Goal: Communication & Community: Answer question/provide support

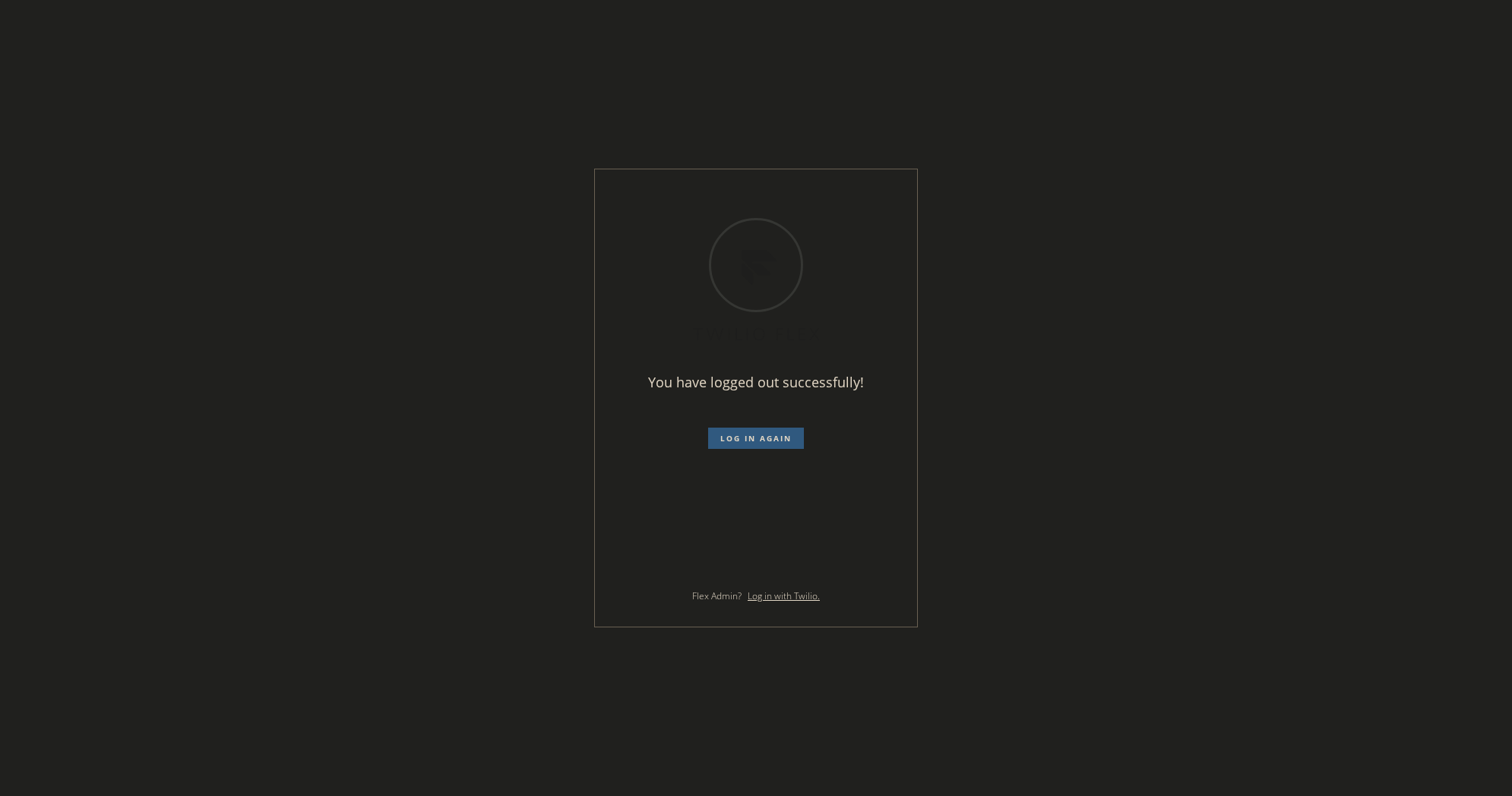
drag, startPoint x: 1072, startPoint y: 77, endPoint x: 820, endPoint y: 5, distance: 262.1
click at [1072, 77] on div "You have logged out successfully! Log in again Flex Admin? Log in with Twilio." at bounding box center [756, 398] width 1512 height 796
click at [723, 435] on span "Log in again" at bounding box center [756, 438] width 71 height 11
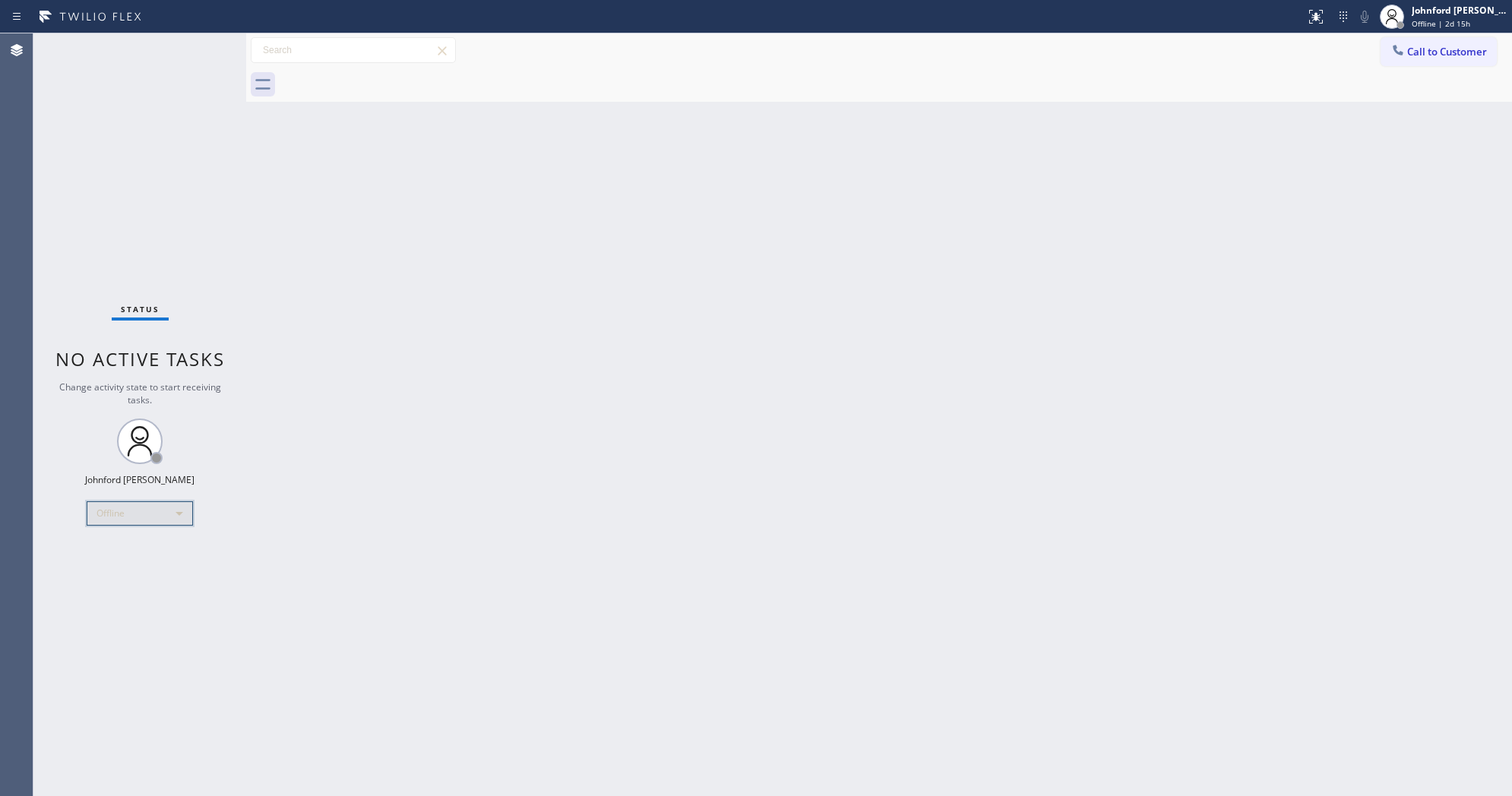
click at [119, 516] on div "Offline" at bounding box center [140, 513] width 106 height 25
click at [124, 565] on li "Unavailable" at bounding box center [139, 572] width 103 height 18
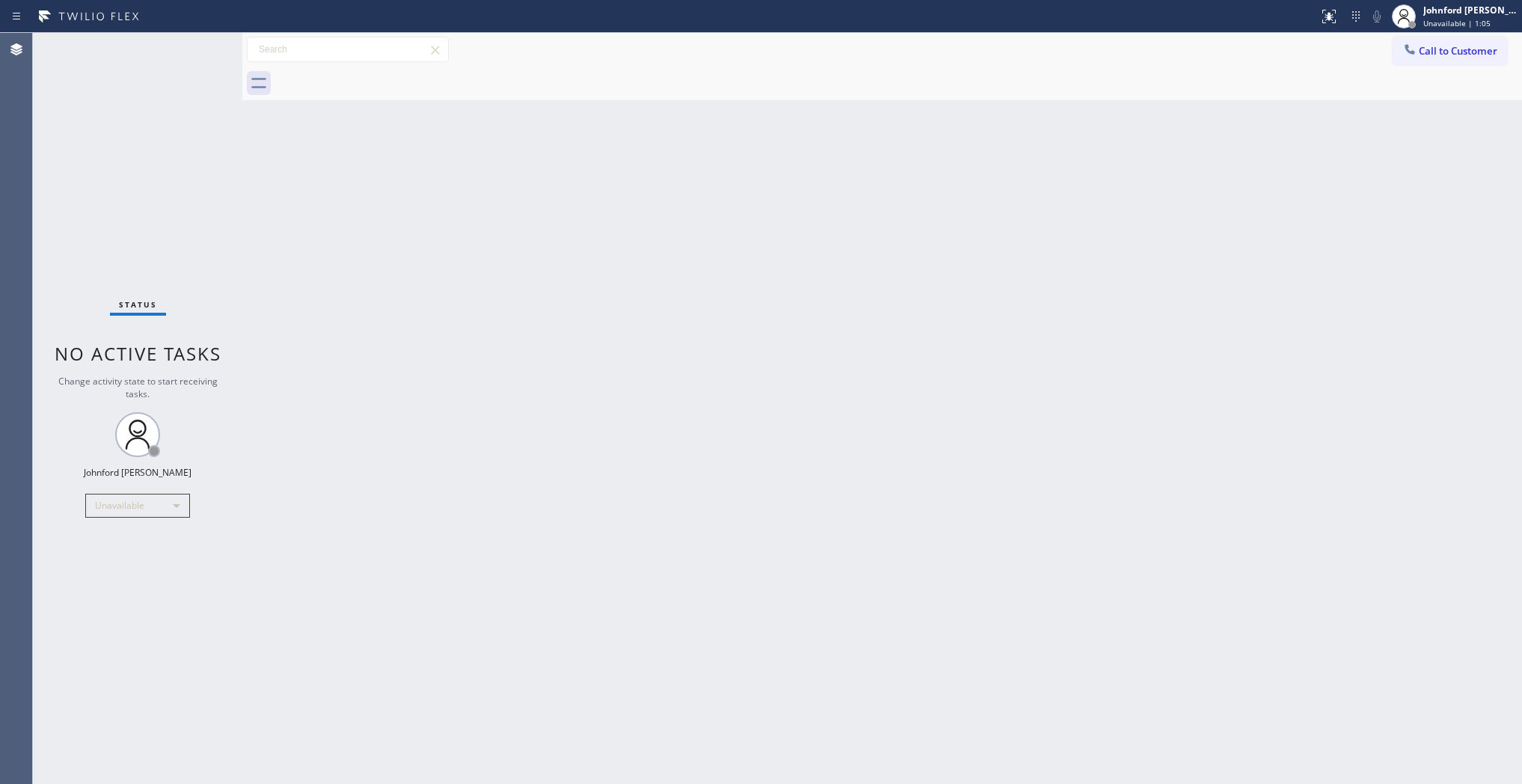
click at [116, 103] on div "Status No active tasks Change activity state to start receiving tasks. Johnford…" at bounding box center [137, 408] width 209 height 751
click at [73, 97] on div "Status No active tasks Change activity state to start receiving tasks. Johnford…" at bounding box center [137, 408] width 209 height 751
click at [1027, 255] on div "Back to Dashboard Change Sender ID Customers Technicians Select a contact Outbo…" at bounding box center [882, 408] width 1280 height 751
click at [556, 415] on div "Back to Dashboard Change Sender ID Customers Technicians Select a contact Outbo…" at bounding box center [882, 408] width 1280 height 751
drag, startPoint x: 80, startPoint y: 170, endPoint x: 95, endPoint y: 123, distance: 49.3
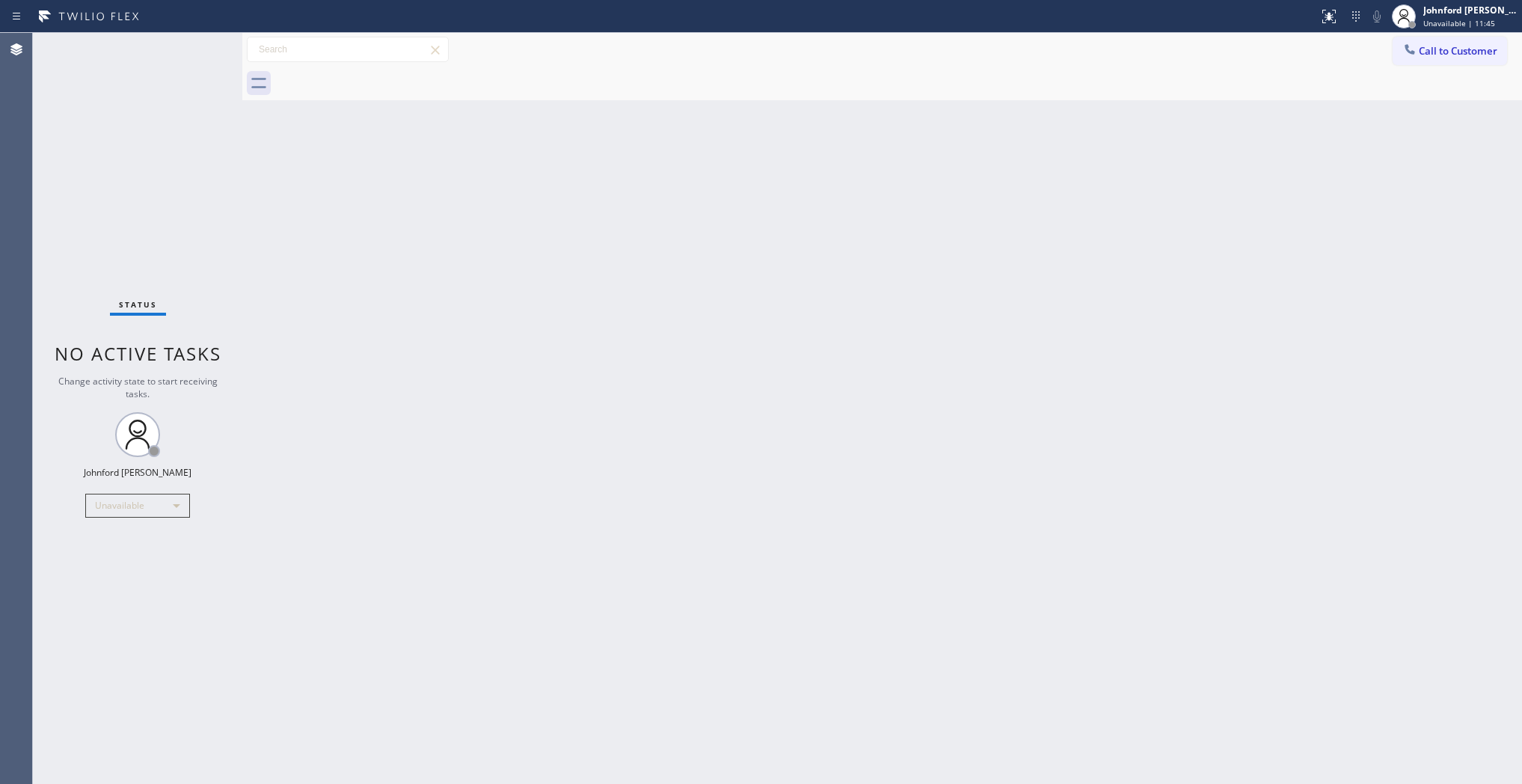
click at [82, 169] on div "Status No active tasks Change activity state to start receiving tasks. [PERSON_…" at bounding box center [137, 408] width 209 height 751
drag, startPoint x: 1213, startPoint y: 255, endPoint x: 820, endPoint y: 178, distance: 400.5
click at [1213, 255] on div "Back to Dashboard Change Sender ID Customers Technicians Select a contact Outbo…" at bounding box center [882, 408] width 1280 height 751
drag, startPoint x: 1472, startPoint y: 431, endPoint x: 1297, endPoint y: 248, distance: 253.2
click at [1441, 387] on div "Back to Dashboard Change Sender ID Customers Technicians Select a contact Outbo…" at bounding box center [882, 408] width 1280 height 751
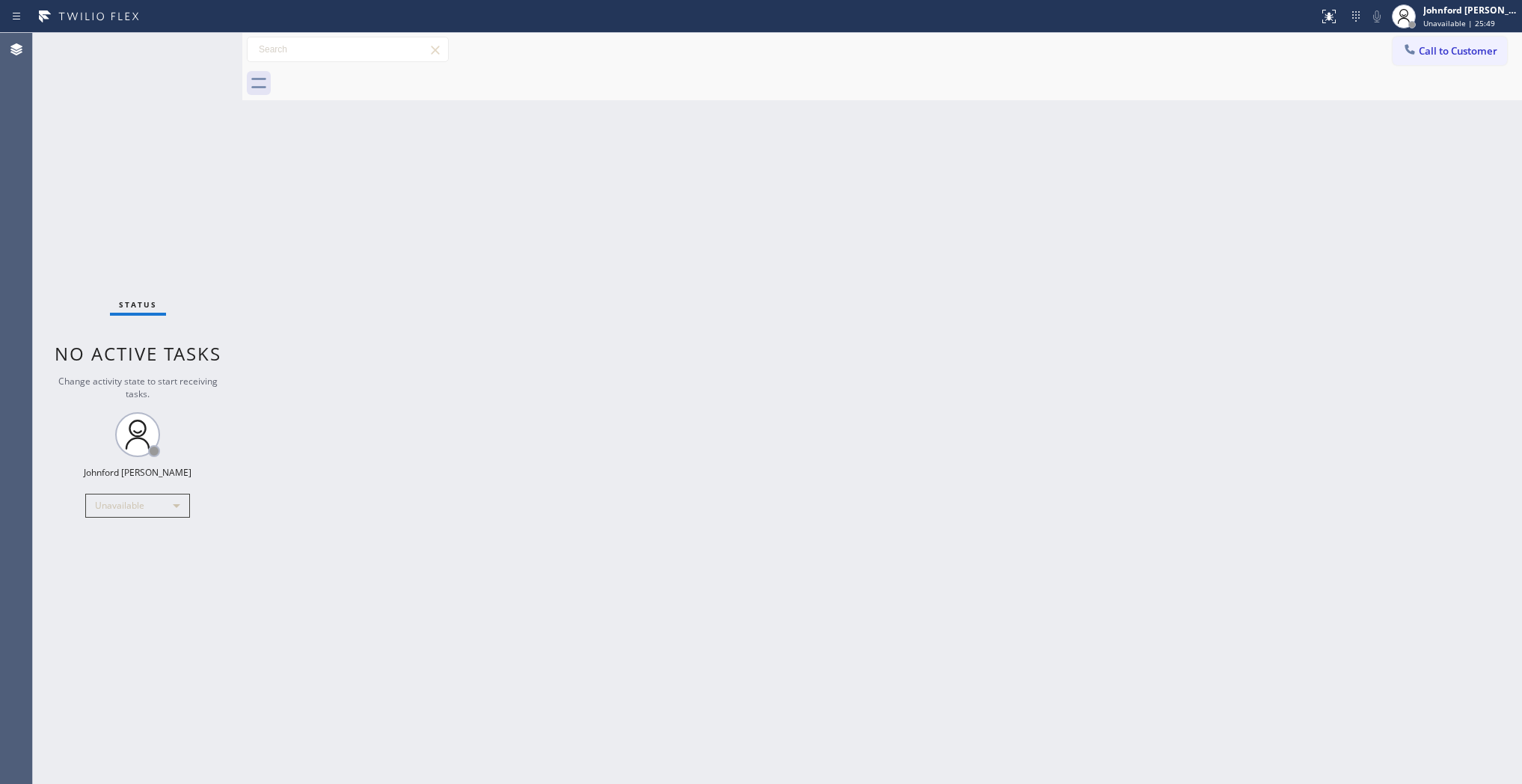
click at [1440, 60] on button "Call to Customer" at bounding box center [1450, 51] width 115 height 28
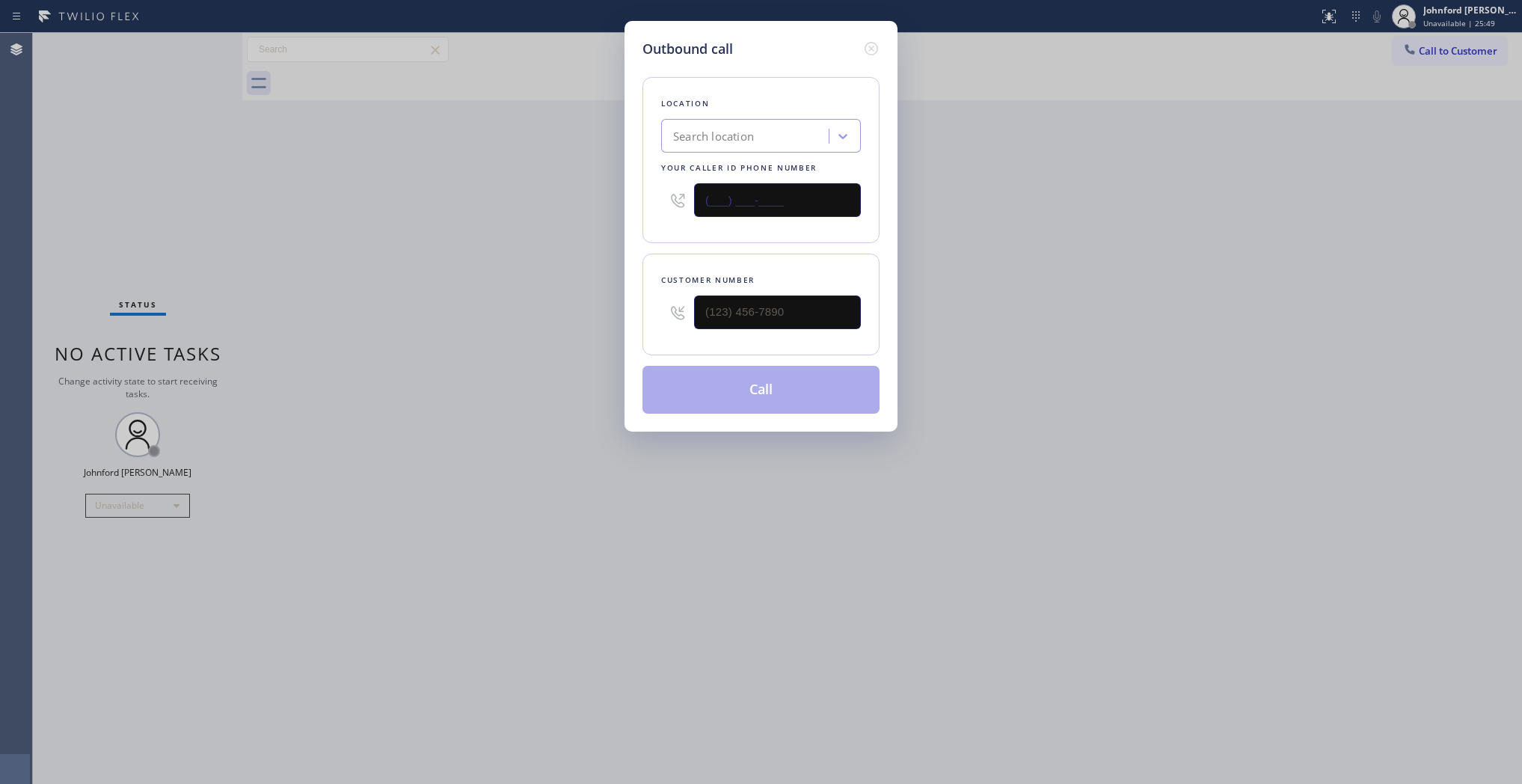
drag, startPoint x: 787, startPoint y: 196, endPoint x: 495, endPoint y: 197, distance: 292.0
click at [619, 196] on div "Outbound call Location Search location Your caller id phone number (___) ___-__…" at bounding box center [761, 392] width 1522 height 784
paste input "877) 777-0796"
type input "(877) 777-0796"
drag, startPoint x: 746, startPoint y: 312, endPoint x: 562, endPoint y: 312, distance: 184.0
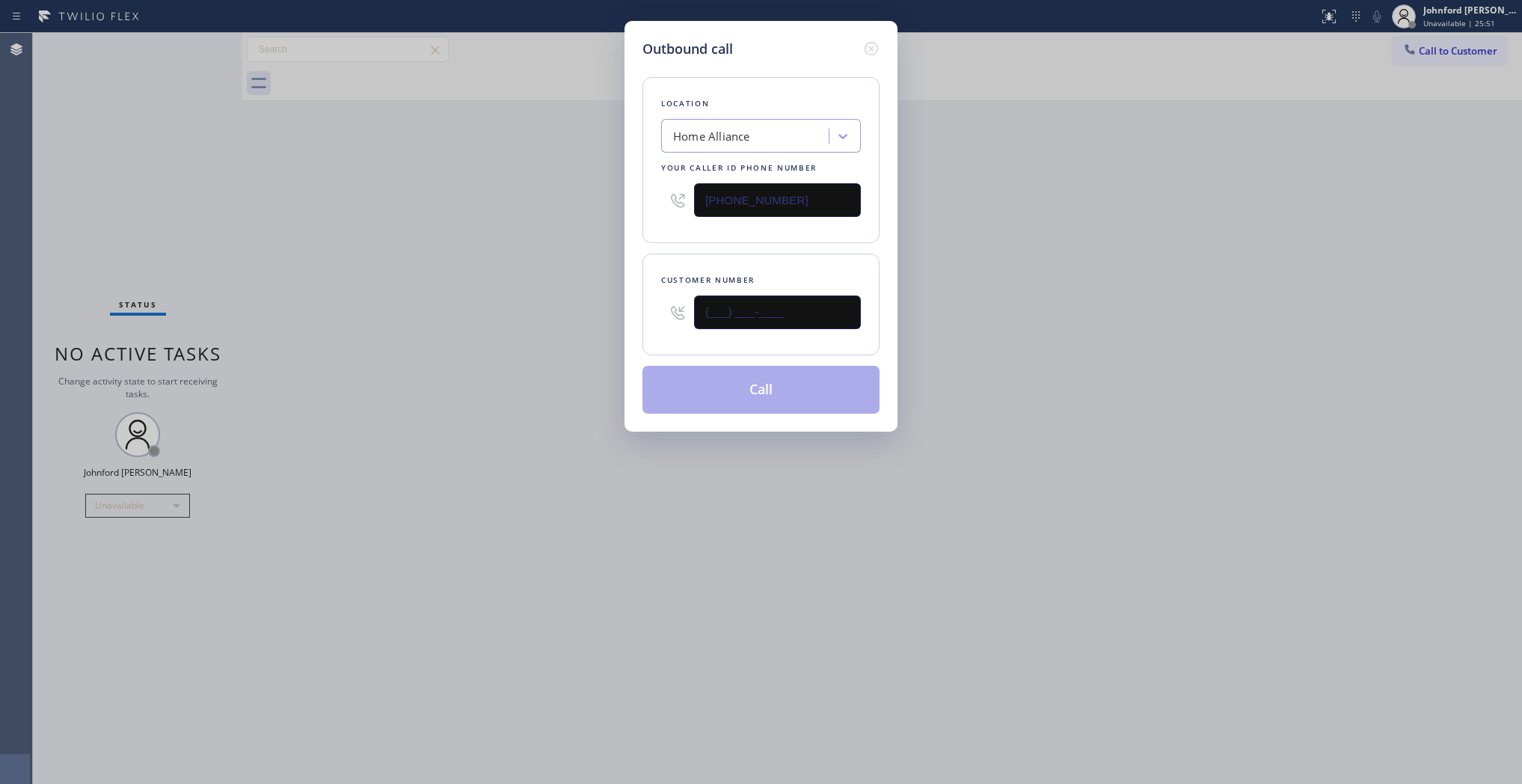
click at [566, 312] on div "Outbound call Location Home Alliance Your caller id phone number (877) 777-0796…" at bounding box center [761, 392] width 1522 height 784
paste input "754) 336-6794"
type input "(754) 336-6794"
click at [511, 305] on div "Outbound call Location Home Alliance Your caller id phone number (877) 777-0796…" at bounding box center [761, 392] width 1522 height 784
click at [693, 400] on button "Call" at bounding box center [761, 389] width 237 height 48
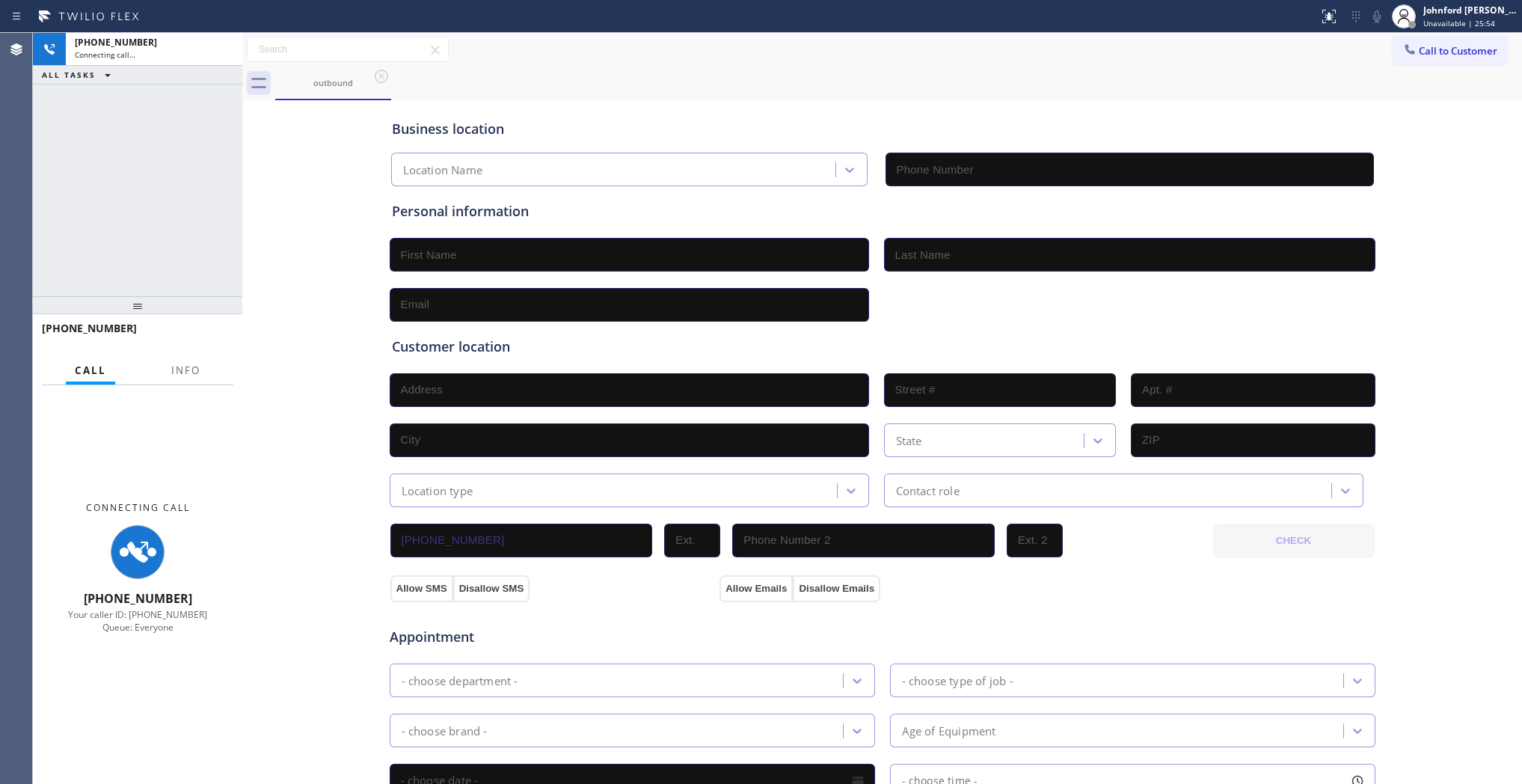
type input "(877) 777-0796"
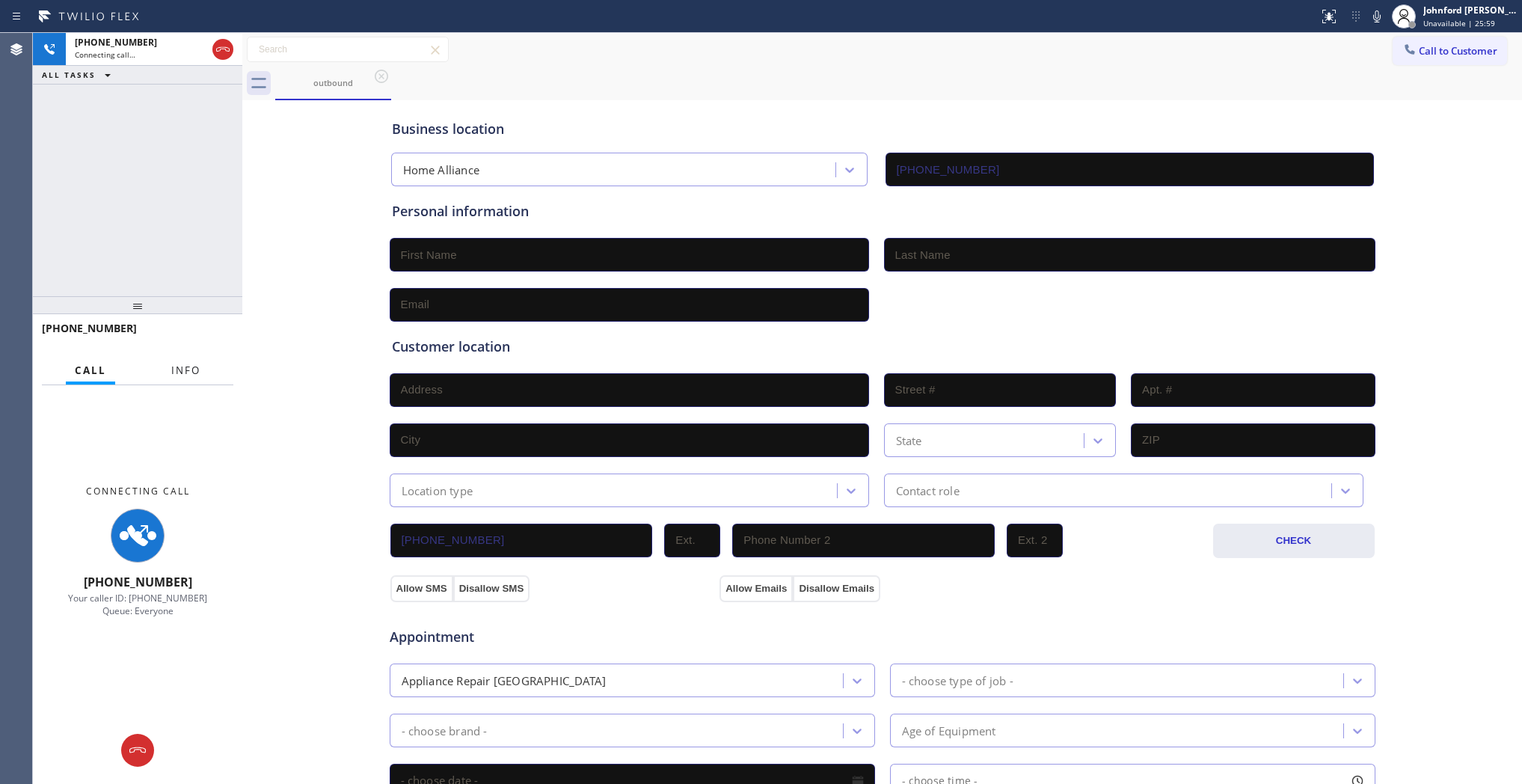
drag, startPoint x: 189, startPoint y: 393, endPoint x: 189, endPoint y: 376, distance: 17.0
click at [189, 393] on div "Connecting Call +17543366794 Your caller ID: +18777770796 Queue: Everyone" at bounding box center [137, 550] width 209 height 330
click at [188, 373] on span "Info" at bounding box center [185, 370] width 29 height 13
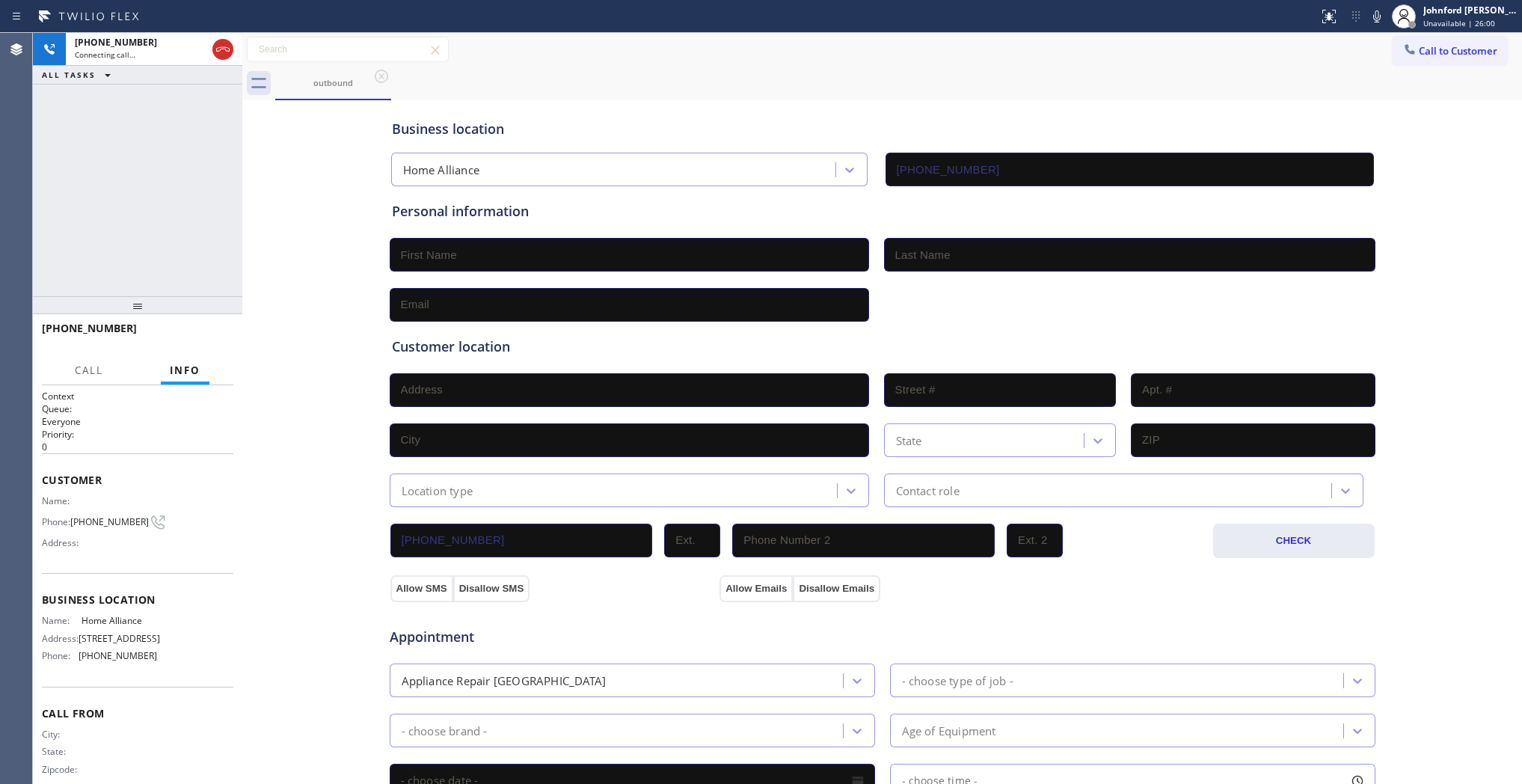
drag, startPoint x: 131, startPoint y: 308, endPoint x: 144, endPoint y: 183, distance: 125.7
click at [144, 297] on div at bounding box center [137, 305] width 209 height 18
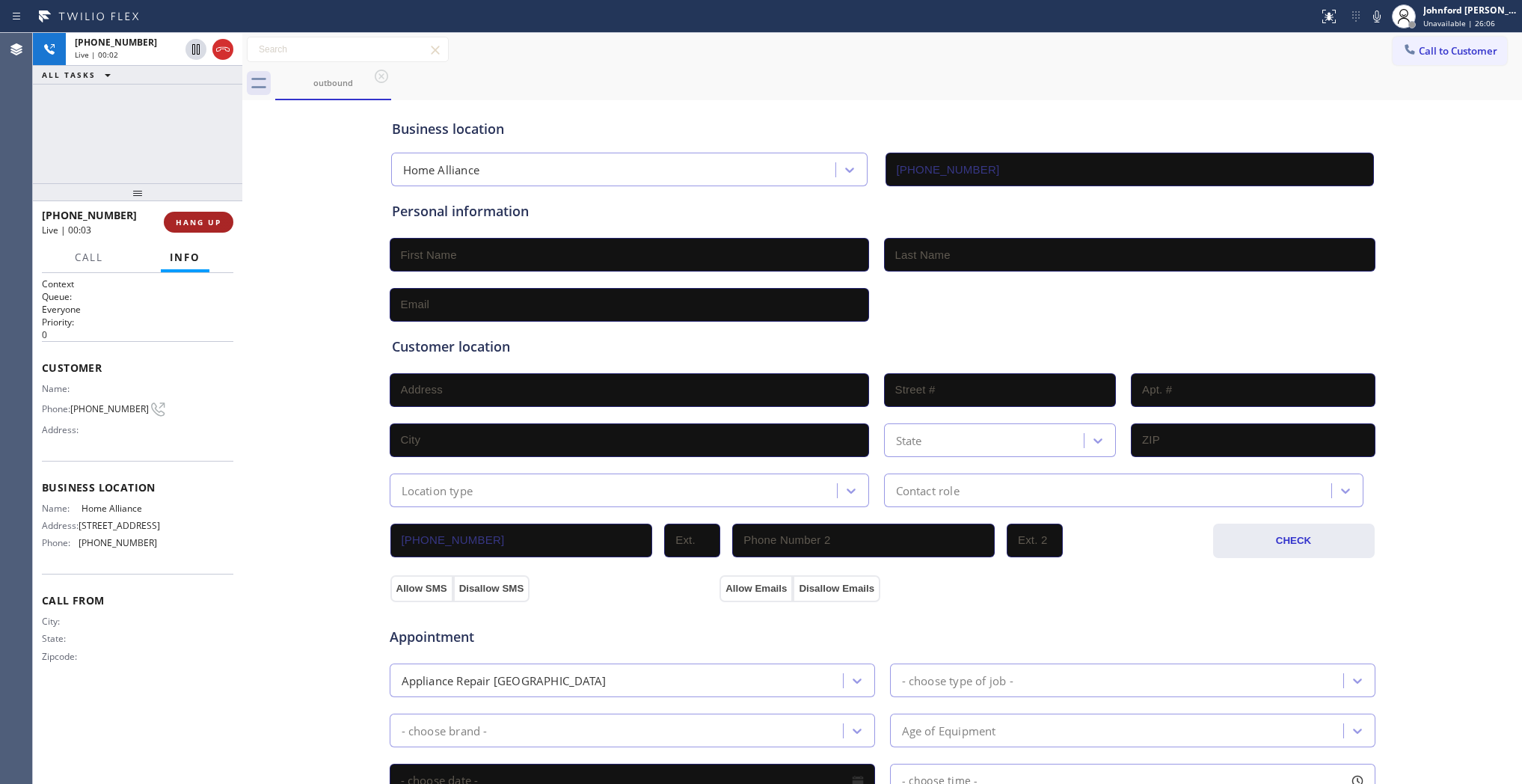
click at [208, 219] on span "HANG UP" at bounding box center [199, 222] width 45 height 11
drag, startPoint x: 1437, startPoint y: 45, endPoint x: 922, endPoint y: 171, distance: 530.2
click at [1429, 45] on span "Call to Customer" at bounding box center [1458, 51] width 79 height 13
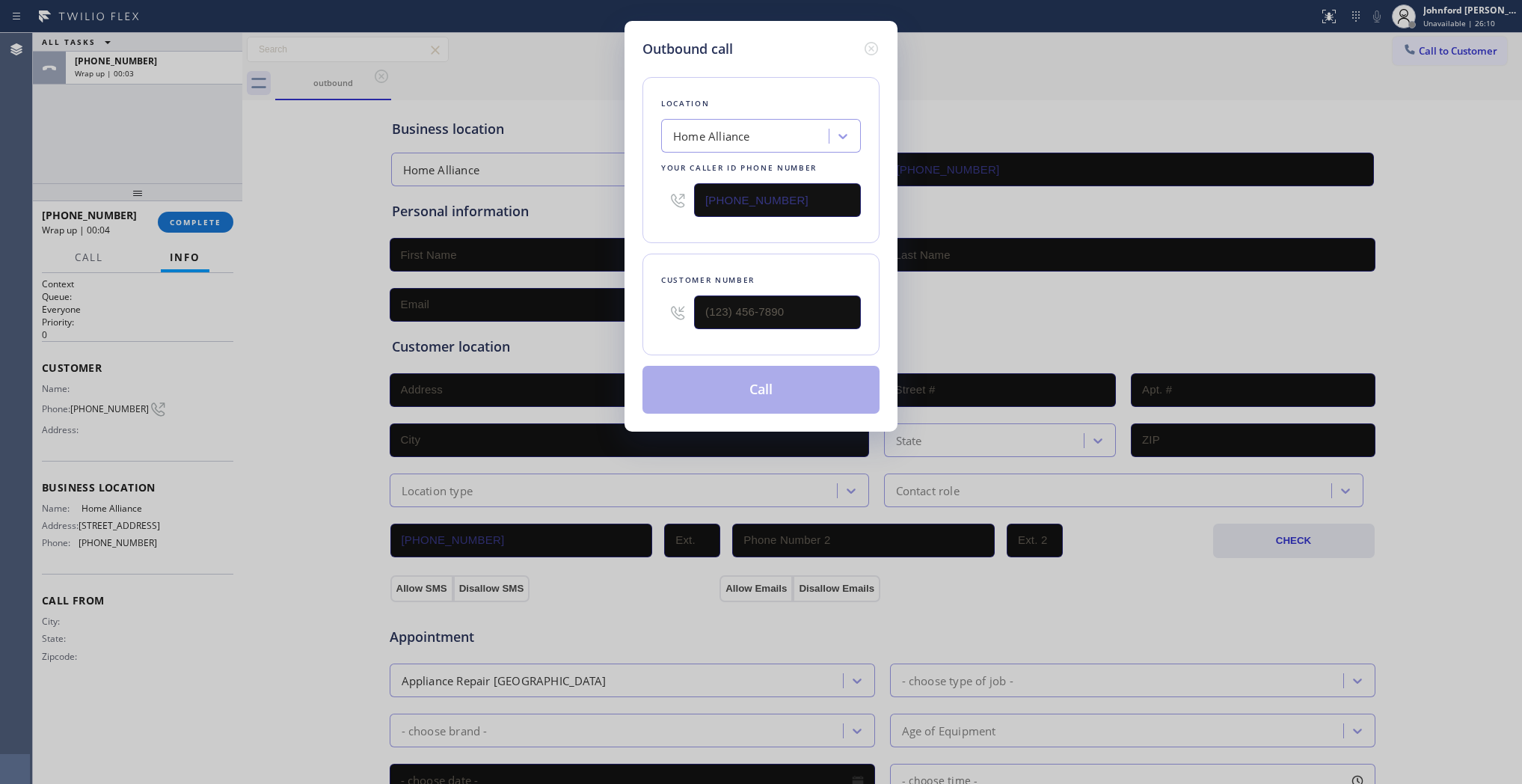
drag, startPoint x: 801, startPoint y: 189, endPoint x: 550, endPoint y: 202, distance: 251.3
click at [550, 202] on div "Outbound call Location Home Alliance Your caller id phone number (877) 777-0796…" at bounding box center [761, 392] width 1522 height 784
paste input "510) 401-3533"
type input "(510) 401-3533"
drag, startPoint x: 761, startPoint y: 299, endPoint x: 570, endPoint y: 304, distance: 191.1
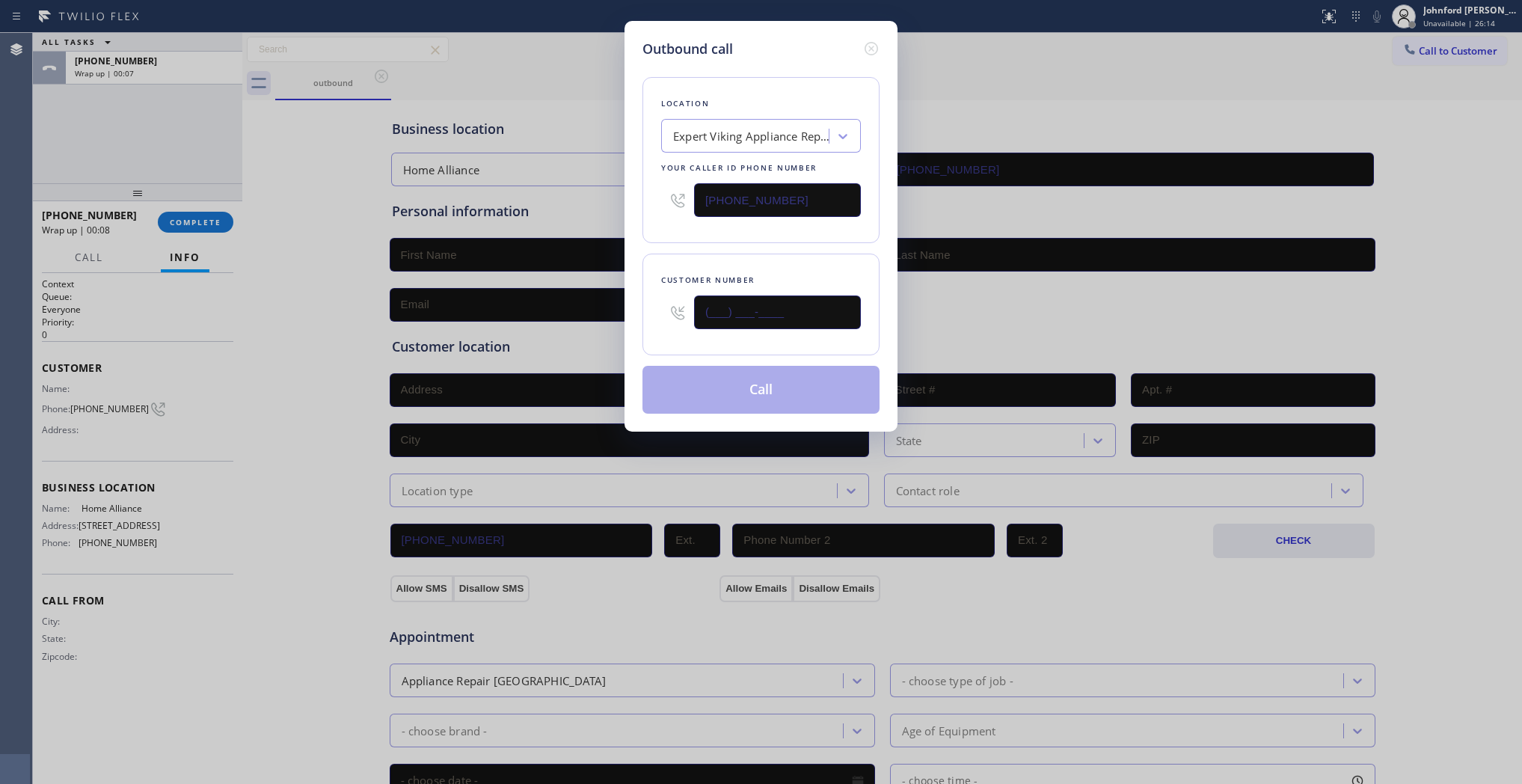
click at [570, 304] on div "Outbound call Location Expert Viking Appliance Repair Albany Your caller id pho…" at bounding box center [761, 392] width 1522 height 784
paste input "510) 890-3240"
type input "(510) 890-3240"
click at [698, 233] on div "Location Expert Viking Appliance Repair Albany Your caller id phone number (510…" at bounding box center [761, 160] width 237 height 166
click at [713, 385] on button "Call" at bounding box center [761, 389] width 237 height 48
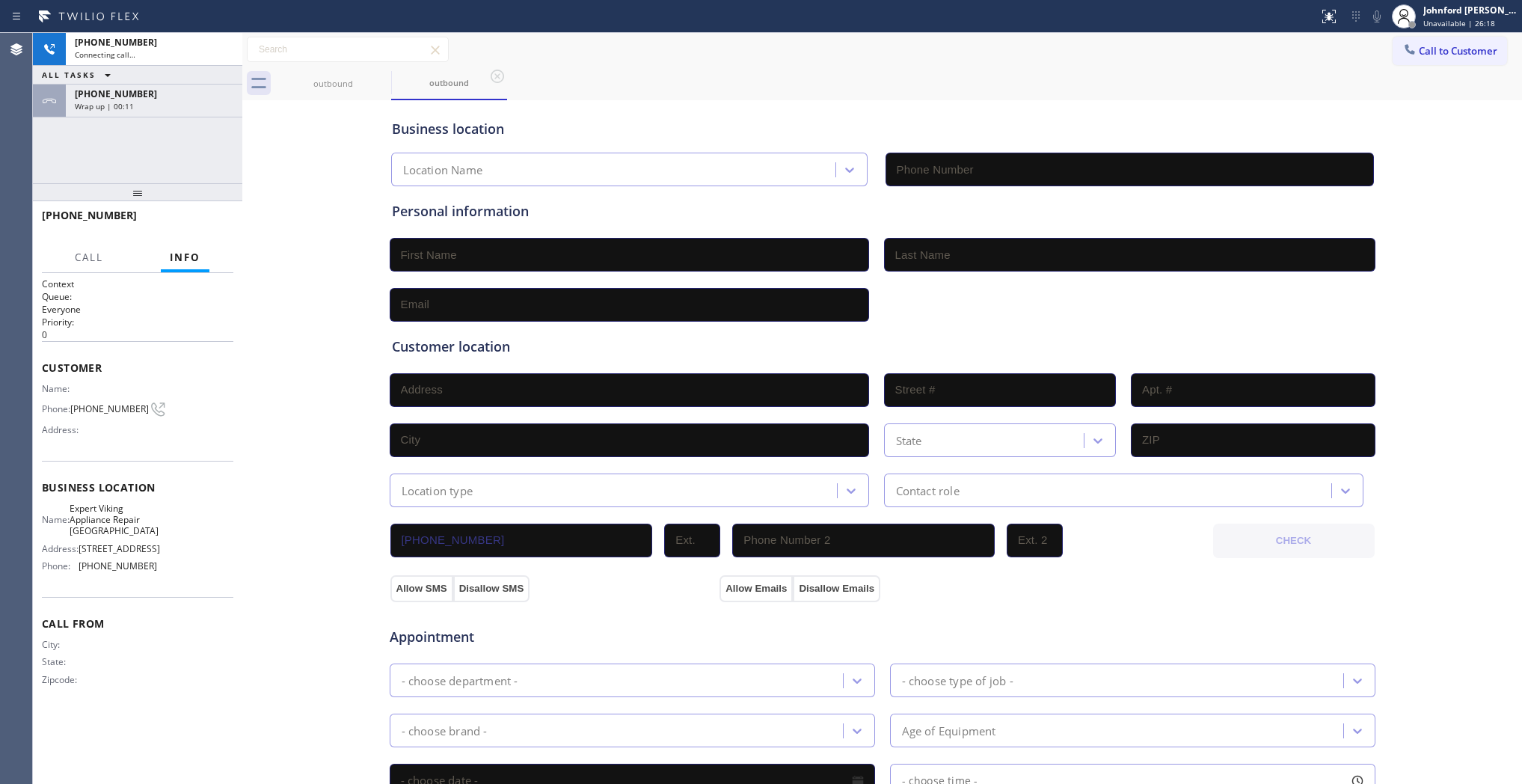
type input "(510) 401-3533"
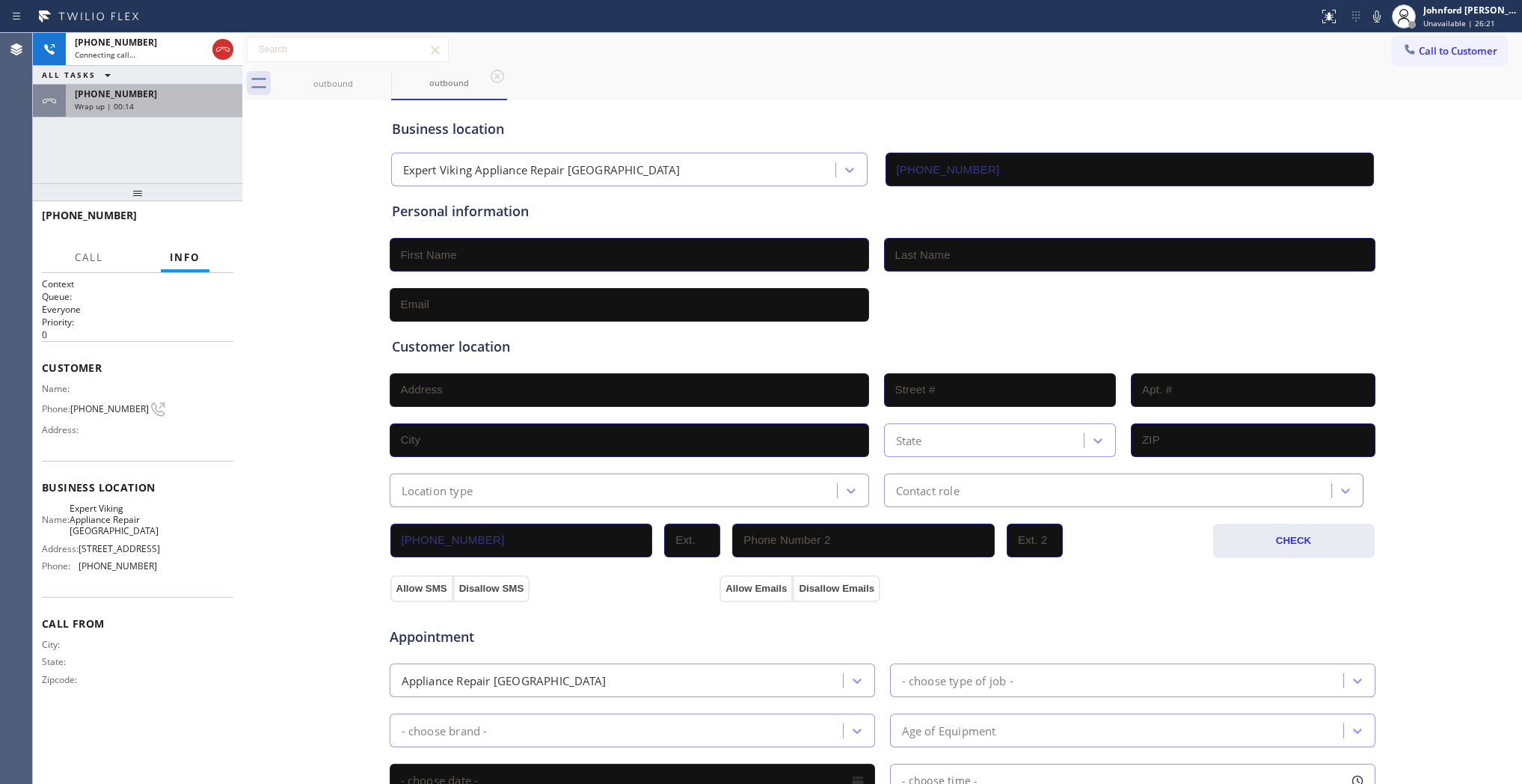
click at [157, 95] on div "+17543366794" at bounding box center [153, 93] width 158 height 13
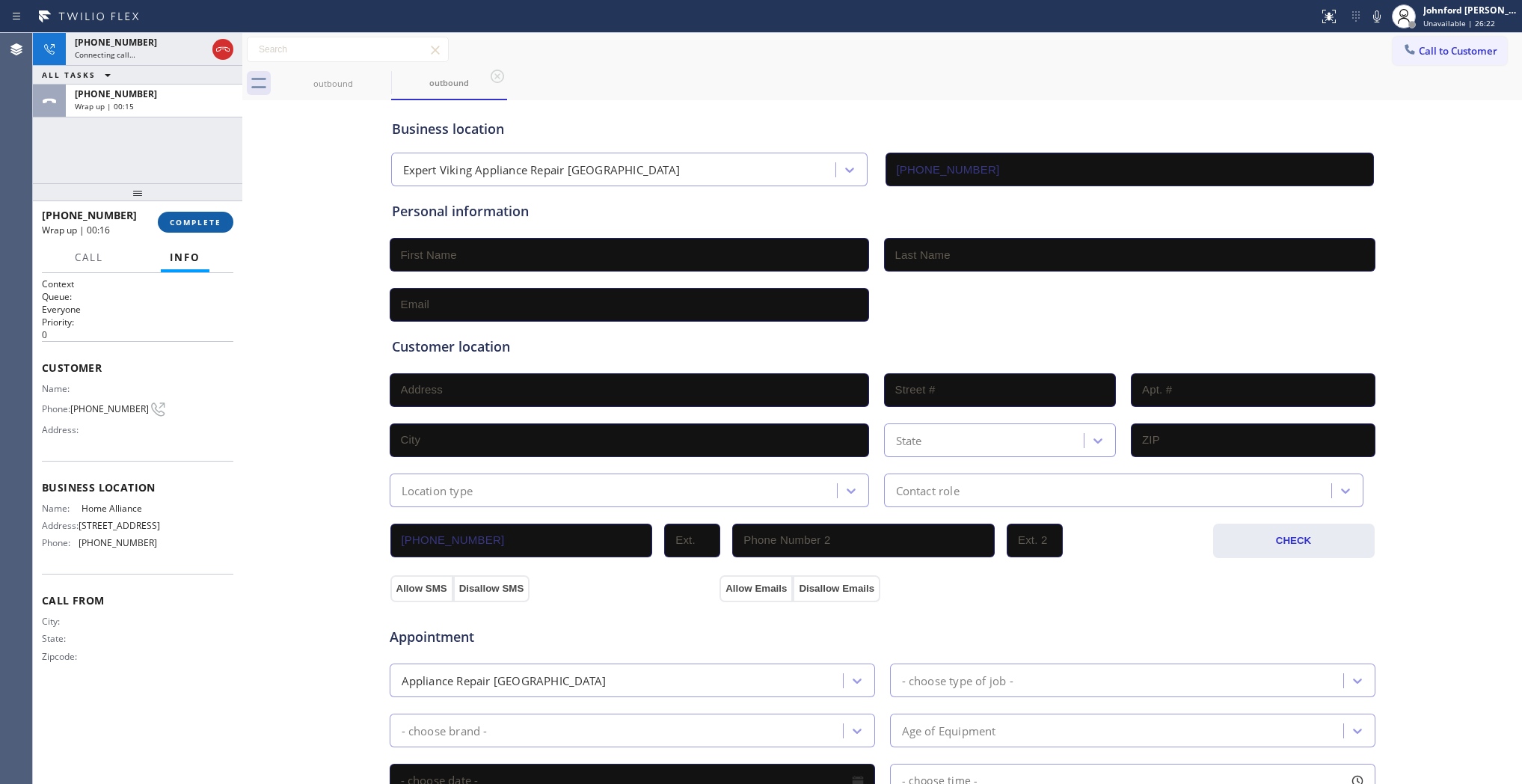
click at [178, 228] on button "COMPLETE" at bounding box center [195, 222] width 75 height 21
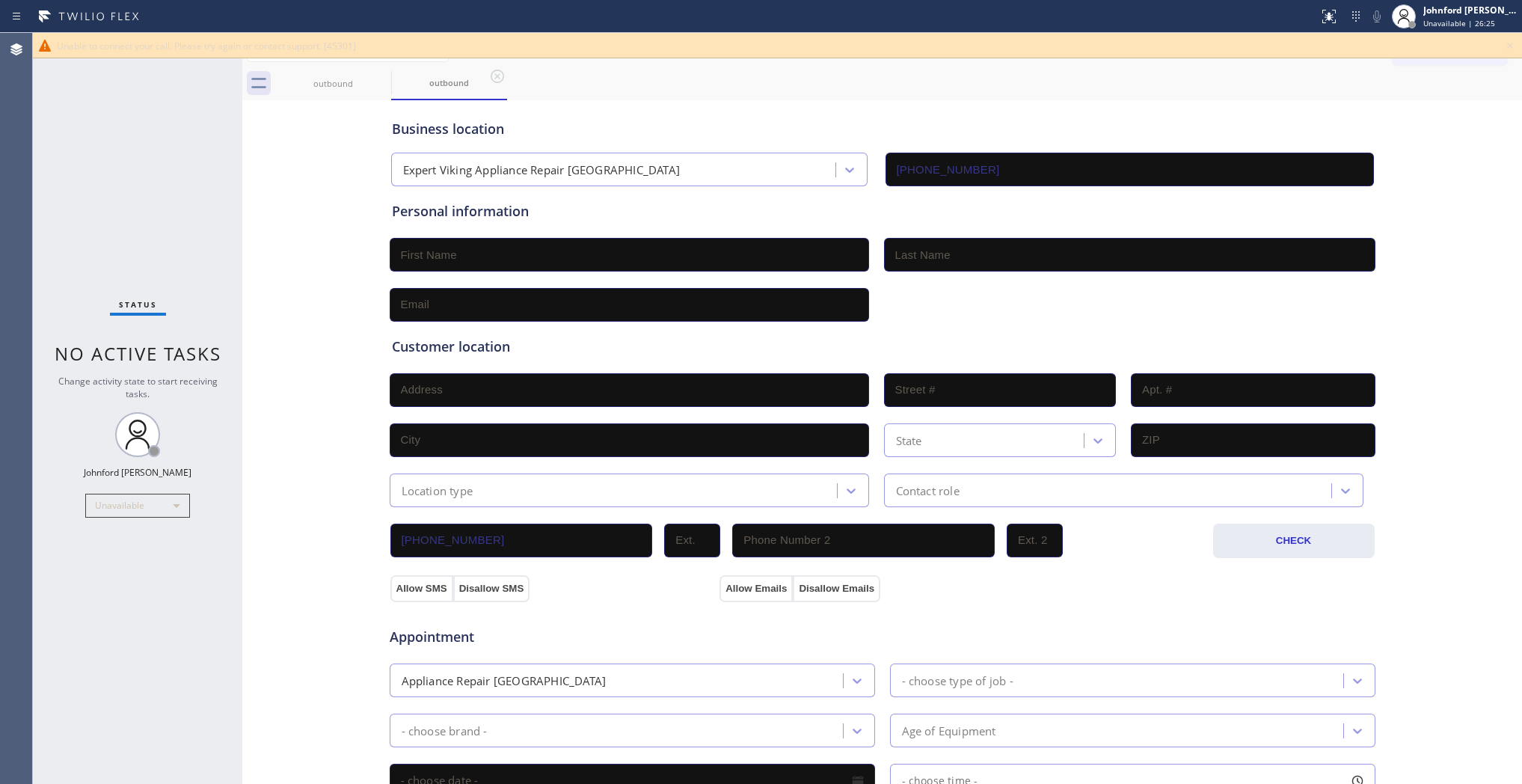
click at [1488, 39] on icon at bounding box center [1509, 45] width 18 height 18
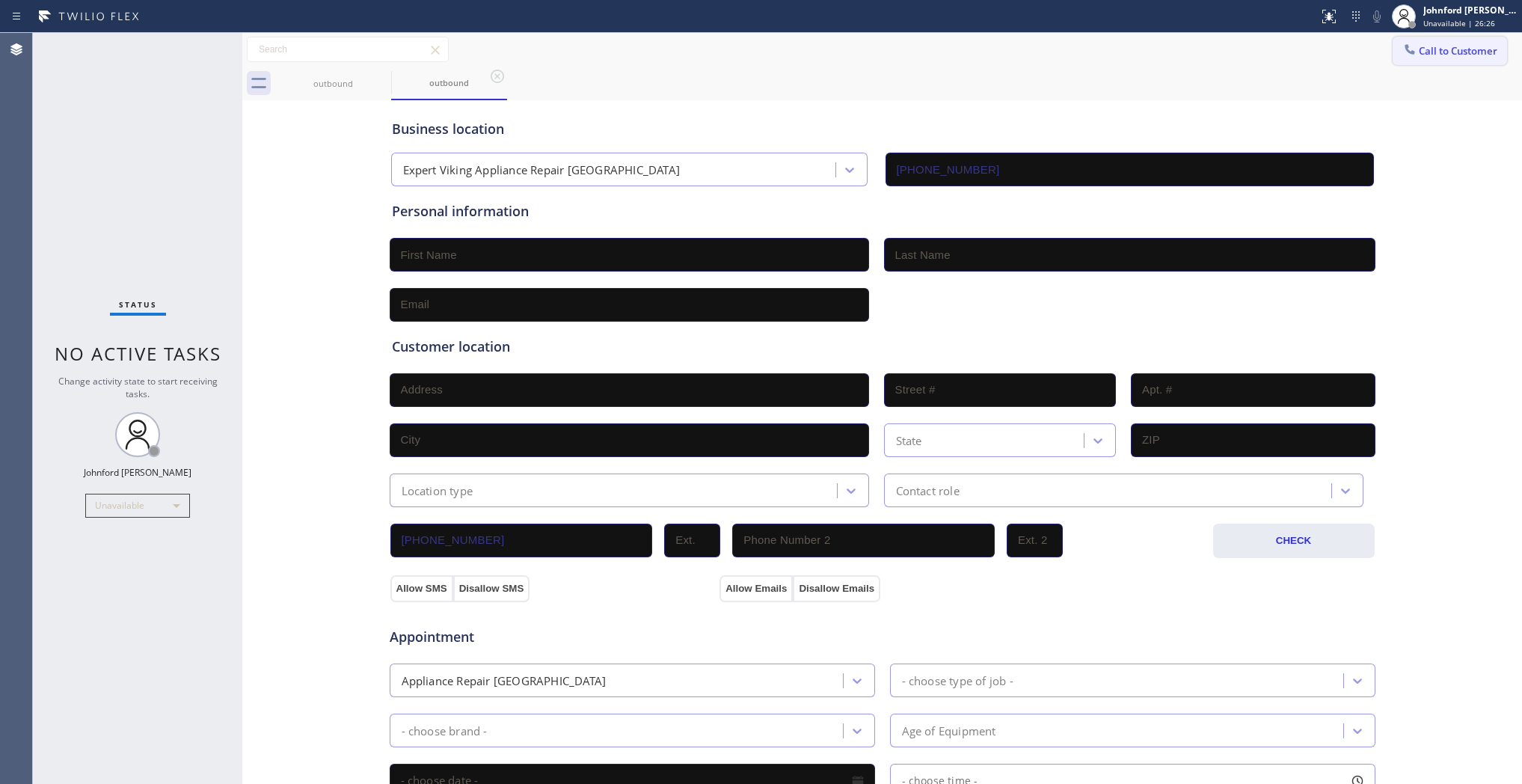
click at [1402, 45] on icon at bounding box center [1410, 49] width 15 height 15
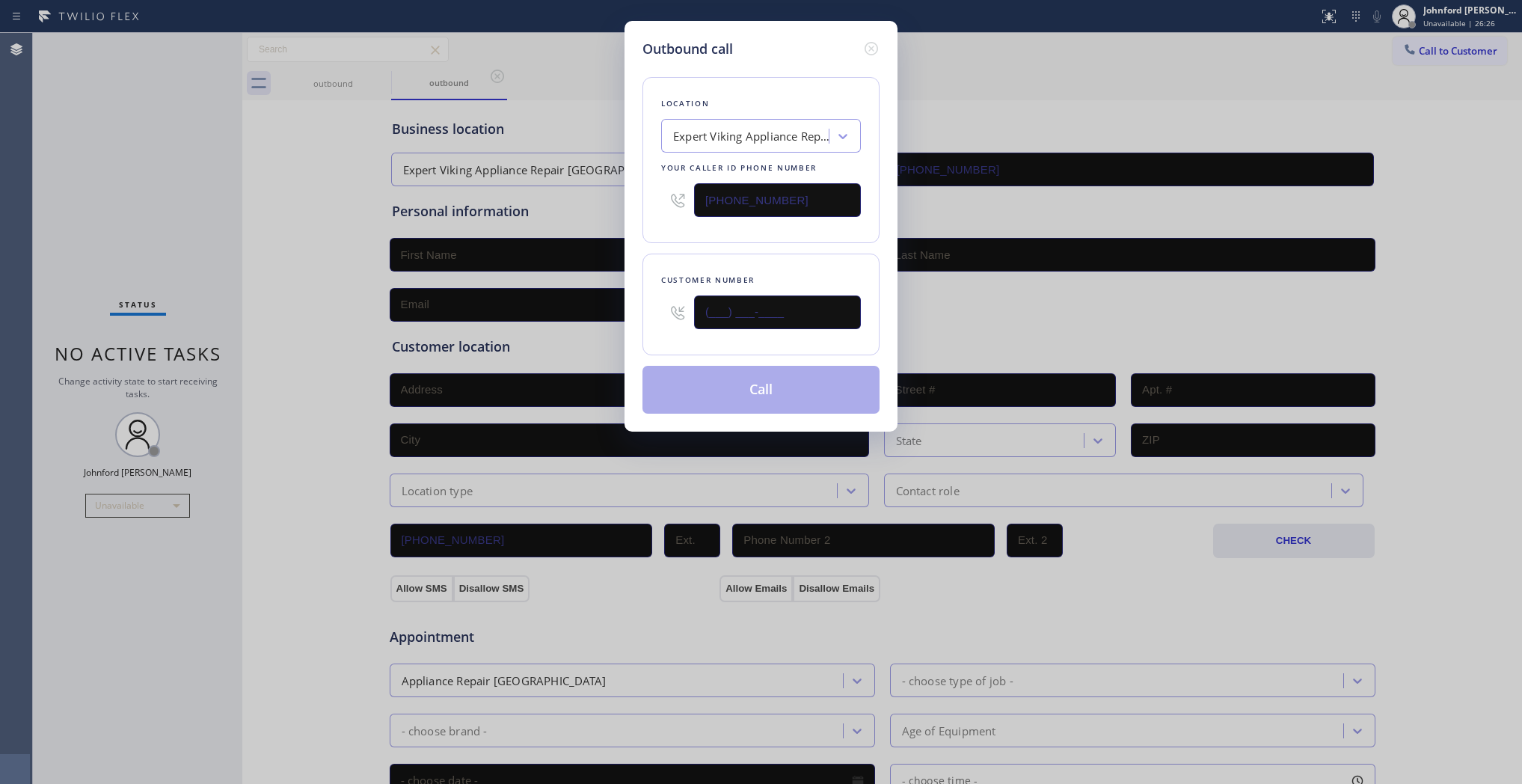
drag, startPoint x: 801, startPoint y: 297, endPoint x: 631, endPoint y: 301, distance: 170.0
click at [631, 301] on div "Outbound call Location Expert Viking Appliance Repair Albany Your caller id pho…" at bounding box center [761, 226] width 273 height 410
paste input "510) 890-3240"
type input "(510) 890-3240"
click at [694, 243] on div "Location Expert Viking Appliance Repair Albany Your caller id phone number (510…" at bounding box center [761, 236] width 237 height 354
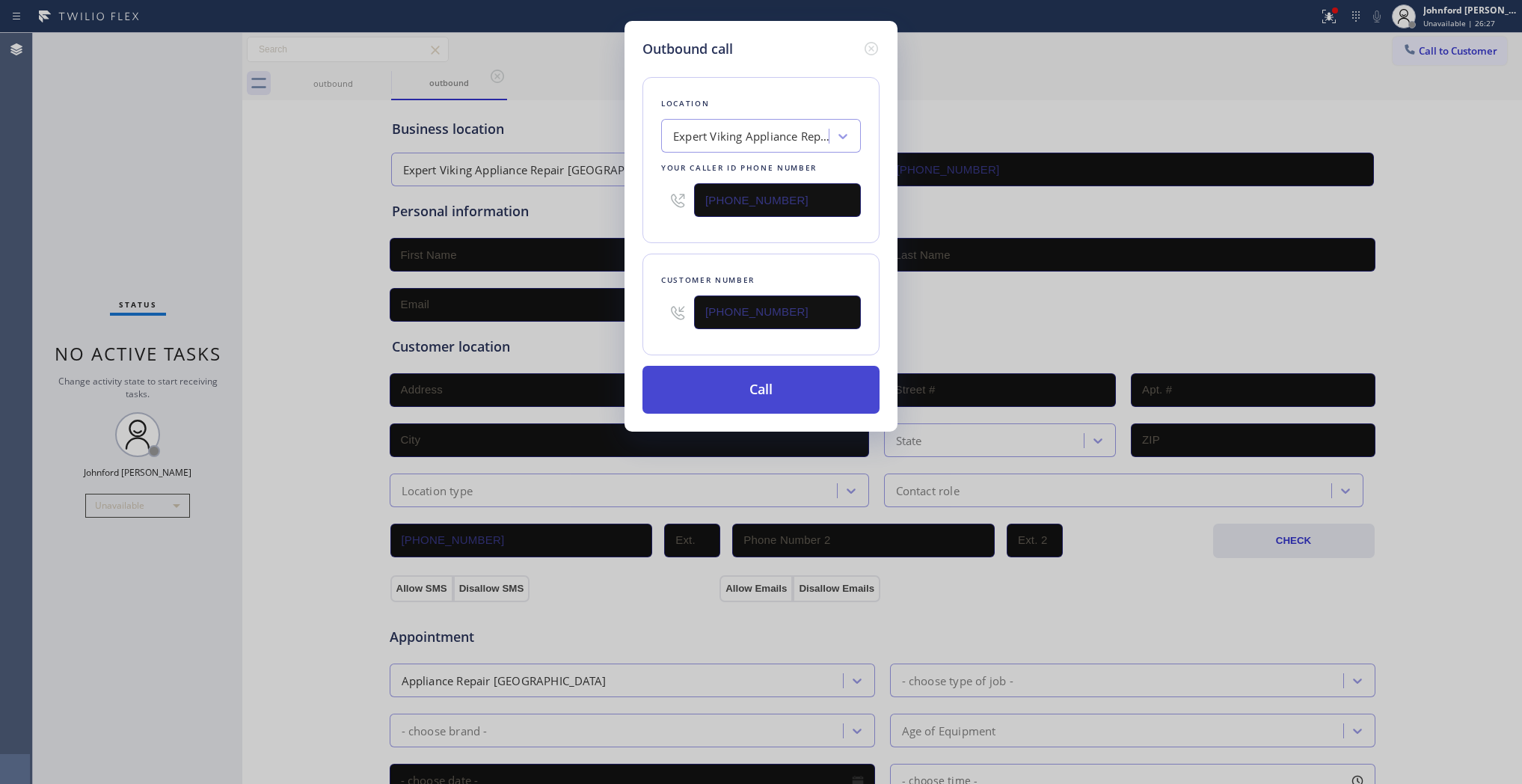
click at [715, 378] on button "Call" at bounding box center [761, 389] width 237 height 48
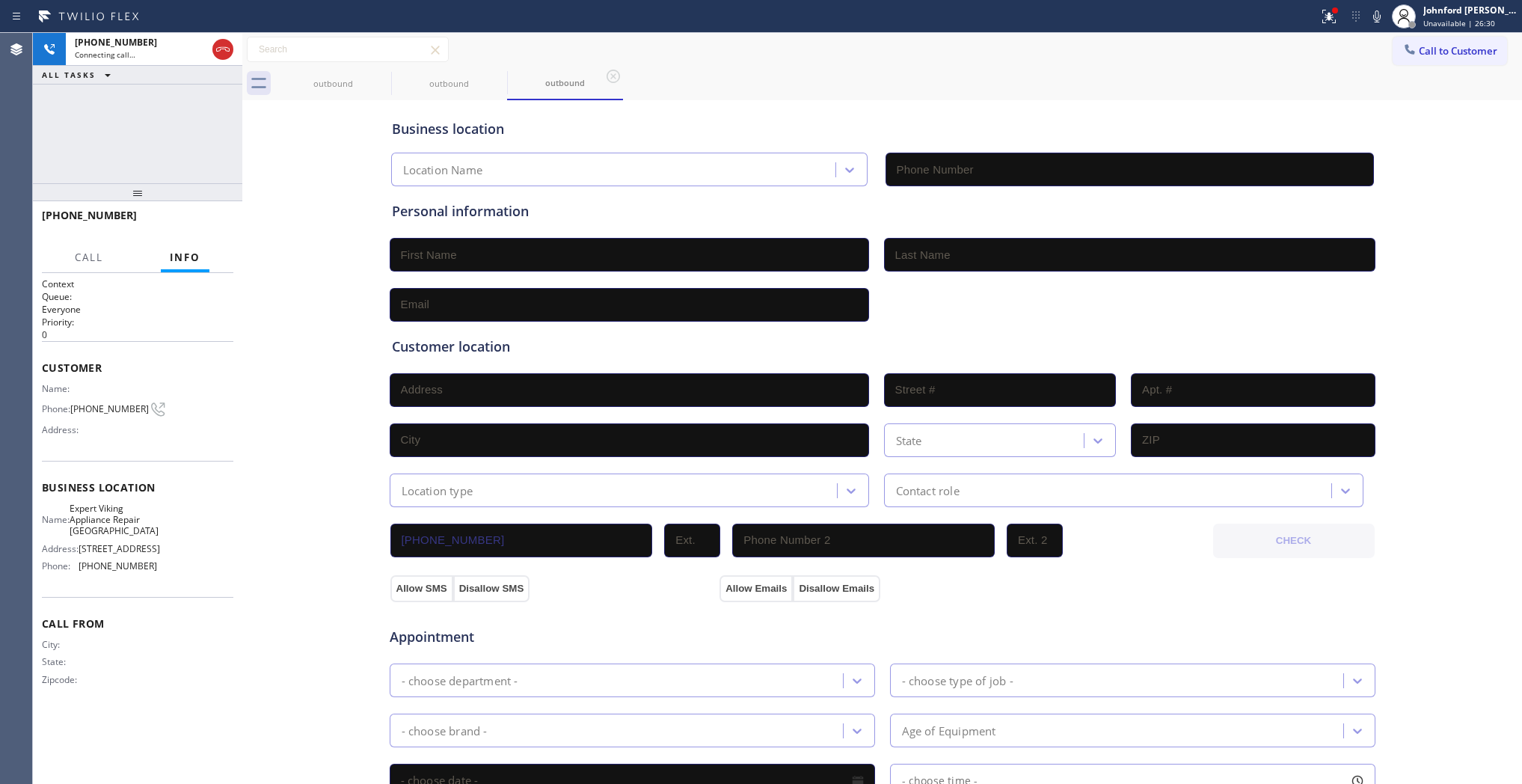
type input "(510) 401-3533"
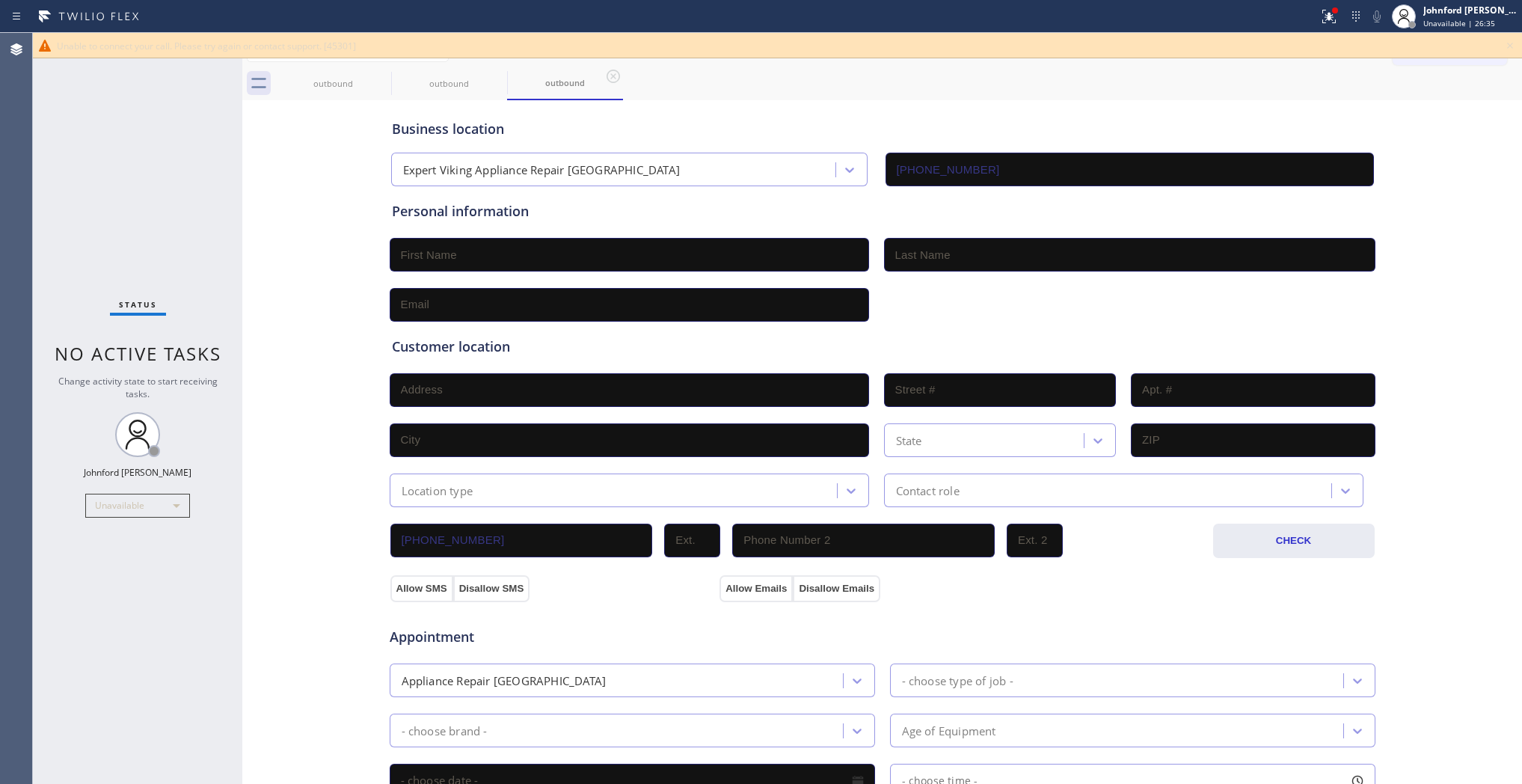
drag, startPoint x: 799, startPoint y: 97, endPoint x: 808, endPoint y: 95, distance: 9.2
click at [808, 95] on div "outbound outbound outbound" at bounding box center [899, 83] width 1247 height 34
click at [1488, 44] on icon at bounding box center [1509, 45] width 6 height 6
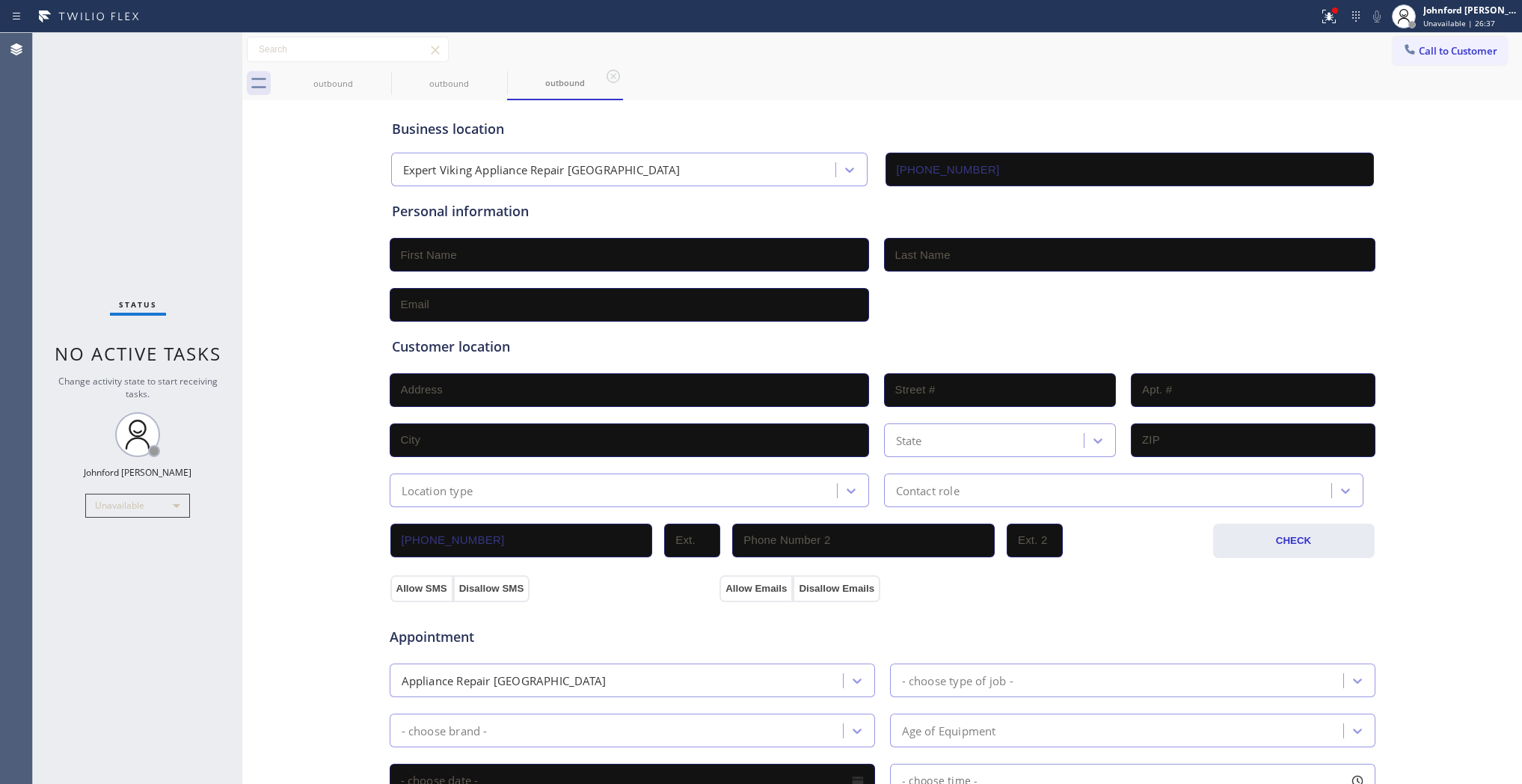
drag, startPoint x: 1441, startPoint y: 53, endPoint x: 1094, endPoint y: 147, distance: 359.5
click at [1437, 54] on span "Call to Customer" at bounding box center [1458, 51] width 79 height 13
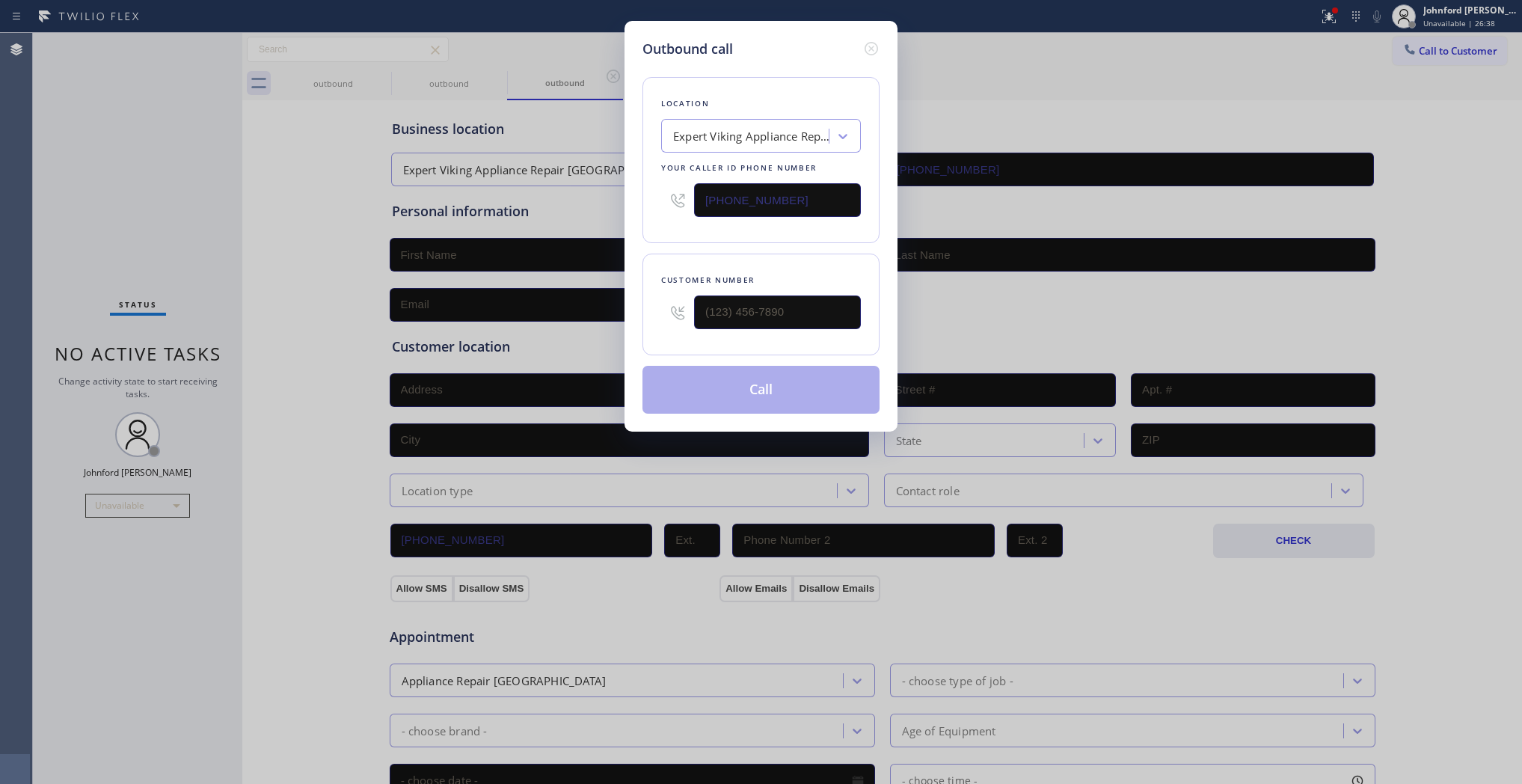
drag, startPoint x: 787, startPoint y: 188, endPoint x: 591, endPoint y: 188, distance: 196.0
click at [591, 188] on div "Outbound call Location Expert Viking Appliance Repair Albany Your caller id pho…" at bounding box center [761, 392] width 1522 height 784
paste input "text"
drag, startPoint x: 782, startPoint y: 206, endPoint x: 559, endPoint y: 192, distance: 223.4
click at [559, 192] on div "Outbound call Location Expert Viking Appliance Repair Albany Your caller id pho…" at bounding box center [761, 392] width 1522 height 784
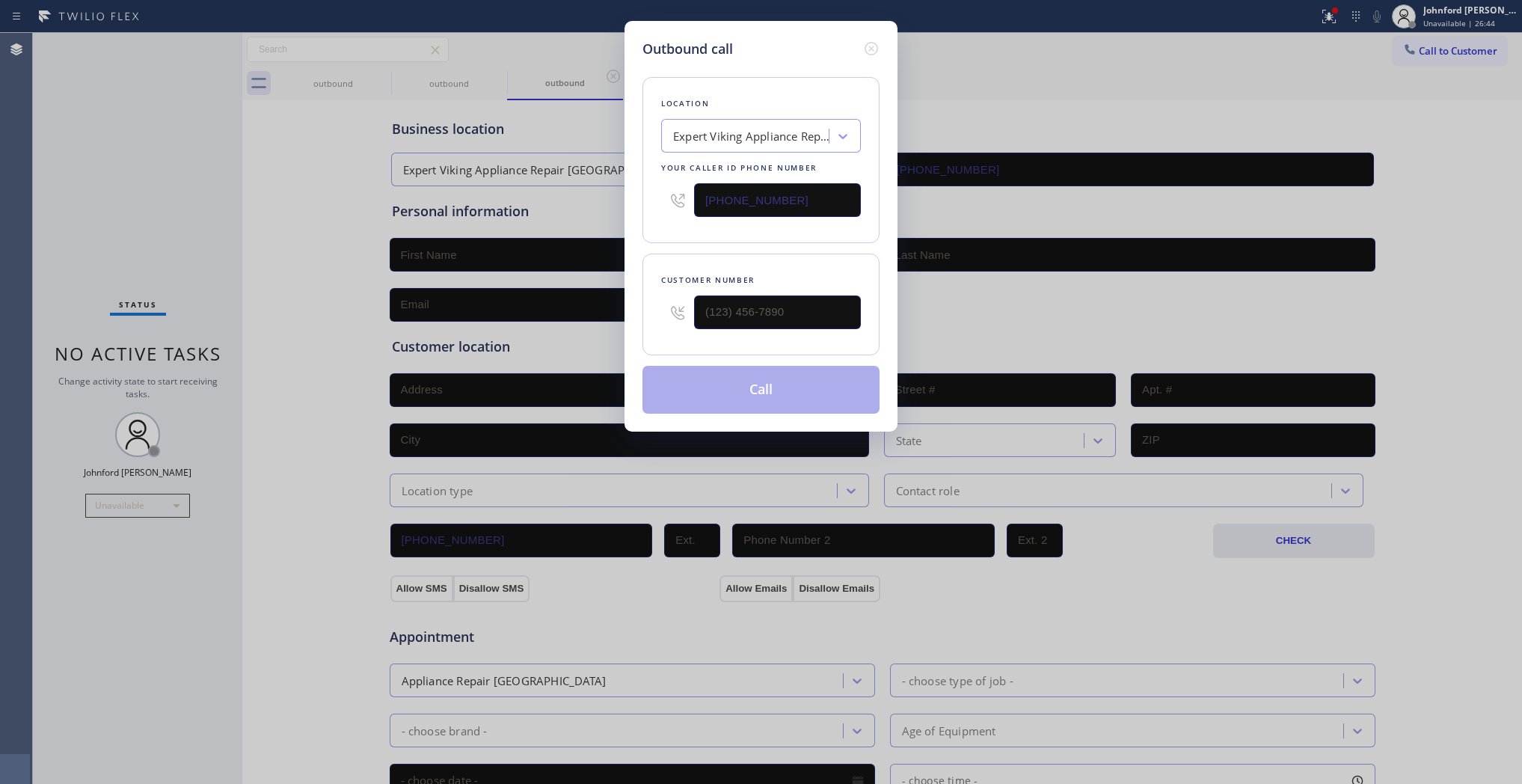
paste input "818) 862-3959"
drag, startPoint x: 787, startPoint y: 194, endPoint x: 598, endPoint y: 194, distance: 189.0
click at [598, 194] on div "Outbound call Location Same Day Subzero Repair La Canada Your caller id phone n…" at bounding box center [761, 392] width 1522 height 784
paste input "818) 862-3959"
type input "(818) 862-3959"
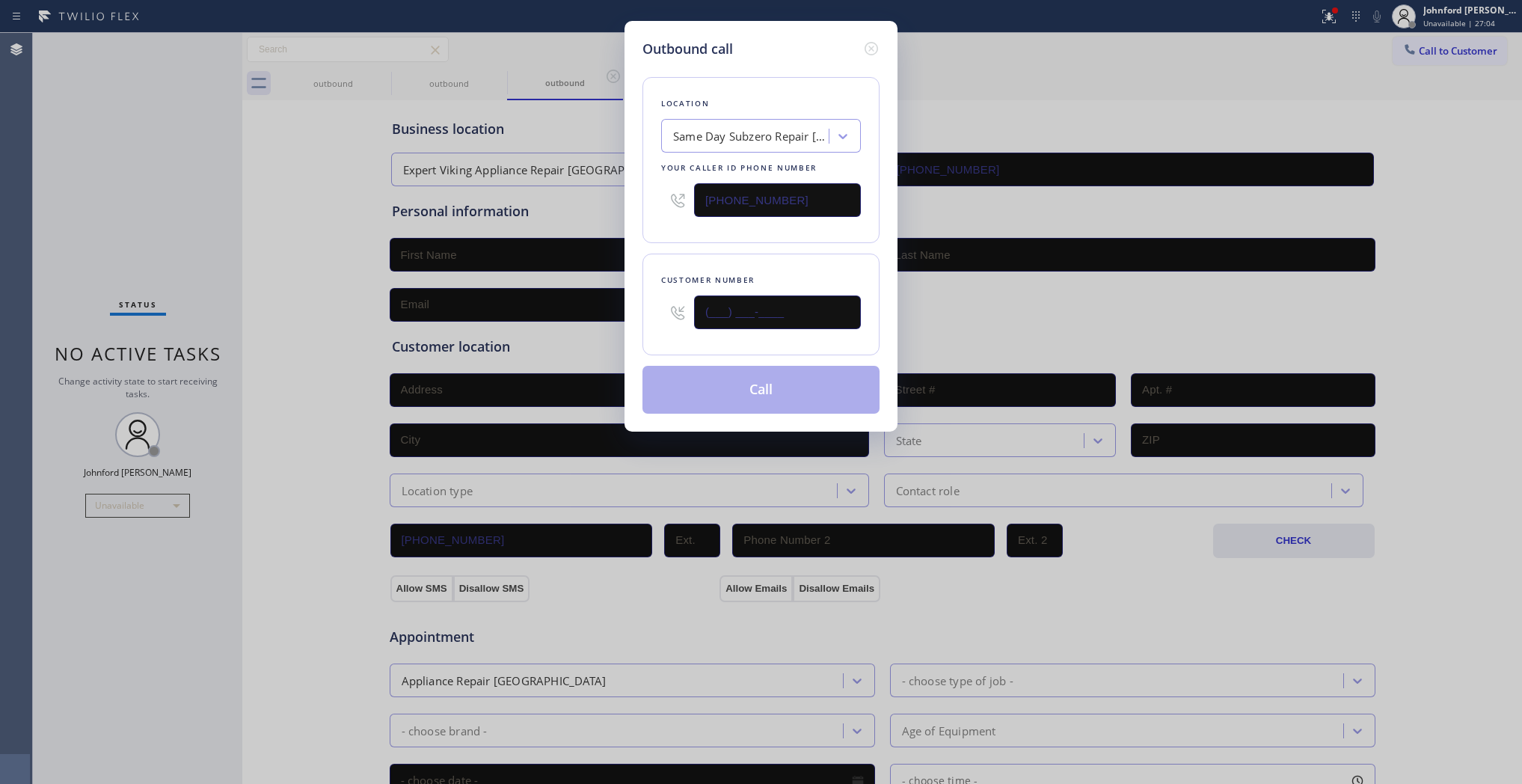
drag, startPoint x: 641, startPoint y: 317, endPoint x: 592, endPoint y: 317, distance: 49.0
click at [592, 317] on div "Outbound call Location Same Day Subzero Repair La Canada Your caller id phone n…" at bounding box center [761, 392] width 1522 height 784
paste input "323) 202-1138"
type input "(323) 202-1138"
drag, startPoint x: 648, startPoint y: 258, endPoint x: 716, endPoint y: 401, distance: 158.3
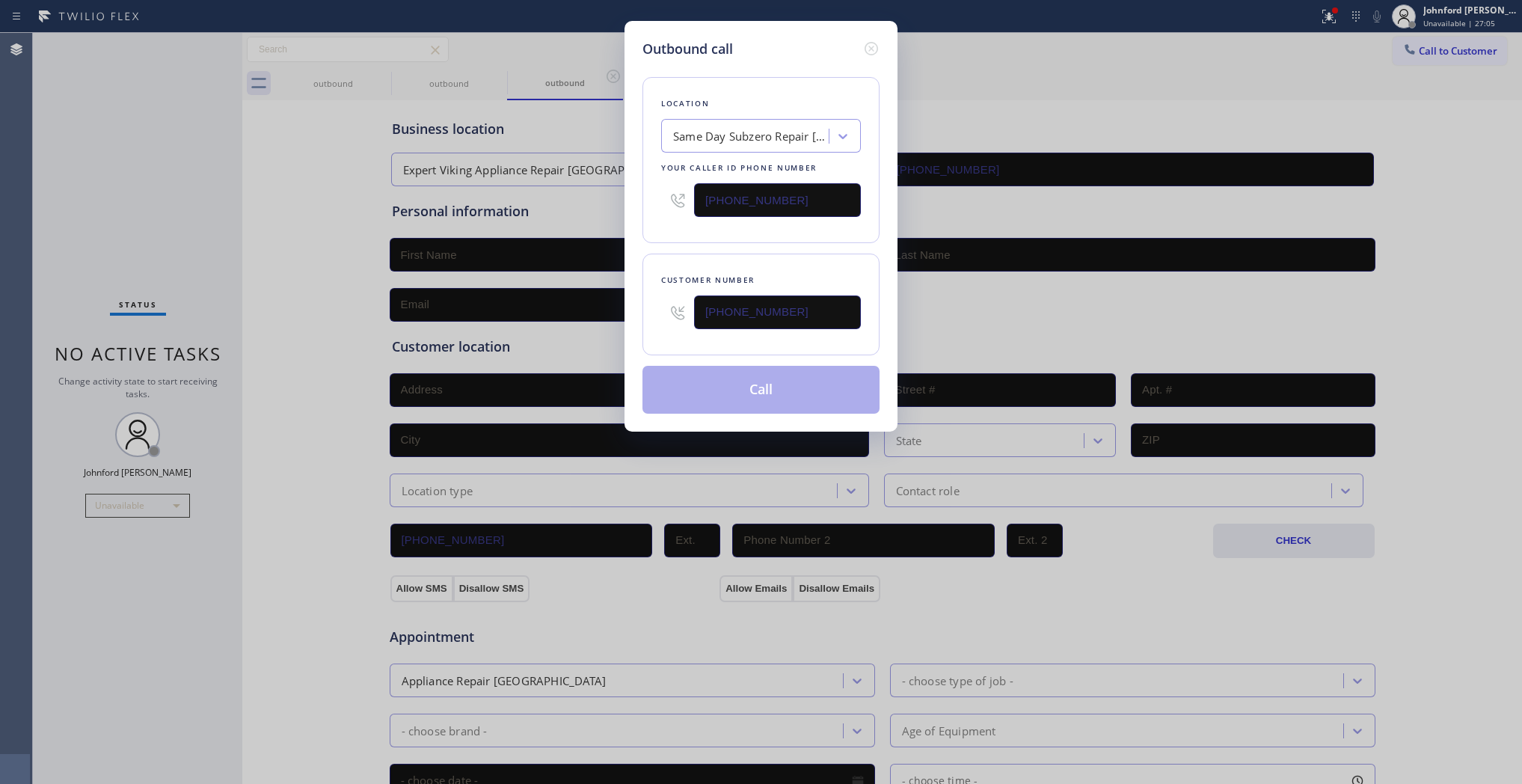
click at [654, 270] on div "Outbound call Location Same Day Subzero Repair La Canada Your caller id phone n…" at bounding box center [761, 226] width 273 height 410
click at [751, 394] on button "Call" at bounding box center [761, 389] width 237 height 48
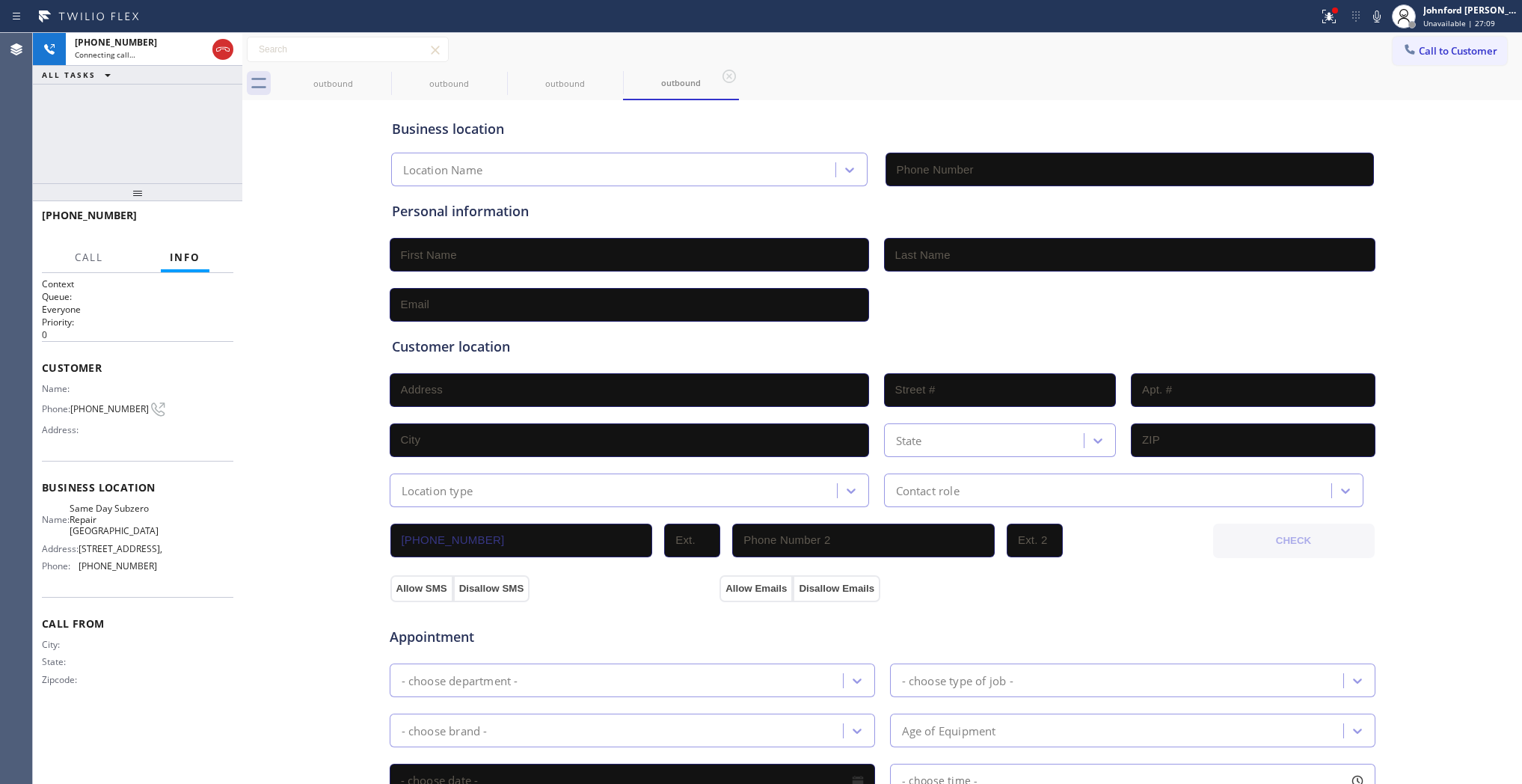
type input "(818) 862-3959"
click at [210, 214] on button "HANG UP" at bounding box center [199, 222] width 70 height 21
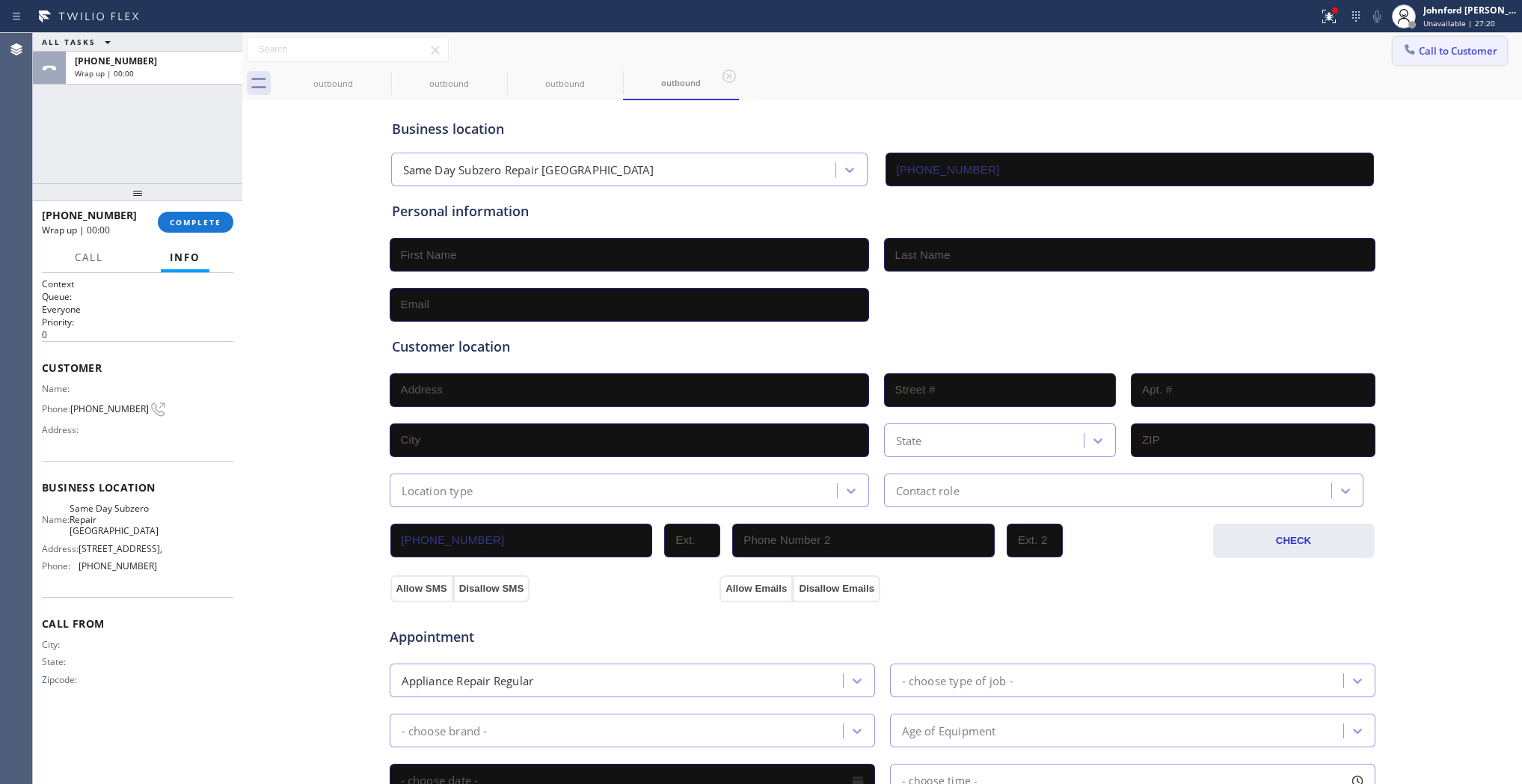
click at [1438, 59] on button "Call to Customer" at bounding box center [1450, 51] width 115 height 28
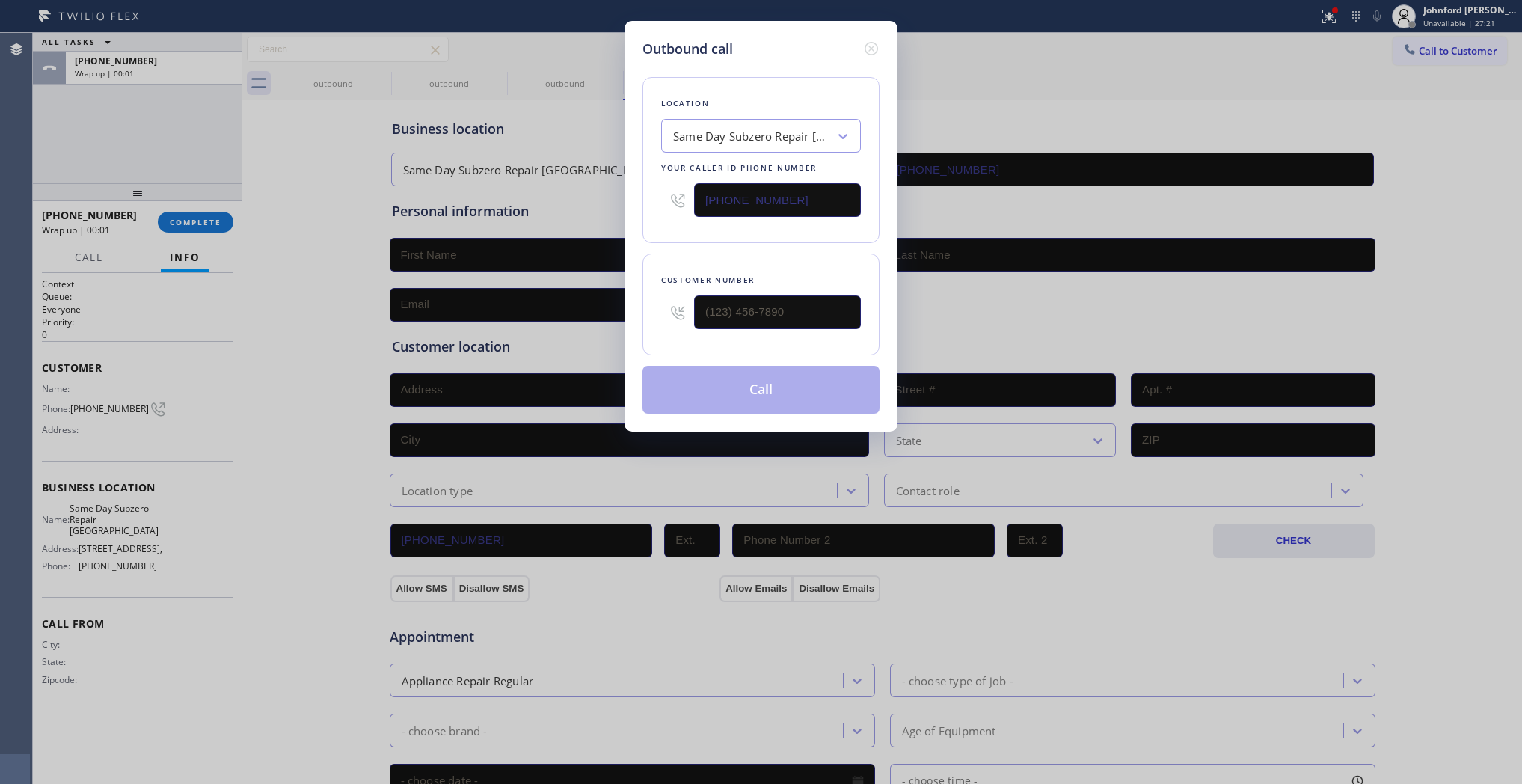
drag, startPoint x: 870, startPoint y: 292, endPoint x: 657, endPoint y: 304, distance: 213.3
click at [657, 304] on div "Customer number" at bounding box center [761, 304] width 237 height 101
click at [795, 324] on input "(___) ___-____" at bounding box center [777, 312] width 167 height 34
drag, startPoint x: 786, startPoint y: 297, endPoint x: 596, endPoint y: 297, distance: 190.0
click at [596, 297] on div "Outbound call Location Same Day Subzero Repair La Canada Your caller id phone n…" at bounding box center [761, 392] width 1522 height 784
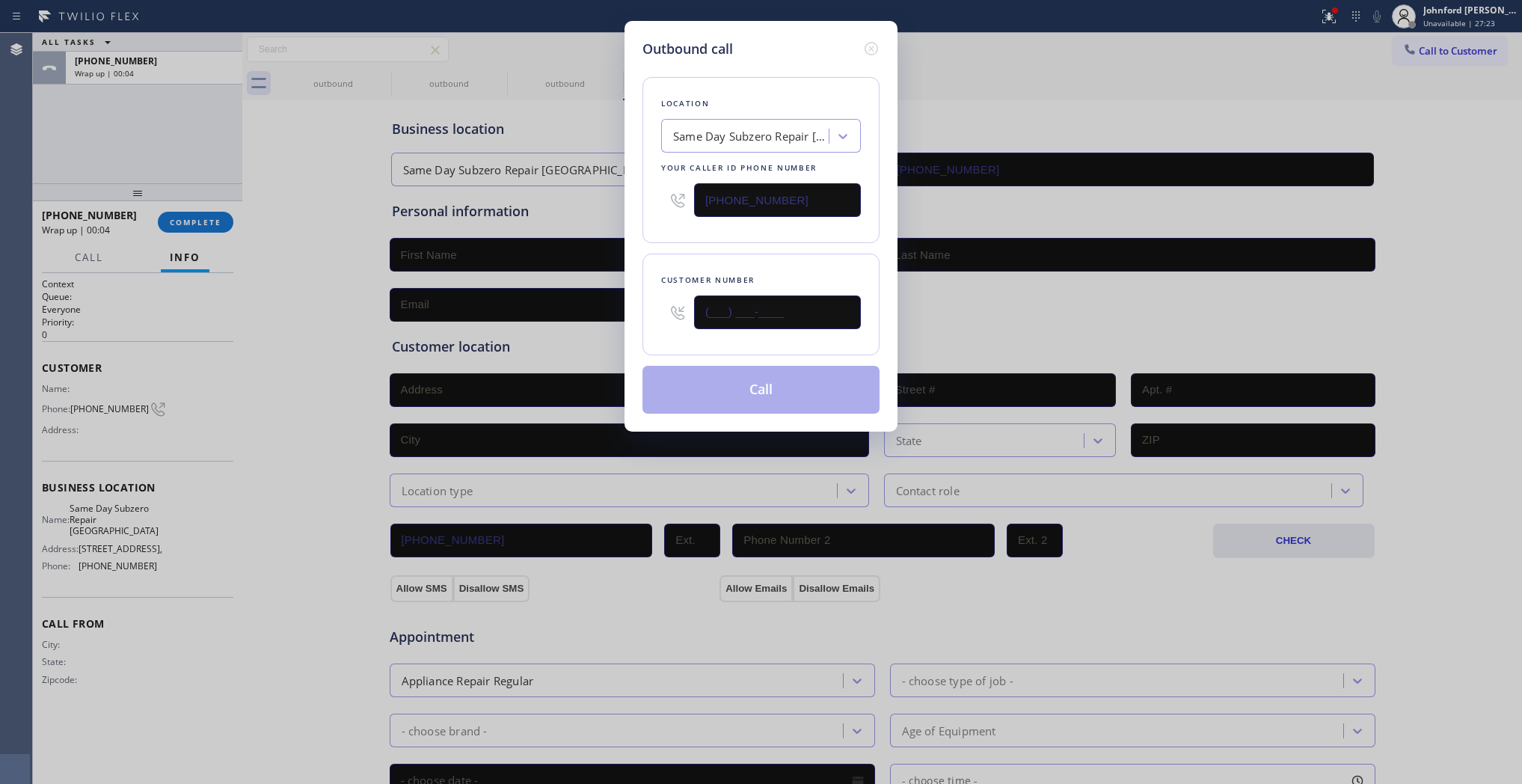
paste input "323) 202-1138"
type input "(323) 202-1138"
click at [823, 255] on div "Customer number (323) 202-1138" at bounding box center [761, 304] width 237 height 101
click at [795, 391] on button "Call" at bounding box center [761, 389] width 237 height 48
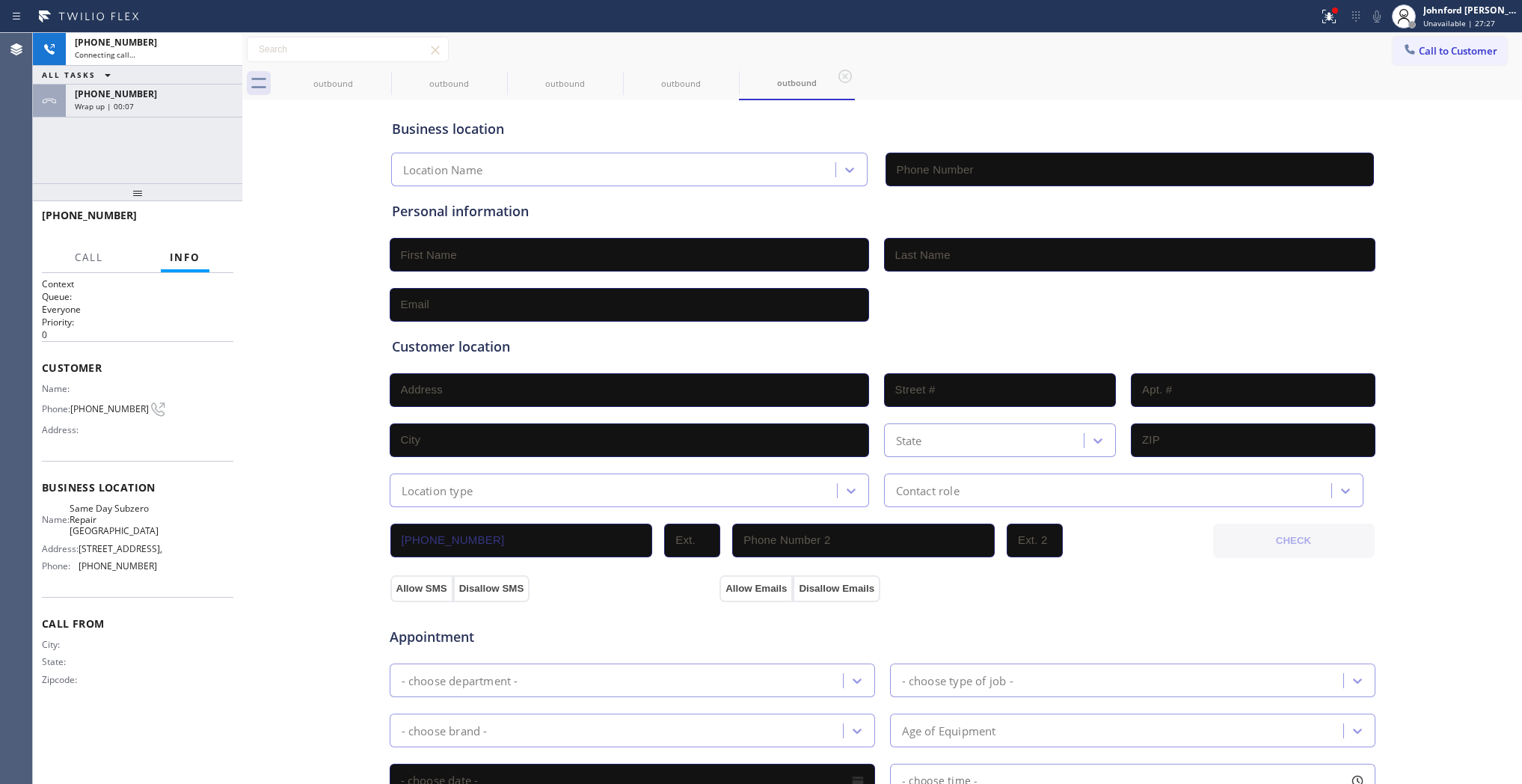
type input "(818) 862-3959"
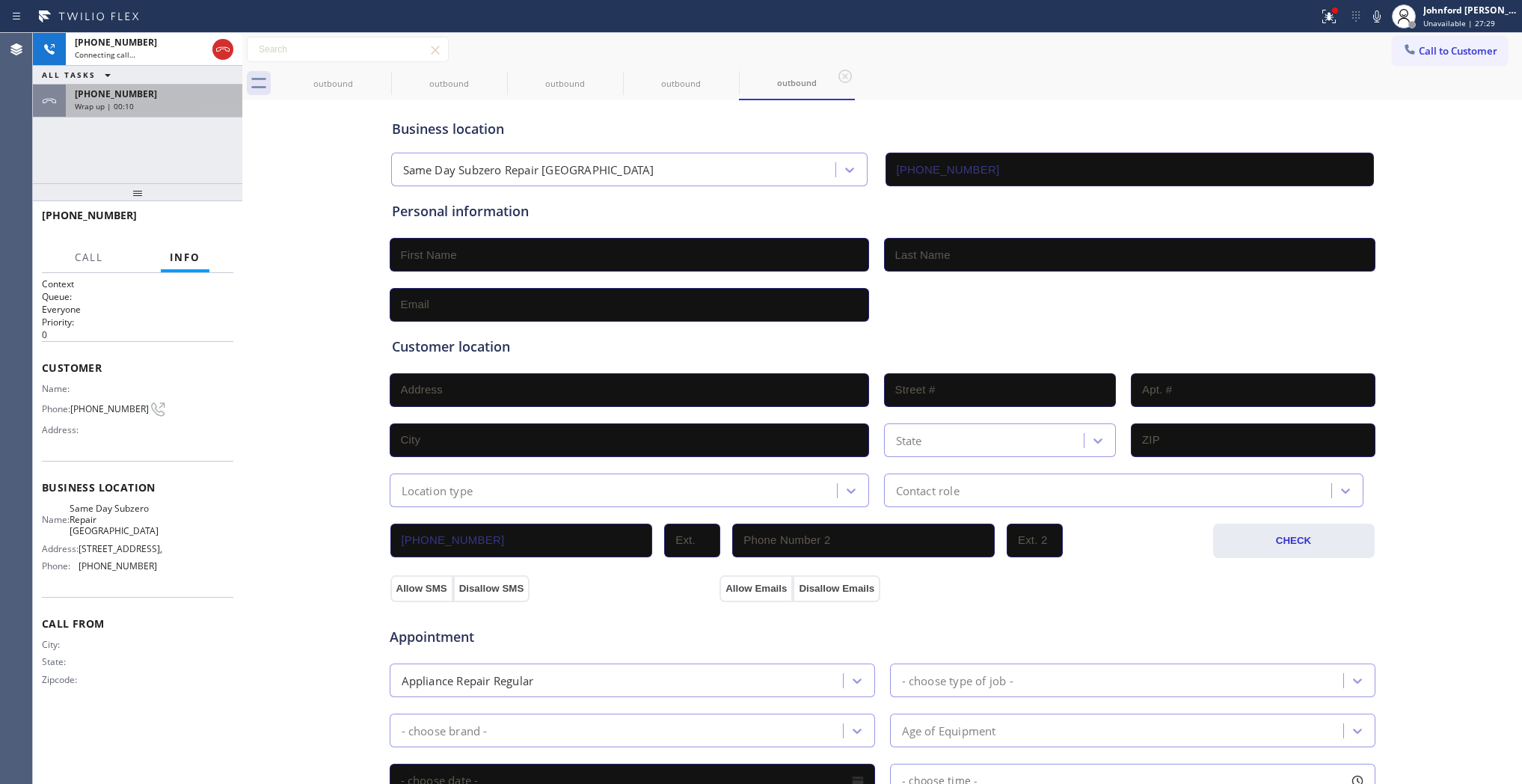
click at [131, 105] on span "Wrap up | 00:10" at bounding box center [104, 106] width 59 height 11
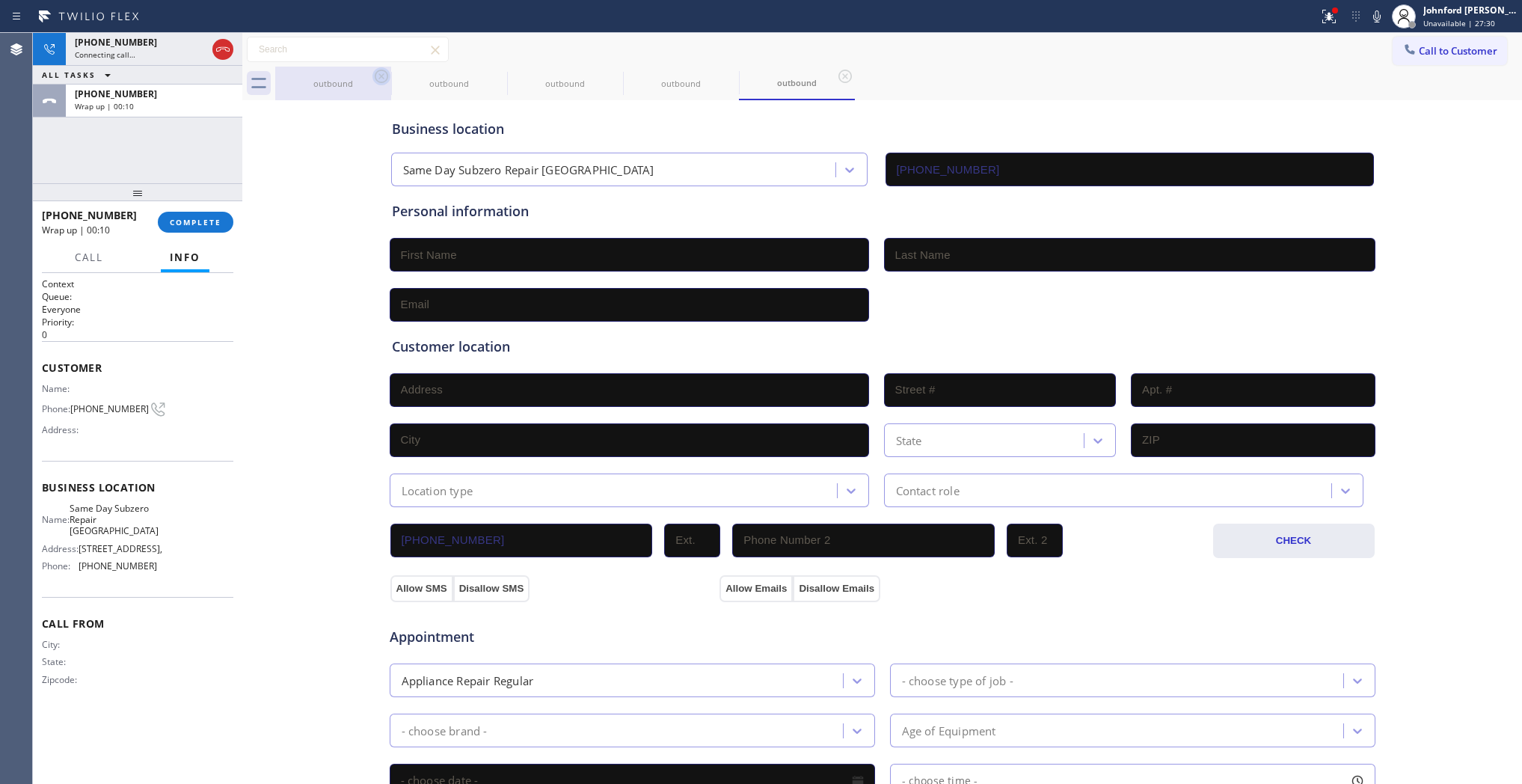
click at [386, 83] on icon at bounding box center [381, 75] width 18 height 18
click at [386, 80] on icon at bounding box center [381, 76] width 13 height 13
click at [202, 215] on button "COMPLETE" at bounding box center [195, 222] width 75 height 21
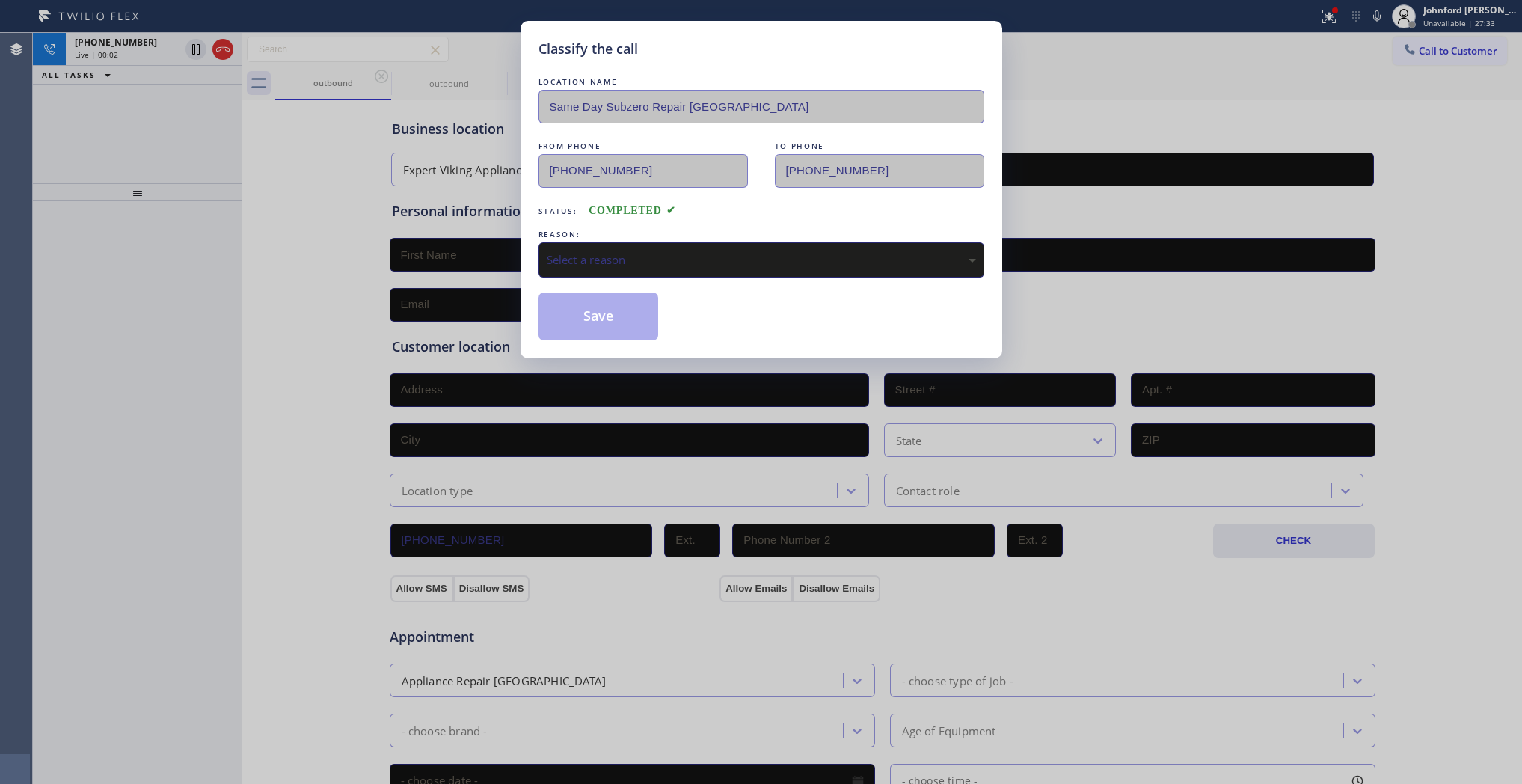
click at [576, 251] on div "Select a reason" at bounding box center [761, 260] width 430 height 18
click at [611, 318] on button "Save" at bounding box center [599, 316] width 121 height 48
click at [217, 39] on div "Classify the call LOCATION NAME Same Day Subzero Repair La Canada FROM PHONE (8…" at bounding box center [761, 392] width 1522 height 784
click at [234, 54] on div "Classify the call LOCATION NAME Same Day Subzero Repair La Canada FROM PHONE (8…" at bounding box center [777, 408] width 1489 height 751
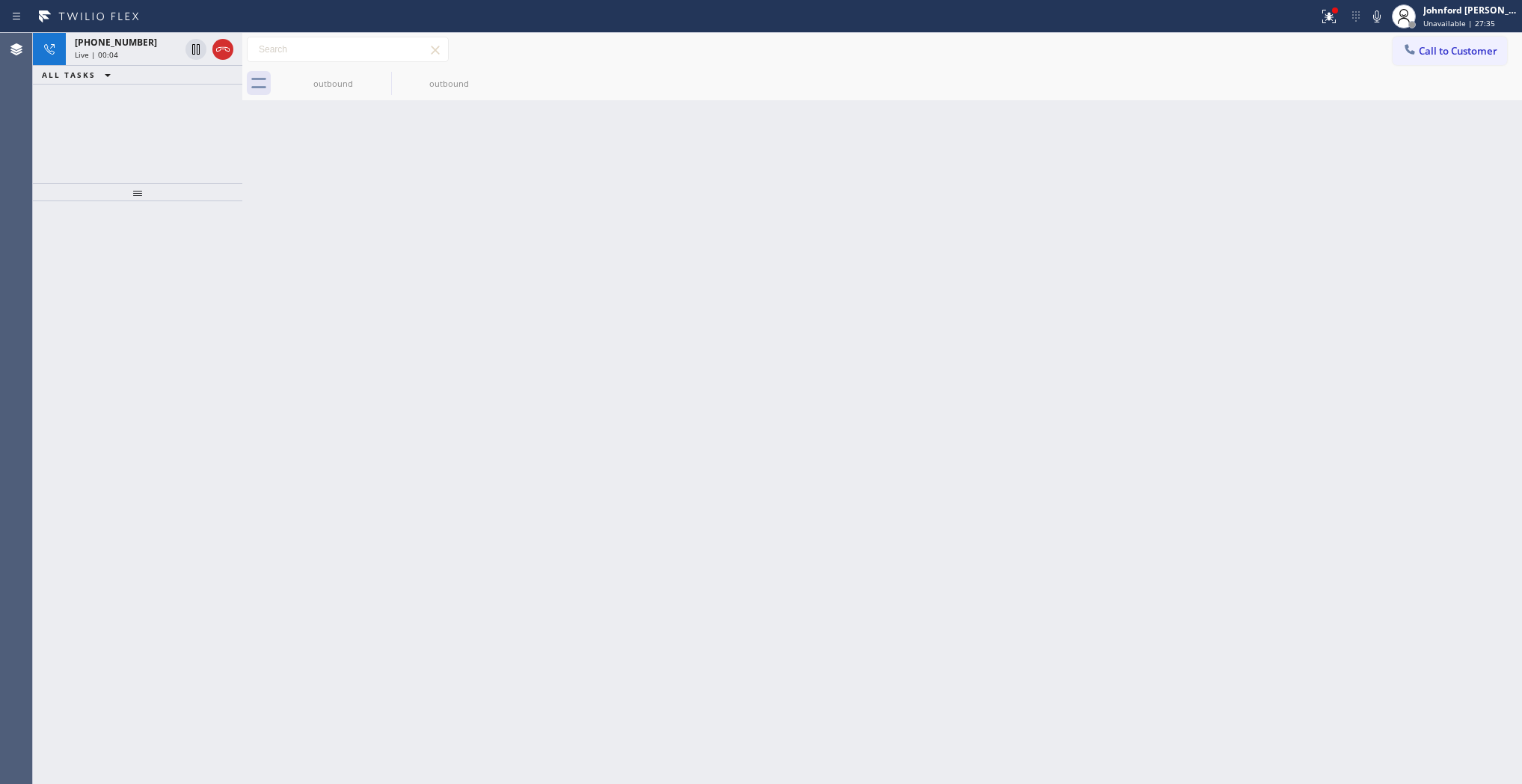
click at [234, 54] on div at bounding box center [209, 49] width 54 height 33
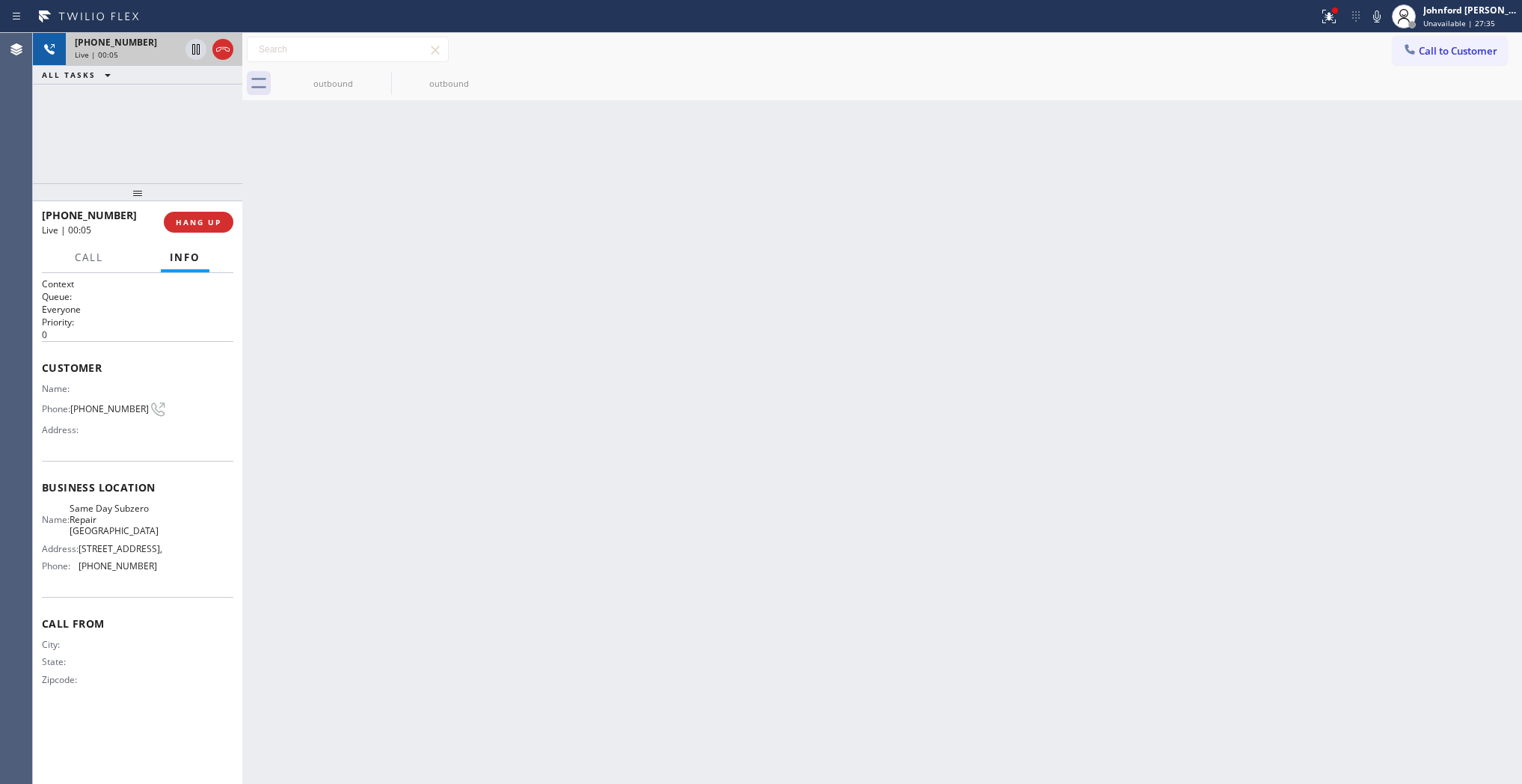
click at [226, 61] on div at bounding box center [209, 49] width 54 height 33
click at [218, 47] on icon at bounding box center [223, 49] width 13 height 4
click at [155, 232] on div "+13232021138 Wrap up | 00:00" at bounding box center [100, 222] width 116 height 39
click at [182, 223] on span "COMPLETE" at bounding box center [196, 222] width 52 height 11
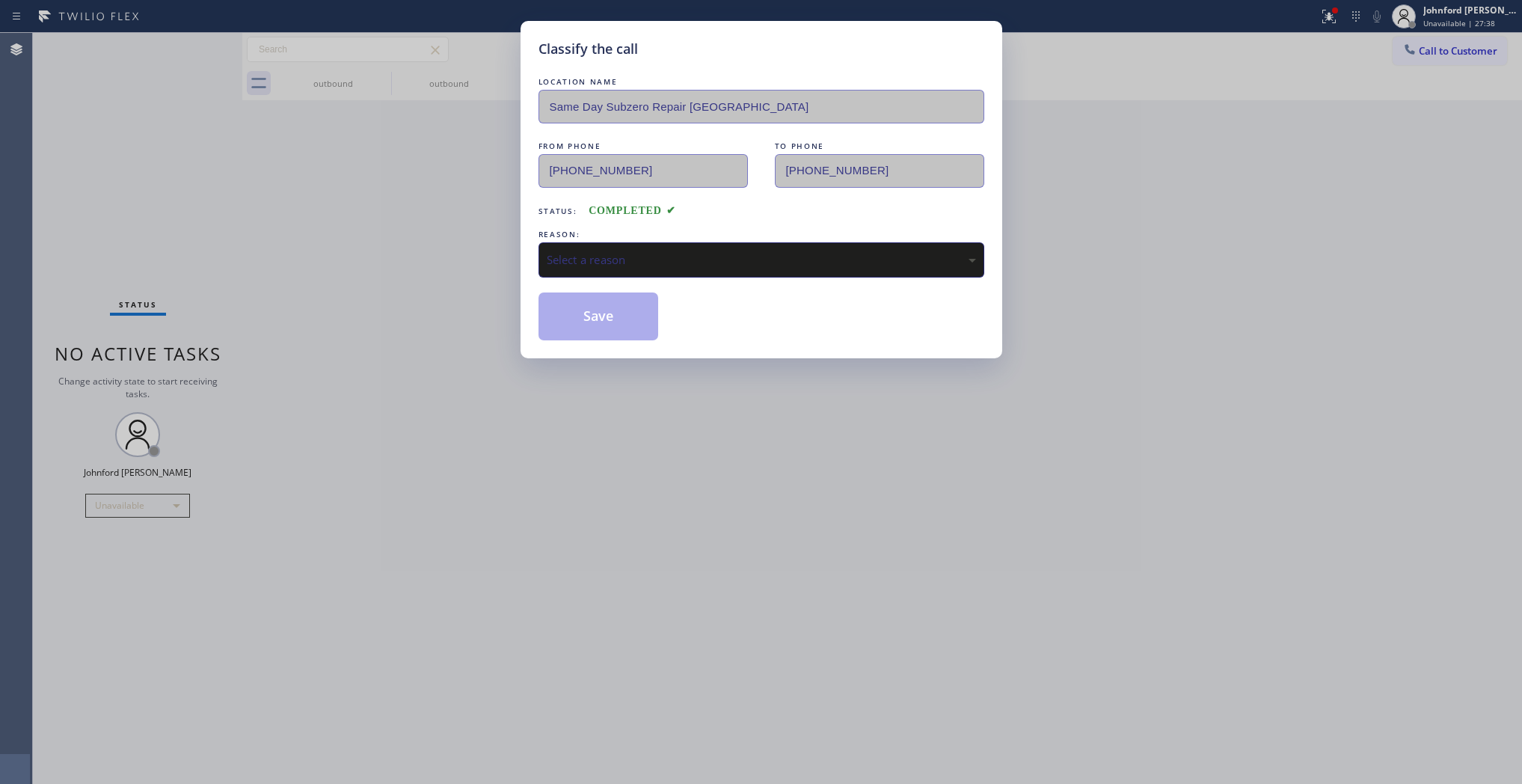
click at [586, 247] on div "Select a reason" at bounding box center [761, 260] width 446 height 35
click at [580, 318] on button "Save" at bounding box center [599, 316] width 121 height 48
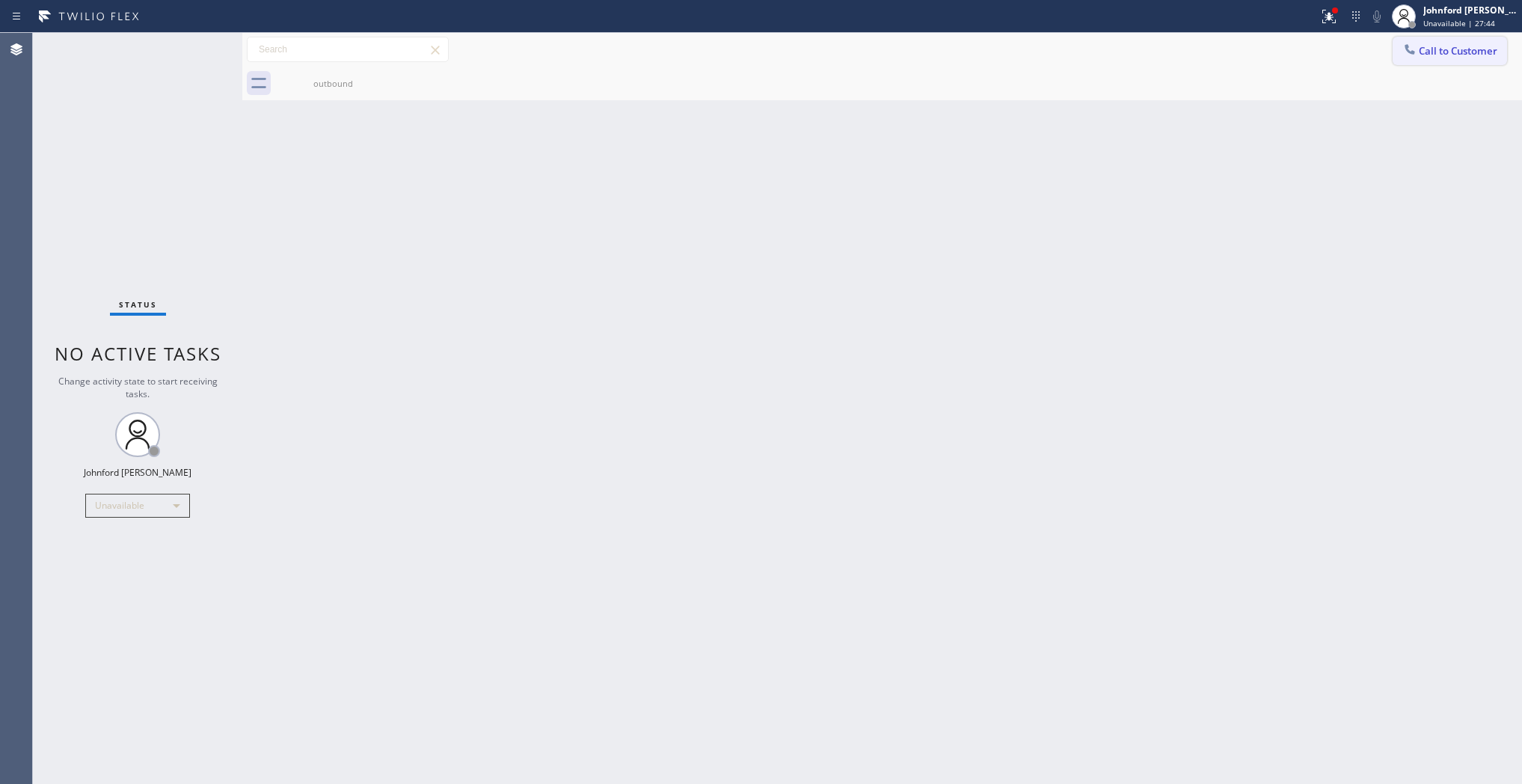
click at [1430, 43] on button "Call to Customer" at bounding box center [1450, 51] width 115 height 28
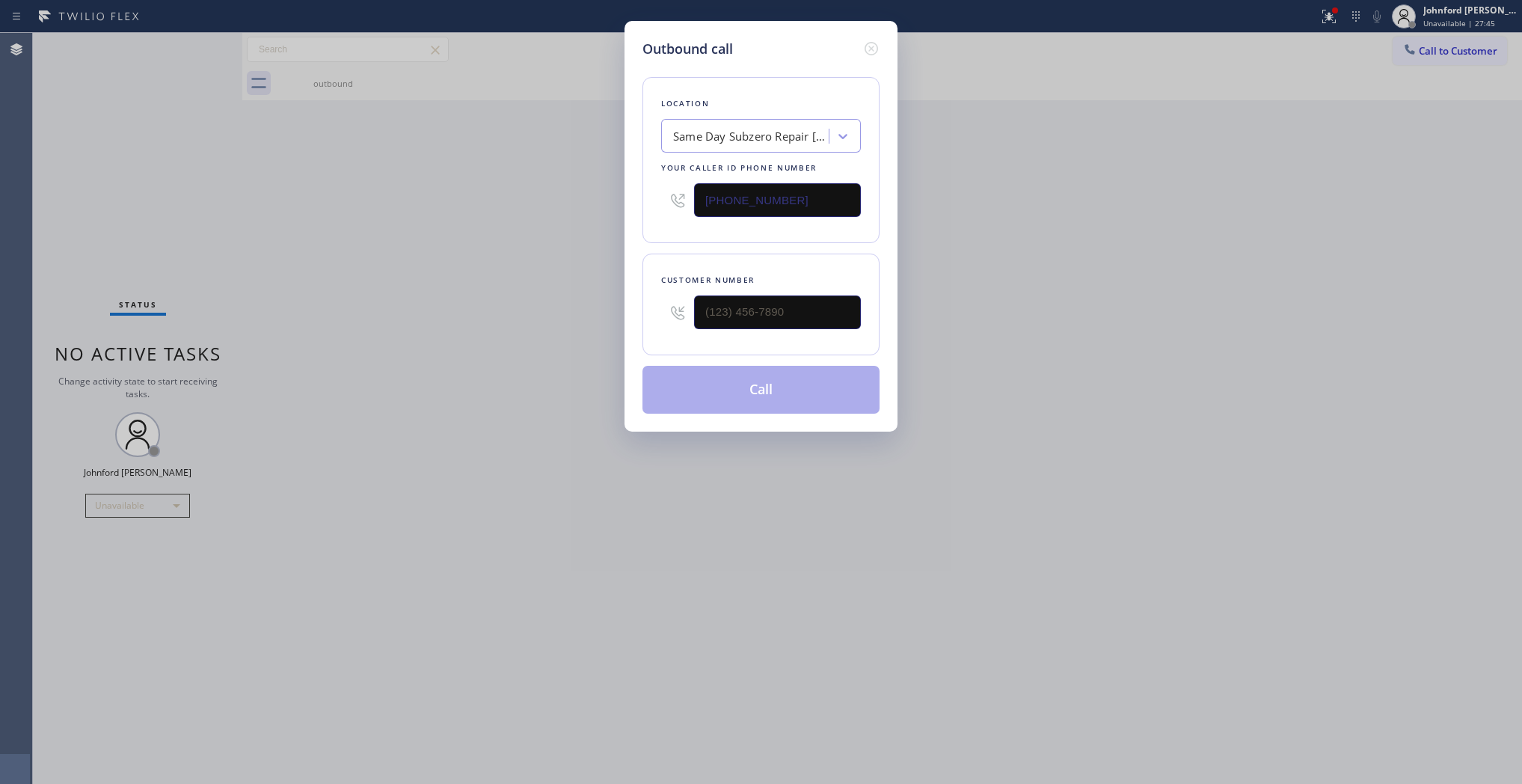
drag, startPoint x: 774, startPoint y: 210, endPoint x: 577, endPoint y: 191, distance: 197.9
click at [577, 191] on div "Outbound call Location Same Day Subzero Repair La Canada Your caller id phone n…" at bounding box center [761, 392] width 1522 height 784
paste input "949) 334-2868"
type input "(949) 334-2868"
drag, startPoint x: 623, startPoint y: 300, endPoint x: 570, endPoint y: 304, distance: 53.2
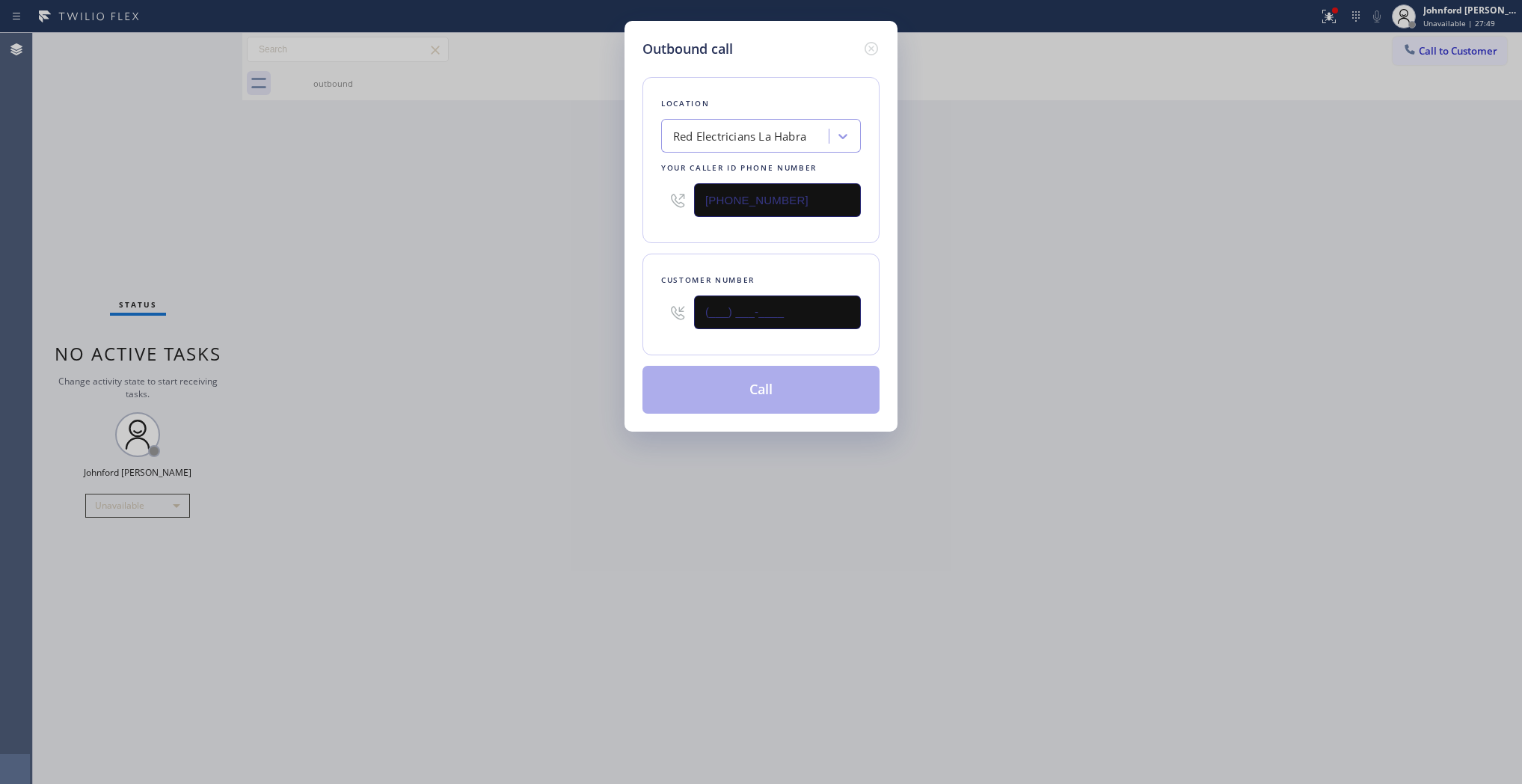
click at [611, 300] on div "Outbound call Location Red Electricians La Habra Your caller id phone number (9…" at bounding box center [761, 392] width 1522 height 784
paste input "213) 521-8406"
type input "(213) 521-8406"
click at [539, 308] on div "Outbound call Location Red Electricians La Habra Your caller id phone number (9…" at bounding box center [761, 392] width 1522 height 784
click at [790, 382] on button "Call" at bounding box center [761, 389] width 237 height 48
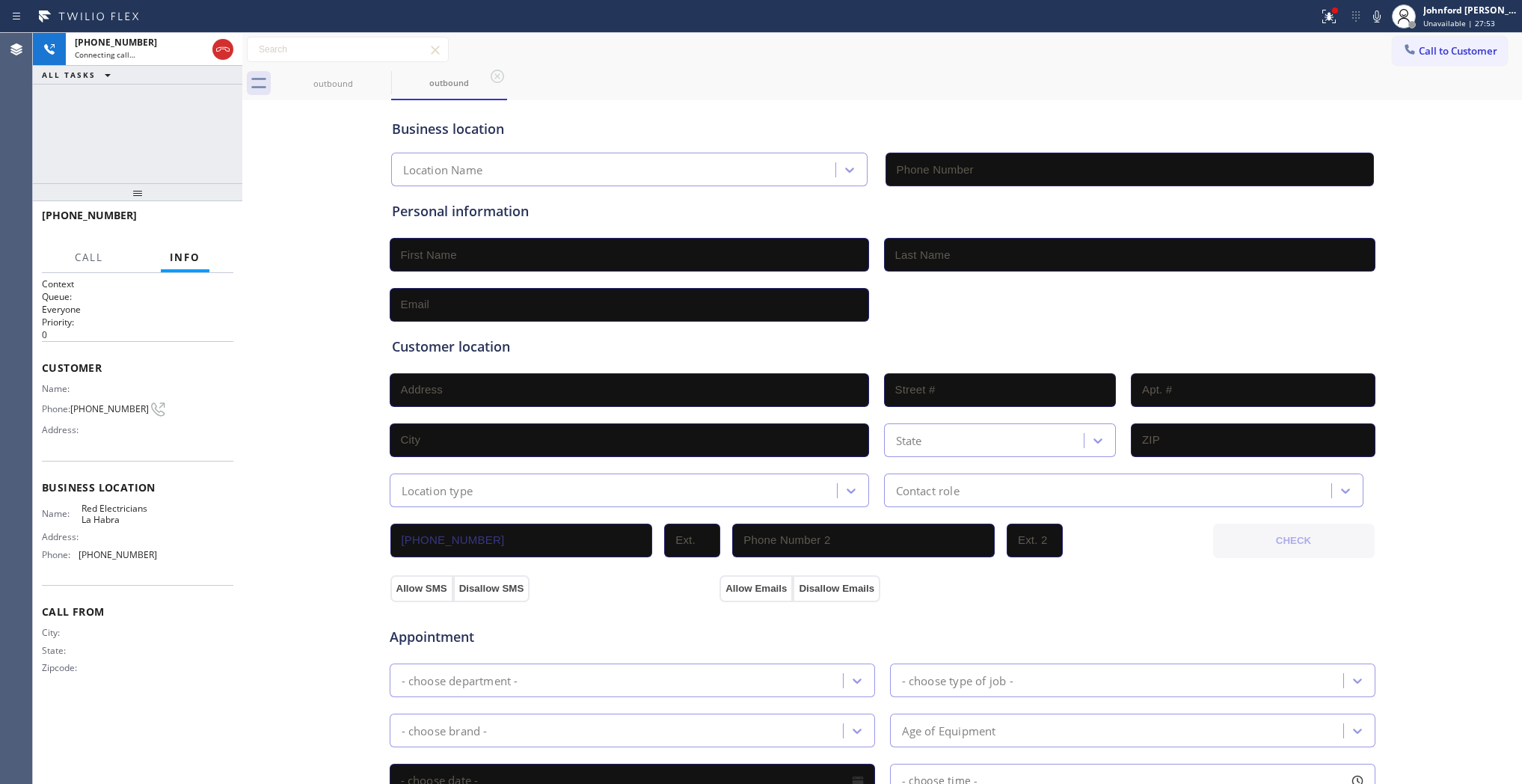
type input "(949) 334-2868"
drag, startPoint x: 1145, startPoint y: 91, endPoint x: 1066, endPoint y: 95, distance: 79.1
click at [1145, 92] on div "outbound outbound" at bounding box center [899, 83] width 1247 height 34
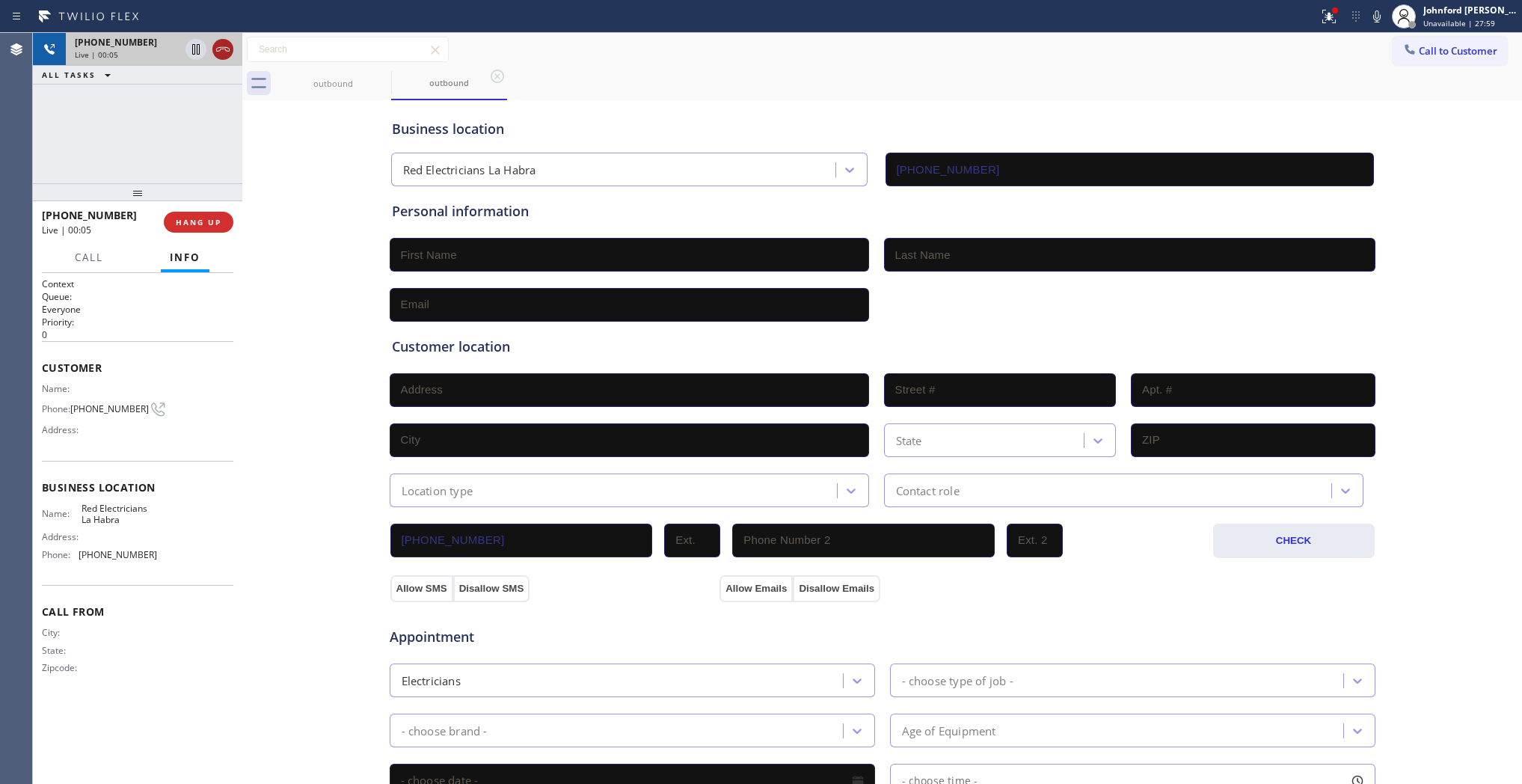
click at [218, 53] on icon at bounding box center [222, 49] width 18 height 18
click at [214, 214] on button "COMPLETE" at bounding box center [195, 222] width 75 height 21
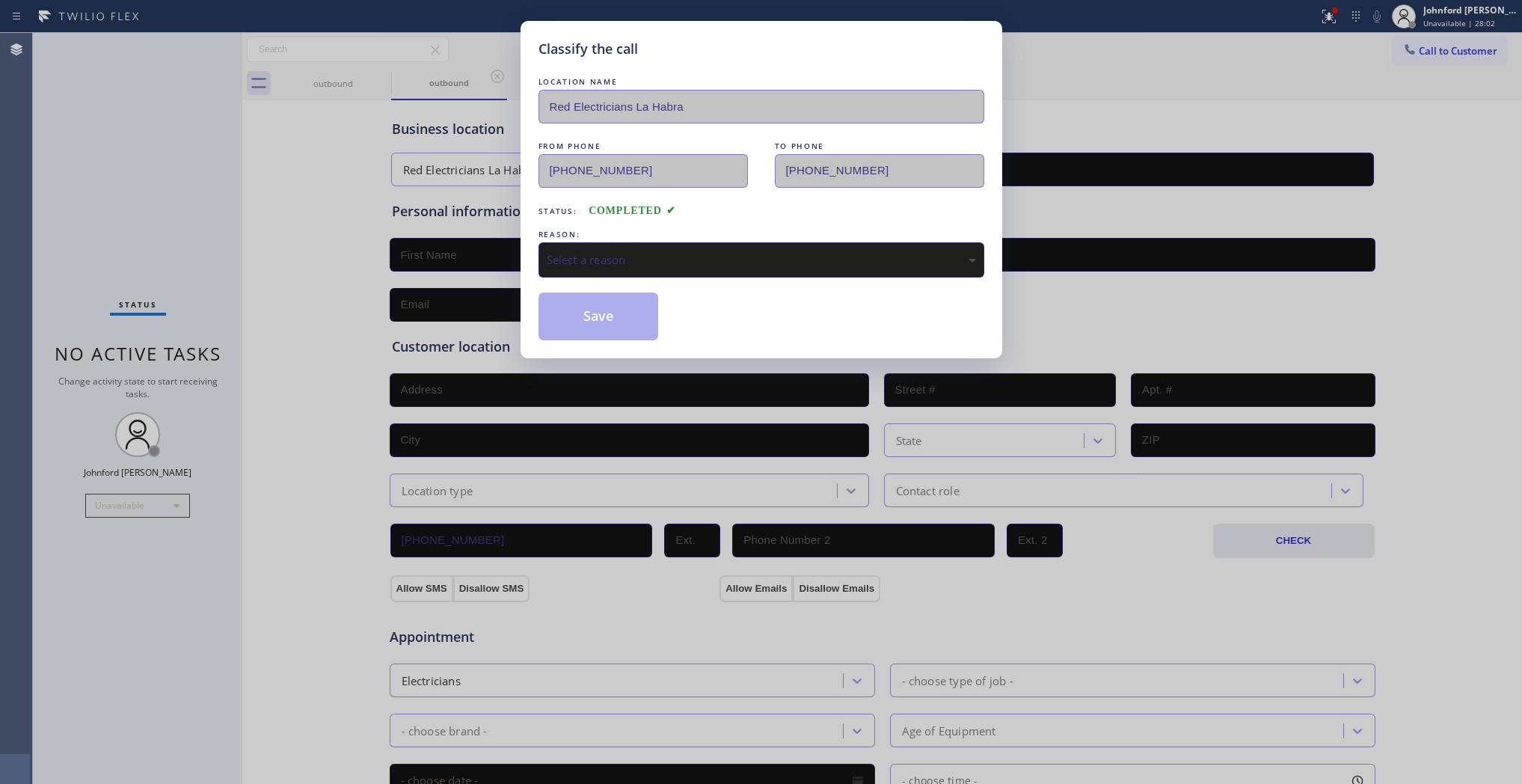
click at [535, 293] on div "Classify the call LOCATION NAME Red Electricians La Habra FROM PHONE (949) 334-…" at bounding box center [761, 189] width 482 height 338
click at [597, 279] on div "LOCATION NAME Red Electricians La Habra FROM PHONE (949) 334-2868 TO PHONE (213…" at bounding box center [761, 207] width 446 height 266
click at [601, 259] on div "Select a reason" at bounding box center [761, 260] width 430 height 18
click at [589, 322] on button "Save" at bounding box center [599, 316] width 121 height 48
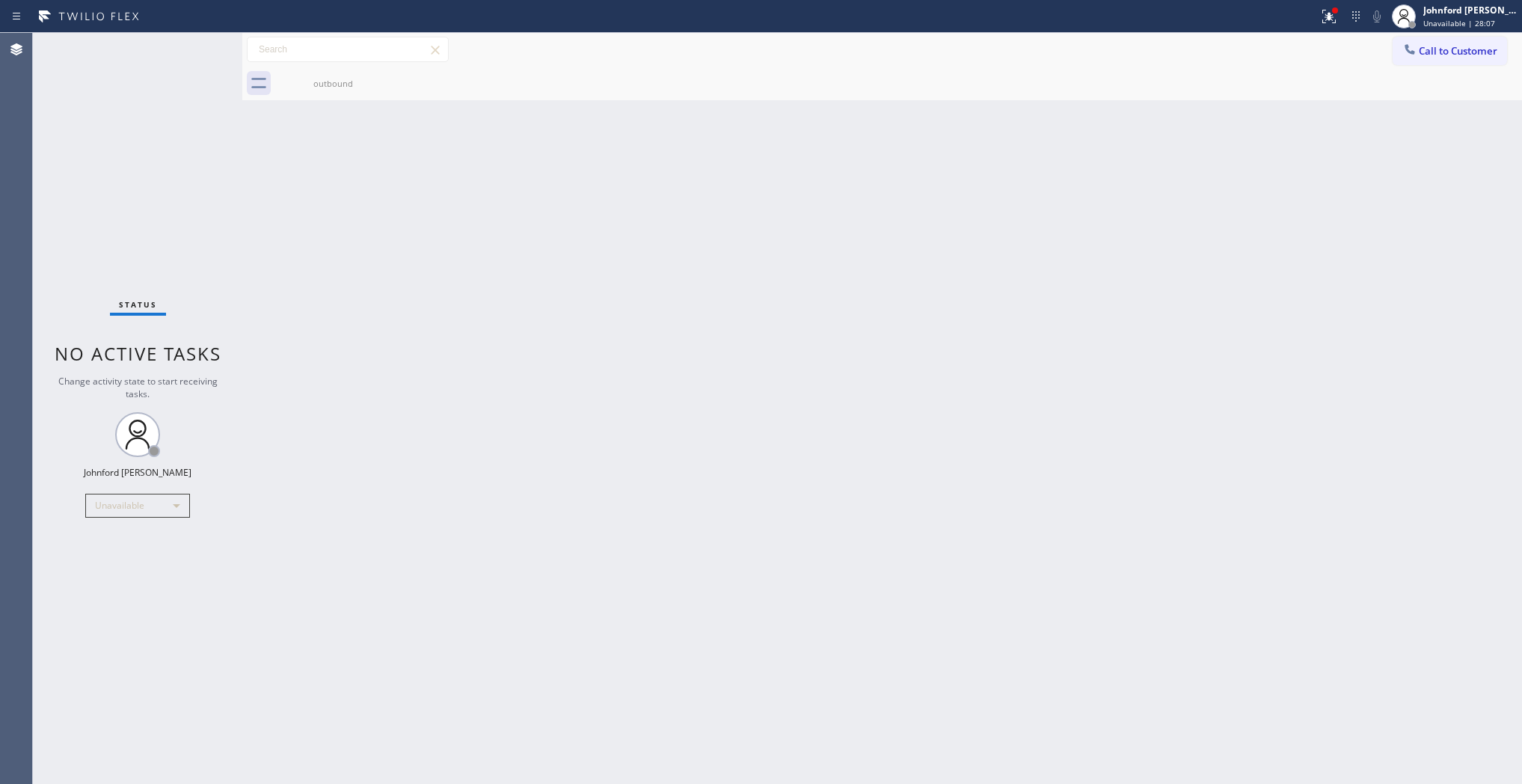
click at [297, 240] on div "Back to Dashboard Change Sender ID Customers Technicians Select a contact Outbo…" at bounding box center [882, 408] width 1280 height 751
click at [1456, 50] on span "Call to Customer" at bounding box center [1458, 51] width 79 height 13
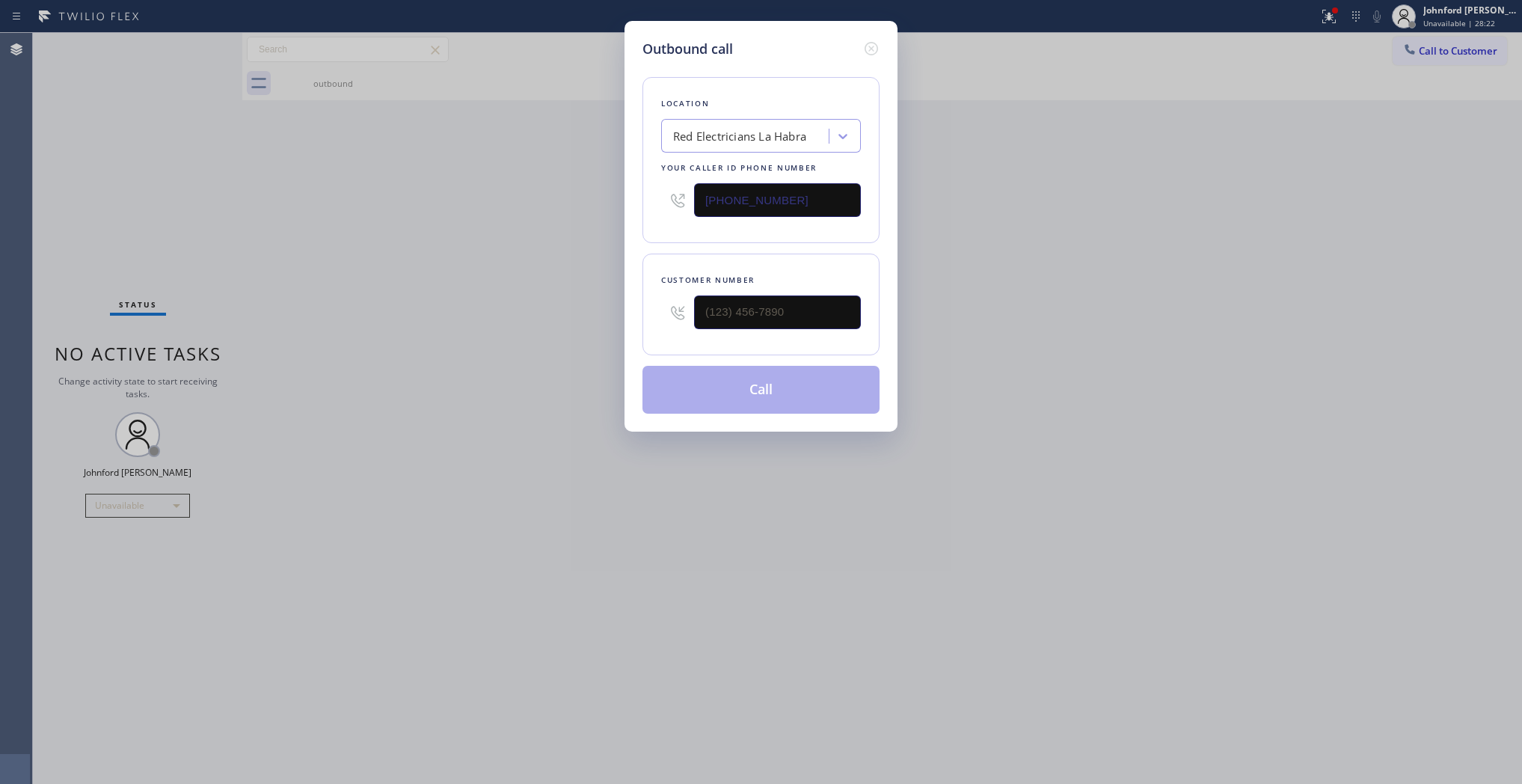
drag, startPoint x: 789, startPoint y: 195, endPoint x: 485, endPoint y: 232, distance: 306.2
click at [524, 214] on div "Outbound call Location Red Electricians La Habra Your caller id phone number (9…" at bounding box center [761, 392] width 1522 height 784
paste input "206) 539-0092"
type input "(206) 539-0092"
click at [503, 297] on div "Outbound call Location Home Care Quality Your caller id phone number (206) 539-…" at bounding box center [761, 392] width 1522 height 784
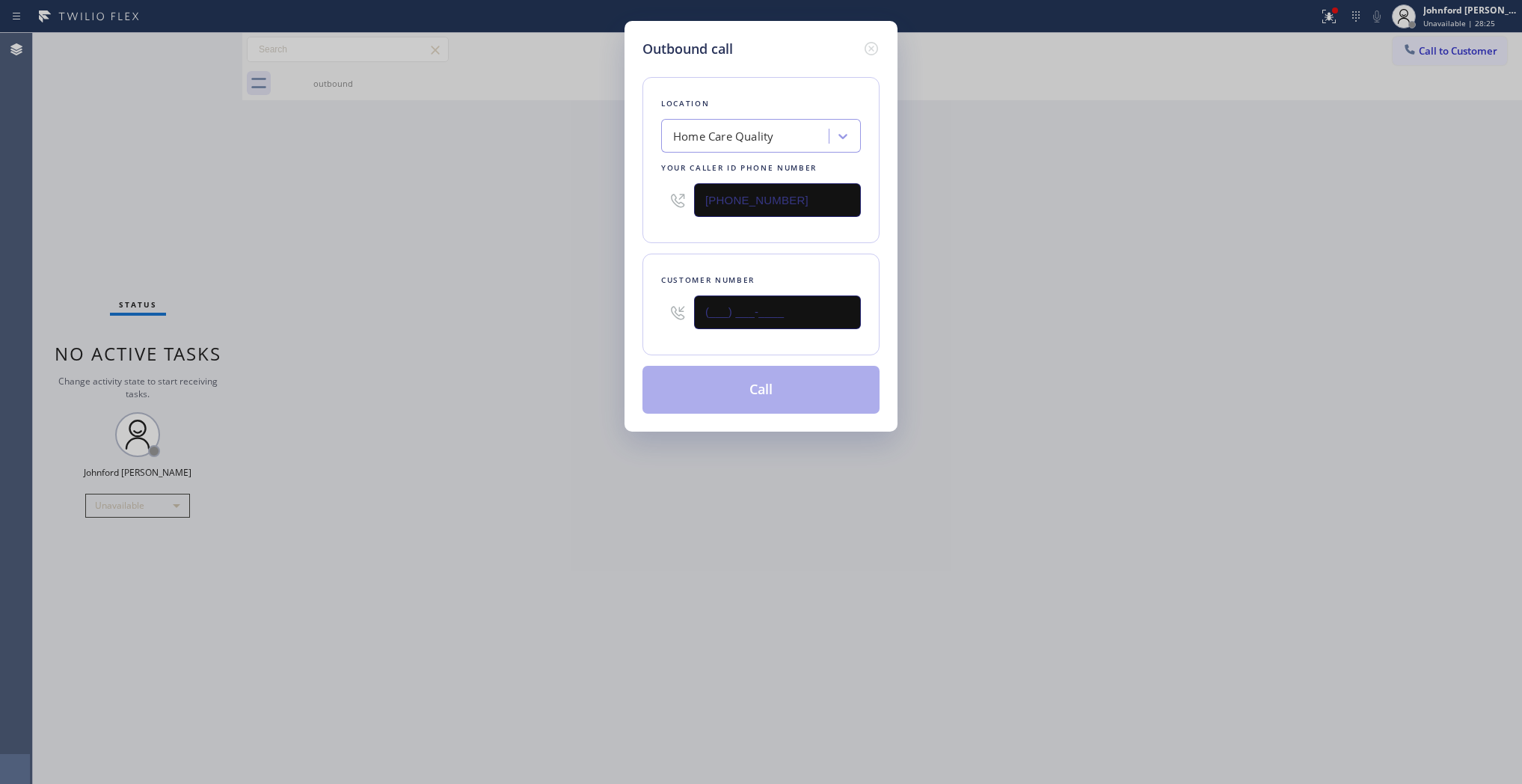
paste input "425) 928-7938"
type input "(425) 928-7938"
click at [487, 301] on div "Outbound call Location Home Care Quality Your caller id phone number (206) 539-…" at bounding box center [761, 392] width 1522 height 784
click at [756, 384] on button "Call" at bounding box center [761, 389] width 237 height 48
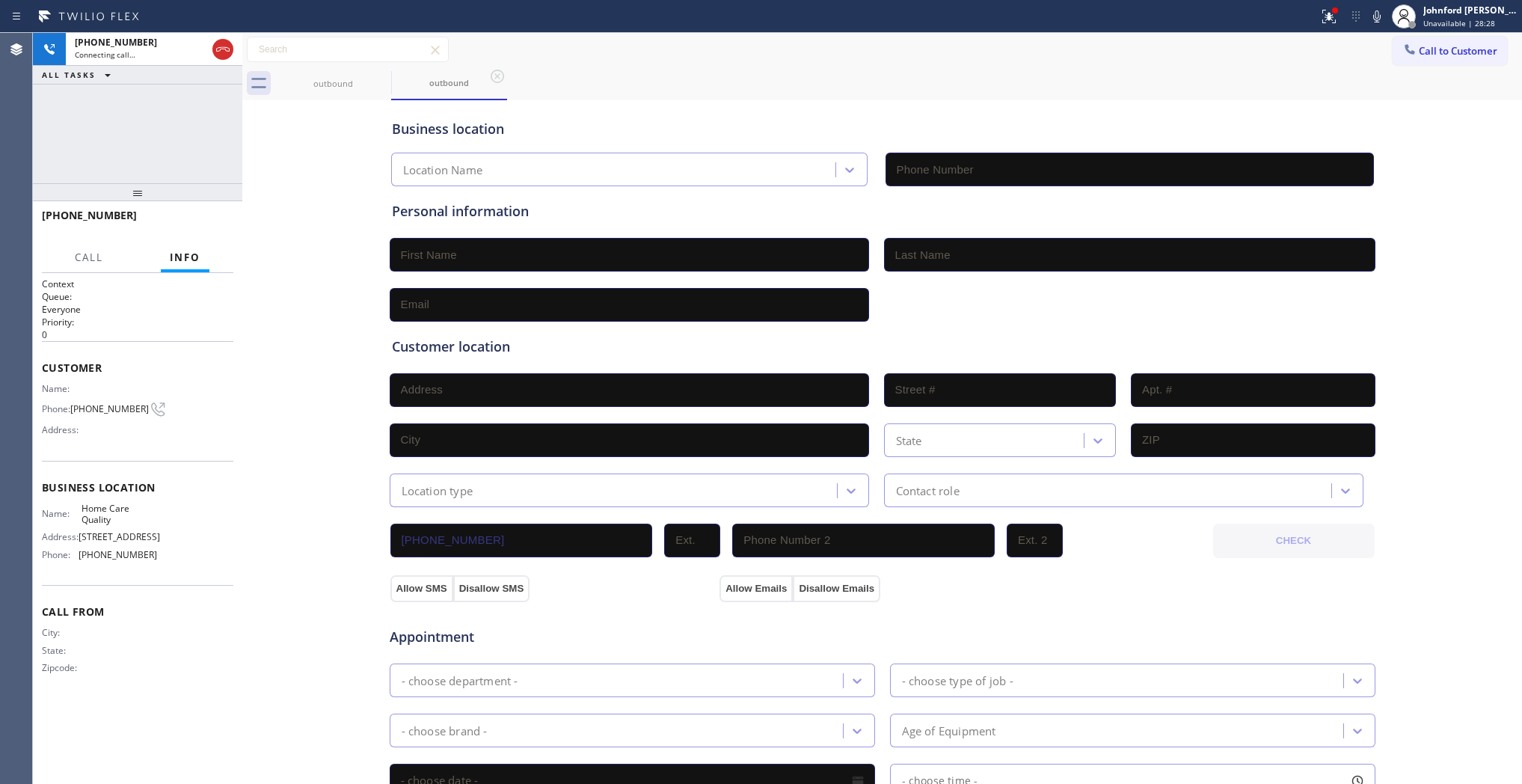
type input "(206) 539-0092"
click at [84, 116] on div "+14259287938 Live | 00:04 ALL TASKS ALL TASKS ACTIVE TASKS TASKS IN WRAP UP" at bounding box center [137, 107] width 209 height 150
click at [221, 45] on icon at bounding box center [222, 49] width 18 height 18
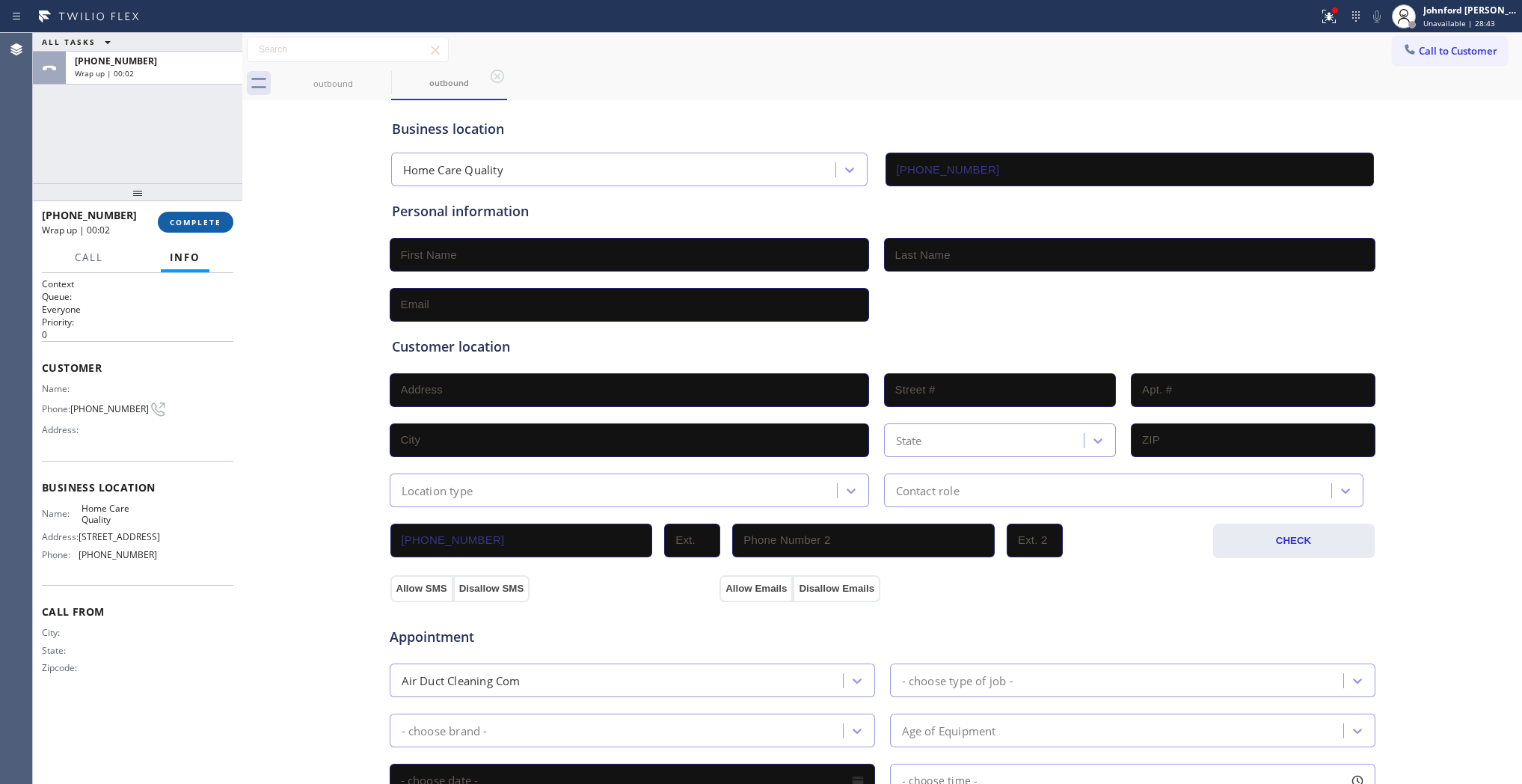
click at [191, 217] on span "COMPLETE" at bounding box center [196, 222] width 52 height 11
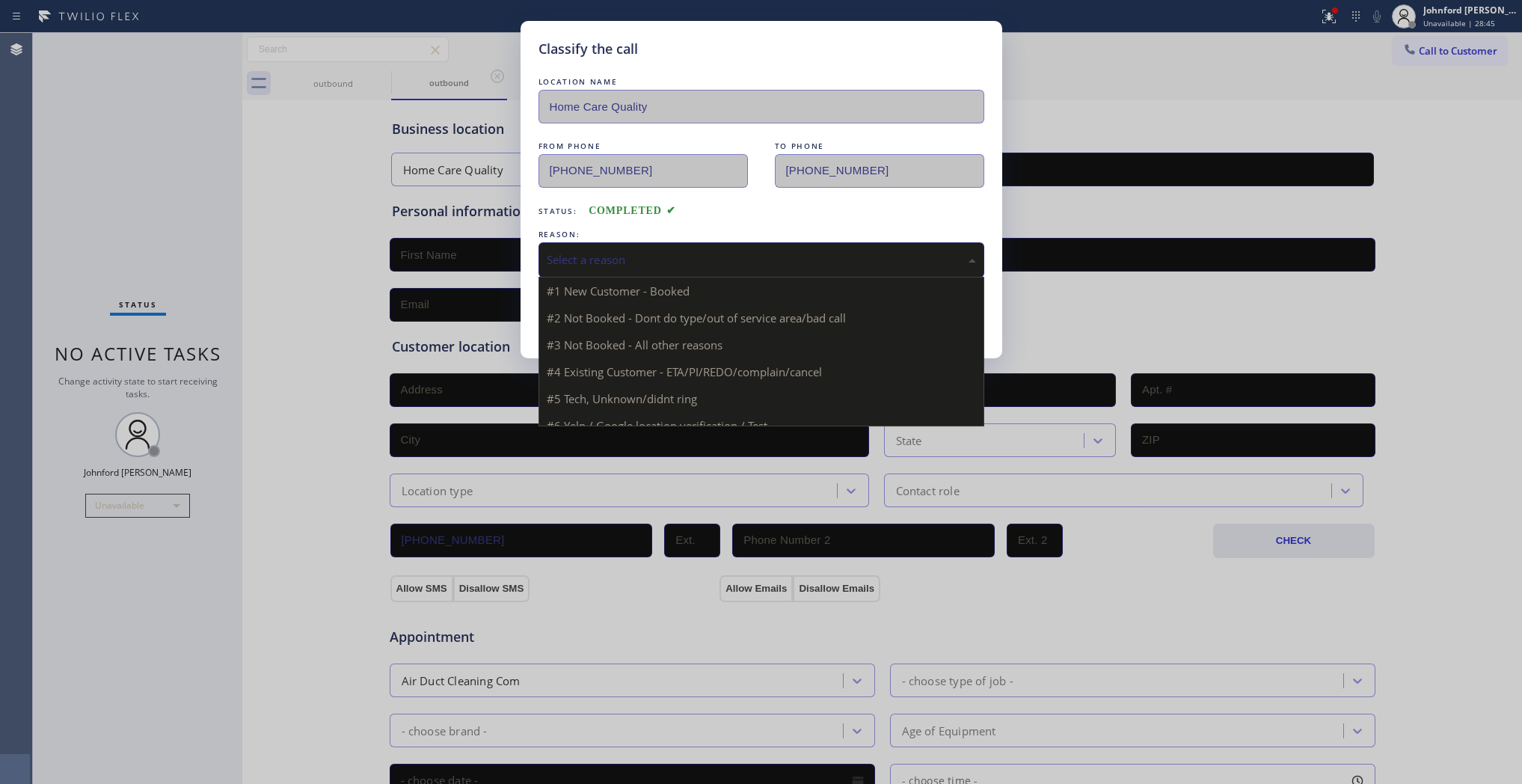
click at [593, 262] on div "Select a reason" at bounding box center [761, 260] width 430 height 18
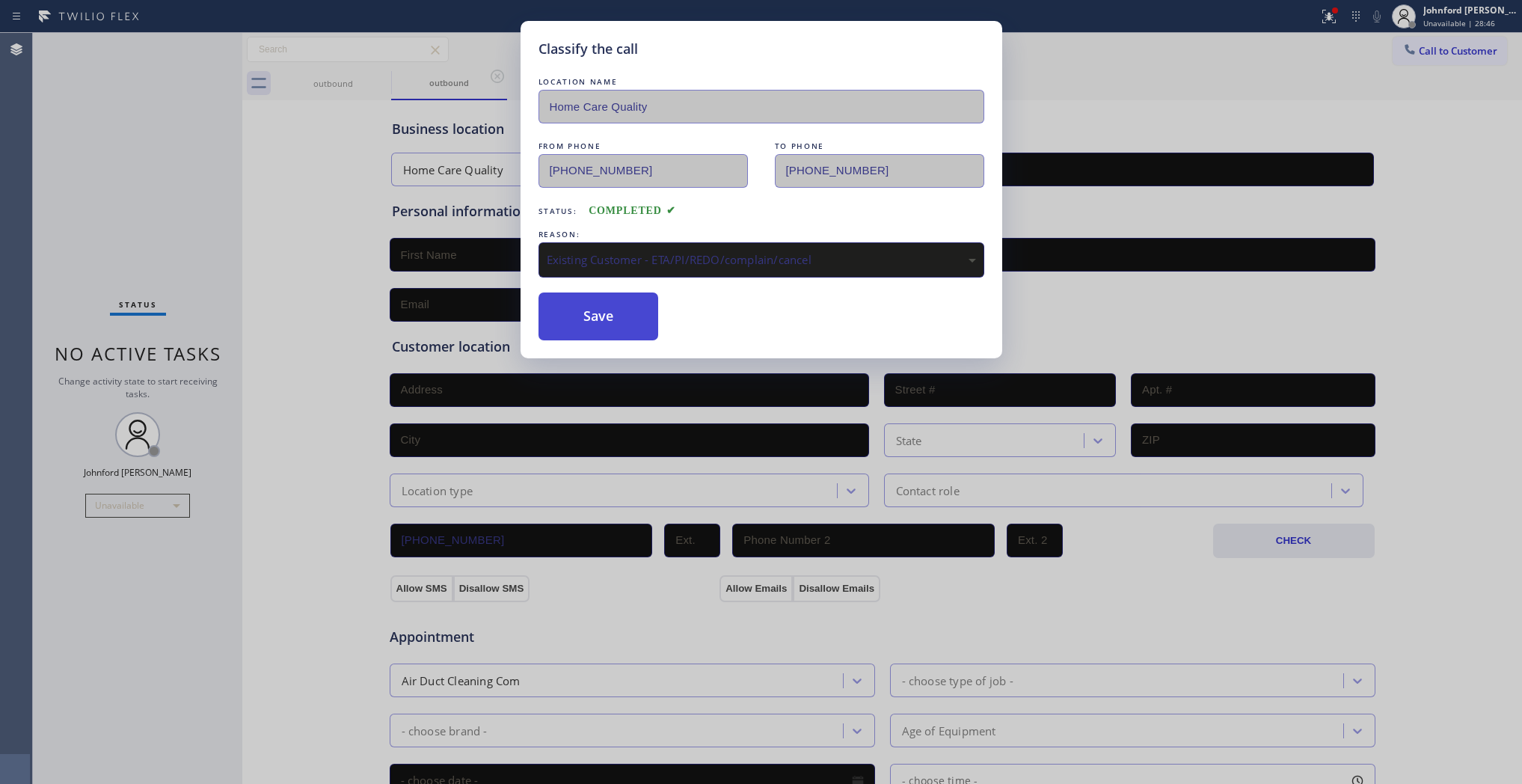
click at [586, 311] on button "Save" at bounding box center [599, 316] width 121 height 48
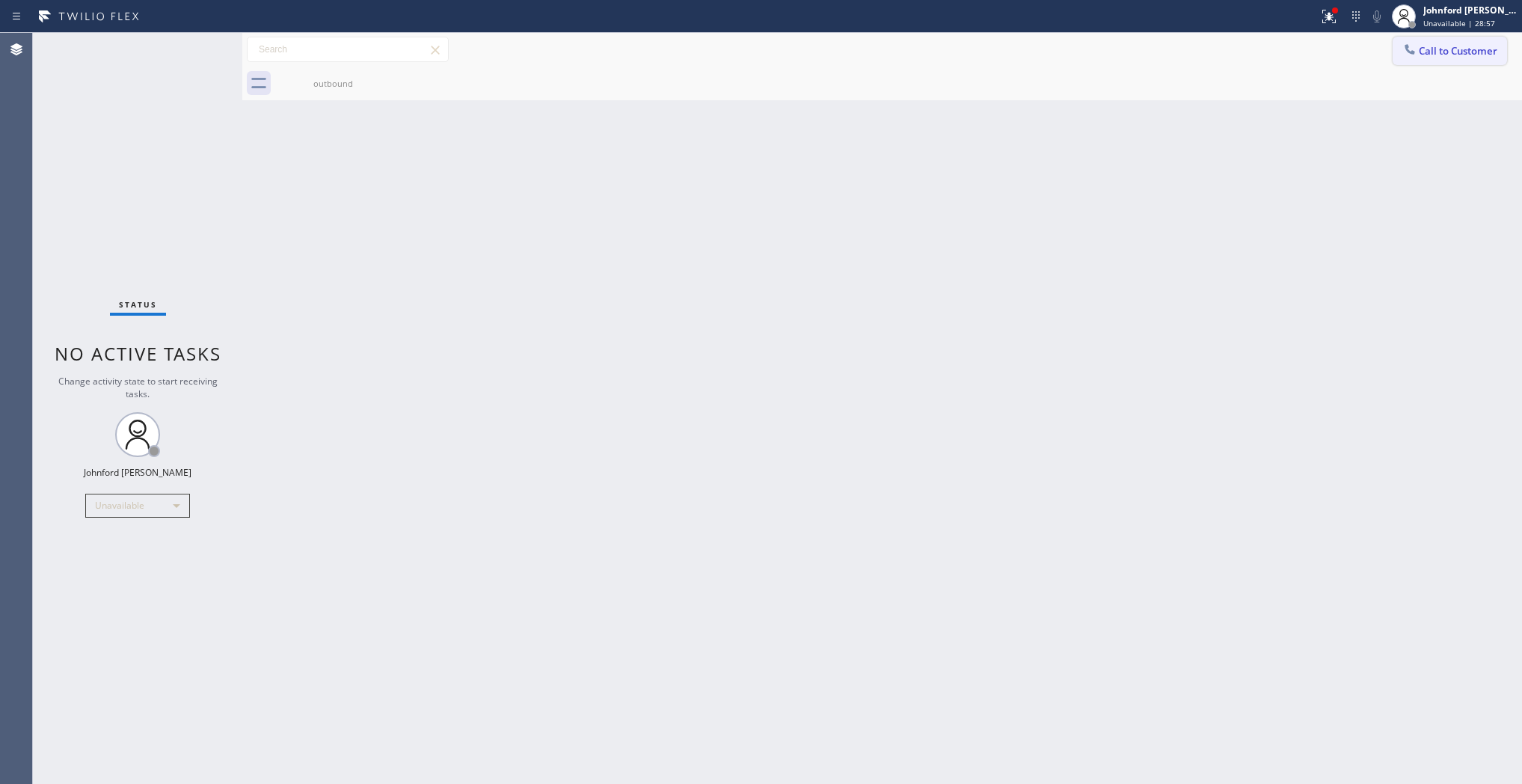
drag, startPoint x: 1449, startPoint y: 57, endPoint x: 1361, endPoint y: 86, distance: 92.7
click at [1447, 57] on button "Call to Customer" at bounding box center [1450, 51] width 115 height 28
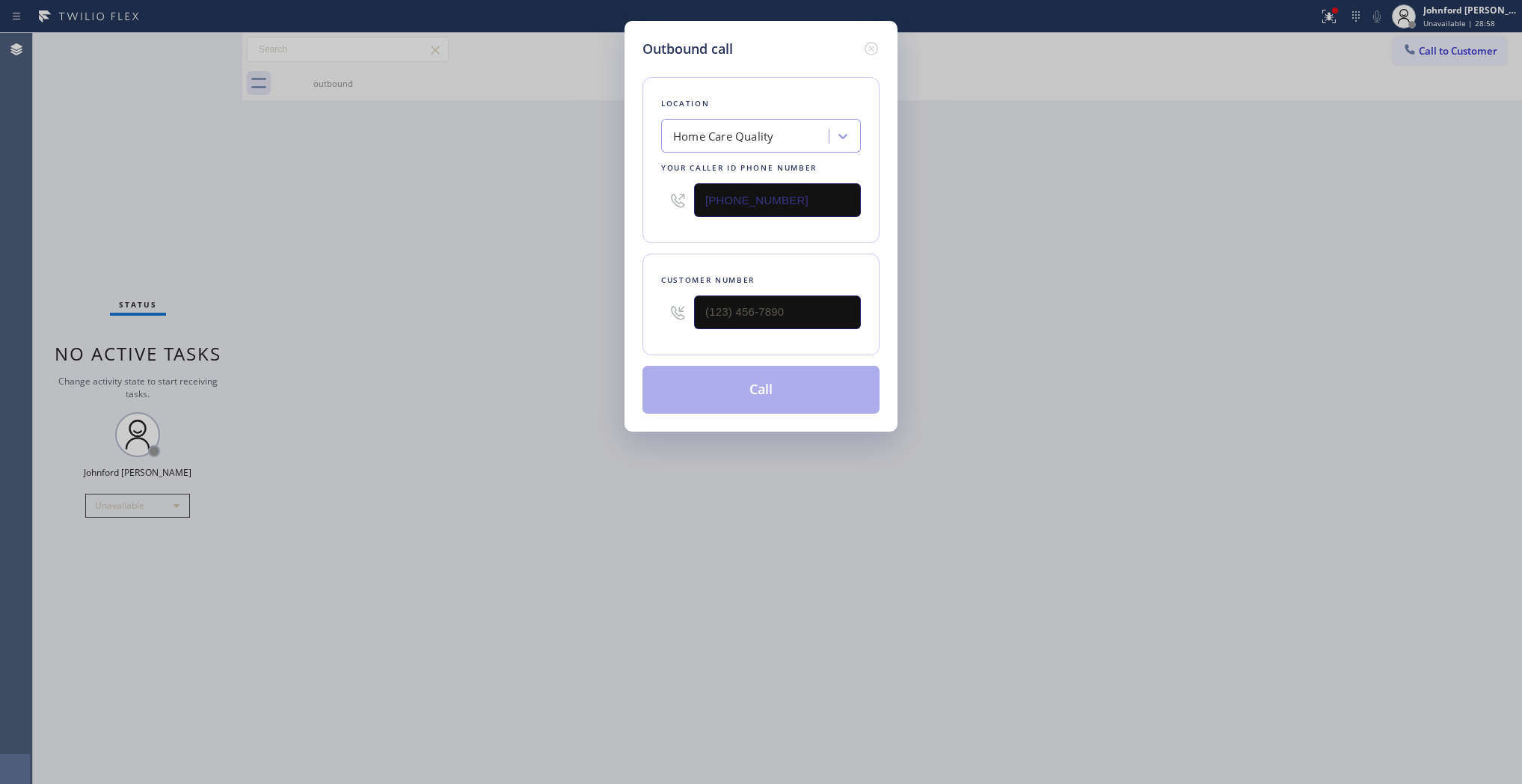
drag, startPoint x: 674, startPoint y: 204, endPoint x: 462, endPoint y: 204, distance: 212.0
click at [464, 204] on div "Outbound call Location Home Care Quality Your caller id phone number (206) 539-…" at bounding box center [761, 392] width 1522 height 784
paste input "617) 683-1571"
type input "(617) 683-1571"
drag, startPoint x: 570, startPoint y: 304, endPoint x: 514, endPoint y: 307, distance: 56.1
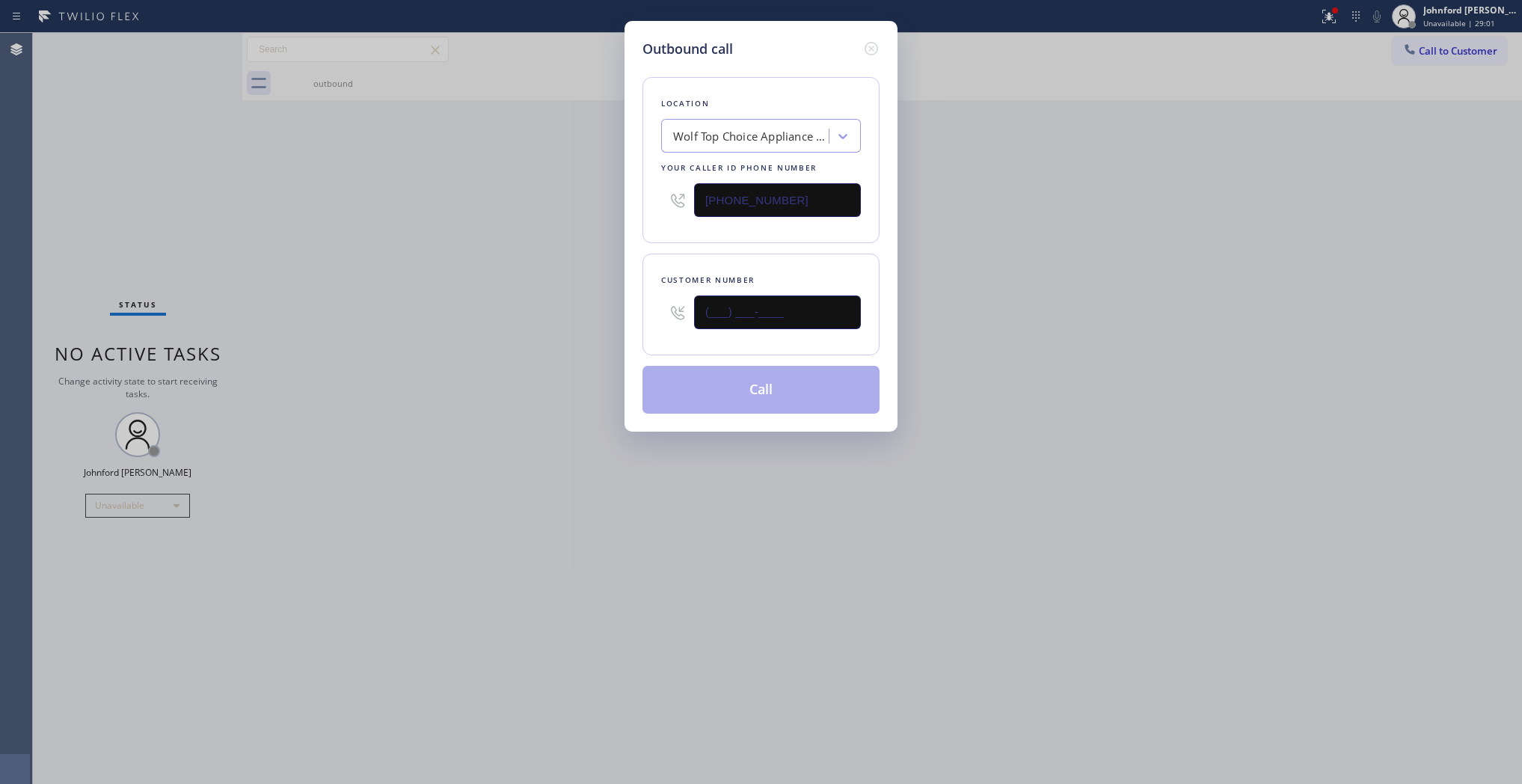
click at [518, 307] on div "Outbound call Location Wolf Top Choice Appliance Repair Boston Your caller id p…" at bounding box center [761, 392] width 1522 height 784
paste input "508) 223-5681"
type input "(508) 223-5681"
click at [565, 311] on div "Outbound call Location Wolf Top Choice Appliance Repair Boston Your caller id p…" at bounding box center [761, 392] width 1522 height 784
click at [720, 376] on button "Call" at bounding box center [761, 389] width 237 height 48
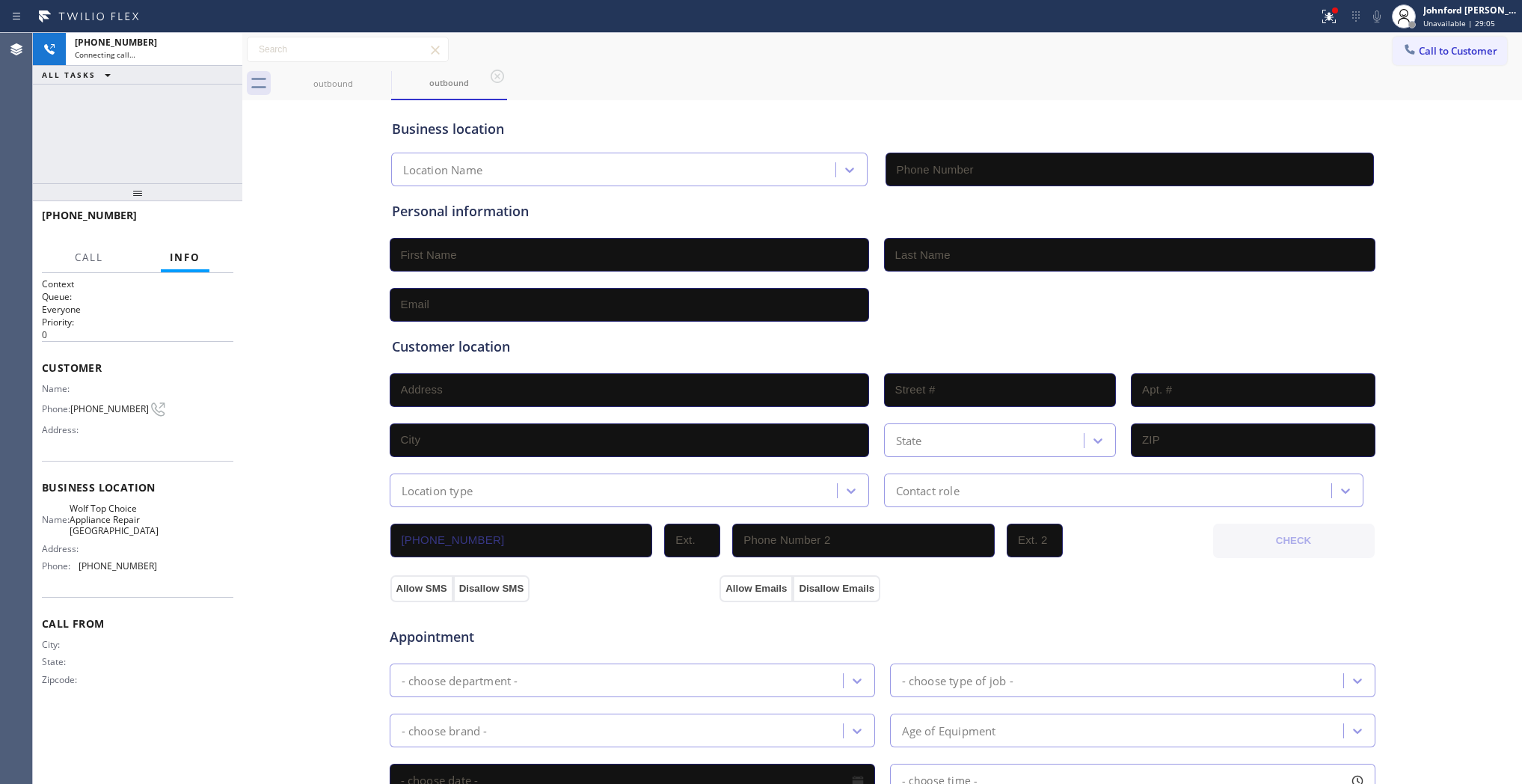
type input "(617) 683-1571"
click at [717, 98] on div "outbound outbound" at bounding box center [899, 83] width 1247 height 34
click at [230, 126] on div "+15082235681 Connecting call… ALL TASKS ALL TASKS ACTIVE TASKS TASKS IN WRAP UP" at bounding box center [137, 107] width 209 height 150
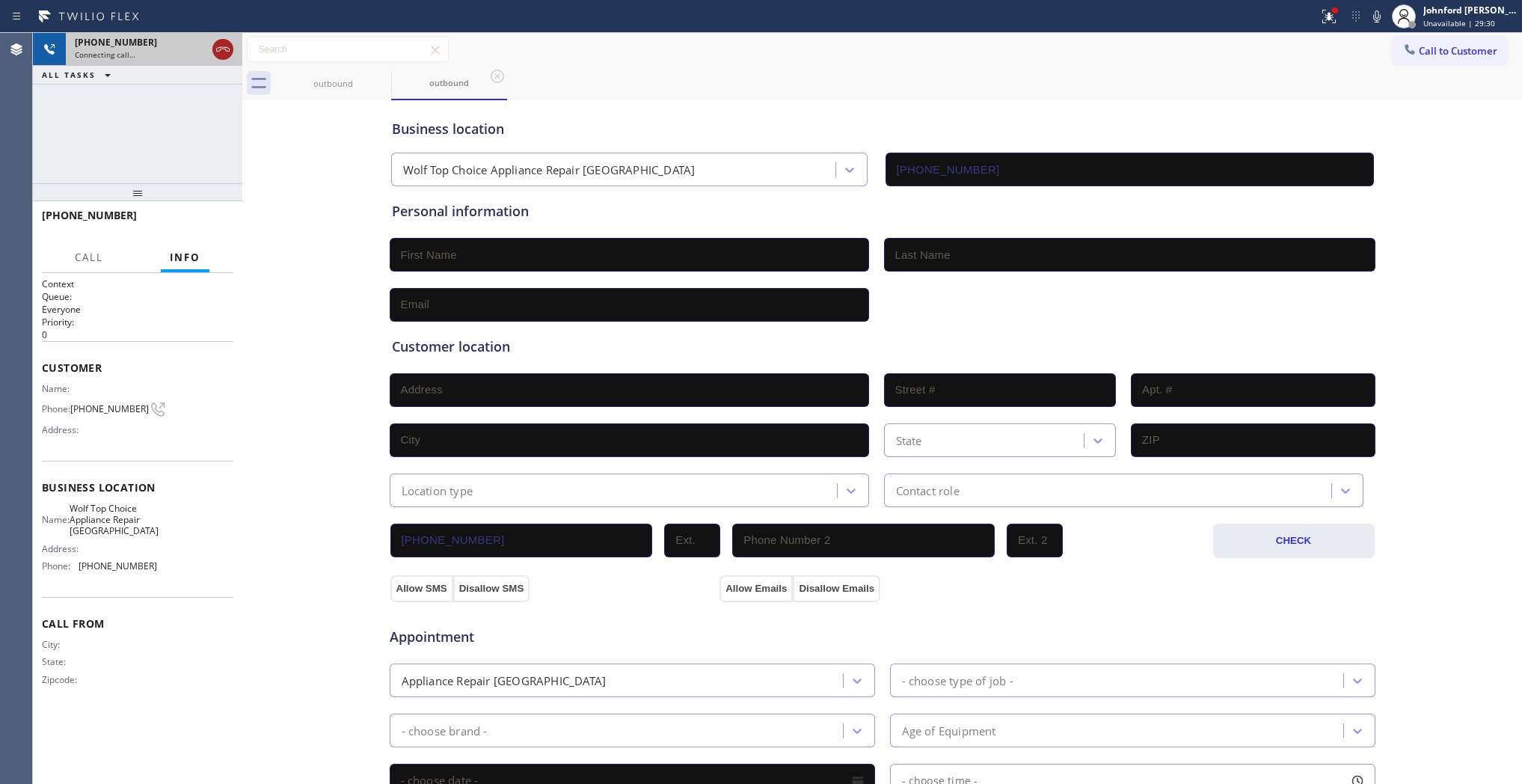
click at [214, 46] on icon at bounding box center [222, 49] width 18 height 18
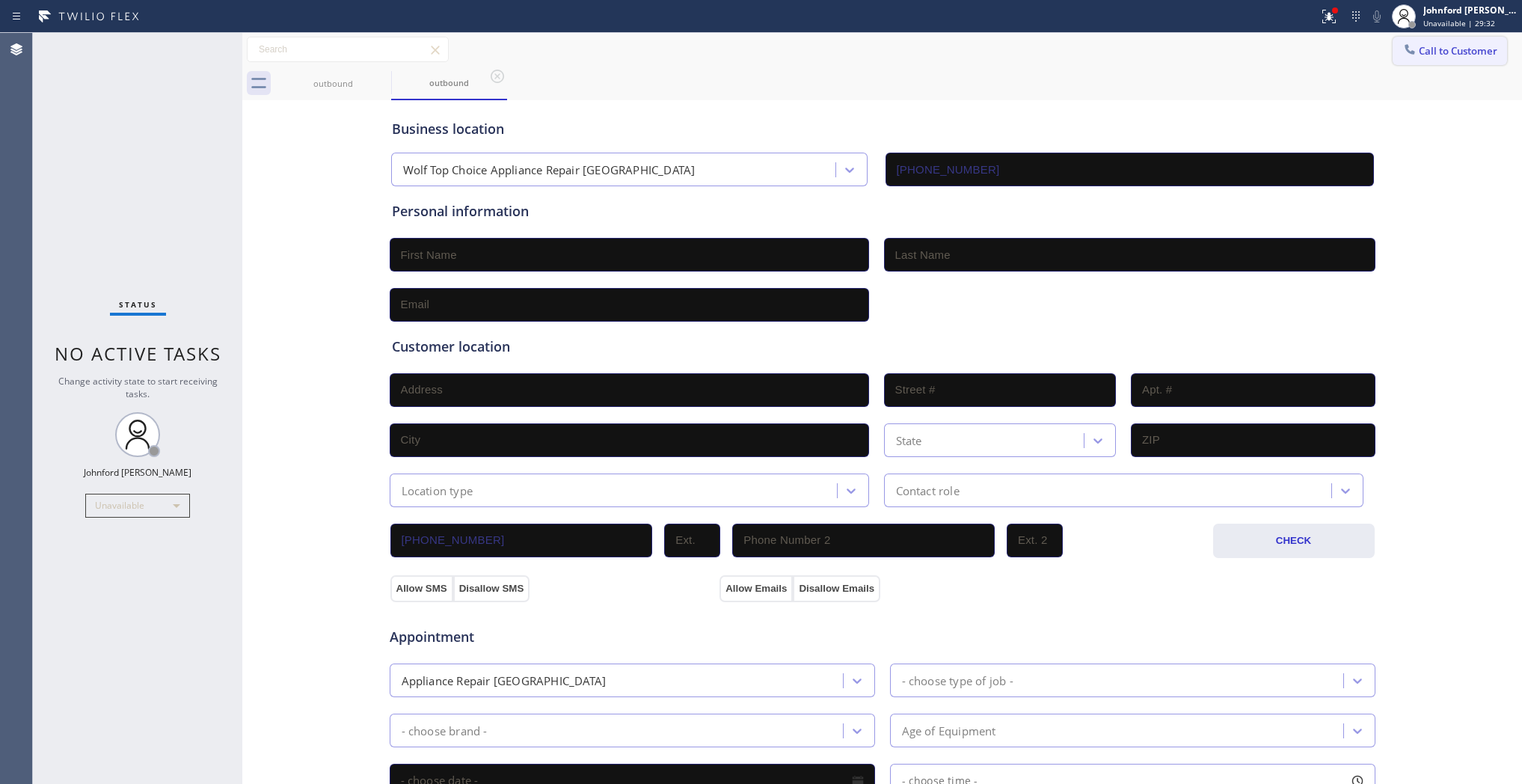
click at [1402, 59] on button "Call to Customer" at bounding box center [1450, 51] width 115 height 28
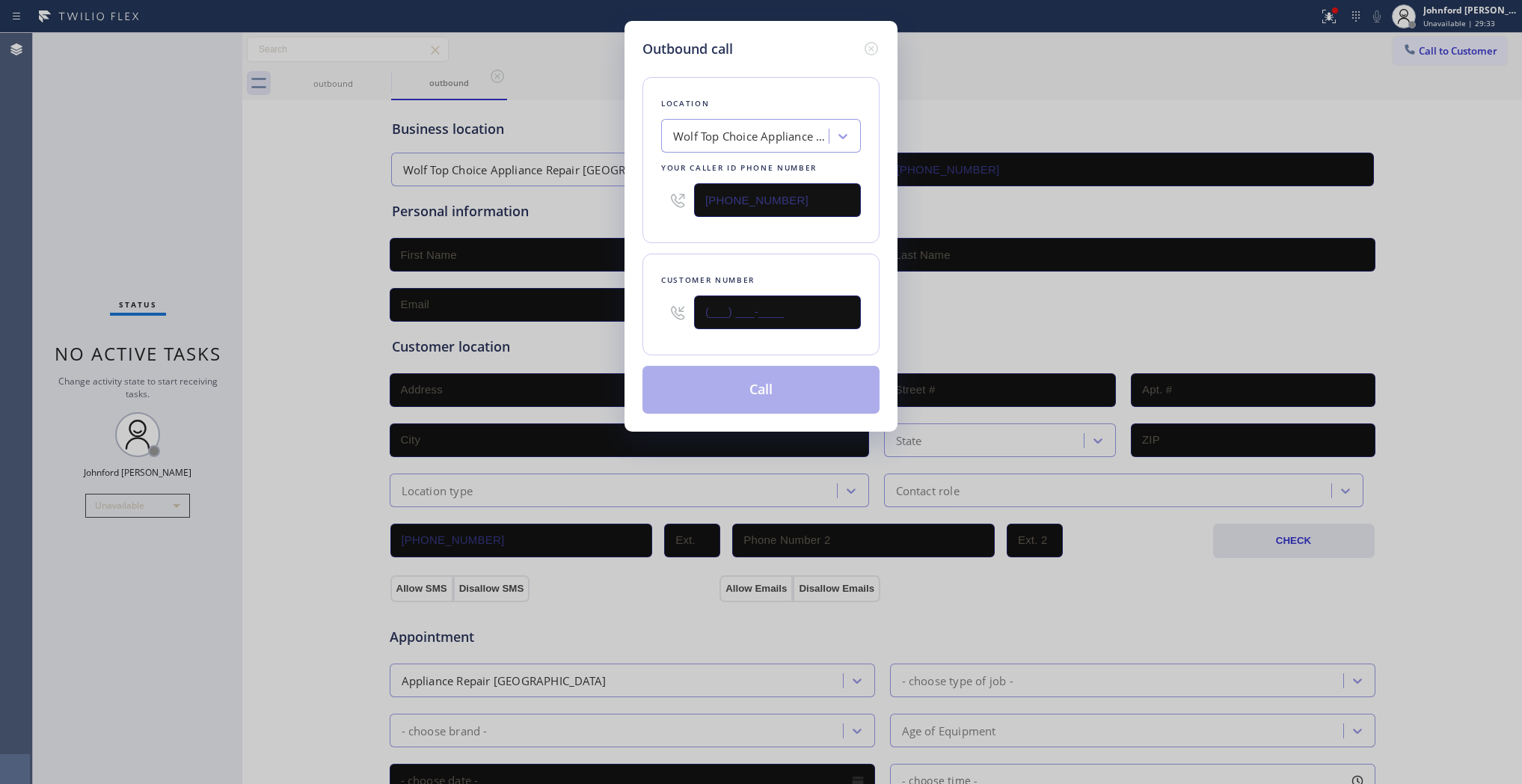
drag, startPoint x: 823, startPoint y: 323, endPoint x: 653, endPoint y: 322, distance: 170.0
click at [653, 322] on div "Customer number (___) ___-____" at bounding box center [761, 304] width 237 height 101
paste input "508) 223-5681"
type input "(508) 223-5681"
click at [881, 371] on div "Outbound call Location Wolf Top Choice Appliance Repair Boston Your caller id p…" at bounding box center [761, 226] width 273 height 410
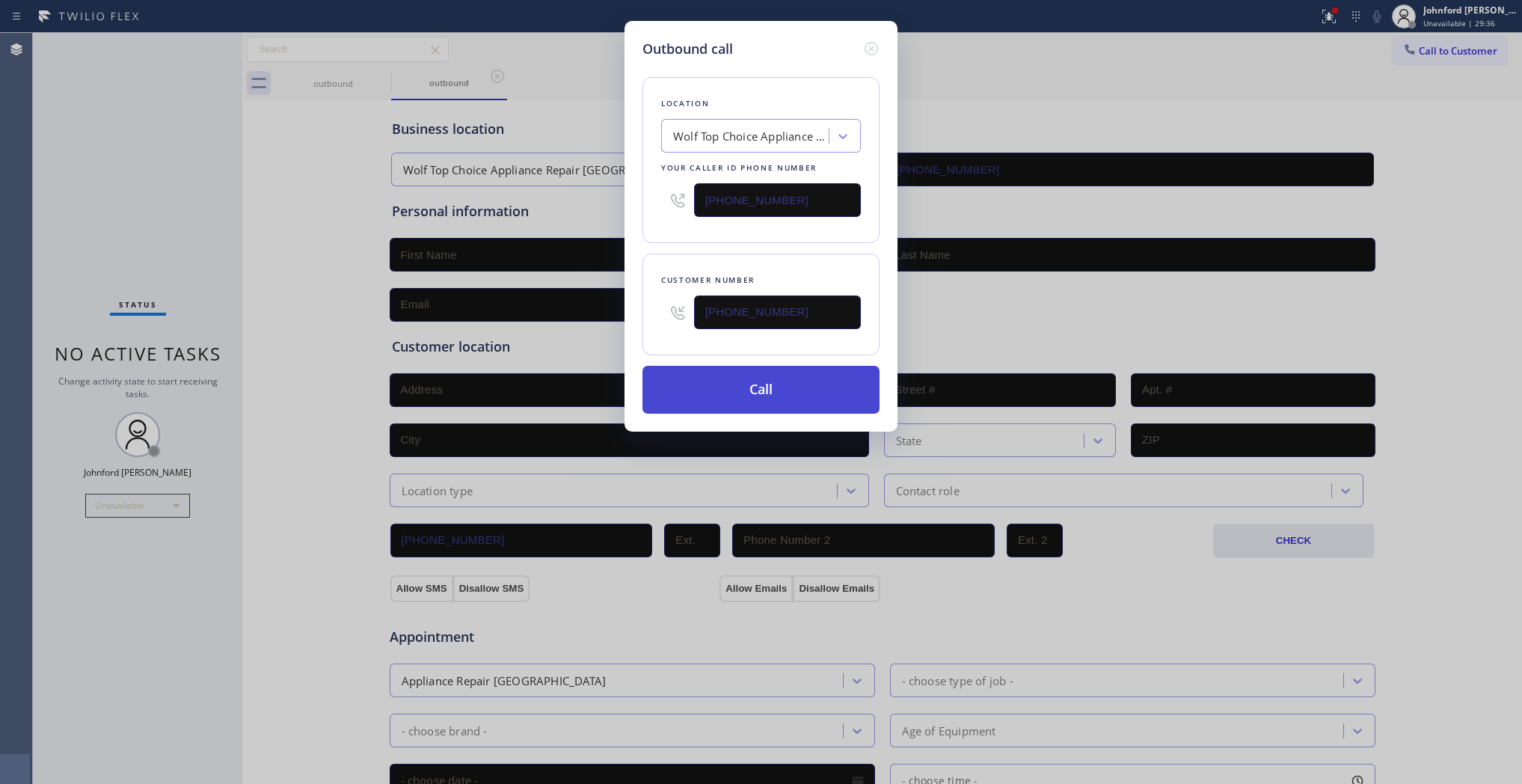
click at [865, 386] on button "Call" at bounding box center [761, 389] width 237 height 48
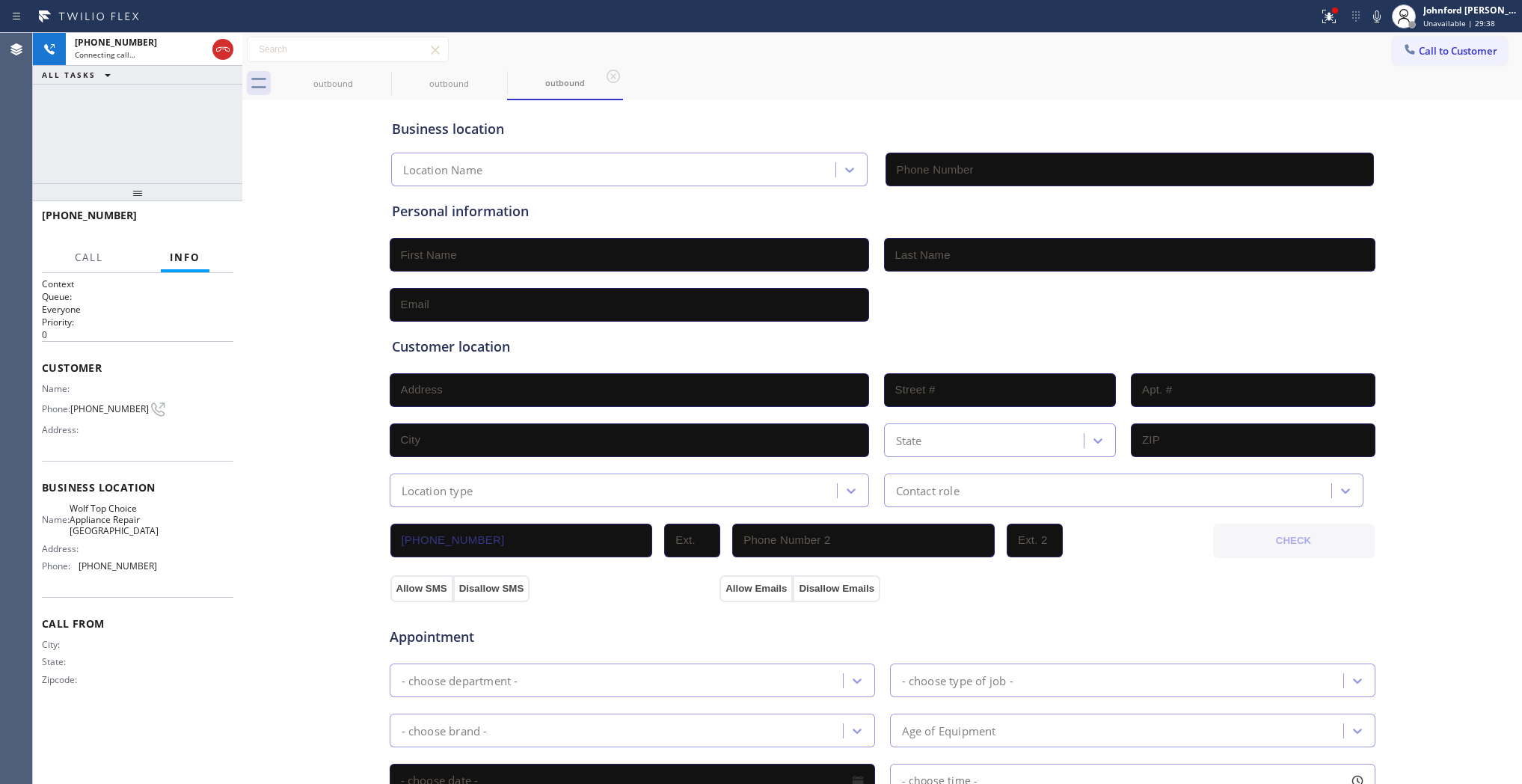
type input "(617) 683-1571"
click at [687, 90] on div "outbound outbound outbound" at bounding box center [899, 83] width 1247 height 34
click at [1376, 46] on div "Call to Customer Outbound call Location Wolf Top Choice Appliance Repair Boston…" at bounding box center [882, 49] width 1280 height 26
click at [1402, 42] on icon at bounding box center [1410, 49] width 15 height 15
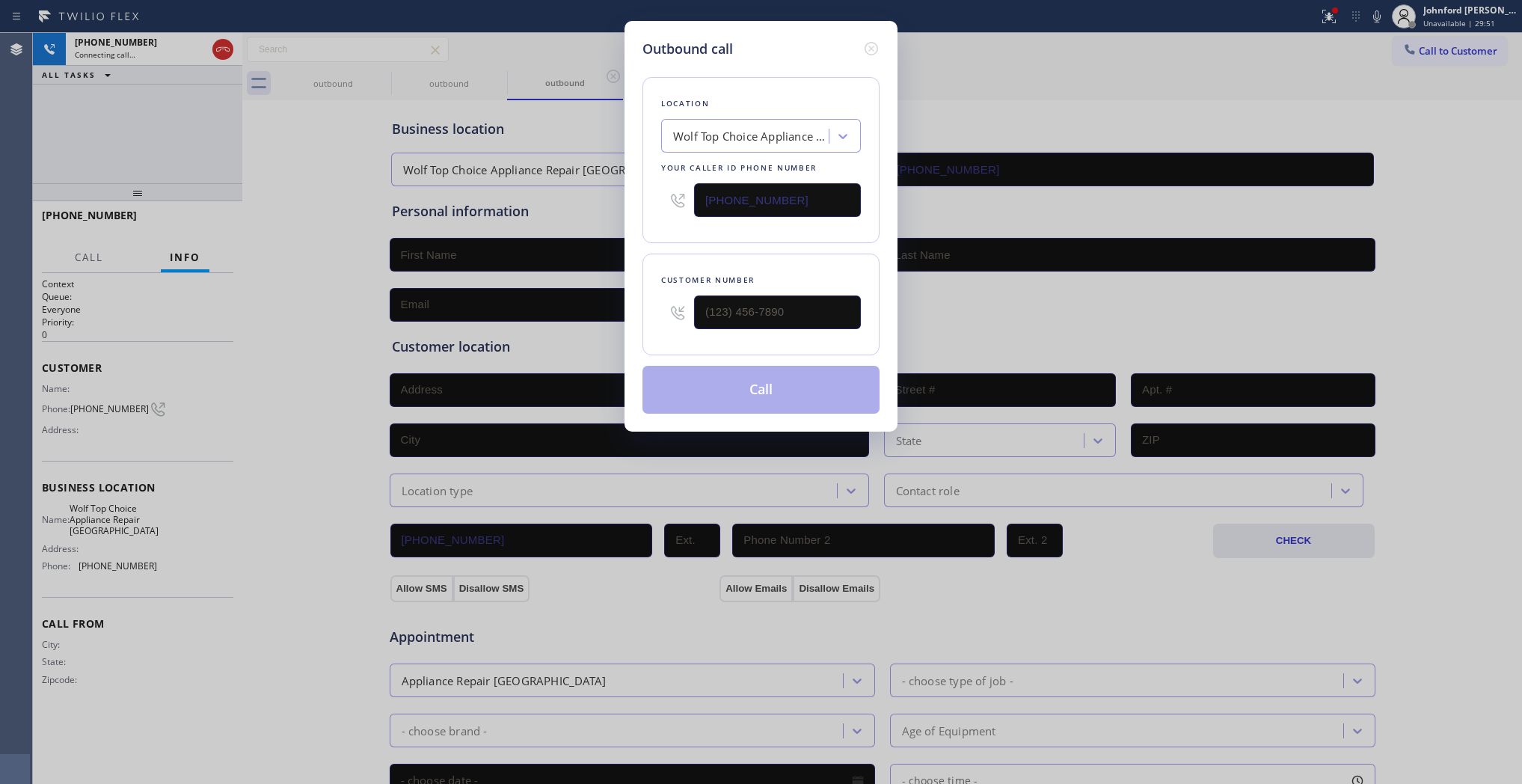
drag, startPoint x: 731, startPoint y: 219, endPoint x: 664, endPoint y: 207, distance: 68.1
click at [664, 207] on div "Location Wolf Top Choice Appliance Repair Boston Your caller id phone number (6…" at bounding box center [761, 160] width 237 height 166
click at [756, 204] on input "(617) 683-1571" at bounding box center [777, 200] width 167 height 34
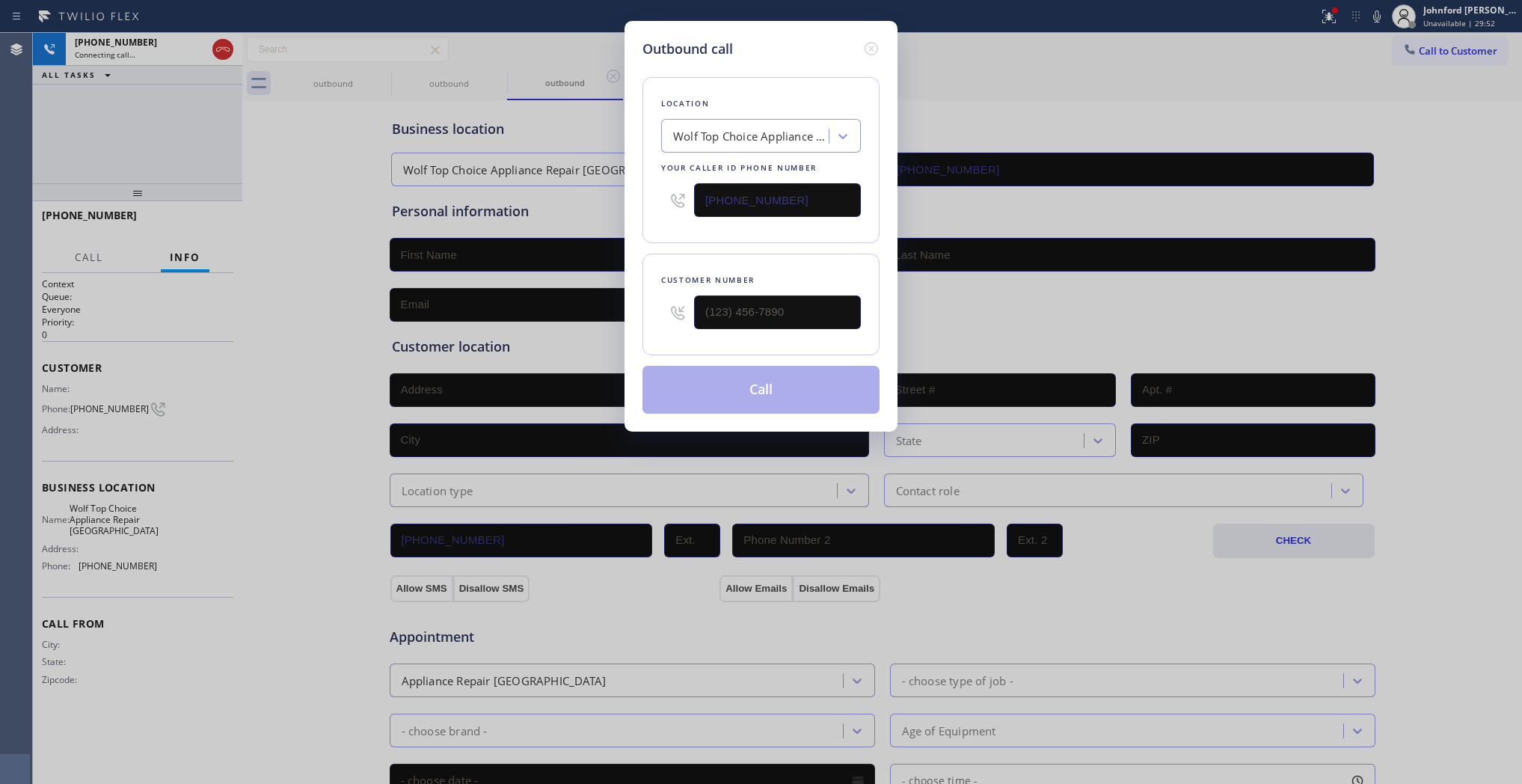
paste input "773) 341-2560"
type input "(773) 341-2560"
drag, startPoint x: 868, startPoint y: 41, endPoint x: 454, endPoint y: 80, distance: 415.8
click at [869, 39] on icon at bounding box center [871, 48] width 18 height 18
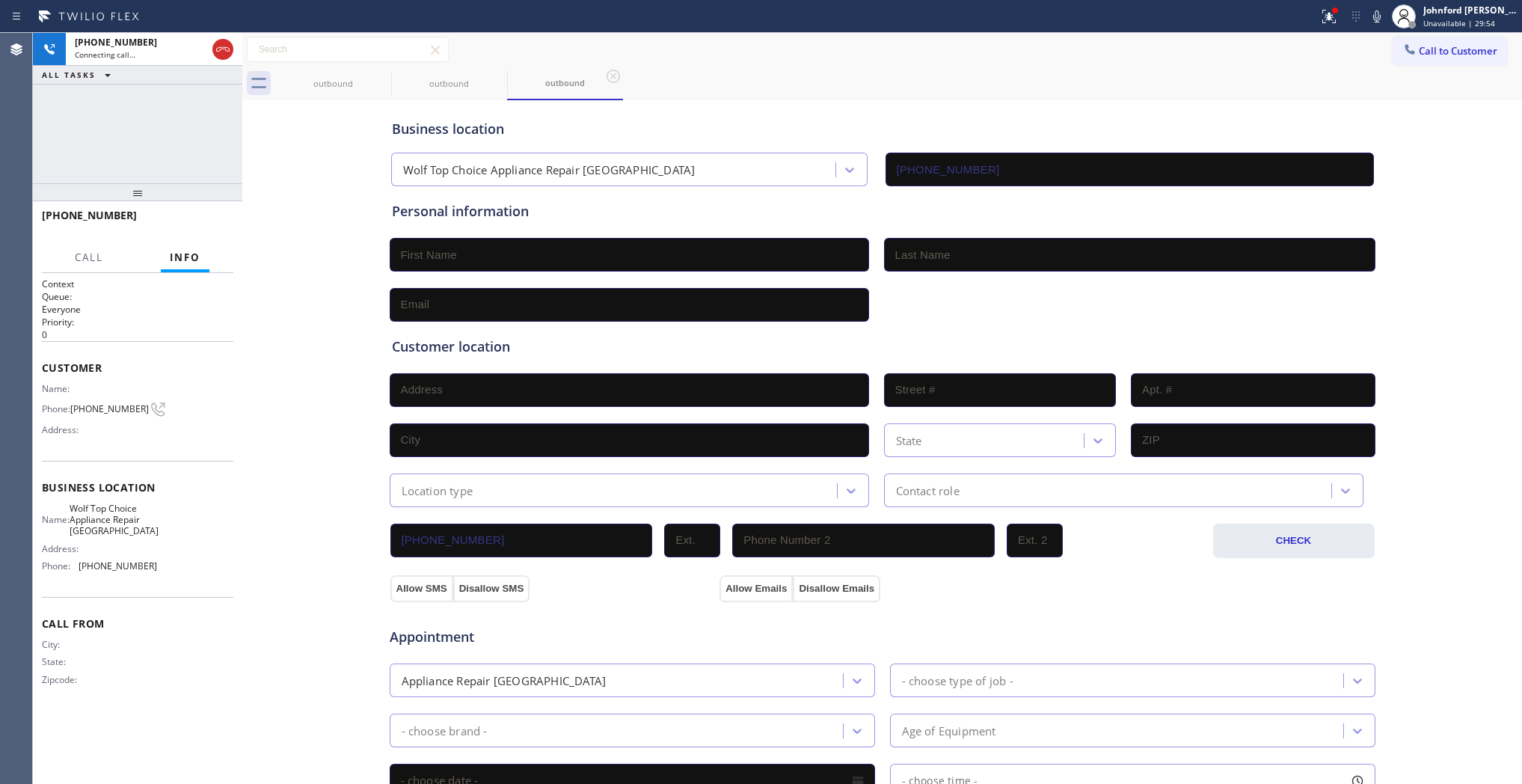
type input "(773) 341-2560"
click at [221, 47] on icon at bounding box center [222, 49] width 18 height 18
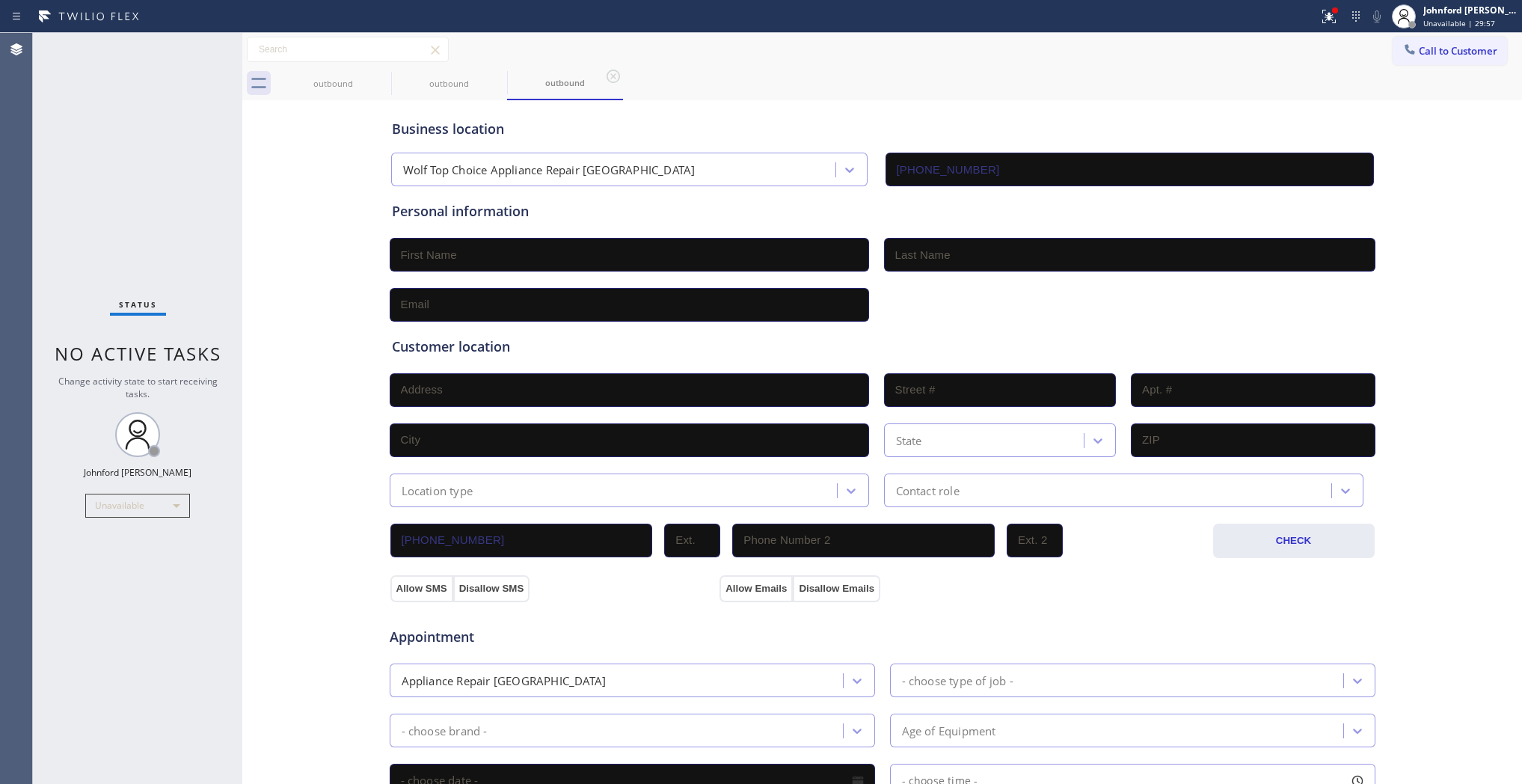
drag, startPoint x: 1450, startPoint y: 49, endPoint x: 1437, endPoint y: 49, distance: 13.0
click at [1449, 49] on span "Call to Customer" at bounding box center [1458, 51] width 79 height 13
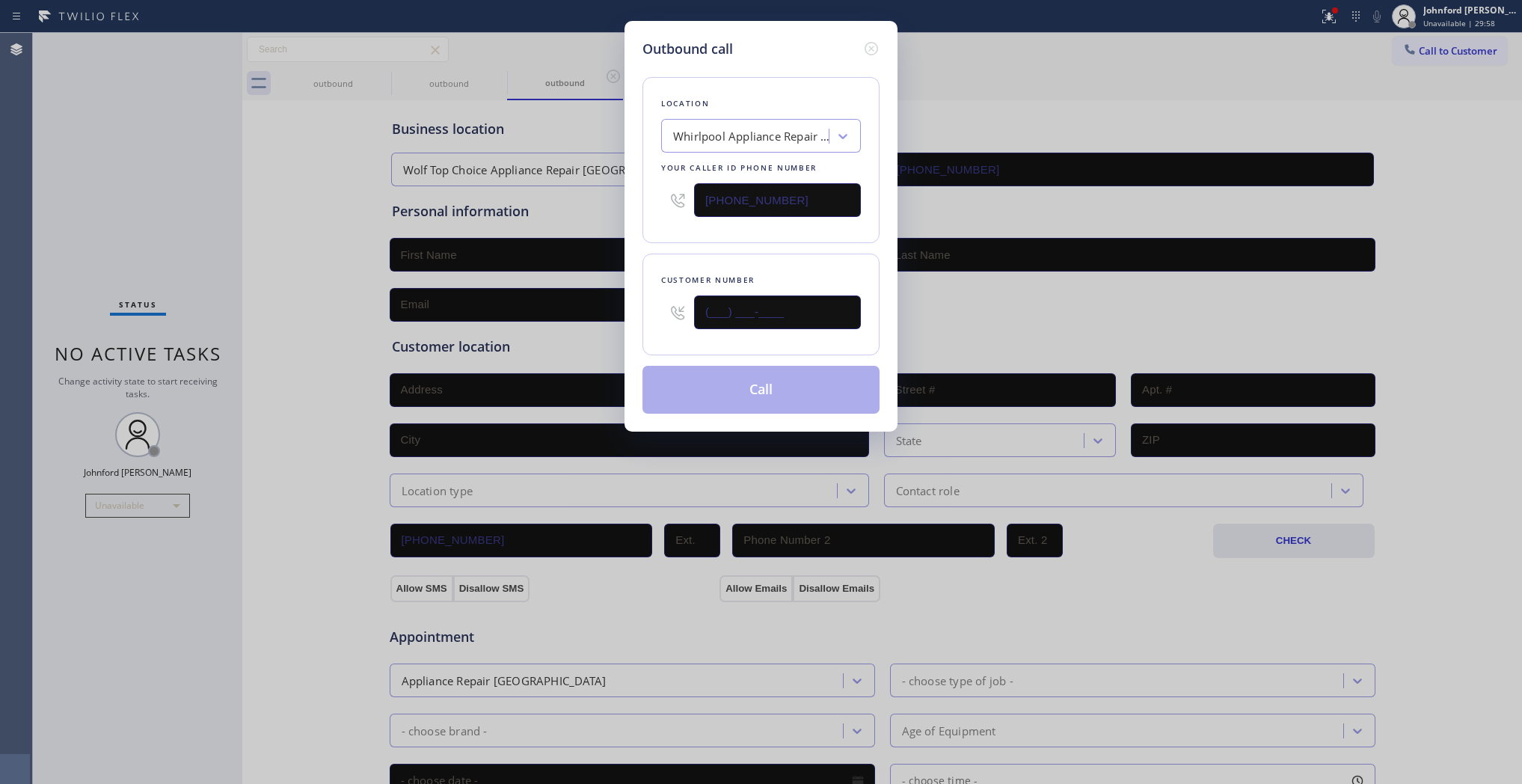
drag, startPoint x: 795, startPoint y: 317, endPoint x: 642, endPoint y: 311, distance: 153.1
click at [642, 311] on div "Customer number (___) ___-____" at bounding box center [761, 304] width 237 height 101
paste input "773) 345-5282"
type input "(773) 345-5282"
click at [711, 230] on div "Location Whirlpool Appliance Repair Co Chicago Your caller id phone number (773…" at bounding box center [761, 160] width 237 height 166
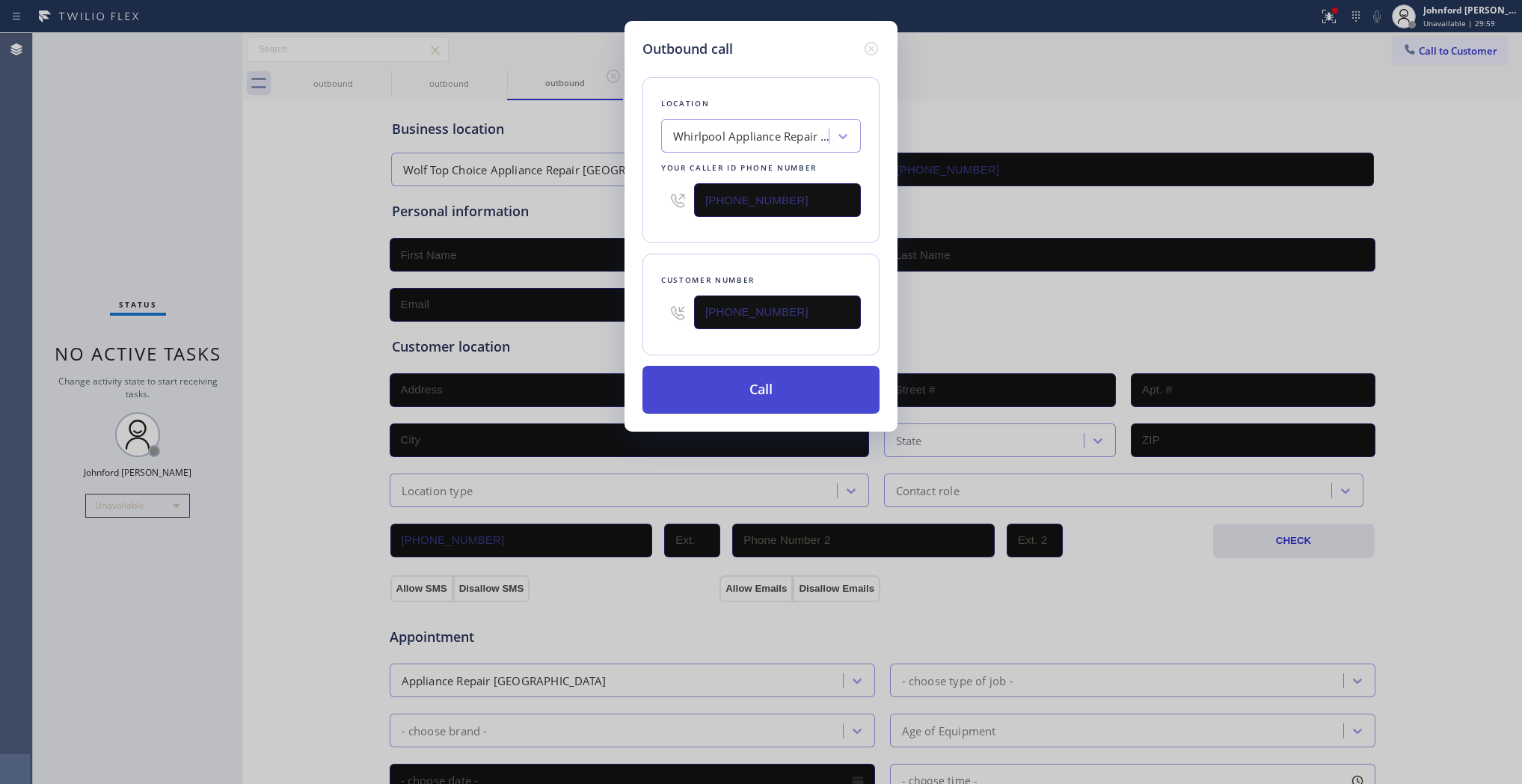
click at [695, 386] on button "Call" at bounding box center [761, 389] width 237 height 48
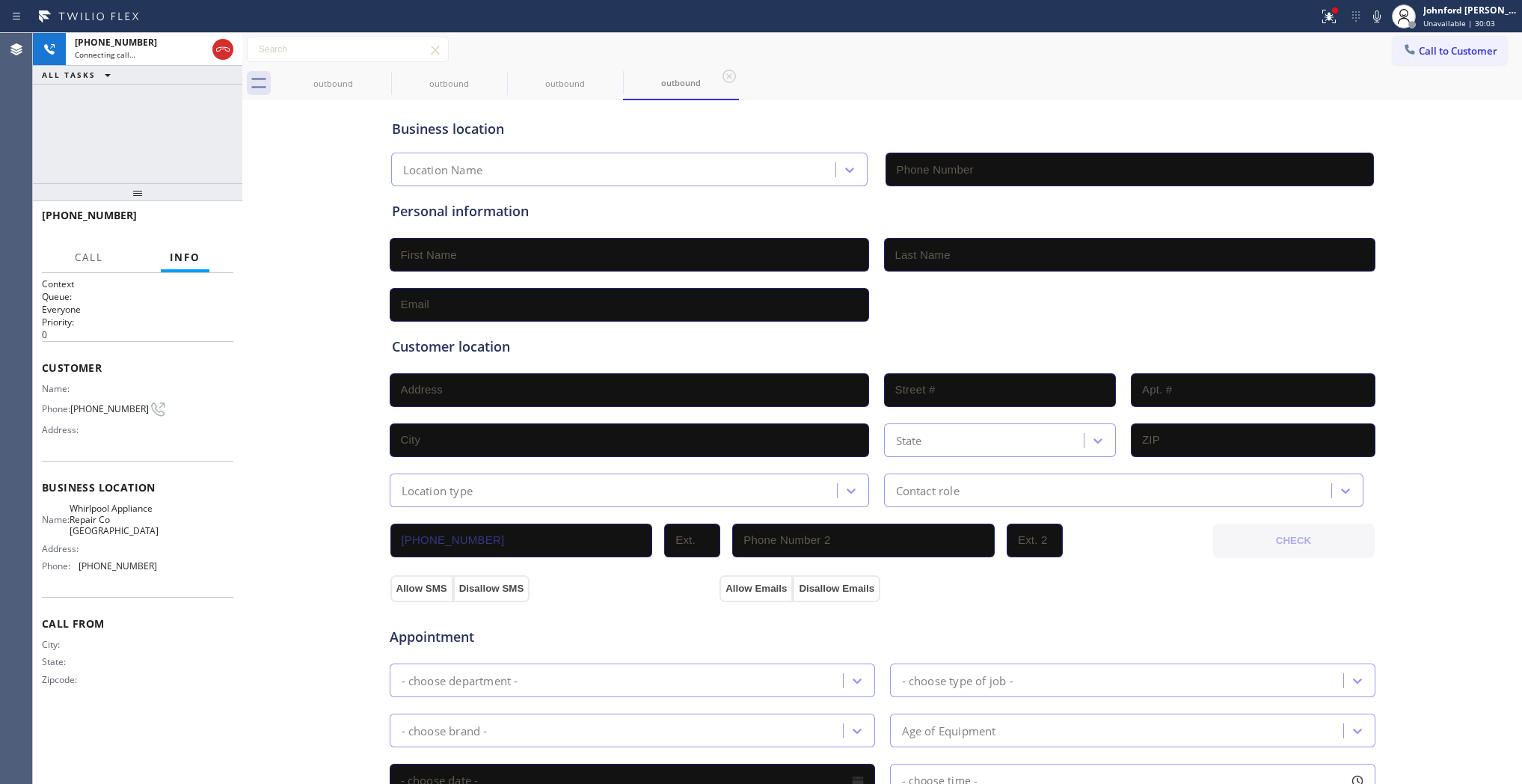
type input "(773) 341-2560"
click at [390, 73] on icon at bounding box center [381, 75] width 18 height 18
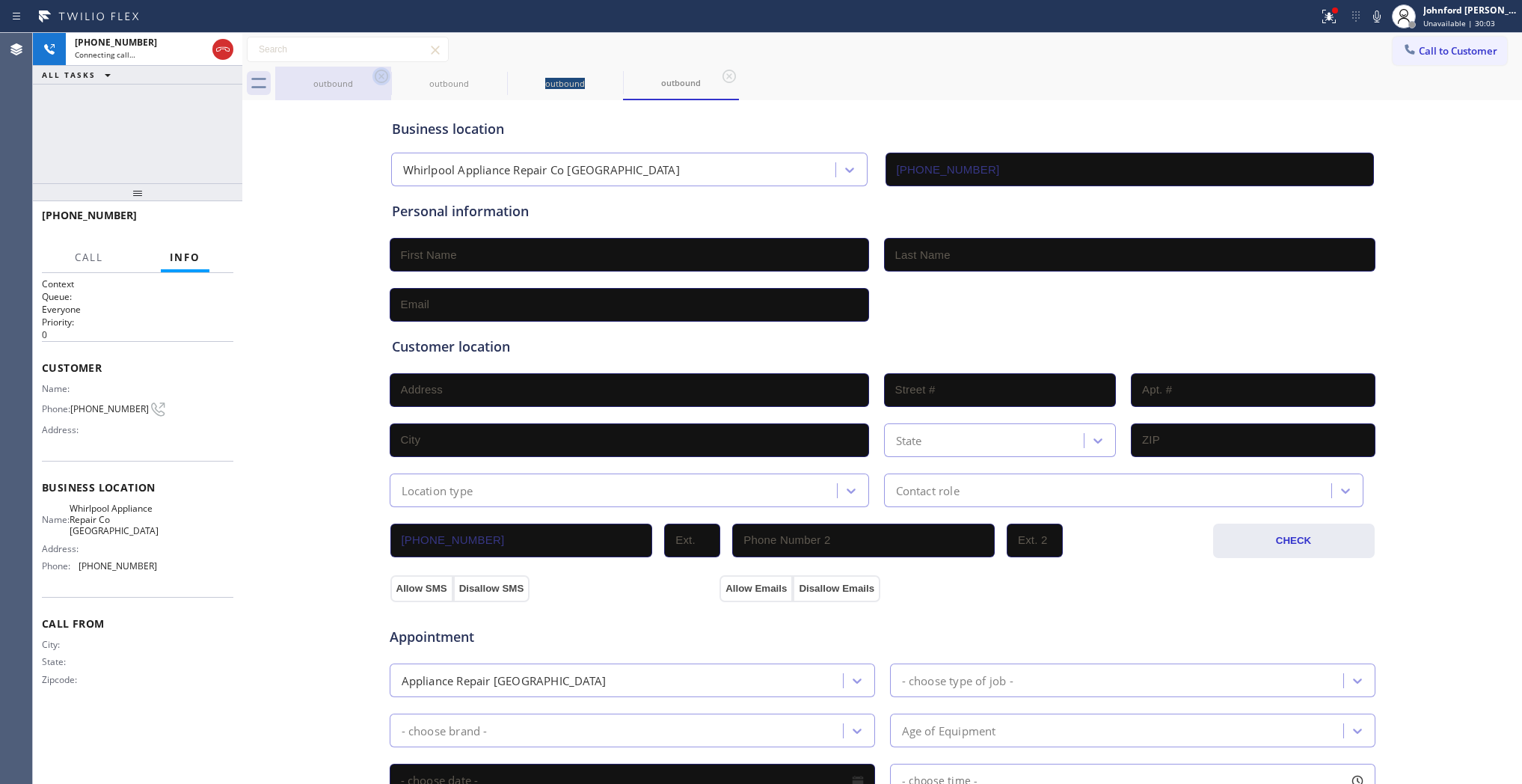
click at [0, 0] on icon at bounding box center [0, 0] width 0 height 0
click at [384, 74] on icon at bounding box center [381, 75] width 18 height 18
click at [159, 120] on div "+17733455282 Live | 00:00 ALL TASKS ALL TASKS ACTIVE TASKS TASKS IN WRAP UP" at bounding box center [137, 107] width 209 height 150
click at [189, 207] on div "+17733455282 Live | 00:02 HANG UP" at bounding box center [137, 222] width 192 height 39
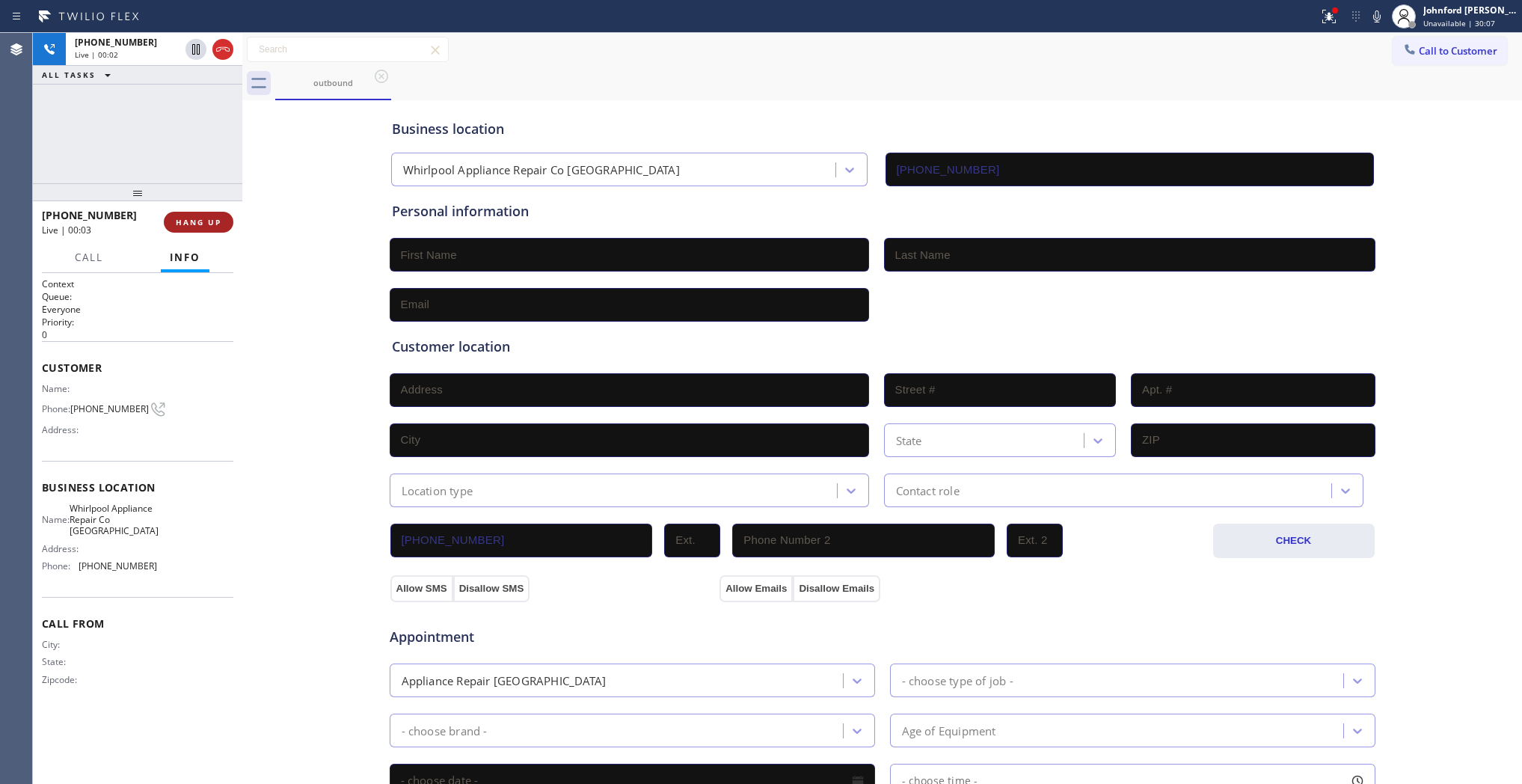
click at [199, 223] on span "HANG UP" at bounding box center [199, 222] width 45 height 11
click at [199, 223] on span "COMPLETE" at bounding box center [196, 222] width 52 height 11
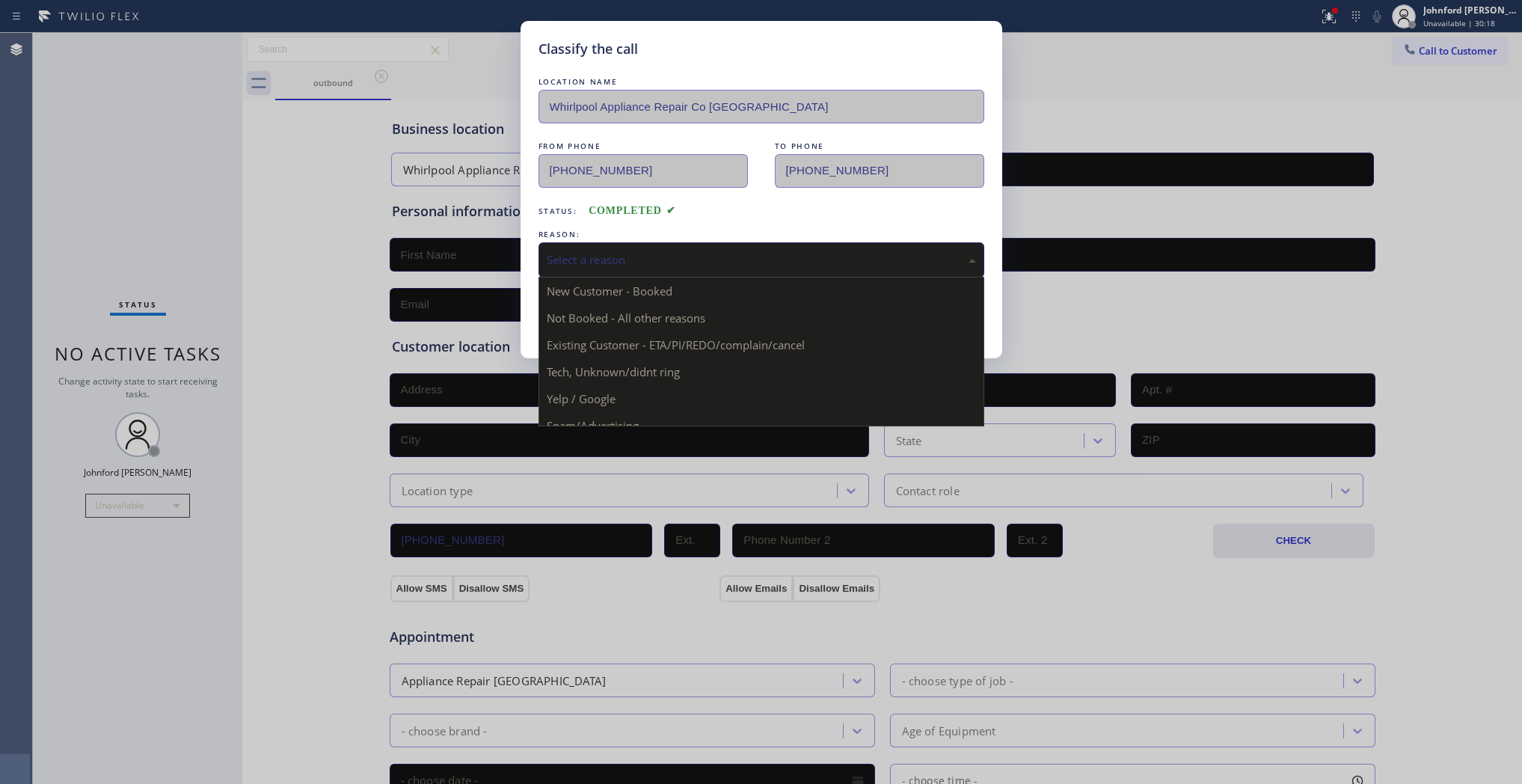
click at [628, 255] on div "Select a reason" at bounding box center [761, 260] width 430 height 18
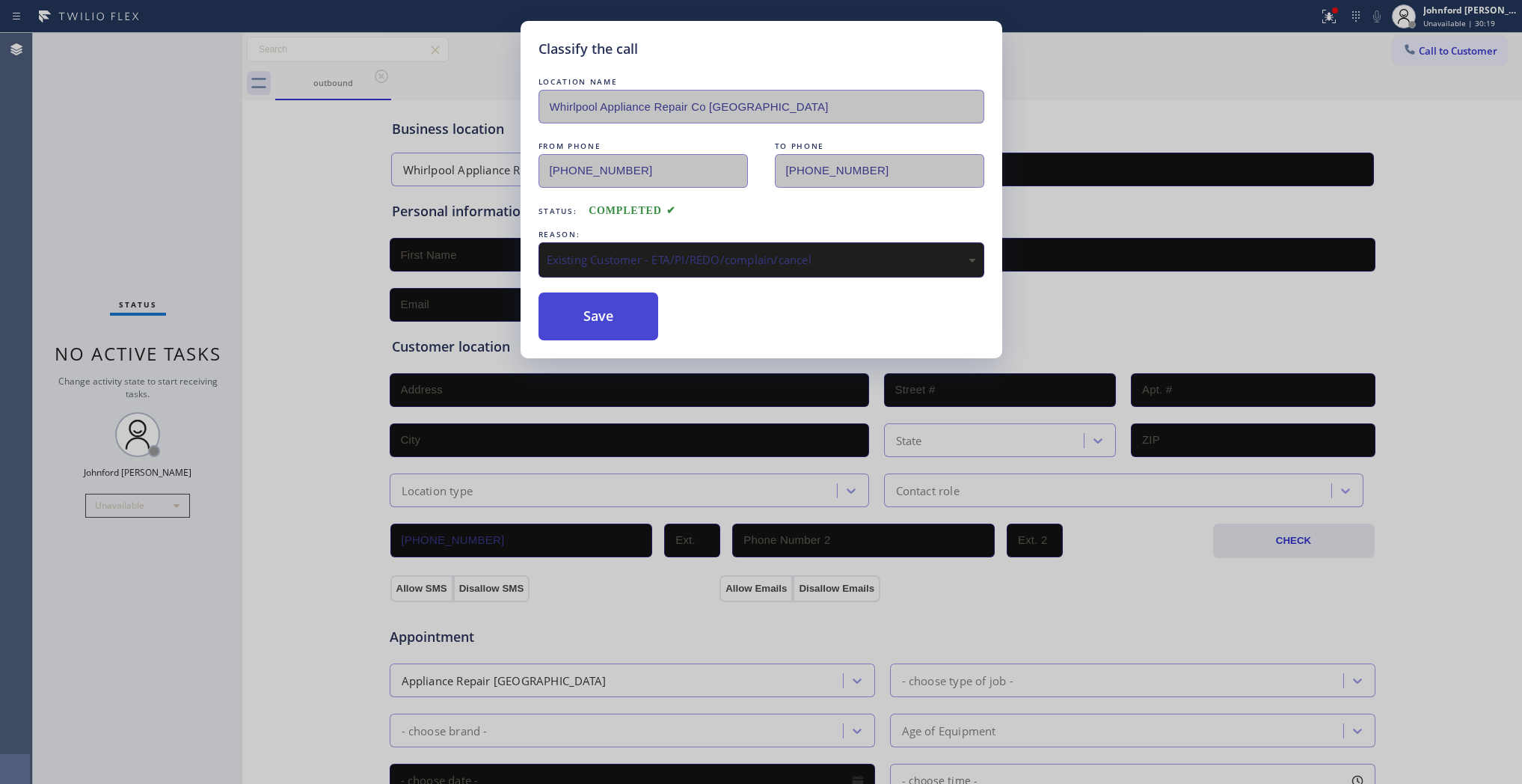
click at [611, 311] on button "Save" at bounding box center [599, 316] width 121 height 48
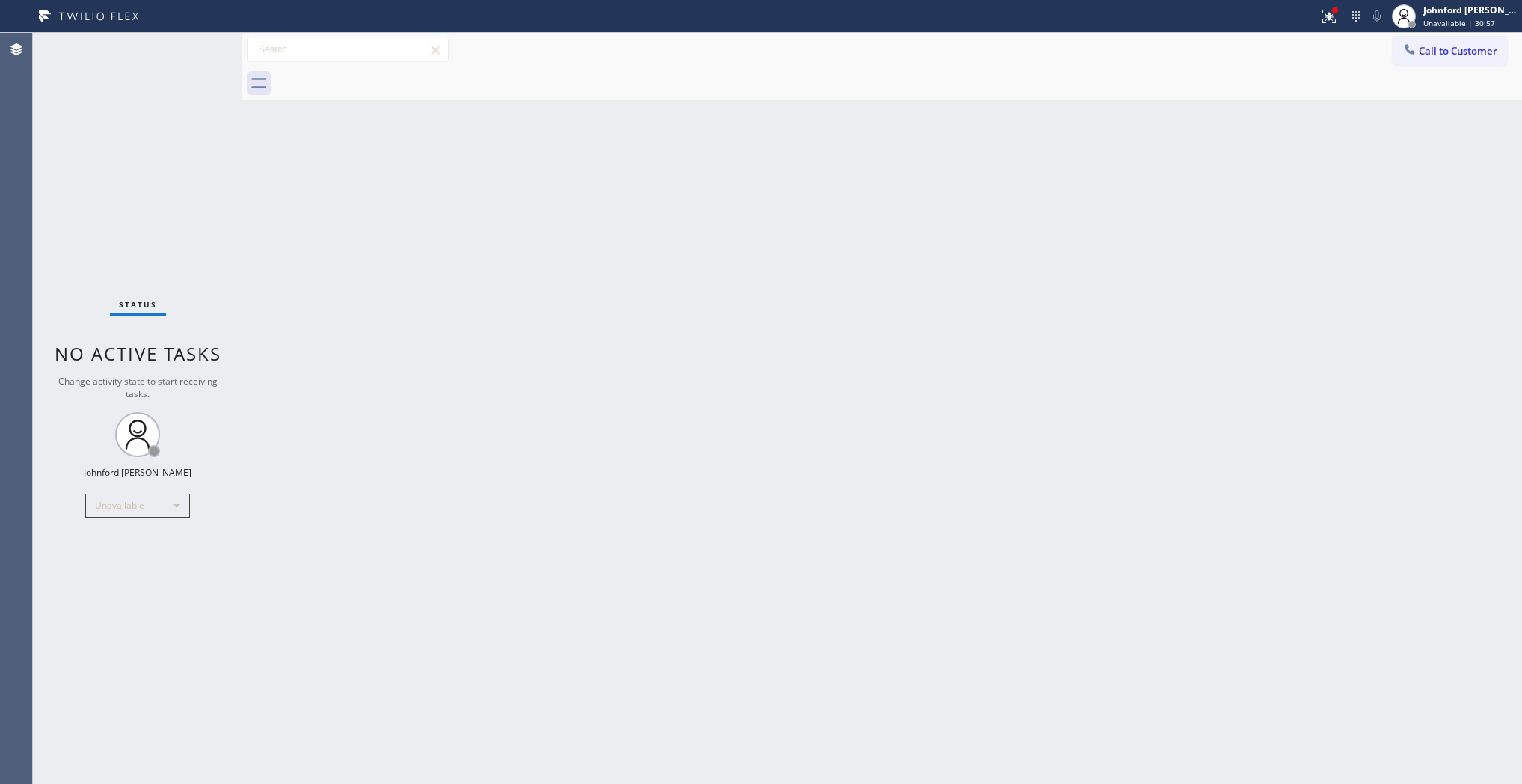
click at [1096, 473] on div "Back to Dashboard Change Sender ID Customers Technicians Select a contact Outbo…" at bounding box center [882, 408] width 1280 height 751
click at [1313, 18] on div at bounding box center [1329, 16] width 33 height 18
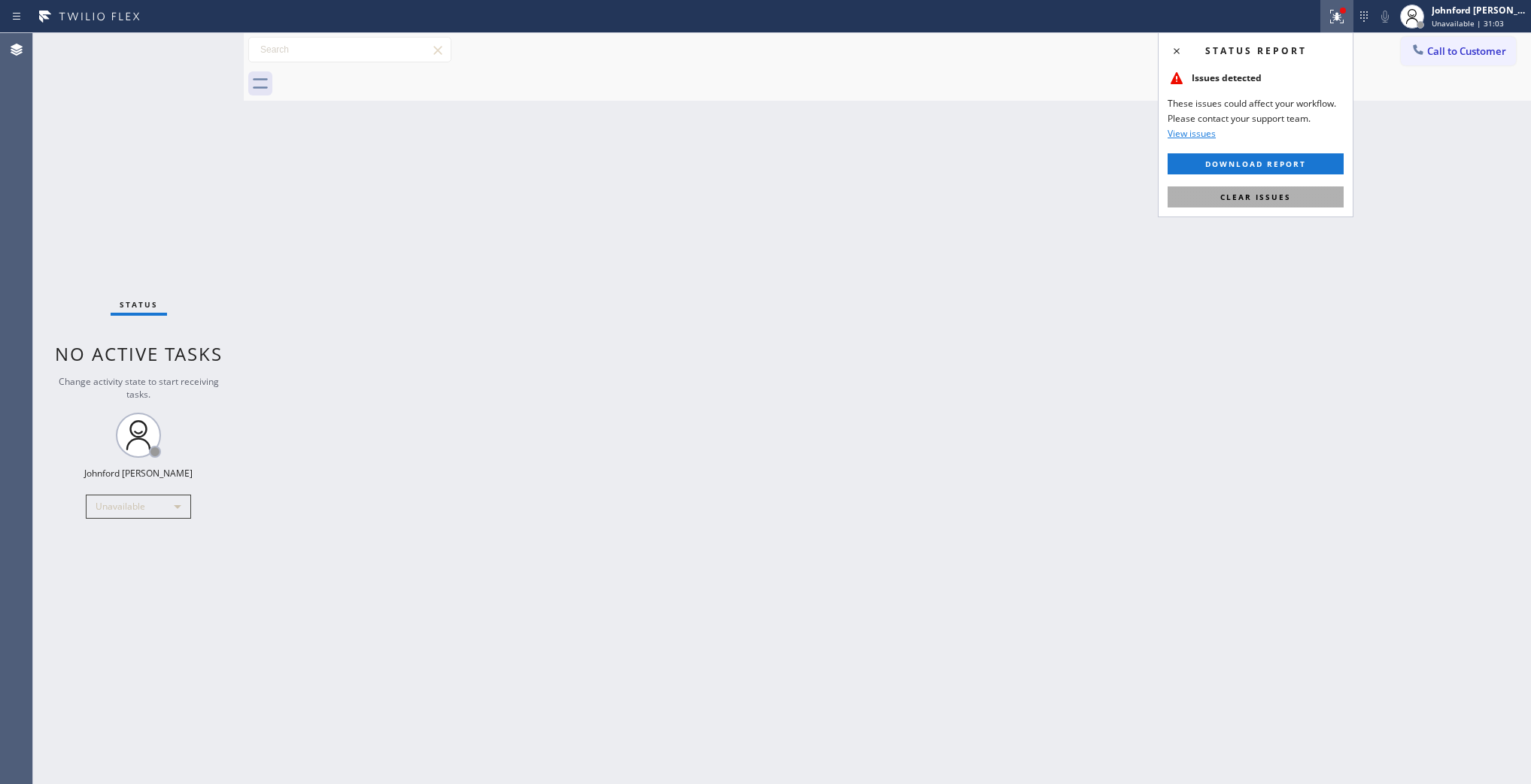
click at [1202, 200] on button "Clear issues" at bounding box center [1255, 196] width 176 height 21
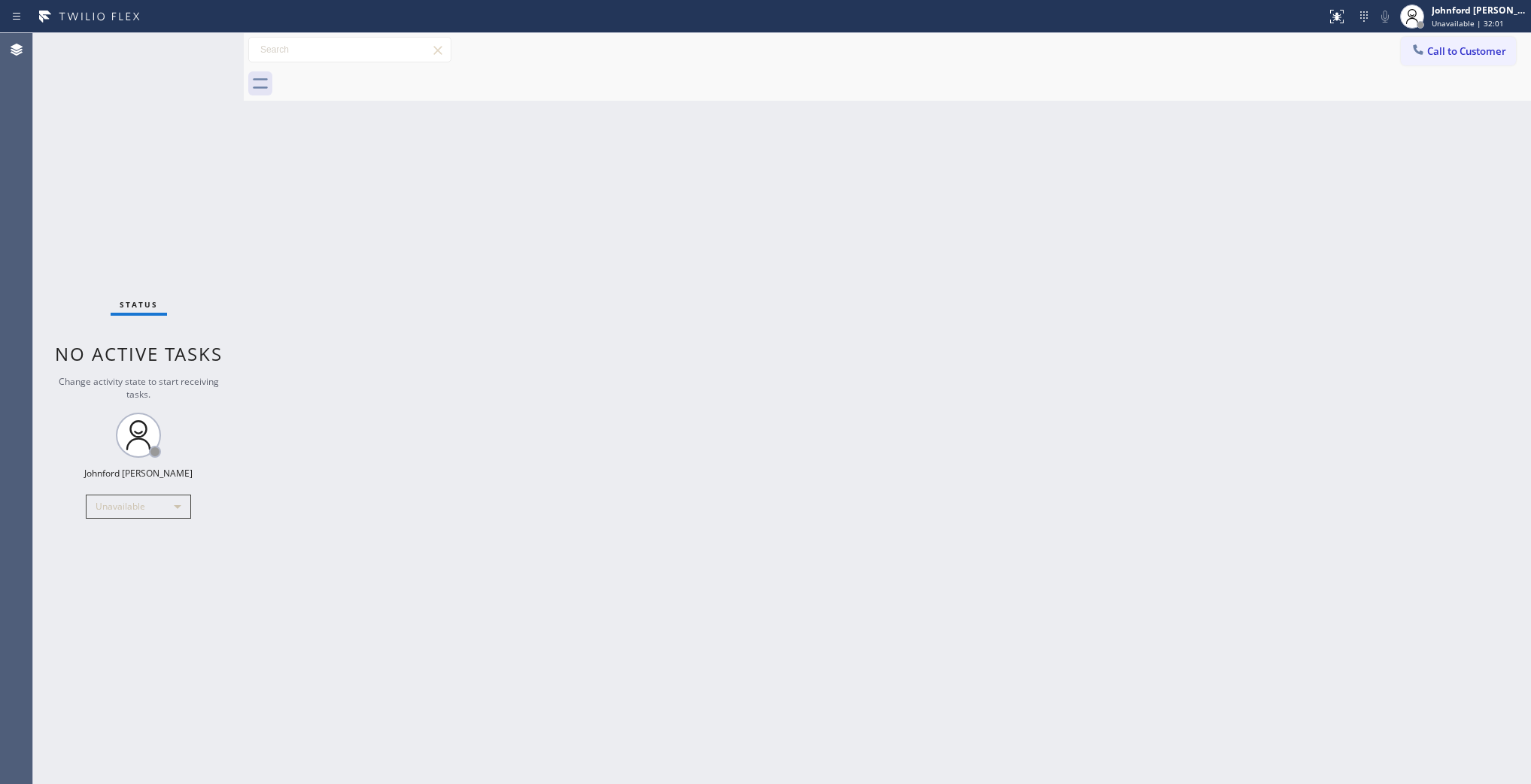
drag, startPoint x: 1232, startPoint y: 408, endPoint x: 1224, endPoint y: 351, distance: 57.6
click at [1232, 408] on div "Back to Dashboard Change Sender ID Customers Technicians Select a contact Outbo…" at bounding box center [887, 408] width 1287 height 751
drag, startPoint x: 1431, startPoint y: 39, endPoint x: 1191, endPoint y: 180, distance: 278.4
click at [1426, 40] on button "Call to Customer" at bounding box center [1459, 51] width 115 height 29
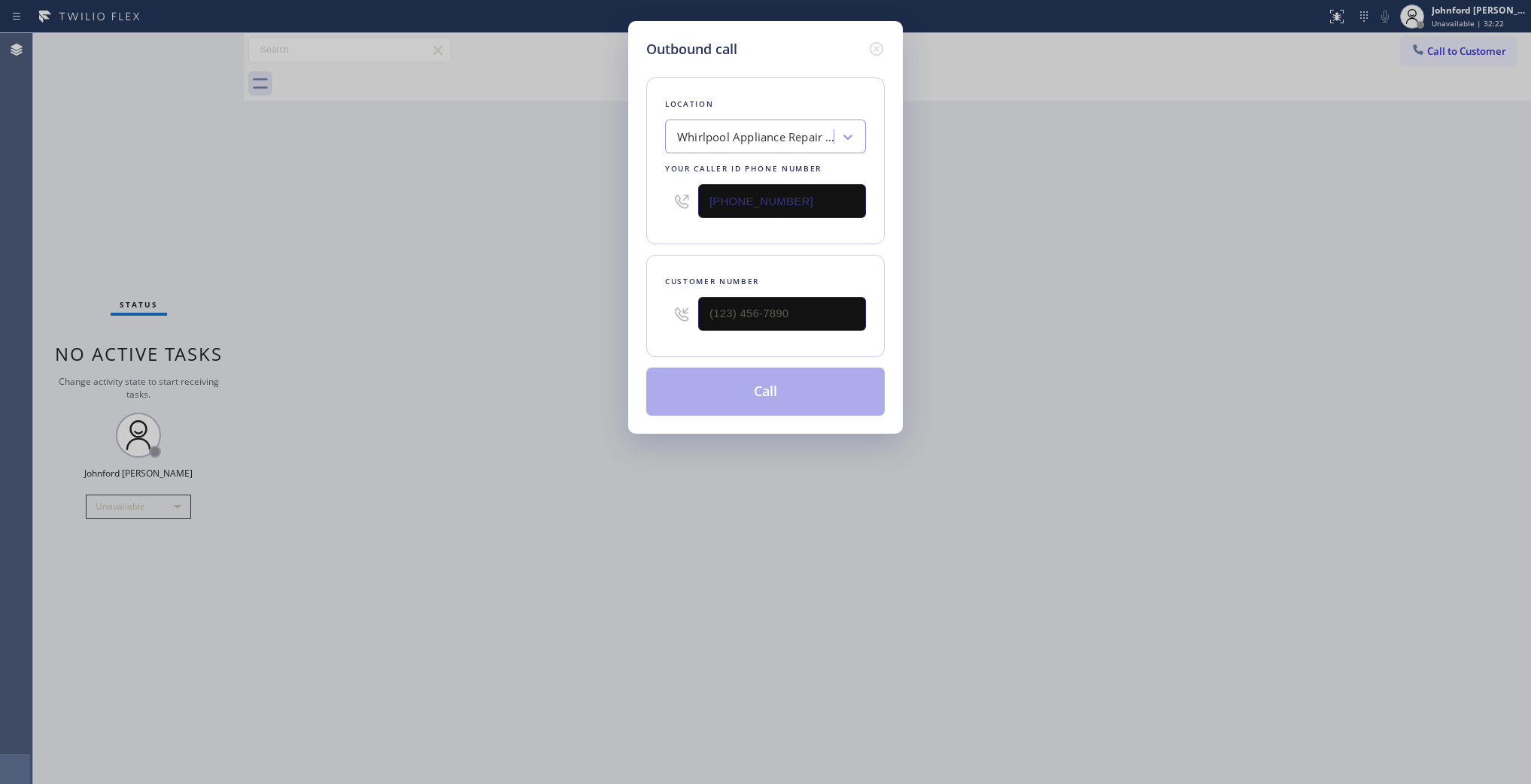
drag, startPoint x: 711, startPoint y: 339, endPoint x: 627, endPoint y: 340, distance: 84.0
click at [627, 340] on div "Outbound call Location Whirlpool Appliance Repair Co Chicago Your caller id pho…" at bounding box center [765, 392] width 1531 height 784
paste input "619) 887-527"
drag, startPoint x: 784, startPoint y: 308, endPoint x: 659, endPoint y: 316, distance: 125.3
click at [659, 316] on div "Customer number (___) ___-____" at bounding box center [765, 306] width 238 height 102
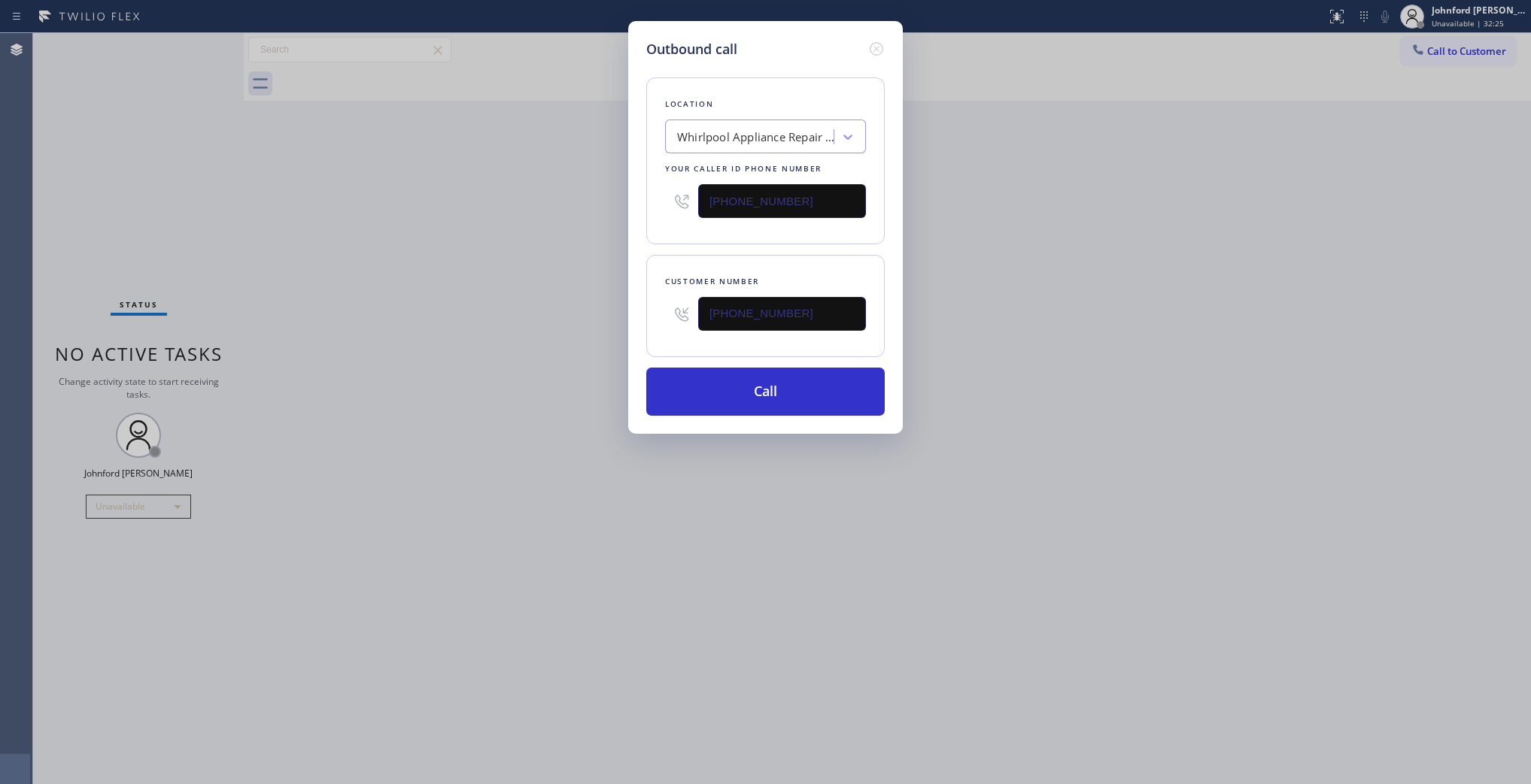
type input "(619) 887-5270"
drag, startPoint x: 753, startPoint y: 192, endPoint x: 607, endPoint y: 192, distance: 146.0
click at [607, 192] on div "Outbound call Location Whirlpool Appliance Repair Co Chicago Your caller id pho…" at bounding box center [765, 392] width 1531 height 784
paste input "619) 717-863"
type input "(619) 717-8630"
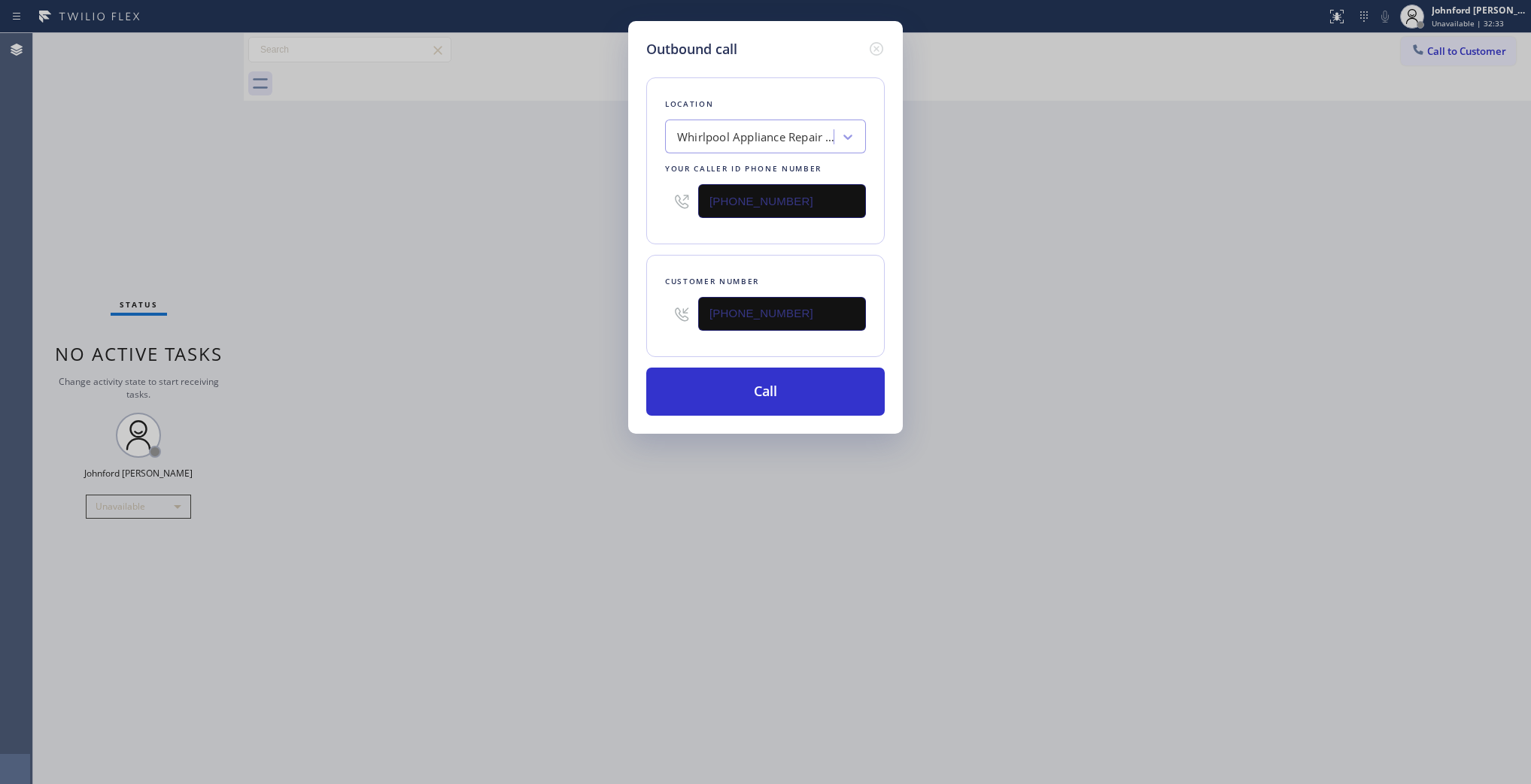
click at [584, 193] on div "Outbound call Location Whirlpool Appliance Repair Co Chicago Your caller id pho…" at bounding box center [765, 392] width 1531 height 784
click at [819, 380] on button "Call" at bounding box center [765, 392] width 238 height 48
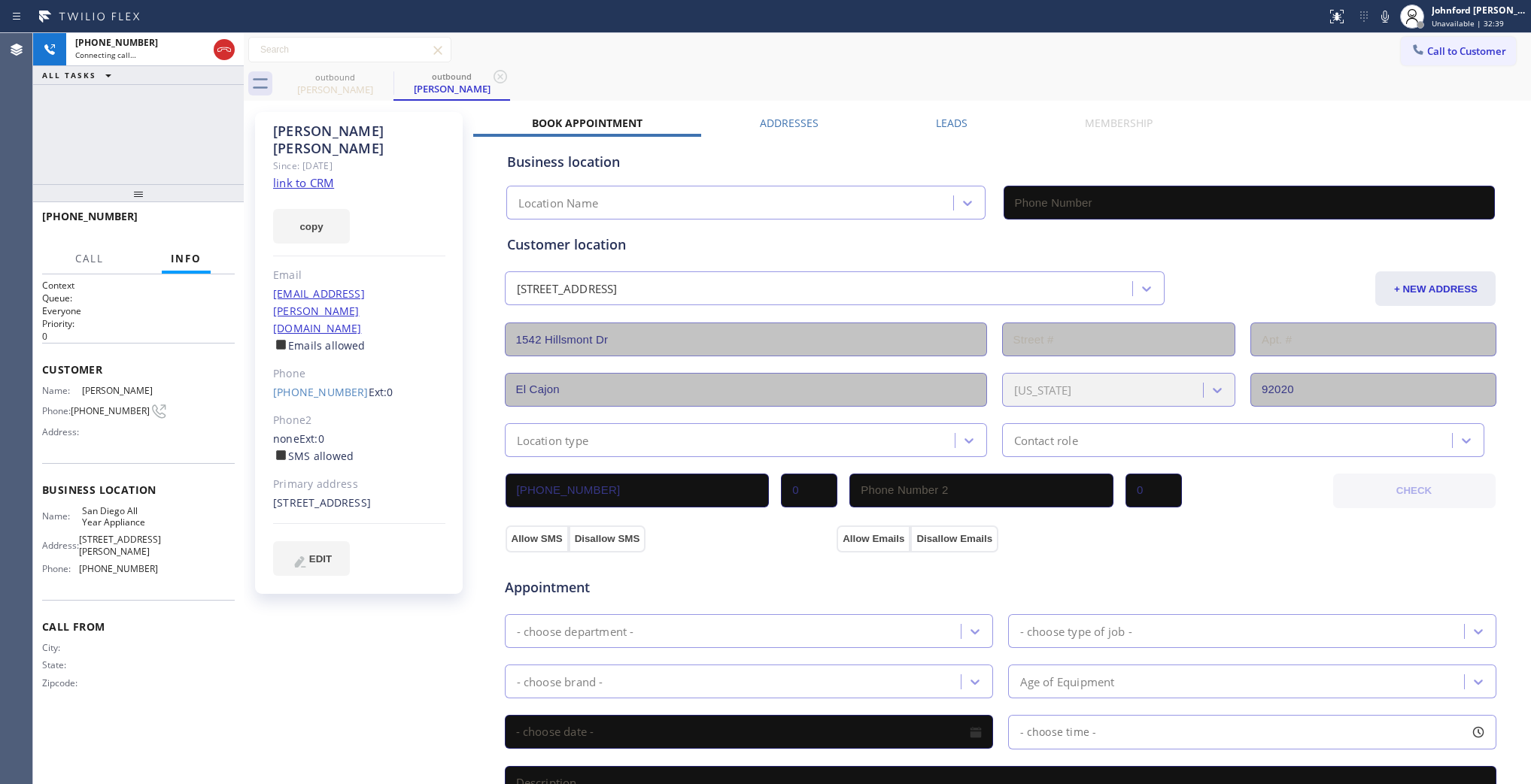
type input "(619) 717-8630"
click at [1381, 11] on icon at bounding box center [1384, 16] width 18 height 18
click at [1254, 72] on div "outbound Jeff Davies outbound Jeff Davies" at bounding box center [904, 83] width 1255 height 34
click at [1385, 19] on icon at bounding box center [1385, 17] width 8 height 12
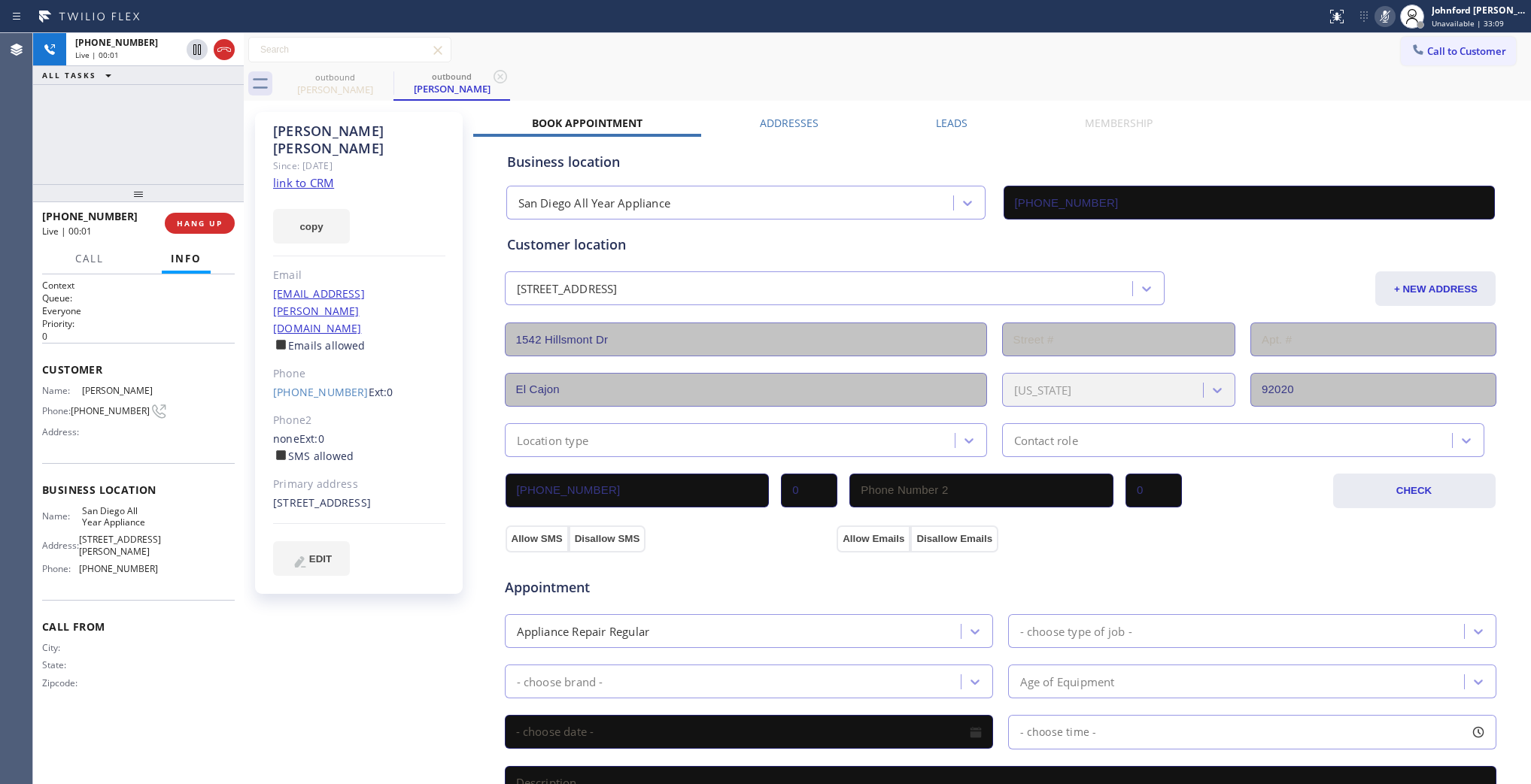
click at [1386, 20] on icon at bounding box center [1384, 16] width 18 height 18
click at [226, 211] on div "+16198875270 Live | 00:02 HANG UP" at bounding box center [138, 223] width 193 height 39
click at [257, 205] on div "Jeff Davies Since: 20 may 2020 link to CRM copy Email jeffdeby@cox.net Emails a…" at bounding box center [359, 353] width 207 height 482
click at [212, 207] on div "+16198875270 Live | 00:04 HANG UP" at bounding box center [138, 223] width 193 height 39
click at [206, 220] on span "HANG UP" at bounding box center [200, 223] width 46 height 11
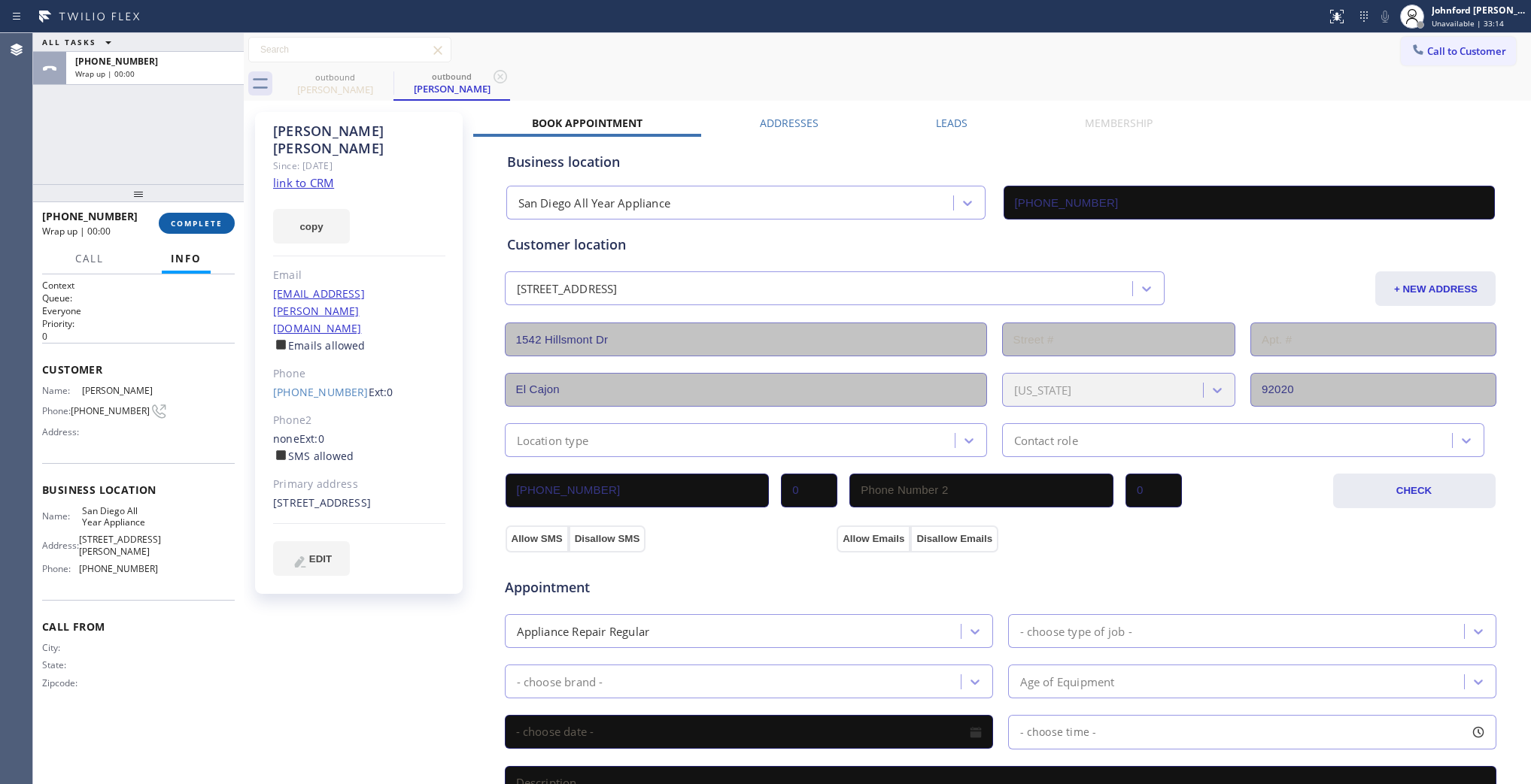
click at [228, 226] on button "COMPLETE" at bounding box center [196, 223] width 76 height 21
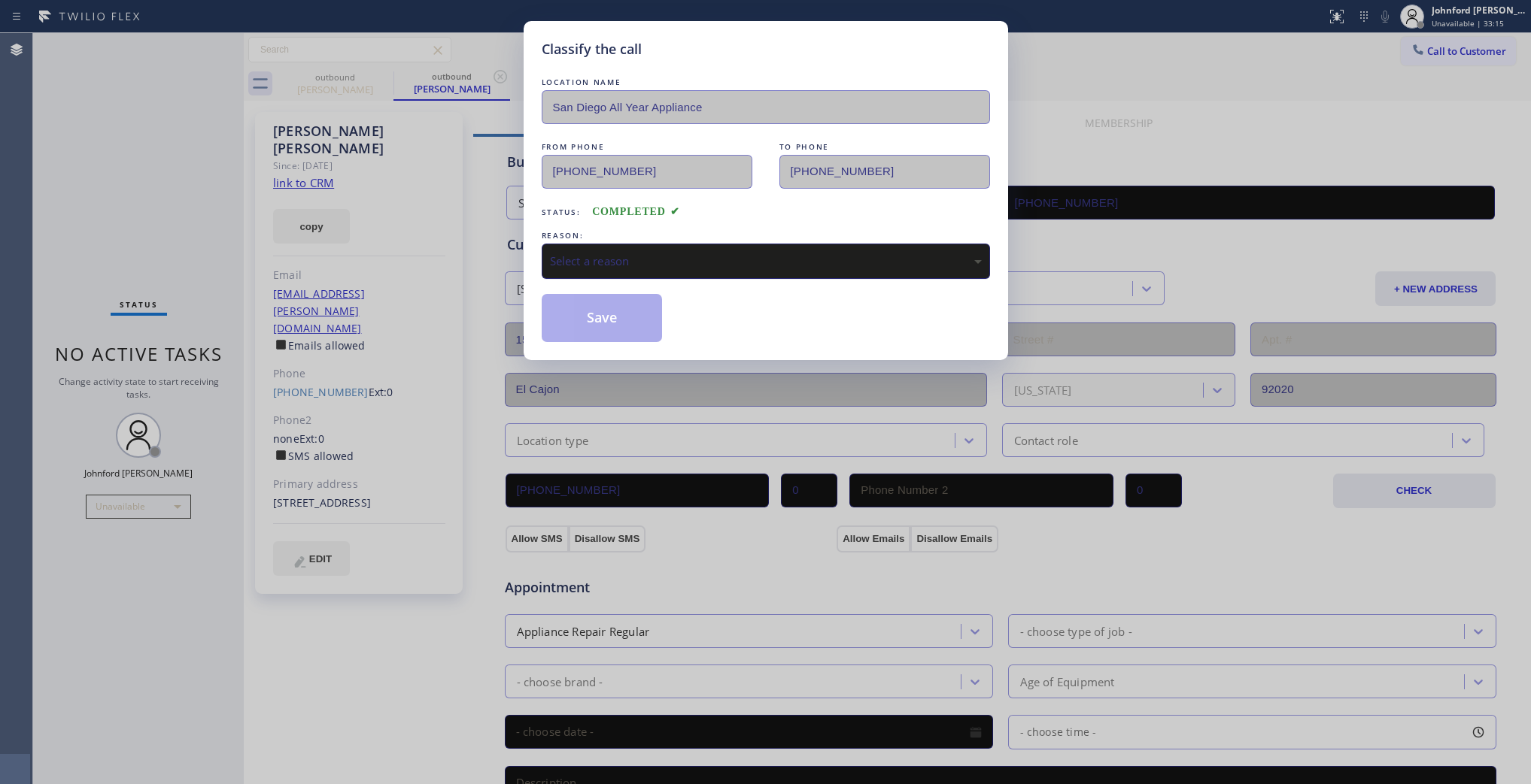
click at [670, 254] on div "Select a reason" at bounding box center [766, 261] width 432 height 18
click at [586, 322] on button "Save" at bounding box center [602, 317] width 121 height 48
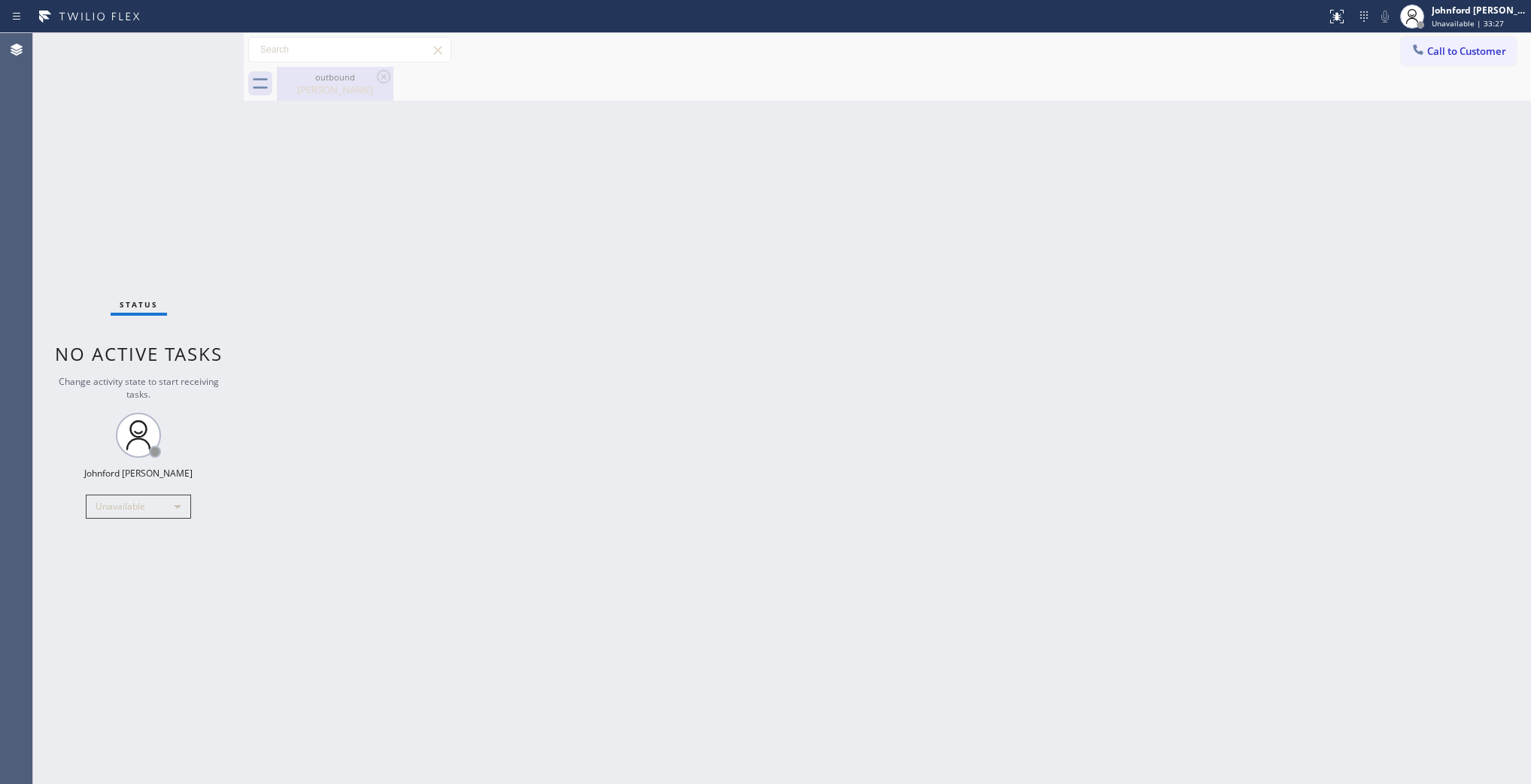
click at [369, 84] on div "Jeff Davies" at bounding box center [335, 89] width 114 height 13
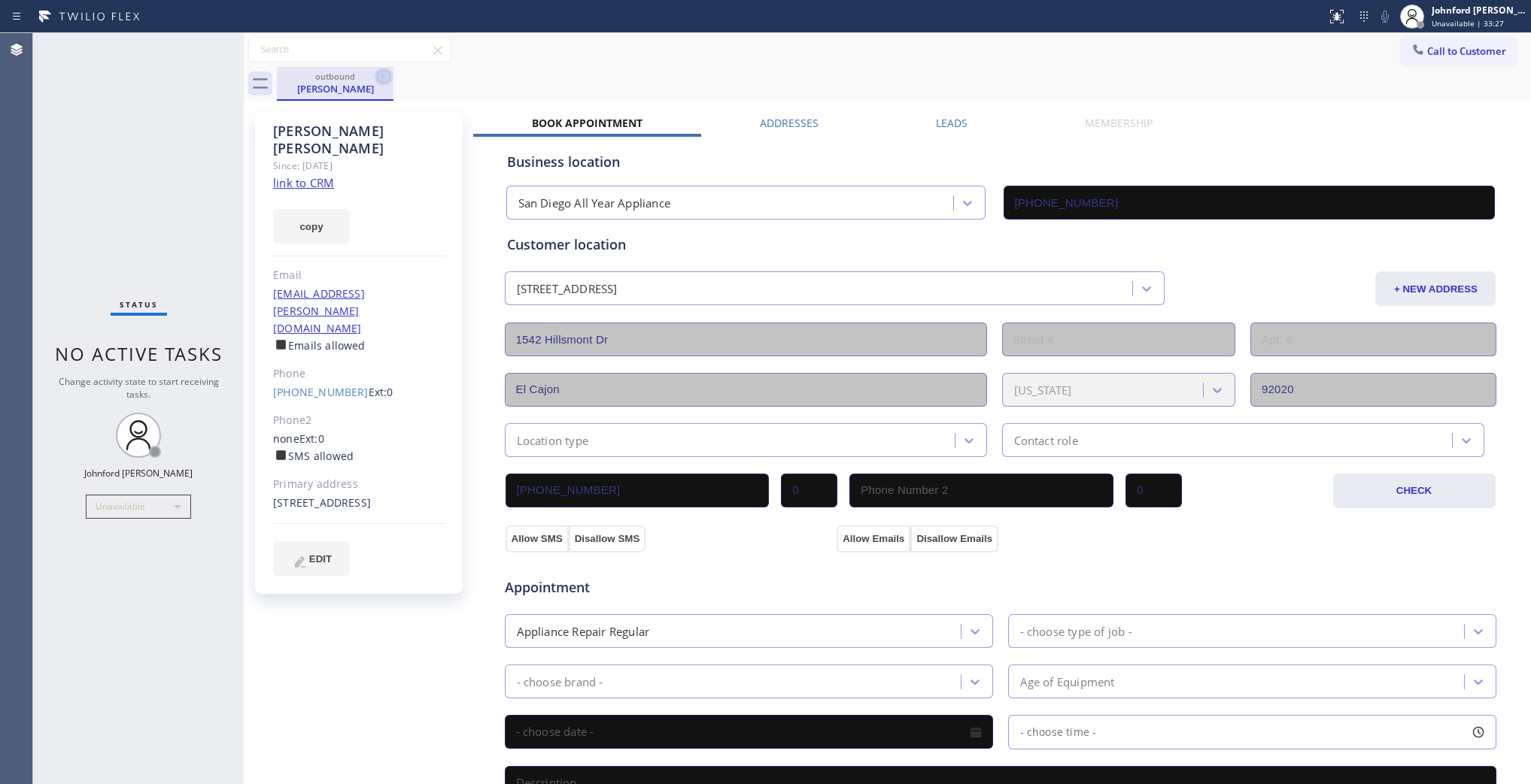
click at [375, 77] on icon at bounding box center [383, 76] width 18 height 18
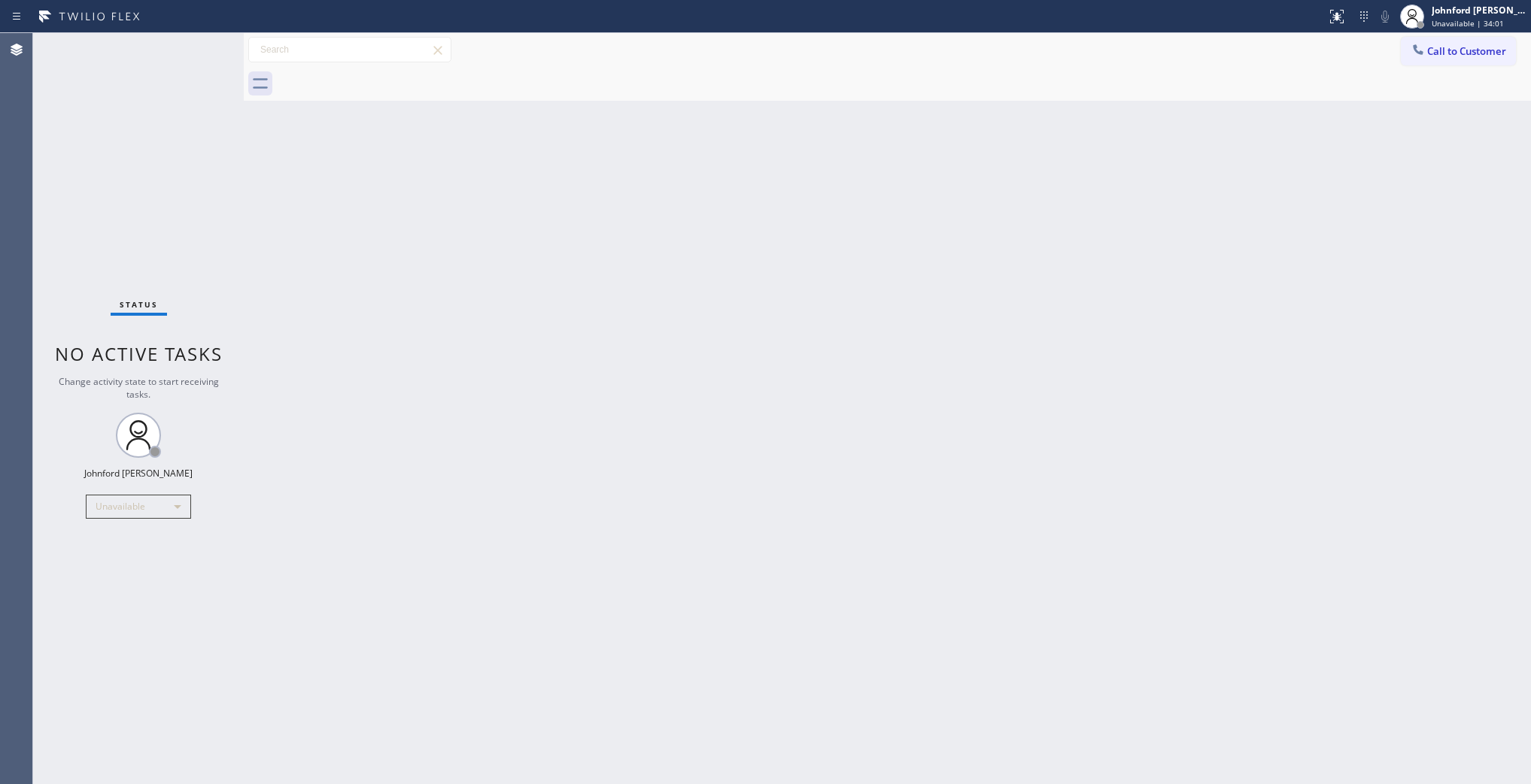
click at [107, 220] on div "Status No active tasks Change activity state to start receiving tasks. [PERSON_…" at bounding box center [138, 408] width 211 height 751
click at [183, 285] on div "Status No active tasks Change activity state to start receiving tasks. Johnford…" at bounding box center [138, 408] width 211 height 751
click at [92, 570] on div "Status No active tasks Change activity state to start receiving tasks. Johnford…" at bounding box center [138, 408] width 211 height 751
drag, startPoint x: 90, startPoint y: 568, endPoint x: 53, endPoint y: 573, distance: 37.3
drag, startPoint x: 53, startPoint y: 573, endPoint x: 516, endPoint y: 515, distance: 466.6
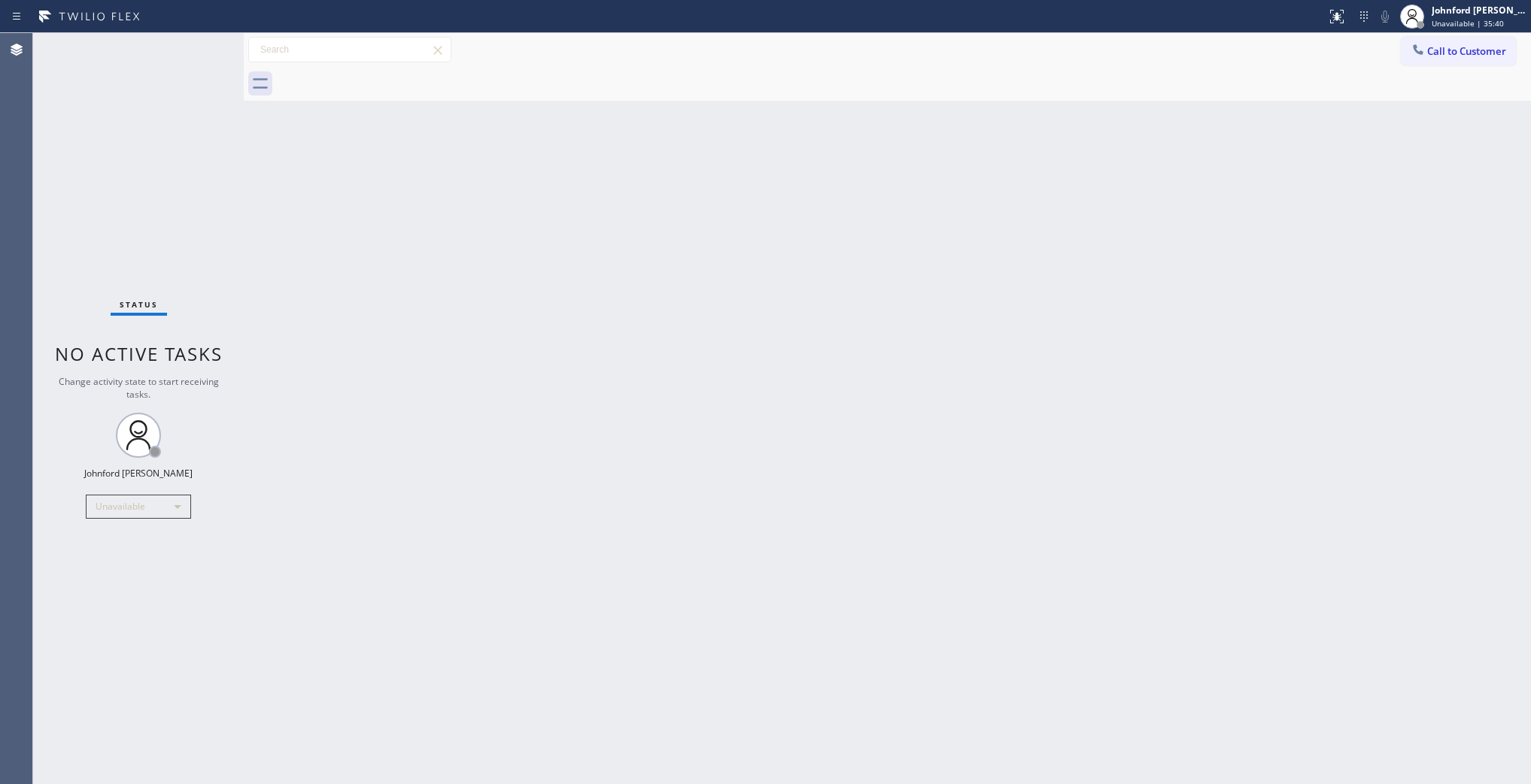
click at [516, 515] on div "Back to Dashboard Change Sender ID Customers Technicians Select a contact Outbo…" at bounding box center [887, 408] width 1287 height 751
click at [110, 584] on div "Status No active tasks Change activity state to start receiving tasks. Johnford…" at bounding box center [138, 408] width 211 height 751
click at [88, 627] on div "Status No active tasks Change activity state to start receiving tasks. [PERSON_…" at bounding box center [138, 408] width 211 height 751
click at [427, 685] on div "Back to Dashboard Change Sender ID Customers Technicians Select a contact Outbo…" at bounding box center [887, 408] width 1287 height 751
click at [386, 606] on div "Back to Dashboard Change Sender ID Customers Technicians Select a contact Outbo…" at bounding box center [887, 408] width 1287 height 751
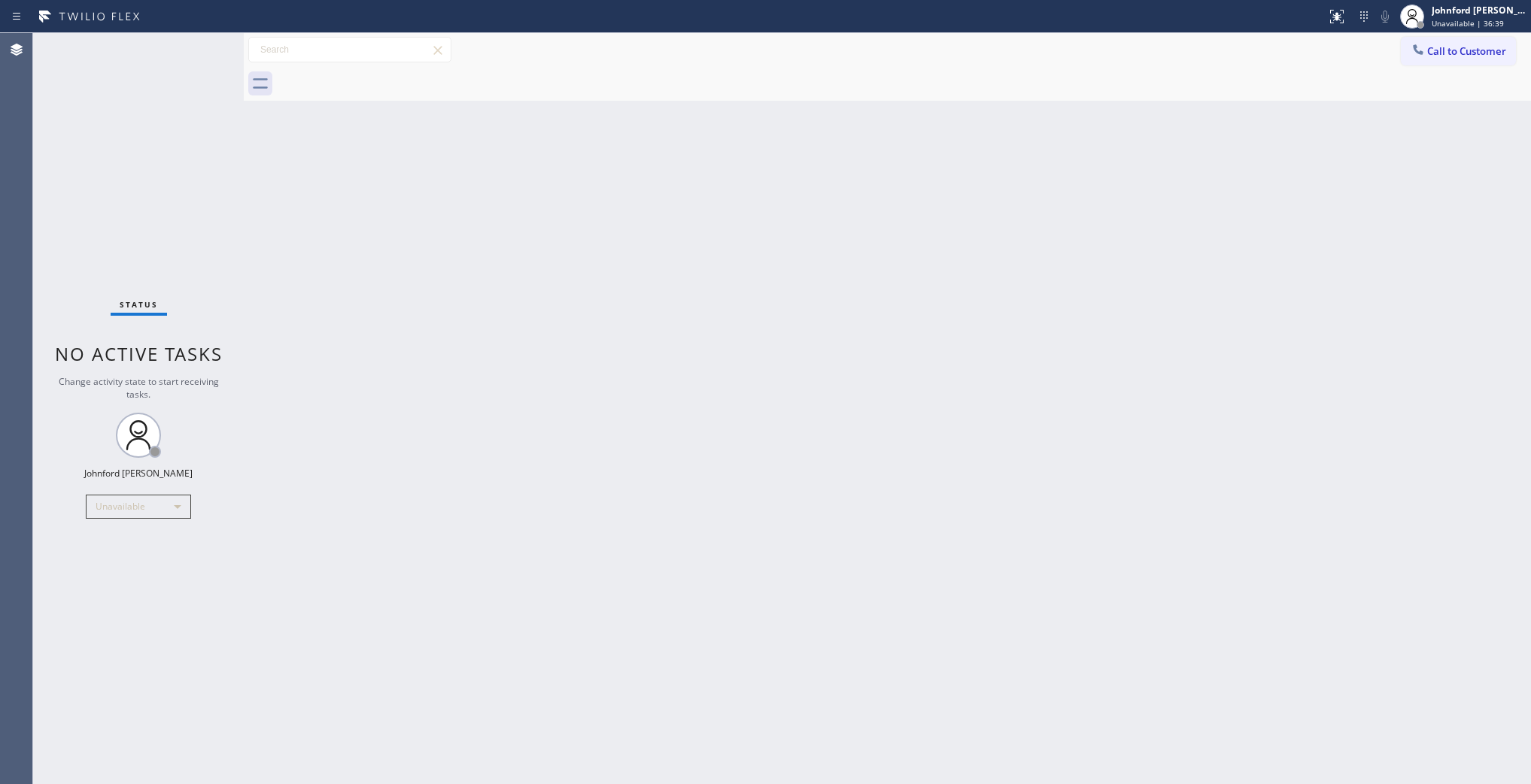
click at [109, 124] on div "Status No active tasks Change activity state to start receiving tasks. [PERSON_…" at bounding box center [138, 408] width 211 height 751
drag, startPoint x: 1314, startPoint y: 279, endPoint x: 1213, endPoint y: 139, distance: 172.6
click at [1307, 269] on div "Back to Dashboard Change Sender ID Customers Technicians Select a contact Outbo…" at bounding box center [887, 408] width 1287 height 751
click at [1428, 53] on span "Call to Customer" at bounding box center [1467, 51] width 79 height 13
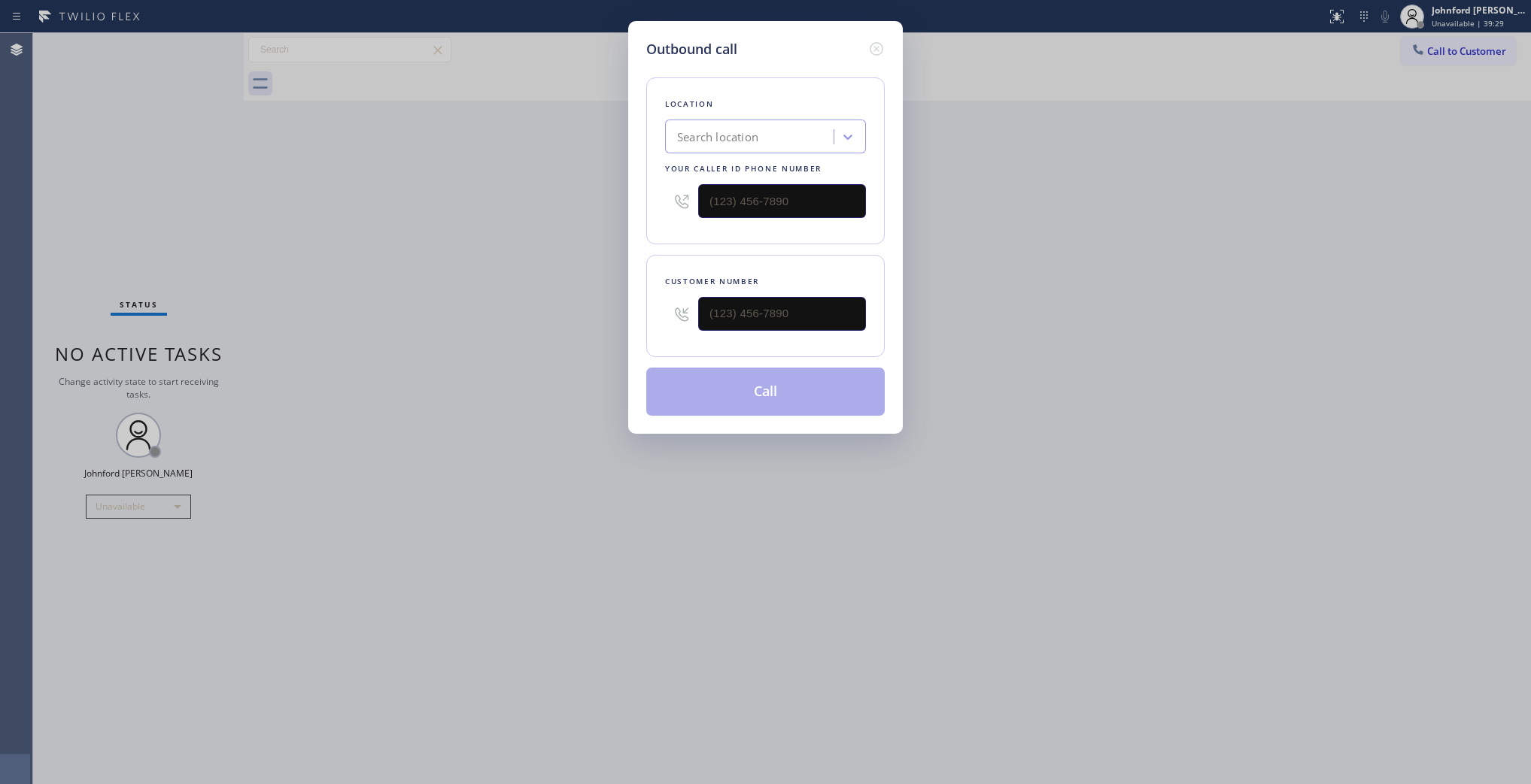
drag, startPoint x: 865, startPoint y: 186, endPoint x: 583, endPoint y: 201, distance: 282.4
click at [615, 200] on div "Outbound call Location Search location Your caller id phone number Customer num…" at bounding box center [765, 392] width 1531 height 784
click at [688, 201] on icon at bounding box center [682, 201] width 13 height 13
click at [735, 200] on input "text" at bounding box center [782, 201] width 168 height 34
paste input "737) 387-3753"
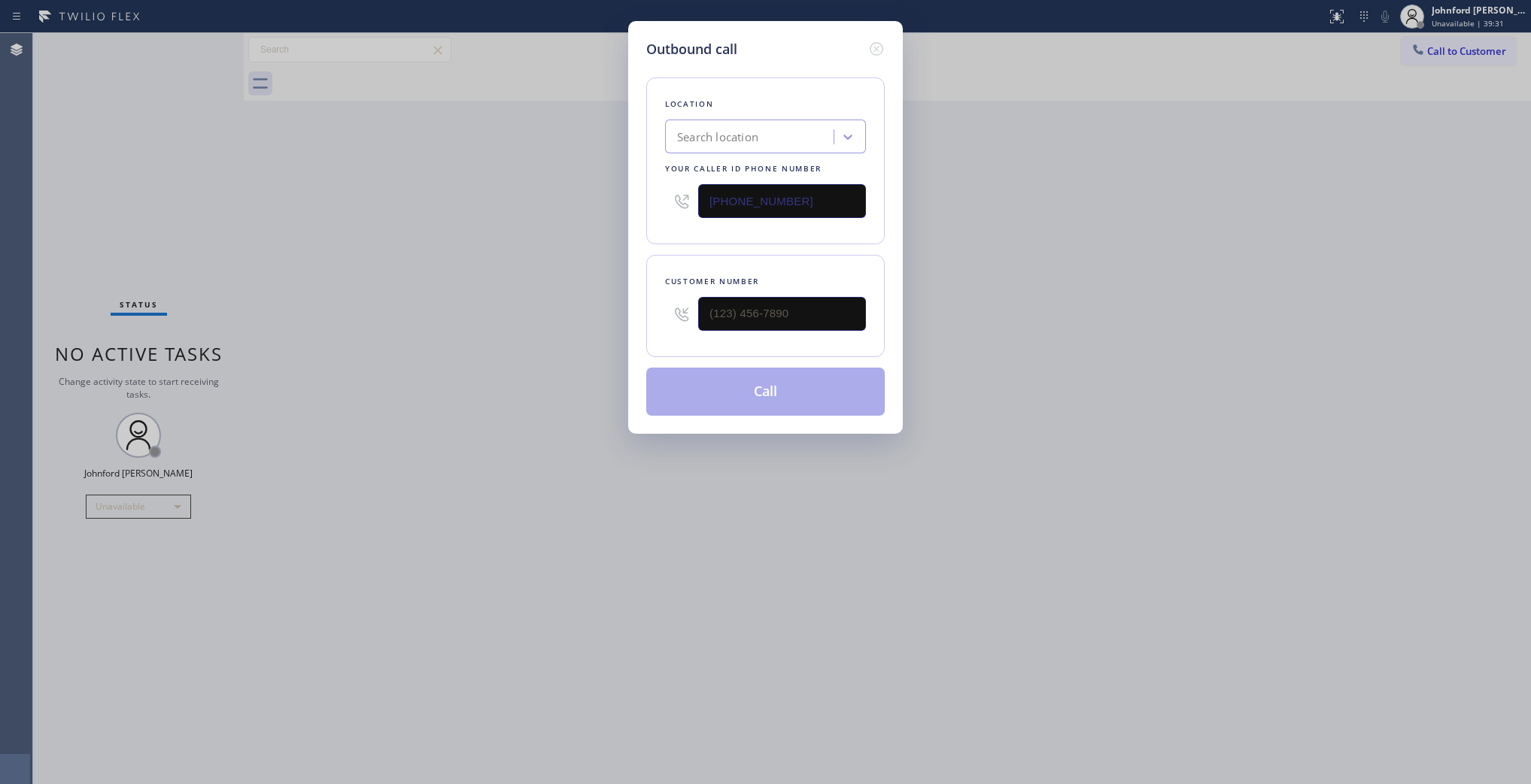
type input "(737) 387-3753"
click at [728, 306] on input "text" at bounding box center [782, 314] width 168 height 34
paste input "737) 353-7708"
type input "(737) 353-7708"
click at [448, 306] on div "Outbound call Location Search location Your caller id phone number (737) 387-37…" at bounding box center [765, 392] width 1531 height 784
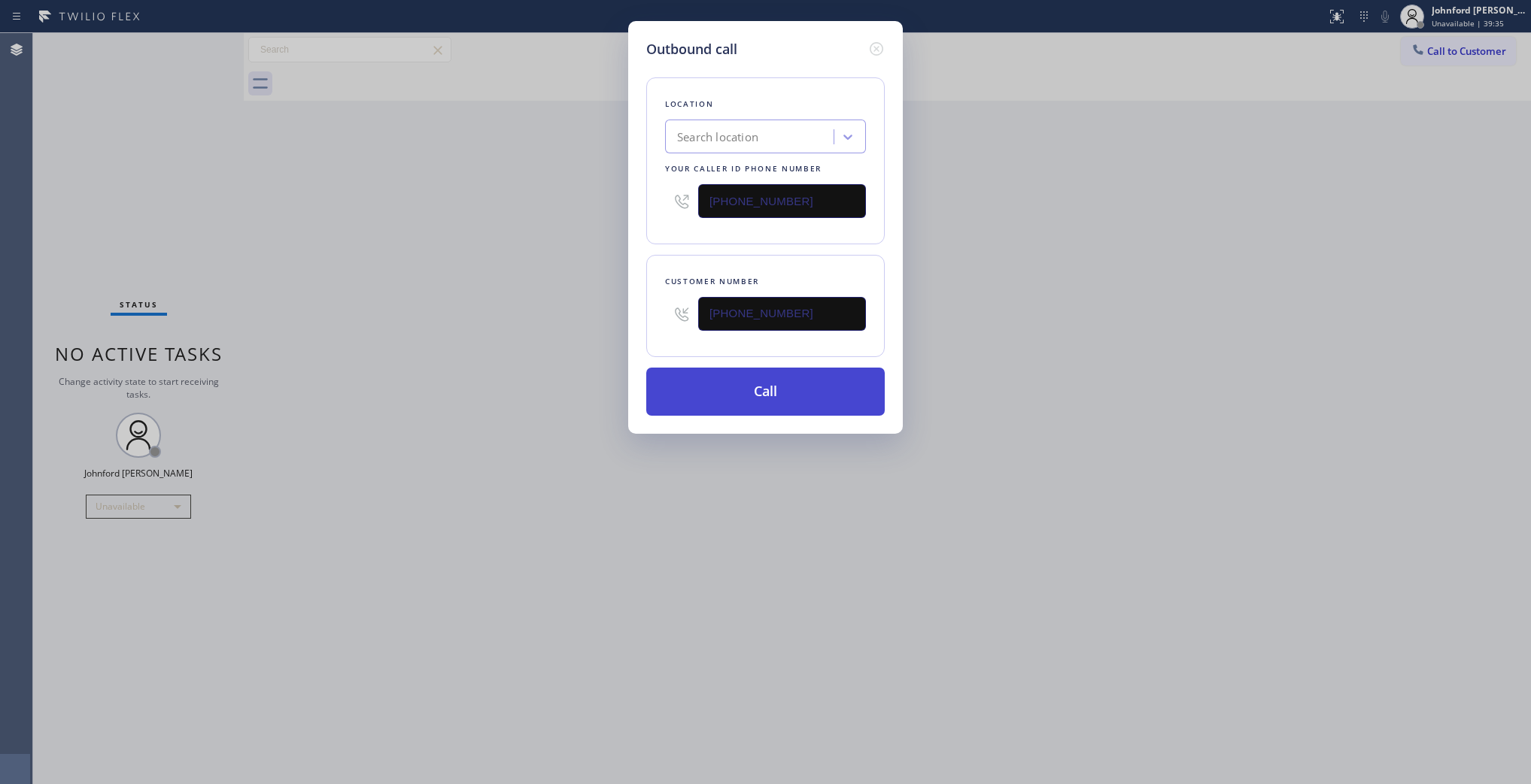
click at [693, 393] on button "Call" at bounding box center [765, 392] width 238 height 48
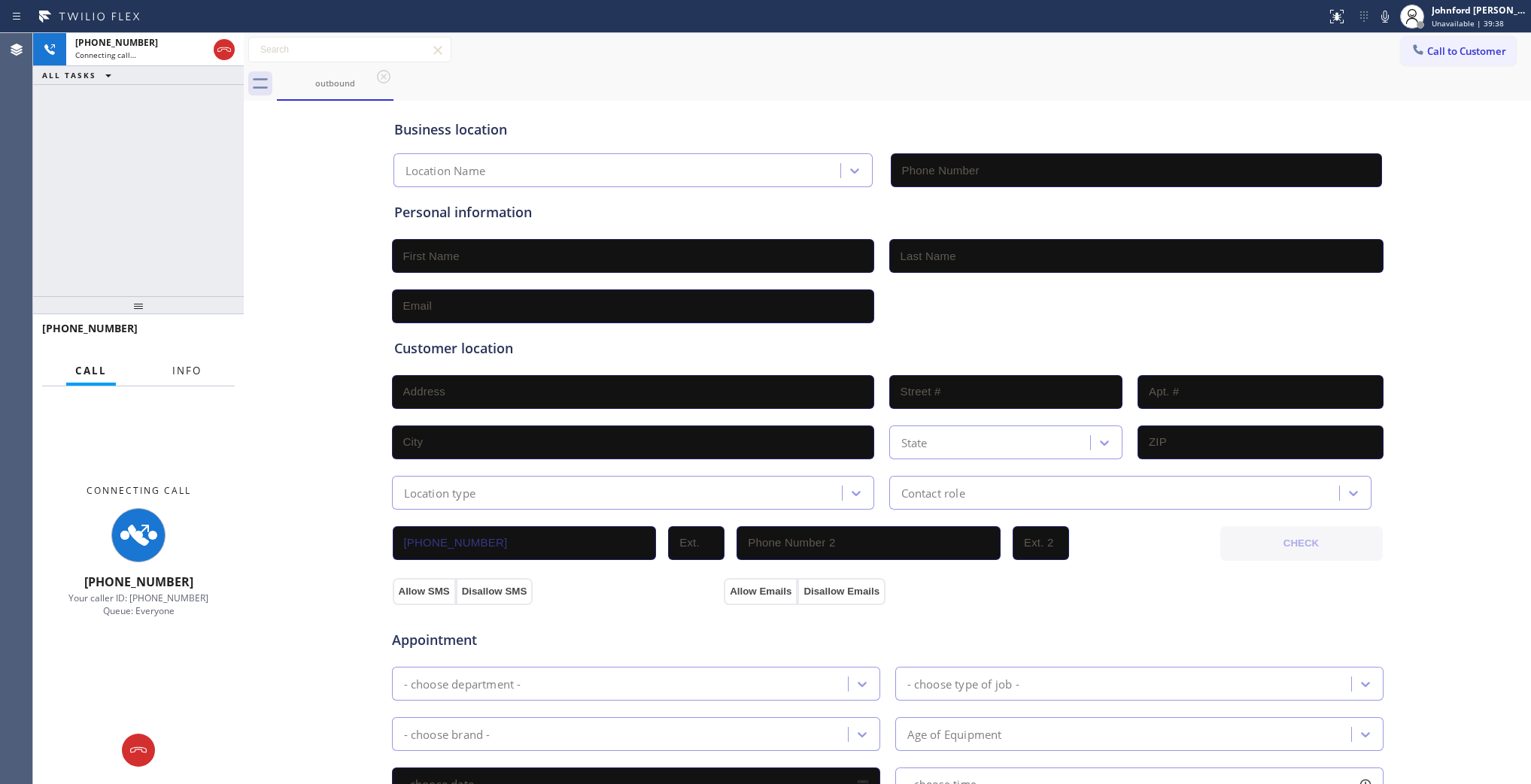
click at [194, 366] on span "Info" at bounding box center [186, 371] width 29 height 13
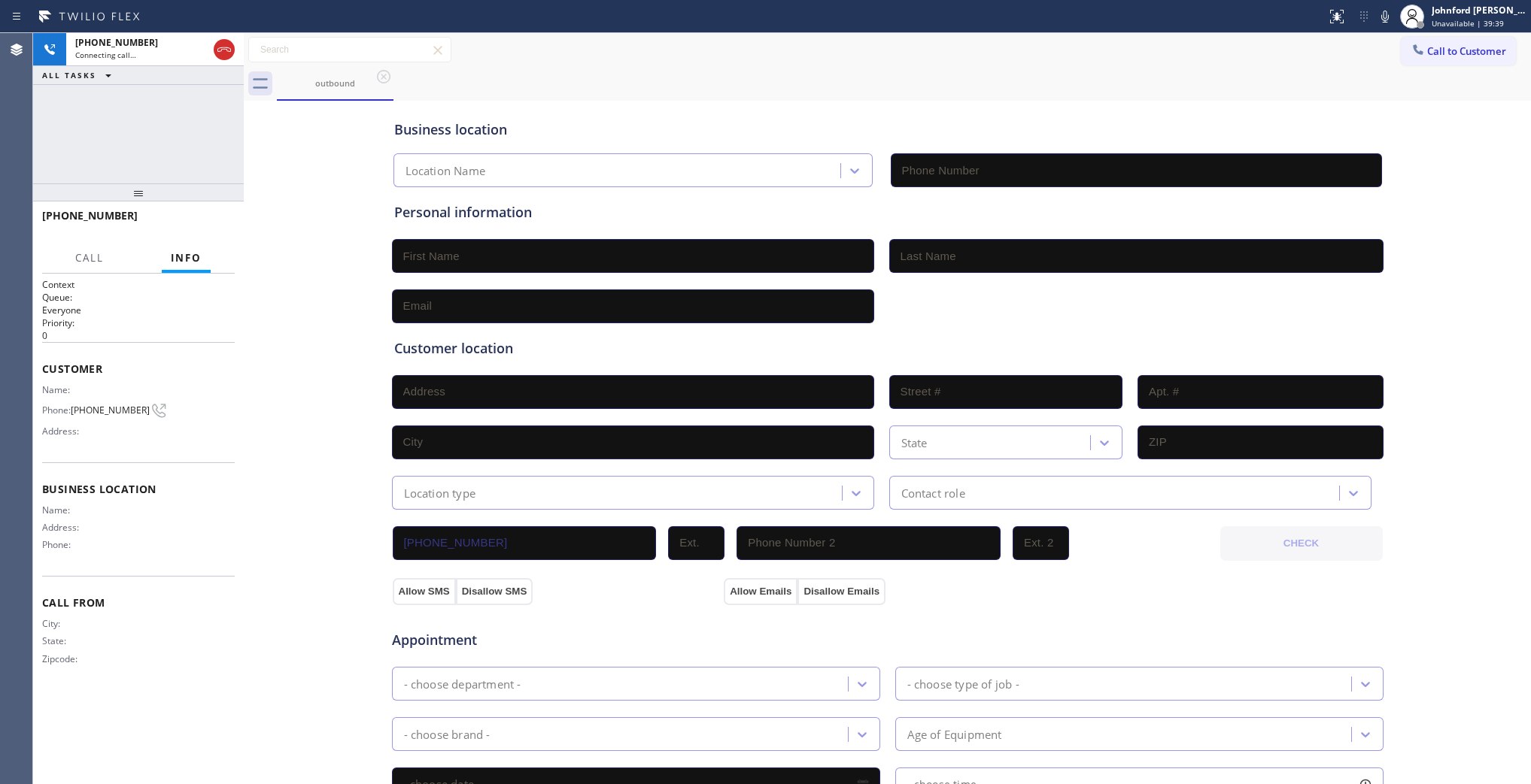
drag, startPoint x: 156, startPoint y: 311, endPoint x: 167, endPoint y: 121, distance: 190.3
click at [167, 121] on div "+17373537708 Connecting call… ALL TASKS ALL TASKS ACTIVE TASKS TASKS IN WRAP UP…" at bounding box center [138, 408] width 211 height 751
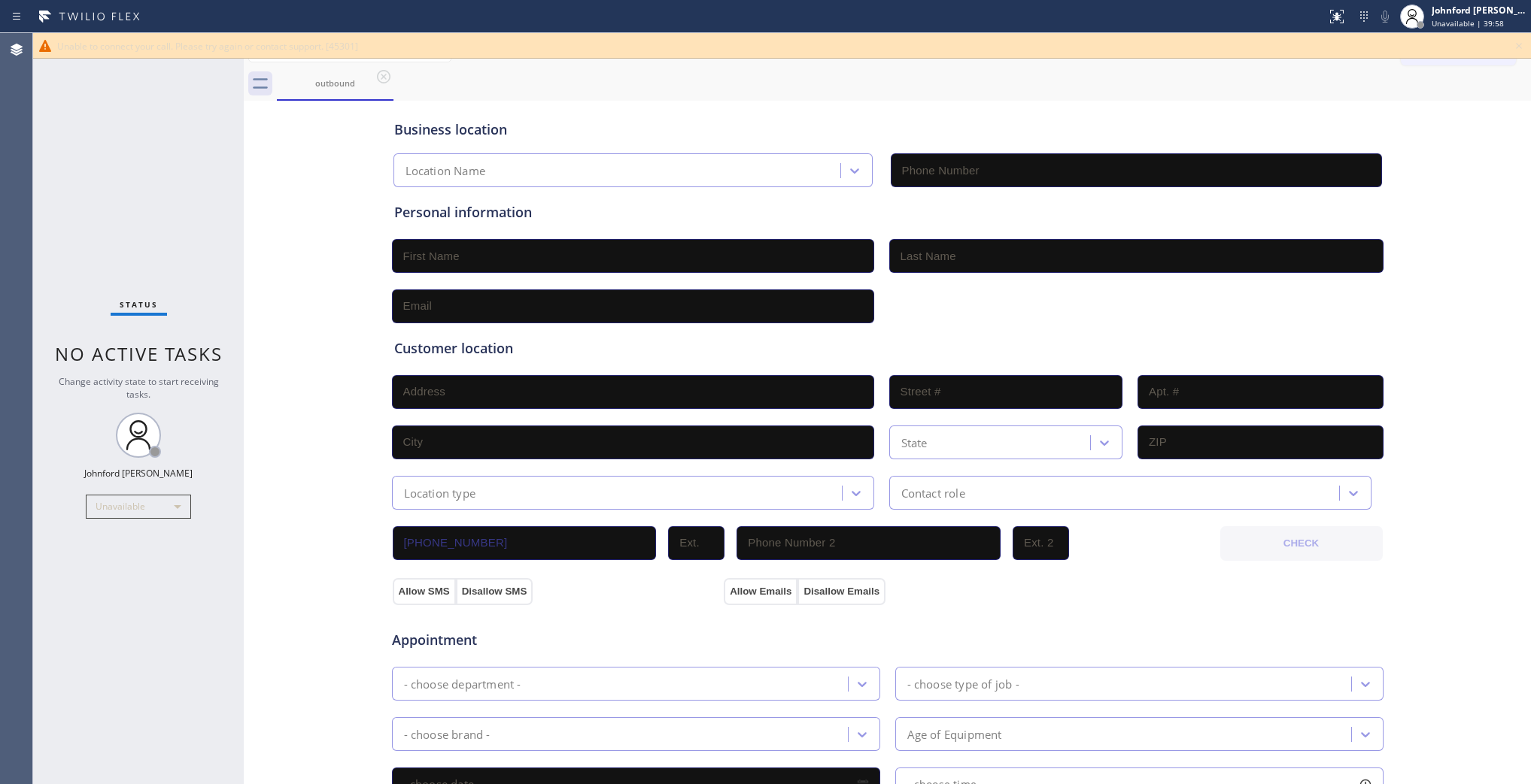
click at [280, 120] on div "Business location Location Name Personal information Customer location >> ADD N…" at bounding box center [887, 618] width 1280 height 1027
click at [1512, 39] on icon at bounding box center [1518, 45] width 18 height 18
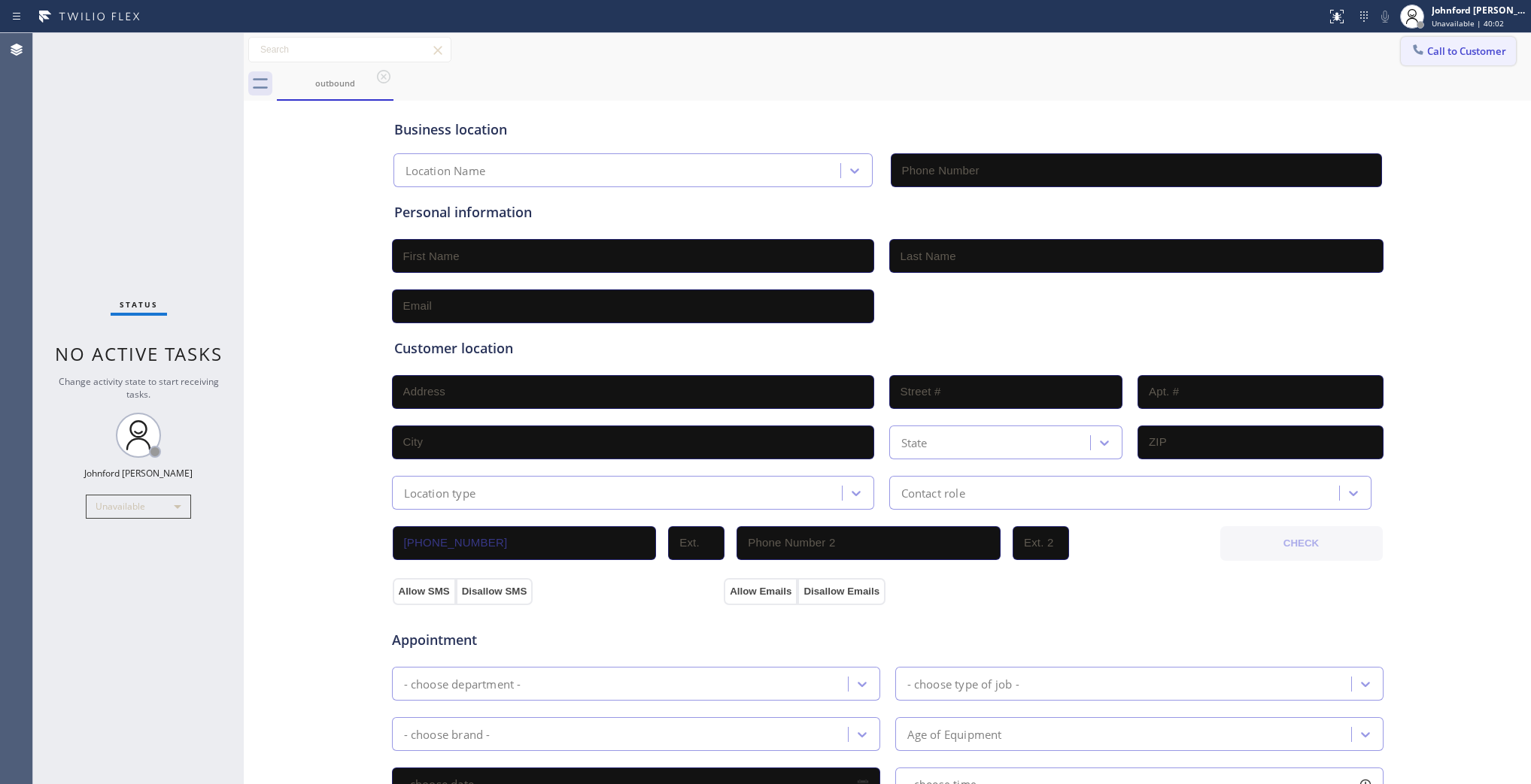
drag, startPoint x: 1449, startPoint y: 45, endPoint x: 1146, endPoint y: 141, distance: 317.8
click at [1448, 45] on button "Call to Customer" at bounding box center [1459, 51] width 115 height 29
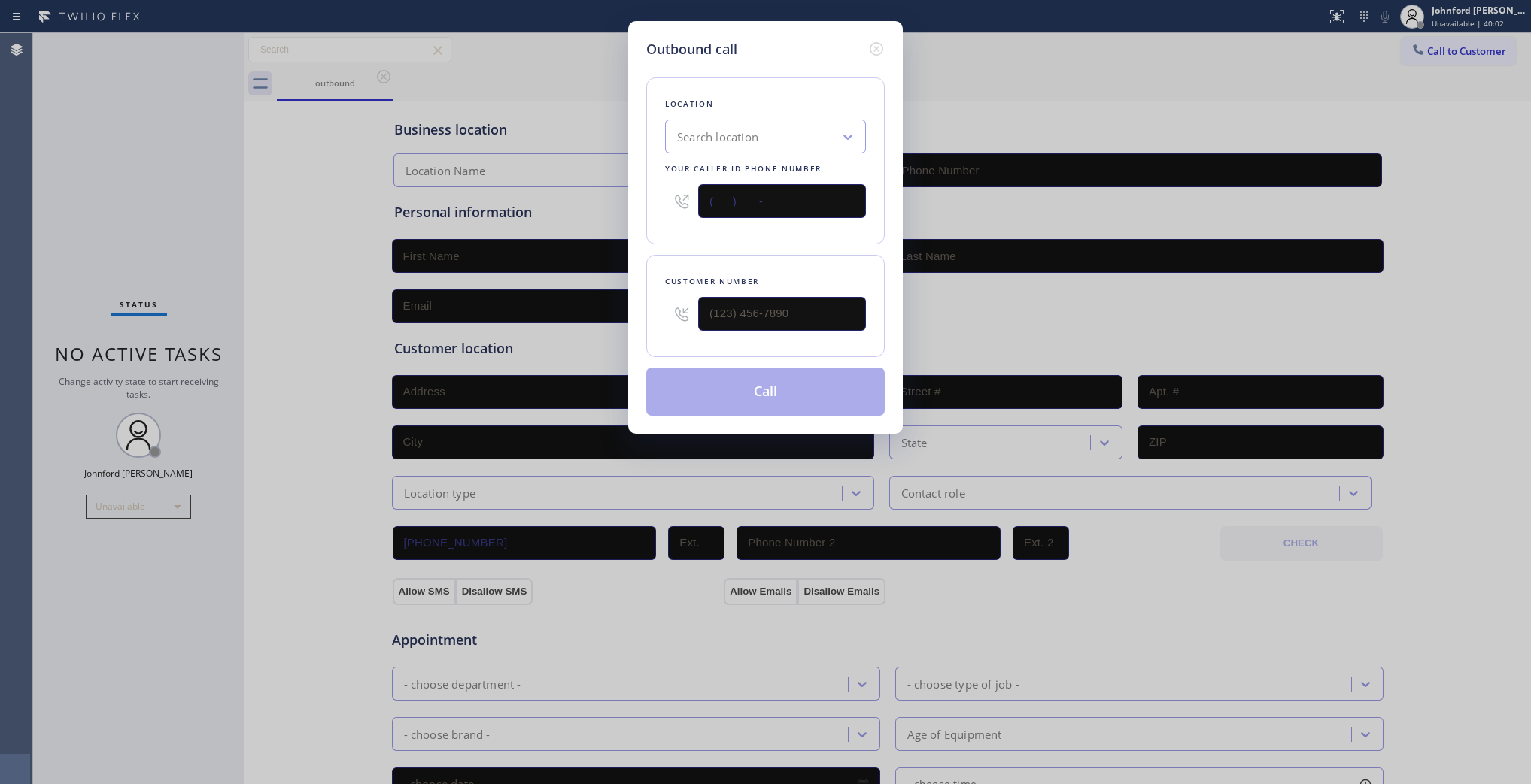
drag, startPoint x: 667, startPoint y: 193, endPoint x: 602, endPoint y: 201, distance: 65.5
click at [636, 196] on div "Outbound call Location Search location Your caller id phone number (___) ___-__…" at bounding box center [766, 227] width 275 height 413
paste input "737) 387-3753"
type input "(737) 387-3753"
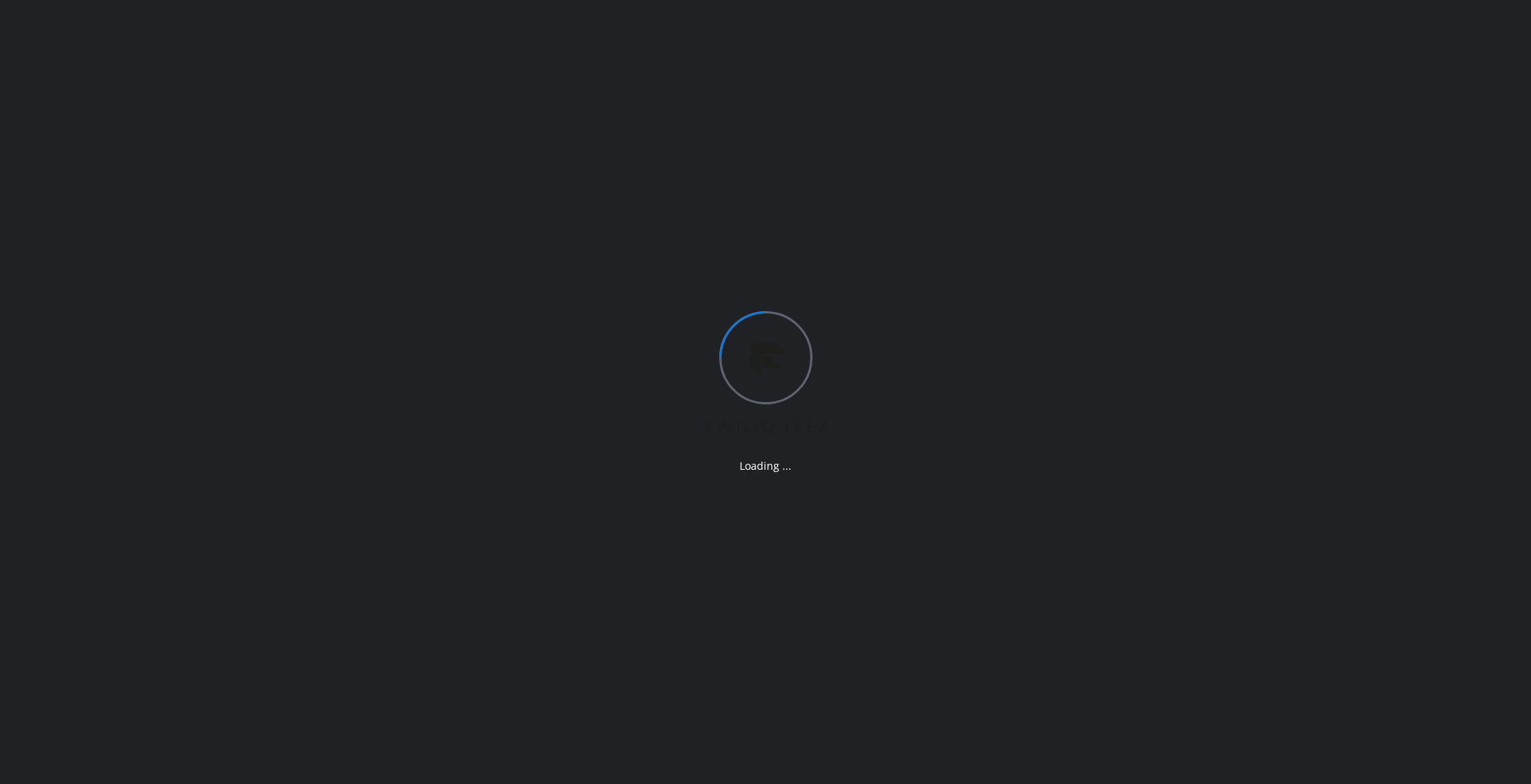
click at [1334, 64] on div "Loading ..." at bounding box center [765, 392] width 1531 height 784
click at [1166, 350] on div "Loading ..." at bounding box center [765, 392] width 1531 height 784
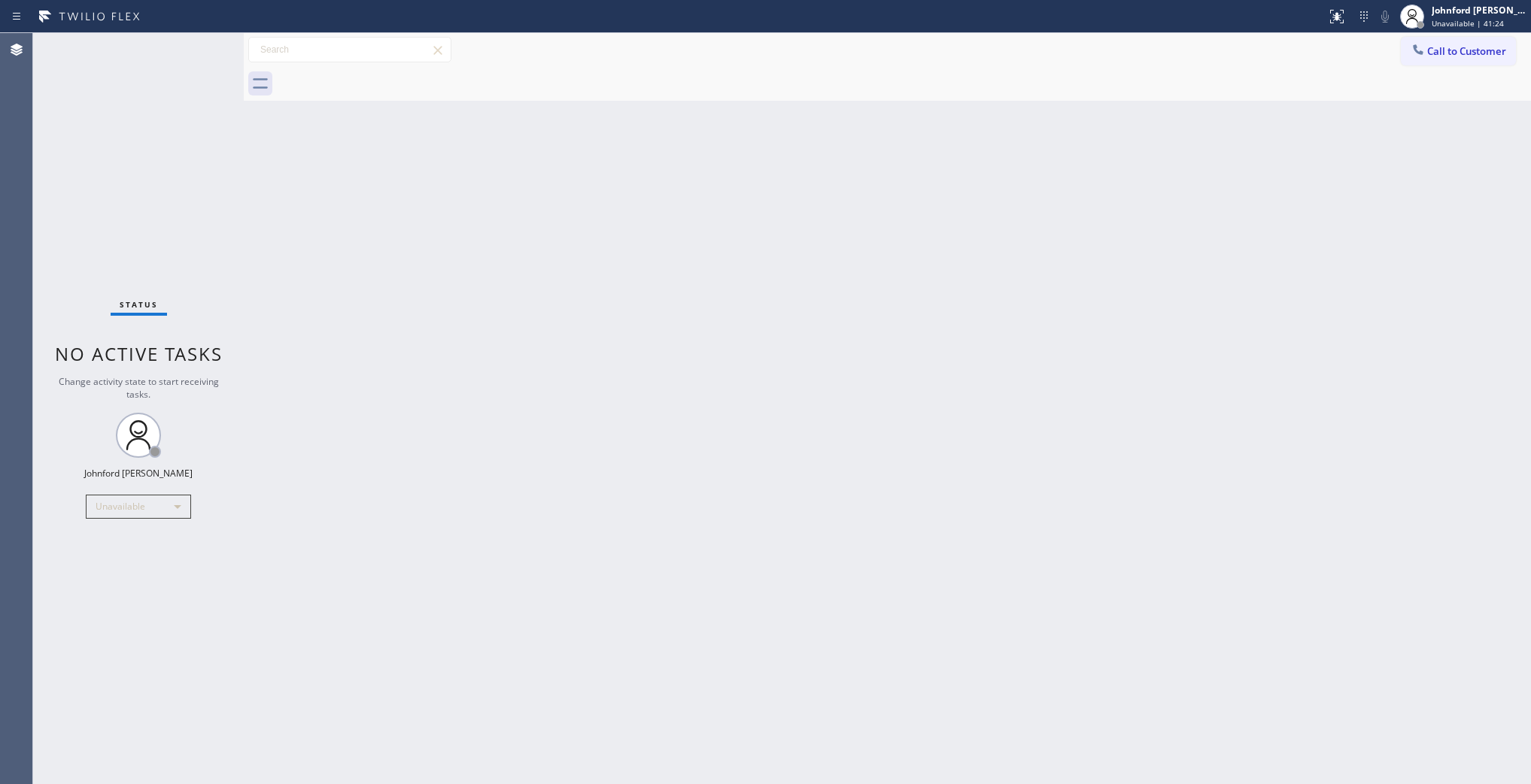
click at [1411, 50] on div at bounding box center [1418, 51] width 18 height 18
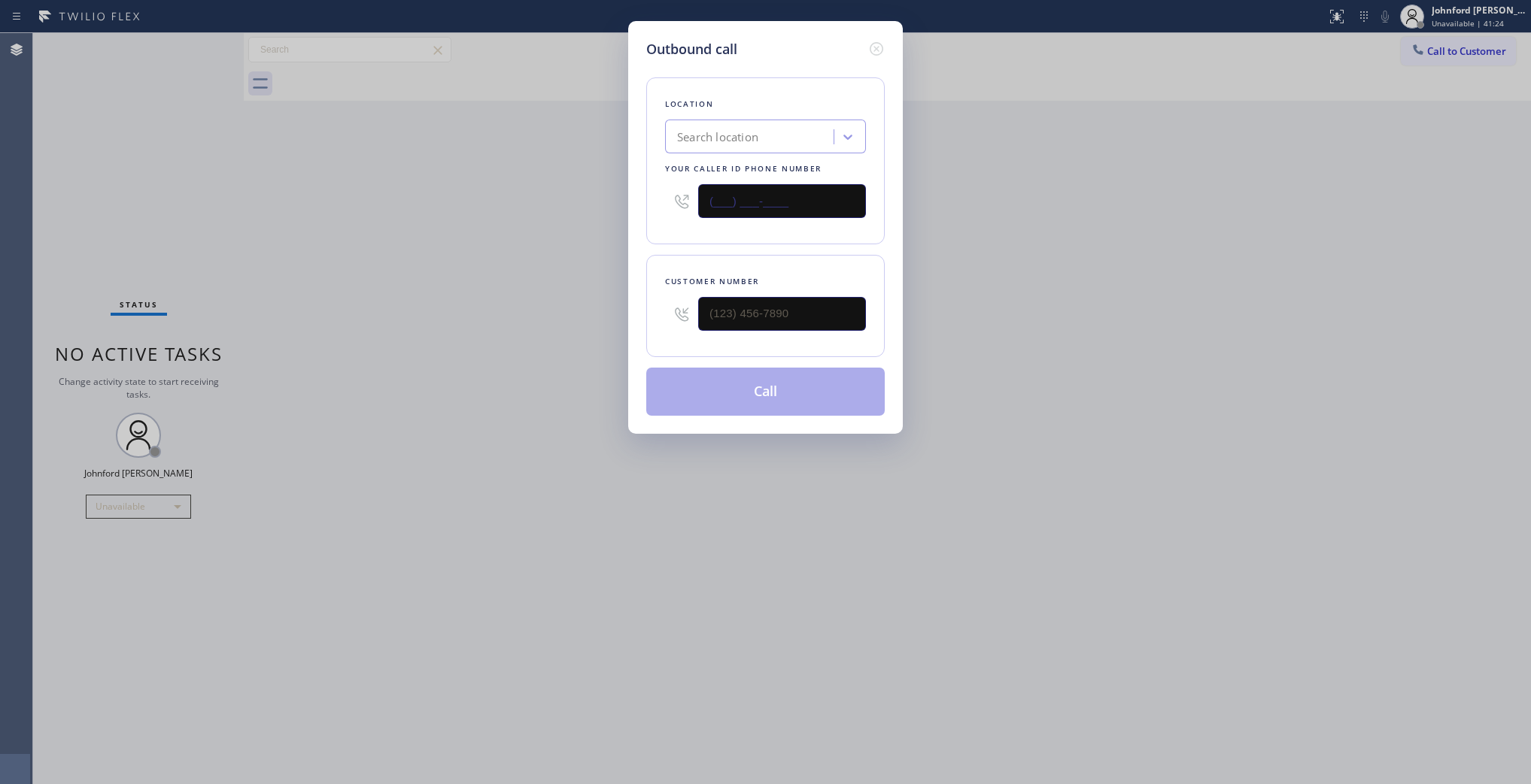
drag, startPoint x: 854, startPoint y: 200, endPoint x: 472, endPoint y: 205, distance: 382.0
click at [479, 204] on div "Outbound call Location Search location Your caller id phone number (___) ___-__…" at bounding box center [765, 392] width 1531 height 784
paste input "737) 387-3753"
type input "(737) 387-3753"
click at [790, 299] on input "text" at bounding box center [782, 314] width 168 height 34
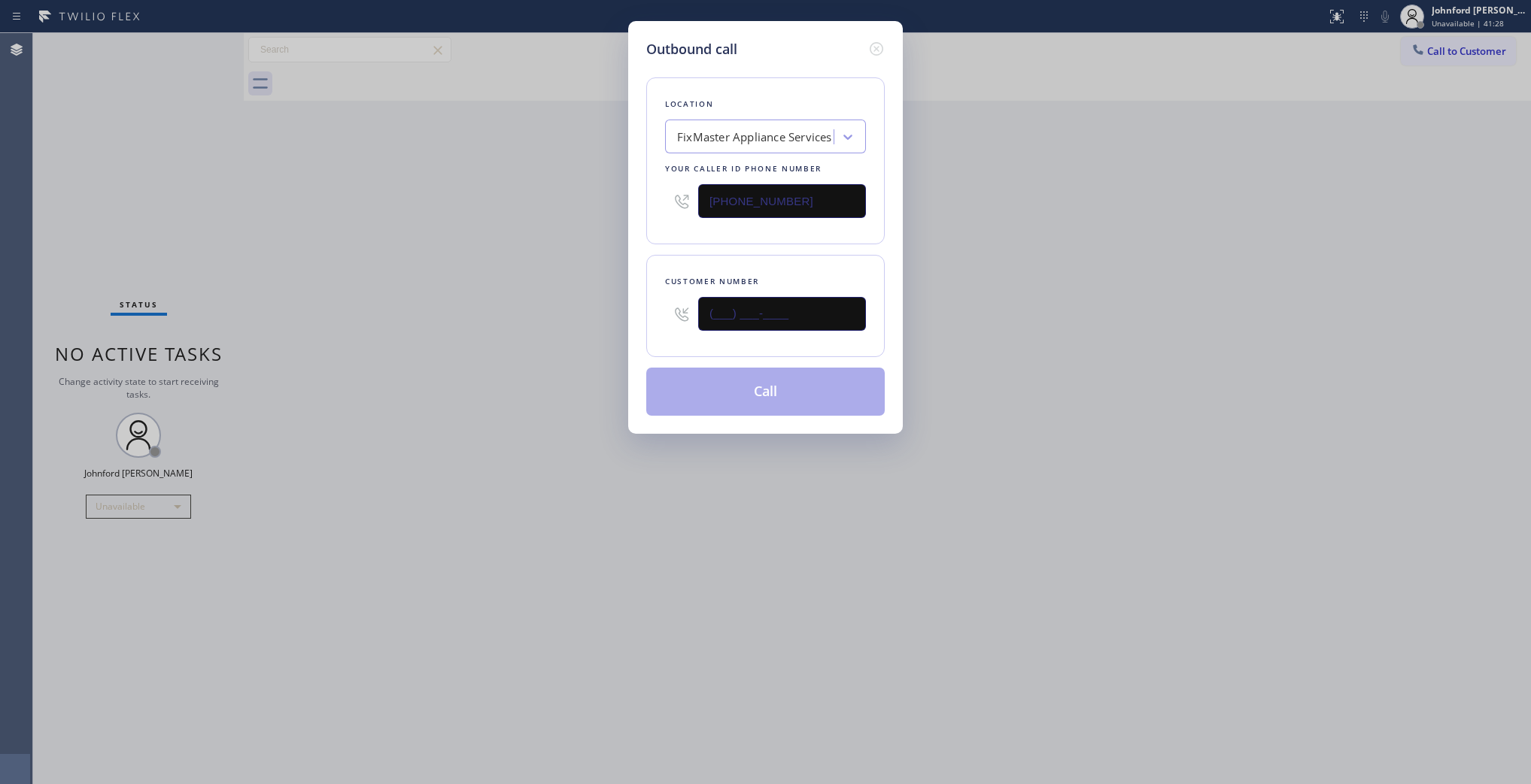
paste input "737) 353-7708"
type input "(737) 353-7708"
click at [505, 302] on div "Outbound call Location FixMaster Appliance Services Your caller id phone number…" at bounding box center [765, 392] width 1531 height 784
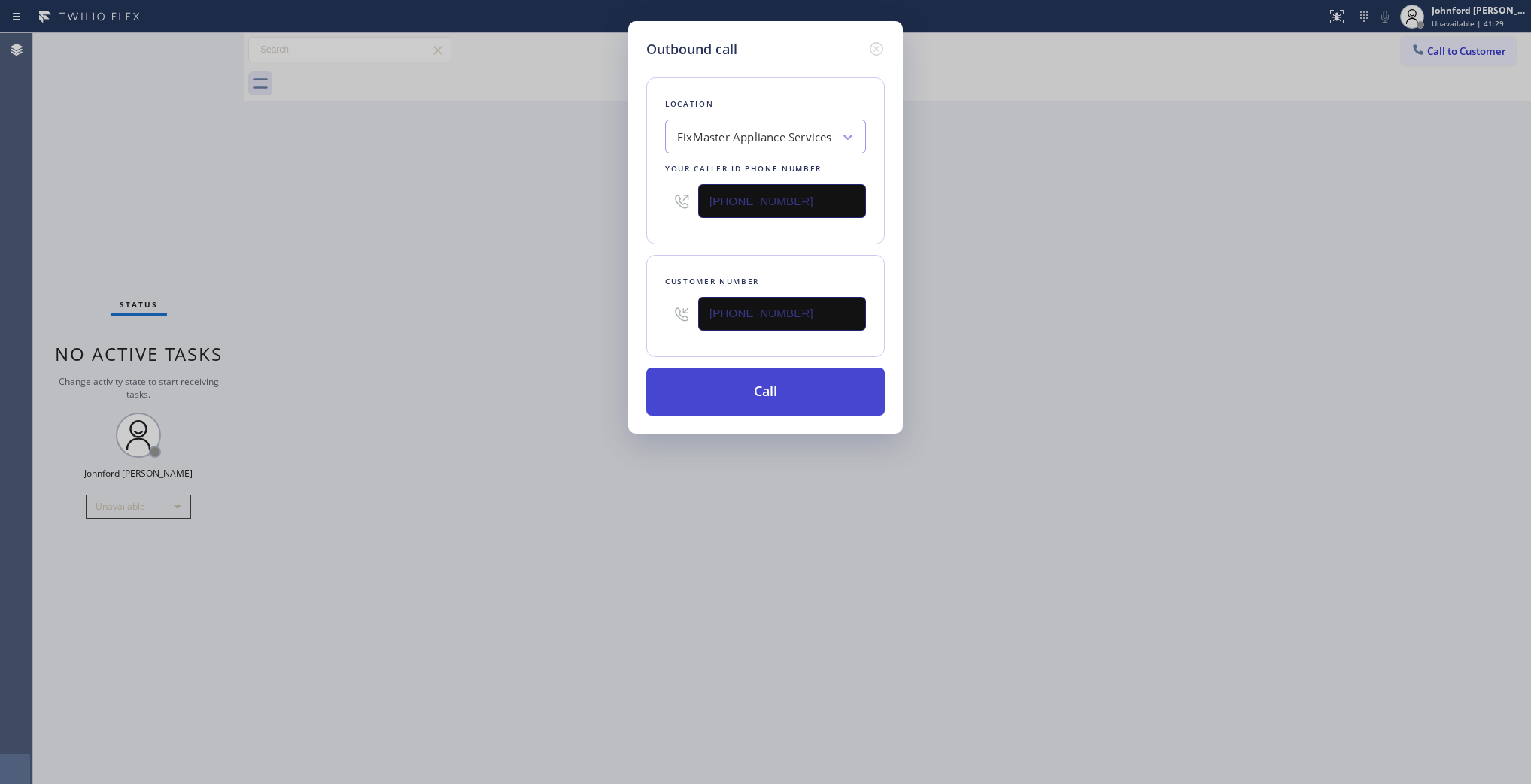
click at [758, 392] on button "Call" at bounding box center [765, 392] width 238 height 48
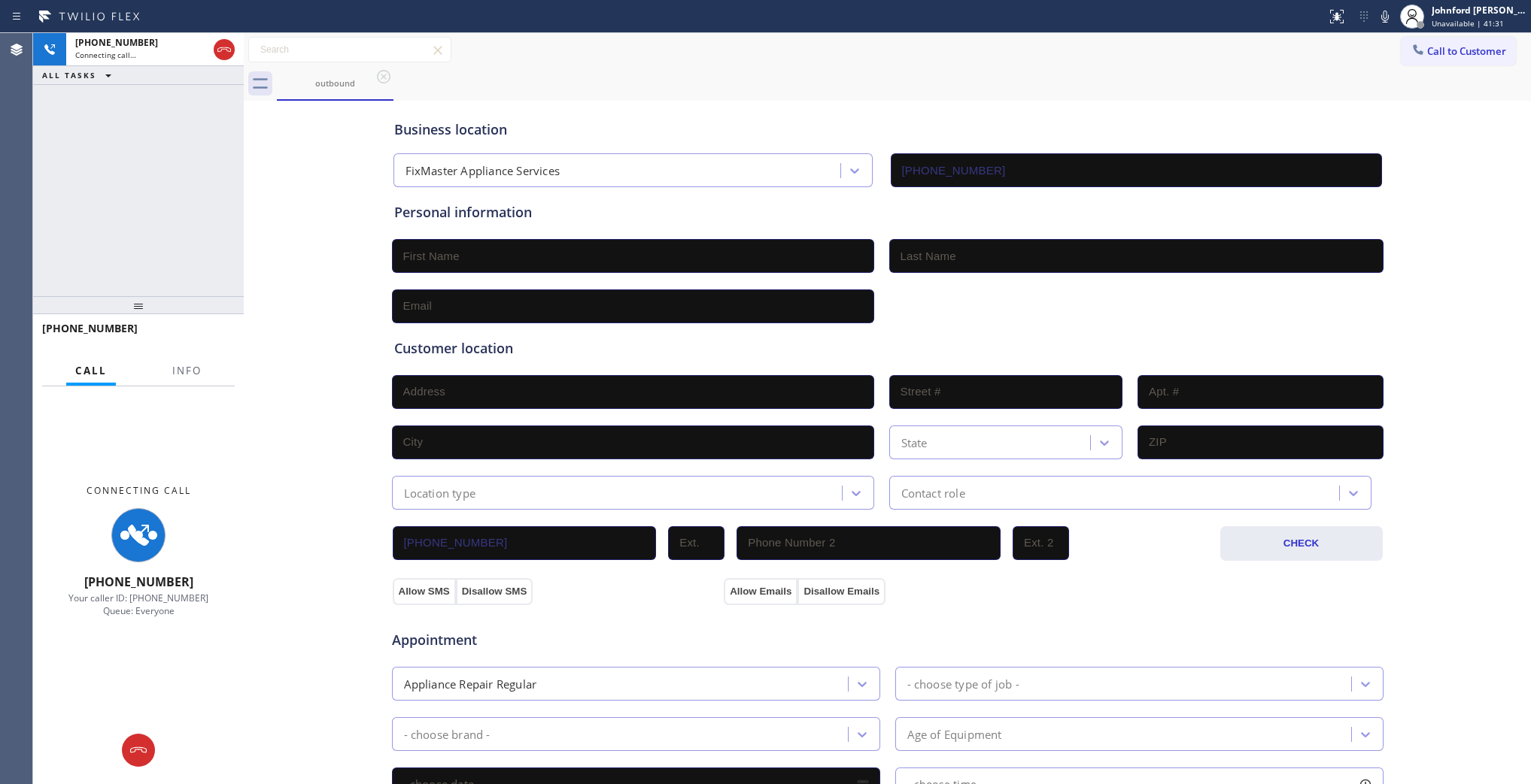
type input "(737) 387-3753"
click at [174, 362] on button "Info" at bounding box center [187, 371] width 47 height 29
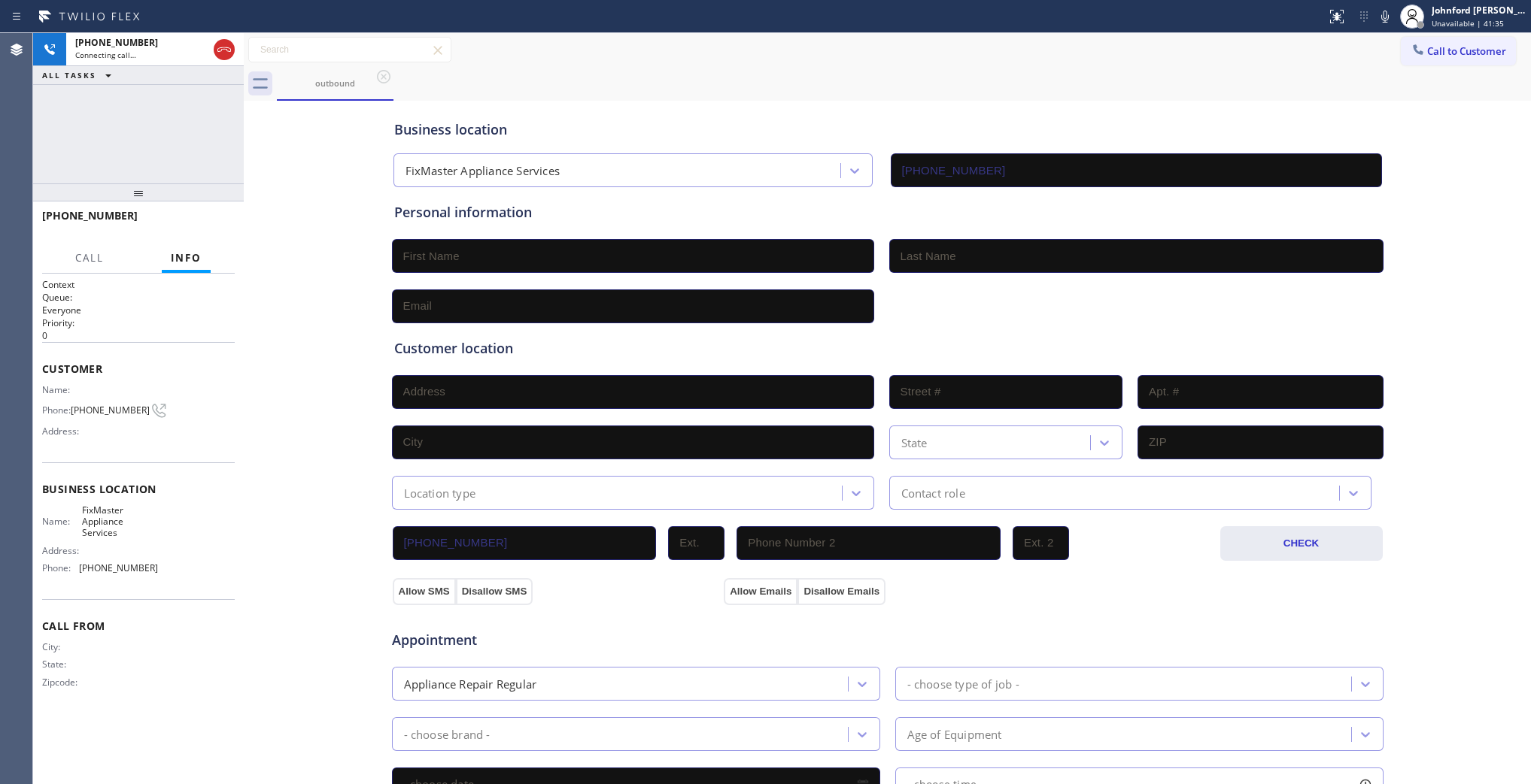
drag, startPoint x: 175, startPoint y: 306, endPoint x: 163, endPoint y: 156, distance: 150.5
click at [163, 156] on div "+17373537708 Connecting call… ALL TASKS ALL TASKS ACTIVE TASKS TASKS IN WRAP UP…" at bounding box center [138, 408] width 211 height 751
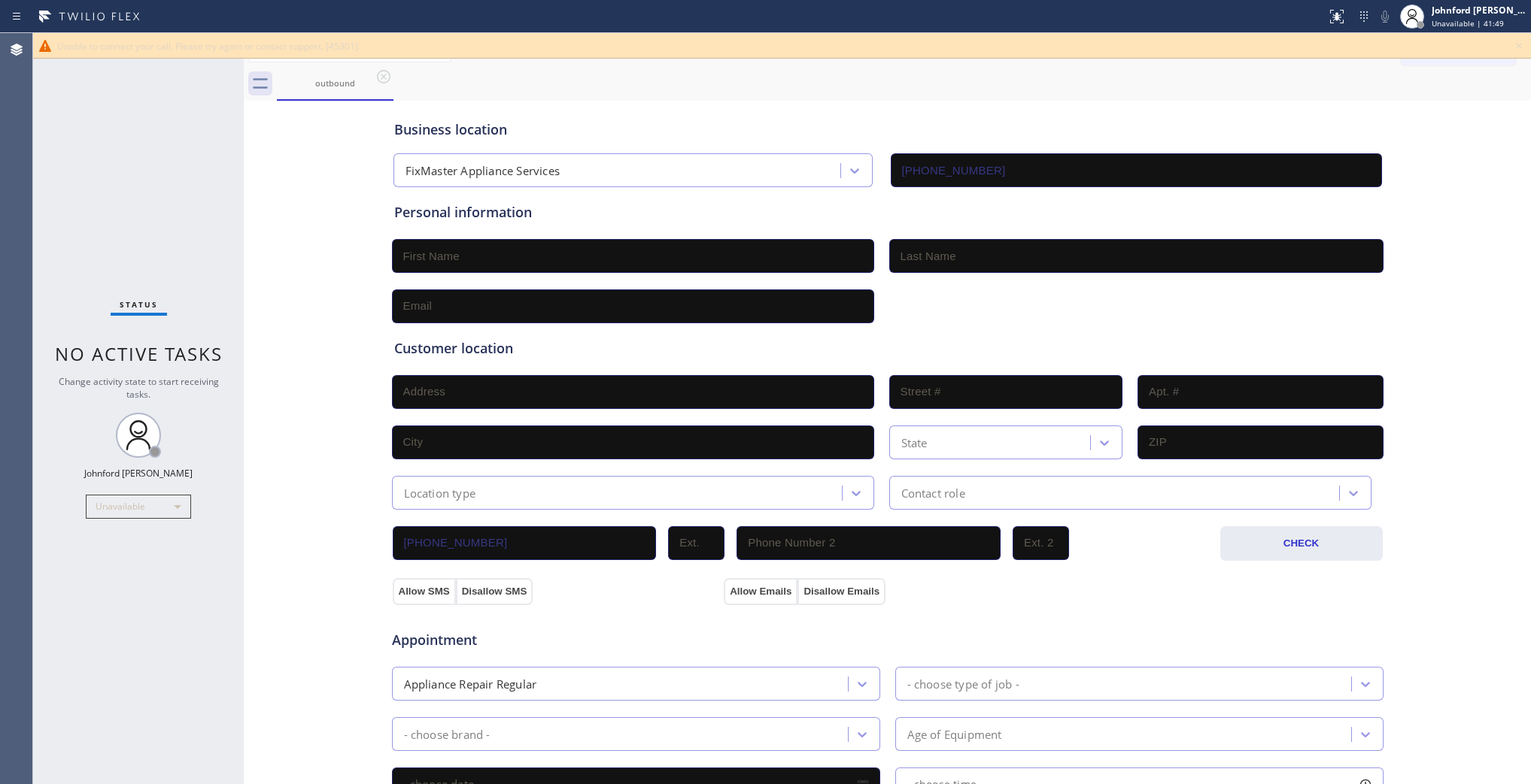
click at [65, 179] on div "Status No active tasks Change activity state to start receiving tasks. [PERSON_…" at bounding box center [138, 408] width 211 height 751
click at [1515, 41] on icon at bounding box center [1518, 45] width 18 height 18
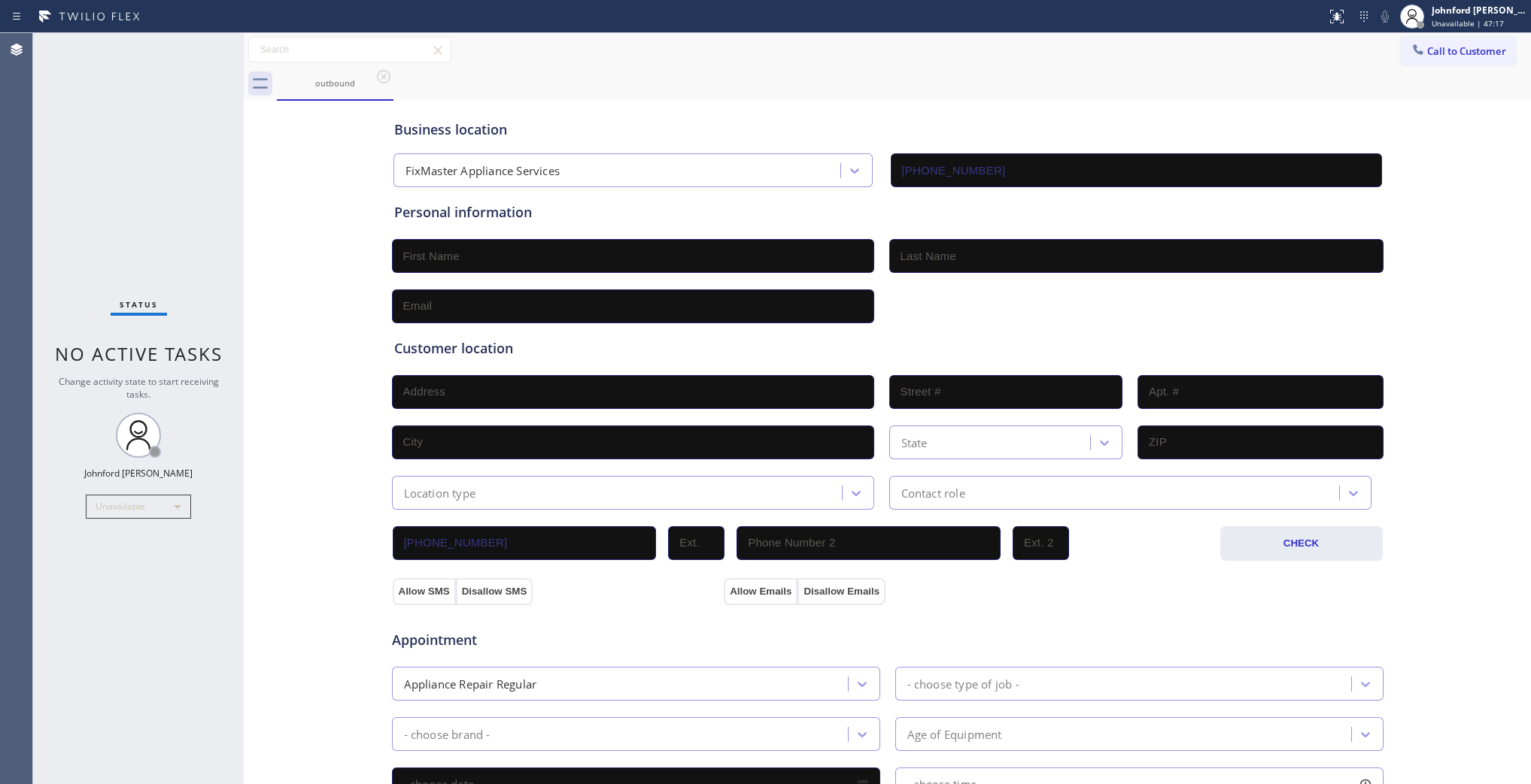
click at [1042, 68] on div "outbound" at bounding box center [904, 83] width 1255 height 34
drag, startPoint x: 1418, startPoint y: 51, endPoint x: 1358, endPoint y: 79, distance: 66.2
click at [1427, 51] on span "Call to Customer" at bounding box center [1467, 51] width 79 height 13
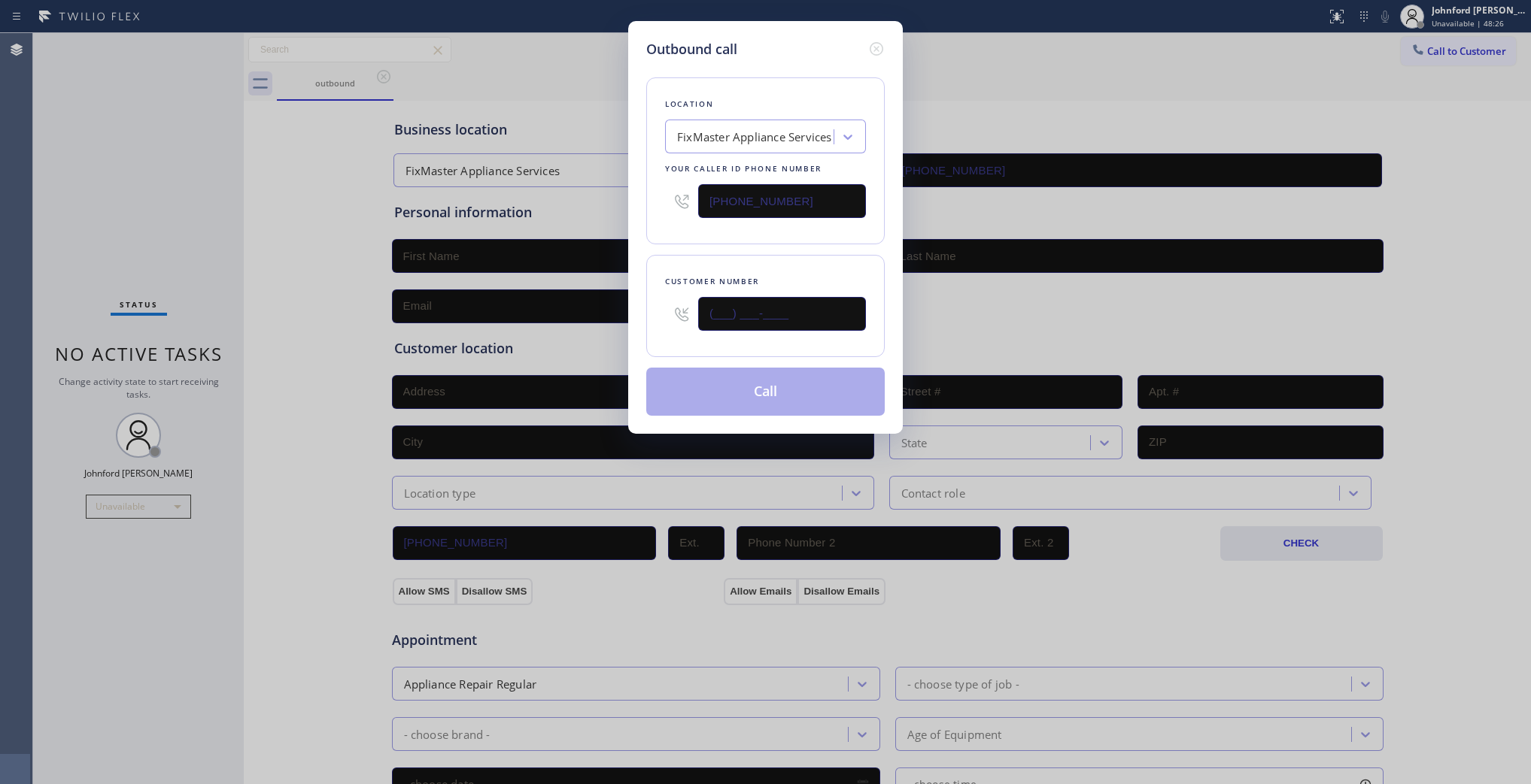
drag, startPoint x: 780, startPoint y: 309, endPoint x: 651, endPoint y: 309, distance: 129.0
click at [651, 309] on div "Customer number (___) ___-____" at bounding box center [765, 306] width 238 height 102
paste input "213) 864-7870"
type input "(213) 864-7870"
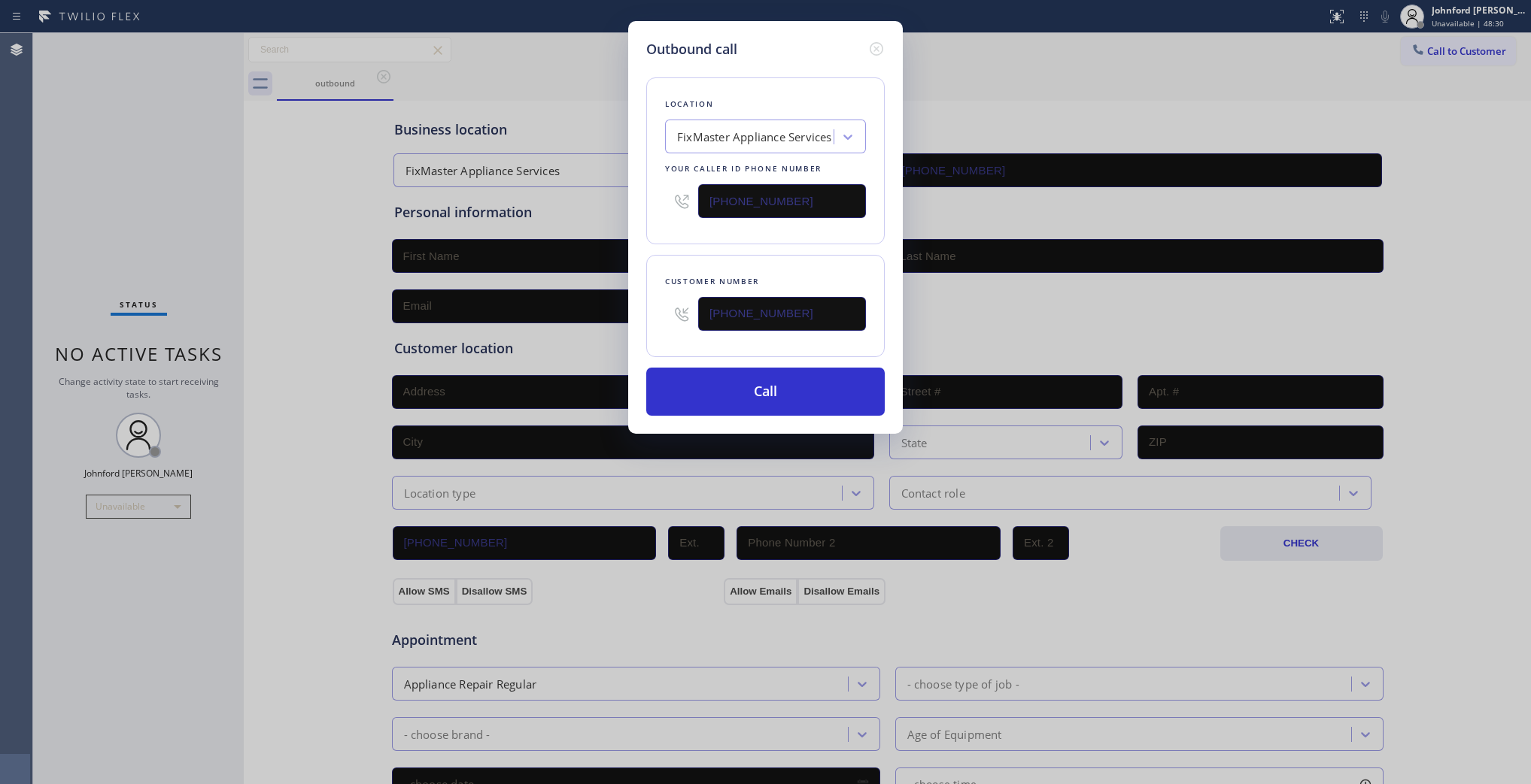
paste input "888) 909-0120"
drag, startPoint x: 811, startPoint y: 195, endPoint x: 702, endPoint y: 204, distance: 109.4
click at [702, 204] on input "(737) 387-3753" at bounding box center [782, 201] width 168 height 34
type input "(888) 909-0120"
click at [674, 219] on div at bounding box center [681, 201] width 33 height 49
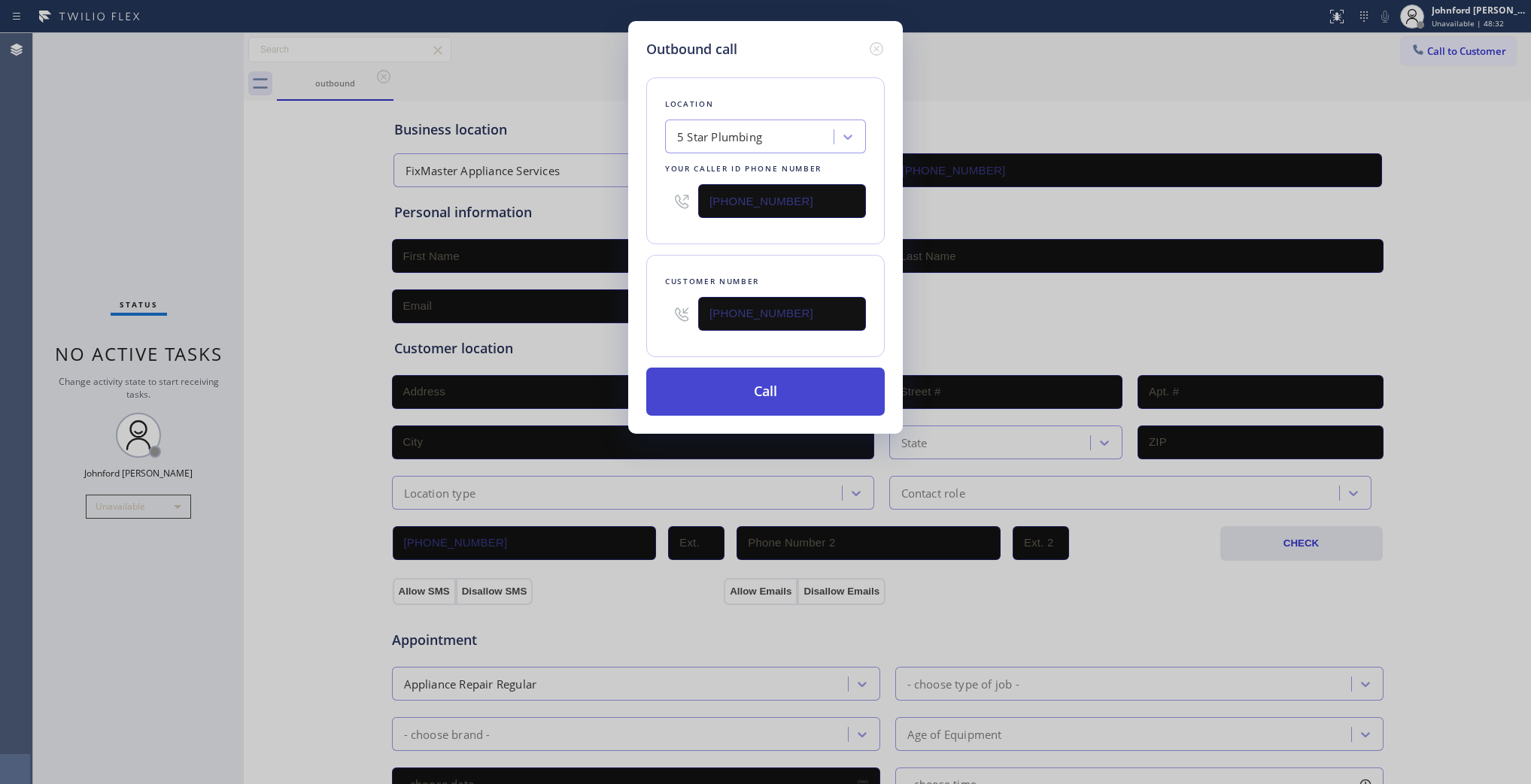
click at [737, 382] on button "Call" at bounding box center [765, 392] width 238 height 48
drag, startPoint x: 768, startPoint y: 98, endPoint x: 939, endPoint y: 61, distance: 175.0
click at [769, 96] on div "Location" at bounding box center [765, 104] width 201 height 16
click at [715, 404] on button "Call" at bounding box center [765, 392] width 238 height 48
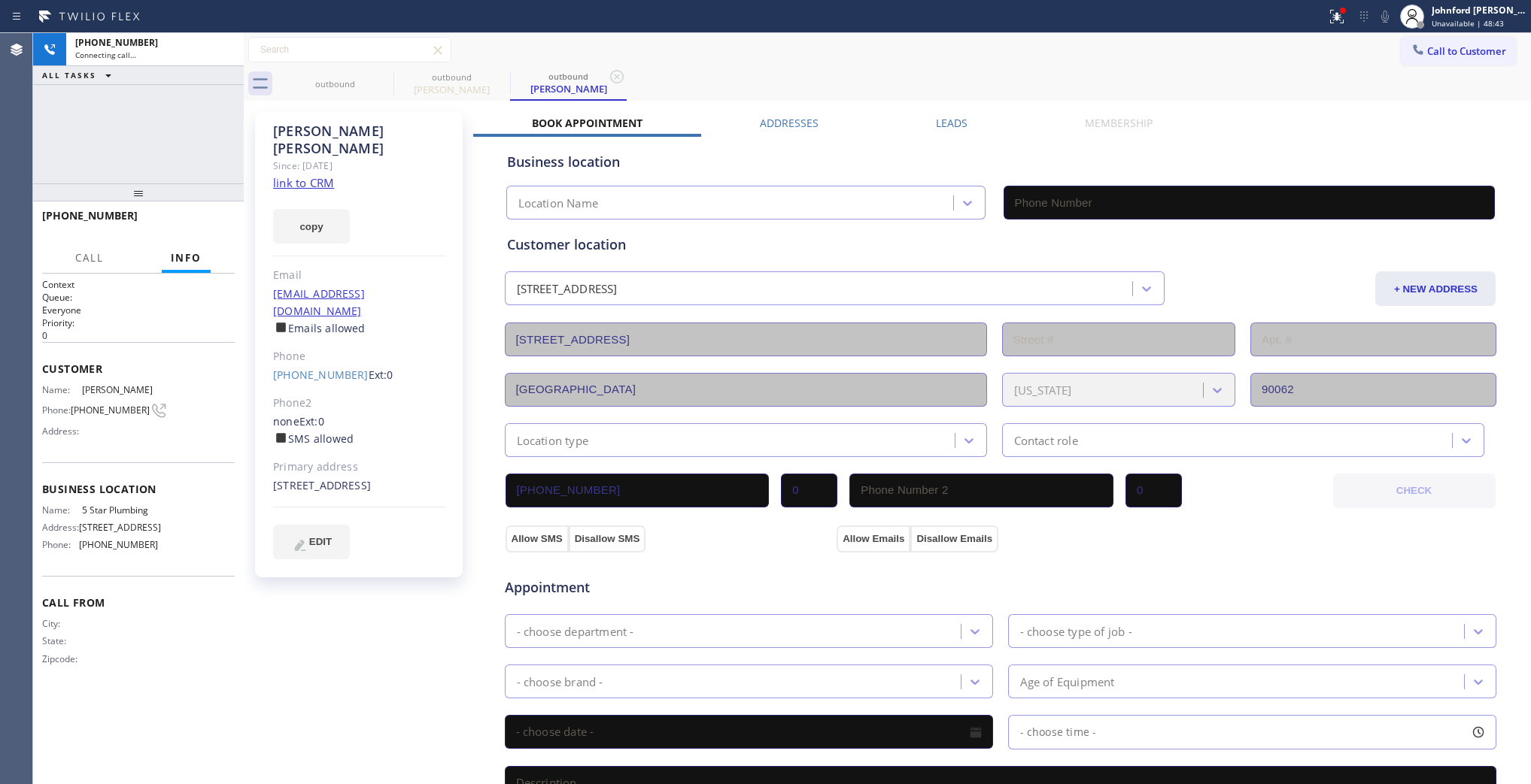
click at [292, 175] on link "link to CRM" at bounding box center [303, 183] width 61 height 15
type input "(888) 909-0120"
drag, startPoint x: 215, startPoint y: 149, endPoint x: 218, endPoint y: 137, distance: 12.4
click at [213, 149] on div "+12138647870 Connecting call… ALL TASKS ALL TASKS ACTIVE TASKS TASKS IN WRAP UP" at bounding box center [138, 108] width 211 height 151
drag, startPoint x: 373, startPoint y: 72, endPoint x: 384, endPoint y: 70, distance: 11.2
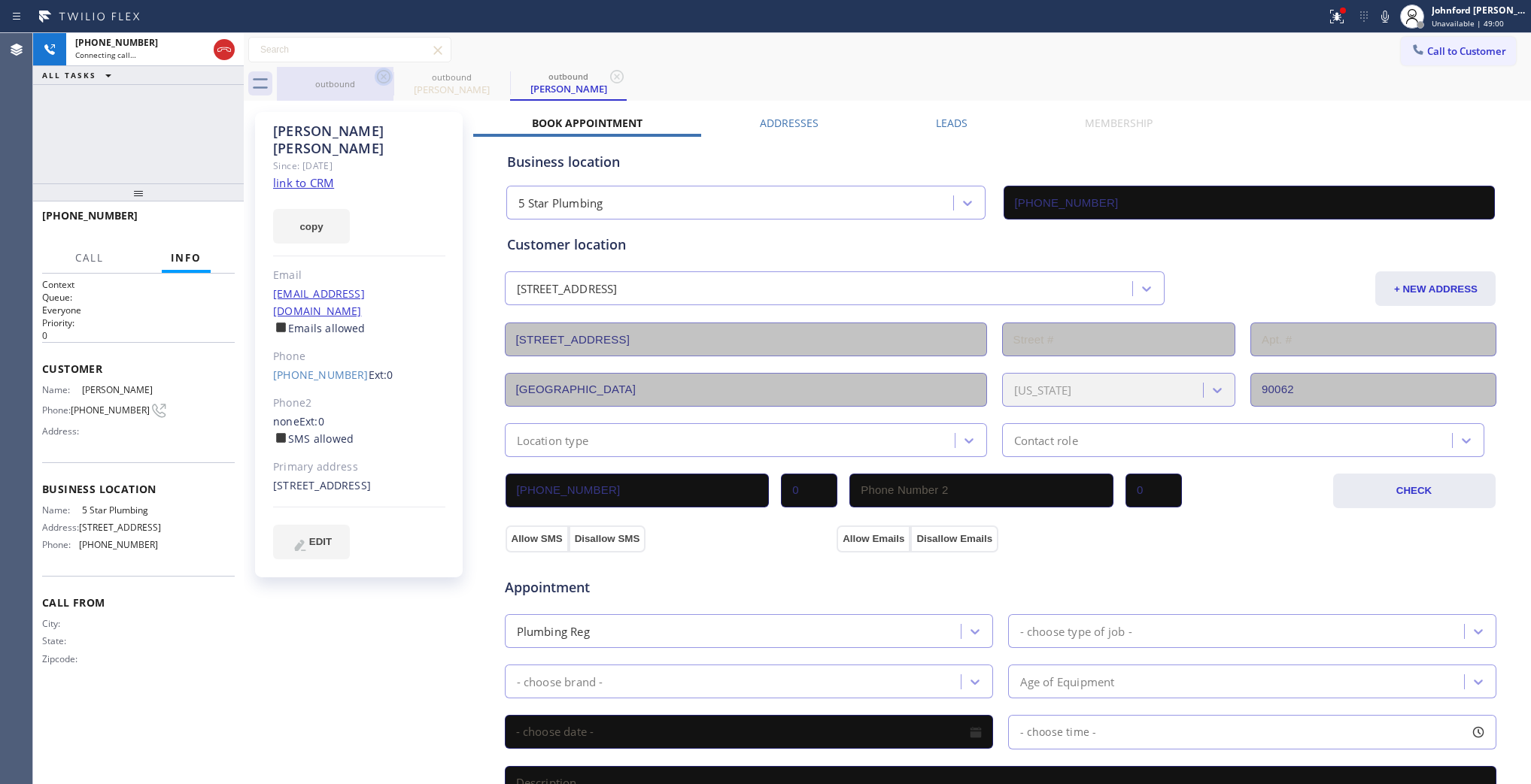
click at [374, 72] on div "outbound" at bounding box center [335, 83] width 116 height 34
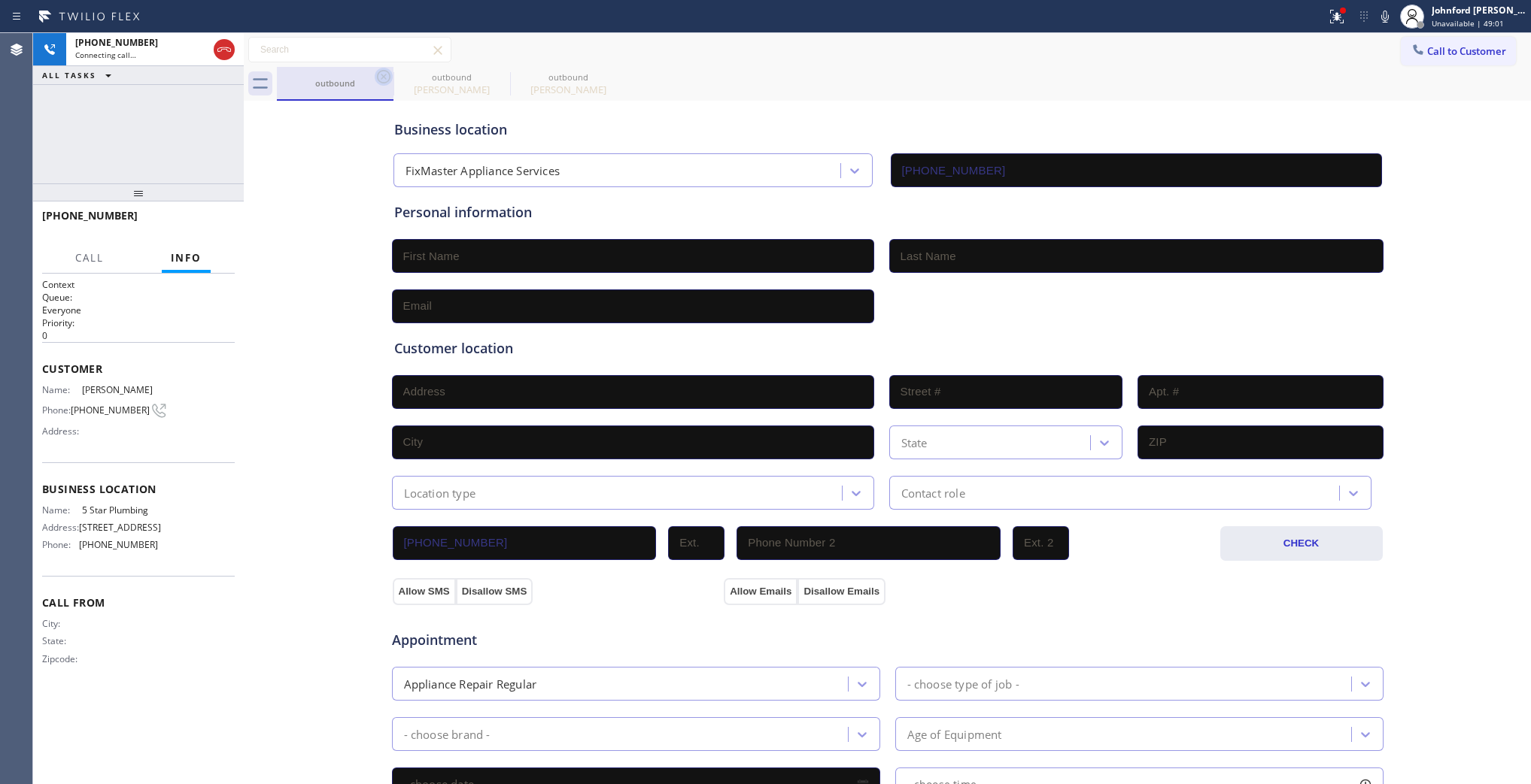
click at [380, 76] on icon at bounding box center [383, 76] width 18 height 18
type input "(888) 909-0120"
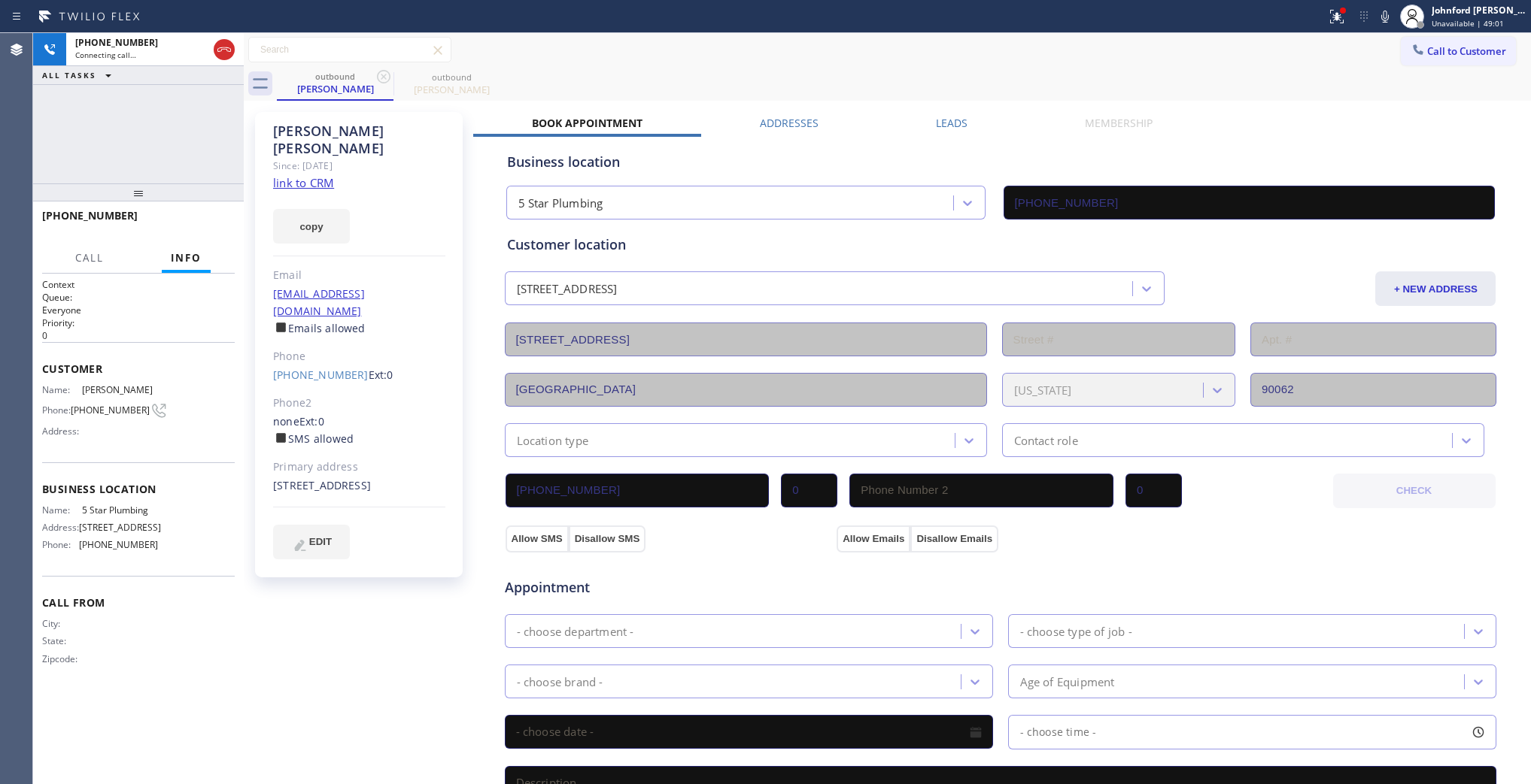
click at [739, 76] on div "outbound Christina Reyes outbound Christina Reyes" at bounding box center [904, 83] width 1255 height 34
click at [217, 53] on icon at bounding box center [223, 49] width 18 height 18
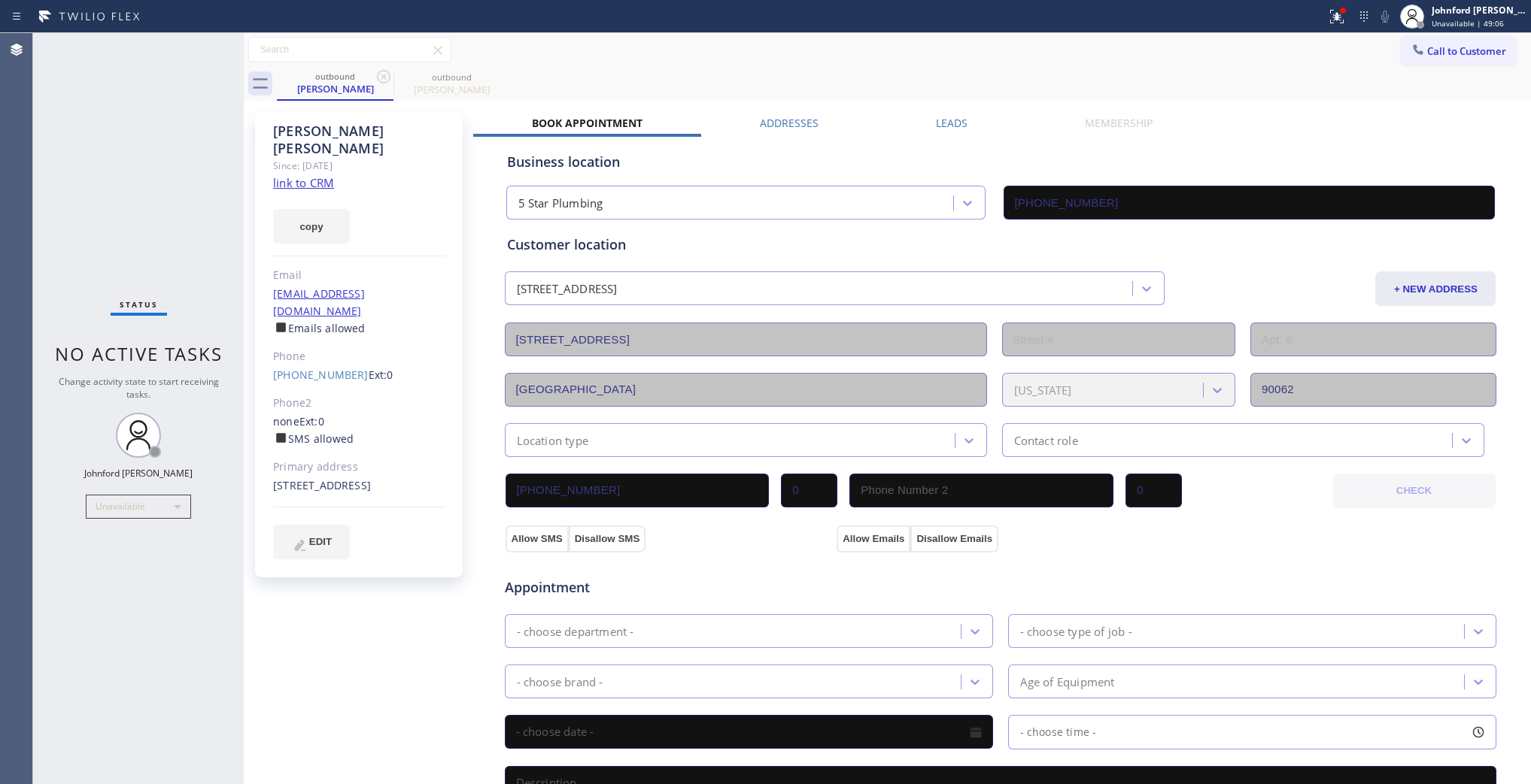
click at [925, 137] on div "Business location 5 Star Plumbing (888) 909-0120" at bounding box center [1000, 179] width 993 height 83
click at [936, 121] on label "Leads" at bounding box center [952, 123] width 32 height 14
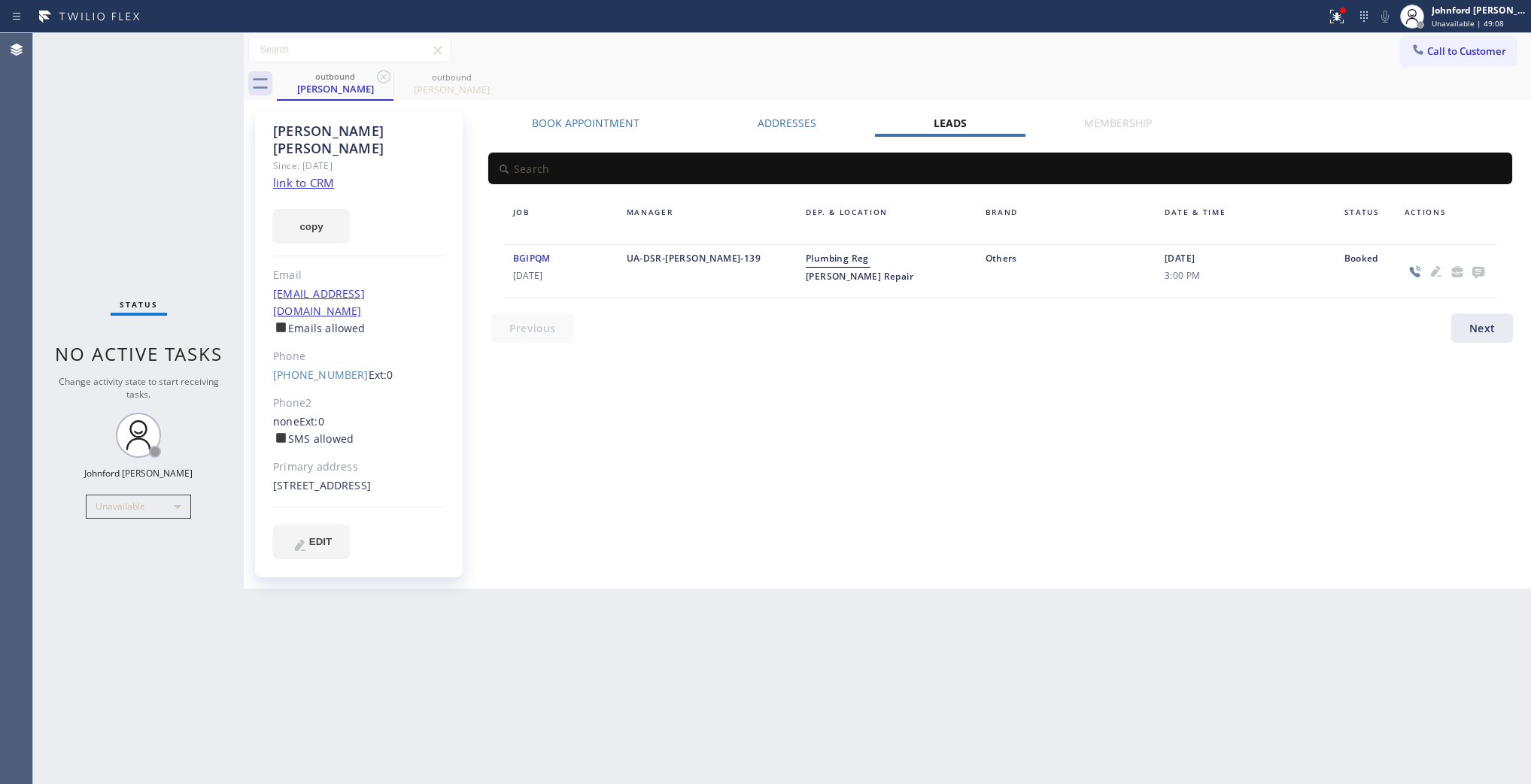
click at [1472, 269] on icon at bounding box center [1478, 273] width 12 height 12
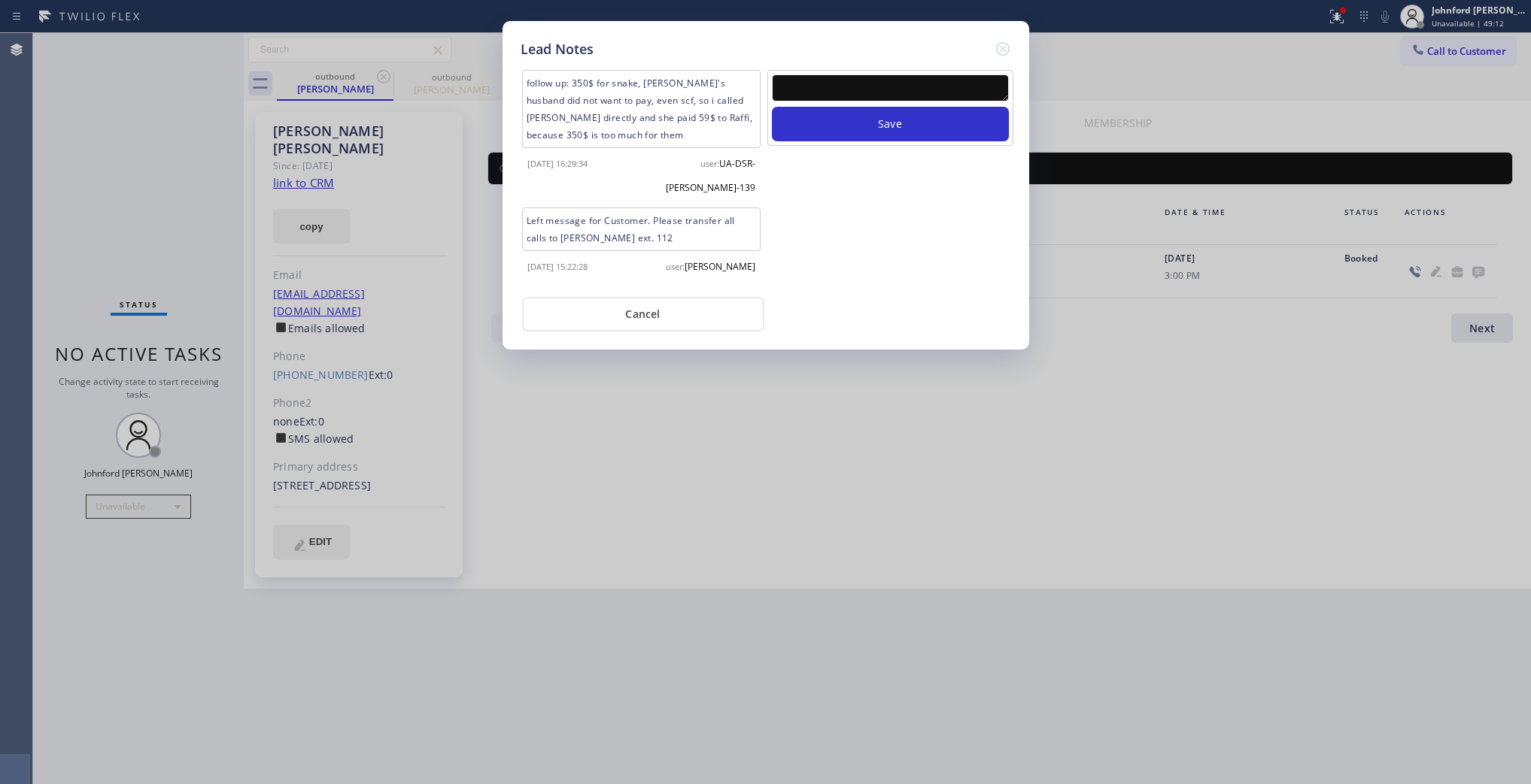
click at [853, 74] on textarea at bounding box center [890, 88] width 237 height 27
paste textarea "Working on this lead - please transfer to me"
type textarea "Working on this lead - please transfer to me"
click at [841, 109] on button "Save" at bounding box center [890, 124] width 237 height 35
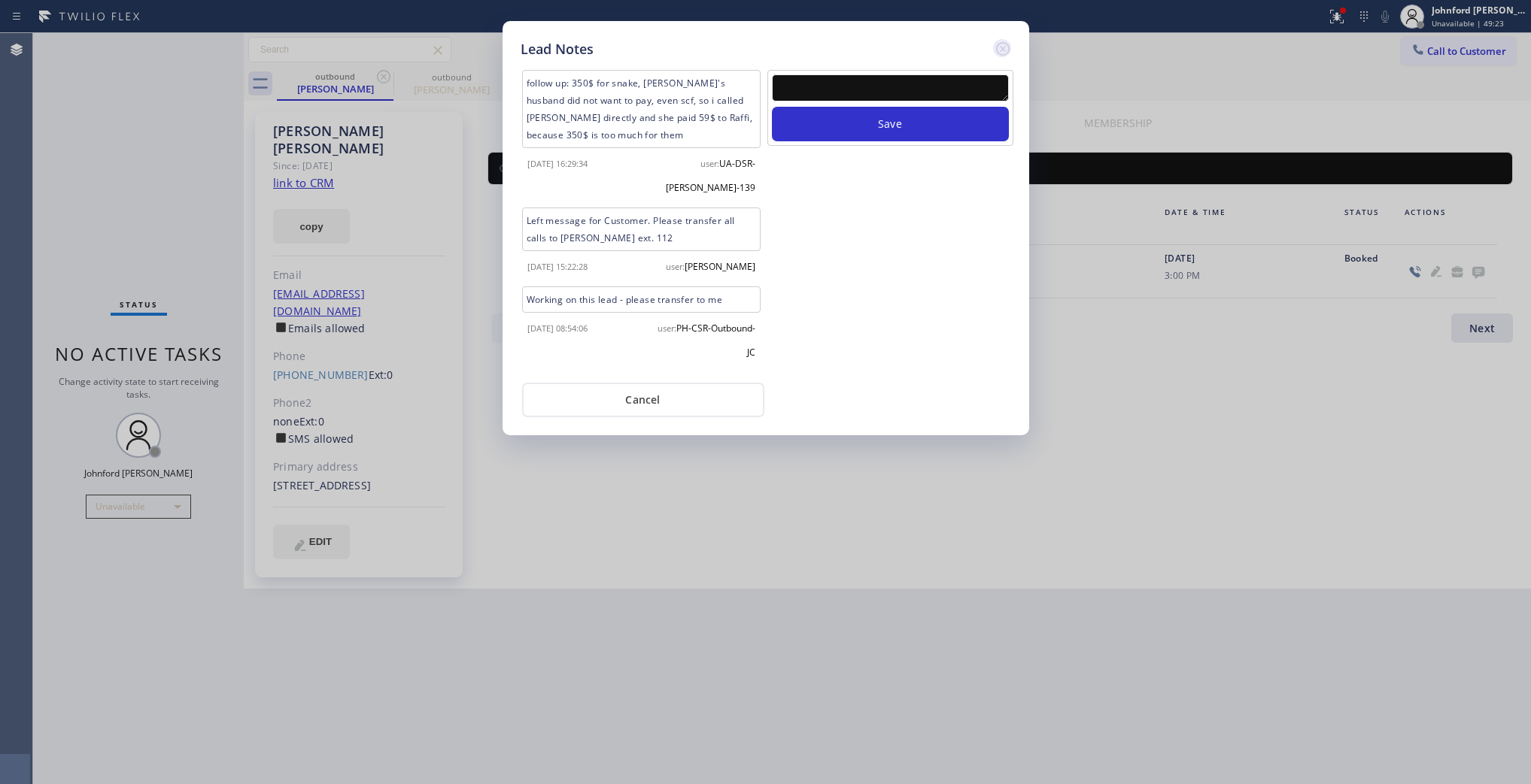
click at [1003, 46] on icon at bounding box center [1003, 48] width 18 height 18
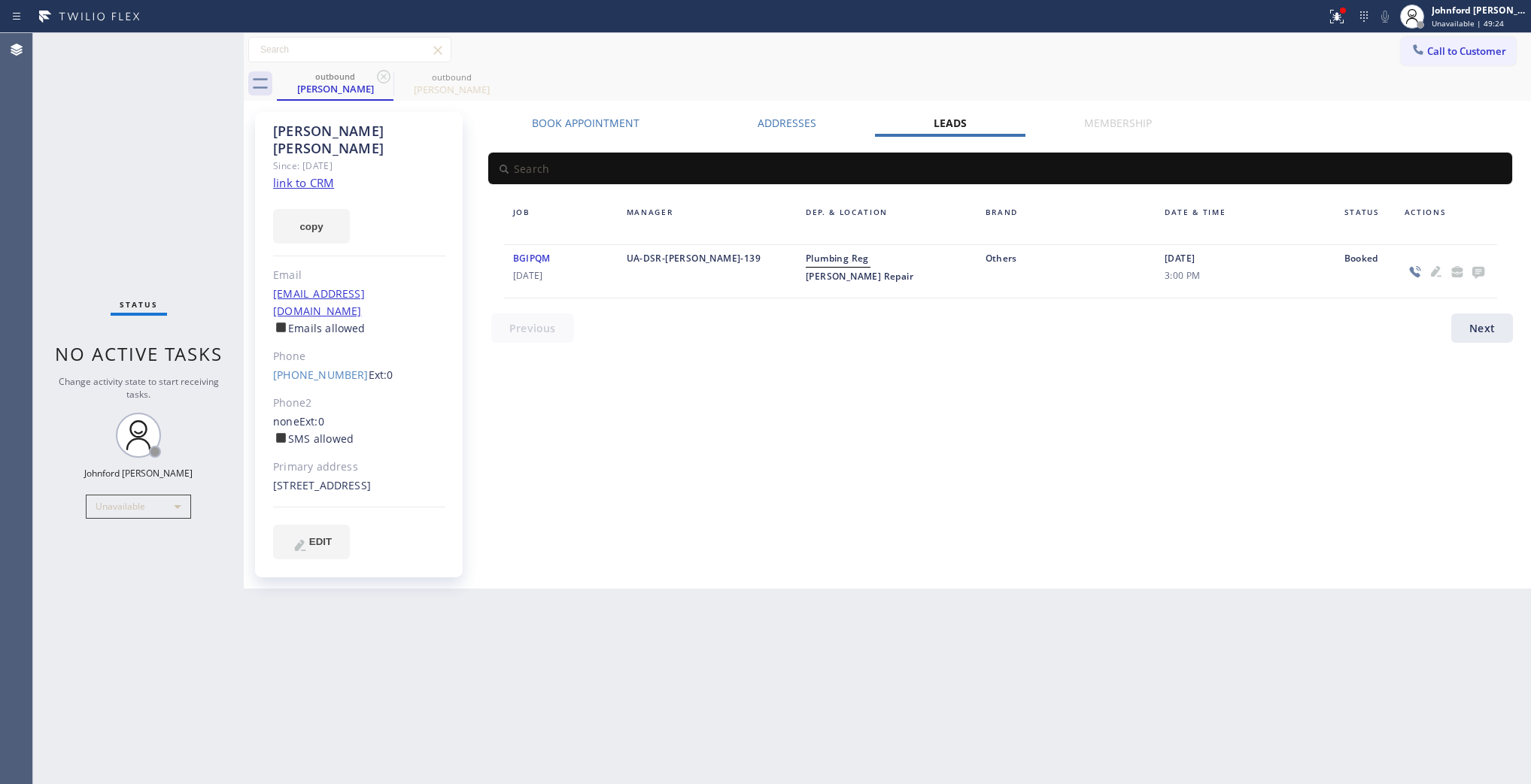
drag, startPoint x: 1192, startPoint y: 60, endPoint x: 1227, endPoint y: 60, distance: 35.0
click at [1193, 60] on div "Call to Customer Outbound call Location 5 Star Plumbing Your caller id phone nu…" at bounding box center [887, 50] width 1287 height 26
click at [1449, 43] on button "Call to Customer" at bounding box center [1459, 51] width 115 height 29
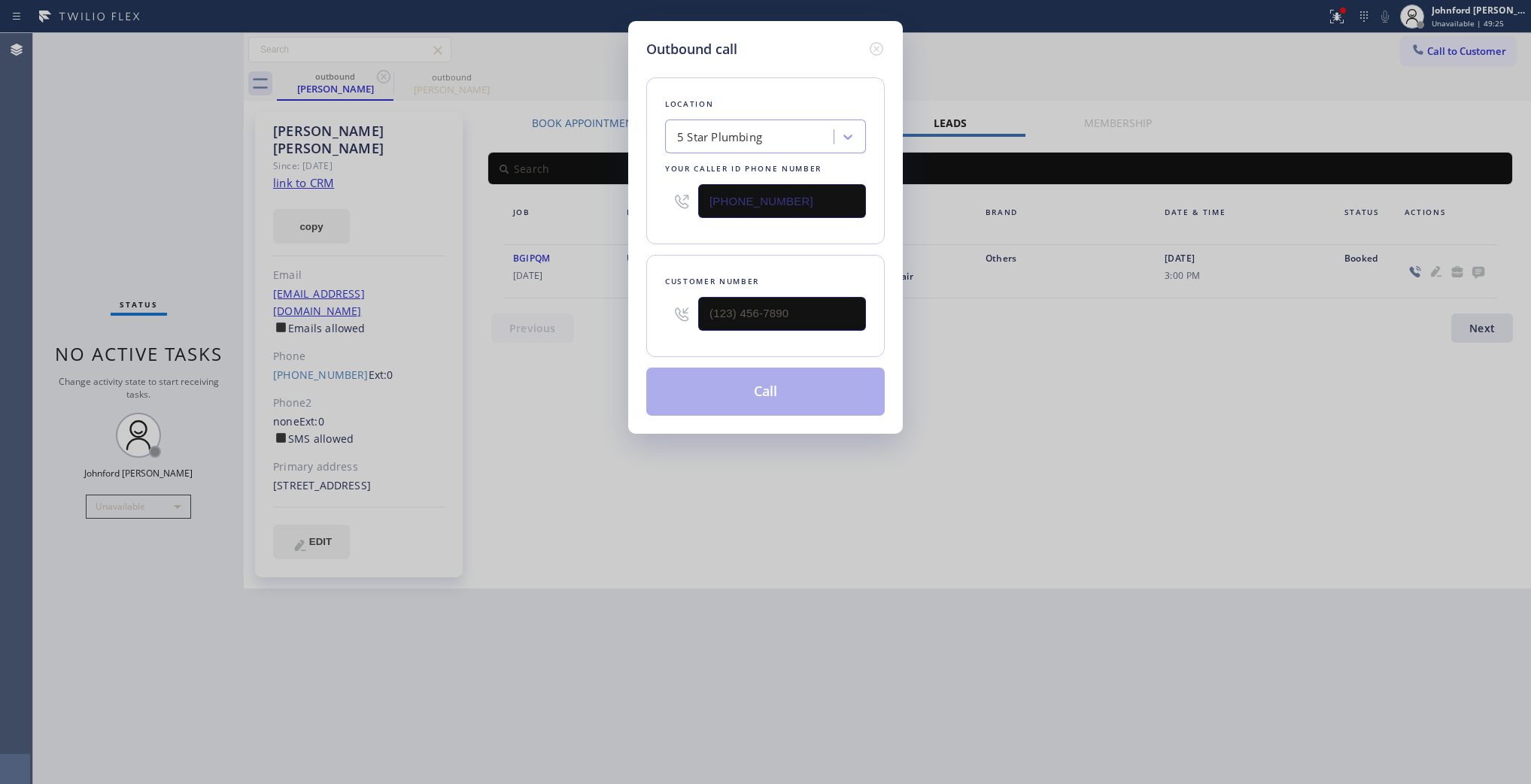
drag, startPoint x: 853, startPoint y: 282, endPoint x: 614, endPoint y: 291, distance: 239.2
click at [614, 291] on div "Outbound call Location 5 Star Plumbing Your caller id phone number (888) 909-01…" at bounding box center [765, 392] width 1531 height 784
paste input "623) 512-2794"
drag, startPoint x: 761, startPoint y: 310, endPoint x: 678, endPoint y: 269, distance: 92.6
click at [623, 313] on div "Outbound call Location 5 Star Plumbing Your caller id phone number (888) 909-01…" at bounding box center [765, 392] width 1531 height 784
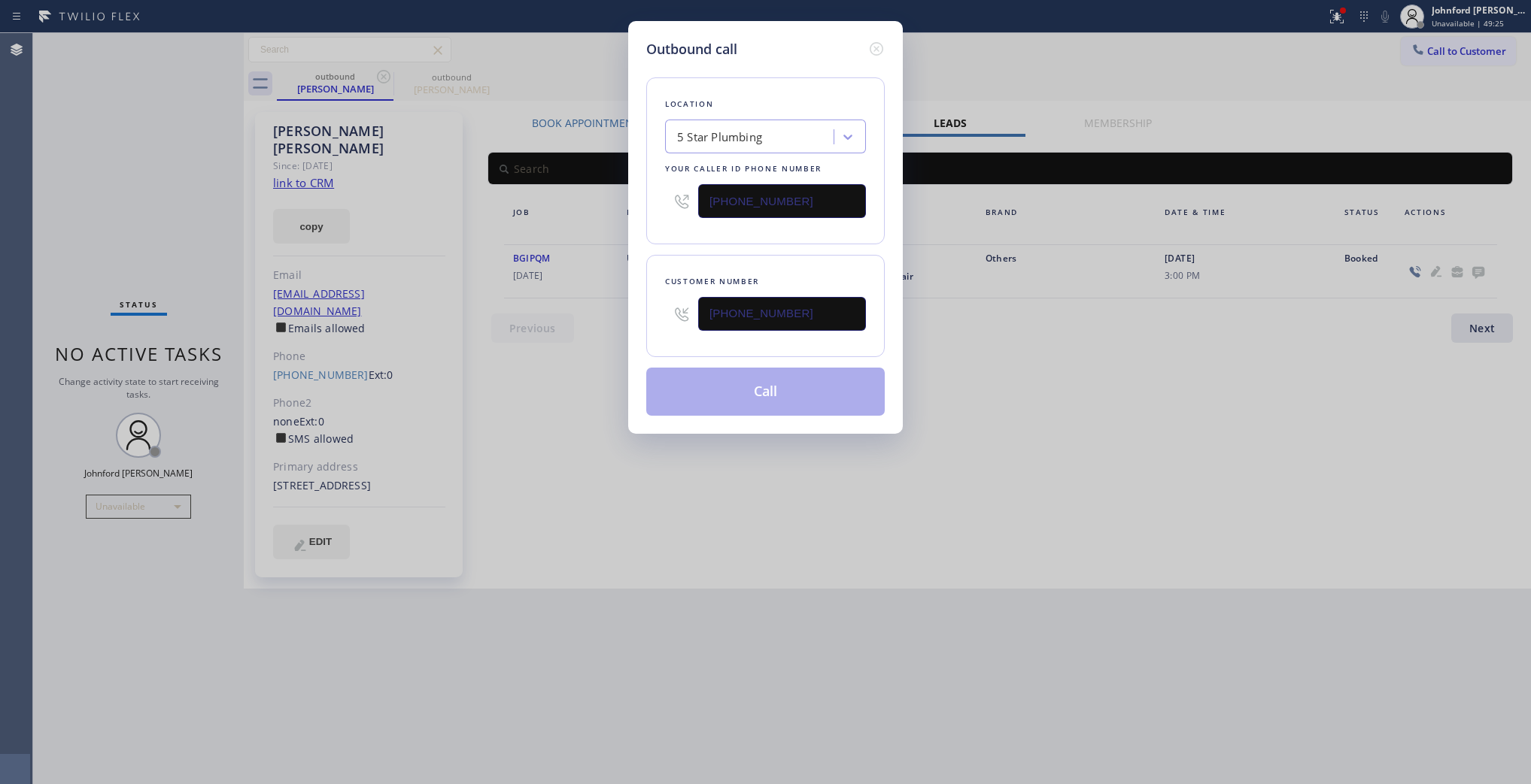
type input "(623) 512-2794"
click at [712, 255] on div "Customer number (623) 512-2794" at bounding box center [765, 306] width 238 height 102
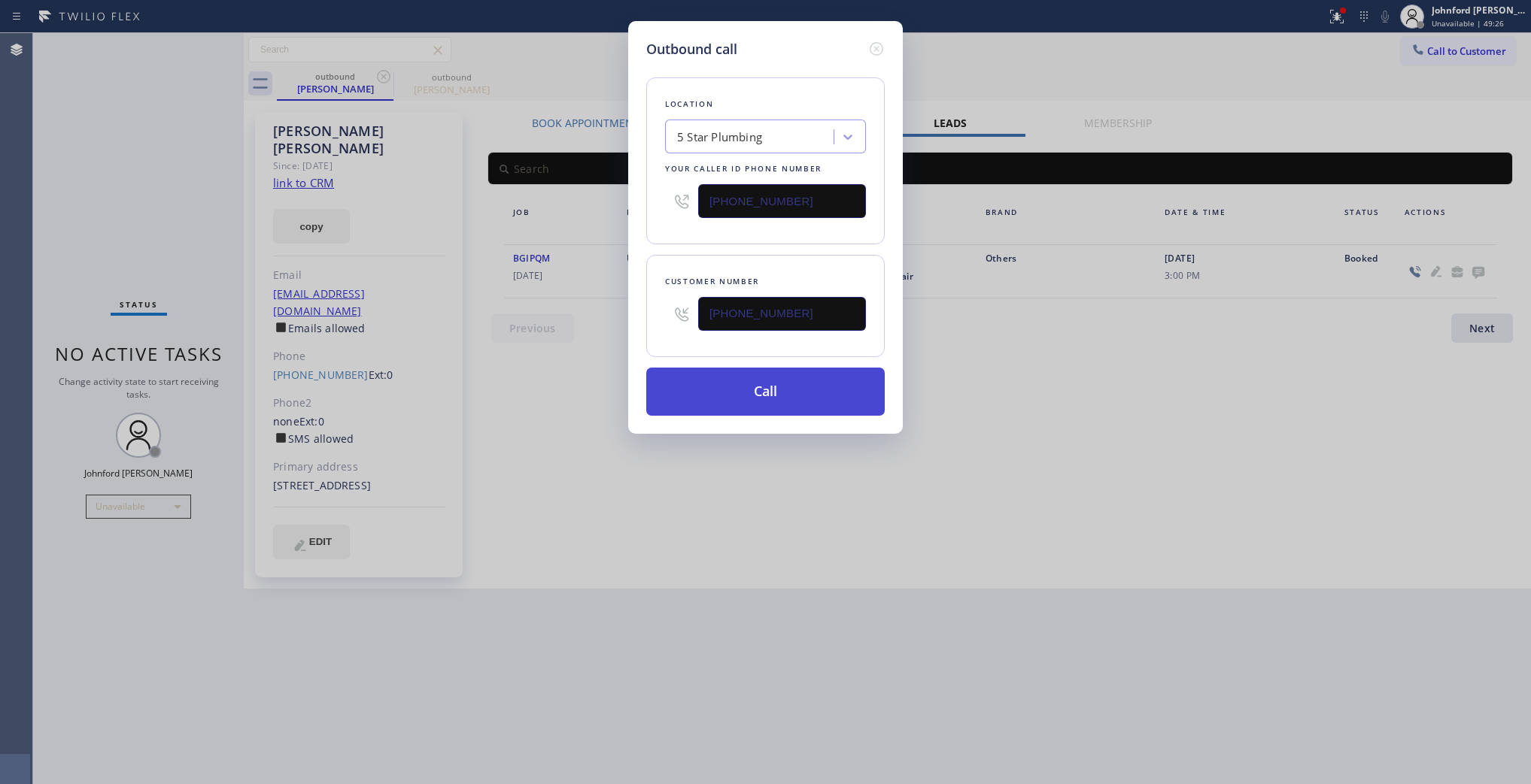
click at [742, 393] on button "Call" at bounding box center [765, 392] width 238 height 48
click at [378, 79] on icon at bounding box center [383, 76] width 18 height 18
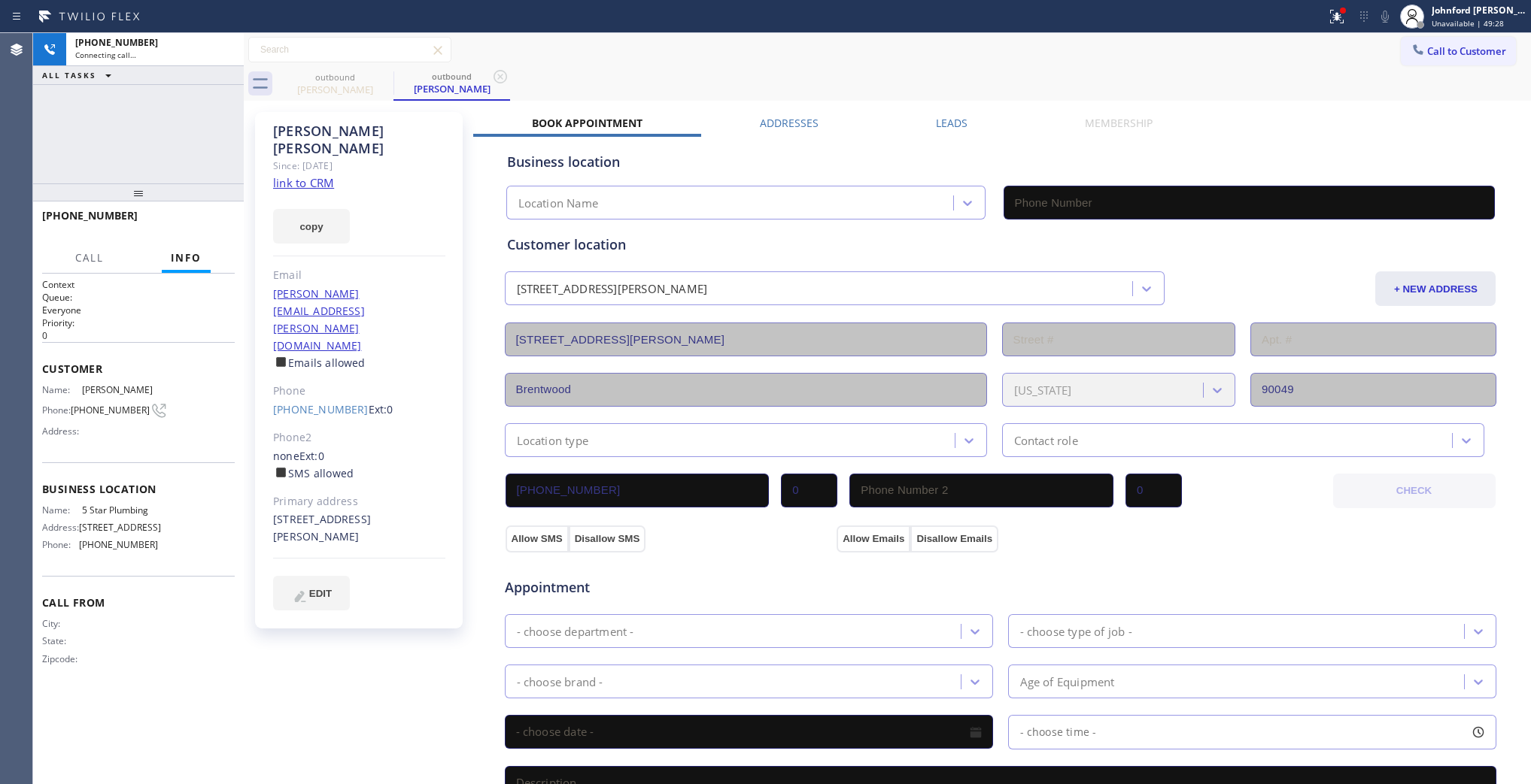
click at [0, 0] on icon at bounding box center [0, 0] width 0 height 0
click at [303, 175] on link "link to CRM" at bounding box center [303, 183] width 61 height 15
type input "(888) 909-0120"
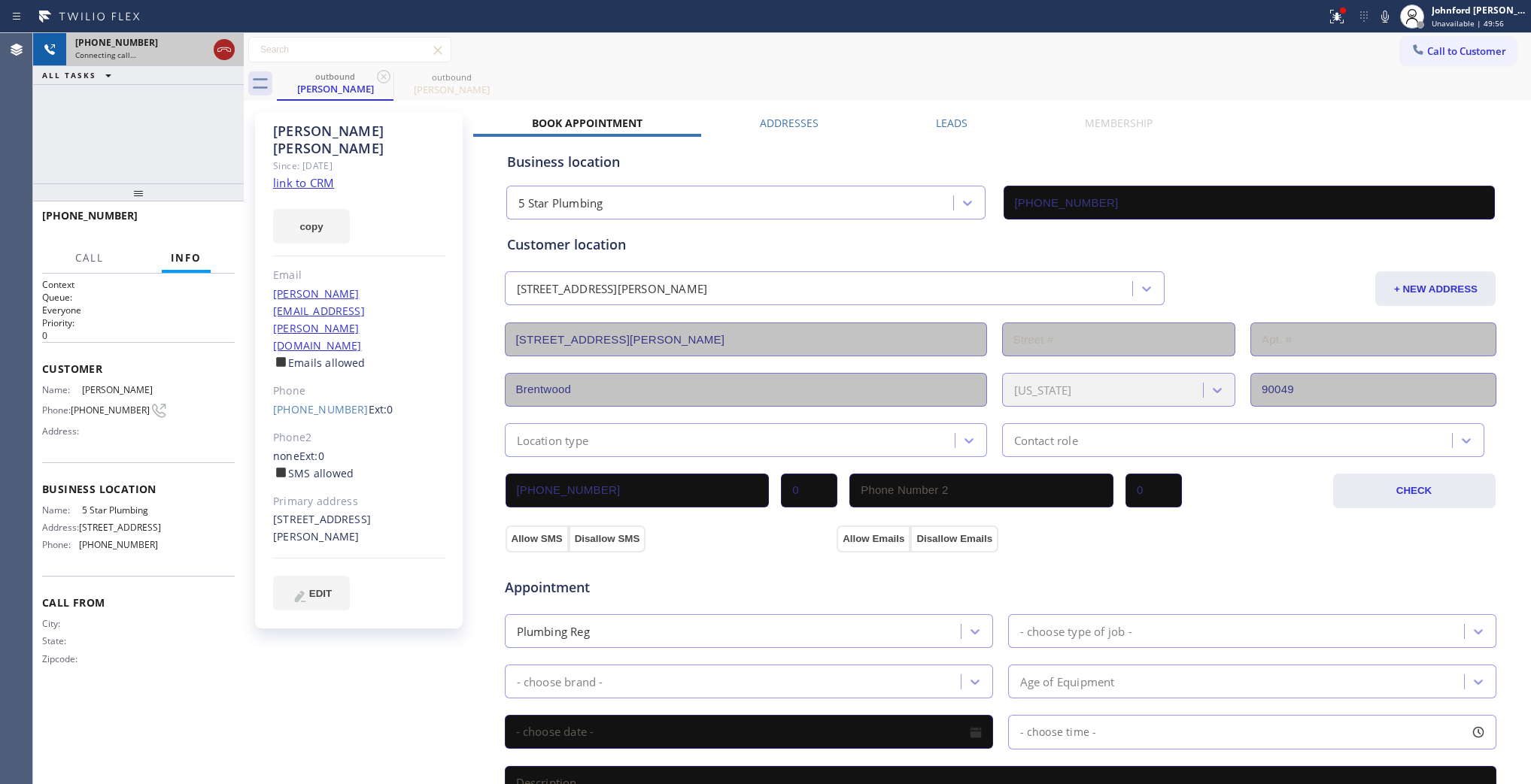
click at [222, 47] on icon at bounding box center [223, 49] width 18 height 18
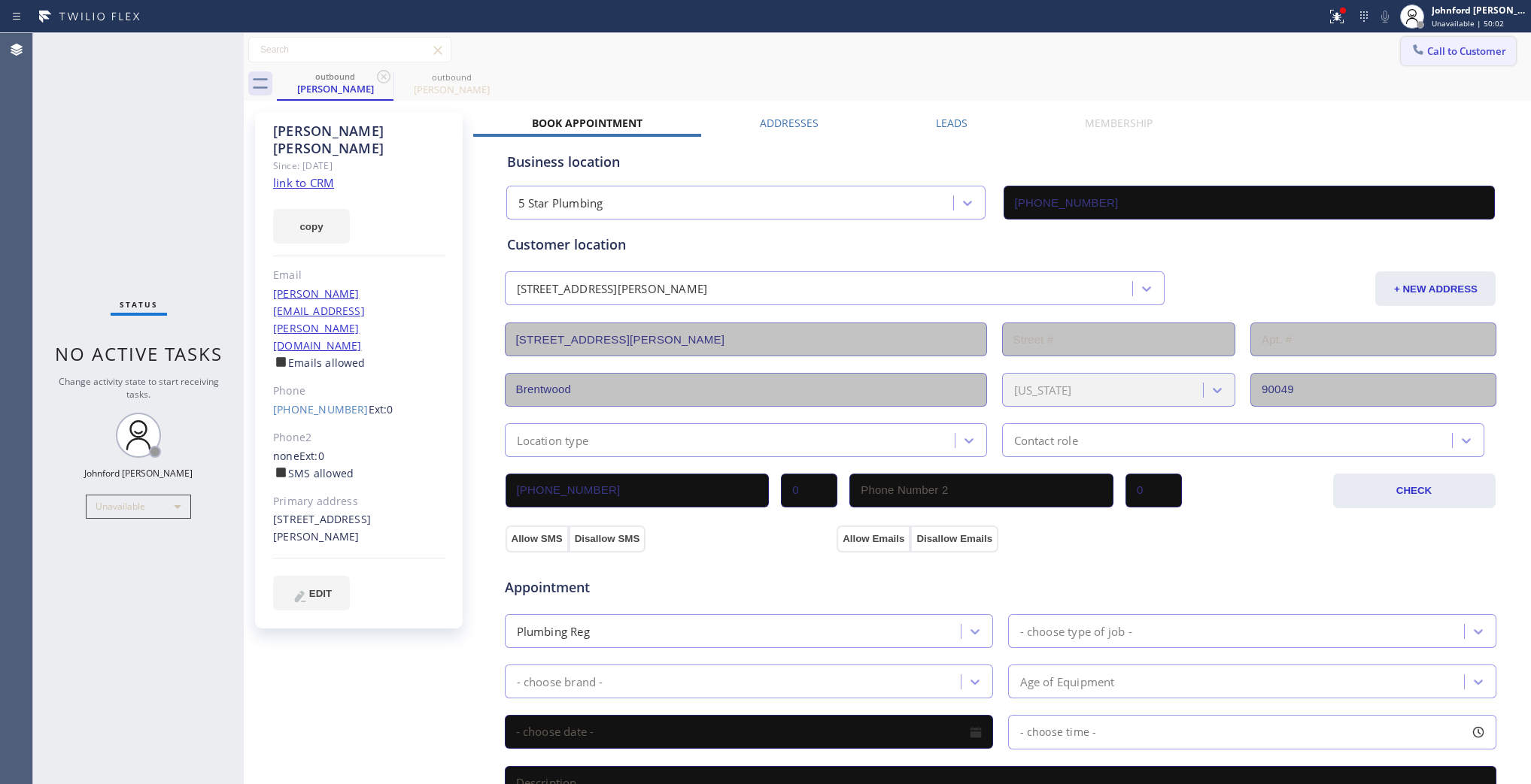
click at [1438, 62] on button "Call to Customer" at bounding box center [1459, 51] width 115 height 29
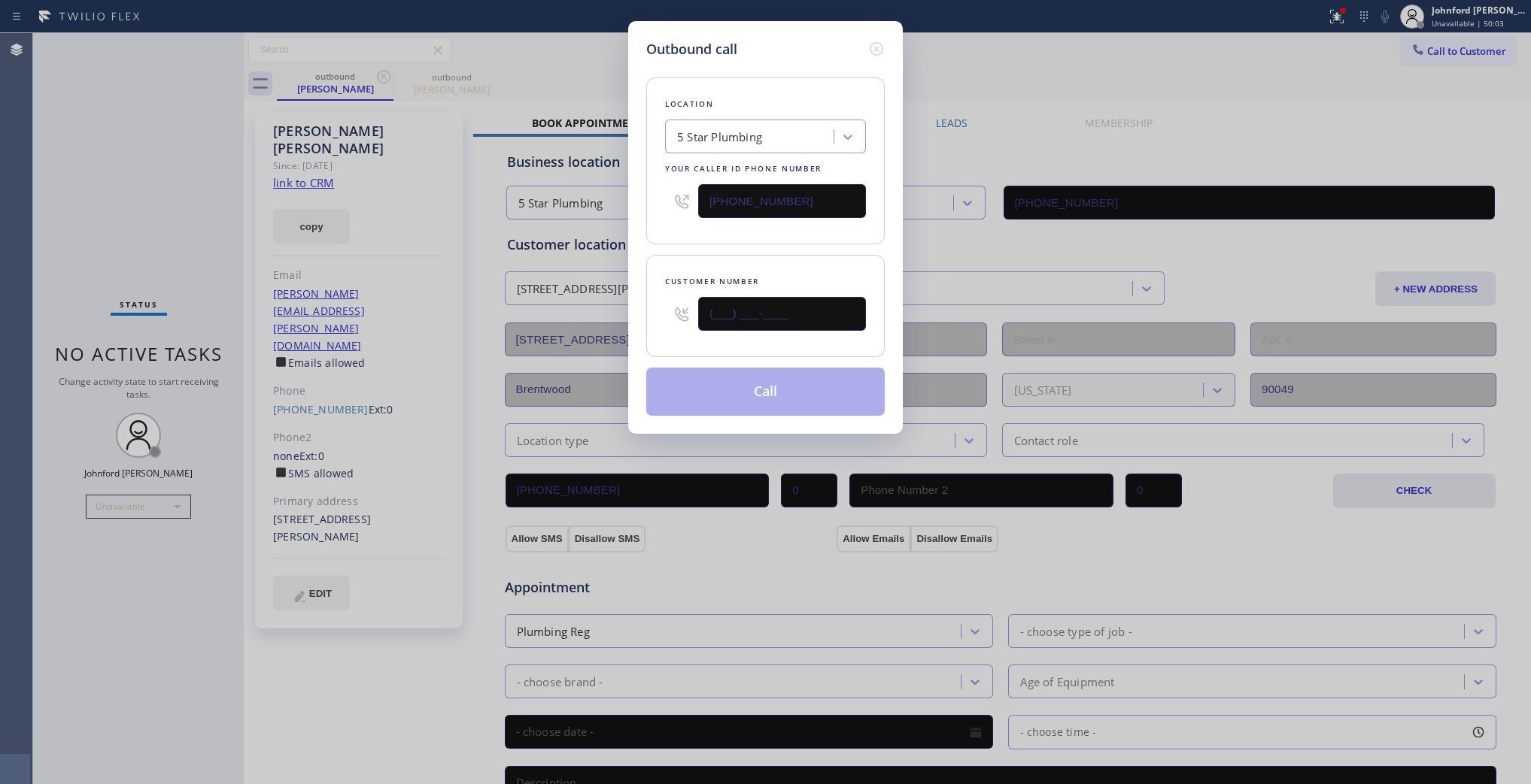
drag, startPoint x: 802, startPoint y: 320, endPoint x: 626, endPoint y: 317, distance: 176.0
click at [633, 320] on div "Outbound call Location 5 Star Plumbing Your caller id phone number (888) 909-01…" at bounding box center [766, 227] width 275 height 413
paste input "775) 771-7094"
type input "(775) 771-7094"
click at [683, 243] on div "Location 5 Star Plumbing Your caller id phone number (888) 909-0120 Customer nu…" at bounding box center [765, 237] width 238 height 356
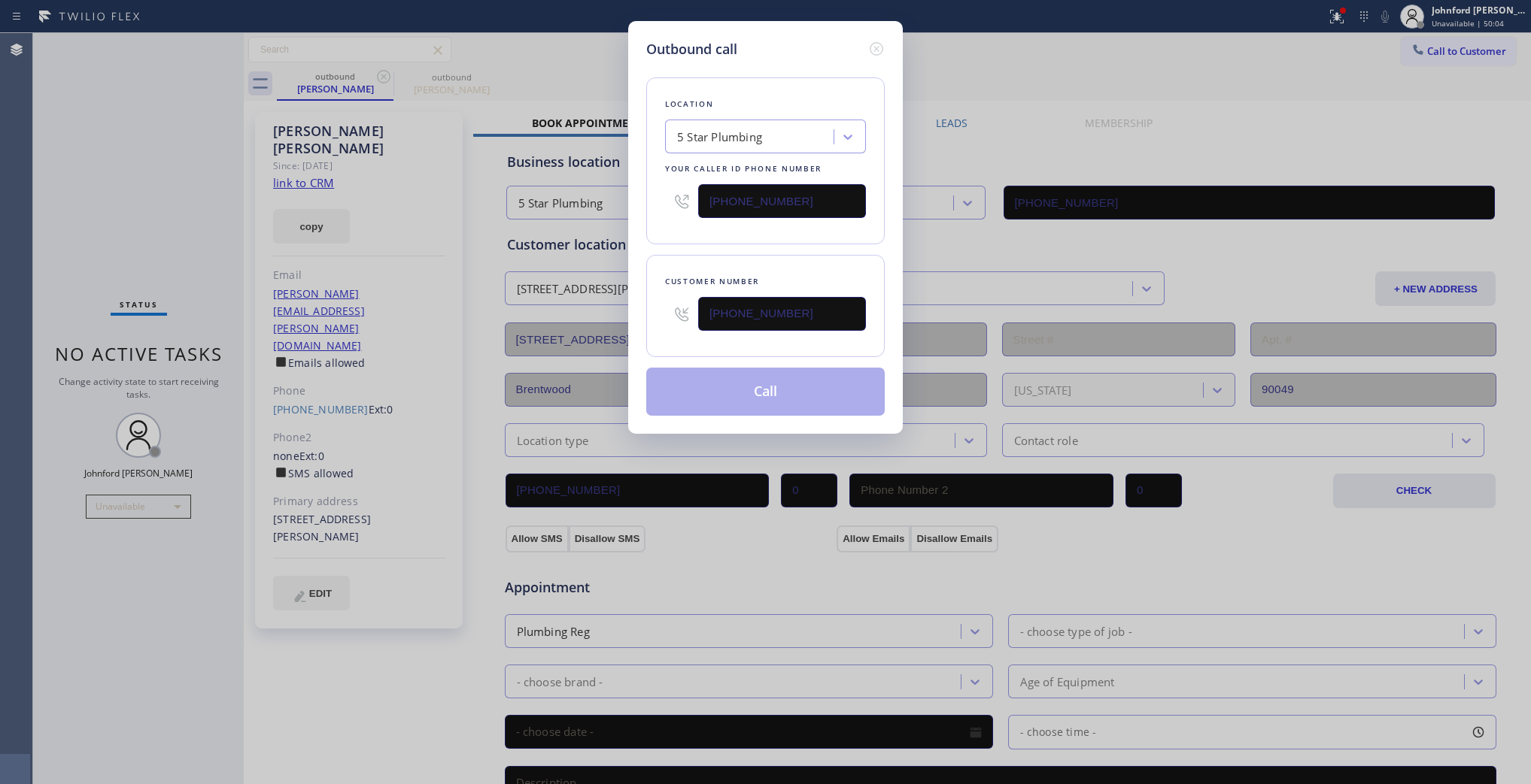
click at [693, 383] on button "Call" at bounding box center [765, 392] width 238 height 48
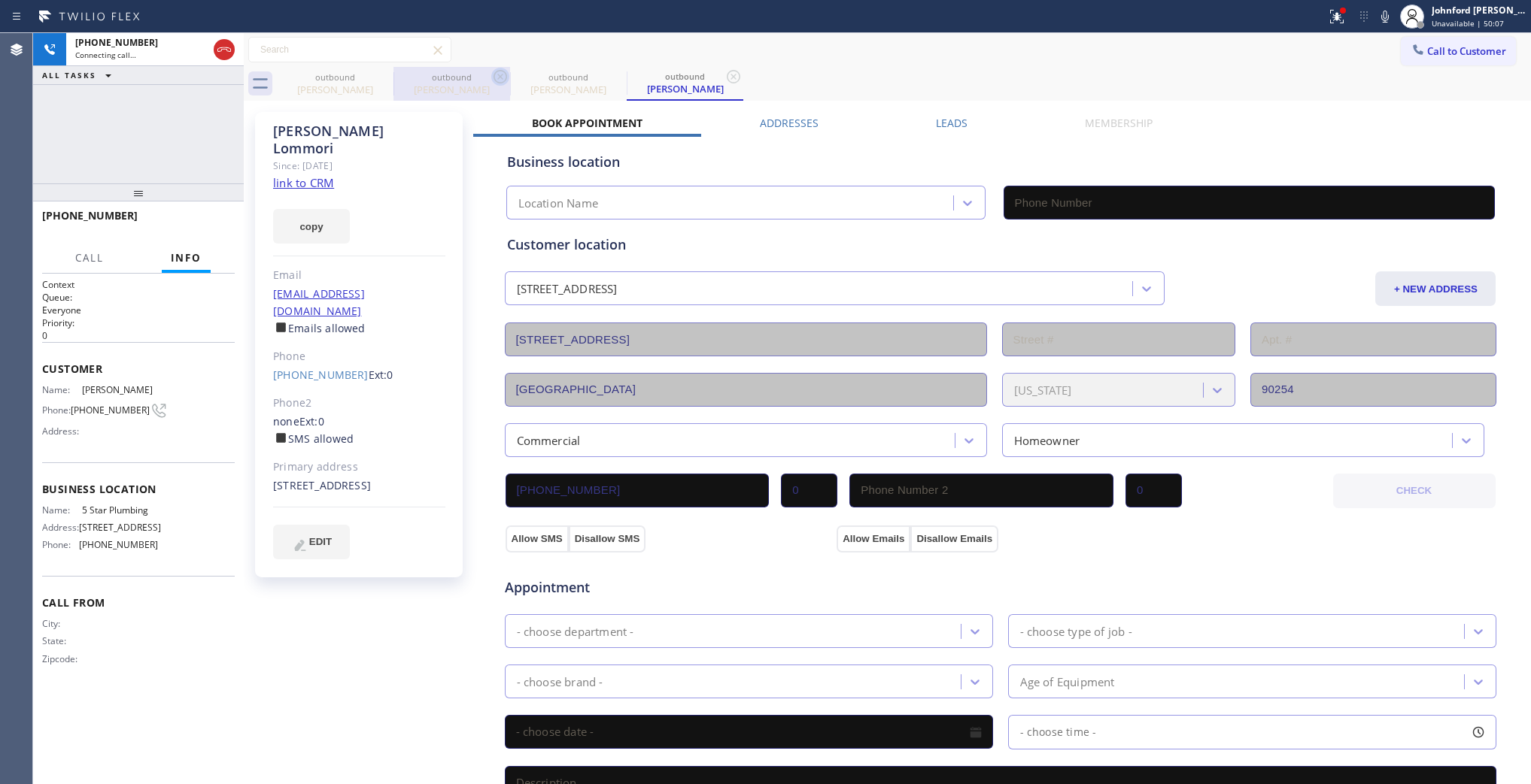
drag, startPoint x: 386, startPoint y: 65, endPoint x: 382, endPoint y: 76, distance: 11.7
click at [386, 65] on div "Call to Customer Outbound call Location 5 Star Plumbing Your caller id phone nu…" at bounding box center [887, 50] width 1287 height 34
click at [0, 0] on icon at bounding box center [0, 0] width 0 height 0
click at [491, 76] on icon at bounding box center [500, 76] width 18 height 18
click at [382, 76] on icon at bounding box center [383, 76] width 18 height 18
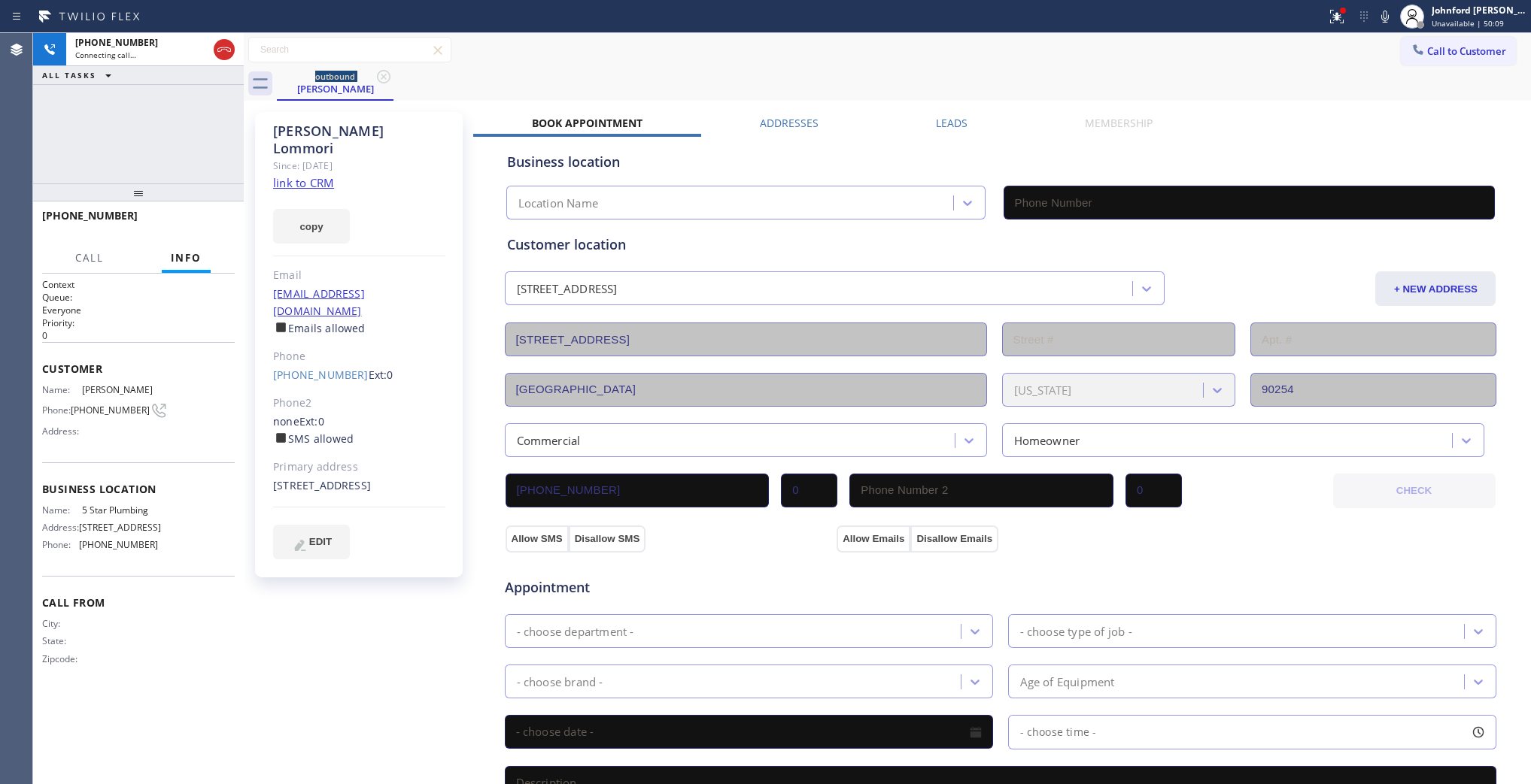
click at [313, 175] on link "link to CRM" at bounding box center [303, 183] width 61 height 15
type input "(888) 909-0120"
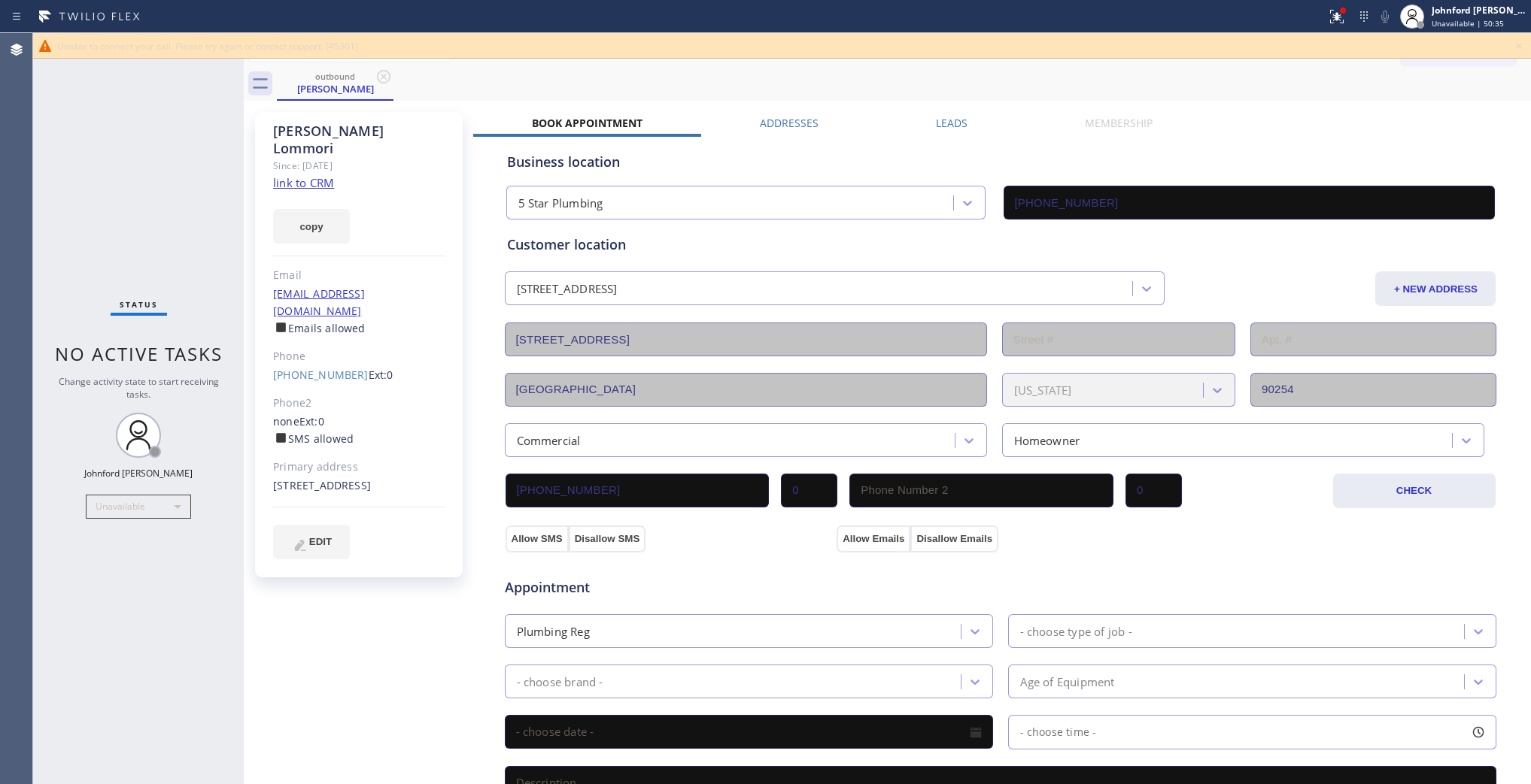
click at [1515, 39] on icon at bounding box center [1518, 45] width 18 height 18
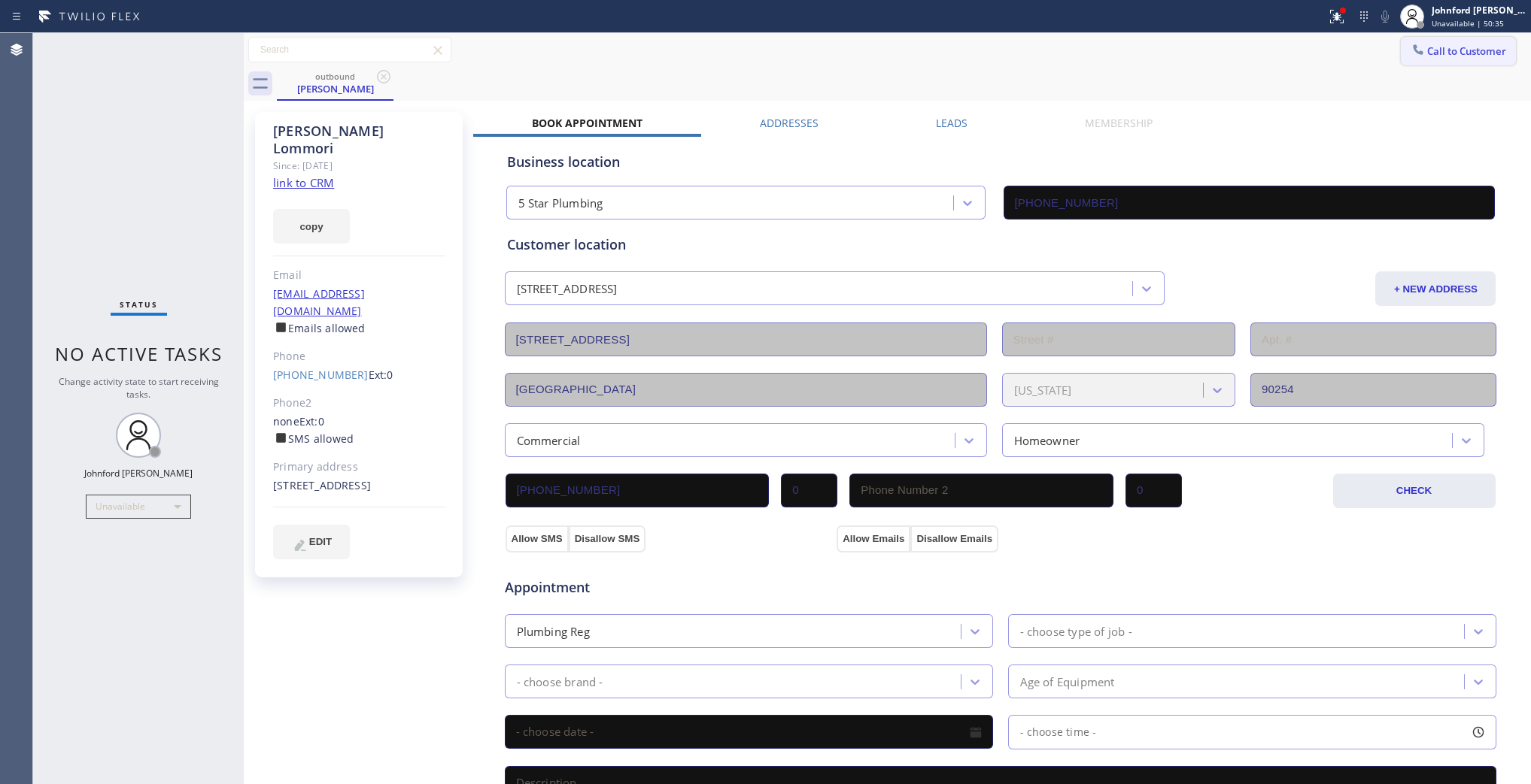
click at [1495, 39] on button "Call to Customer" at bounding box center [1459, 51] width 115 height 29
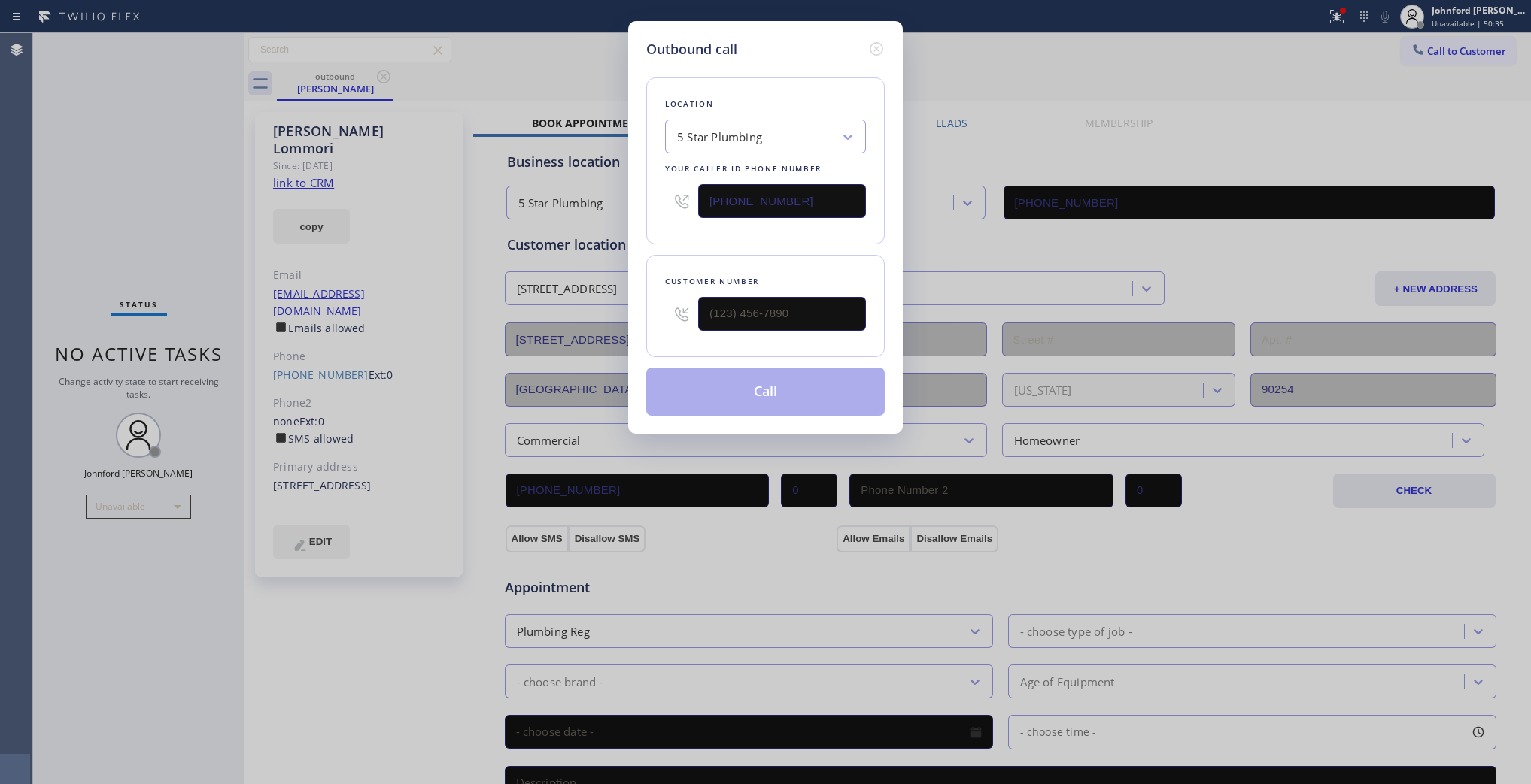
click at [1461, 44] on div "Outbound call Location 5 Star Plumbing Your caller id phone number (888) 909-01…" at bounding box center [765, 392] width 1531 height 784
drag, startPoint x: 816, startPoint y: 310, endPoint x: 644, endPoint y: 312, distance: 172.0
click at [644, 312] on div "Outbound call Location 5 Star Plumbing Your caller id phone number (888) 909-01…" at bounding box center [766, 227] width 275 height 413
paste input "301) 801-0579"
type input "(301) 801-0579"
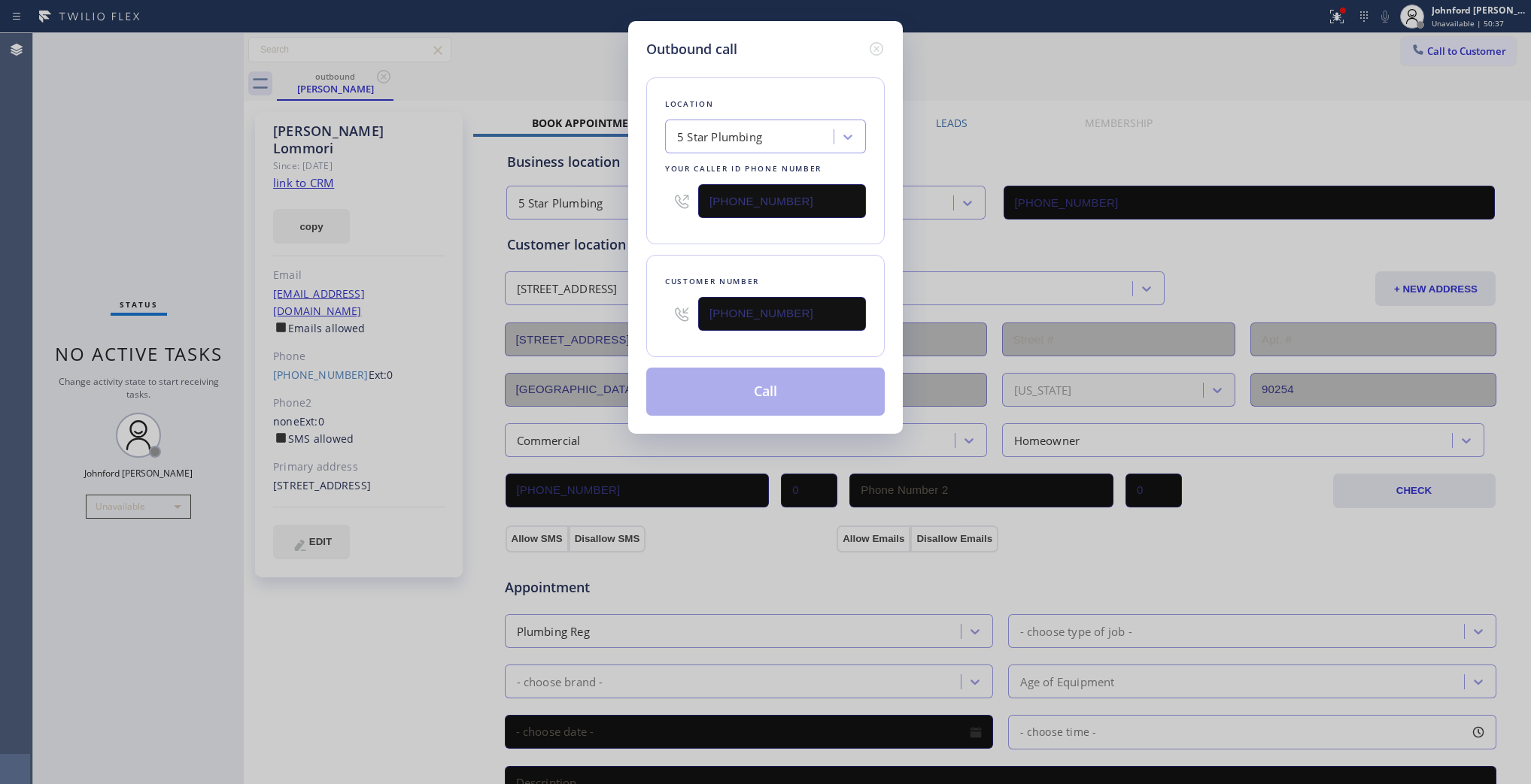
click at [694, 268] on div "Customer number (301) 801-0579" at bounding box center [765, 306] width 238 height 102
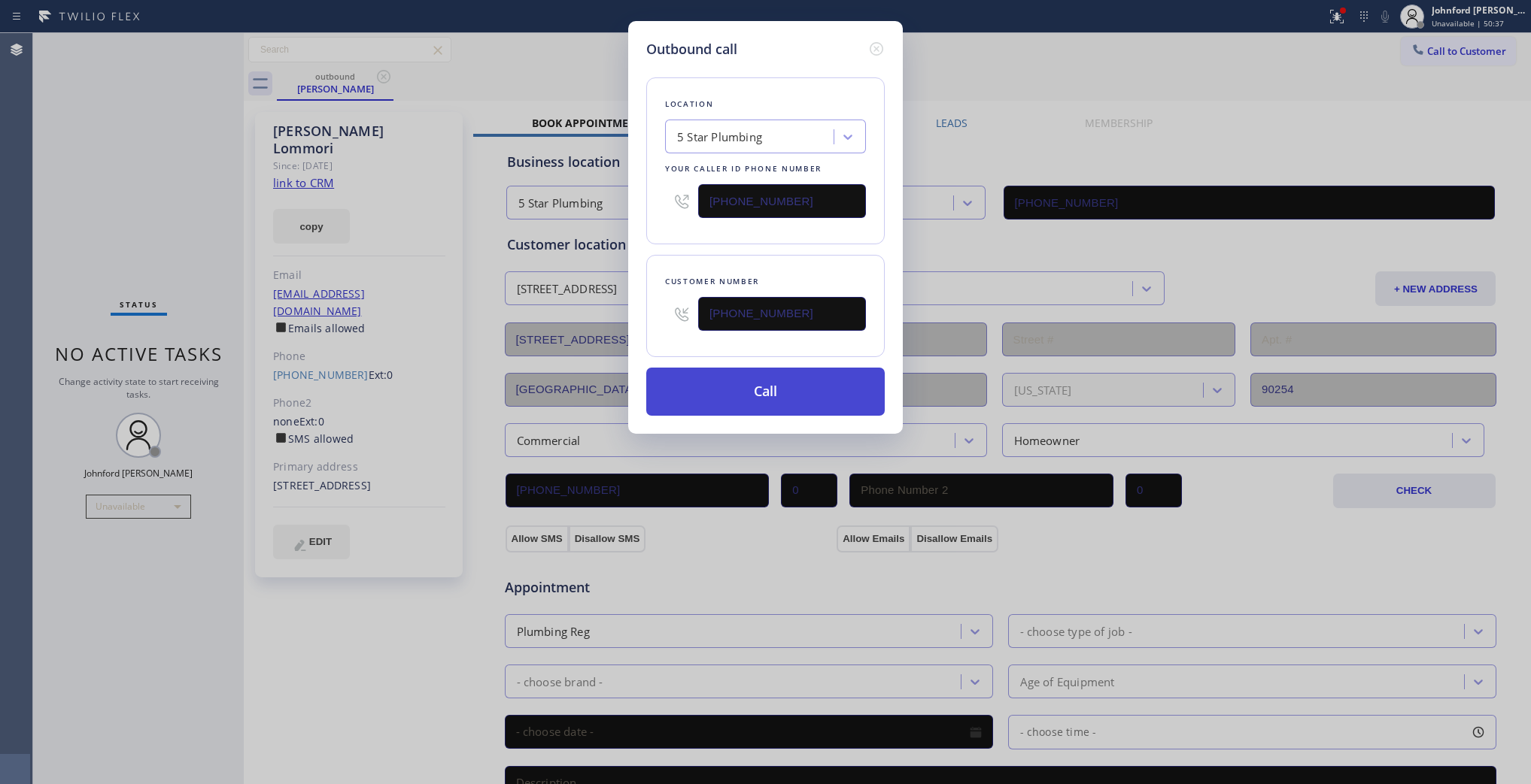
click at [709, 378] on button "Call" at bounding box center [765, 392] width 238 height 48
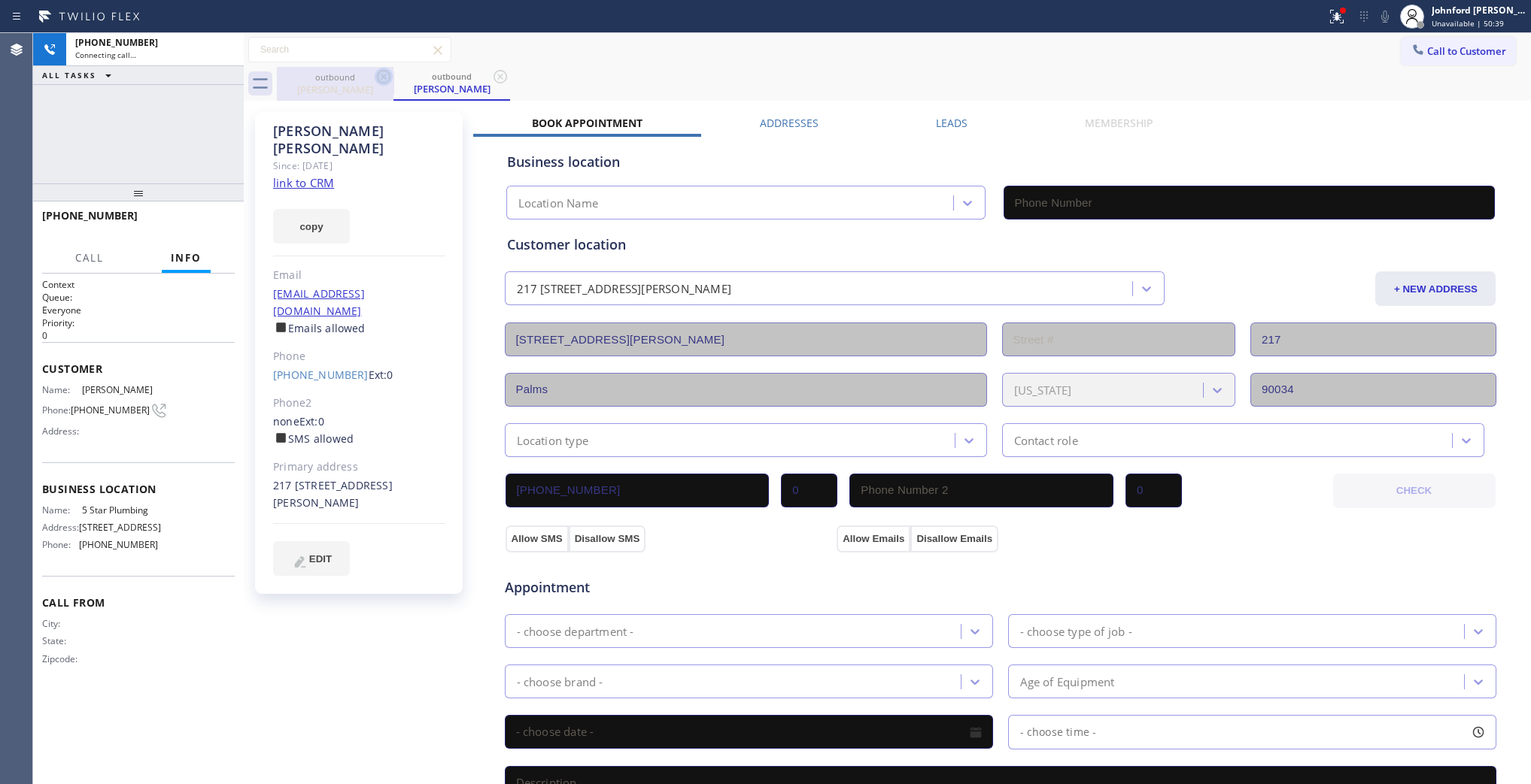
click at [383, 68] on icon at bounding box center [383, 76] width 18 height 18
click at [383, 67] on icon at bounding box center [383, 76] width 18 height 18
click at [302, 175] on link "link to CRM" at bounding box center [303, 183] width 61 height 15
type input "(888) 909-0120"
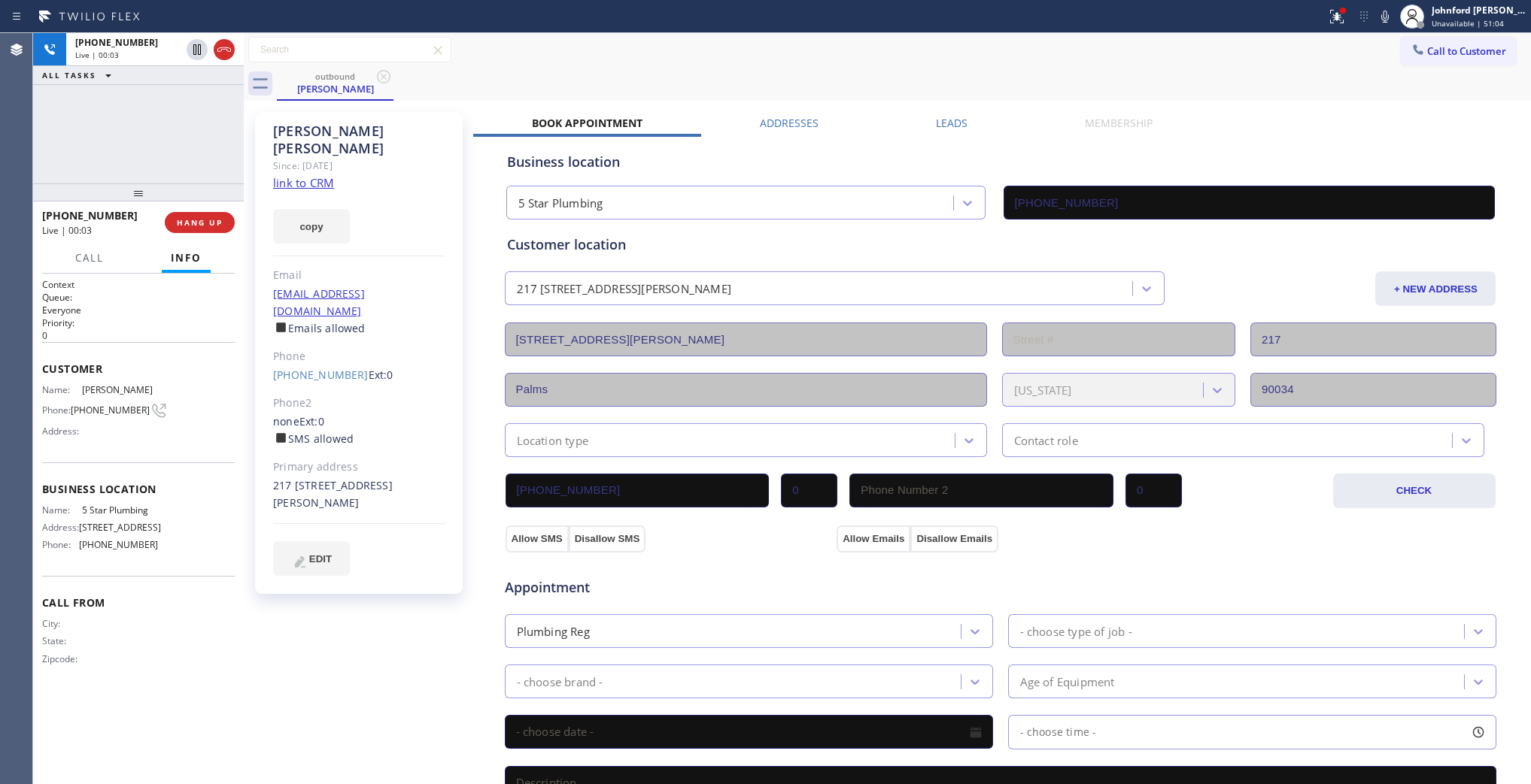
click at [218, 201] on div at bounding box center [138, 192] width 211 height 18
click at [207, 211] on div "+13018010579 Live | 00:03 HANG UP" at bounding box center [138, 222] width 193 height 39
click at [195, 221] on span "HANG UP" at bounding box center [200, 222] width 46 height 11
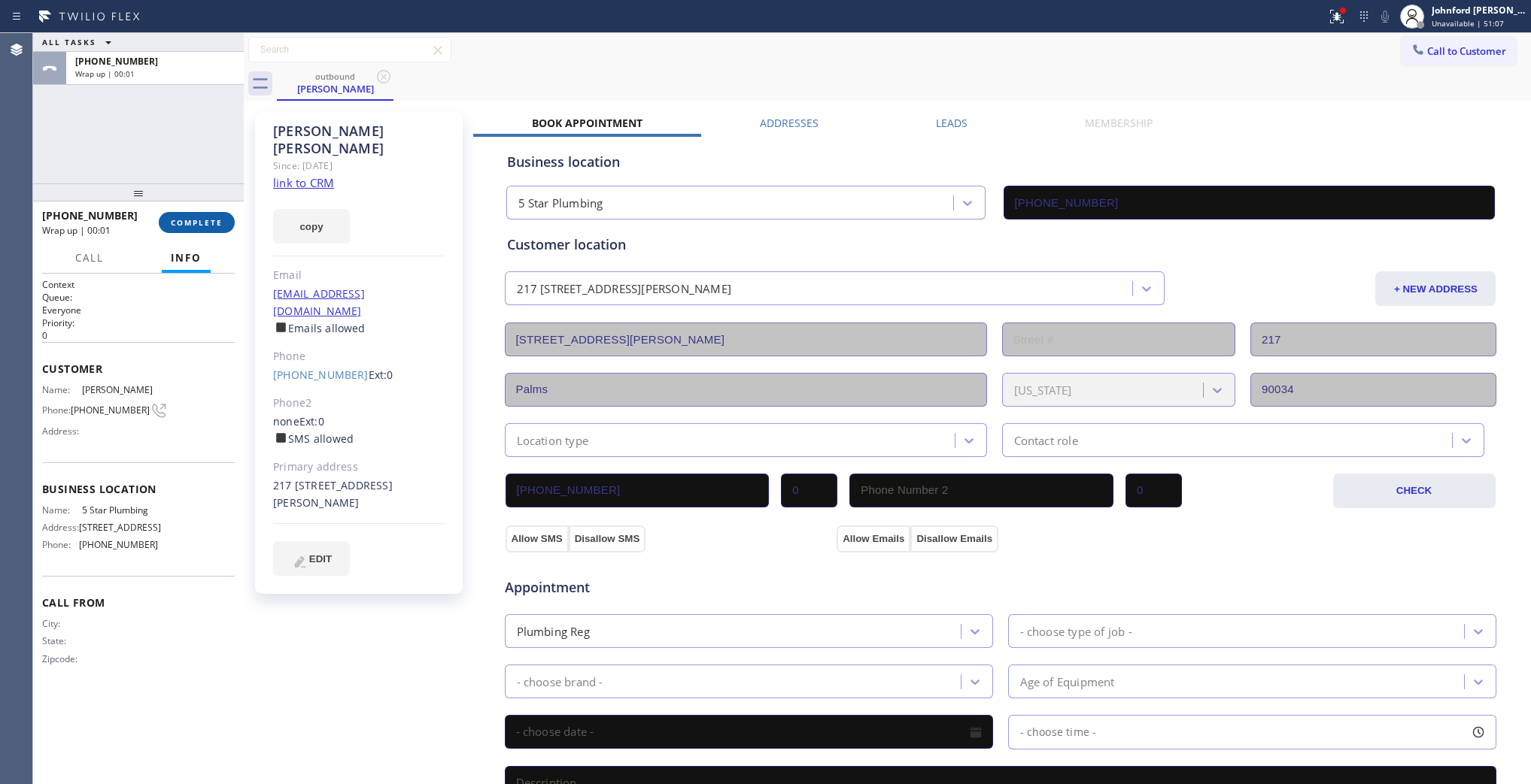
click at [195, 221] on span "COMPLETE" at bounding box center [197, 222] width 52 height 11
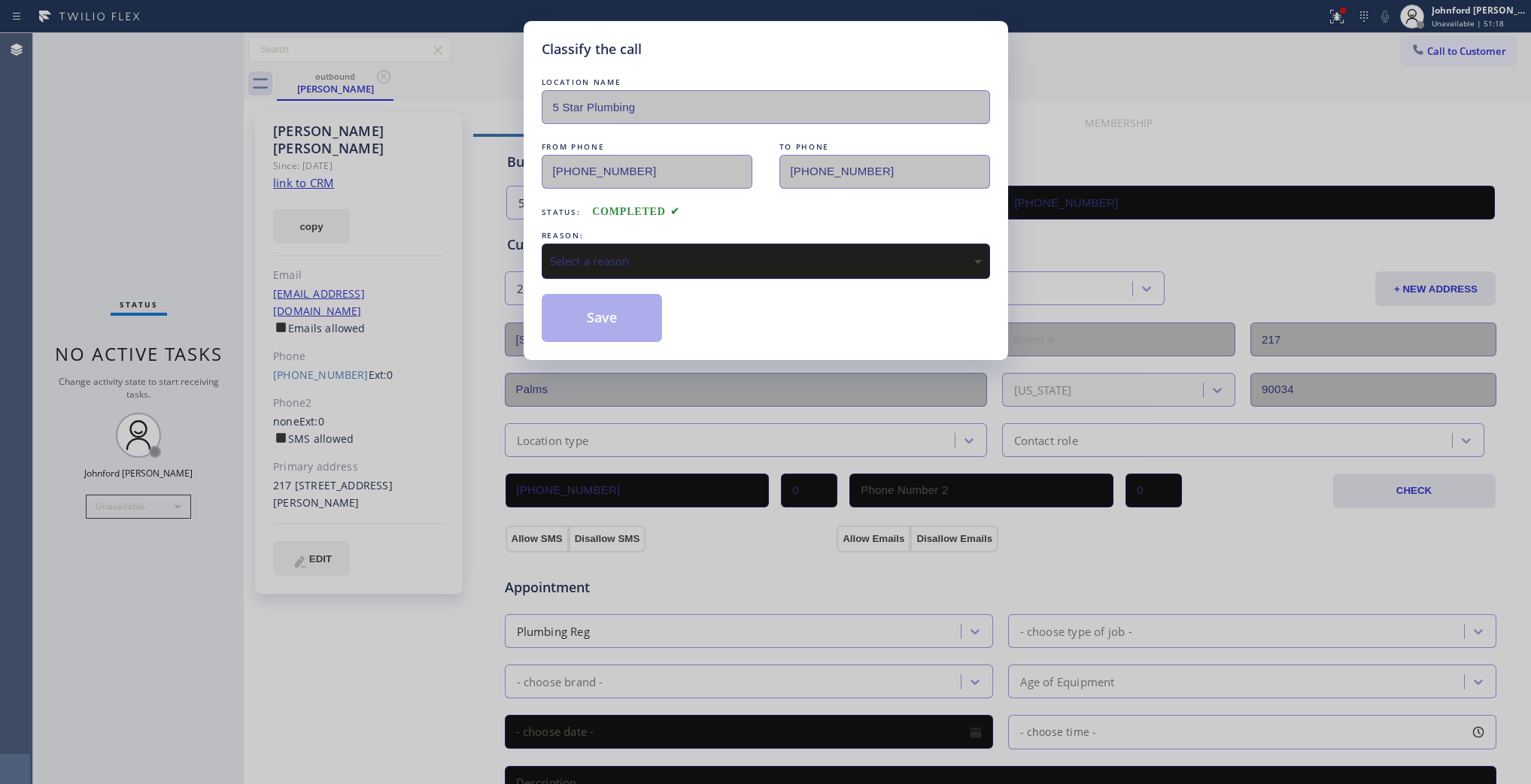
click at [728, 261] on div "Select a reason" at bounding box center [766, 261] width 432 height 18
click at [610, 284] on div "LOCATION NAME 5 Star Plumbing FROM PHONE (888) 909-0120 TO PHONE (301) 801-0579…" at bounding box center [766, 208] width 448 height 268
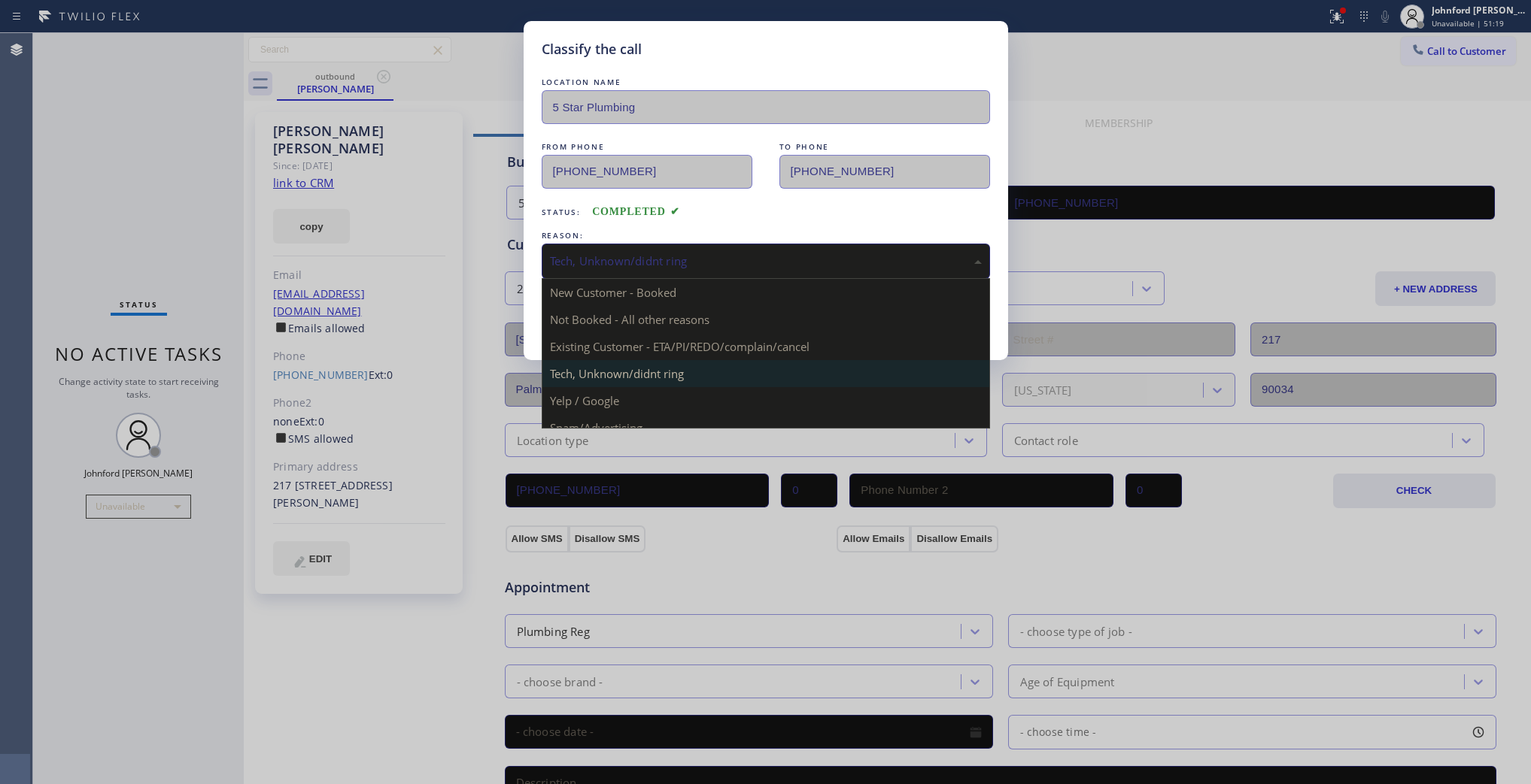
click at [624, 253] on div "Tech, Unknown/didnt ring" at bounding box center [766, 261] width 432 height 18
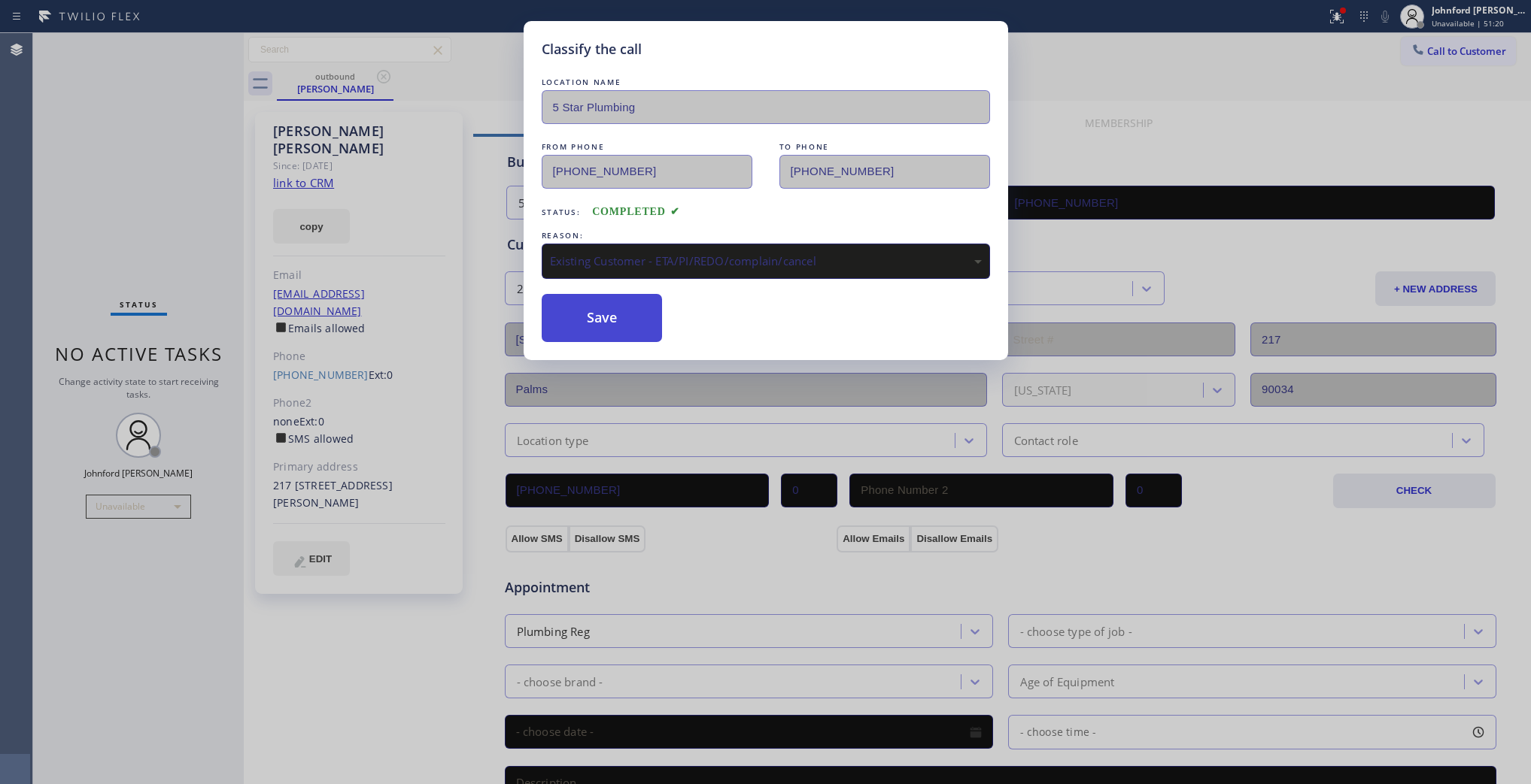
click at [618, 301] on button "Save" at bounding box center [602, 317] width 121 height 48
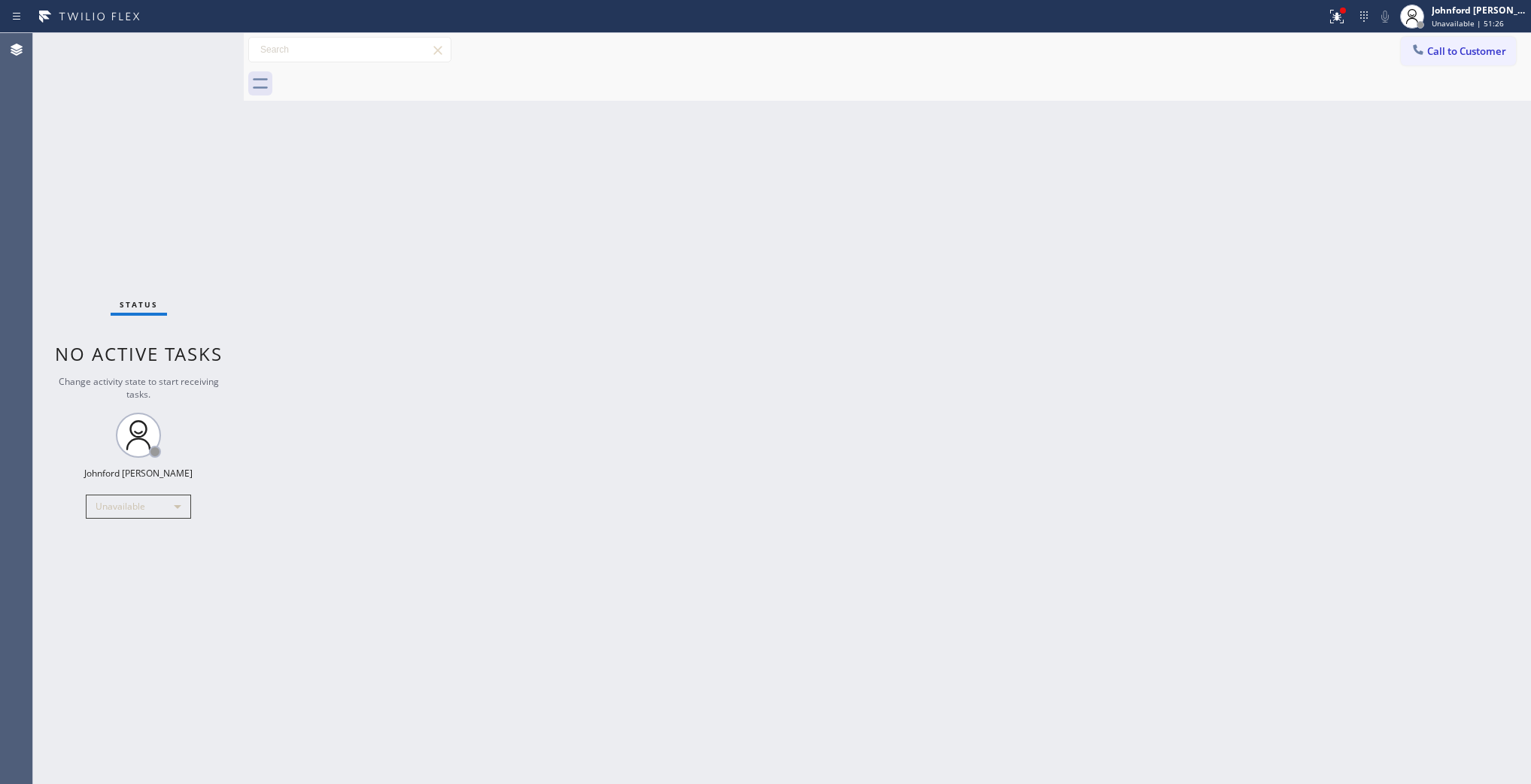
click at [845, 278] on div "Back to Dashboard Change Sender ID Customers Technicians Select a contact Outbo…" at bounding box center [887, 408] width 1287 height 751
click at [1454, 44] on button "Call to Customer" at bounding box center [1459, 51] width 115 height 29
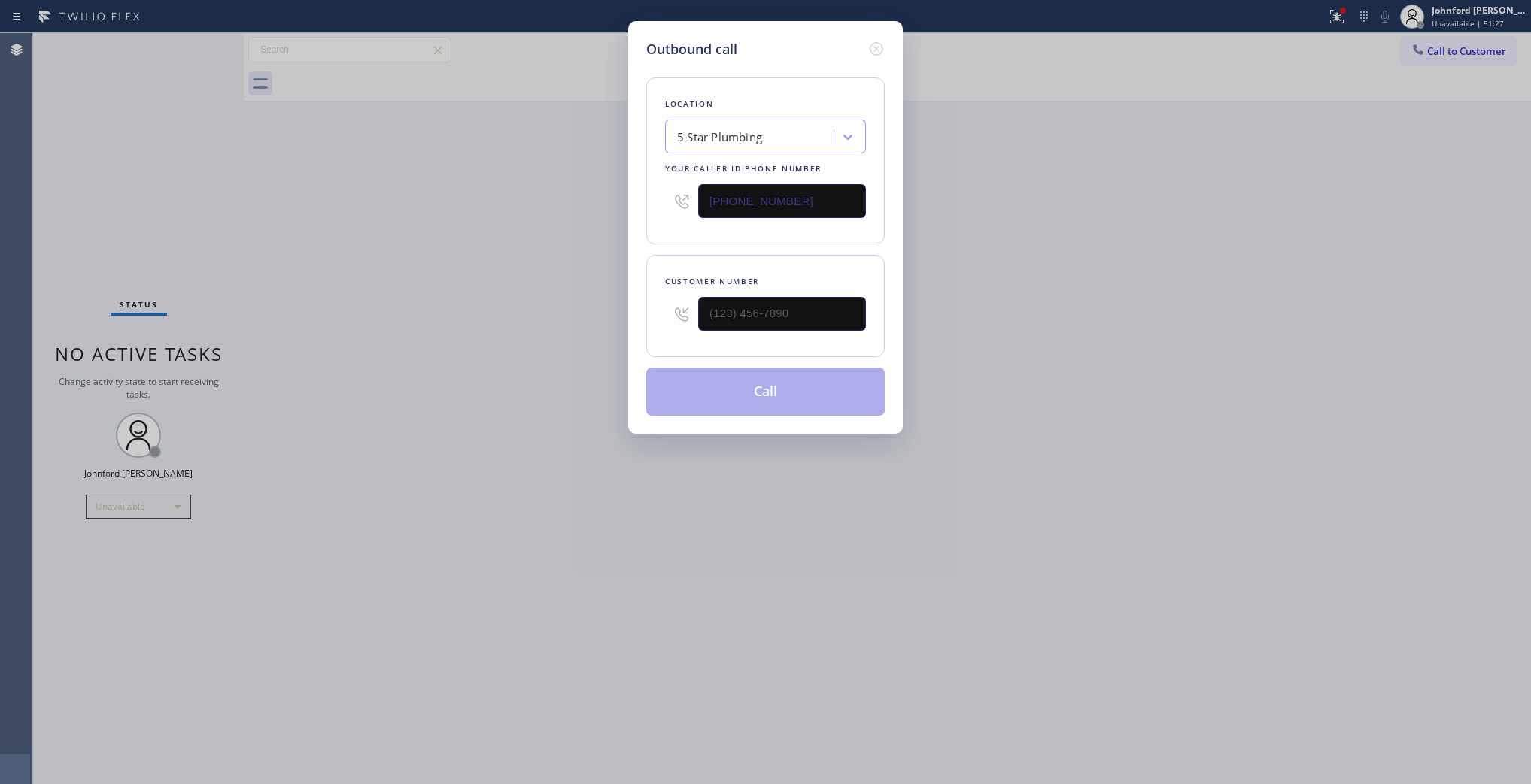
drag, startPoint x: 734, startPoint y: 184, endPoint x: 468, endPoint y: 256, distance: 275.6
click at [528, 213] on div "Outbound call Location 5 Star Plumbing Your caller id phone number (888) 909-01…" at bounding box center [765, 392] width 1531 height 784
paste input "619) 473-4532"
type input "(619) 473-4532"
paste input "808) 209-6528"
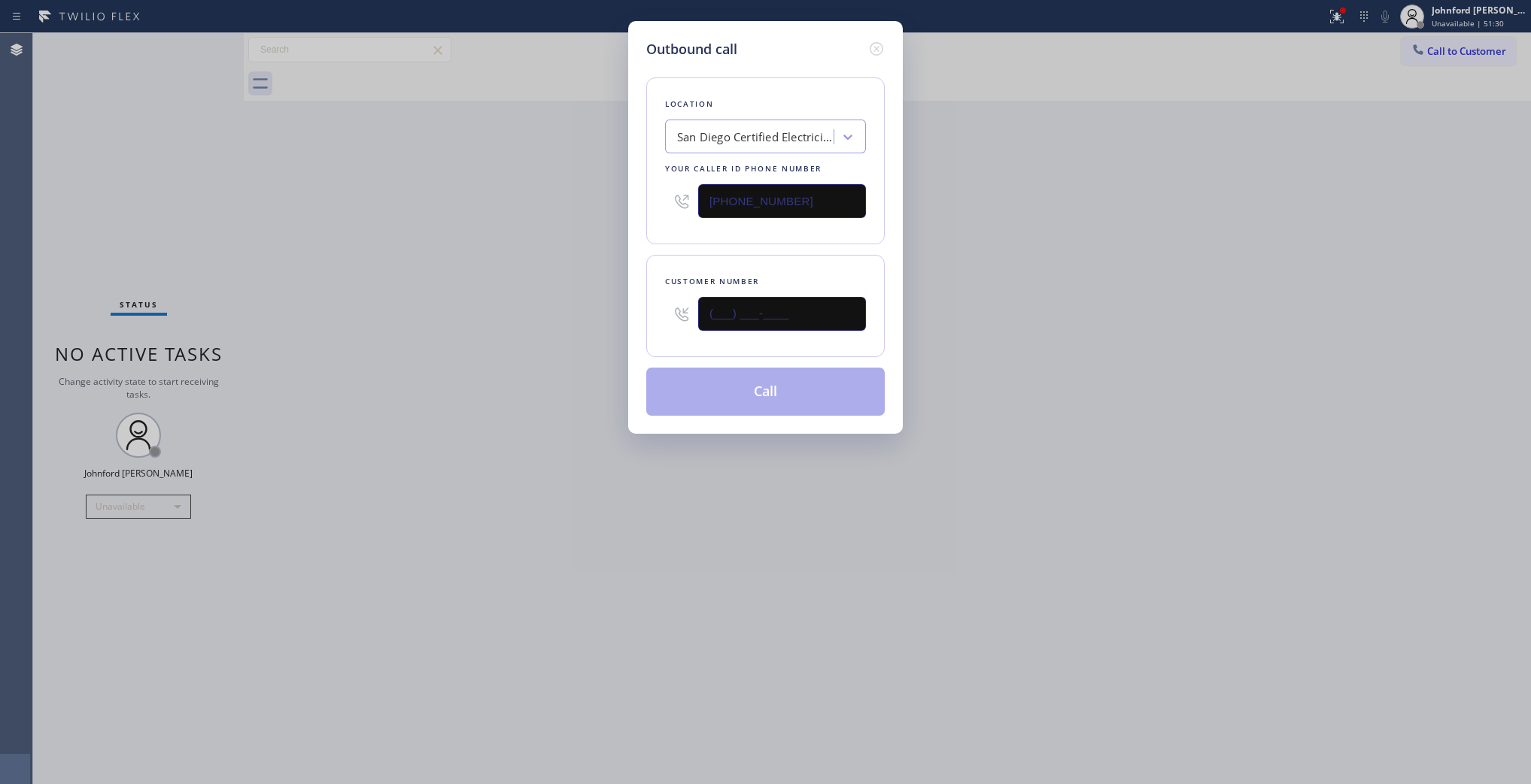
drag, startPoint x: 828, startPoint y: 305, endPoint x: 550, endPoint y: 305, distance: 278.0
click at [554, 305] on div "Outbound call Location San Diego Certified Electricians Your caller id phone nu…" at bounding box center [765, 392] width 1531 height 784
type input "(808) 209-6528"
drag, startPoint x: 426, startPoint y: 333, endPoint x: 471, endPoint y: 346, distance: 46.8
click at [431, 333] on div "Outbound call Location San Diego Certified Electricians Your caller id phone nu…" at bounding box center [765, 392] width 1531 height 784
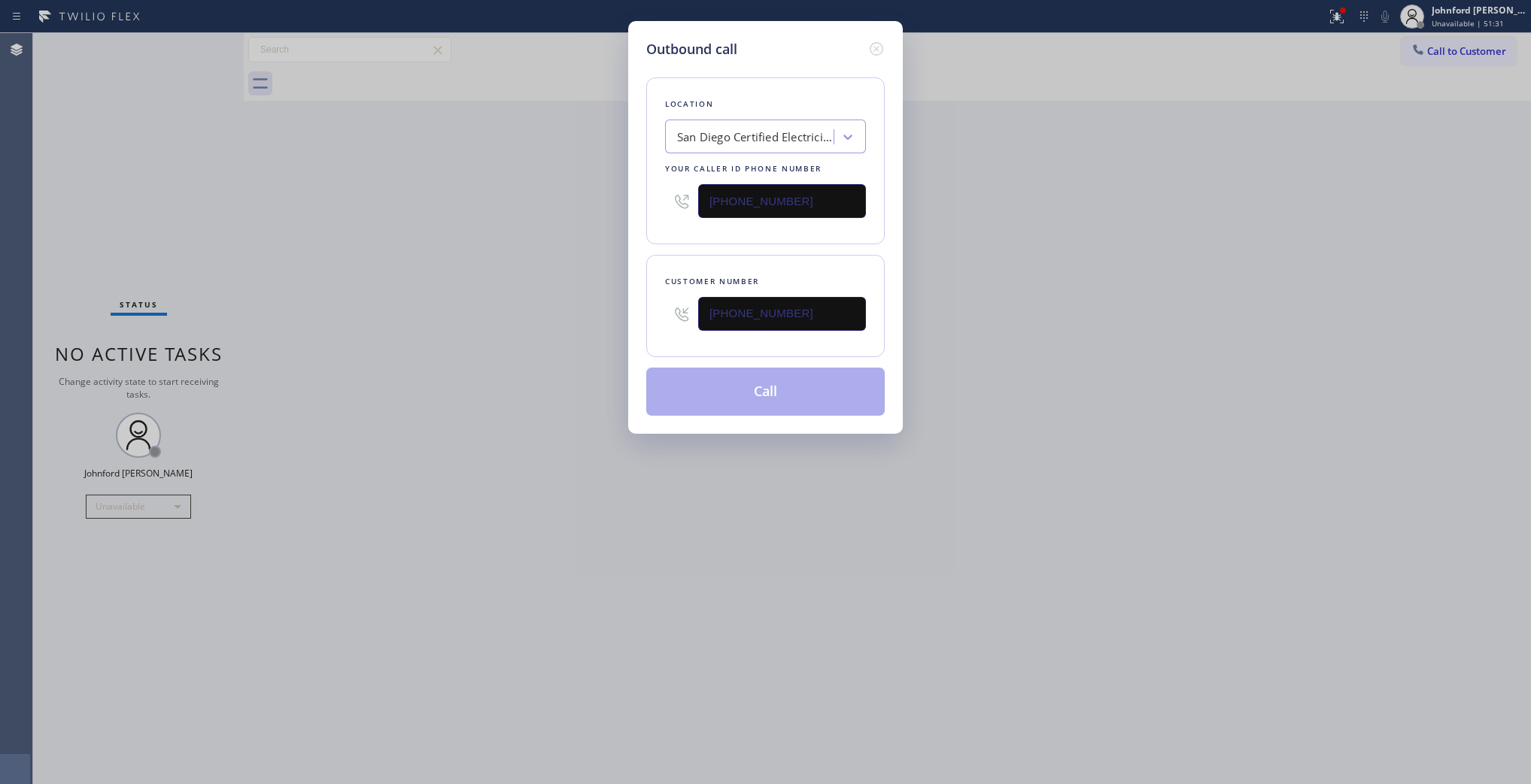
click at [693, 396] on button "Call" at bounding box center [765, 392] width 238 height 48
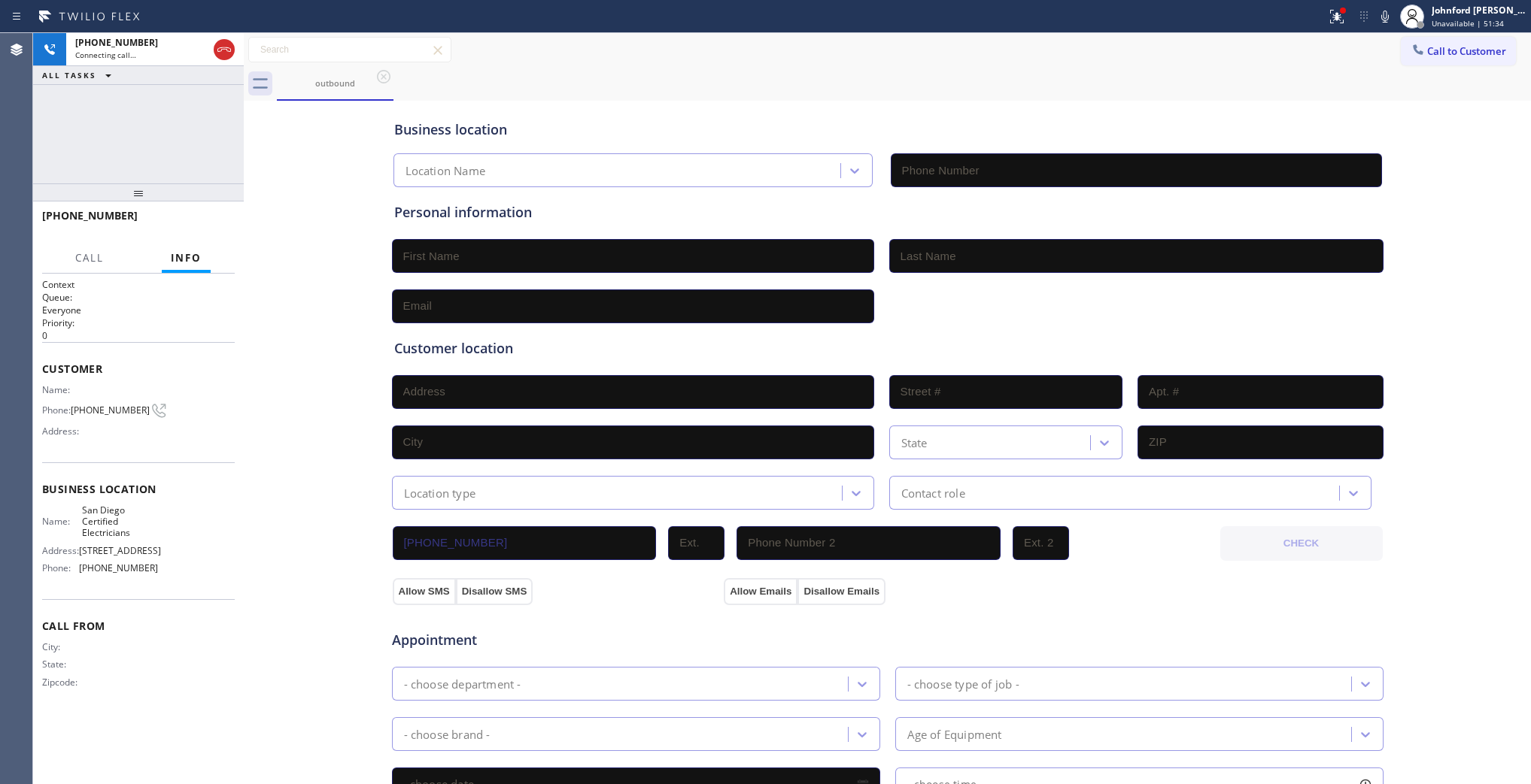
type input "(619) 473-4532"
click at [87, 152] on div "+18082096528 Live | 00:00 ALL TASKS ALL TASKS ACTIVE TASKS TASKS IN WRAP UP" at bounding box center [138, 108] width 211 height 151
click at [1382, 16] on icon at bounding box center [1385, 17] width 8 height 12
click at [186, 224] on span "HANG UP" at bounding box center [200, 222] width 46 height 11
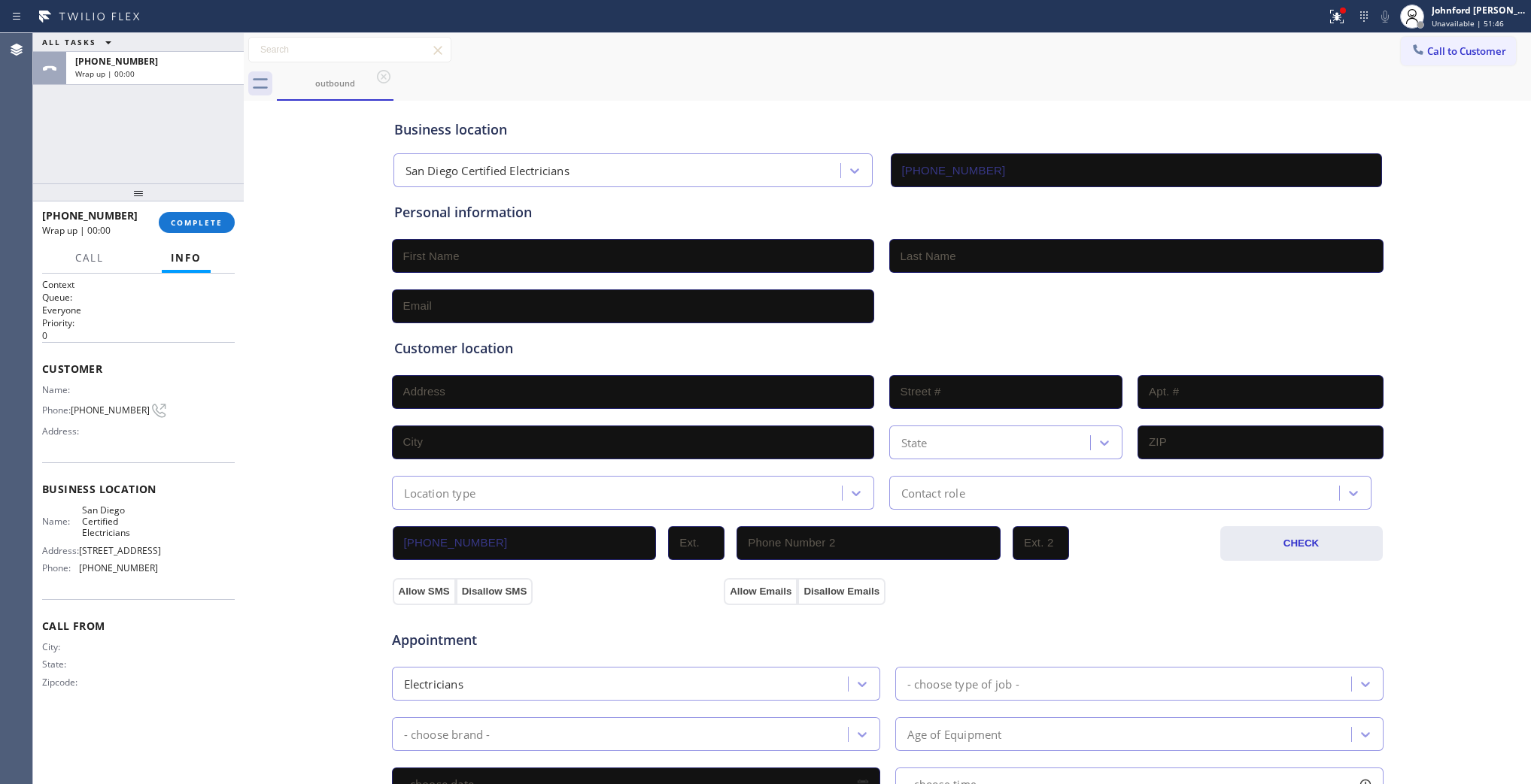
click at [114, 404] on span "(808) 209-6528" at bounding box center [110, 409] width 79 height 11
copy div "(808) 209-6528"
click at [215, 208] on div "+18082096528 Wrap up | 01:02 COMPLETE" at bounding box center [138, 222] width 193 height 39
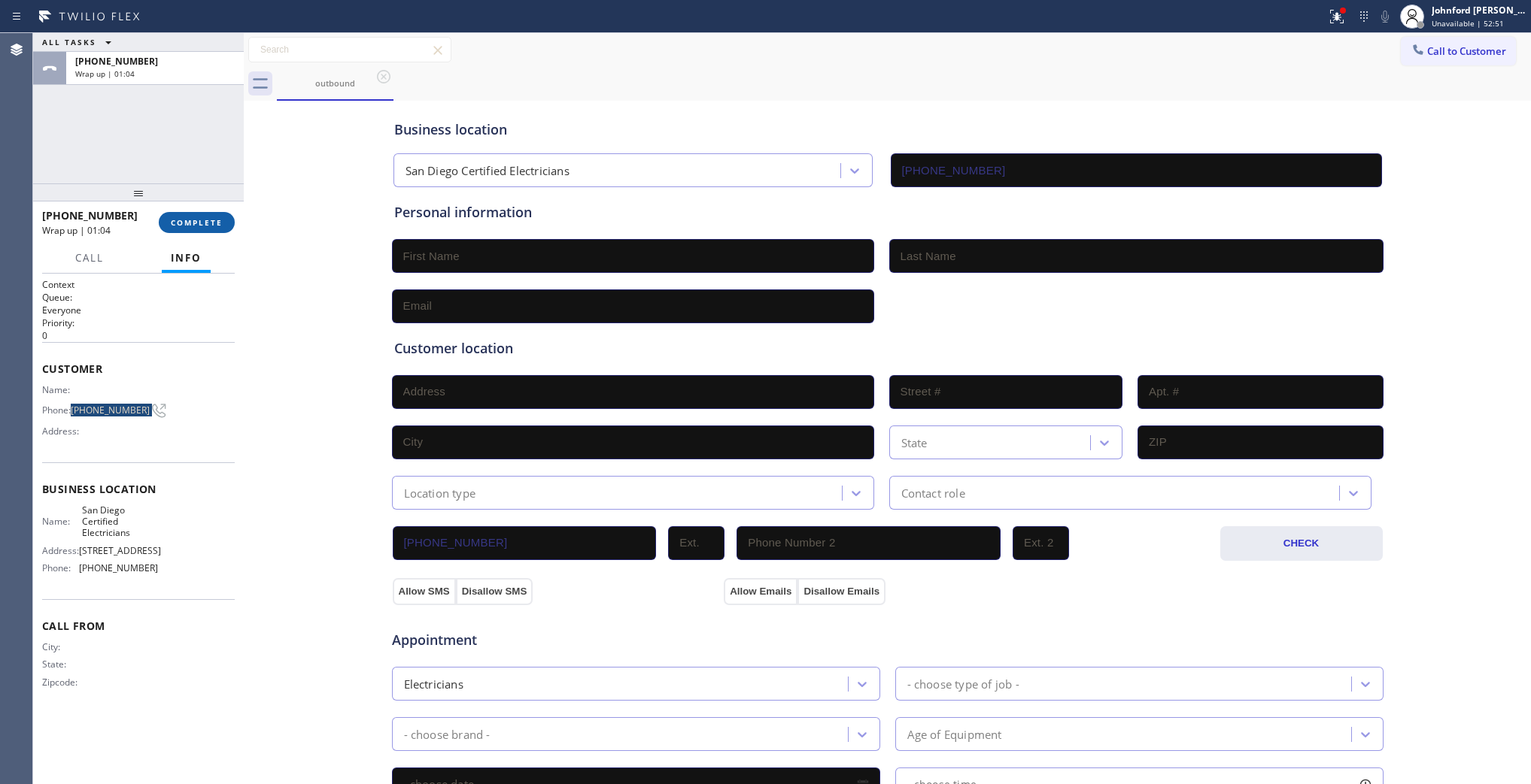
click at [204, 219] on span "COMPLETE" at bounding box center [197, 222] width 52 height 11
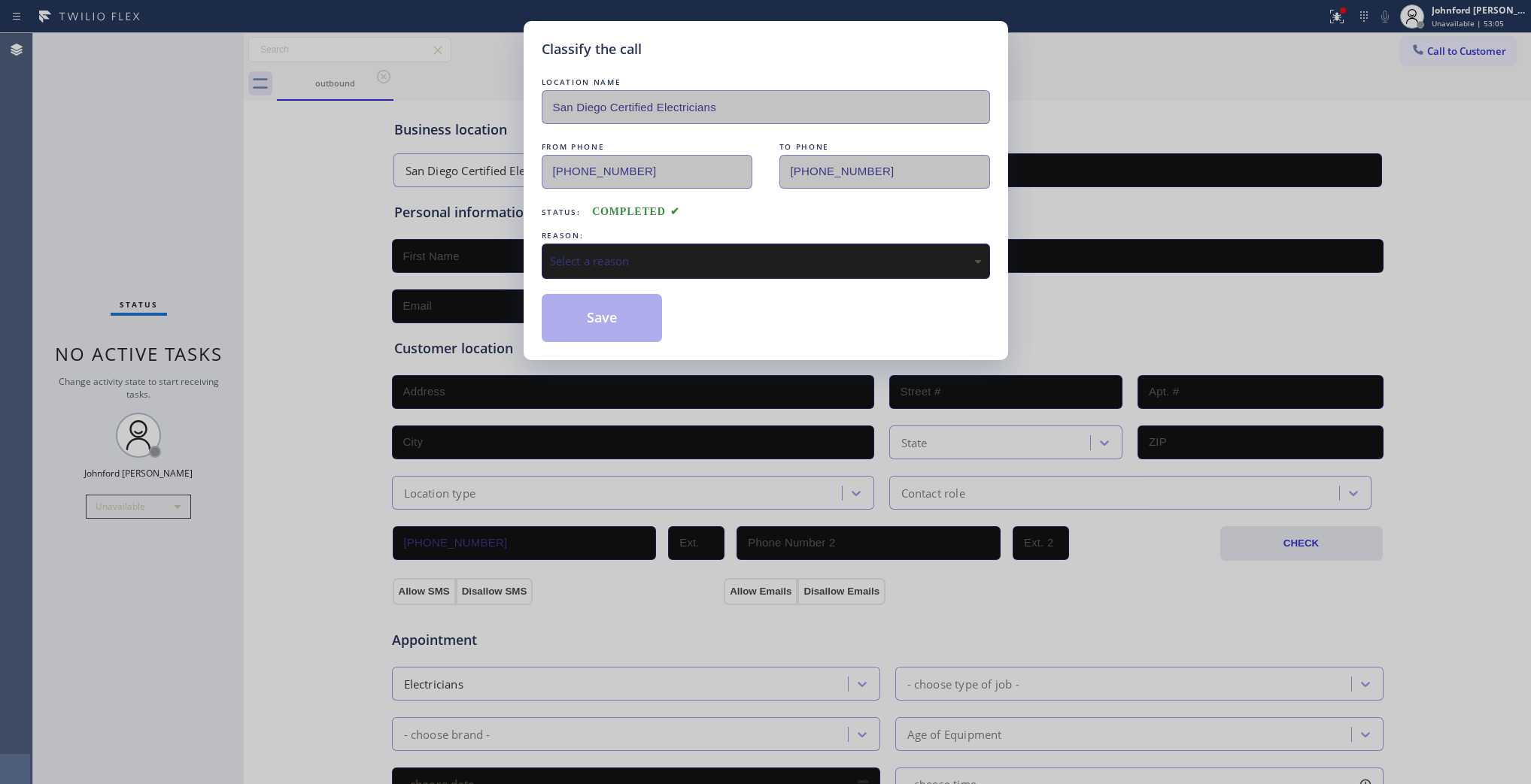
click at [645, 235] on div "REASON:" at bounding box center [766, 236] width 448 height 16
click at [636, 253] on div "Select a reason" at bounding box center [766, 261] width 432 height 18
click at [615, 265] on div "Not Booked - All other reasons" at bounding box center [766, 261] width 448 height 35
click at [586, 322] on button "Save" at bounding box center [602, 317] width 121 height 48
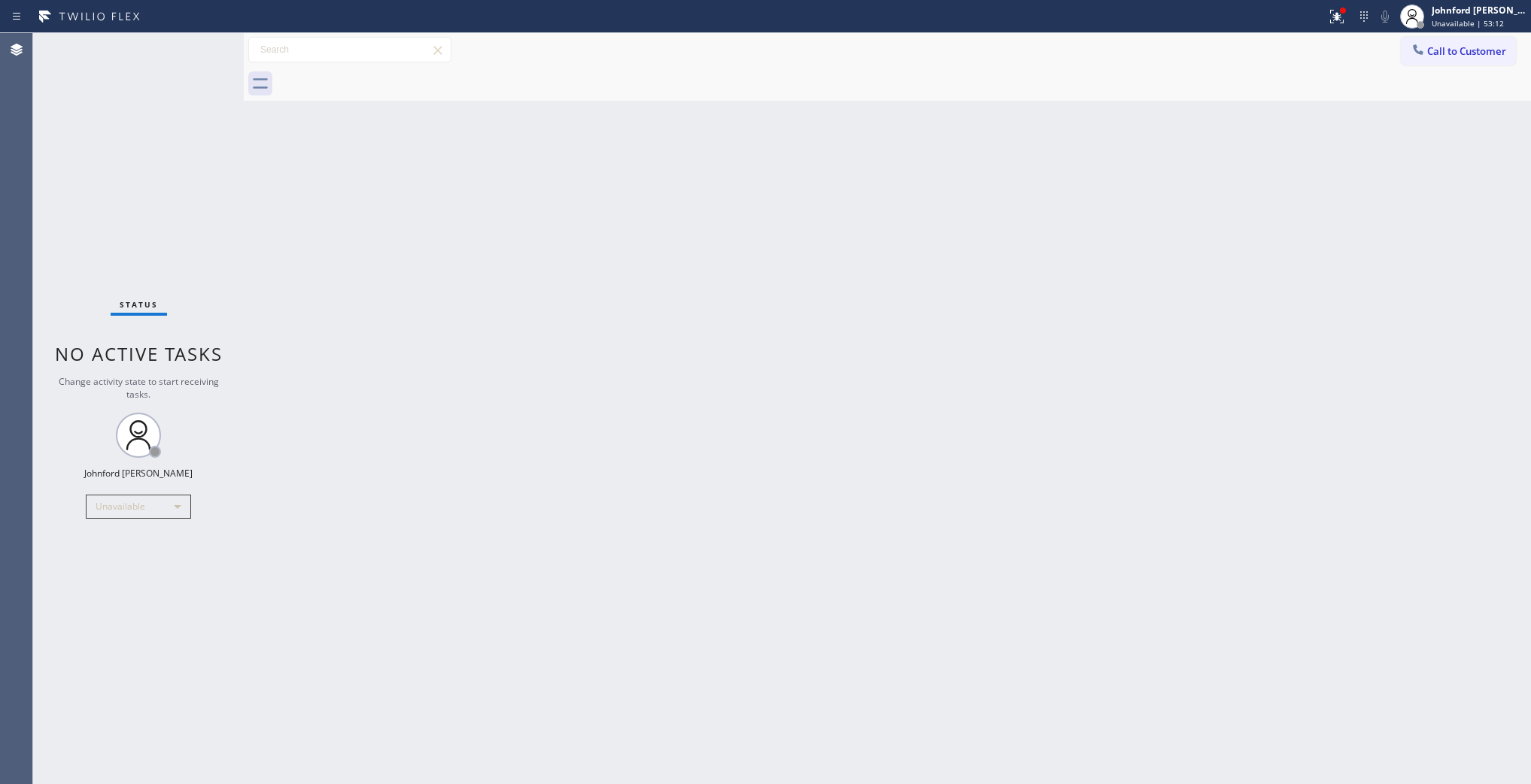
drag, startPoint x: 1284, startPoint y: 115, endPoint x: 1346, endPoint y: 105, distance: 62.8
click at [1287, 115] on div "Back to Dashboard Change Sender ID Customers Technicians Select a contact Outbo…" at bounding box center [887, 408] width 1287 height 751
click at [1491, 41] on button "Call to Customer" at bounding box center [1459, 51] width 115 height 29
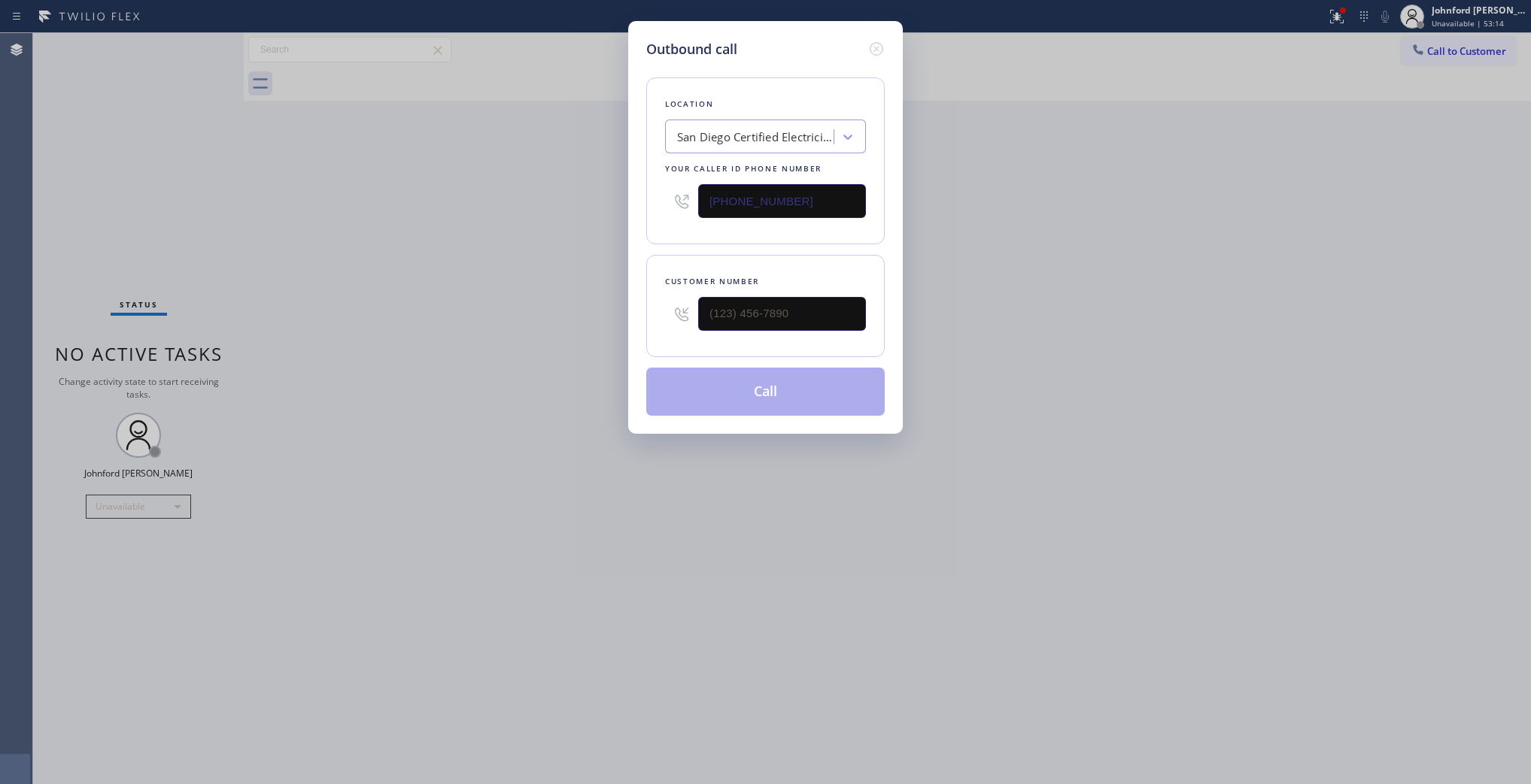
drag, startPoint x: 807, startPoint y: 291, endPoint x: 548, endPoint y: 322, distance: 260.8
click at [573, 317] on div "Outbound call Location San Diego Certified Electricians Your caller id phone nu…" at bounding box center [765, 392] width 1531 height 784
click at [756, 322] on input "(___) ___-____" at bounding box center [782, 314] width 168 height 34
paste input "808) 209-6528"
type input "(808) 209-6528"
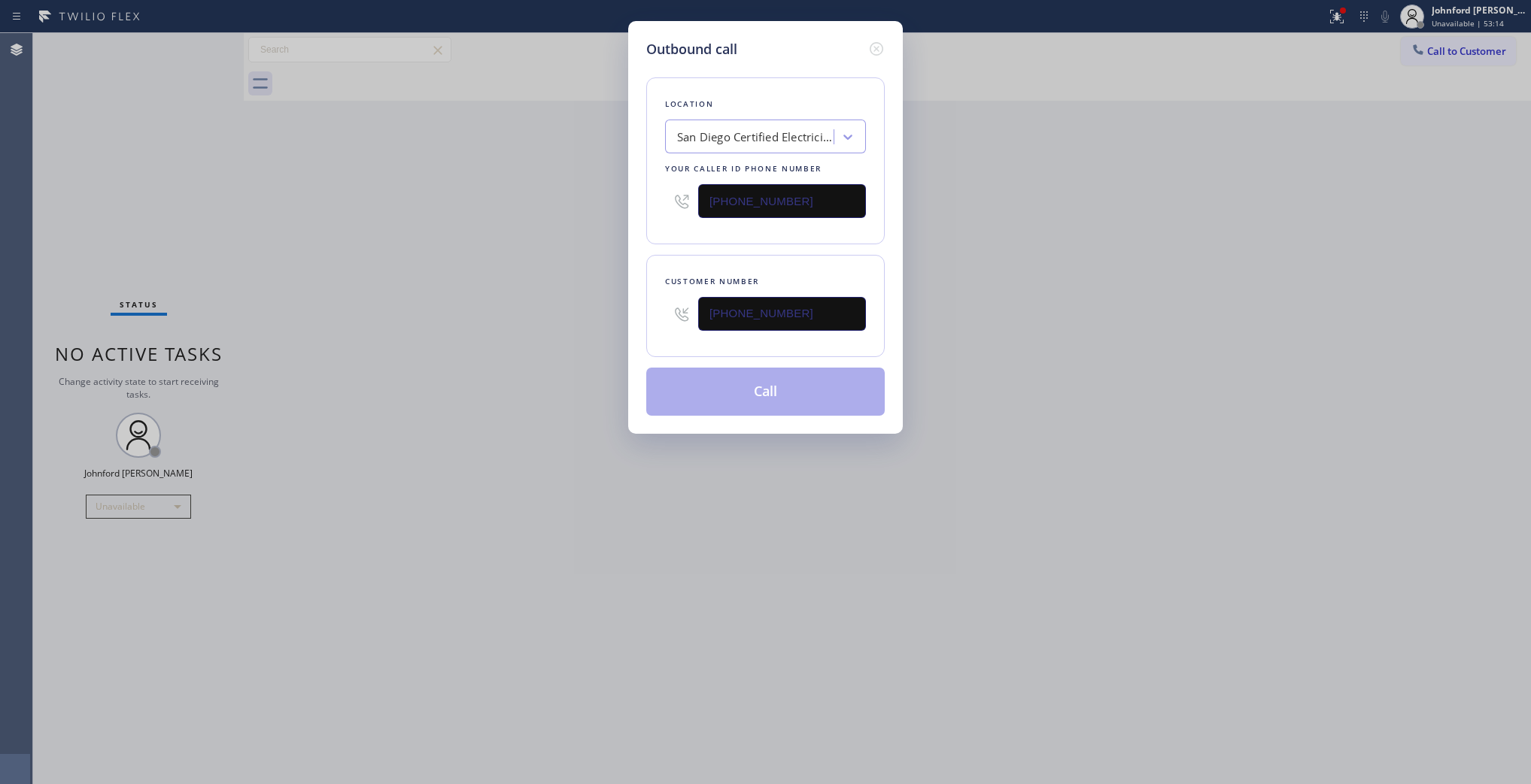
click at [331, 370] on div "Outbound call Location San Diego Certified Electricians Your caller id phone nu…" at bounding box center [765, 392] width 1531 height 784
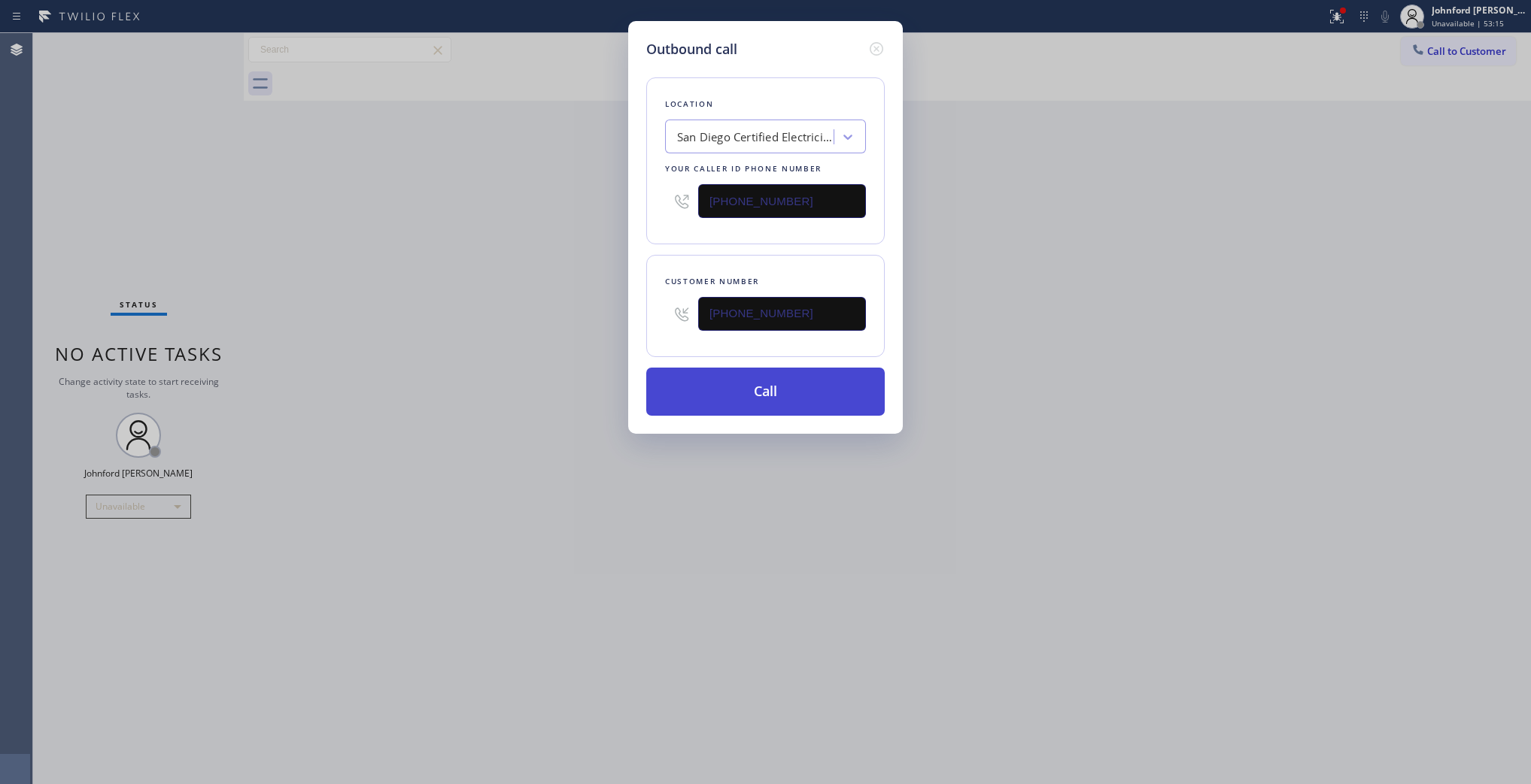
click at [674, 376] on button "Call" at bounding box center [765, 392] width 238 height 48
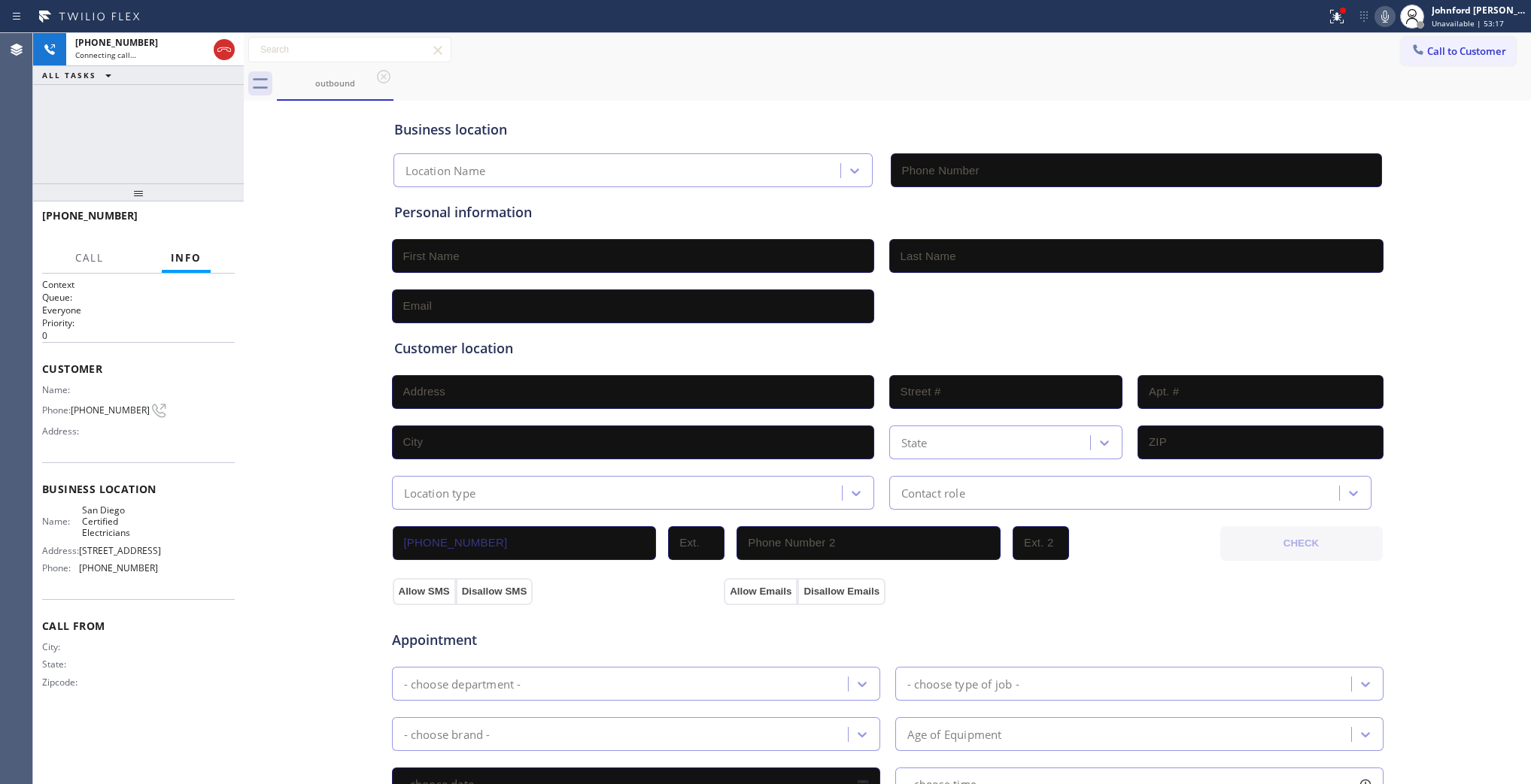
type input "(619) 473-4532"
click at [474, 79] on div "outbound" at bounding box center [904, 83] width 1255 height 34
click at [90, 143] on div "+18082096528 Live | 00:05 ALL TASKS ALL TASKS ACTIVE TASKS TASKS IN WRAP UP" at bounding box center [138, 108] width 211 height 151
click at [200, 205] on div "+18082096528 Live | 00:06 HANG UP" at bounding box center [138, 222] width 193 height 39
click at [211, 224] on span "HANG UP" at bounding box center [200, 222] width 46 height 11
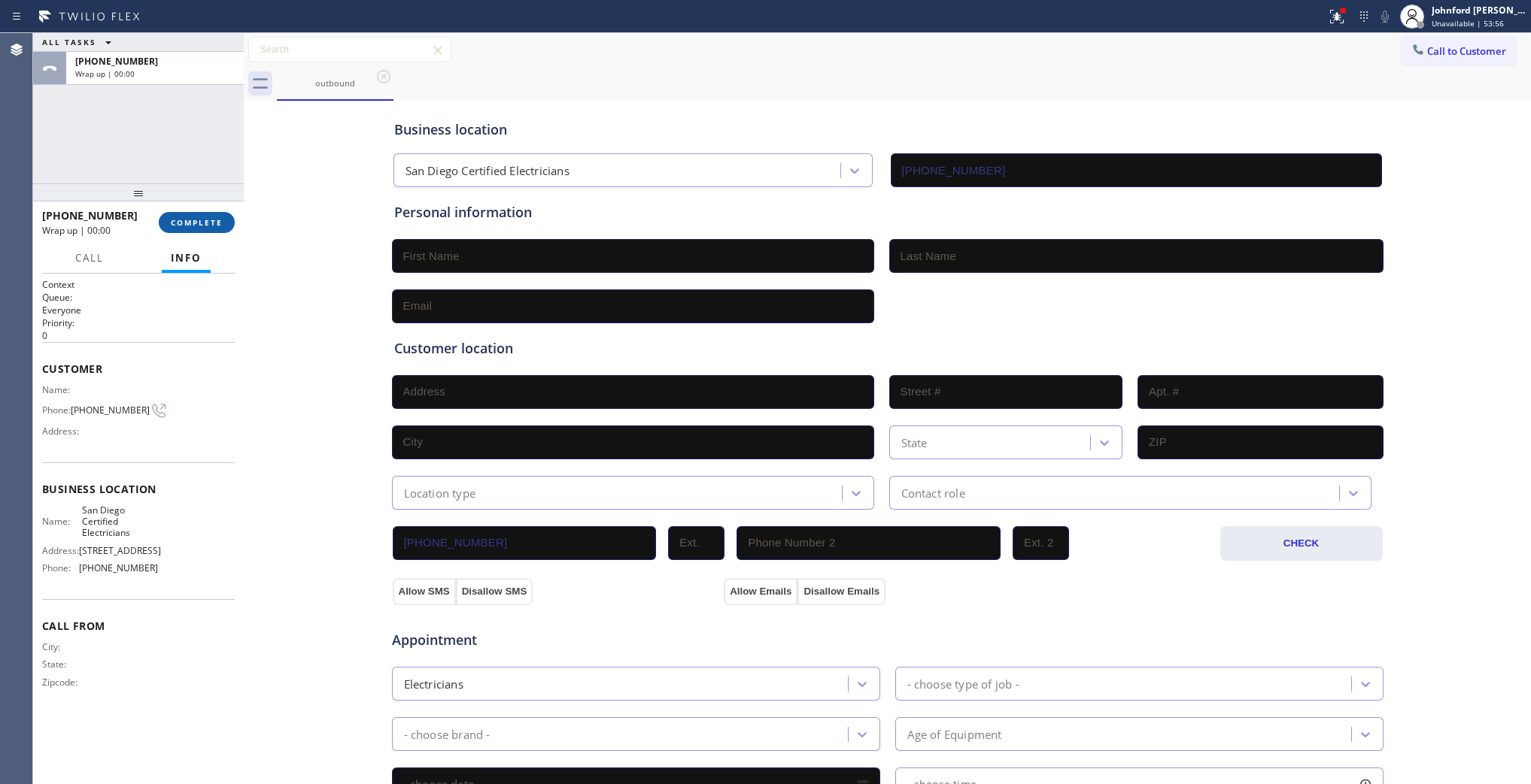
click at [194, 228] on button "COMPLETE" at bounding box center [196, 222] width 76 height 21
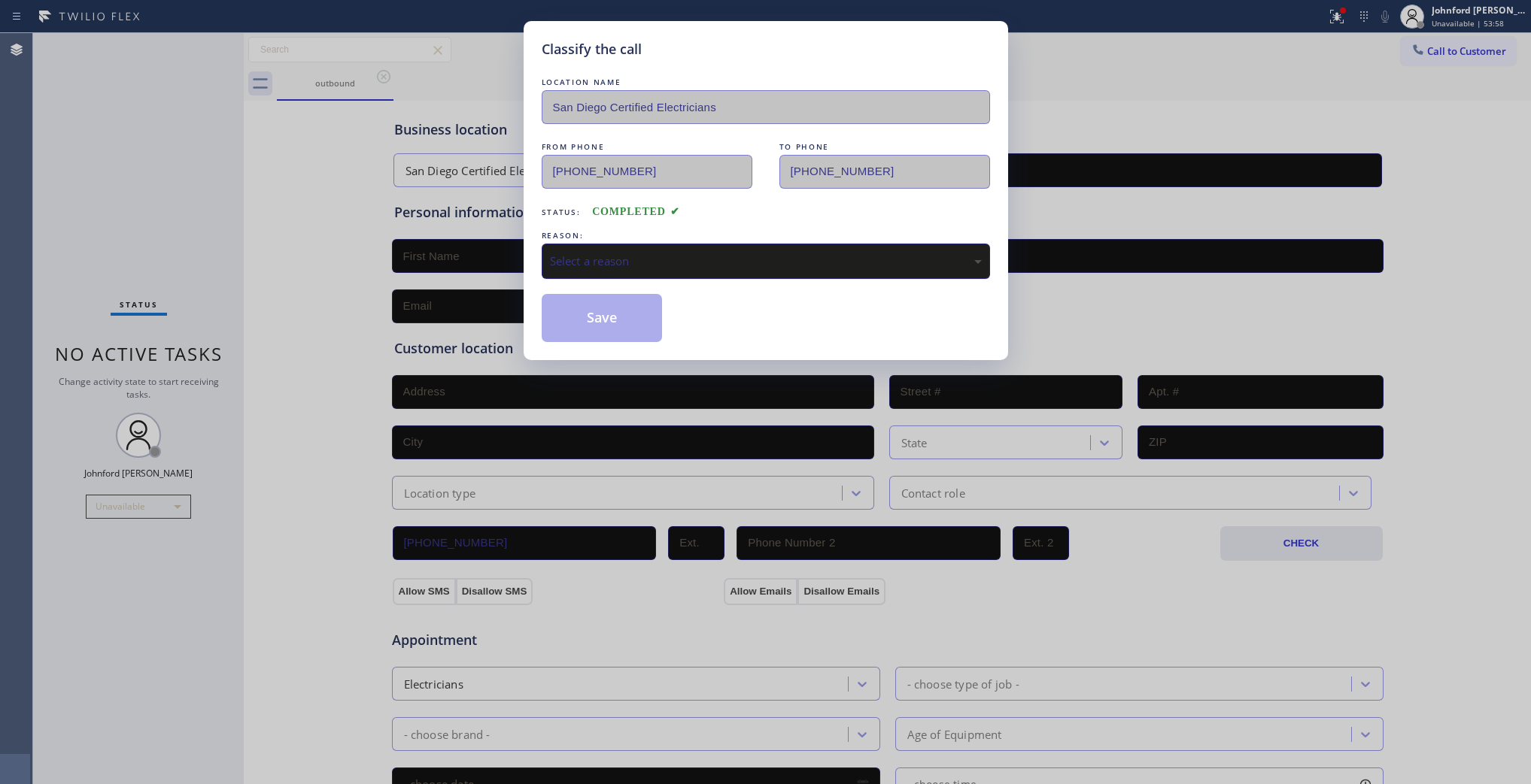
click at [626, 256] on div "Select a reason" at bounding box center [766, 261] width 432 height 18
drag, startPoint x: 629, startPoint y: 352, endPoint x: 601, endPoint y: 329, distance: 36.2
drag, startPoint x: 599, startPoint y: 317, endPoint x: 485, endPoint y: 369, distance: 125.3
click at [599, 317] on button "Save" at bounding box center [602, 317] width 121 height 48
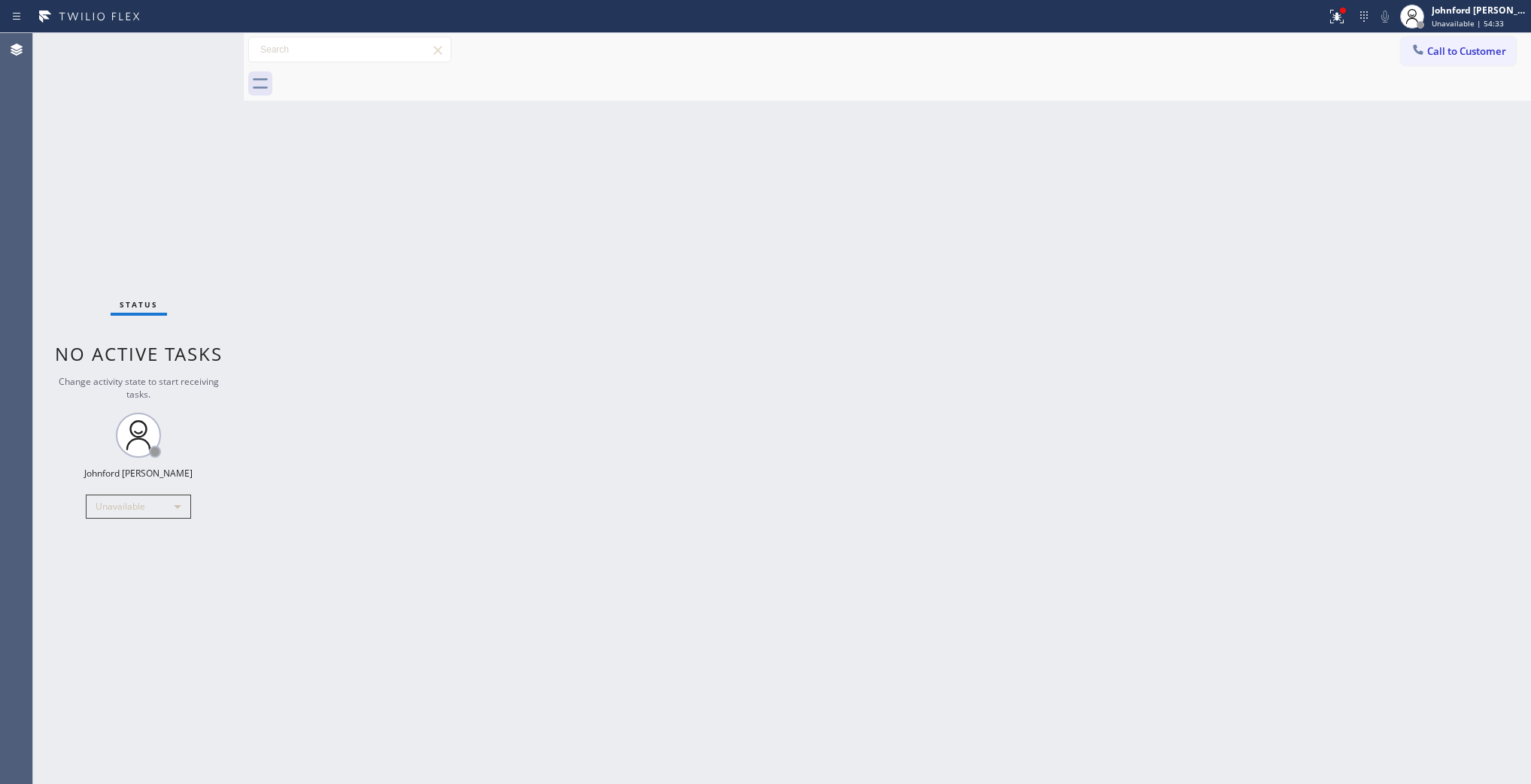
click at [110, 167] on div "Status No active tasks Change activity state to start receiving tasks. [PERSON_…" at bounding box center [138, 408] width 211 height 751
drag, startPoint x: 1456, startPoint y: 54, endPoint x: 1287, endPoint y: 126, distance: 183.7
click at [1456, 56] on button "Call to Customer" at bounding box center [1459, 51] width 115 height 29
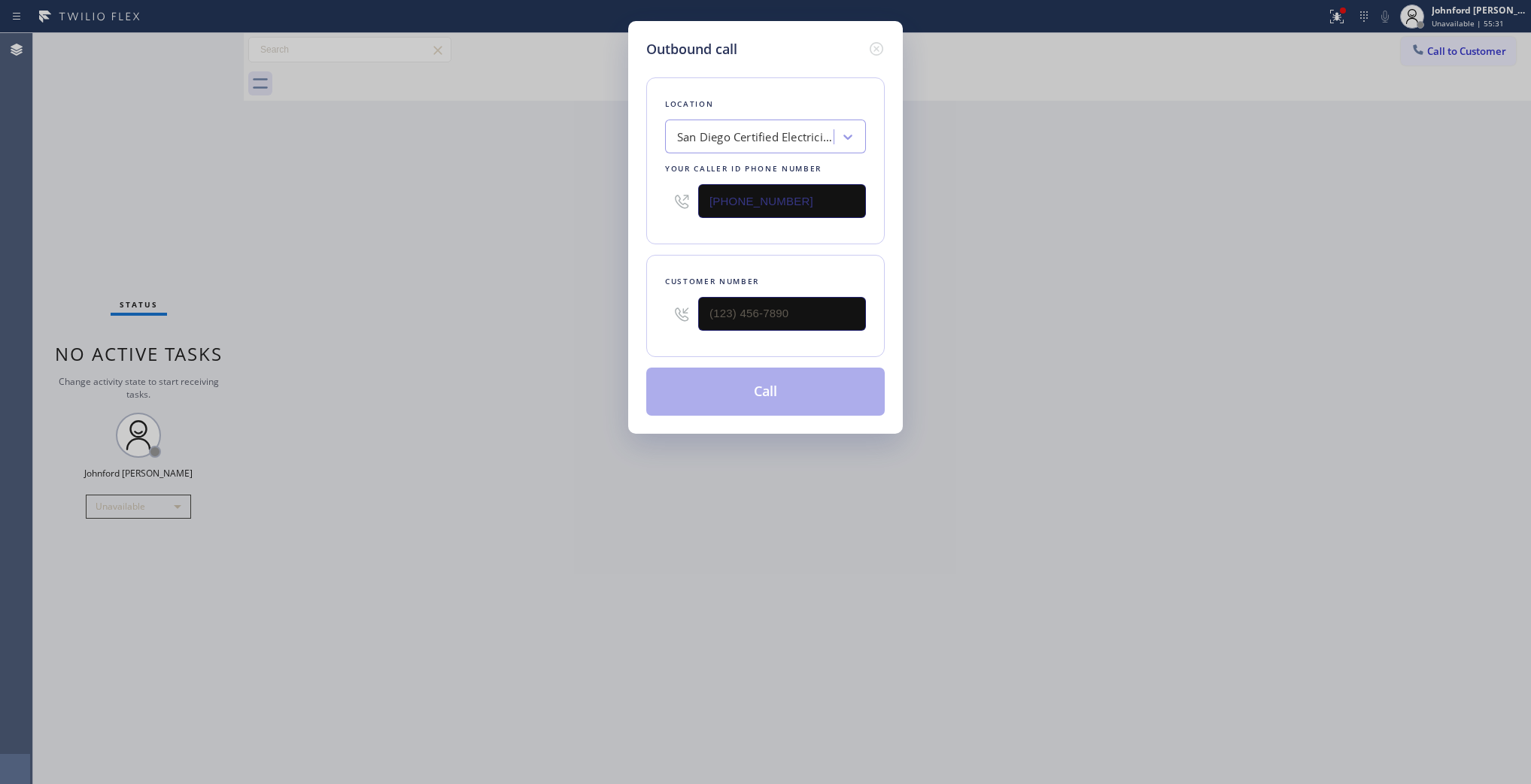
drag, startPoint x: 795, startPoint y: 198, endPoint x: 546, endPoint y: 211, distance: 249.3
click at [554, 211] on div "Outbound call Location San Diego Certified Electricians Your caller id phone nu…" at bounding box center [765, 392] width 1531 height 784
paste input "833) 988-388_"
type input "(833) 988-388_"
paste input "754) 336-6802"
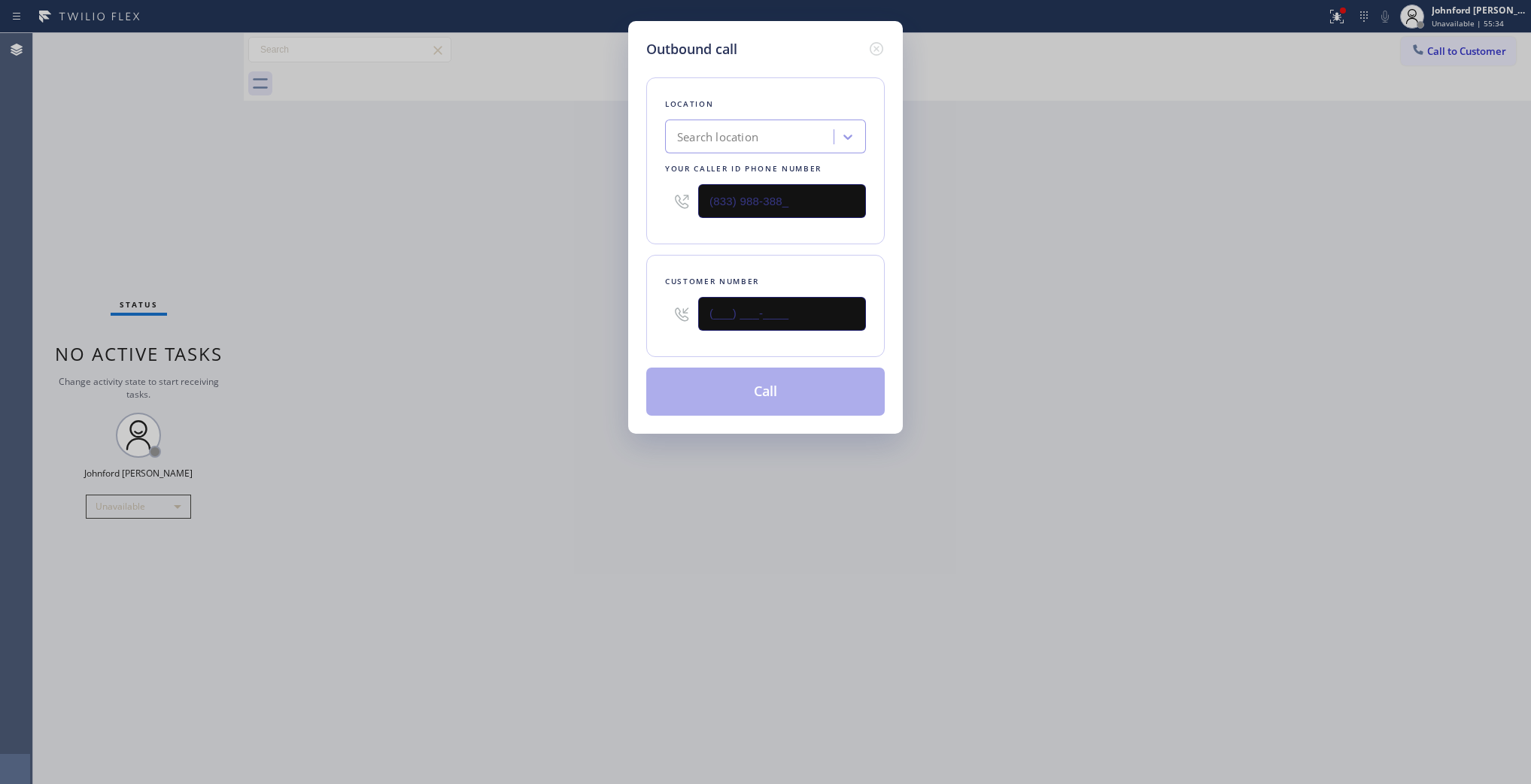
drag, startPoint x: 569, startPoint y: 316, endPoint x: 426, endPoint y: 316, distance: 143.0
click at [440, 316] on div "Outbound call Location Search location Your caller id phone number (833) 988-38…" at bounding box center [765, 392] width 1531 height 784
type input "(754) 336-6802"
click at [411, 318] on div "Outbound call Location Search location Your caller id phone number (833) 988-38…" at bounding box center [765, 392] width 1531 height 784
click at [786, 147] on div "Search location" at bounding box center [765, 136] width 201 height 34
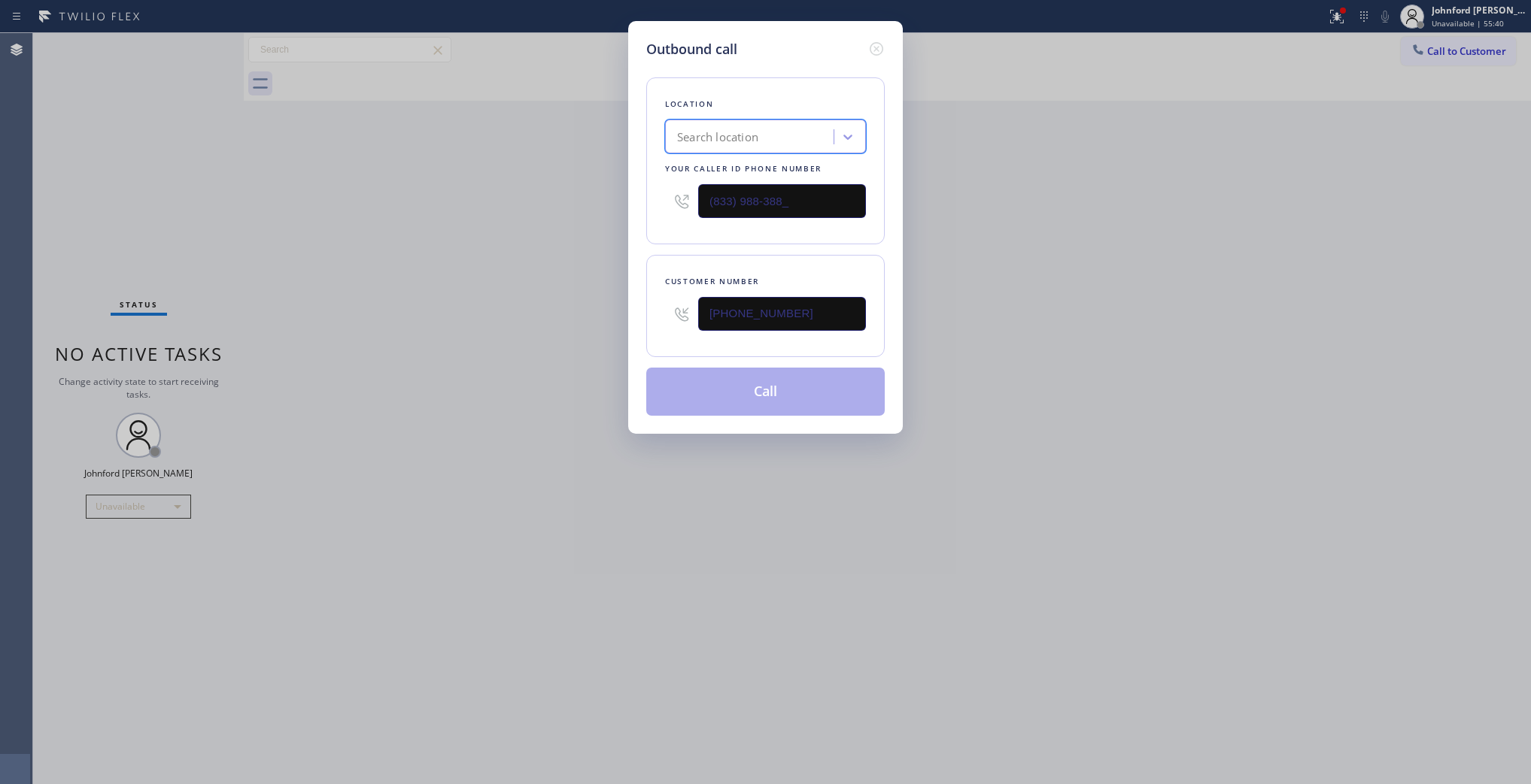
click at [781, 137] on div "Search location" at bounding box center [752, 136] width 164 height 26
paste input "Synergy Home Services"
type input "Synergy Home Services"
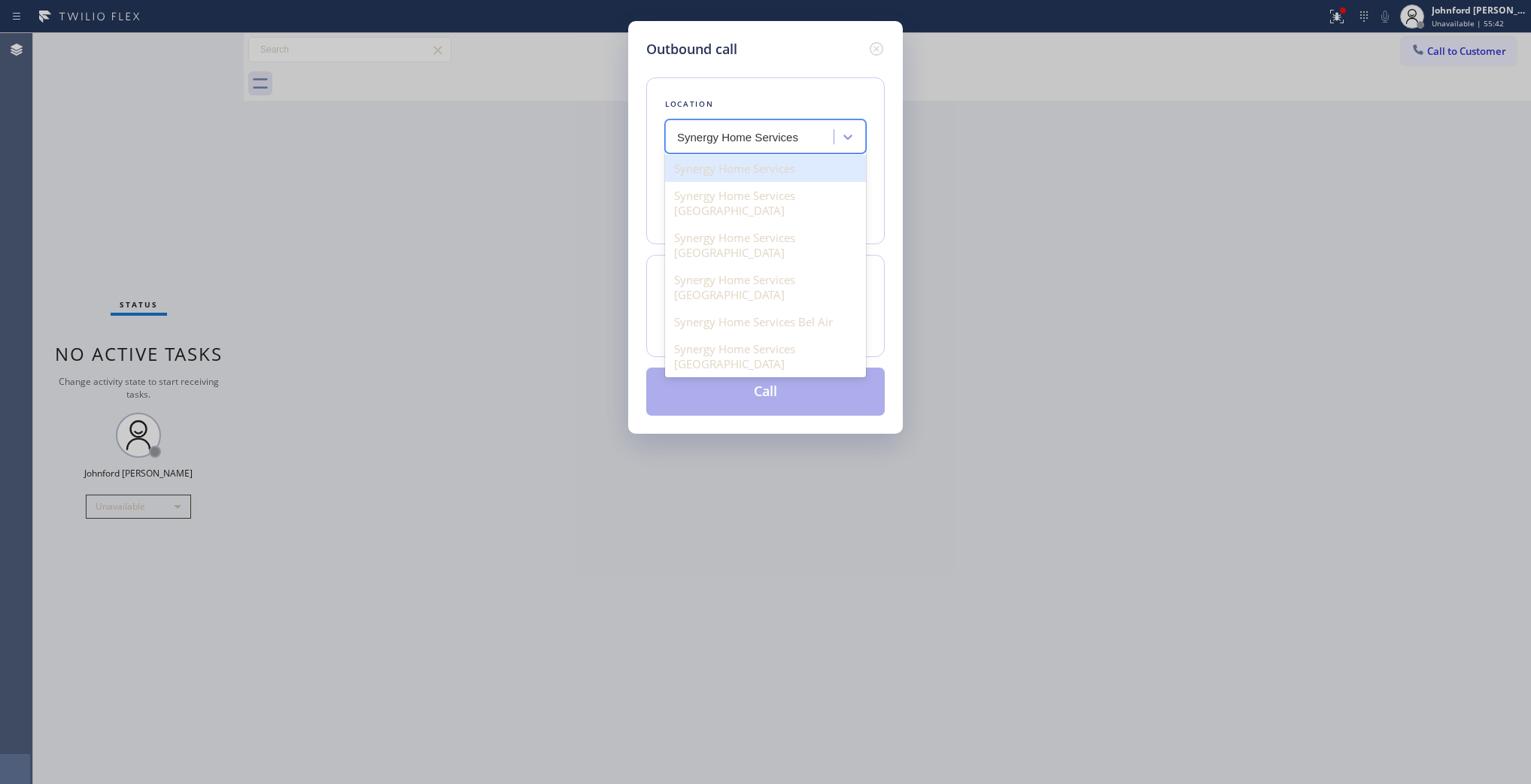
click at [770, 164] on div "Synergy Home Services" at bounding box center [765, 168] width 201 height 27
type input "(833) 988-3885"
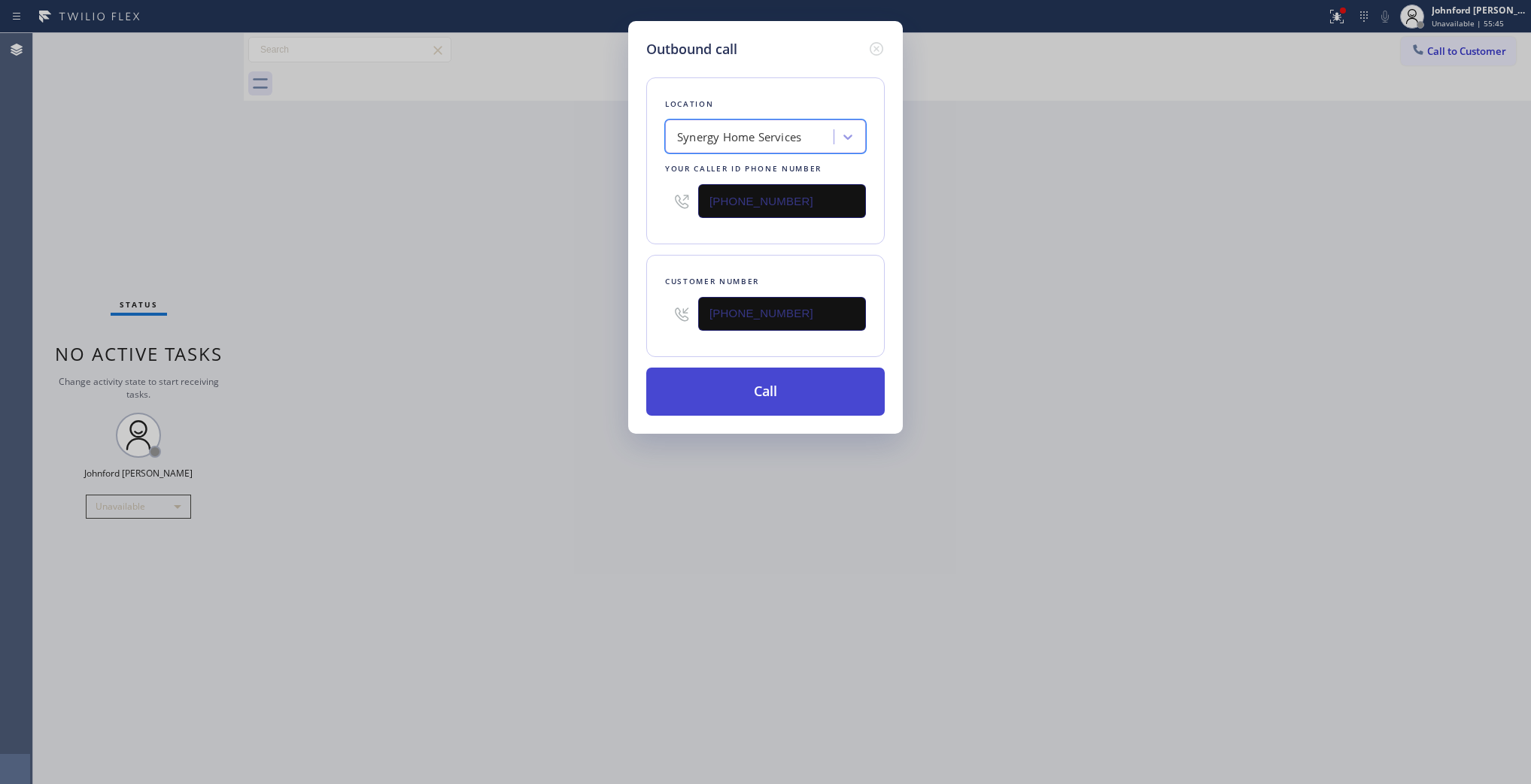
click at [763, 384] on button "Call" at bounding box center [765, 392] width 238 height 48
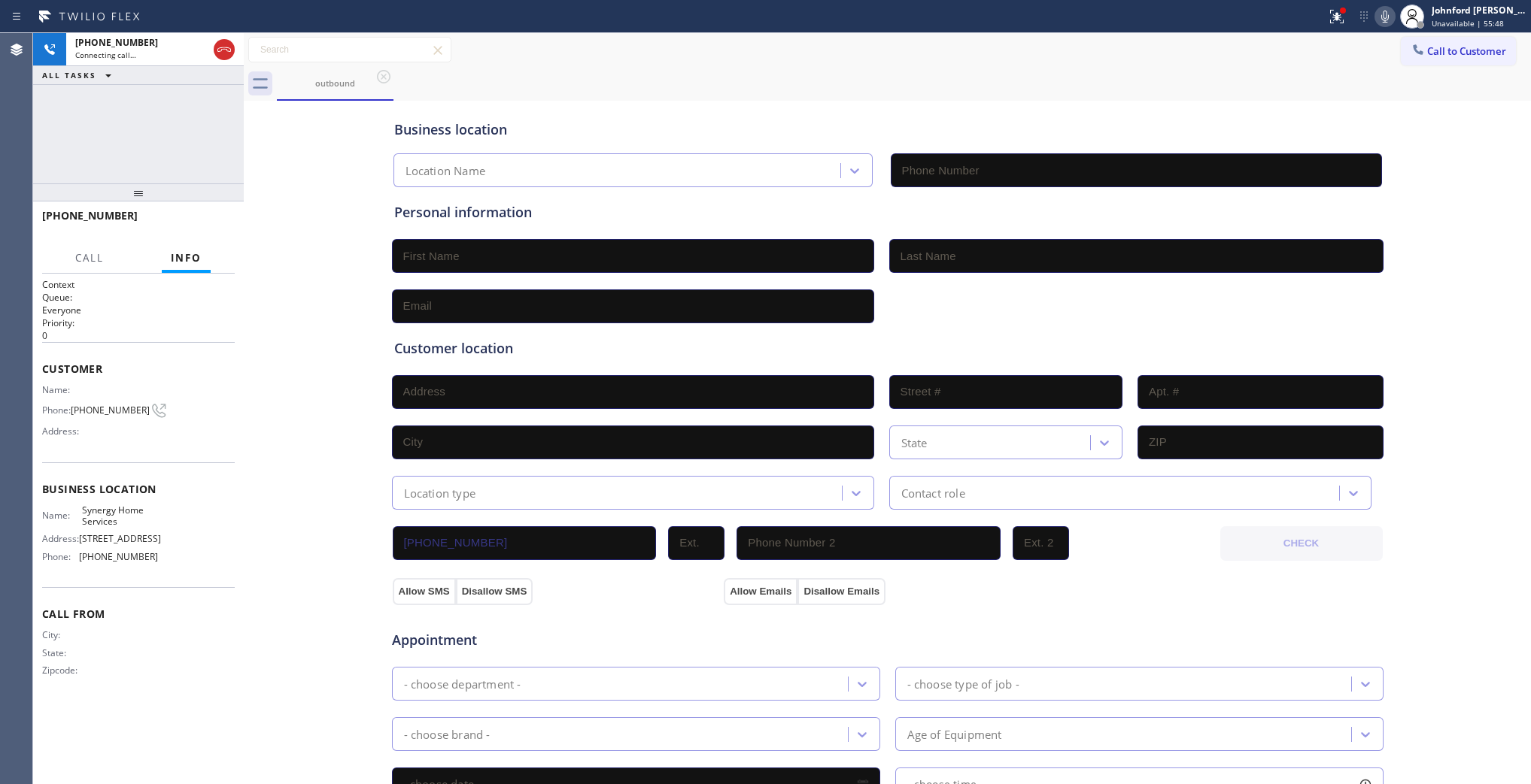
type input "(833) 988-3885"
drag, startPoint x: 74, startPoint y: 144, endPoint x: 110, endPoint y: 173, distance: 46.2
click at [74, 144] on div "+17543366802 Live | 00:00 ALL TASKS ALL TASKS ACTIVE TASKS TASKS IN WRAP UP" at bounding box center [138, 108] width 211 height 151
click at [206, 217] on span "HANG UP" at bounding box center [200, 222] width 46 height 11
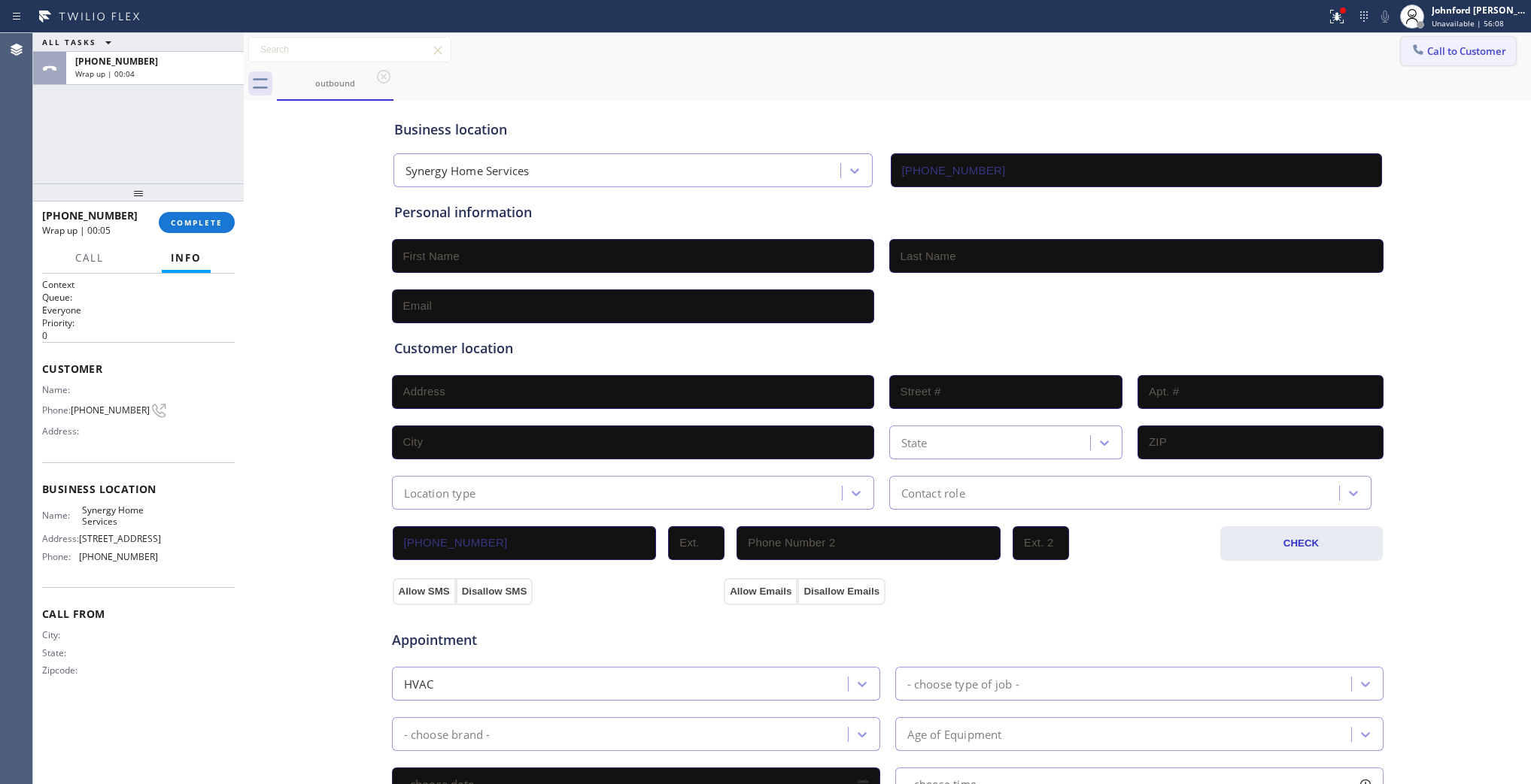
click at [1471, 45] on button "Call to Customer" at bounding box center [1459, 51] width 115 height 29
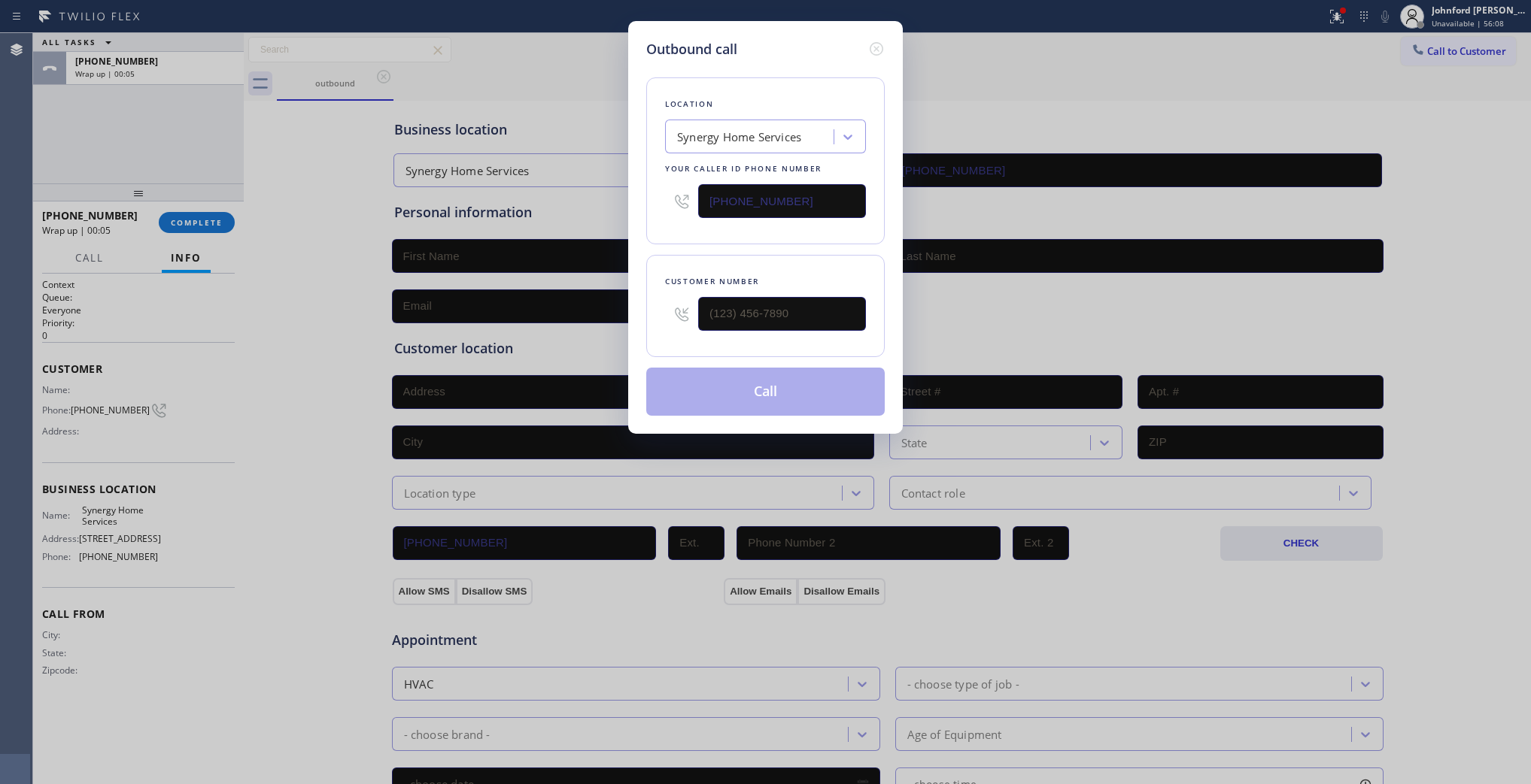
drag, startPoint x: 752, startPoint y: 207, endPoint x: 656, endPoint y: 207, distance: 96.0
click at [656, 207] on div "Location Synergy Home Services Your caller id phone number (833) 988-3885" at bounding box center [765, 161] width 238 height 167
paste input "248) 671-6118"
type input "(248) 671-6118"
paste input "734) 371-2592"
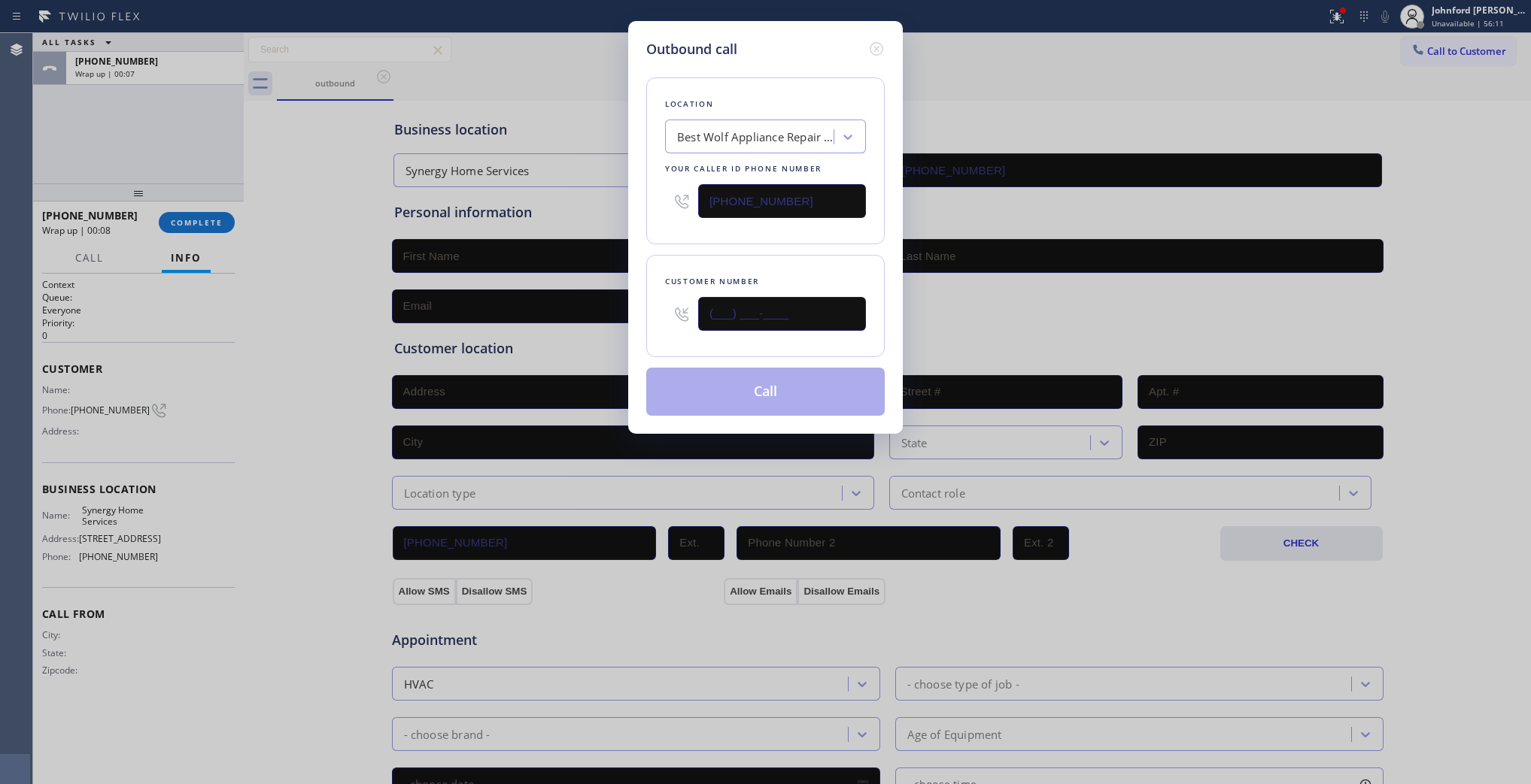
drag, startPoint x: 771, startPoint y: 308, endPoint x: 629, endPoint y: 299, distance: 142.3
click at [629, 299] on div "Outbound call Location Best Wolf Appliance Repair Detroit Your caller id phone …" at bounding box center [766, 227] width 275 height 413
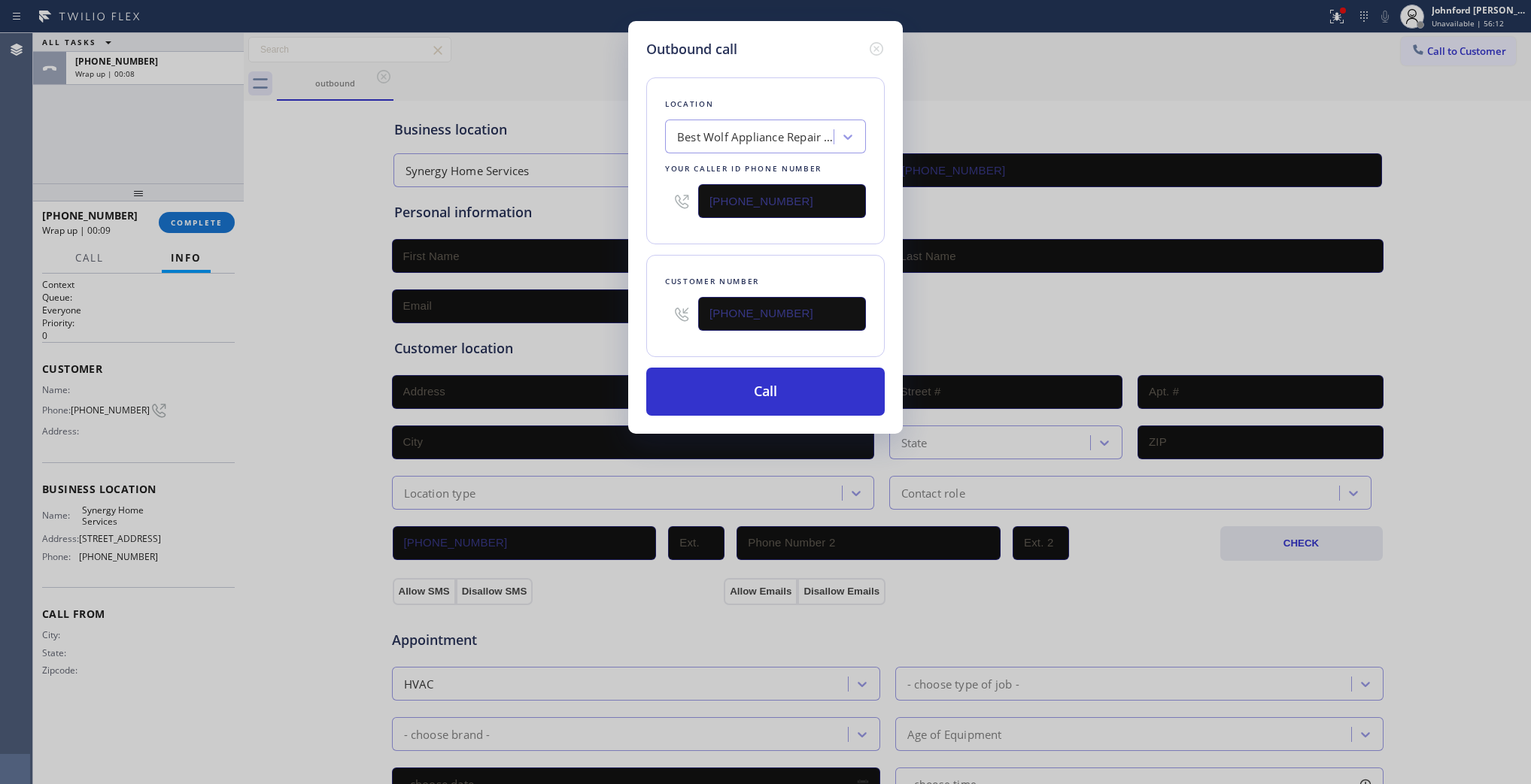
type input "(734) 371-2592"
click at [660, 285] on div "Customer number (734) 371-2592" at bounding box center [765, 306] width 238 height 102
click at [730, 390] on button "Call" at bounding box center [765, 392] width 238 height 48
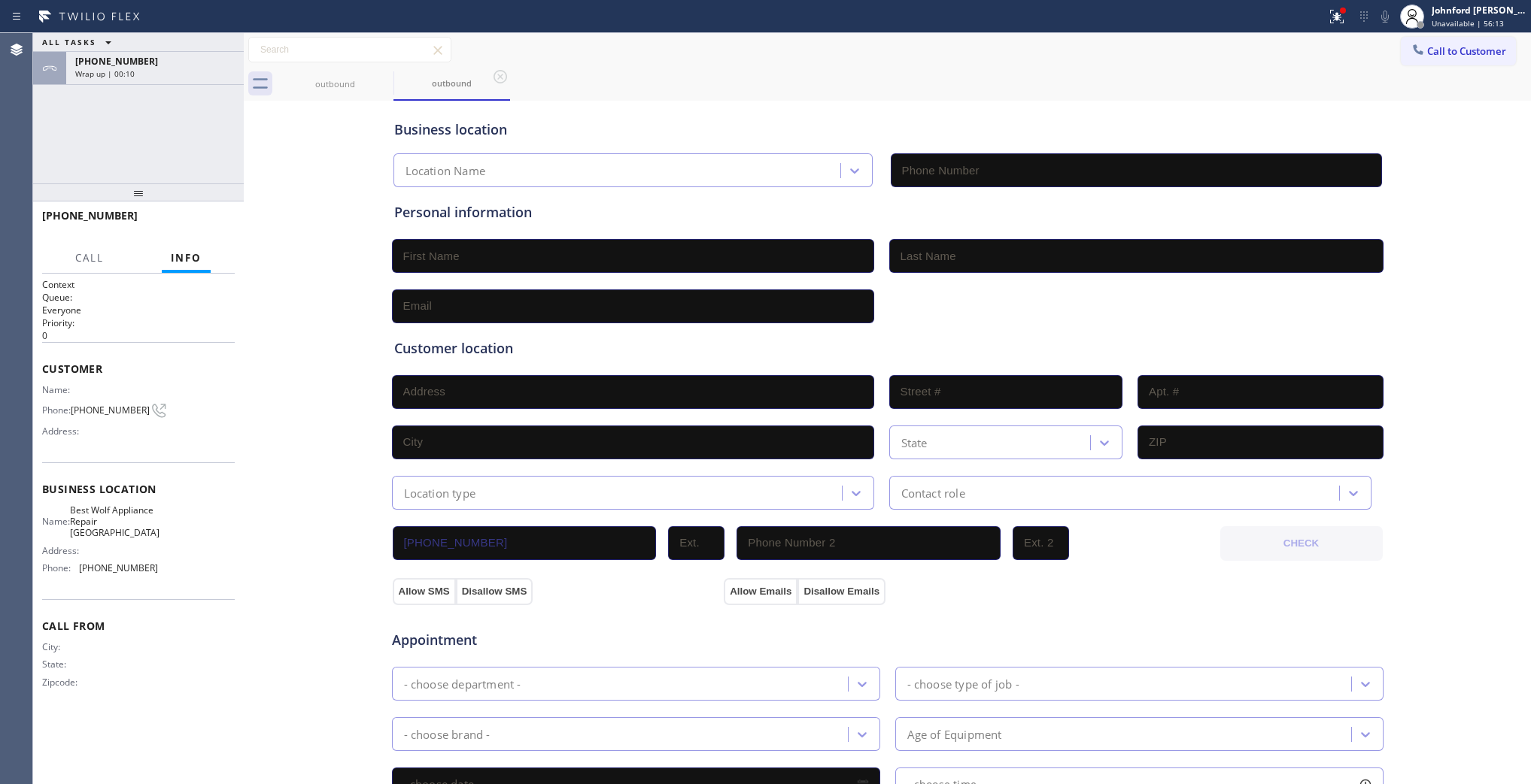
type input "(248) 671-6118"
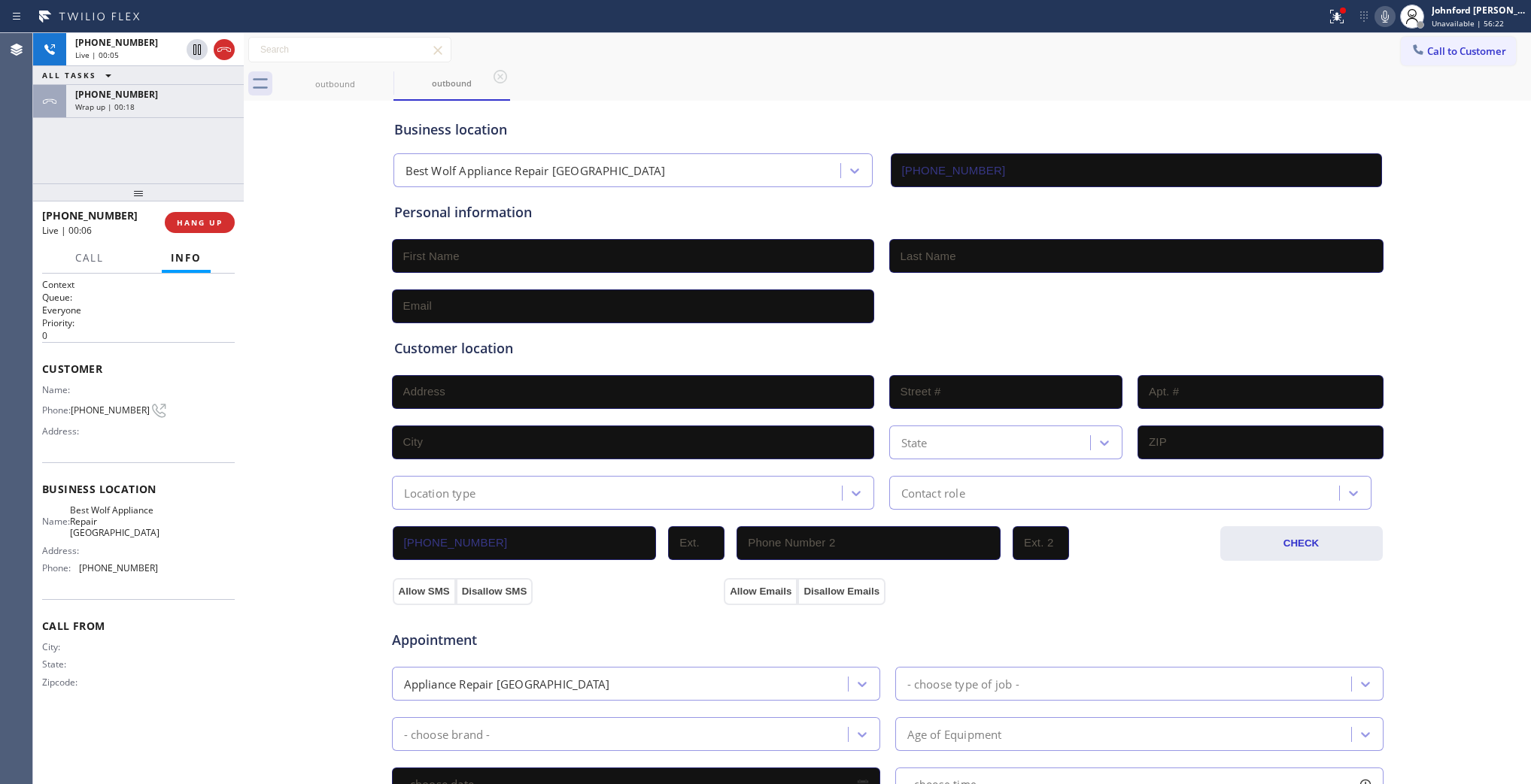
drag, startPoint x: 105, startPoint y: 125, endPoint x: 153, endPoint y: 163, distance: 61.2
click at [139, 144] on div "+17343712592 Live | 00:05 ALL TASKS ALL TASKS ACTIVE TASKS TASKS IN WRAP UP +17…" at bounding box center [138, 108] width 211 height 151
click at [186, 211] on div "+17343712592 Live | 00:06 HANG UP" at bounding box center [138, 222] width 193 height 39
click at [186, 211] on div "+17343712592 Live | 00:18 HANG UP" at bounding box center [138, 222] width 193 height 39
click at [206, 236] on div "+17343712592 Live | 00:19 HANG UP" at bounding box center [138, 222] width 193 height 39
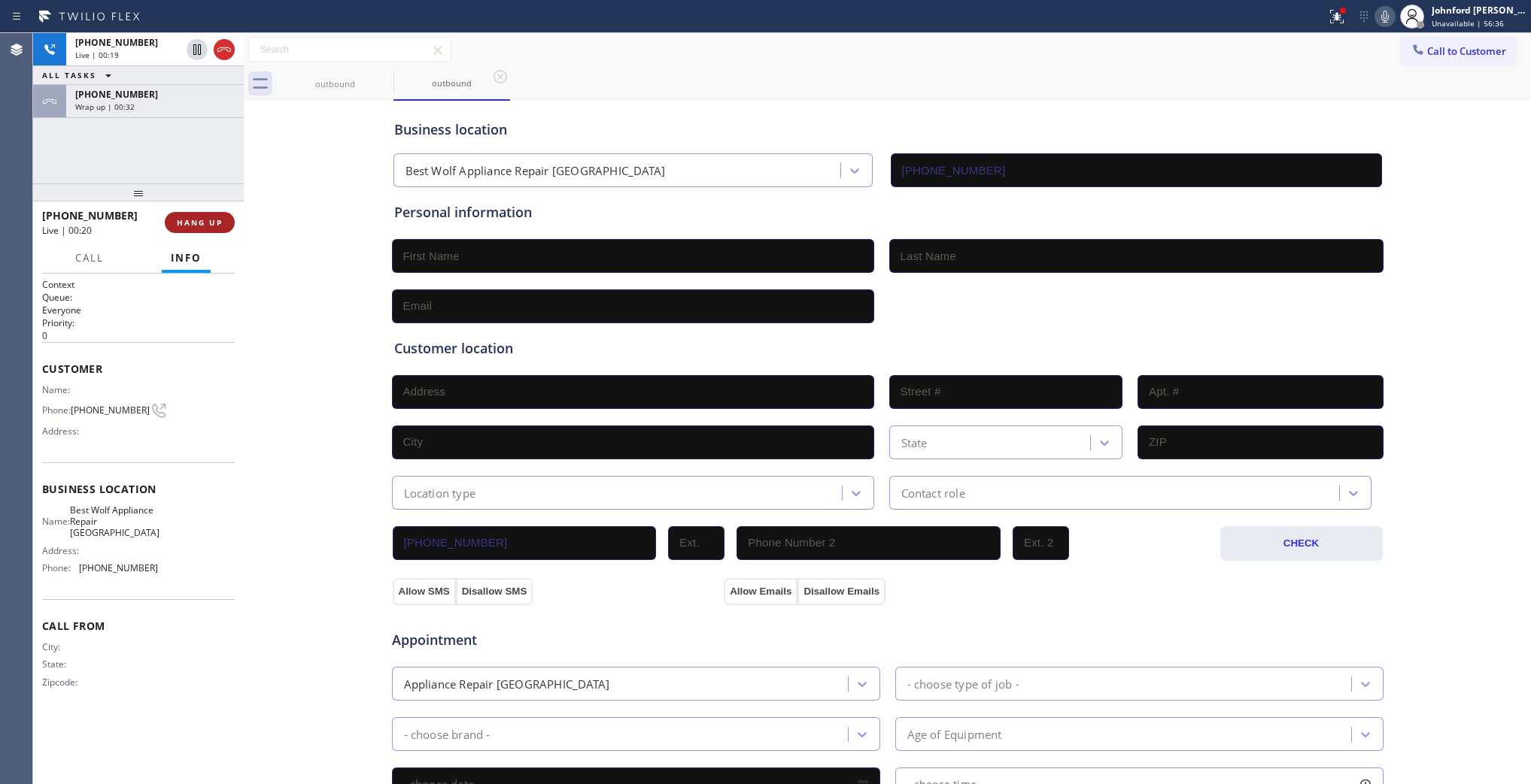
click at [196, 221] on span "HANG UP" at bounding box center [200, 222] width 46 height 11
click at [196, 221] on span "COMPLETE" at bounding box center [197, 222] width 52 height 11
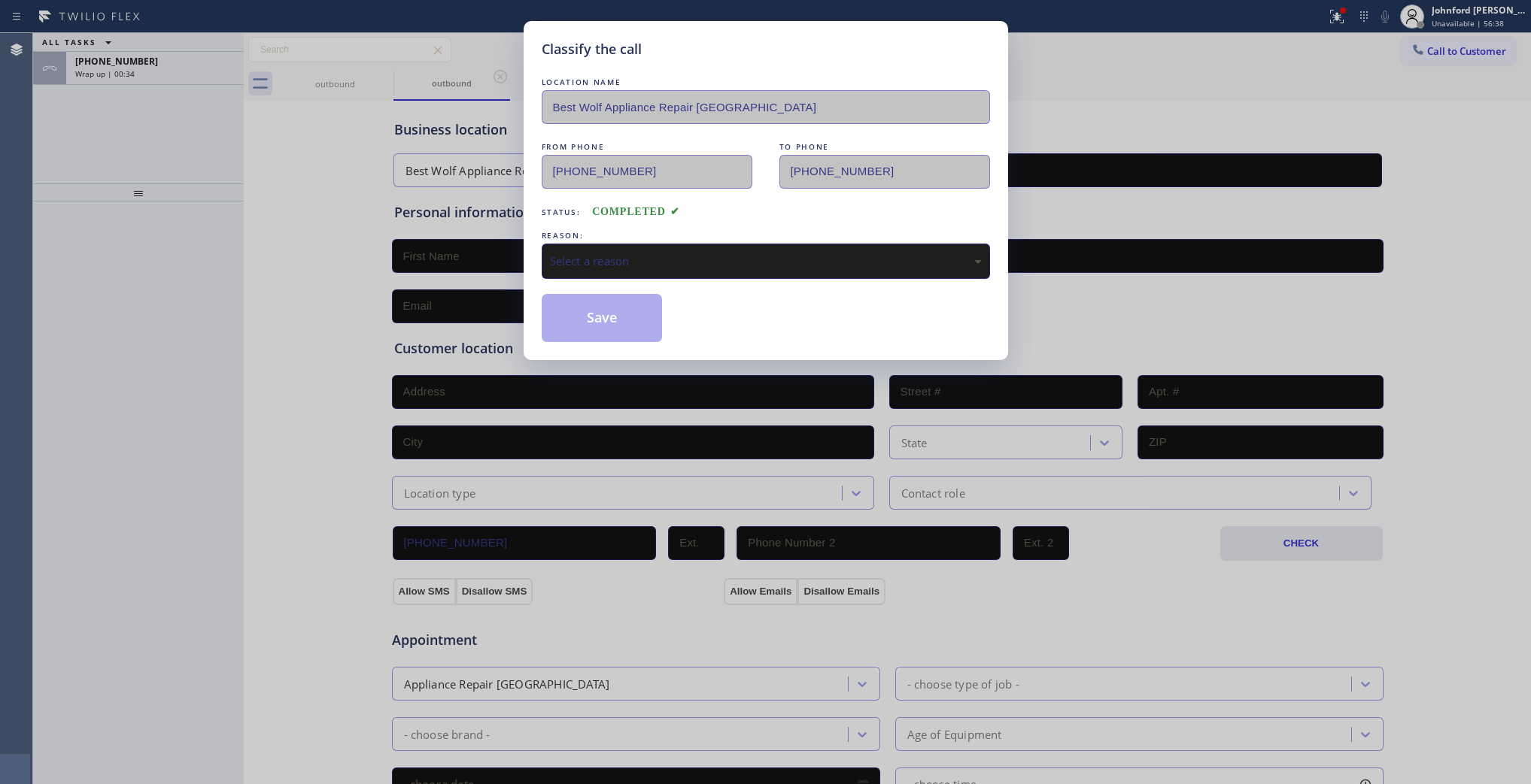
click at [626, 253] on div "Select a reason" at bounding box center [766, 261] width 432 height 18
click at [629, 260] on div "Tech, Unknown/didnt ring" at bounding box center [766, 261] width 432 height 18
click at [610, 320] on button "Save" at bounding box center [602, 317] width 121 height 48
click at [171, 77] on div "Classify the call LOCATION NAME 5 Star Plumbing FROM PHONE (888) 909-0120 TO PH…" at bounding box center [782, 408] width 1498 height 751
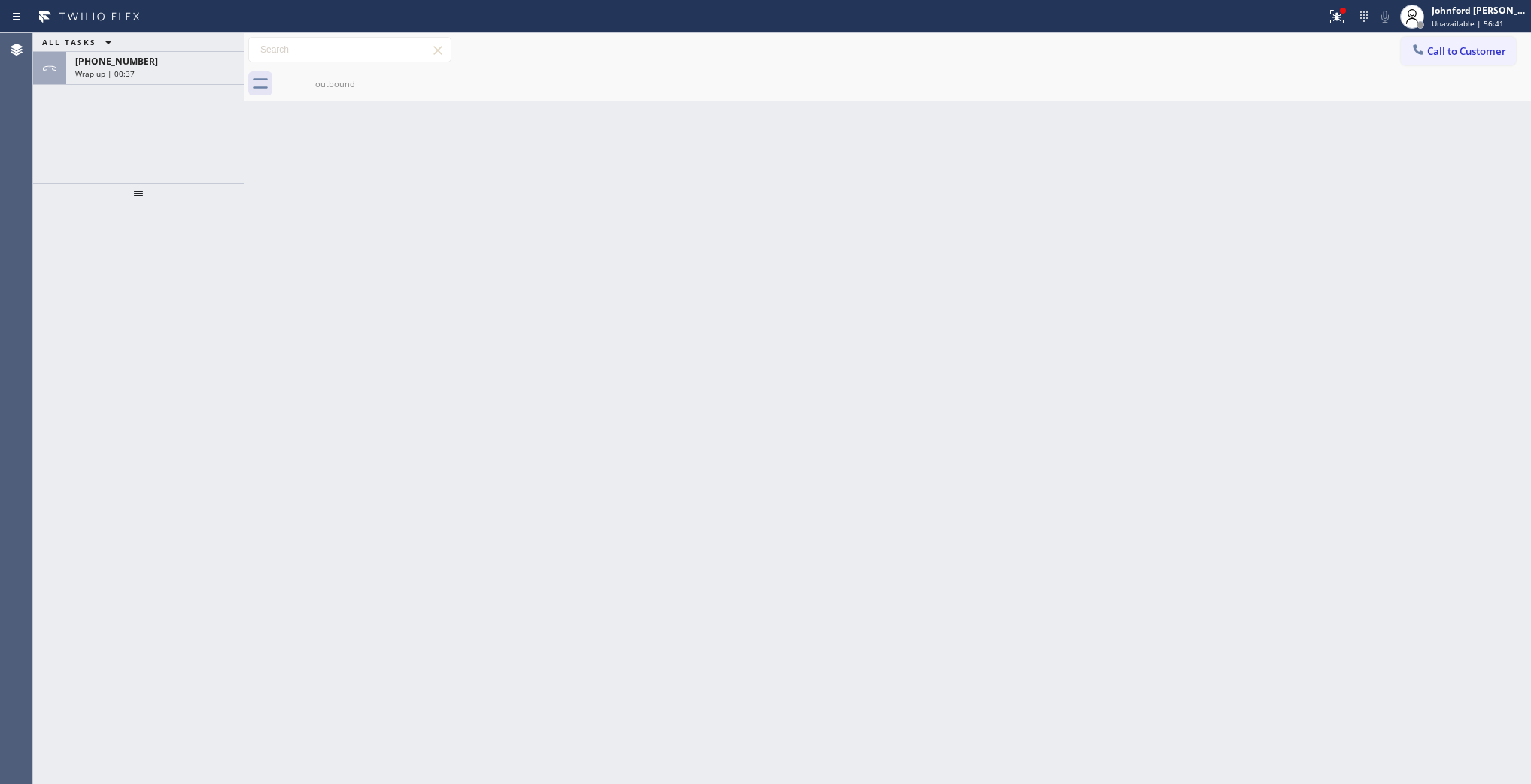
click at [171, 77] on div "Wrap up | 00:37" at bounding box center [154, 73] width 159 height 11
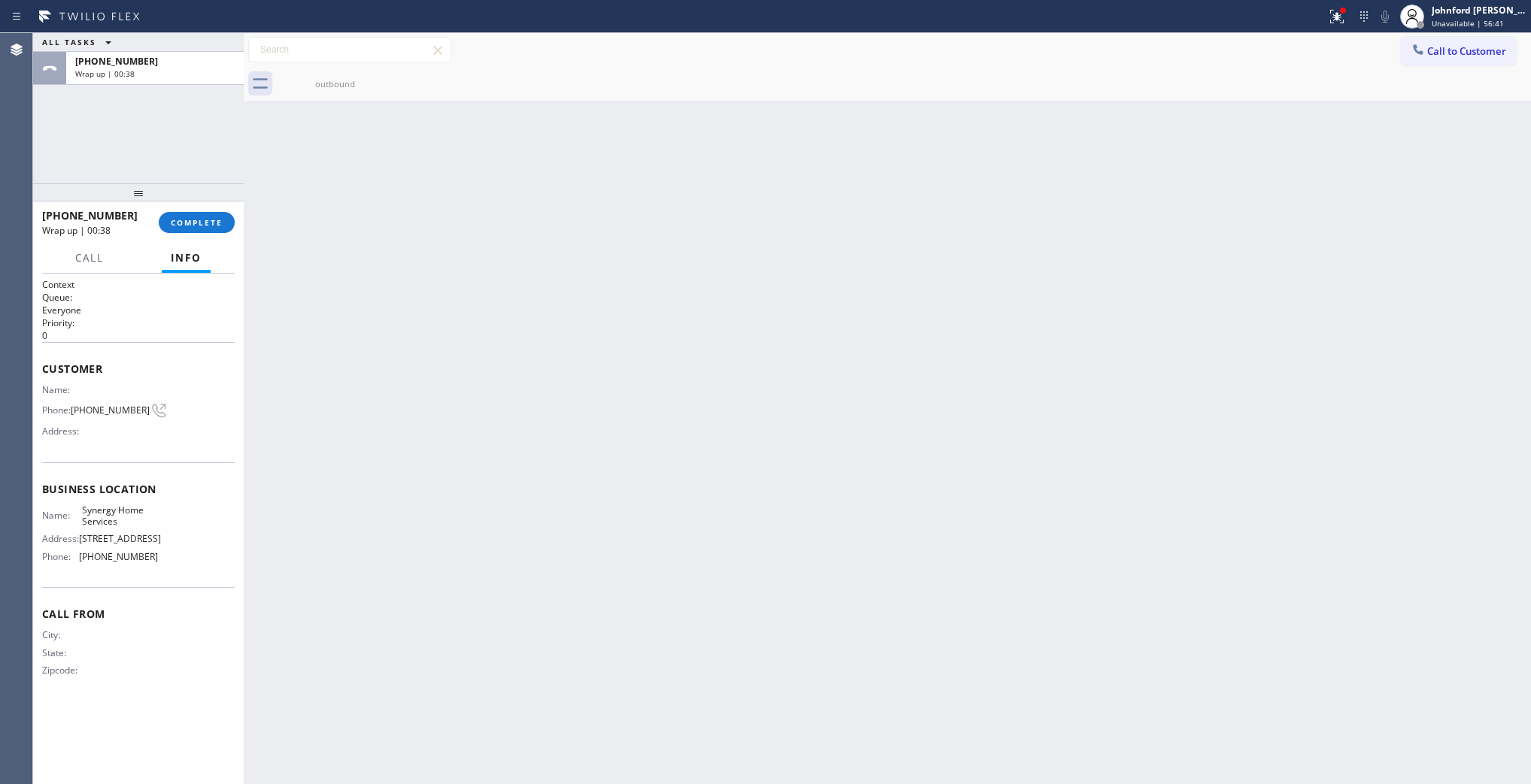
click at [171, 77] on div "Wrap up | 00:38" at bounding box center [154, 73] width 159 height 11
click at [213, 221] on span "COMPLETE" at bounding box center [197, 222] width 52 height 11
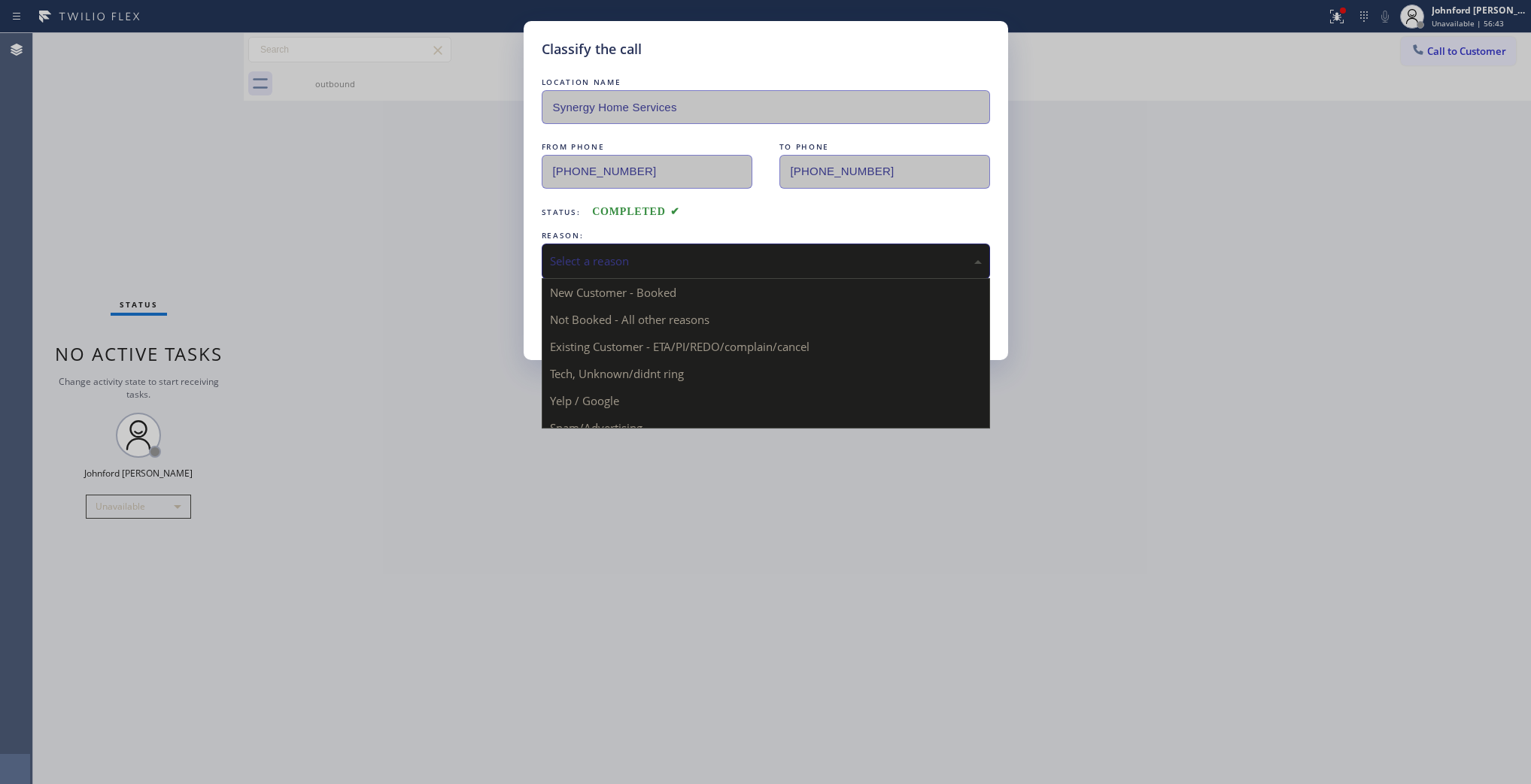
click at [648, 265] on div "Select a reason" at bounding box center [766, 261] width 448 height 35
drag, startPoint x: 584, startPoint y: 392, endPoint x: 583, endPoint y: 381, distance: 11.0
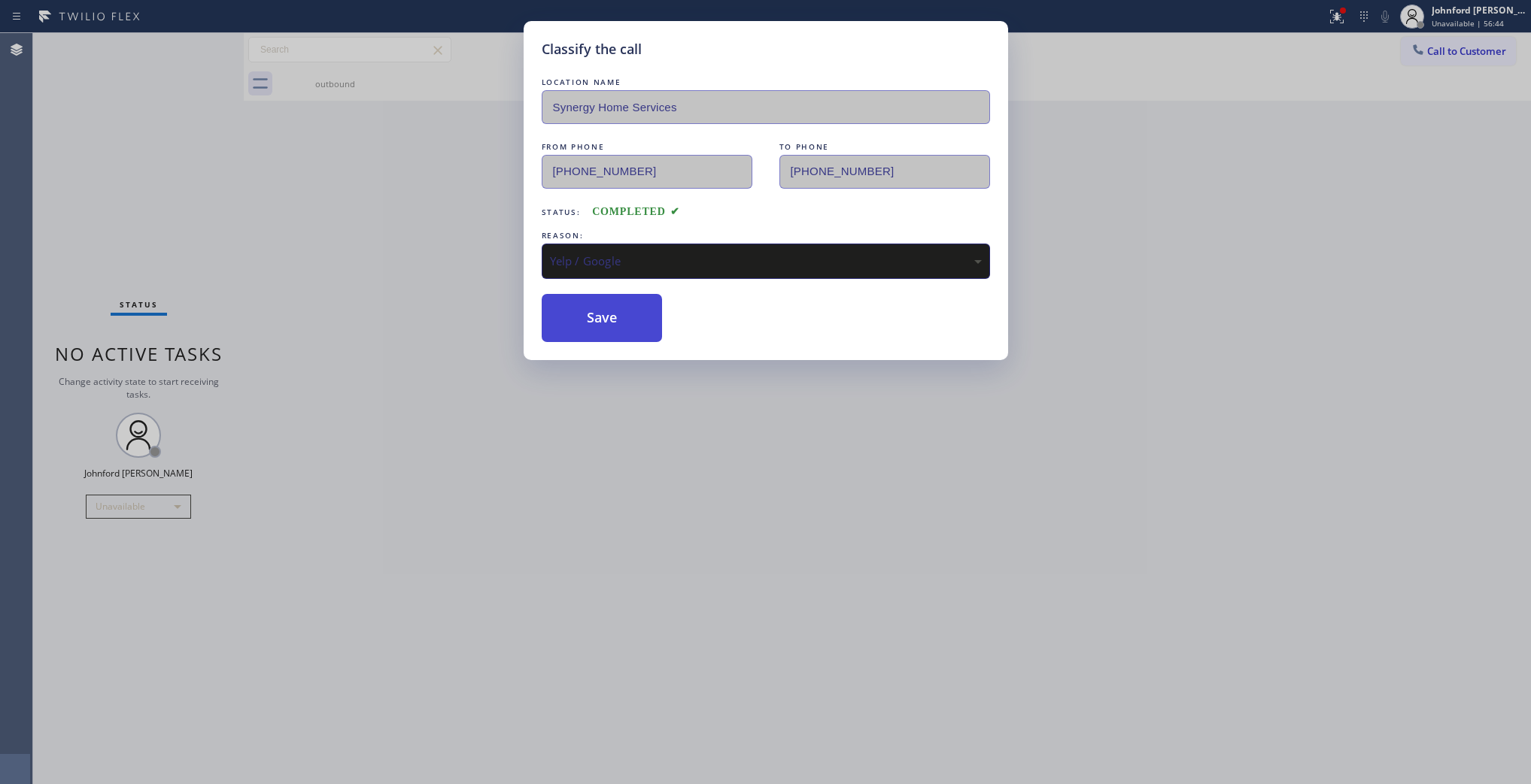
click at [602, 301] on button "Save" at bounding box center [602, 317] width 121 height 48
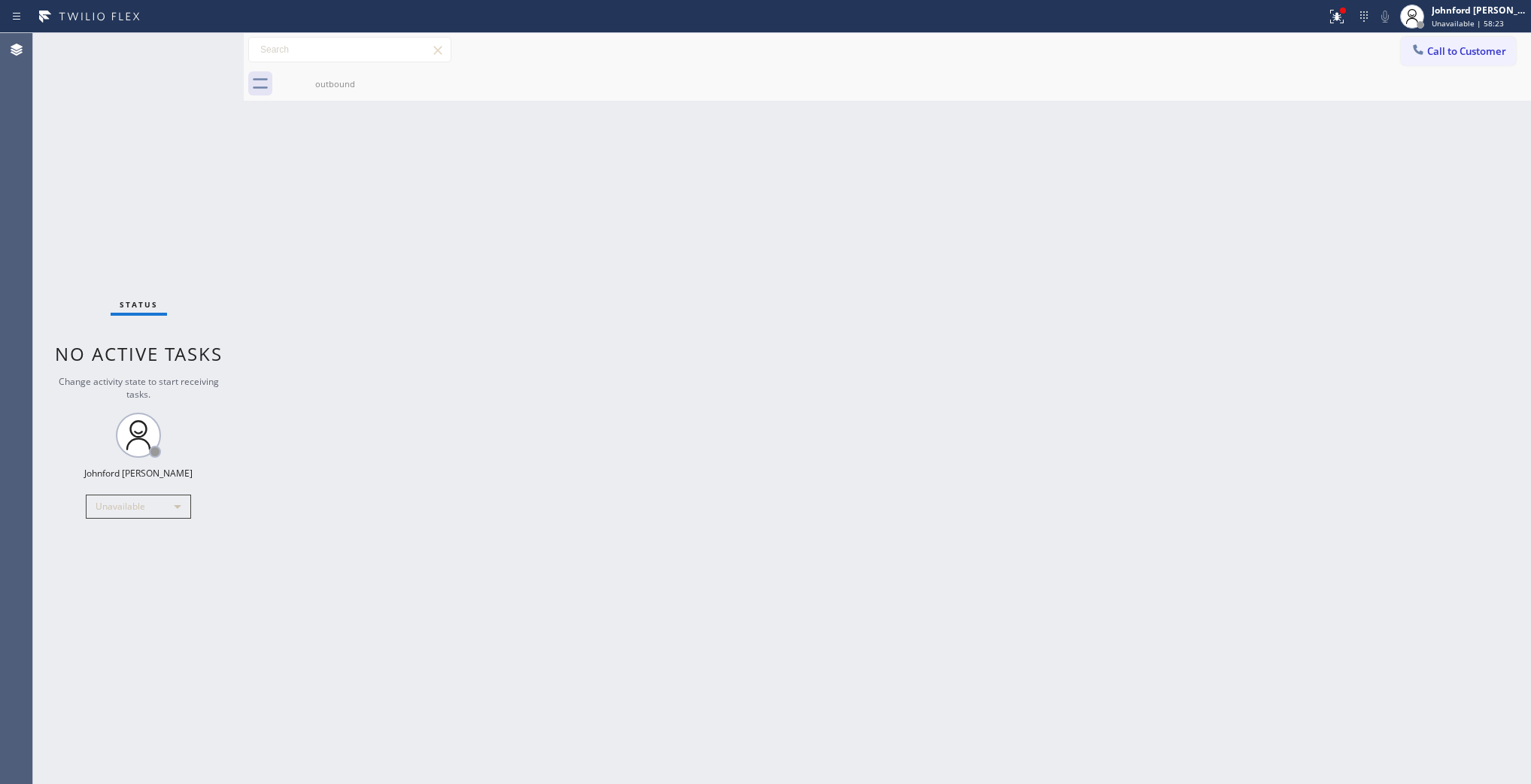
click at [1223, 234] on div "Back to Dashboard Change Sender ID Customers Technicians Select a contact Outbo…" at bounding box center [887, 408] width 1287 height 751
click at [634, 223] on div "Back to Dashboard Change Sender ID Customers Technicians Select a contact Outbo…" at bounding box center [887, 408] width 1287 height 751
click at [1427, 54] on span "Call to Customer" at bounding box center [1467, 51] width 79 height 13
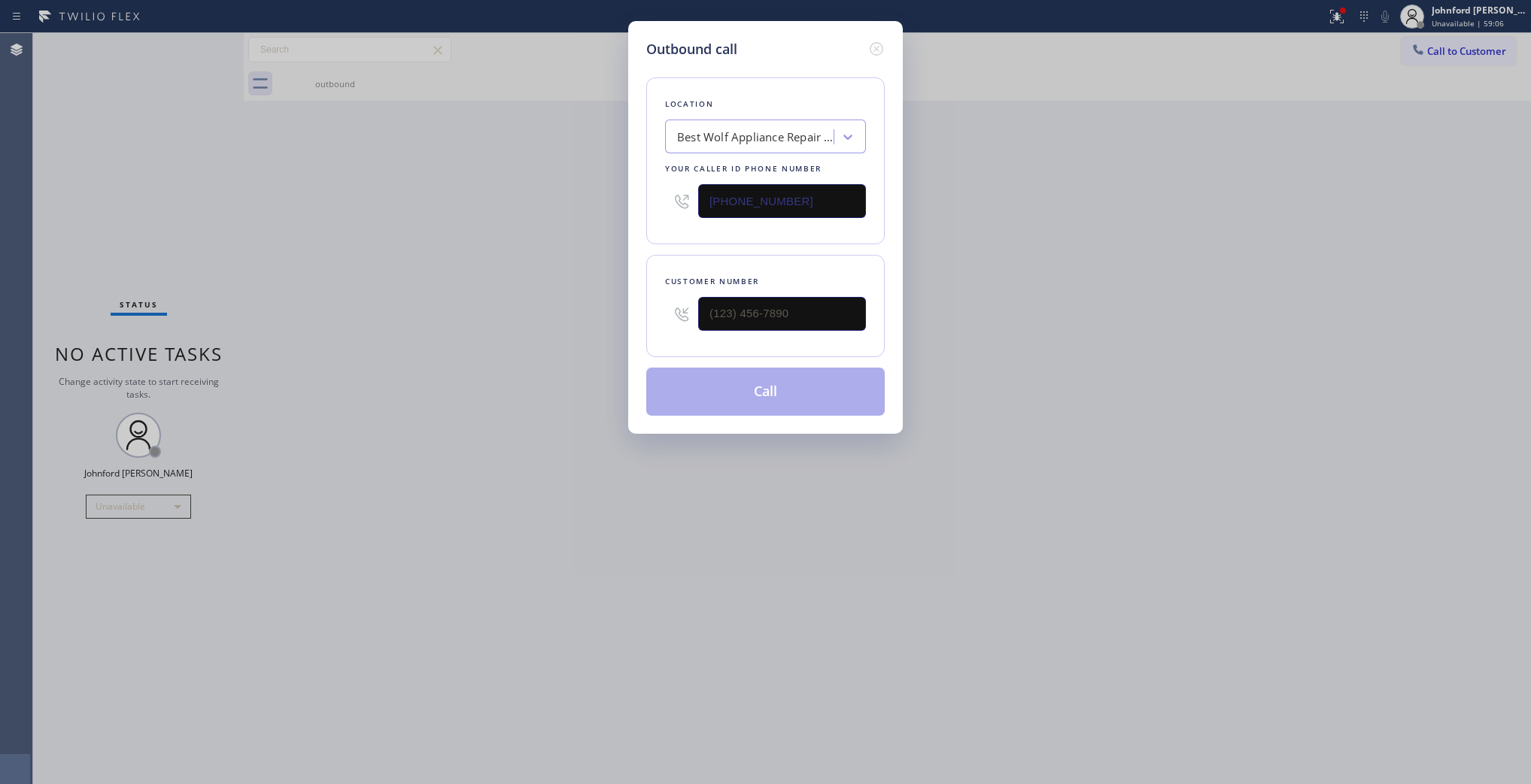
drag, startPoint x: 775, startPoint y: 213, endPoint x: 626, endPoint y: 228, distance: 149.8
click at [629, 228] on div "Outbound call Location Best Wolf Appliance Repair Detroit Your caller id phone …" at bounding box center [766, 227] width 275 height 413
paste input "323) 870-6746"
type input "(323) 870-6746"
drag, startPoint x: 802, startPoint y: 320, endPoint x: 552, endPoint y: 310, distance: 250.2
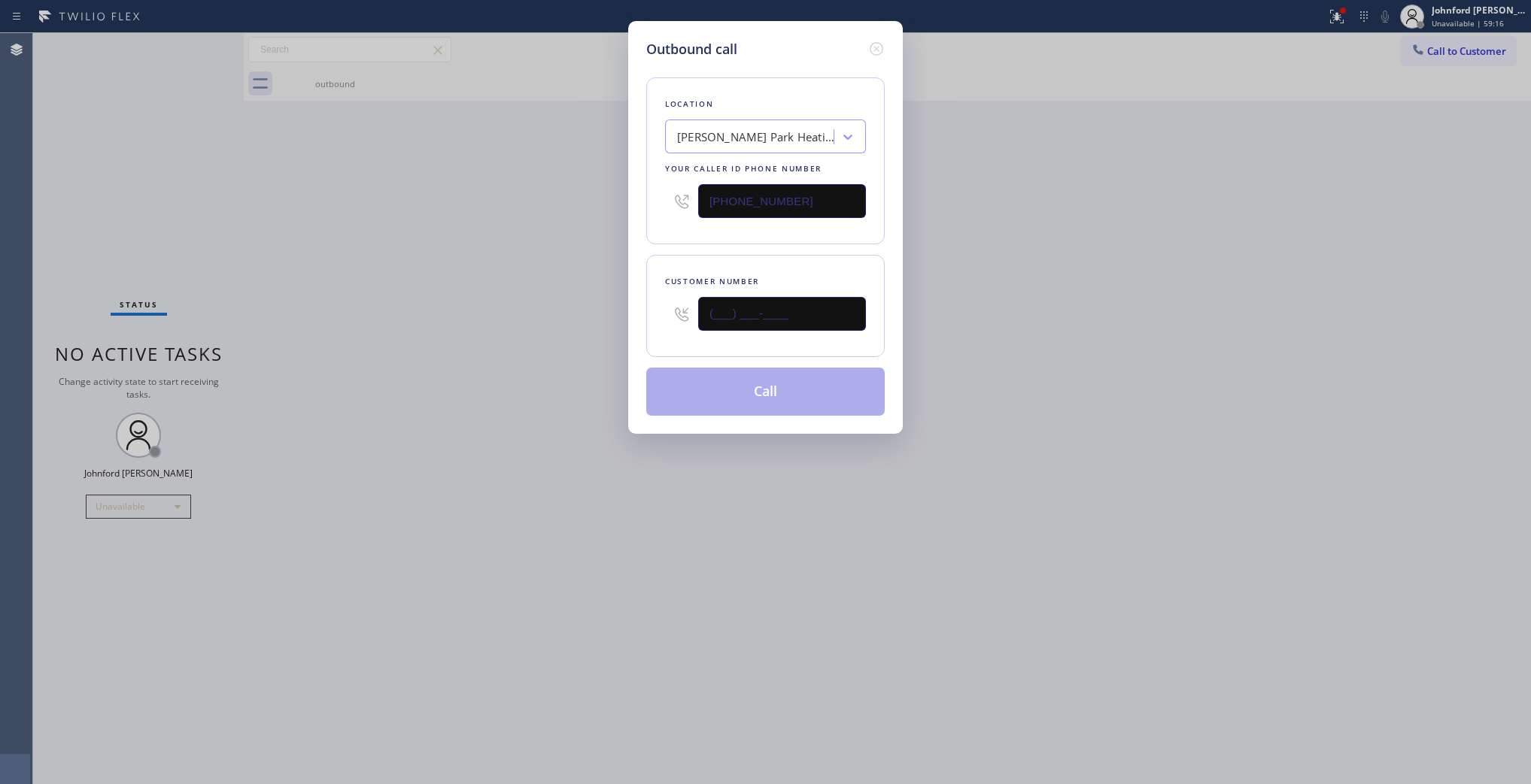
click at [561, 310] on div "Outbound call Location Griffith Park Heating and Air Conditioning Your caller i…" at bounding box center [765, 392] width 1531 height 784
paste input "754) 336-6794"
type input "(754) 336-6794"
click at [511, 313] on div "Outbound call Location Griffith Park Heating and Air Conditioning Your caller i…" at bounding box center [765, 392] width 1531 height 784
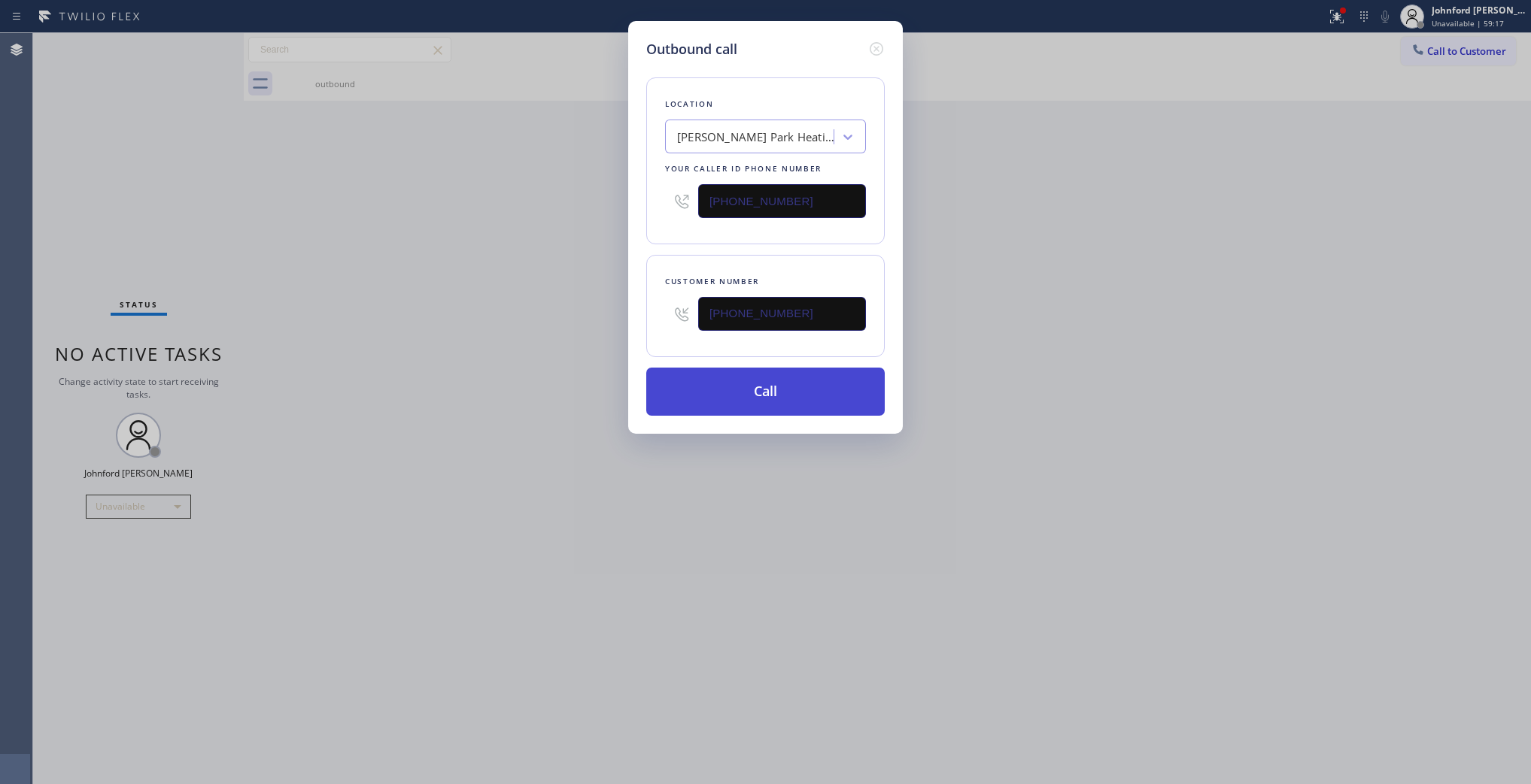
click at [722, 389] on button "Call" at bounding box center [765, 392] width 238 height 48
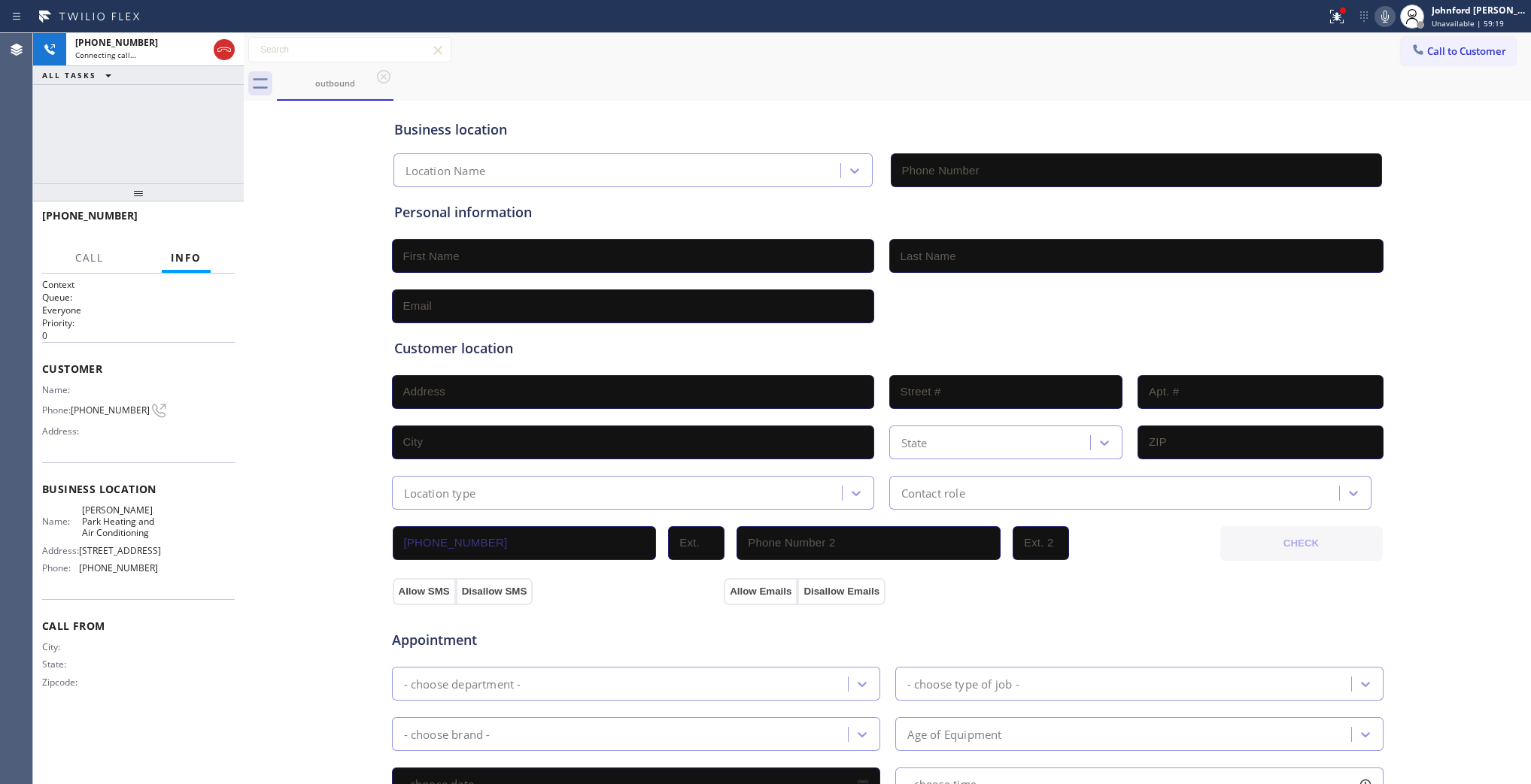
type input "(323) 870-6746"
click at [222, 218] on span "HANG UP" at bounding box center [200, 222] width 46 height 11
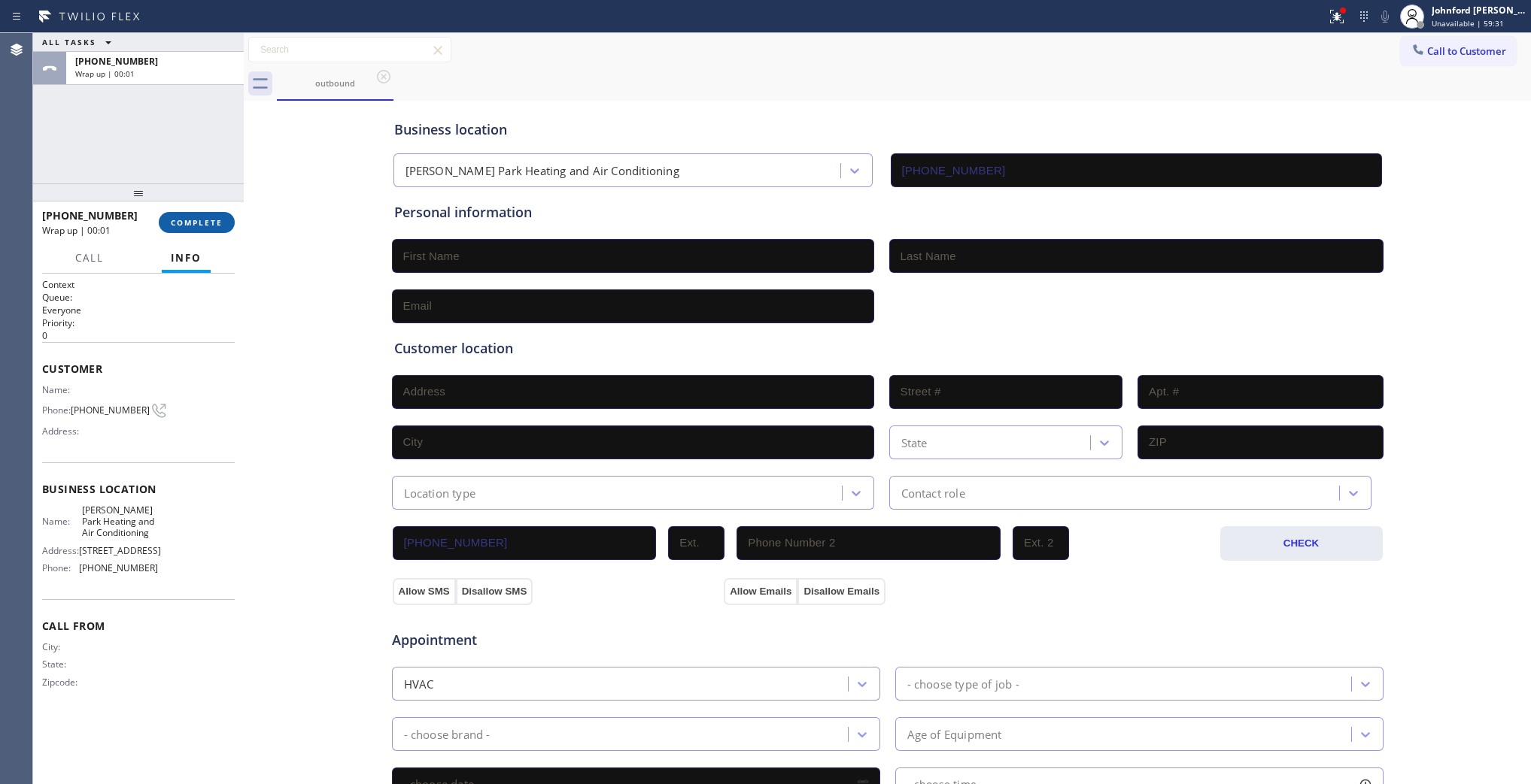
click at [212, 222] on span "COMPLETE" at bounding box center [197, 222] width 52 height 11
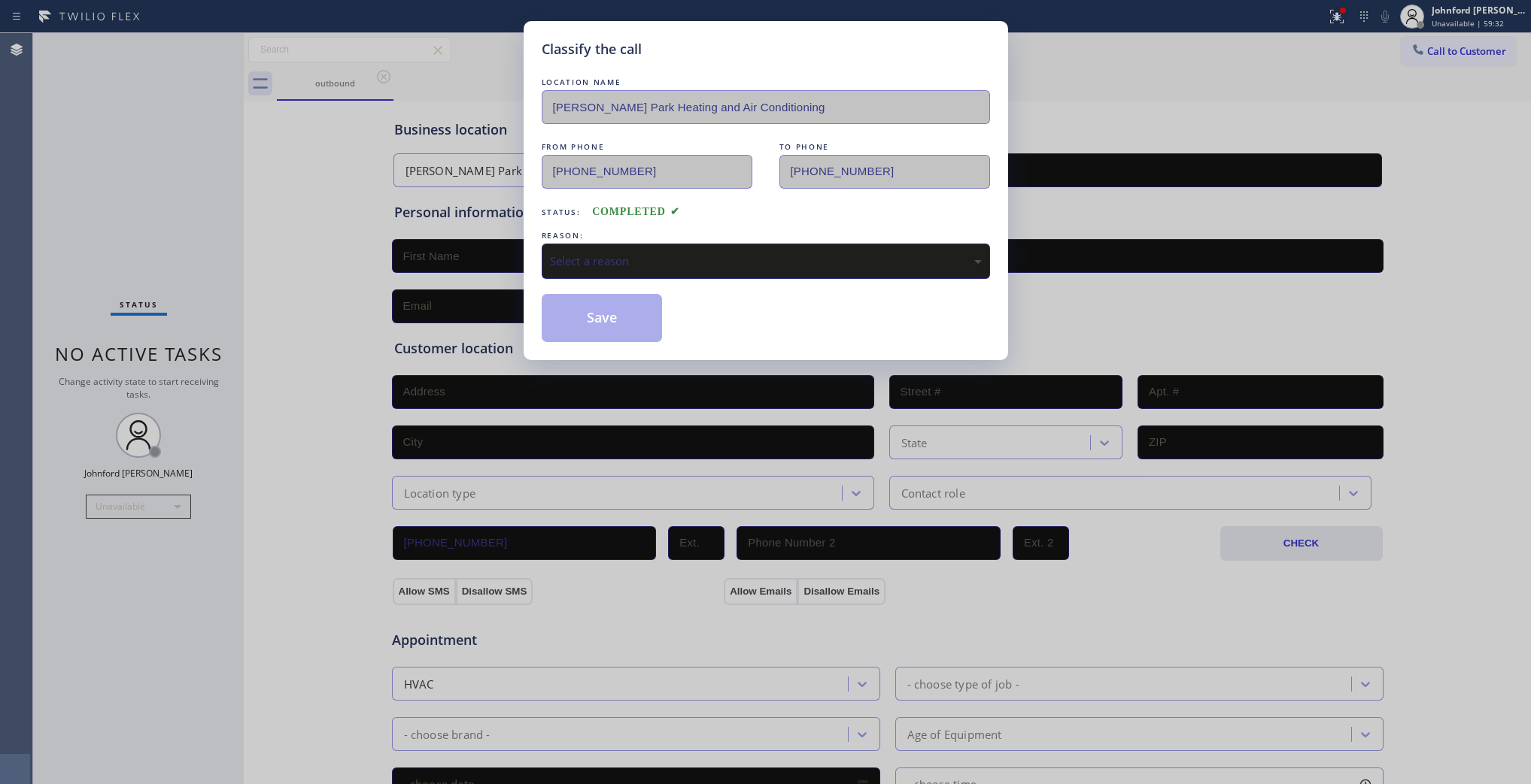
click at [610, 264] on div "Select a reason" at bounding box center [766, 261] width 432 height 18
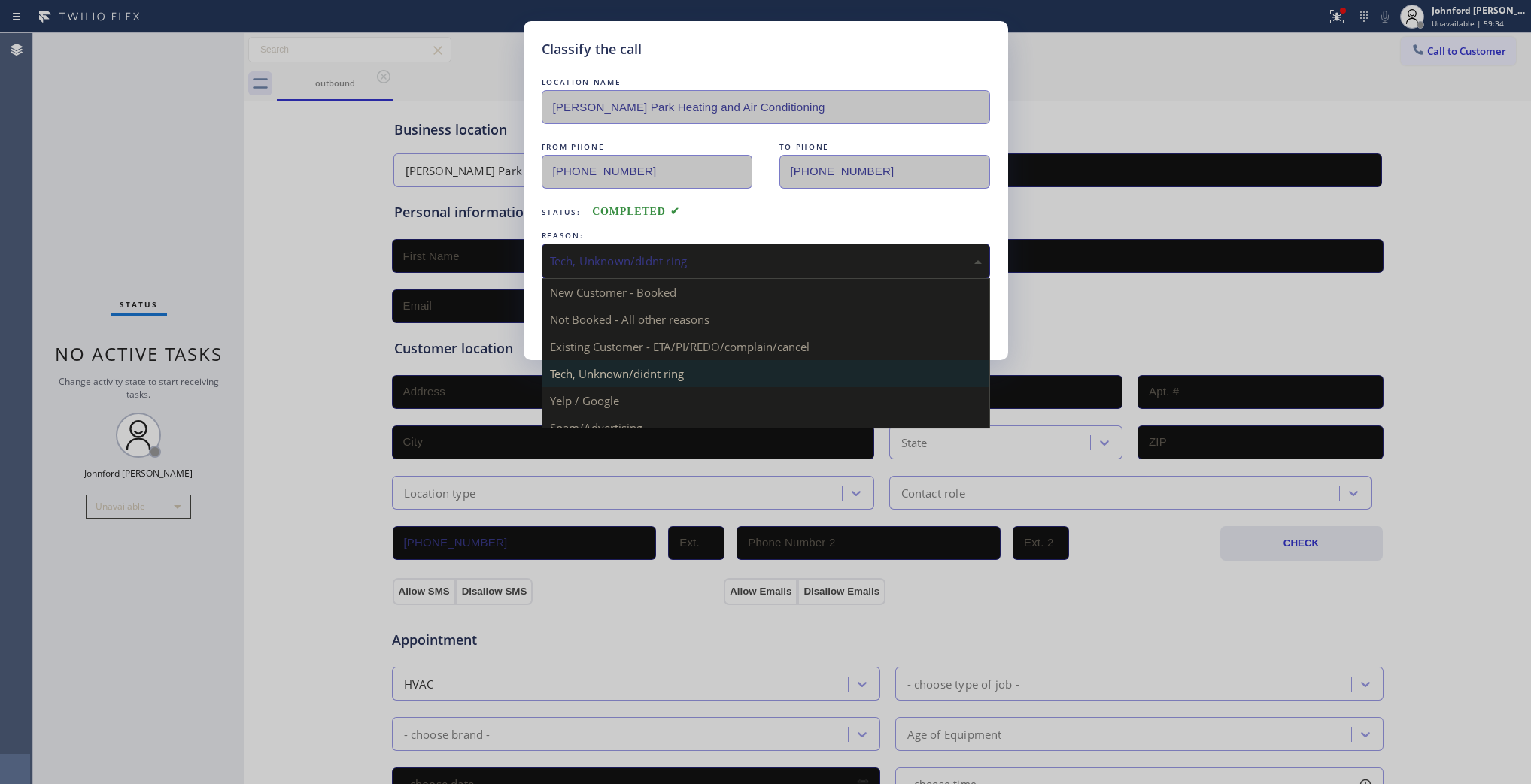
drag, startPoint x: 622, startPoint y: 246, endPoint x: 602, endPoint y: 373, distance: 128.6
click at [622, 260] on div "Tech, Unknown/didnt ring" at bounding box center [766, 261] width 448 height 35
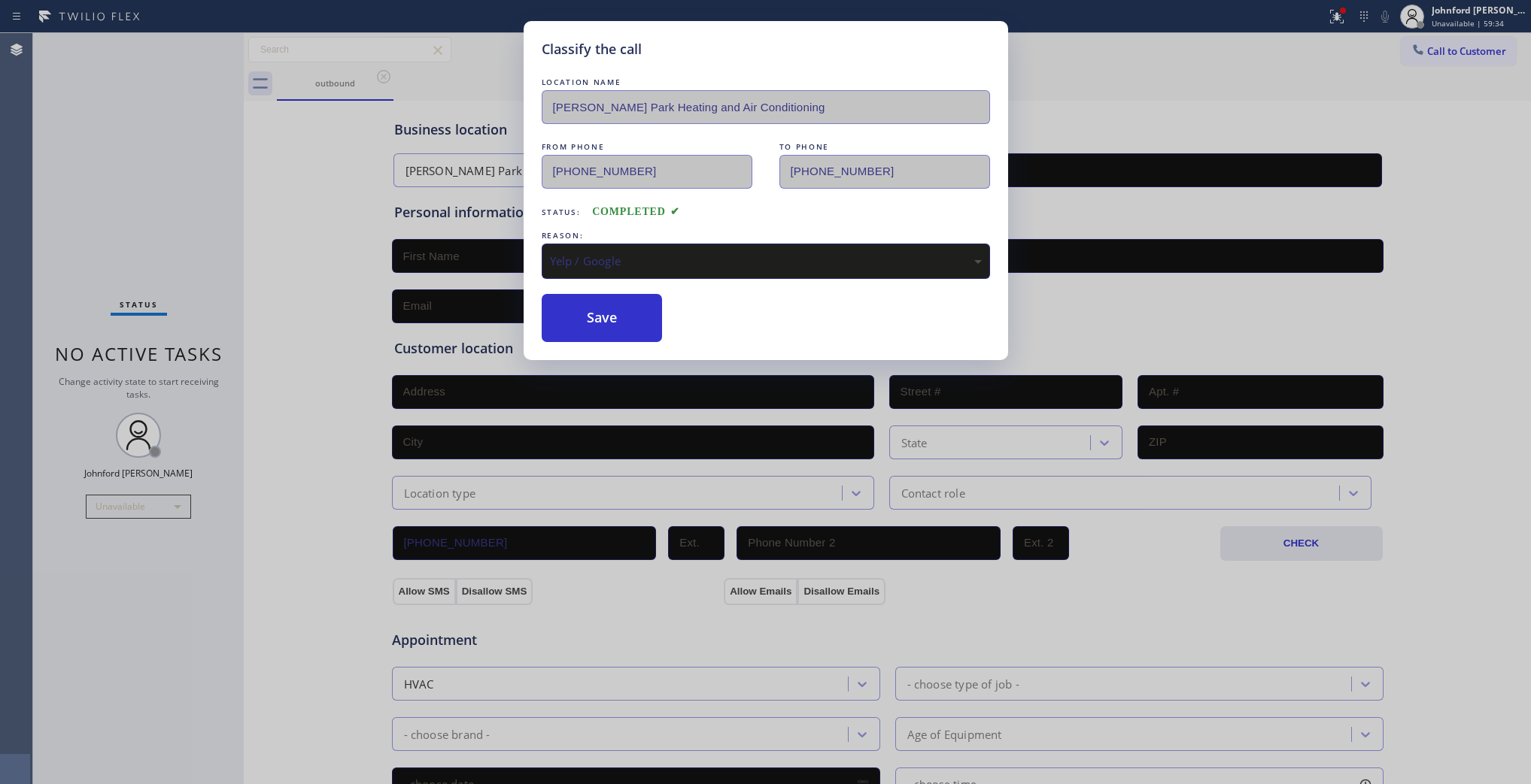
drag, startPoint x: 589, startPoint y: 404, endPoint x: 592, endPoint y: 352, distance: 52.1
click at [607, 307] on button "Save" at bounding box center [602, 317] width 121 height 48
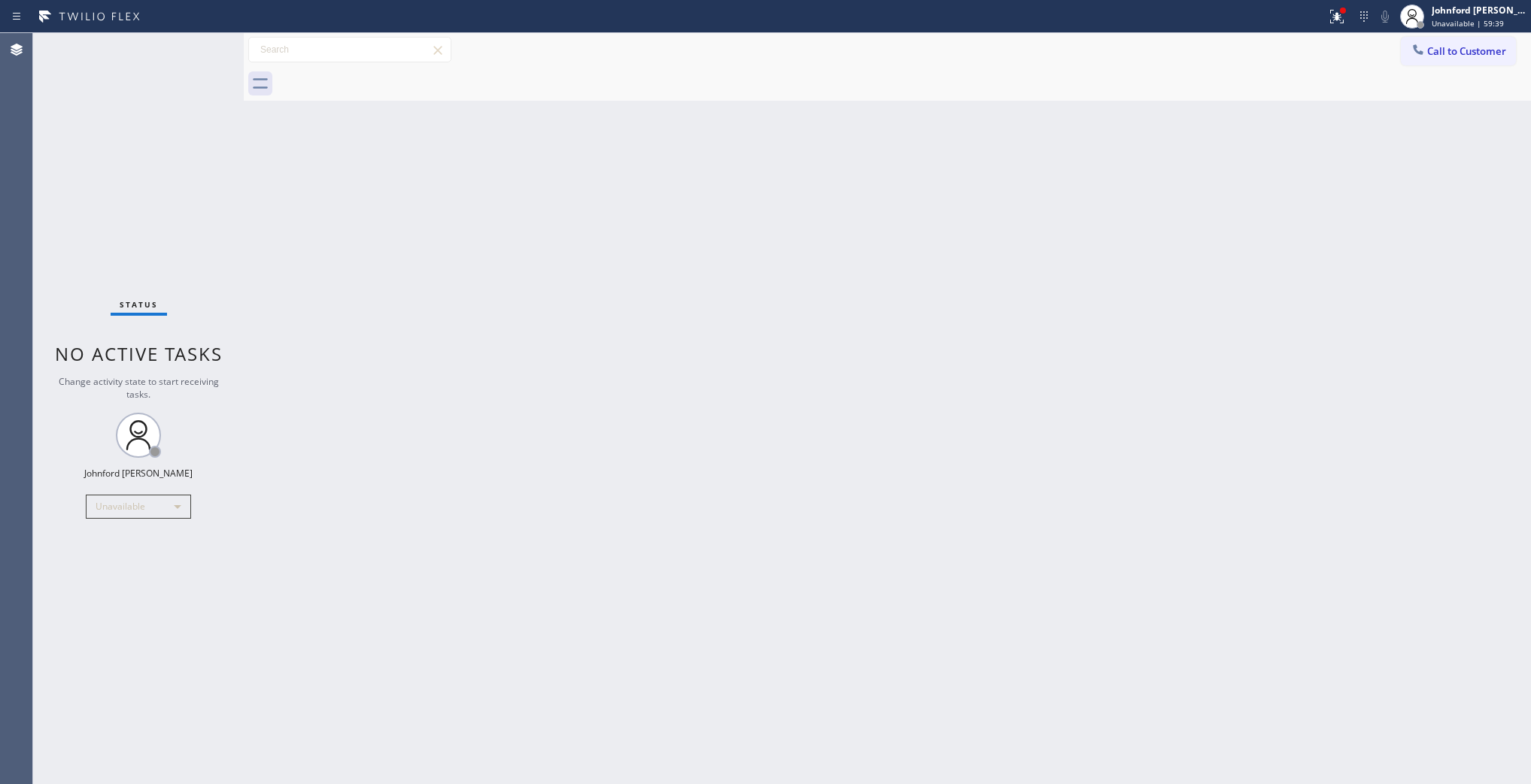
drag, startPoint x: 166, startPoint y: 167, endPoint x: 167, endPoint y: 147, distance: 20.0
click at [166, 167] on div "Status No active tasks Change activity state to start receiving tasks. [PERSON_…" at bounding box center [138, 408] width 211 height 751
click at [1495, 59] on button "Call to Customer" at bounding box center [1459, 51] width 115 height 29
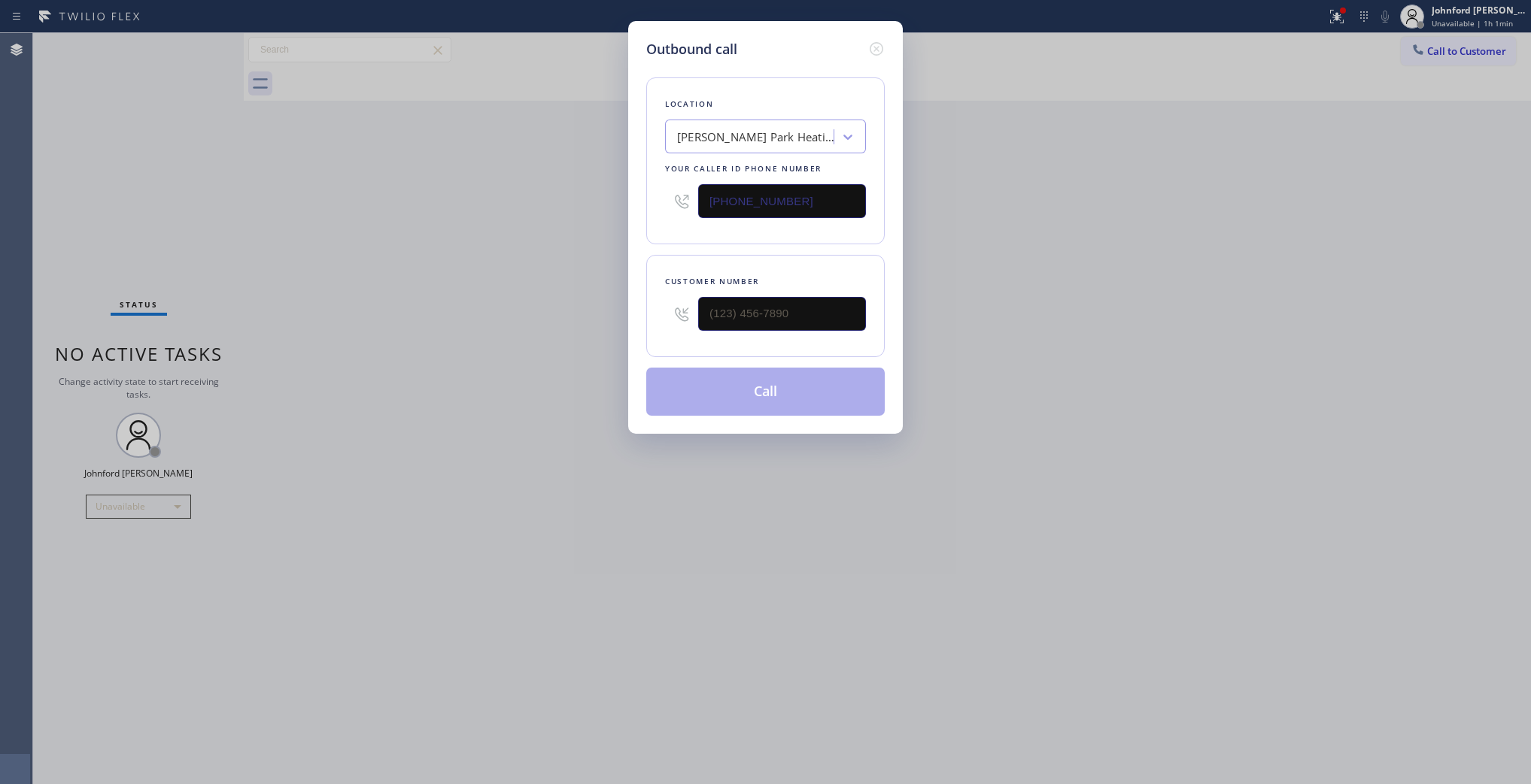
drag, startPoint x: 749, startPoint y: 180, endPoint x: 659, endPoint y: 180, distance: 90.0
click at [666, 180] on div "(323) 870-6746" at bounding box center [765, 201] width 201 height 49
paste input "661) 368-9097"
type input "(661) 368-9097"
drag, startPoint x: 784, startPoint y: 296, endPoint x: 561, endPoint y: 307, distance: 223.3
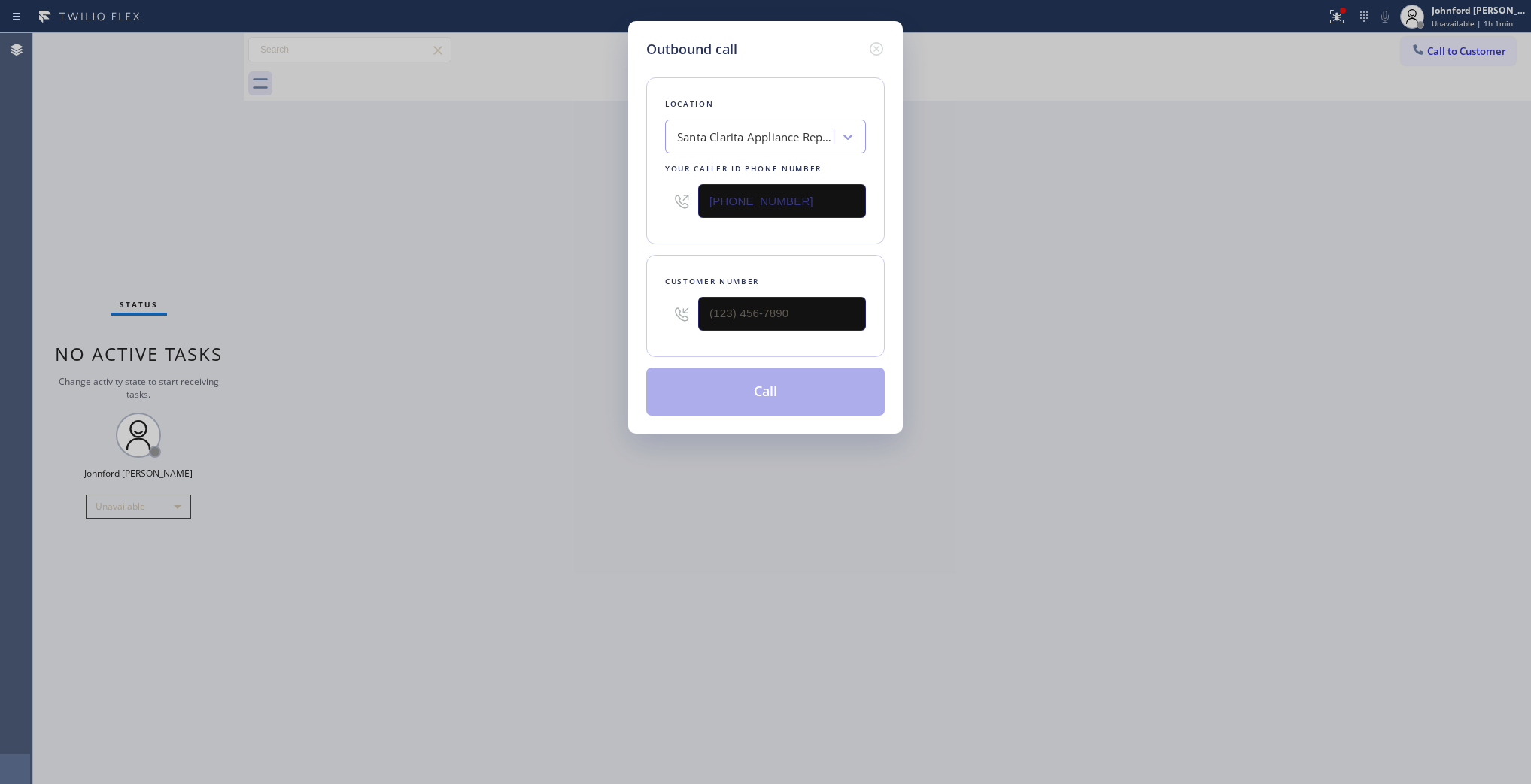
click at [570, 307] on div "Outbound call Location Santa Clarita Appliance Repair Your caller id phone numb…" at bounding box center [765, 392] width 1531 height 784
paste input "661) 522-1203"
type input "(661) 522-1203"
click at [561, 307] on div "Outbound call Location Santa Clarita Appliance Repair Your caller id phone numb…" at bounding box center [765, 392] width 1531 height 784
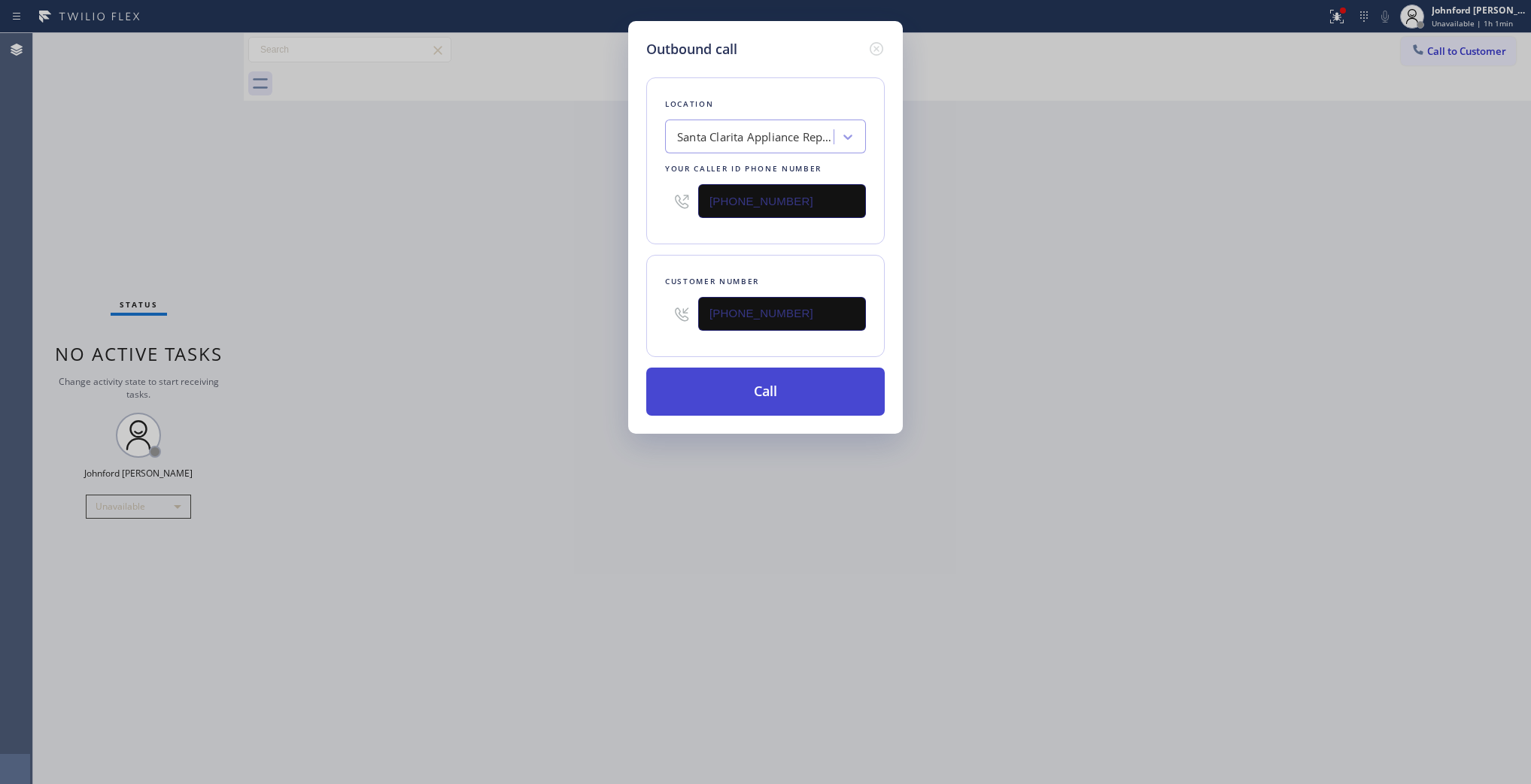
click at [683, 368] on button "Call" at bounding box center [765, 392] width 238 height 48
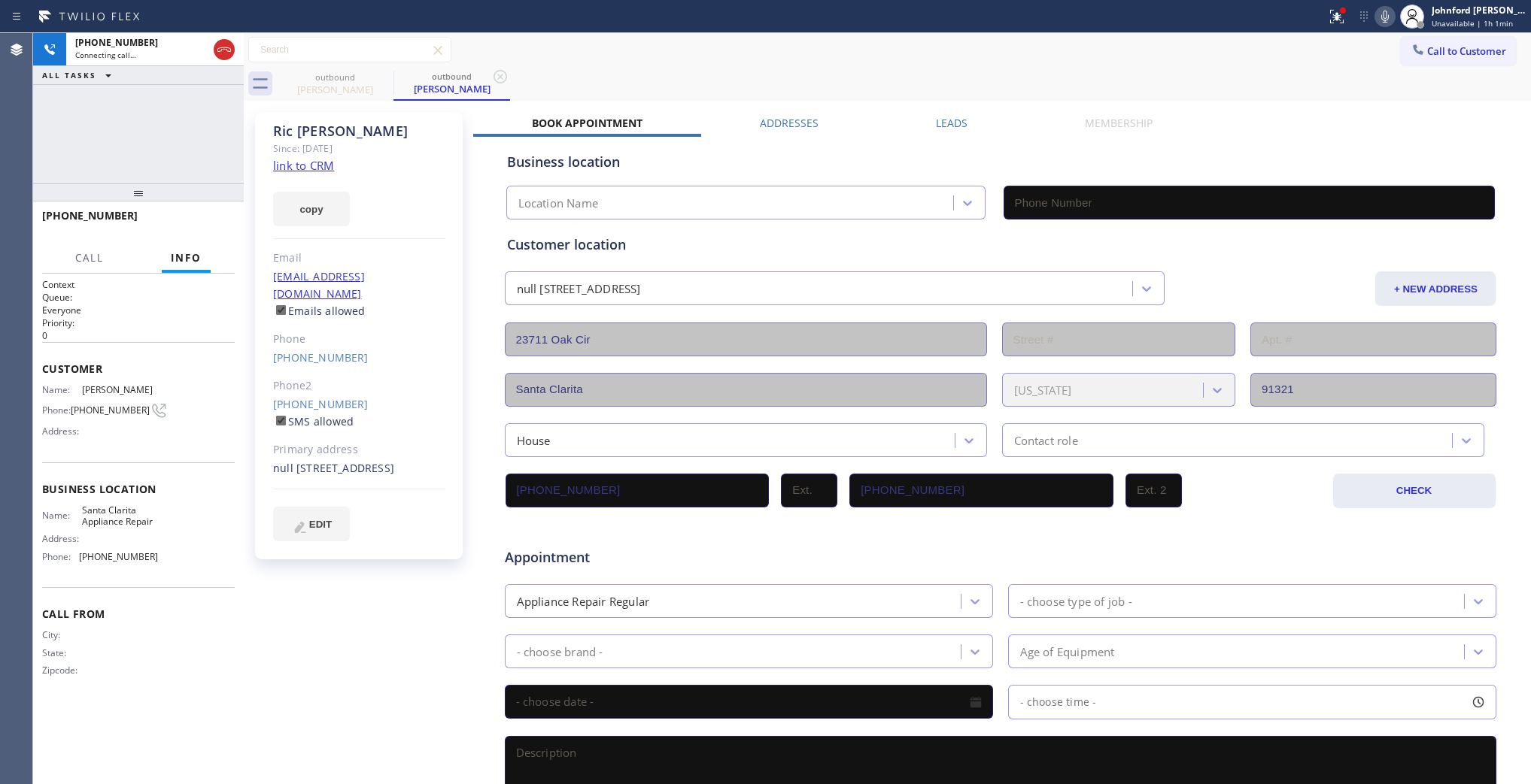
type input "(661) 368-9097"
click at [102, 115] on div "+16615221203 Connecting call… ALL TASKS ALL TASKS ACTIVE TASKS TASKS IN WRAP UP" at bounding box center [138, 108] width 211 height 151
drag, startPoint x: 1336, startPoint y: 29, endPoint x: 1319, endPoint y: 28, distance: 17.0
click at [1325, 29] on button at bounding box center [1336, 16] width 33 height 33
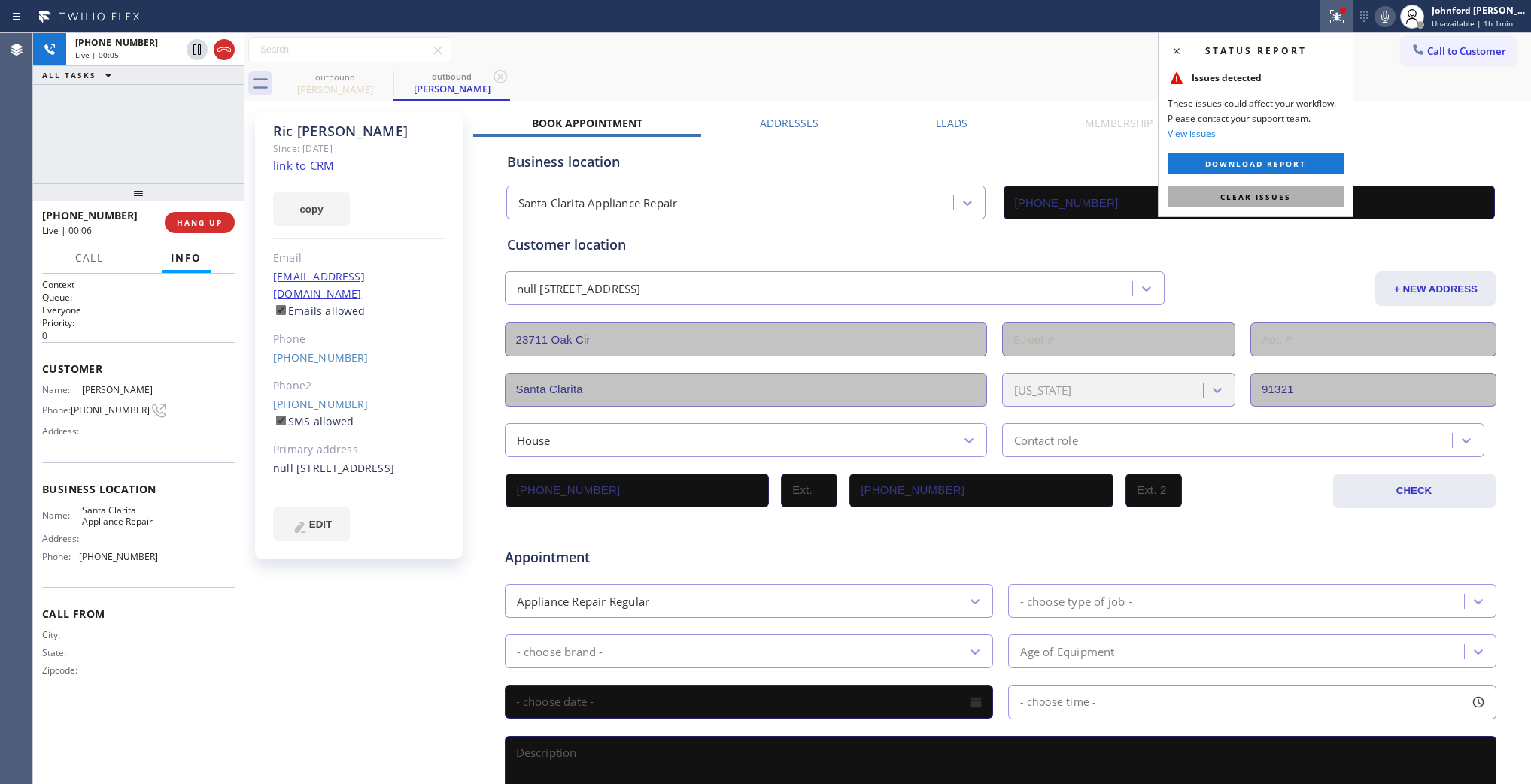
click at [1206, 190] on button "Clear issues" at bounding box center [1255, 196] width 176 height 21
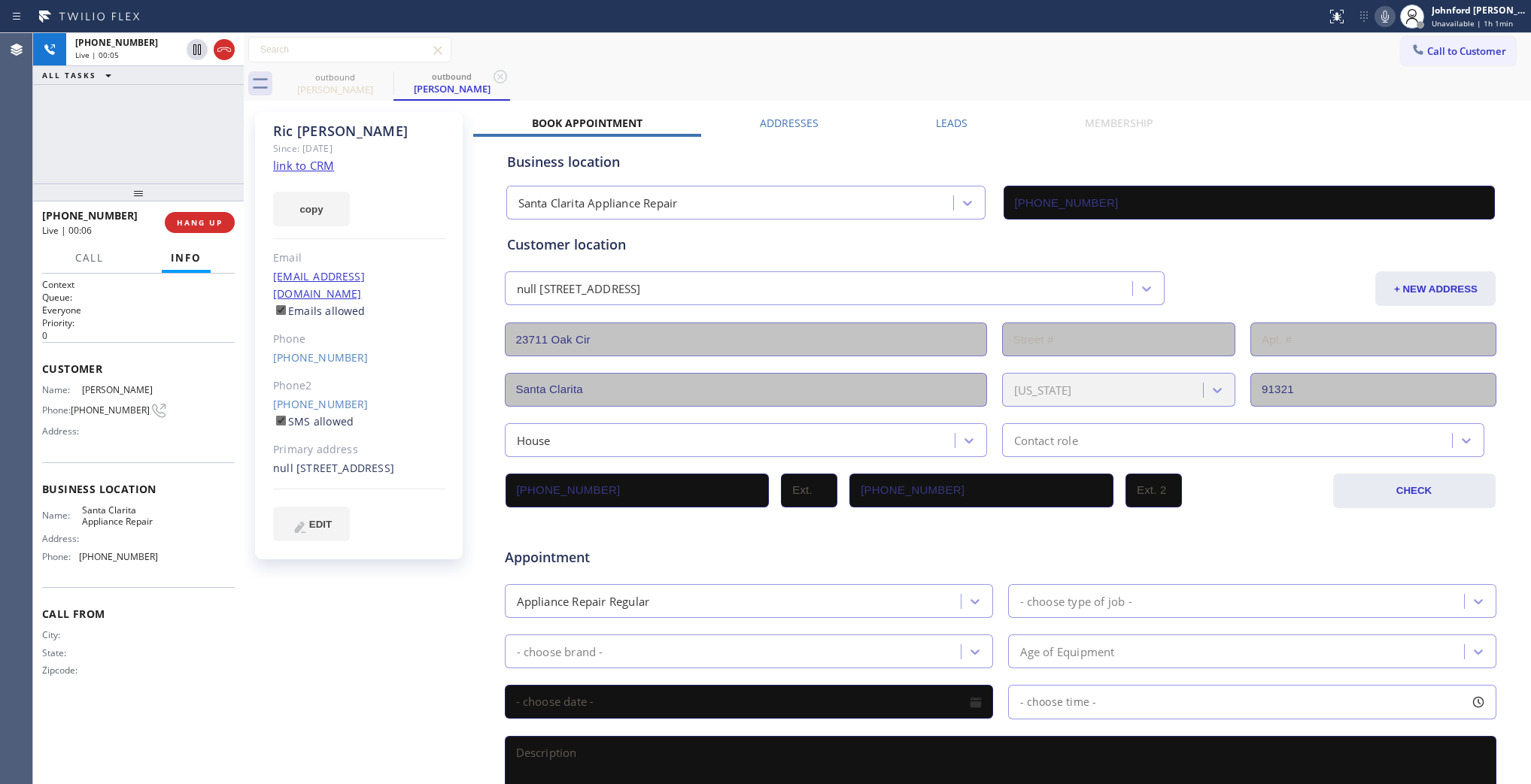
click at [1095, 59] on div "Call to Customer Outbound call Location Santa Clarita Appliance Repair Your cal…" at bounding box center [887, 50] width 1287 height 26
click at [1426, 58] on button "Call to Customer" at bounding box center [1459, 51] width 115 height 29
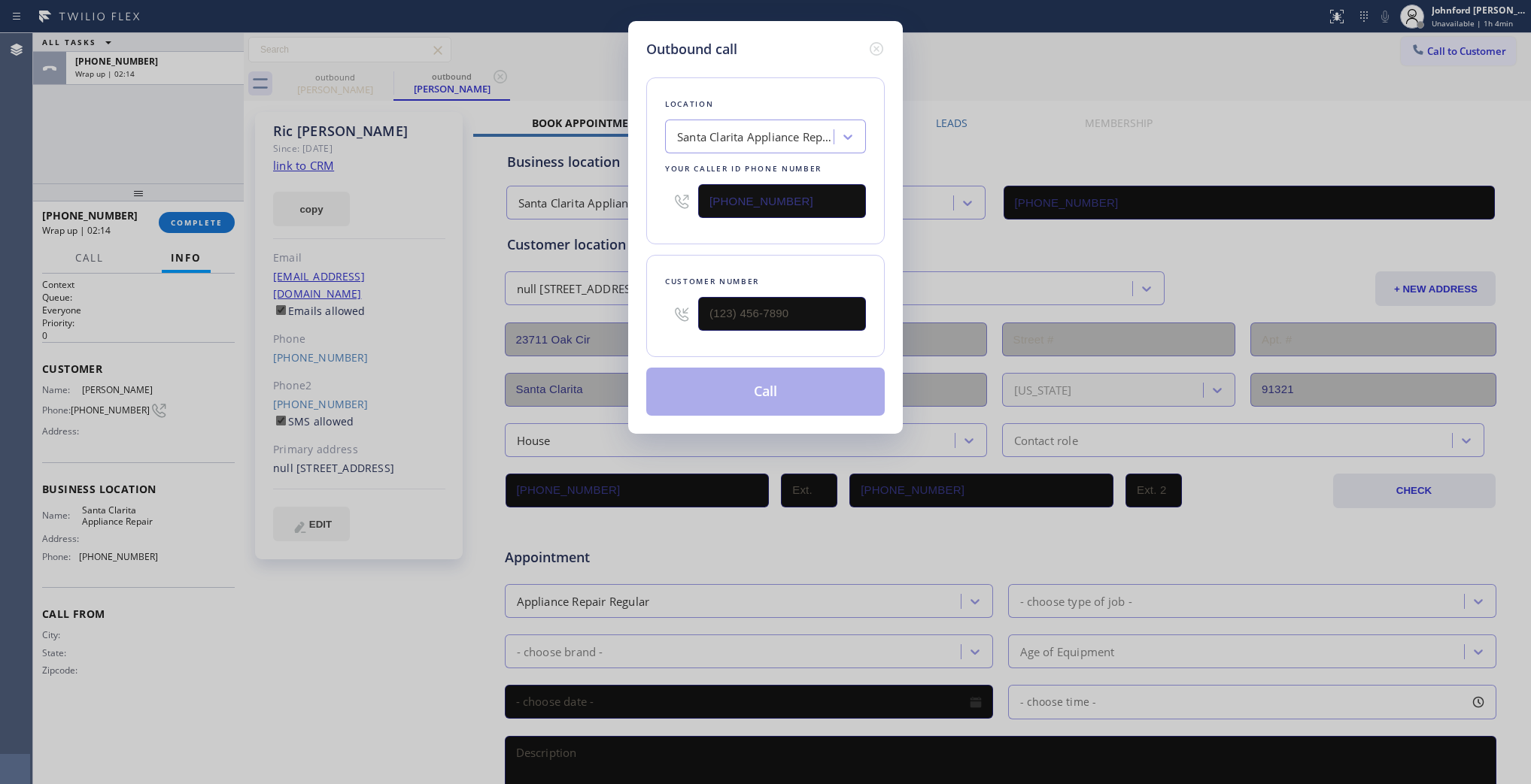
drag, startPoint x: 709, startPoint y: 200, endPoint x: 625, endPoint y: 200, distance: 84.0
click at [627, 200] on div "Outbound call Location Santa Clarita Appliance Repair Your caller id phone numb…" at bounding box center [765, 392] width 1531 height 784
paste input "844) 956-1118"
type input "(844) 956-1118"
drag, startPoint x: 804, startPoint y: 299, endPoint x: 618, endPoint y: 313, distance: 186.5
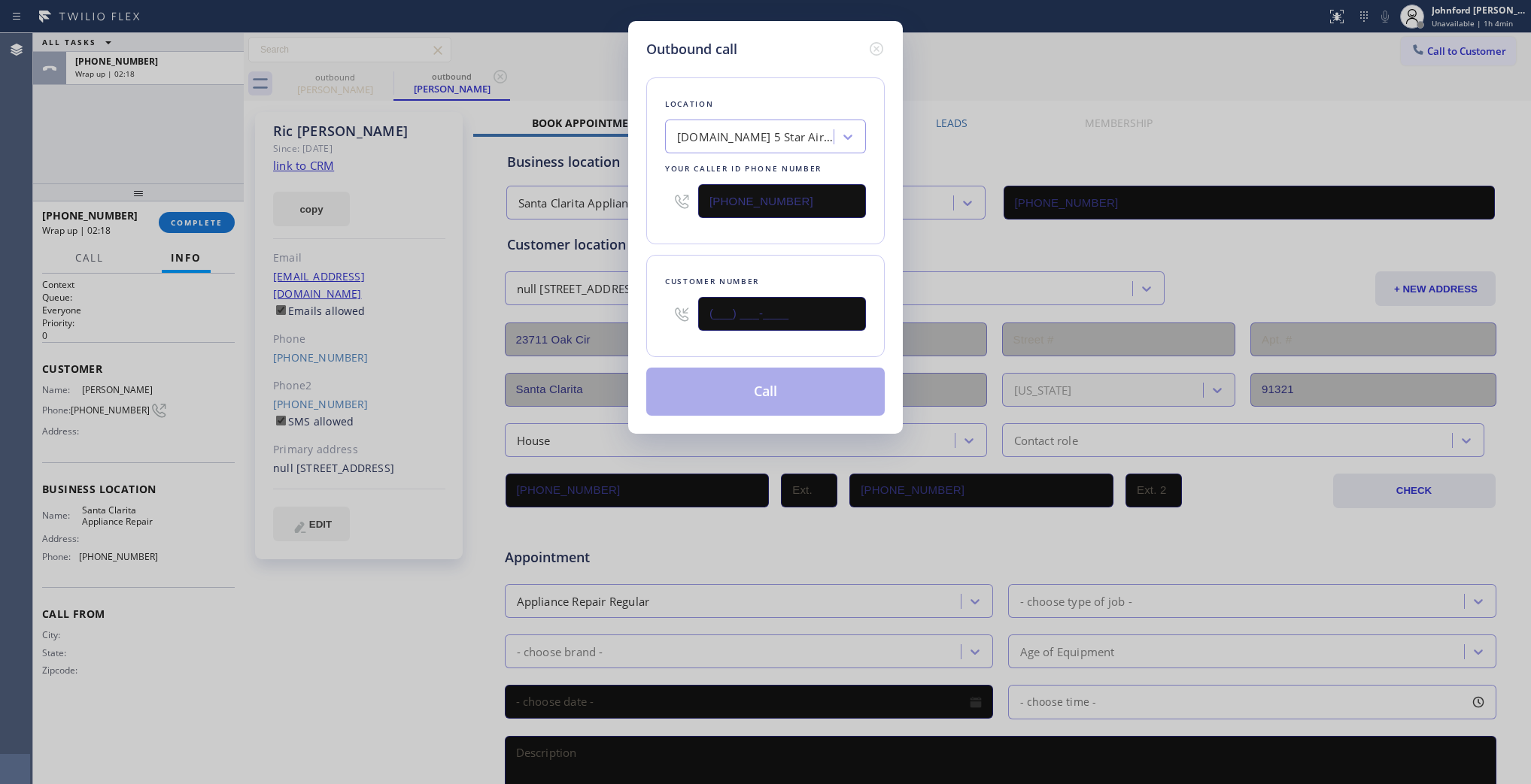
click at [618, 313] on div "Outbound call Location 4C.Email 5 Star Air Emails Your caller id phone number (…" at bounding box center [765, 392] width 1531 height 784
paste input "714) 747-0049"
type input "(714) 747-0049"
click at [691, 246] on div "Location 4C.Email 5 Star Air Emails Your caller id phone number (844) 956-1118 …" at bounding box center [765, 237] width 238 height 356
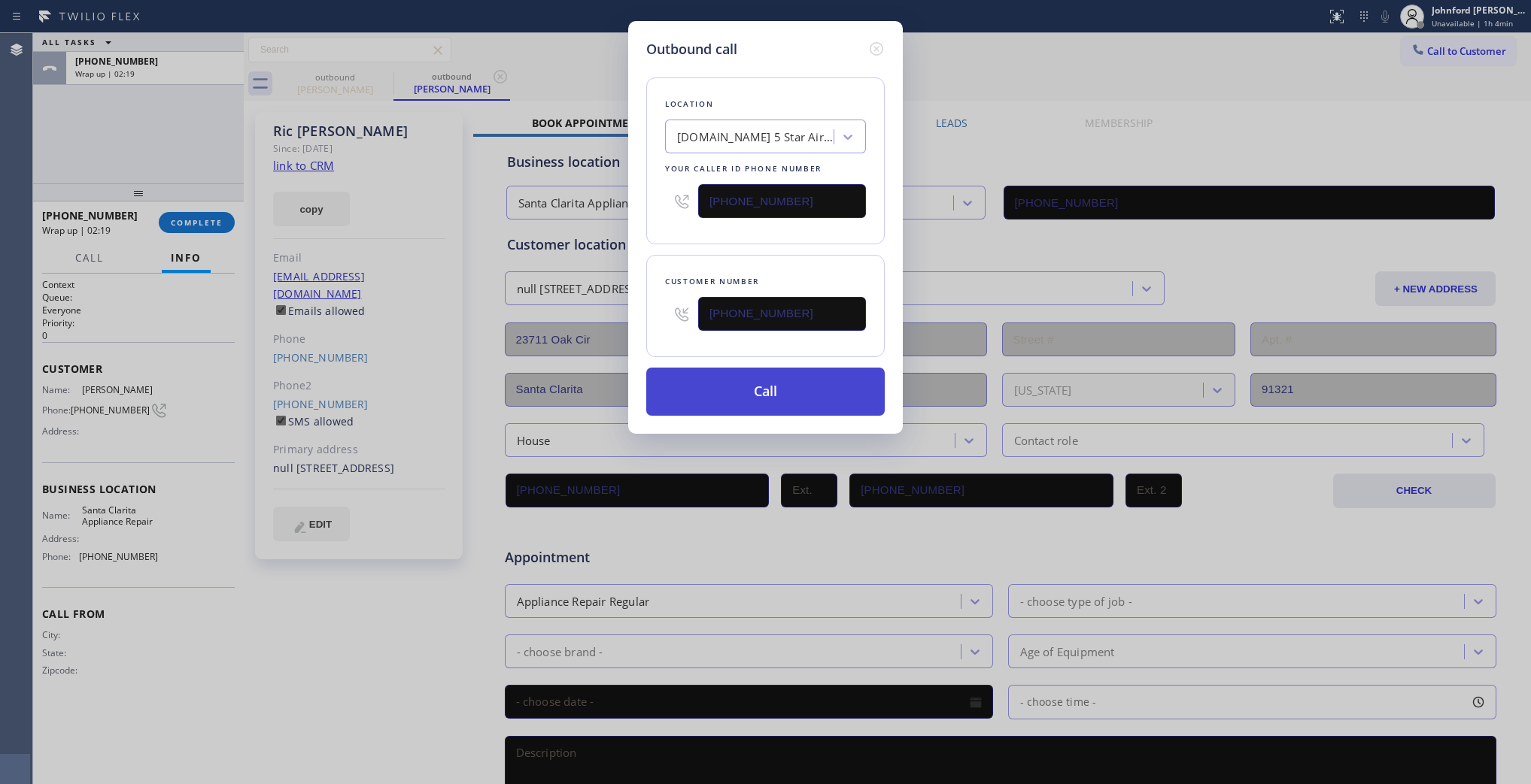
click at [709, 389] on button "Call" at bounding box center [765, 392] width 238 height 48
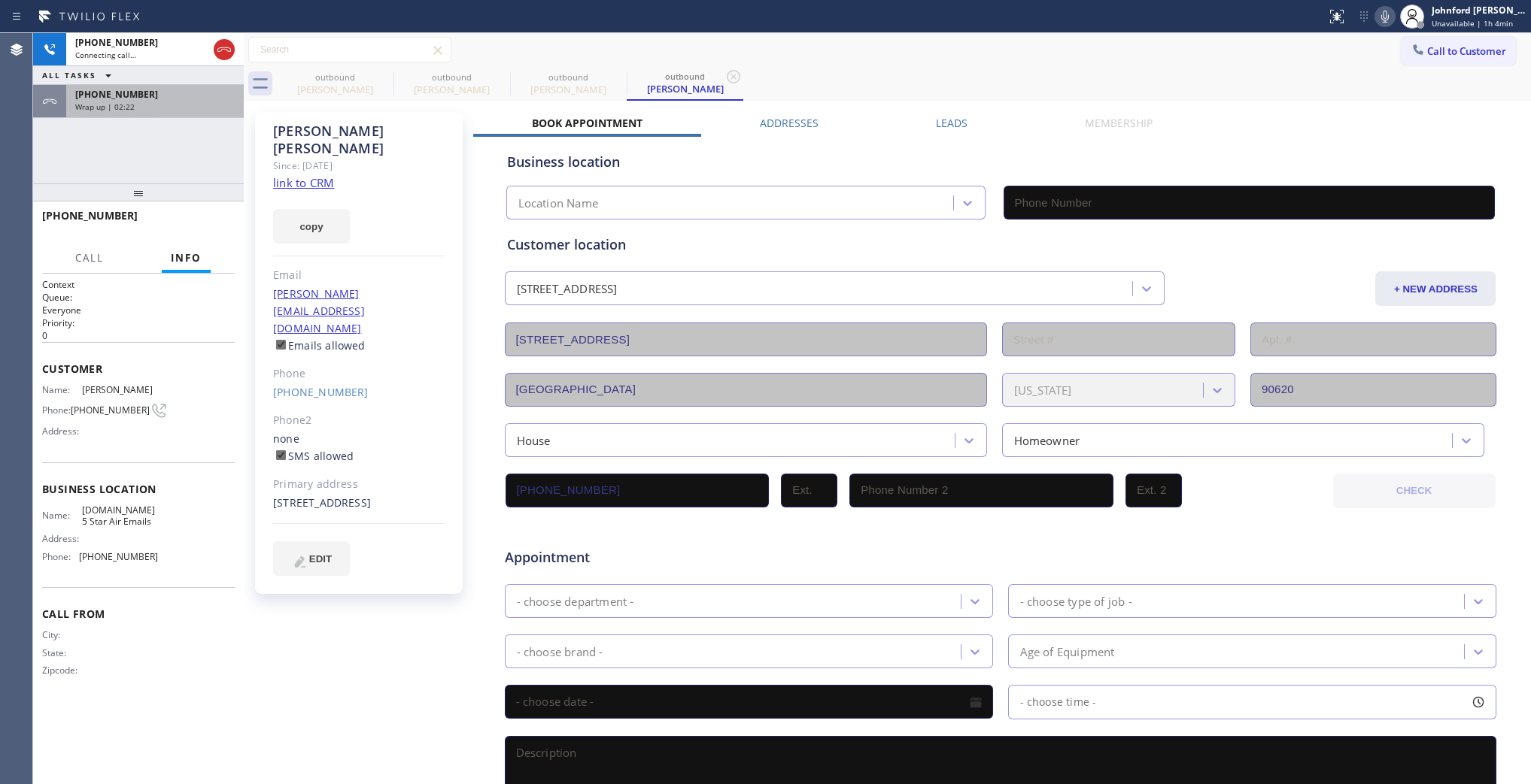
drag, startPoint x: 166, startPoint y: 98, endPoint x: 181, endPoint y: 109, distance: 18.6
click at [166, 98] on div "+16615221203" at bounding box center [154, 93] width 159 height 13
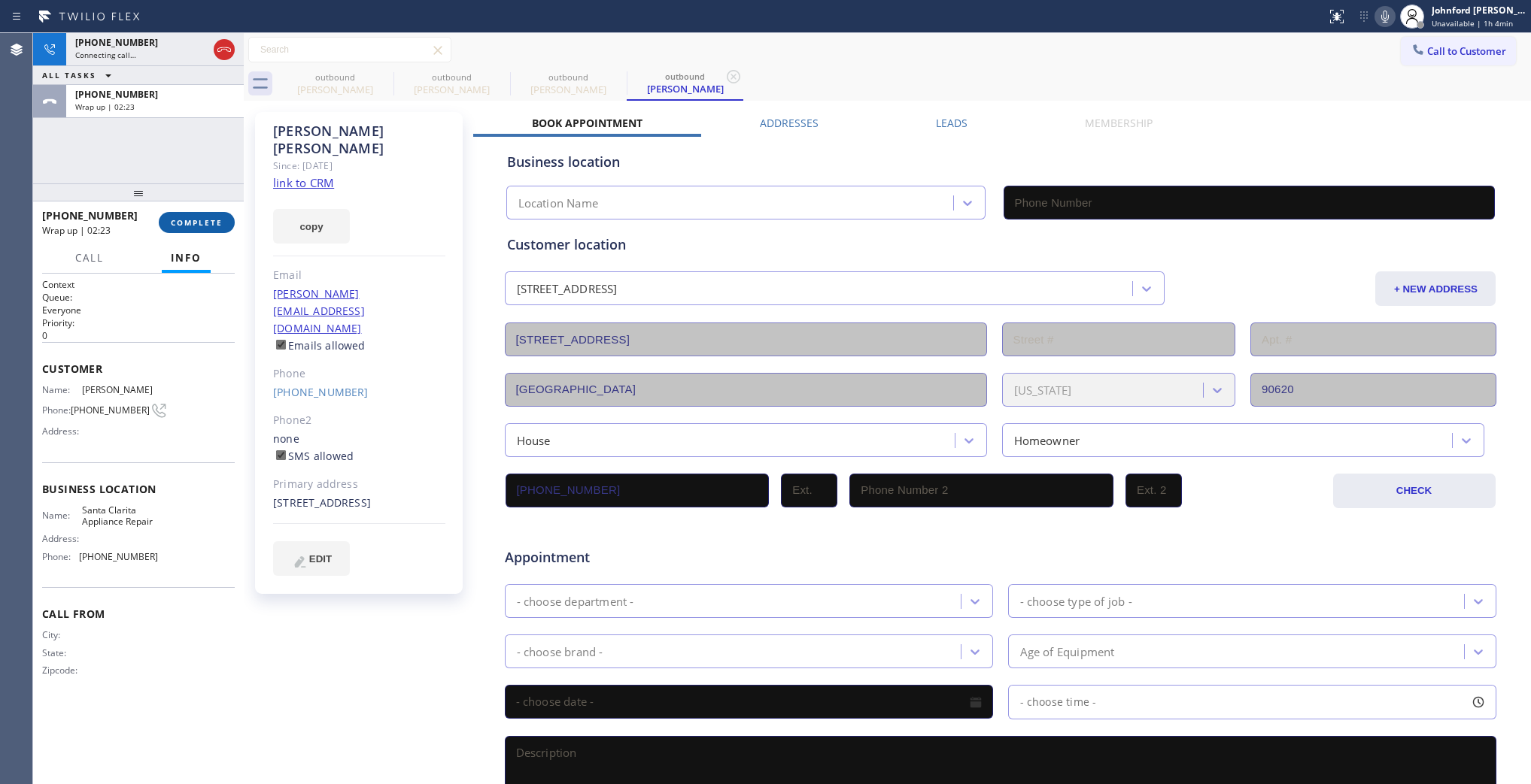
click at [218, 224] on span "COMPLETE" at bounding box center [197, 222] width 52 height 11
type input "(844) 956-1118"
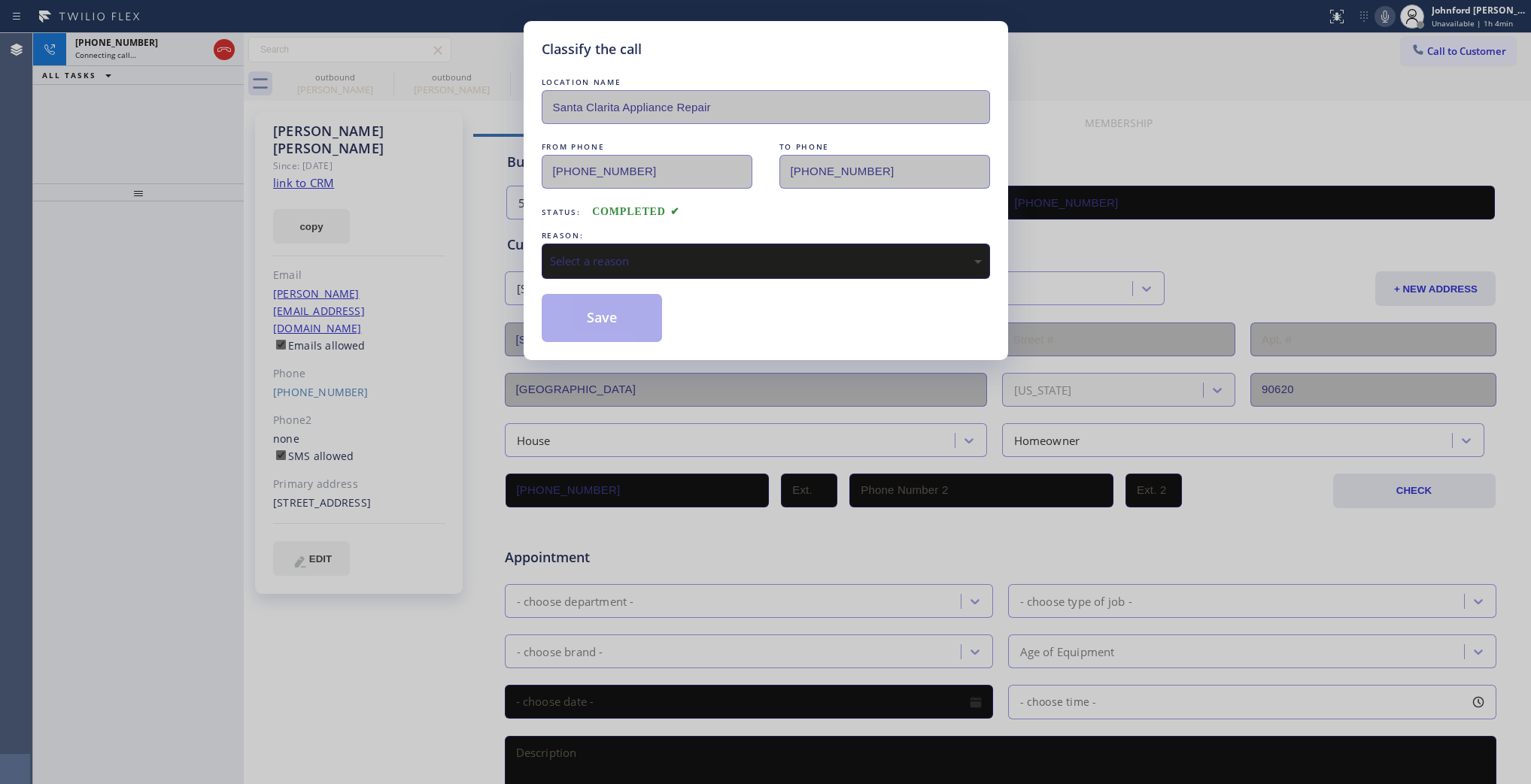
click at [594, 236] on div "REASON:" at bounding box center [766, 236] width 448 height 16
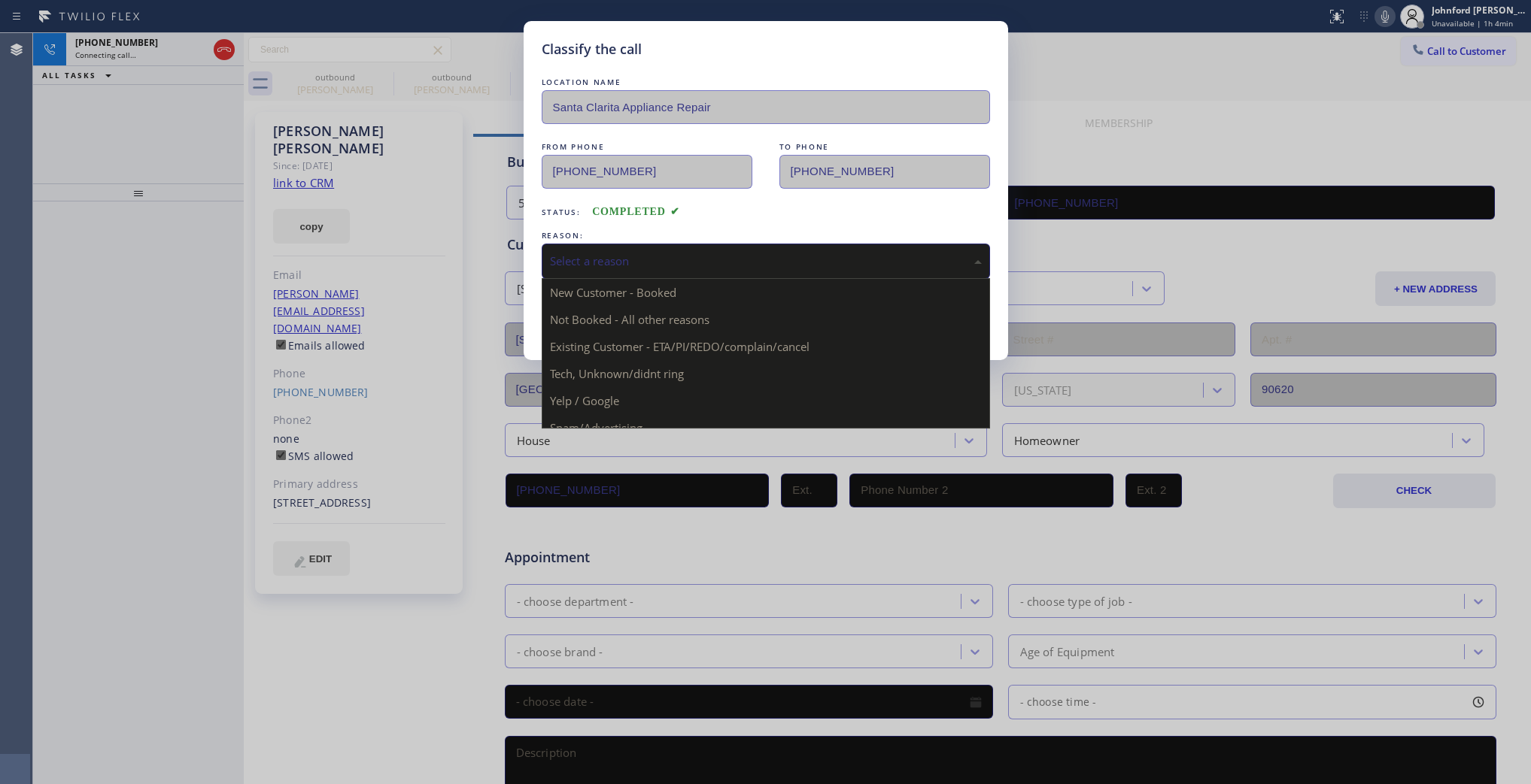
click at [596, 246] on div "Select a reason" at bounding box center [766, 261] width 448 height 35
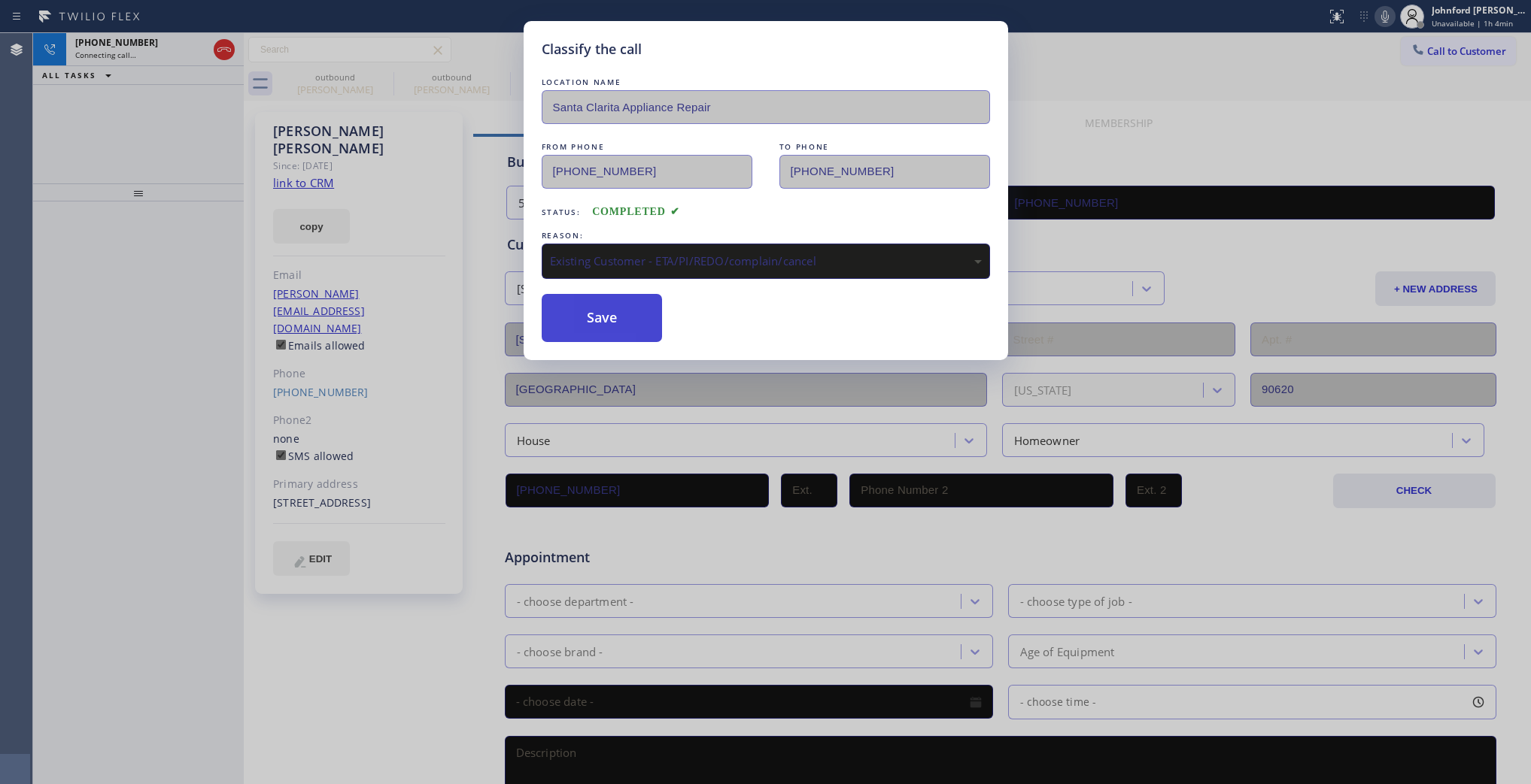
click at [584, 301] on button "Save" at bounding box center [602, 317] width 121 height 48
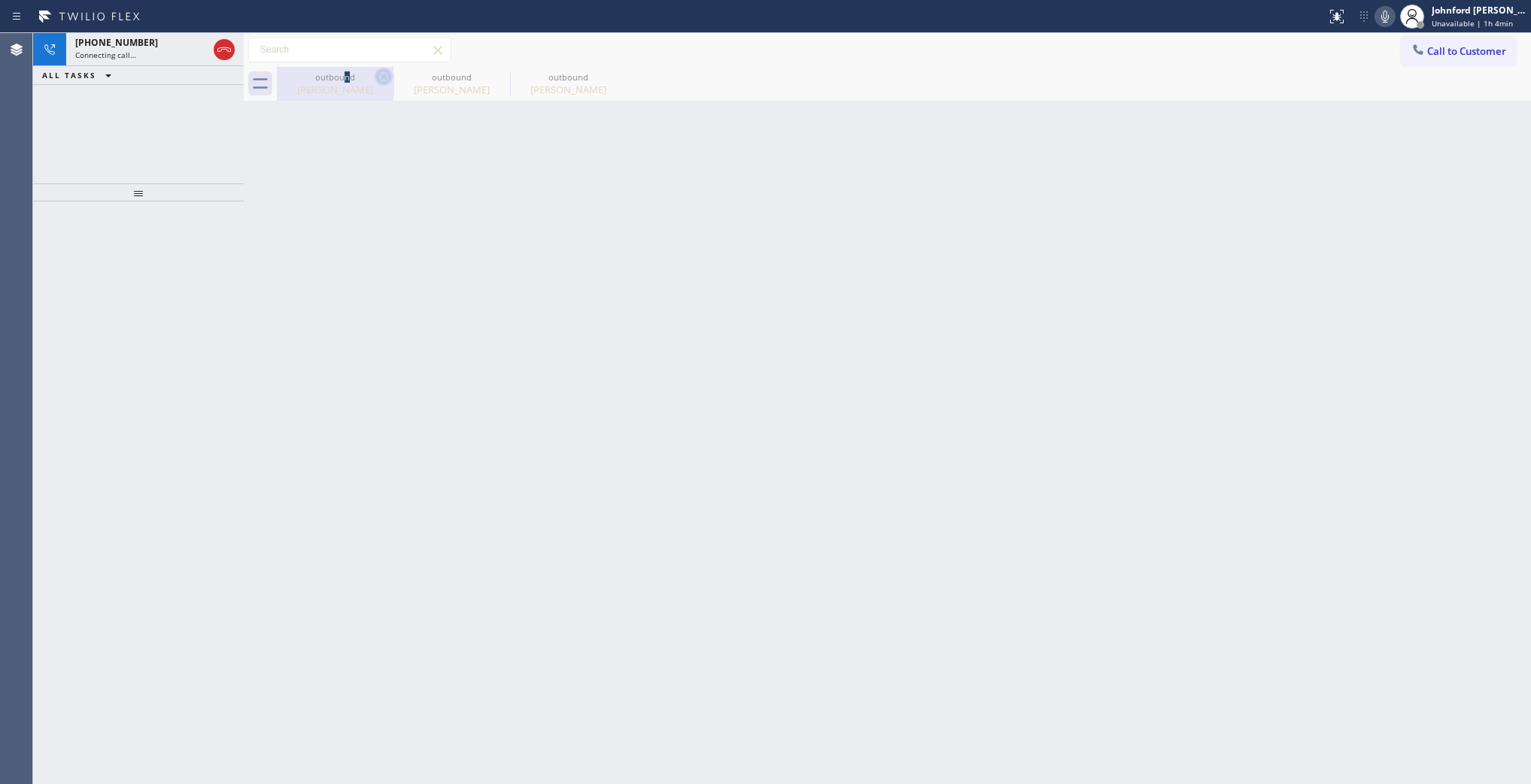
click at [355, 75] on div "outbound" at bounding box center [335, 77] width 114 height 11
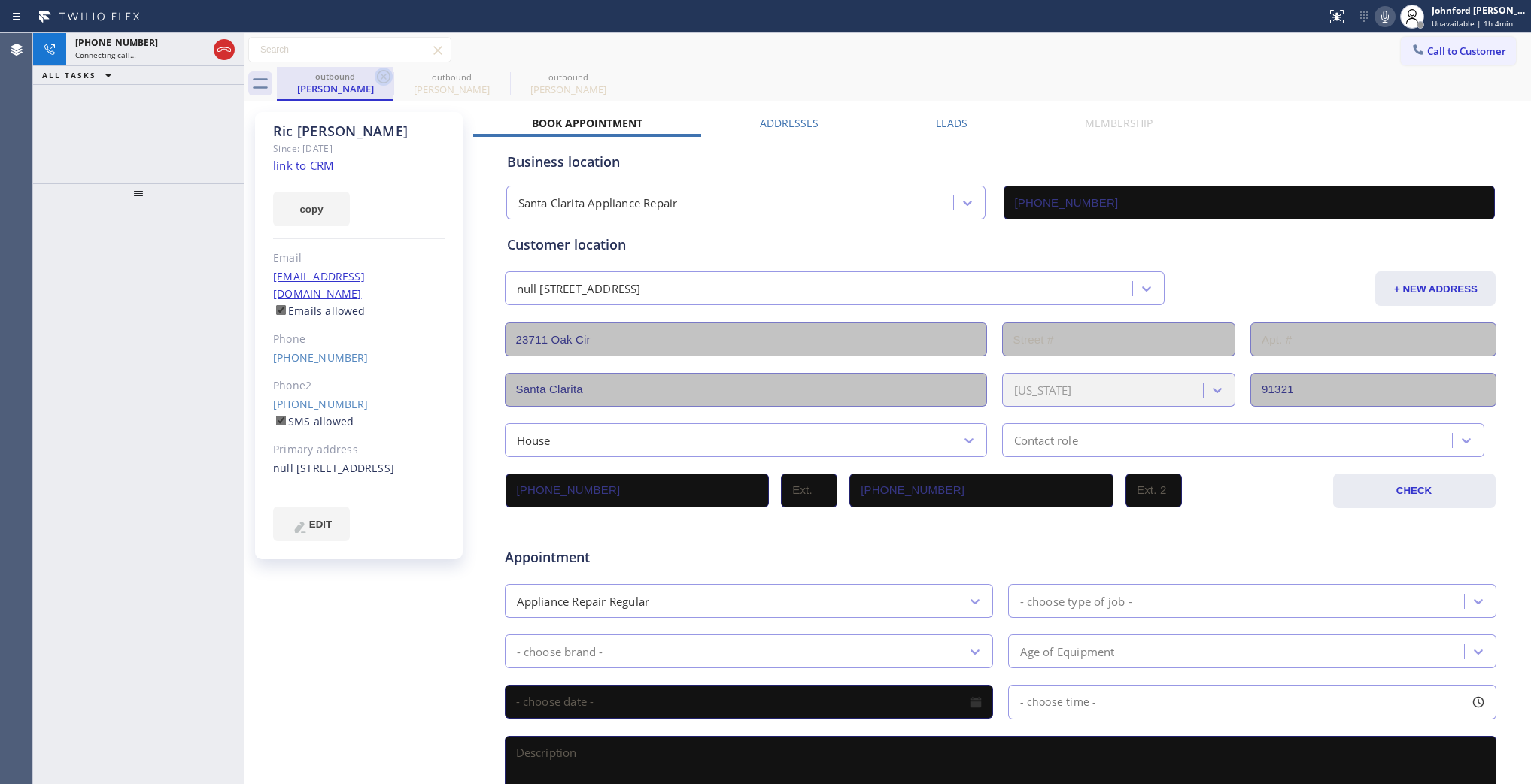
click at [383, 67] on icon at bounding box center [383, 76] width 18 height 18
type input "(844) 956-1118"
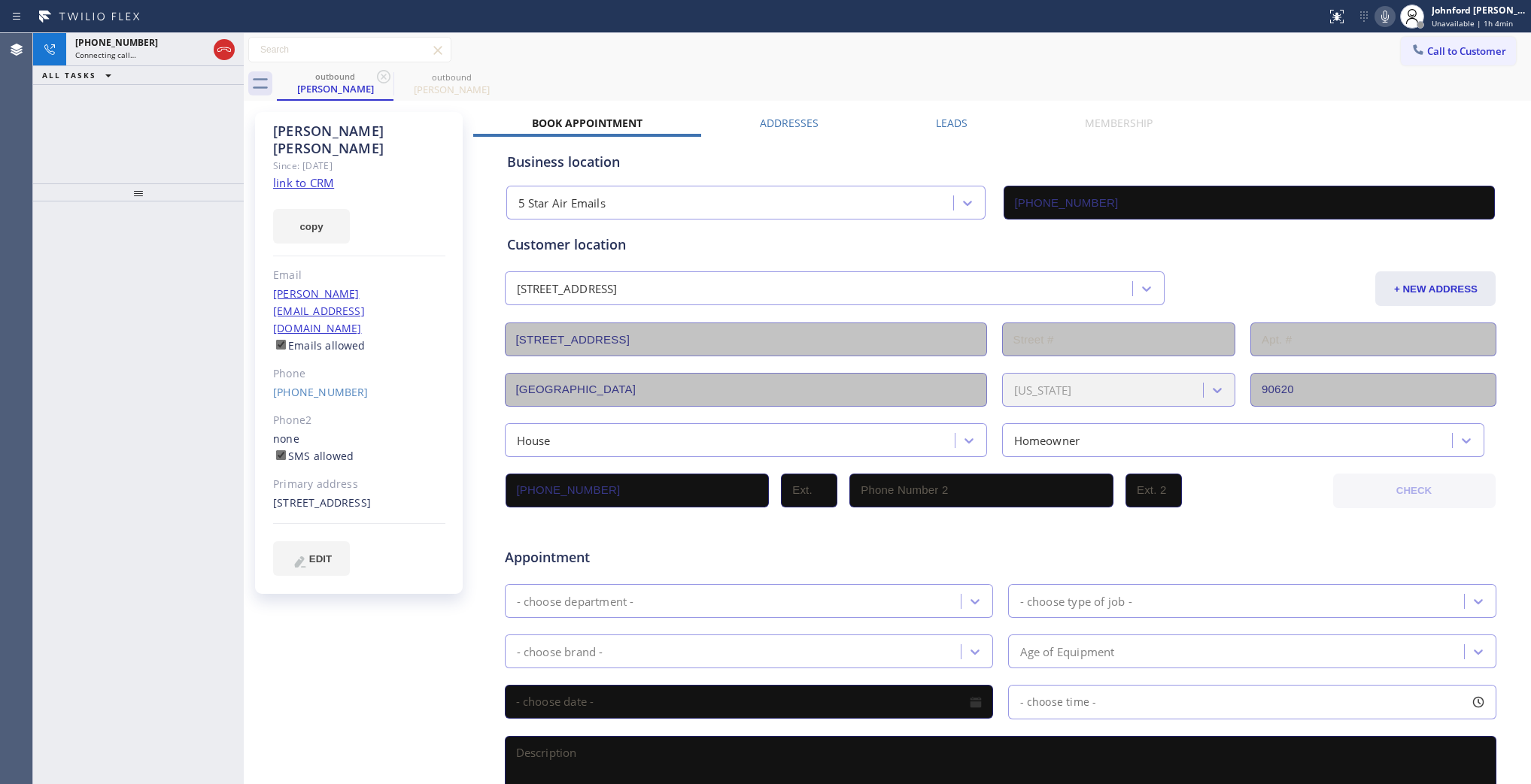
click at [383, 67] on icon at bounding box center [383, 76] width 18 height 18
click at [145, 55] on div "Connecting call…" at bounding box center [141, 55] width 132 height 11
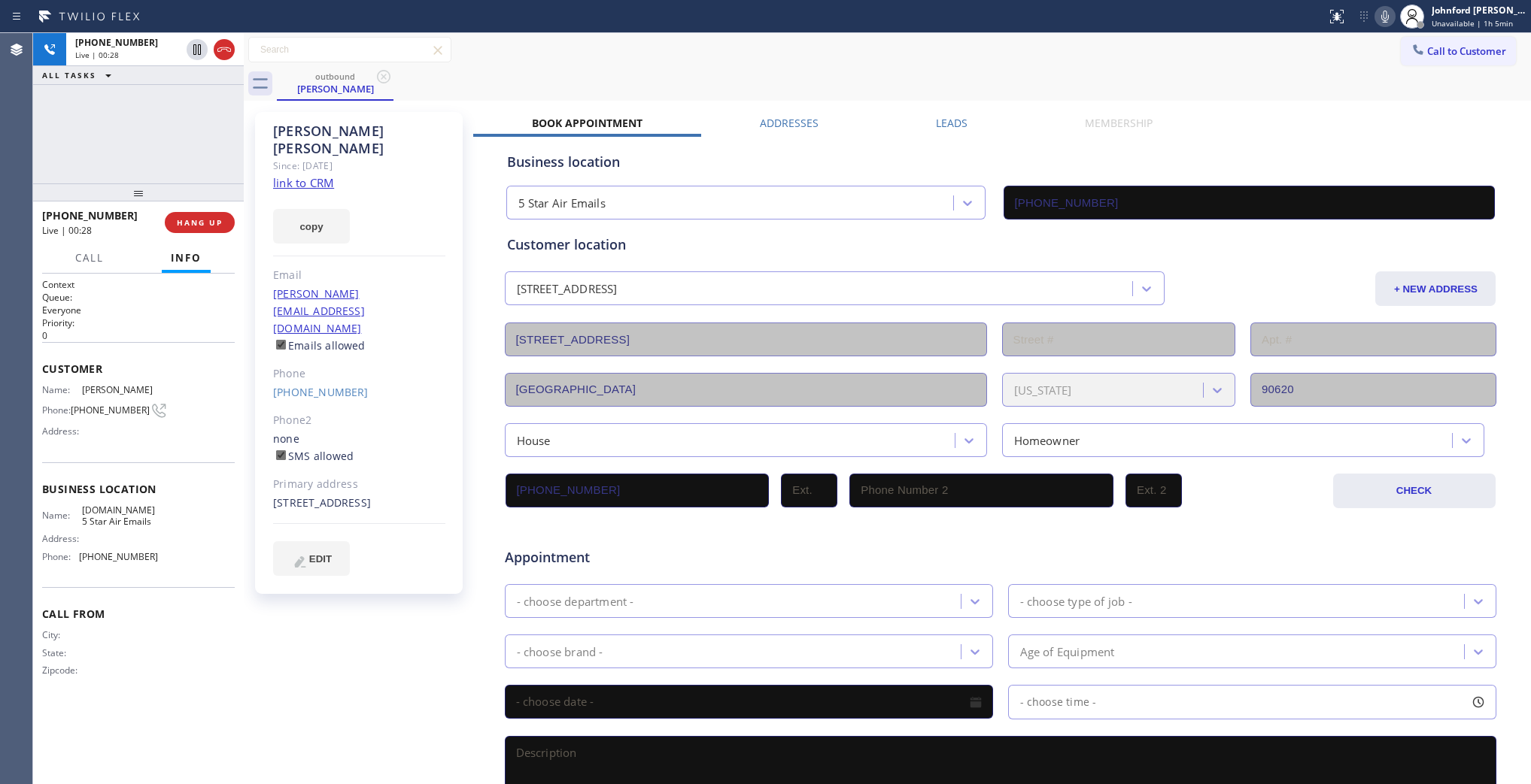
click at [223, 208] on div "+17147470049 Live | 00:28 HANG UP" at bounding box center [138, 222] width 193 height 39
click at [211, 213] on button "HANG UP" at bounding box center [200, 222] width 70 height 21
click at [172, 201] on div at bounding box center [138, 192] width 211 height 18
click at [182, 211] on div "+17147470049 Wrap up | 00:00 COMPLETE" at bounding box center [138, 222] width 193 height 39
drag, startPoint x: 182, startPoint y: 211, endPoint x: 188, endPoint y: 219, distance: 10.0
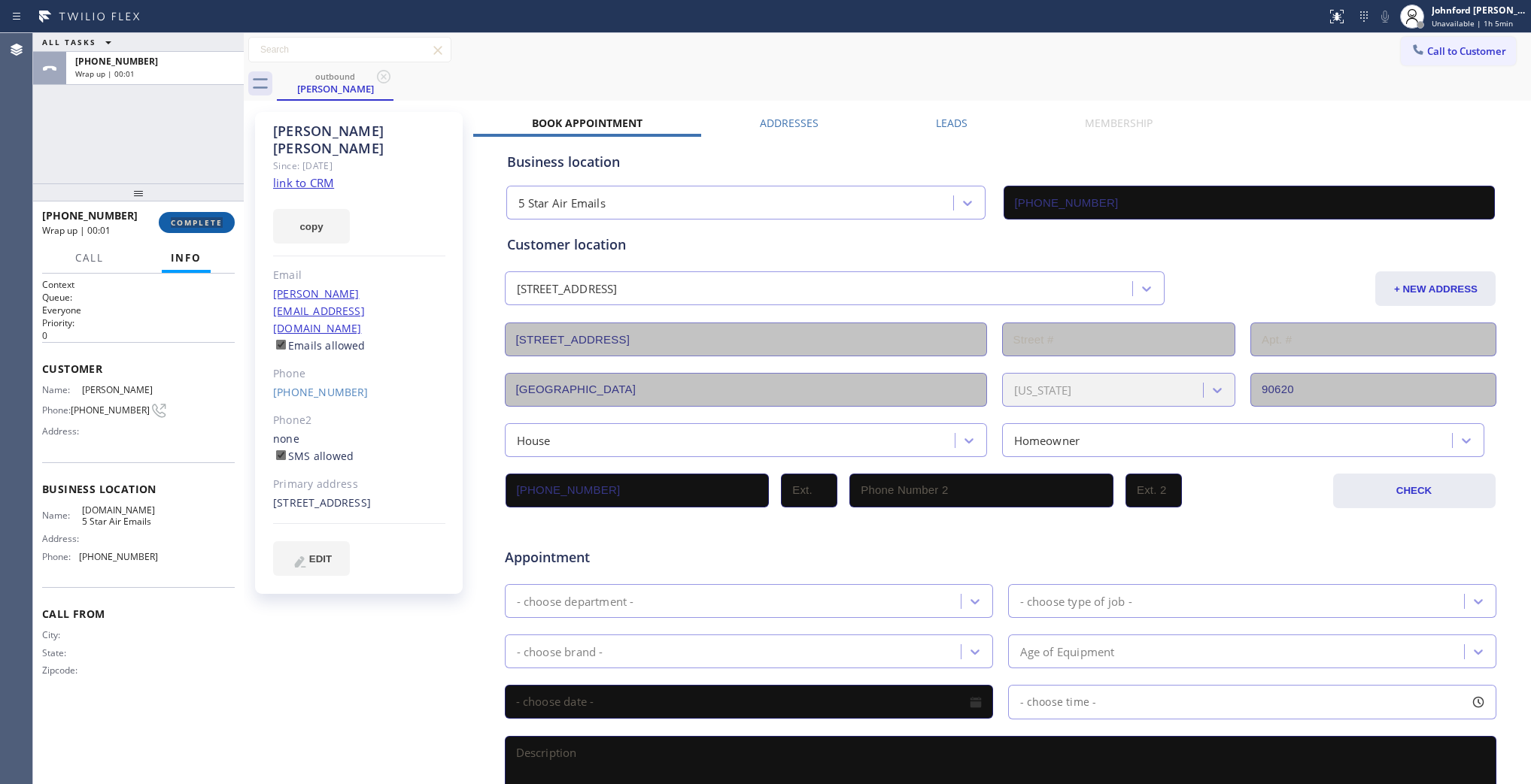
click at [188, 219] on div "+17147470049 Wrap up | 00:01 COMPLETE" at bounding box center [138, 222] width 193 height 39
click at [188, 219] on span "COMPLETE" at bounding box center [197, 222] width 52 height 11
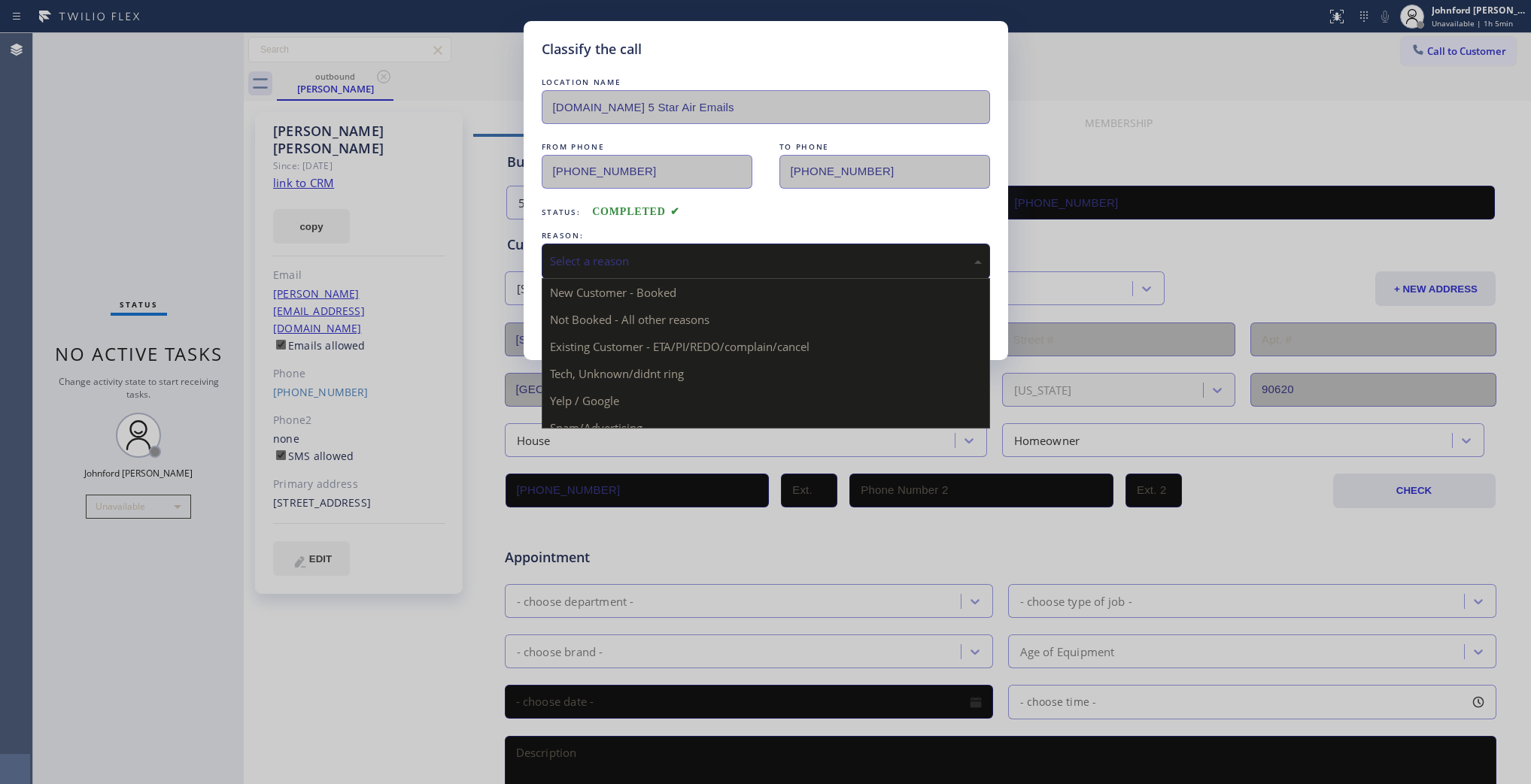
click at [637, 253] on div "Select a reason" at bounding box center [766, 261] width 432 height 18
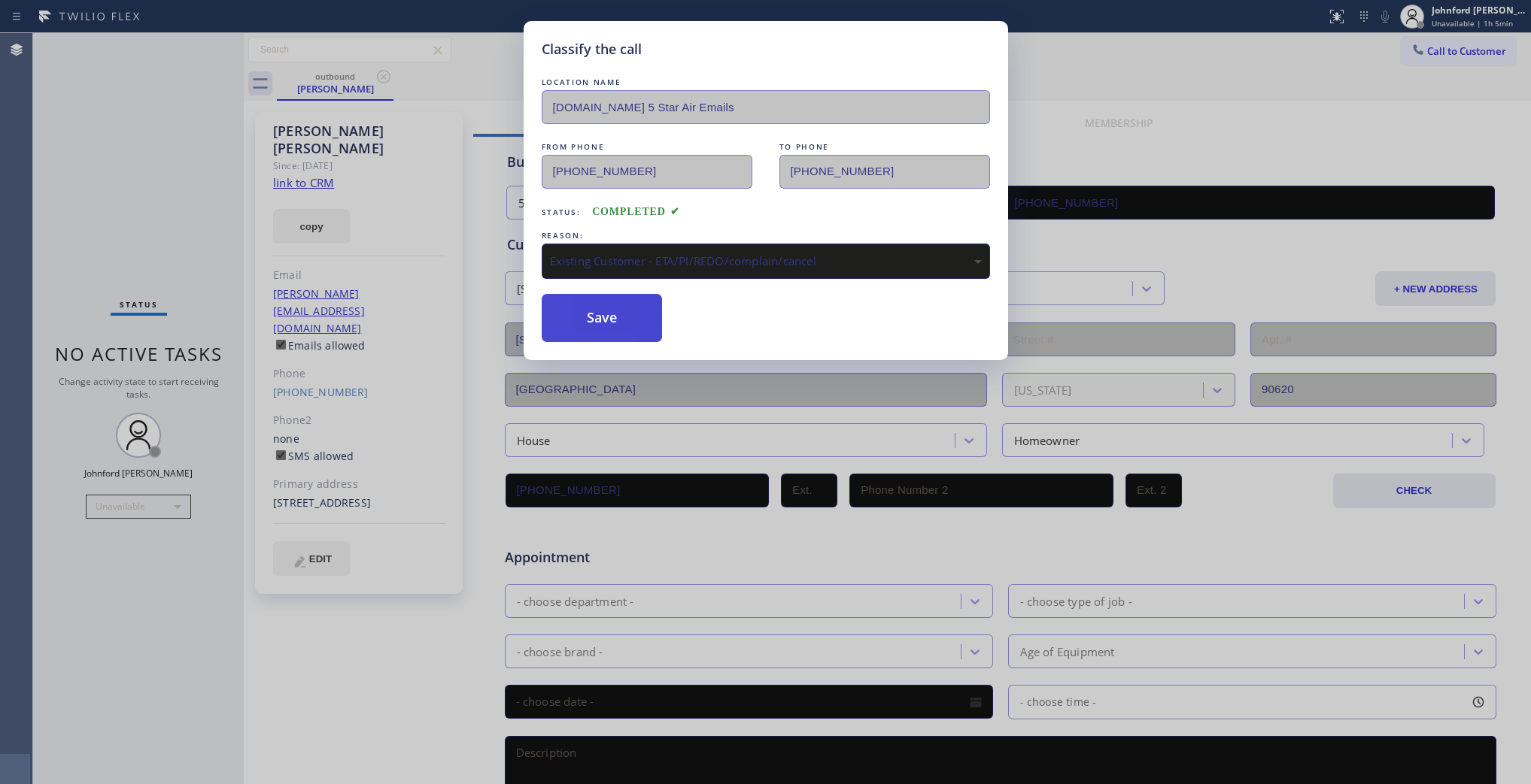
click at [619, 332] on button "Save" at bounding box center [602, 317] width 121 height 48
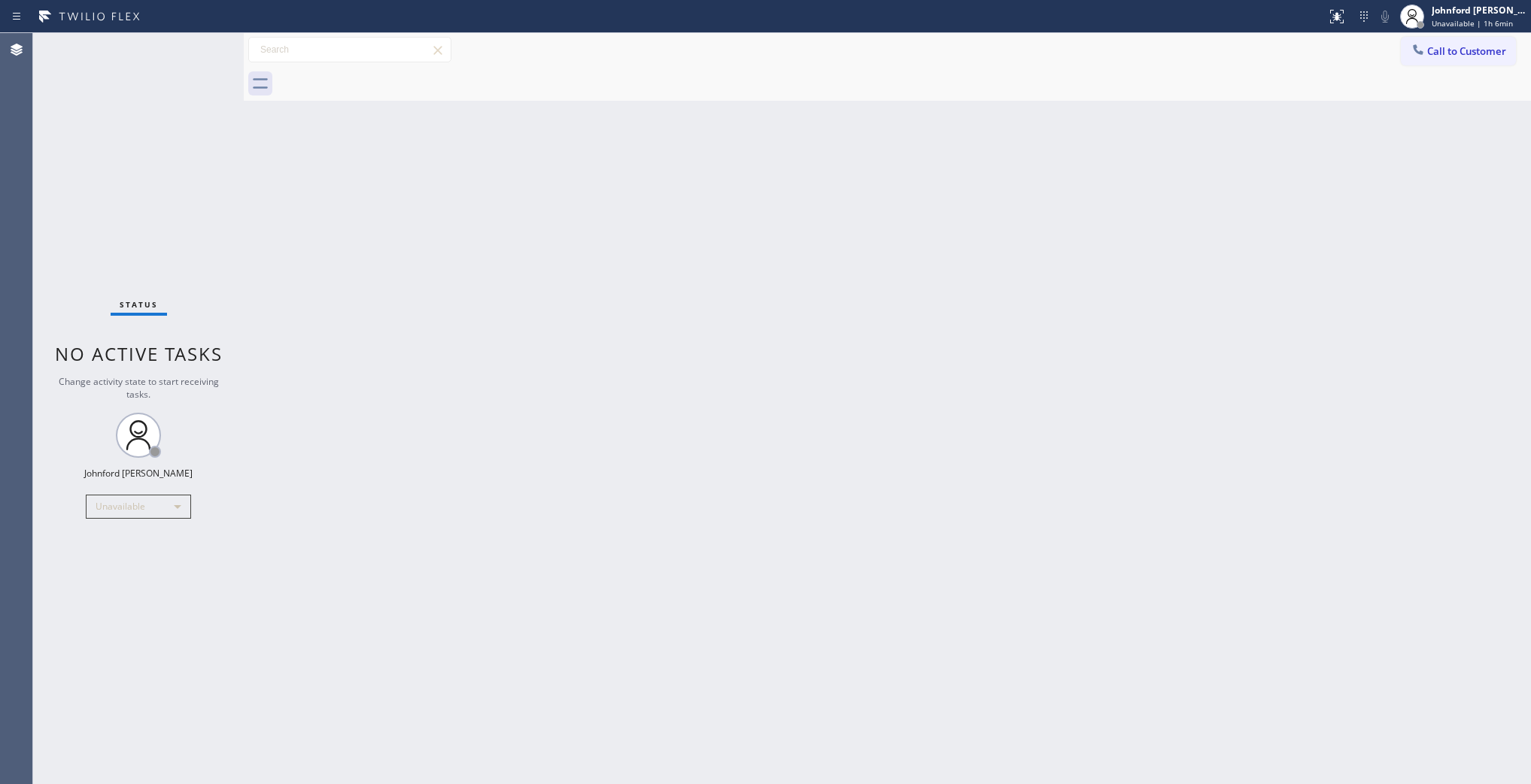
click at [1487, 50] on button "Call to Customer" at bounding box center [1459, 51] width 115 height 29
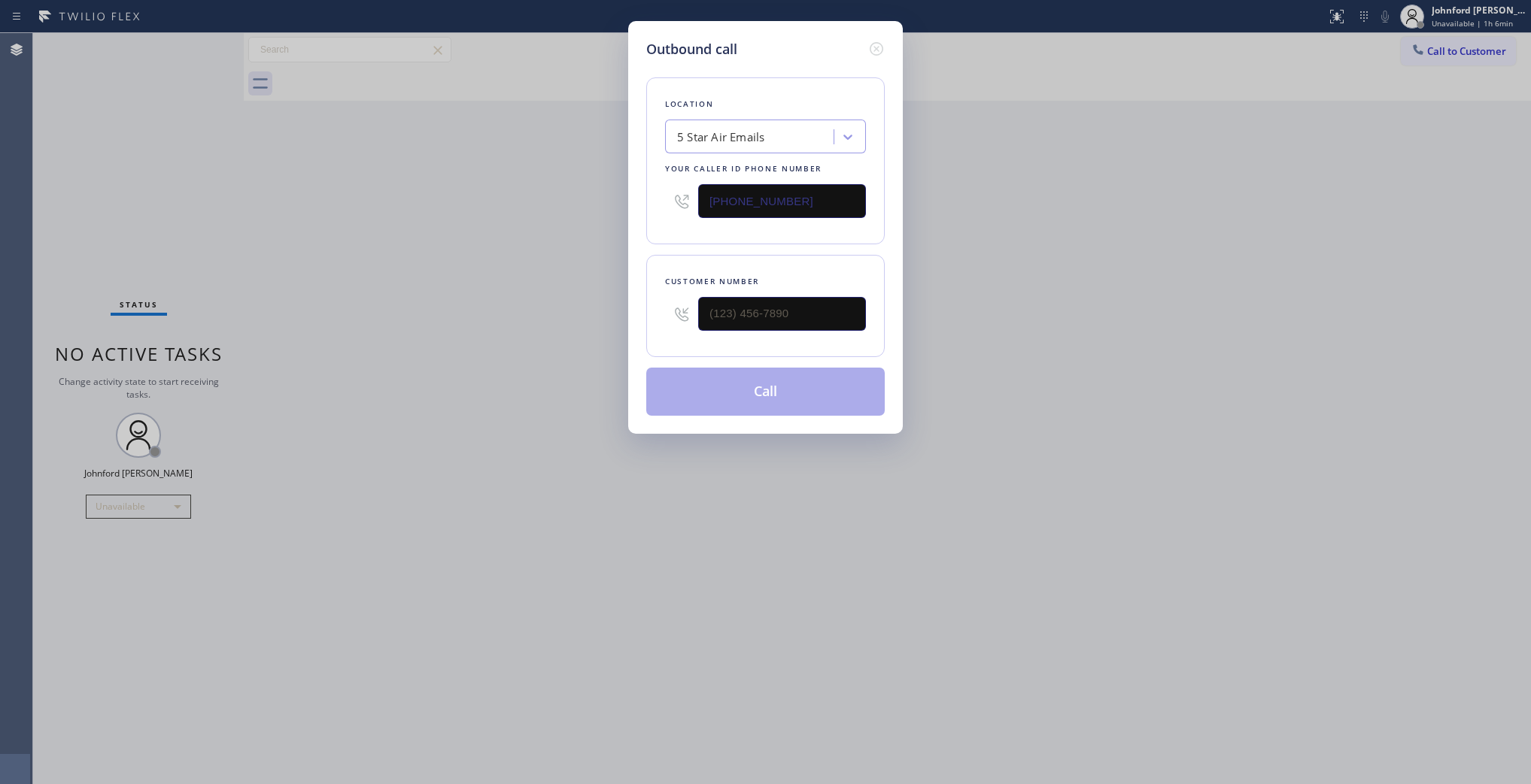
drag, startPoint x: 766, startPoint y: 218, endPoint x: 554, endPoint y: 227, distance: 212.2
click at [554, 227] on div "Outbound call Location 5 Star Air Emails Your caller id phone number (844) 956-…" at bounding box center [765, 392] width 1531 height 784
drag, startPoint x: 822, startPoint y: 181, endPoint x: 655, endPoint y: 200, distance: 168.1
click at [655, 200] on div "Location Search location Your caller id phone number (___) ___-____" at bounding box center [765, 161] width 238 height 167
paste input "424) 772-3921"
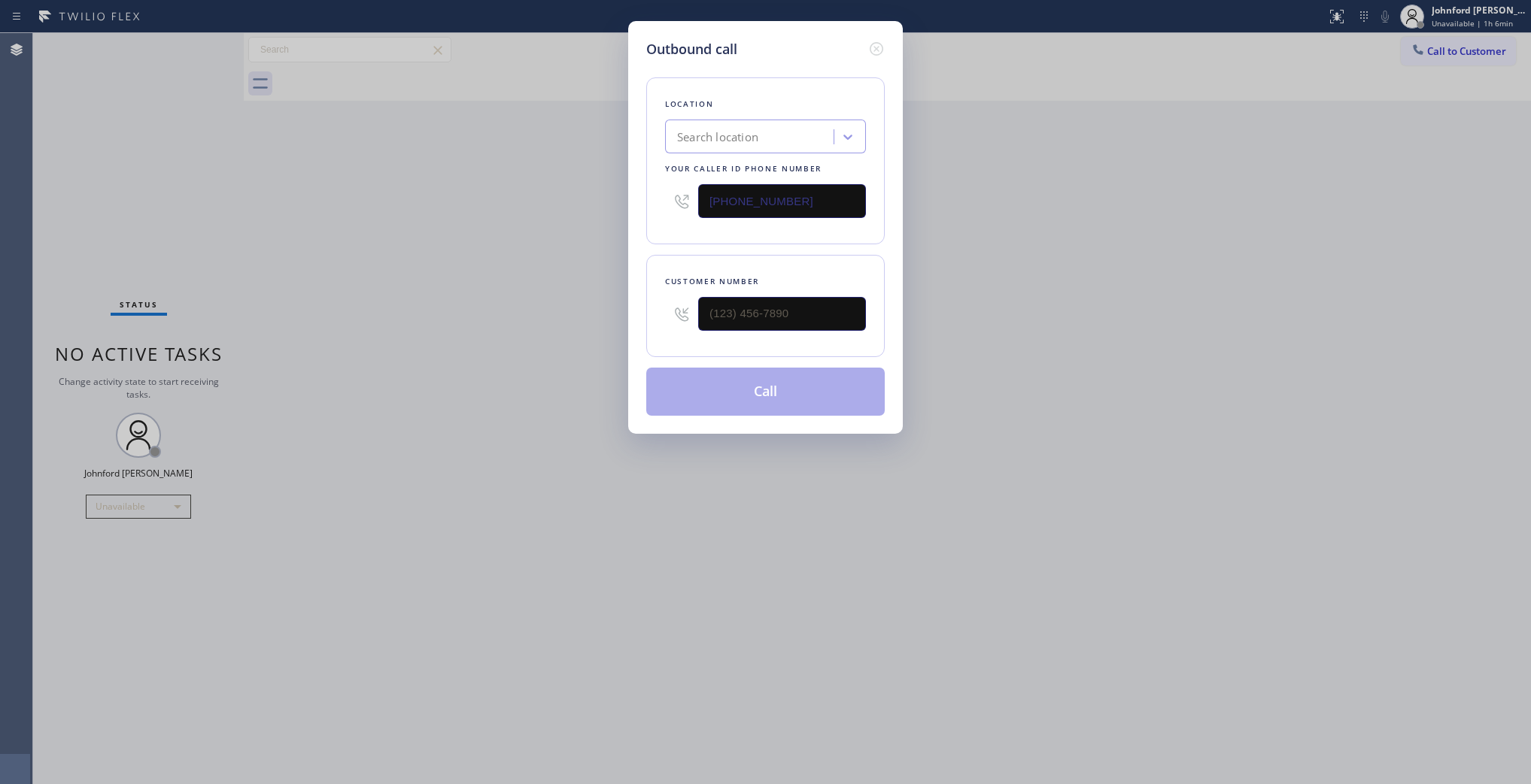
type input "(424) 772-3921"
drag, startPoint x: 795, startPoint y: 301, endPoint x: 549, endPoint y: 320, distance: 246.7
click at [580, 320] on div "Outbound call Location Santa Monica Golden Air Your caller id phone number (424…" at bounding box center [765, 392] width 1531 height 784
paste input "310) 344-8720"
type input "(310) 344-8720"
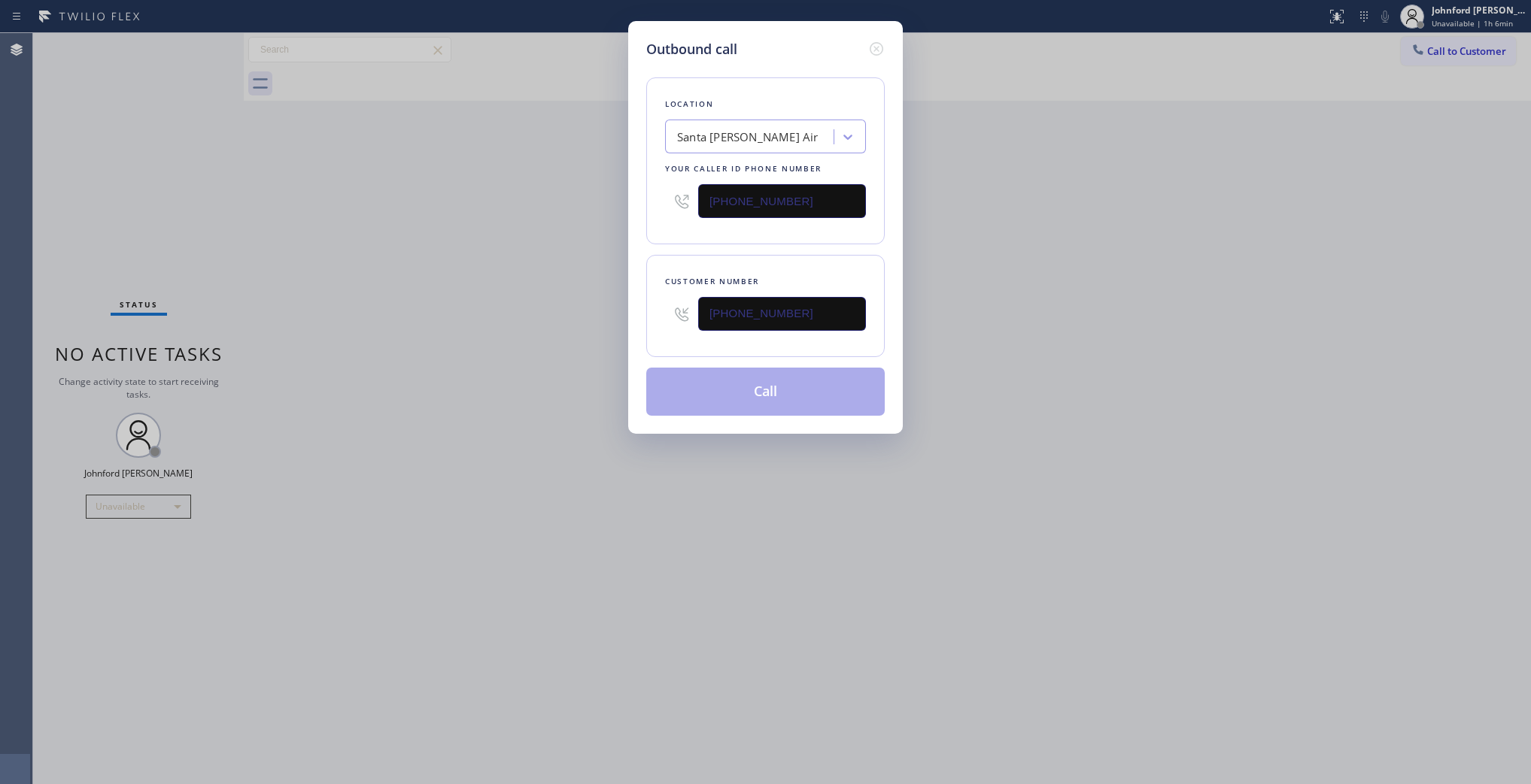
click at [512, 320] on div "Outbound call Location Santa Monica Golden Air Your caller id phone number (424…" at bounding box center [765, 392] width 1531 height 784
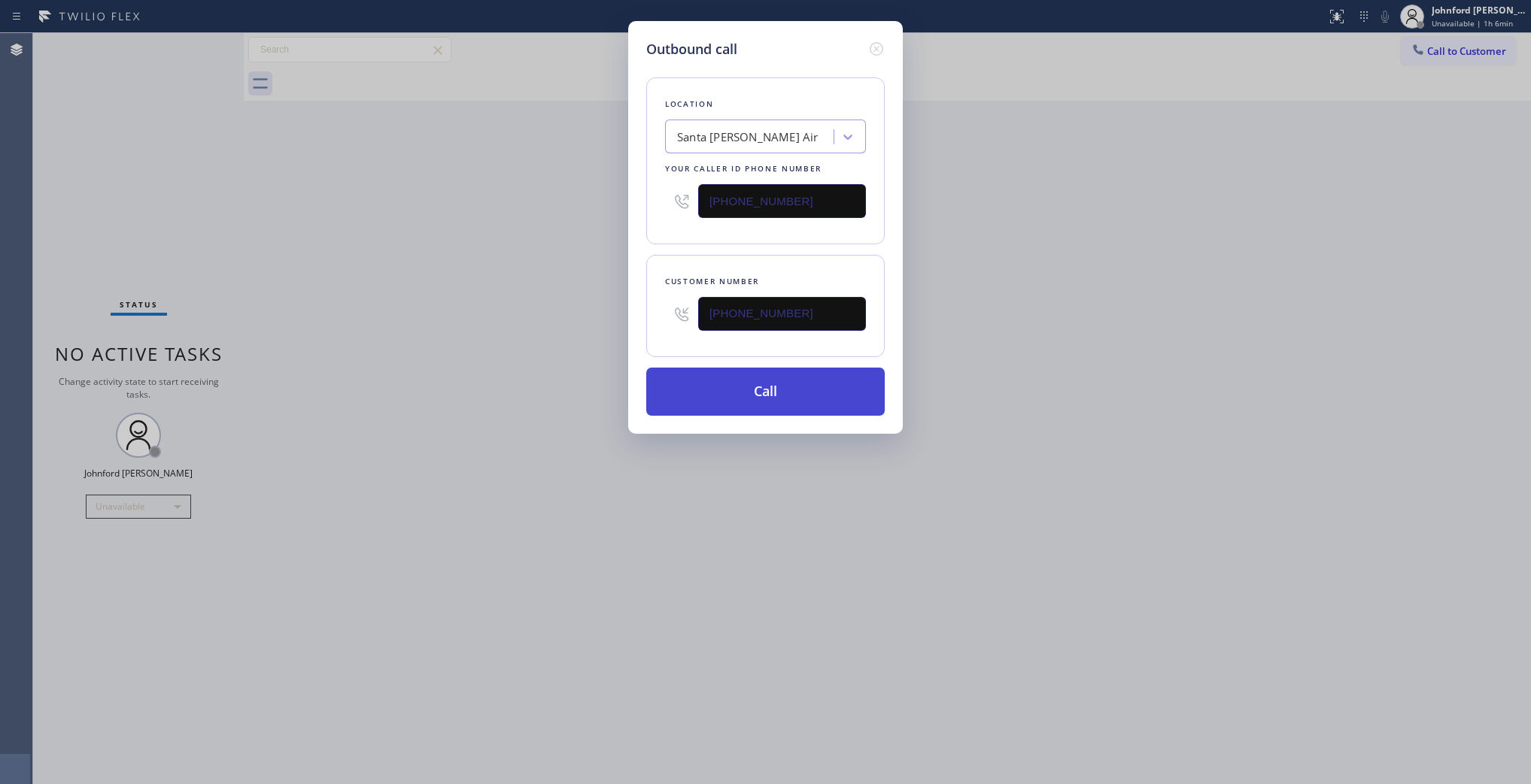
click at [690, 399] on button "Call" at bounding box center [765, 392] width 238 height 48
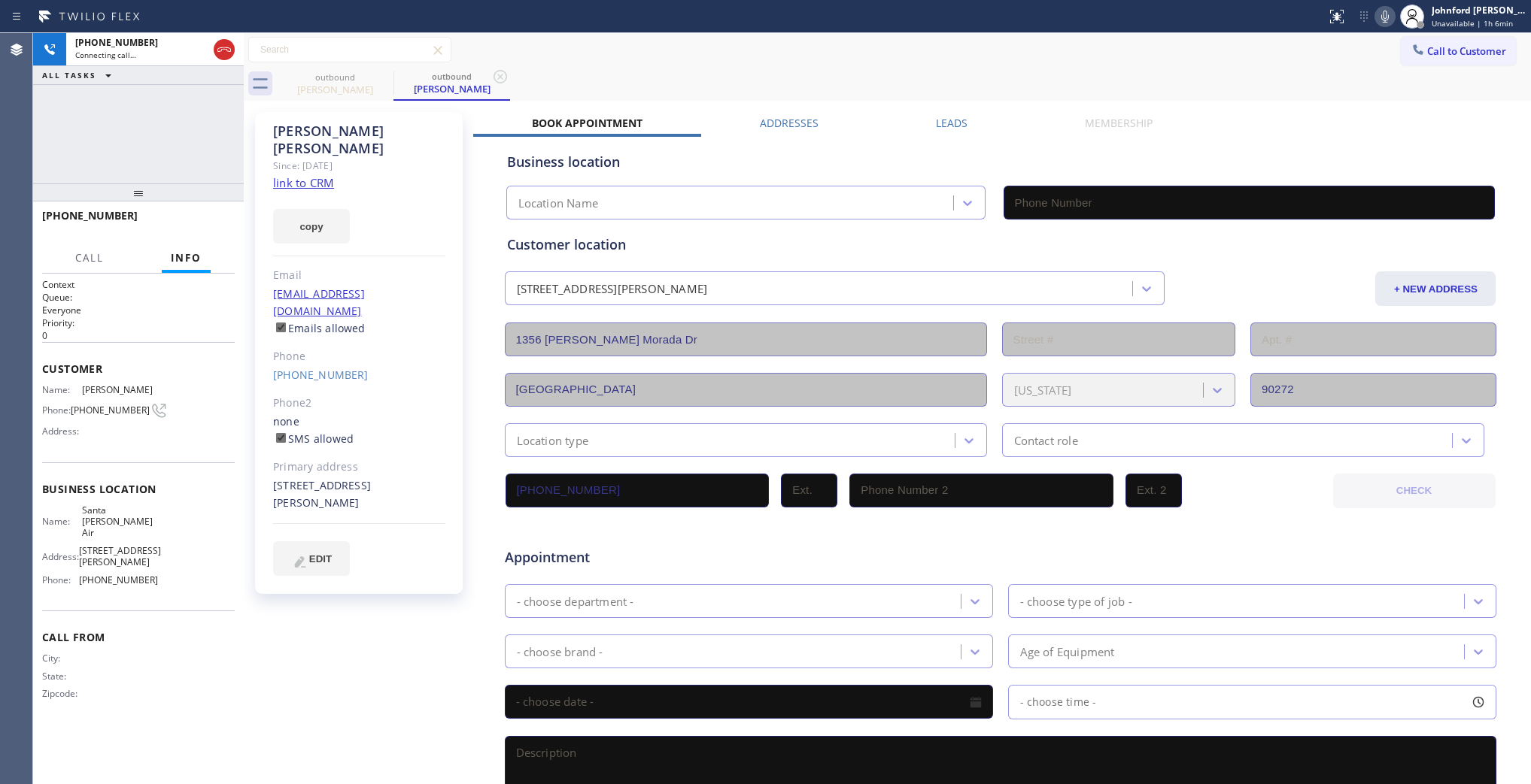
type input "(424) 772-3921"
click at [96, 128] on div "+13103448720 Connecting call… ALL TASKS ALL TASKS ACTIVE TASKS TASKS IN WRAP UP" at bounding box center [138, 108] width 211 height 151
click at [223, 216] on button "HANG UP" at bounding box center [200, 222] width 70 height 21
click at [222, 218] on button "HANG UP" at bounding box center [200, 222] width 70 height 21
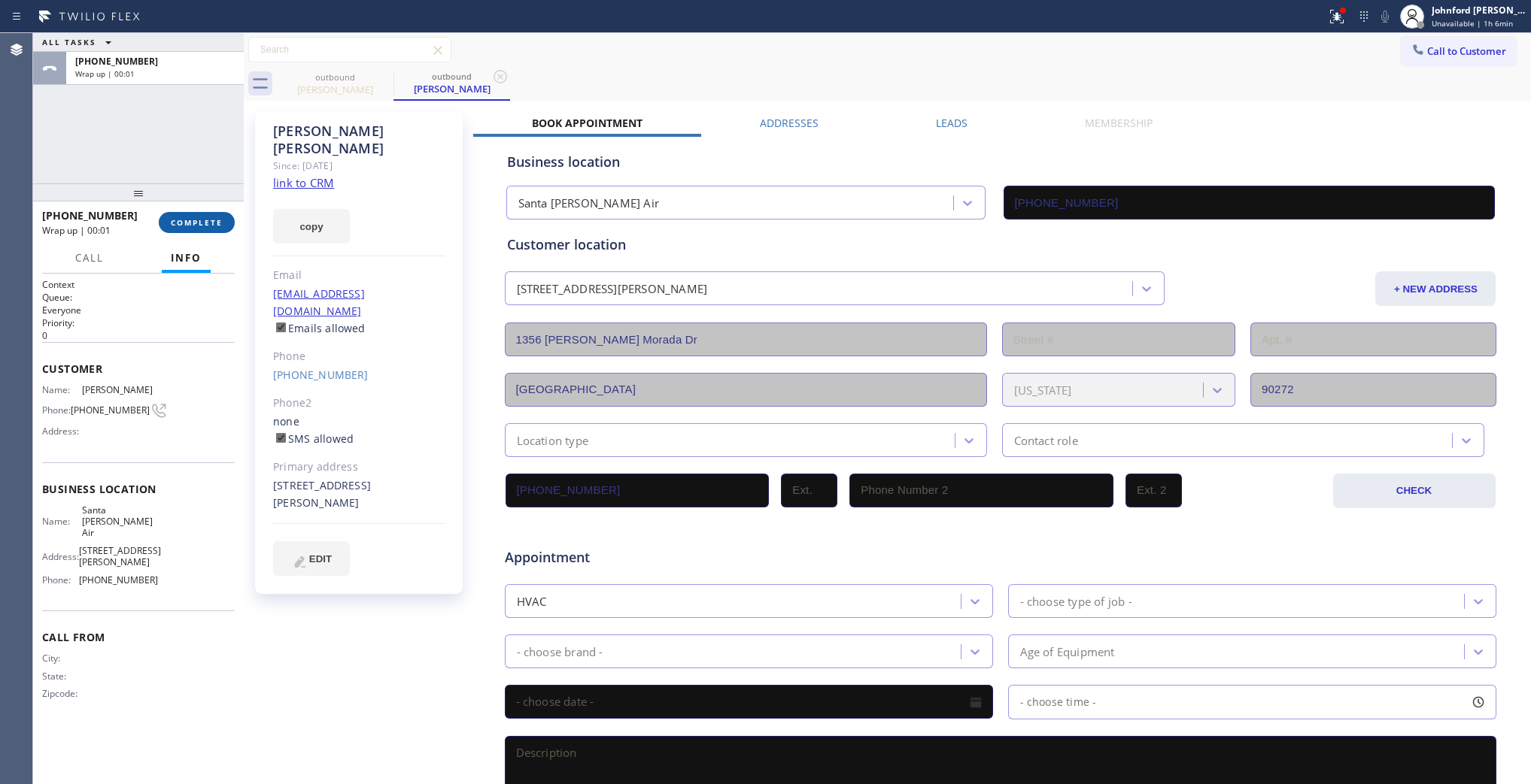
click at [222, 218] on button "COMPLETE" at bounding box center [196, 222] width 76 height 21
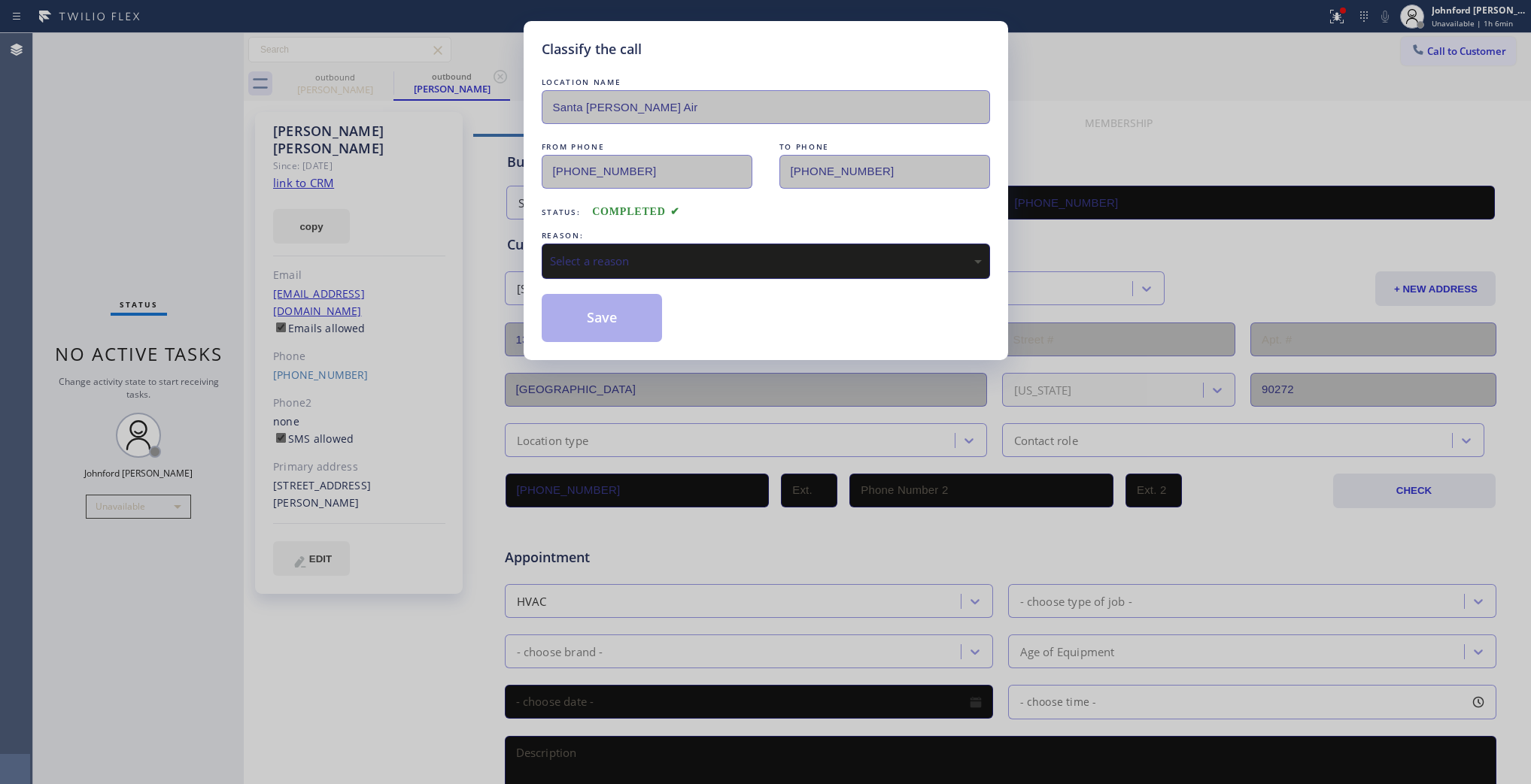
click at [644, 261] on div "Select a reason" at bounding box center [766, 261] width 432 height 18
click at [615, 312] on button "Save" at bounding box center [602, 317] width 121 height 48
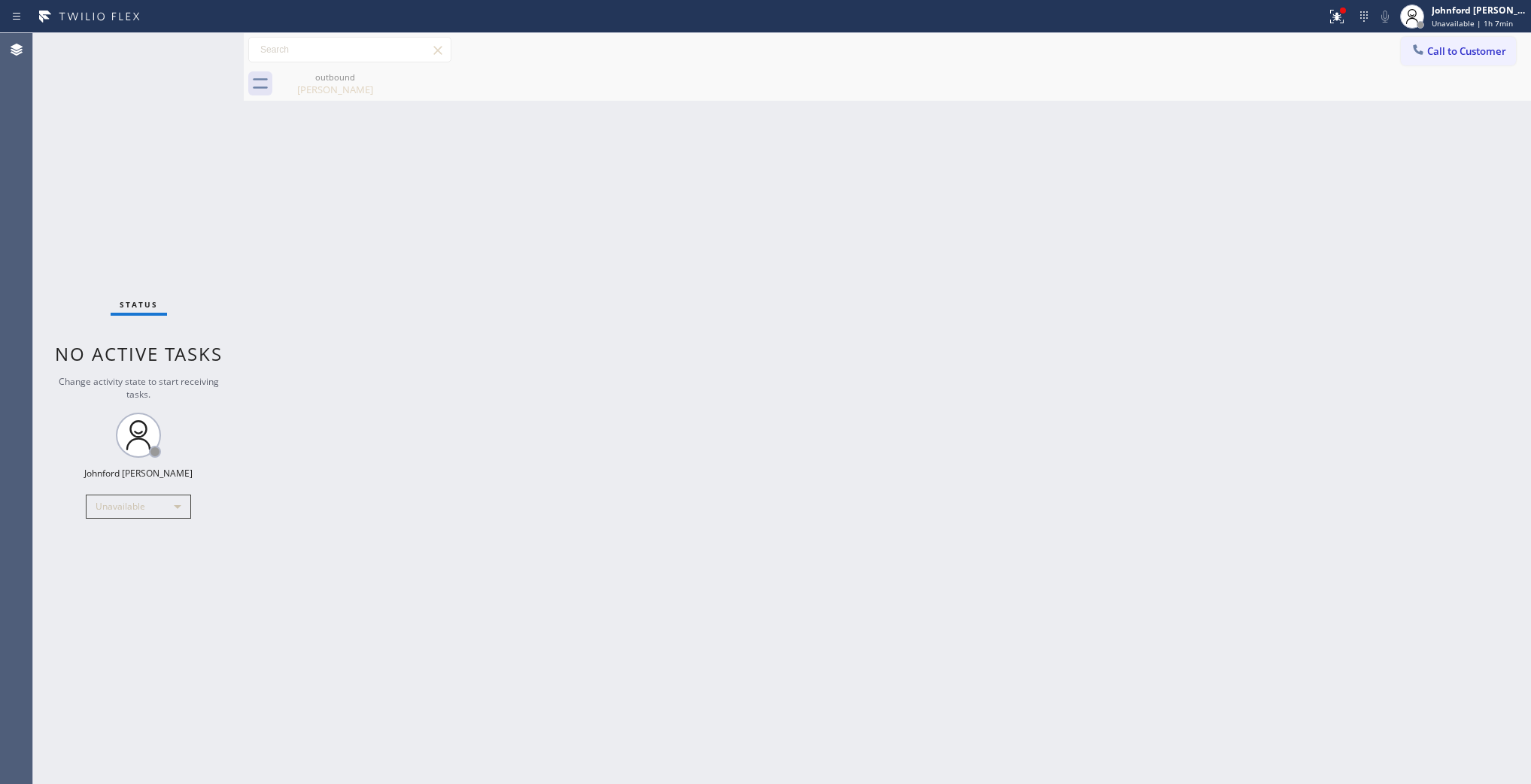
click at [1174, 197] on div "Back to Dashboard Change Sender ID Customers Technicians Select a contact Outbo…" at bounding box center [887, 408] width 1287 height 751
drag, startPoint x: 1341, startPoint y: 29, endPoint x: 1341, endPoint y: 42, distance: 13.0
click at [1341, 32] on button at bounding box center [1336, 16] width 33 height 33
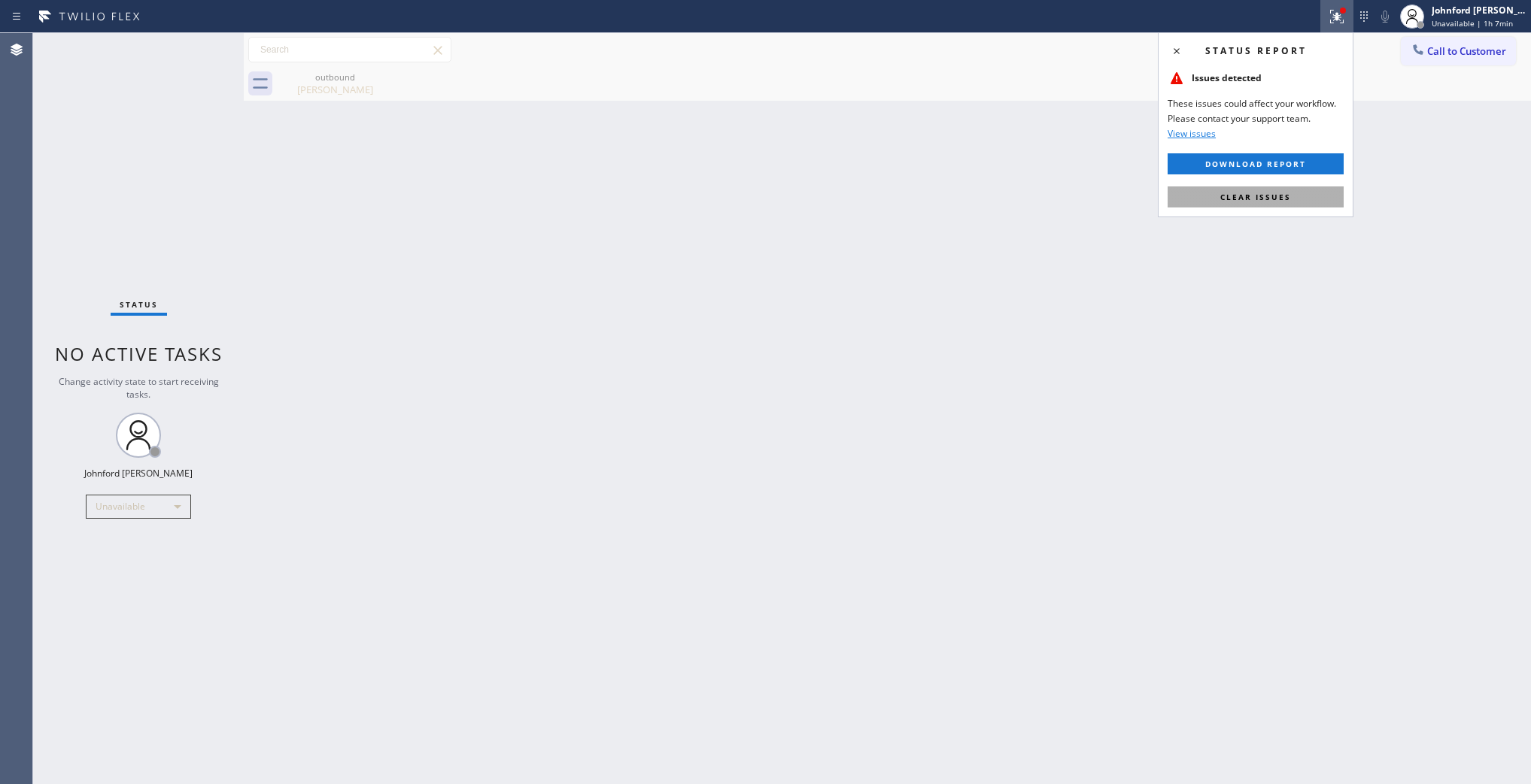
drag, startPoint x: 1187, startPoint y: 193, endPoint x: 967, endPoint y: 279, distance: 236.2
click at [1186, 194] on button "Clear issues" at bounding box center [1255, 196] width 176 height 21
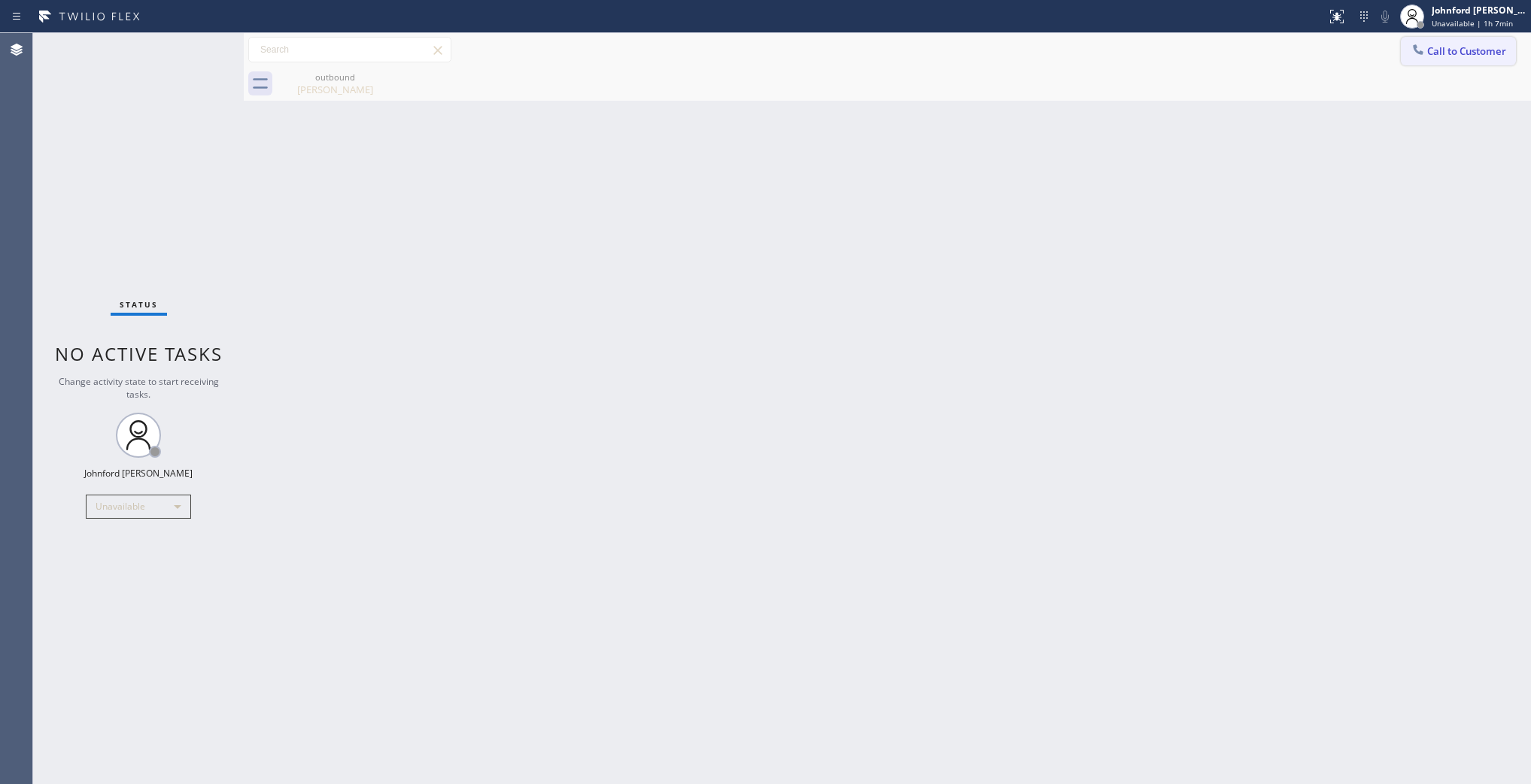
click at [1475, 51] on span "Call to Customer" at bounding box center [1467, 51] width 79 height 13
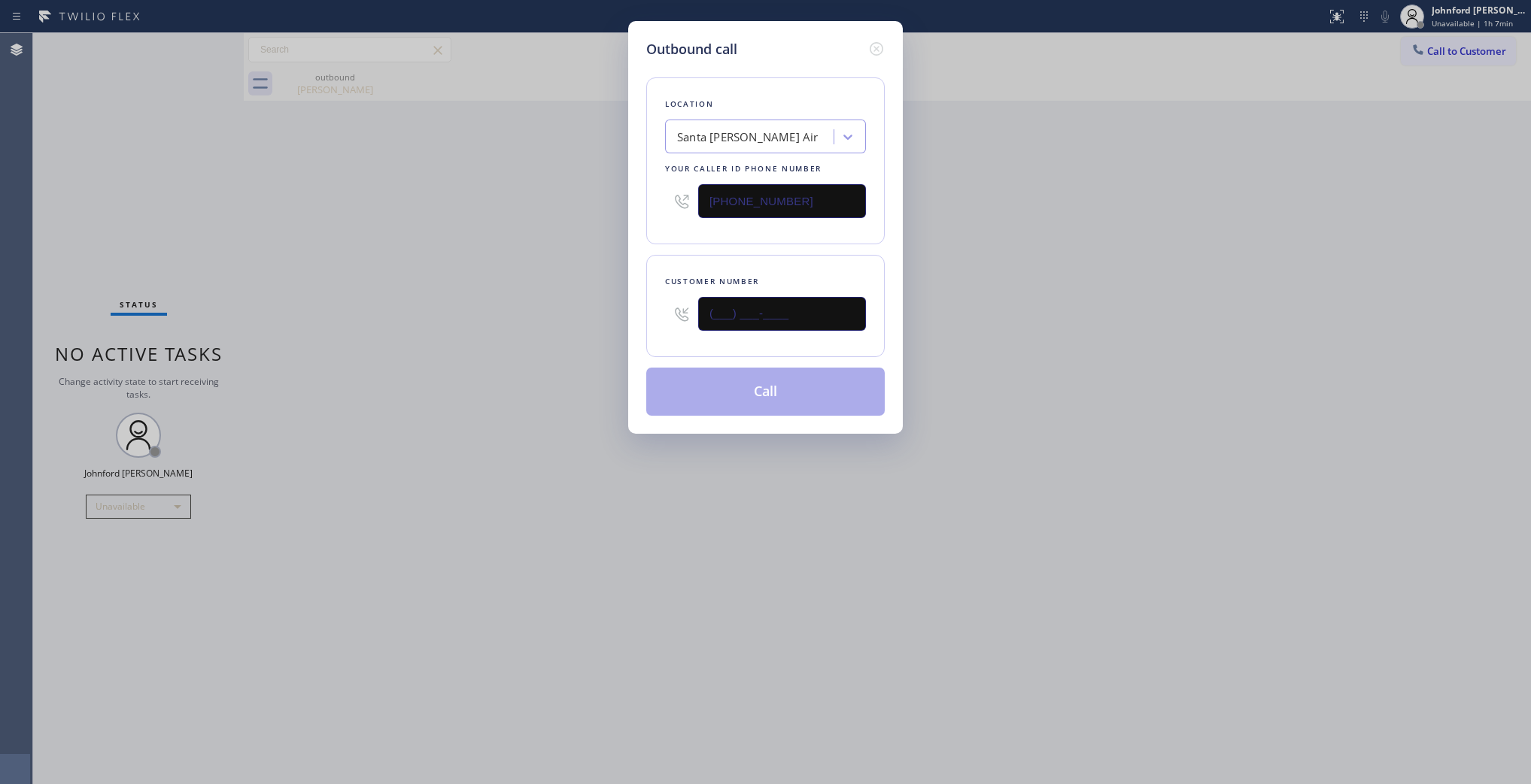
drag, startPoint x: 811, startPoint y: 317, endPoint x: 562, endPoint y: 311, distance: 249.1
click at [613, 317] on div "Outbound call Location Santa Monica Golden Air Your caller id phone number (424…" at bounding box center [765, 392] width 1531 height 784
paste input "310) 926-1443"
type input "(310) 926-1443"
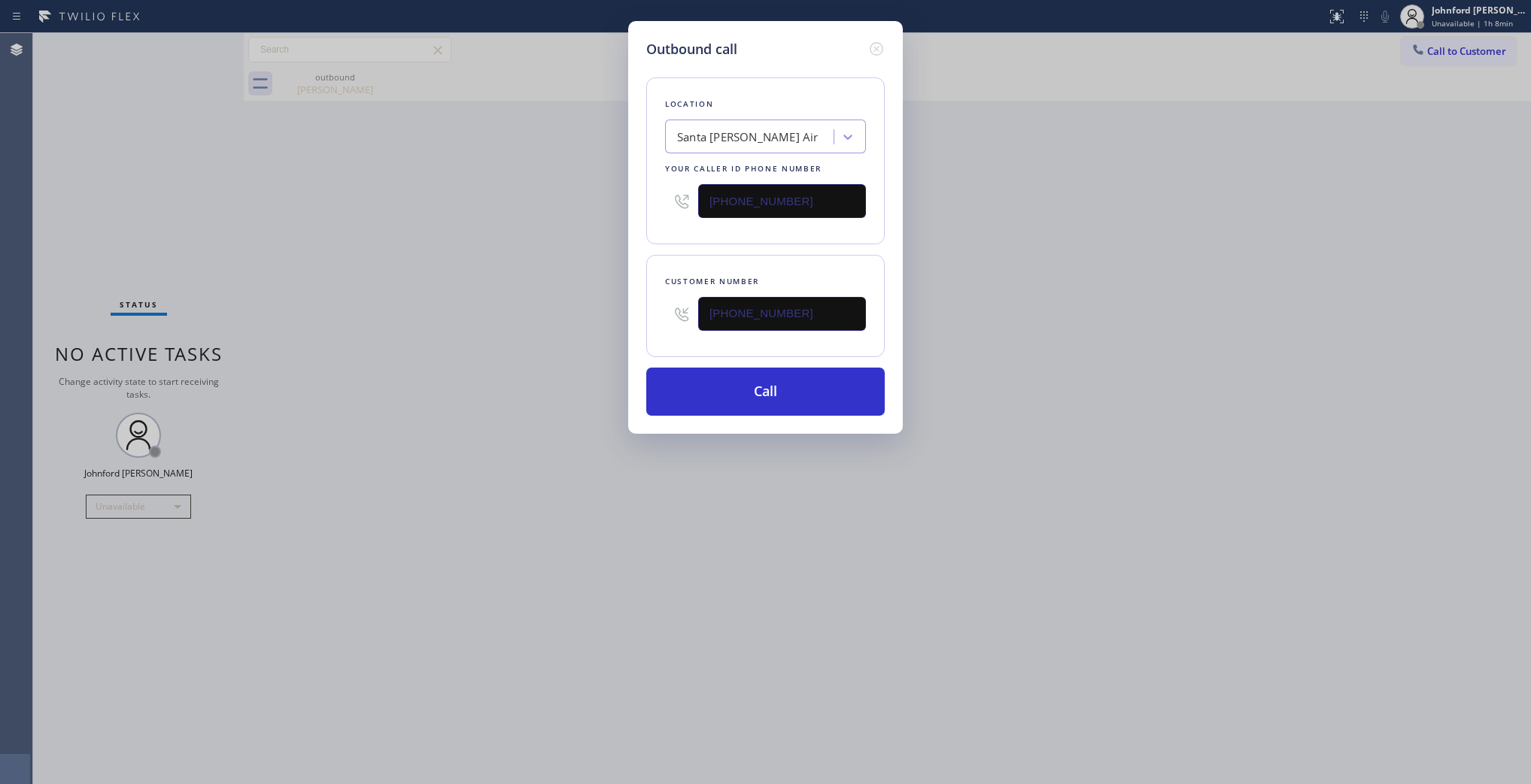
drag, startPoint x: 819, startPoint y: 198, endPoint x: 586, endPoint y: 215, distance: 233.6
click at [607, 204] on div "Outbound call Location Santa Monica Golden Air Your caller id phone number (424…" at bounding box center [765, 392] width 1531 height 784
paste input "800) 686-5038"
type input "[PHONE_NUMBER]"
click at [570, 221] on div "Outbound call Location Santa Monica Golden Air Your caller id phone number (800…" at bounding box center [765, 392] width 1531 height 784
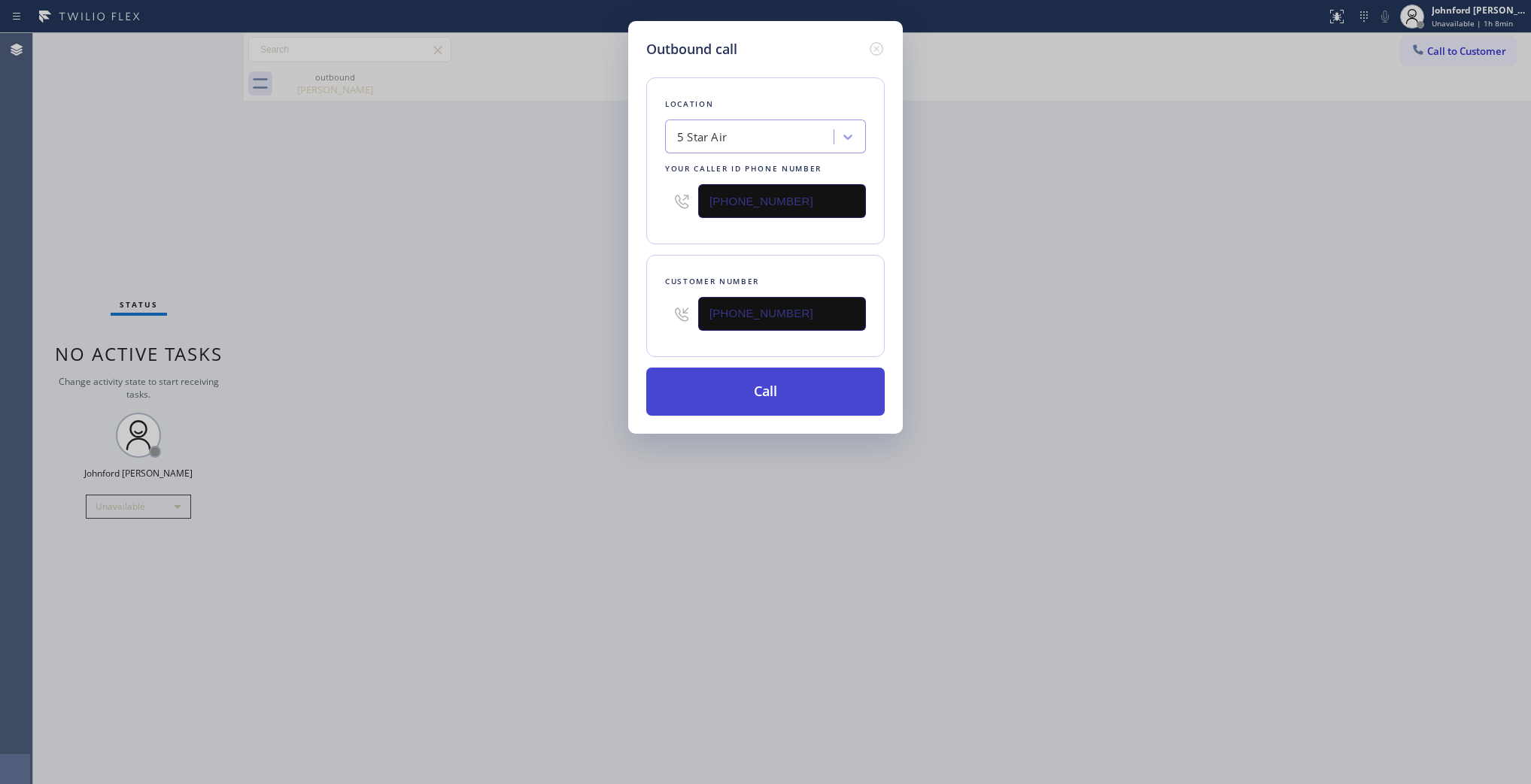
click at [747, 403] on button "Call" at bounding box center [765, 392] width 238 height 48
drag, startPoint x: 1205, startPoint y: 265, endPoint x: 1212, endPoint y: 247, distance: 19.3
click at [1212, 253] on div "Outbound call Location 5 Star Air Your caller id phone number (800) 686-5038 Cu…" at bounding box center [765, 392] width 1531 height 784
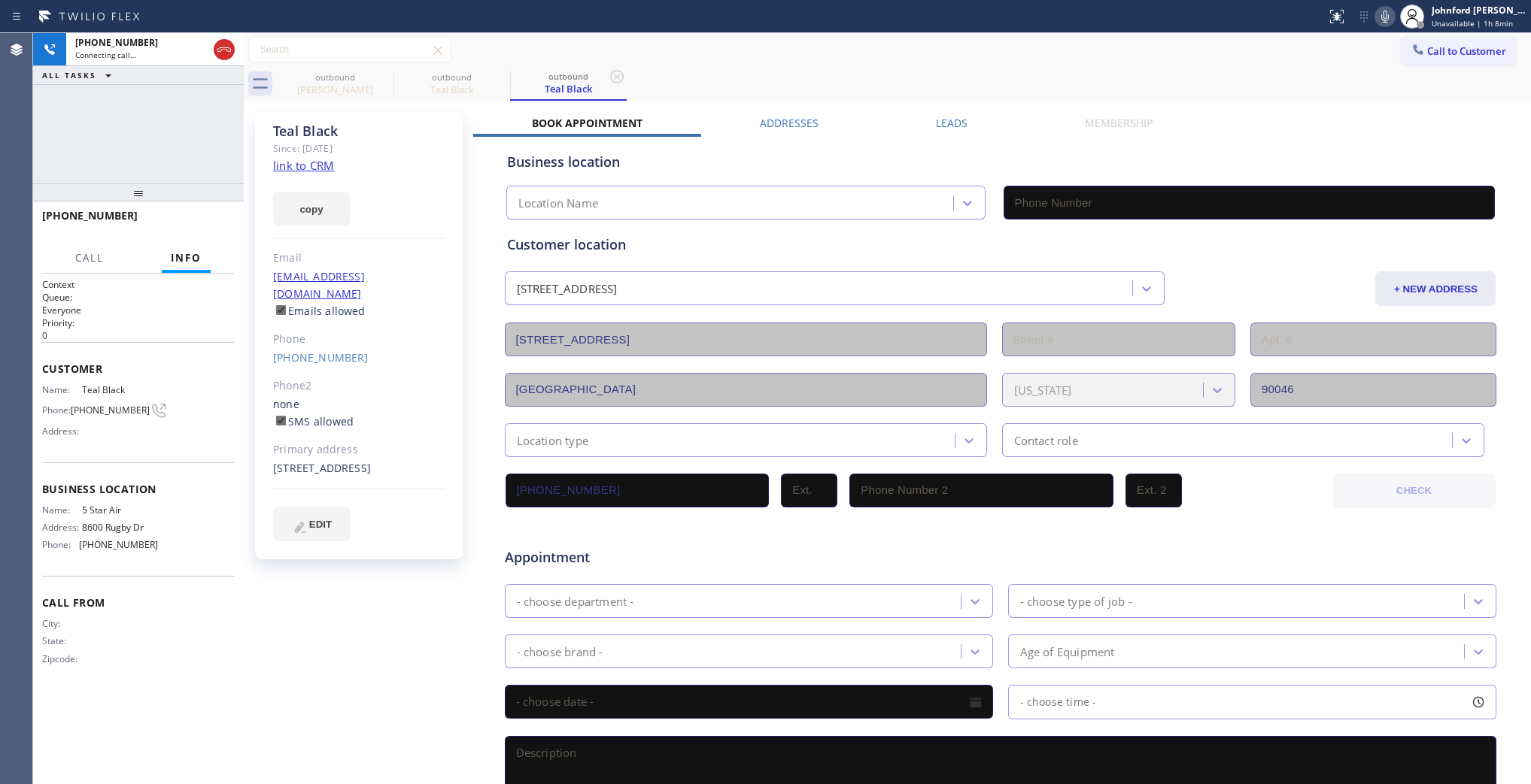
click at [727, 53] on div "Call to Customer Outbound call Location 5 Star Air Your caller id phone number …" at bounding box center [887, 50] width 1287 height 26
type input "[PHONE_NUMBER]"
click at [1199, 37] on div "Call to Customer Outbound call Location 5 Star Air Your caller id phone number …" at bounding box center [887, 50] width 1287 height 26
click at [1382, 10] on icon at bounding box center [1384, 16] width 18 height 18
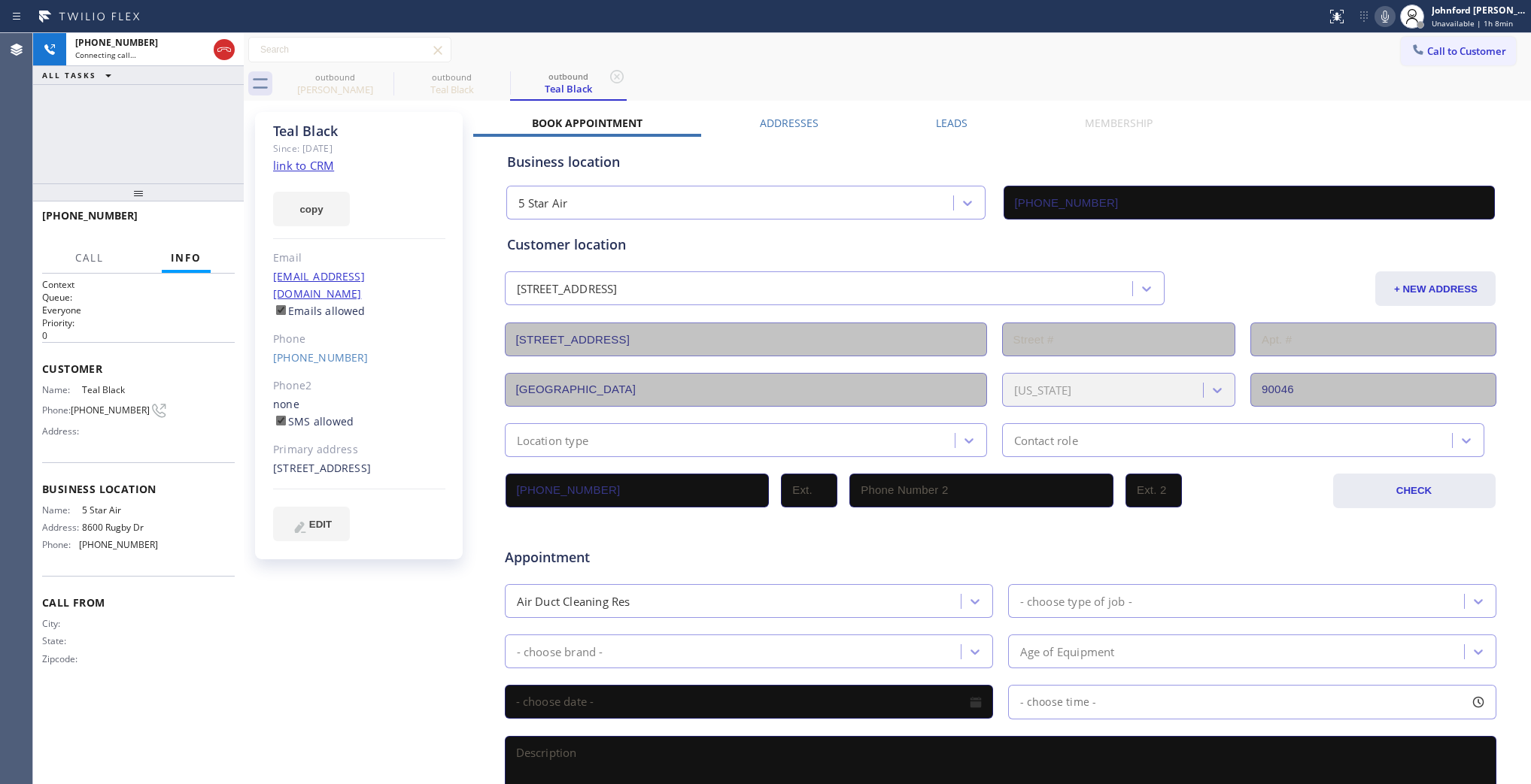
click at [789, 80] on div "outbound Irena Raskin outbound Teal Black outbound Teal Black" at bounding box center [904, 83] width 1255 height 34
click at [383, 85] on div "outbound Irena Raskin" at bounding box center [335, 83] width 116 height 34
click at [383, 80] on icon at bounding box center [383, 76] width 18 height 18
type input "[PHONE_NUMBER]"
click at [783, 77] on div "outbound Teal Black outbound Teal Black" at bounding box center [904, 83] width 1255 height 34
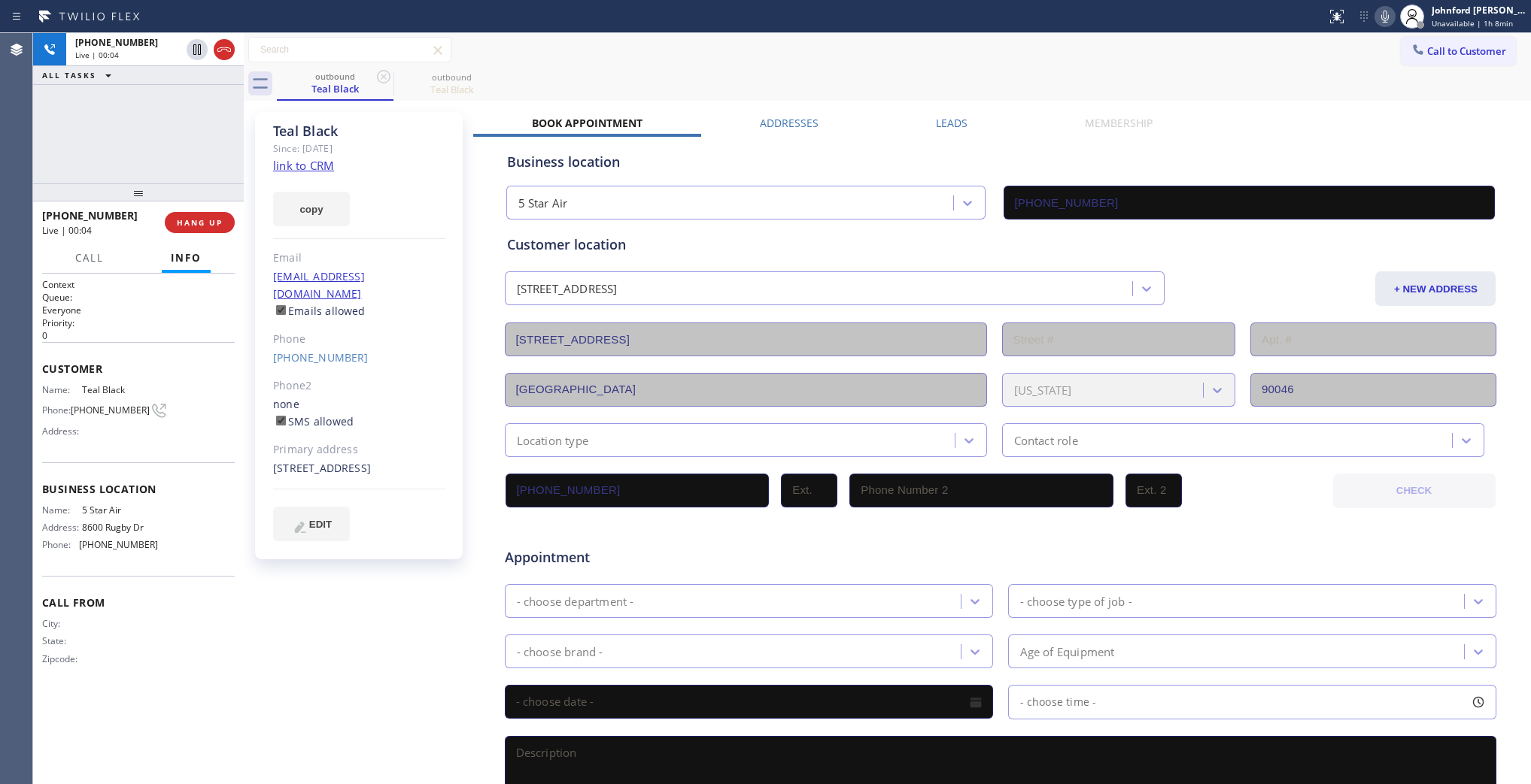
drag, startPoint x: 231, startPoint y: 231, endPoint x: 222, endPoint y: 234, distance: 9.5
click at [227, 233] on div "+13109261443 Live | 00:04 HANG UP" at bounding box center [138, 222] width 193 height 39
click at [194, 228] on button "HANG UP" at bounding box center [200, 222] width 70 height 21
click at [194, 228] on button "COMPLETE" at bounding box center [196, 222] width 76 height 21
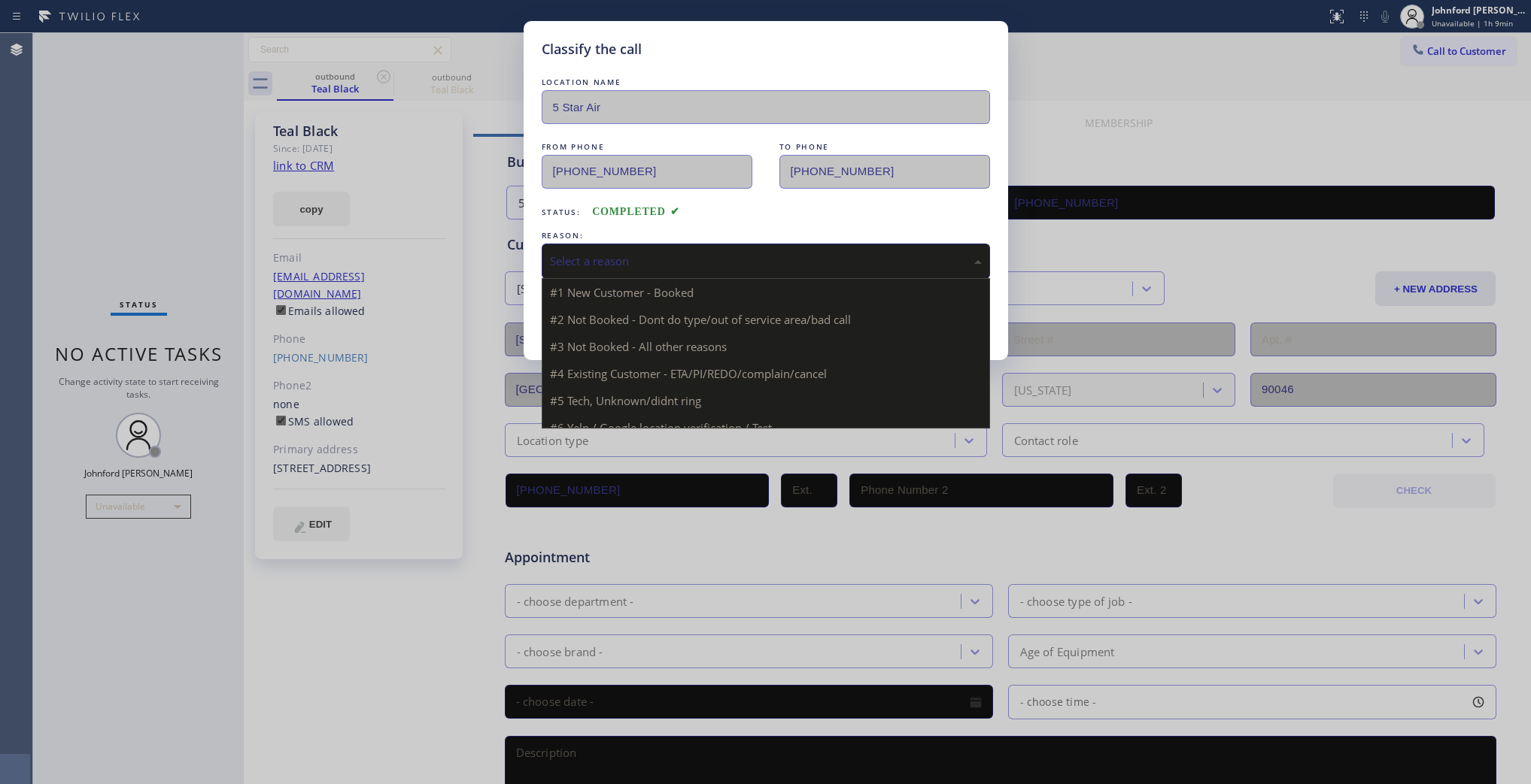
click at [627, 253] on div "Select a reason" at bounding box center [766, 261] width 432 height 18
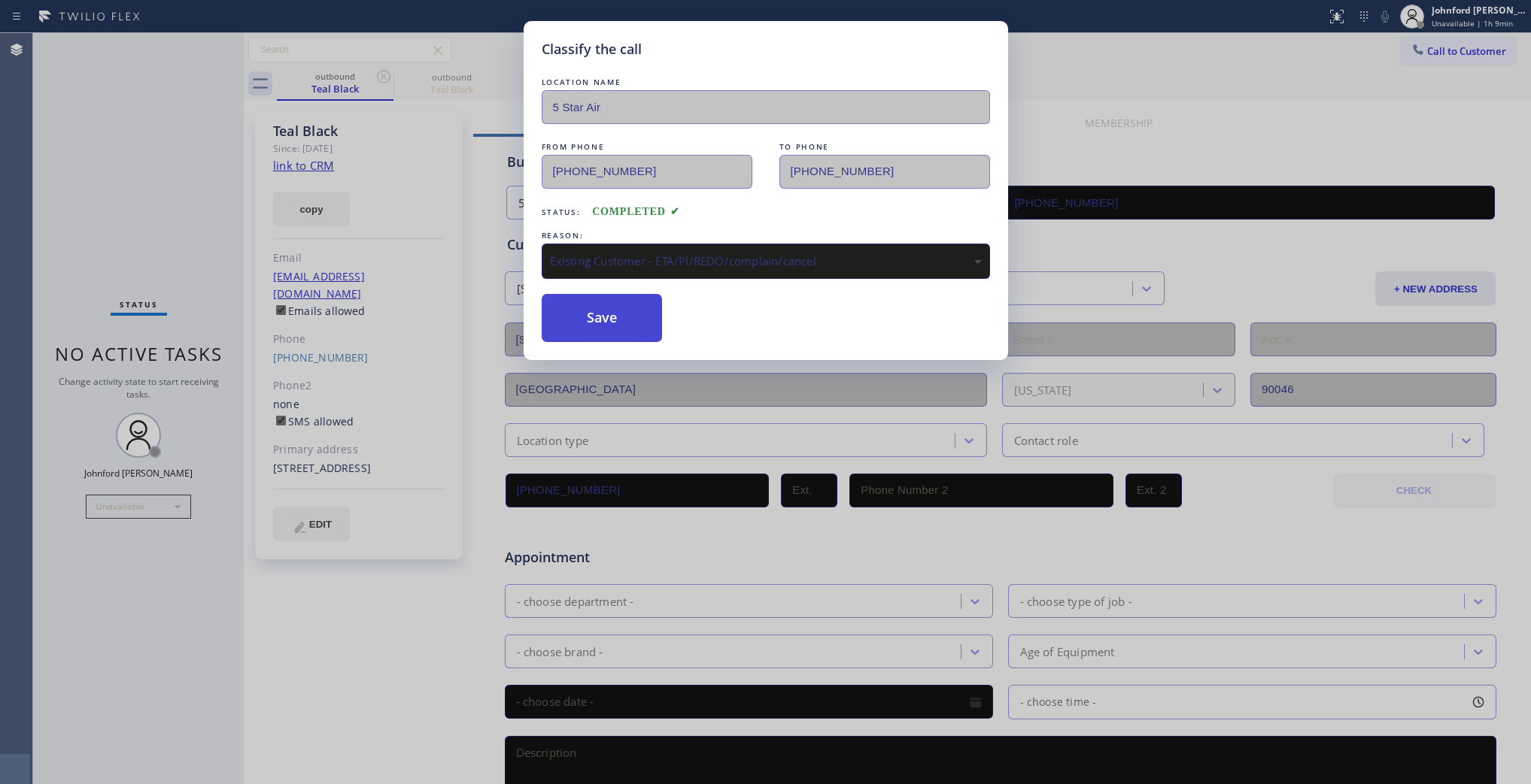
click at [598, 320] on button "Save" at bounding box center [602, 317] width 121 height 48
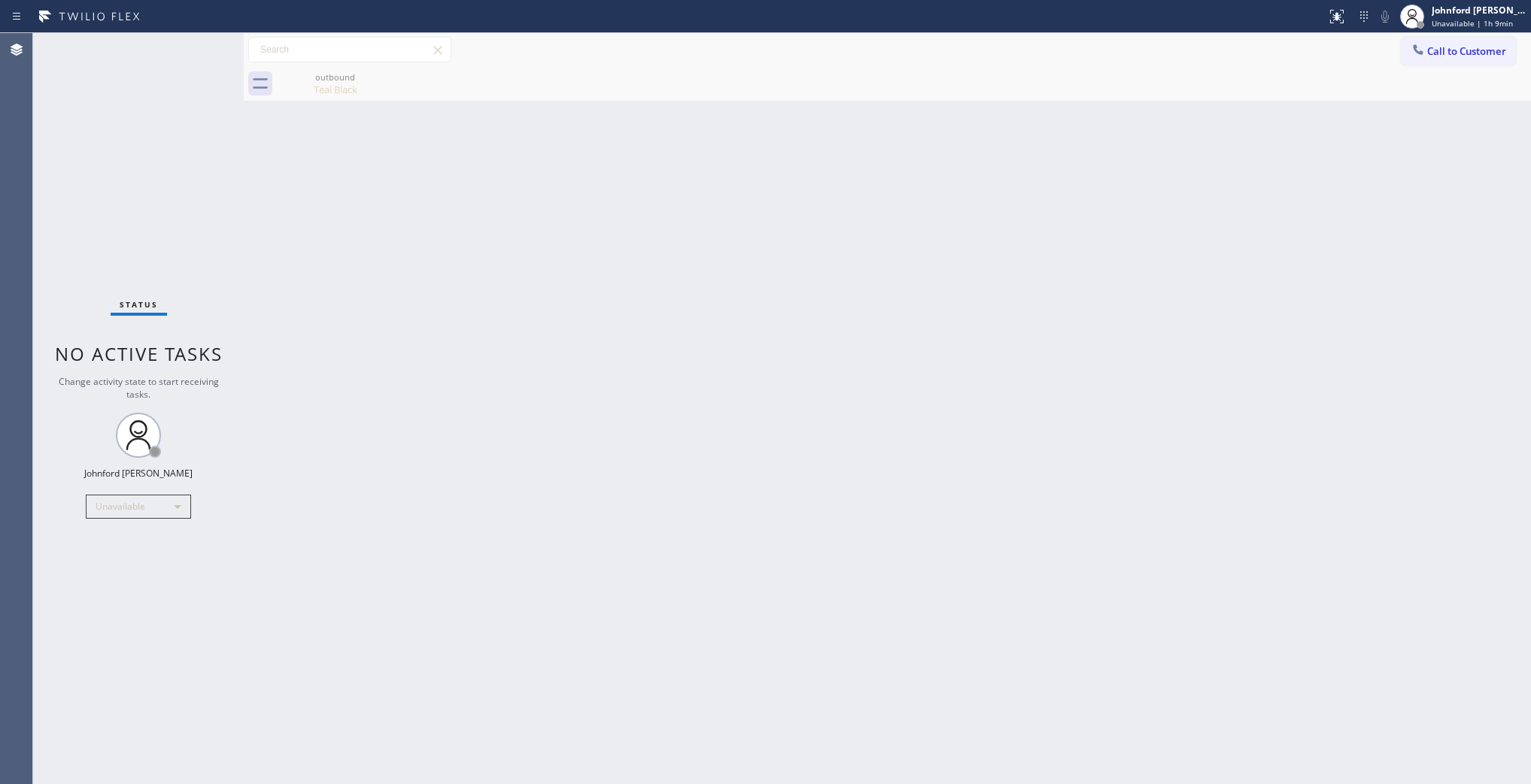
drag, startPoint x: 1443, startPoint y: 46, endPoint x: 1266, endPoint y: 99, distance: 184.8
click at [1433, 46] on span "Call to Customer" at bounding box center [1467, 51] width 79 height 13
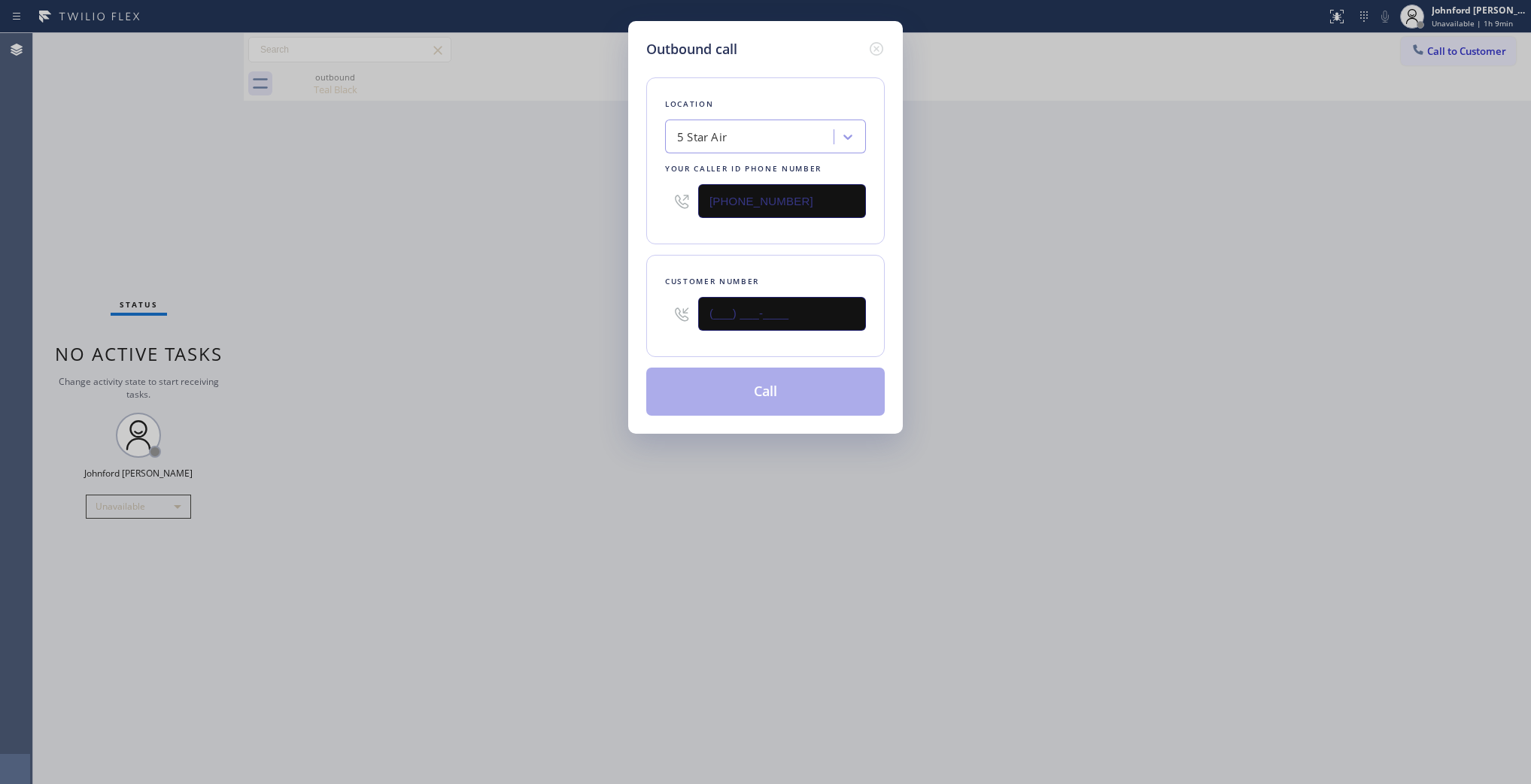
drag, startPoint x: 742, startPoint y: 312, endPoint x: 575, endPoint y: 334, distance: 168.4
click at [583, 333] on div "Outbound call Location 5 Star Air Your caller id phone number [PHONE_NUMBER] Cu…" at bounding box center [765, 392] width 1531 height 784
paste input "818) 395-4801"
type input "(818) 395-4801"
click at [473, 351] on div "Outbound call Location 5 Star Air Your caller id phone number (800) 686-5038 Cu…" at bounding box center [765, 392] width 1531 height 784
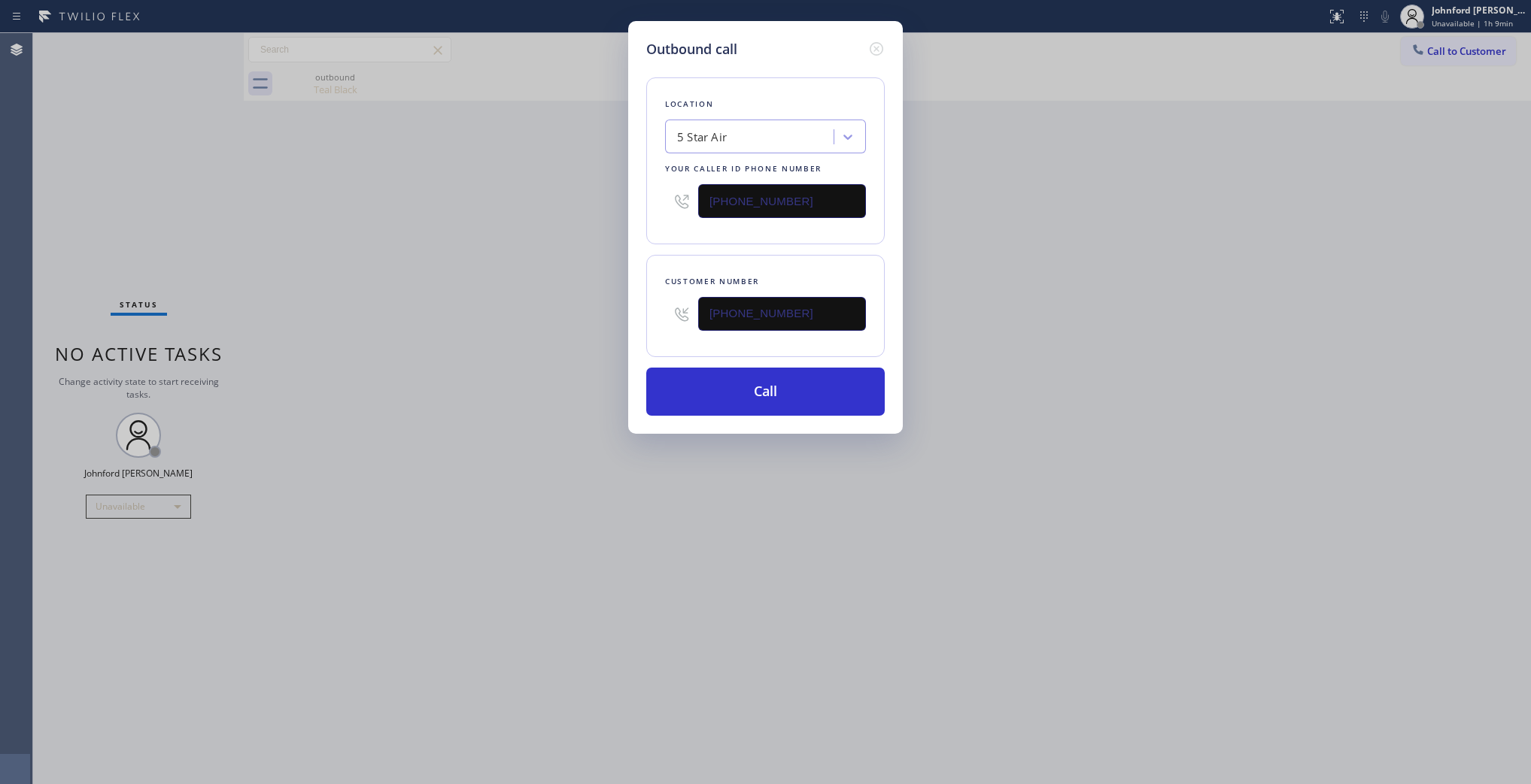
drag, startPoint x: 807, startPoint y: 190, endPoint x: 637, endPoint y: 194, distance: 170.0
click at [641, 190] on div "Outbound call Location 5 Star Air Your caller id phone number (800) 686-5038 Cu…" at bounding box center [766, 227] width 275 height 413
paste input "55) 999-4417"
type input "(855) 999-4417"
click at [587, 212] on div "Outbound call Location 5 Star Air Your caller id phone number (855) 999-4417 Cu…" at bounding box center [765, 392] width 1531 height 784
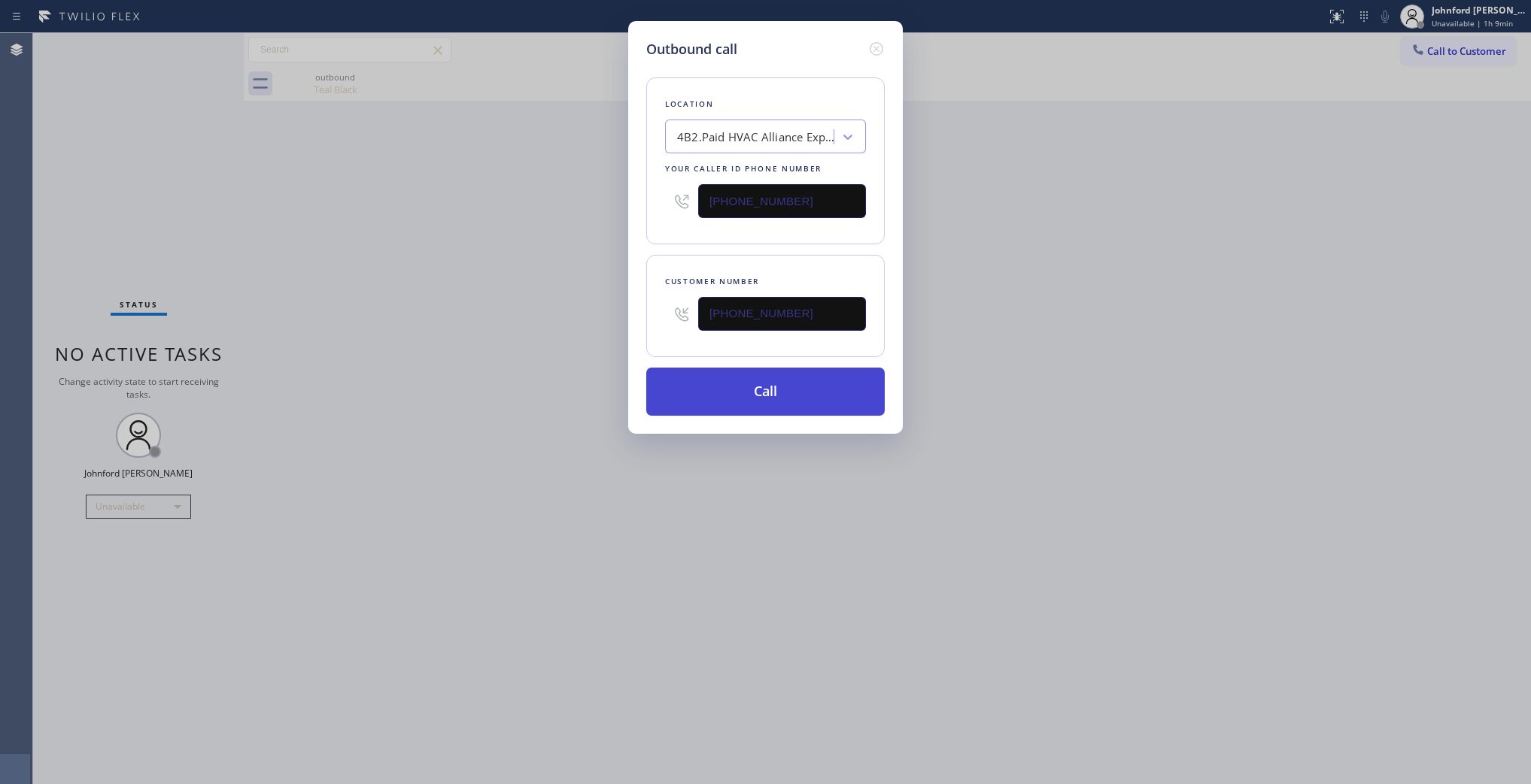
click at [674, 393] on button "Call" at bounding box center [765, 392] width 238 height 48
click at [1266, 275] on div "Outbound call Location 4B2.Paid HVAC Alliance Expert Your caller id phone numbe…" at bounding box center [765, 392] width 1531 height 784
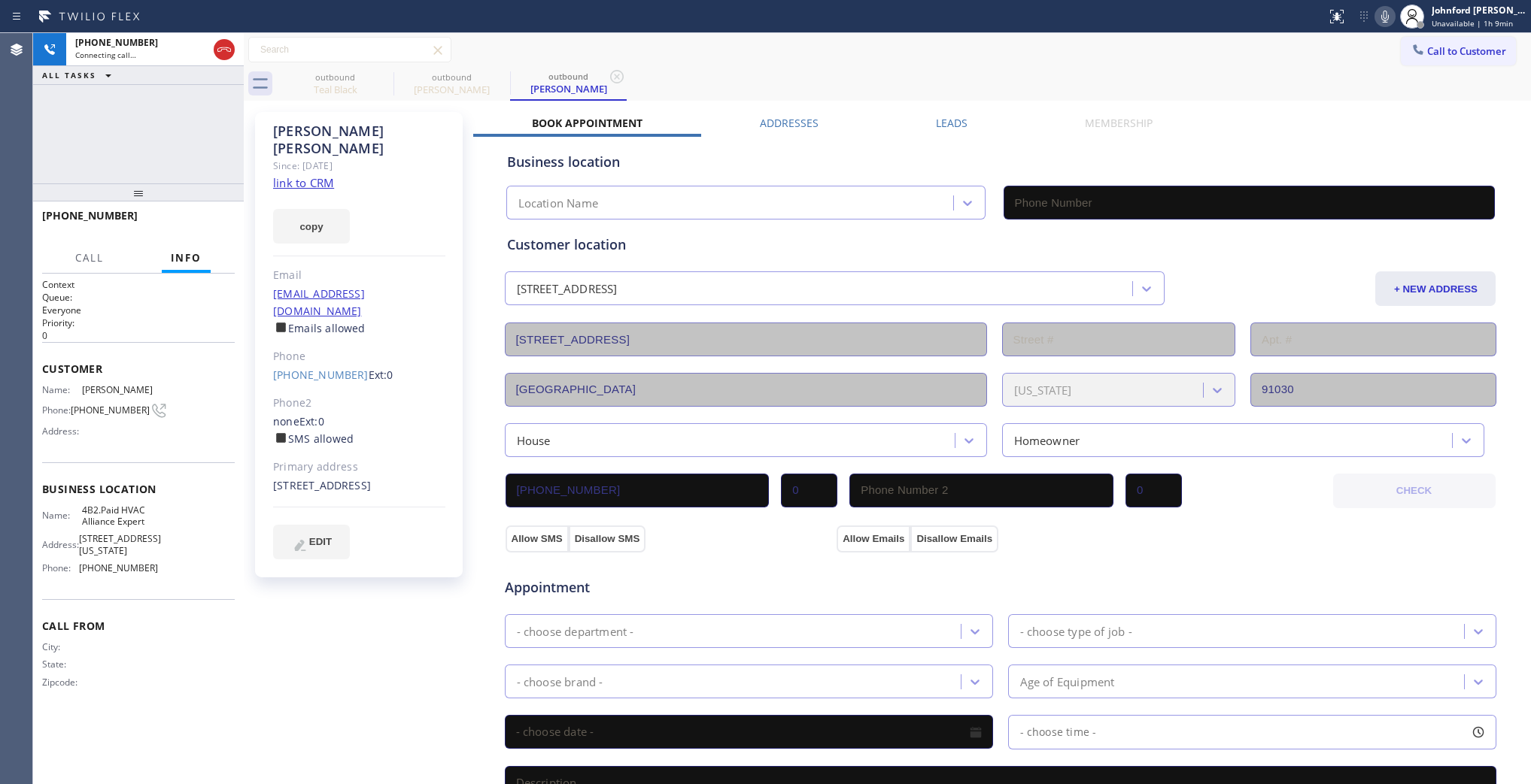
type input "(855) 999-4417"
click at [383, 77] on icon at bounding box center [383, 77] width 13 height 13
drag, startPoint x: 222, startPoint y: 215, endPoint x: 228, endPoint y: 203, distance: 13.4
click at [219, 215] on button "HANG UP" at bounding box center [200, 222] width 70 height 21
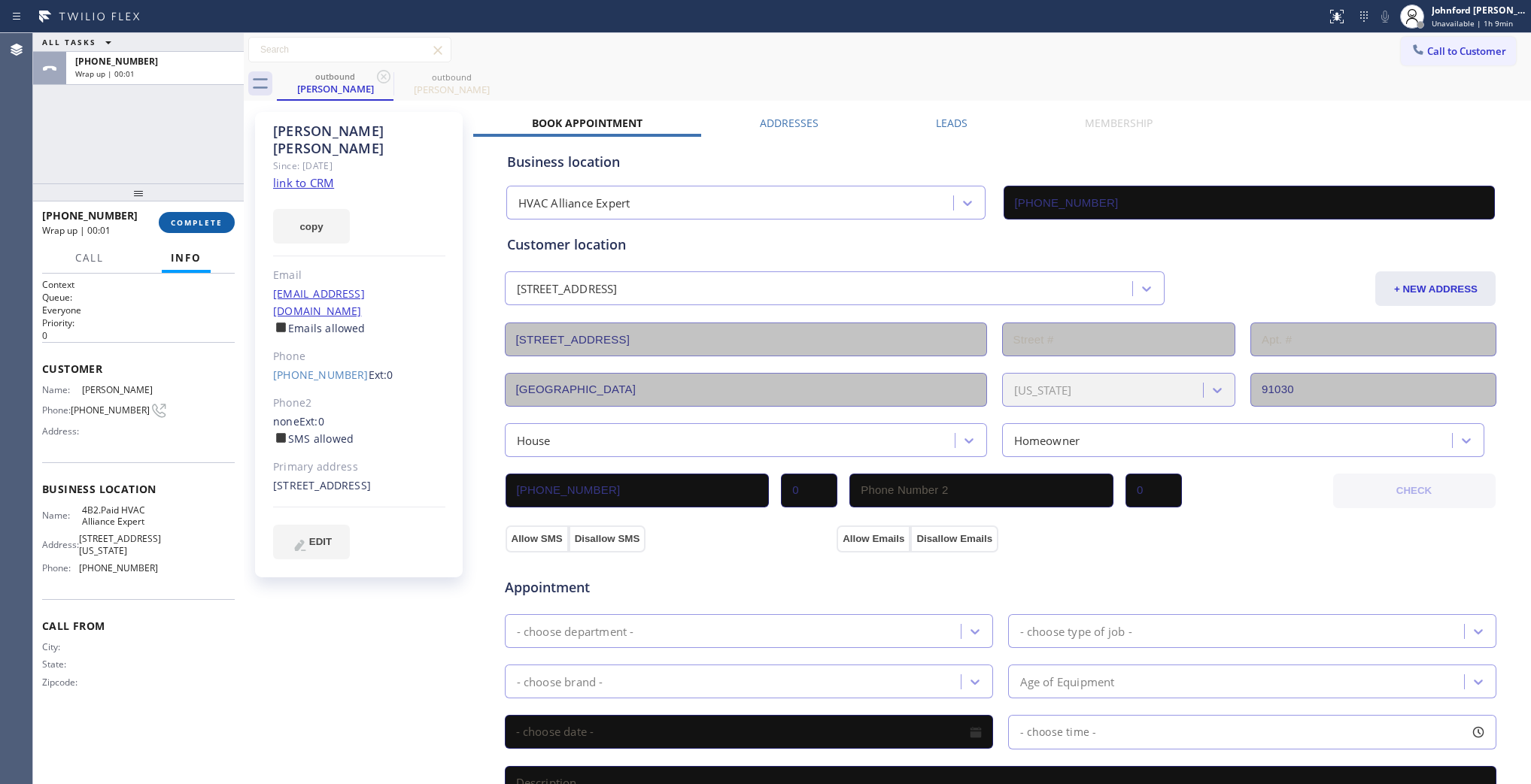
click at [198, 222] on span "COMPLETE" at bounding box center [197, 222] width 52 height 11
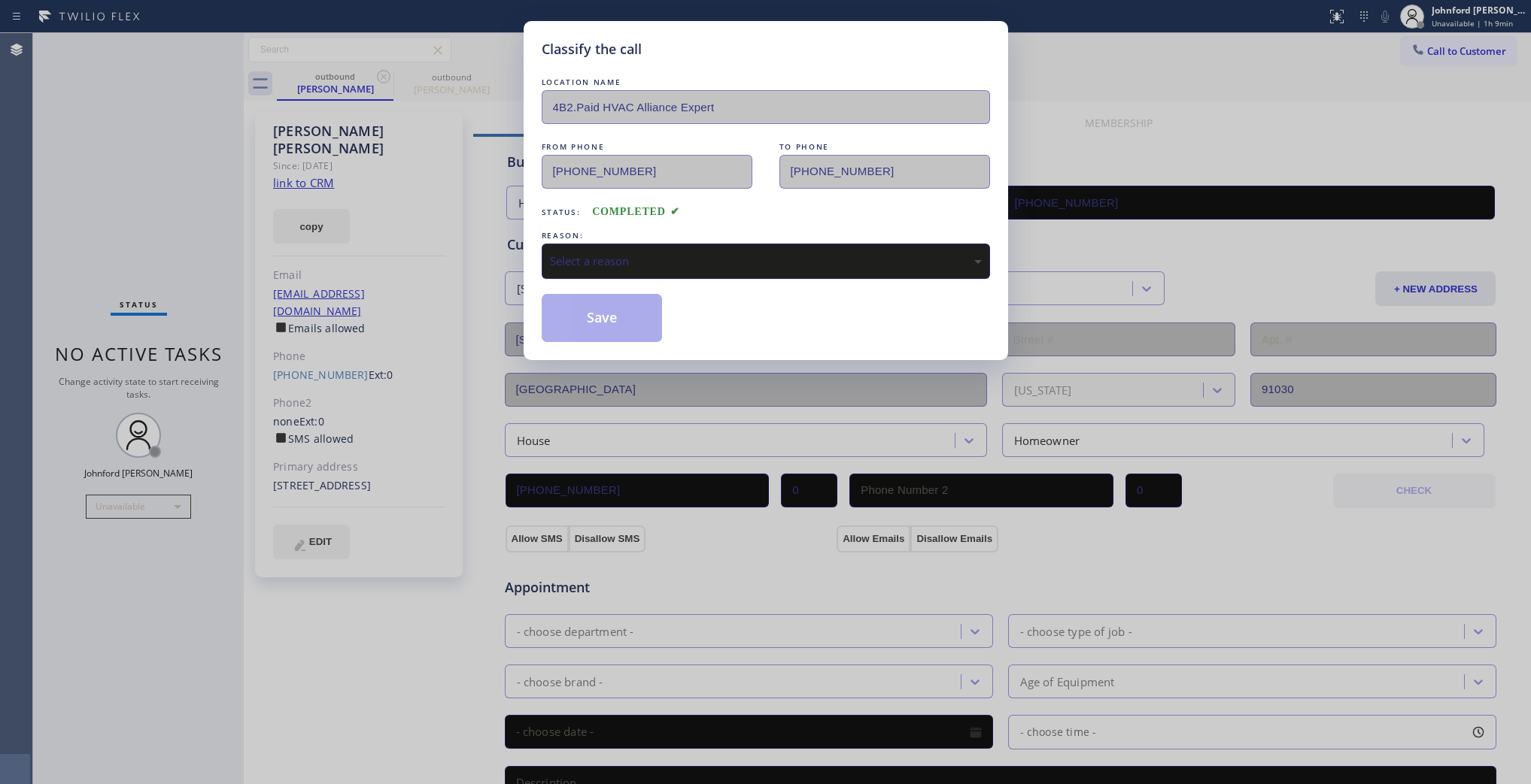
drag, startPoint x: 726, startPoint y: 247, endPoint x: 736, endPoint y: 256, distance: 13.5
click at [731, 247] on div "Select a reason" at bounding box center [766, 261] width 448 height 35
click at [633, 325] on button "Save" at bounding box center [602, 317] width 121 height 48
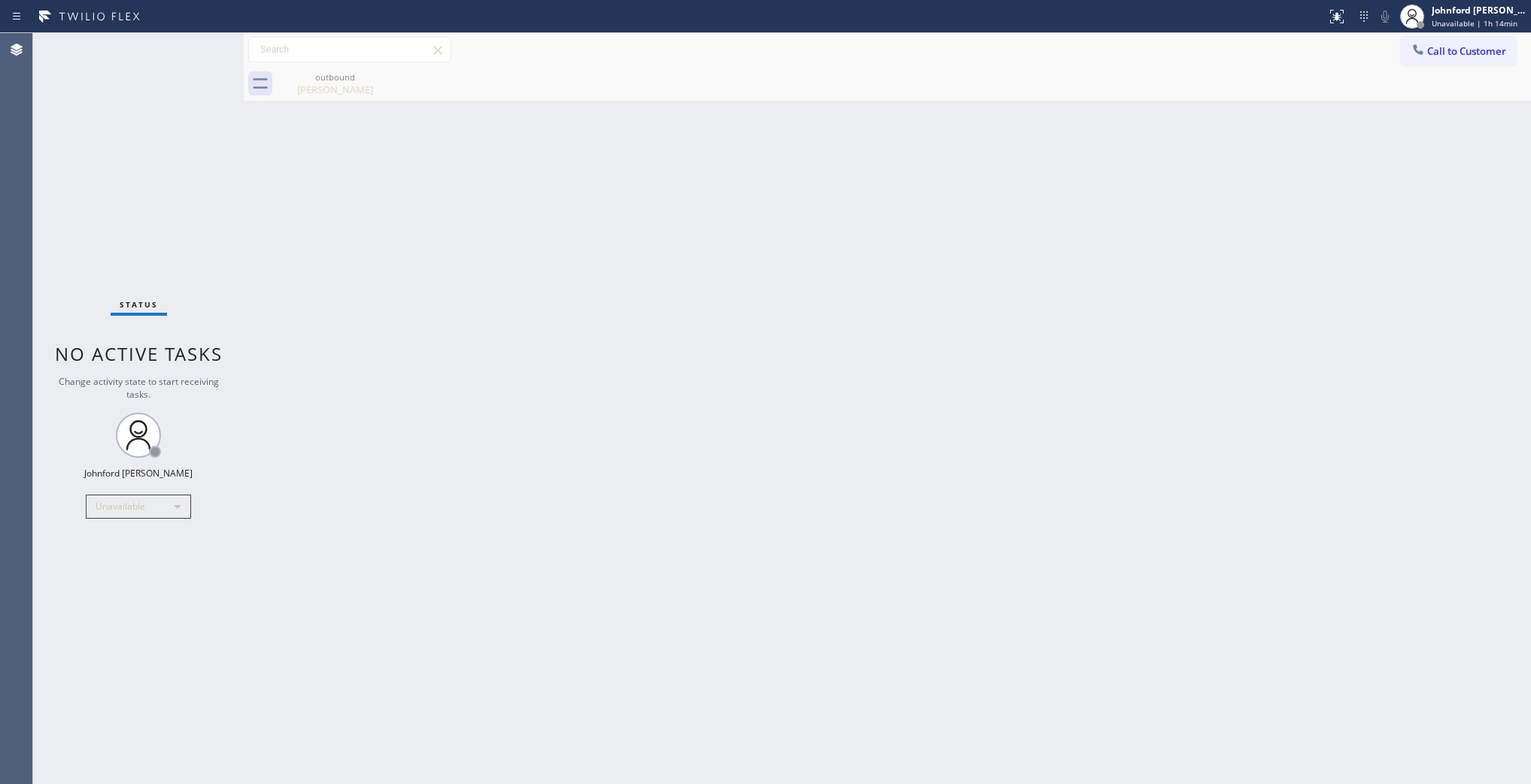
click at [1439, 64] on button "Call to Customer" at bounding box center [1459, 51] width 115 height 29
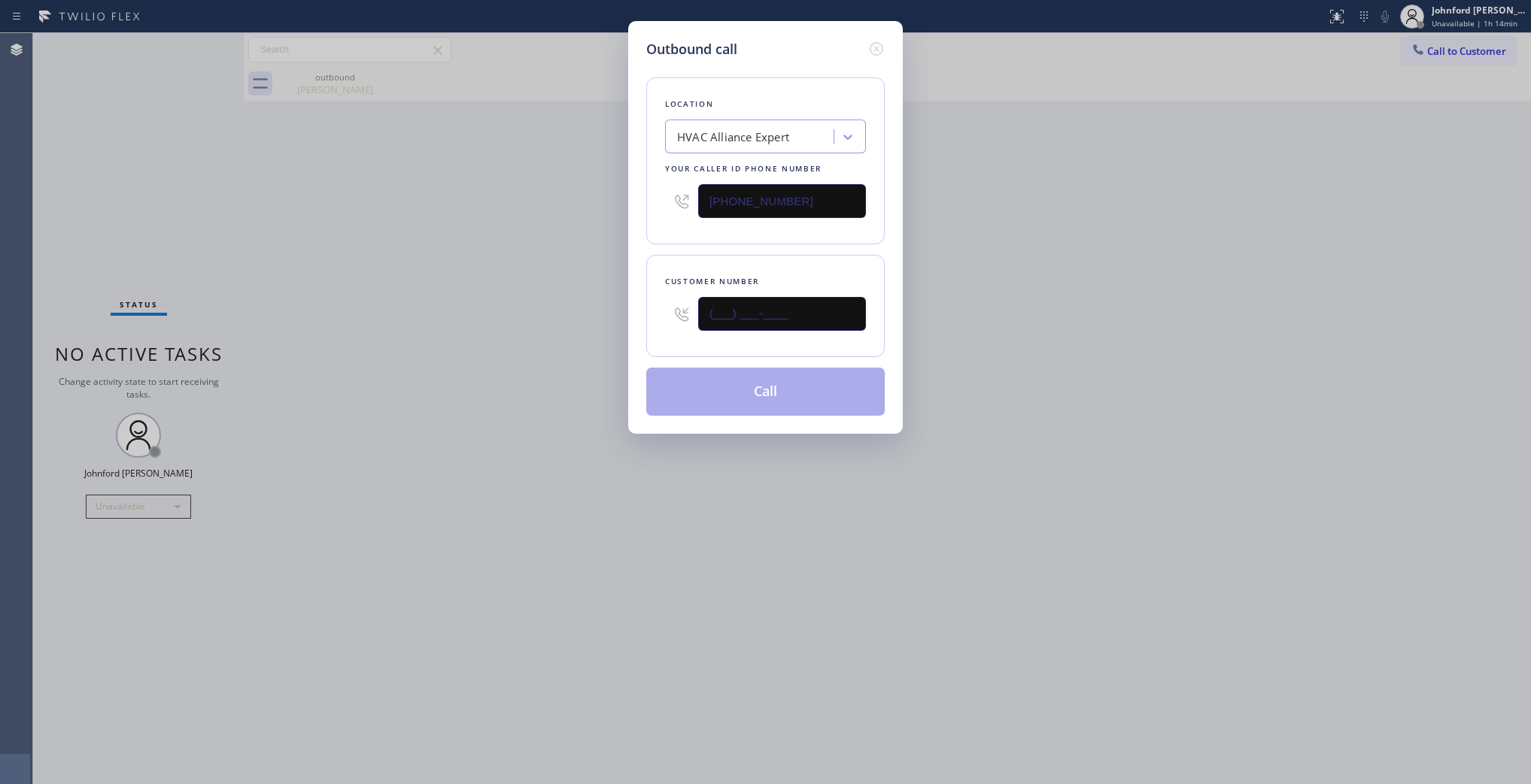
drag, startPoint x: 763, startPoint y: 306, endPoint x: 640, endPoint y: 306, distance: 123.0
click at [640, 306] on div "Outbound call Location HVAC Alliance Expert Your caller id phone number (855) 9…" at bounding box center [766, 227] width 275 height 413
paste input "818) 530-3308"
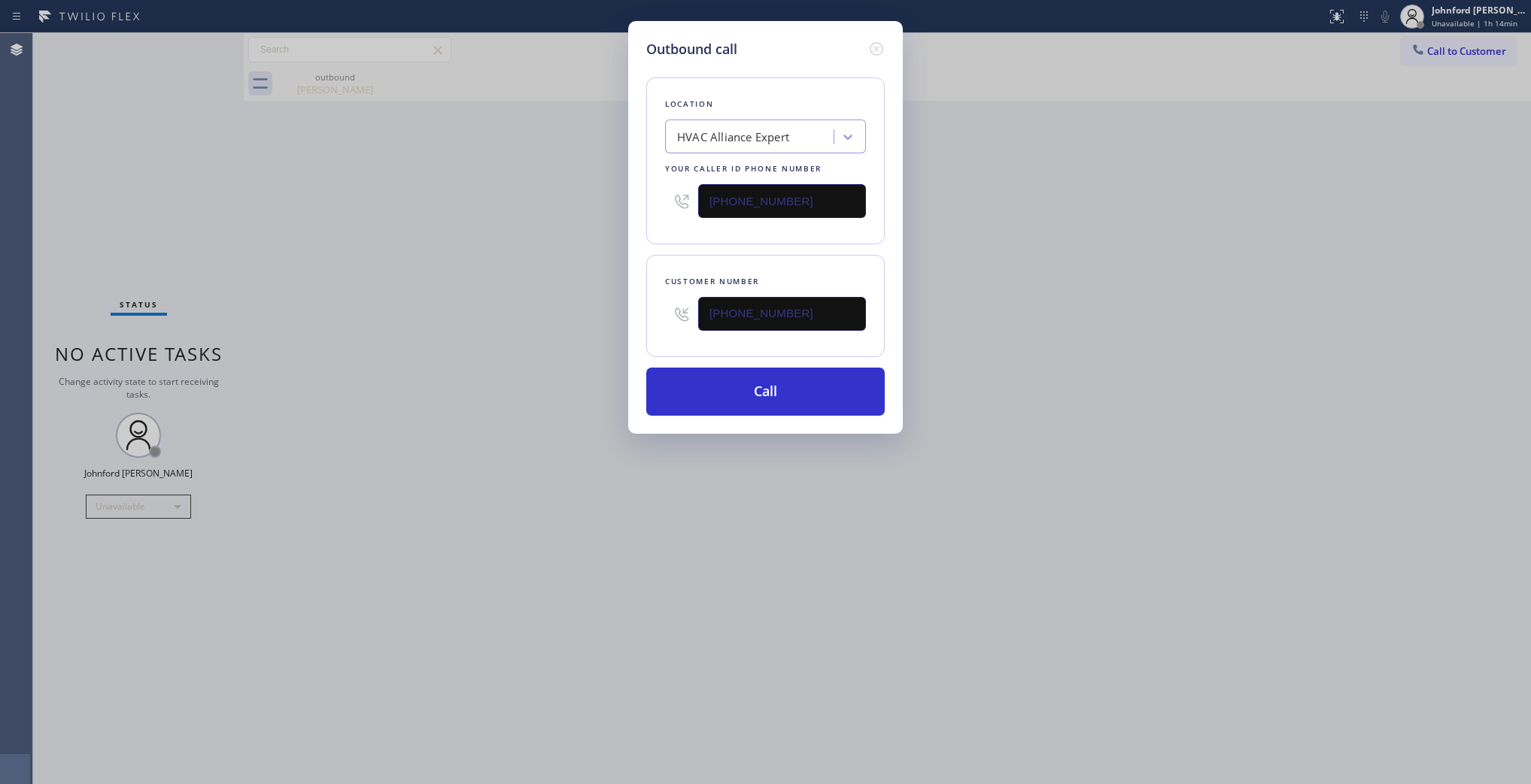
type input "(818) 530-3308"
drag, startPoint x: 777, startPoint y: 205, endPoint x: 581, endPoint y: 216, distance: 196.3
click at [618, 209] on div "Outbound call Location HVAC Alliance Expert Your caller id phone number (855) 9…" at bounding box center [765, 392] width 1531 height 784
paste input "00) 686-5038"
type input "[PHONE_NUMBER]"
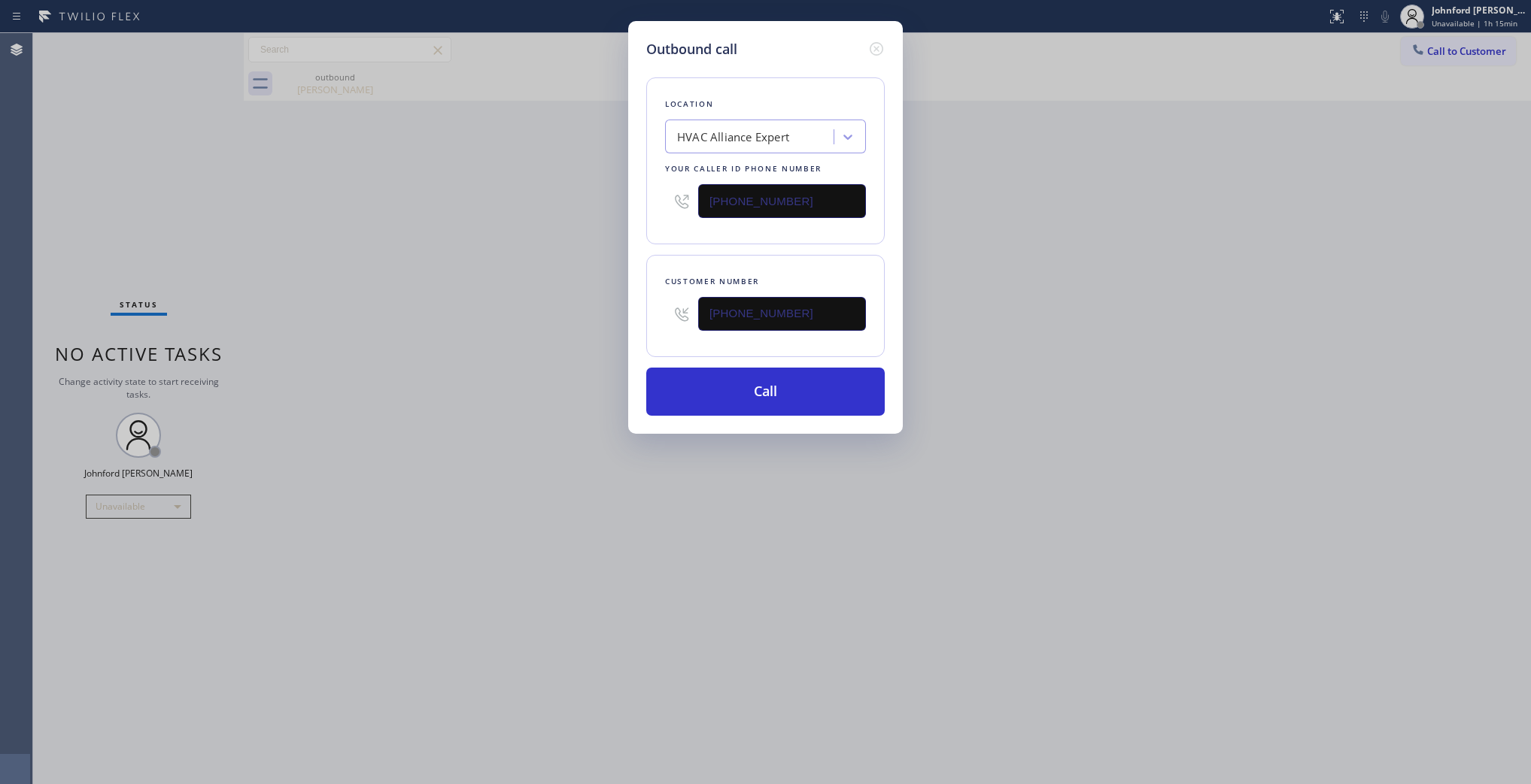
click at [527, 237] on div "Outbound call Location HVAC Alliance Expert Your caller id phone number (800) 6…" at bounding box center [765, 392] width 1531 height 784
click at [678, 388] on button "Call" at bounding box center [765, 392] width 238 height 48
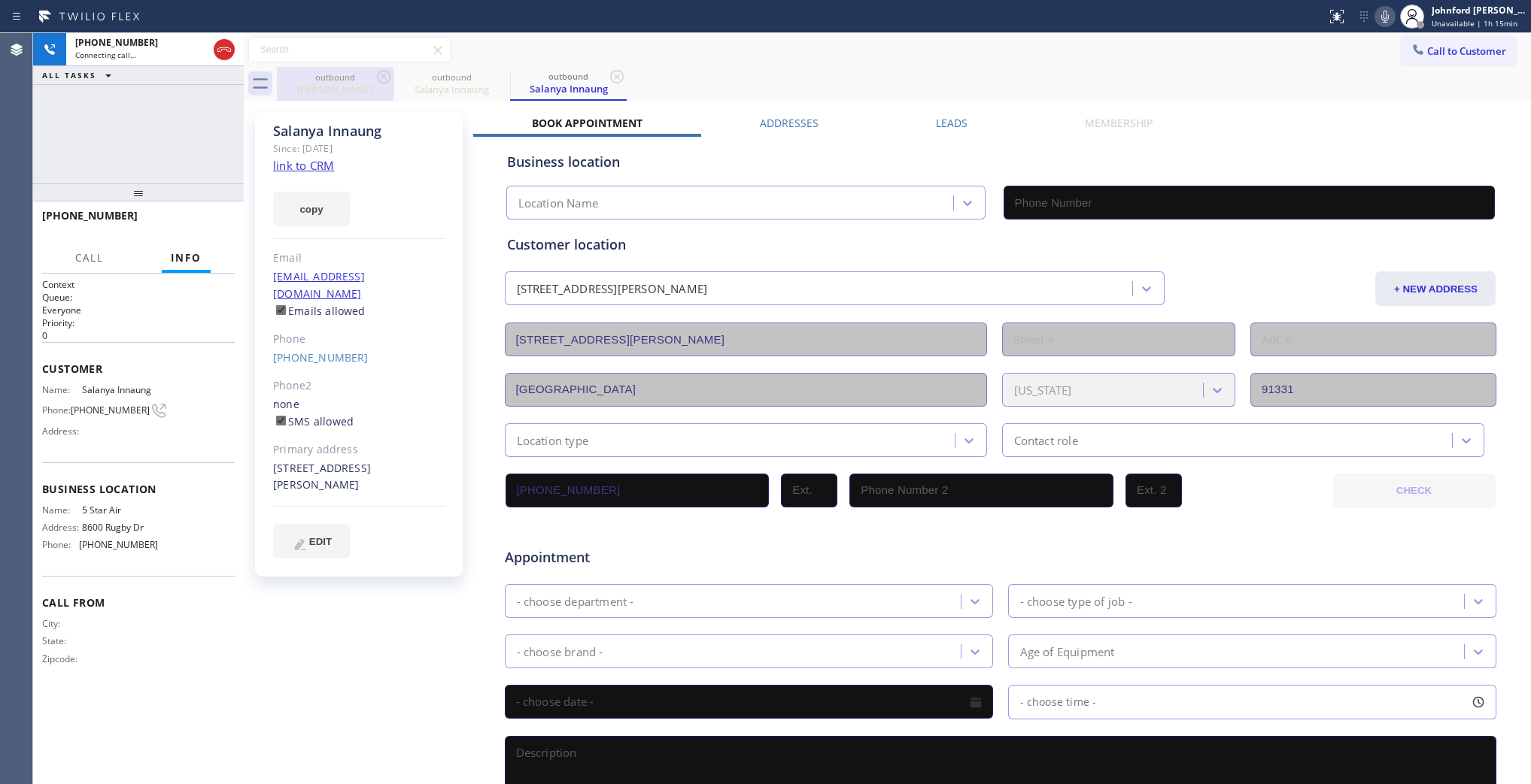
click at [371, 73] on div "outbound" at bounding box center [335, 77] width 114 height 11
type input "(855) 999-4417"
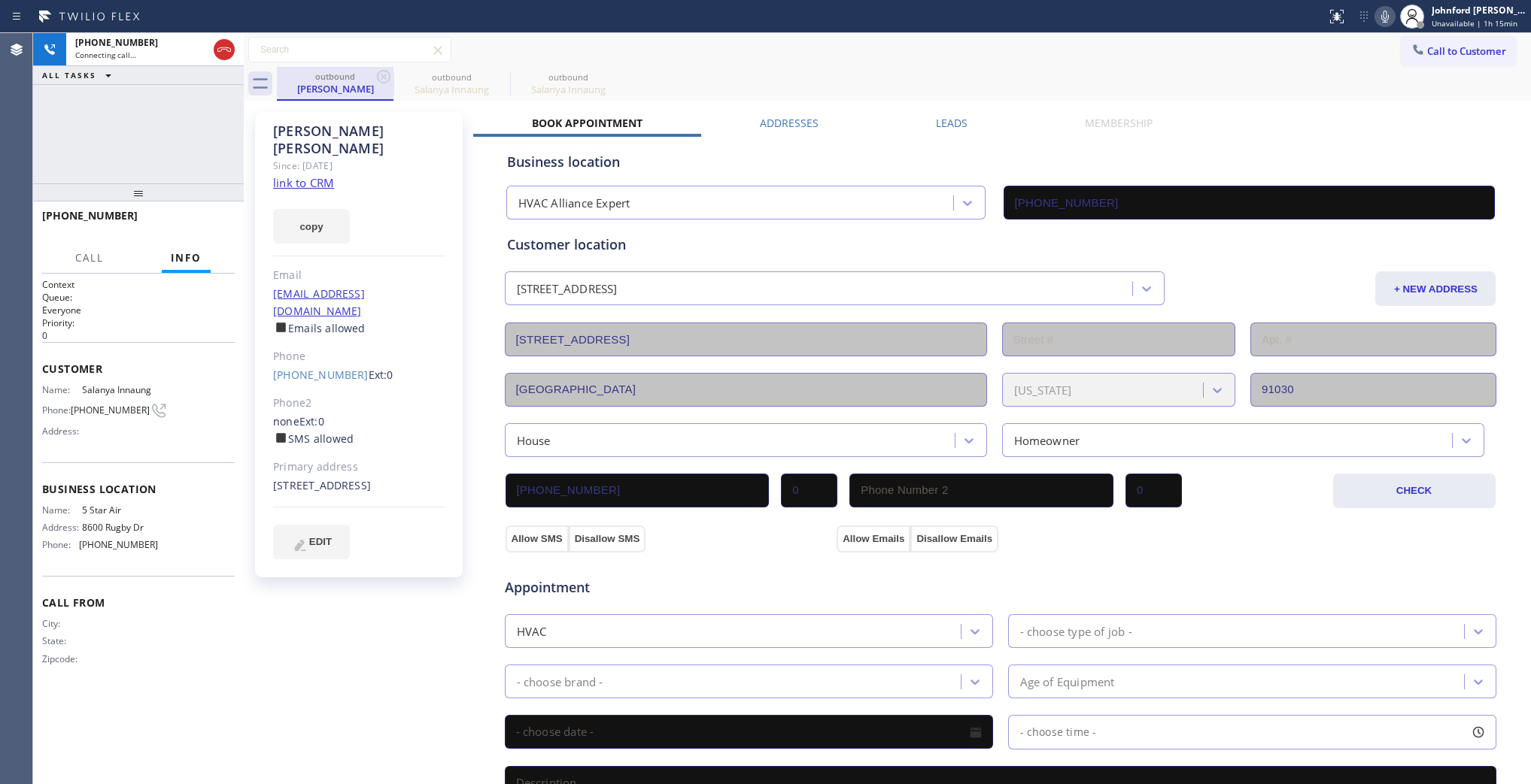
click at [371, 73] on div "outbound" at bounding box center [335, 76] width 114 height 11
click at [740, 58] on div "Call to Customer Outbound call Location 5 Star Air Your caller id phone number …" at bounding box center [887, 50] width 1287 height 26
click at [389, 73] on icon at bounding box center [383, 77] width 13 height 13
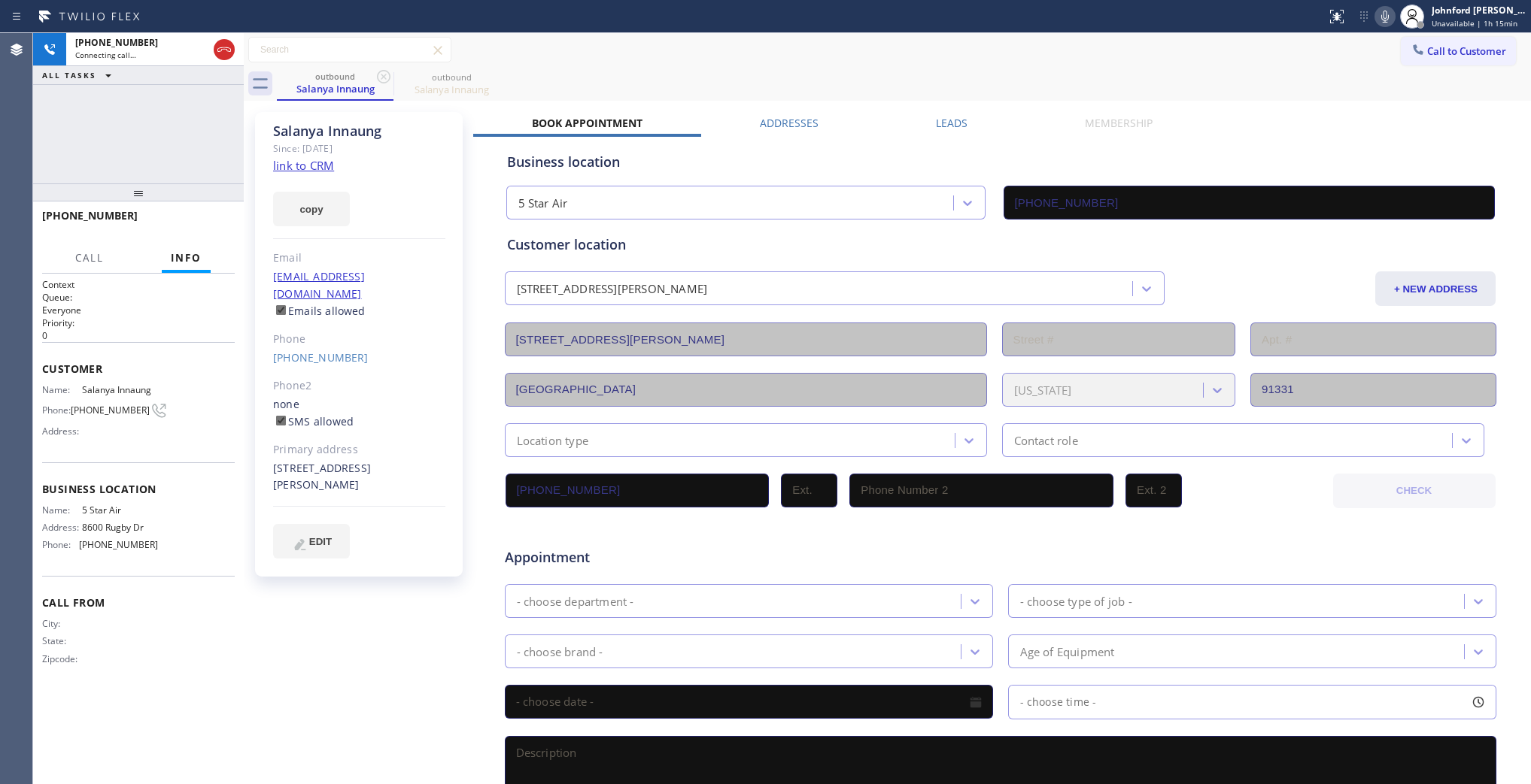
click at [771, 59] on div "Call to Customer Outbound call Location 5 Star Air Your caller id phone number …" at bounding box center [887, 50] width 1287 height 26
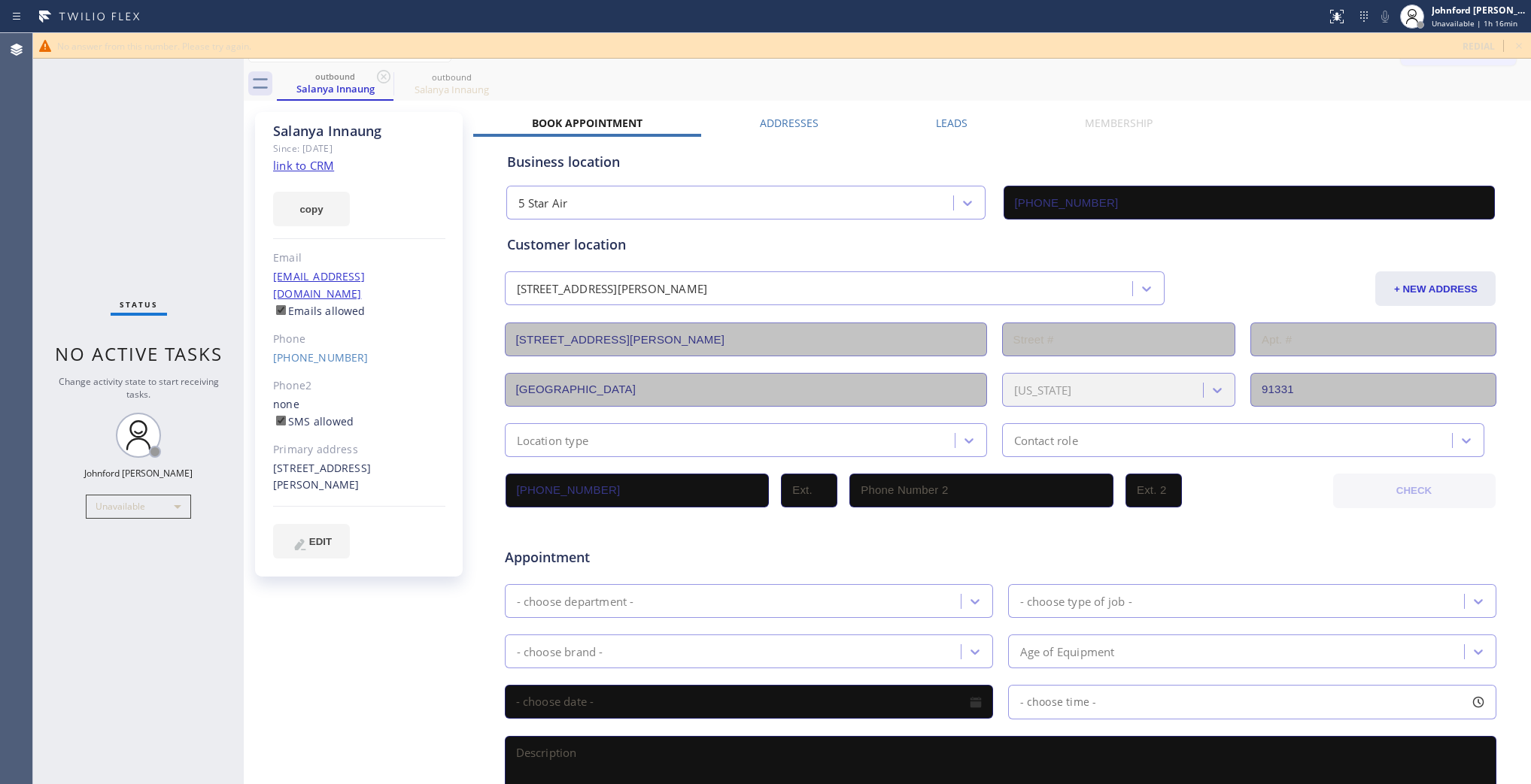
click at [1507, 45] on div "No answer from this number. Please try again. redial" at bounding box center [782, 45] width 1498 height 25
click at [1523, 44] on icon at bounding box center [1518, 45] width 18 height 18
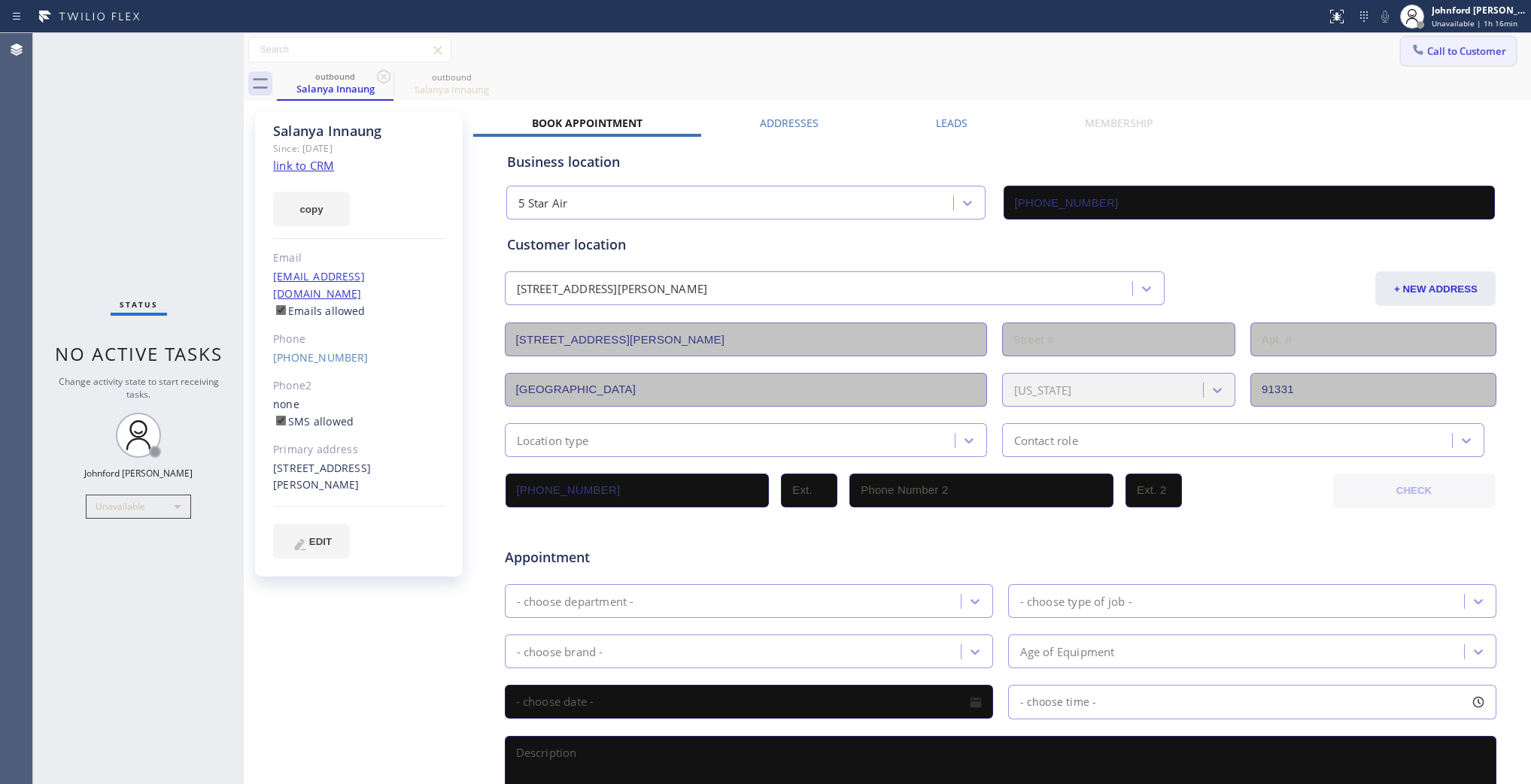
click at [1436, 60] on button "Call to Customer" at bounding box center [1459, 51] width 115 height 29
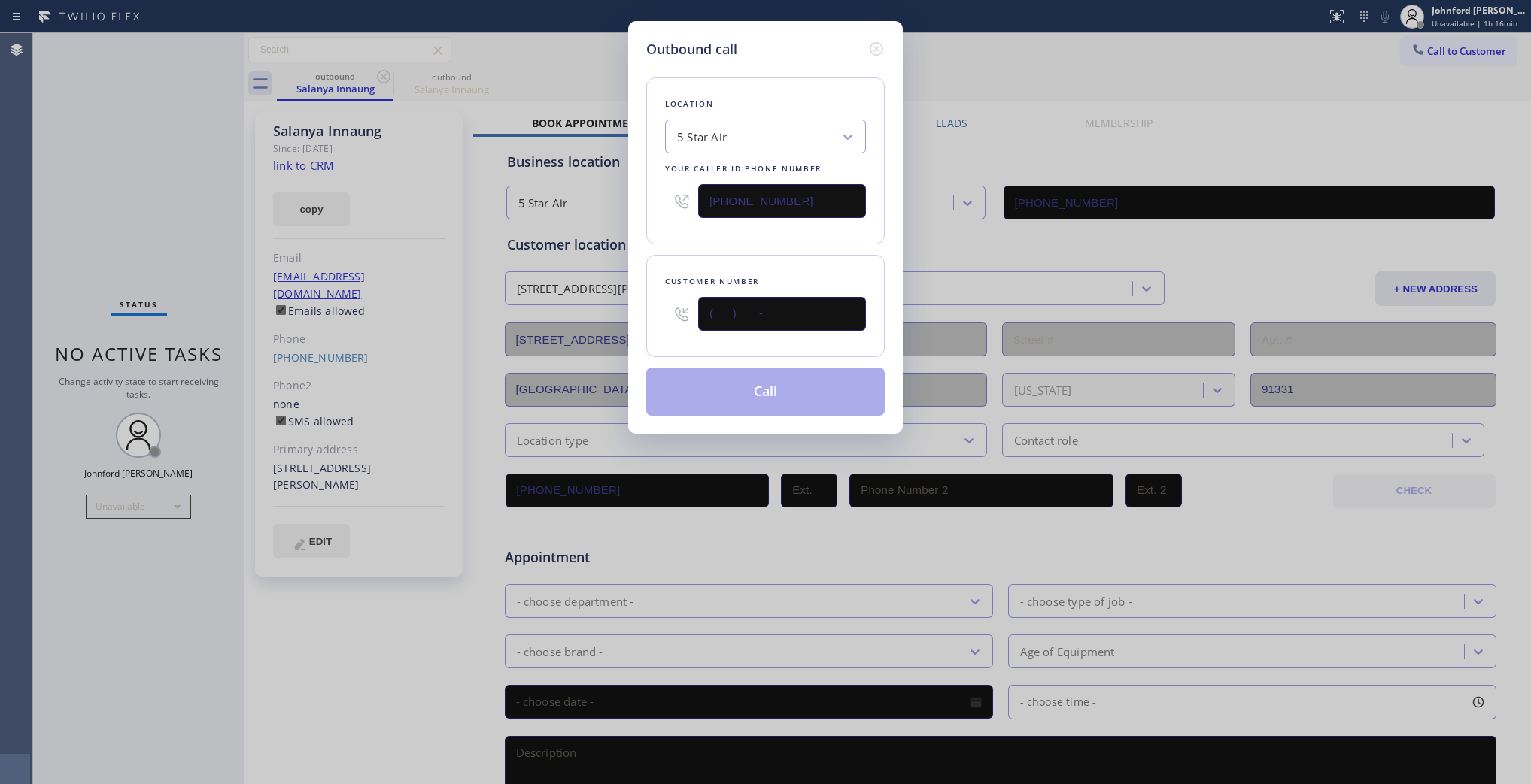
drag, startPoint x: 827, startPoint y: 312, endPoint x: 602, endPoint y: 291, distance: 226.0
click at [600, 323] on div "Outbound call Location 5 Star Air Your caller id phone number [PHONE_NUMBER] Cu…" at bounding box center [765, 392] width 1531 height 784
paste input "310) 345-9155"
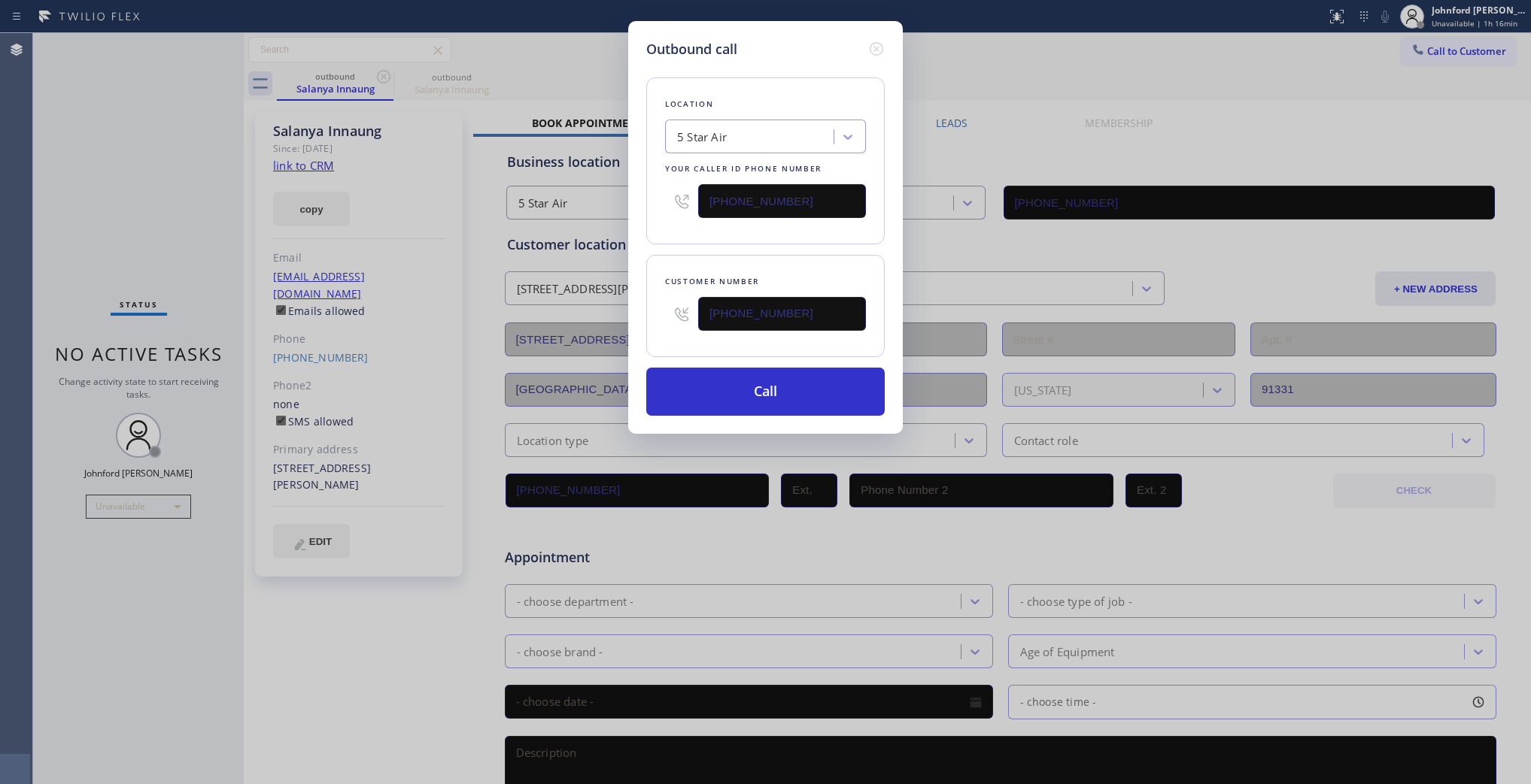
type input "(310) 345-9155"
drag, startPoint x: 800, startPoint y: 183, endPoint x: 603, endPoint y: 204, distance: 198.1
click at [608, 192] on div "Outbound call Location 5 Star Air Your caller id phone number (800) 686-5038 Cu…" at bounding box center [765, 392] width 1531 height 784
paste input "310) 773-4937"
type input "(310) 773-4937"
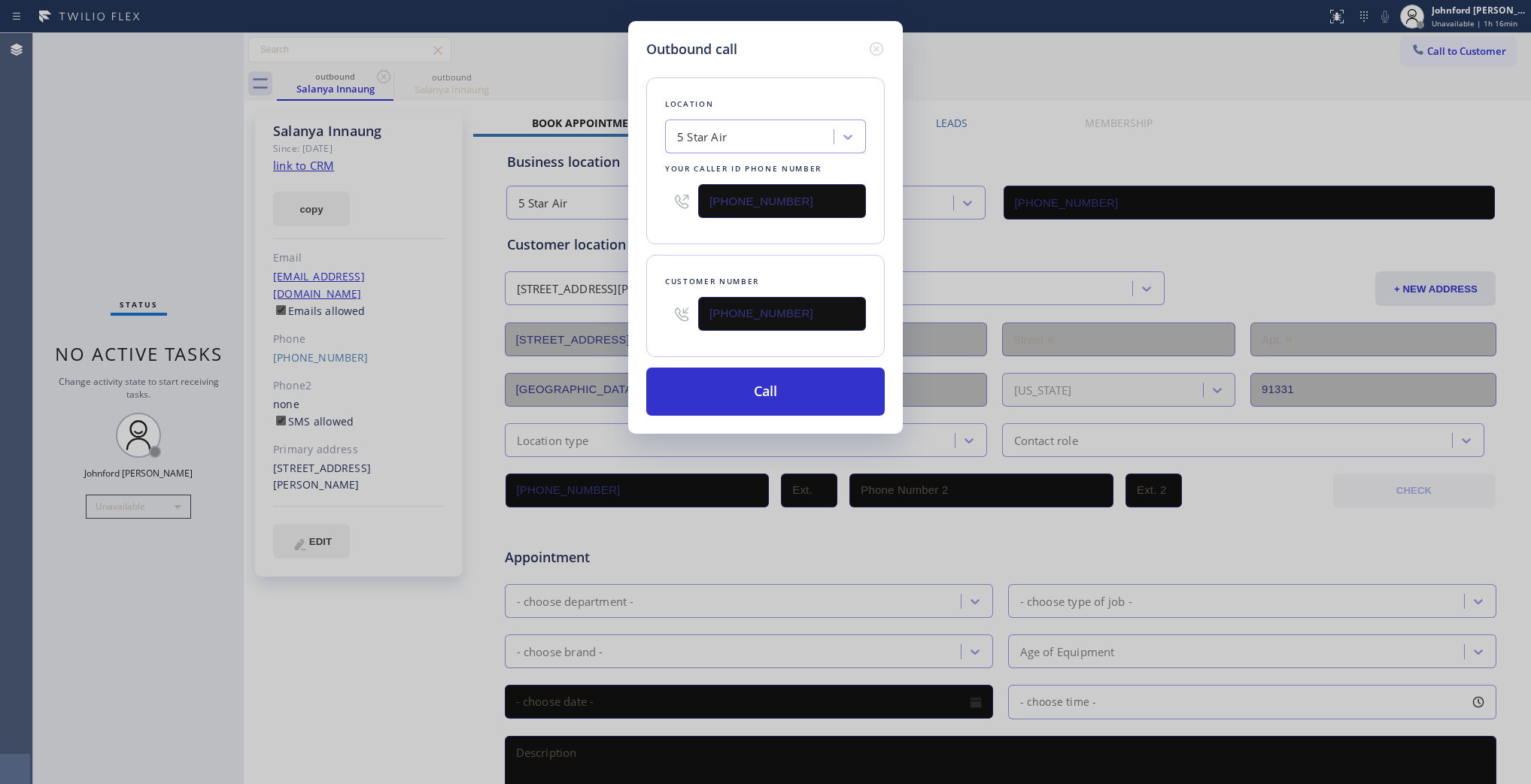
click at [665, 255] on div "Customer number (310) 345-9155" at bounding box center [765, 306] width 238 height 102
click at [734, 406] on button "Call" at bounding box center [765, 392] width 238 height 48
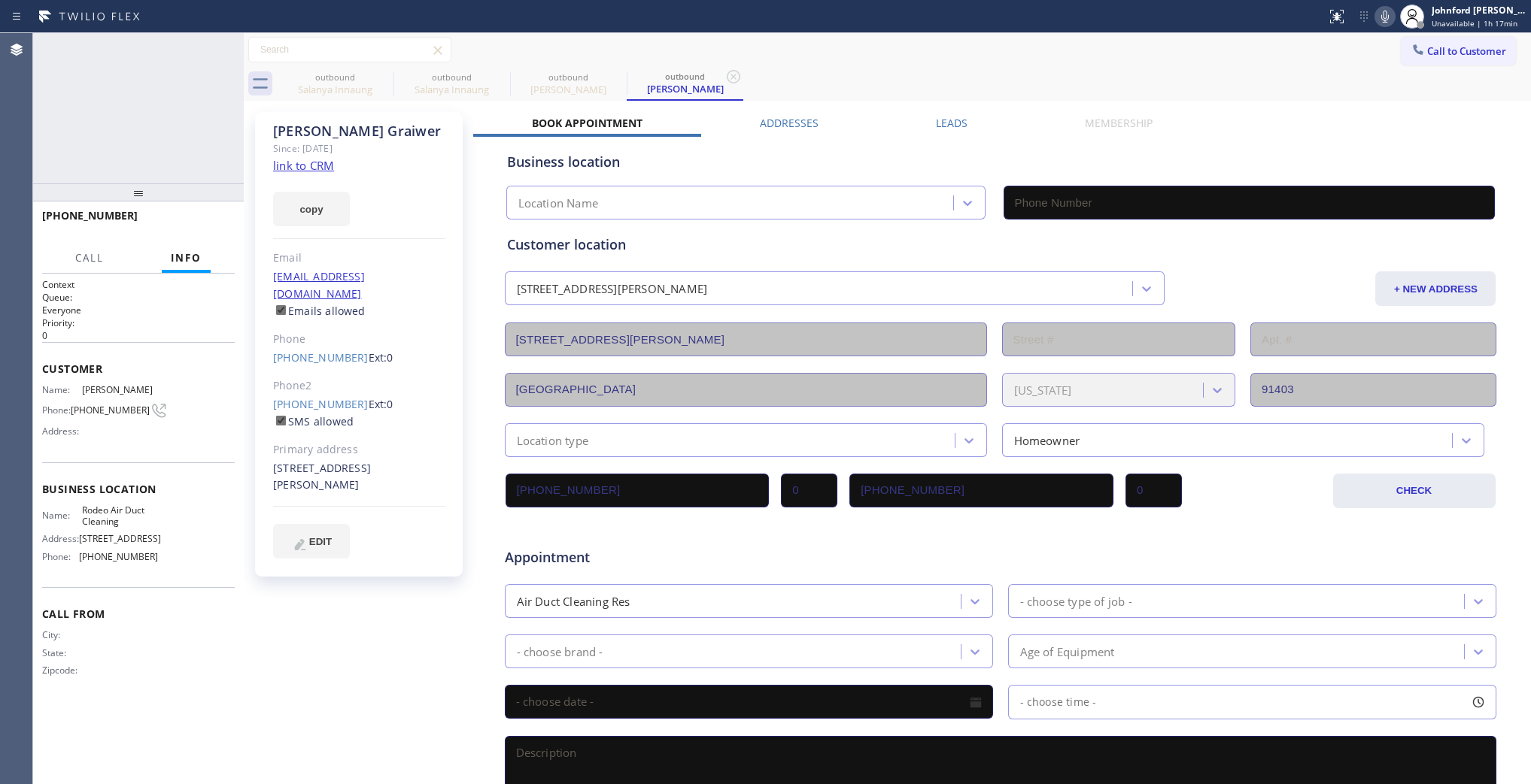
type input "(310) 773-4937"
click at [1382, 9] on icon at bounding box center [1384, 16] width 18 height 18
click at [1378, 21] on icon at bounding box center [1384, 16] width 18 height 18
click at [201, 213] on button "COMPLETE" at bounding box center [196, 222] width 76 height 21
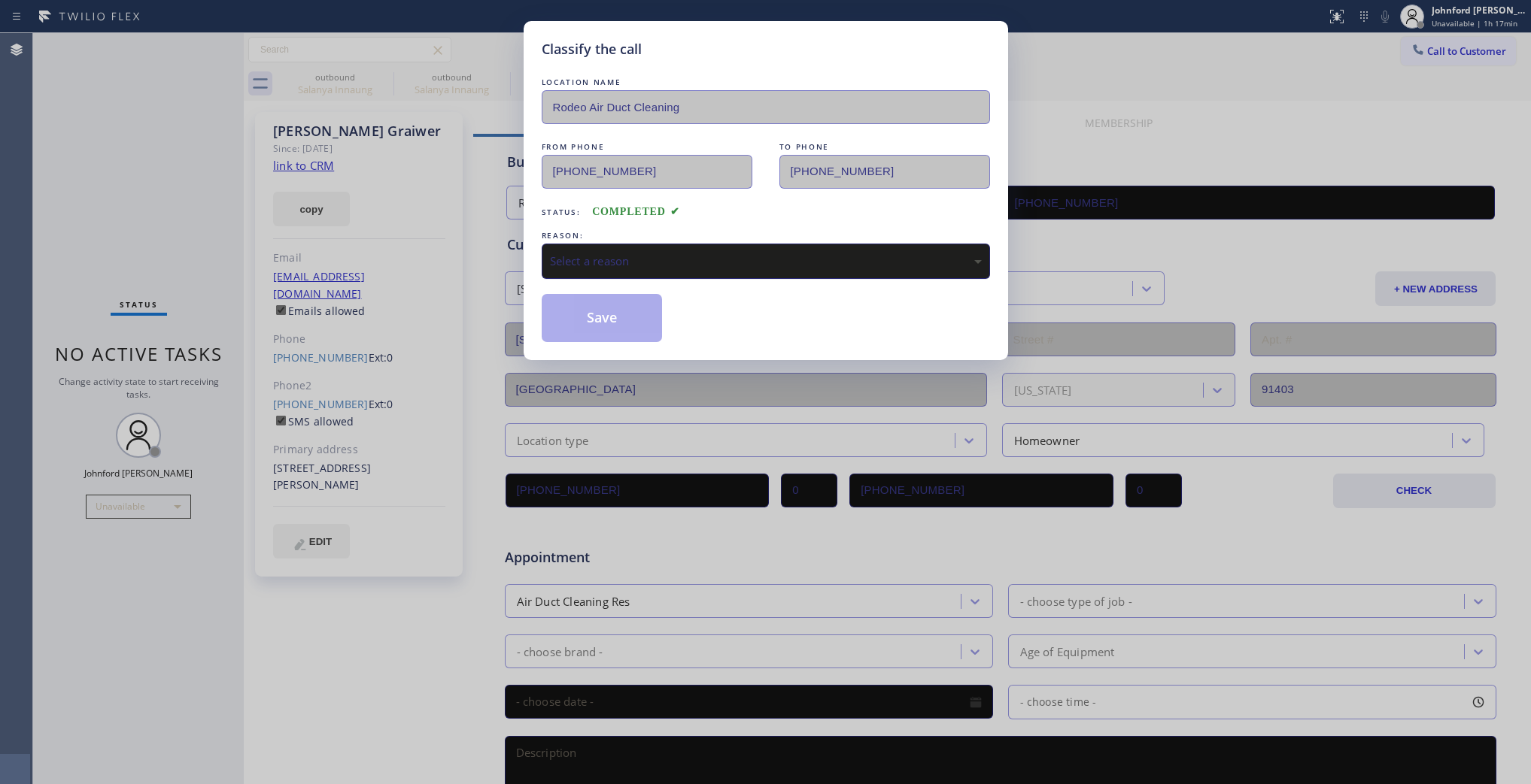
click at [722, 265] on div "Select a reason" at bounding box center [766, 261] width 448 height 35
click at [597, 312] on button "Save" at bounding box center [602, 317] width 121 height 48
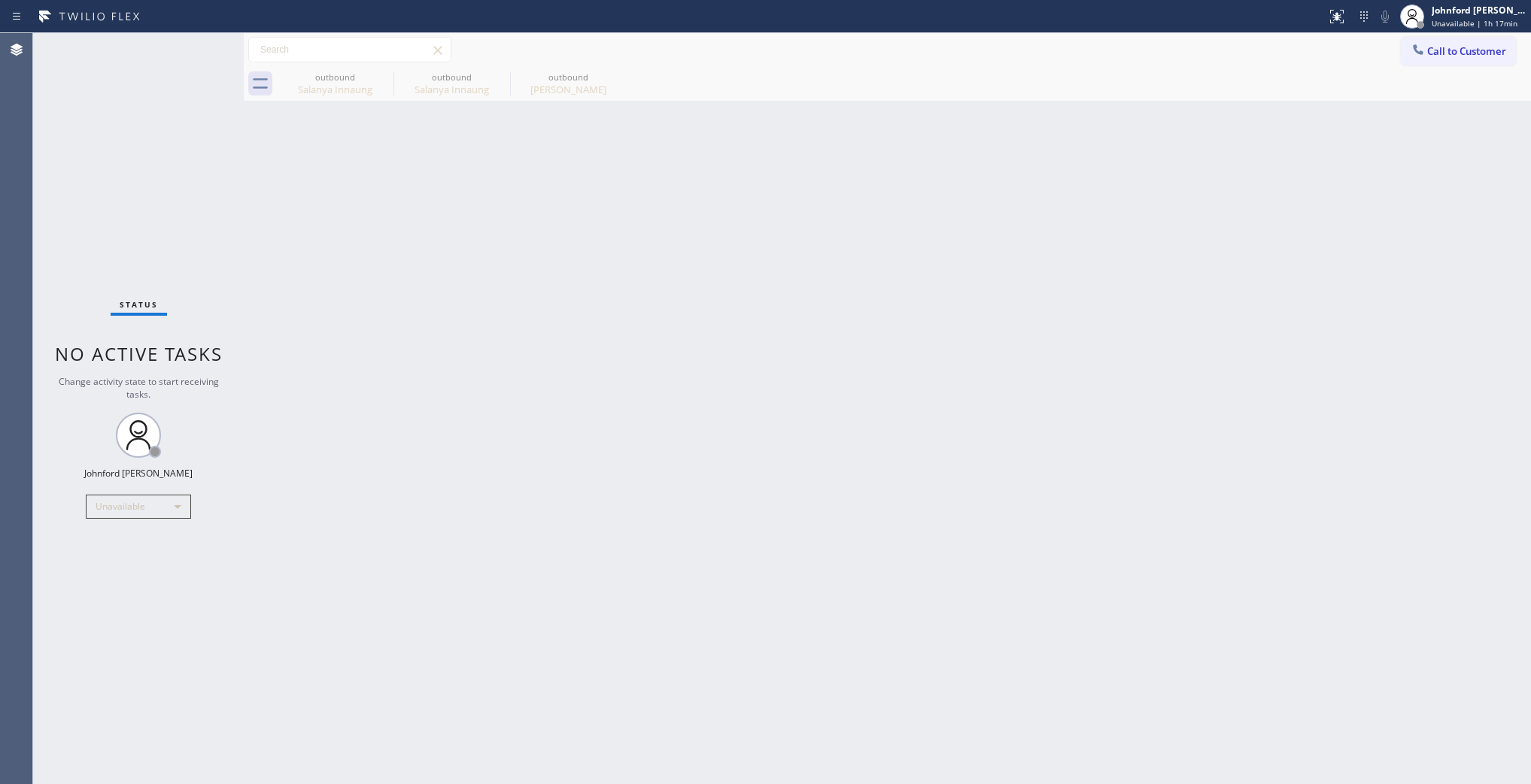
click at [1213, 331] on div "Back to Dashboard Change Sender ID Customers Technicians Select a contact Outbo…" at bounding box center [887, 408] width 1287 height 751
drag, startPoint x: 1479, startPoint y: 45, endPoint x: 1460, endPoint y: 51, distance: 19.9
click at [1476, 45] on button "Call to Customer" at bounding box center [1459, 51] width 115 height 29
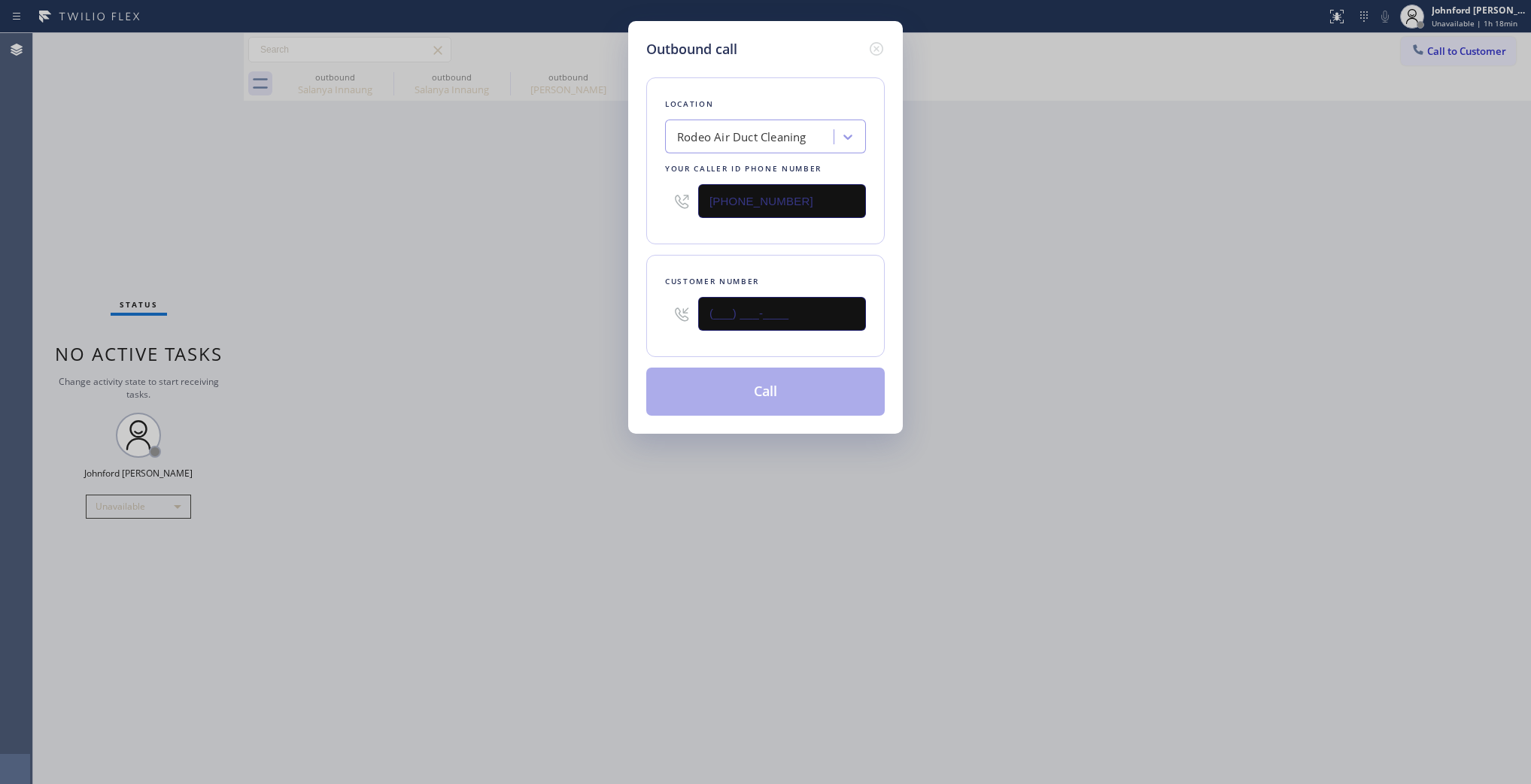
drag, startPoint x: 795, startPoint y: 299, endPoint x: 644, endPoint y: 309, distance: 151.3
click at [645, 309] on div "Outbound call Location Rodeo Air Duct Cleaning Your caller id phone number (310…" at bounding box center [766, 227] width 275 height 413
paste input "310) 966-7790"
type input "(310) 966-7790"
click at [591, 310] on div "Outbound call Location Rodeo Air Duct Cleaning Your caller id phone number (310…" at bounding box center [765, 392] width 1531 height 784
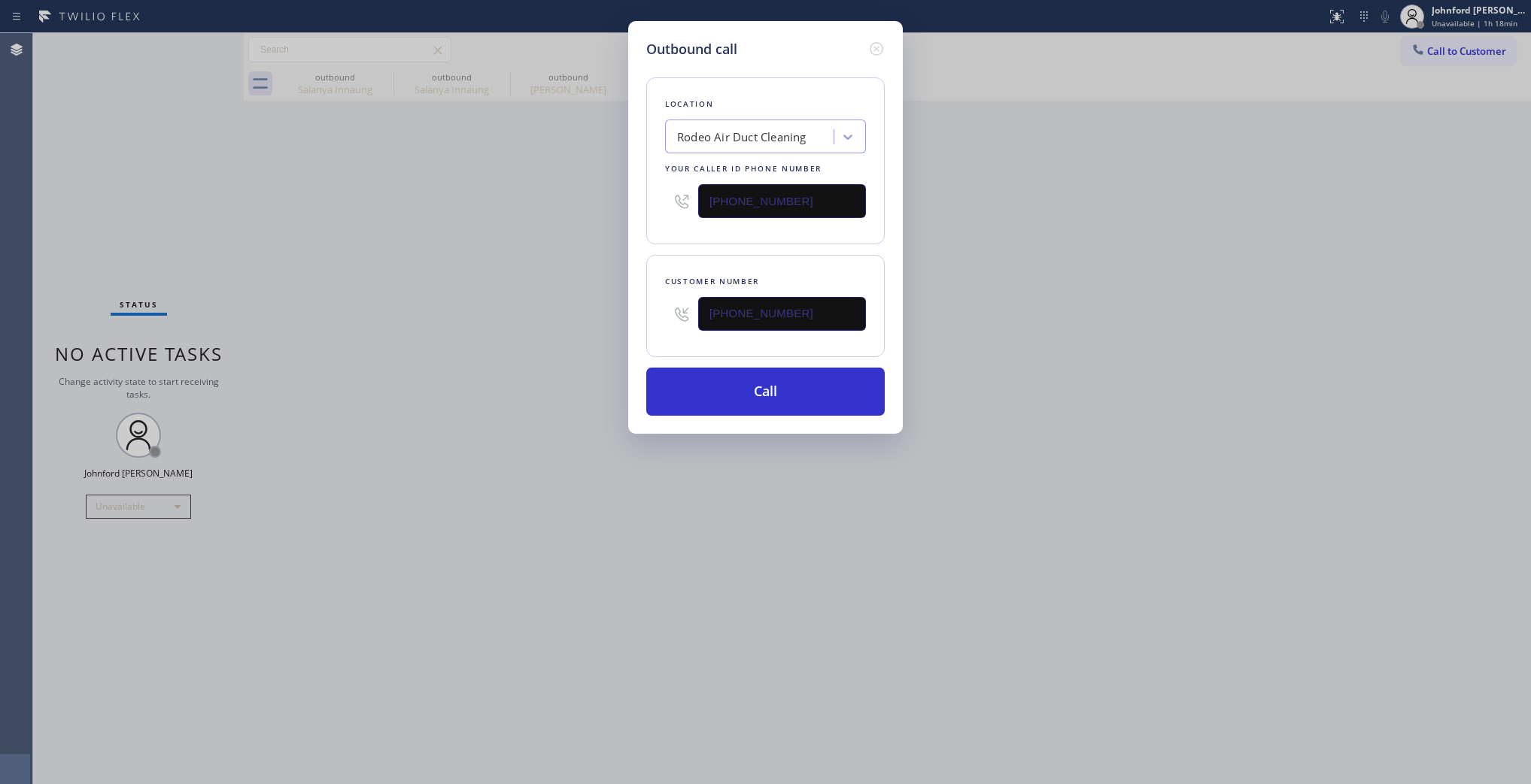
drag, startPoint x: 816, startPoint y: 200, endPoint x: 656, endPoint y: 203, distance: 160.0
click at [656, 203] on div "Location Rodeo Air Duct Cleaning Your caller id phone number (310) 773-4937" at bounding box center [765, 161] width 238 height 167
paste input "800) 686-5038"
type input "[PHONE_NUMBER]"
click at [593, 213] on div "Outbound call Location Rodeo Air Duct Cleaning Your caller id phone number (800…" at bounding box center [765, 392] width 1531 height 784
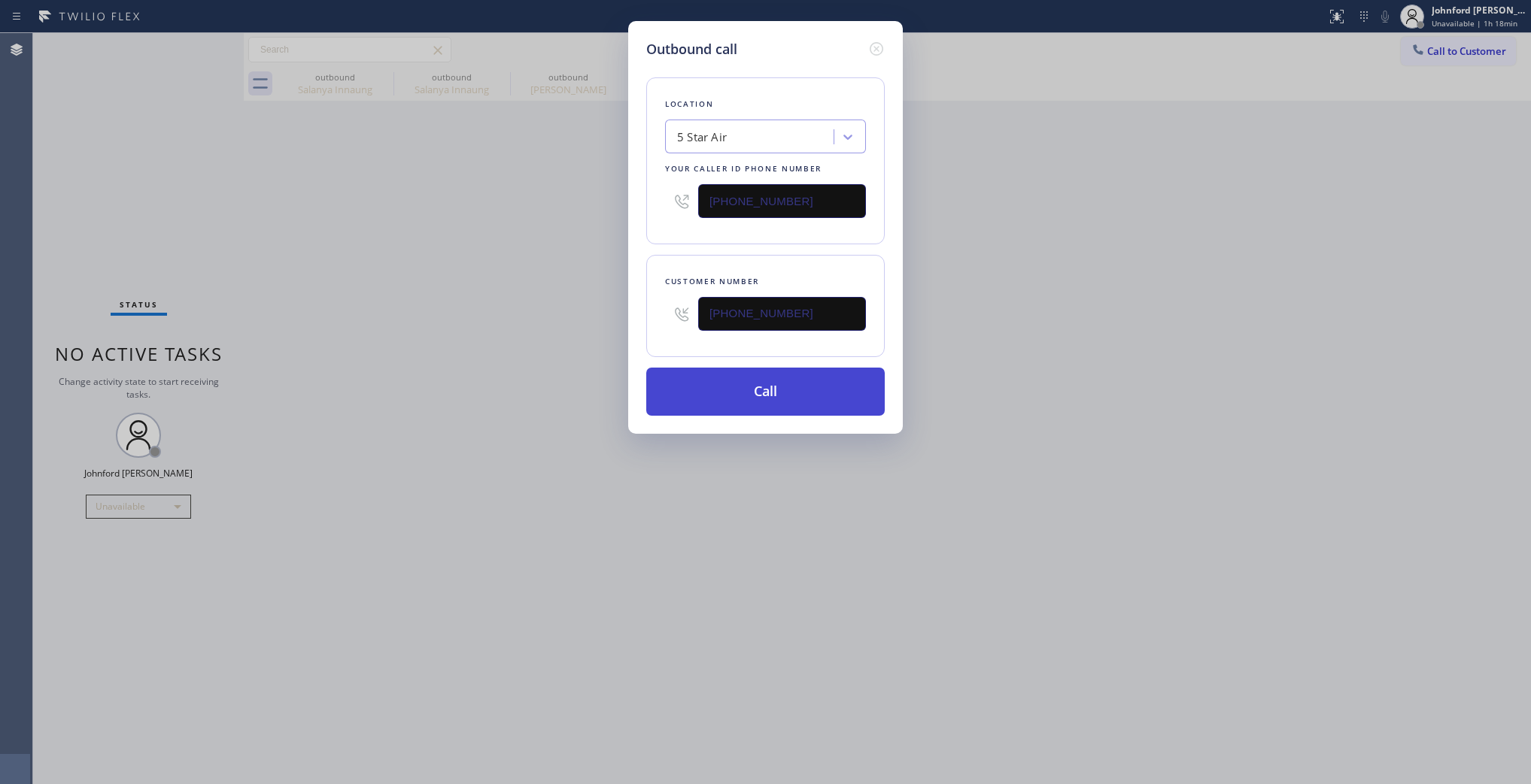
click at [711, 392] on button "Call" at bounding box center [765, 392] width 238 height 48
drag, startPoint x: 1050, startPoint y: 301, endPoint x: 1111, endPoint y: 32, distance: 275.8
click at [1053, 301] on div "Outbound call Location 5 Star Air Your caller id phone number (800) 686-5038 Cu…" at bounding box center [765, 392] width 1531 height 784
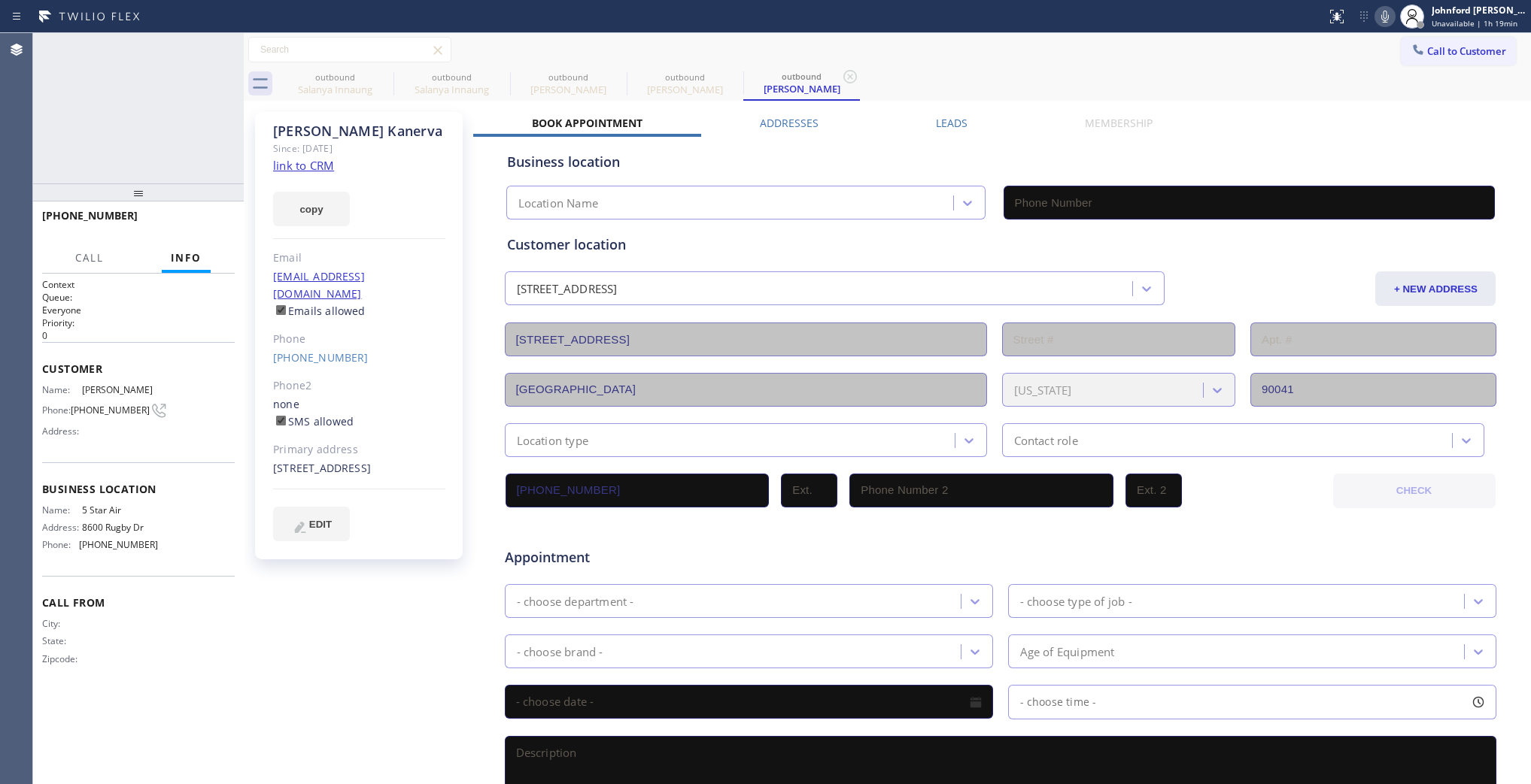
type input "[PHONE_NUMBER]"
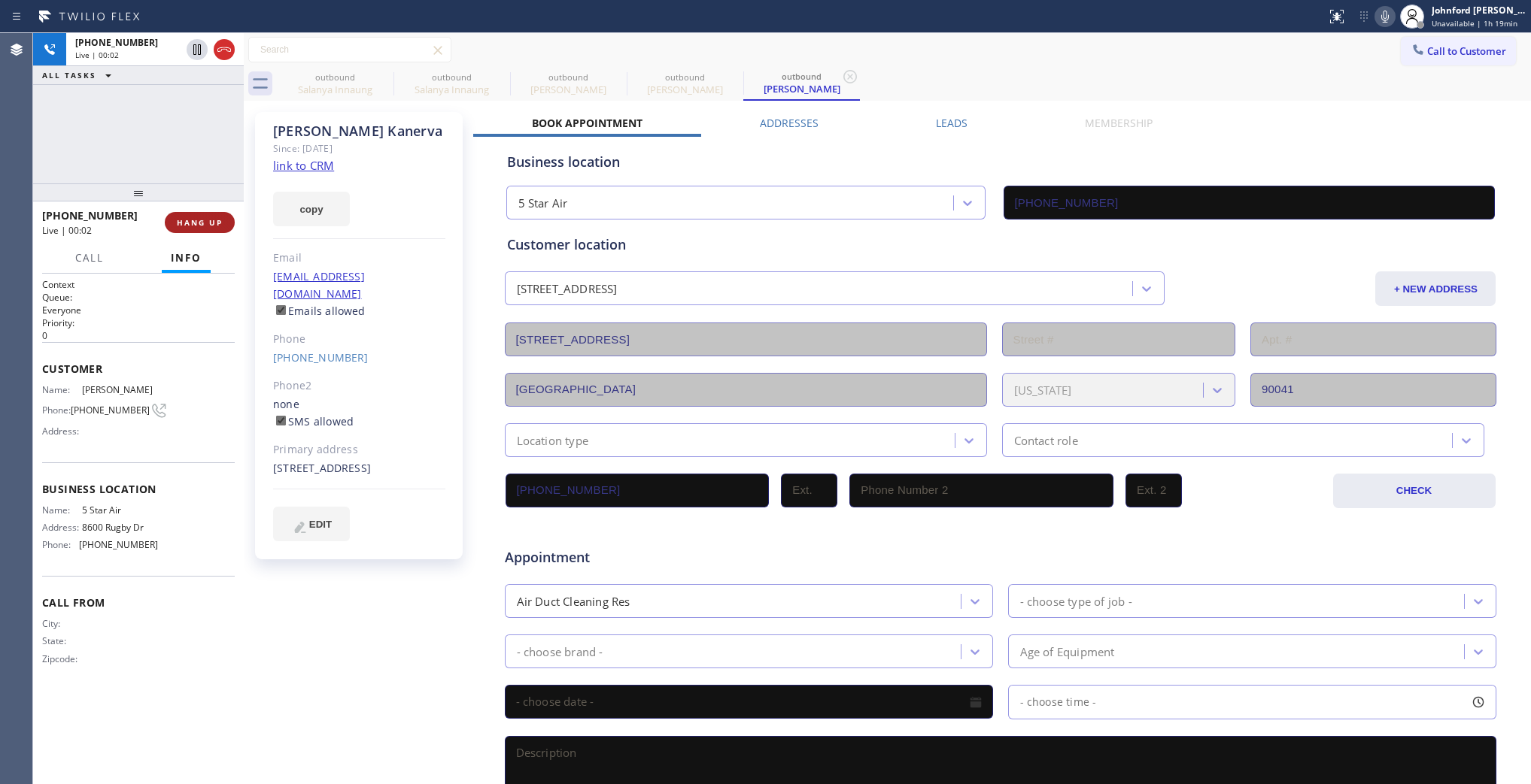
click at [180, 226] on button "HANG UP" at bounding box center [200, 222] width 70 height 21
click at [180, 226] on span "HANG UP" at bounding box center [200, 222] width 46 height 11
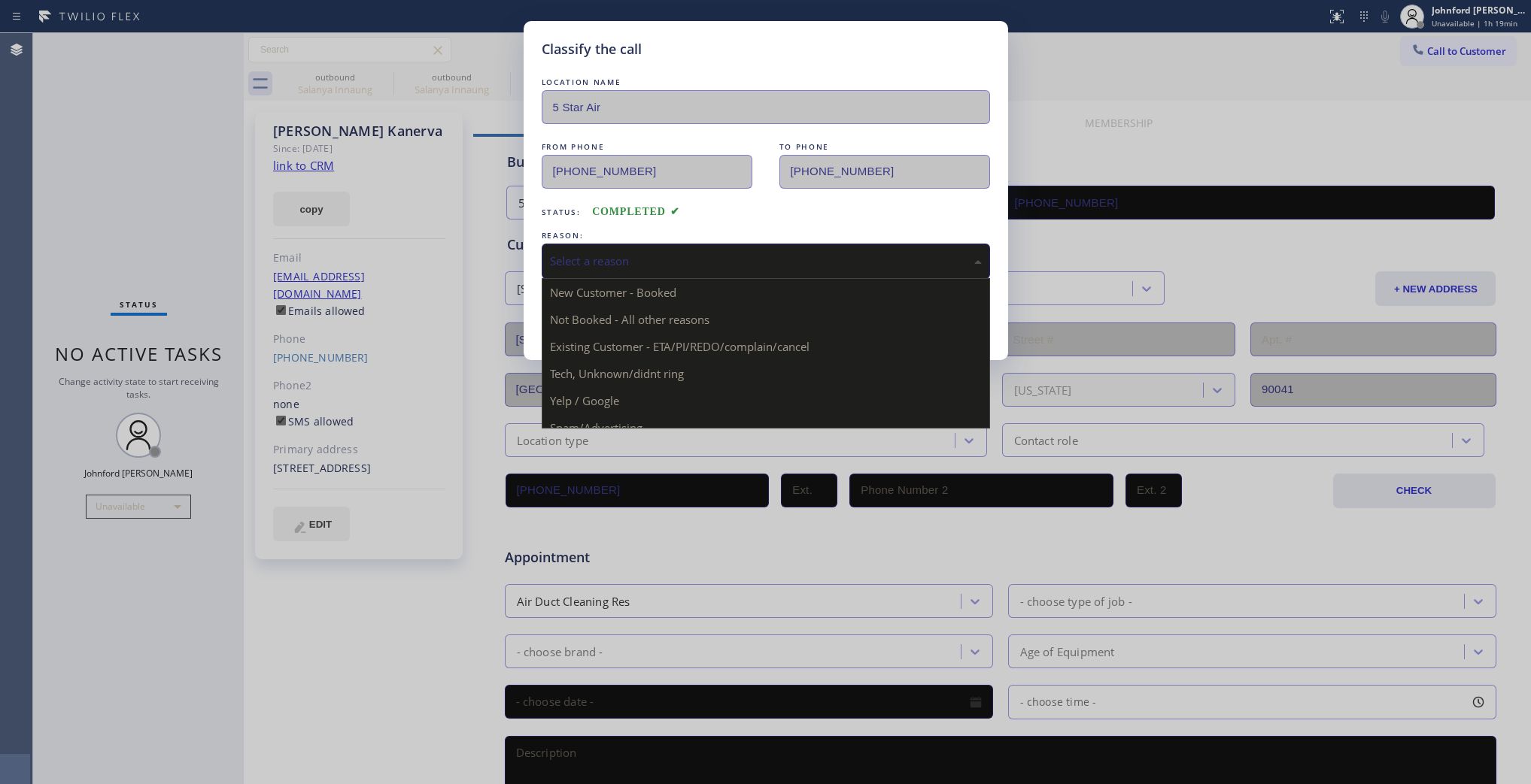
click at [613, 243] on div "Select a reason" at bounding box center [766, 261] width 448 height 35
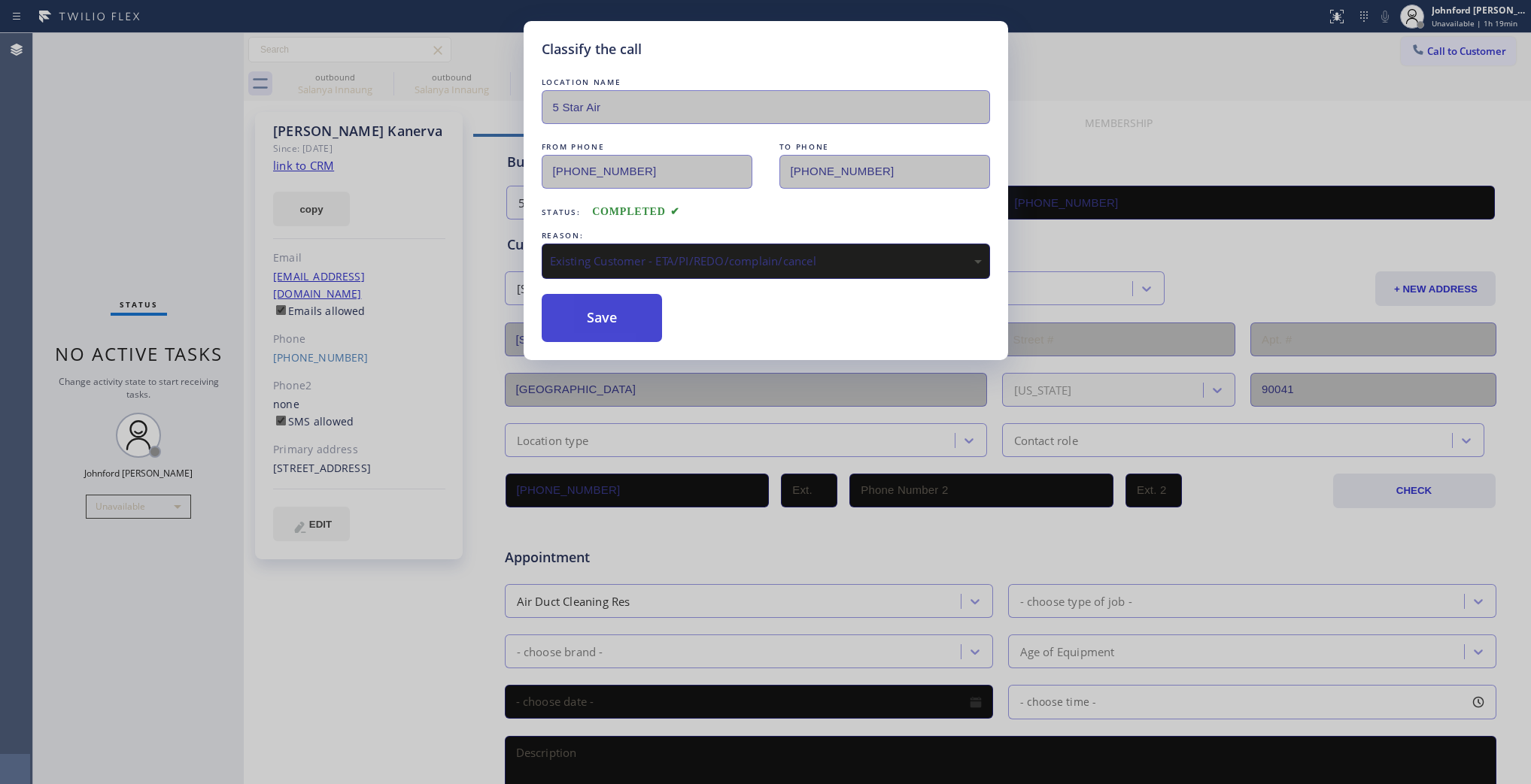
click at [573, 335] on button "Save" at bounding box center [602, 317] width 121 height 48
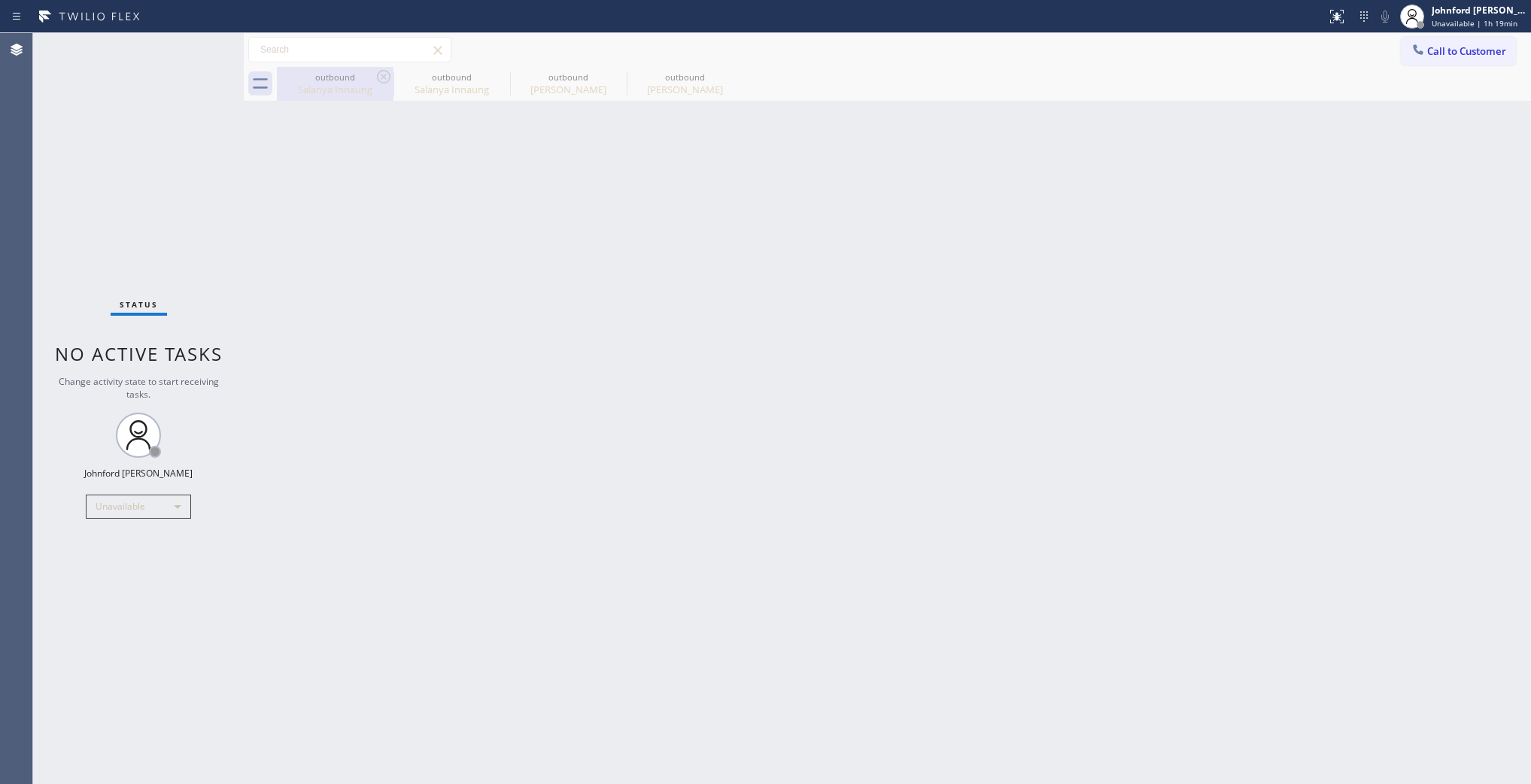
click at [389, 88] on div "Salanya Innaung" at bounding box center [335, 89] width 114 height 13
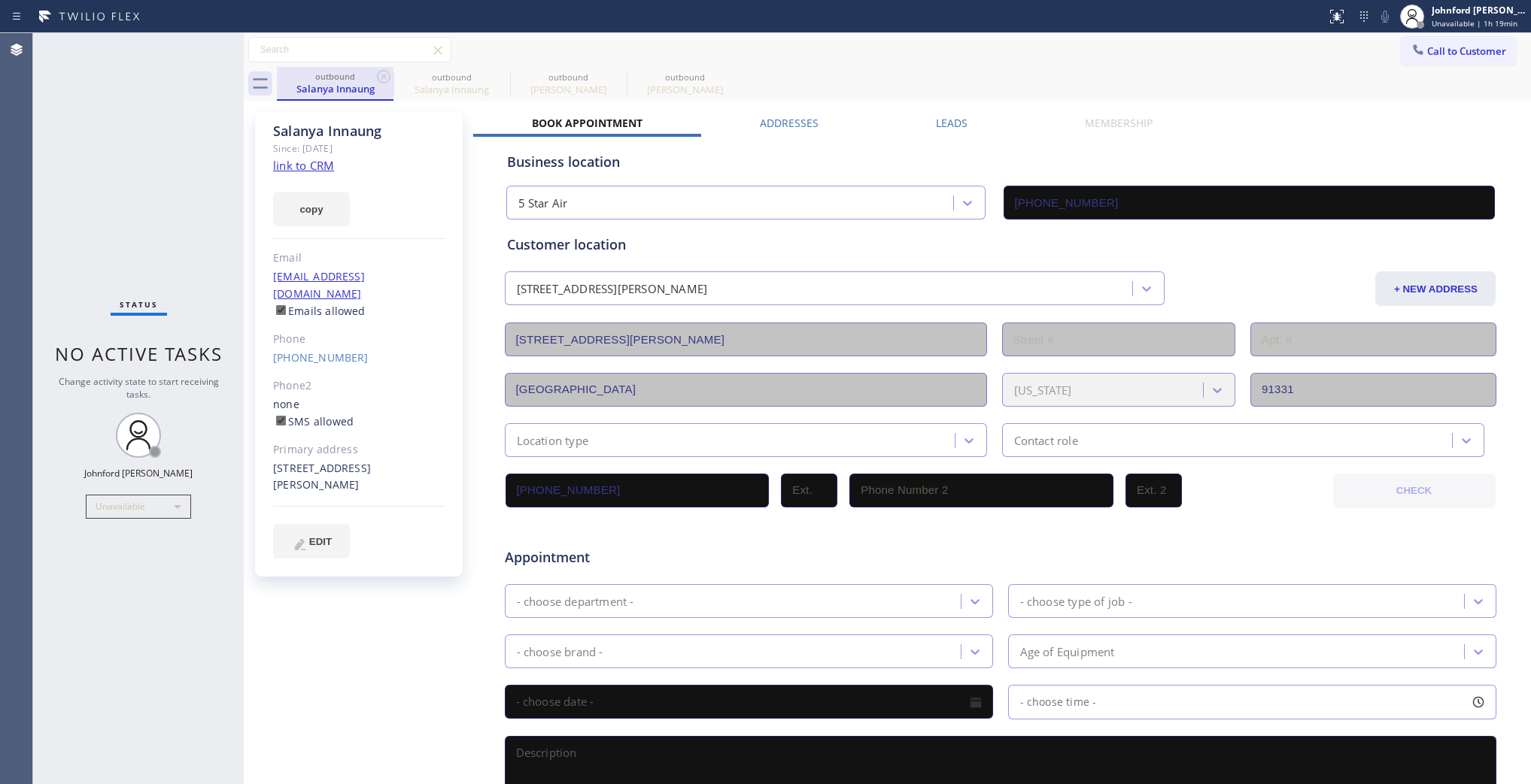
click at [388, 88] on div "Salanya Innaung" at bounding box center [335, 88] width 114 height 13
click at [384, 84] on icon at bounding box center [383, 76] width 18 height 18
type input "(310) 773-4937"
click at [0, 0] on icon at bounding box center [0, 0] width 0 height 0
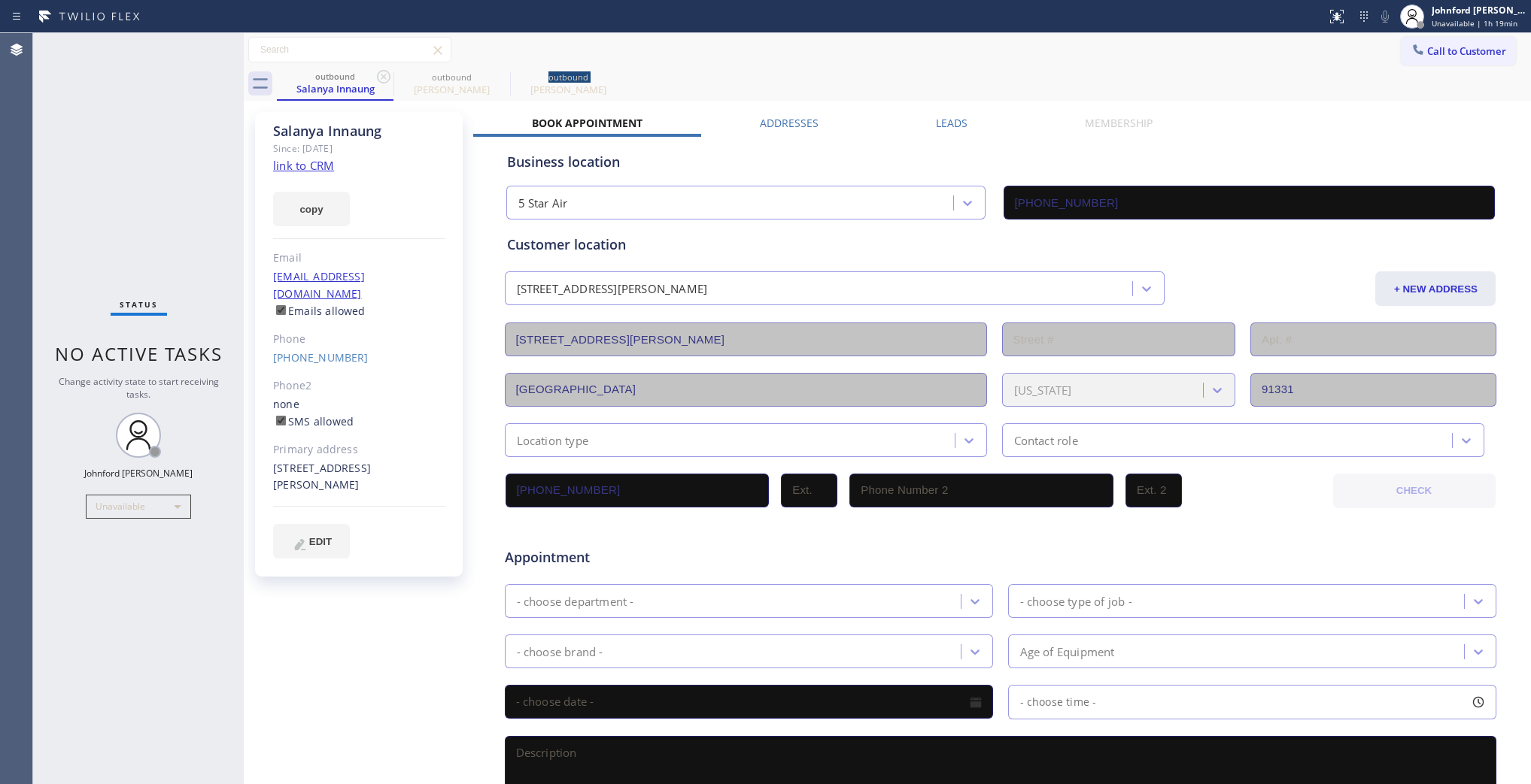
type input "[PHONE_NUMBER]"
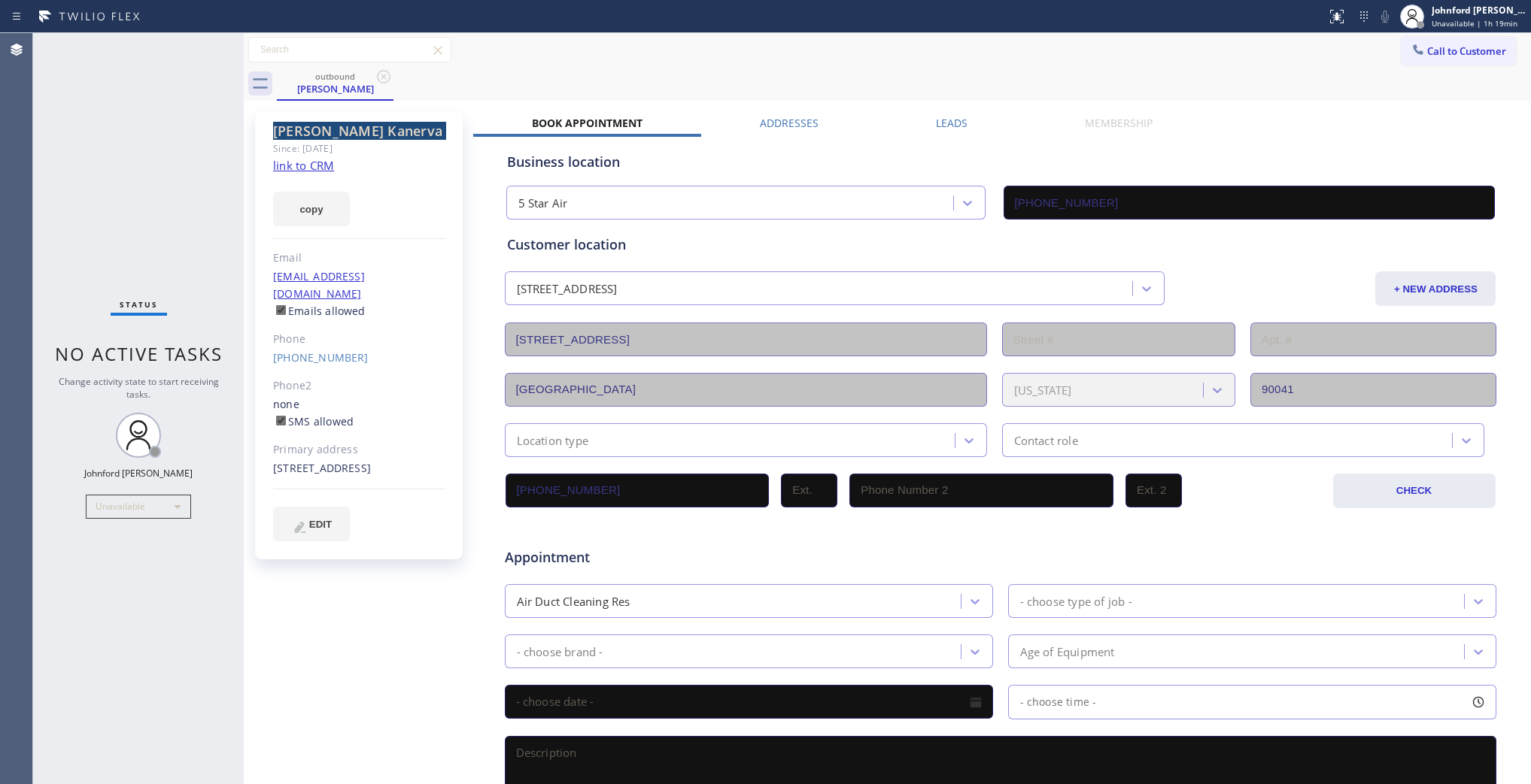
click at [384, 84] on icon at bounding box center [383, 76] width 18 height 18
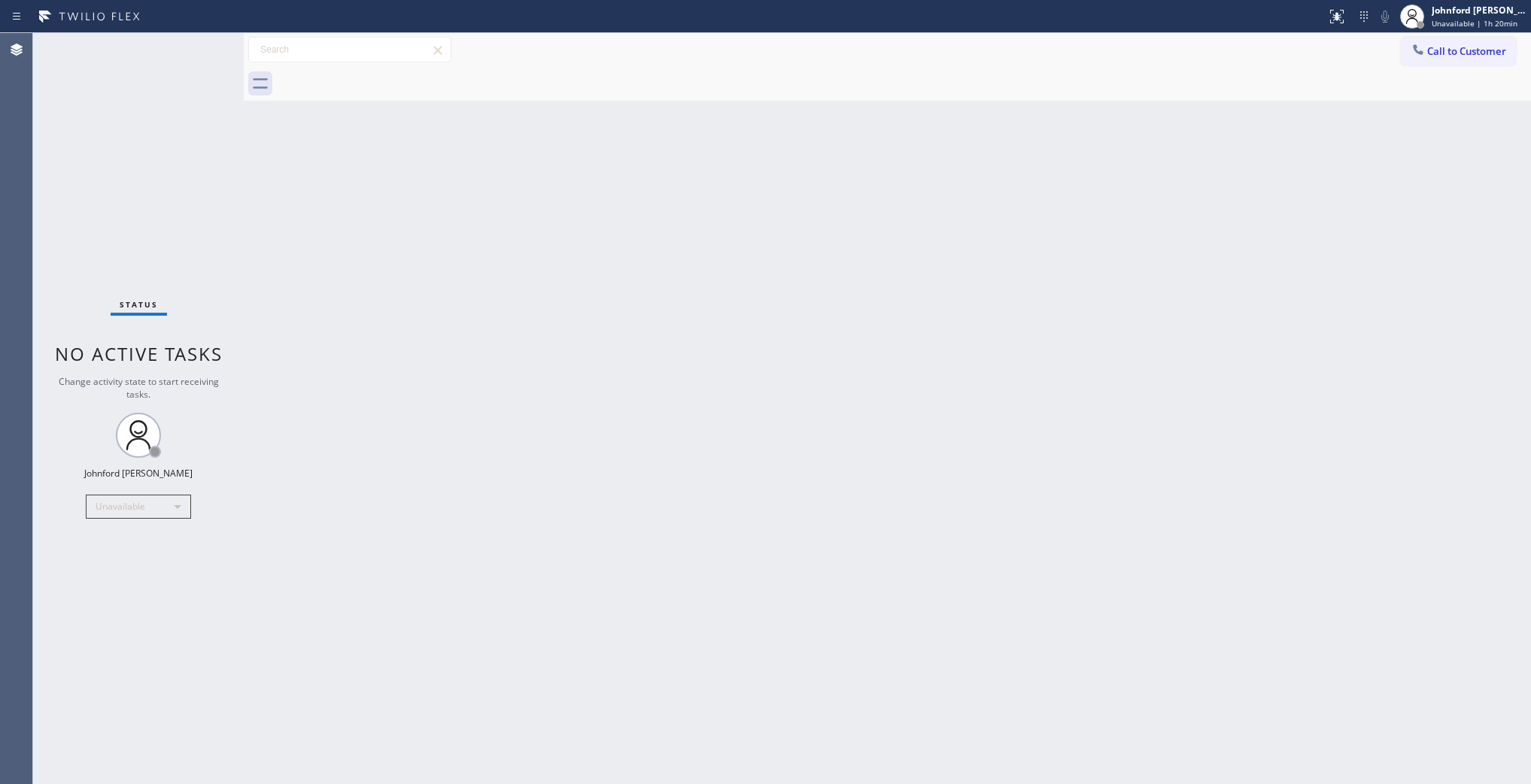
drag, startPoint x: 1445, startPoint y: 49, endPoint x: 1420, endPoint y: 57, distance: 26.2
click at [1441, 51] on span "Call to Customer" at bounding box center [1467, 51] width 79 height 13
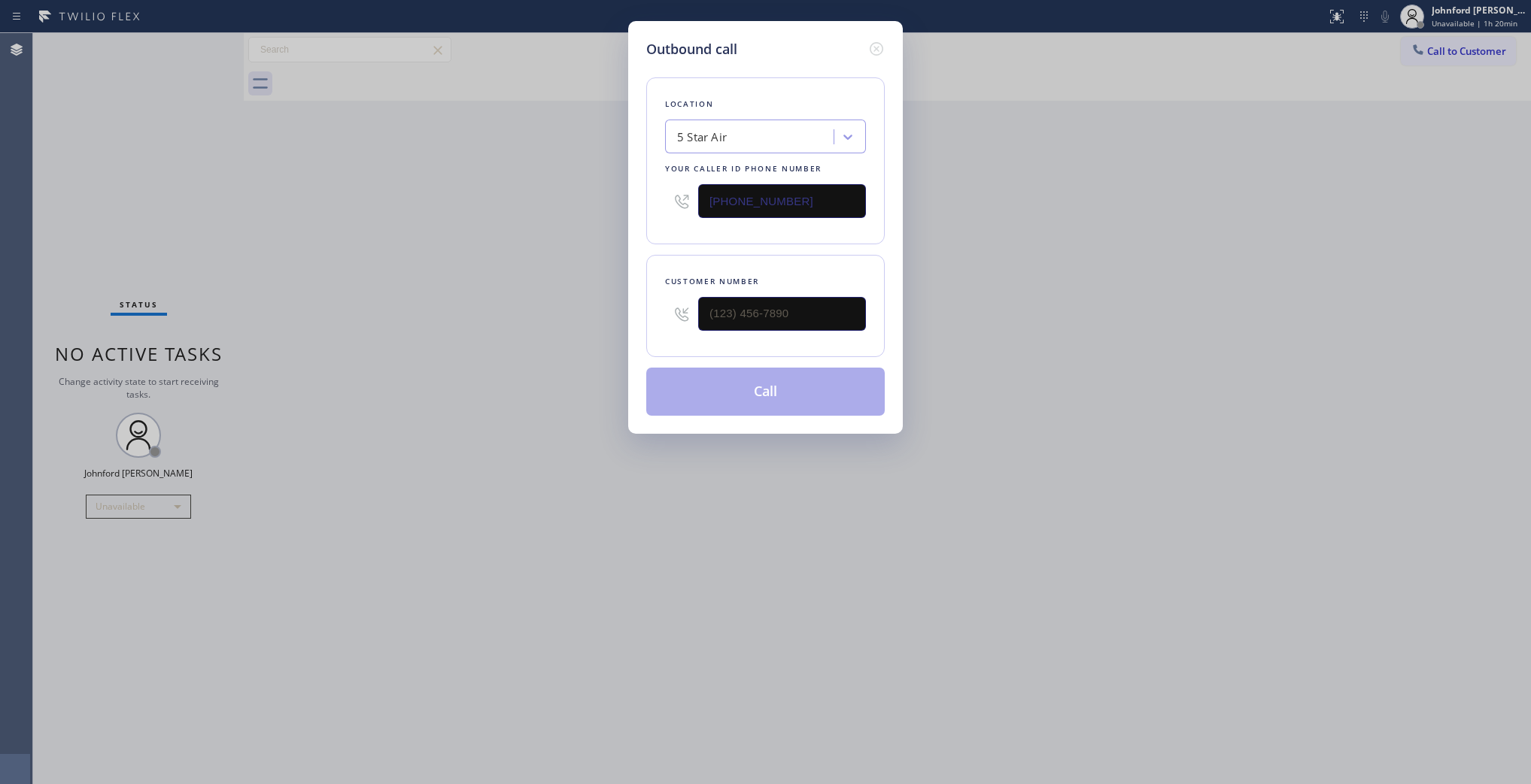
drag, startPoint x: 755, startPoint y: 219, endPoint x: 799, endPoint y: 203, distance: 46.8
click at [768, 216] on div "[PHONE_NUMBER]" at bounding box center [765, 201] width 201 height 49
drag, startPoint x: 799, startPoint y: 203, endPoint x: 627, endPoint y: 212, distance: 172.2
click at [632, 212] on div "Outbound call Location 5 Star Air Your caller id phone number (800) 686-5038 Cu…" at bounding box center [766, 227] width 275 height 413
paste input "480) 908-938"
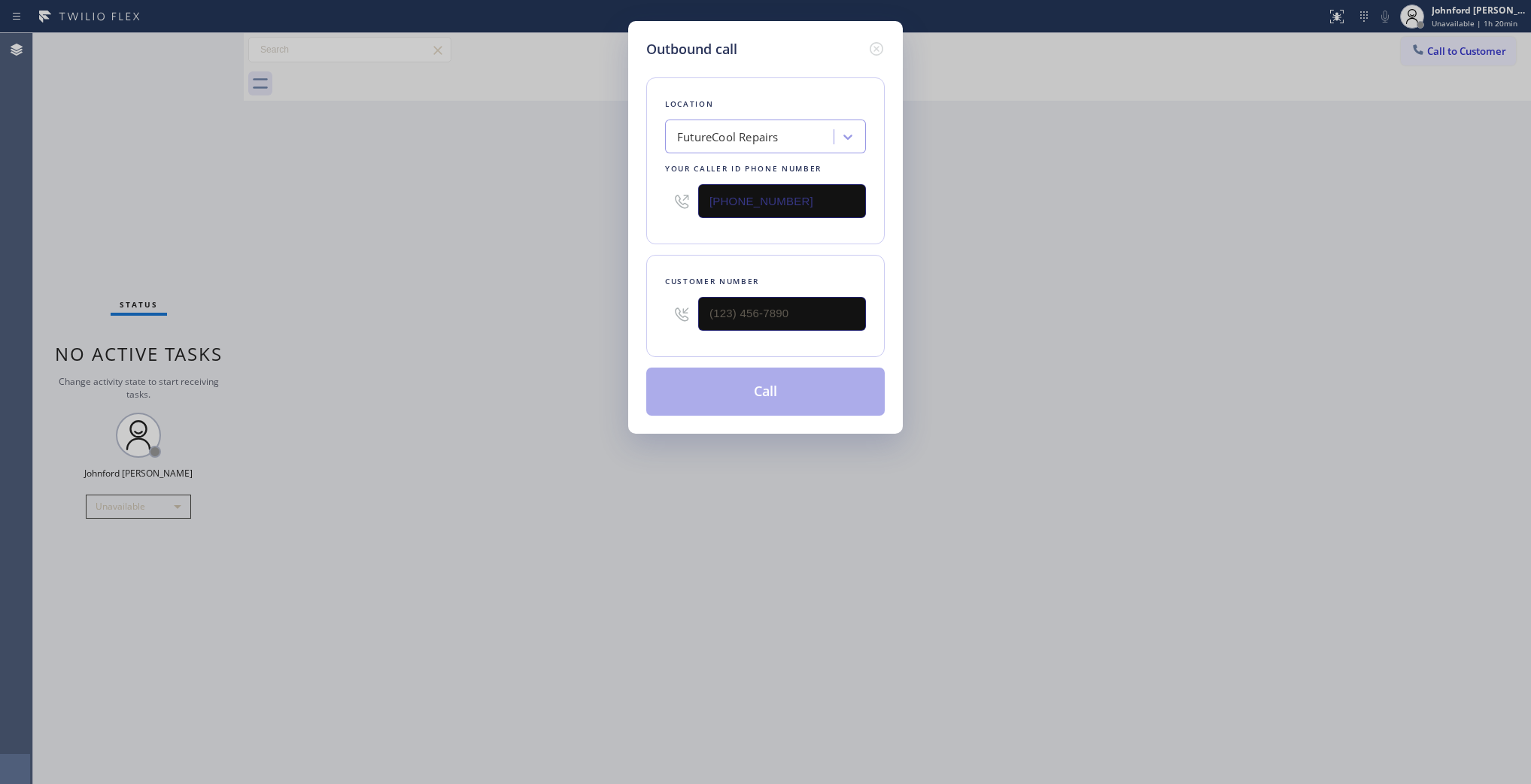
type input "(480) 908-9388"
drag, startPoint x: 645, startPoint y: 326, endPoint x: 482, endPoint y: 333, distance: 163.2
click at [524, 326] on div "Outbound call Location FutureCool Repairs Your caller id phone number (480) 908…" at bounding box center [765, 392] width 1531 height 784
paste input "928) 239-6050"
type input "(928) 239-6050"
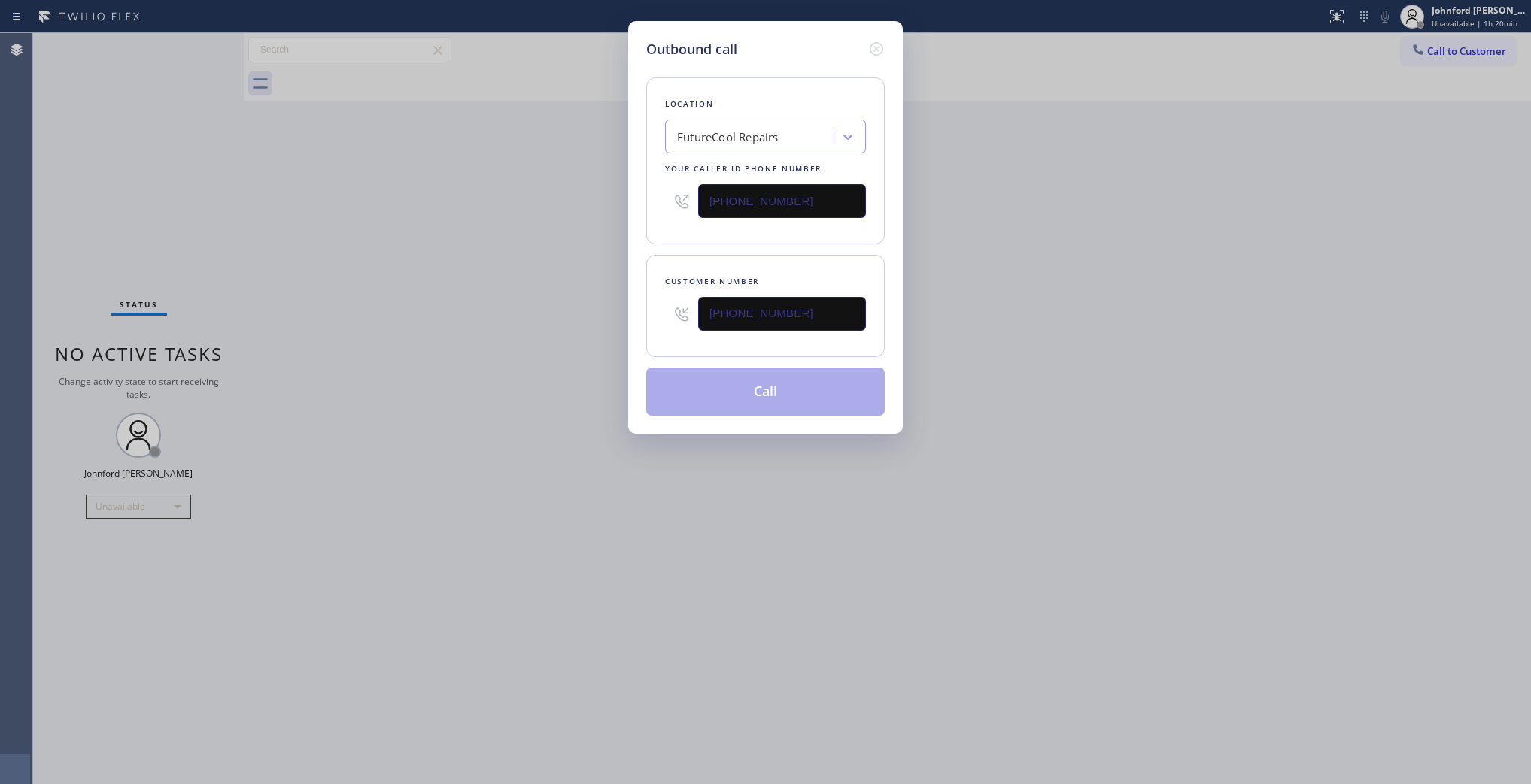
click at [449, 344] on div "Outbound call Location FutureCool Repairs Your caller id phone number (480) 908…" at bounding box center [765, 392] width 1531 height 784
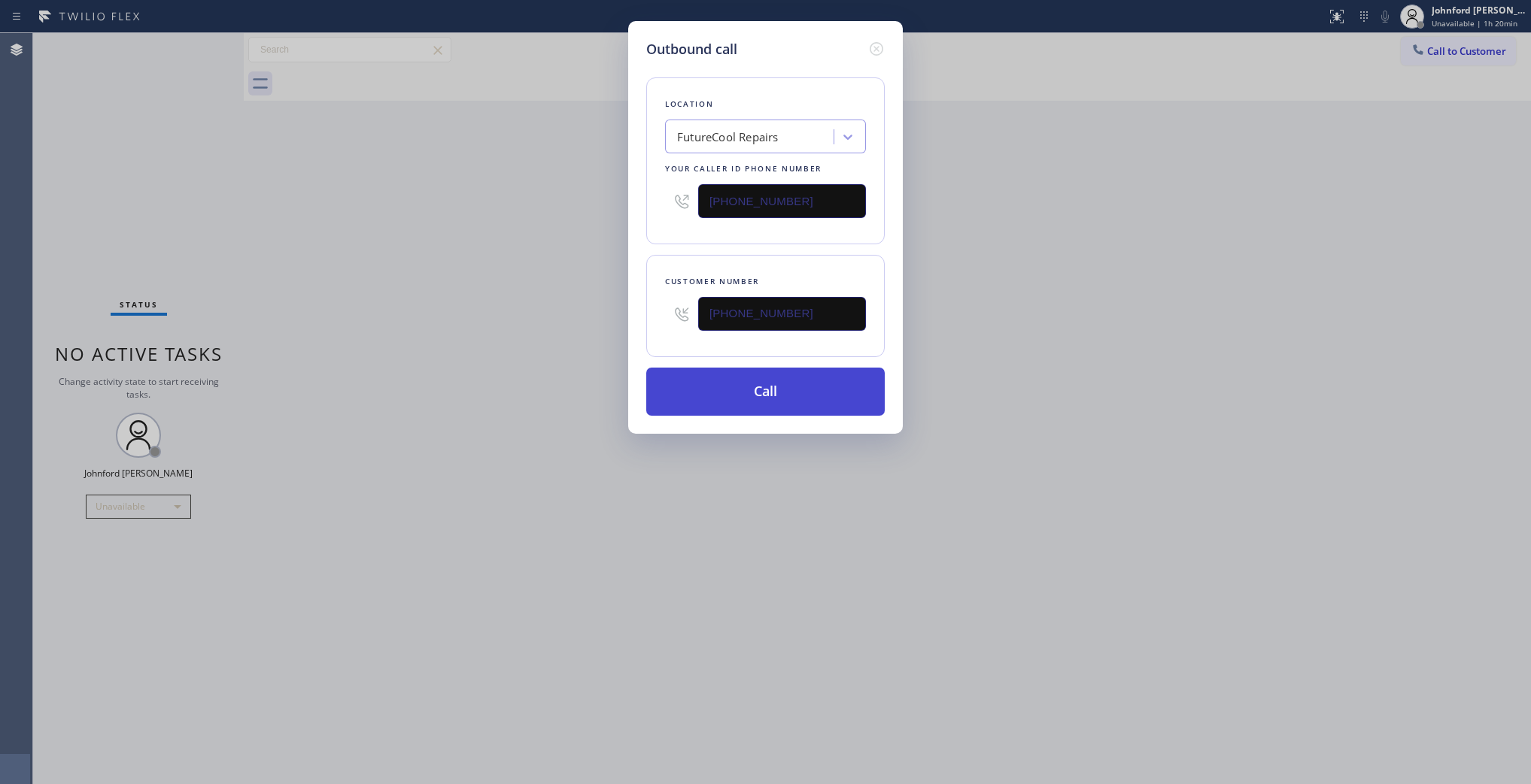
click at [735, 406] on button "Call" at bounding box center [765, 392] width 238 height 48
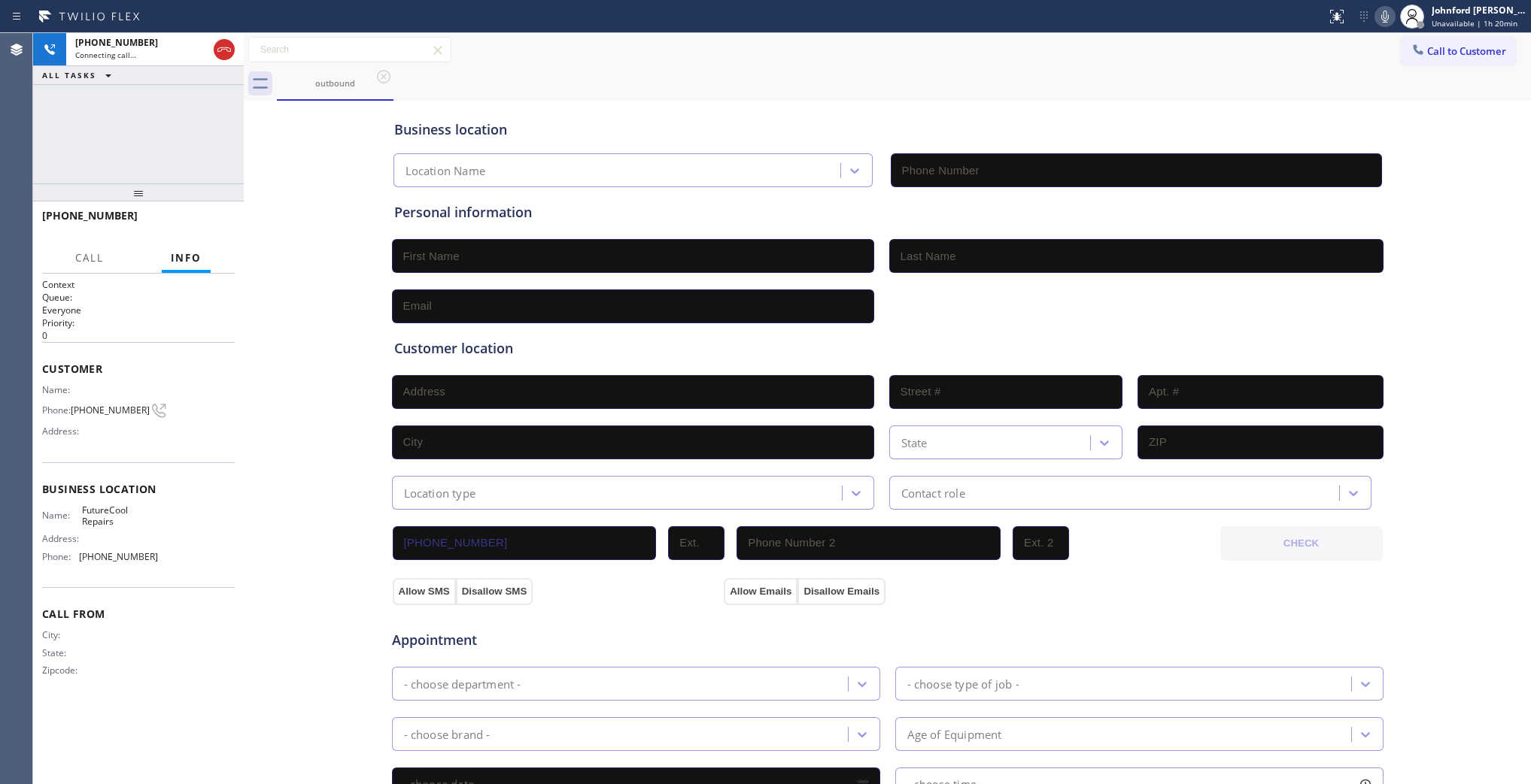
type input "(480) 908-9388"
click at [109, 141] on div "+19282396050 Live | 00:03 ALL TASKS ALL TASKS ACTIVE TASKS TASKS IN WRAP UP" at bounding box center [138, 108] width 211 height 151
click at [205, 243] on button "Info" at bounding box center [186, 258] width 49 height 29
click at [207, 222] on span "HANG UP" at bounding box center [200, 222] width 46 height 11
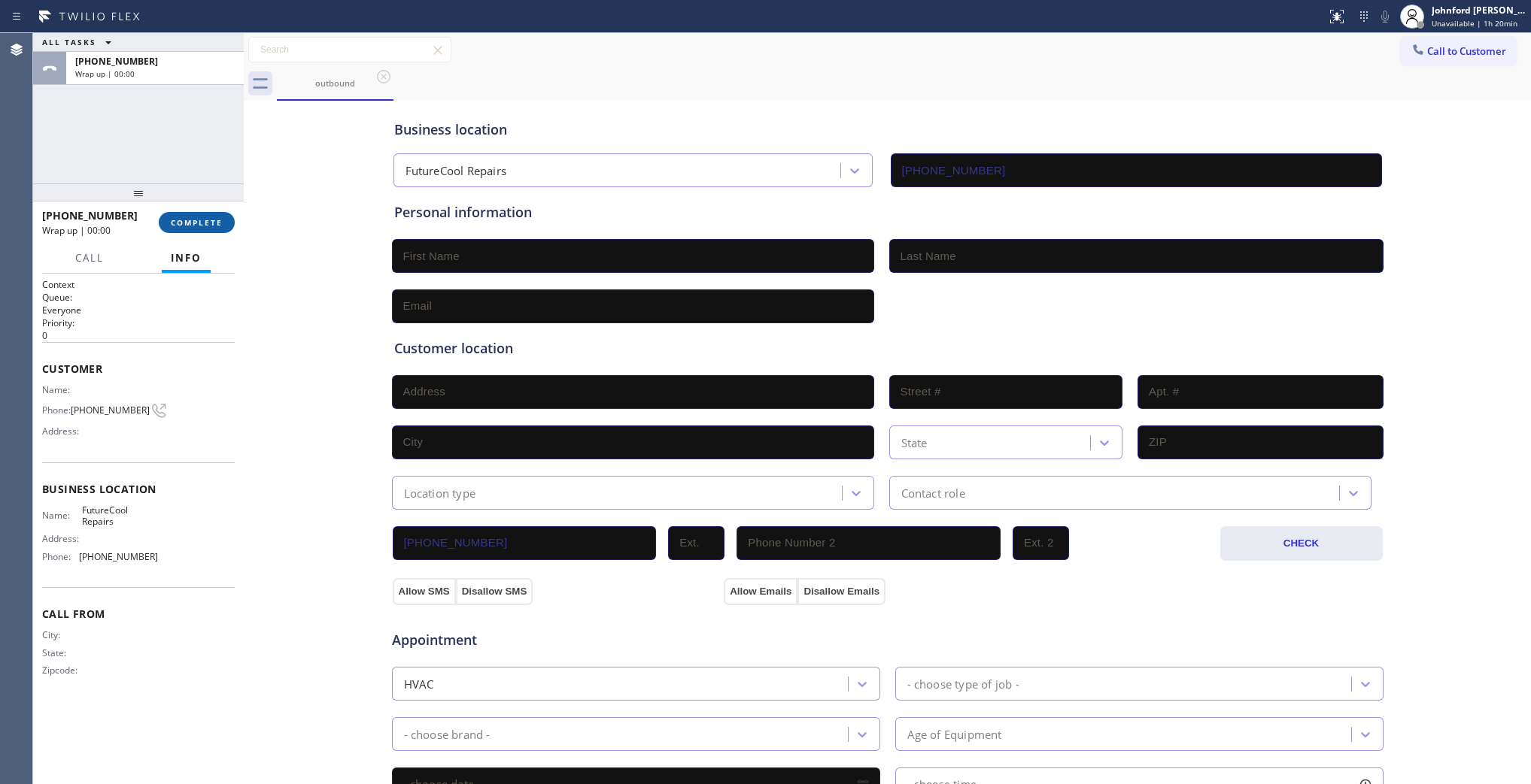
click at [207, 222] on span "COMPLETE" at bounding box center [197, 222] width 52 height 11
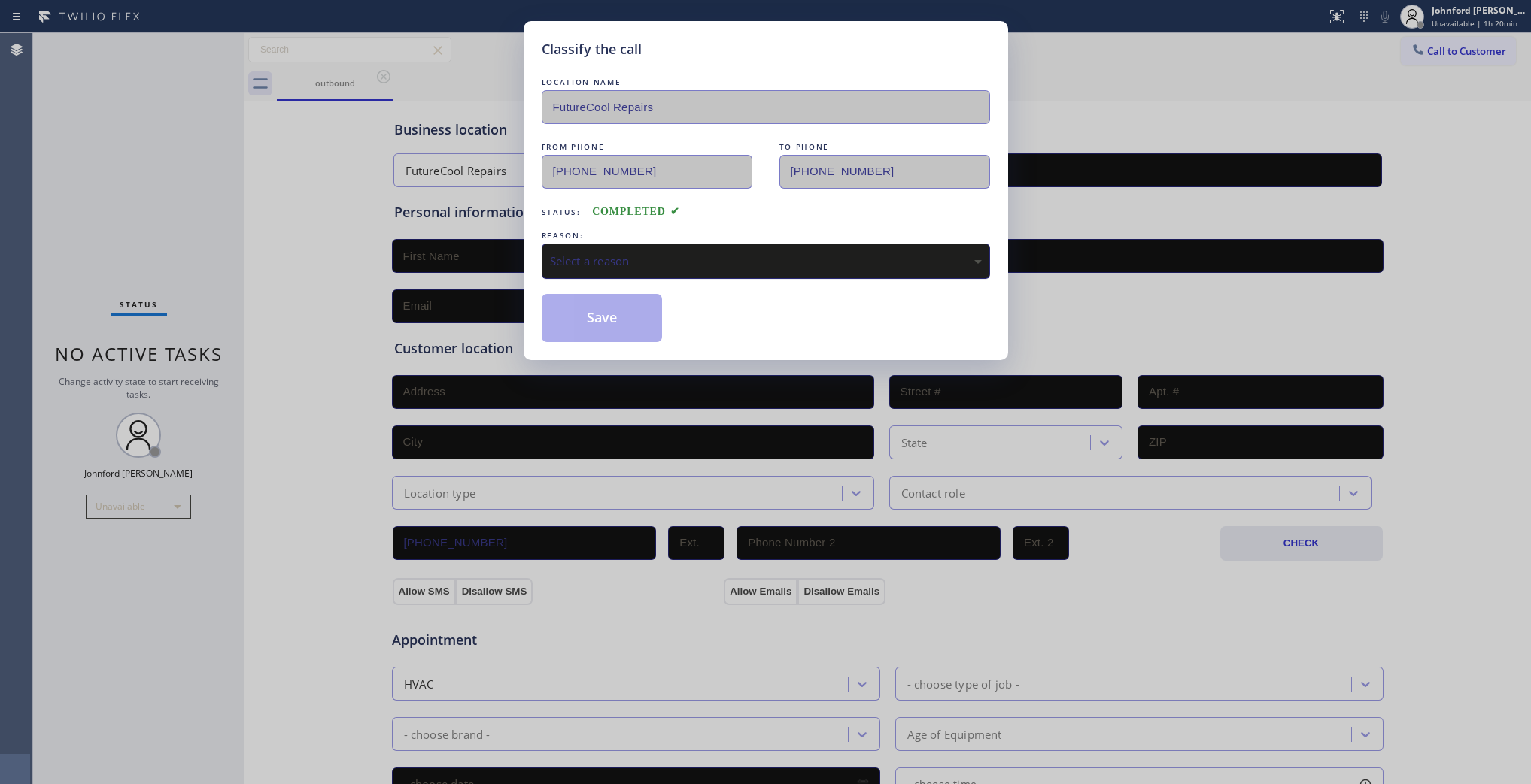
click at [597, 260] on div "Select a reason" at bounding box center [766, 261] width 432 height 18
drag, startPoint x: 592, startPoint y: 311, endPoint x: 623, endPoint y: 19, distance: 293.6
click at [592, 308] on button "Save" at bounding box center [602, 317] width 121 height 48
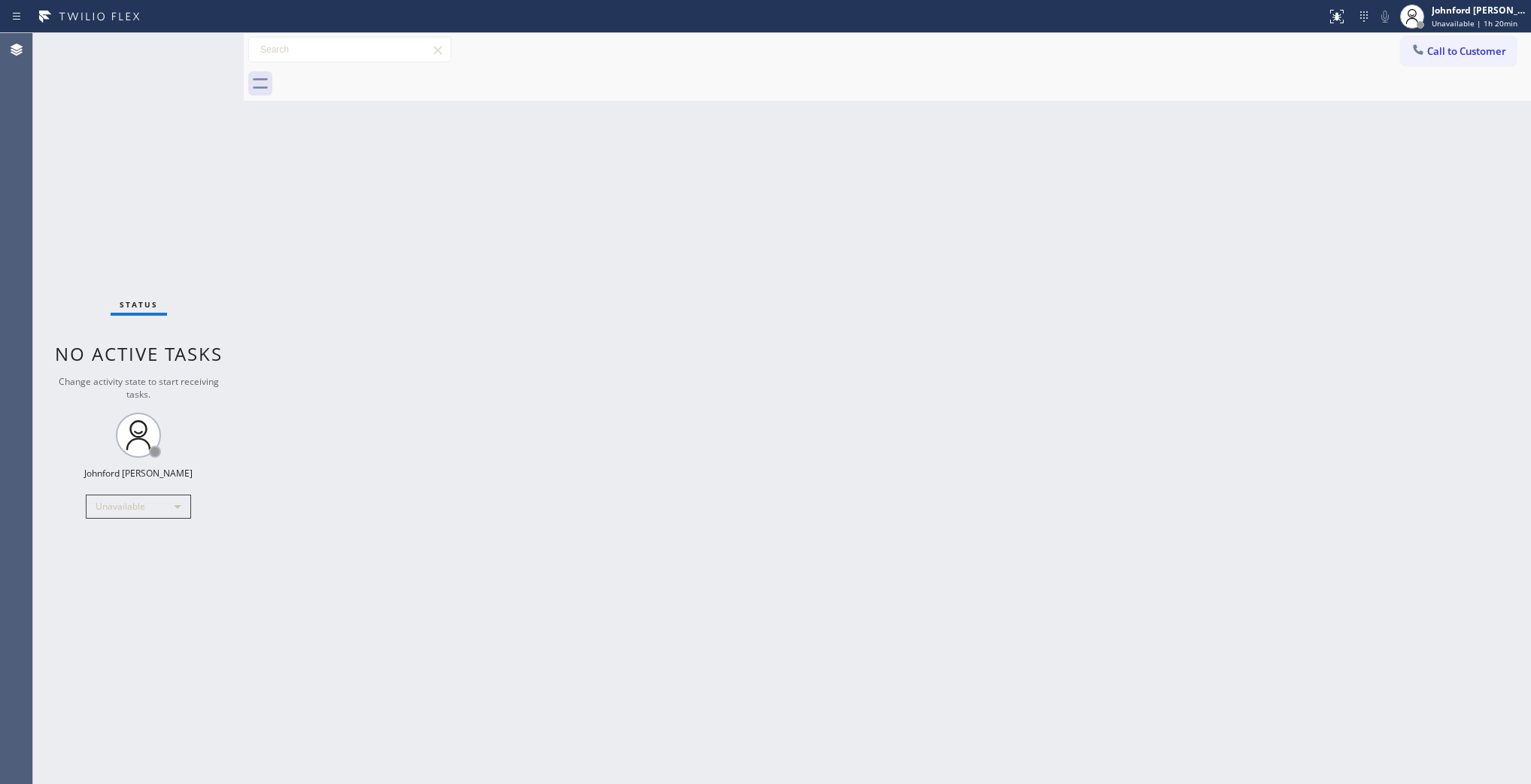
drag, startPoint x: 1419, startPoint y: 336, endPoint x: 1421, endPoint y: 327, distance: 9.2
click at [1419, 336] on div "Back to Dashboard Change Sender ID Customers Technicians Select a contact Outbo…" at bounding box center [887, 408] width 1287 height 751
click at [1424, 51] on icon at bounding box center [1418, 50] width 15 height 15
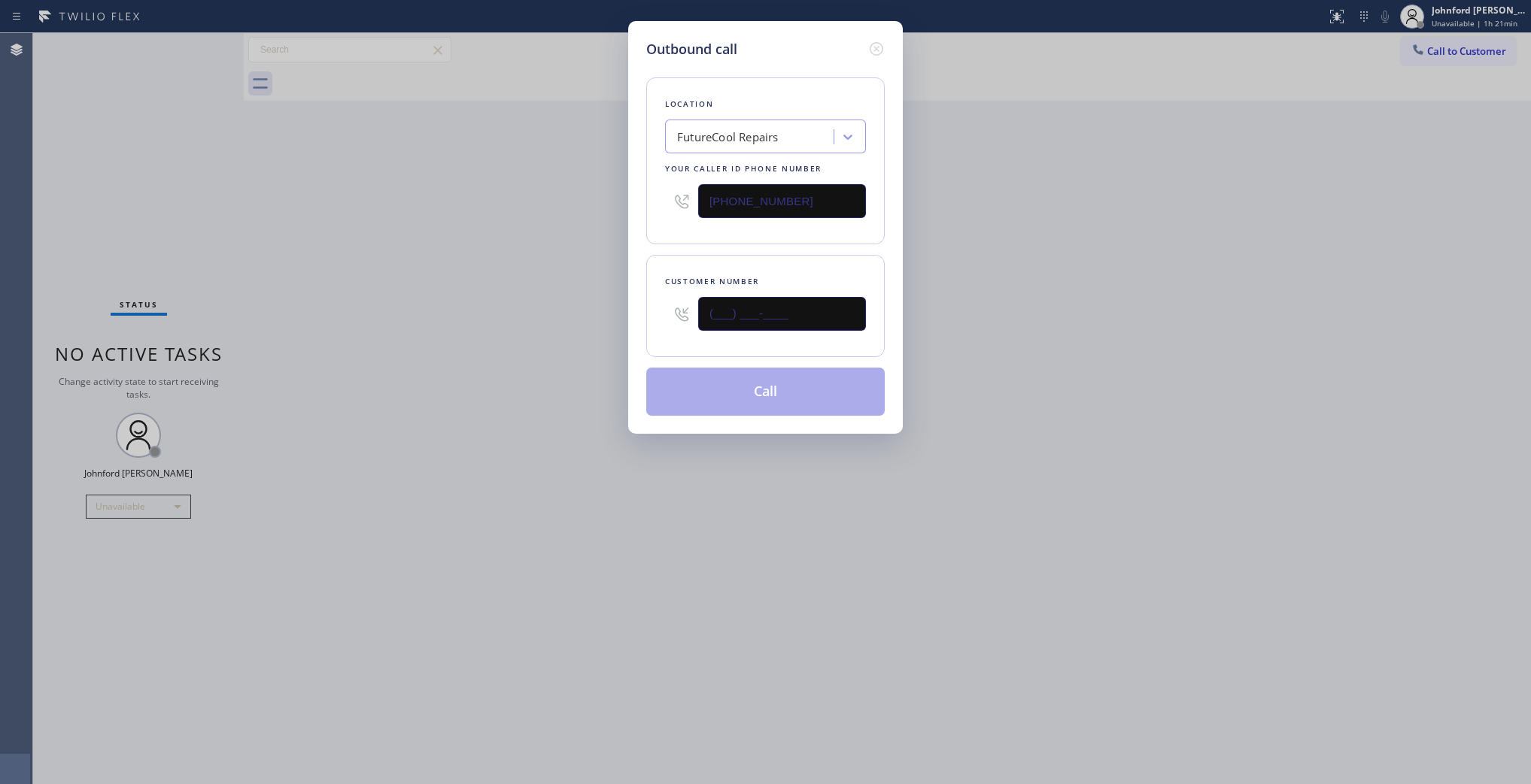
drag, startPoint x: 794, startPoint y: 322, endPoint x: 504, endPoint y: 328, distance: 290.1
click at [517, 328] on div "Outbound call Location FutureCool Repairs Your caller id phone number (480) 908…" at bounding box center [765, 392] width 1531 height 784
paste input "310) 251-1652"
type input "(310) 251-1652"
click at [448, 340] on div "Outbound call Location FutureCool Repairs Your caller id phone number (480) 908…" at bounding box center [765, 392] width 1531 height 784
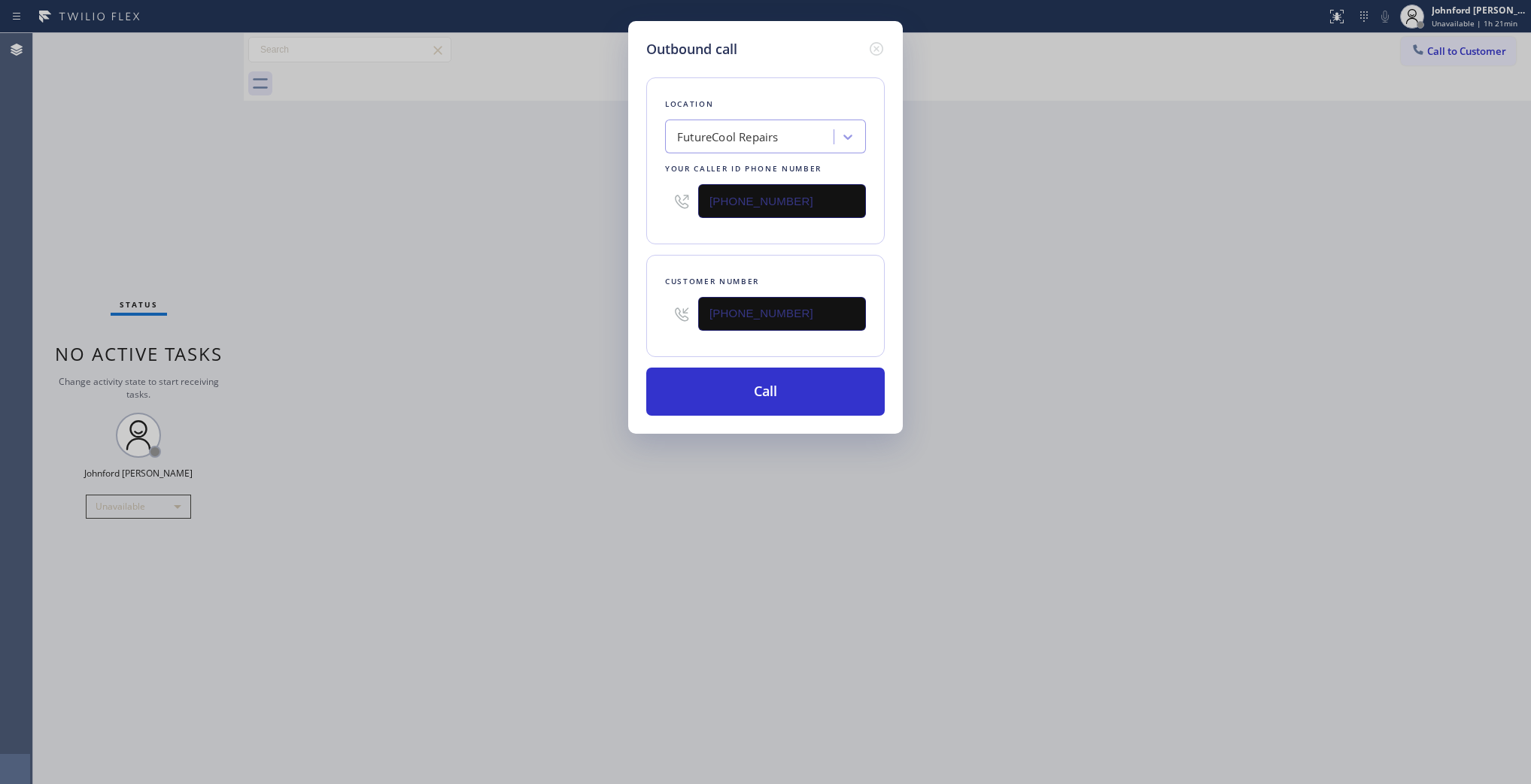
drag, startPoint x: 750, startPoint y: 204, endPoint x: 554, endPoint y: 200, distance: 196.0
click at [559, 200] on div "Outbound call Location FutureCool Repairs Your caller id phone number (480) 908…" at bounding box center [765, 392] width 1531 height 784
paste input "310) 362-4873"
type input "(310) 362-4873"
click at [453, 231] on div "Outbound call Location FutureCool Repairs Your caller id phone number (310) 362…" at bounding box center [765, 392] width 1531 height 784
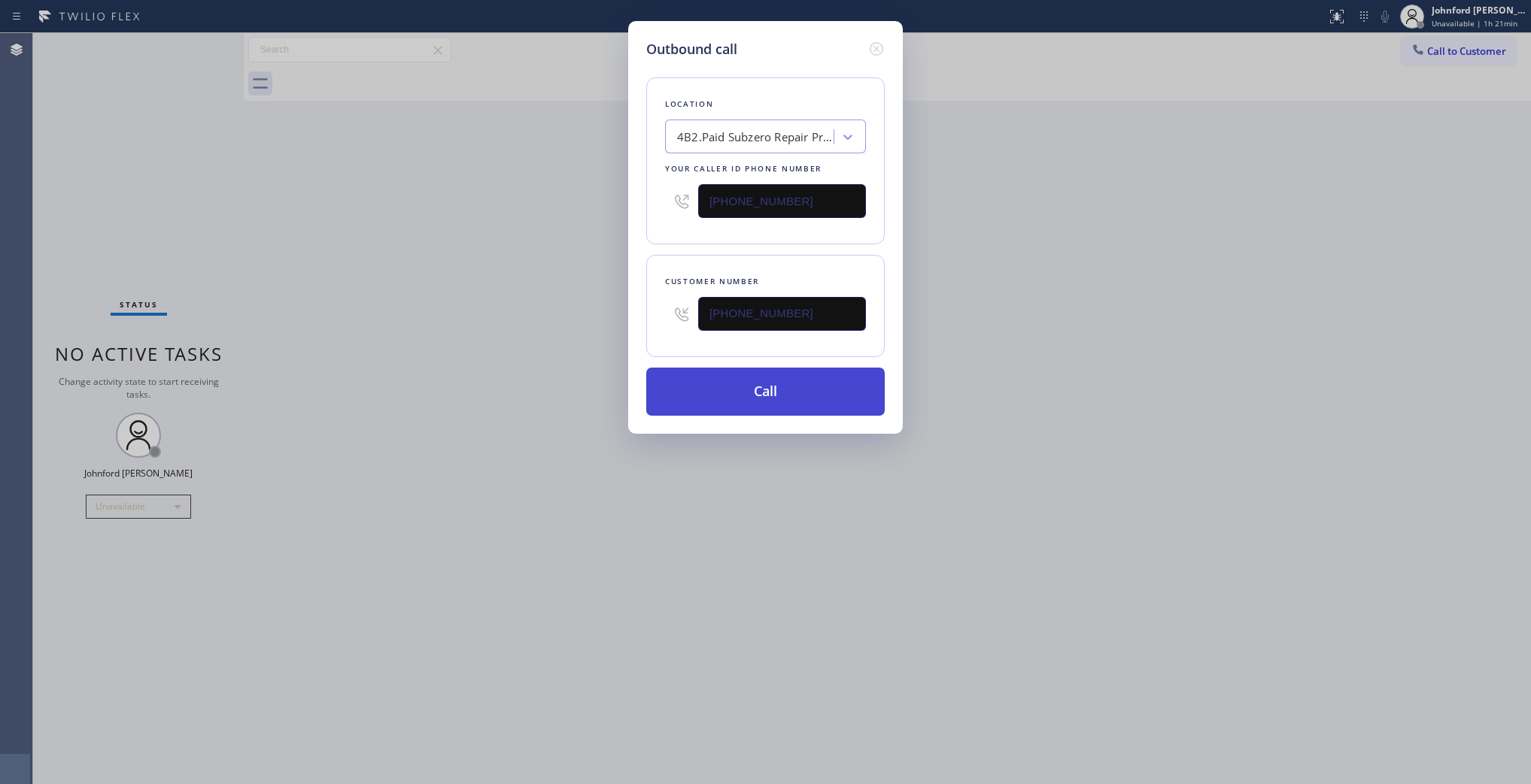
click at [651, 384] on button "Call" at bounding box center [765, 392] width 238 height 48
click at [716, 373] on button "Call" at bounding box center [765, 392] width 238 height 48
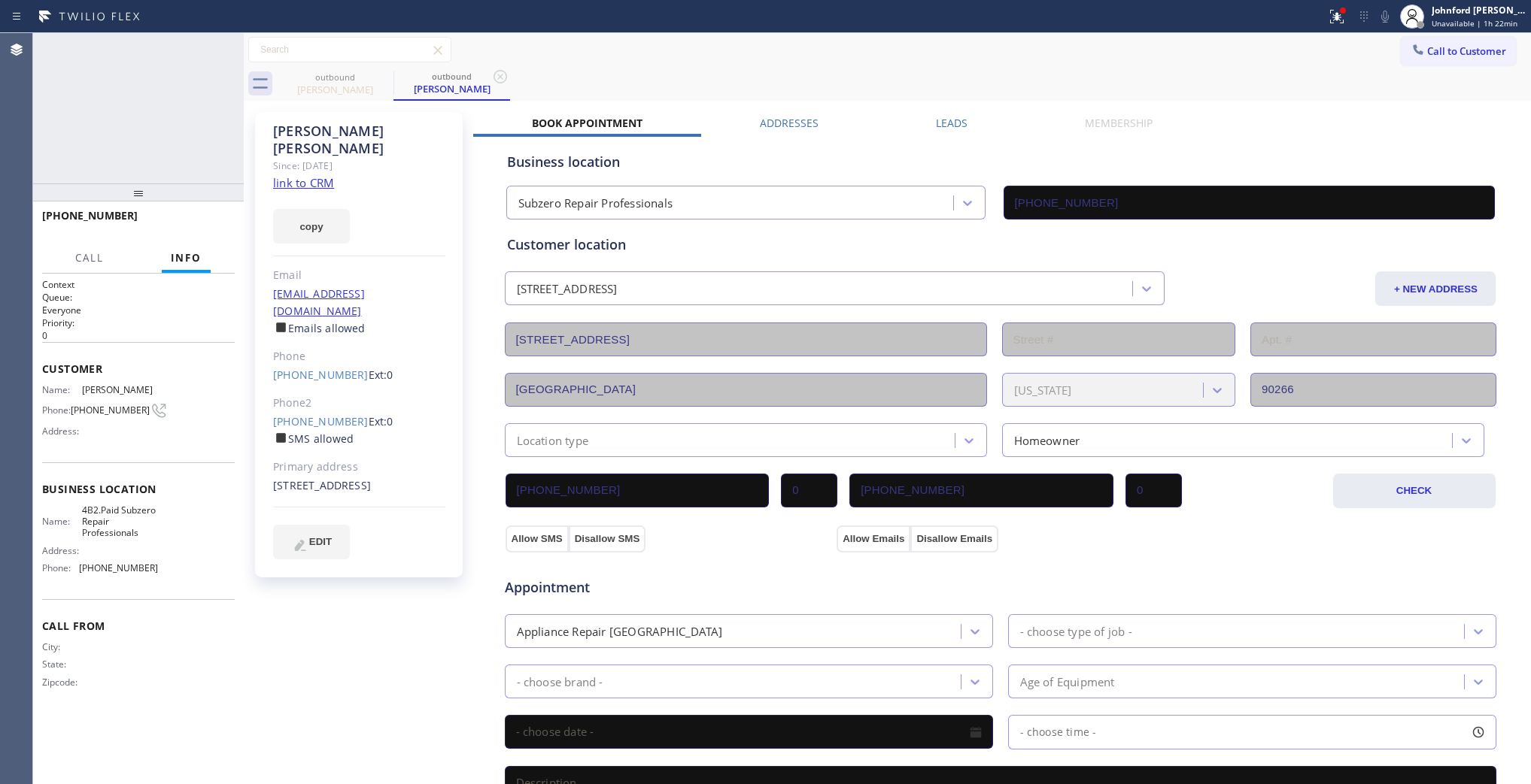
type input "(310) 362-4873"
click at [222, 47] on icon at bounding box center [223, 49] width 18 height 18
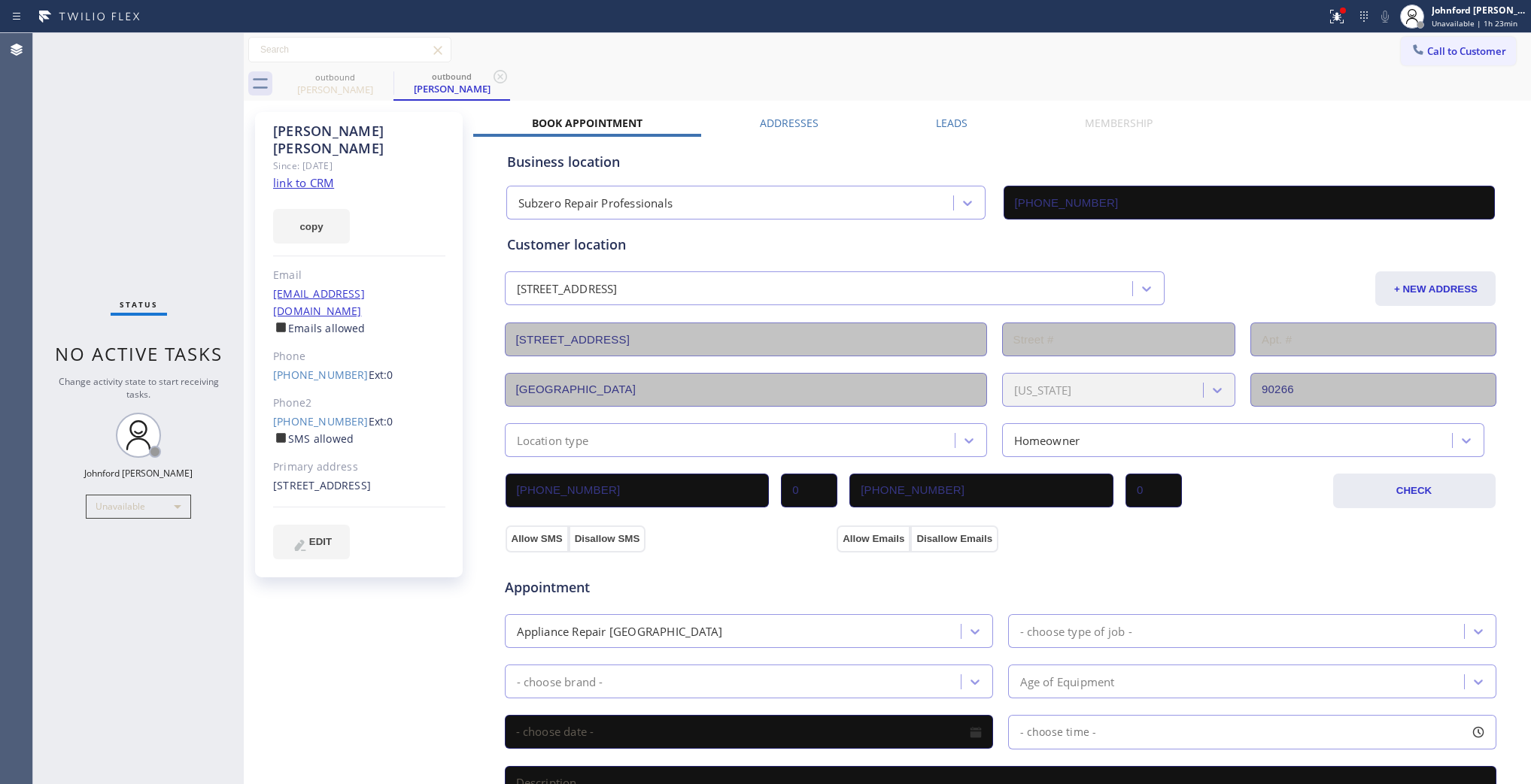
click at [305, 348] on div "Phone" at bounding box center [359, 356] width 172 height 18
click at [336, 351] on div "Greg Martin Since: 20 may 2020 link to CRM copy Email gregtmartin76@gmail.com E…" at bounding box center [359, 344] width 207 height 466
click at [313, 368] on link "(310) 251-1652" at bounding box center [320, 375] width 95 height 14
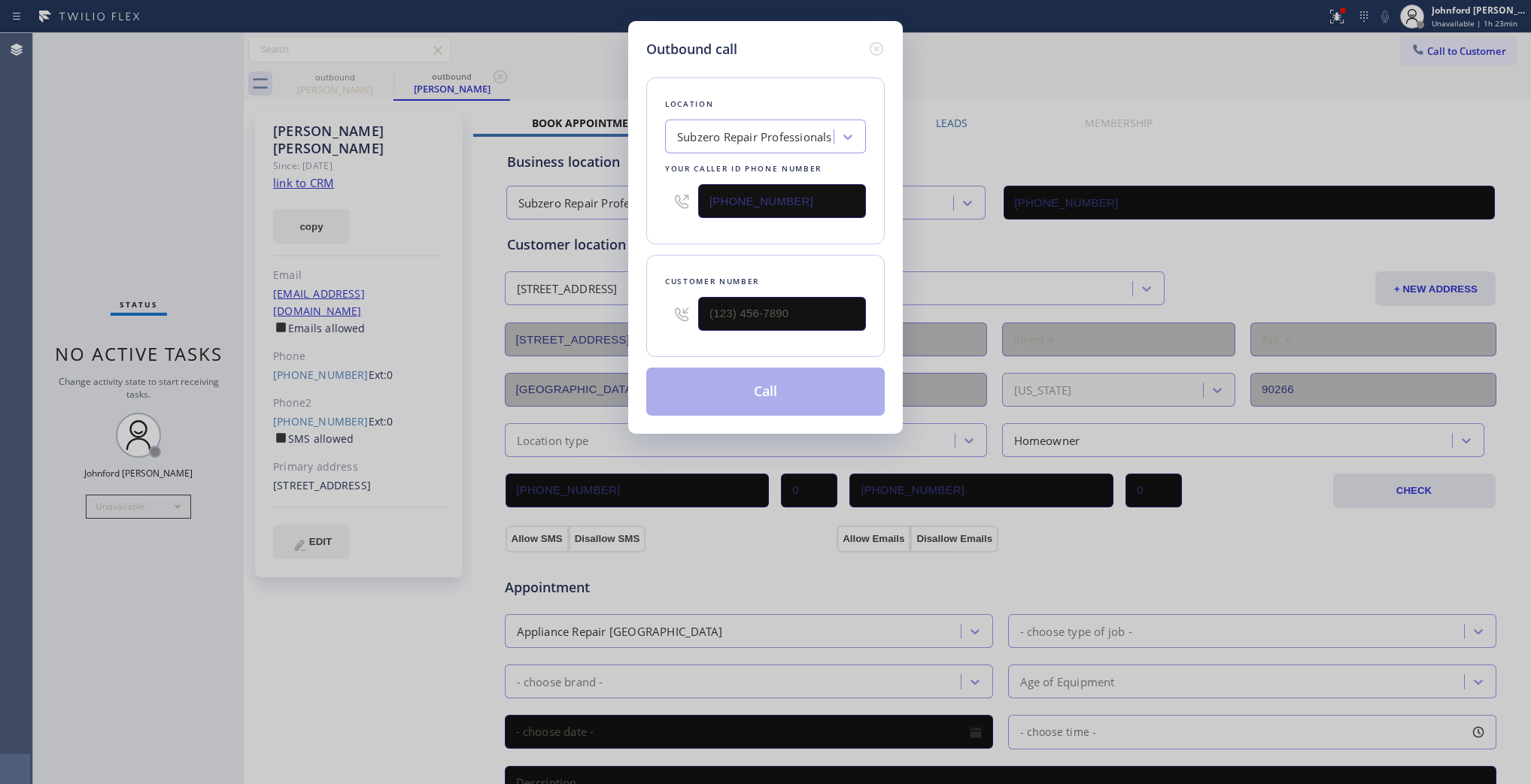
type input "(310) 251-1652"
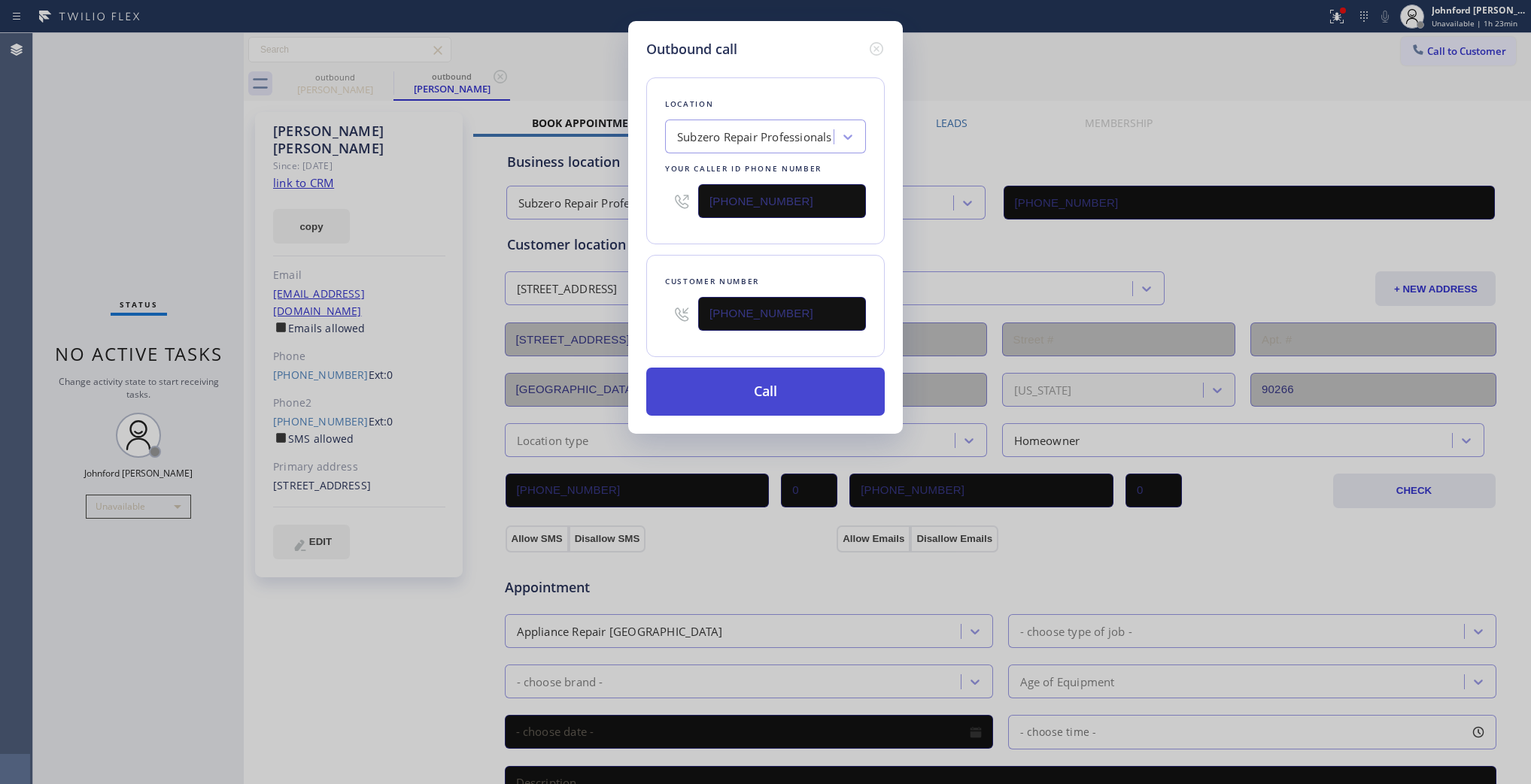
click at [679, 393] on button "Call" at bounding box center [765, 392] width 238 height 48
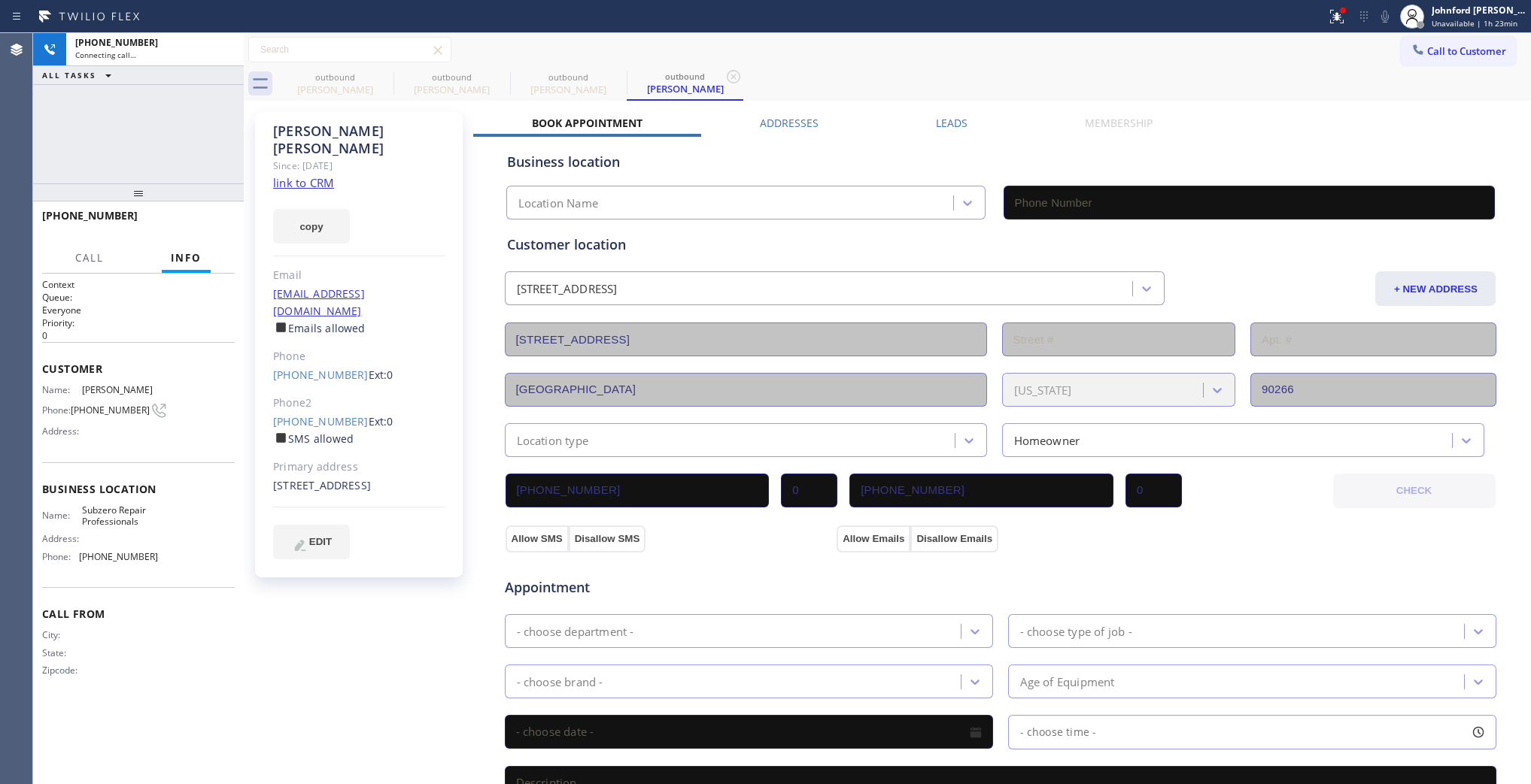
drag, startPoint x: 840, startPoint y: 72, endPoint x: 930, endPoint y: 20, distance: 103.9
click at [841, 68] on div "outbound Greg Martin outbound Greg Martin outbound Greg Martin outbound Greg Ma…" at bounding box center [904, 83] width 1255 height 34
type input "(310) 362-4873"
click at [0, 0] on icon at bounding box center [0, 0] width 0 height 0
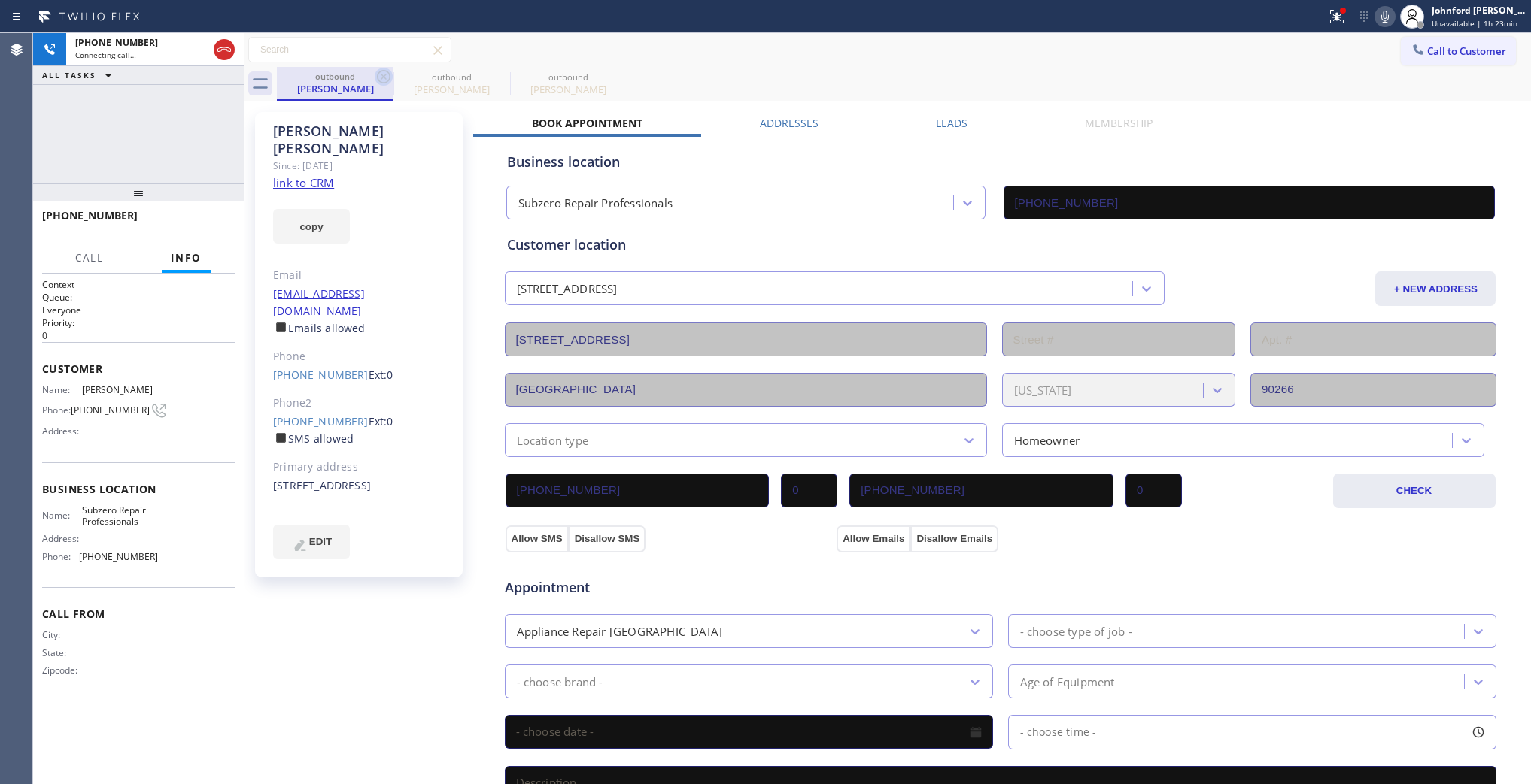
click at [388, 74] on icon at bounding box center [383, 76] width 18 height 18
drag, startPoint x: 229, startPoint y: 212, endPoint x: 209, endPoint y: 212, distance: 20.0
click at [211, 212] on div "+13102511652 Live | 00:00 HANG UP" at bounding box center [138, 222] width 193 height 39
click at [209, 212] on button "HANG UP" at bounding box center [200, 222] width 70 height 21
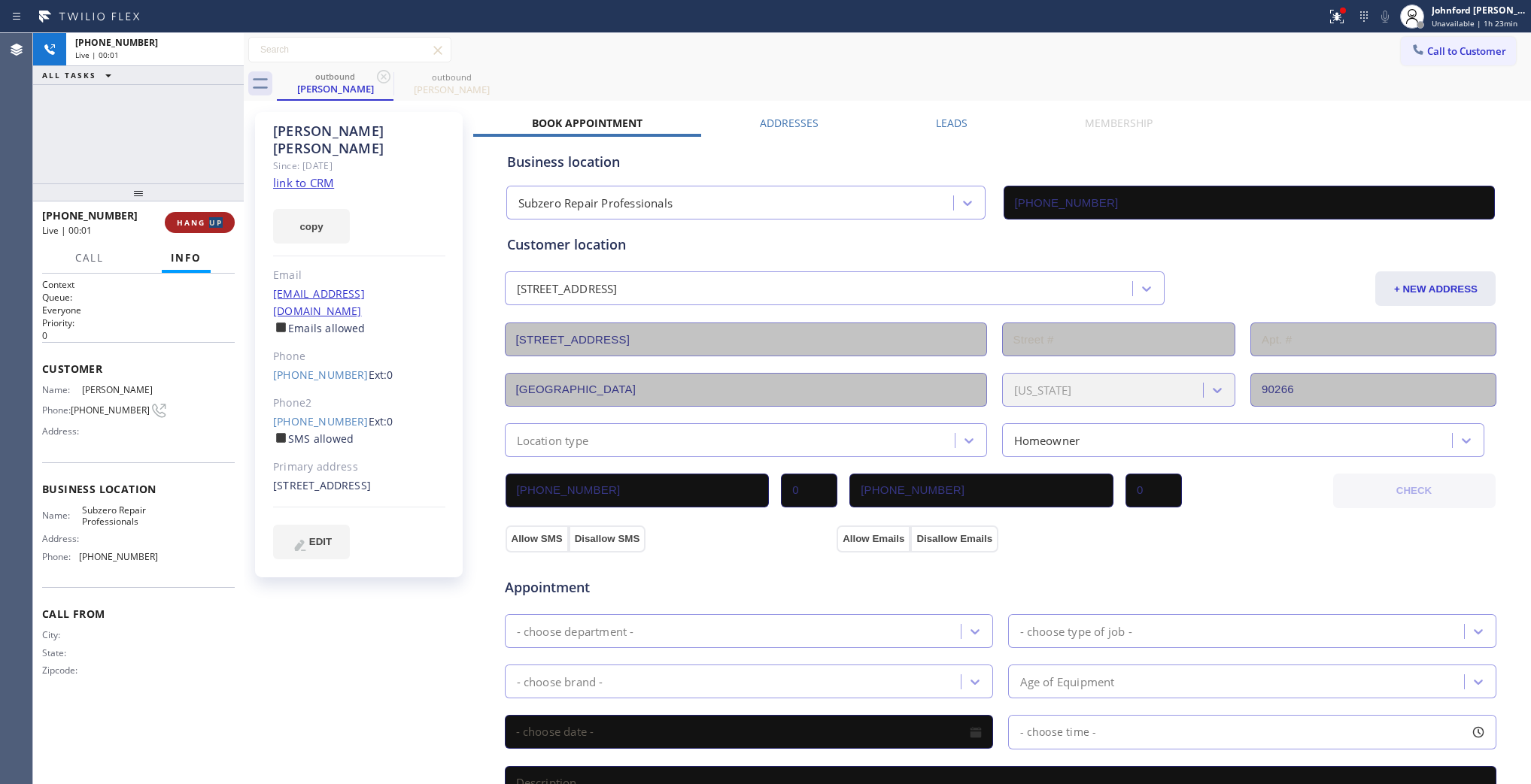
click at [209, 212] on button "HANG UP" at bounding box center [200, 222] width 70 height 21
click at [209, 212] on button "COMPLETE" at bounding box center [196, 222] width 76 height 21
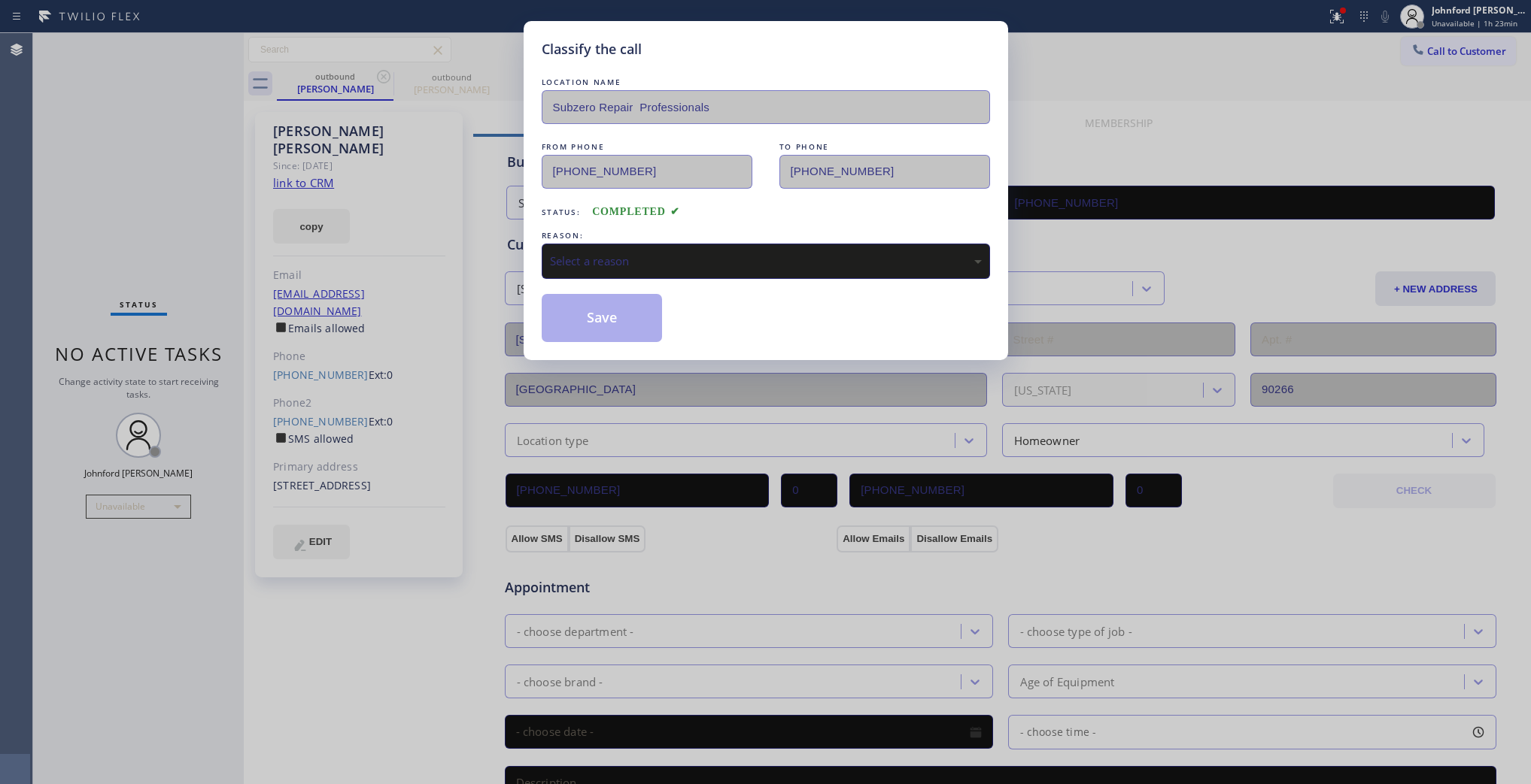
click at [609, 236] on div "REASON:" at bounding box center [766, 236] width 448 height 16
click at [608, 243] on div "Select a reason" at bounding box center [766, 261] width 448 height 35
click at [693, 247] on div "Existing Customer - ETA/PI/REDO/complain/cancel" at bounding box center [766, 261] width 448 height 35
click at [608, 317] on button "Save" at bounding box center [602, 317] width 121 height 48
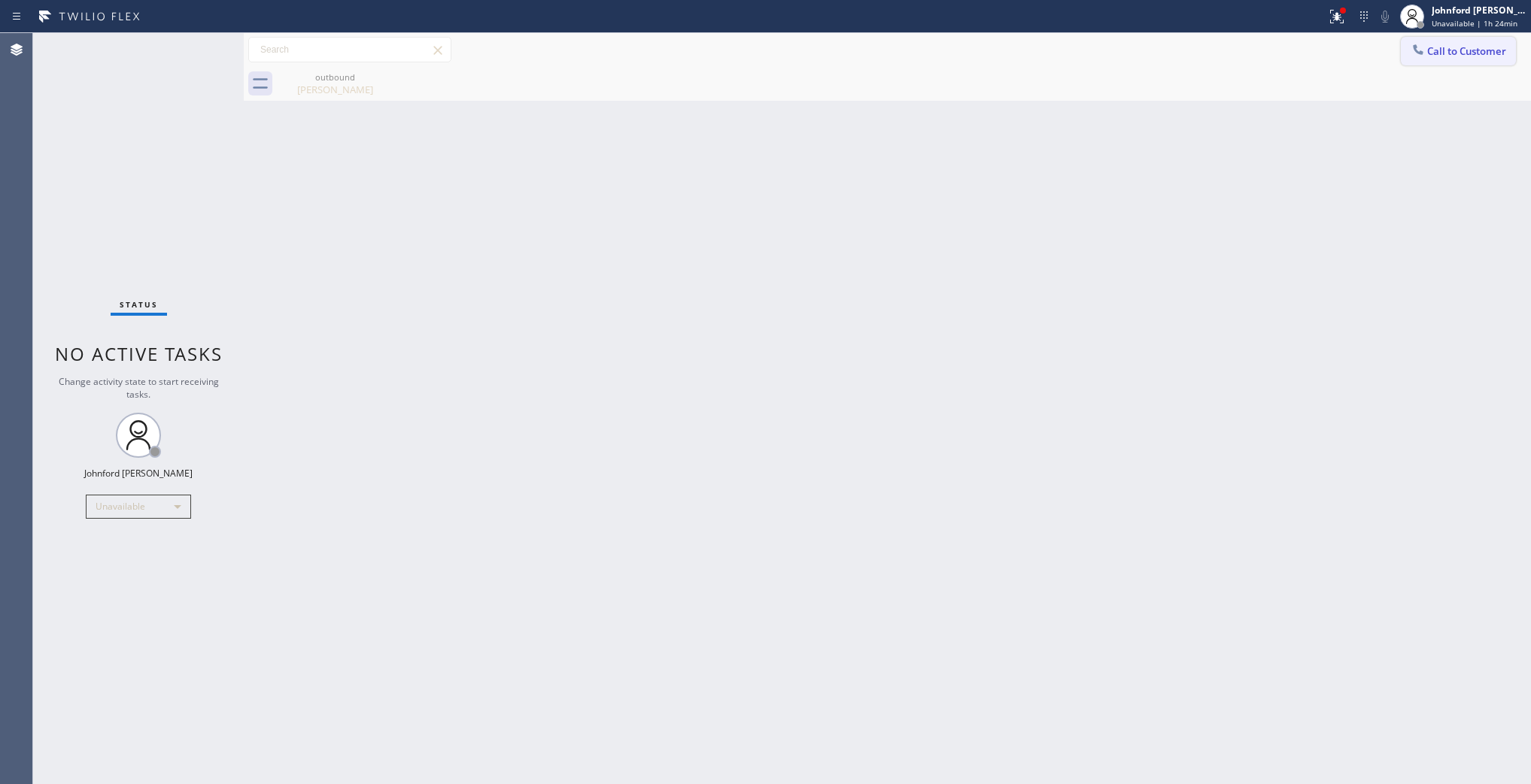
click at [1461, 49] on span "Call to Customer" at bounding box center [1467, 51] width 79 height 13
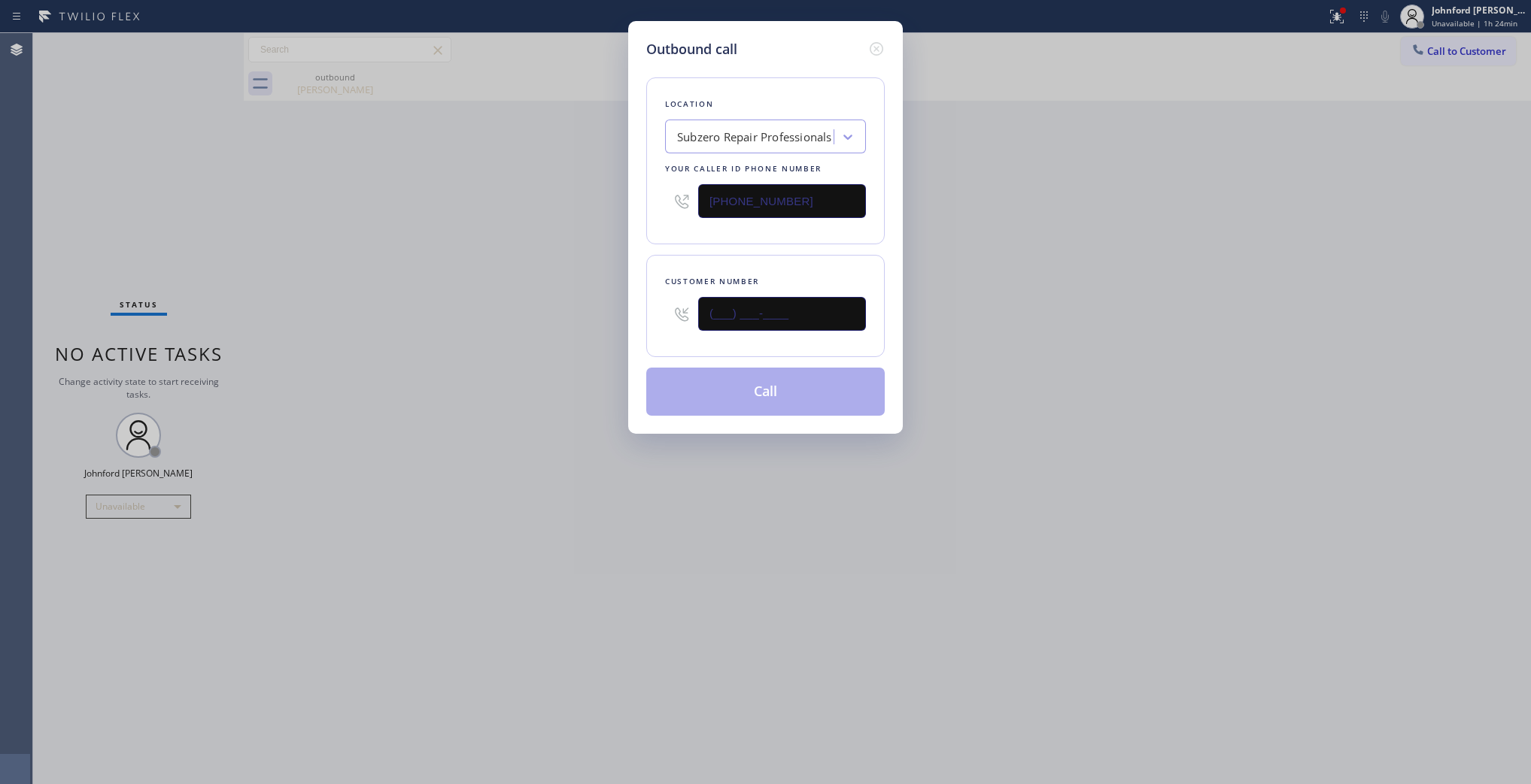
drag, startPoint x: 795, startPoint y: 313, endPoint x: 608, endPoint y: 325, distance: 187.4
click at [609, 325] on div "Outbound call Location Subzero Repair Professionals Your caller id phone number…" at bounding box center [765, 392] width 1531 height 784
paste input "516) 413-2830"
type input "[PHONE_NUMBER]"
click at [557, 320] on div "Outbound call Location Subzero Repair Professionals Your caller id phone number…" at bounding box center [765, 392] width 1531 height 784
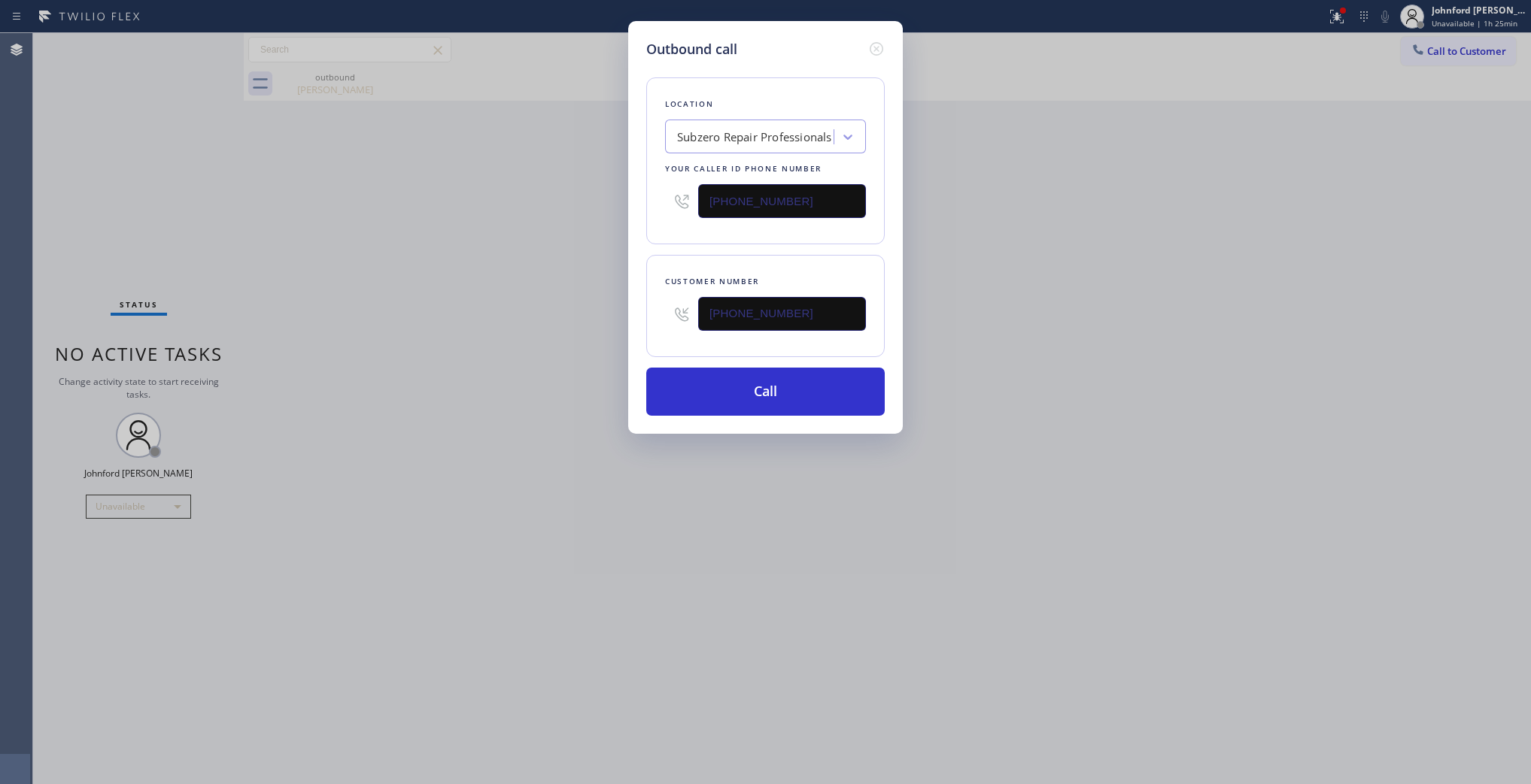
drag, startPoint x: 774, startPoint y: 205, endPoint x: 636, endPoint y: 205, distance: 138.0
click at [641, 205] on div "Outbound call Location Subzero Repair Professionals Your caller id phone number…" at bounding box center [766, 227] width 275 height 413
paste input "818) 629-1530"
type input "(818) 629-1530"
click at [365, 205] on div "Outbound call Location Subzero Repair Professionals Your caller id phone number…" at bounding box center [765, 392] width 1531 height 784
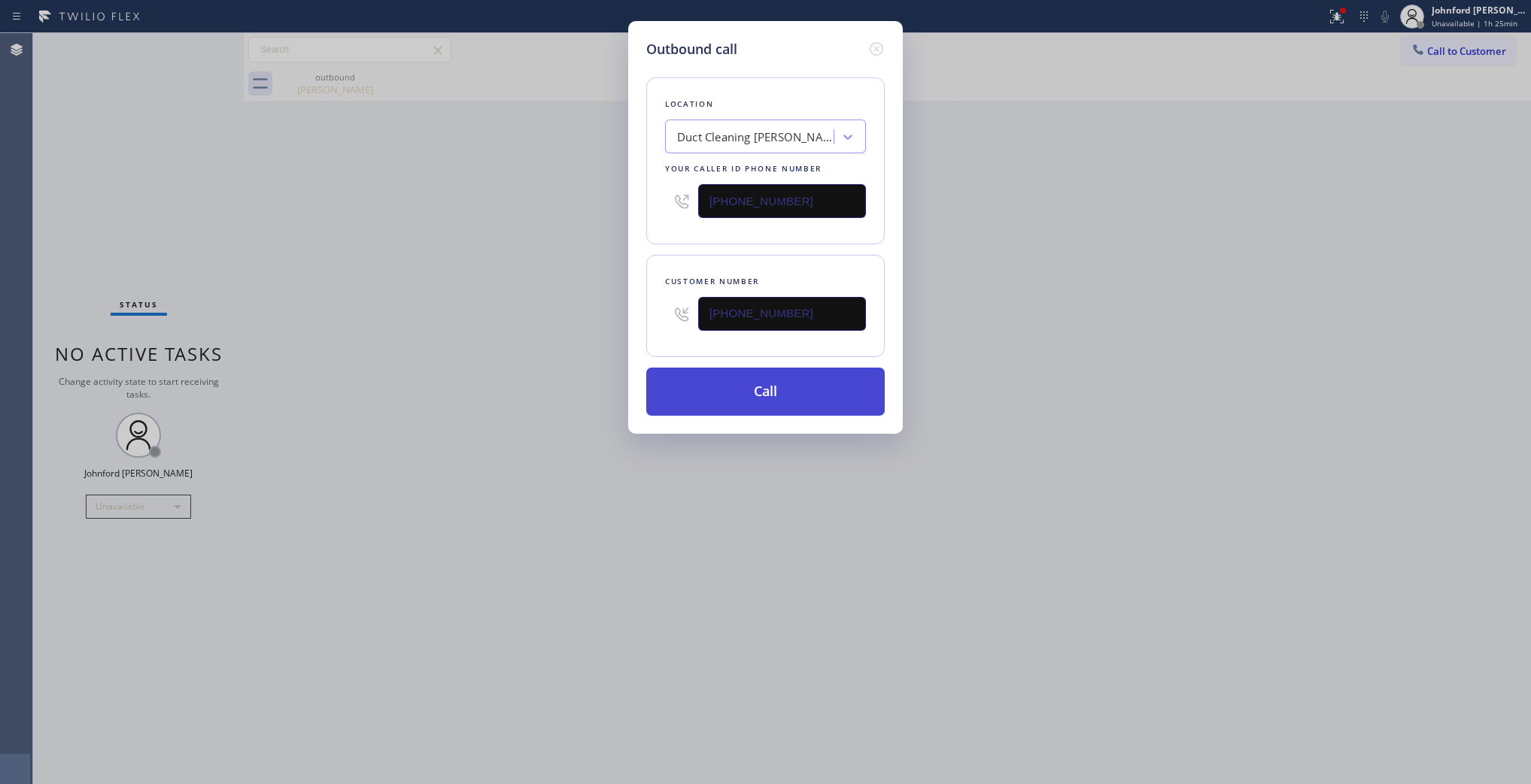
click at [720, 397] on button "Call" at bounding box center [765, 392] width 238 height 48
drag, startPoint x: 952, startPoint y: 373, endPoint x: 995, endPoint y: 194, distance: 184.1
click at [977, 355] on div "Outbound call Location Duct Cleaning Peterson Woodland Hills Your caller id pho…" at bounding box center [765, 392] width 1531 height 784
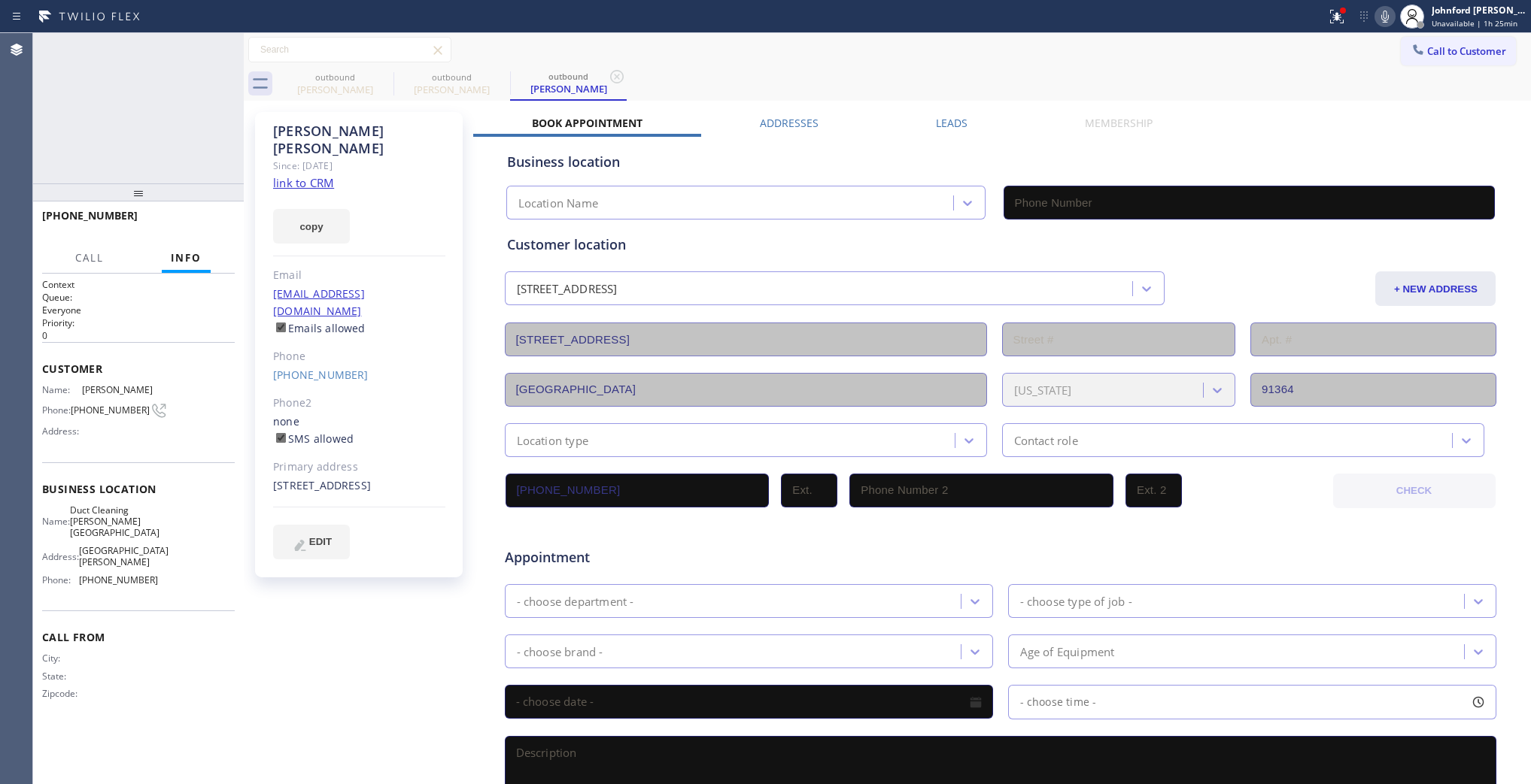
type input "(818) 629-1530"
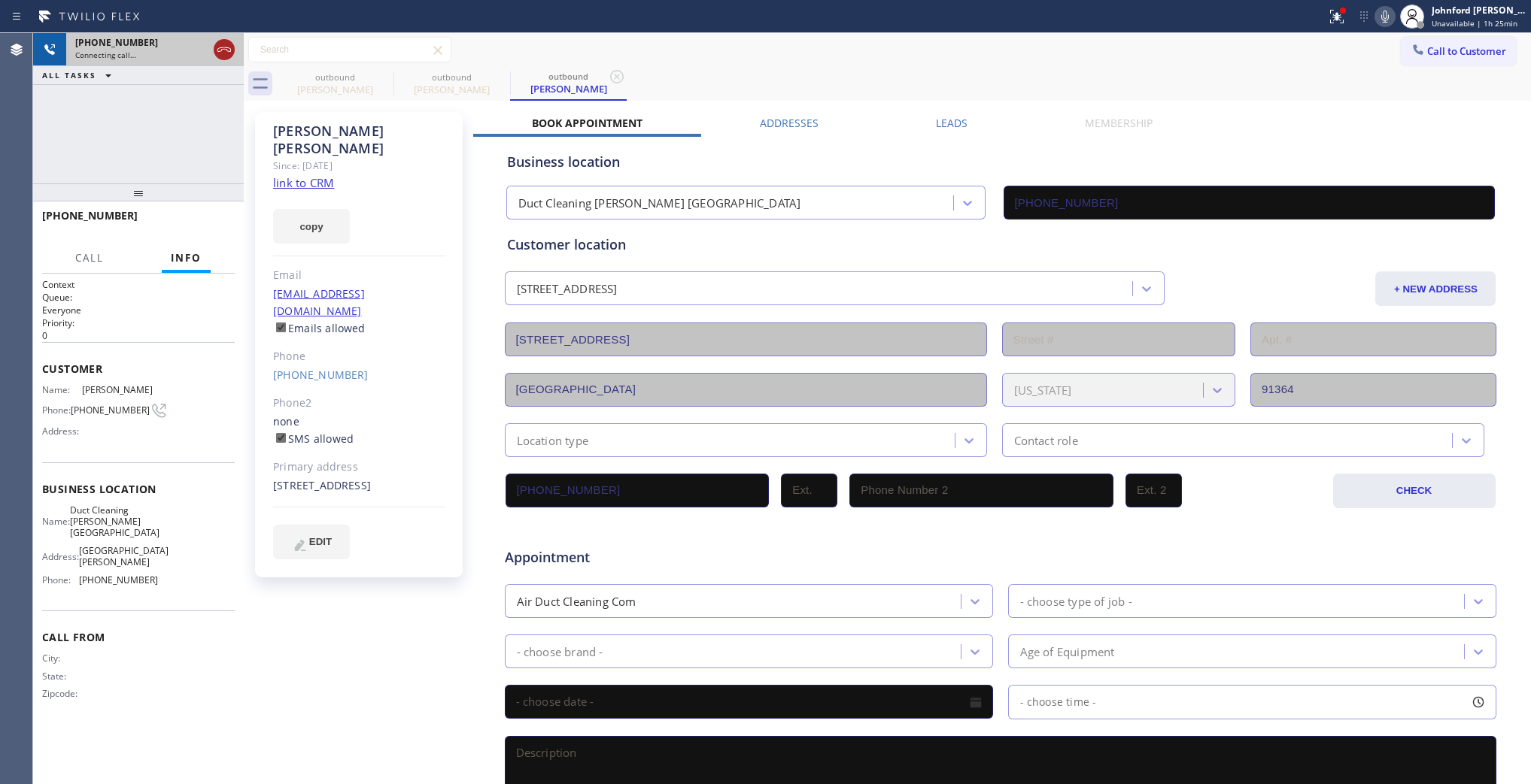
click at [227, 51] on icon at bounding box center [223, 49] width 18 height 18
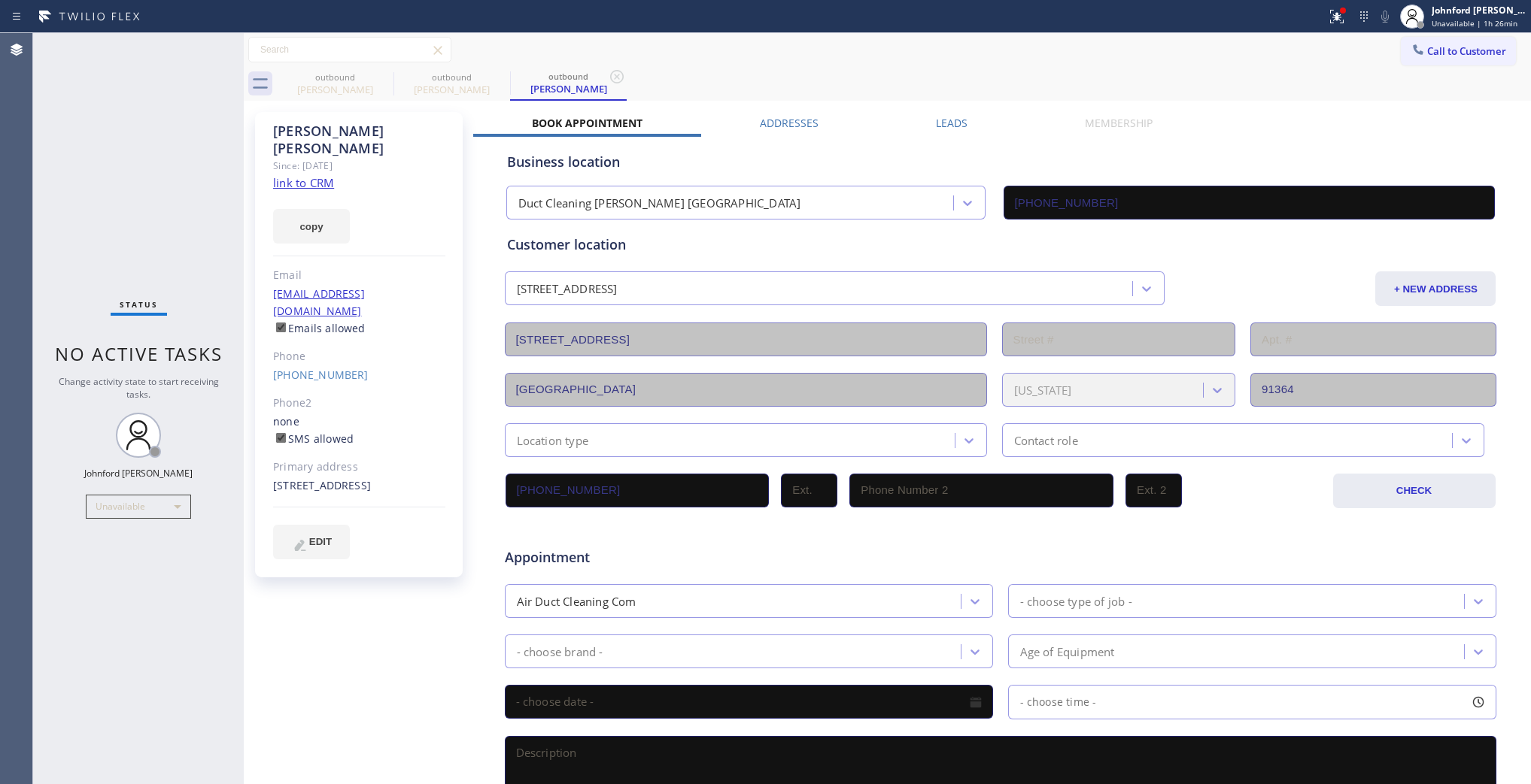
click at [1020, 74] on div "outbound Greg Martin outbound Trisha Rooney outbound Trisha Rooney" at bounding box center [904, 83] width 1255 height 34
drag, startPoint x: 1314, startPoint y: 16, endPoint x: 1303, endPoint y: 24, distance: 13.6
click at [1310, 21] on div at bounding box center [663, 16] width 1314 height 24
click at [1309, 24] on div at bounding box center [663, 16] width 1314 height 24
drag, startPoint x: 1340, startPoint y: 18, endPoint x: 1325, endPoint y: 19, distance: 15.0
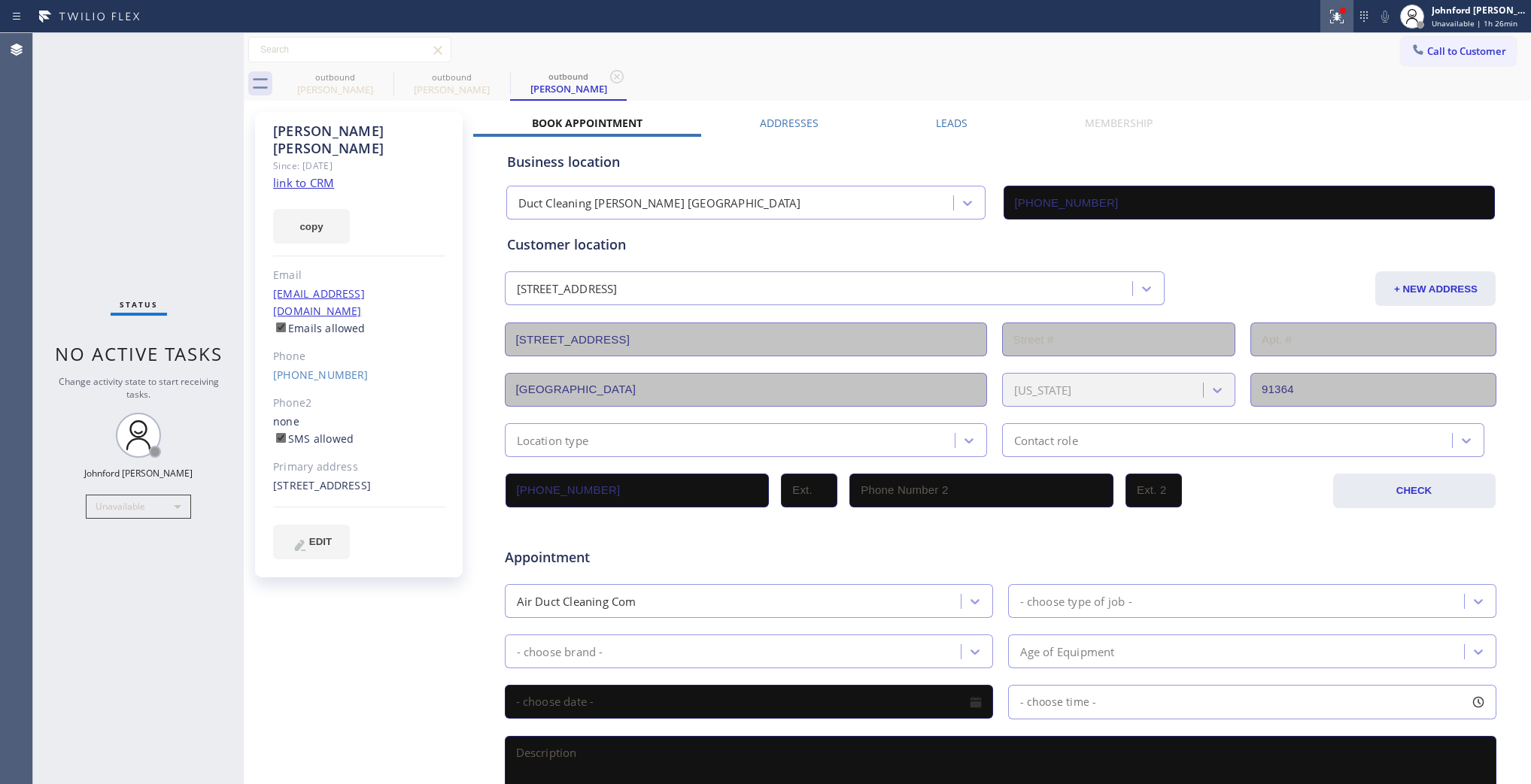
click at [1341, 17] on icon at bounding box center [1336, 16] width 18 height 18
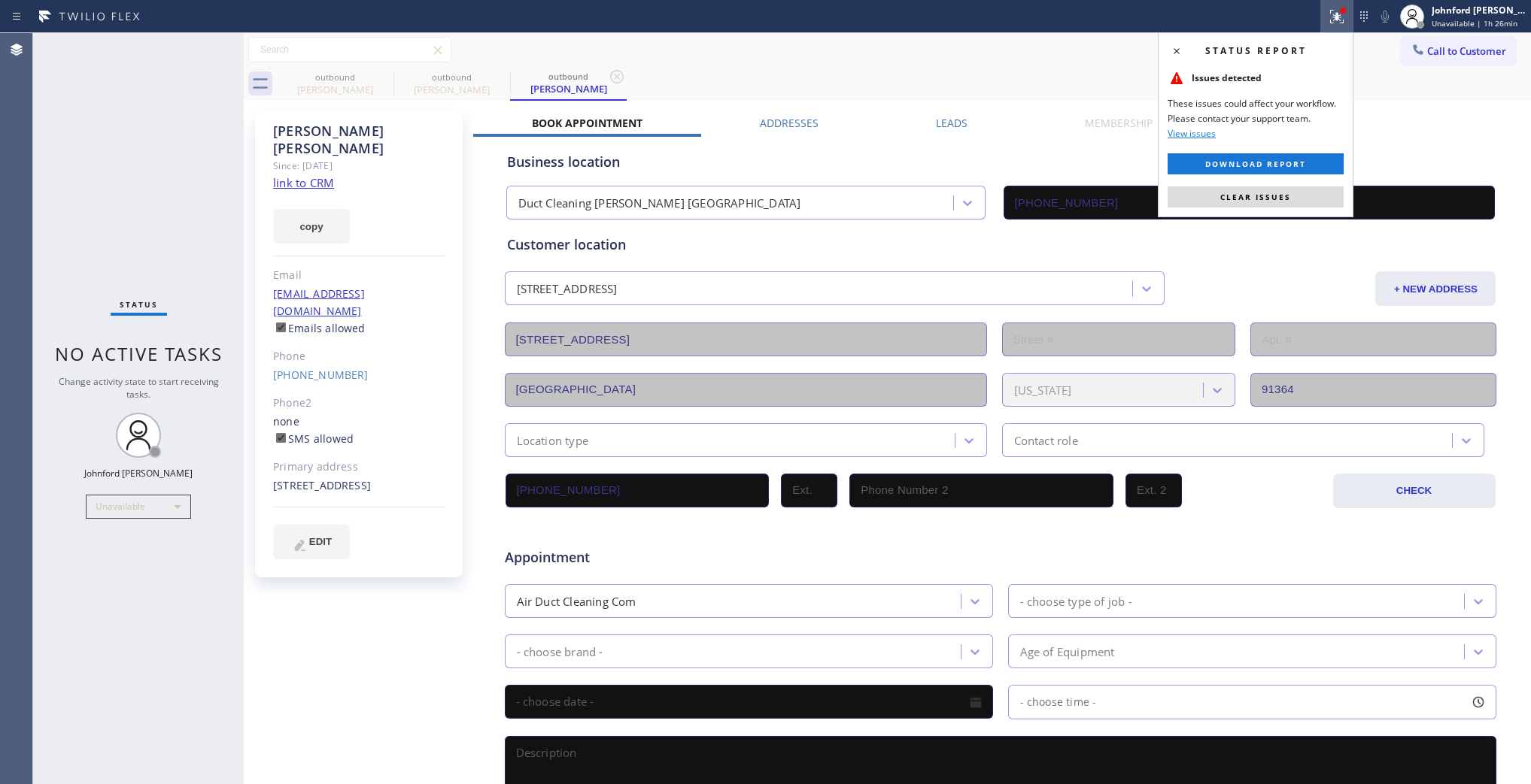
drag, startPoint x: 1328, startPoint y: 203, endPoint x: 1142, endPoint y: 92, distance: 216.6
click at [1323, 207] on button "Clear issues" at bounding box center [1255, 196] width 176 height 21
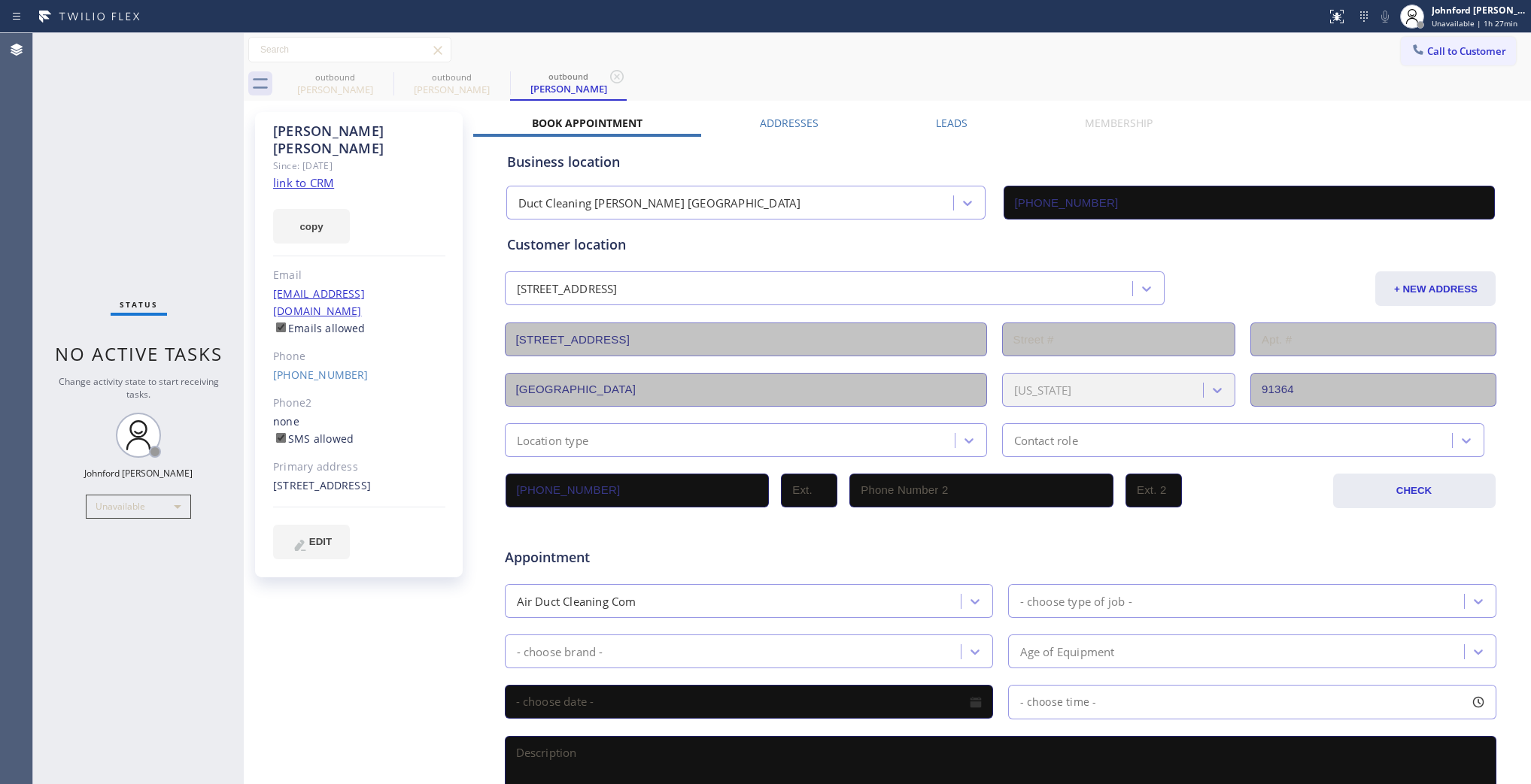
drag, startPoint x: 1437, startPoint y: 53, endPoint x: 1405, endPoint y: 47, distance: 32.6
click at [1427, 47] on span "Call to Customer" at bounding box center [1467, 51] width 79 height 13
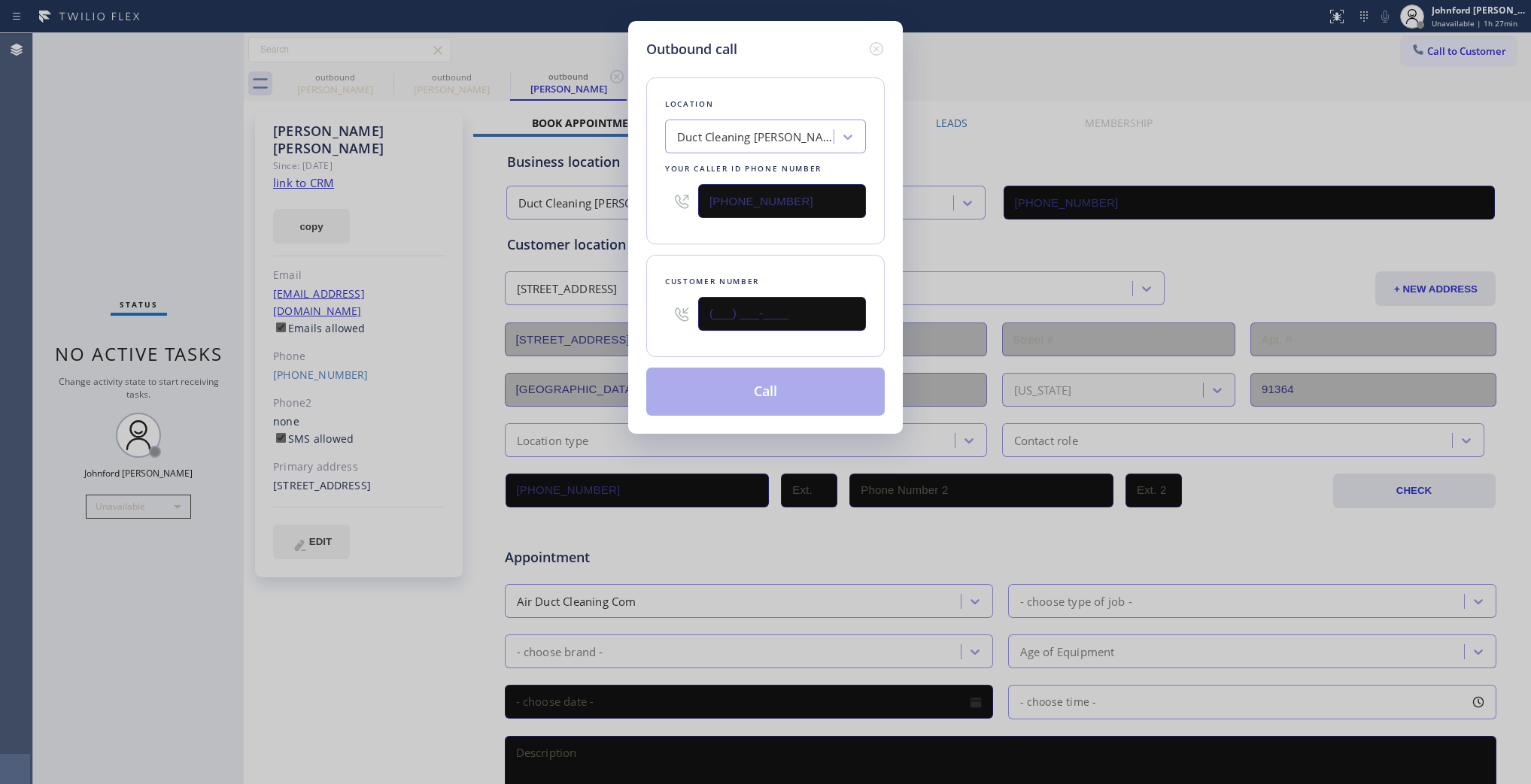
drag, startPoint x: 832, startPoint y: 298, endPoint x: 719, endPoint y: 317, distance: 114.6
click at [722, 317] on input "(___) ___-____" at bounding box center [782, 314] width 168 height 34
paste input "84) 728-7234"
paste input "text"
drag, startPoint x: 838, startPoint y: 317, endPoint x: 653, endPoint y: 314, distance: 185.0
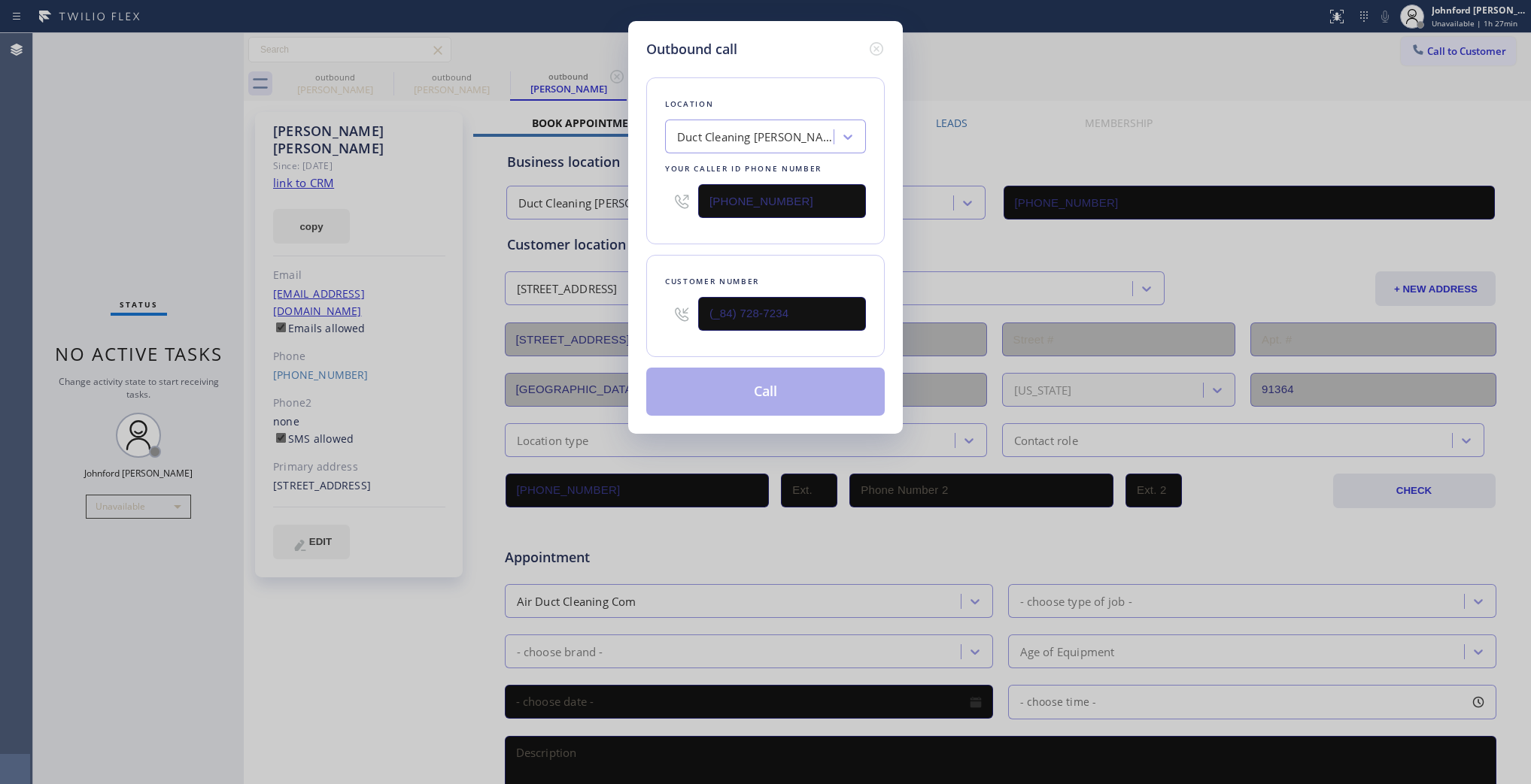
click at [653, 314] on div "Customer number (_84) 728-7234" at bounding box center [765, 306] width 238 height 102
paste input "847) 287-234"
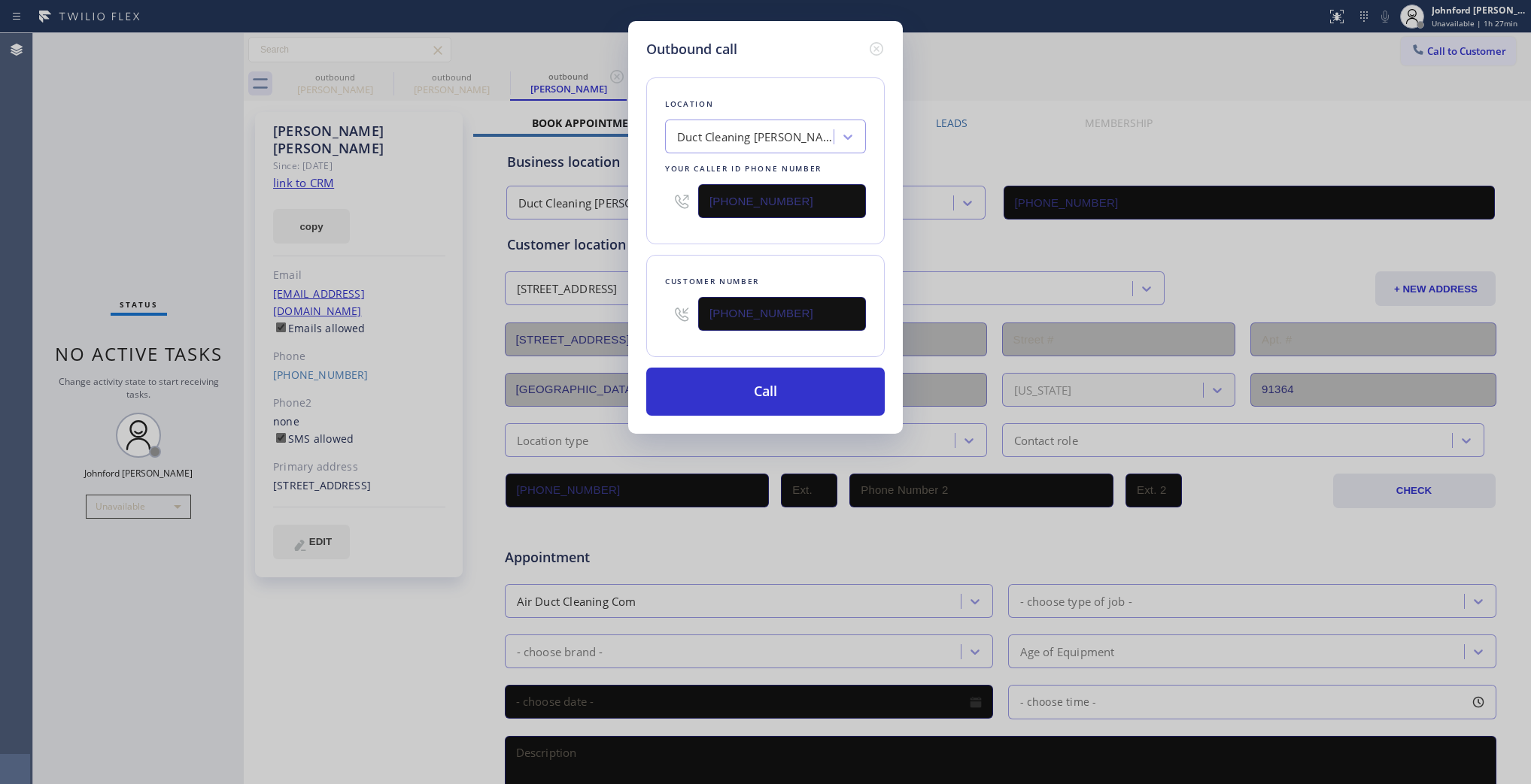
type input "(847) 287-2344"
drag, startPoint x: 742, startPoint y: 204, endPoint x: 633, endPoint y: 205, distance: 109.0
click at [633, 205] on div "Outbound call Location Duct Cleaning Peterson Woodland Hills Your caller id pho…" at bounding box center [766, 227] width 275 height 413
paste input "323) 844-0508"
type input "(323) 844-0508"
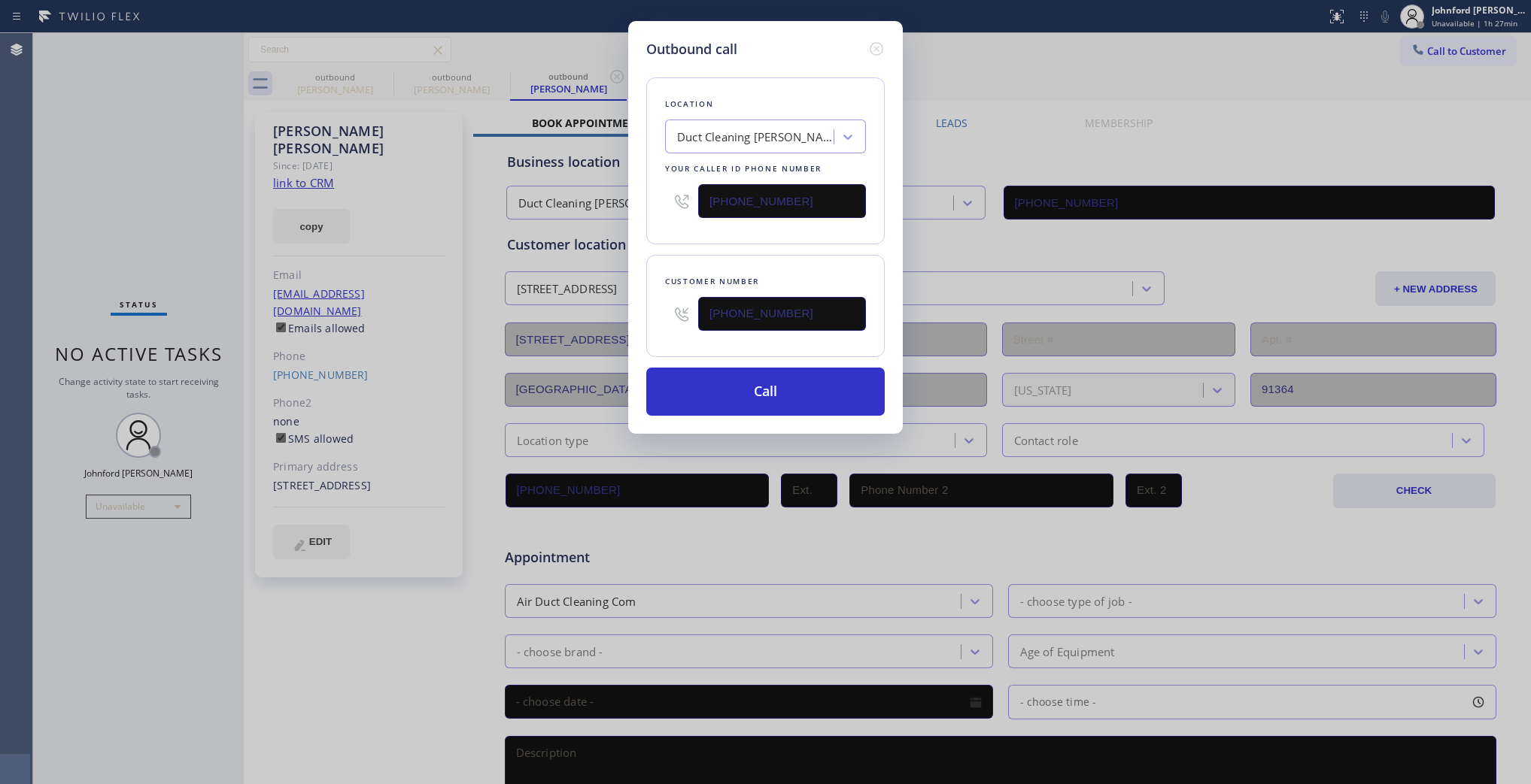
click at [670, 257] on div "Customer number (847) 287-2344" at bounding box center [765, 306] width 238 height 102
click at [749, 395] on button "Call" at bounding box center [765, 392] width 238 height 48
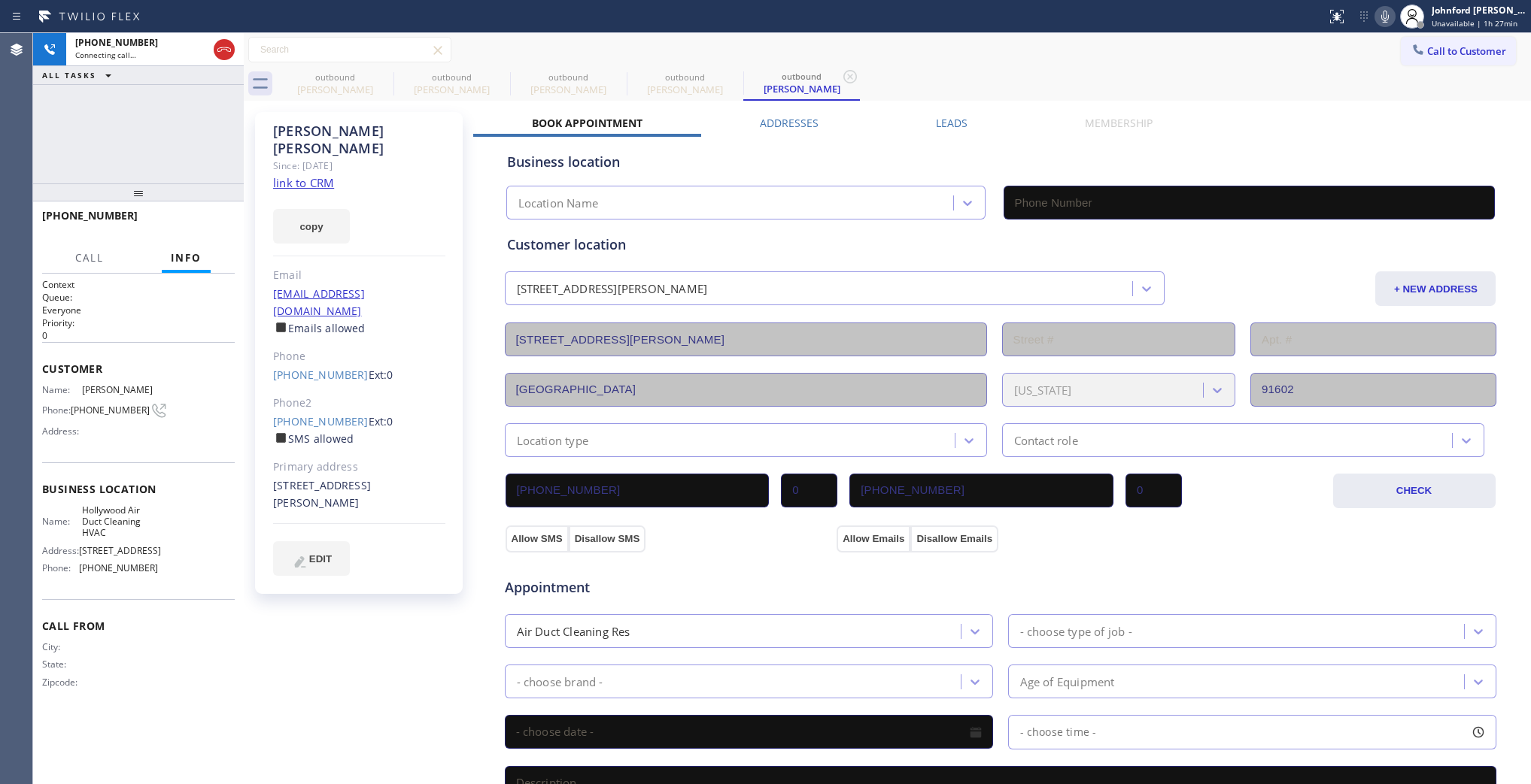
type input "(323) 844-0508"
click at [197, 227] on span "HANG UP" at bounding box center [200, 222] width 46 height 11
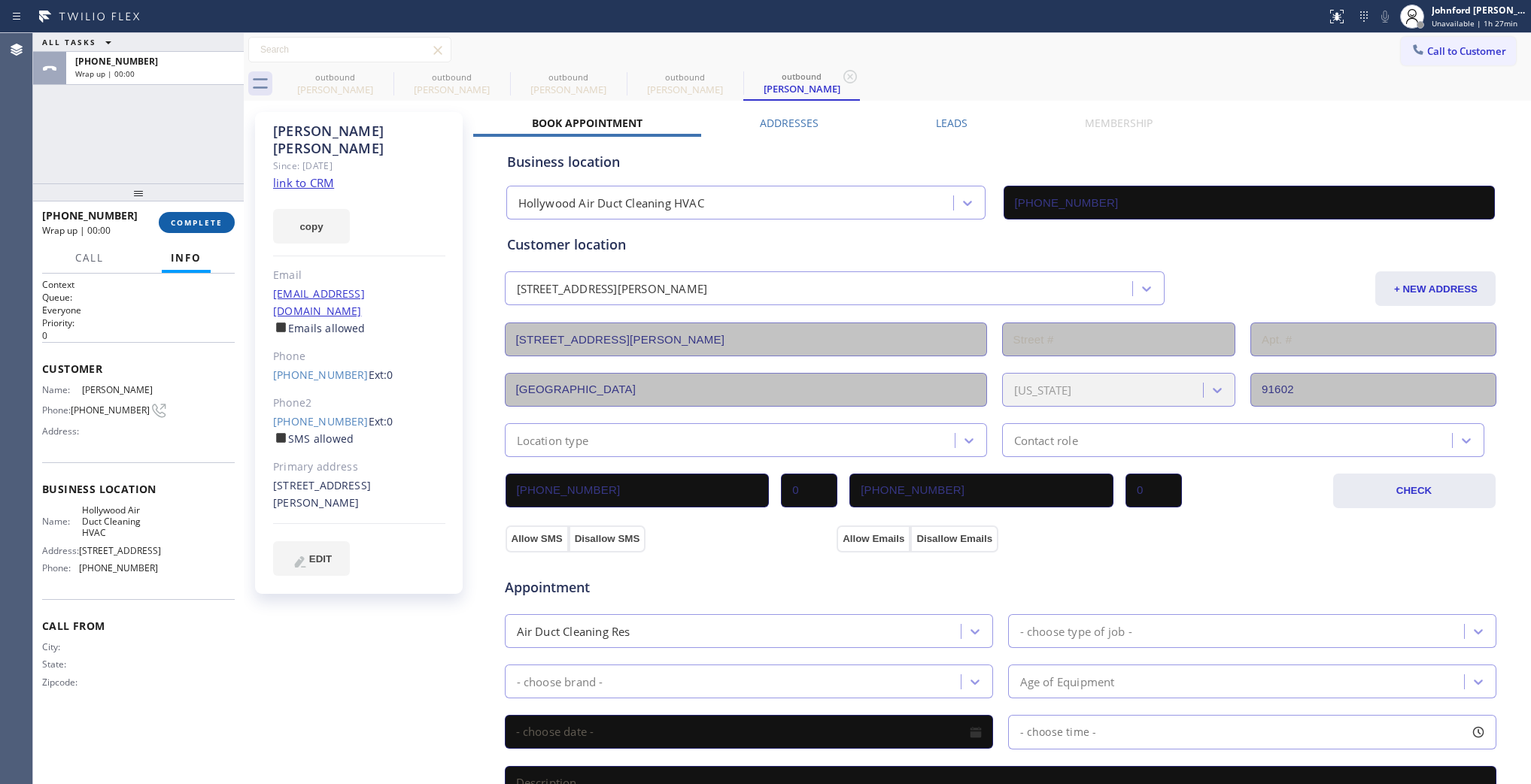
click at [197, 227] on span "COMPLETE" at bounding box center [197, 222] width 52 height 11
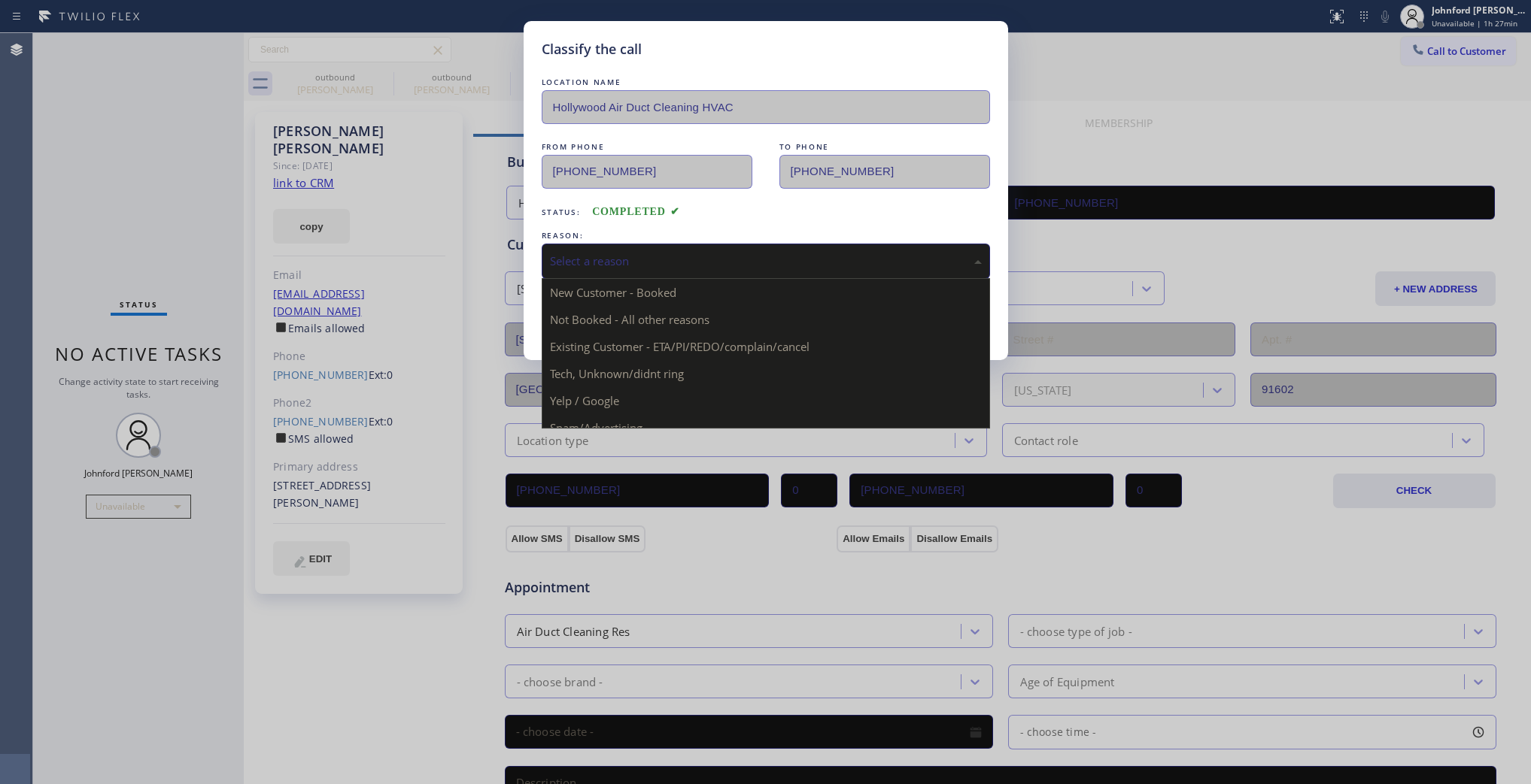
click at [656, 264] on div "Select a reason" at bounding box center [766, 261] width 432 height 18
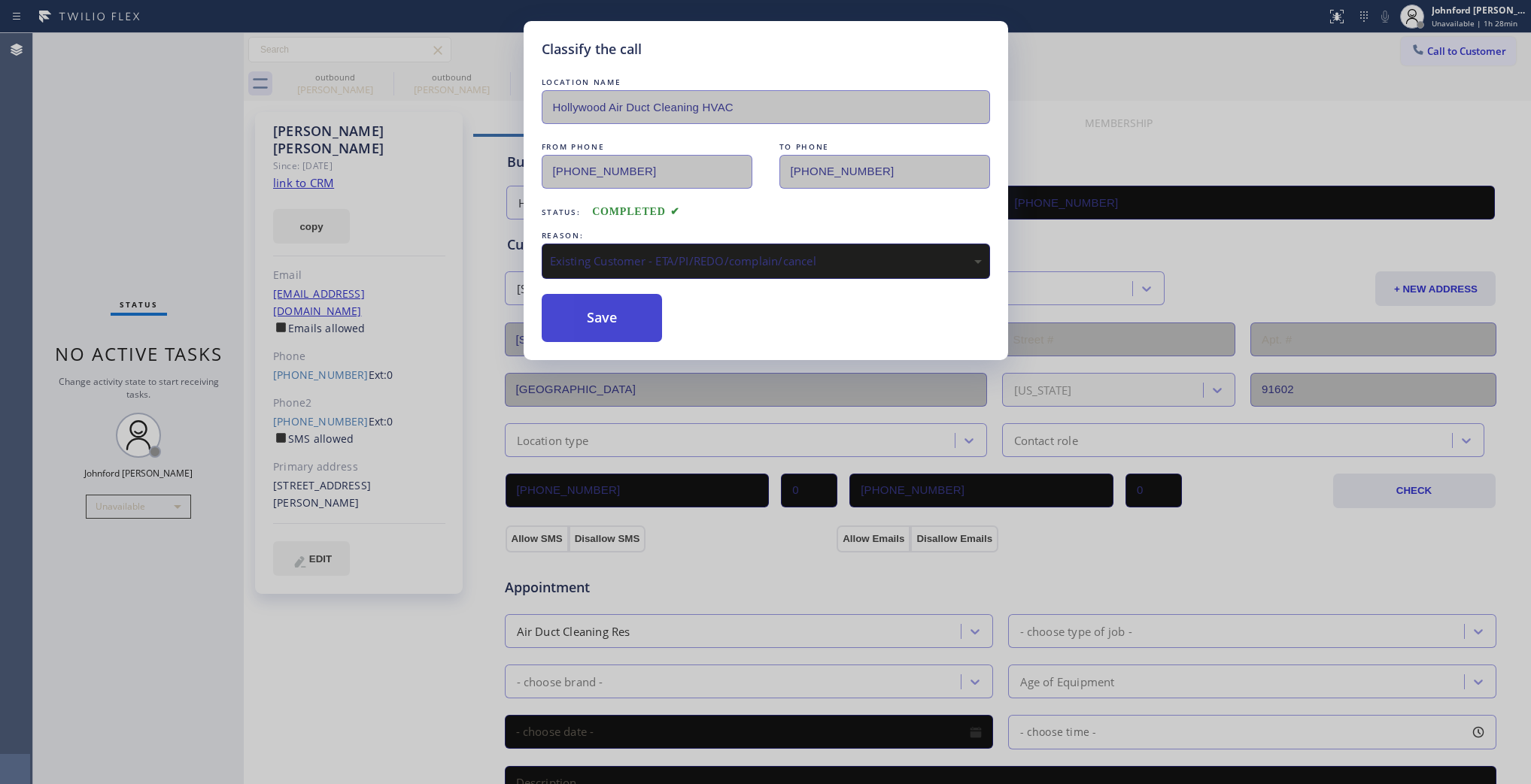
click at [615, 320] on button "Save" at bounding box center [602, 317] width 121 height 48
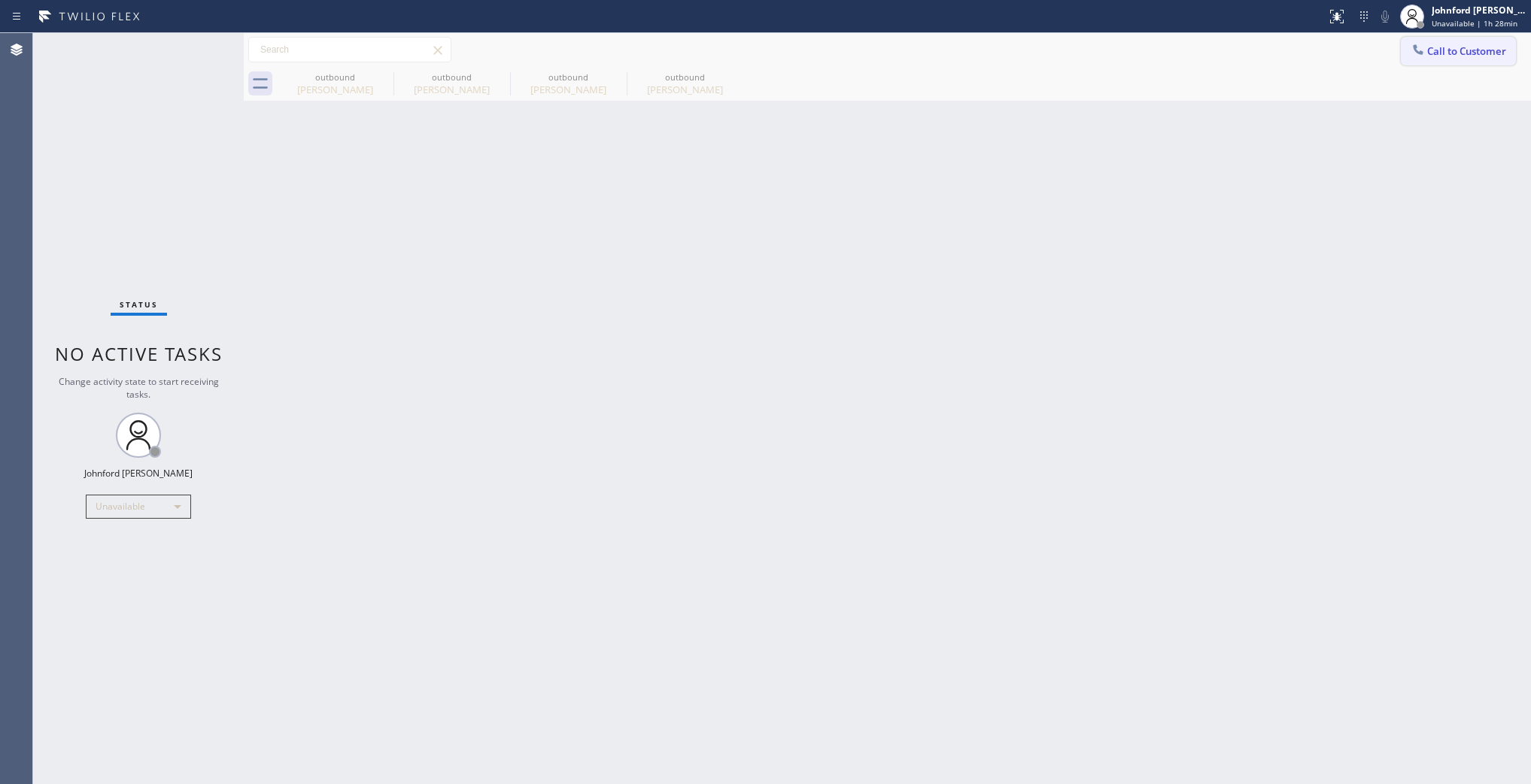
click at [1426, 59] on div at bounding box center [1418, 51] width 18 height 18
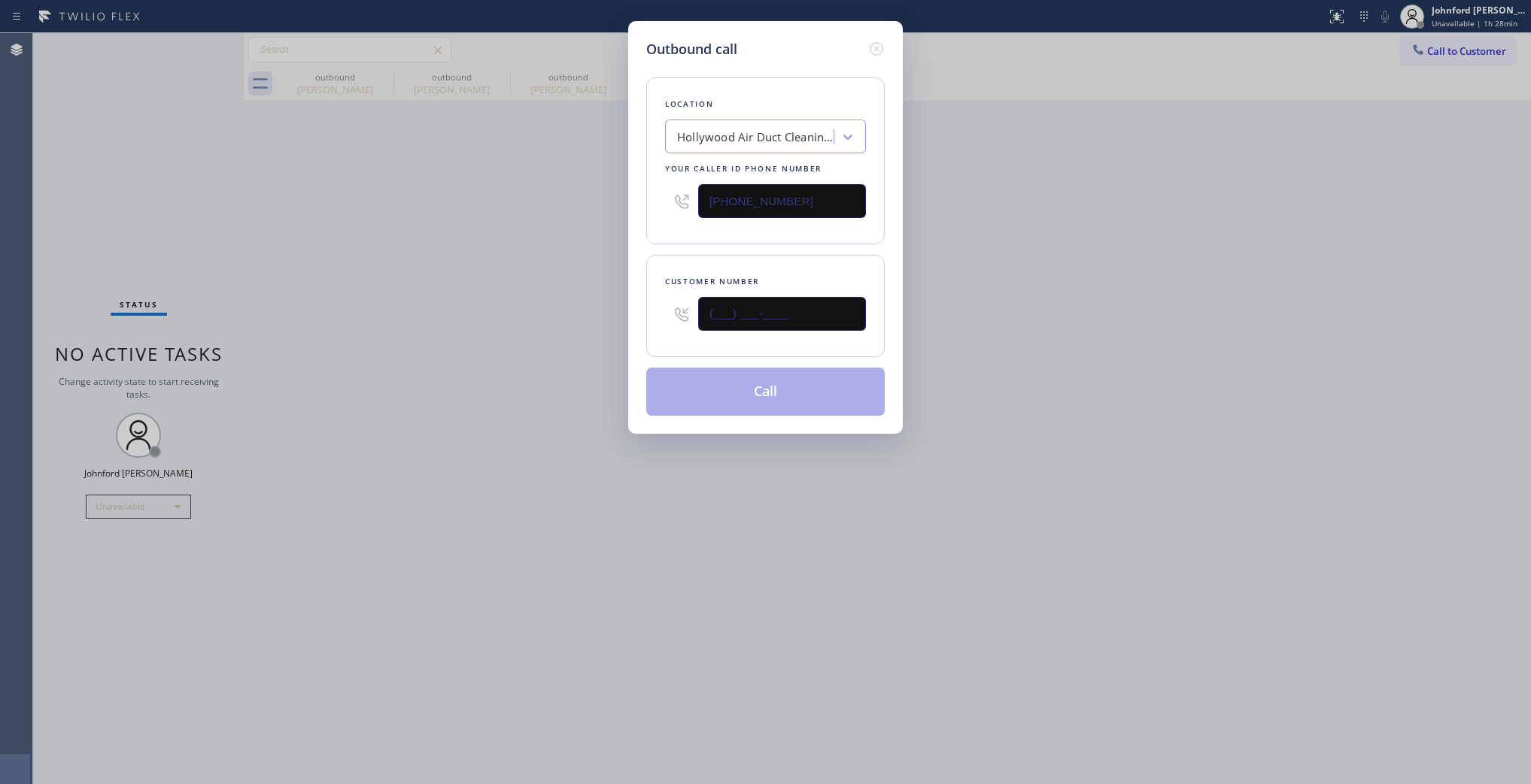
drag, startPoint x: 800, startPoint y: 311, endPoint x: 647, endPoint y: 314, distance: 153.0
click at [648, 314] on div "Customer number (___) ___-____" at bounding box center [765, 306] width 238 height 102
paste input "818) 324-4437"
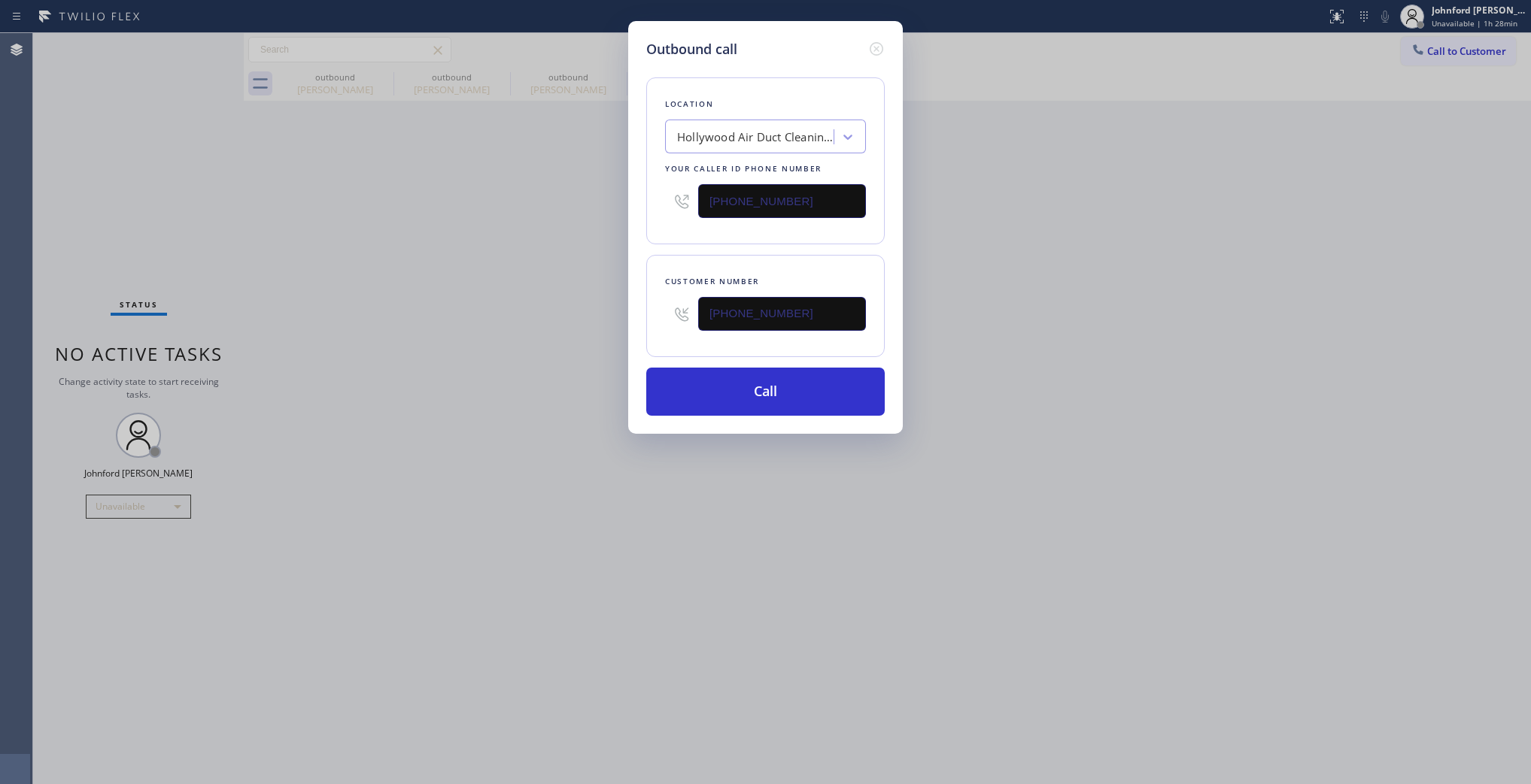
click at [1195, 403] on div "Outbound call Location Hollywood Air Duct Cleaning HVAC Your caller id phone nu…" at bounding box center [765, 392] width 1531 height 784
drag, startPoint x: 1319, startPoint y: 241, endPoint x: 1366, endPoint y: 106, distance: 142.9
click at [1326, 211] on div "Outbound call Location Hollywood Air Duct Cleaning HVAC Your caller id phone nu…" at bounding box center [765, 392] width 1531 height 784
drag, startPoint x: 802, startPoint y: 314, endPoint x: 626, endPoint y: 312, distance: 176.0
click at [626, 312] on div "Outbound call Location Hollywood Air Duct Cleaning HVAC Your caller id phone nu…" at bounding box center [765, 392] width 1531 height 784
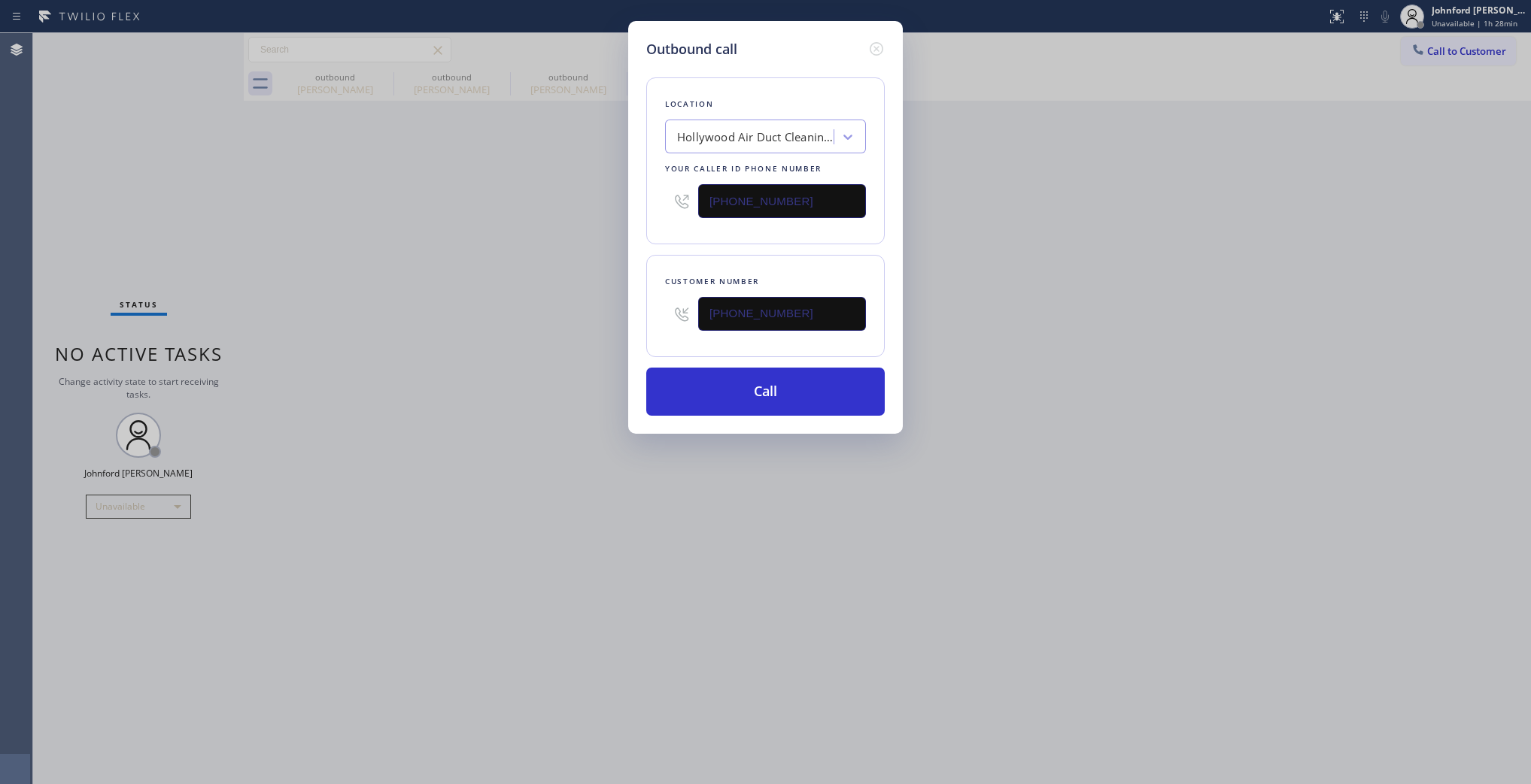
paste input "text"
type input "(818) 324-4437"
click at [972, 162] on div "Outbound call Location Hollywood Air Duct Cleaning HVAC Your caller id phone nu…" at bounding box center [765, 392] width 1531 height 784
click at [844, 381] on button "Call" at bounding box center [765, 392] width 238 height 48
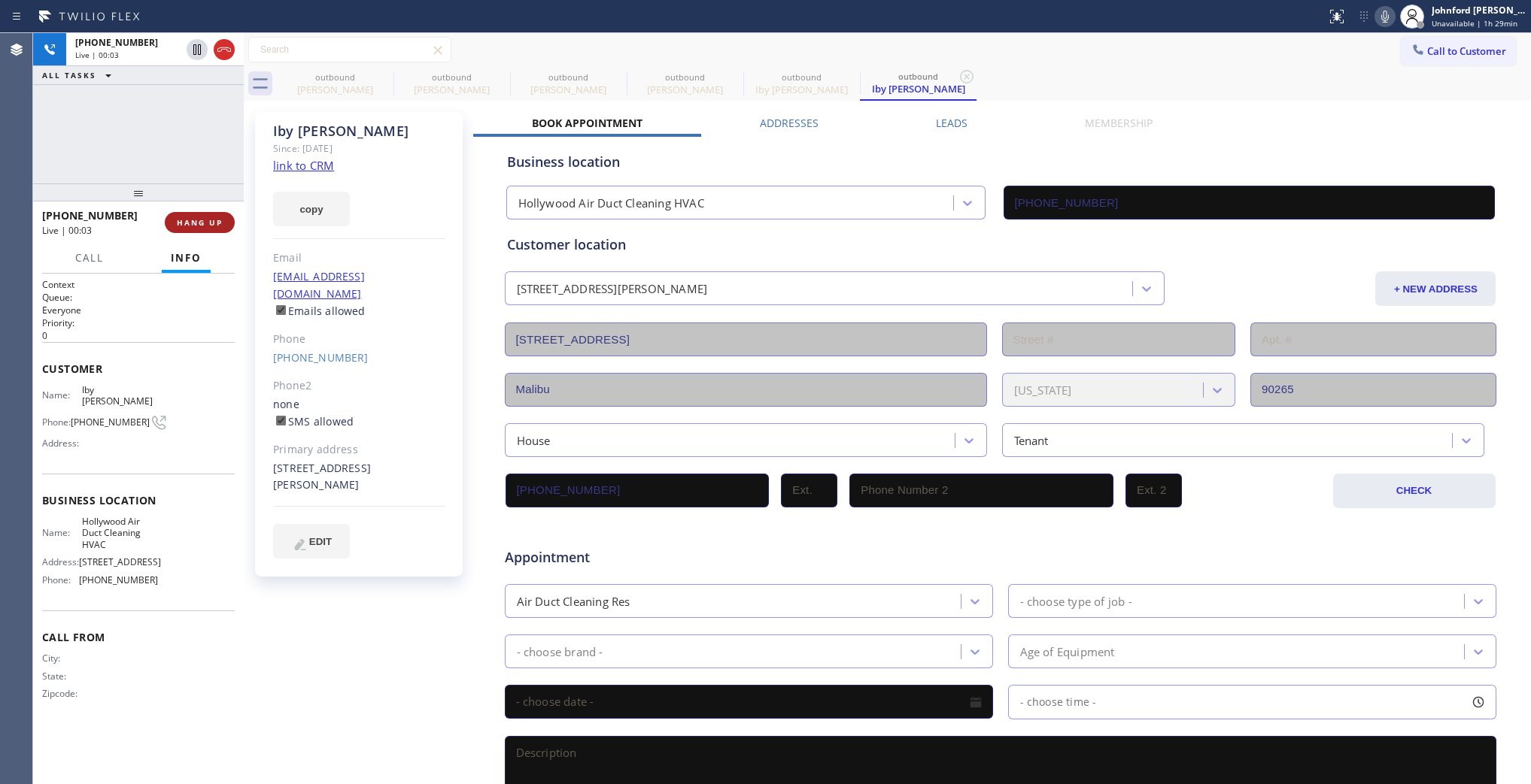
click at [222, 215] on button "HANG UP" at bounding box center [200, 222] width 70 height 21
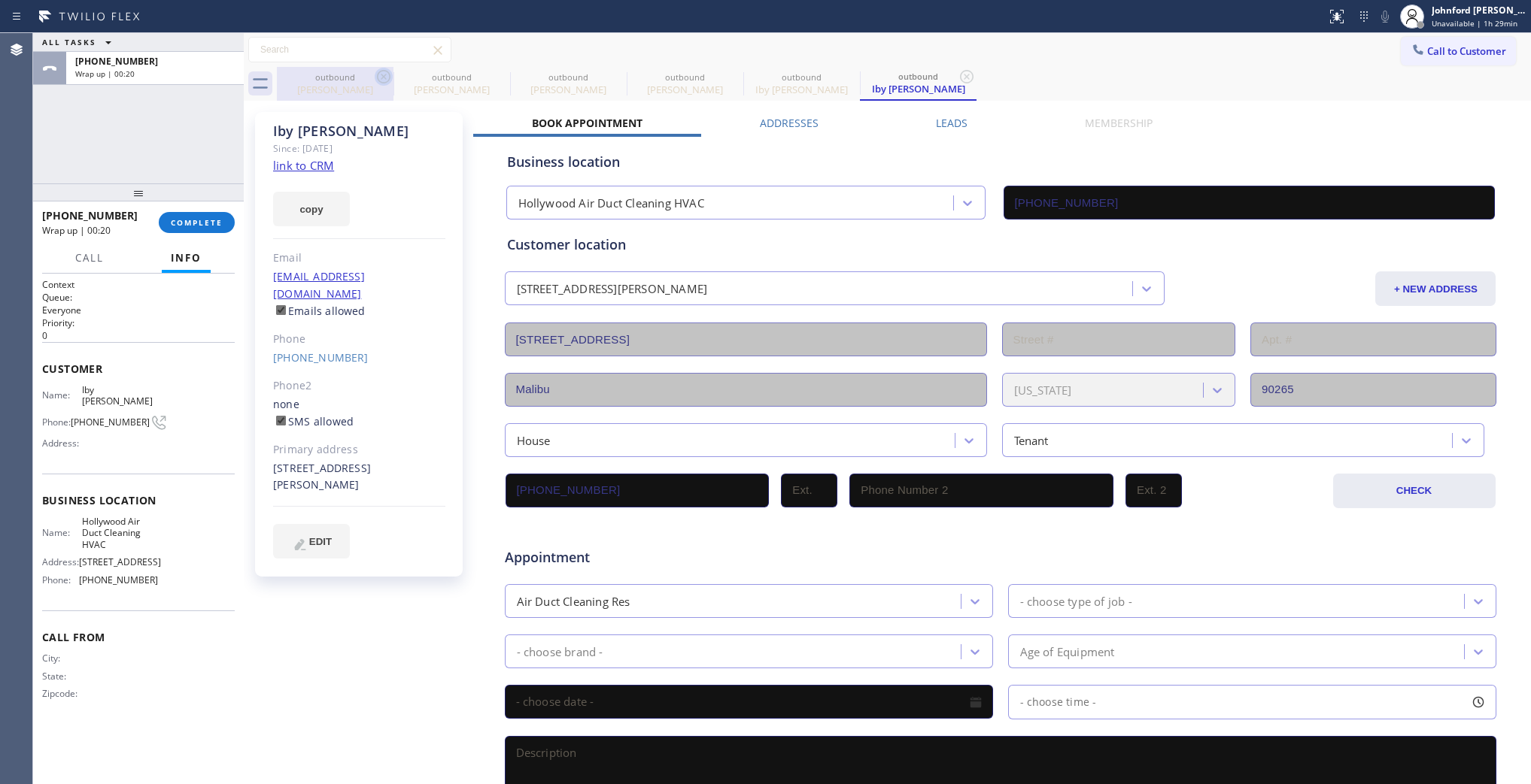
click at [377, 69] on icon at bounding box center [383, 76] width 18 height 18
click at [0, 0] on icon at bounding box center [0, 0] width 0 height 0
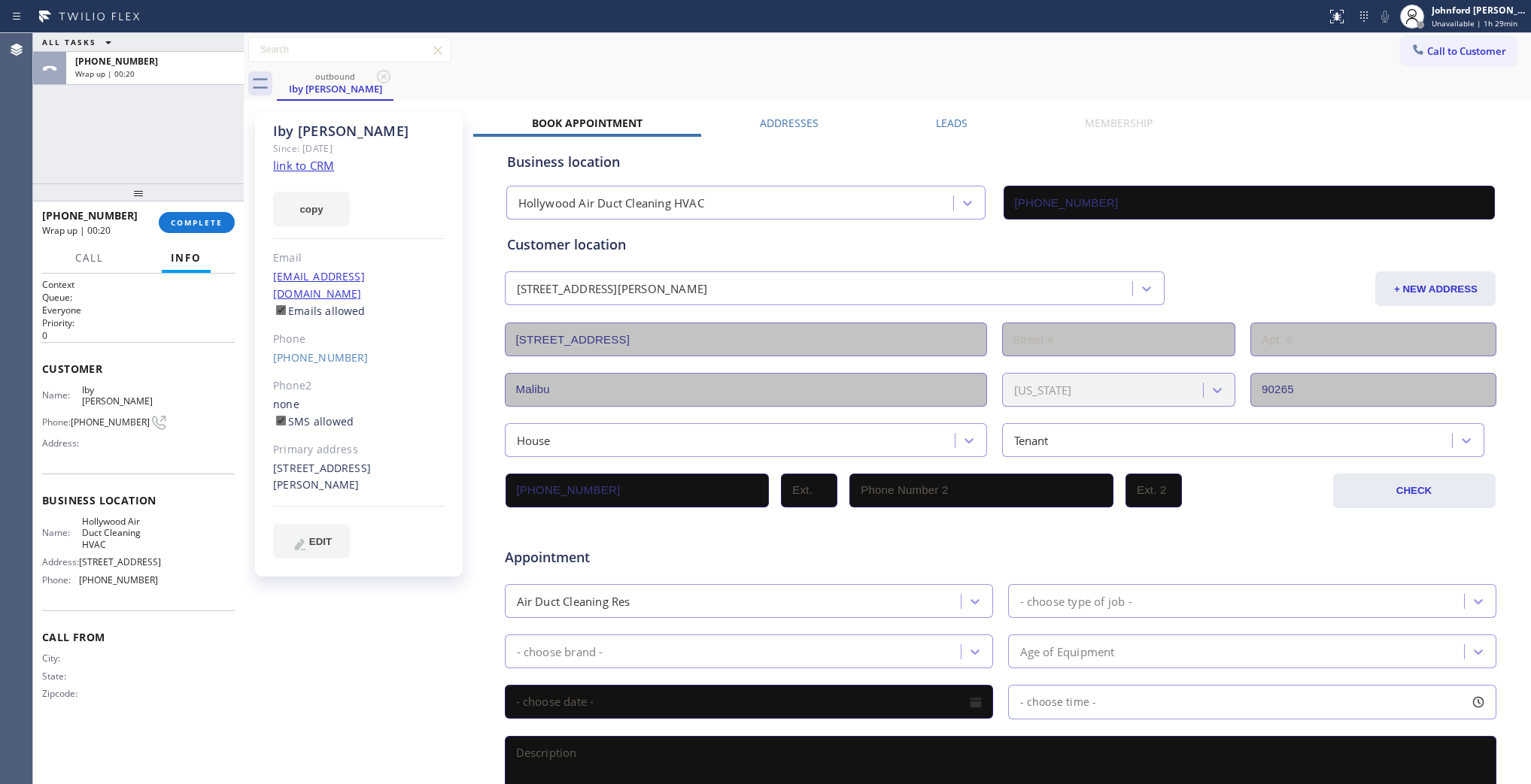
type input "(323) 844-0508"
click at [215, 211] on div "+18183244437 Wrap up | 00:22 COMPLETE" at bounding box center [138, 222] width 193 height 39
click at [211, 215] on button "COMPLETE" at bounding box center [196, 222] width 76 height 21
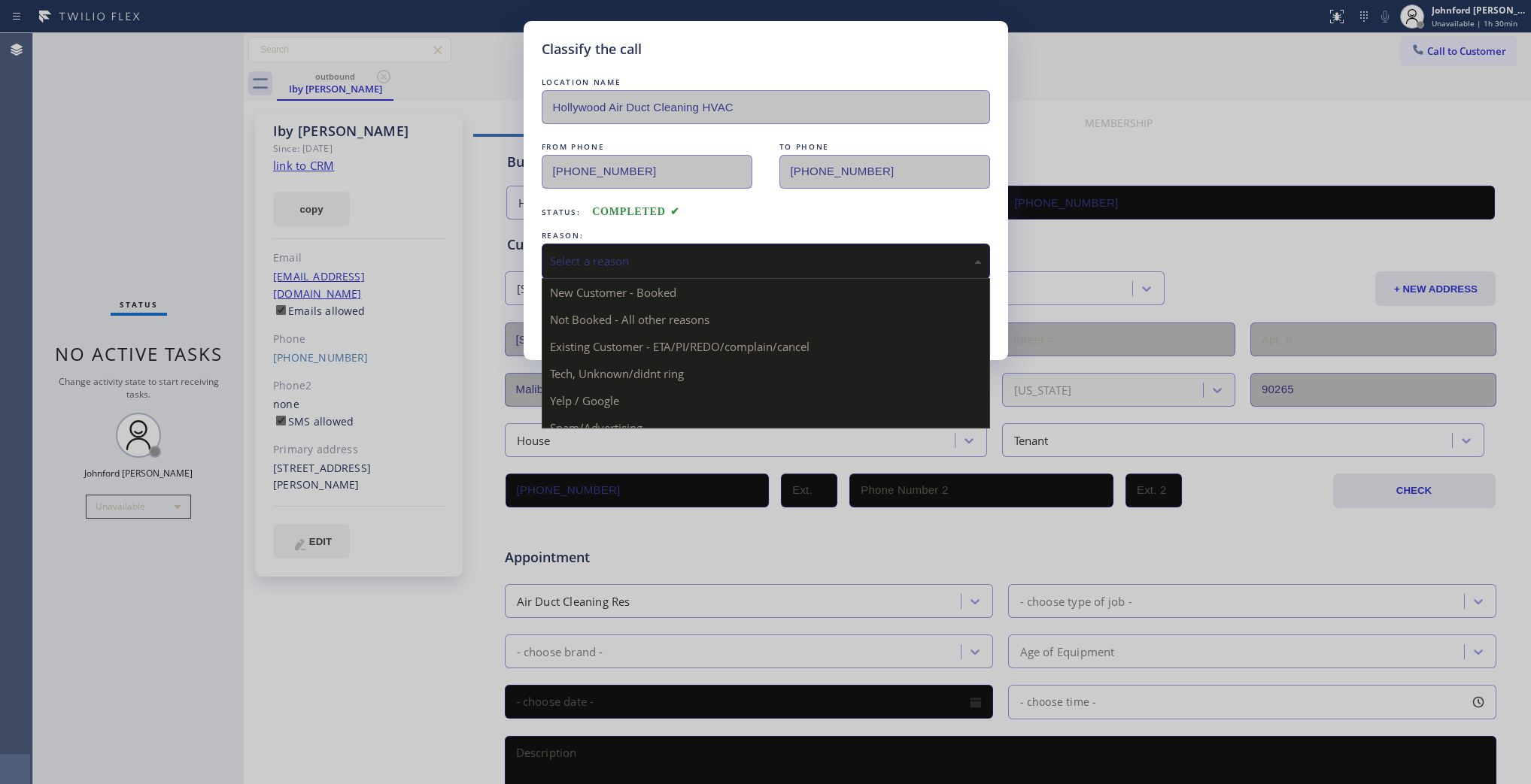
click at [731, 243] on div "Select a reason" at bounding box center [766, 261] width 448 height 35
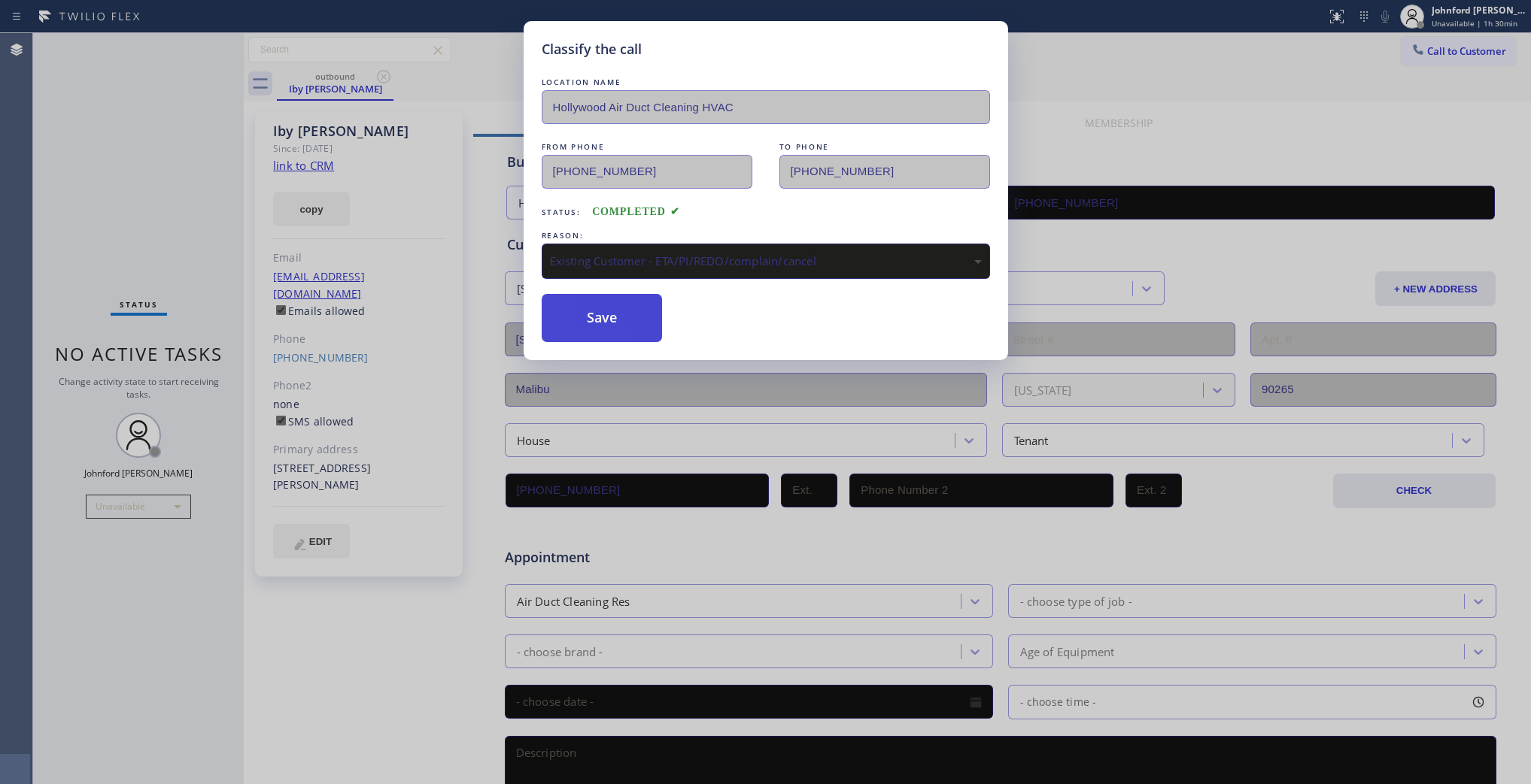
click at [644, 322] on button "Save" at bounding box center [602, 317] width 121 height 48
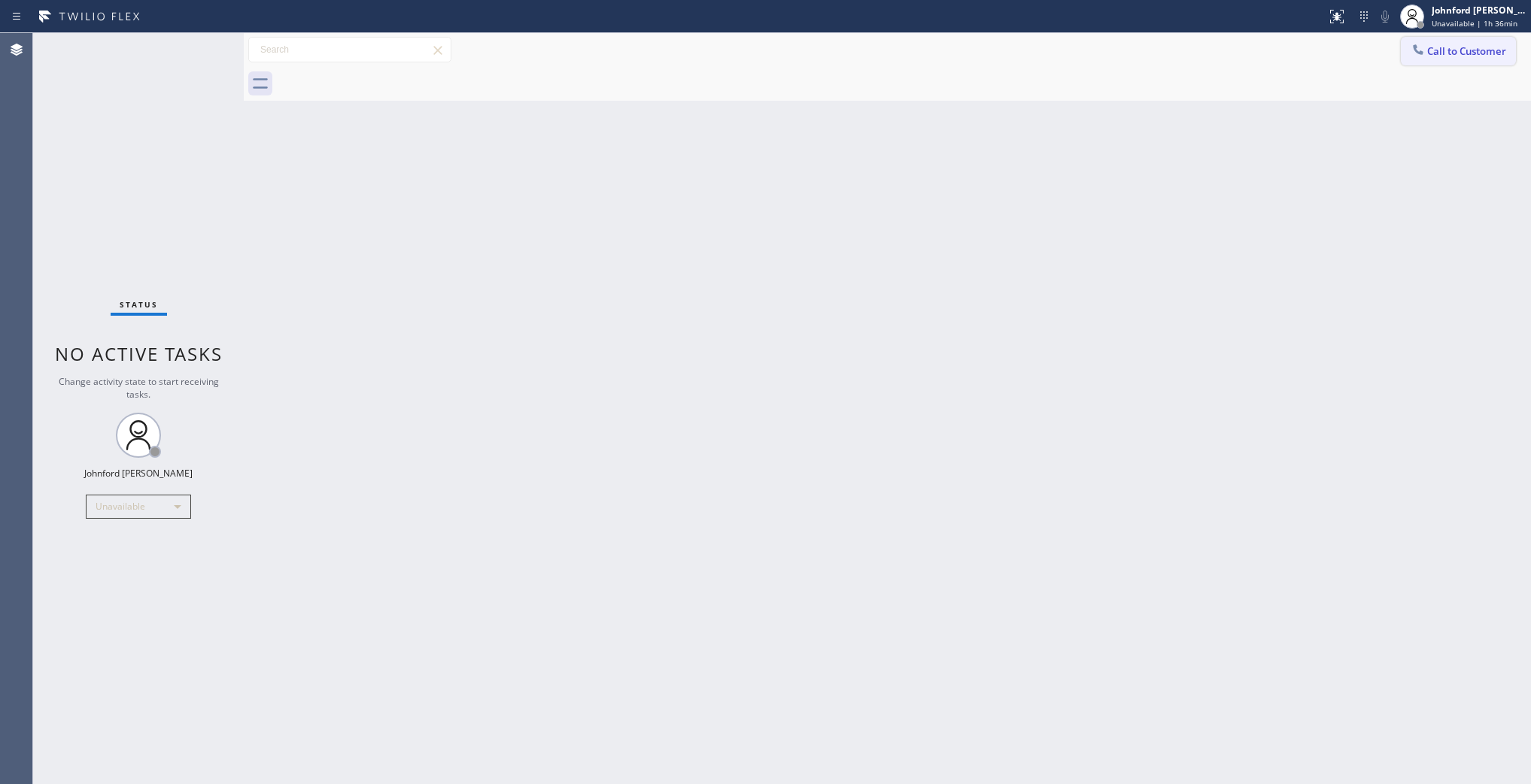
click at [1435, 61] on button "Call to Customer" at bounding box center [1459, 51] width 115 height 29
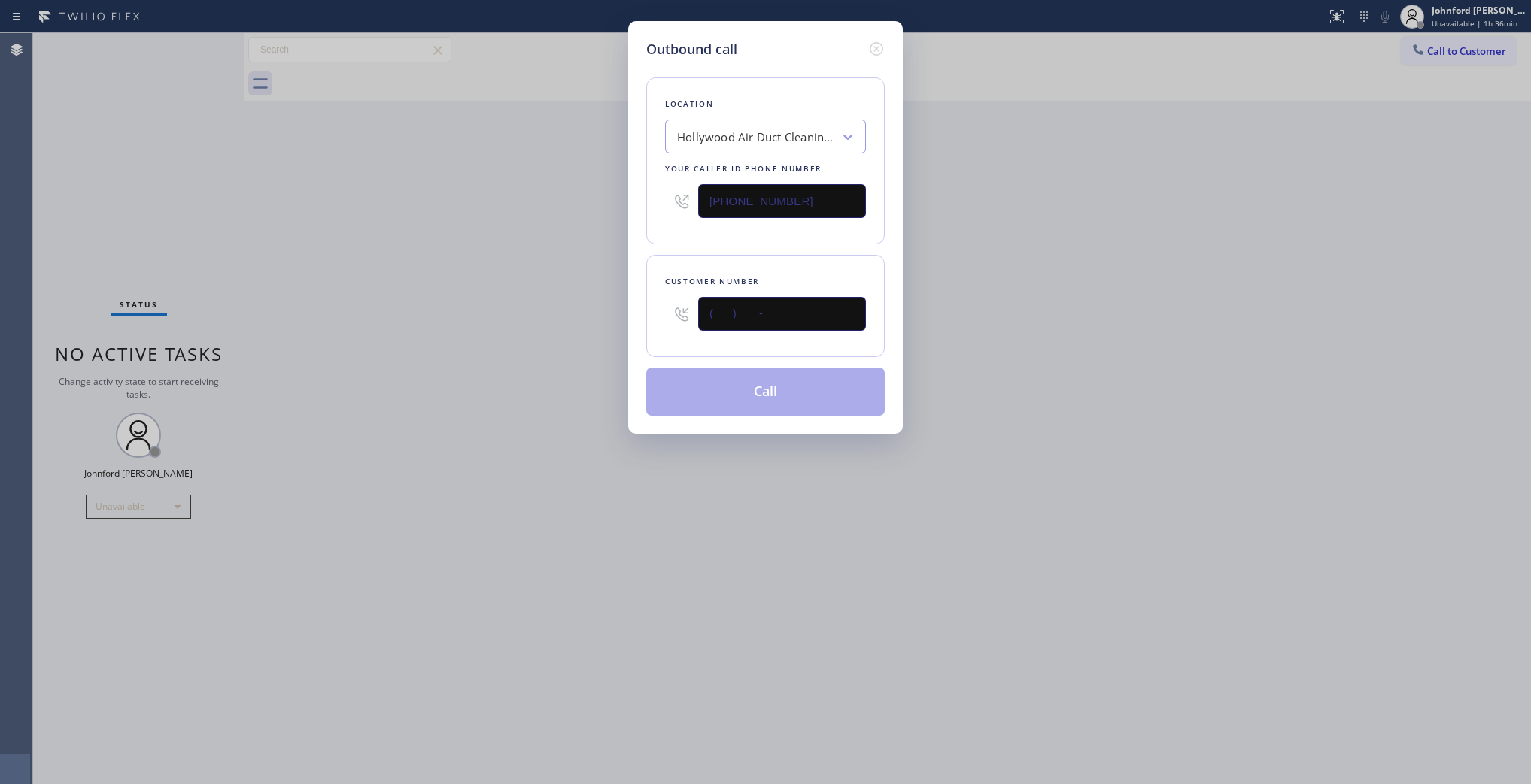
drag, startPoint x: 781, startPoint y: 308, endPoint x: 607, endPoint y: 313, distance: 174.1
click at [607, 313] on div "Outbound call Location Hollywood Air Duct Cleaning HVAC Your caller id phone nu…" at bounding box center [765, 392] width 1531 height 784
paste input "310) 923-8611"
type input "(310) 923-8611"
drag, startPoint x: 1020, startPoint y: 291, endPoint x: 1030, endPoint y: 259, distance: 33.5
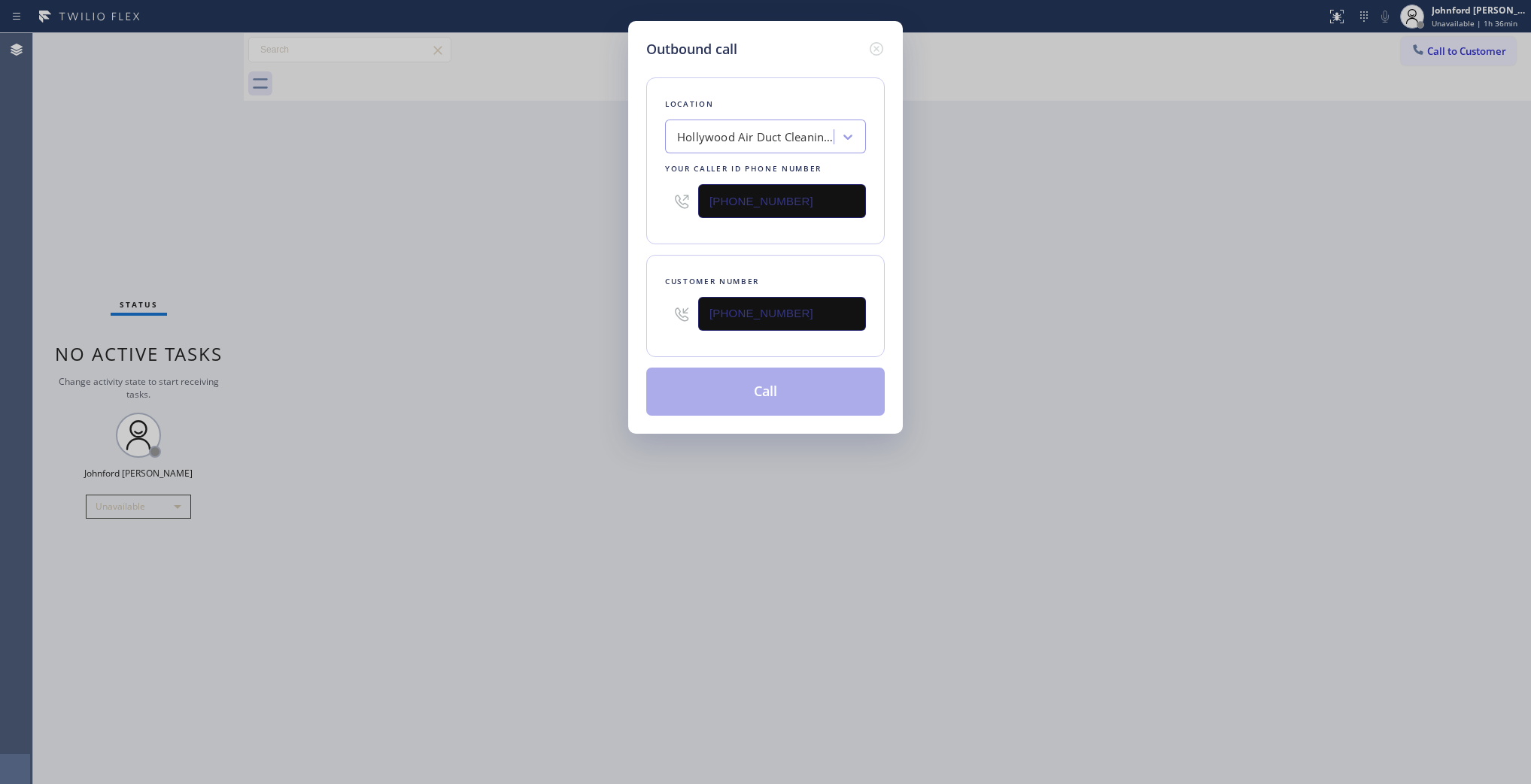
click at [1029, 269] on div "Outbound call Location Hollywood Air Duct Cleaning HVAC Your caller id phone nu…" at bounding box center [765, 392] width 1531 height 784
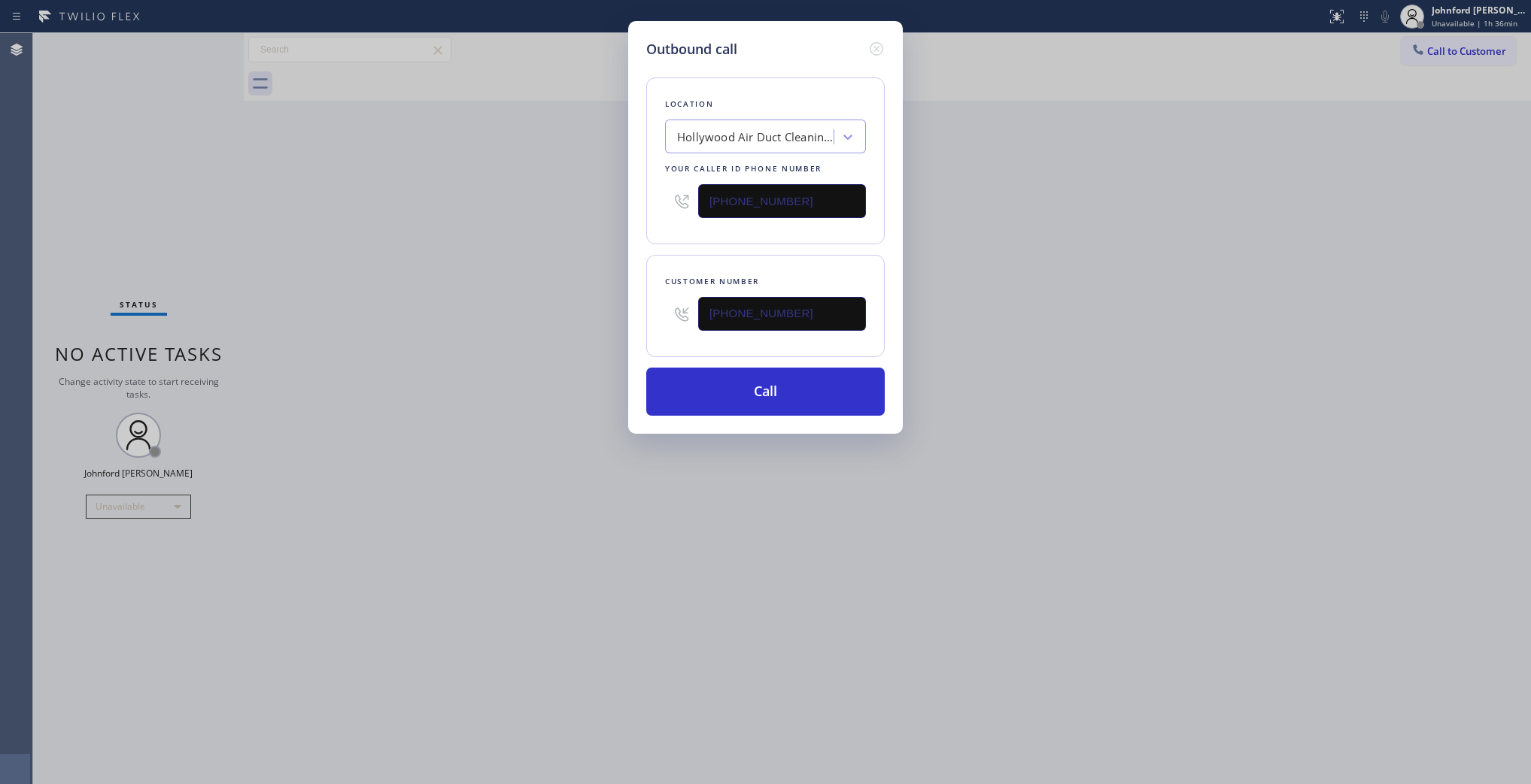
click at [1123, 387] on div "Outbound call Location Hollywood Air Duct Cleaning HVAC Your caller id phone nu…" at bounding box center [765, 392] width 1531 height 784
drag, startPoint x: 784, startPoint y: 200, endPoint x: 568, endPoint y: 201, distance: 216.0
click at [587, 200] on div "Outbound call Location Hollywood Air Duct Cleaning HVAC Your caller id phone nu…" at bounding box center [765, 392] width 1531 height 784
paste input "800) 686-503"
type input "[PHONE_NUMBER]"
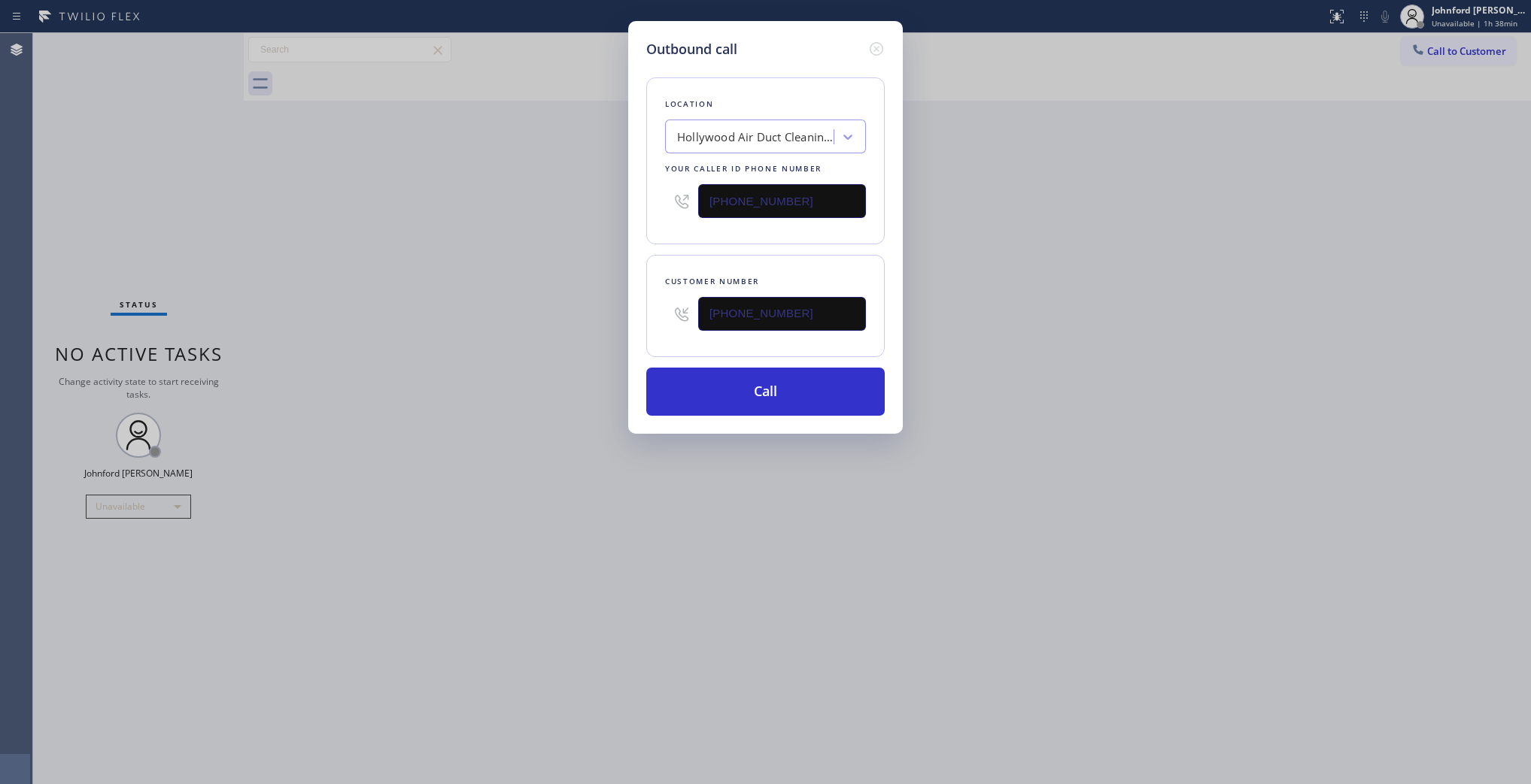
click at [550, 213] on div "Outbound call Location Hollywood Air Duct Cleaning HVAC Your caller id phone nu…" at bounding box center [765, 392] width 1531 height 784
click at [1433, 49] on div "Outbound call Location 5 Star Air Your caller id phone number (800) 686-5038 Cu…" at bounding box center [765, 392] width 1531 height 784
drag, startPoint x: 749, startPoint y: 401, endPoint x: 772, endPoint y: 341, distance: 64.3
click at [756, 401] on button "Call" at bounding box center [765, 392] width 238 height 48
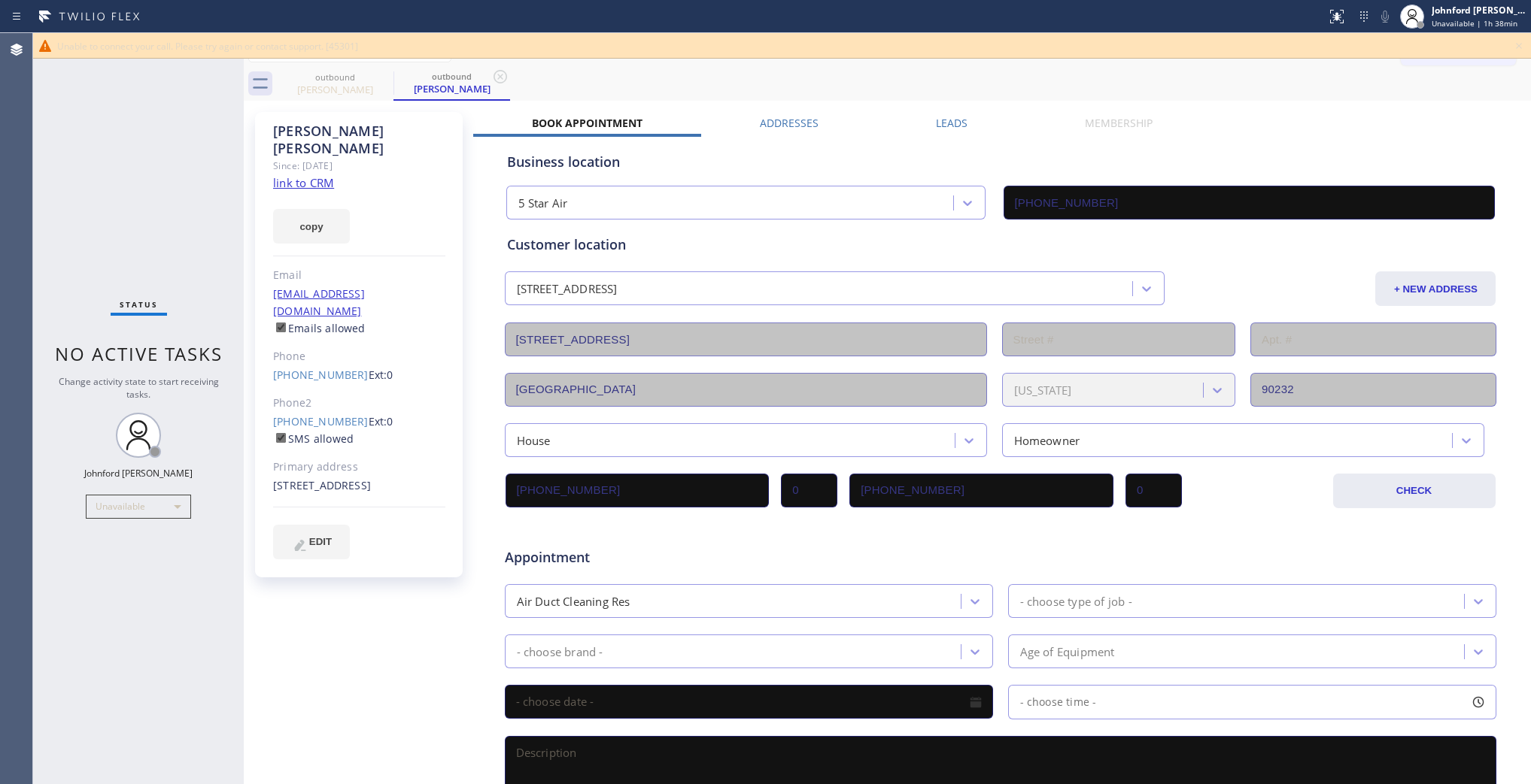
type input "[PHONE_NUMBER]"
drag, startPoint x: 1065, startPoint y: 98, endPoint x: 1063, endPoint y: 85, distance: 13.2
click at [1065, 95] on div "outbound Sidney Curry outbound Sidney Curry" at bounding box center [904, 83] width 1255 height 34
click at [1503, 46] on div "Unable to connect your call. Please try again or contact support. [45301]" at bounding box center [782, 45] width 1450 height 13
drag, startPoint x: 1521, startPoint y: 43, endPoint x: 1505, endPoint y: 36, distance: 17.5
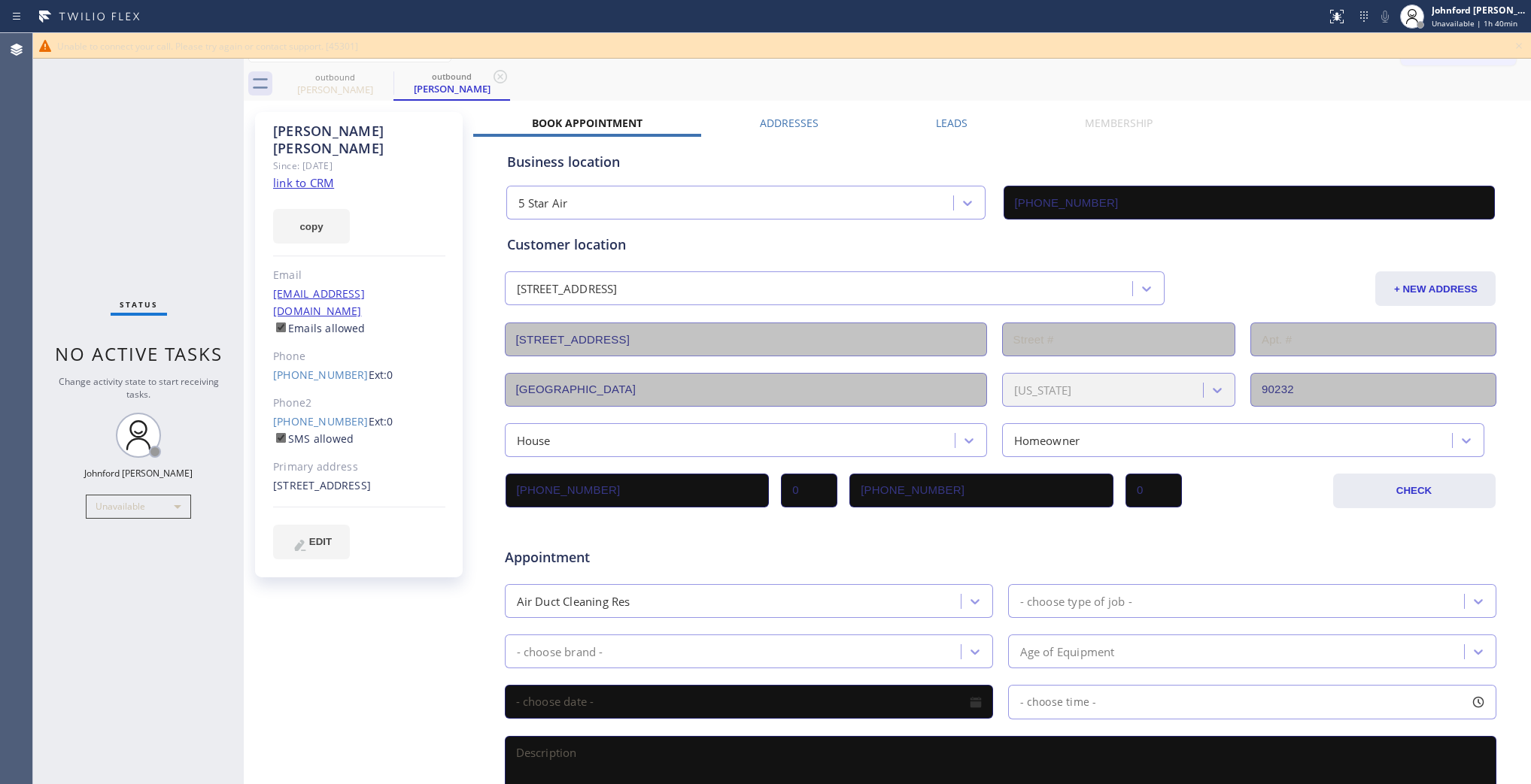
click at [1518, 43] on icon at bounding box center [1518, 45] width 18 height 18
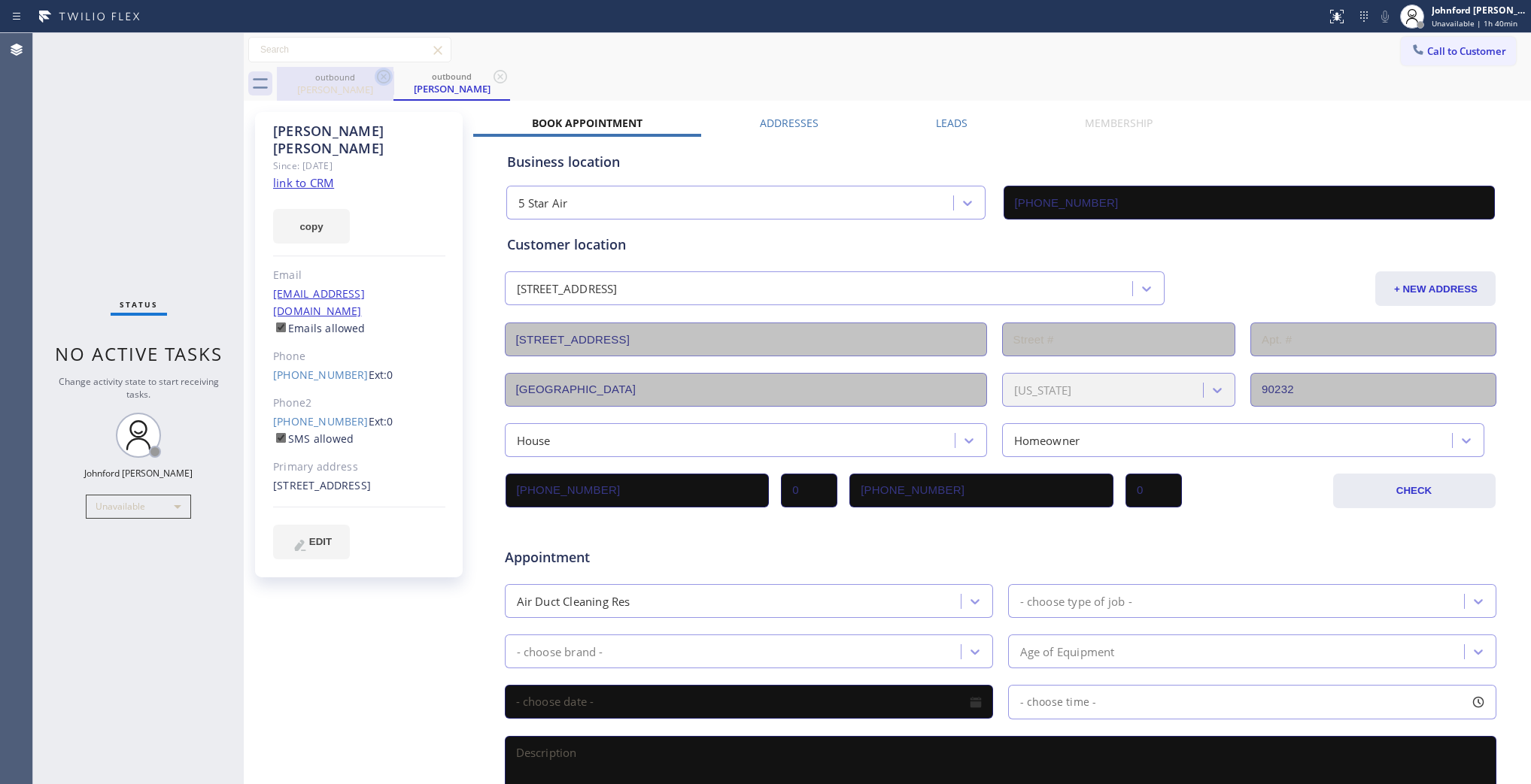
click at [381, 81] on icon at bounding box center [383, 76] width 18 height 18
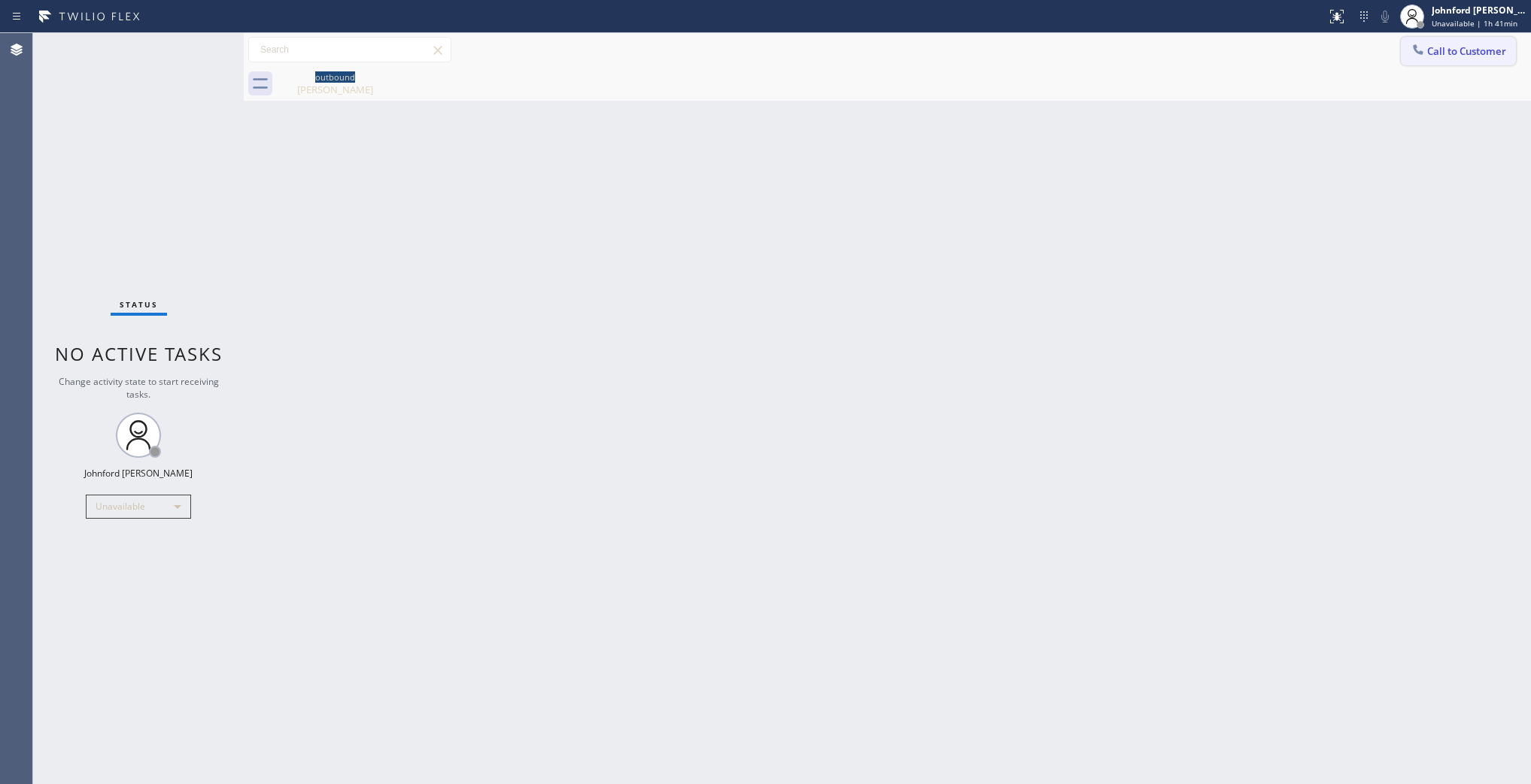
click at [1434, 49] on span "Call to Customer" at bounding box center [1467, 51] width 79 height 13
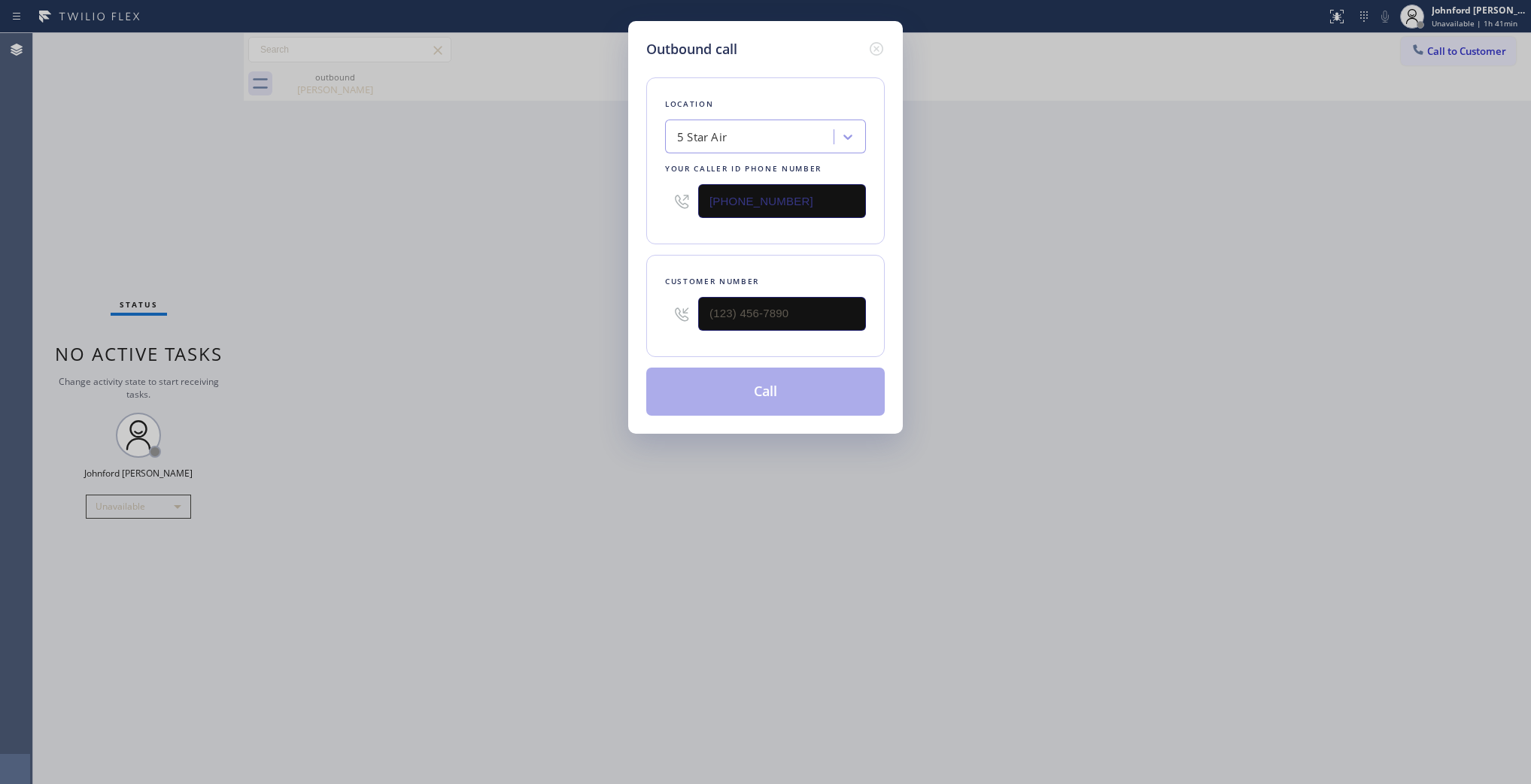
drag, startPoint x: 742, startPoint y: 303, endPoint x: 629, endPoint y: 313, distance: 113.4
click at [629, 313] on div "Outbound call Location 5 Star Air Your caller id phone number (800) 686-5038 Cu…" at bounding box center [766, 227] width 275 height 413
type input "(___) ___-____"
drag, startPoint x: 836, startPoint y: 320, endPoint x: 573, endPoint y: 320, distance: 263.0
click at [594, 320] on div "Outbound call Location 5 Star Air Your caller id phone number [PHONE_NUMBER] Cu…" at bounding box center [765, 392] width 1531 height 784
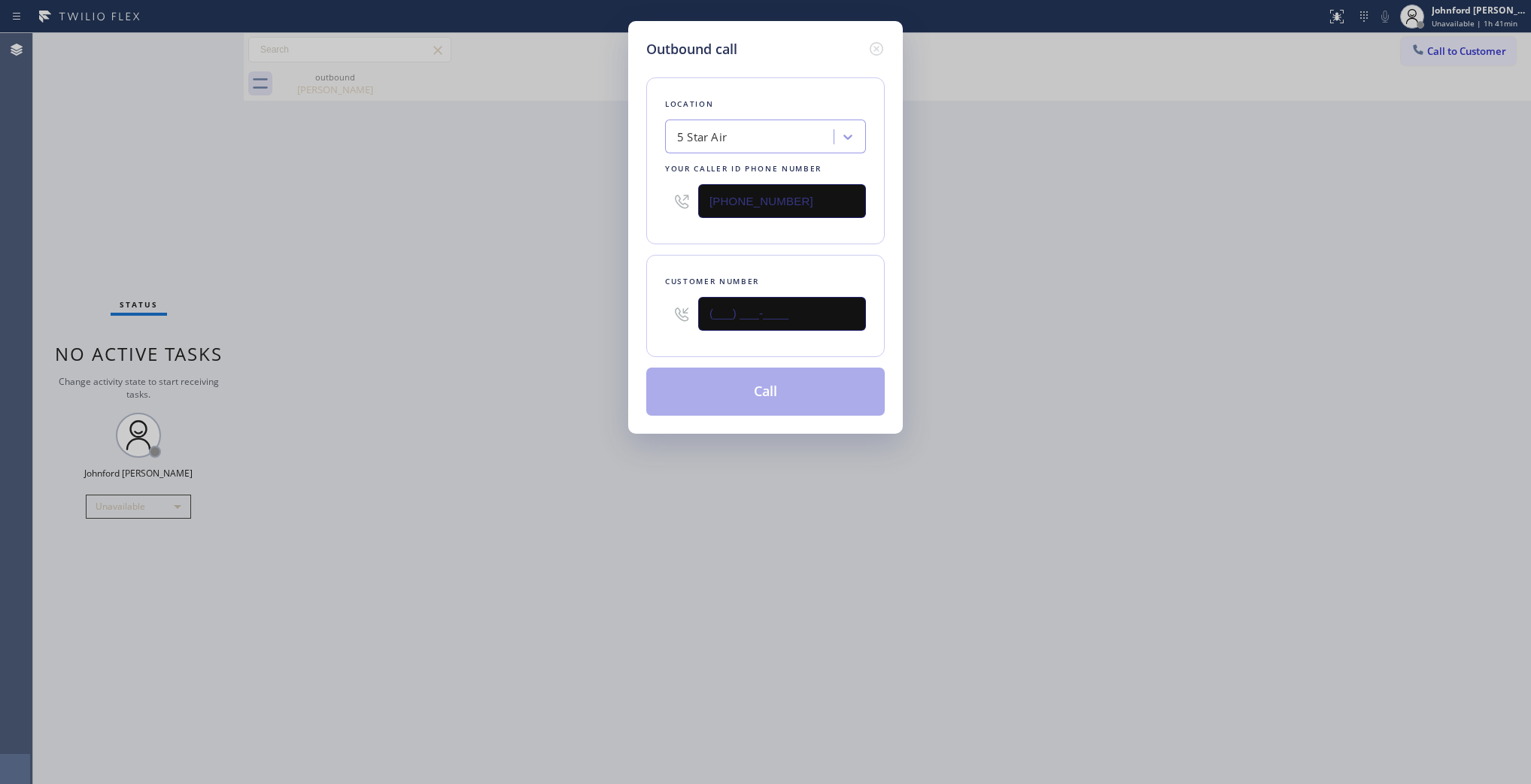
click at [539, 320] on div "Outbound call Location 5 Star Air Your caller id phone number [PHONE_NUMBER] Cu…" at bounding box center [765, 392] width 1531 height 784
type input "(___) ___-____"
click at [777, 317] on input "(___) ___-____" at bounding box center [782, 314] width 168 height 34
type input "(___) ___-____"
drag, startPoint x: 666, startPoint y: 198, endPoint x: 640, endPoint y: 200, distance: 26.1
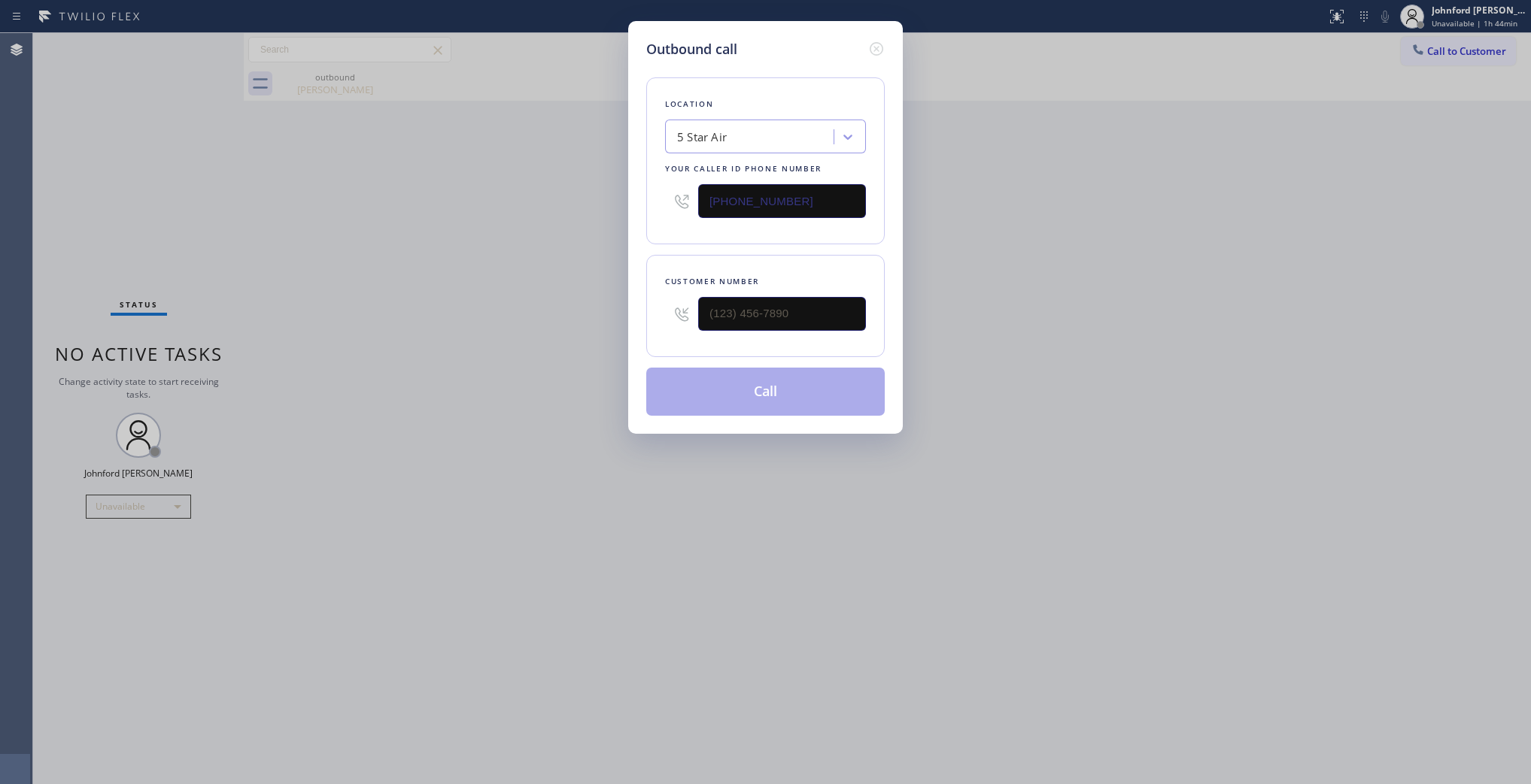
click at [640, 200] on div "Outbound call Location 5 Star Air Your caller id phone number (800) 686-5038 Cu…" at bounding box center [766, 227] width 275 height 413
paste input "714) 716-2465"
type input "(714) 716-2465"
click at [649, 318] on div "Customer number (___) ___-____" at bounding box center [765, 306] width 238 height 102
paste input "805) 558-8841"
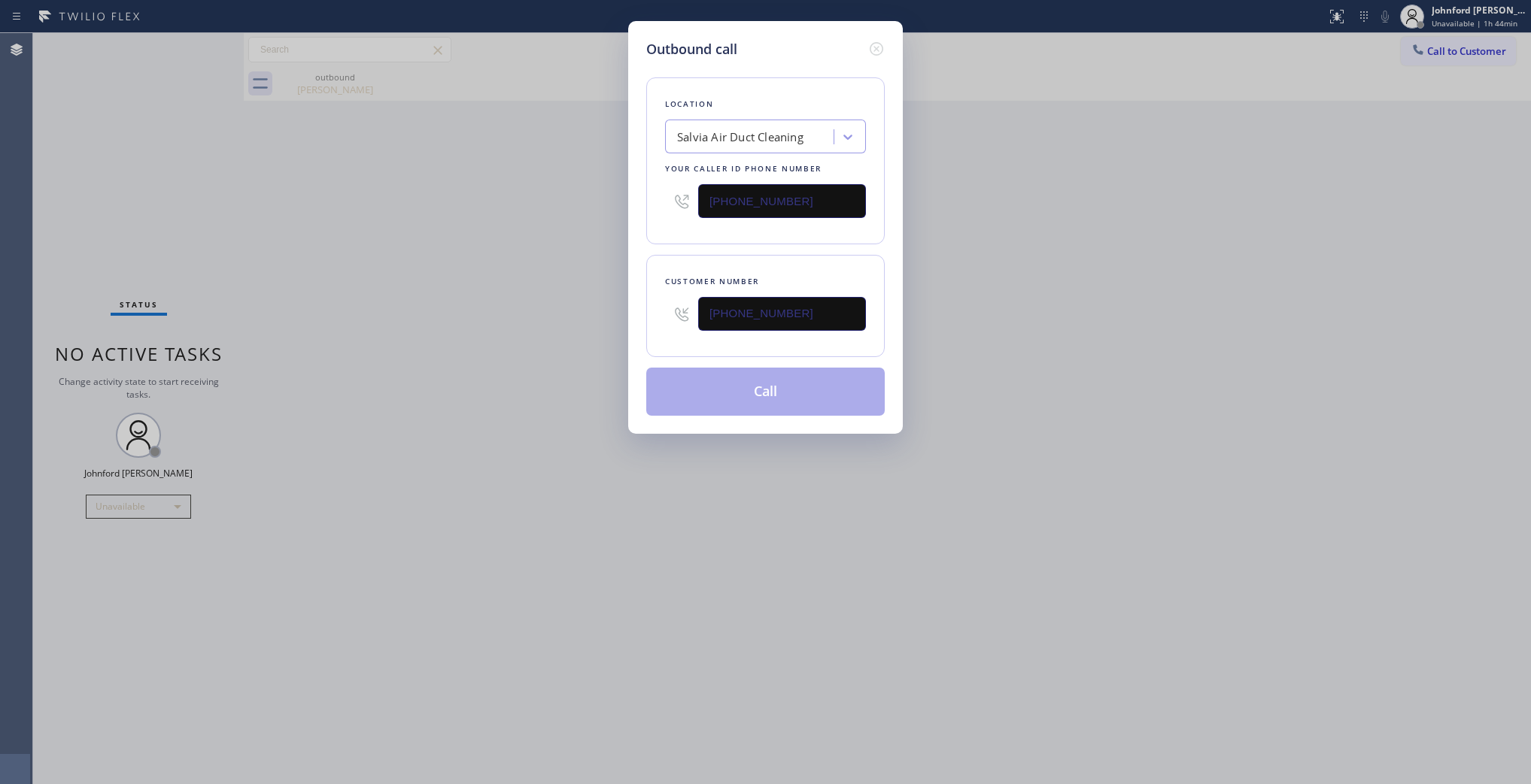
type input "(805) 558-8841"
click at [565, 309] on div "Outbound call Location Salvia Air Duct Cleaning Your caller id phone number (71…" at bounding box center [765, 392] width 1531 height 784
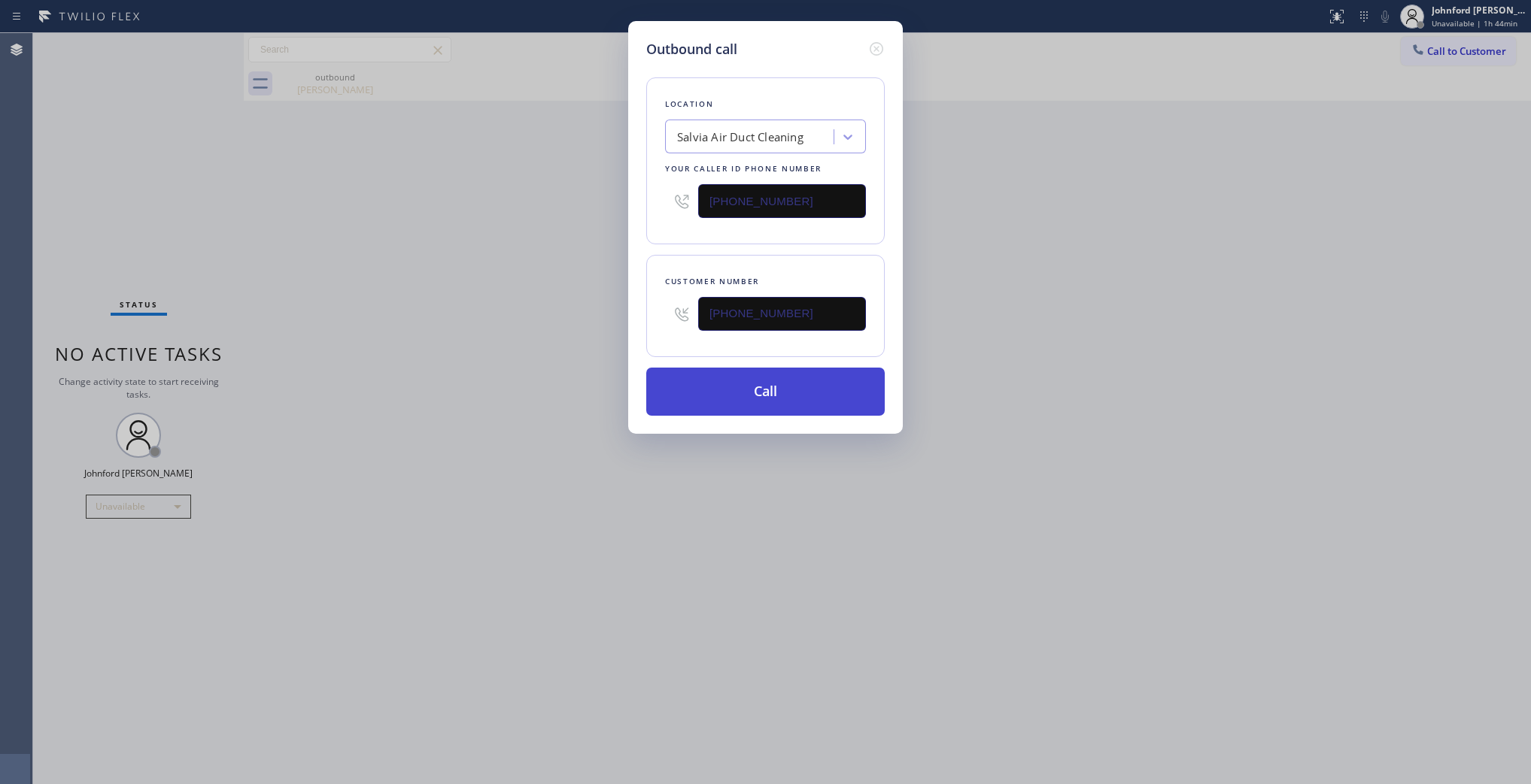
click at [699, 400] on button "Call" at bounding box center [765, 392] width 238 height 48
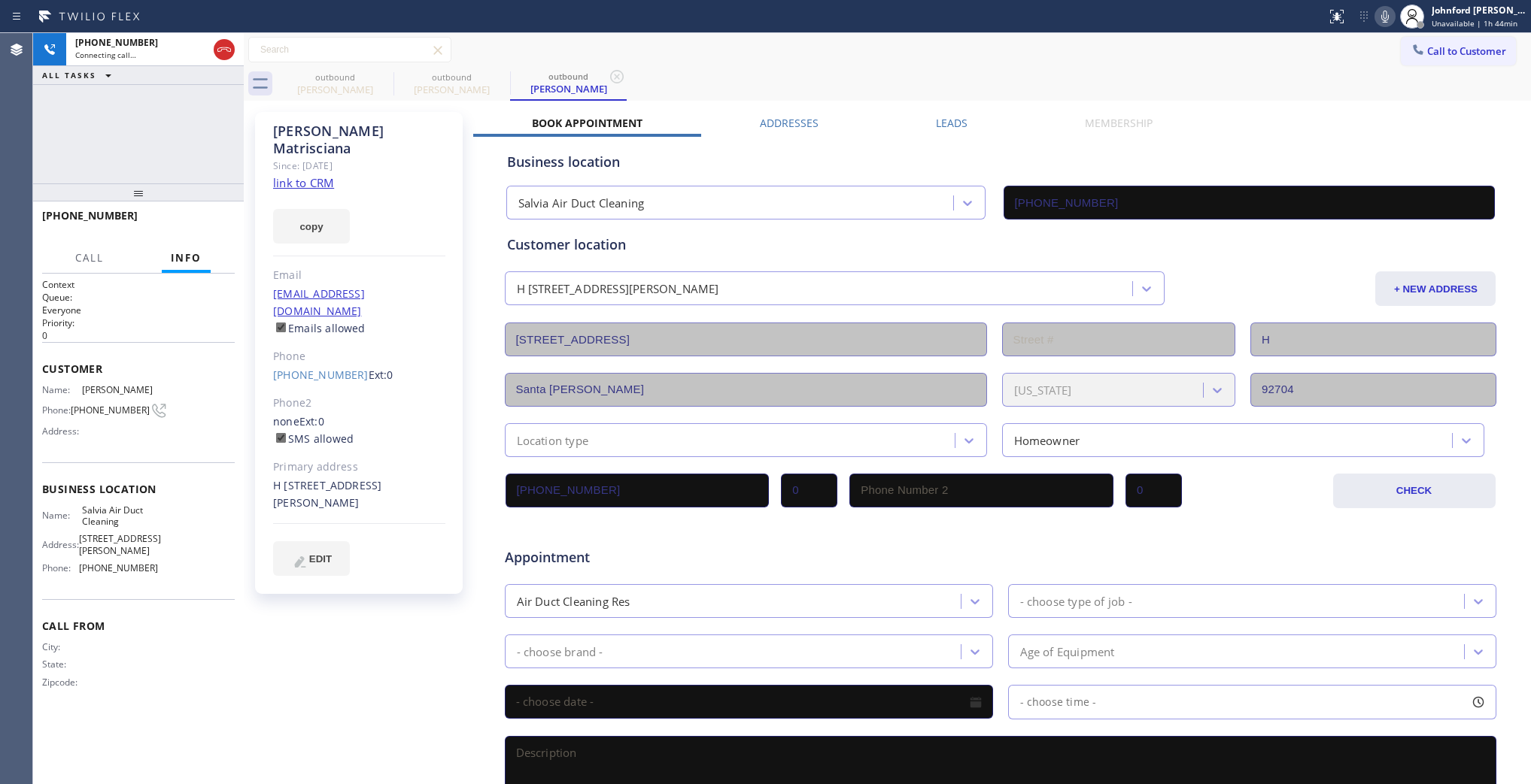
type input "(714) 716-2465"
click at [1382, 17] on icon at bounding box center [1385, 17] width 8 height 12
click at [0, 0] on icon at bounding box center [0, 0] width 0 height 0
drag, startPoint x: 901, startPoint y: 53, endPoint x: 982, endPoint y: 11, distance: 91.2
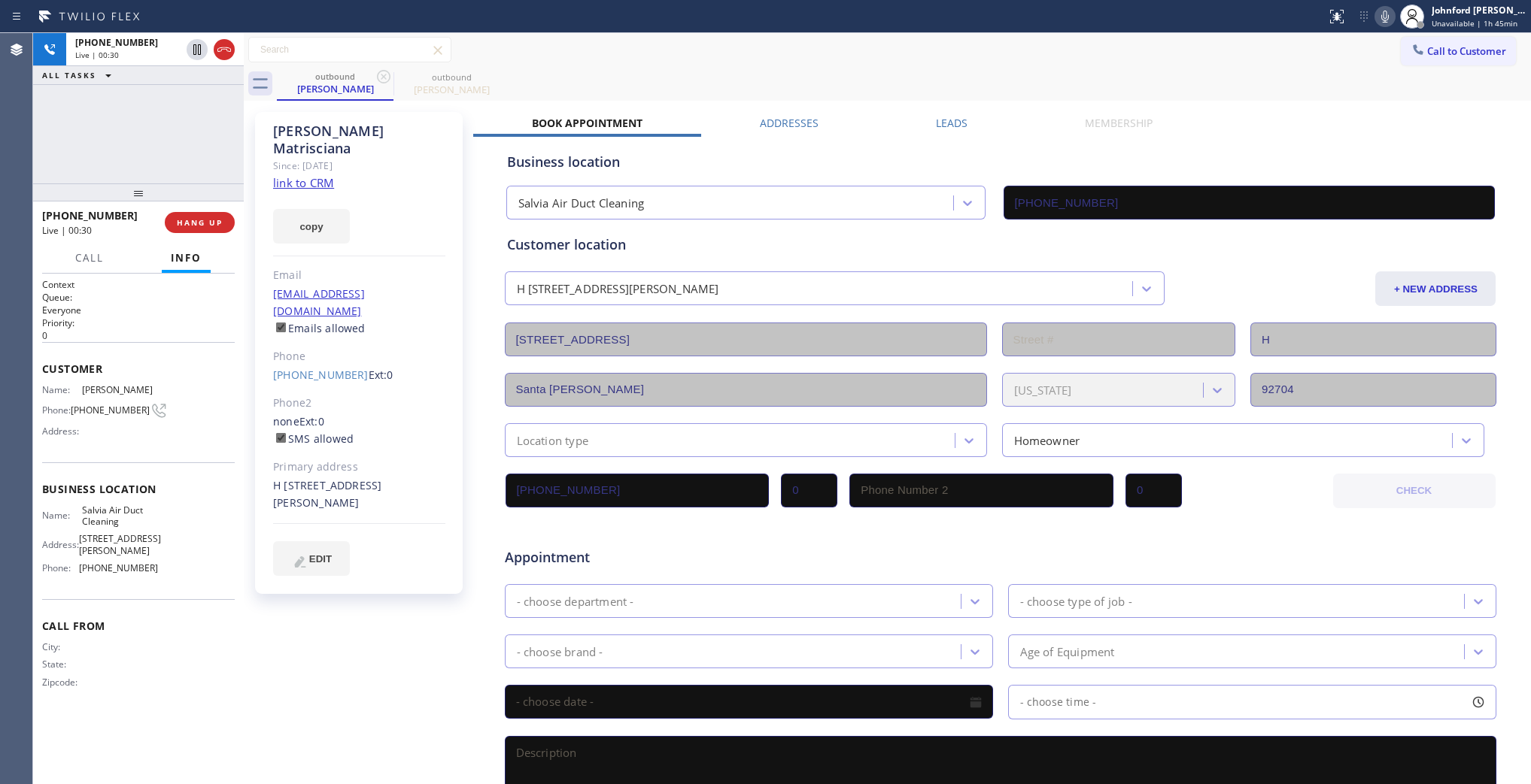
click at [964, 17] on div "Status report No issues detected If you experience an issue, please download th…" at bounding box center [765, 392] width 1531 height 784
click at [1089, 53] on div "Call to Customer Outbound call Location Salvia Air Duct Cleaning Your caller id…" at bounding box center [887, 50] width 1287 height 26
click at [1384, 17] on icon at bounding box center [1384, 16] width 18 height 18
drag, startPoint x: 784, startPoint y: 73, endPoint x: 830, endPoint y: 75, distance: 46.0
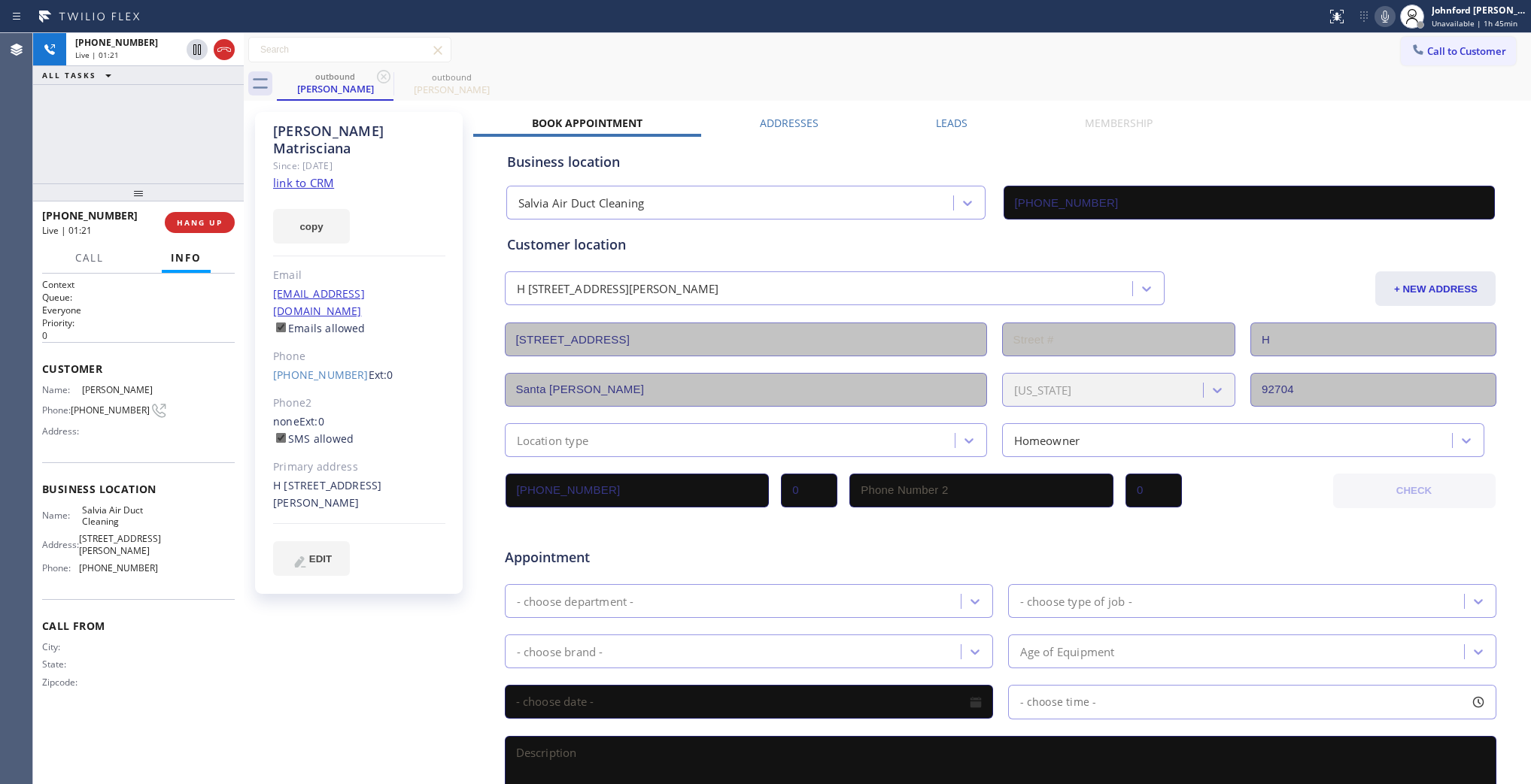
click at [788, 73] on div "outbound Marilyn Matrisciana outbound Marilyn Matrisciana" at bounding box center [904, 83] width 1255 height 34
click at [144, 158] on div "+18055588841 Live | 01:23 ALL TASKS ALL TASKS ACTIVE TASKS TASKS IN WRAP UP" at bounding box center [138, 108] width 211 height 151
drag, startPoint x: 141, startPoint y: 195, endPoint x: 144, endPoint y: 105, distance: 90.0
click at [144, 105] on div "+18055588841 Live | 01:24 ALL TASKS ALL TASKS ACTIVE TASKS TASKS IN WRAP UP +18…" at bounding box center [138, 408] width 211 height 751
click at [147, 124] on div "+18055588841 Live | 01:24 ALL TASKS ALL TASKS ACTIVE TASKS TASKS IN WRAP UP" at bounding box center [138, 108] width 211 height 151
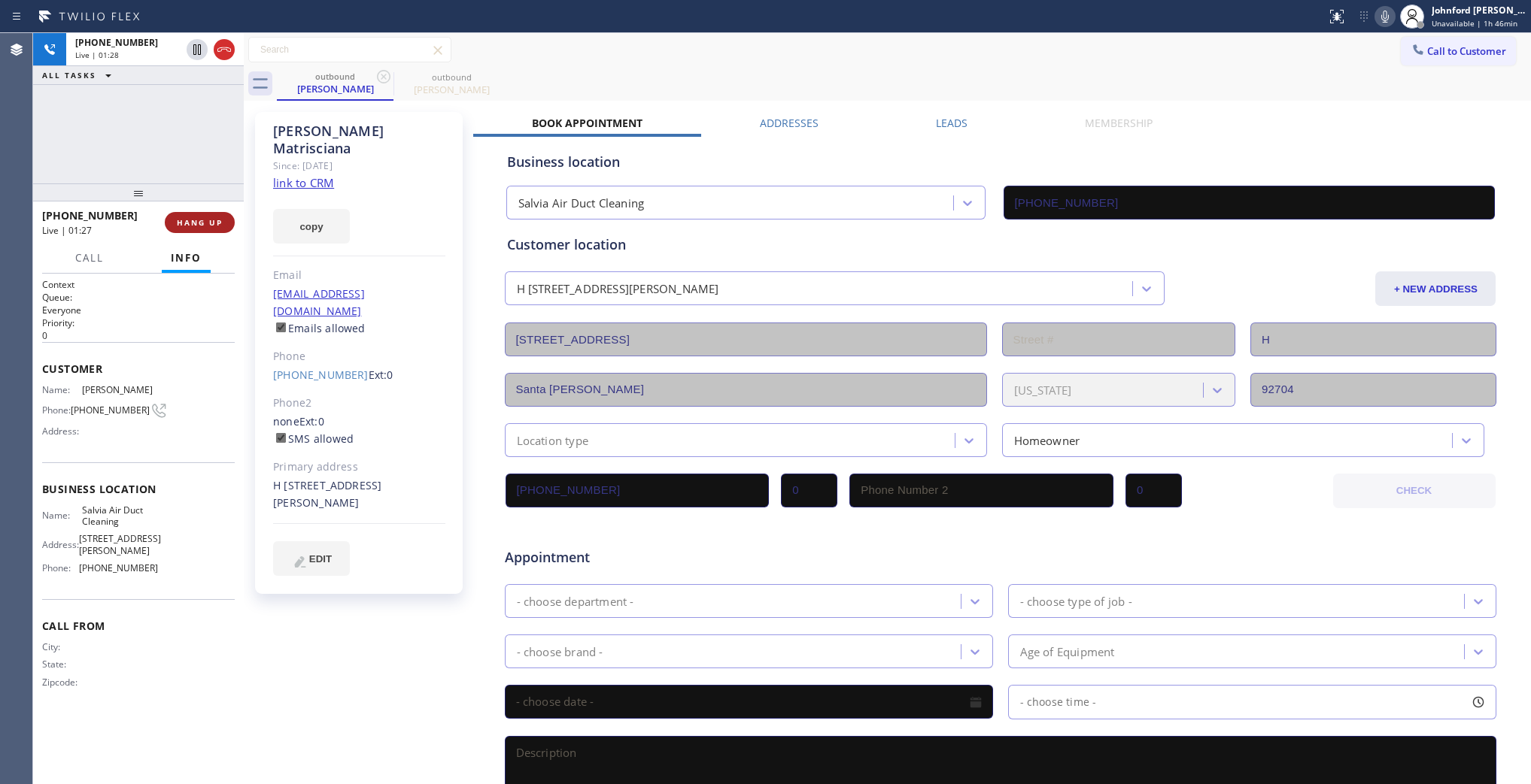
click at [211, 221] on span "HANG UP" at bounding box center [200, 222] width 46 height 11
click at [939, 116] on label "Leads" at bounding box center [952, 123] width 32 height 14
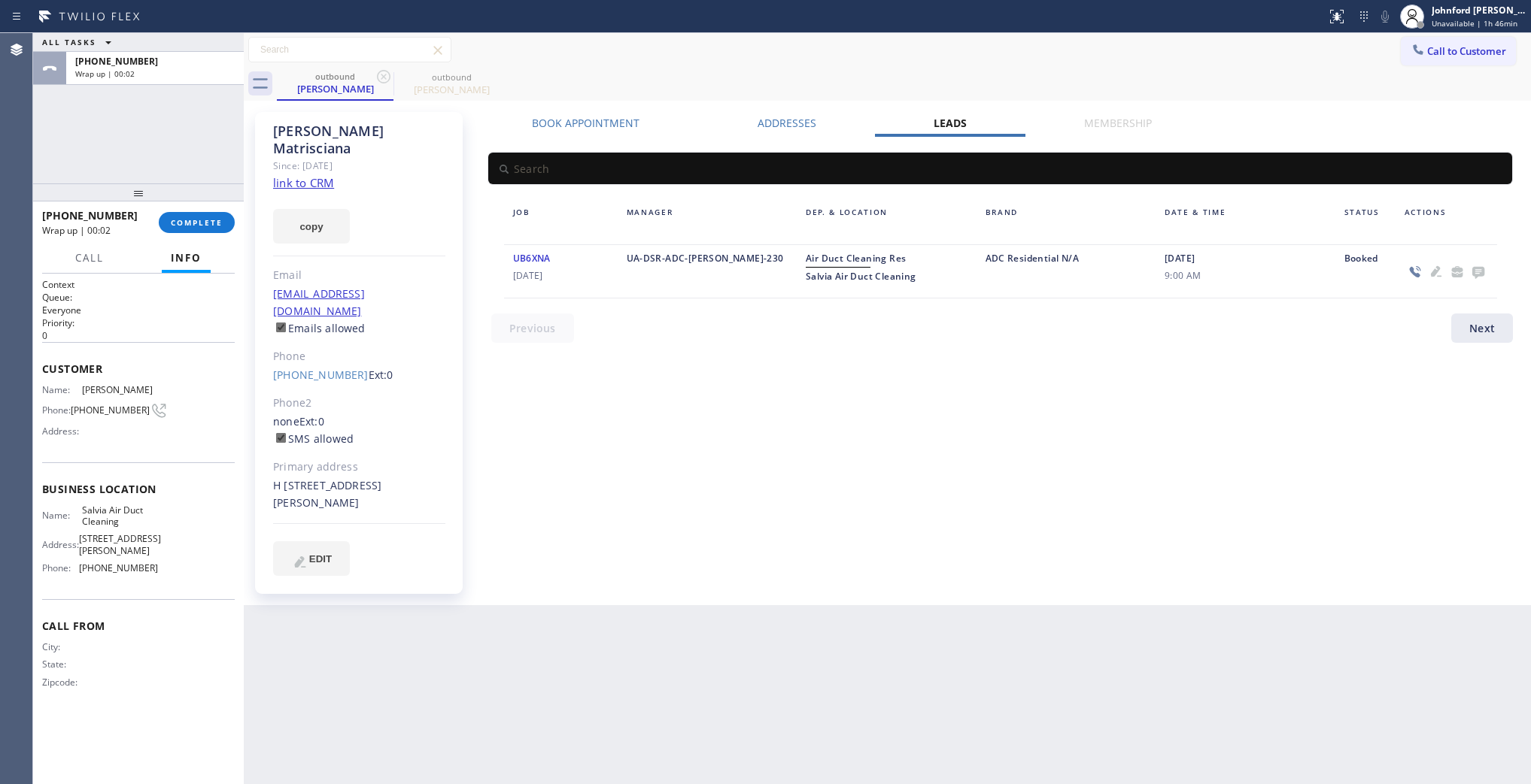
click at [201, 241] on div "+18055588841 Wrap up | 00:02 COMPLETE" at bounding box center [138, 222] width 193 height 39
click at [204, 226] on span "COMPLETE" at bounding box center [197, 222] width 52 height 11
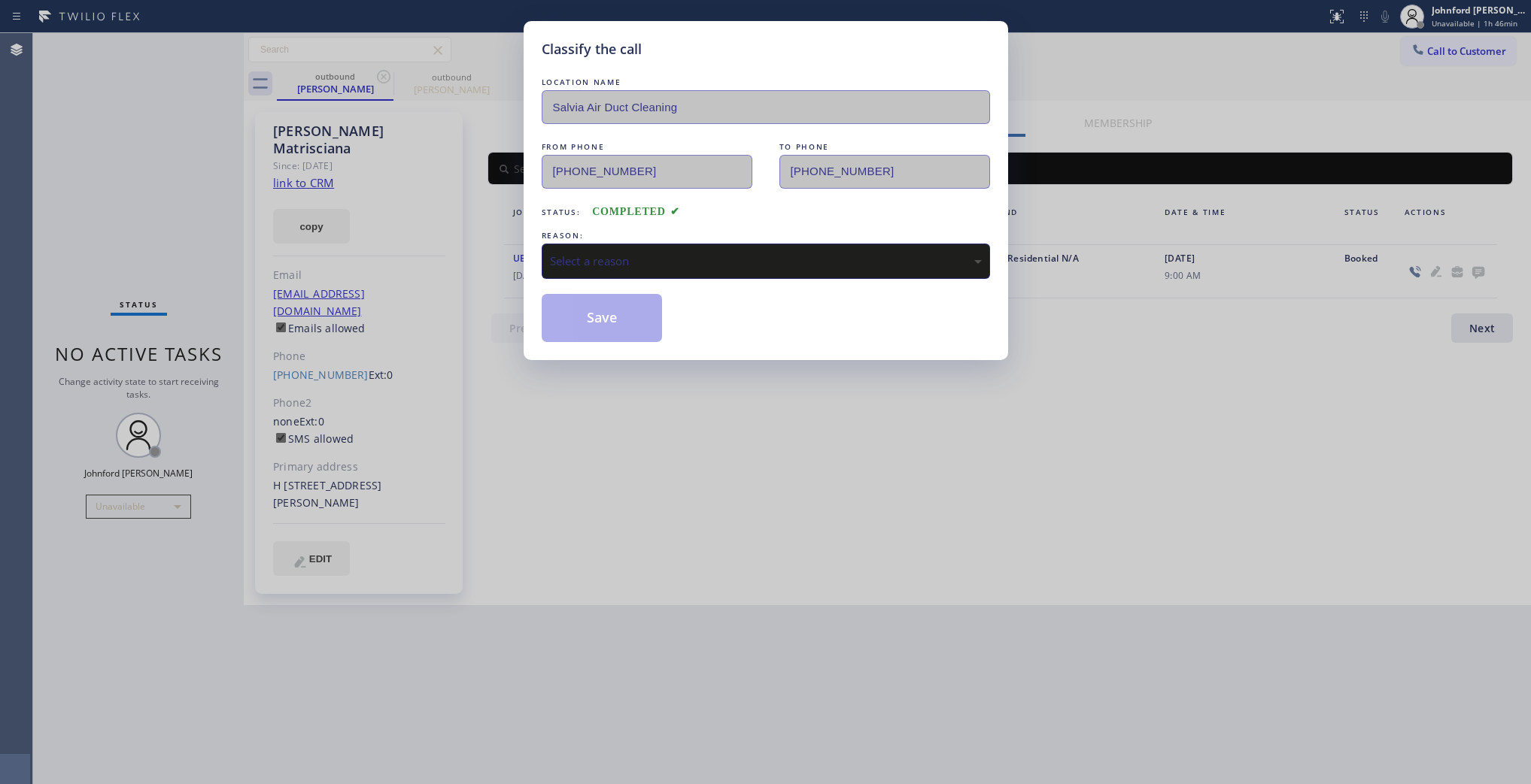
click at [679, 294] on div "Save" at bounding box center [766, 317] width 448 height 48
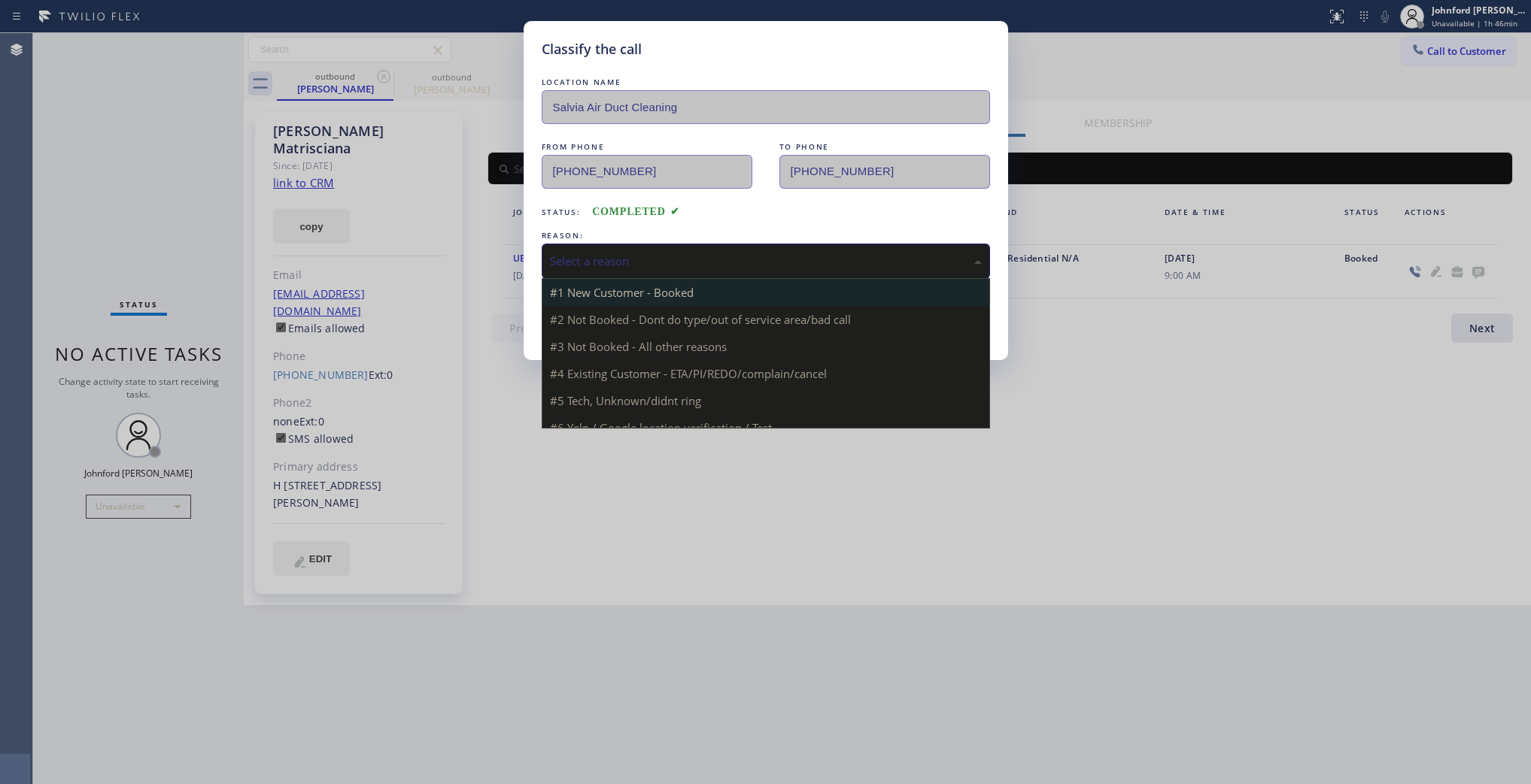
drag, startPoint x: 706, startPoint y: 262, endPoint x: 715, endPoint y: 288, distance: 27.5
click at [712, 262] on div "Select a reason" at bounding box center [766, 261] width 432 height 18
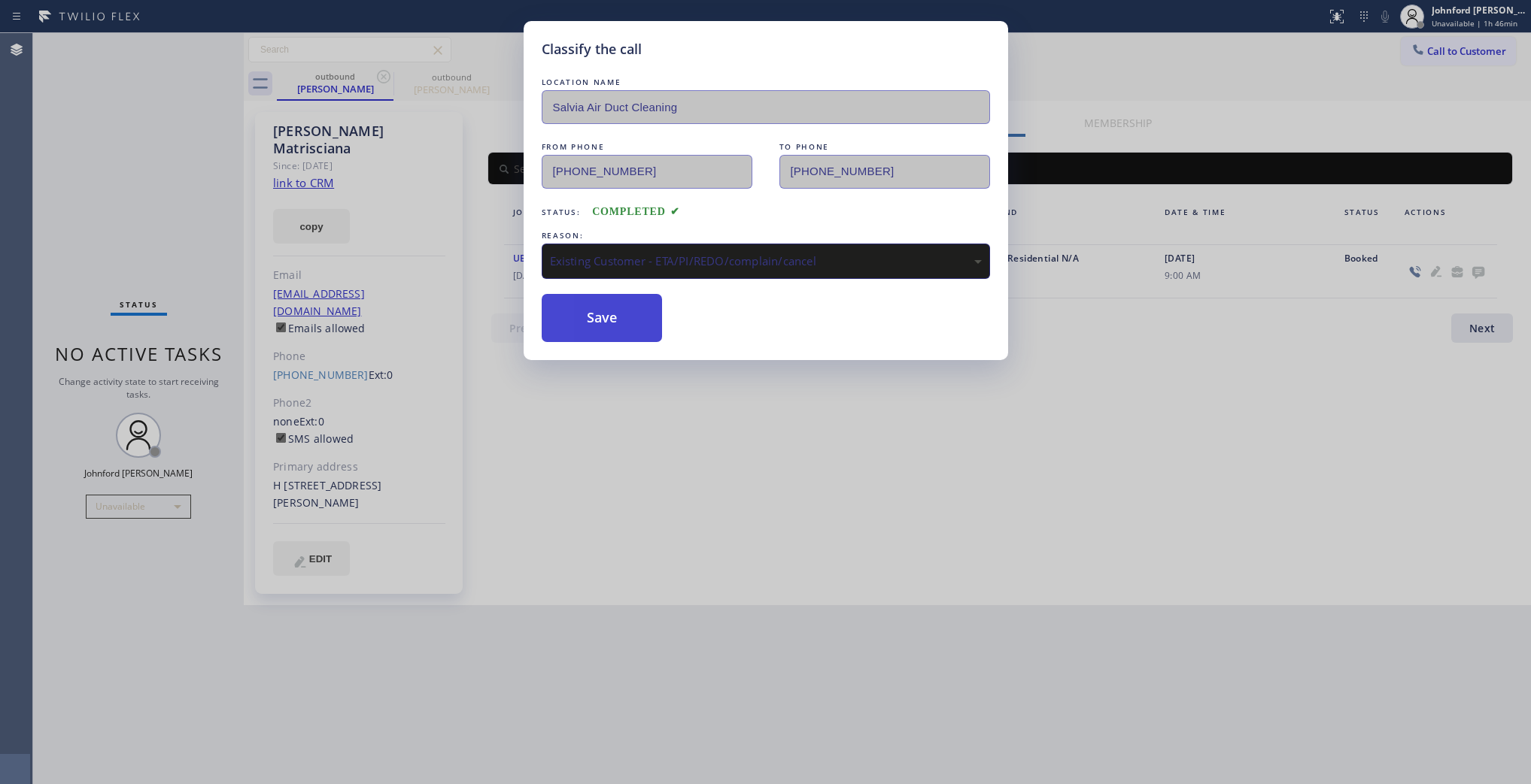
click at [638, 323] on button "Save" at bounding box center [602, 317] width 121 height 48
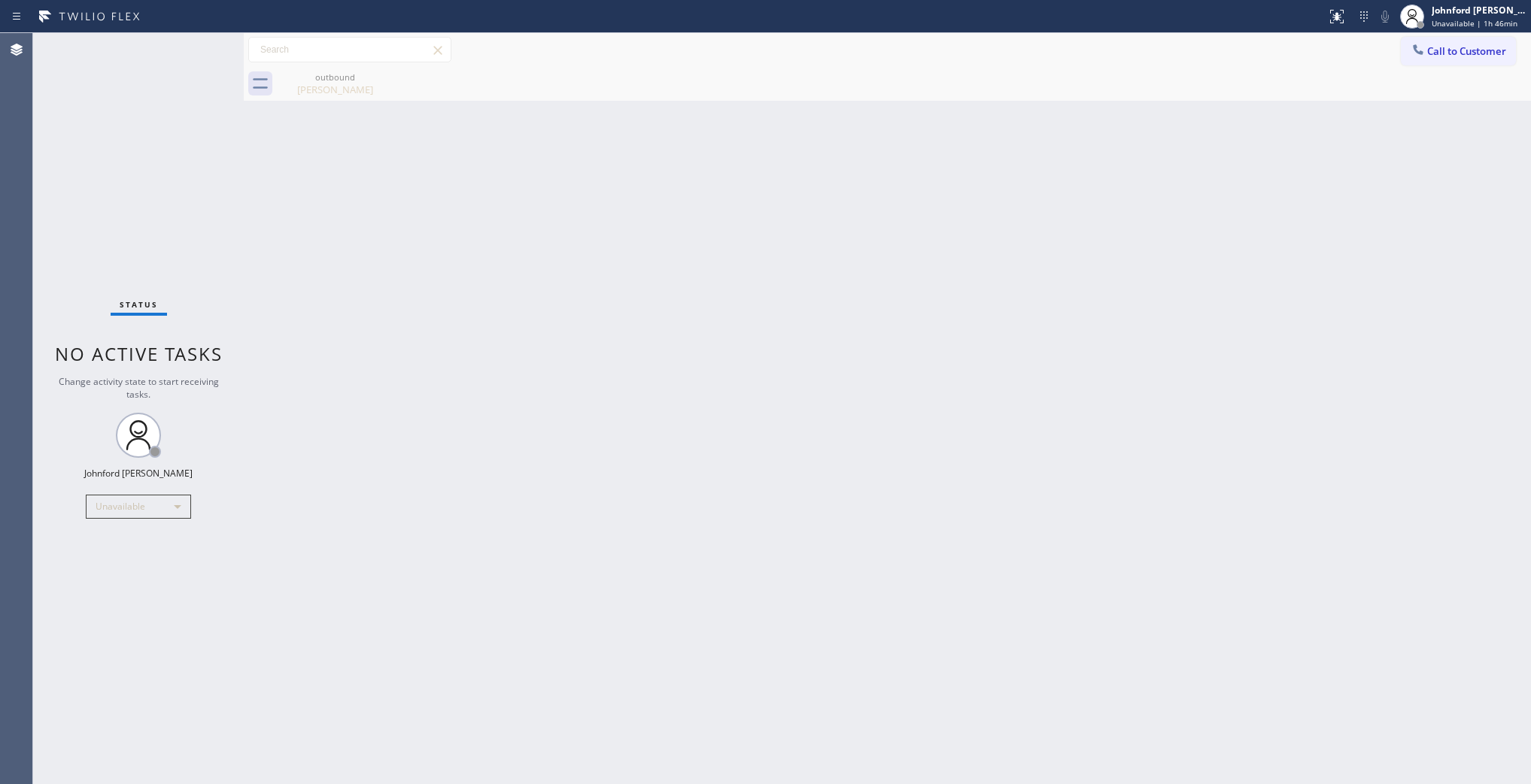
drag, startPoint x: 819, startPoint y: 286, endPoint x: 827, endPoint y: 261, distance: 26.2
click at [819, 283] on div "Back to Dashboard Change Sender ID Customers Technicians Select a contact Outbo…" at bounding box center [887, 408] width 1287 height 751
click at [1417, 35] on div "Call to Customer Outbound call Location Salvia Air Duct Cleaning Your caller id…" at bounding box center [887, 50] width 1287 height 34
drag, startPoint x: 1453, startPoint y: 51, endPoint x: 1405, endPoint y: 73, distance: 52.8
click at [1449, 53] on span "Call to Customer" at bounding box center [1467, 51] width 79 height 13
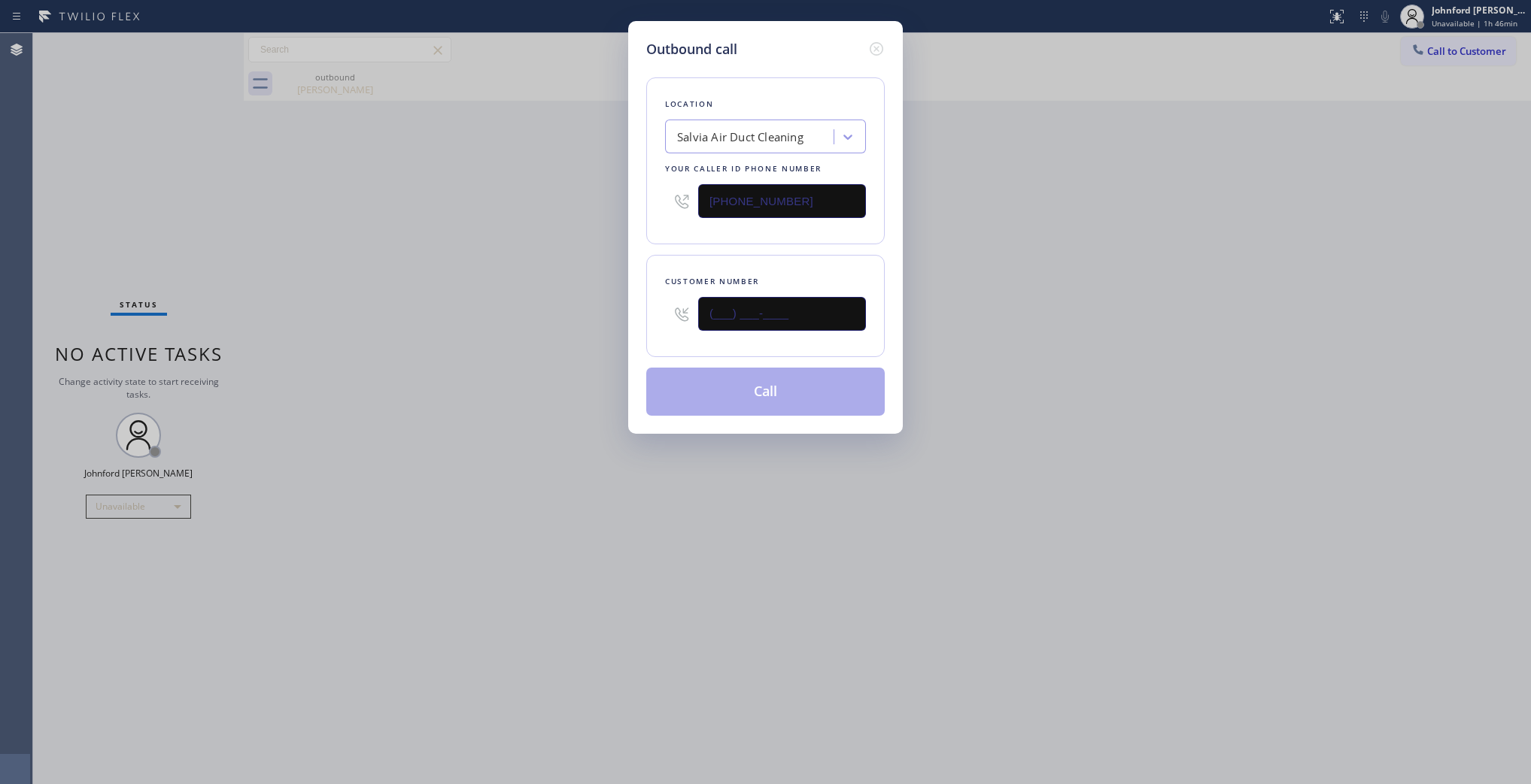
drag, startPoint x: 792, startPoint y: 317, endPoint x: 604, endPoint y: 317, distance: 188.0
click at [608, 317] on div "Outbound call Location Salvia Air Duct Cleaning Your caller id phone number (71…" at bounding box center [765, 392] width 1531 height 784
paste input "360) 915-3782"
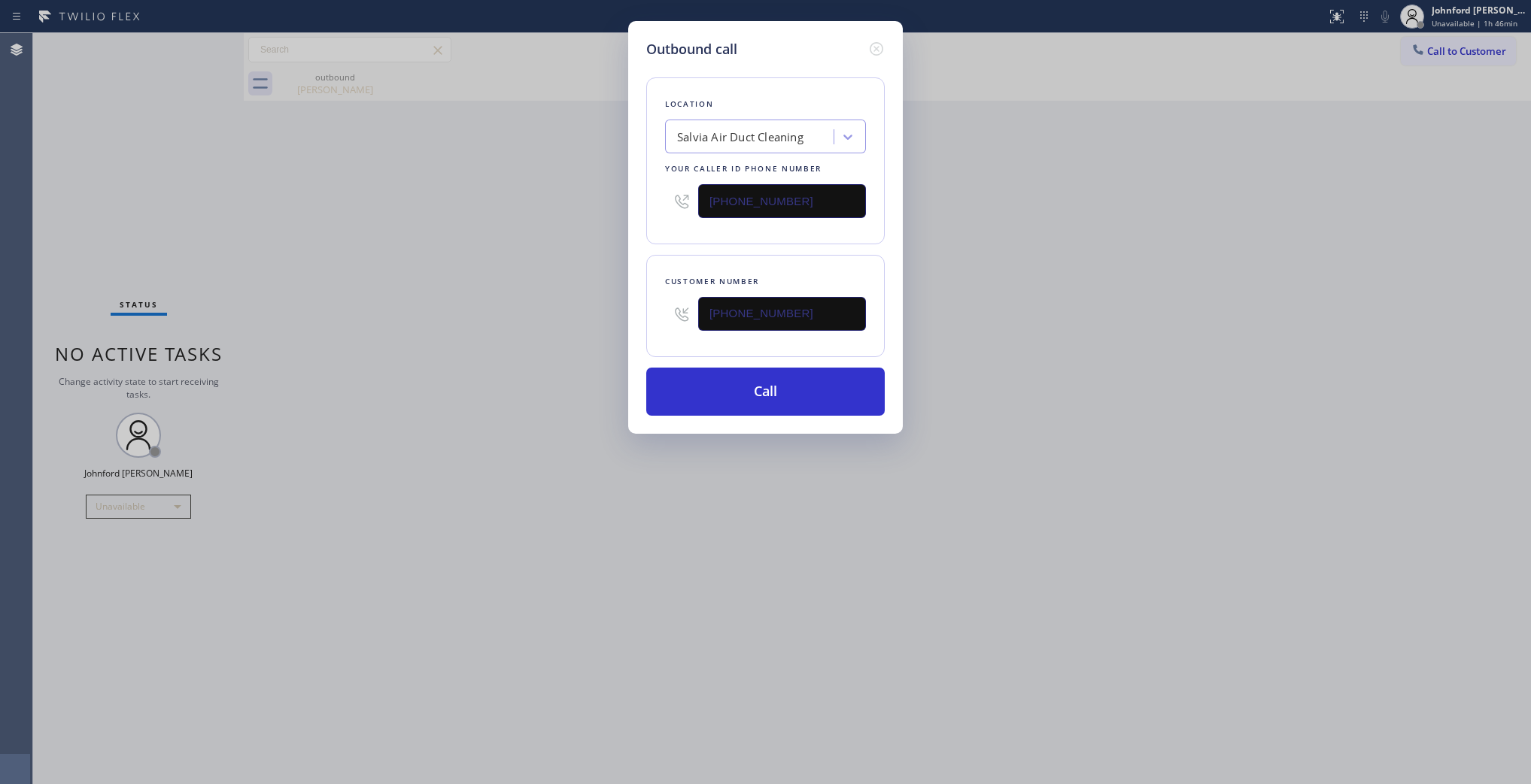
type input "(360) 915-3782"
drag, startPoint x: 819, startPoint y: 190, endPoint x: 521, endPoint y: 238, distance: 301.8
click at [623, 204] on div "Outbound call Location Salvia Air Duct Cleaning Your caller id phone number (71…" at bounding box center [765, 392] width 1531 height 784
paste input "818) 691-1221"
type input "(818) 691-1221"
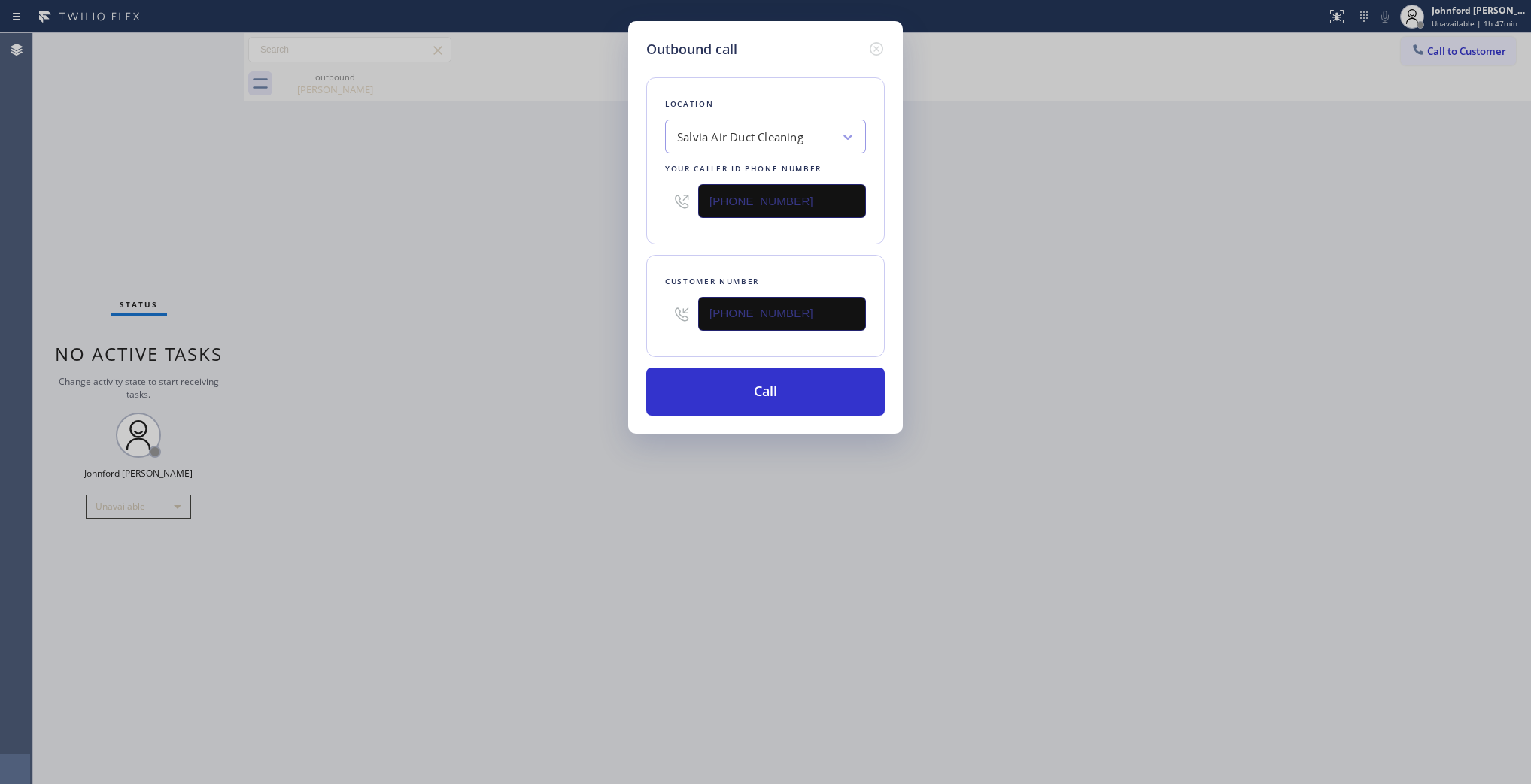
click at [419, 257] on div "Outbound call Location Salvia Air Duct Cleaning Your caller id phone number (81…" at bounding box center [765, 392] width 1531 height 784
click at [779, 390] on button "Call" at bounding box center [765, 392] width 238 height 48
click at [984, 381] on div "Outbound call Location San Fernando Valley Heating and Air Conditioning Your ca…" at bounding box center [765, 392] width 1531 height 784
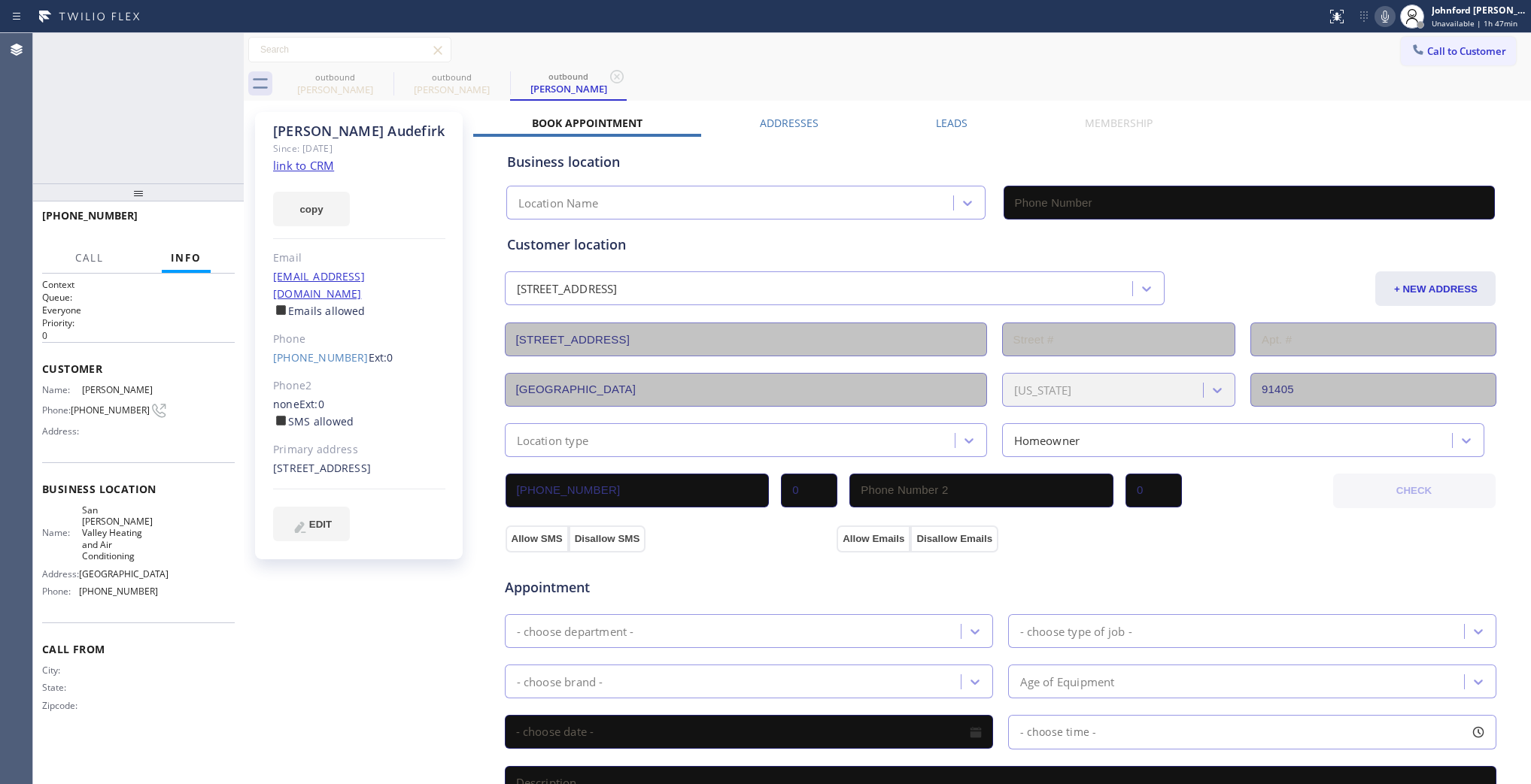
type input "(818) 691-1221"
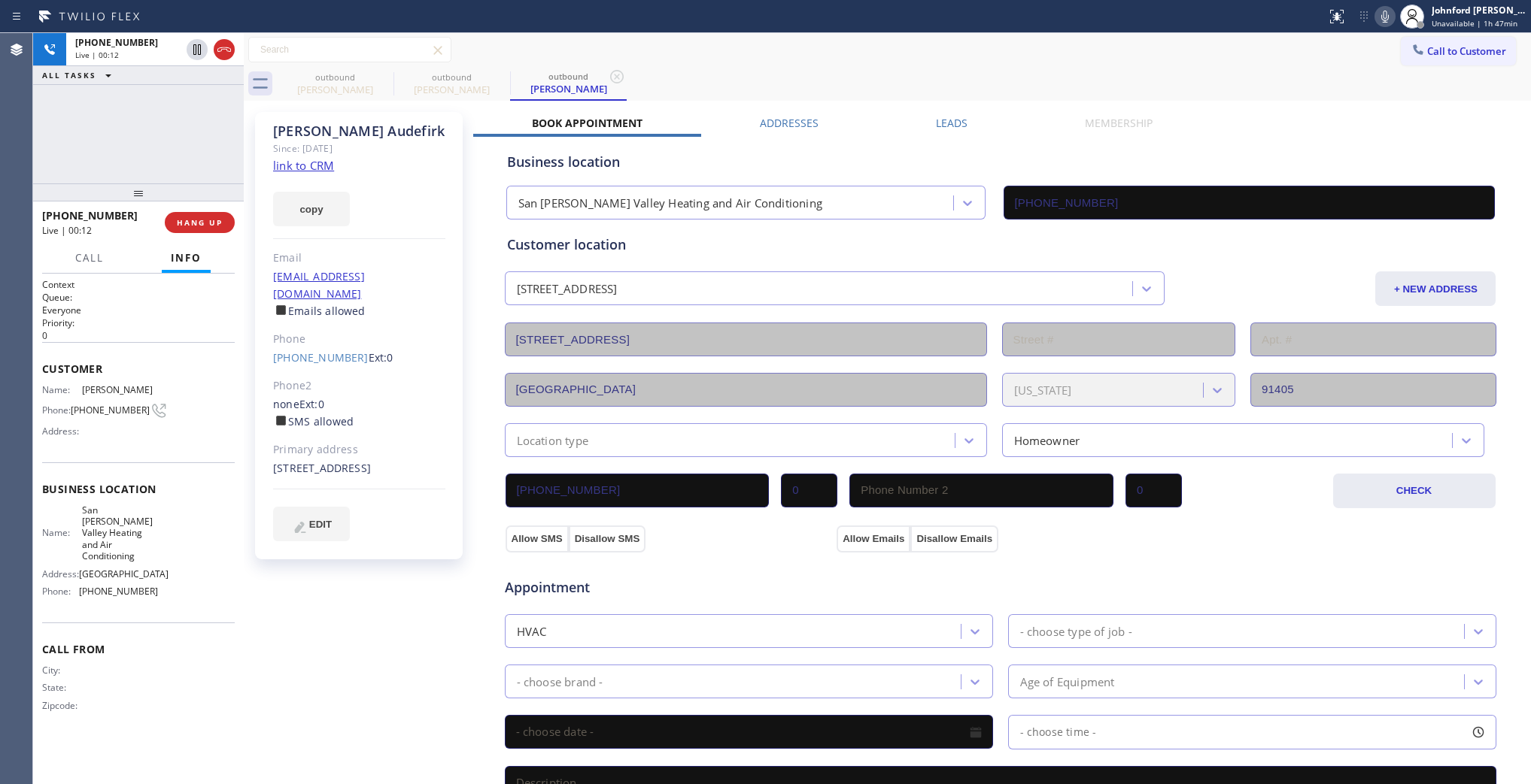
click at [1384, 12] on icon at bounding box center [1384, 16] width 18 height 18
click at [1377, 13] on icon at bounding box center [1384, 16] width 18 height 18
click at [1386, 18] on icon at bounding box center [1385, 17] width 8 height 12
click at [1387, 16] on icon at bounding box center [1384, 16] width 18 height 18
click at [914, 72] on div "outbound Marilyn Matrisciana outbound Arthur Audefirk outbound Arthur Audefirk" at bounding box center [904, 83] width 1255 height 34
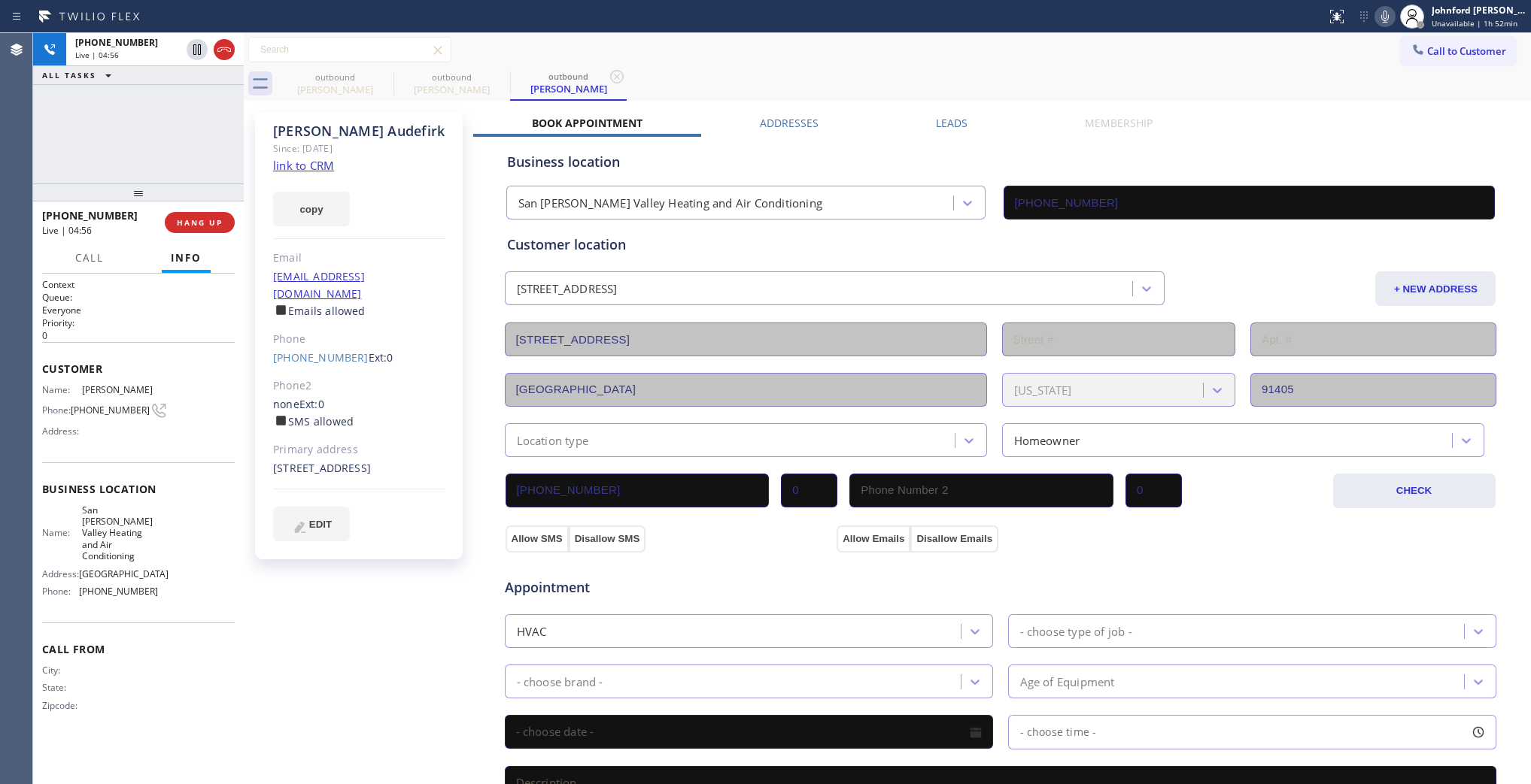
click at [1381, 8] on icon at bounding box center [1384, 16] width 18 height 18
drag, startPoint x: 1381, startPoint y: 9, endPoint x: 1362, endPoint y: 21, distance: 22.5
click at [1381, 9] on icon at bounding box center [1384, 16] width 18 height 18
click at [194, 226] on span "HANG UP" at bounding box center [200, 222] width 46 height 11
click at [325, 209] on button "copy" at bounding box center [311, 209] width 77 height 35
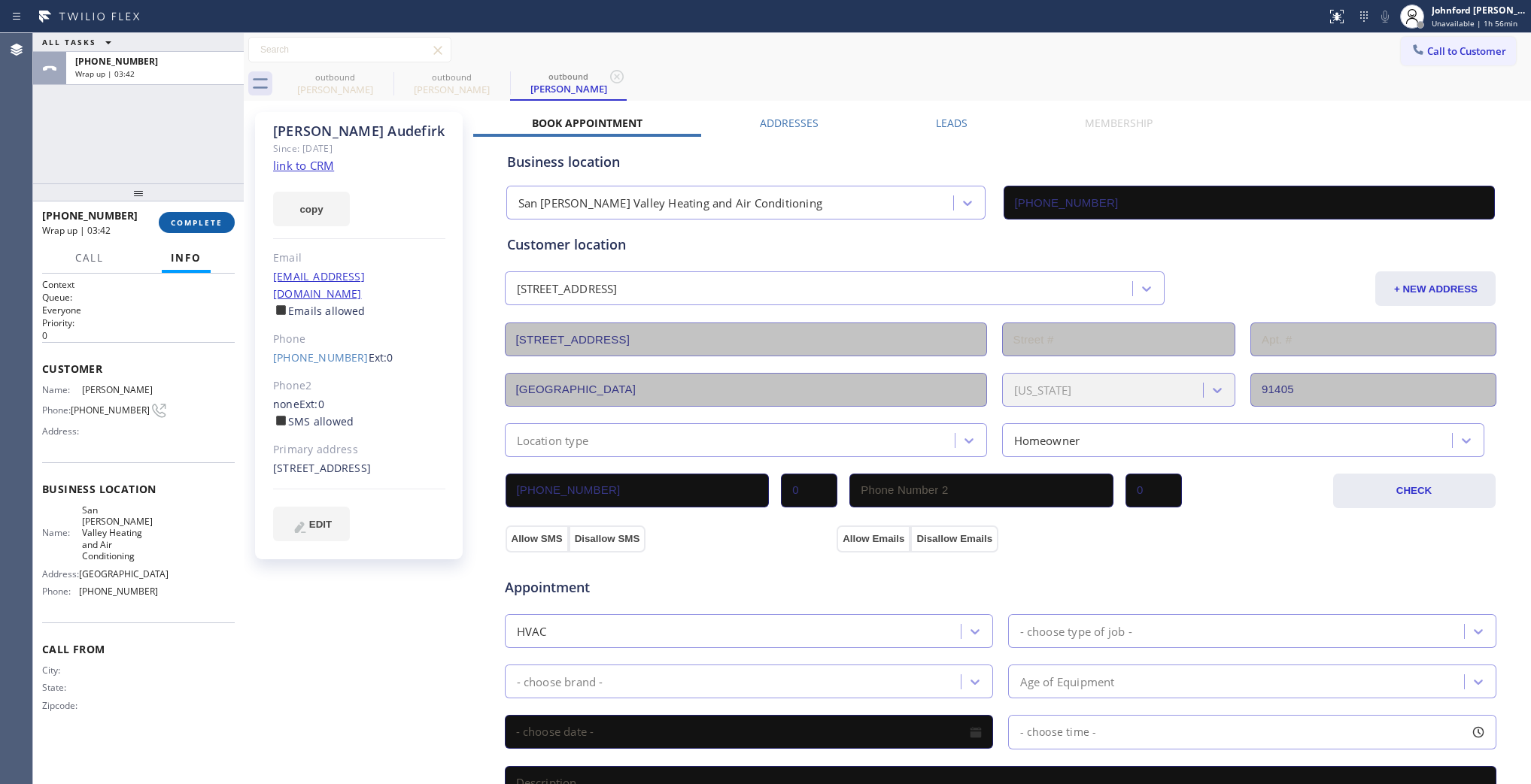
click at [216, 217] on span "COMPLETE" at bounding box center [197, 222] width 52 height 11
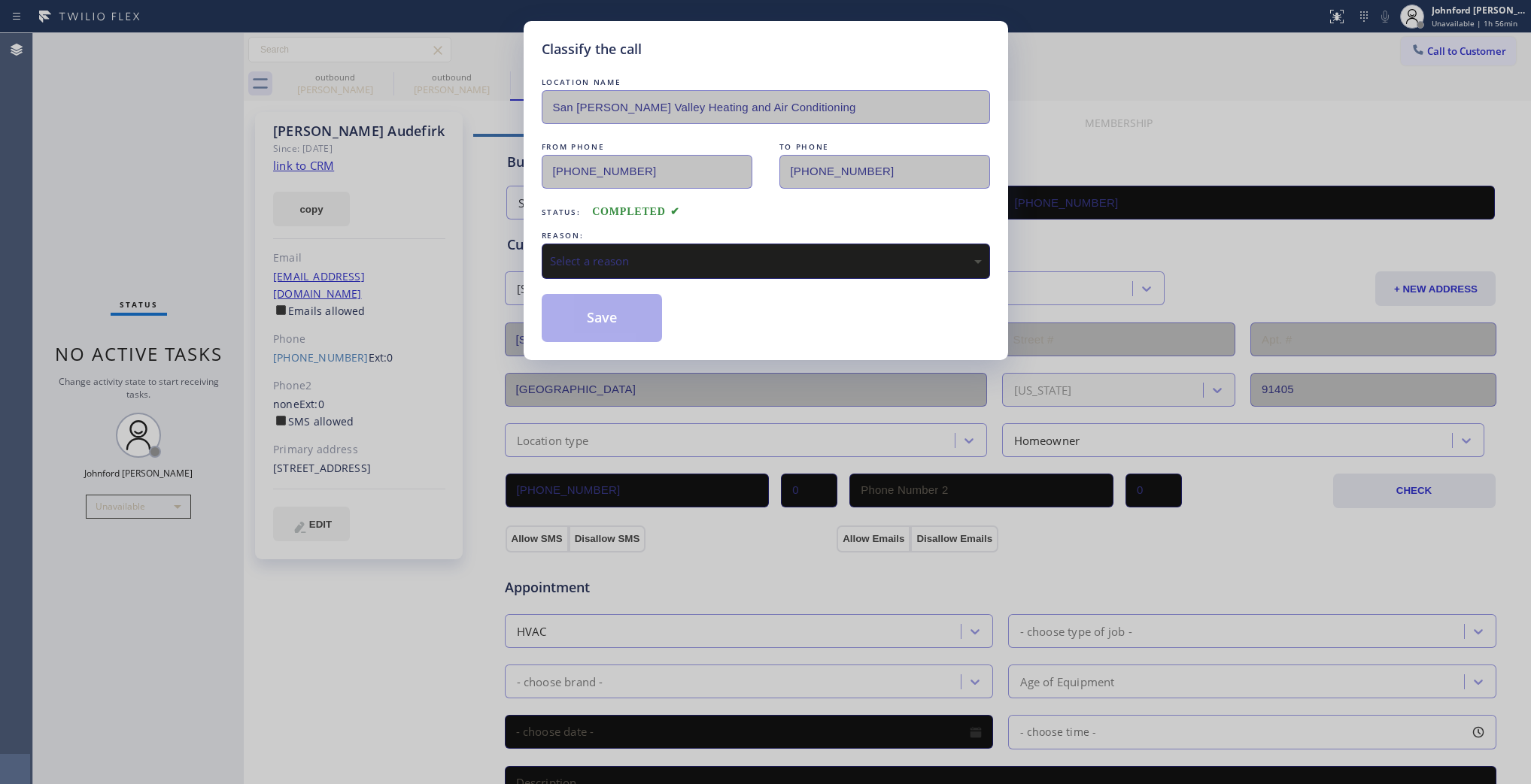
click at [637, 285] on div "LOCATION NAME San Fernando Valley Heating and Air Conditioning FROM PHONE (818)…" at bounding box center [766, 208] width 448 height 268
click at [636, 243] on div "Select a reason" at bounding box center [766, 261] width 448 height 35
click at [593, 288] on div "LOCATION NAME San Fernando Valley Heating and Air Conditioning FROM PHONE (818)…" at bounding box center [766, 208] width 448 height 268
click at [592, 302] on button "Save" at bounding box center [602, 317] width 121 height 48
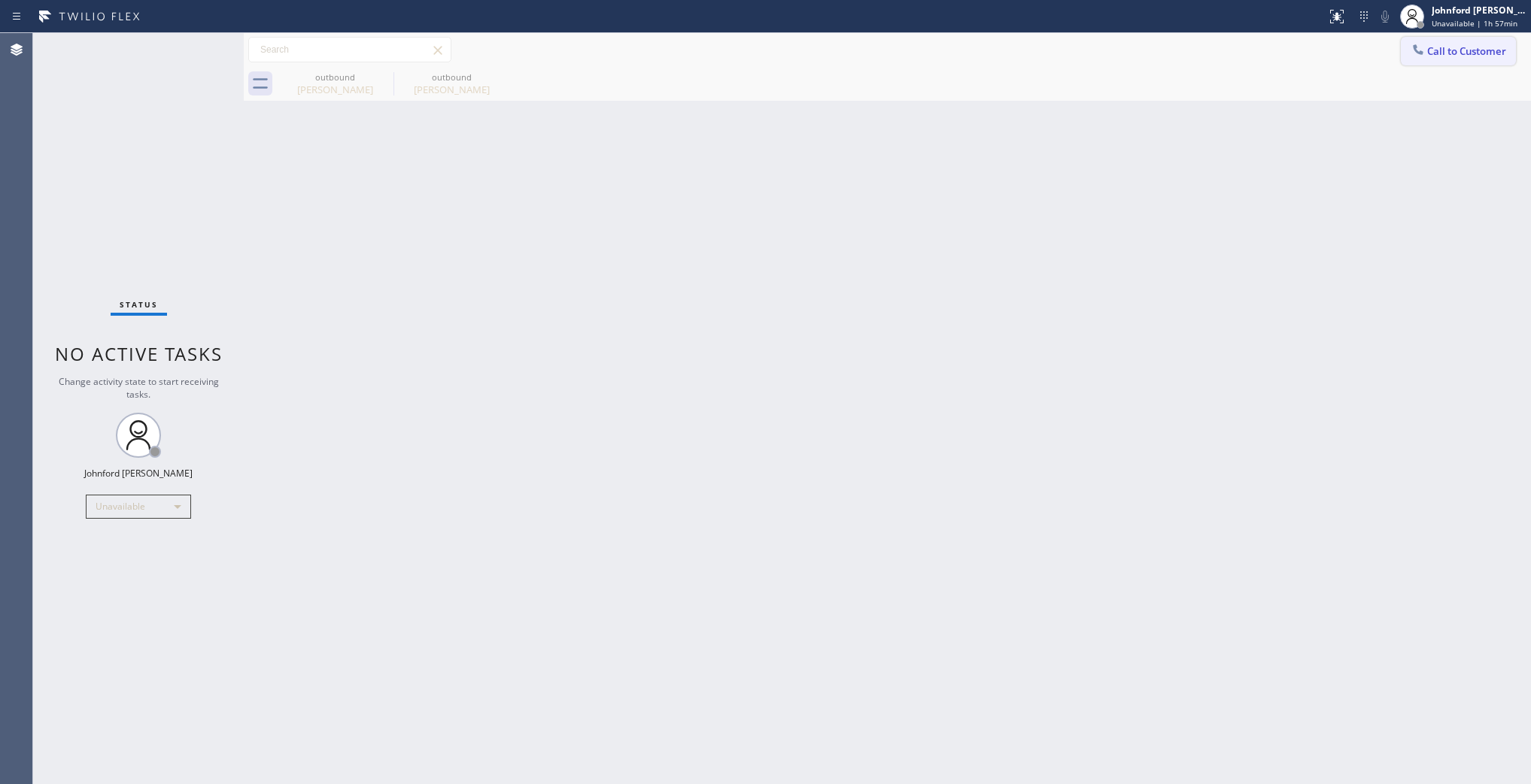
click at [1423, 43] on icon at bounding box center [1418, 50] width 15 height 15
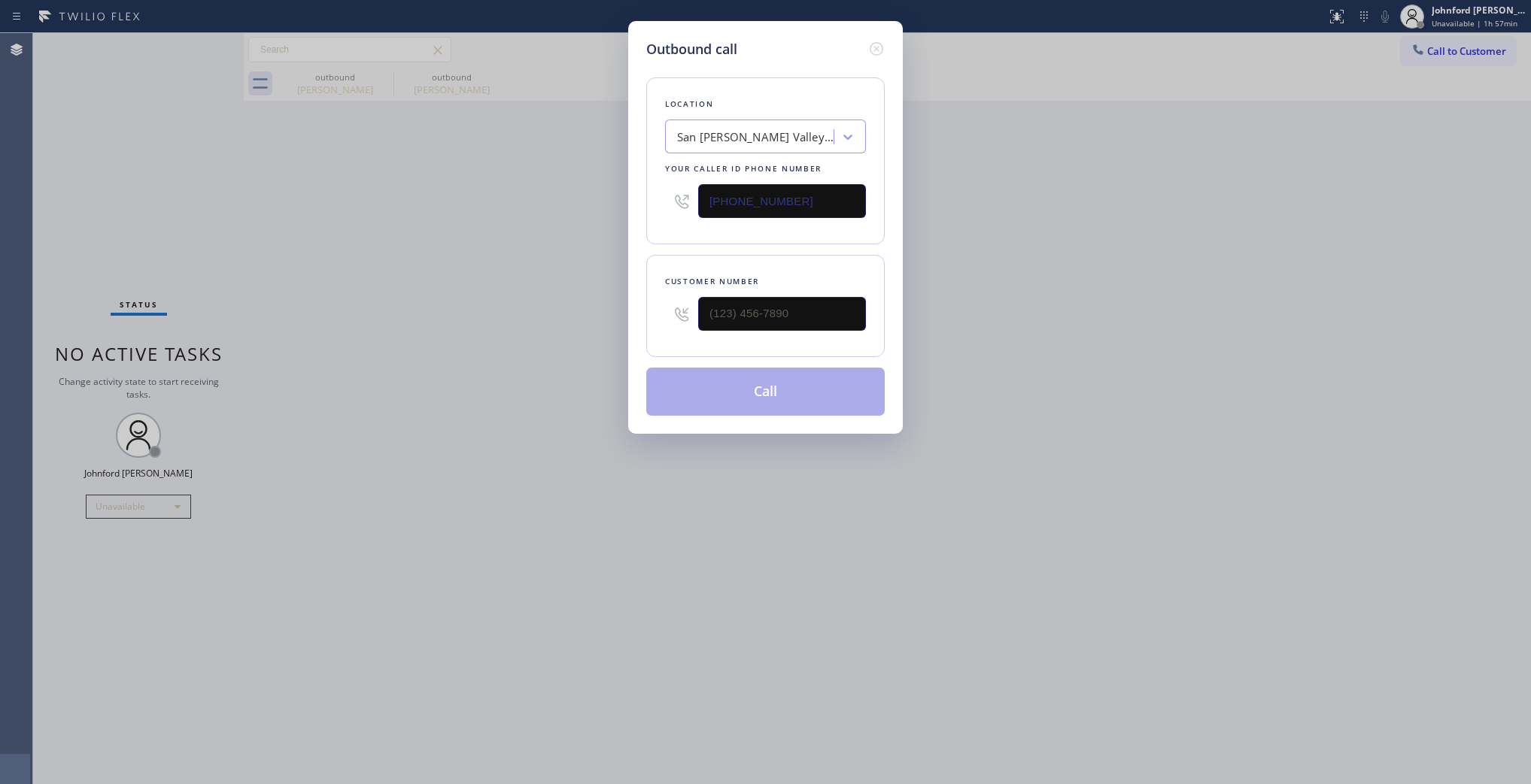
drag, startPoint x: 798, startPoint y: 184, endPoint x: 621, endPoint y: 179, distance: 177.1
click at [621, 179] on div "Outbound call Location San Fernando Valley Heating and Air Conditioning Your ca…" at bounding box center [765, 392] width 1531 height 784
drag, startPoint x: 817, startPoint y: 192, endPoint x: 614, endPoint y: 218, distance: 204.7
click at [614, 218] on div "Outbound call Location San Fernando Valley Heating and Air Conditioning Your ca…" at bounding box center [765, 392] width 1531 height 784
drag, startPoint x: 61, startPoint y: 311, endPoint x: 93, endPoint y: 449, distance: 141.7
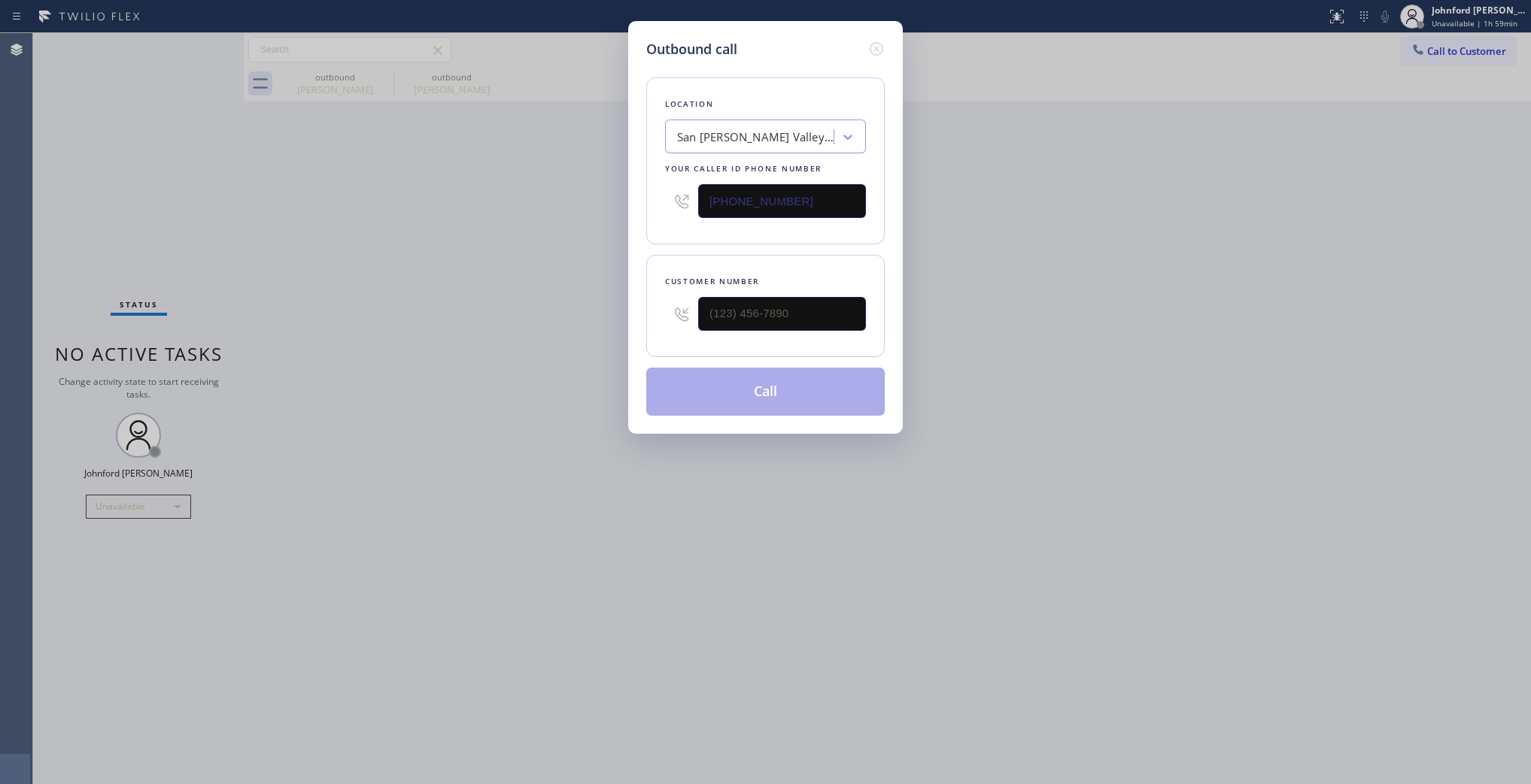
click at [61, 311] on div "Outbound call Location San Fernando Valley Heating and Air Conditioning Your ca…" at bounding box center [765, 392] width 1531 height 784
click at [105, 504] on div "Outbound call Location San Fernando Valley Heating and Air Conditioning Your ca…" at bounding box center [765, 392] width 1531 height 784
click at [876, 42] on icon at bounding box center [876, 49] width 13 height 13
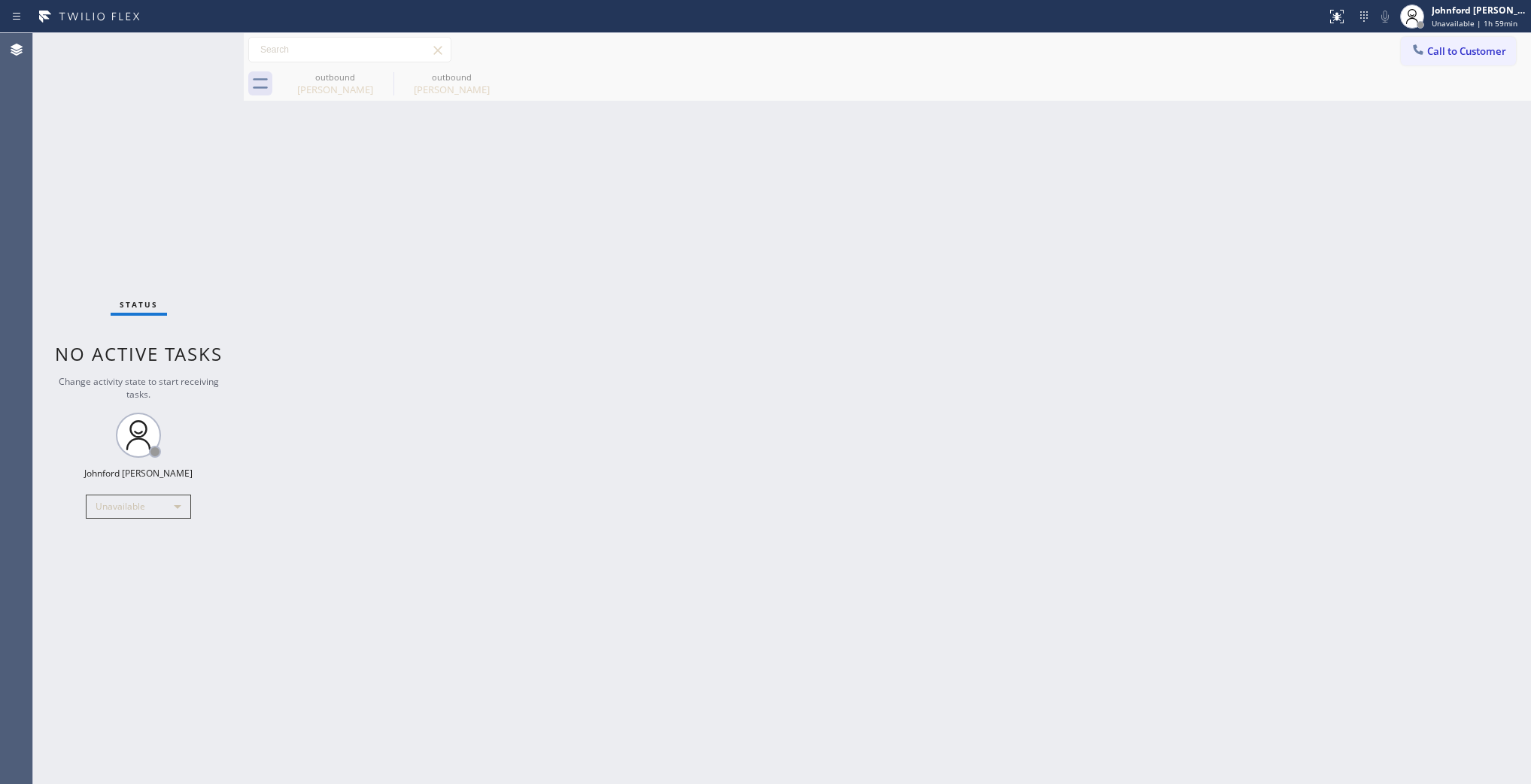
click at [427, 516] on div "Back to Dashboard Change Sender ID Customers Technicians Select a contact Outbo…" at bounding box center [887, 408] width 1287 height 751
click at [175, 503] on div "Unavailable" at bounding box center [138, 507] width 105 height 24
click at [118, 580] on li "Break" at bounding box center [137, 583] width 102 height 18
click at [480, 432] on div "Back to Dashboard Change Sender ID Customers Technicians Select a contact Outbo…" at bounding box center [887, 408] width 1287 height 751
click at [165, 488] on div "Status No active tasks Change activity state to start receiving tasks. Johnford…" at bounding box center [138, 408] width 211 height 751
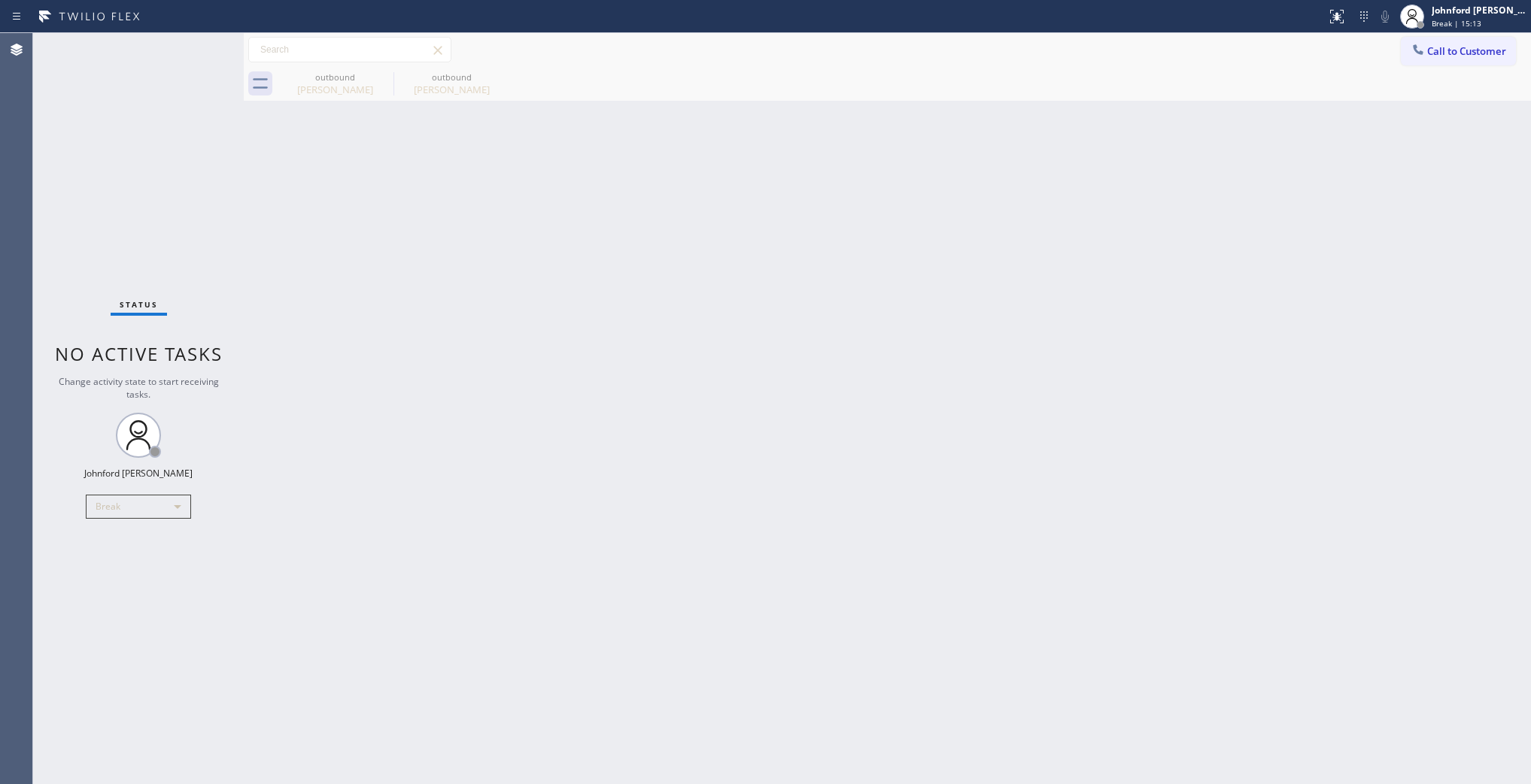
click at [163, 490] on div "Status No active tasks Change activity state to start receiving tasks. Johnford…" at bounding box center [138, 408] width 211 height 751
click at [151, 531] on div "Status No active tasks Change activity state to start receiving tasks. Johnford…" at bounding box center [138, 408] width 211 height 751
click at [143, 514] on div "Break" at bounding box center [138, 507] width 105 height 24
click at [137, 564] on li "Unavailable" at bounding box center [137, 564] width 102 height 18
click at [346, 503] on div "Back to Dashboard Change Sender ID Customers Technicians Select a contact Outbo…" at bounding box center [887, 408] width 1287 height 751
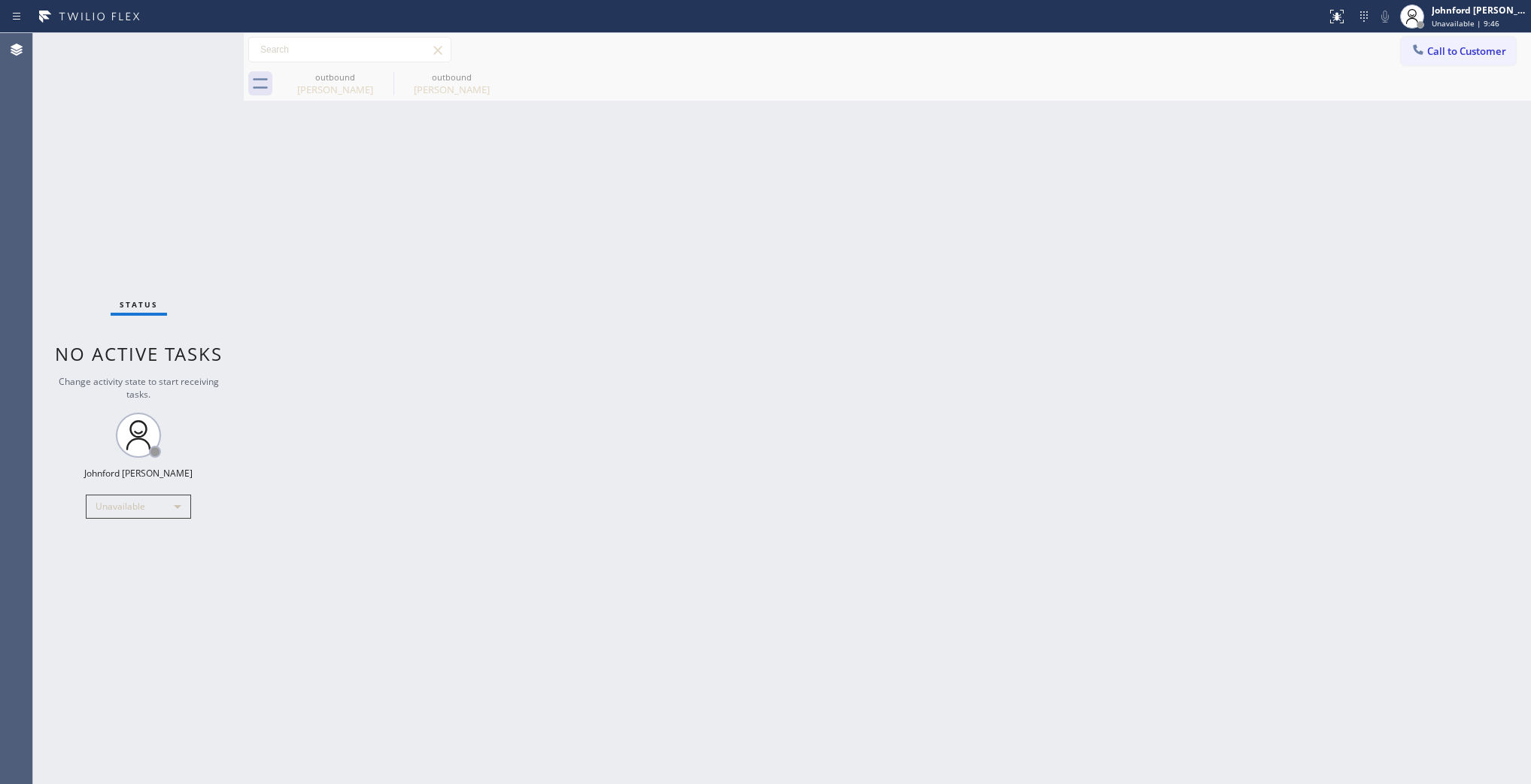
click at [1435, 50] on span "Call to Customer" at bounding box center [1467, 51] width 79 height 13
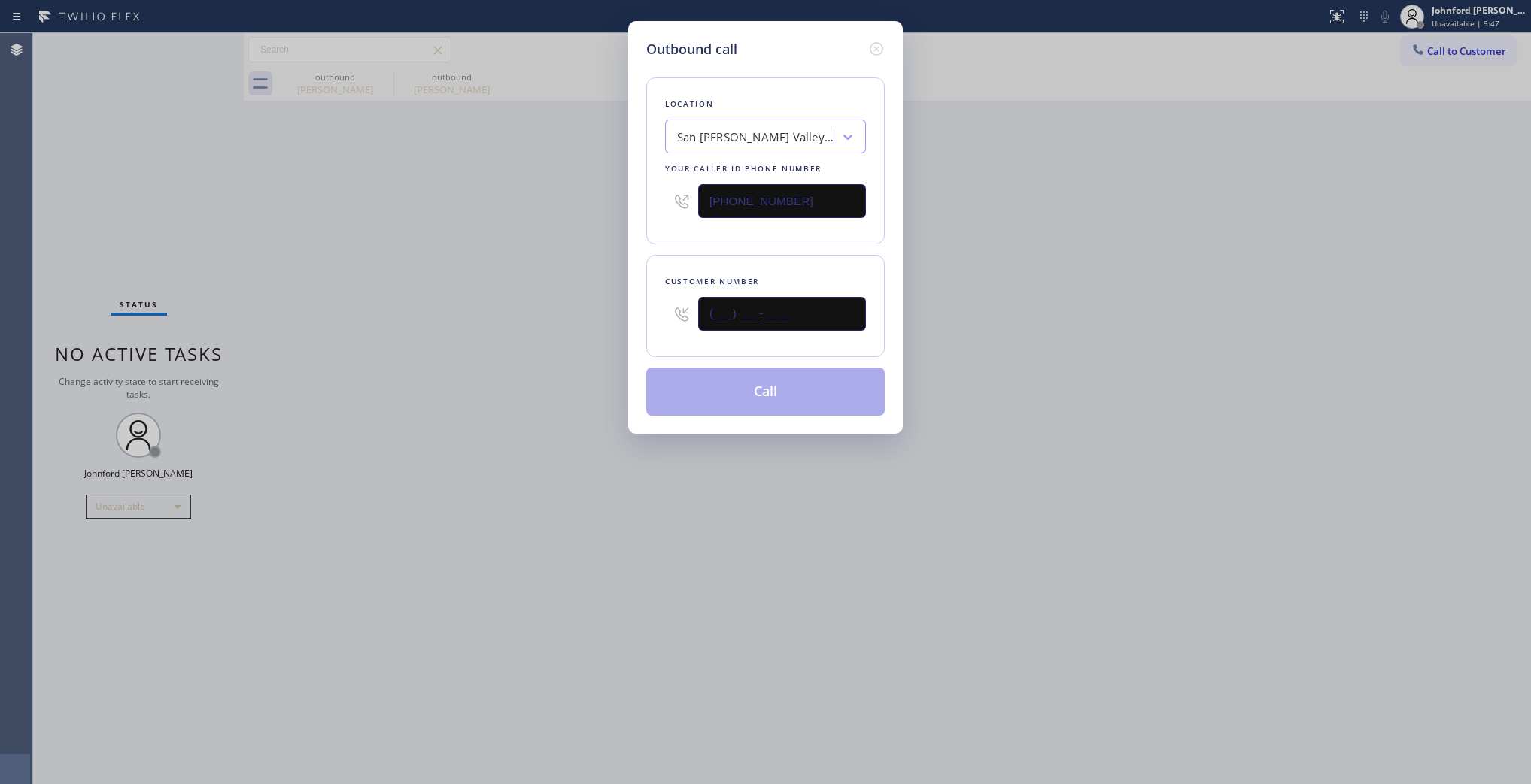
drag, startPoint x: 757, startPoint y: 297, endPoint x: 503, endPoint y: 306, distance: 254.2
click at [576, 297] on div "Outbound call Location San Fernando Valley Heating and Air Conditioning Your ca…" at bounding box center [765, 392] width 1531 height 784
paste input "323) 244-0868"
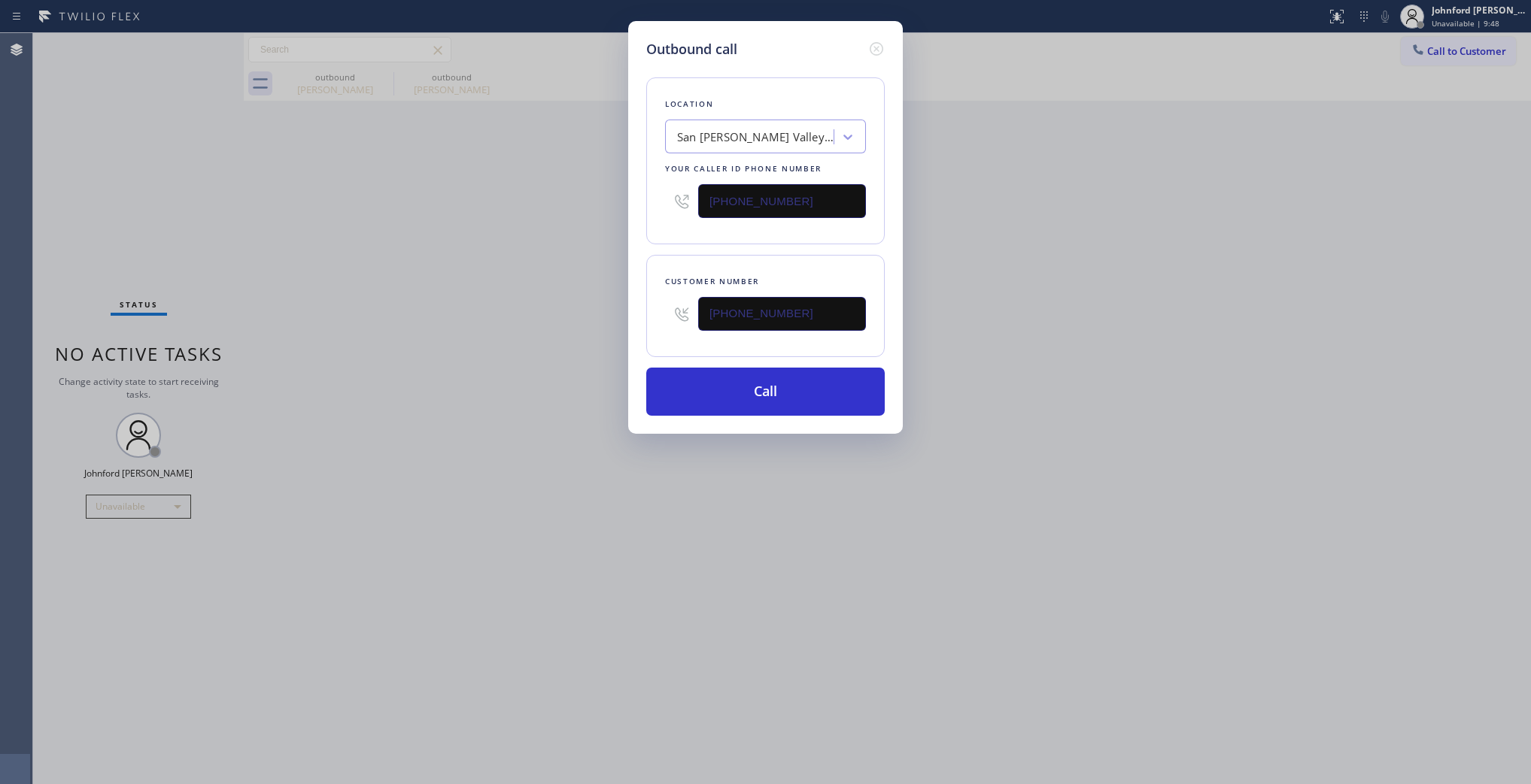
type input "(323) 244-0868"
click at [806, 302] on input "(323) 244-0868" at bounding box center [782, 314] width 168 height 34
drag, startPoint x: 821, startPoint y: 184, endPoint x: 536, endPoint y: 207, distance: 285.9
click at [565, 196] on div "Outbound call Location San Fernando Valley Heating and Air Conditioning Your ca…" at bounding box center [765, 392] width 1531 height 784
paste input "44) 431-4458"
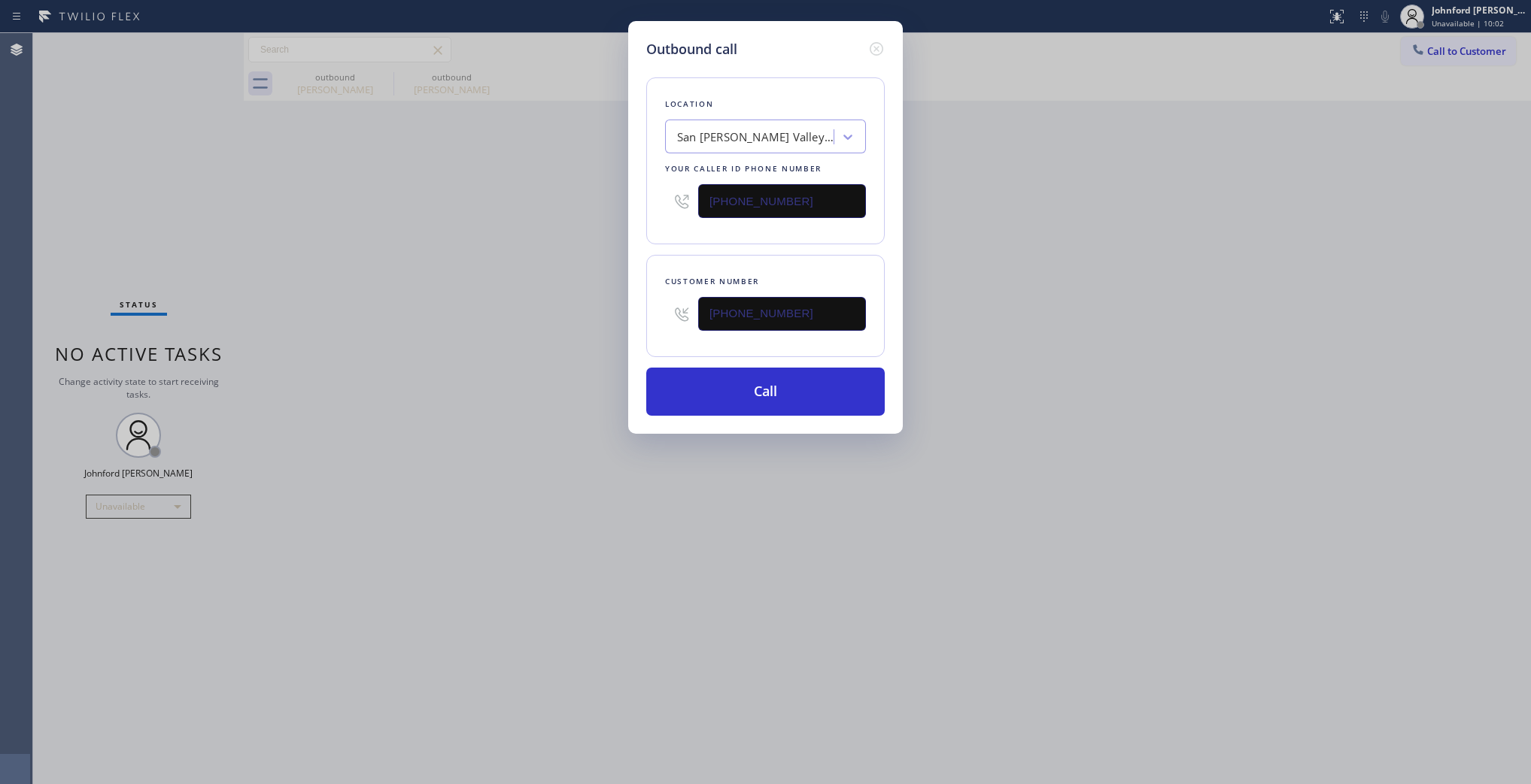
type input "(844) 431-4458"
click at [488, 216] on div "Outbound call Location San Fernando Valley Heating and Air Conditioning Your ca…" at bounding box center [765, 392] width 1531 height 784
click at [730, 392] on button "Call" at bounding box center [765, 392] width 238 height 48
click at [1253, 275] on div "Outbound call Location AC Experts Your caller id phone number (844) 431-4458 Cu…" at bounding box center [765, 392] width 1531 height 784
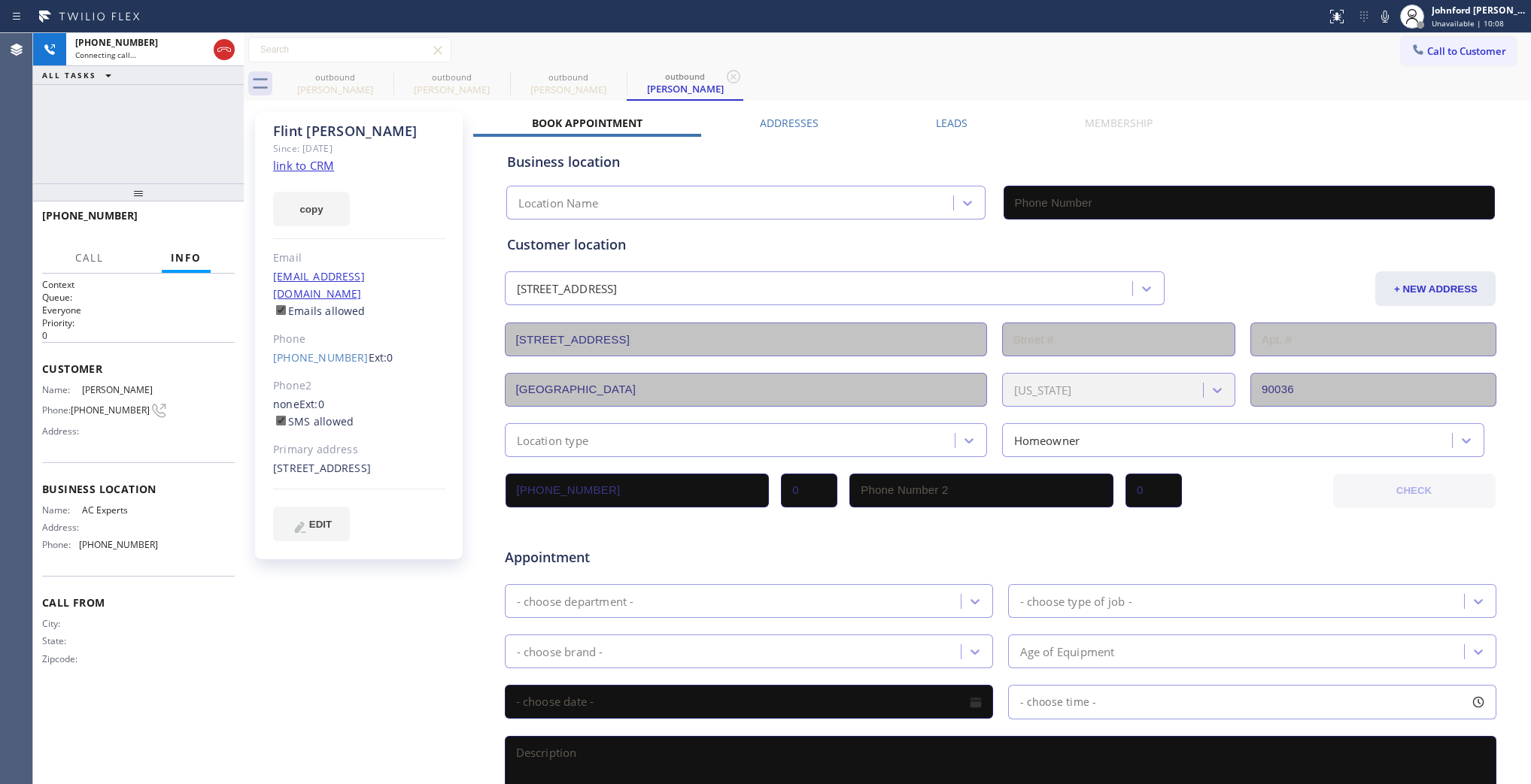
type input "(844) 431-4458"
click at [122, 118] on div "+13232440868 Connecting call… ALL TASKS ALL TASKS ACTIVE TASKS TASKS IN WRAP UP" at bounding box center [138, 108] width 211 height 151
click at [194, 217] on span "HANG UP" at bounding box center [200, 222] width 46 height 11
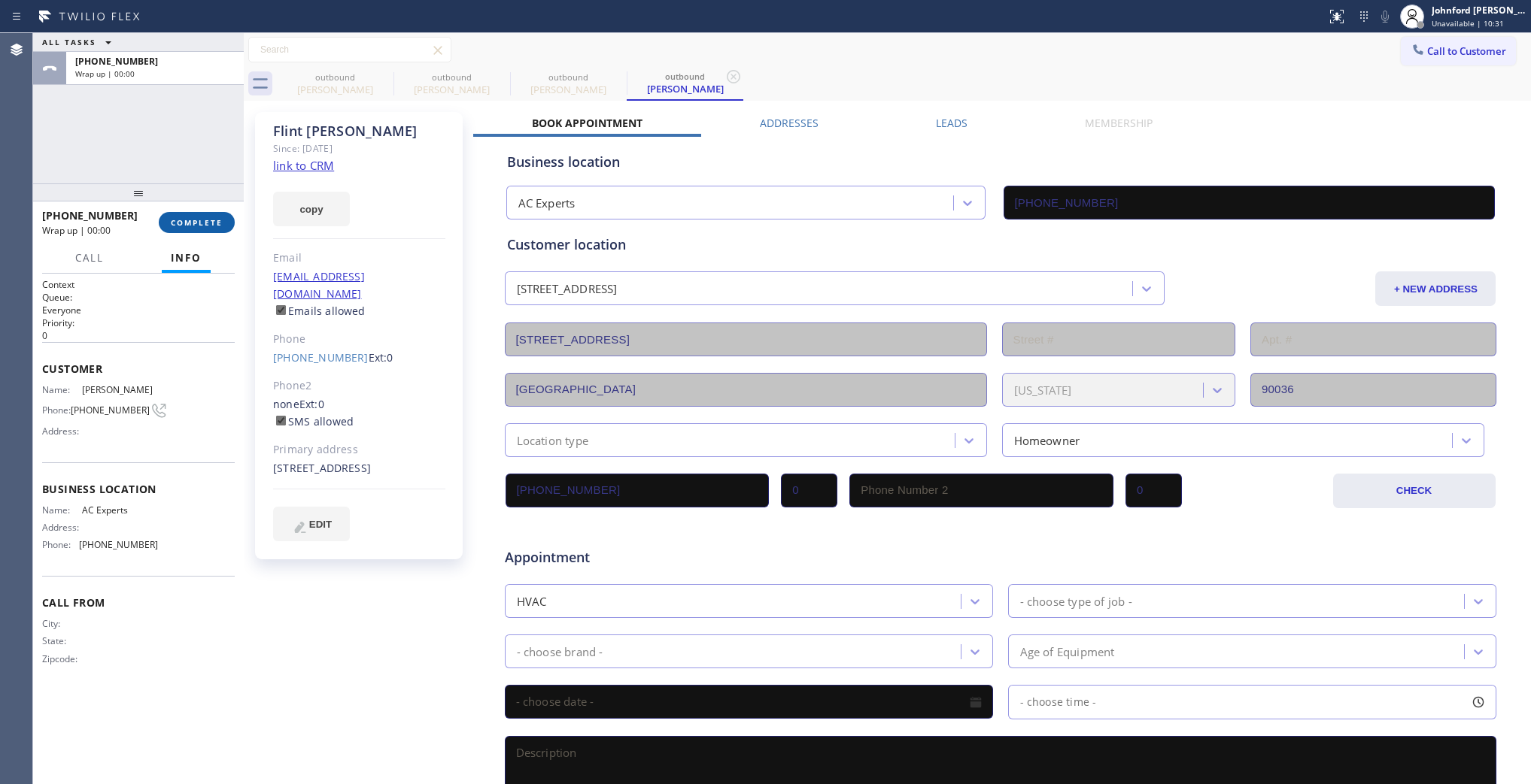
click at [194, 217] on span "COMPLETE" at bounding box center [197, 222] width 52 height 11
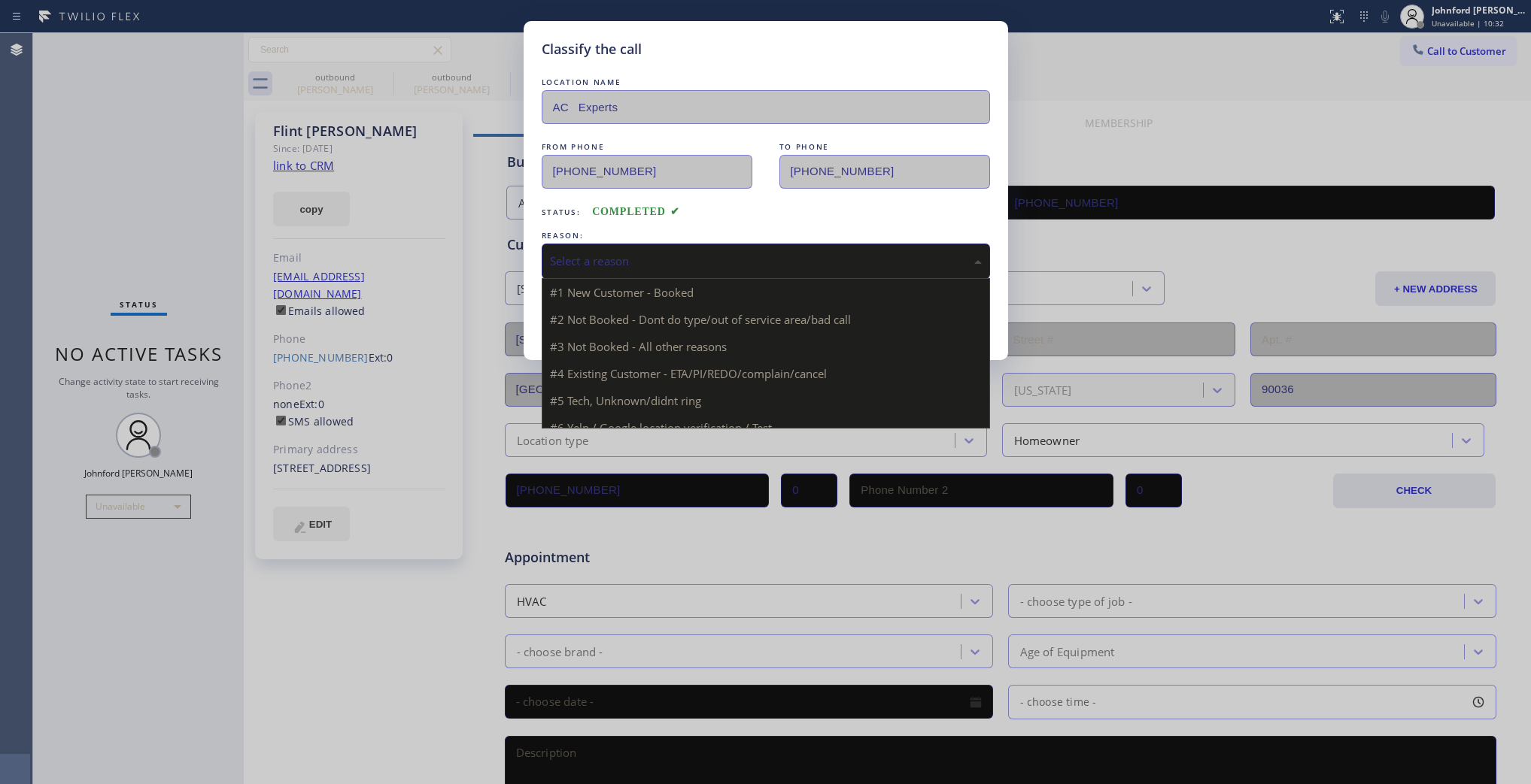
click at [686, 243] on div "Select a reason" at bounding box center [766, 261] width 448 height 35
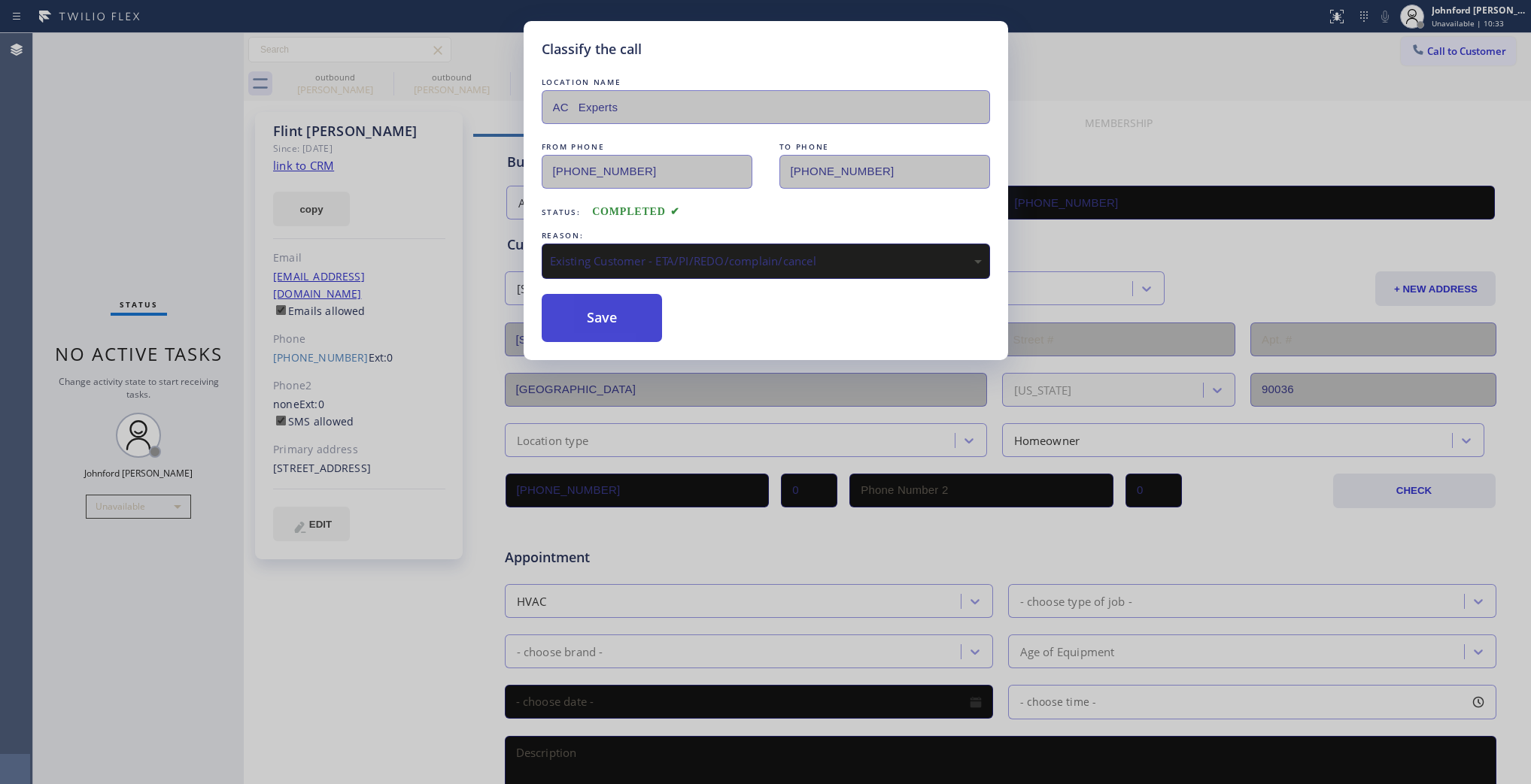
click at [606, 324] on button "Save" at bounding box center [602, 317] width 121 height 48
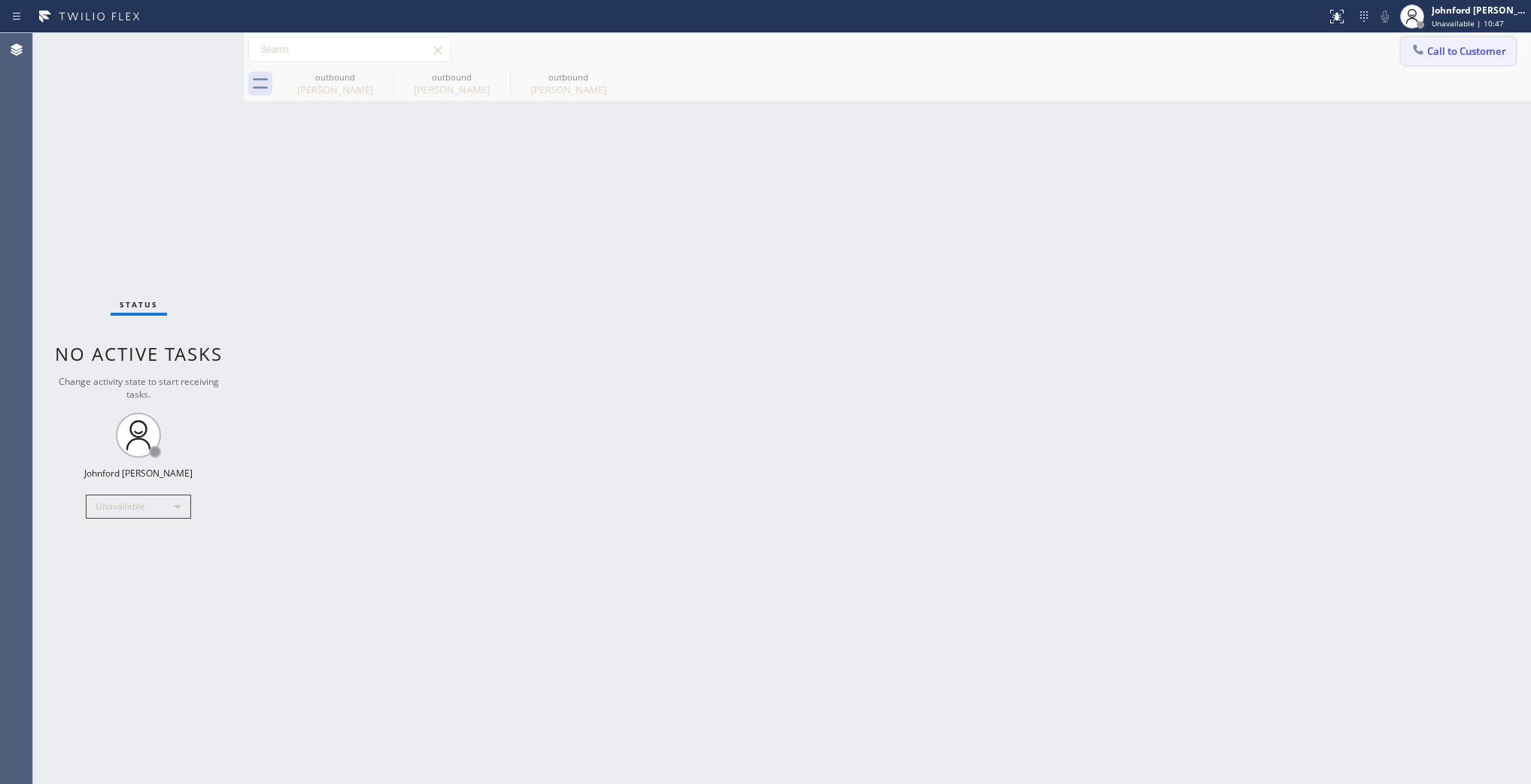
click at [1432, 49] on span "Call to Customer" at bounding box center [1467, 51] width 79 height 13
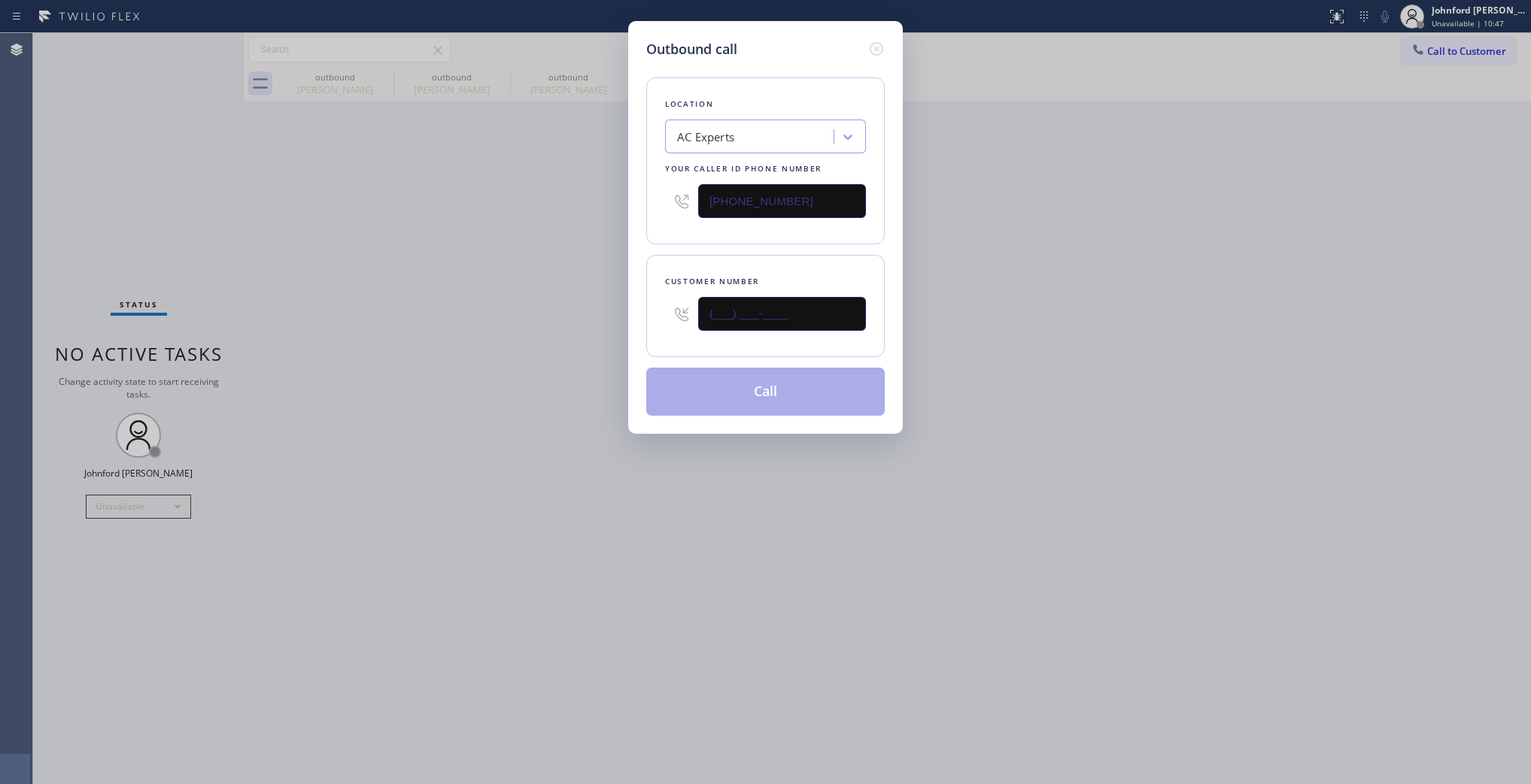
drag, startPoint x: 764, startPoint y: 310, endPoint x: 565, endPoint y: 310, distance: 199.0
click at [565, 310] on div "Outbound call Location AC Experts Your caller id phone number (844) 431-4458 Cu…" at bounding box center [765, 392] width 1531 height 784
paste input "310) 924-2341"
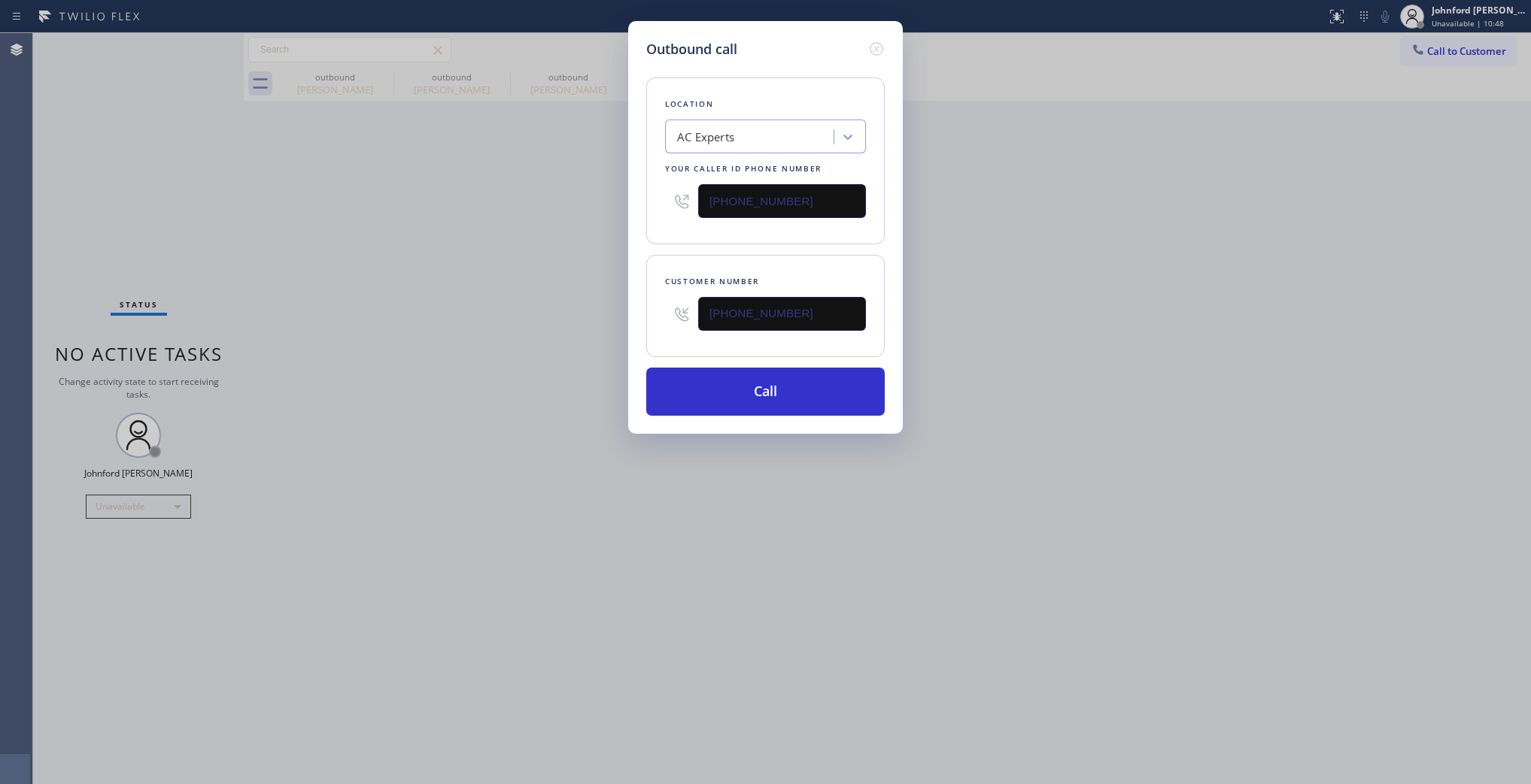
type input "(310) 924-2341"
drag, startPoint x: 815, startPoint y: 209, endPoint x: 558, endPoint y: 208, distance: 257.0
click at [608, 208] on div "Outbound call Location AC Experts Your caller id phone number (844) 431-4458 Cu…" at bounding box center [765, 392] width 1531 height 784
paste input "33) 692-2271"
type input "(833) 692-2271"
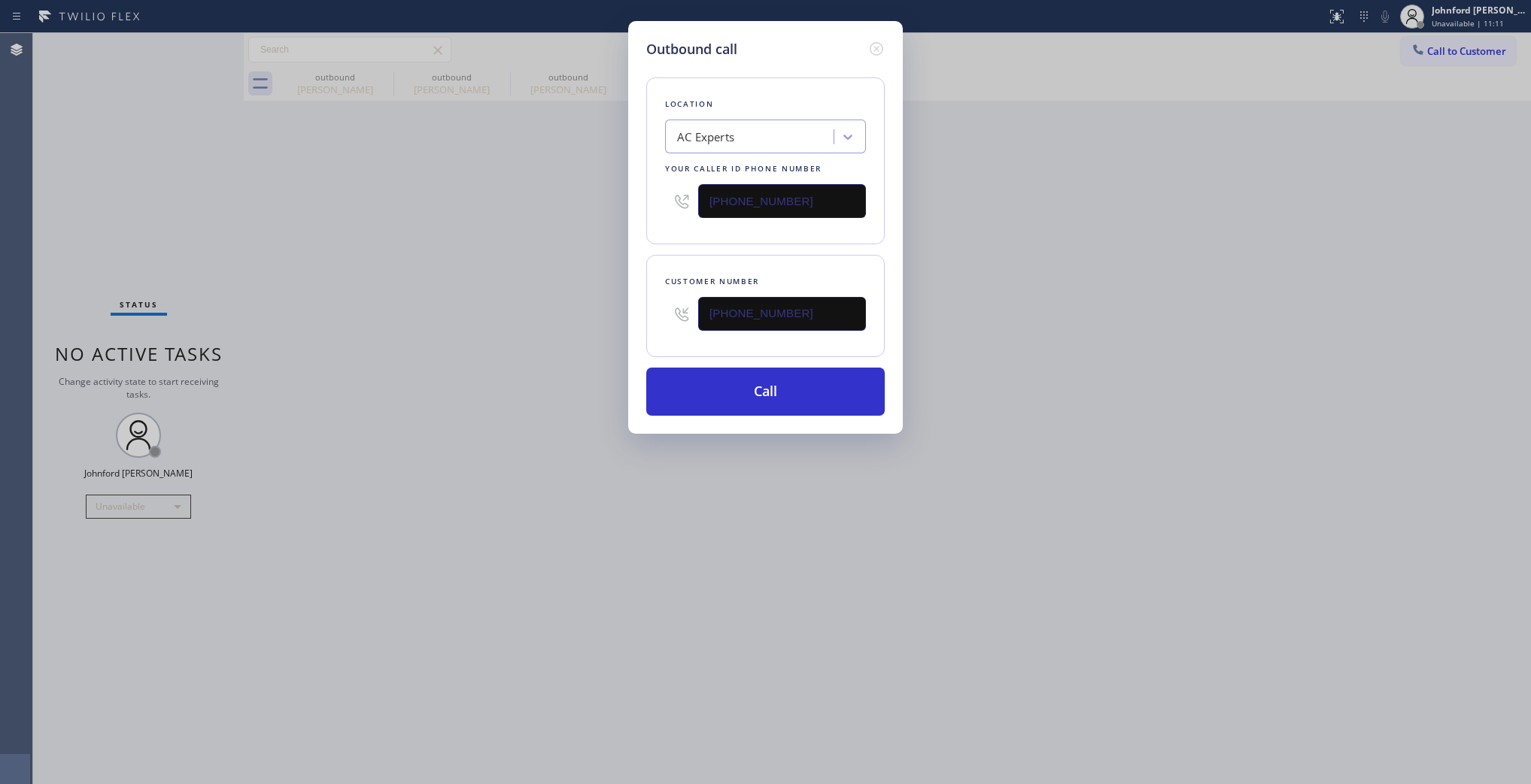
click at [483, 219] on div "Outbound call Location AC Experts Your caller id phone number (833) 692-2271 Cu…" at bounding box center [765, 392] width 1531 height 784
click at [714, 383] on button "Call" at bounding box center [765, 392] width 238 height 48
drag, startPoint x: 988, startPoint y: 354, endPoint x: 1001, endPoint y: 126, distance: 228.4
click at [988, 351] on div "Outbound call Location 4C.SMS Campaign AR B2B SMS Your caller id phone number (…" at bounding box center [765, 392] width 1531 height 784
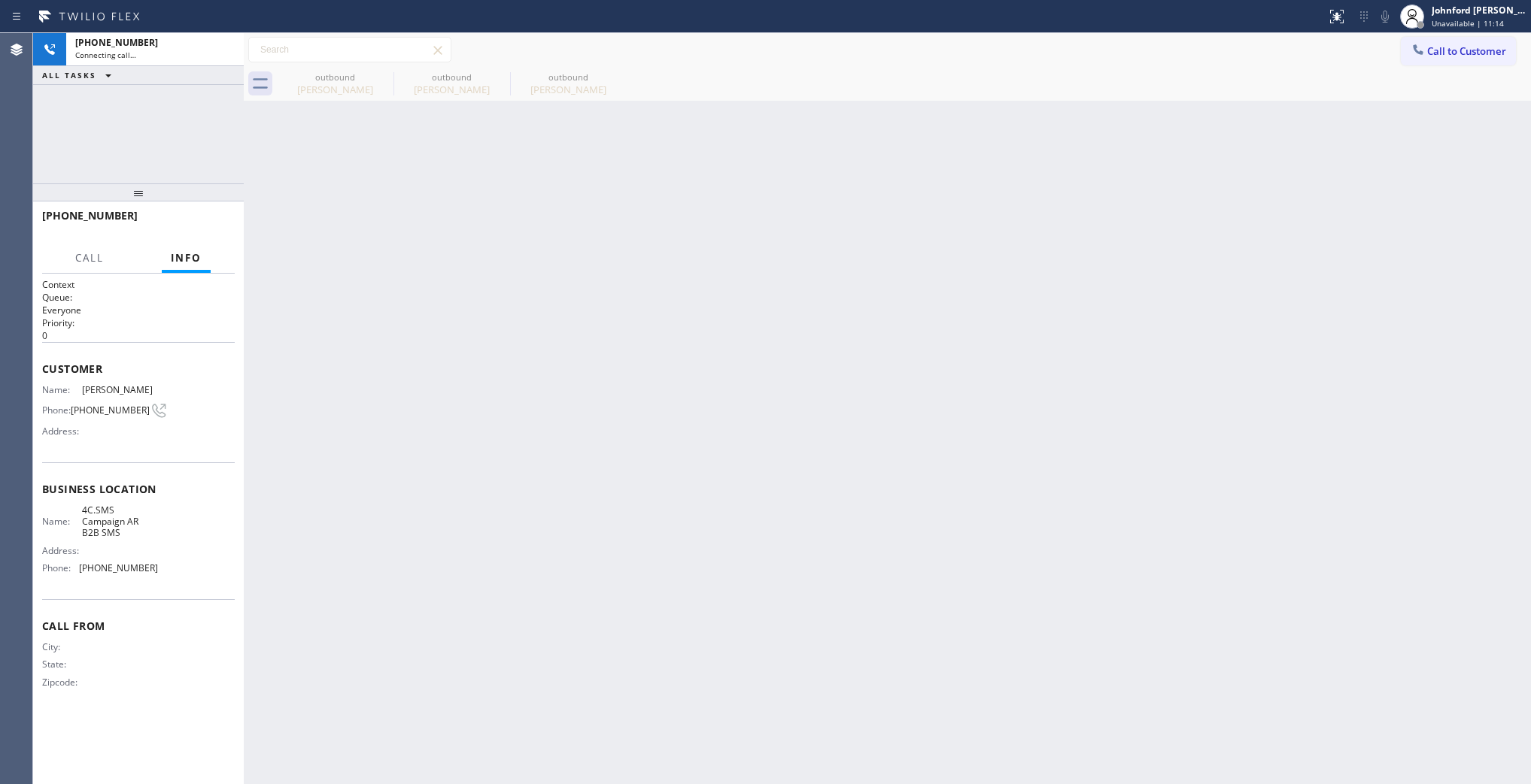
click at [799, 249] on div "Back to Dashboard Change Sender ID Customers Technicians Select a contact Outbo…" at bounding box center [887, 408] width 1287 height 751
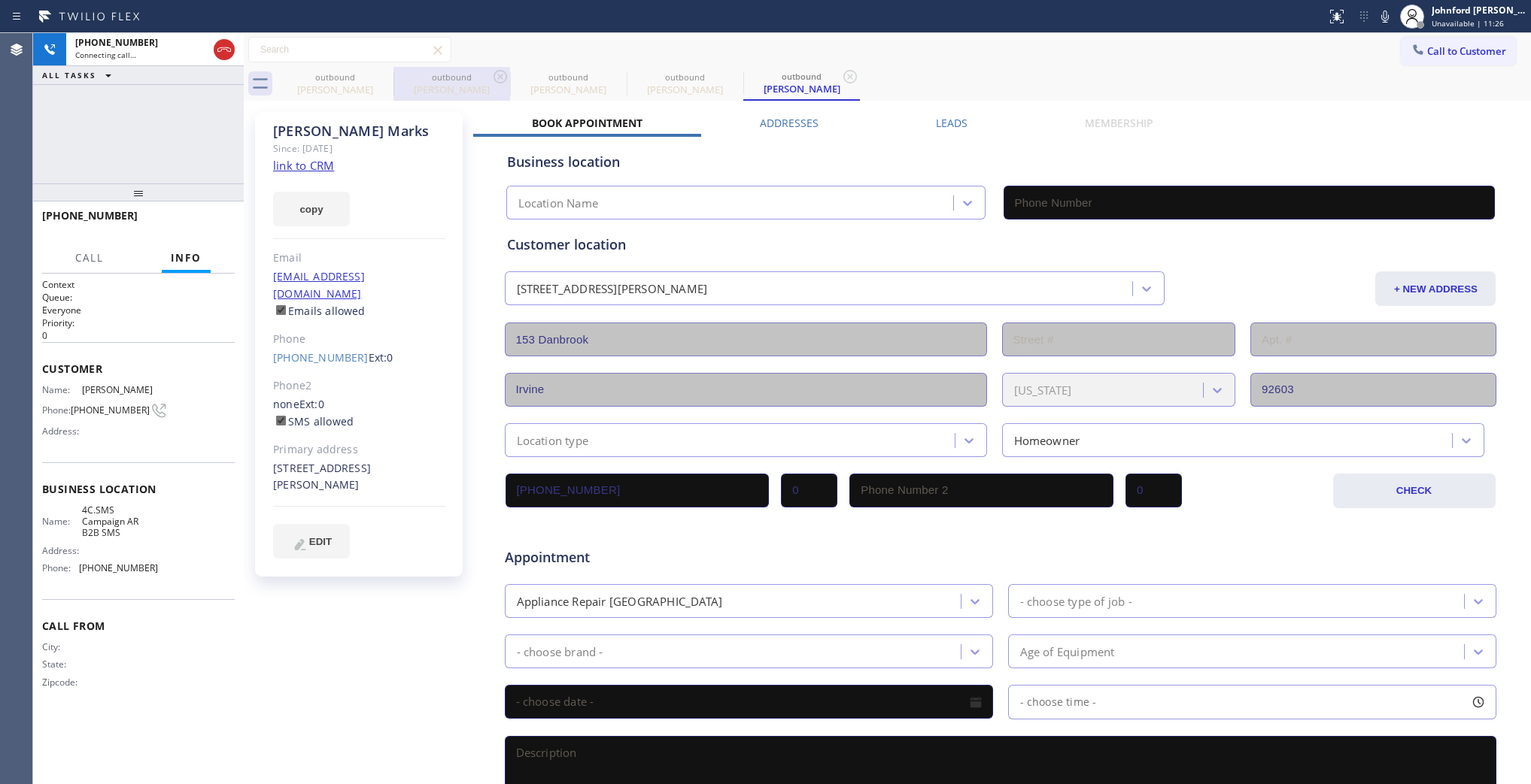
type input "(833) 692-2271"
click at [229, 54] on icon at bounding box center [223, 49] width 18 height 18
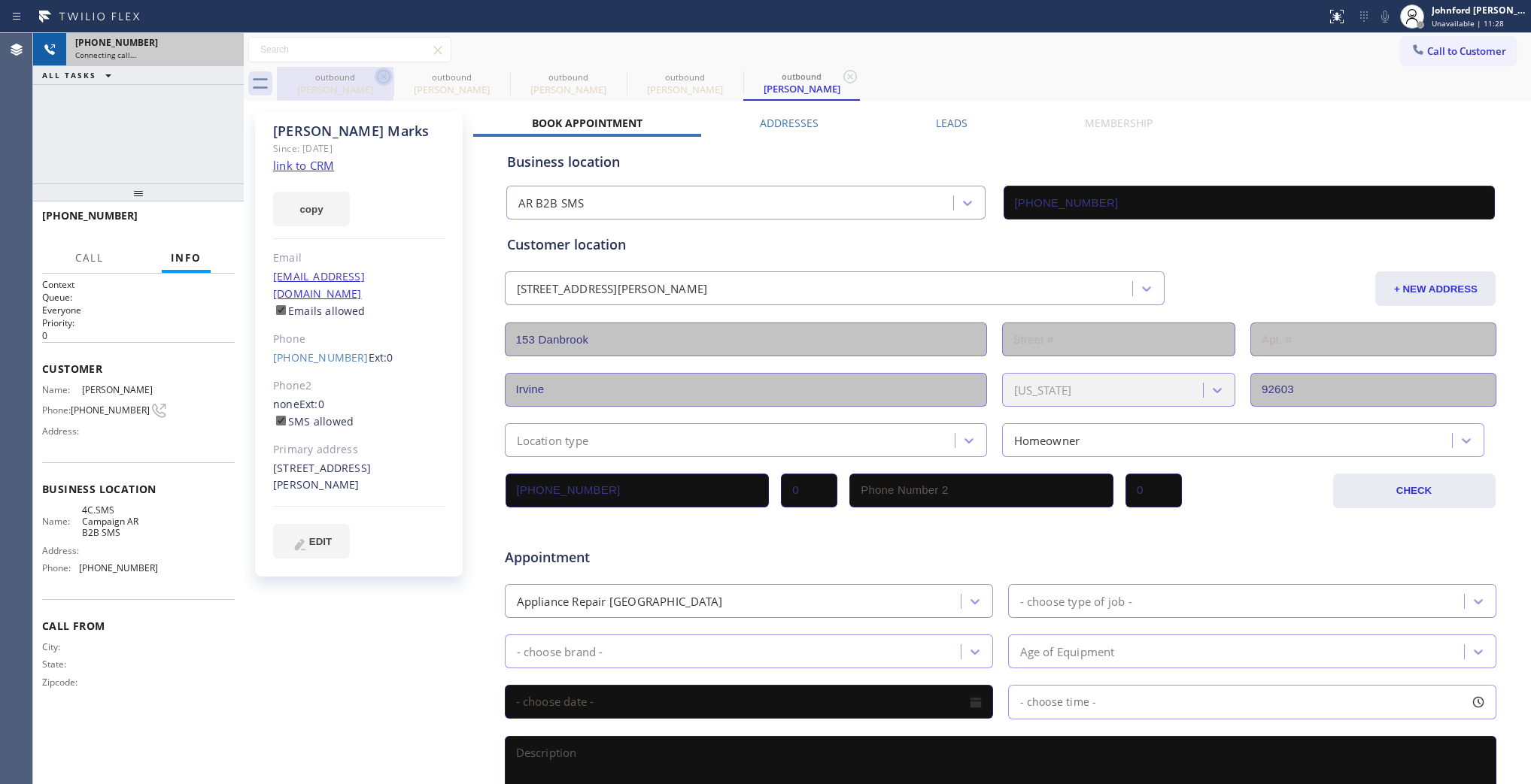
click at [389, 77] on icon at bounding box center [383, 77] width 13 height 13
click at [0, 0] on icon at bounding box center [0, 0] width 0 height 0
click at [727, 77] on icon at bounding box center [734, 77] width 13 height 13
click at [843, 77] on icon at bounding box center [850, 77] width 13 height 13
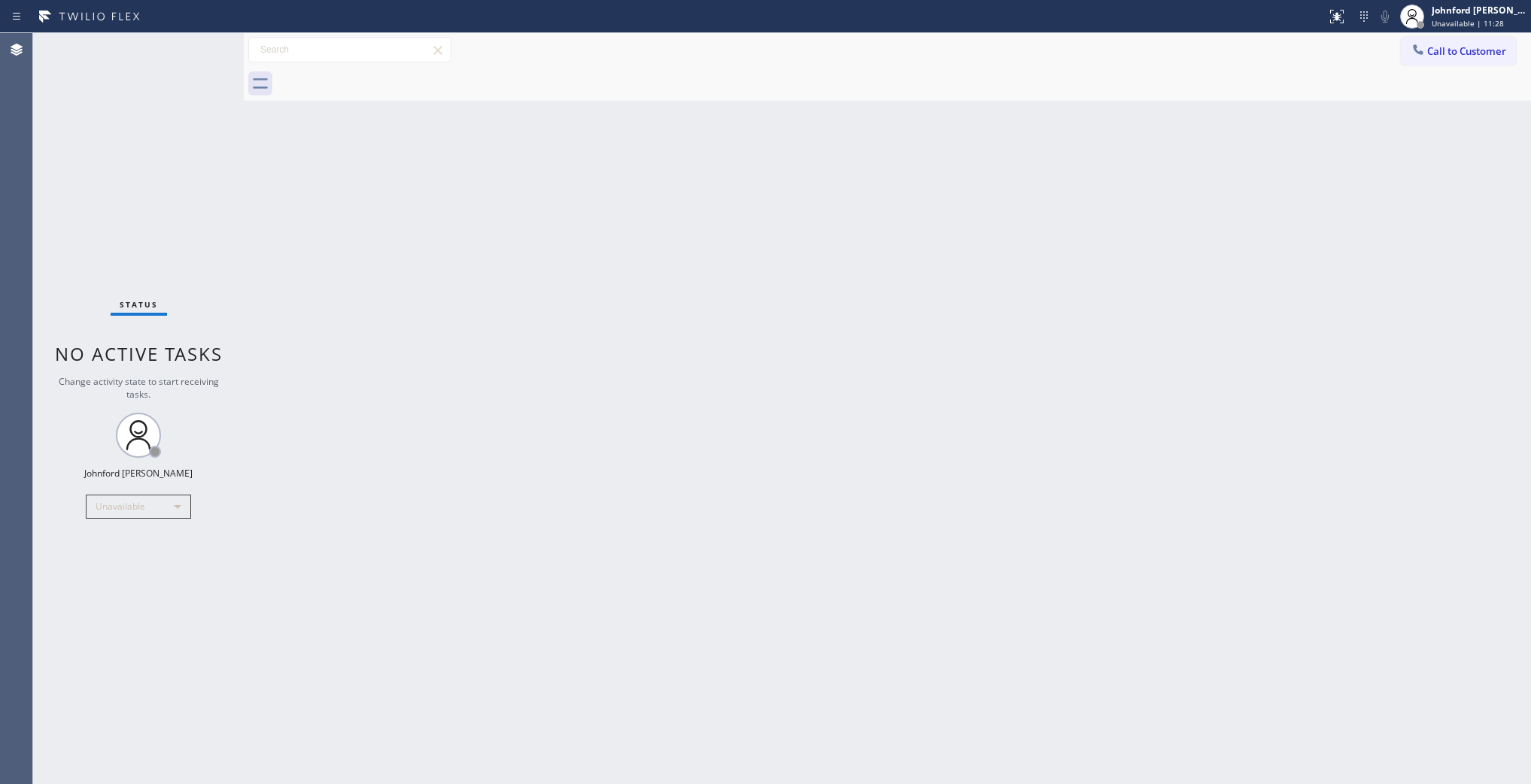
click at [389, 77] on div at bounding box center [904, 83] width 1255 height 34
click at [1343, 372] on div "Back to Dashboard Change Sender ID Customers Technicians Select a contact Outbo…" at bounding box center [887, 408] width 1287 height 751
click at [1434, 45] on button "Call to Customer" at bounding box center [1459, 51] width 115 height 29
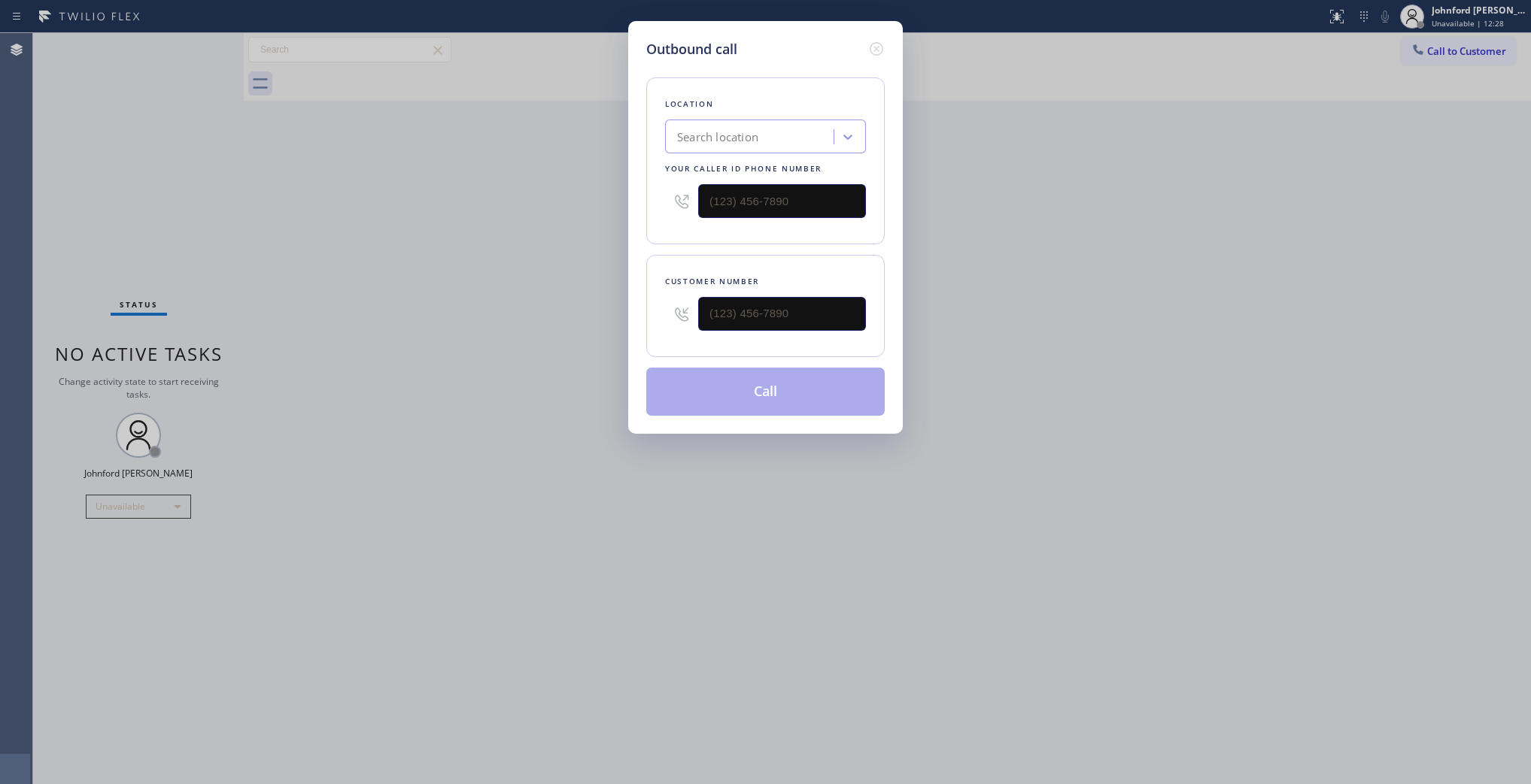
drag, startPoint x: 735, startPoint y: 336, endPoint x: 650, endPoint y: 329, distance: 85.3
click at [650, 329] on div "Customer number" at bounding box center [765, 306] width 238 height 102
click at [806, 305] on input "(___) ___-____" at bounding box center [782, 314] width 168 height 34
paste input "213) 321-8110"
type input "[PHONE_NUMBER]"
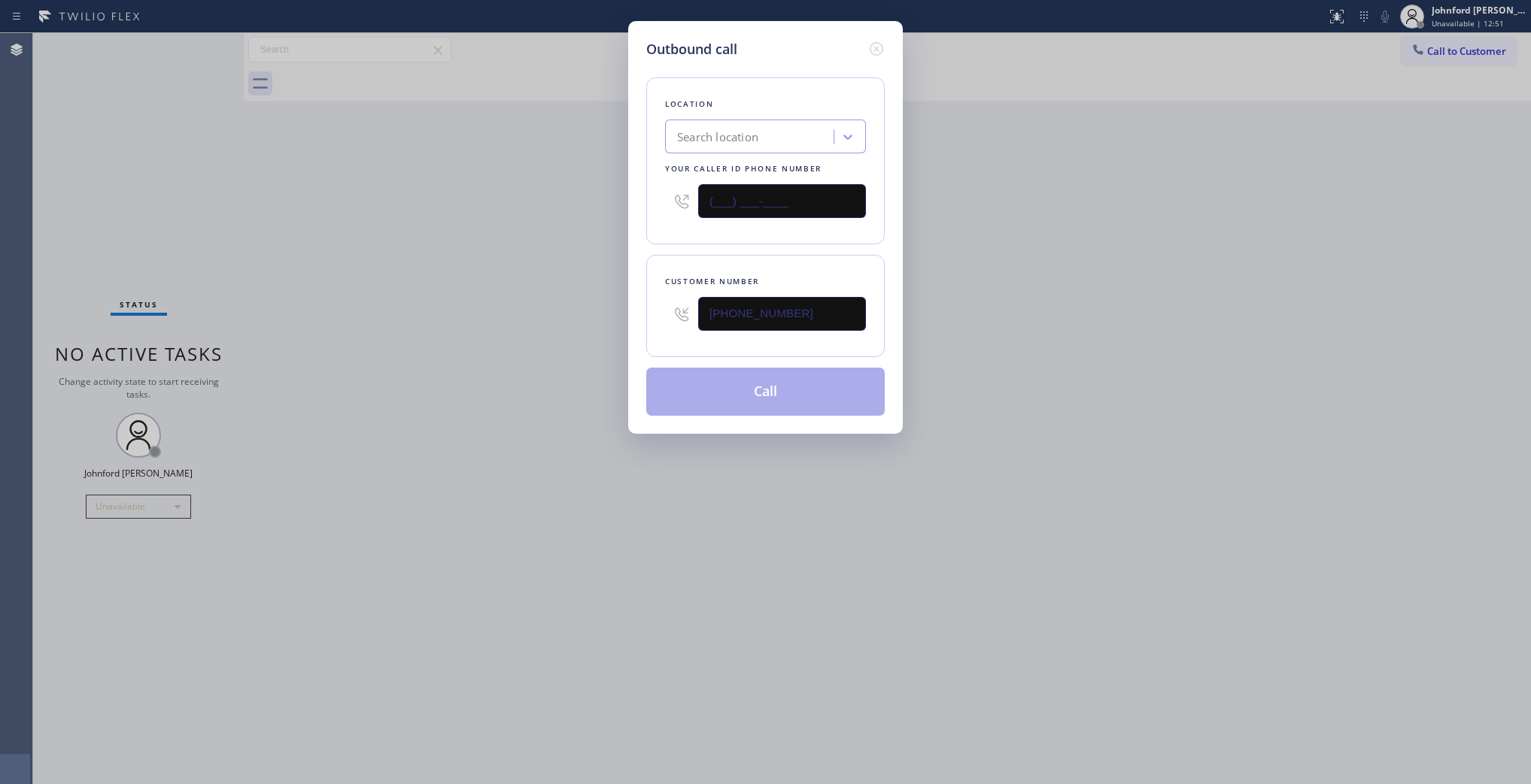
drag, startPoint x: 807, startPoint y: 193, endPoint x: 565, endPoint y: 200, distance: 242.1
click at [565, 200] on div "Outbound call Location Search location Your caller id phone number (___) ___-__…" at bounding box center [765, 392] width 1531 height 784
paste input "800) 686-5038"
type input "[PHONE_NUMBER]"
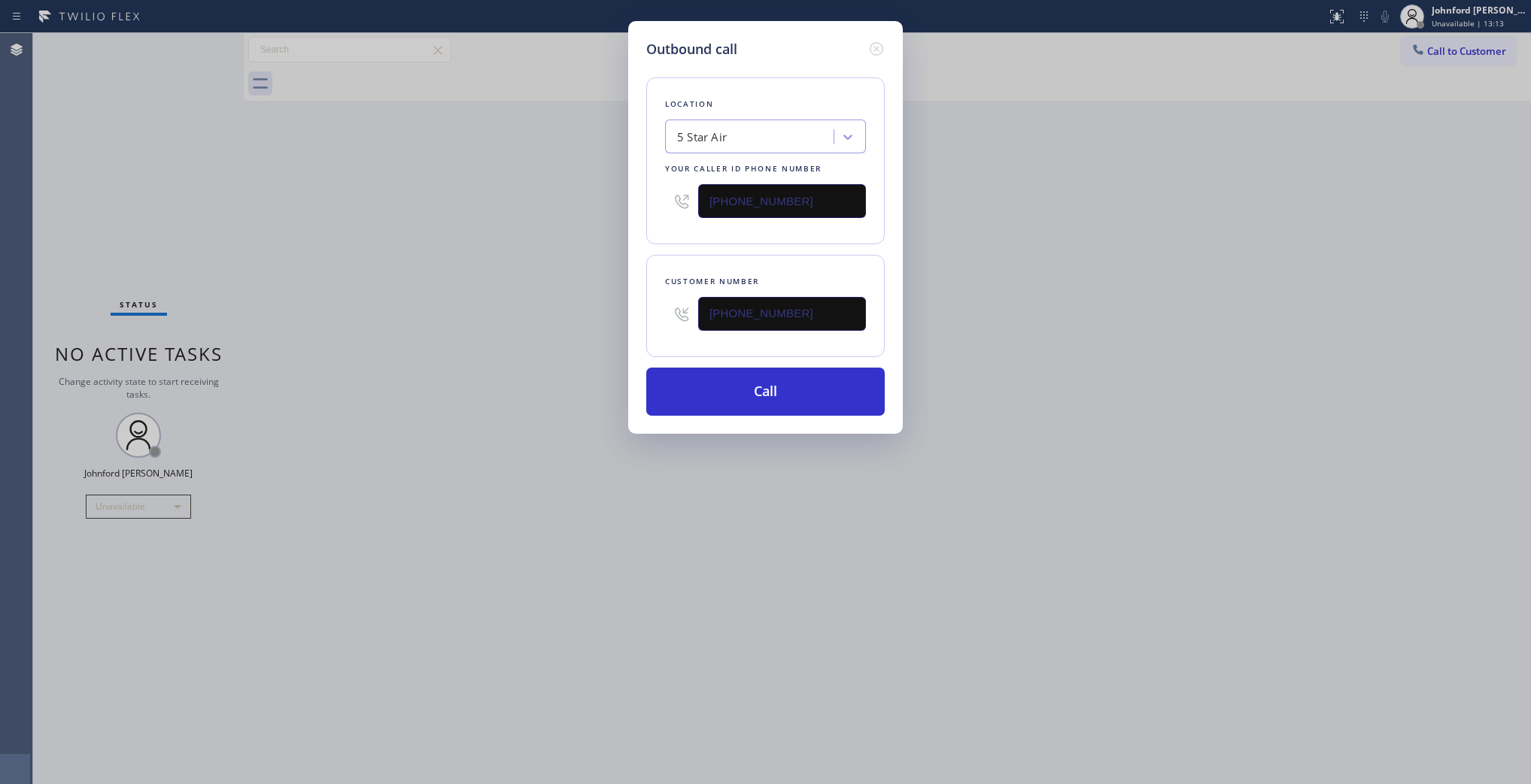
click at [776, 362] on div "Location 5 Star Air Your caller id phone number [PHONE_NUMBER] Customer number …" at bounding box center [765, 237] width 238 height 356
click at [776, 375] on button "Call" at bounding box center [765, 392] width 238 height 48
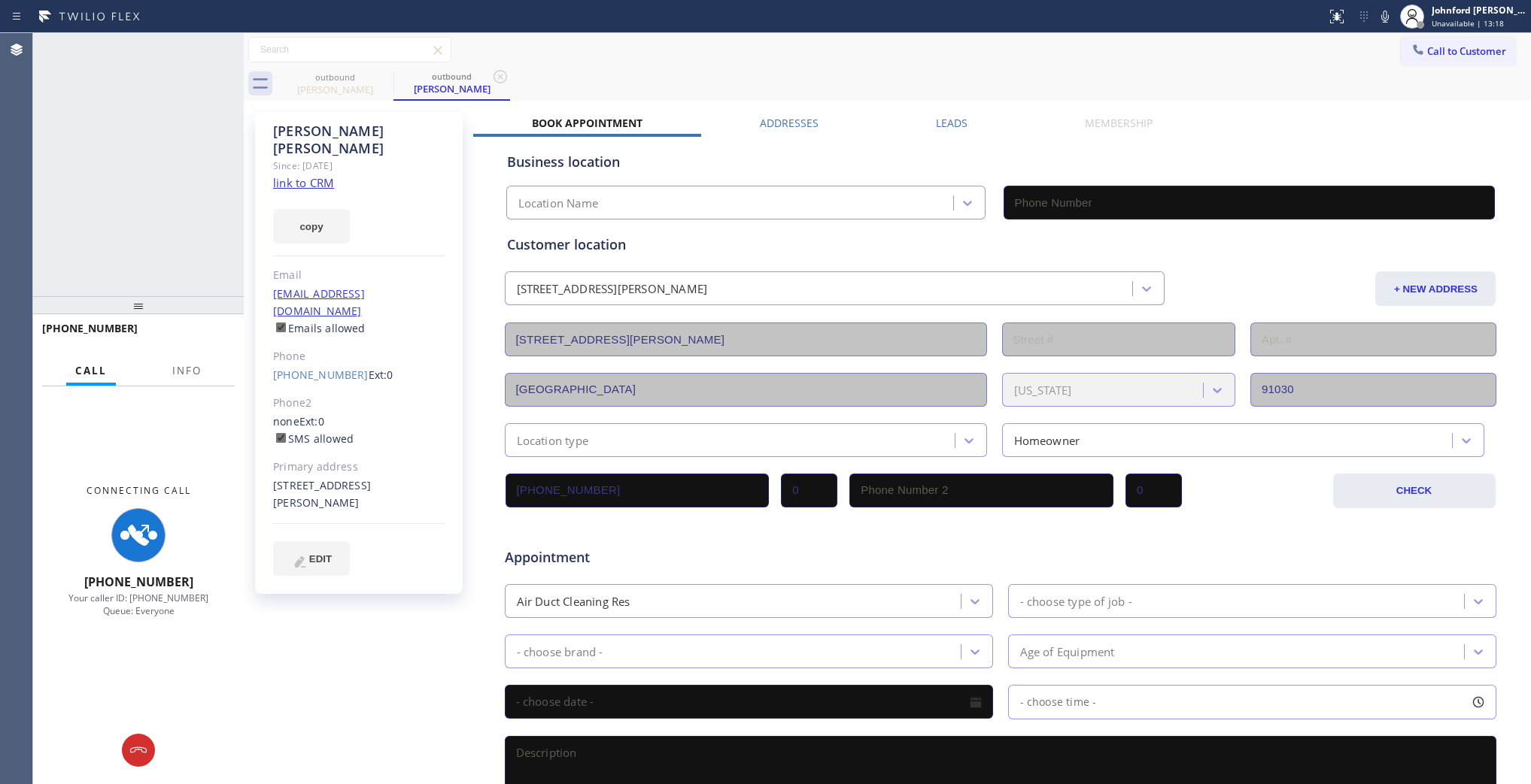
type input "[PHONE_NUMBER]"
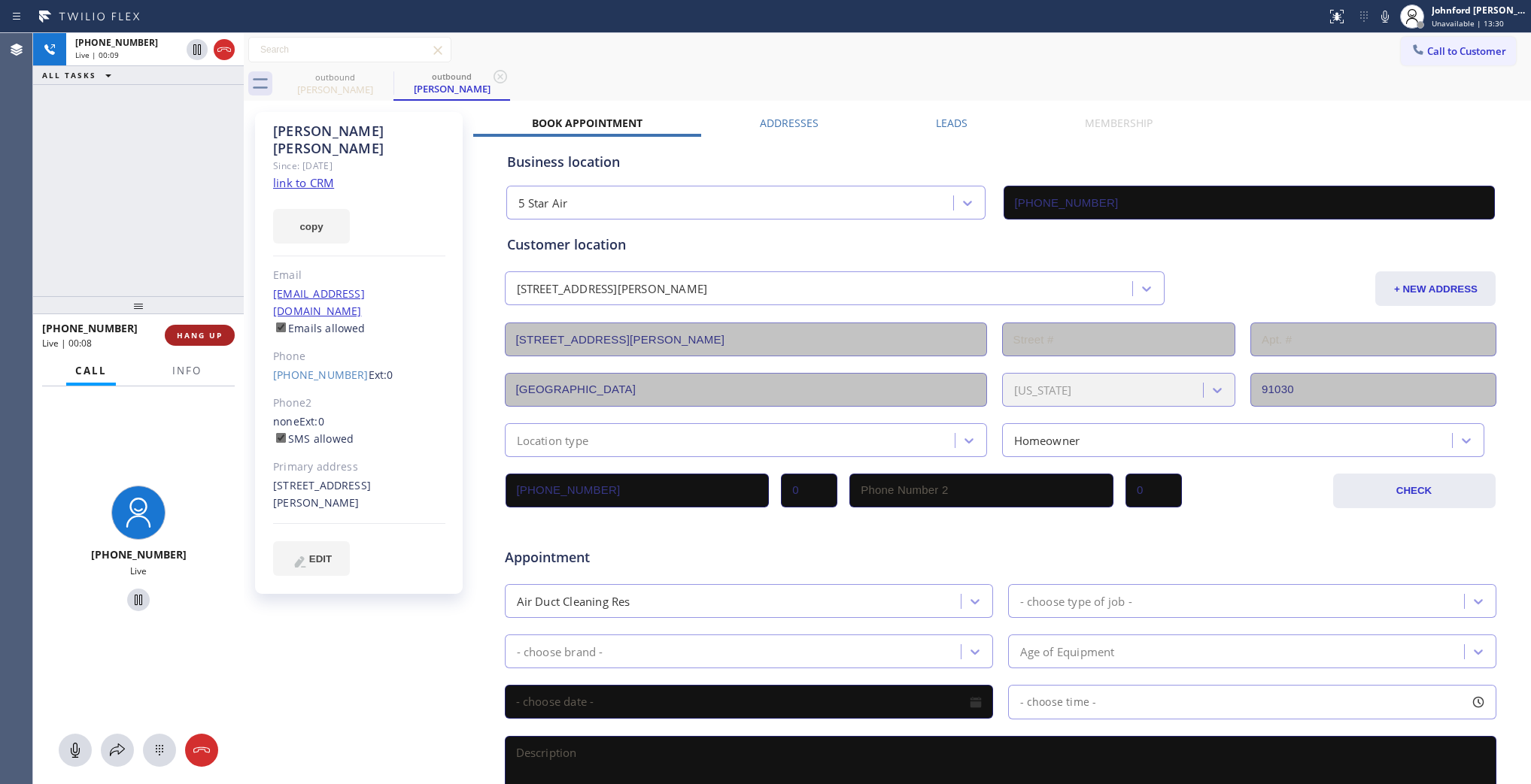
click at [189, 331] on span "HANG UP" at bounding box center [200, 335] width 46 height 11
click at [179, 359] on button "Info" at bounding box center [187, 371] width 47 height 29
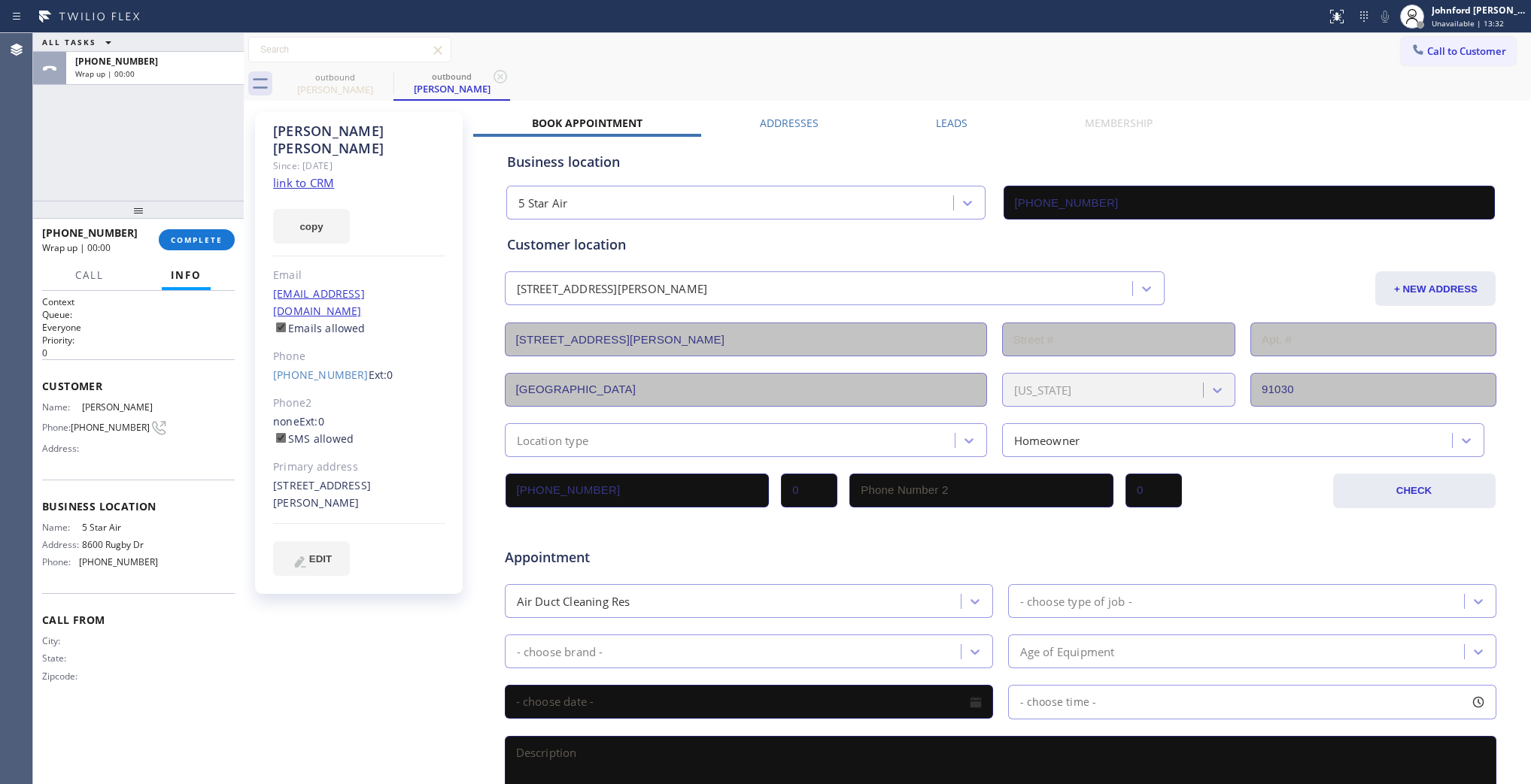
drag, startPoint x: 148, startPoint y: 303, endPoint x: 167, endPoint y: 120, distance: 184.0
click at [167, 120] on div "ALL TASKS ALL TASKS ACTIVE TASKS TASKS IN WRAP UP [PHONE_NUMBER] Wrap up | 00:0…" at bounding box center [138, 408] width 211 height 751
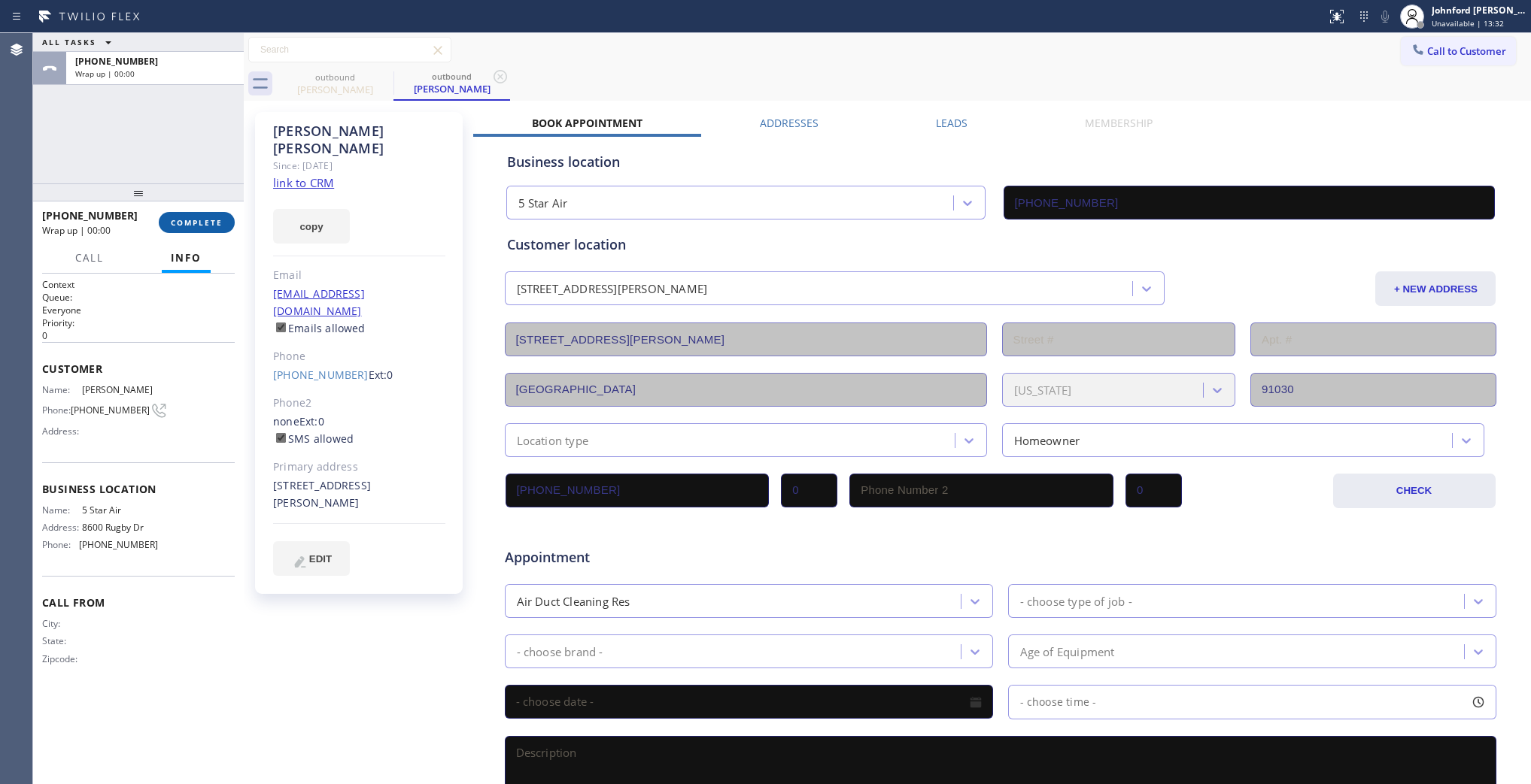
click at [194, 212] on button "COMPLETE" at bounding box center [196, 222] width 76 height 21
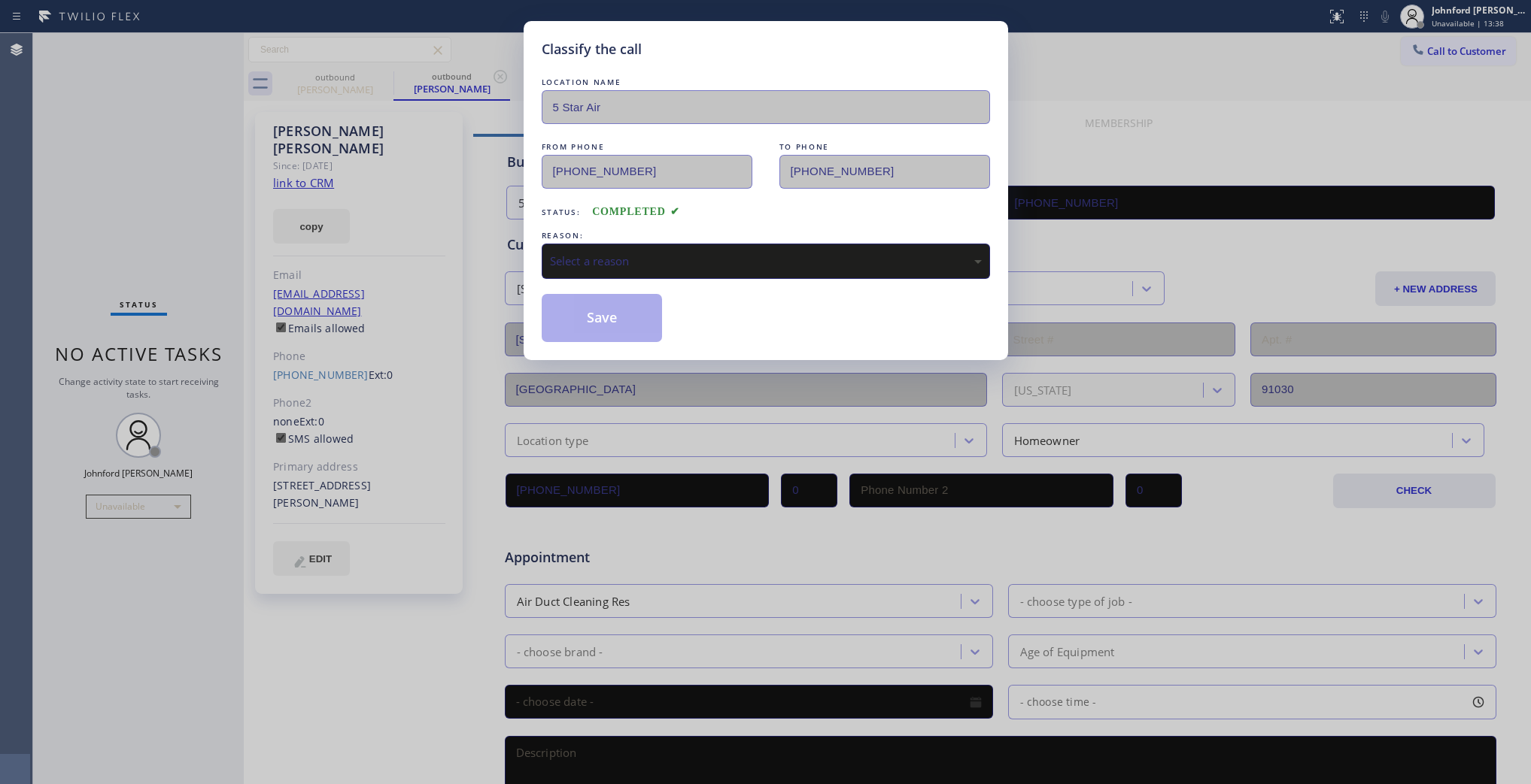
click at [1016, 105] on div "Classify the call LOCATION NAME 5 Star Air FROM PHONE [PHONE_NUMBER] TO PHONE […" at bounding box center [765, 392] width 1531 height 784
click at [612, 257] on div "Select a reason" at bounding box center [766, 261] width 432 height 18
click at [603, 334] on button "Save" at bounding box center [602, 317] width 121 height 48
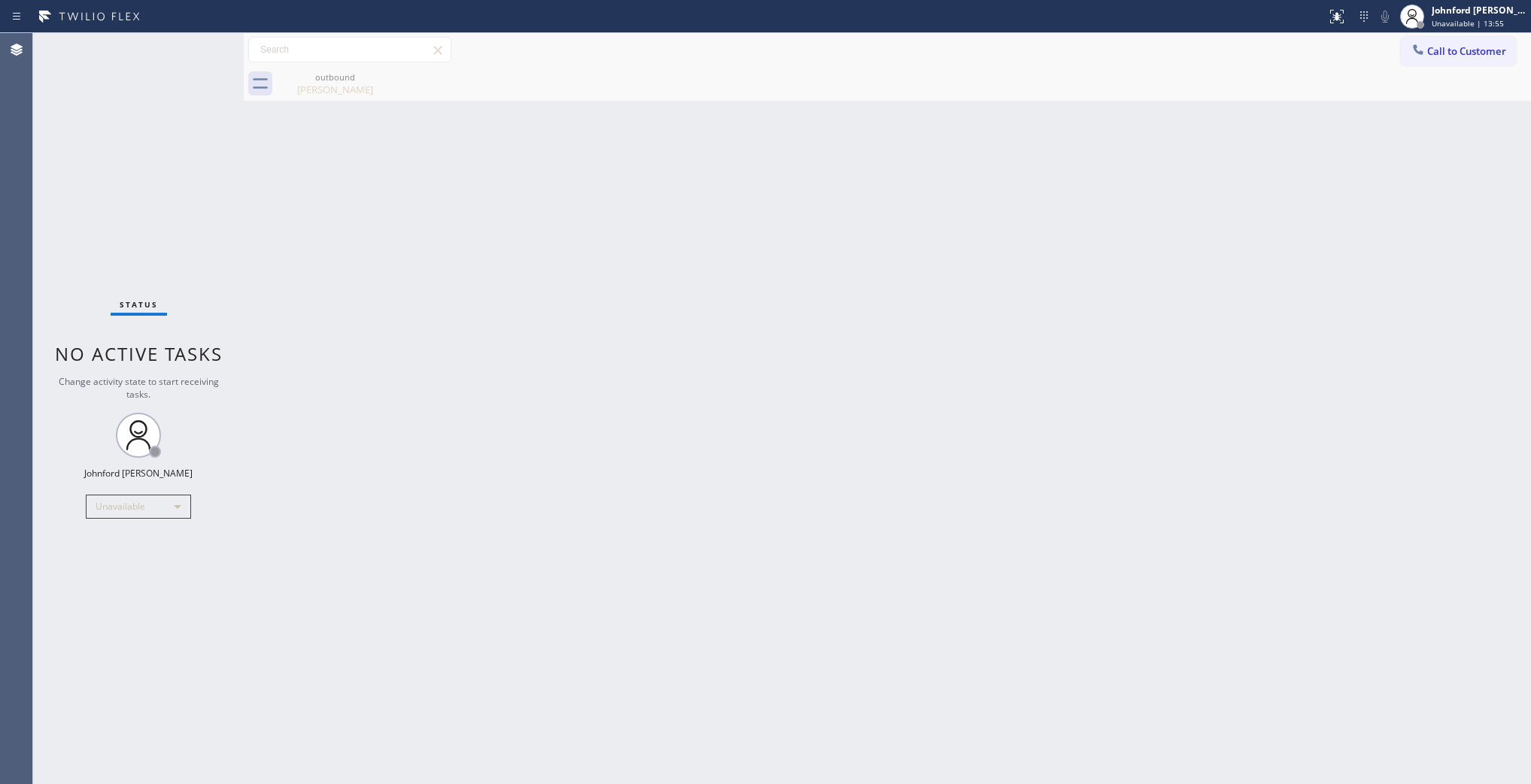
click at [1400, 40] on div "Call to Customer Outbound call Location 5 Star Air Your caller id phone number …" at bounding box center [887, 50] width 1287 height 26
click at [1427, 53] on div at bounding box center [1418, 51] width 18 height 18
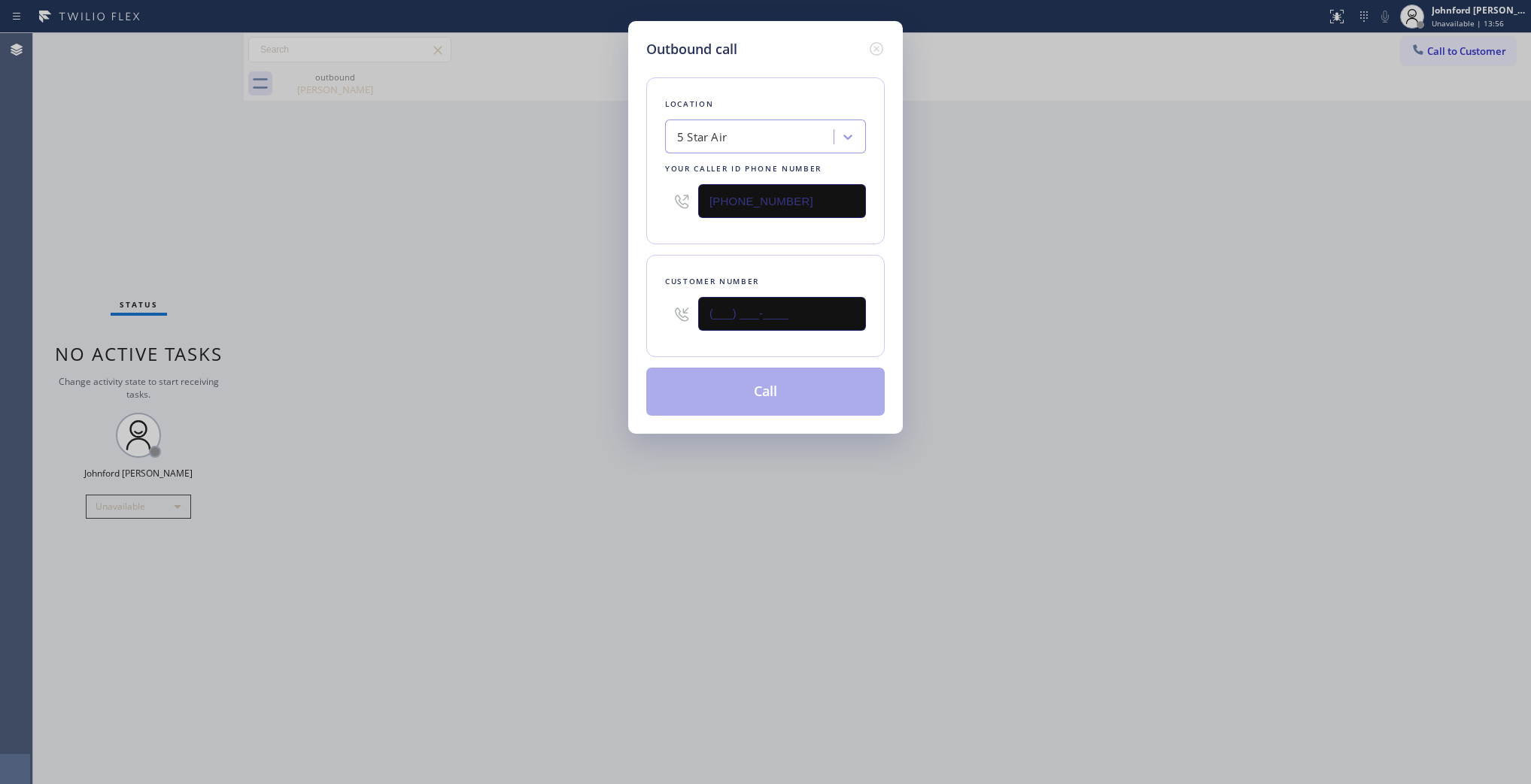
drag, startPoint x: 802, startPoint y: 311, endPoint x: 629, endPoint y: 313, distance: 173.0
click at [630, 313] on div "Outbound call Location 5 Star Air Your caller id phone number [PHONE_NUMBER] Cu…" at bounding box center [766, 227] width 275 height 413
paste input "415) 902-3692"
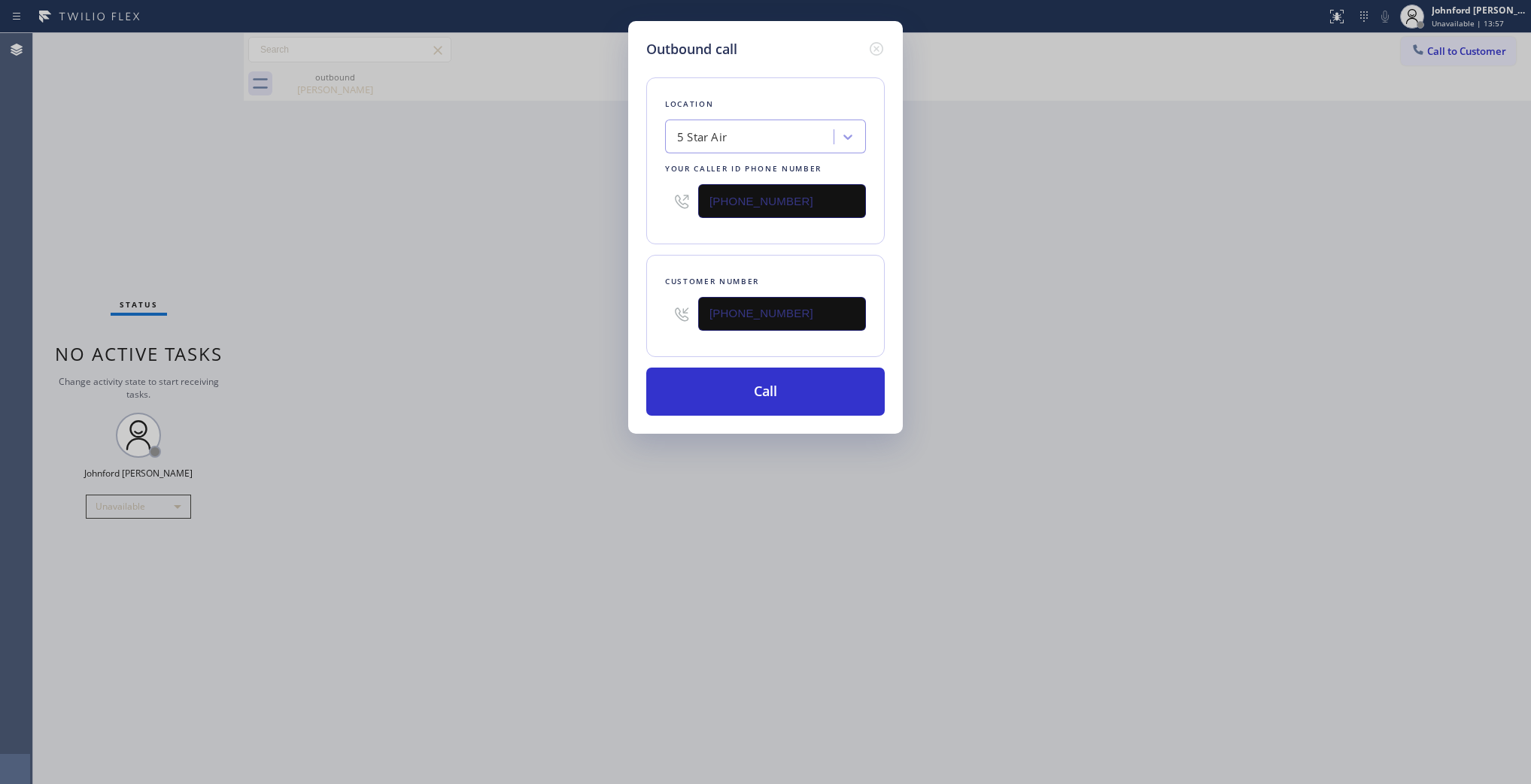
type input "[PHONE_NUMBER]"
drag, startPoint x: 548, startPoint y: 248, endPoint x: 566, endPoint y: 204, distance: 47.5
click at [548, 248] on div "Outbound call Location 5 Star Air Your caller id phone number [PHONE_NUMBER] Cu…" at bounding box center [765, 392] width 1531 height 784
drag, startPoint x: 806, startPoint y: 209, endPoint x: 647, endPoint y: 215, distance: 159.1
click at [656, 215] on div "Location 5 Star Air Your caller id phone number [PHONE_NUMBER]" at bounding box center [765, 161] width 238 height 167
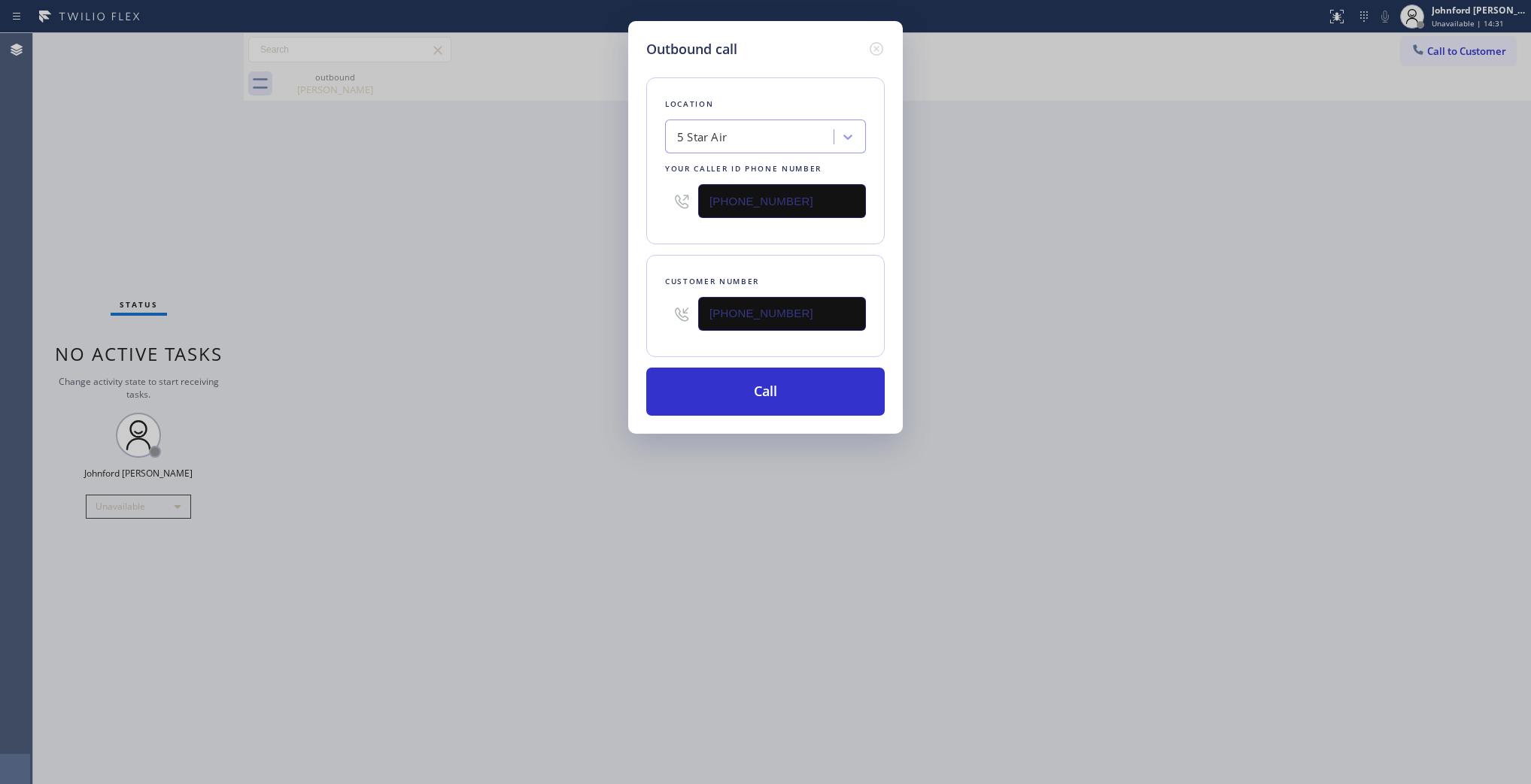
paste input "415) 364-8160"
type input "[PHONE_NUMBER]"
click at [557, 252] on div "Outbound call Location 5 Star Air Your caller id phone number [PHONE_NUMBER] Cu…" at bounding box center [765, 392] width 1531 height 784
click at [756, 386] on button "Call" at bounding box center [765, 392] width 238 height 48
drag, startPoint x: 1110, startPoint y: 363, endPoint x: 1073, endPoint y: 115, distance: 250.7
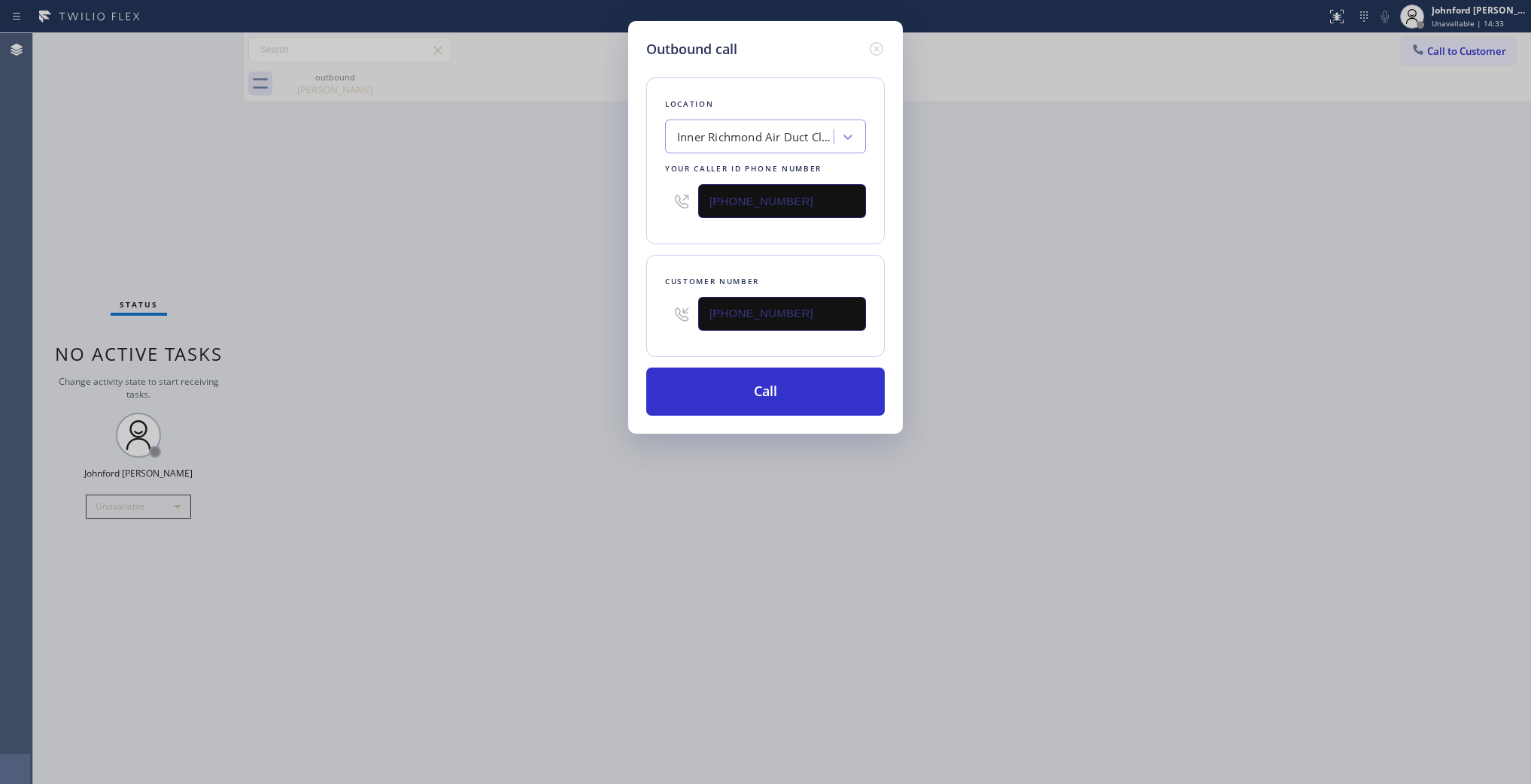
click at [1111, 362] on div "Outbound call Location [GEOGRAPHIC_DATA] Air Duct Cleaning Your caller id phone…" at bounding box center [765, 392] width 1531 height 784
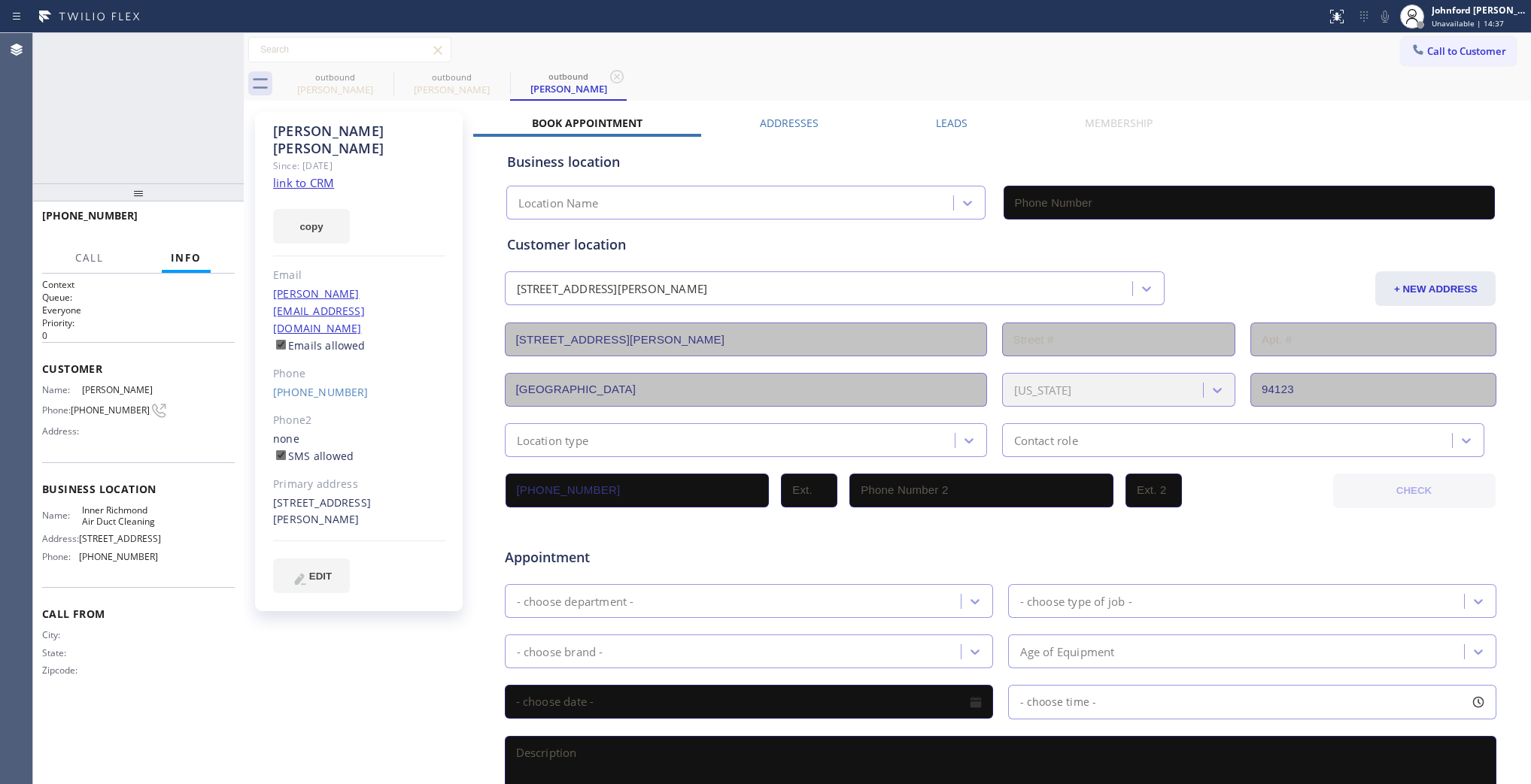
type input "[PHONE_NUMBER]"
click at [216, 51] on div "Connecting call…" at bounding box center [154, 55] width 159 height 11
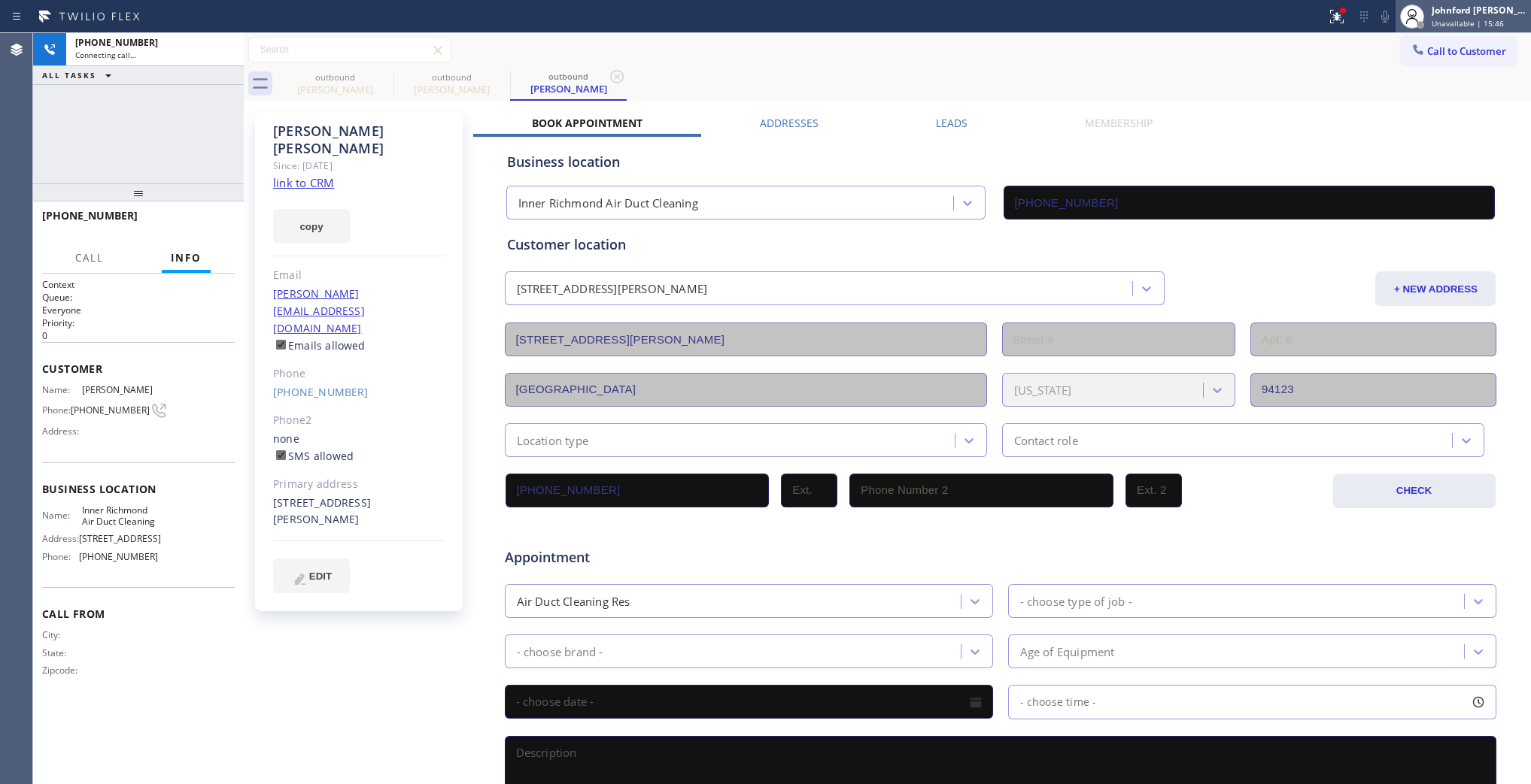
click at [1453, 18] on span "Unavailable | 15:46" at bounding box center [1468, 23] width 72 height 11
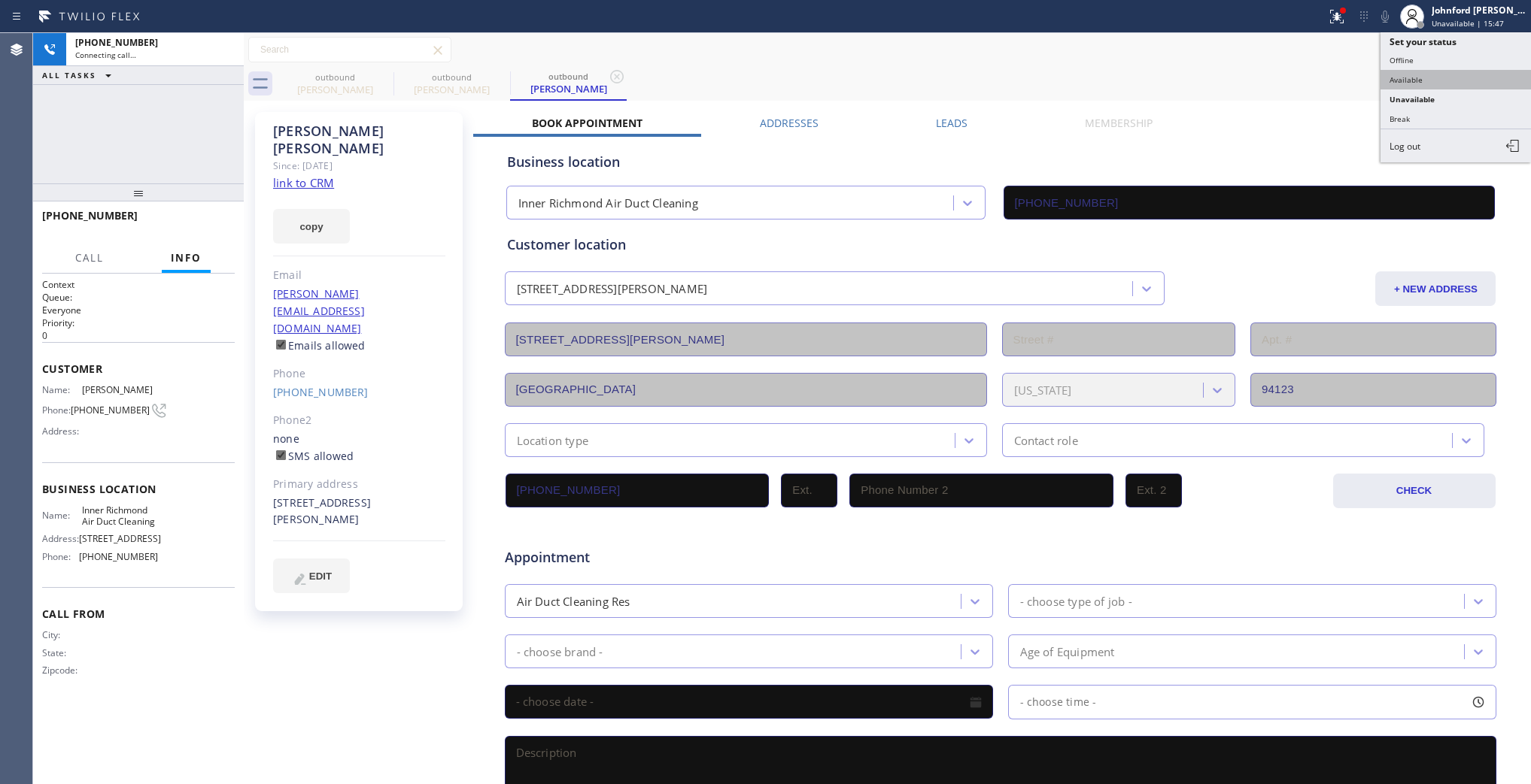
click at [1408, 80] on button "Available" at bounding box center [1456, 79] width 151 height 19
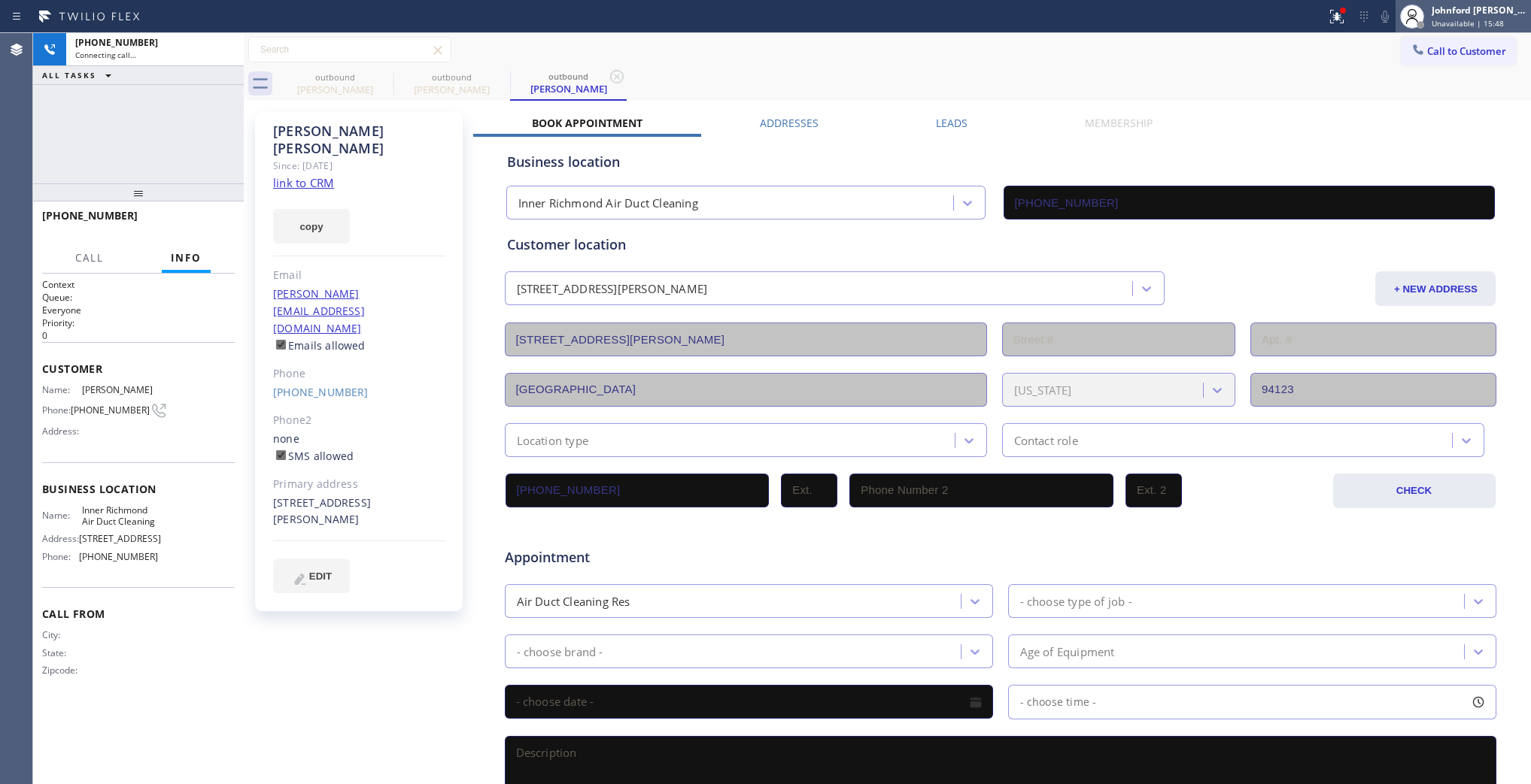
click at [1458, 24] on span "Unavailable | 15:48" at bounding box center [1468, 23] width 72 height 11
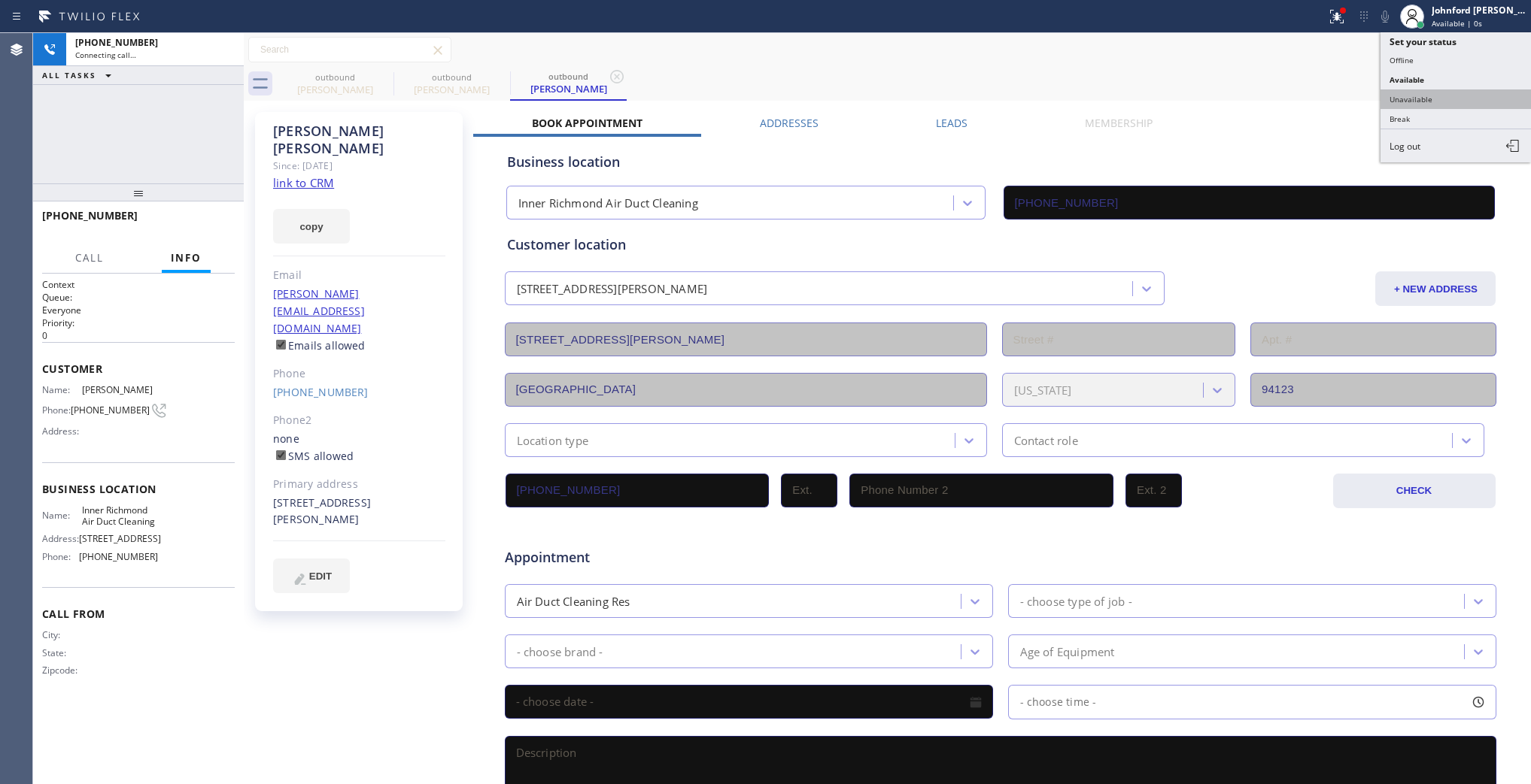
click at [1443, 99] on button "Unavailable" at bounding box center [1456, 99] width 151 height 19
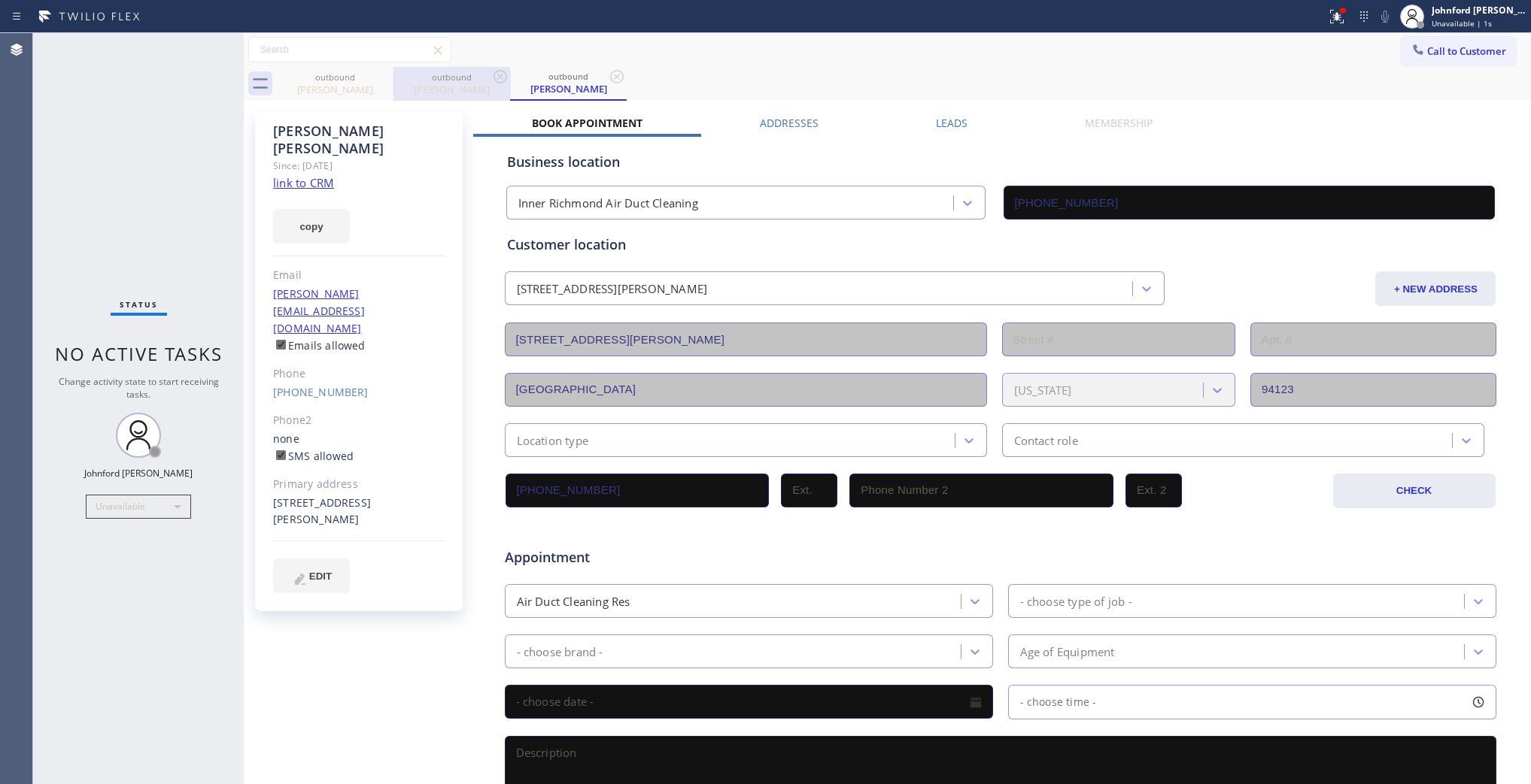
click at [399, 77] on div "outbound" at bounding box center [452, 77] width 114 height 11
click at [388, 76] on icon at bounding box center [383, 76] width 18 height 18
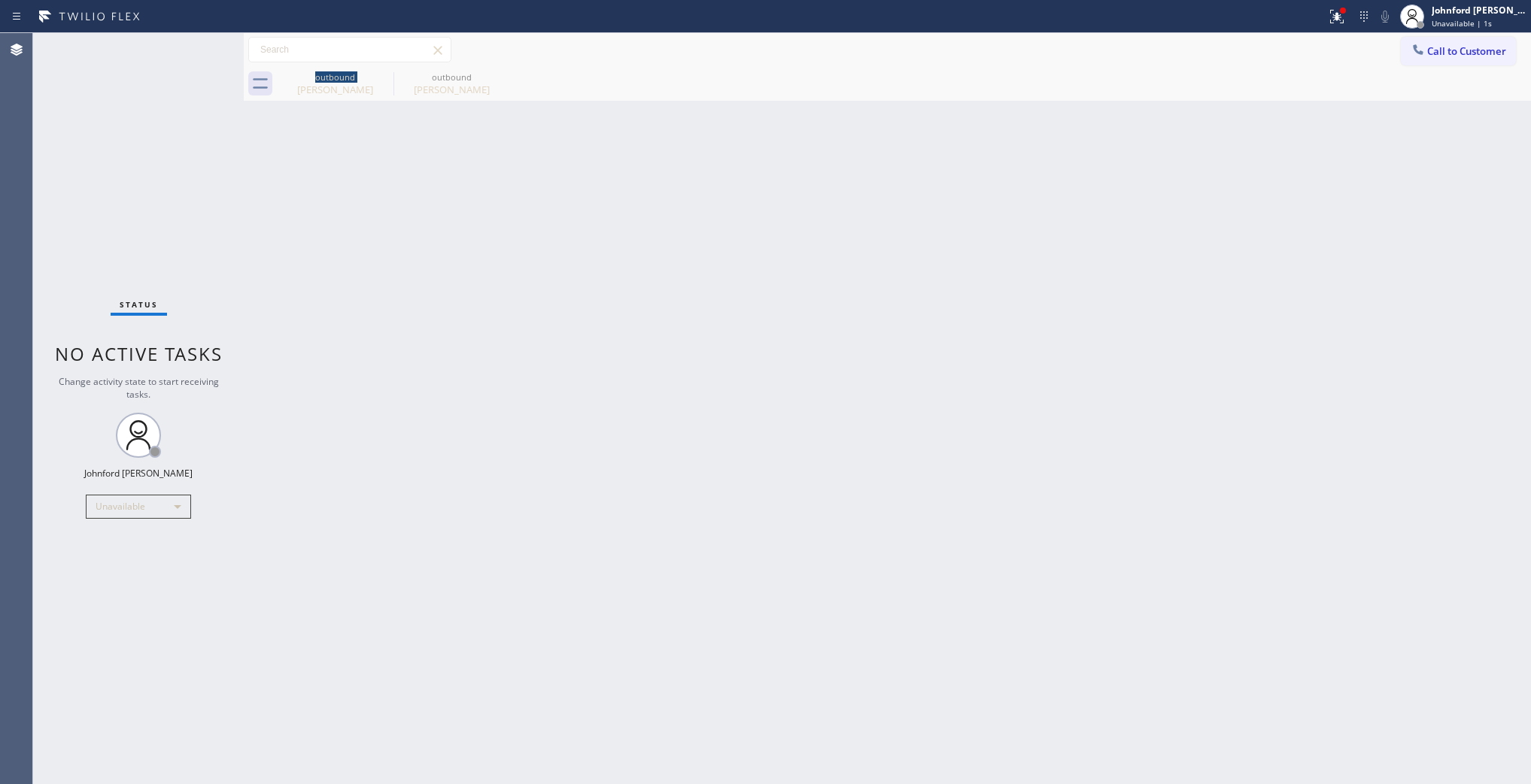
click at [388, 76] on div "outbound [PERSON_NAME]" at bounding box center [335, 83] width 116 height 34
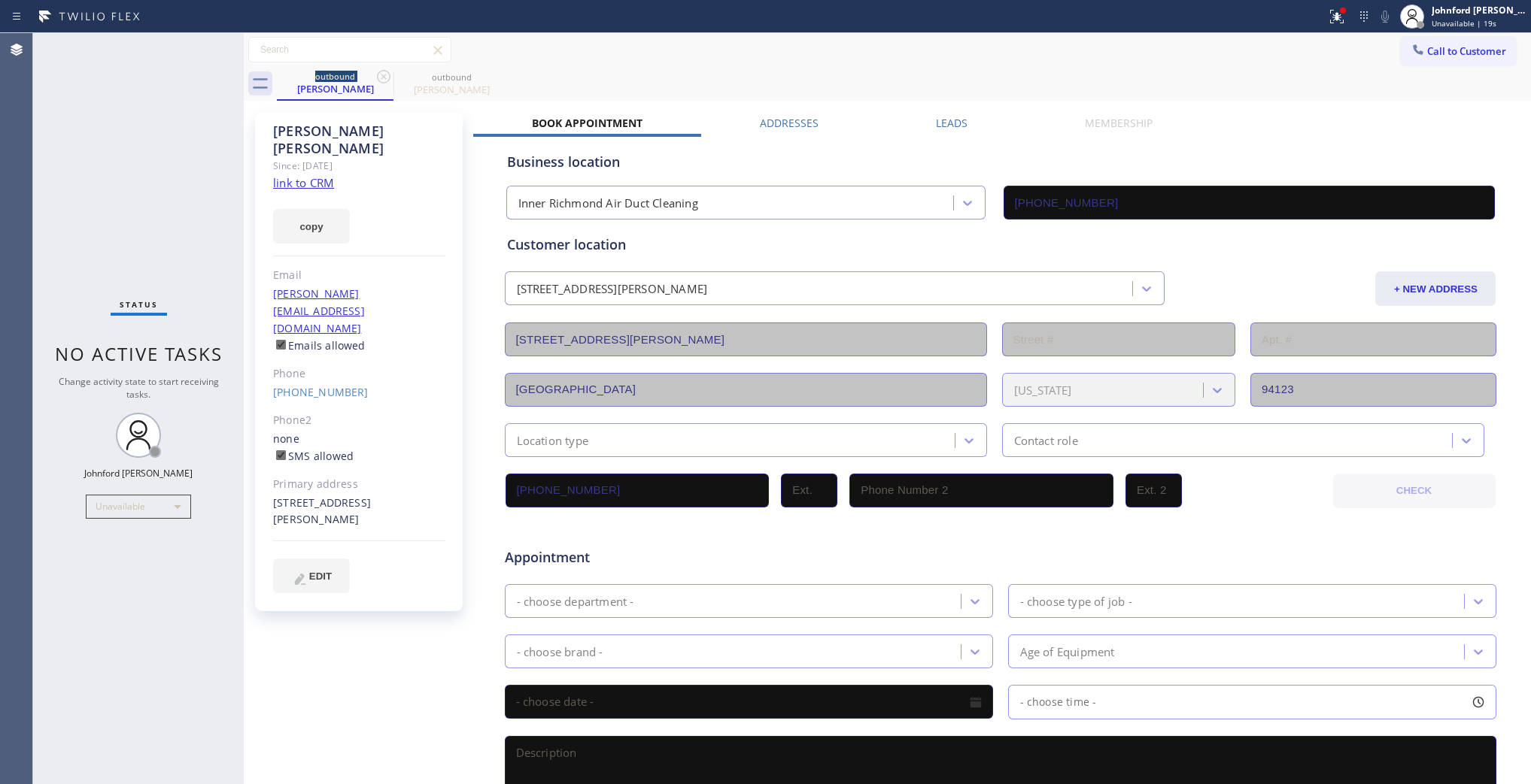
drag, startPoint x: 1417, startPoint y: 57, endPoint x: 1269, endPoint y: 119, distance: 160.5
click at [1420, 59] on button "Call to Customer" at bounding box center [1459, 51] width 115 height 29
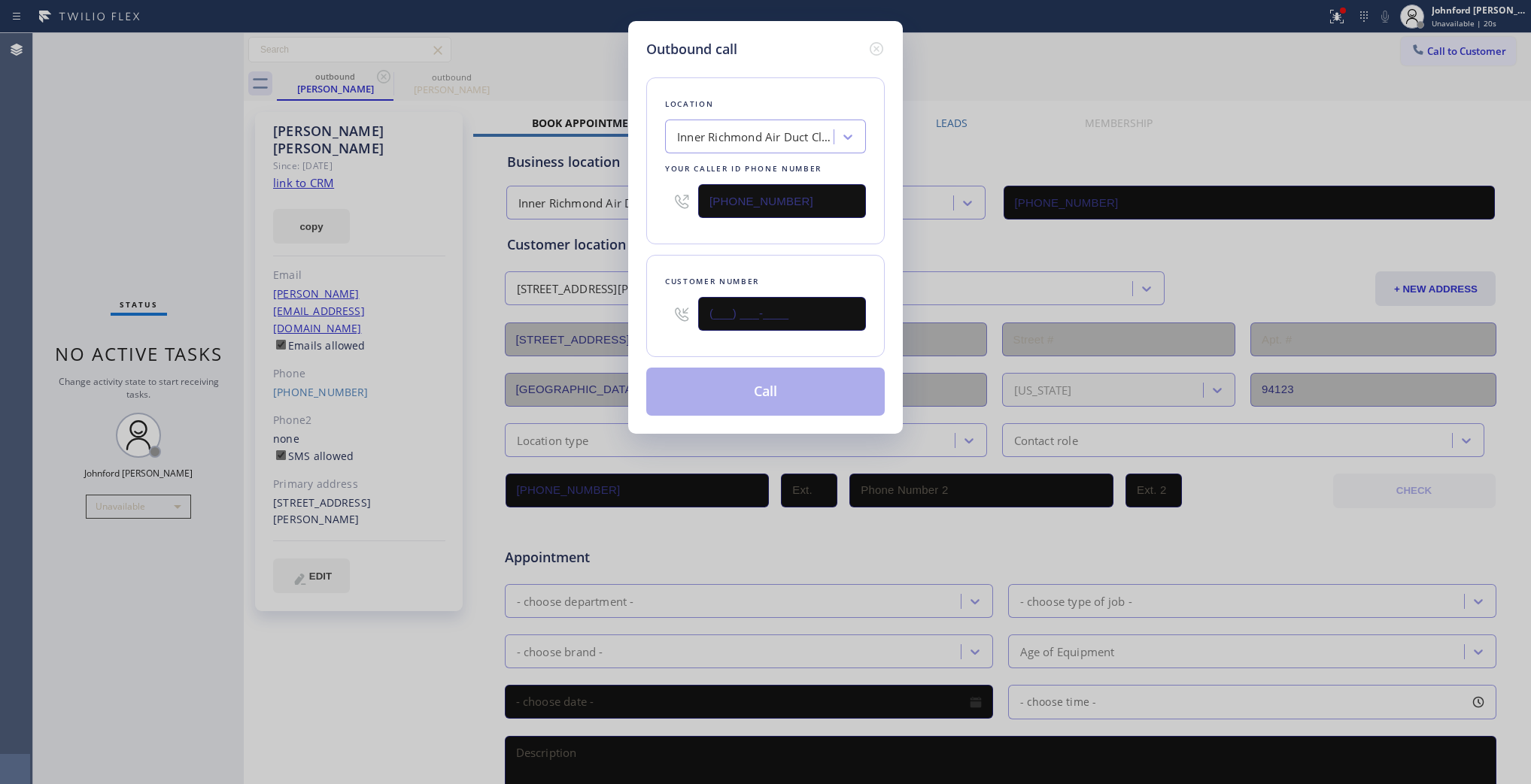
drag, startPoint x: 731, startPoint y: 310, endPoint x: 652, endPoint y: 308, distance: 79.0
click at [652, 308] on div "Customer number (___) ___-____" at bounding box center [765, 306] width 238 height 102
paste input "323) 395-4502"
type input "[PHONE_NUMBER]"
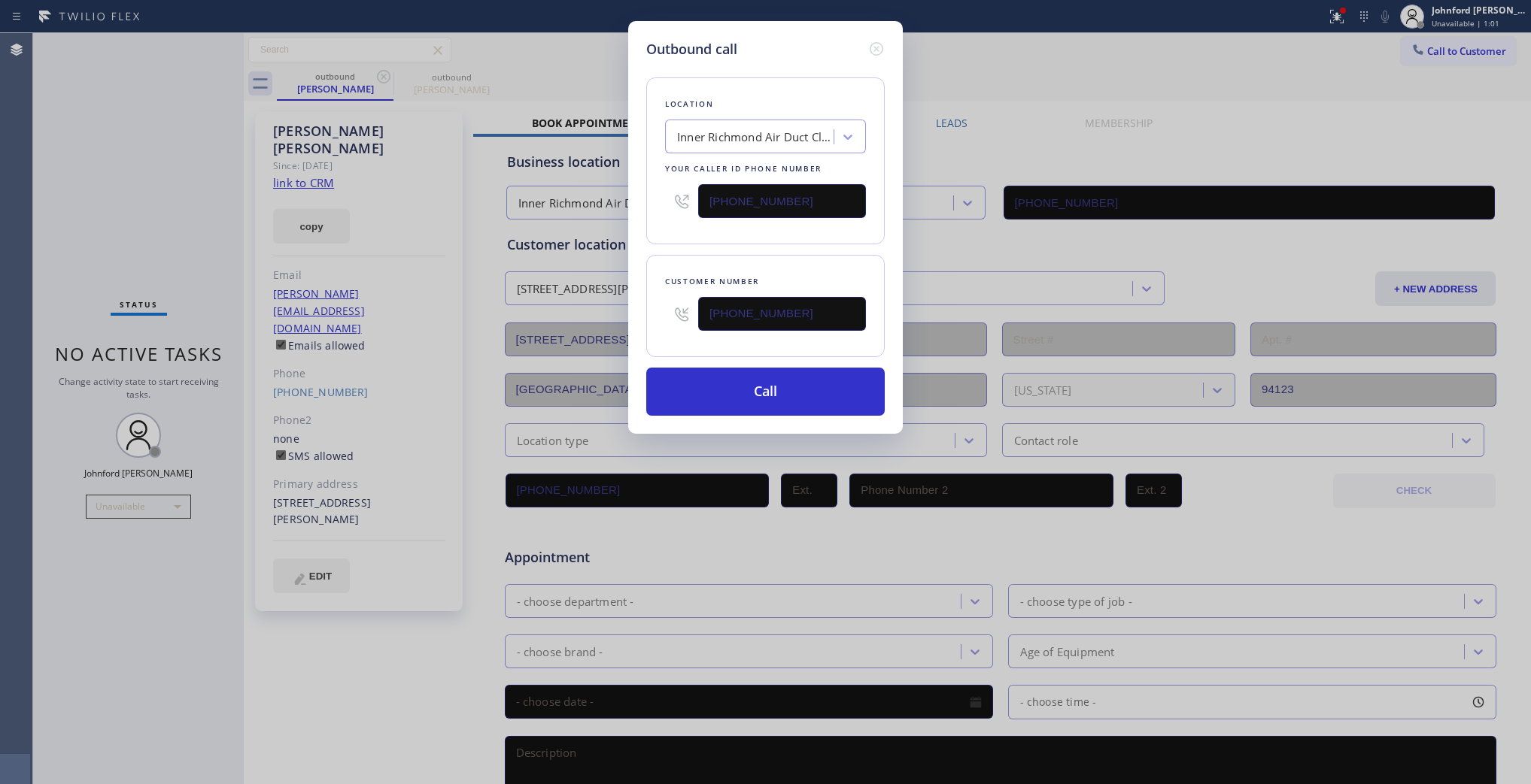
click at [651, 207] on div "Location [GEOGRAPHIC_DATA] Duct Cleaning Your caller id phone number [PHONE_NUM…" at bounding box center [765, 161] width 238 height 167
paste input "818) 643-3794"
type input "[PHONE_NUMBER]"
click at [645, 231] on div "Outbound call Location [GEOGRAPHIC_DATA] Air Duct Cleaning Your caller id phone…" at bounding box center [766, 227] width 275 height 413
click at [742, 390] on button "Call" at bounding box center [765, 392] width 238 height 48
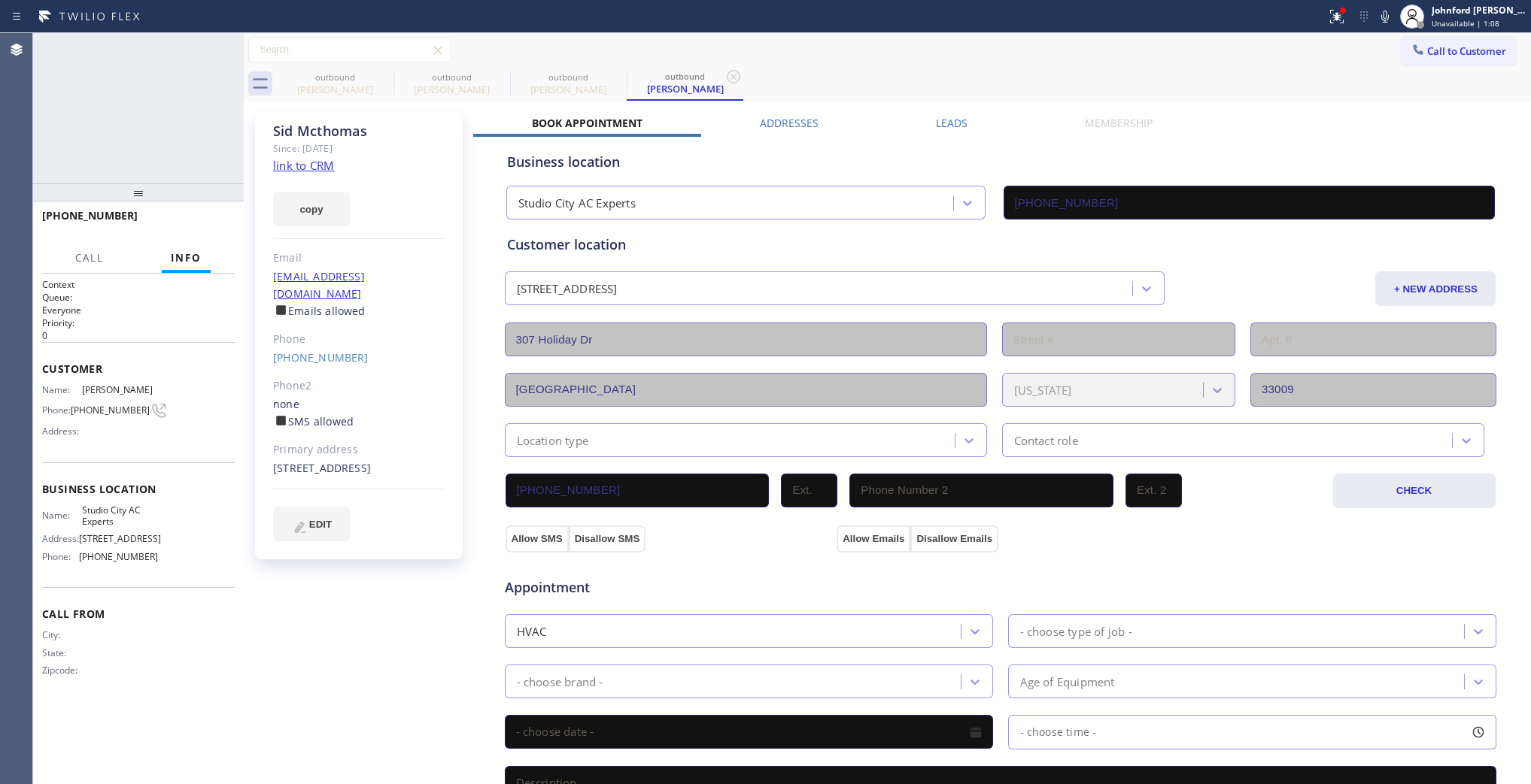
type input "[PHONE_NUMBER]"
click at [228, 51] on icon at bounding box center [223, 49] width 18 height 18
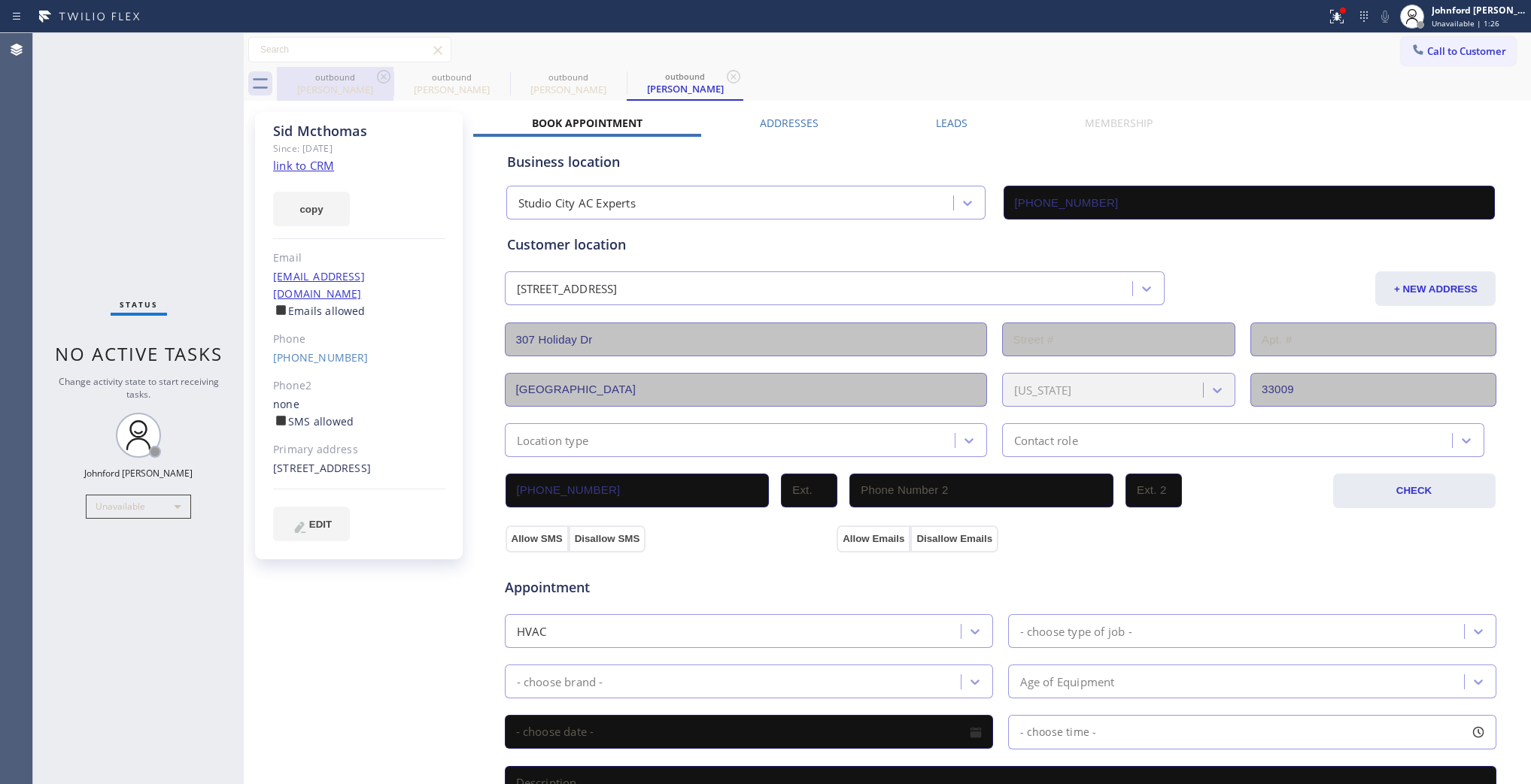
click at [371, 72] on div "outbound" at bounding box center [335, 77] width 114 height 11
click at [373, 72] on div "outbound" at bounding box center [335, 77] width 114 height 11
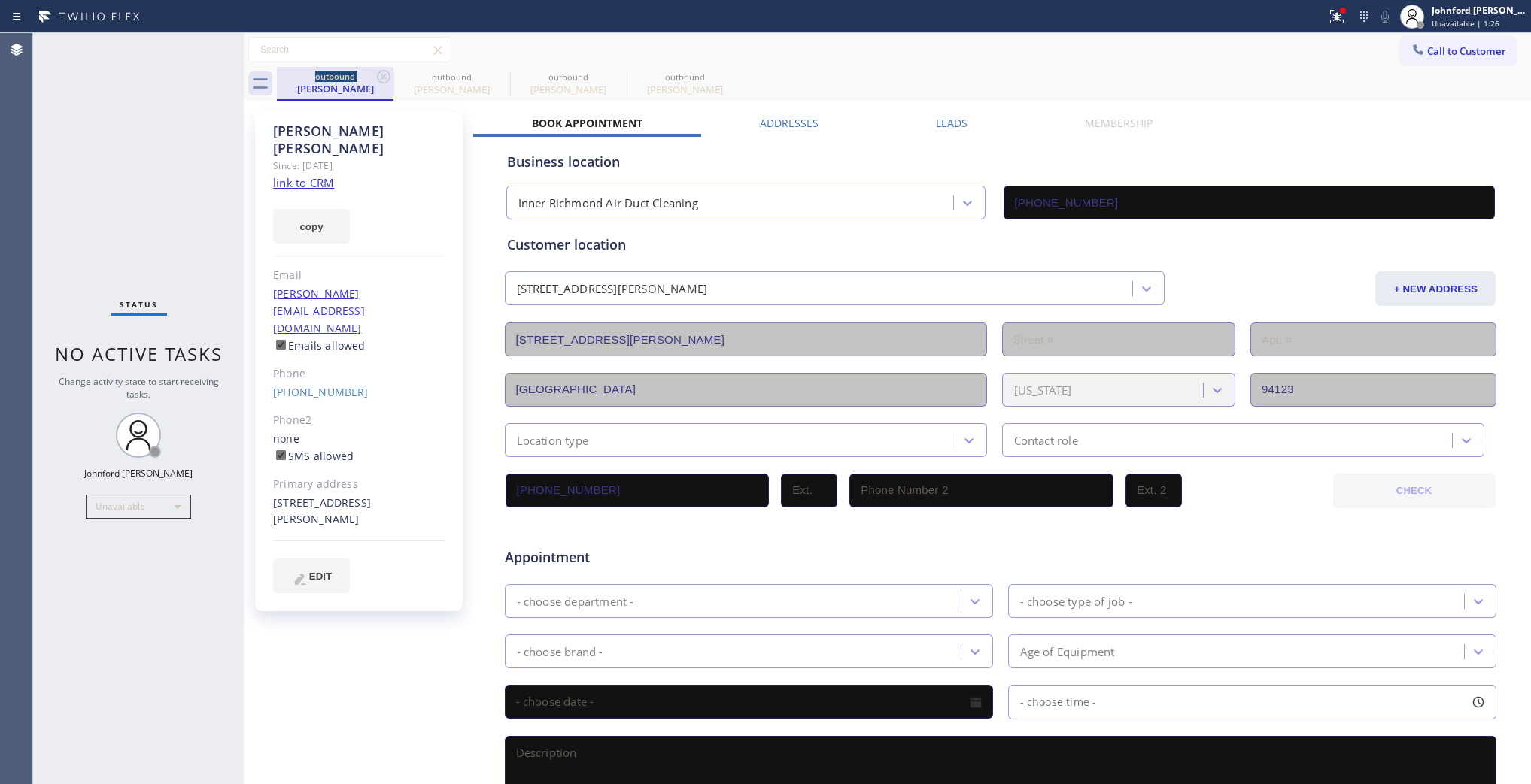
click at [373, 72] on div "outbound" at bounding box center [335, 76] width 114 height 11
click at [378, 73] on icon at bounding box center [383, 77] width 13 height 13
click at [0, 0] on icon at bounding box center [0, 0] width 0 height 0
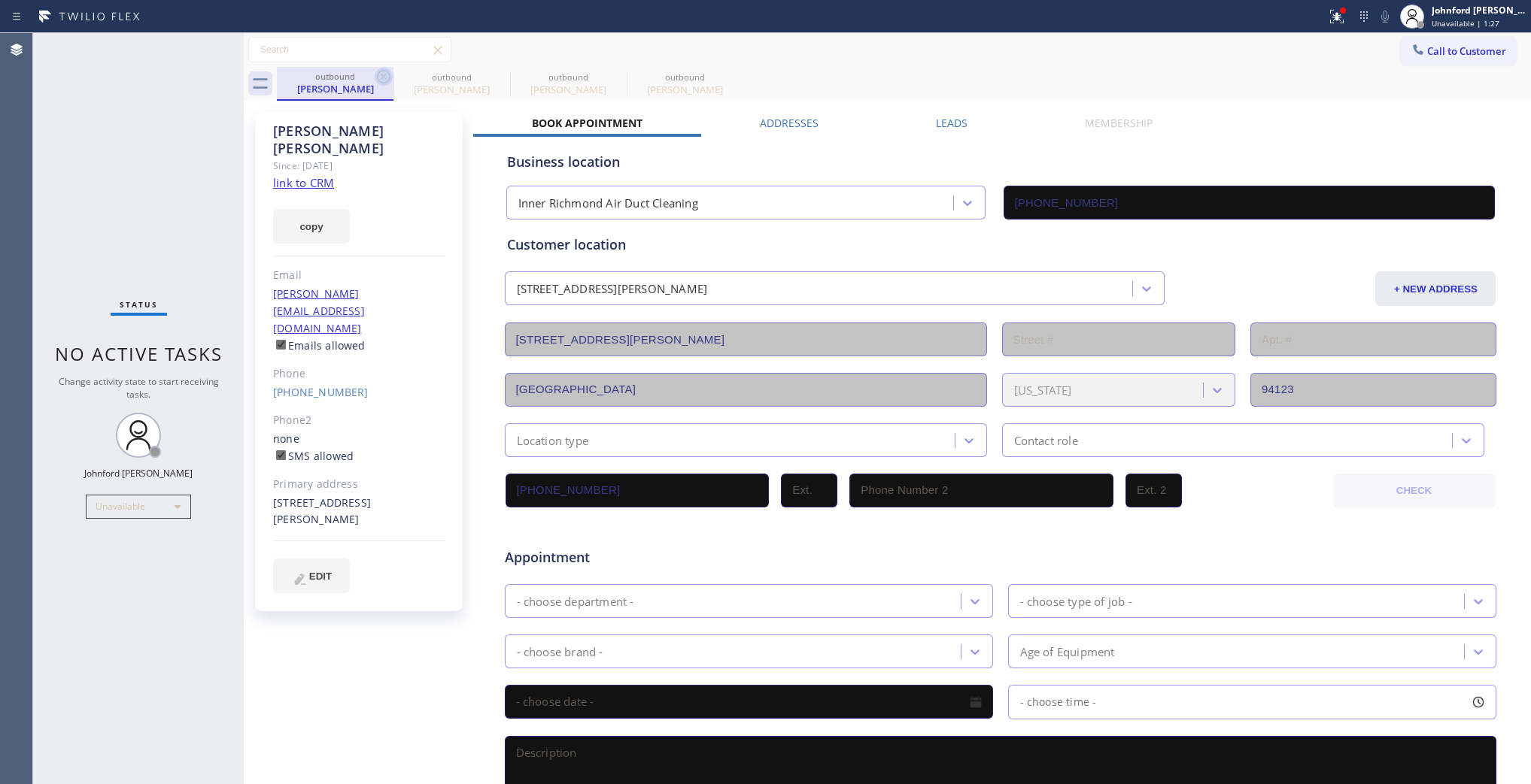
click at [0, 0] on icon at bounding box center [0, 0] width 0 height 0
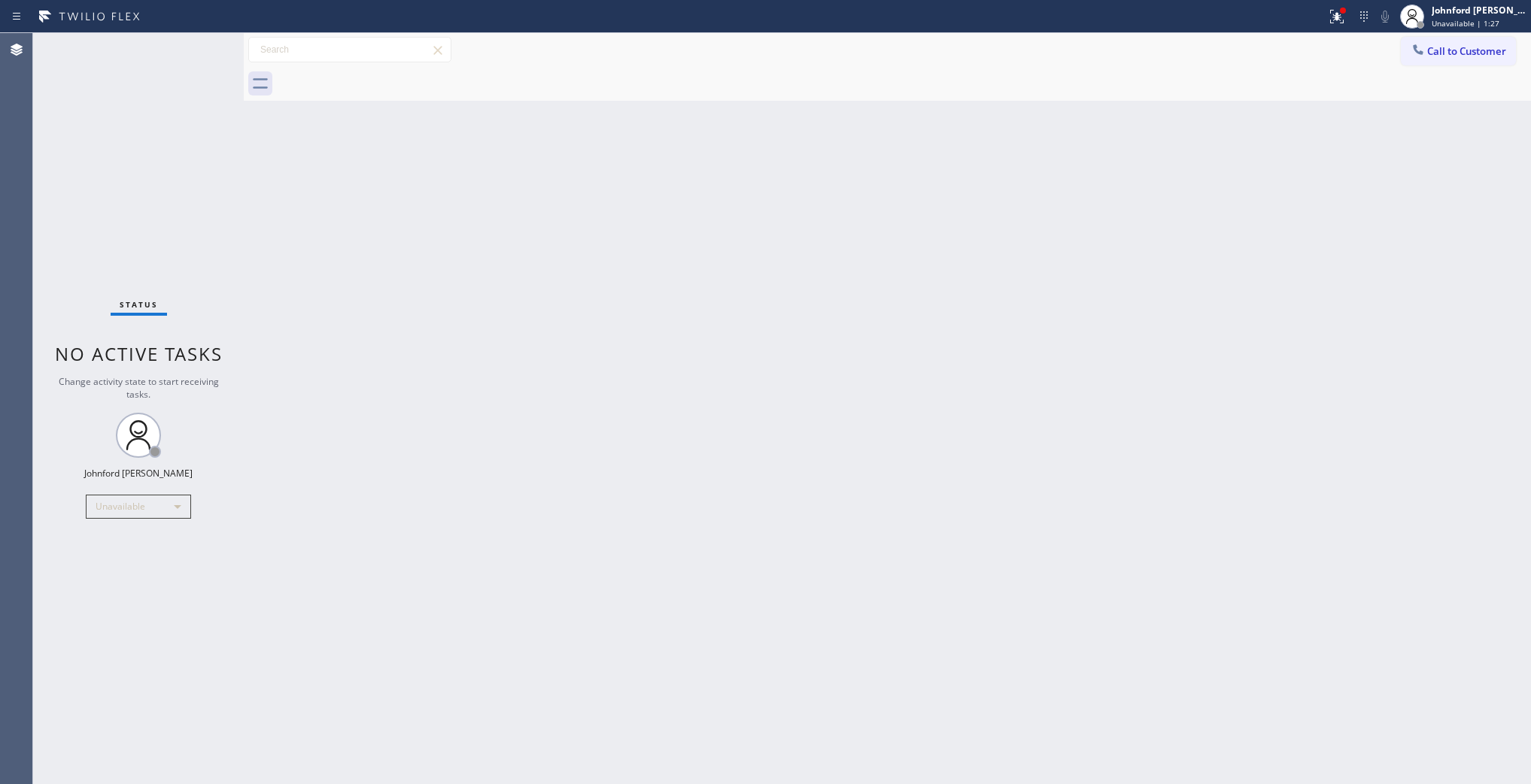
click at [378, 73] on div at bounding box center [904, 83] width 1255 height 34
click at [1432, 32] on div "Johnford [PERSON_NAME] Unavailable | 1:35" at bounding box center [1464, 16] width 136 height 33
click at [1329, 53] on div "Call to Customer Outbound call Location [GEOGRAPHIC_DATA] AC Experts Your calle…" at bounding box center [887, 50] width 1287 height 26
drag, startPoint x: 1445, startPoint y: 53, endPoint x: 1344, endPoint y: 88, distance: 106.9
click at [1445, 53] on span "Call to Customer" at bounding box center [1467, 51] width 79 height 13
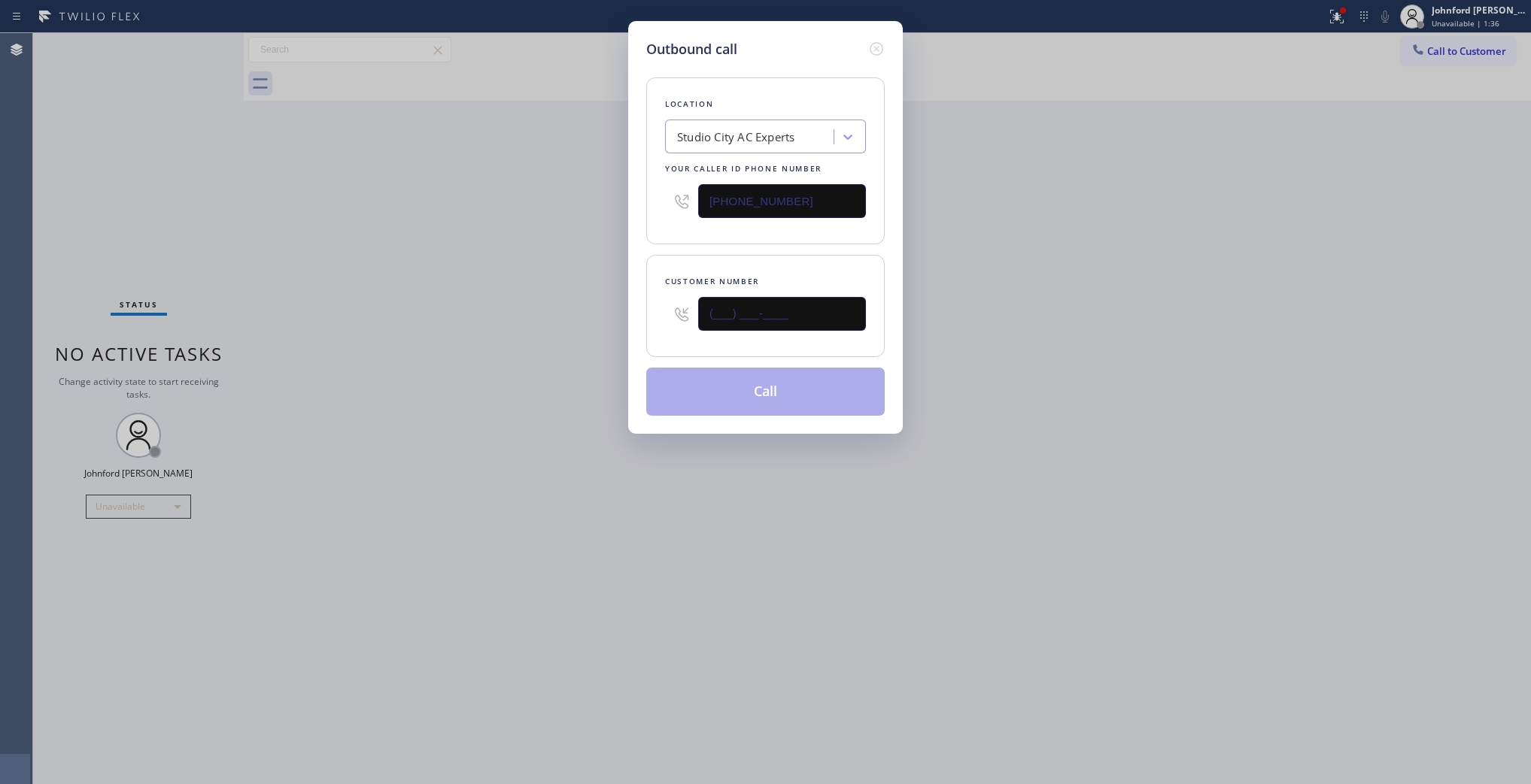
drag, startPoint x: 750, startPoint y: 317, endPoint x: 568, endPoint y: 317, distance: 182.0
click at [580, 317] on div "Outbound call Location [GEOGRAPHIC_DATA] AC Experts Your caller id phone number…" at bounding box center [765, 392] width 1531 height 784
paste input "424) 332-2855"
type input "[PHONE_NUMBER]"
click at [496, 317] on div "Outbound call Location [GEOGRAPHIC_DATA] AC Experts Your caller id phone number…" at bounding box center [765, 392] width 1531 height 784
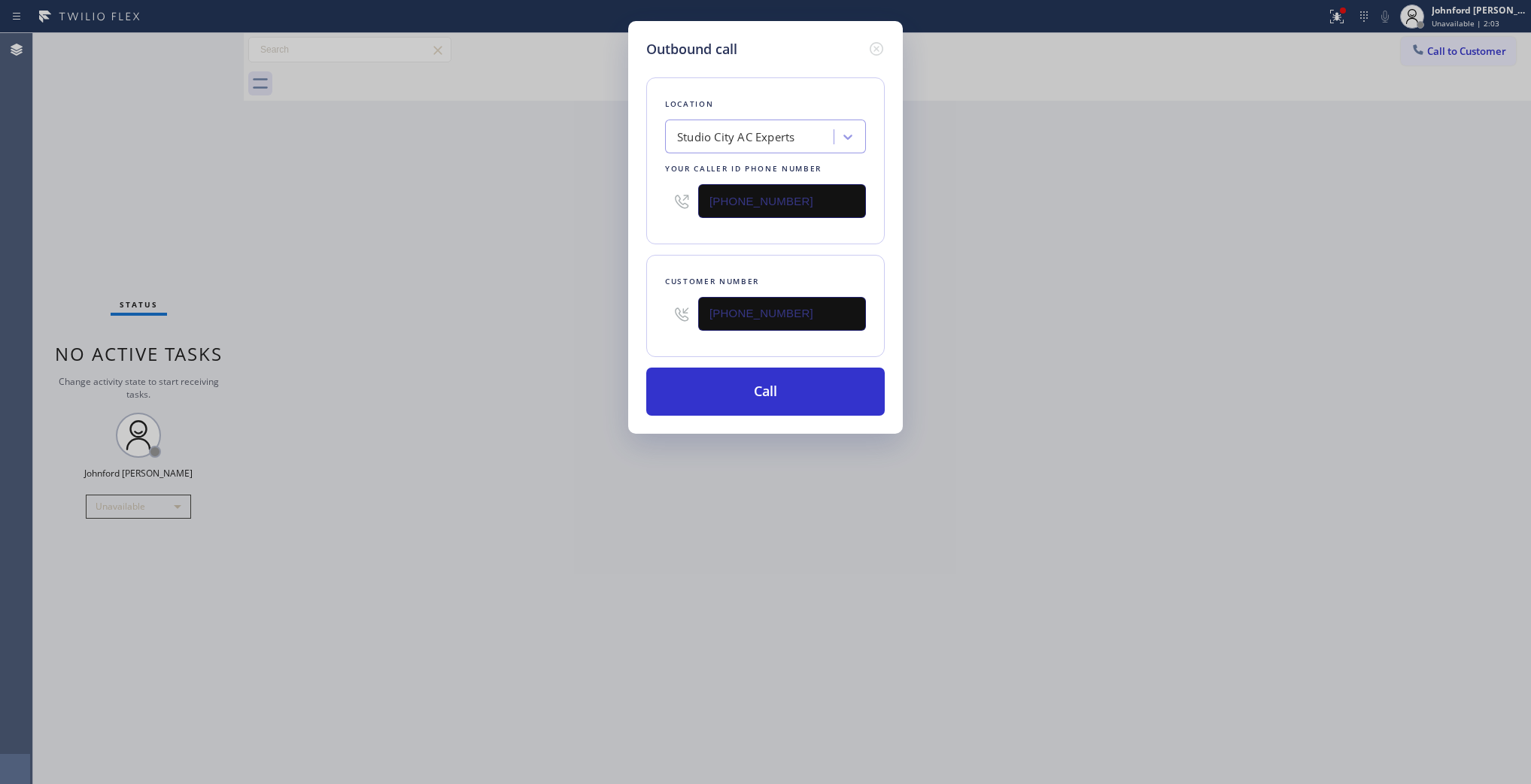
drag, startPoint x: 802, startPoint y: 215, endPoint x: 749, endPoint y: 201, distance: 54.8
click at [636, 216] on div "Outbound call Location [GEOGRAPHIC_DATA] AC Experts Your caller id phone number…" at bounding box center [766, 227] width 275 height 413
click at [746, 201] on input "[PHONE_NUMBER]" at bounding box center [782, 201] width 168 height 34
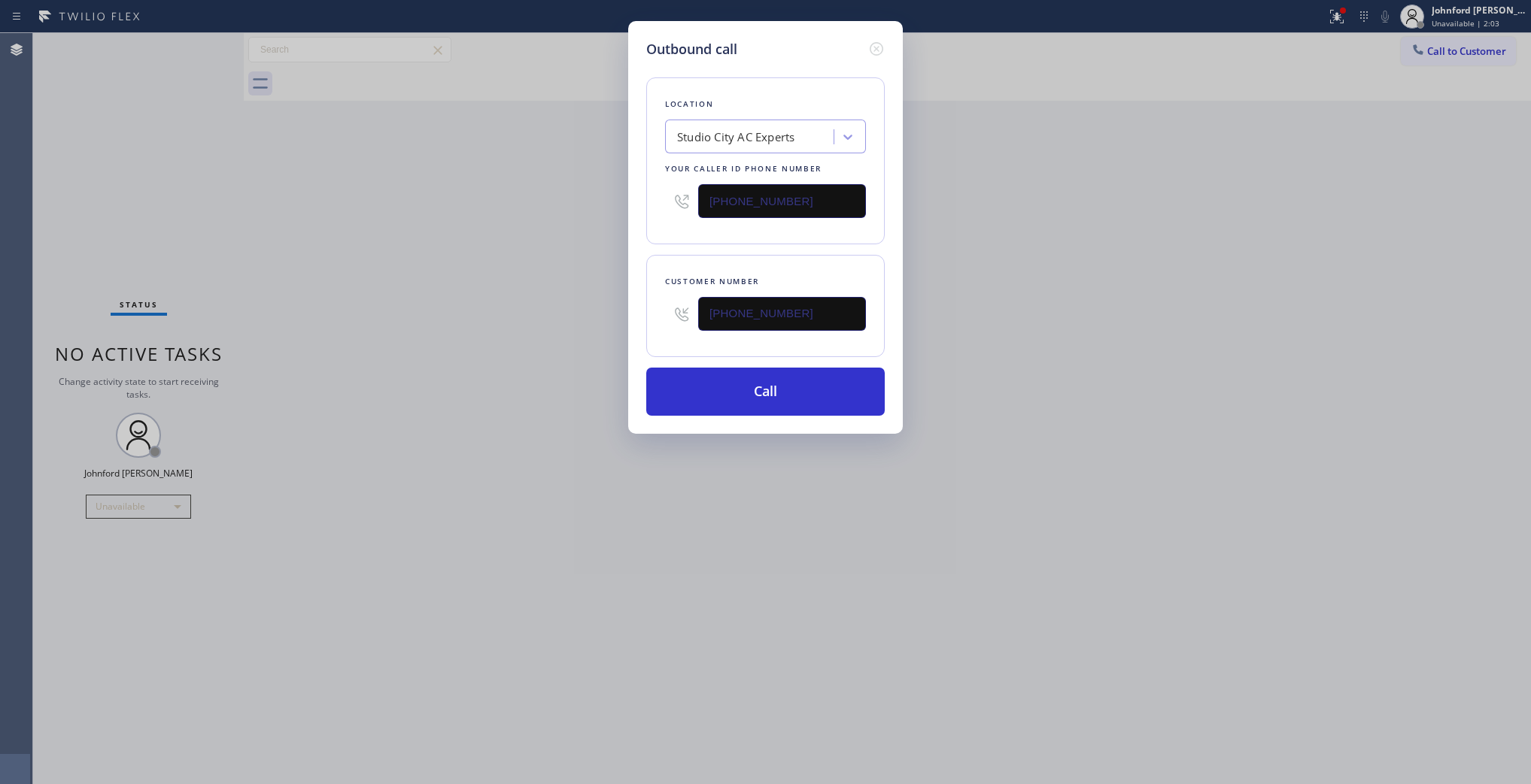
paste input "33) 558-1241"
type input "[PHONE_NUMBER]"
click at [537, 243] on div "Outbound call Location [GEOGRAPHIC_DATA] AC Experts Your caller id phone number…" at bounding box center [765, 392] width 1531 height 784
click at [663, 386] on button "Call" at bounding box center [765, 392] width 238 height 48
click at [1092, 339] on div "Outbound call Location 4C.SMS Campaign HVAC Alliance Experts Your caller id pho…" at bounding box center [765, 392] width 1531 height 784
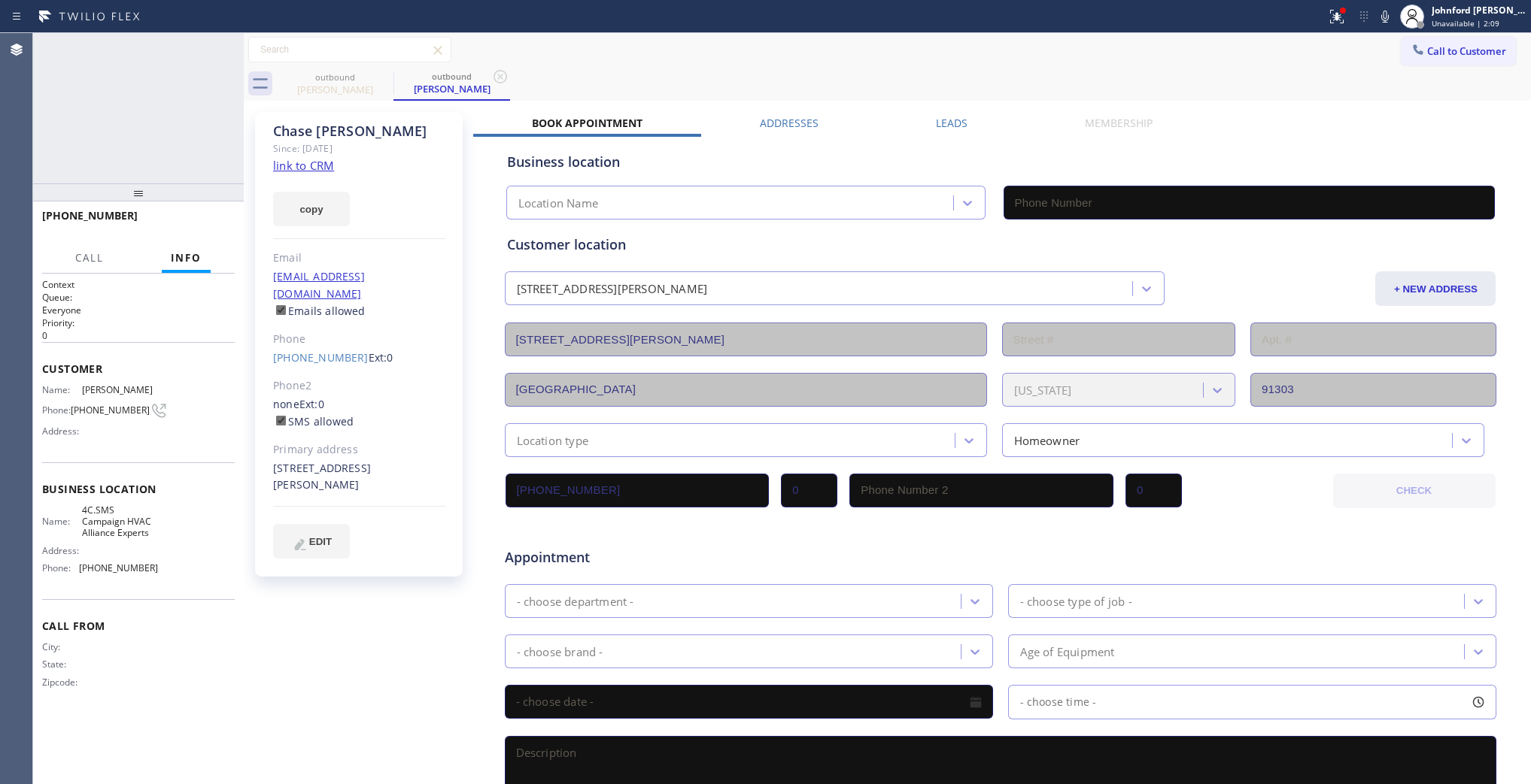
type input "[PHONE_NUMBER]"
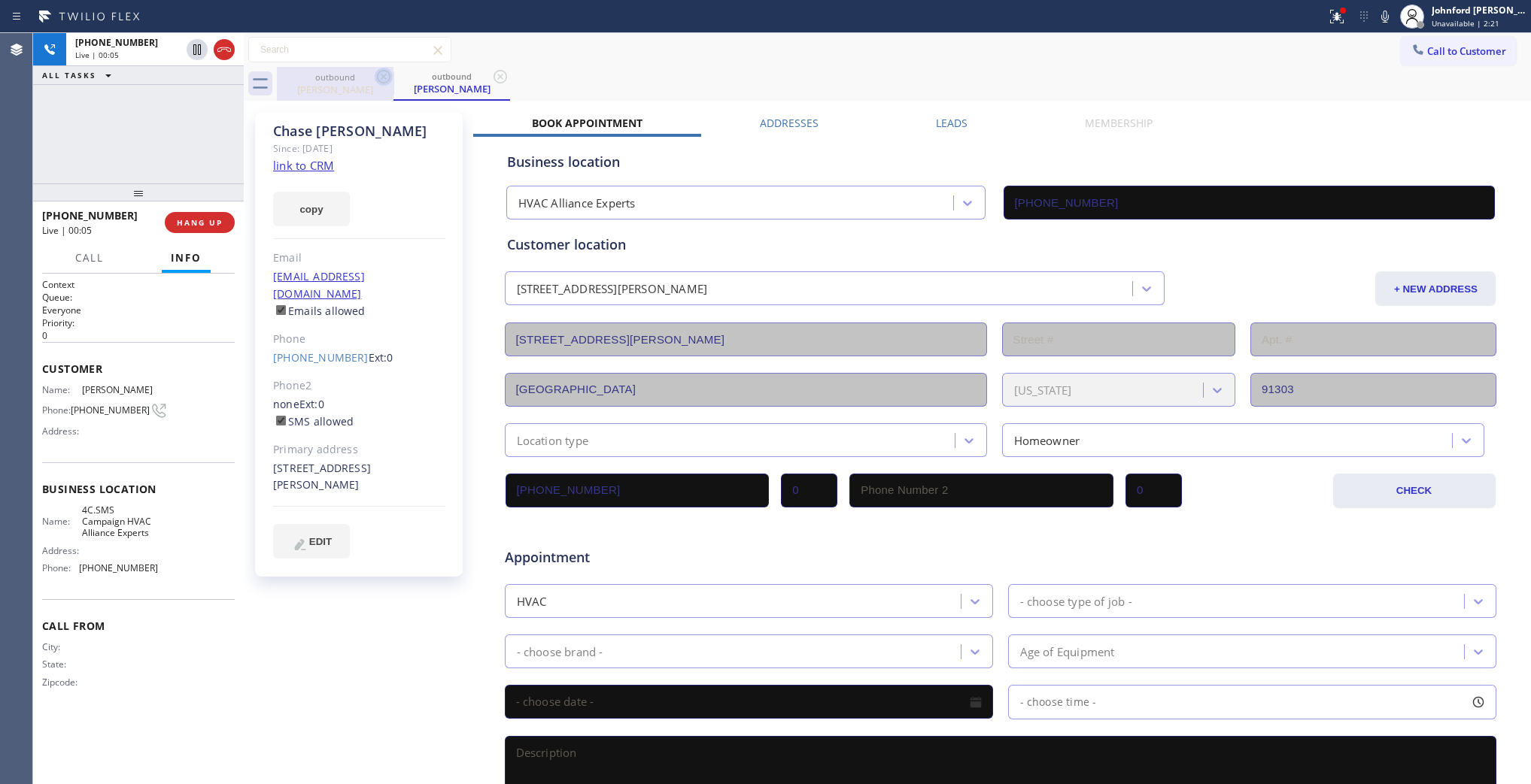
click at [384, 83] on icon at bounding box center [383, 77] width 13 height 13
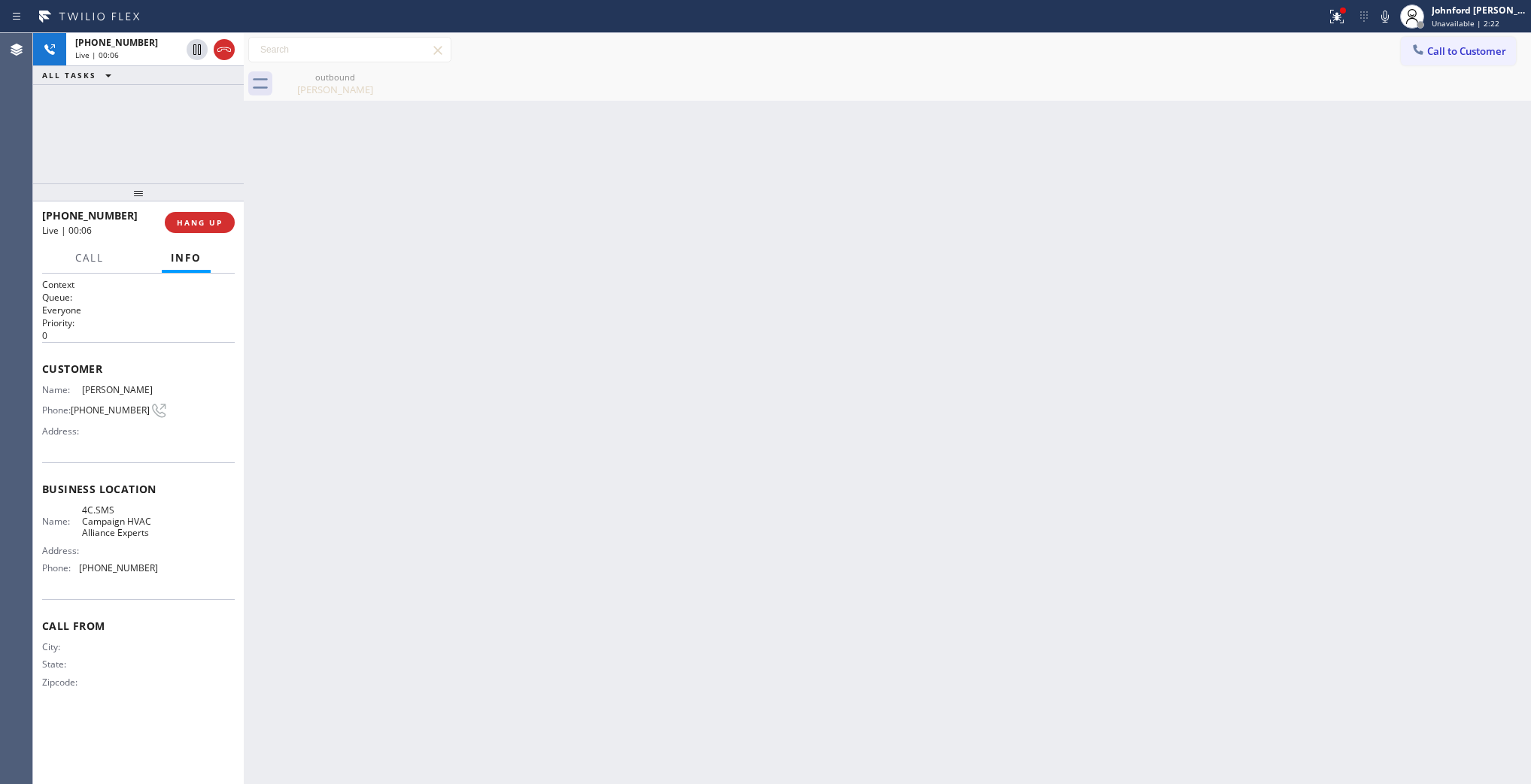
click at [0, 0] on icon at bounding box center [0, 0] width 0 height 0
click at [327, 76] on div "outbound" at bounding box center [335, 77] width 114 height 11
click at [228, 50] on icon at bounding box center [223, 49] width 18 height 18
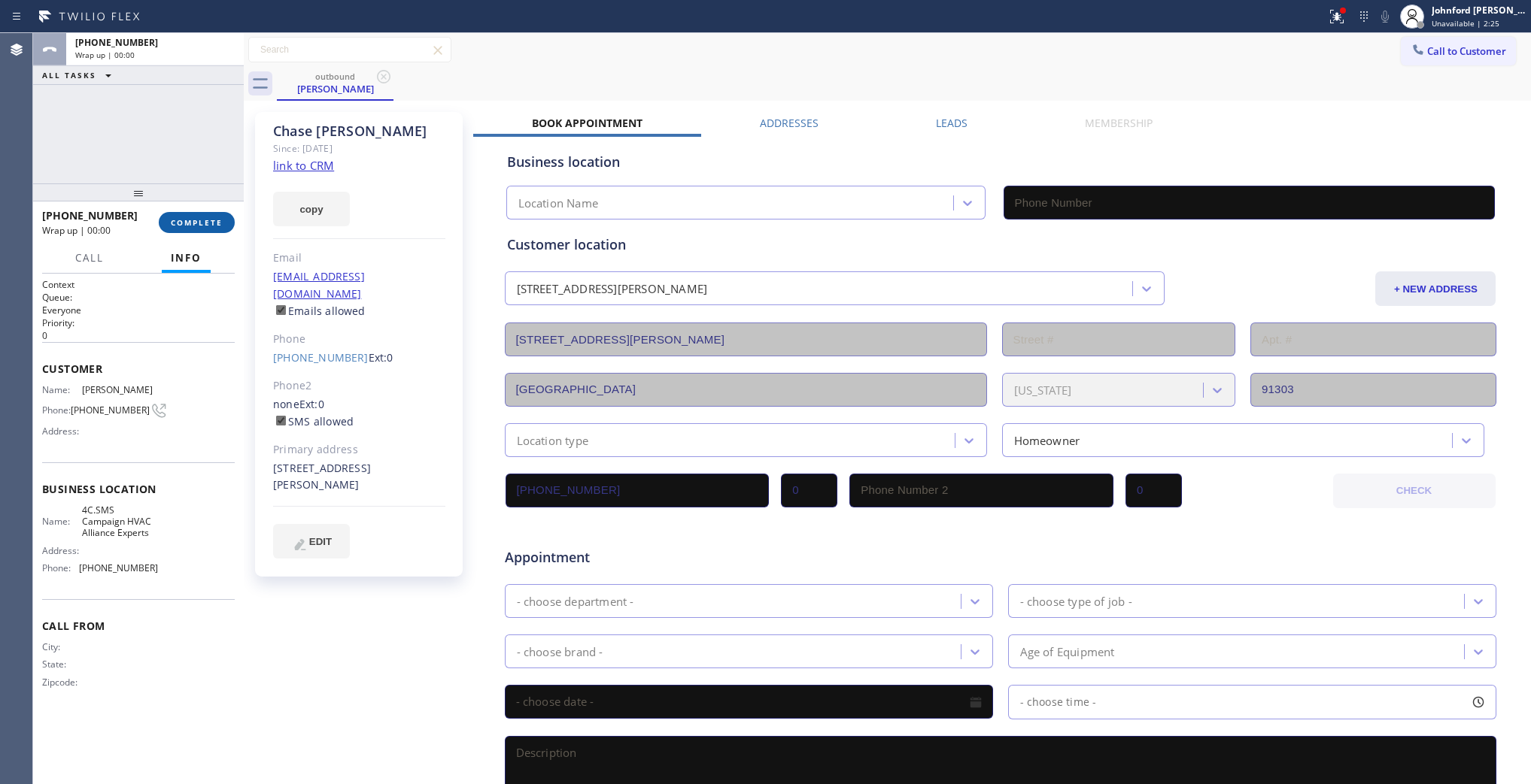
click at [207, 220] on span "COMPLETE" at bounding box center [197, 222] width 52 height 11
type input "[PHONE_NUMBER]"
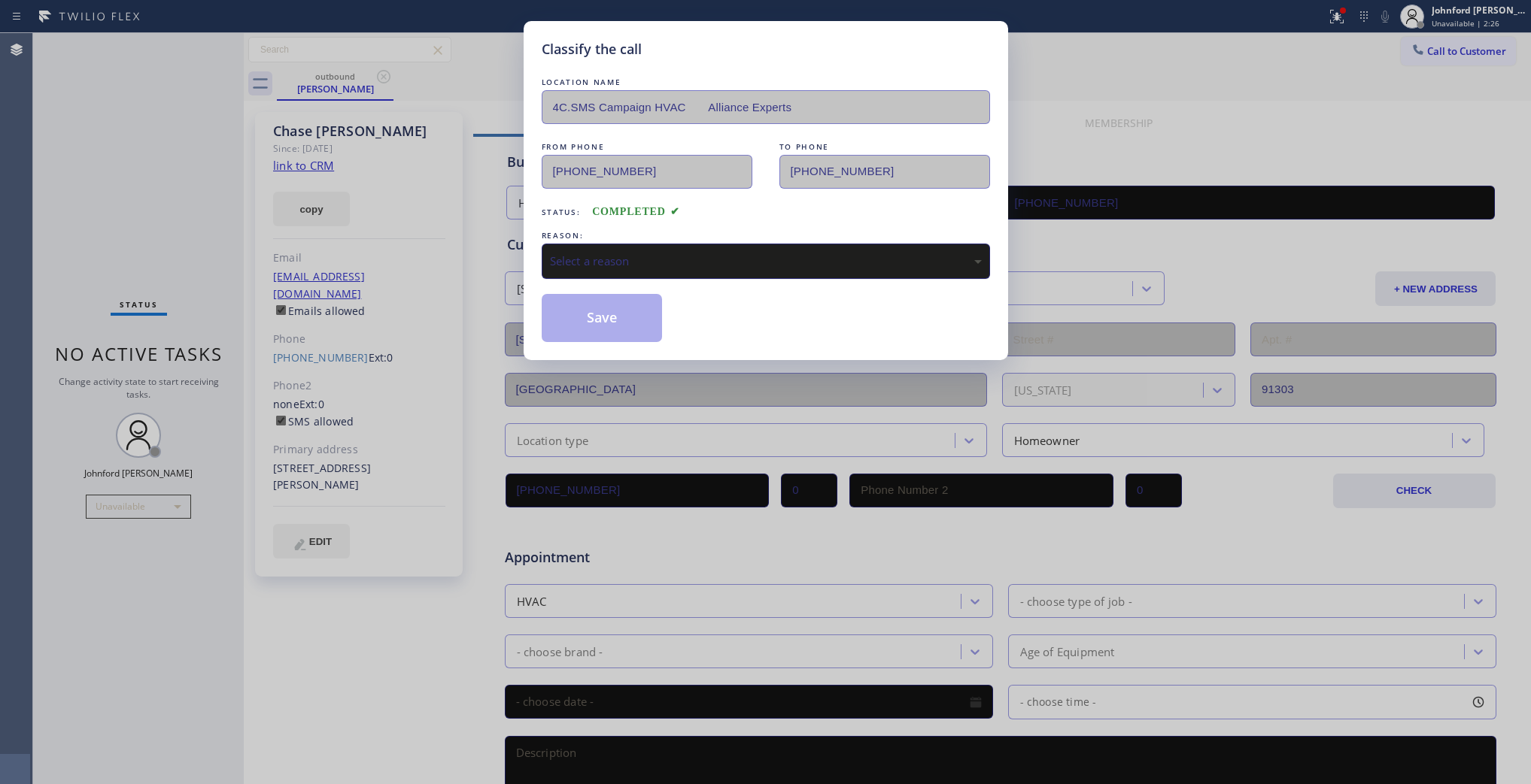
click at [587, 269] on div "Select a reason" at bounding box center [766, 261] width 448 height 35
click at [623, 312] on button "Save" at bounding box center [602, 317] width 121 height 48
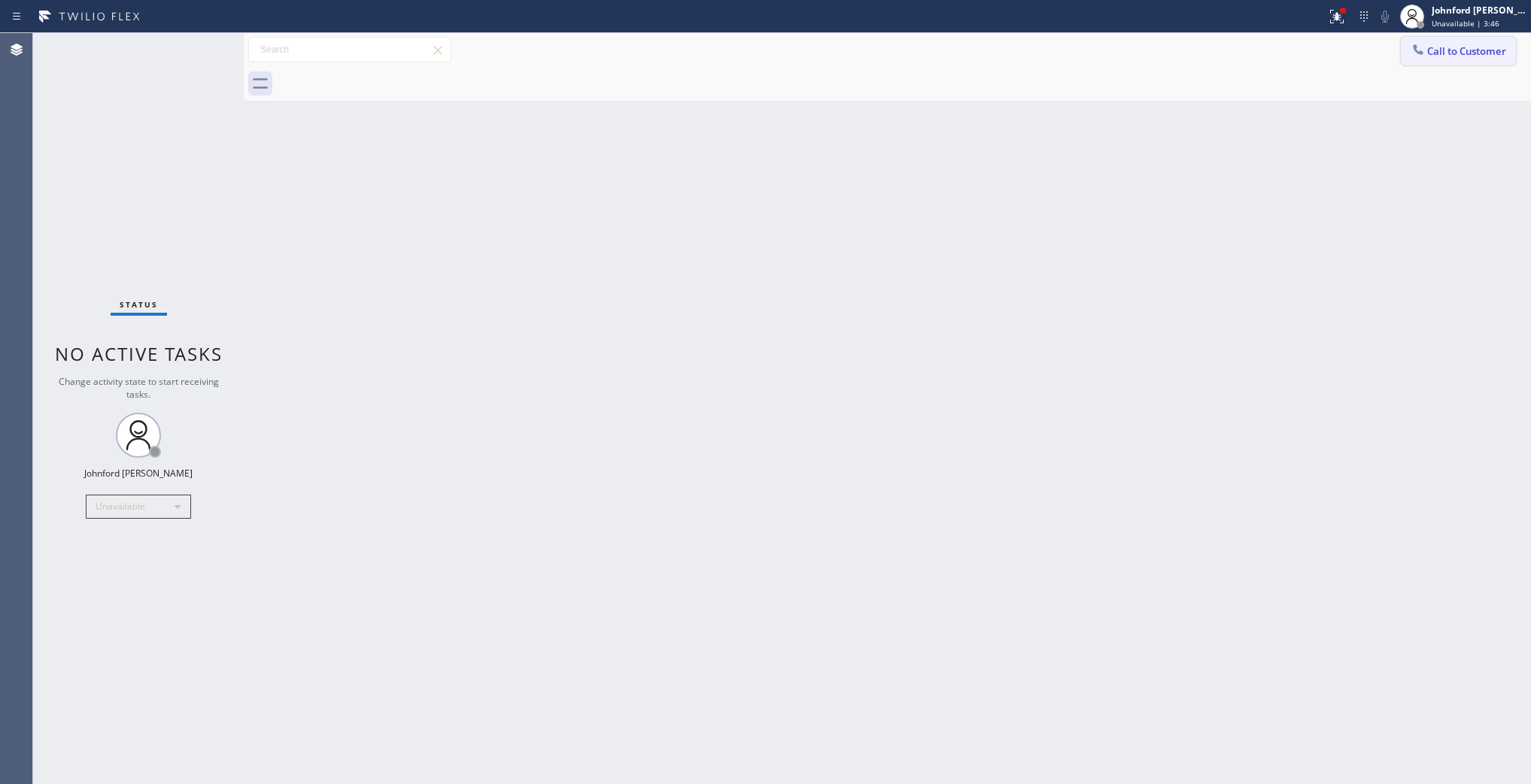
click at [1445, 55] on span "Call to Customer" at bounding box center [1467, 51] width 79 height 13
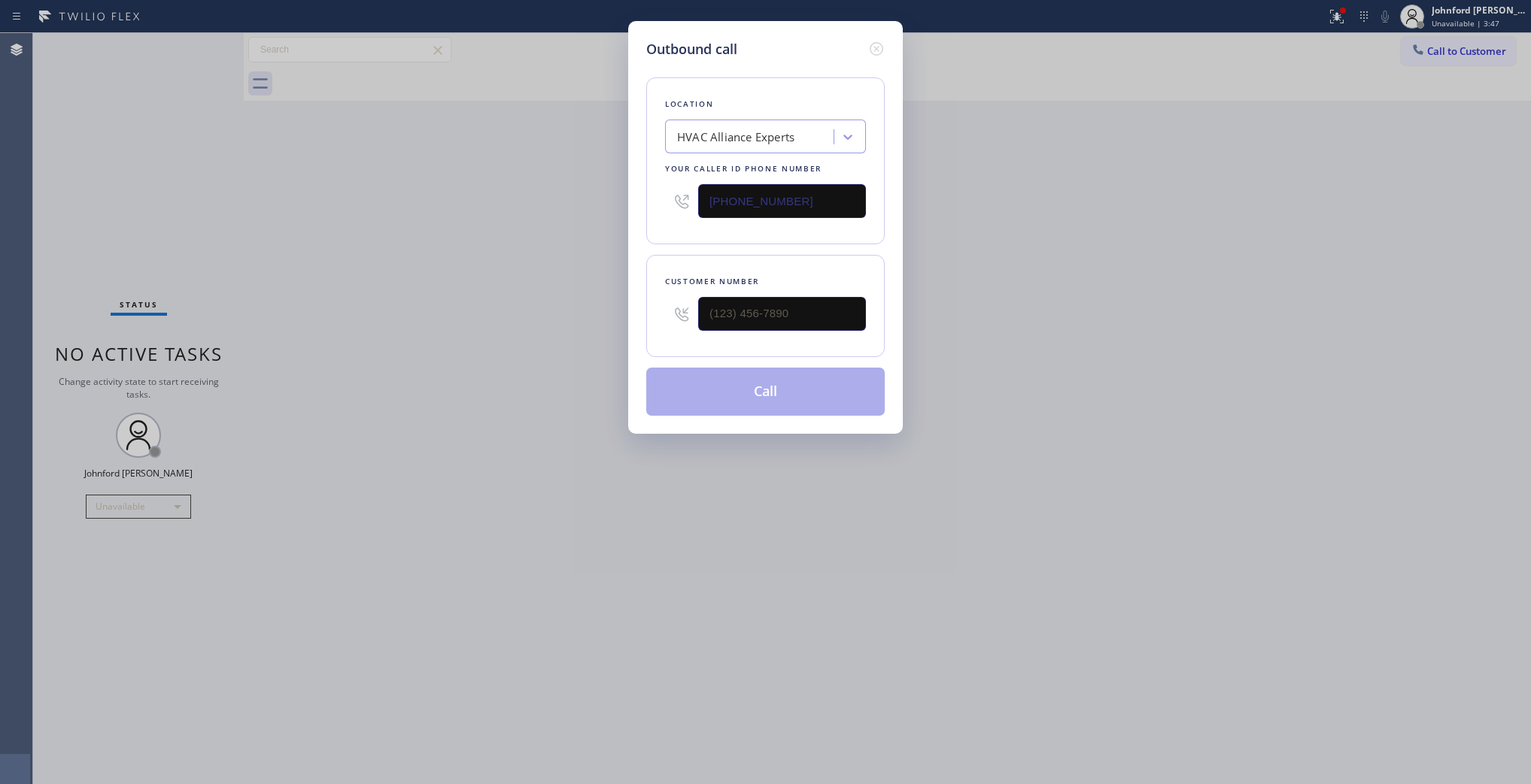
drag, startPoint x: 824, startPoint y: 205, endPoint x: 595, endPoint y: 205, distance: 229.0
click at [623, 205] on div "Outbound call Location HVAC Alliance Experts Your caller id phone number [PHONE…" at bounding box center [765, 392] width 1531 height 784
drag, startPoint x: 668, startPoint y: 320, endPoint x: 619, endPoint y: 320, distance: 49.0
click at [638, 320] on div "Outbound call Location HVAC Alliance Experts Your caller id phone number [PHONE…" at bounding box center [766, 227] width 275 height 413
paste input "310) 866-0701"
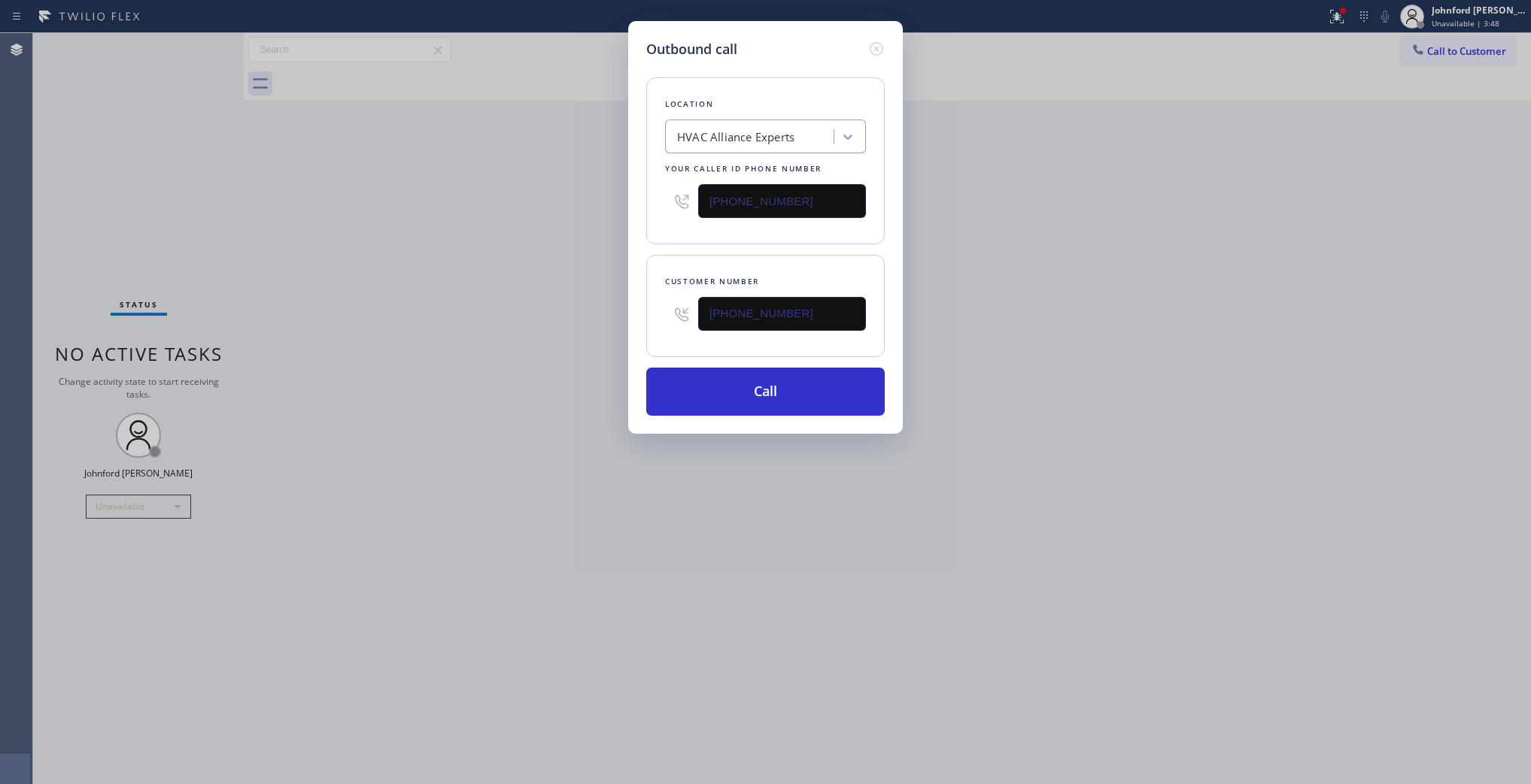
type input "[PHONE_NUMBER]"
drag, startPoint x: 614, startPoint y: 207, endPoint x: 589, endPoint y: 209, distance: 25.1
click at [604, 207] on div "Outbound call Location HVAC Alliance Experts Your caller id phone number [PHONE…" at bounding box center [765, 392] width 1531 height 784
paste input "66) 875-247"
type input "[PHONE_NUMBER]"
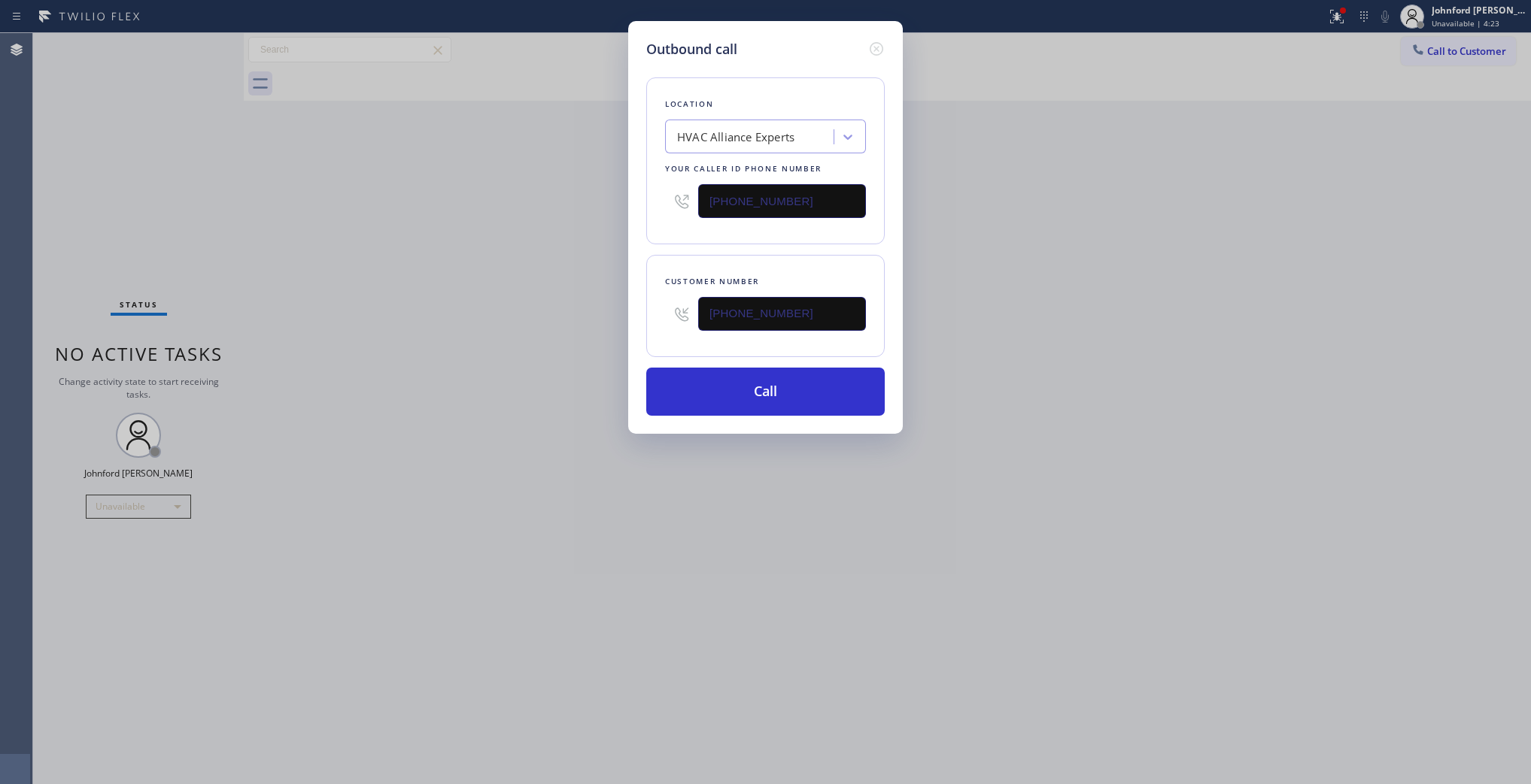
click at [517, 222] on div "Outbound call Location HVAC Alliance Experts Your caller id phone number [PHONE…" at bounding box center [765, 392] width 1531 height 784
click at [730, 392] on button "Call" at bounding box center [765, 392] width 238 height 48
click at [1079, 333] on div "Outbound call Location [DOMAIN_NAME] HVAC Alliance Expert Your caller id phone …" at bounding box center [765, 392] width 1531 height 784
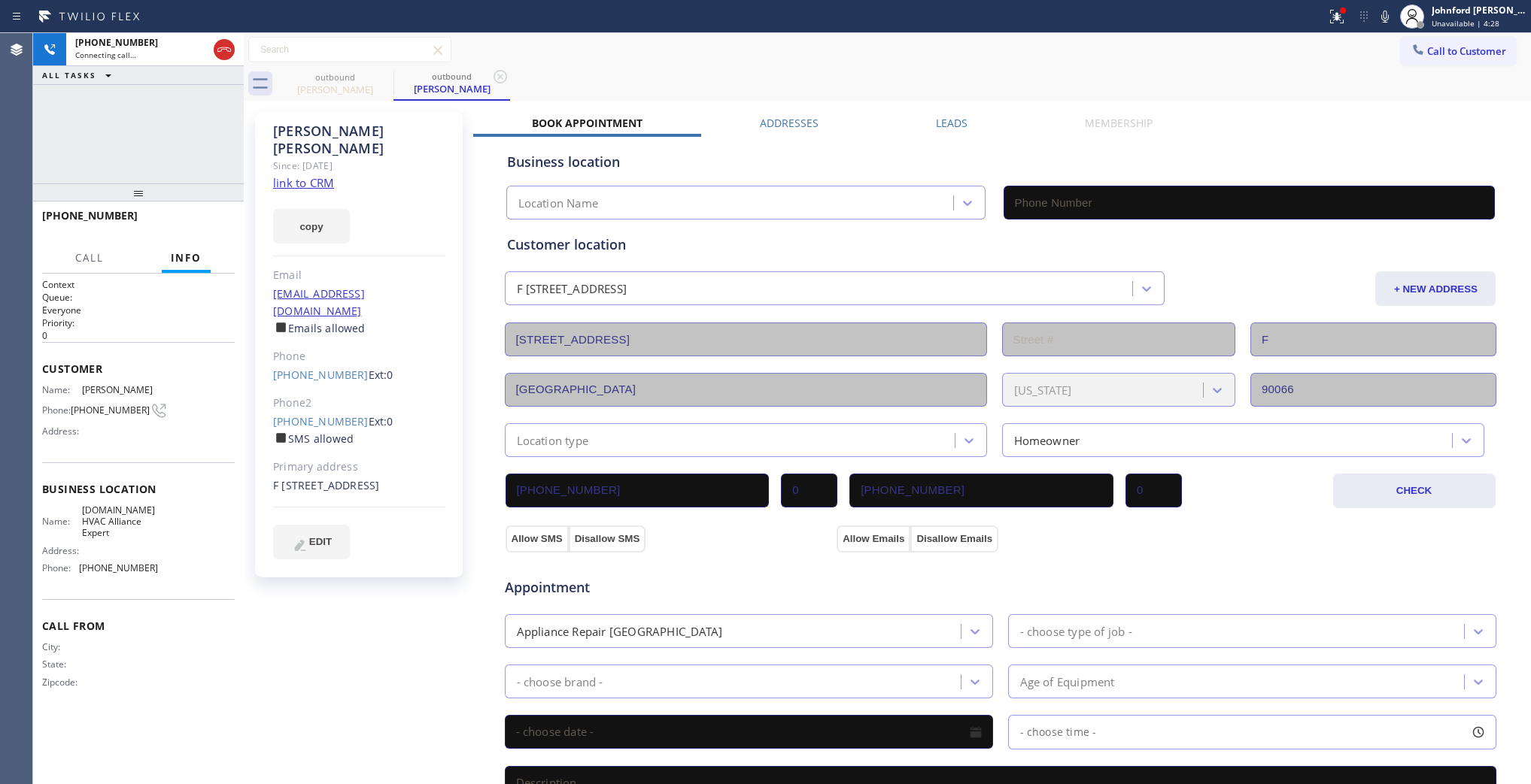
type input "[PHONE_NUMBER]"
click at [1384, 26] on div "Status report Issue detected This issue could affect your workflow. Please cont…" at bounding box center [1426, 16] width 211 height 33
click at [1381, 24] on icon at bounding box center [1384, 16] width 18 height 18
click at [1379, 24] on icon at bounding box center [1384, 16] width 18 height 18
click at [226, 218] on button "COMPLETE" at bounding box center [196, 222] width 76 height 21
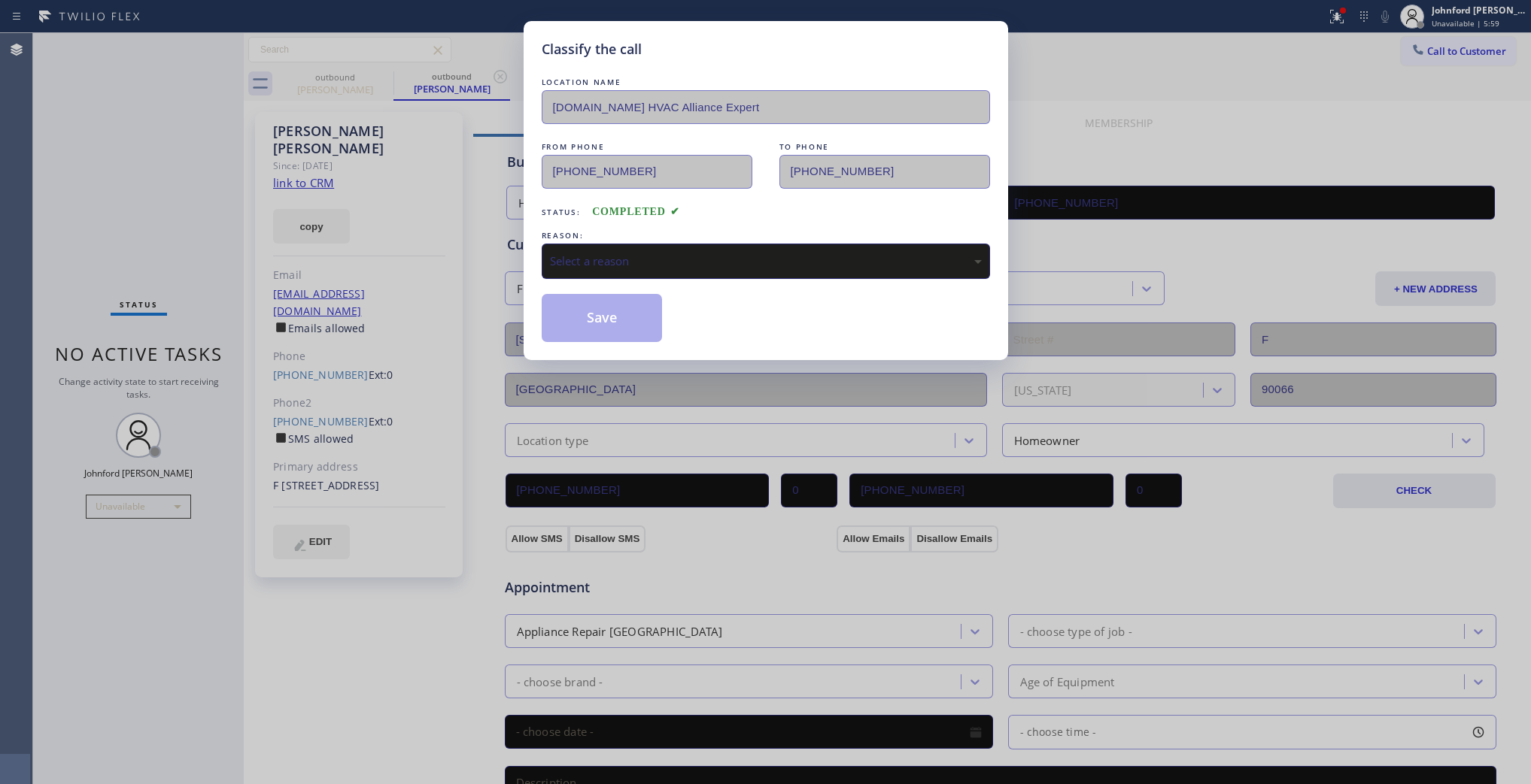
click at [649, 254] on div "Select a reason" at bounding box center [766, 261] width 432 height 18
click at [604, 306] on button "Save" at bounding box center [602, 317] width 121 height 48
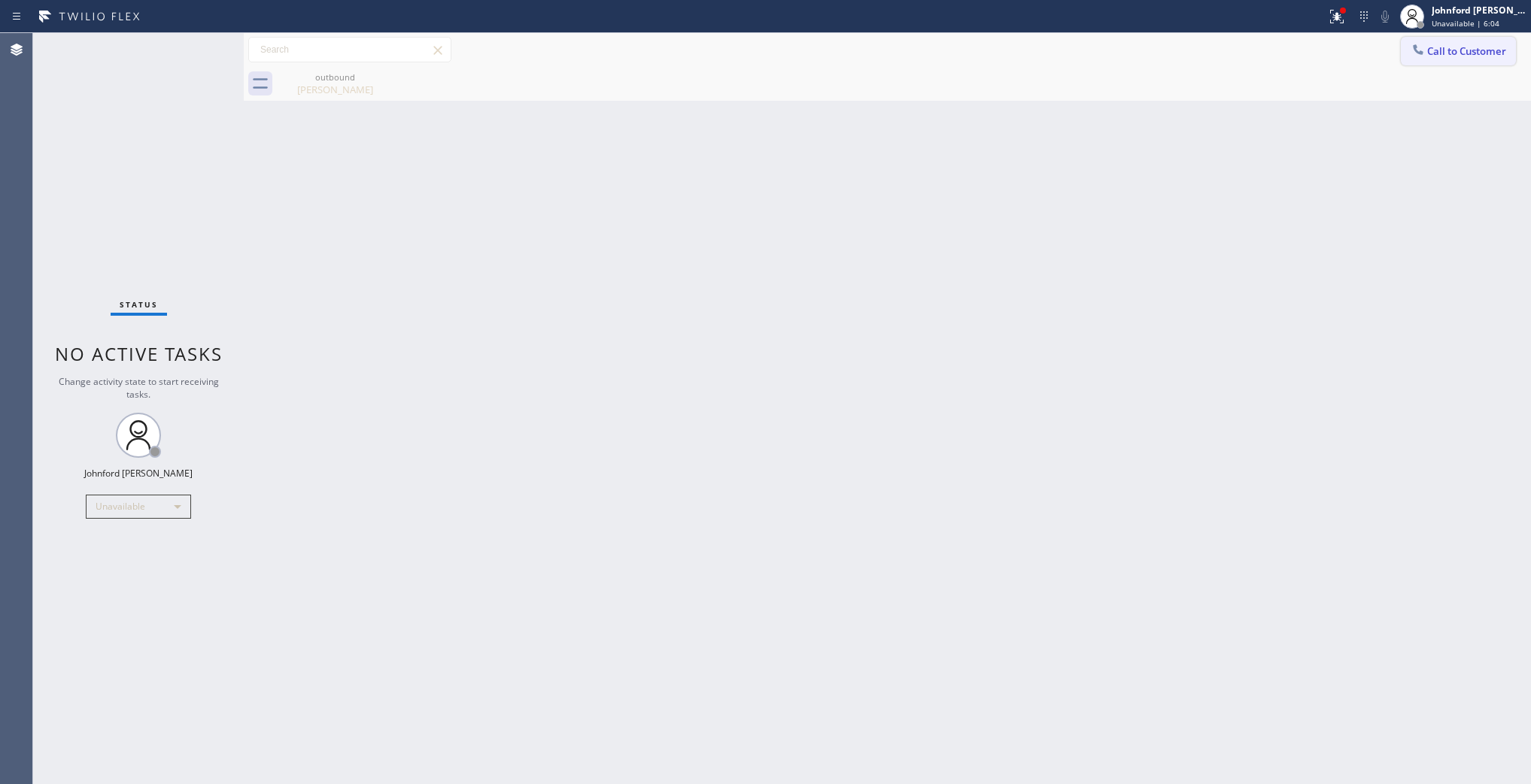
click at [1402, 51] on button "Call to Customer" at bounding box center [1459, 51] width 115 height 29
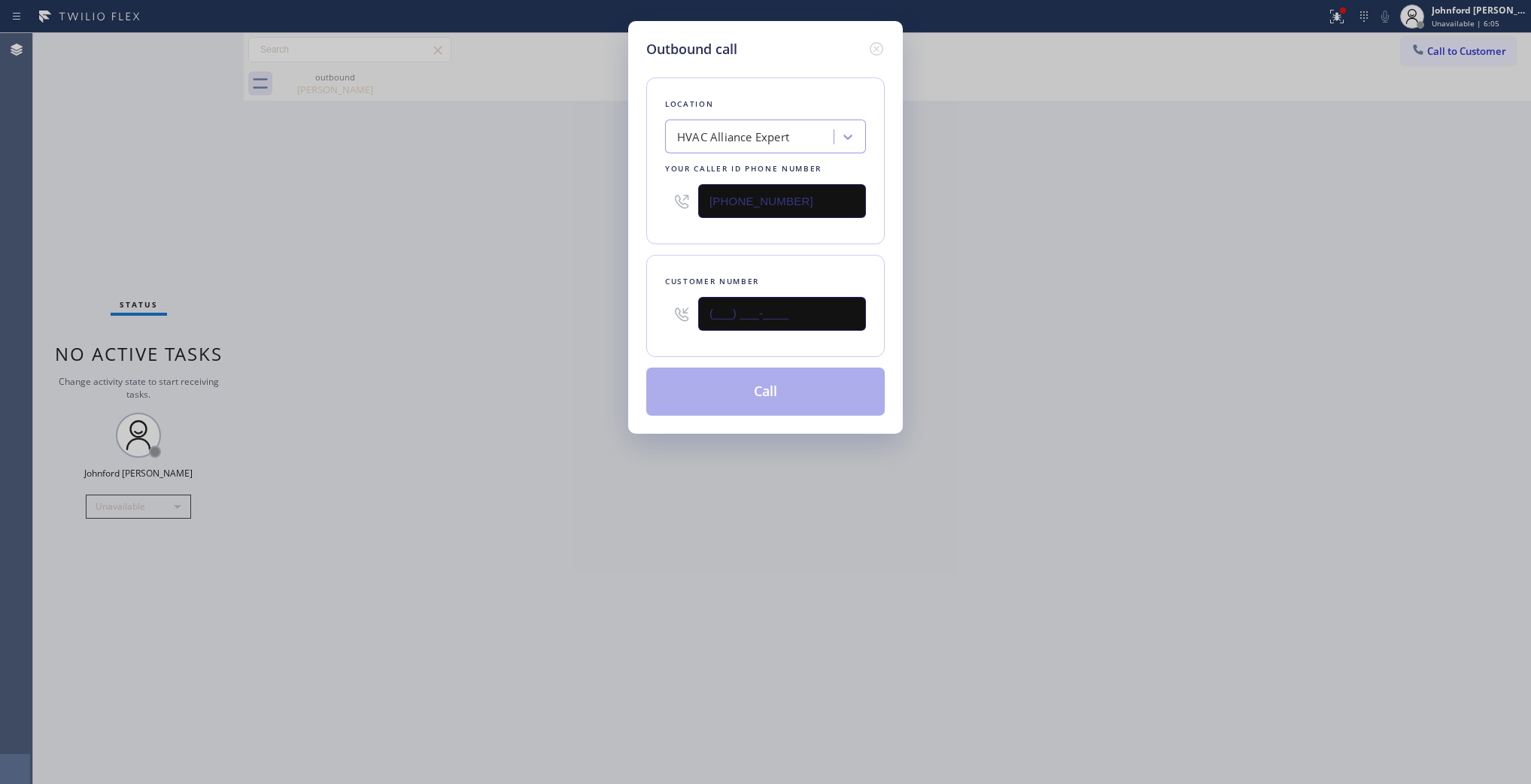
drag, startPoint x: 794, startPoint y: 316, endPoint x: 637, endPoint y: 317, distance: 157.0
click at [638, 317] on div "Outbound call Location HVAC Alliance Expert Your caller id phone number [PHONE_…" at bounding box center [766, 227] width 275 height 413
paste input "310) 383-4043"
type input "[PHONE_NUMBER]"
click at [1138, 247] on div "Outbound call Location HVAC Alliance Expert Your caller id phone number [PHONE_…" at bounding box center [765, 392] width 1531 height 784
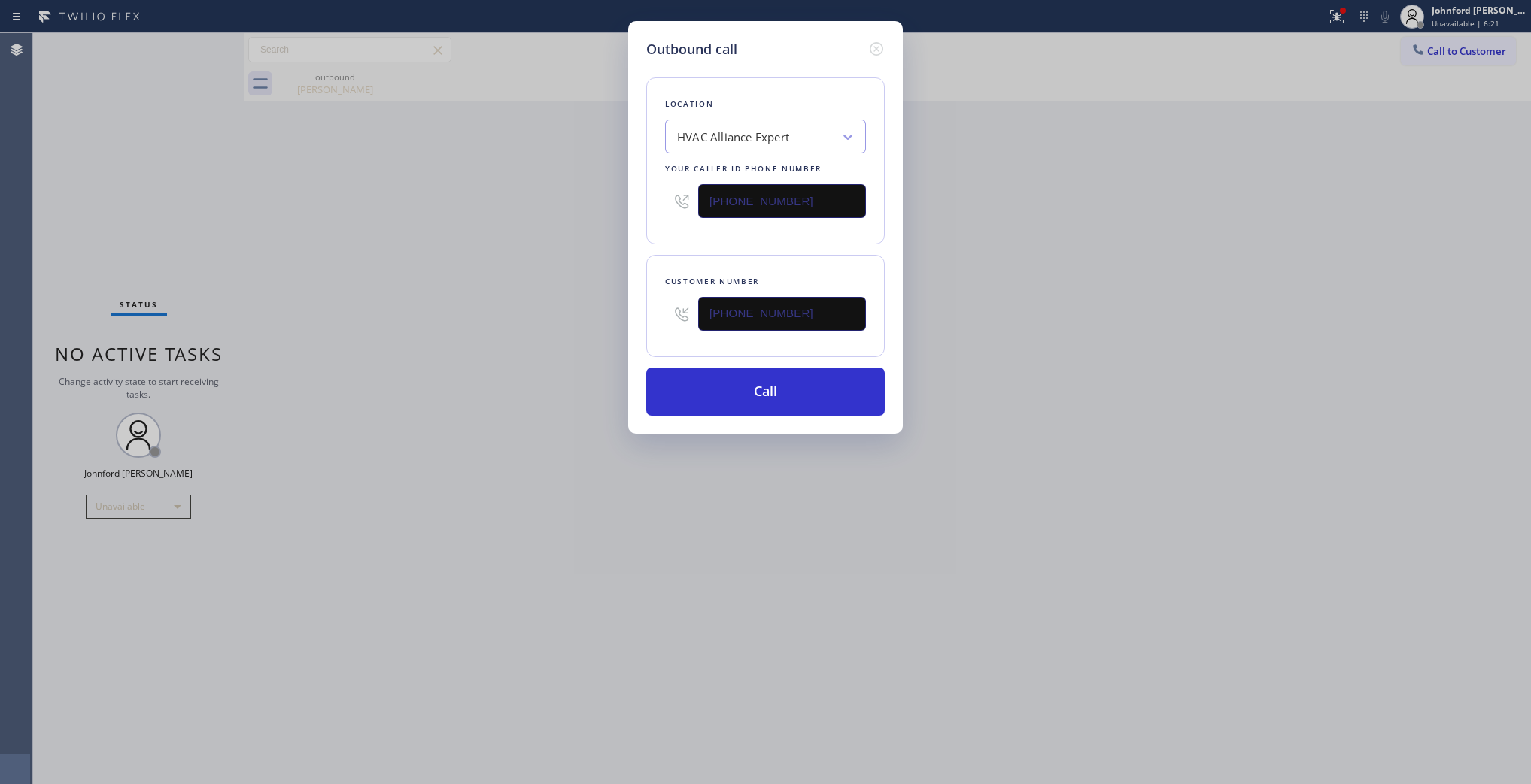
drag, startPoint x: 721, startPoint y: 186, endPoint x: 623, endPoint y: 186, distance: 98.0
click at [626, 186] on div "Outbound call Location HVAC Alliance Expert Your caller id phone number [PHONE_…" at bounding box center [765, 392] width 1531 height 784
paste input "424) 317-8499"
type input "[PHONE_NUMBER]"
click at [757, 400] on button "Call" at bounding box center [765, 392] width 238 height 48
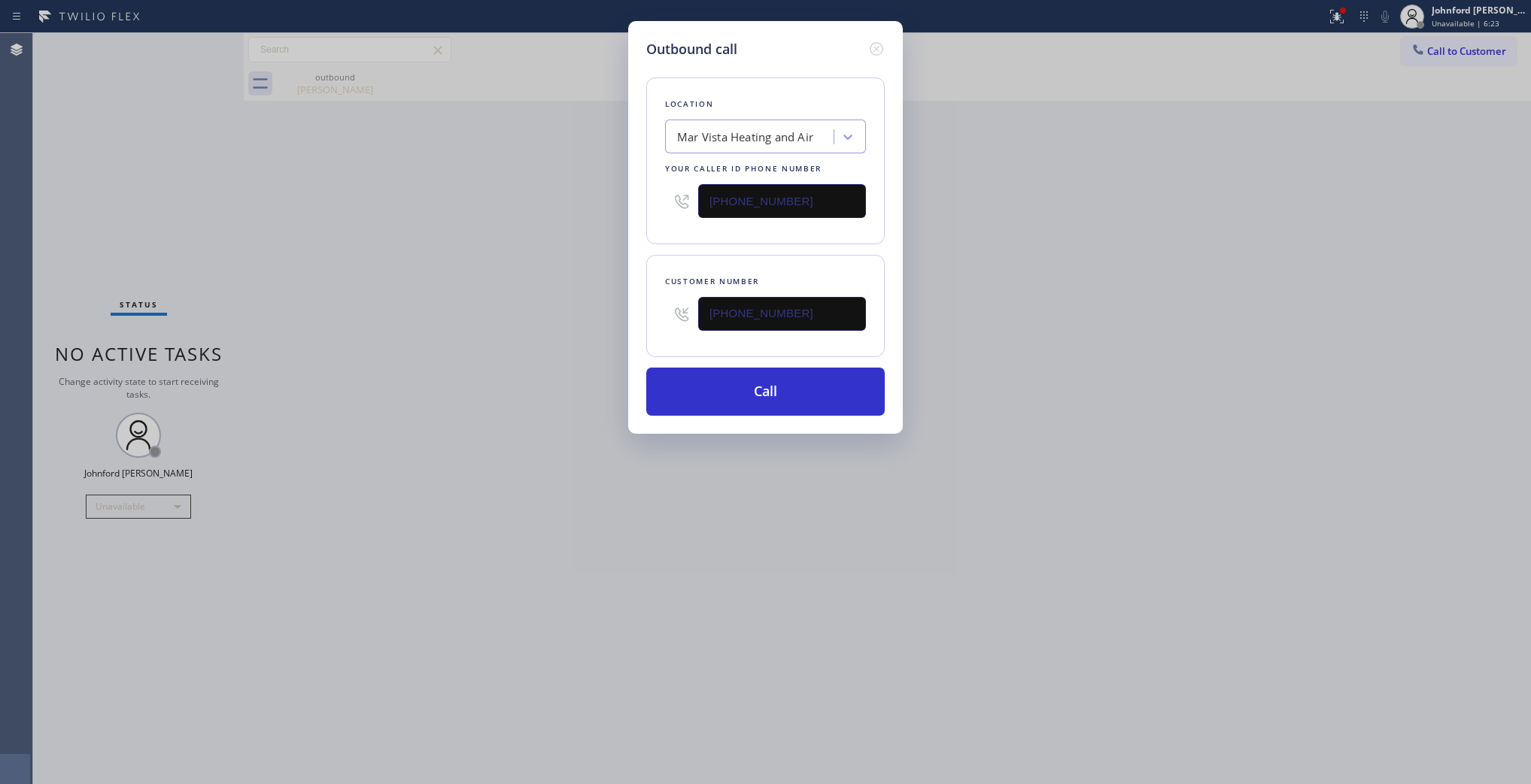
click at [1080, 370] on div "Outbound call Location Mar Vista Heating and Air Your caller id phone number [P…" at bounding box center [765, 392] width 1531 height 784
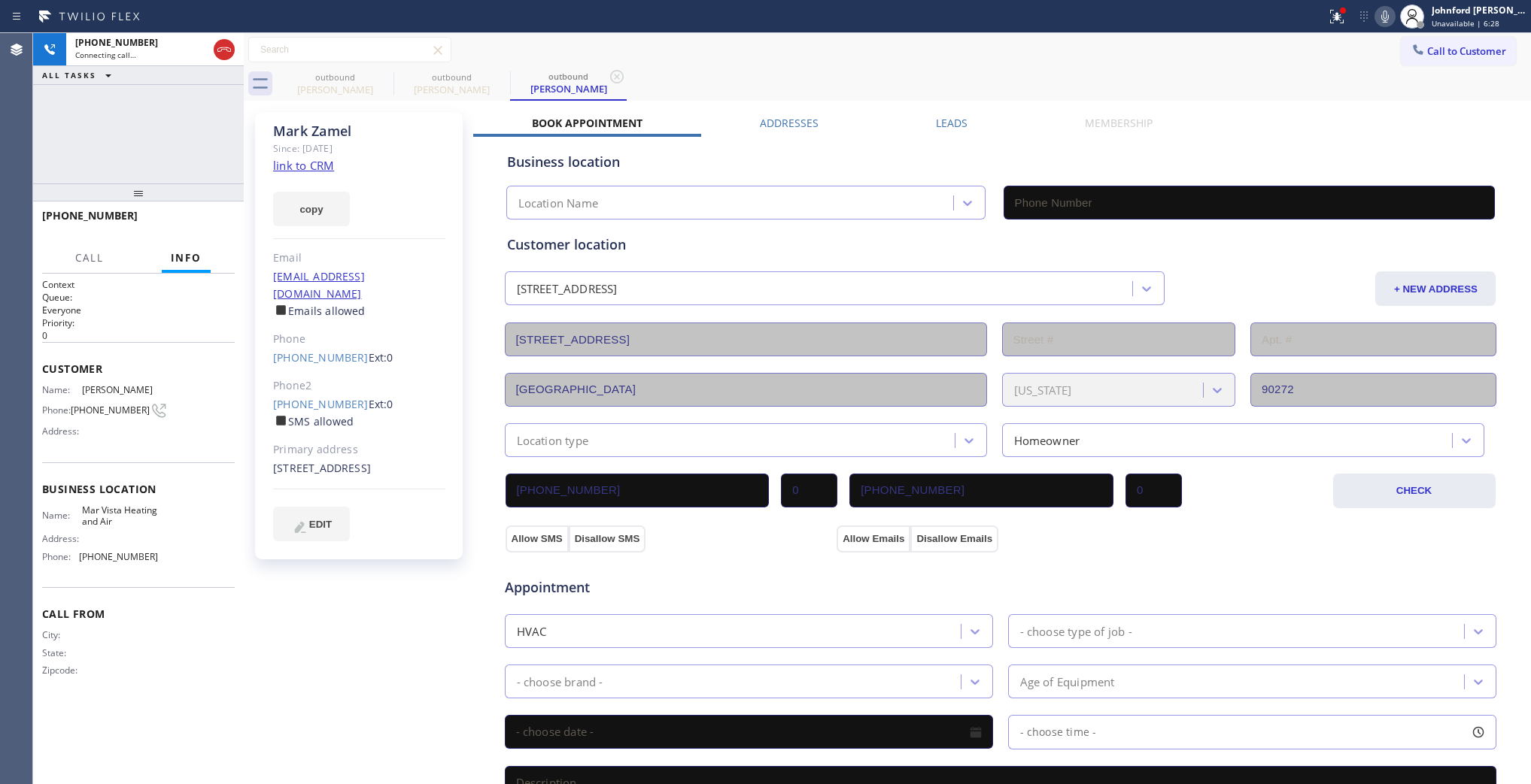
type input "[PHONE_NUMBER]"
click at [215, 226] on span "HANG UP" at bounding box center [200, 222] width 46 height 11
click at [297, 397] on link "[PHONE_NUMBER]" at bounding box center [320, 404] width 95 height 14
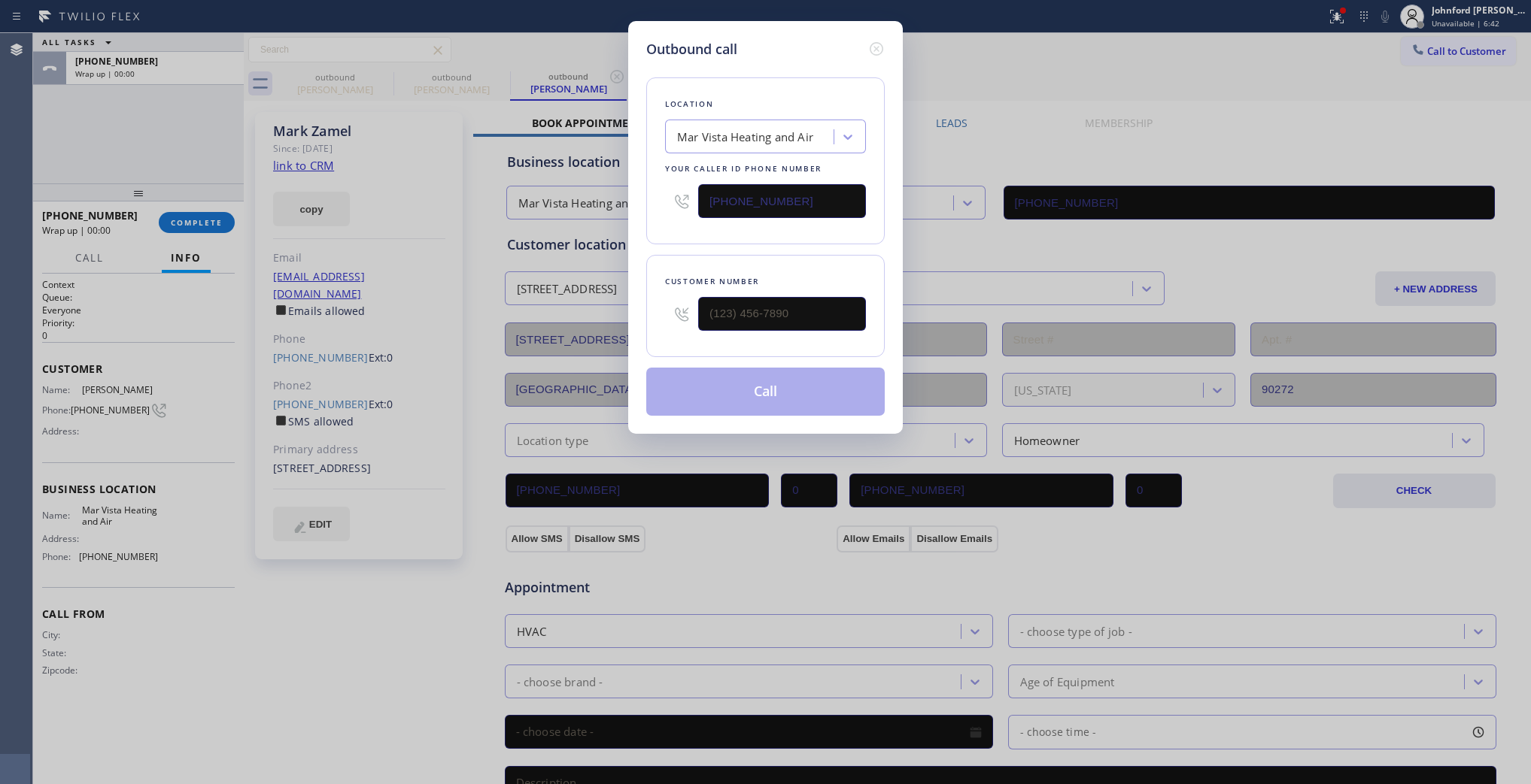
type input "[PHONE_NUMBER]"
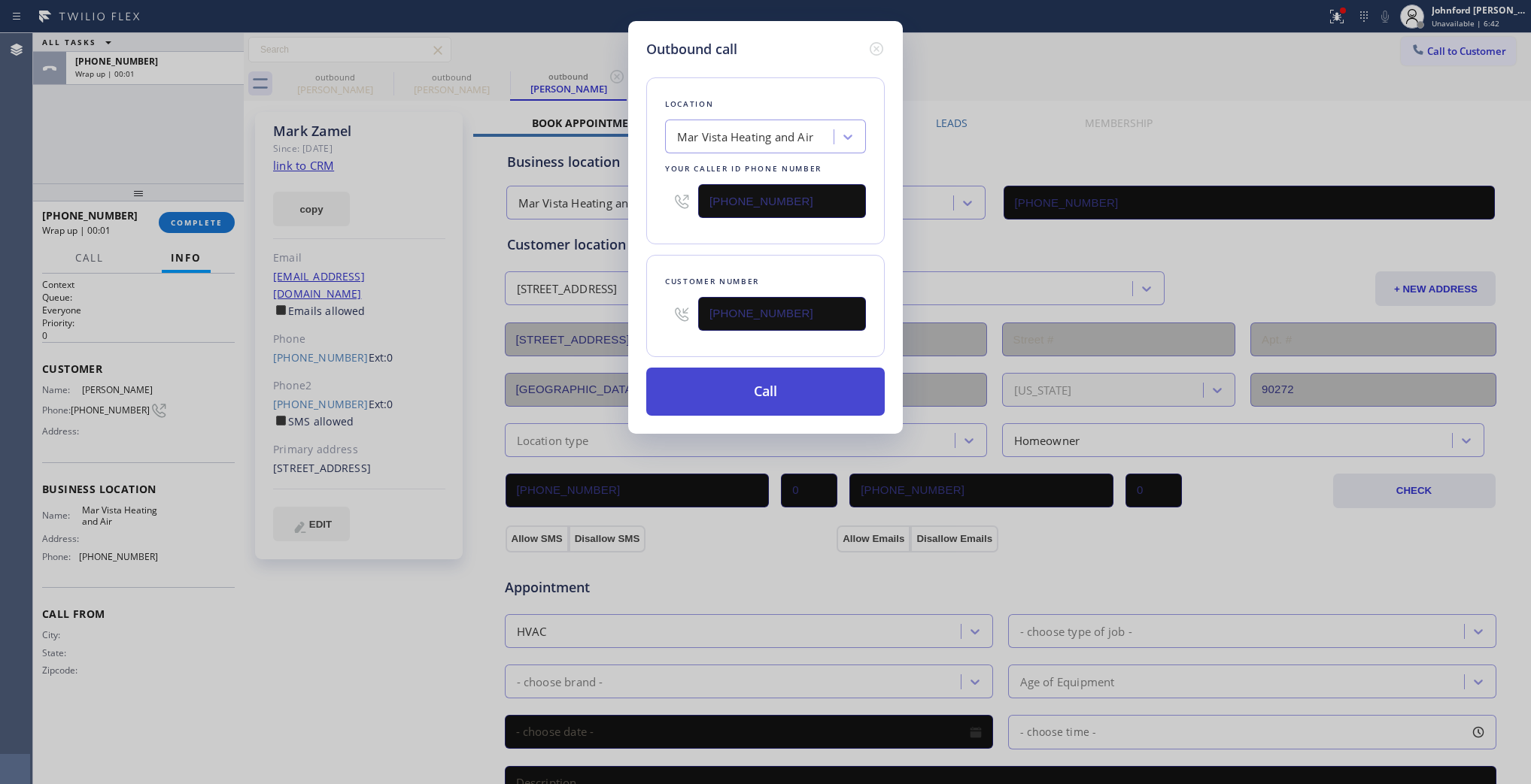
click at [769, 387] on button "Call" at bounding box center [765, 392] width 238 height 48
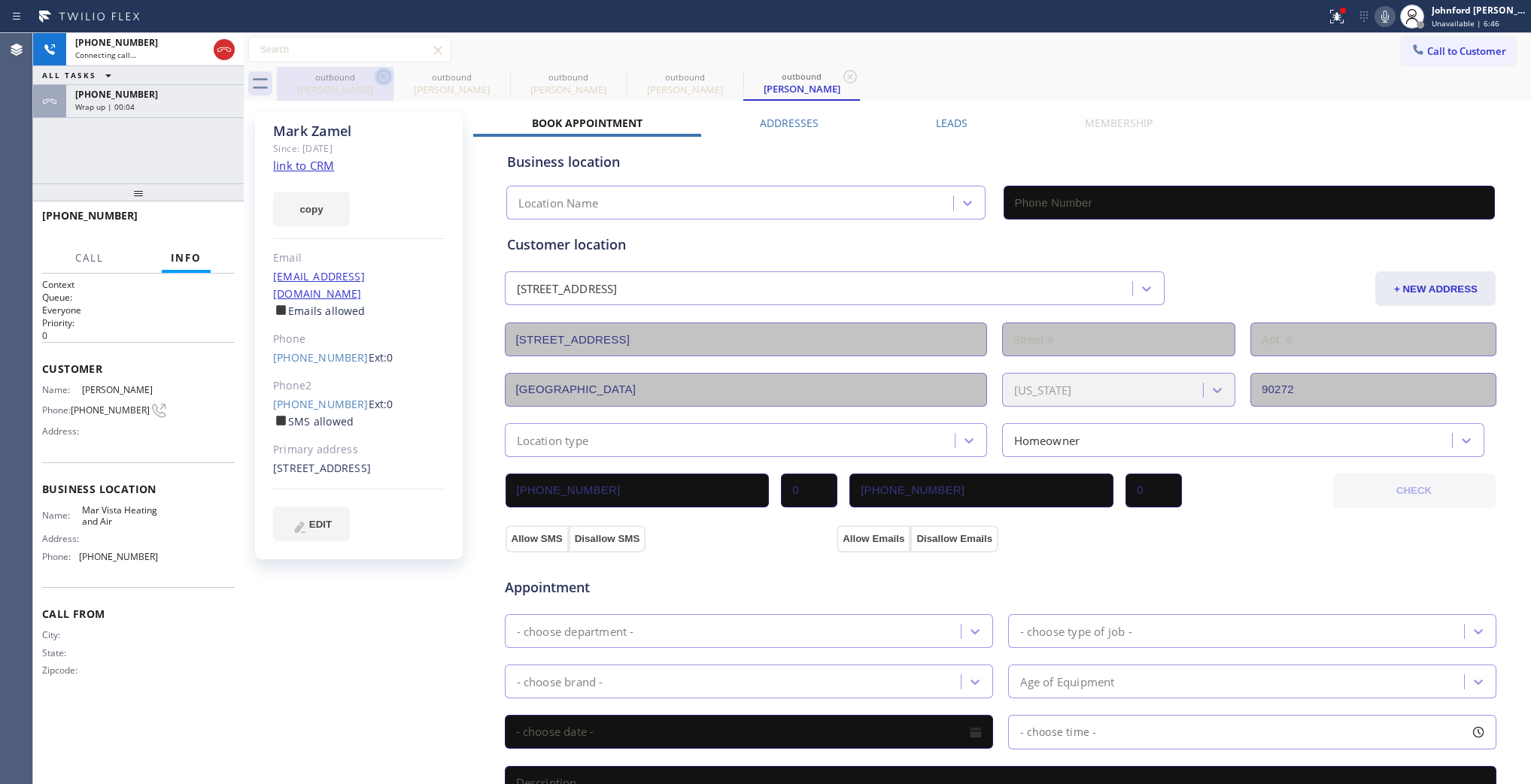
click at [382, 85] on icon at bounding box center [383, 76] width 18 height 18
click at [0, 0] on icon at bounding box center [0, 0] width 0 height 0
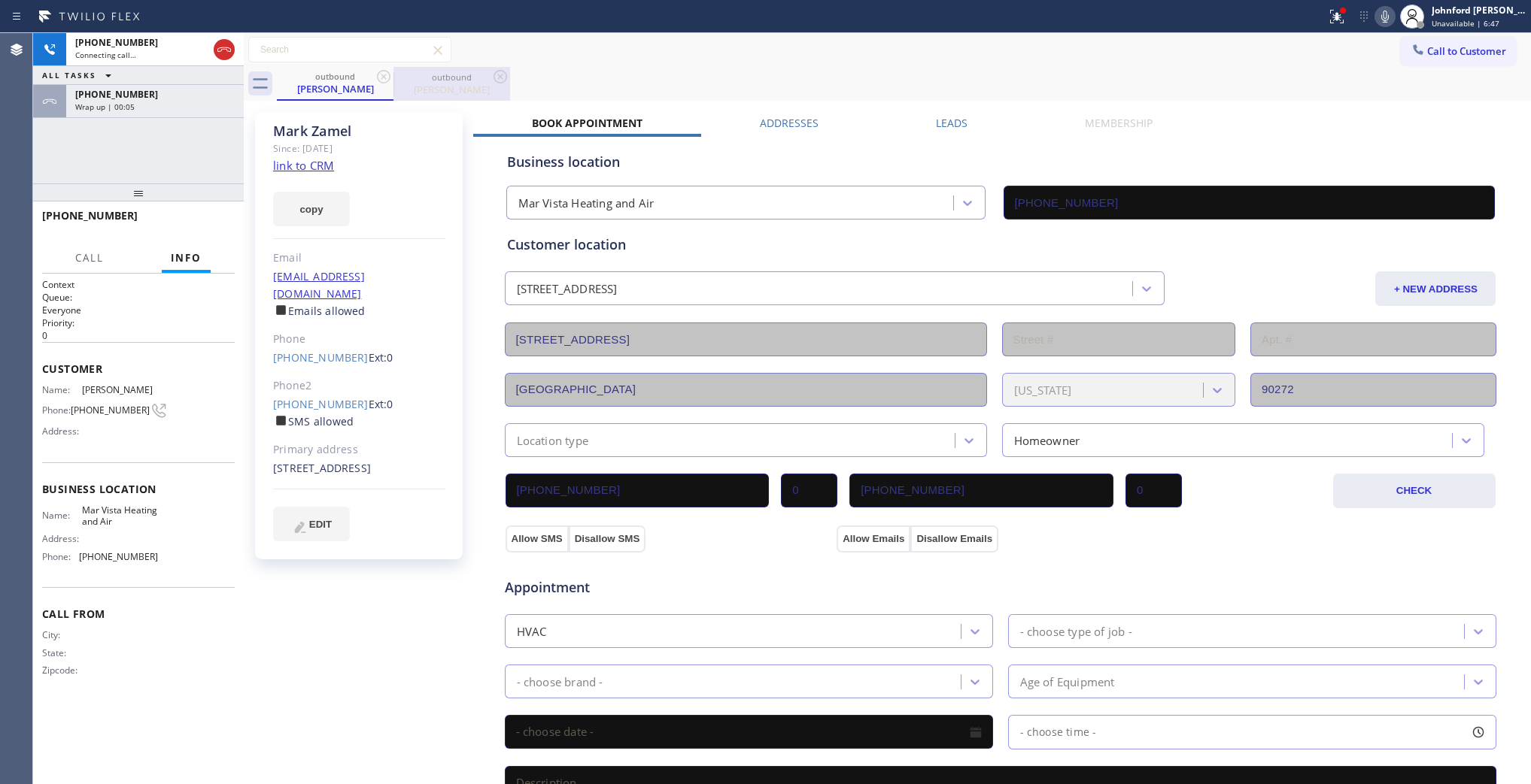
click at [380, 83] on icon at bounding box center [383, 76] width 18 height 18
click at [149, 102] on div "Wrap up | 00:06" at bounding box center [154, 107] width 159 height 11
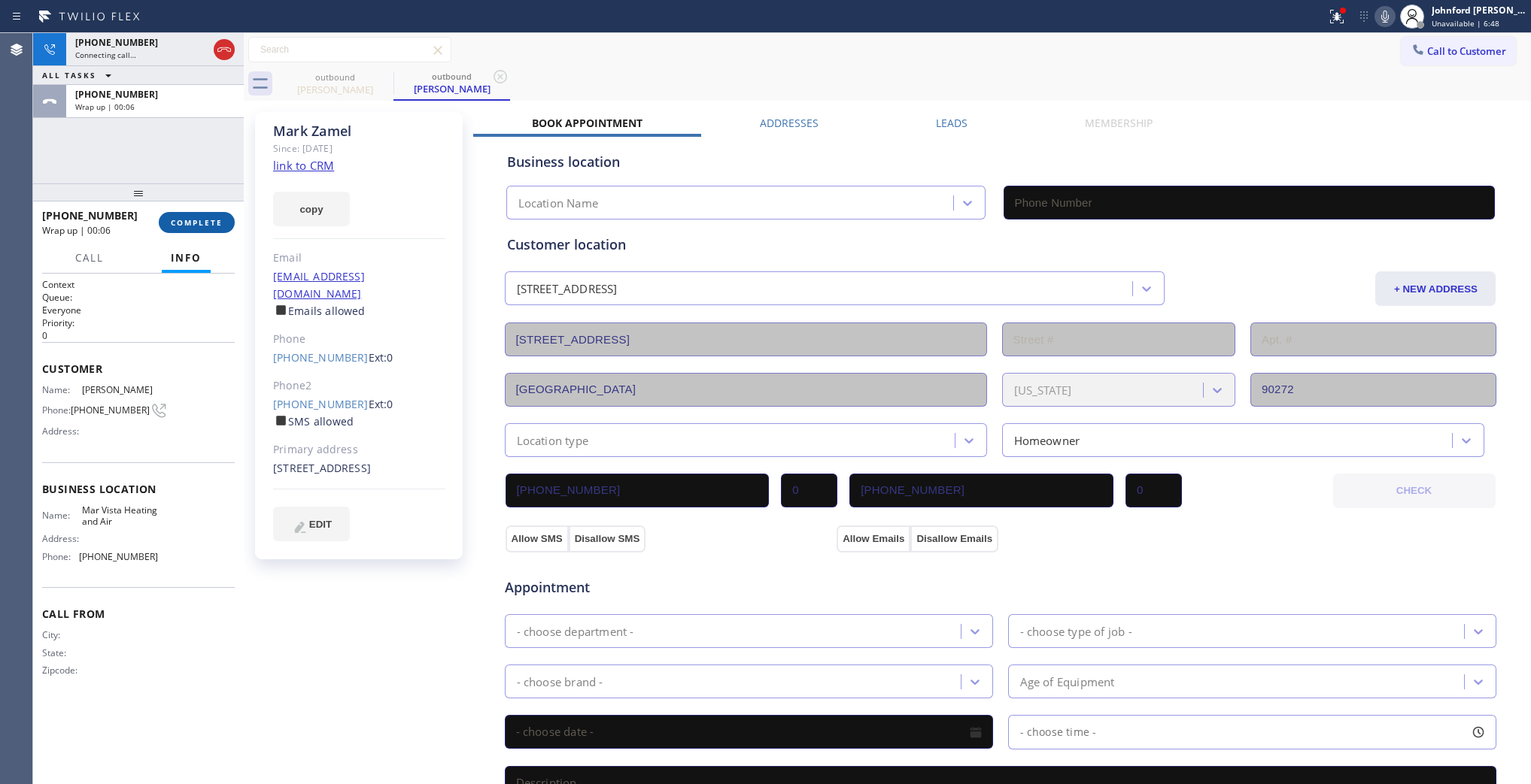
click at [185, 215] on button "COMPLETE" at bounding box center [196, 222] width 76 height 21
type input "[PHONE_NUMBER]"
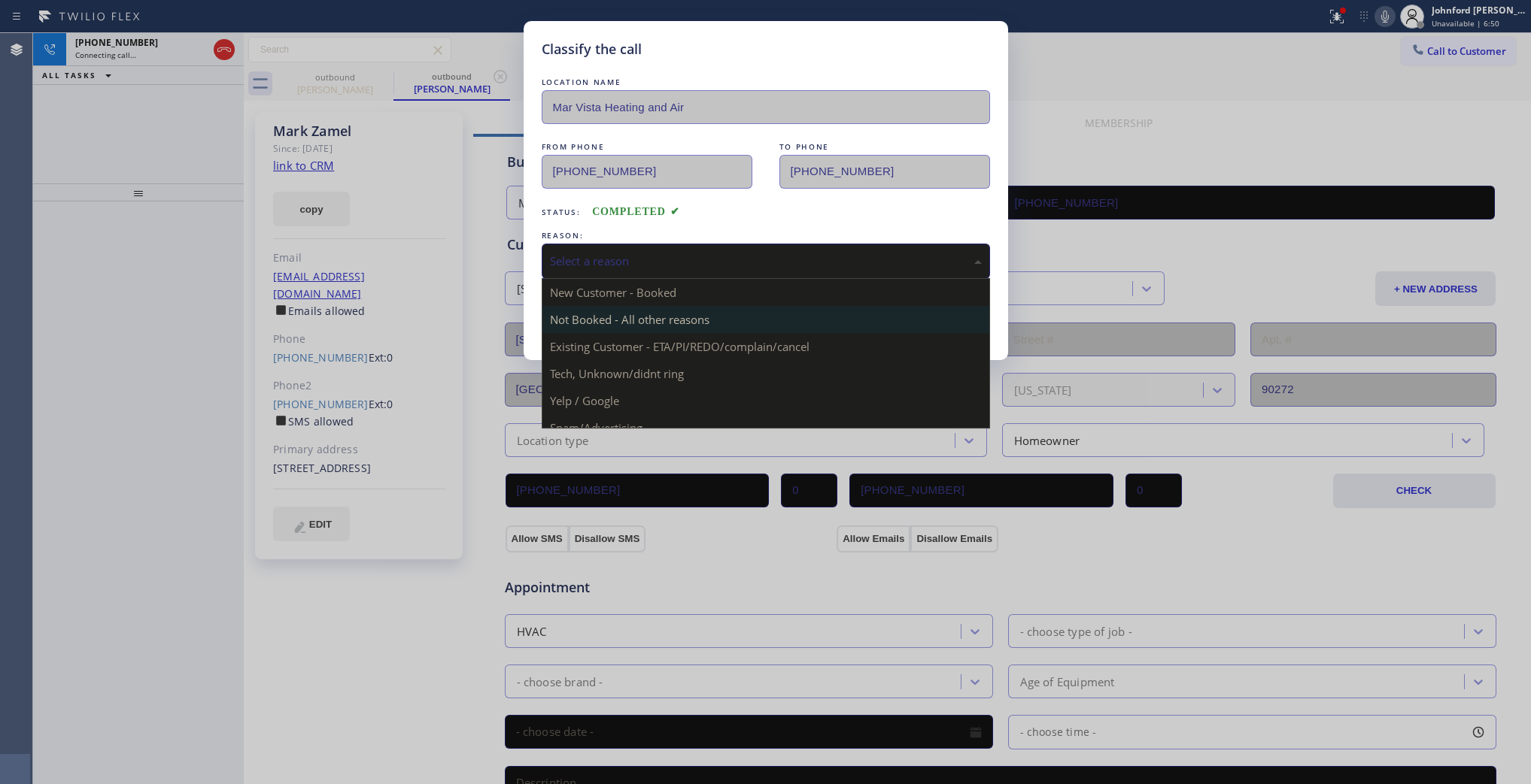
drag, startPoint x: 608, startPoint y: 260, endPoint x: 704, endPoint y: 308, distance: 107.3
click at [609, 258] on div "Select a reason" at bounding box center [766, 261] width 432 height 18
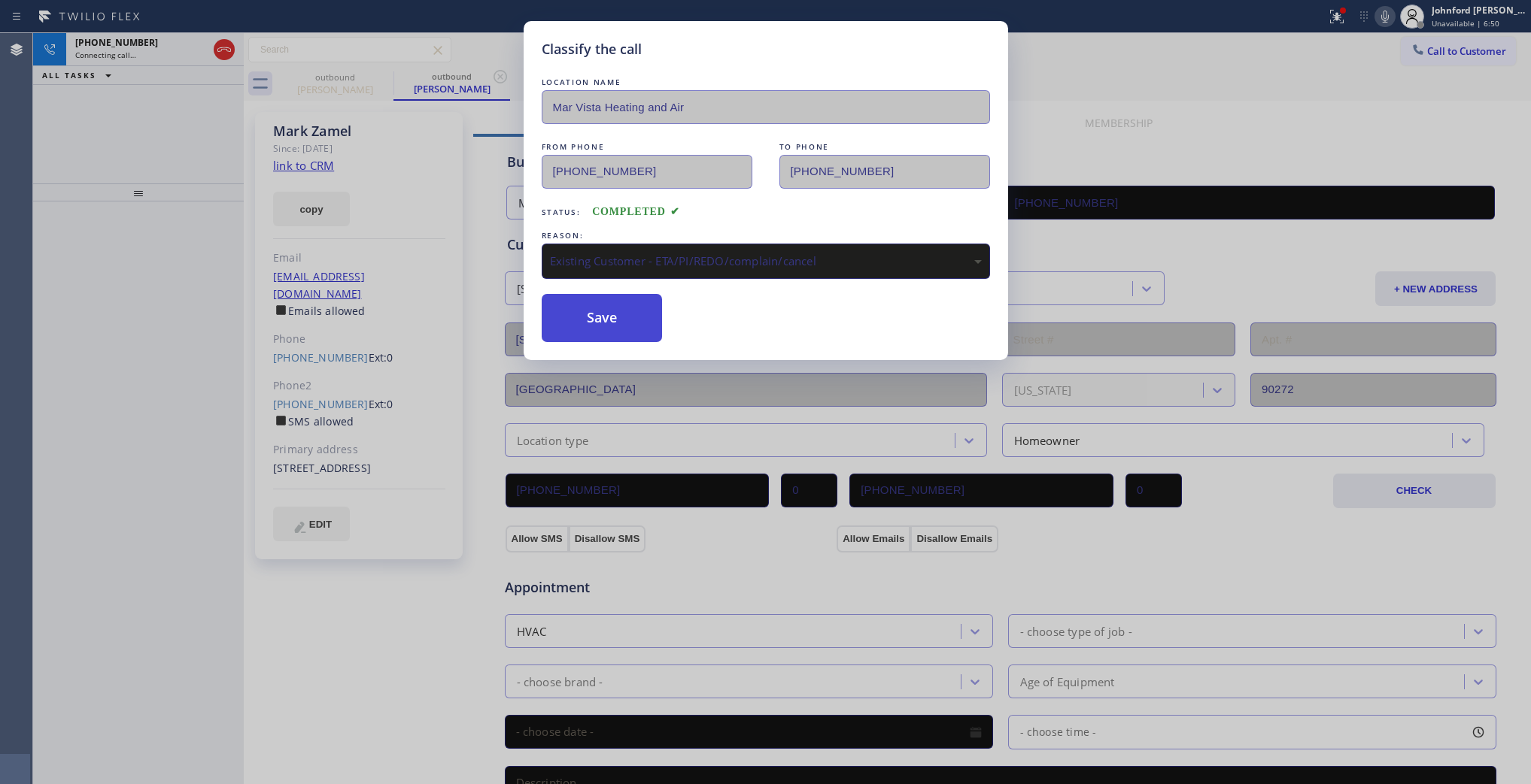
click at [615, 323] on button "Save" at bounding box center [602, 317] width 121 height 48
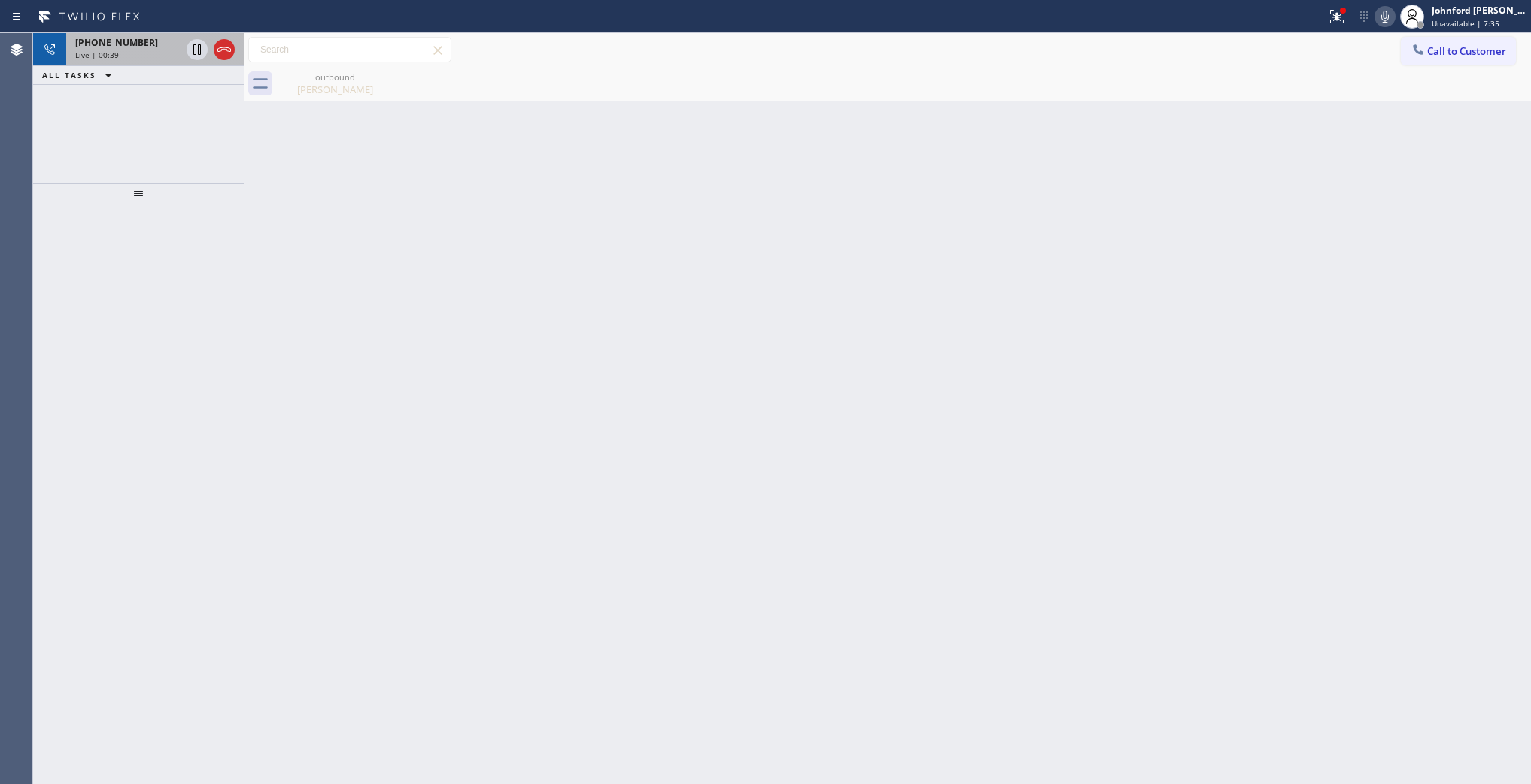
click at [139, 56] on div "Live | 00:39" at bounding box center [127, 55] width 105 height 11
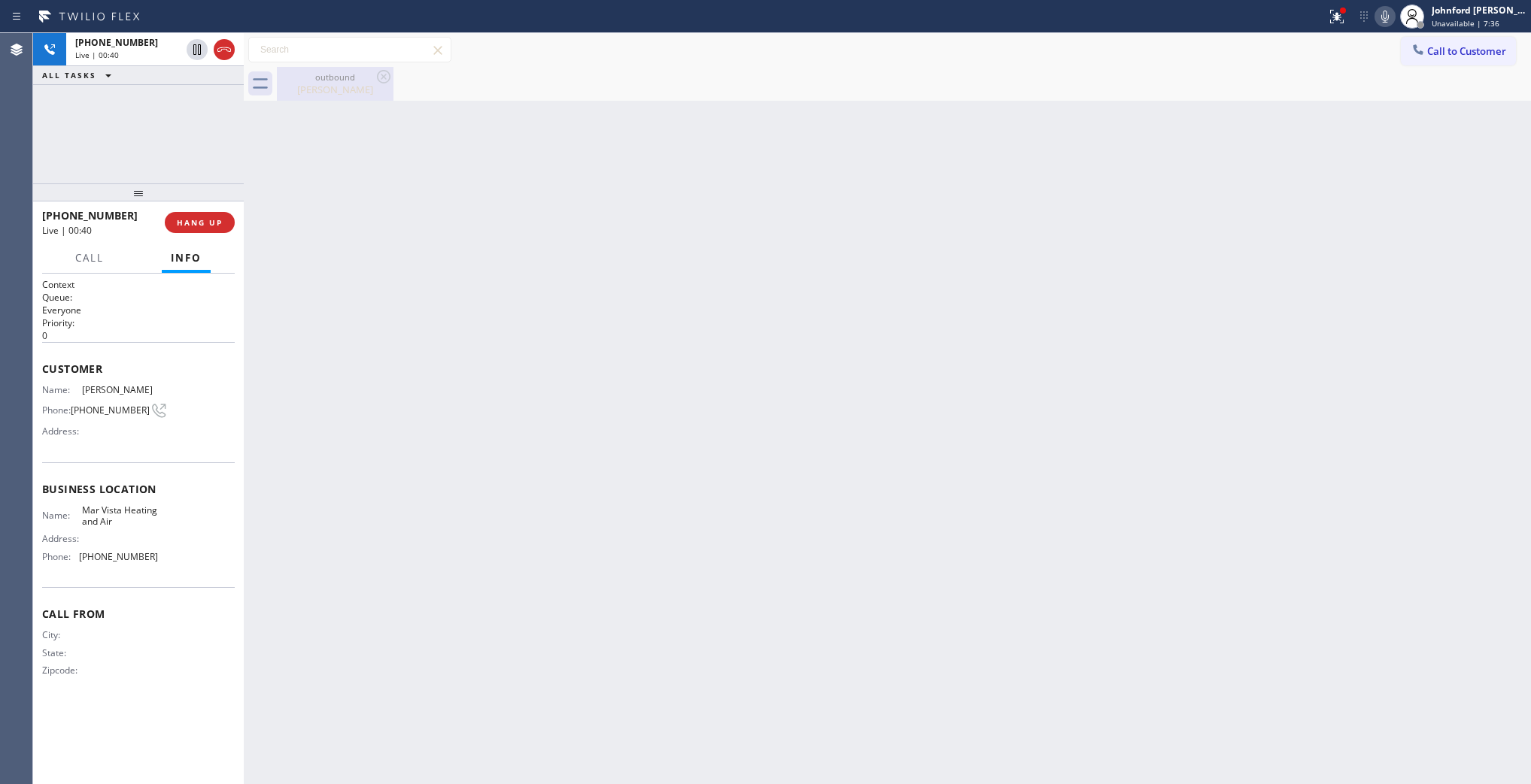
click at [339, 84] on div "[PERSON_NAME]" at bounding box center [335, 89] width 114 height 13
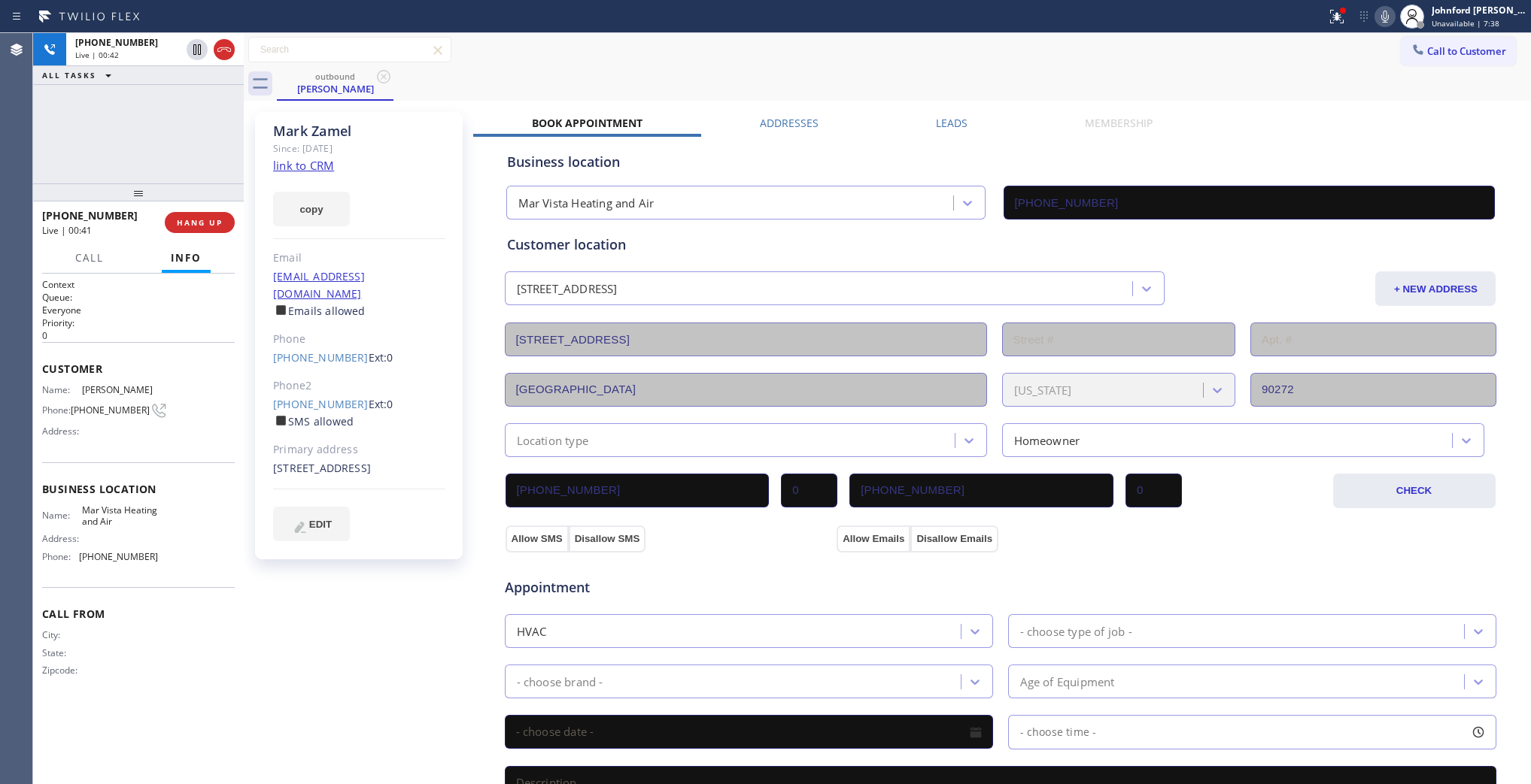
click at [937, 85] on div "outbound [PERSON_NAME]" at bounding box center [904, 83] width 1255 height 34
click at [936, 120] on label "Leads" at bounding box center [952, 123] width 32 height 14
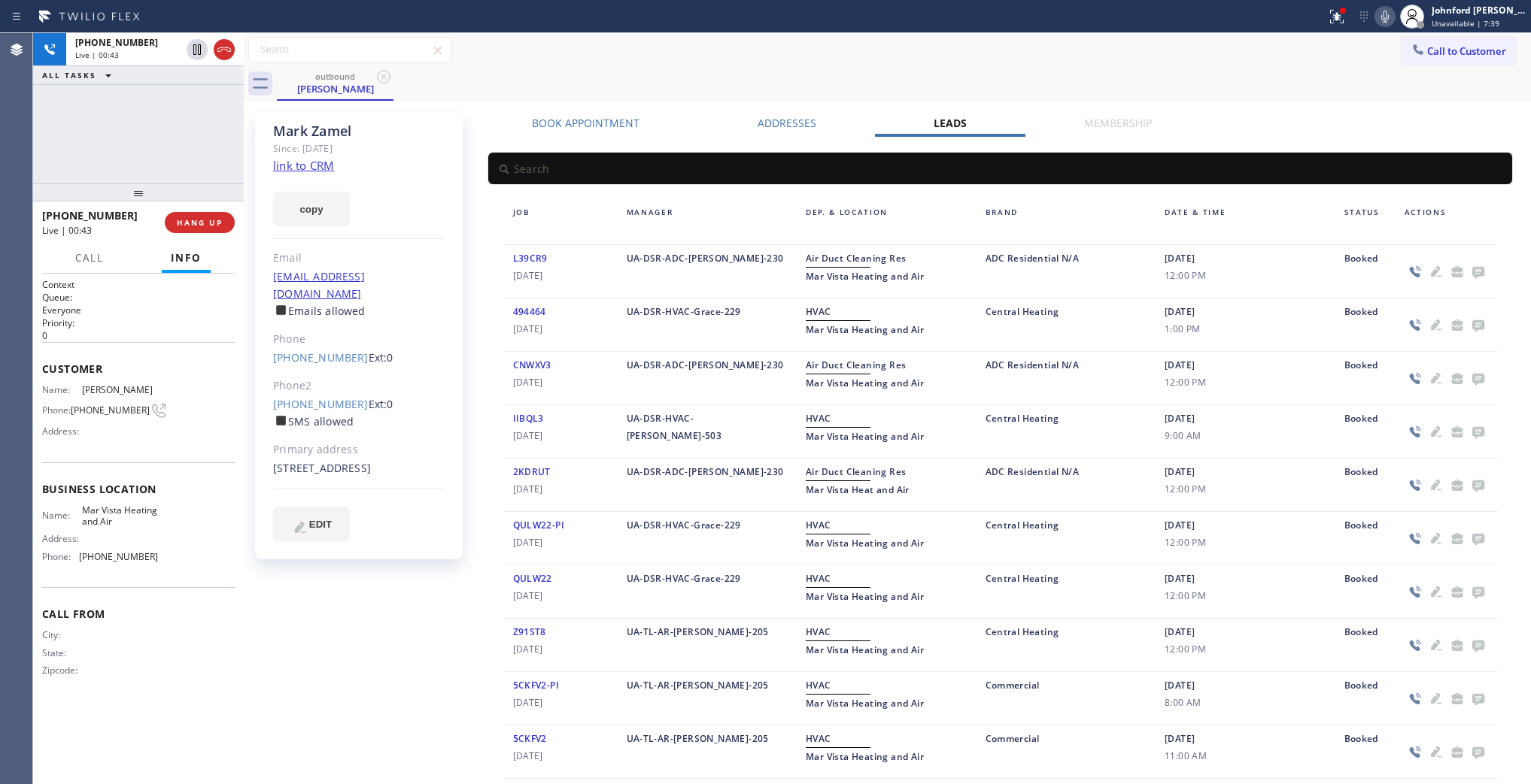
click at [934, 70] on div "outbound [PERSON_NAME]" at bounding box center [904, 83] width 1255 height 34
click at [203, 119] on div "[PHONE_NUMBER] Live | 00:44 ALL TASKS ALL TASKS ACTIVE TASKS TASKS IN WRAP UP" at bounding box center [138, 108] width 211 height 151
click at [194, 219] on span "HANG UP" at bounding box center [200, 222] width 46 height 11
click at [211, 218] on span "COMPLETE" at bounding box center [197, 222] width 52 height 11
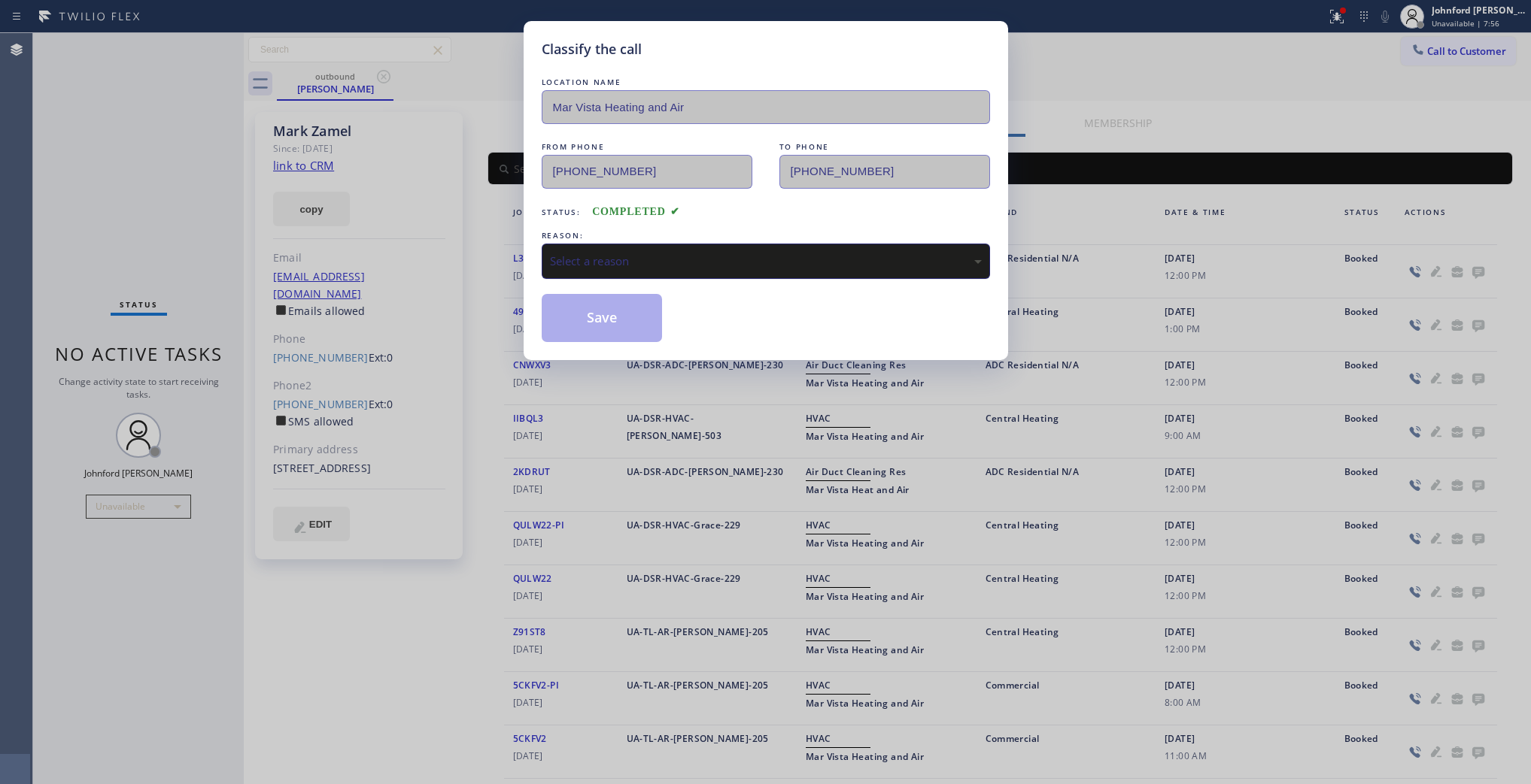
drag, startPoint x: 699, startPoint y: 249, endPoint x: 685, endPoint y: 267, distance: 22.8
click at [698, 253] on div "Select a reason" at bounding box center [766, 261] width 432 height 18
click at [603, 328] on button "Save" at bounding box center [602, 317] width 121 height 48
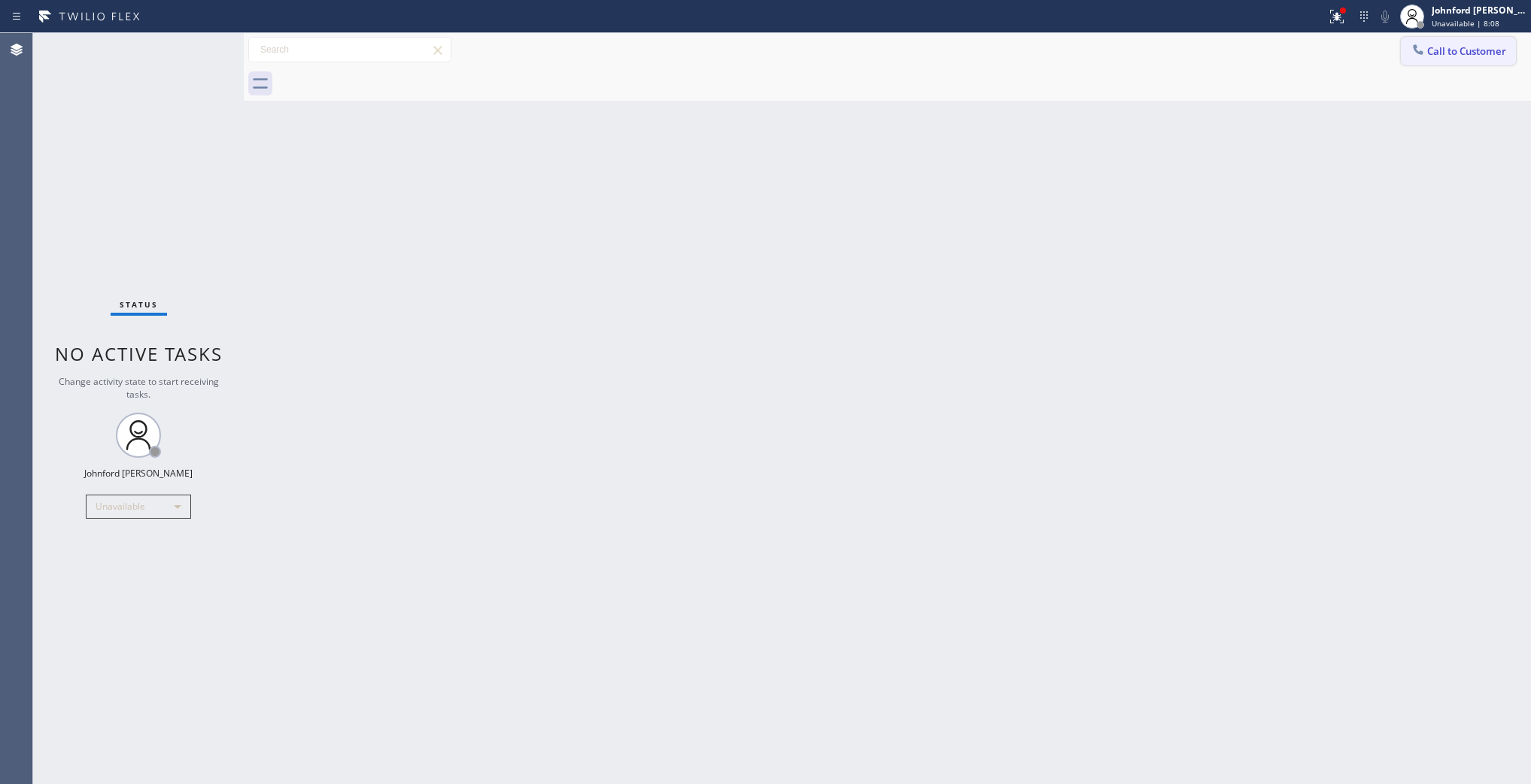
click at [1475, 60] on button "Call to Customer" at bounding box center [1459, 51] width 115 height 29
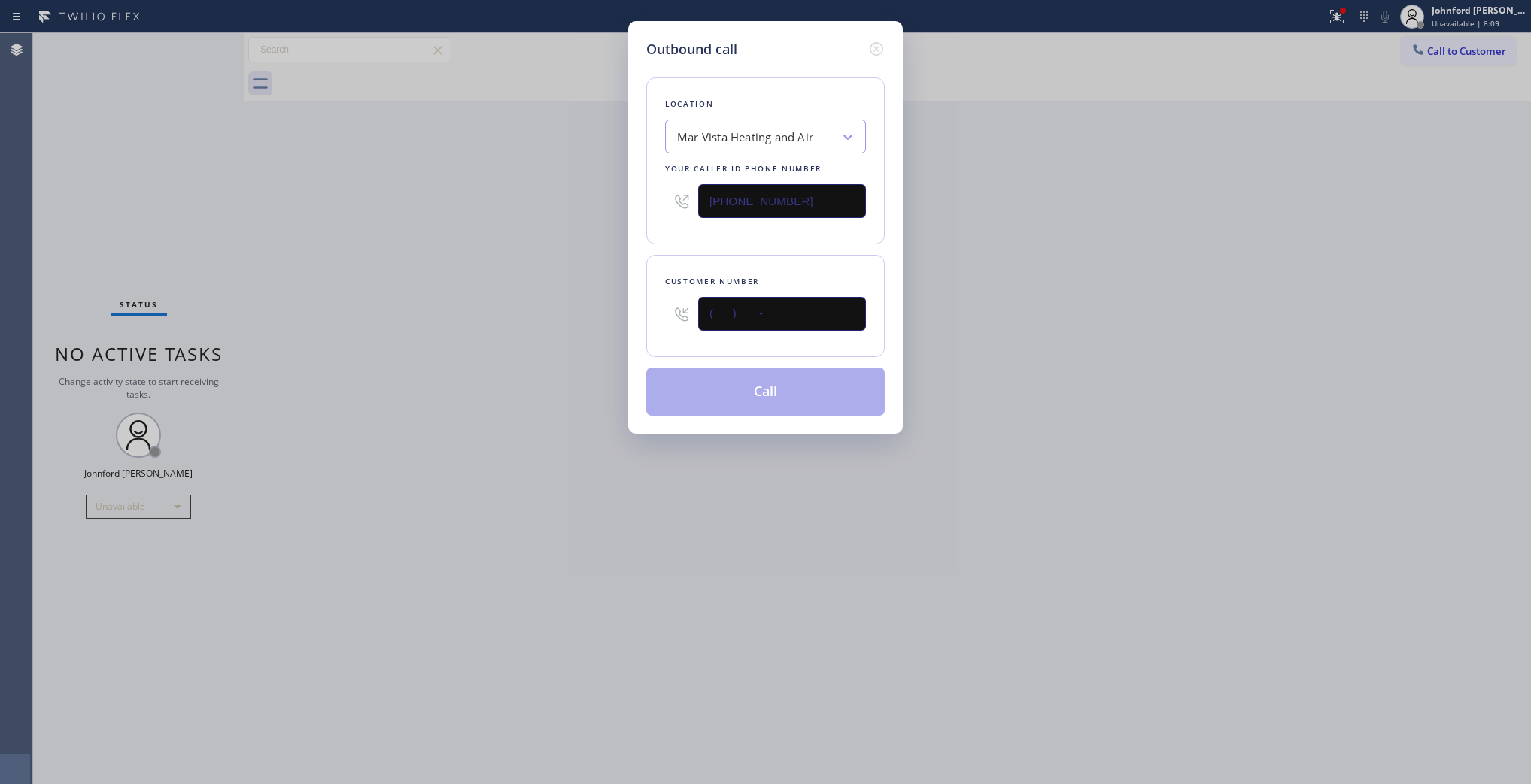
drag, startPoint x: 819, startPoint y: 316, endPoint x: 554, endPoint y: 316, distance: 265.0
click at [557, 316] on div "Outbound call Location Mar Vista Heating and Air Your caller id phone number [P…" at bounding box center [765, 392] width 1531 height 784
paste input "650) 213-6786"
click at [482, 316] on div "Outbound call Location Mar Vista Heating and Air Your caller id phone number [P…" at bounding box center [765, 392] width 1531 height 784
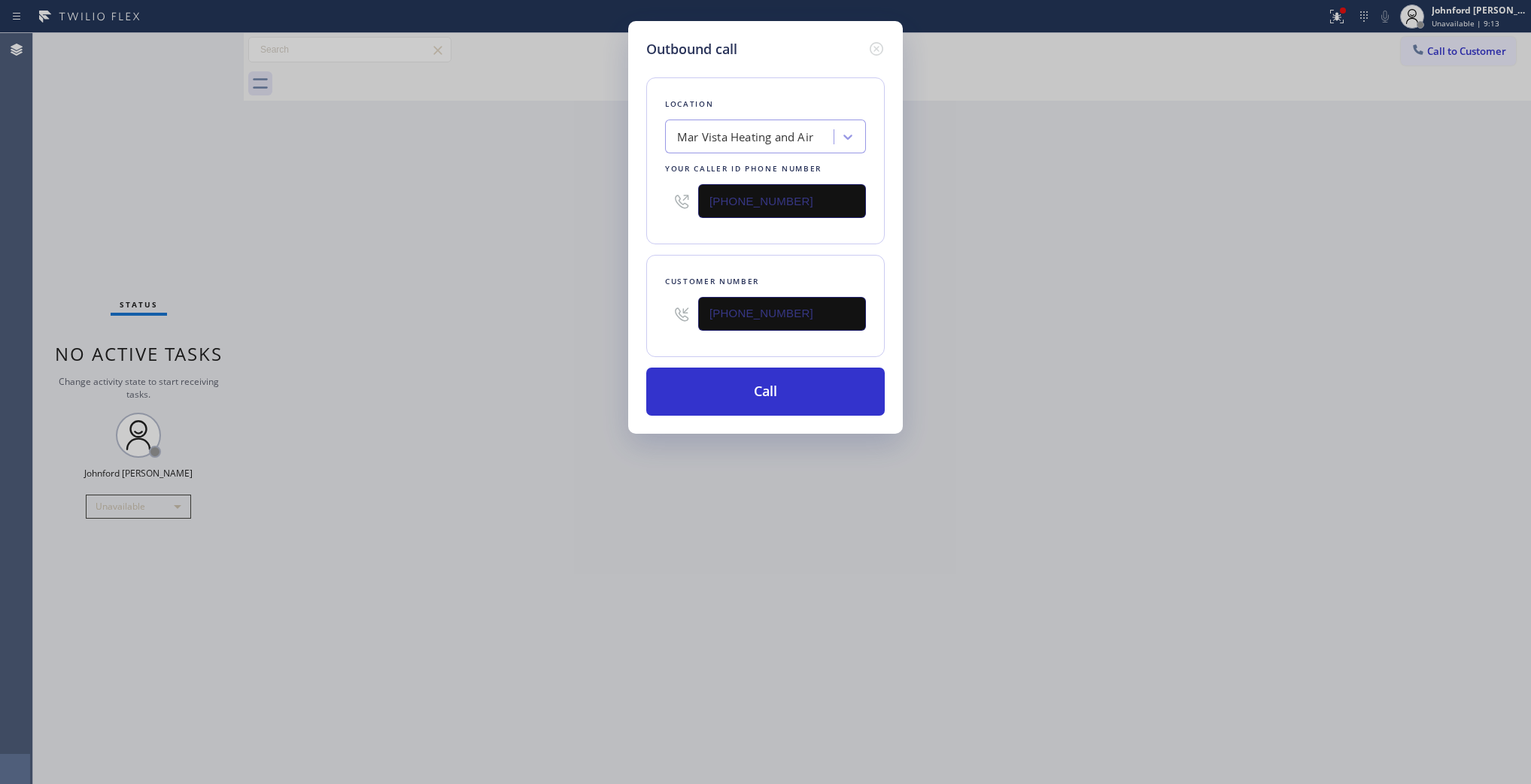
click at [1233, 403] on div "Outbound call Location Mar Vista Heating and Air Your caller id phone number [P…" at bounding box center [765, 392] width 1531 height 784
drag, startPoint x: 850, startPoint y: 310, endPoint x: 533, endPoint y: 349, distance: 319.4
click at [534, 349] on div "Outbound call Location Mar Vista Heating and Air Your caller id phone number [P…" at bounding box center [765, 392] width 1531 height 784
paste input "310) 748-7541"
type input "[PHONE_NUMBER]"
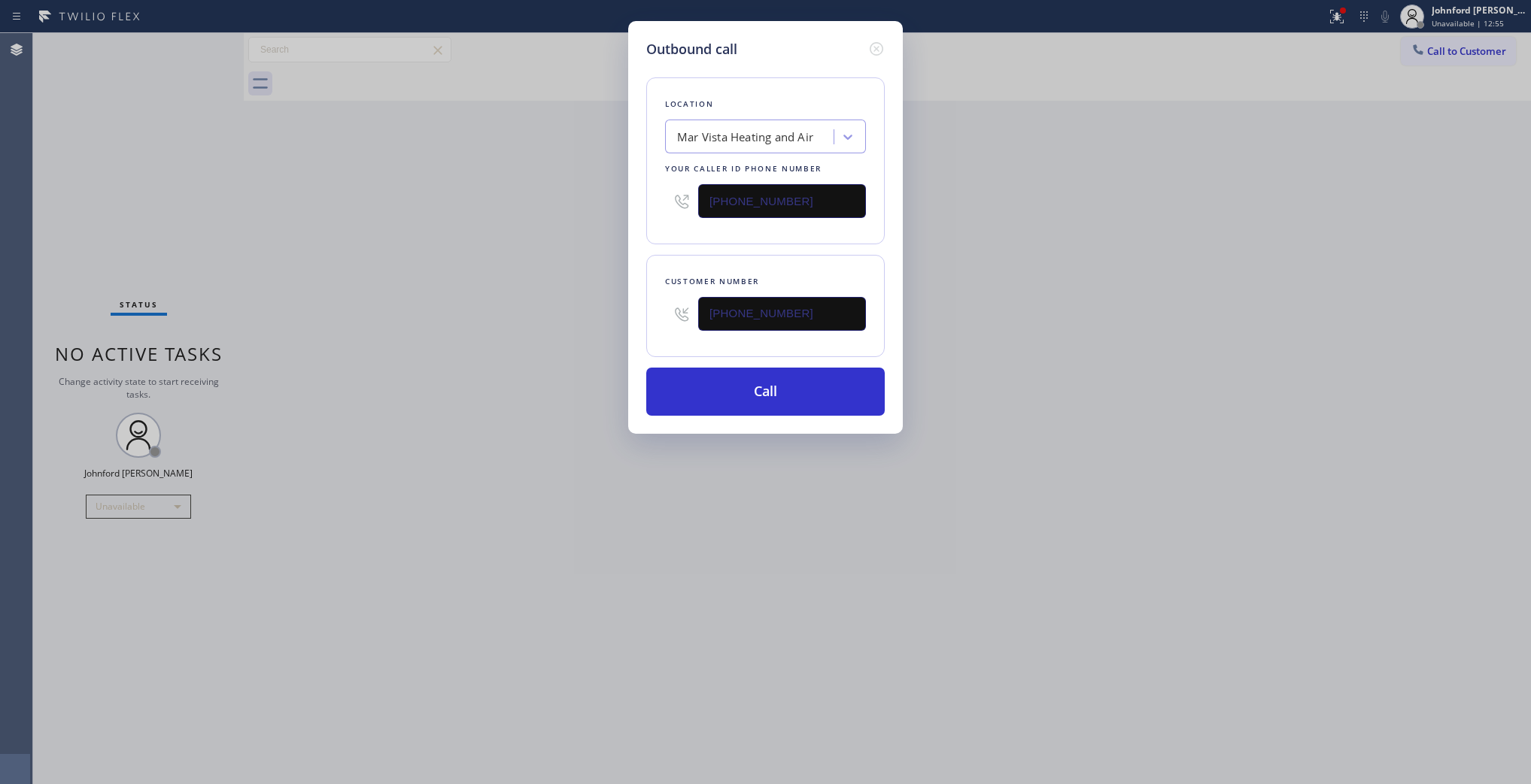
drag, startPoint x: 815, startPoint y: 198, endPoint x: 593, endPoint y: 200, distance: 222.0
click at [593, 200] on div "Outbound call Location Mar Vista Heating and Air Your caller id phone number [P…" at bounding box center [765, 392] width 1531 height 784
paste input "800) 686-5038"
click at [984, 205] on div "Outbound call Location Mar Vista Heating and Air Your caller id phone number [P…" at bounding box center [765, 392] width 1531 height 784
click at [380, 189] on div "Outbound call Location 5 Star Air Your caller id phone number [PHONE_NUMBER] Cu…" at bounding box center [765, 392] width 1531 height 784
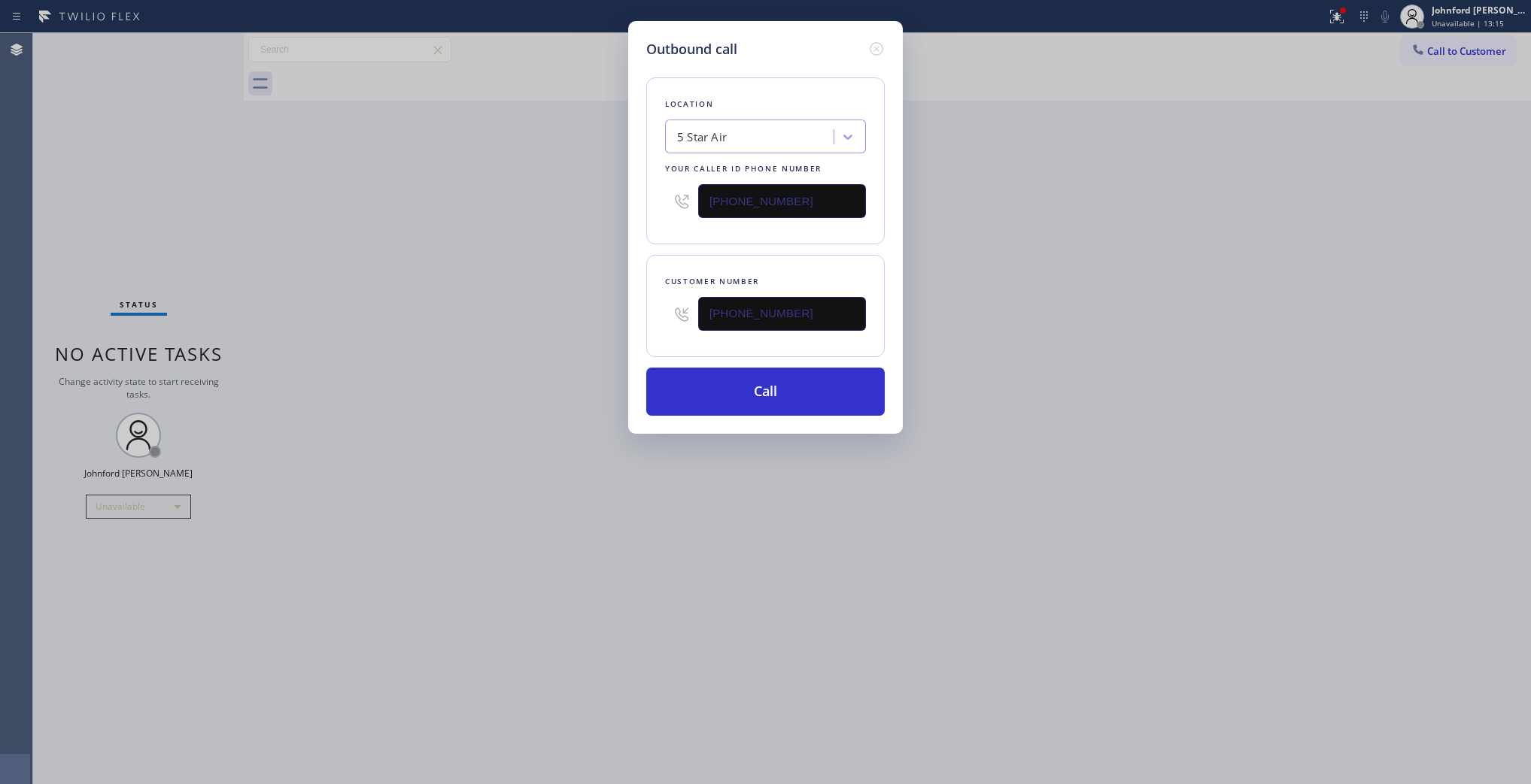
drag, startPoint x: 835, startPoint y: 194, endPoint x: 600, endPoint y: 221, distance: 236.5
click at [640, 211] on div "Outbound call Location 5 Star Air Your caller id phone number [PHONE_NUMBER] Cu…" at bounding box center [766, 227] width 275 height 413
paste input "text"
type input "[PHONE_NUMBER]"
drag, startPoint x: 557, startPoint y: 231, endPoint x: 552, endPoint y: 246, distance: 15.8
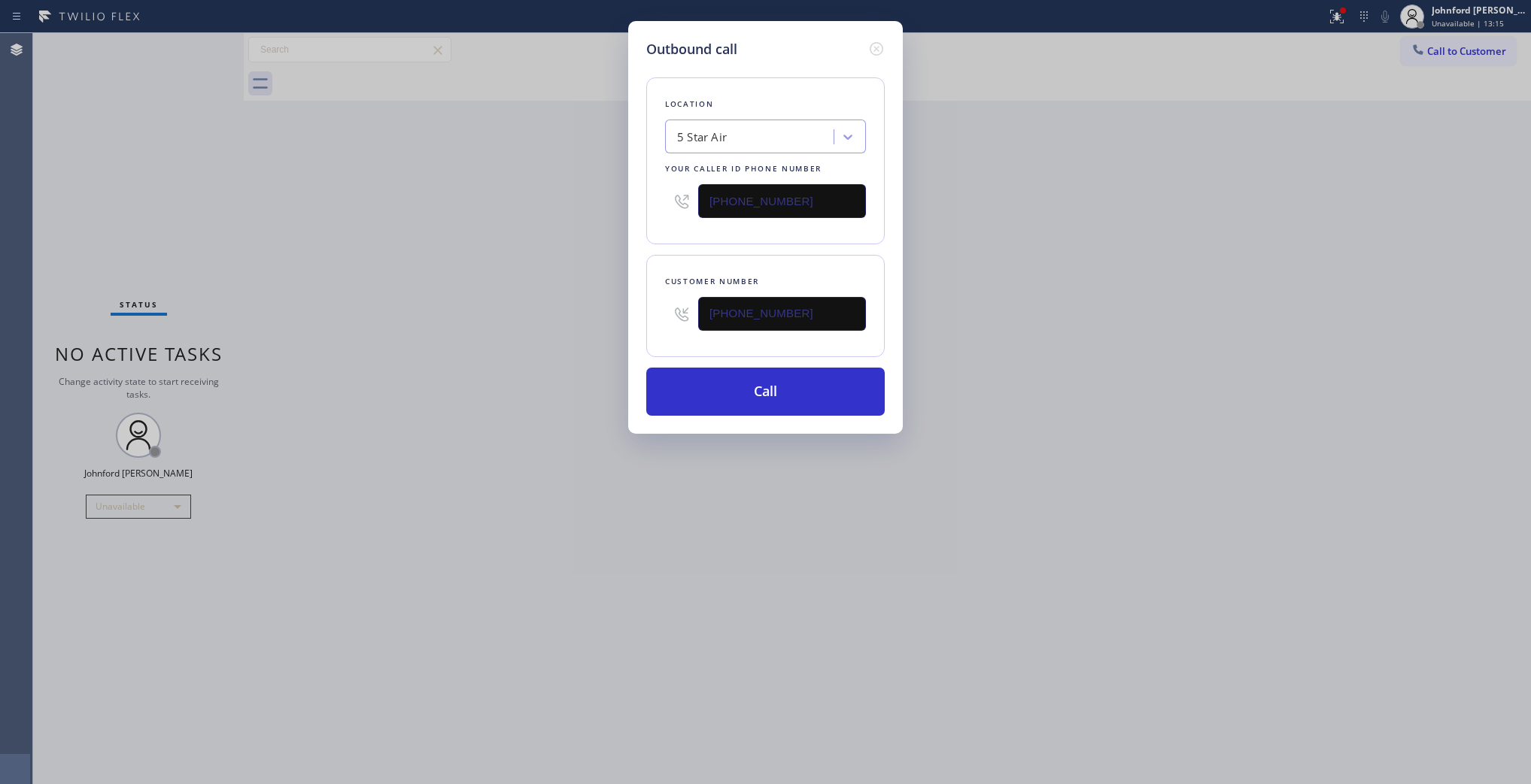
click at [552, 237] on div "Outbound call Location 5 Star Air Your caller id phone number [PHONE_NUMBER] Cu…" at bounding box center [765, 392] width 1531 height 784
click at [699, 407] on button "Call" at bounding box center [765, 392] width 238 height 48
click at [1089, 261] on div "Outbound call Location 5 Star Air Your caller id phone number [PHONE_NUMBER] Cu…" at bounding box center [765, 392] width 1531 height 784
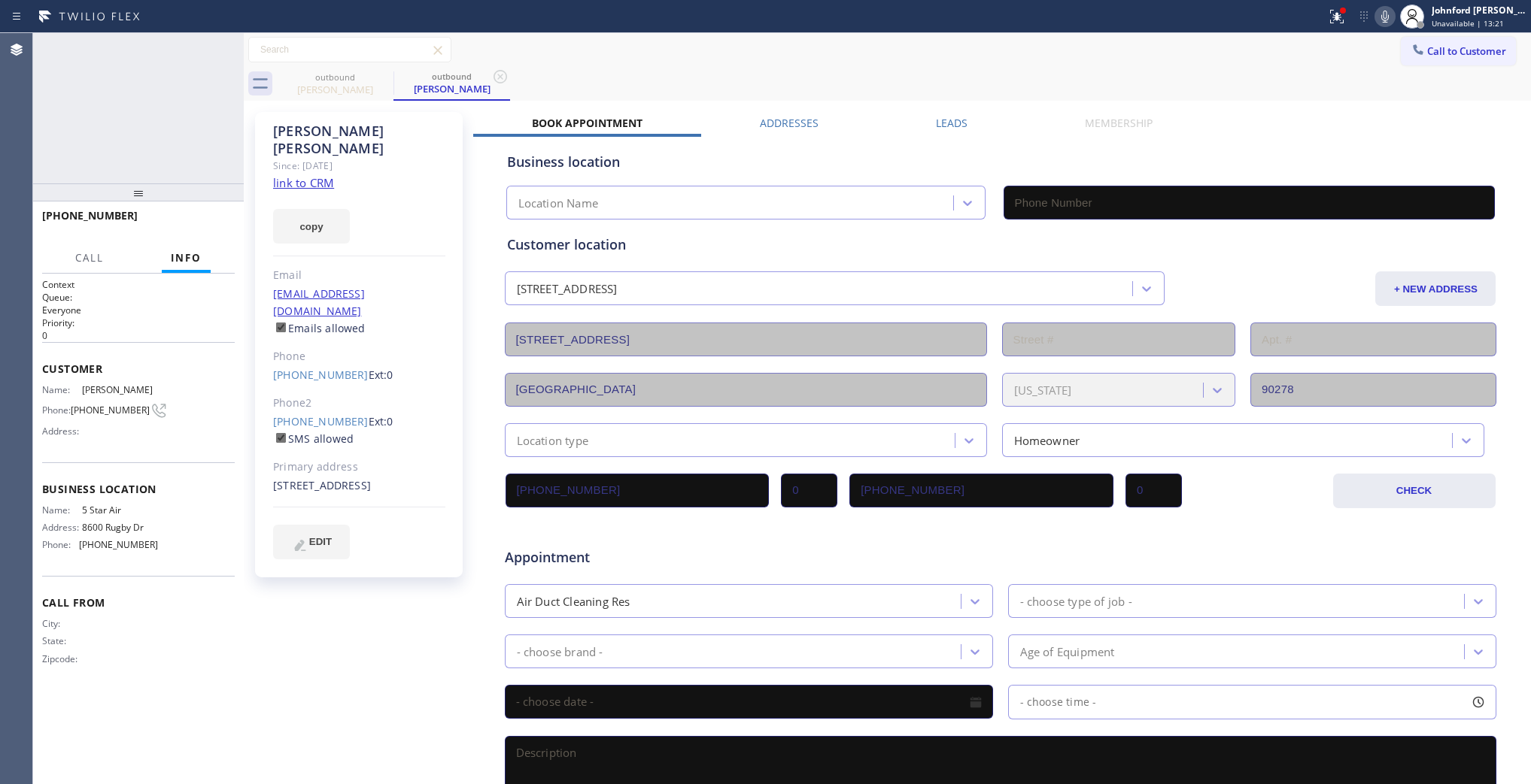
type input "[PHONE_NUMBER]"
click at [1382, 13] on icon at bounding box center [1384, 16] width 18 height 18
click at [1343, 13] on div at bounding box center [1343, 10] width 9 height 9
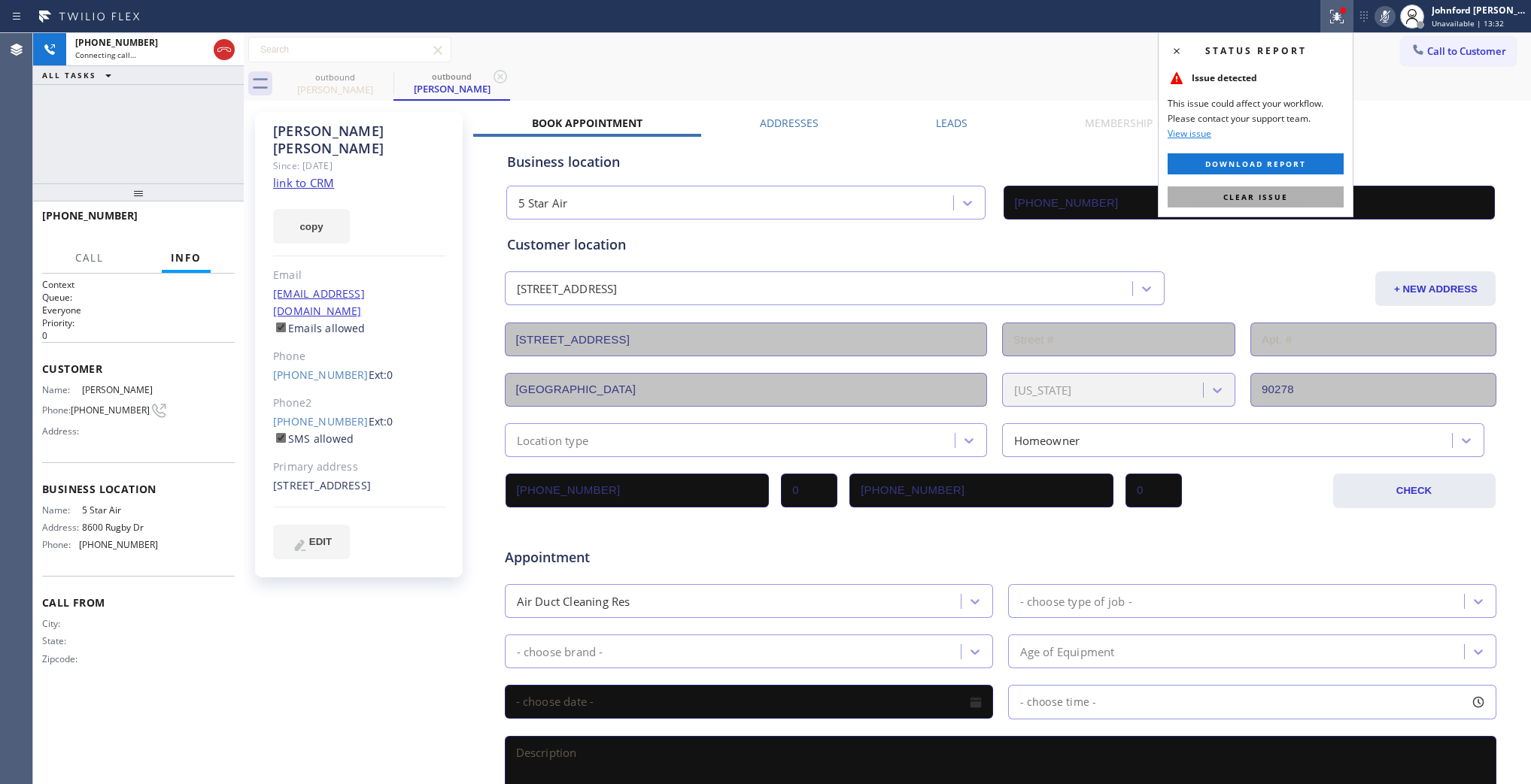
click at [1266, 194] on span "Clear issue" at bounding box center [1255, 197] width 65 height 11
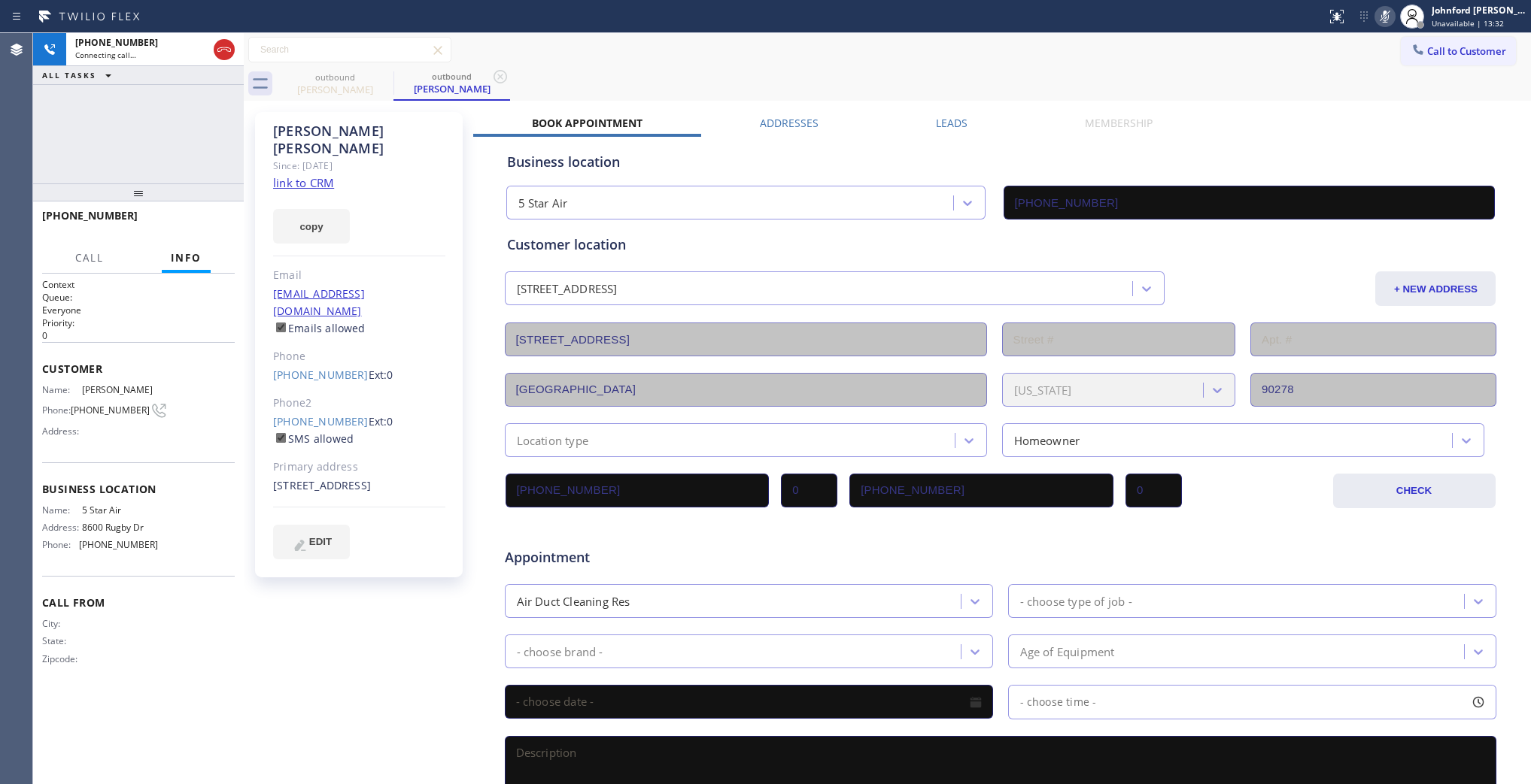
click at [1381, 18] on icon at bounding box center [1384, 16] width 18 height 18
click at [1268, 91] on div "outbound [PERSON_NAME] outbound [PERSON_NAME]" at bounding box center [904, 83] width 1255 height 34
click at [206, 209] on div "[PHONE_NUMBER] Live | 00:03 HANG UP" at bounding box center [138, 222] width 193 height 39
click at [206, 221] on span "HANG UP" at bounding box center [200, 222] width 46 height 11
click at [309, 432] on label "SMS allowed" at bounding box center [313, 439] width 81 height 14
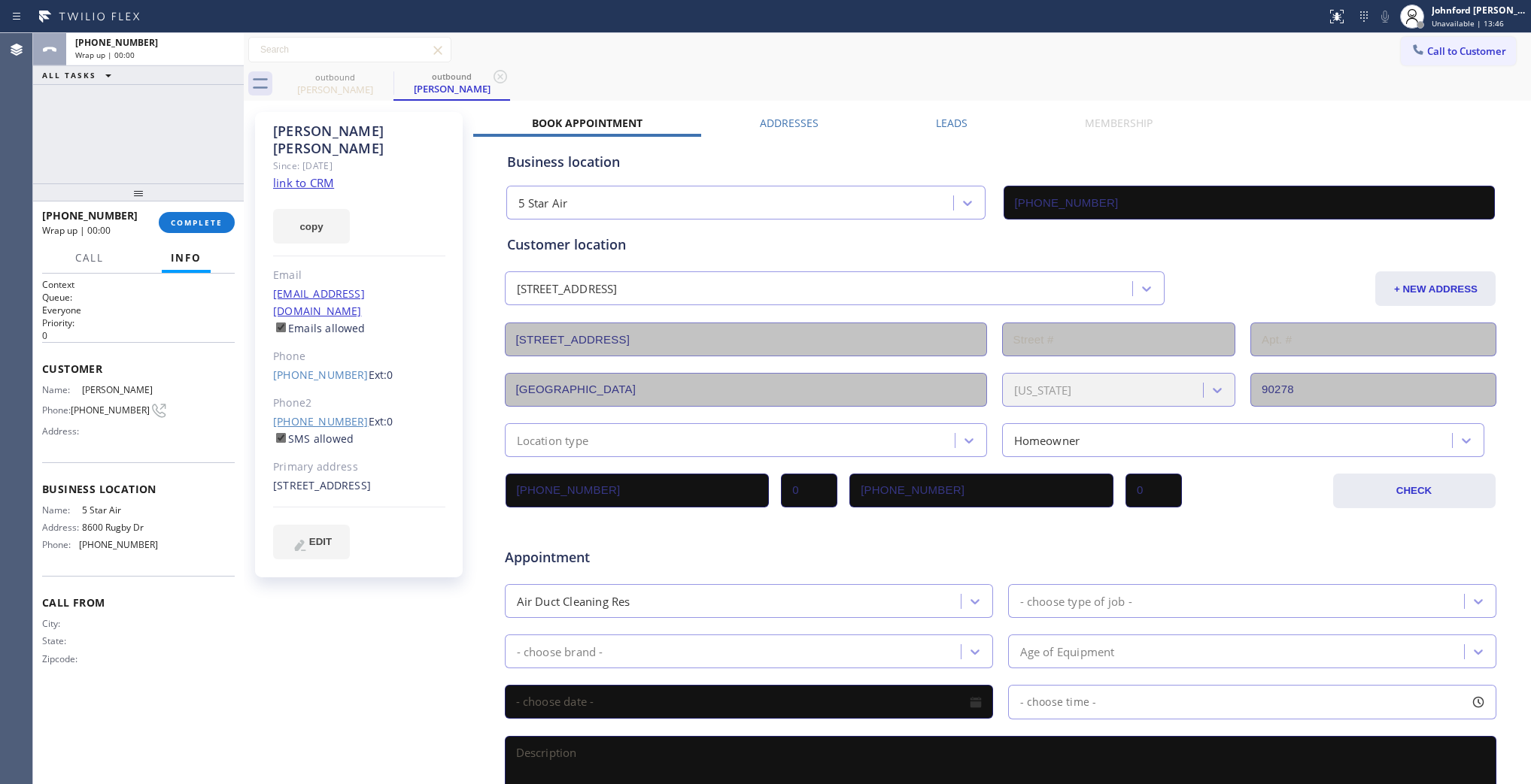
click at [320, 414] on link "[PHONE_NUMBER]" at bounding box center [320, 421] width 95 height 14
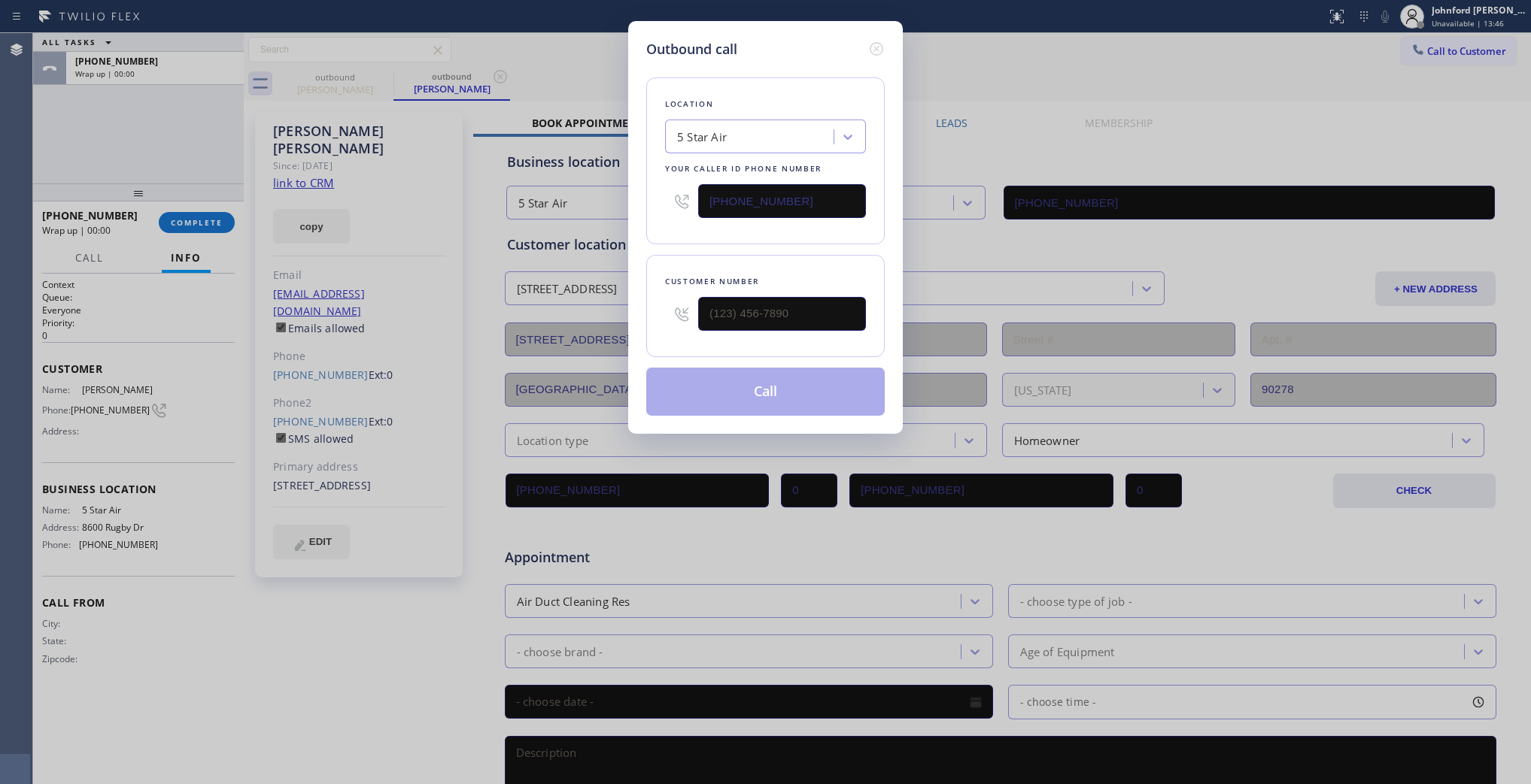
type input "[PHONE_NUMBER]"
click at [777, 386] on button "Call" at bounding box center [765, 392] width 238 height 48
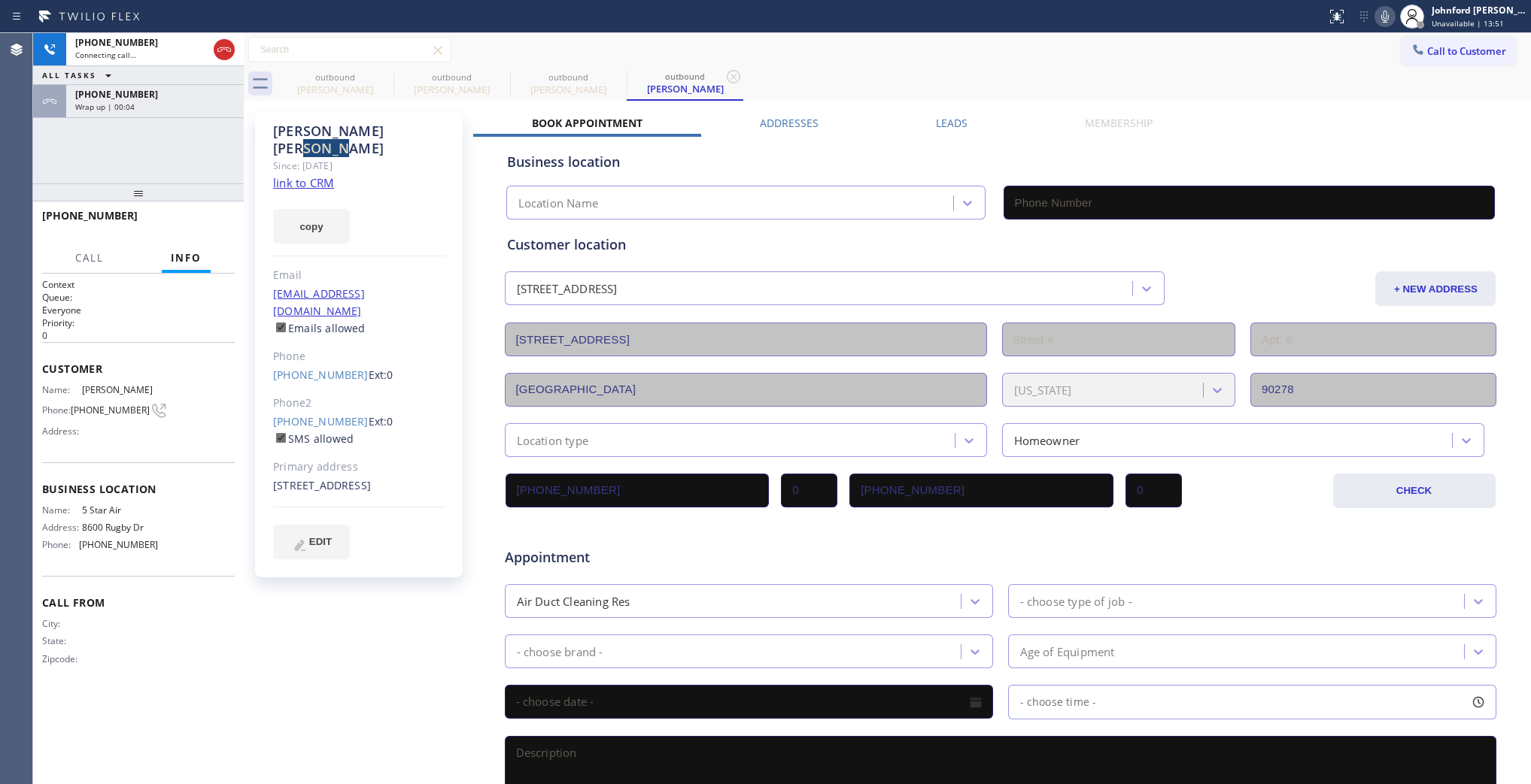
type input "[PHONE_NUMBER]"
drag, startPoint x: 390, startPoint y: 130, endPoint x: 318, endPoint y: 130, distance: 72.0
click at [318, 130] on div "[PERSON_NAME]" at bounding box center [359, 140] width 172 height 35
drag, startPoint x: 409, startPoint y: 130, endPoint x: 316, endPoint y: 125, distance: 93.1
click at [316, 125] on div "[PERSON_NAME]" at bounding box center [359, 140] width 172 height 35
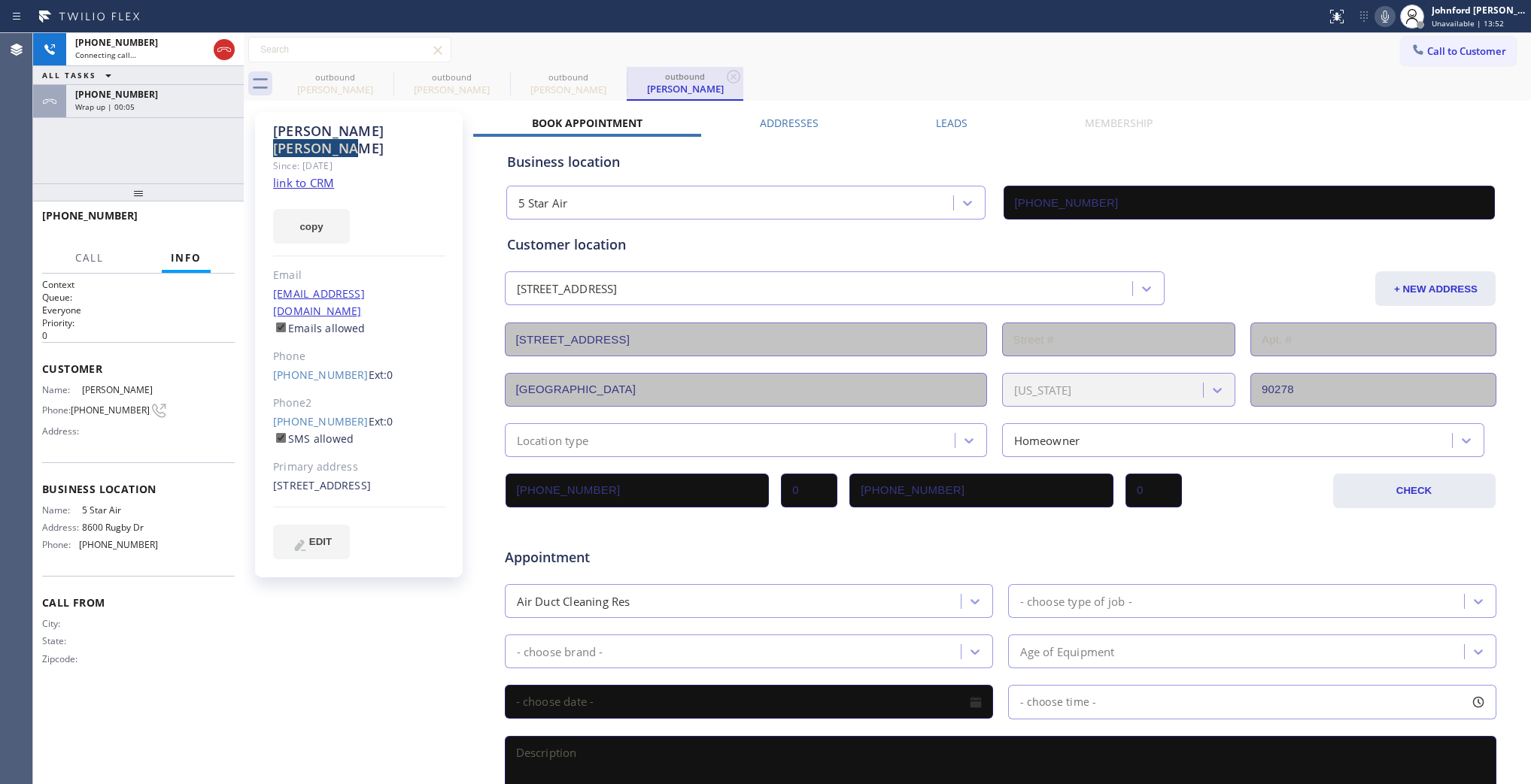
copy div "[PERSON_NAME]"
click at [194, 226] on span "HANG UP" at bounding box center [200, 222] width 46 height 11
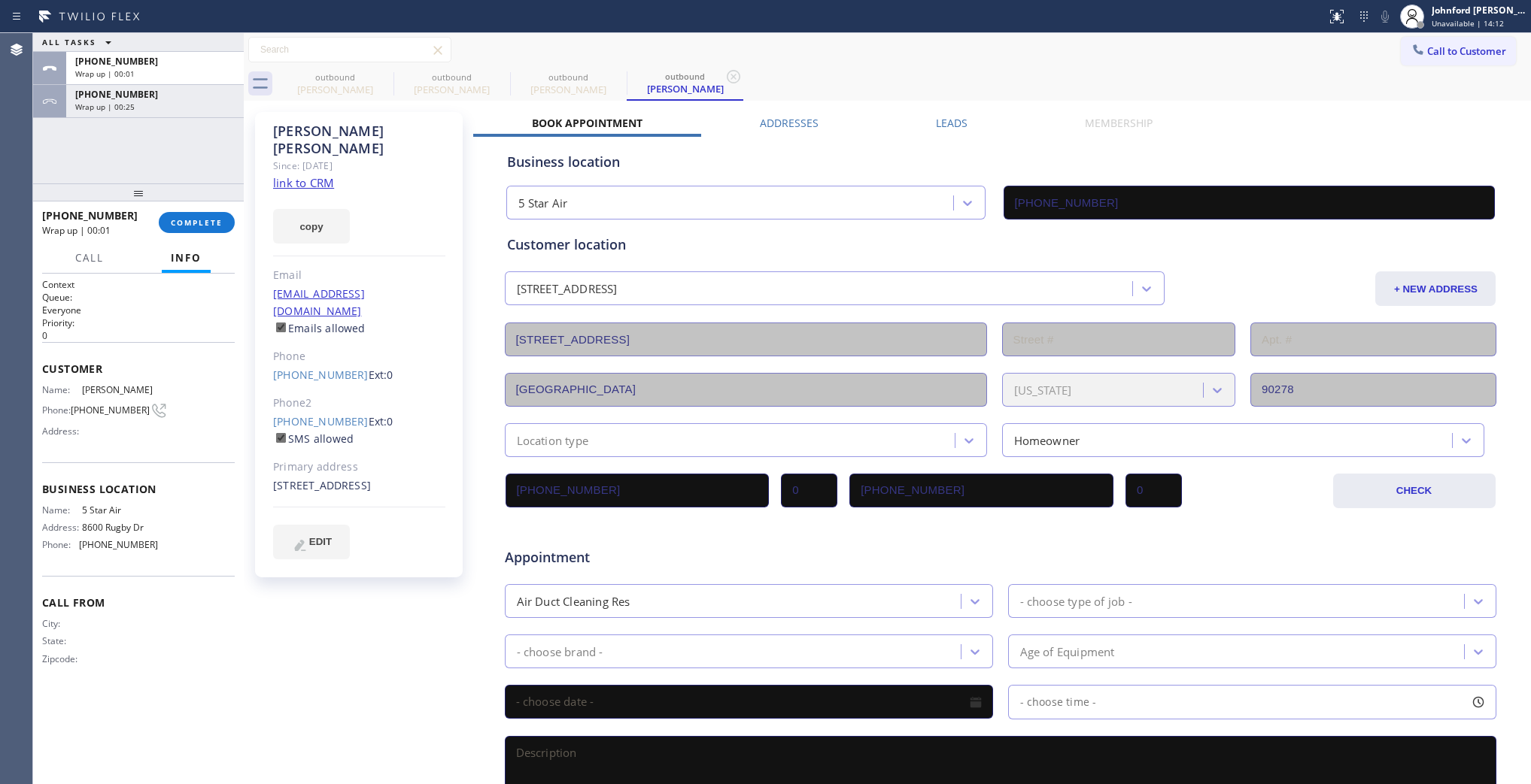
click at [369, 368] on span "Ext: 0" at bounding box center [381, 375] width 24 height 14
click at [317, 368] on link "[PHONE_NUMBER]" at bounding box center [320, 375] width 95 height 14
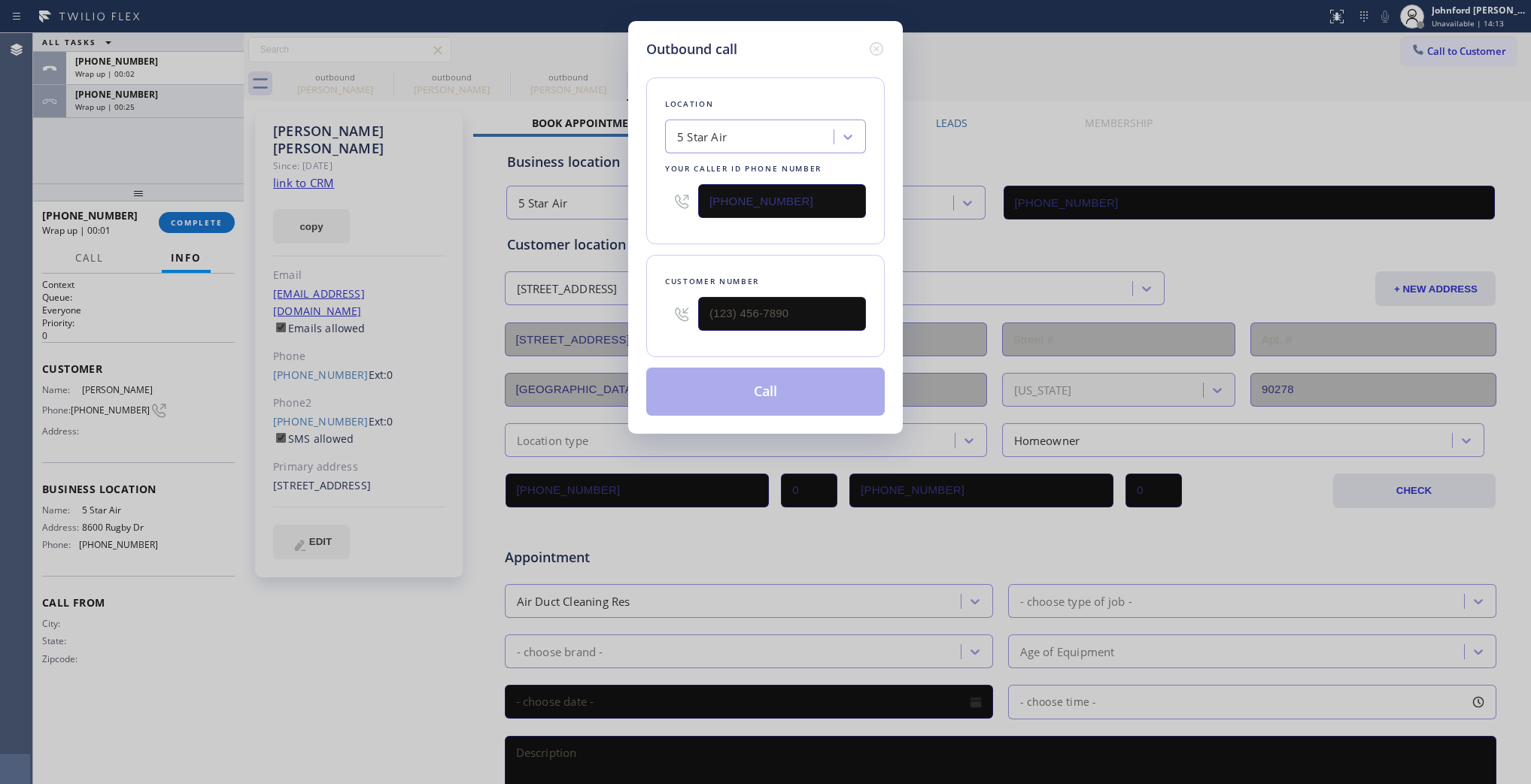
type input "[PHONE_NUMBER]"
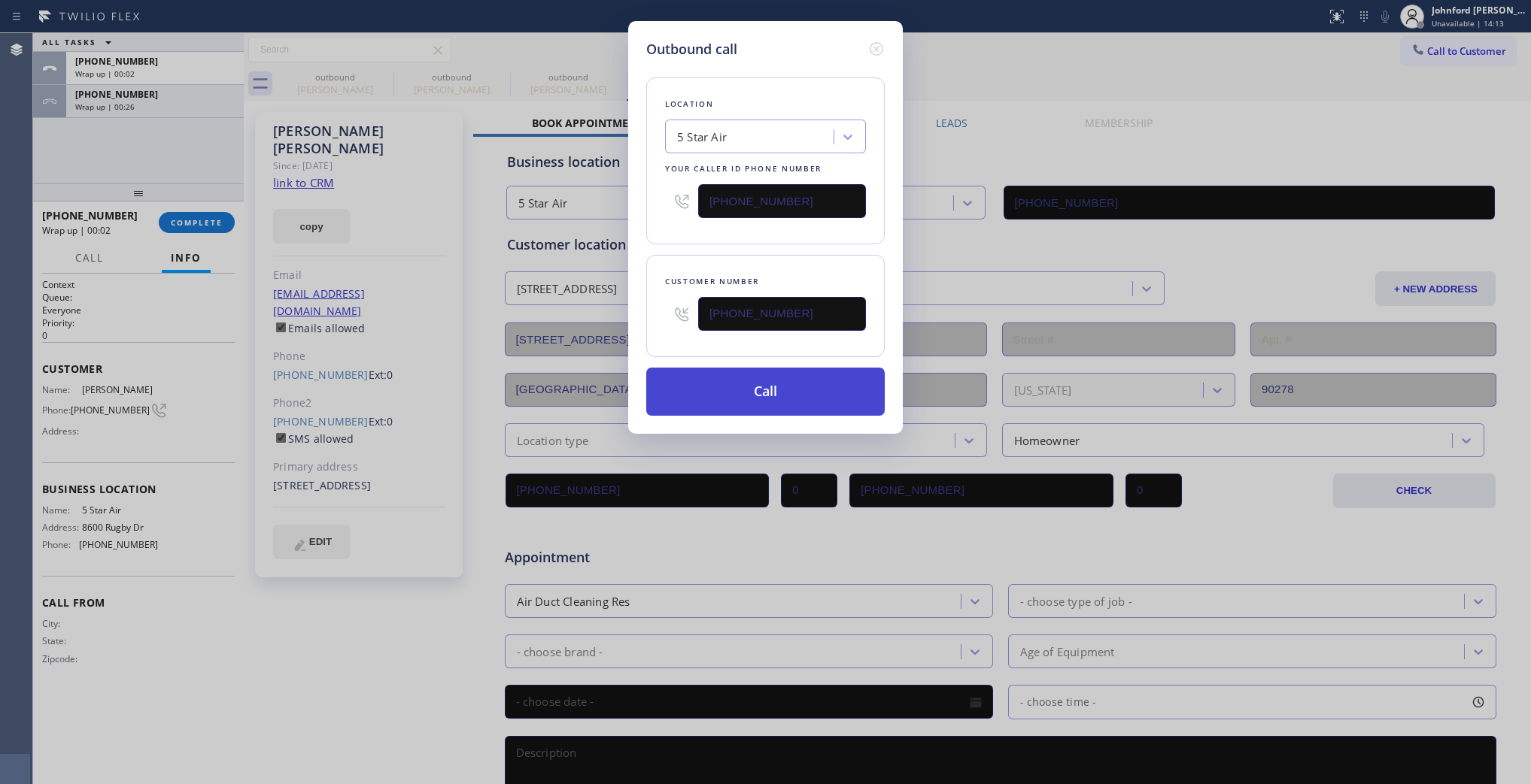
click at [674, 388] on button "Call" at bounding box center [765, 392] width 238 height 48
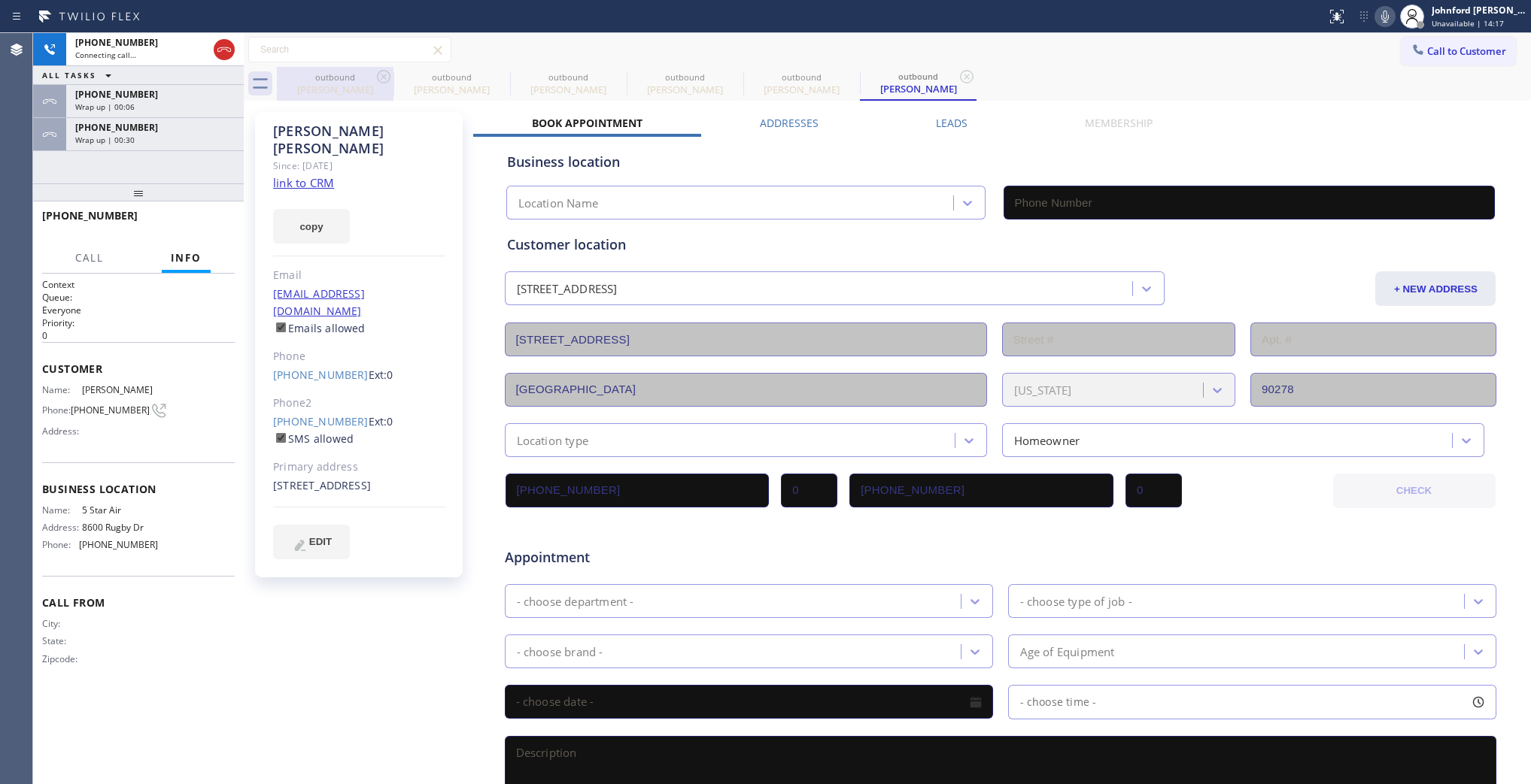
click at [366, 69] on div "outbound [PERSON_NAME]" at bounding box center [335, 83] width 114 height 34
click at [367, 72] on div "outbound" at bounding box center [335, 77] width 114 height 11
click at [385, 76] on icon at bounding box center [383, 76] width 18 height 18
click at [0, 0] on icon at bounding box center [0, 0] width 0 height 0
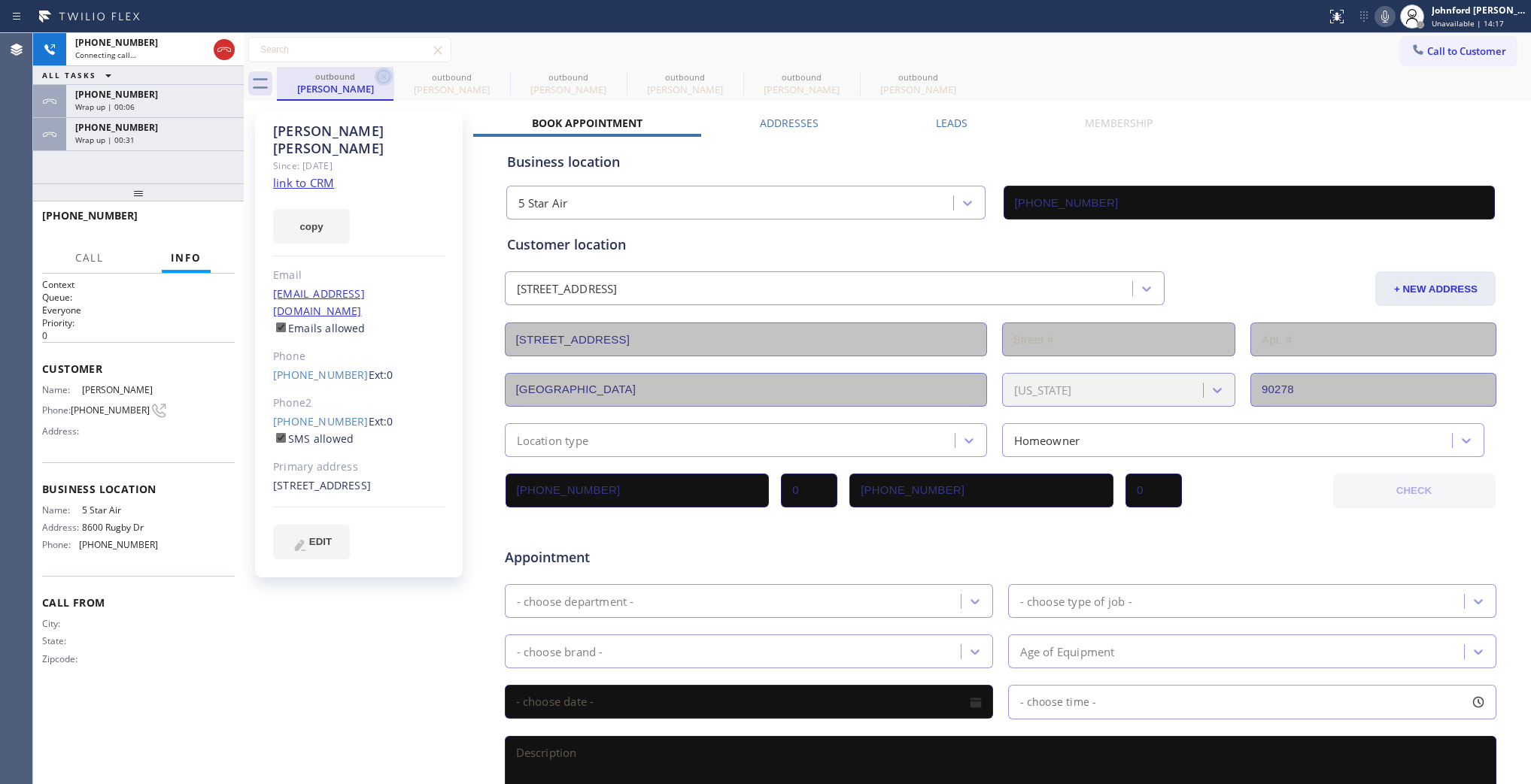
click at [0, 0] on icon at bounding box center [0, 0] width 0 height 0
click at [217, 106] on div "Wrap up | 00:08" at bounding box center [154, 107] width 159 height 11
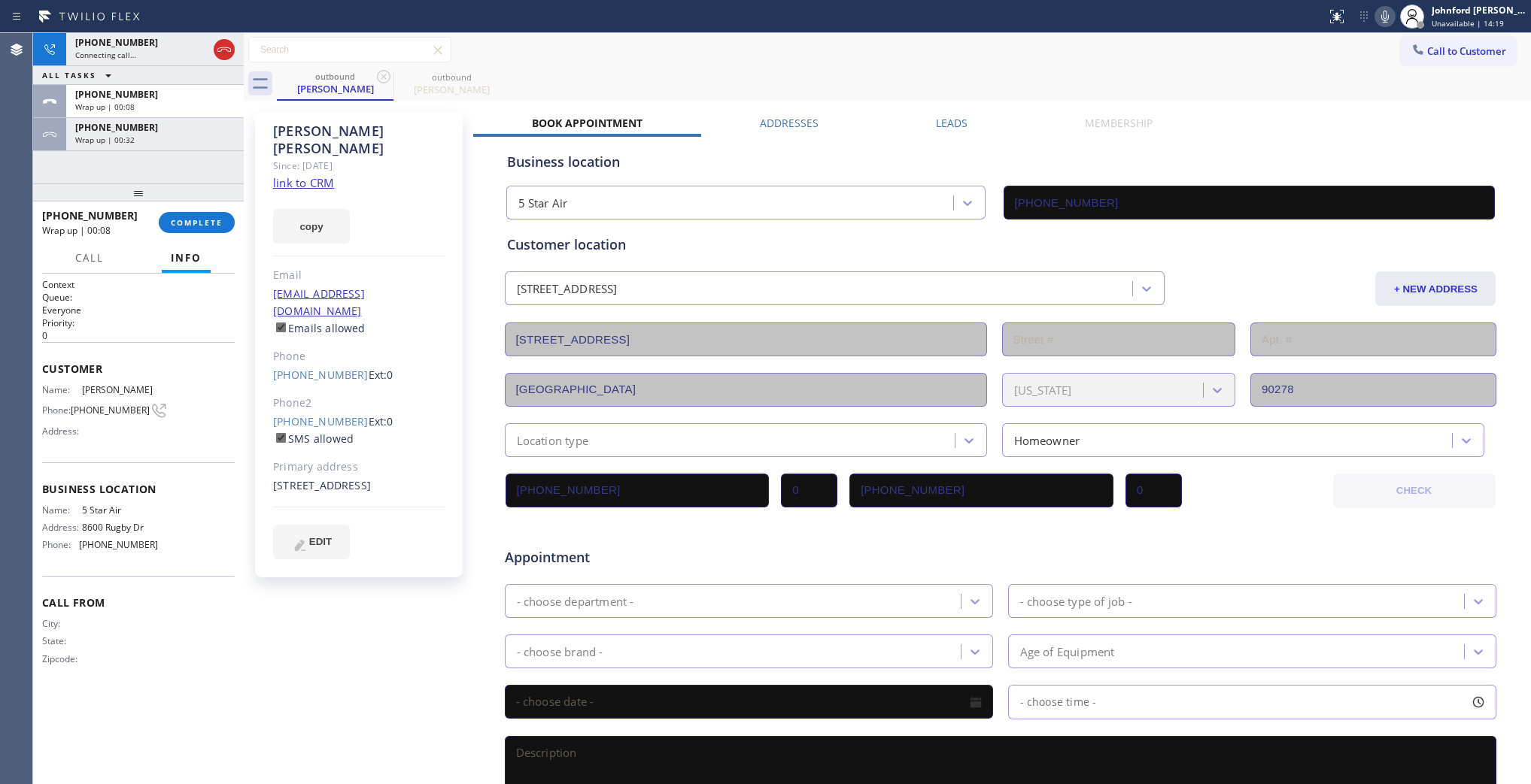
click at [218, 264] on div "Call Info" at bounding box center [138, 259] width 193 height 30
click at [207, 233] on div "[PHONE_NUMBER] Wrap up | 00:08 COMPLETE" at bounding box center [138, 222] width 193 height 39
click at [211, 223] on span "COMPLETE" at bounding box center [197, 222] width 52 height 11
type input "[PHONE_NUMBER]"
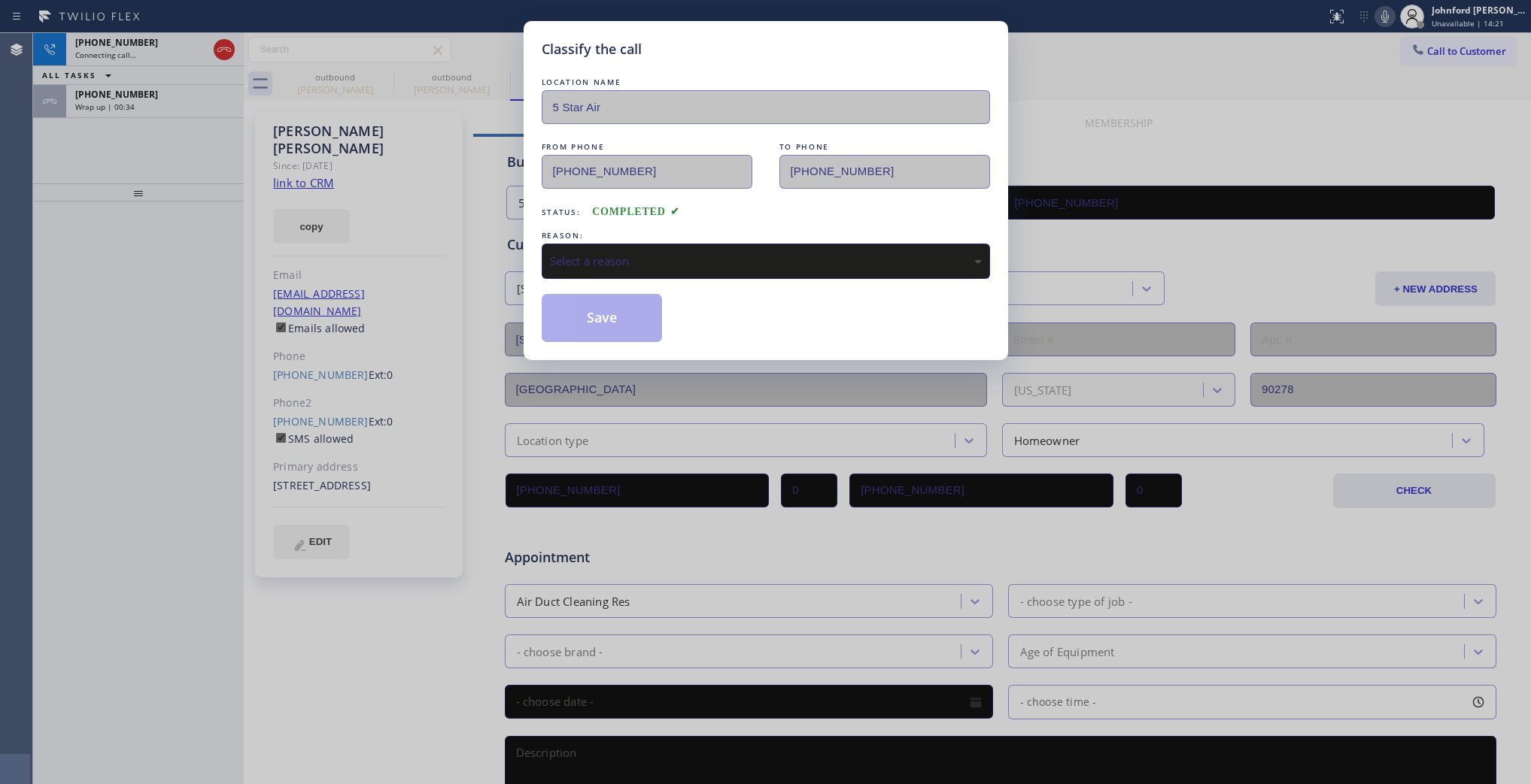
click at [666, 243] on div "Select a reason" at bounding box center [766, 261] width 448 height 35
click at [614, 337] on button "Save" at bounding box center [602, 317] width 121 height 48
click at [591, 316] on button "Save" at bounding box center [602, 317] width 121 height 48
click at [196, 94] on div "Classify the call LOCATION NAME 5 Star Air FROM PHONE [PHONE_NUMBER] TO PHONE […" at bounding box center [765, 392] width 1531 height 784
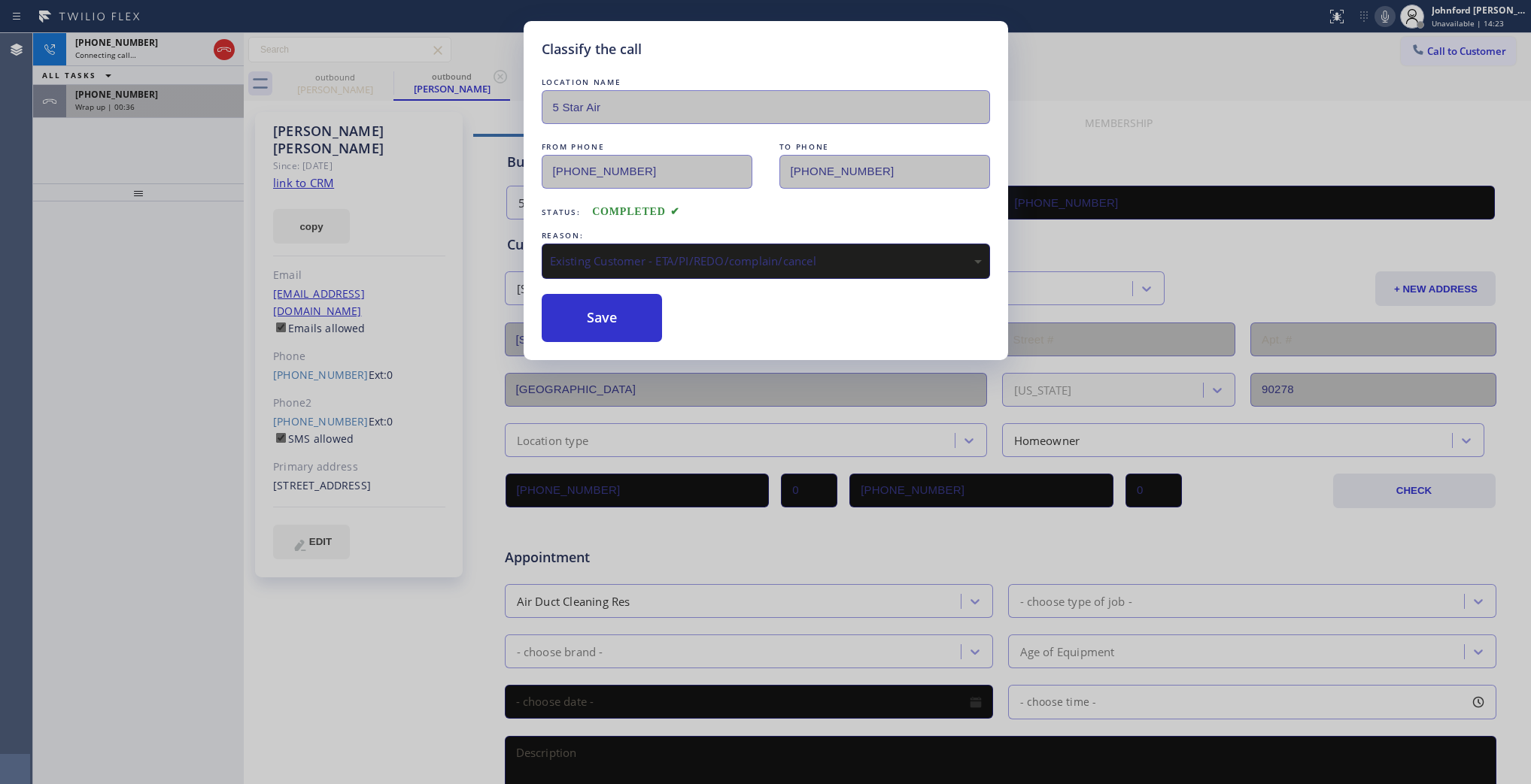
click at [186, 103] on div "Wrap up | 00:36" at bounding box center [154, 107] width 159 height 11
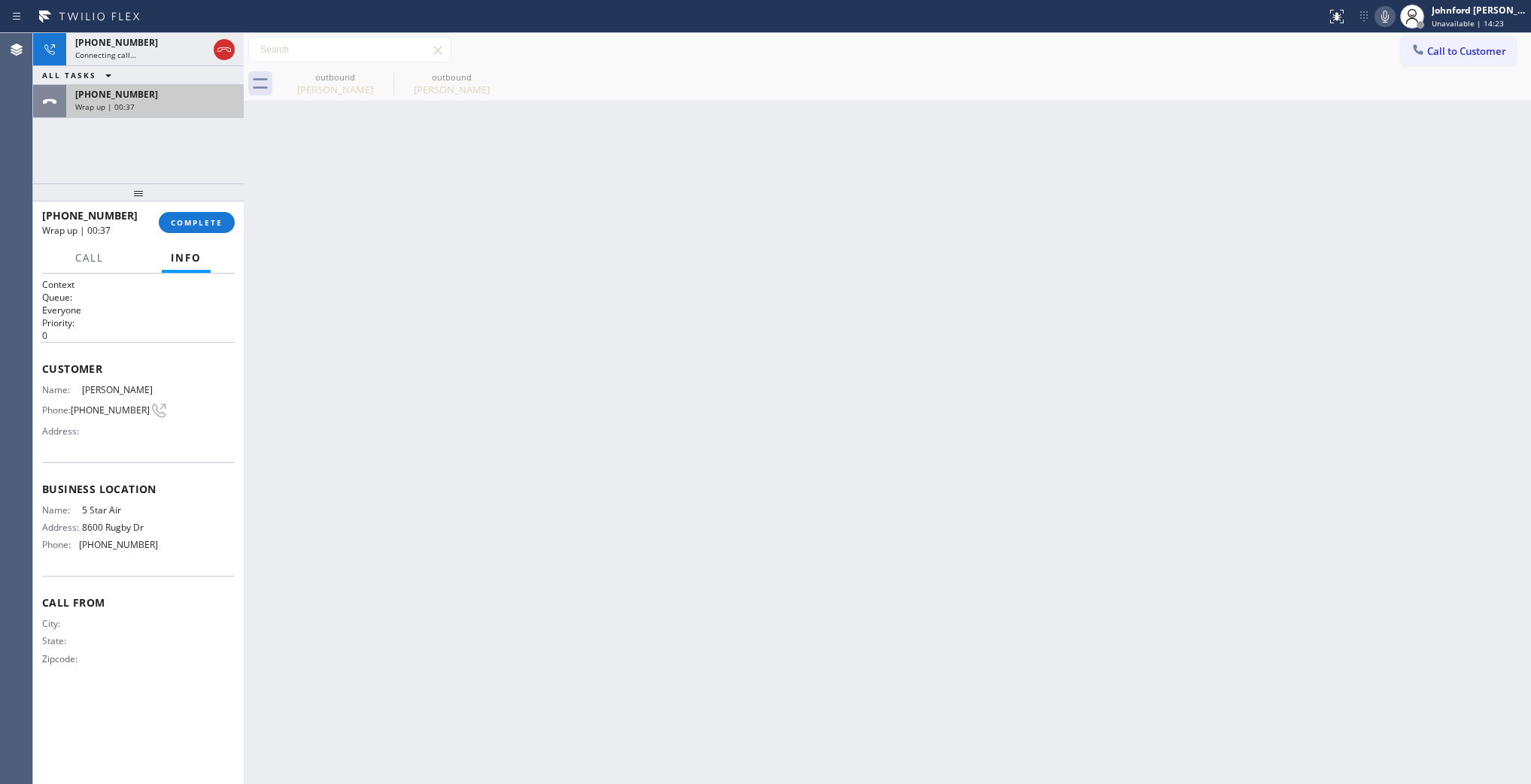
click at [186, 103] on div "Wrap up | 00:37" at bounding box center [154, 107] width 159 height 11
click at [220, 201] on div at bounding box center [138, 192] width 211 height 18
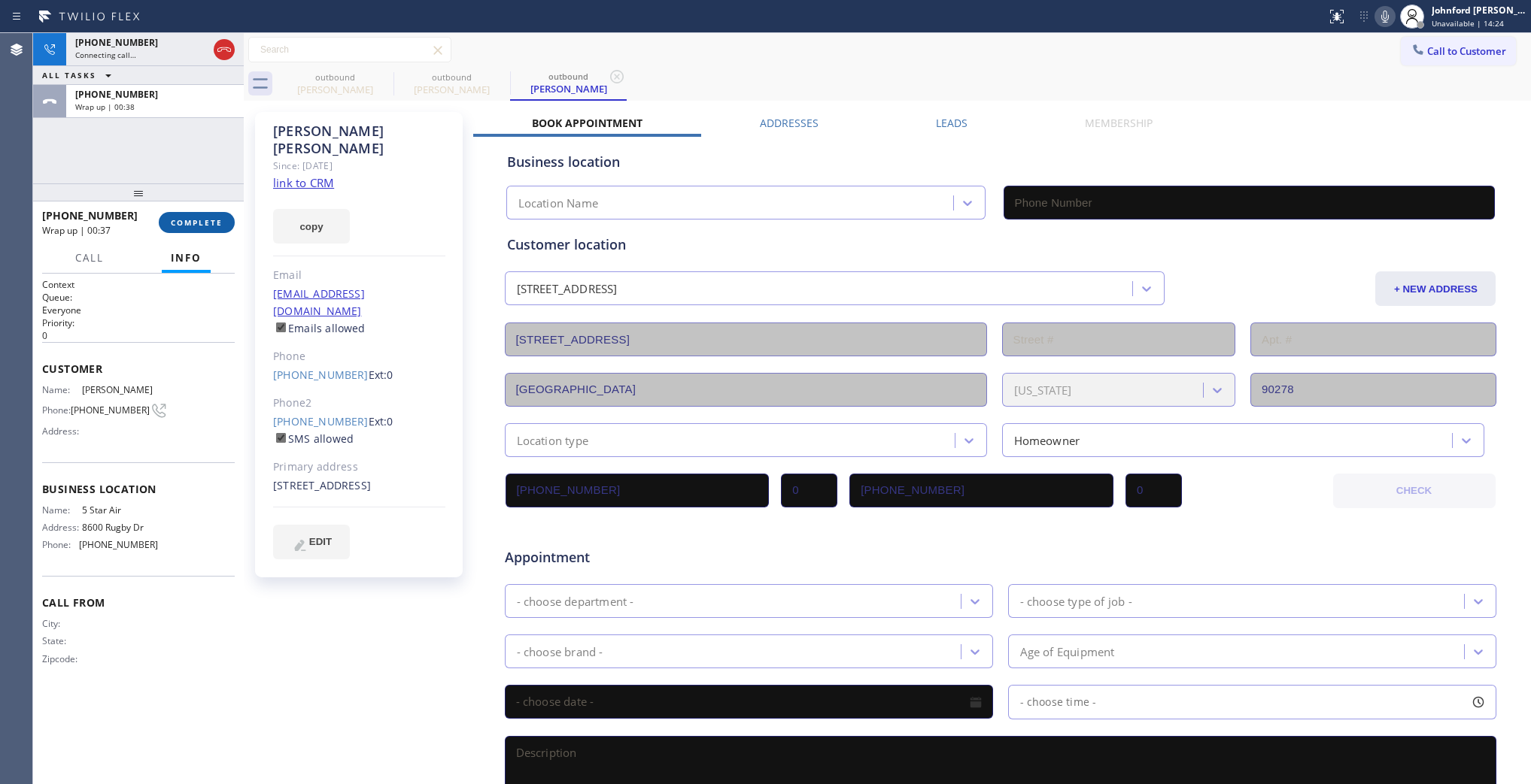
click at [217, 217] on span "COMPLETE" at bounding box center [197, 222] width 52 height 11
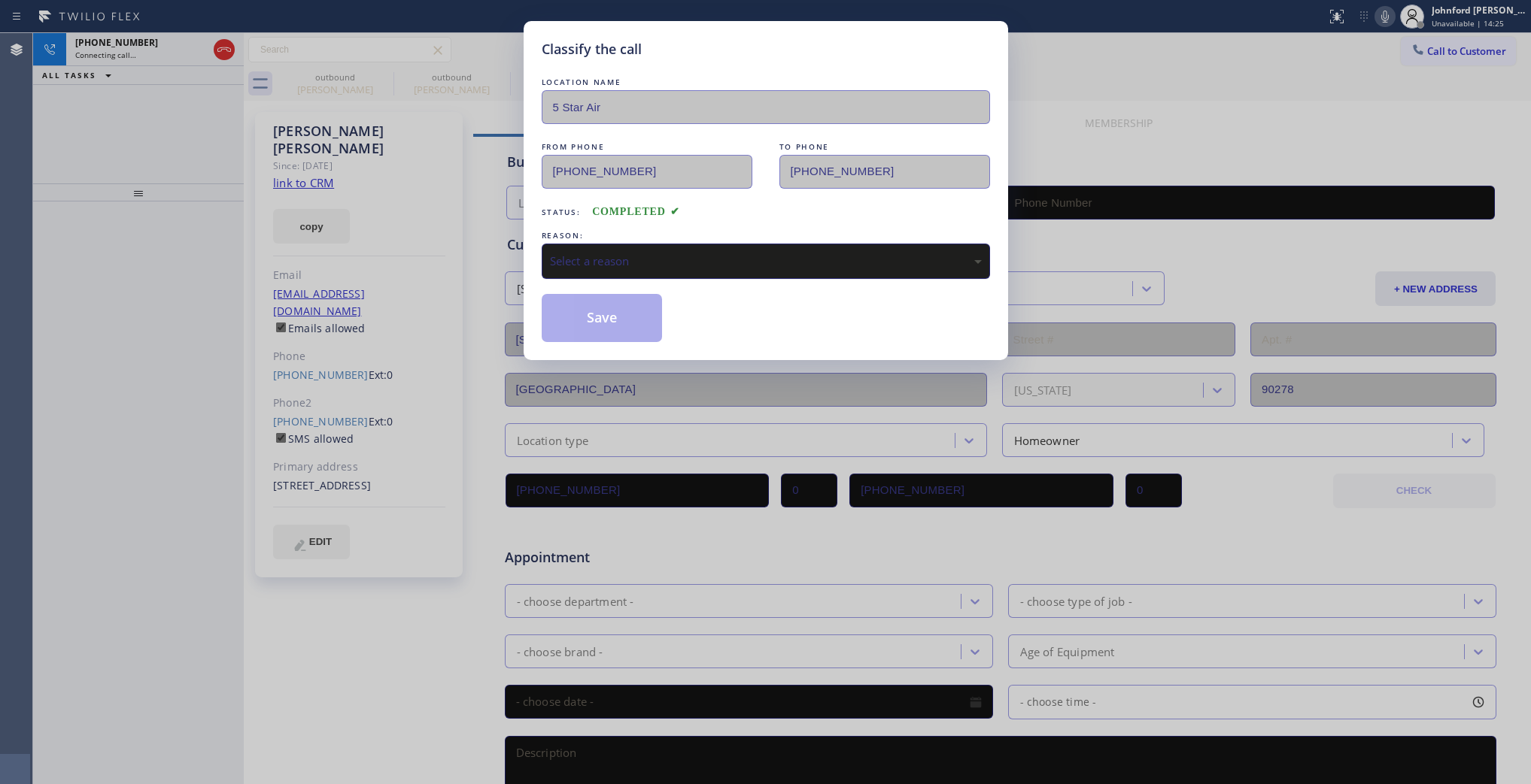
click at [614, 272] on div "Select a reason" at bounding box center [766, 261] width 448 height 35
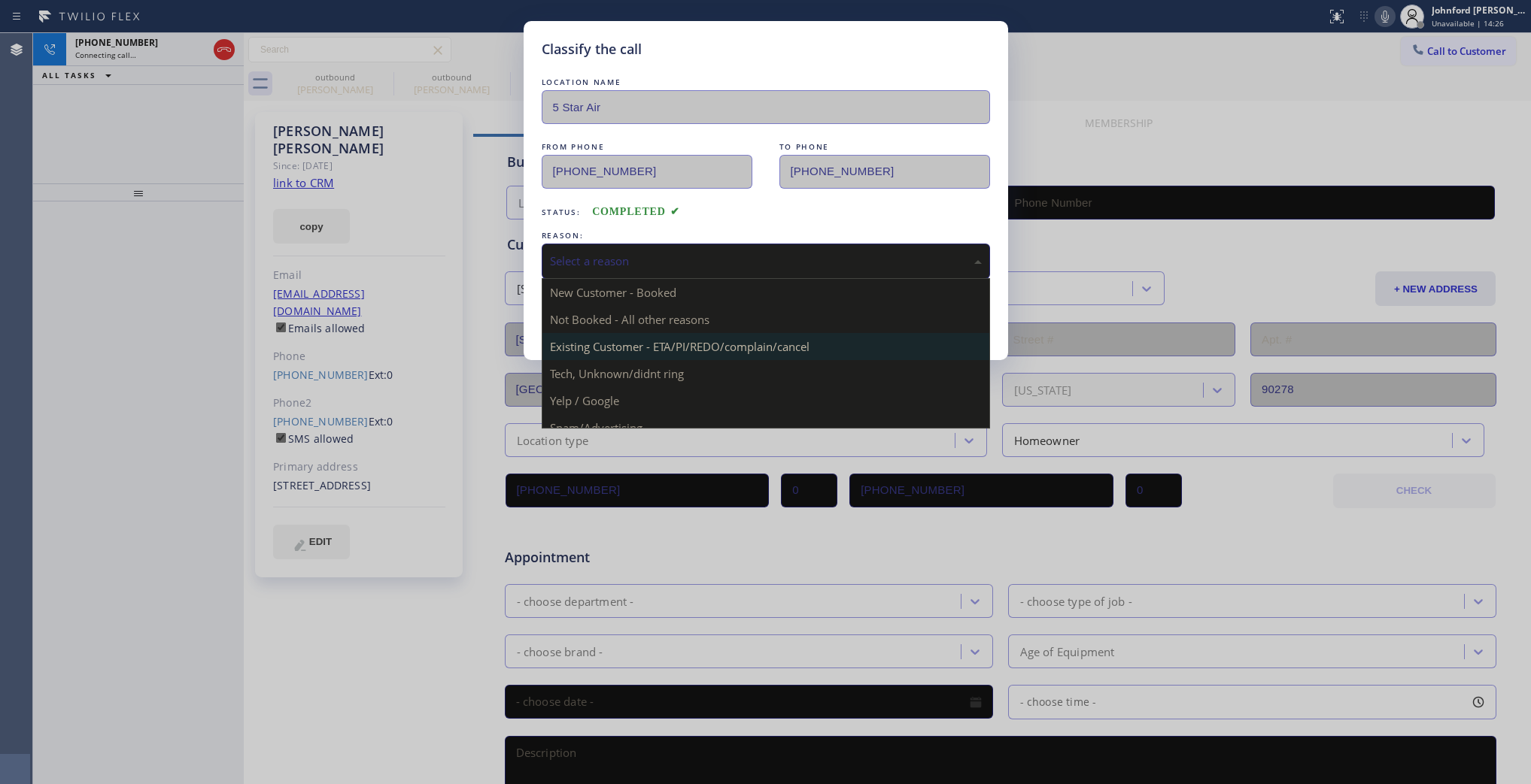
type input "[PHONE_NUMBER]"
click at [645, 267] on div "Existing Customer - ETA/PI/REDO/complain/cancel" at bounding box center [766, 261] width 448 height 35
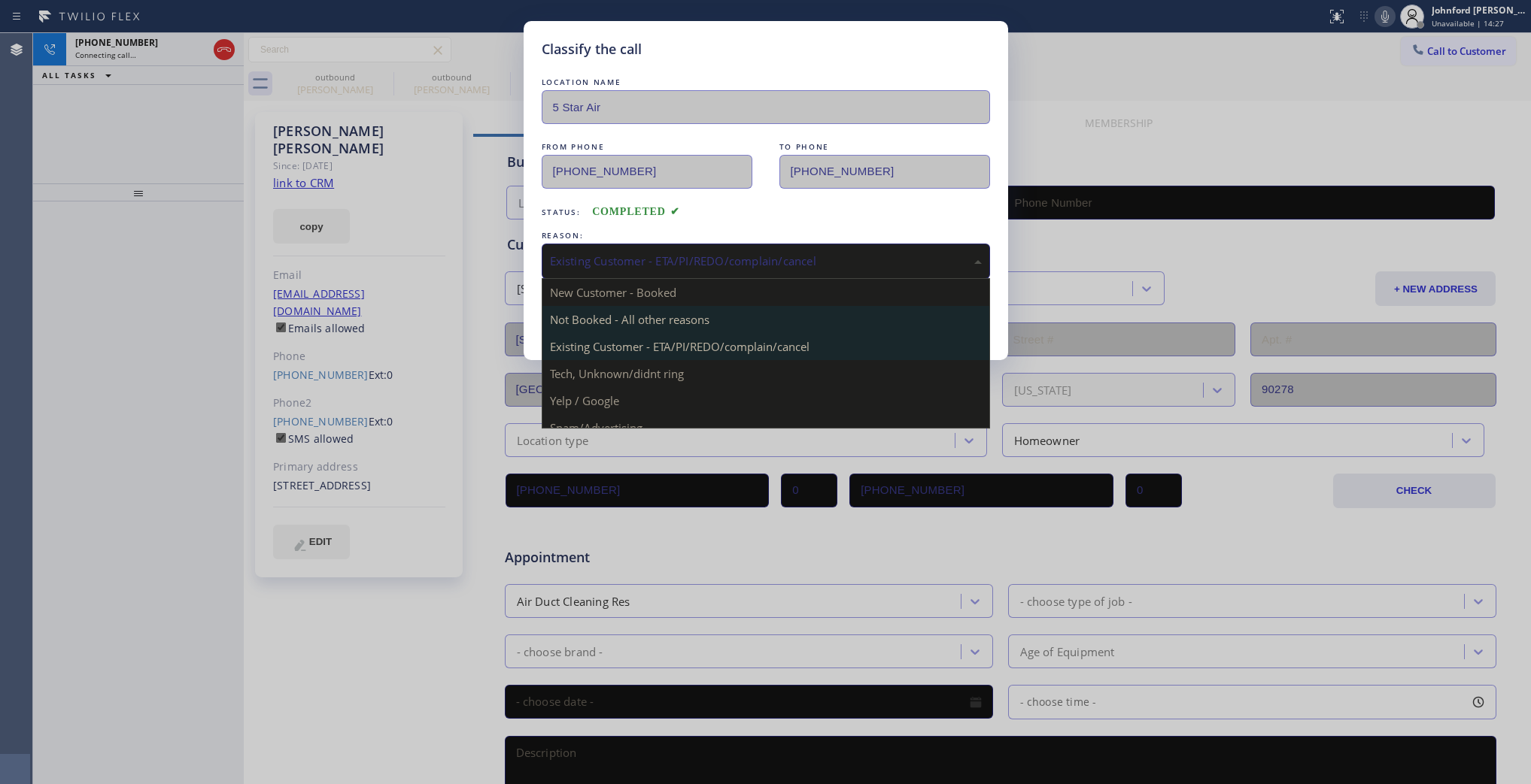
type input "[PHONE_NUMBER]"
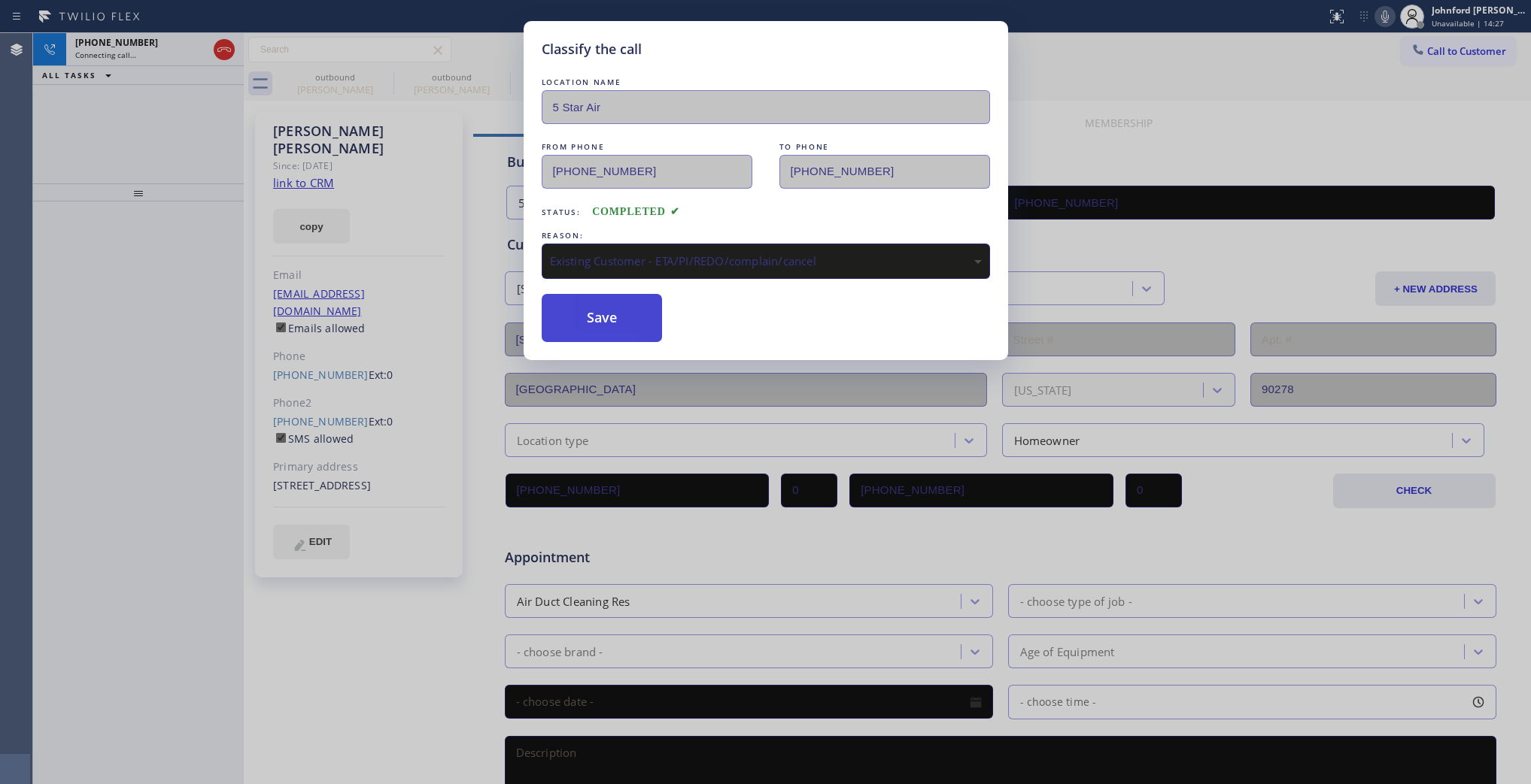
drag, startPoint x: 629, startPoint y: 326, endPoint x: 844, endPoint y: 77, distance: 329.0
click at [629, 325] on button "Save" at bounding box center [602, 317] width 121 height 48
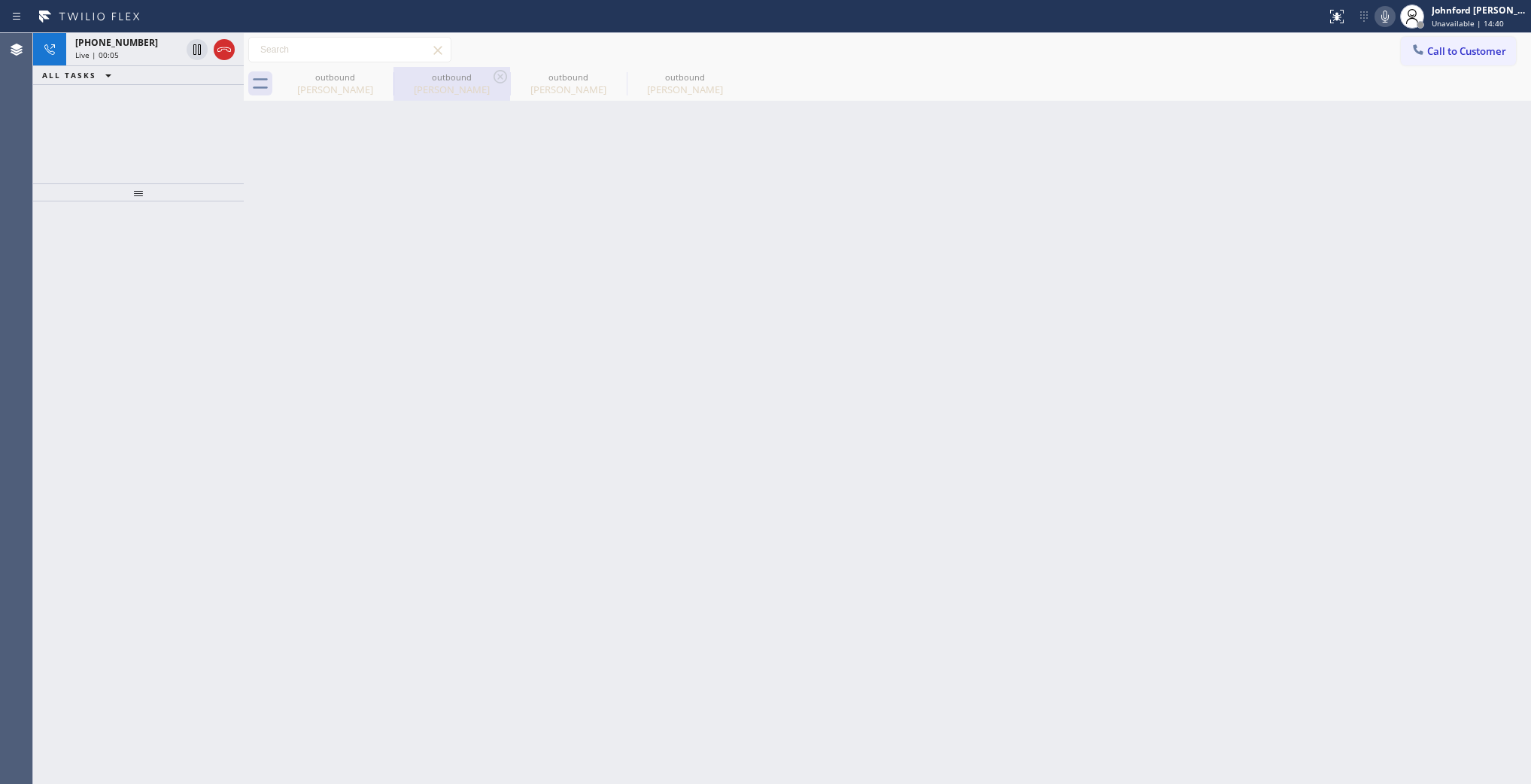
click at [229, 49] on icon at bounding box center [223, 49] width 18 height 18
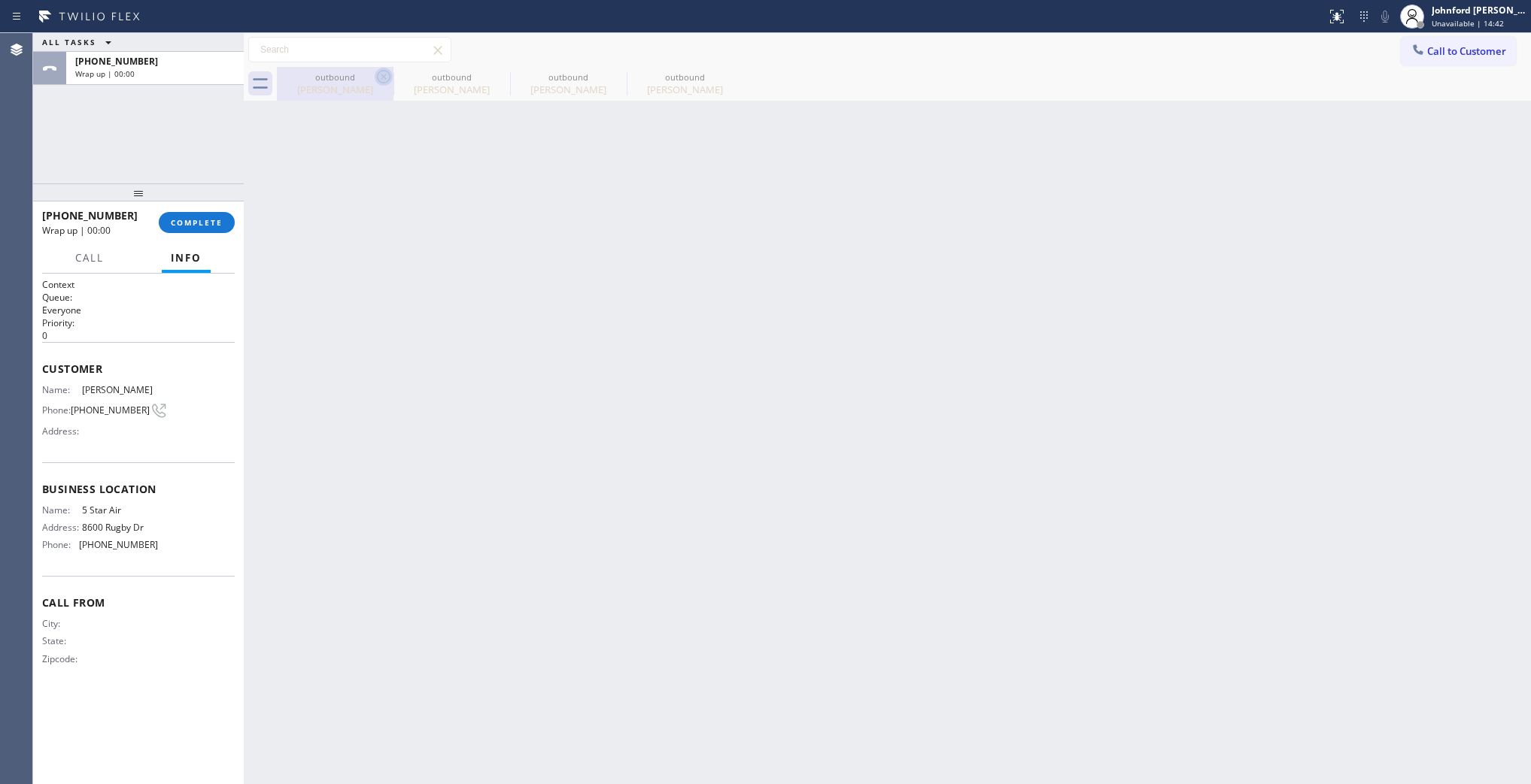
click at [388, 72] on icon at bounding box center [383, 77] width 13 height 13
click at [0, 0] on icon at bounding box center [0, 0] width 0 height 0
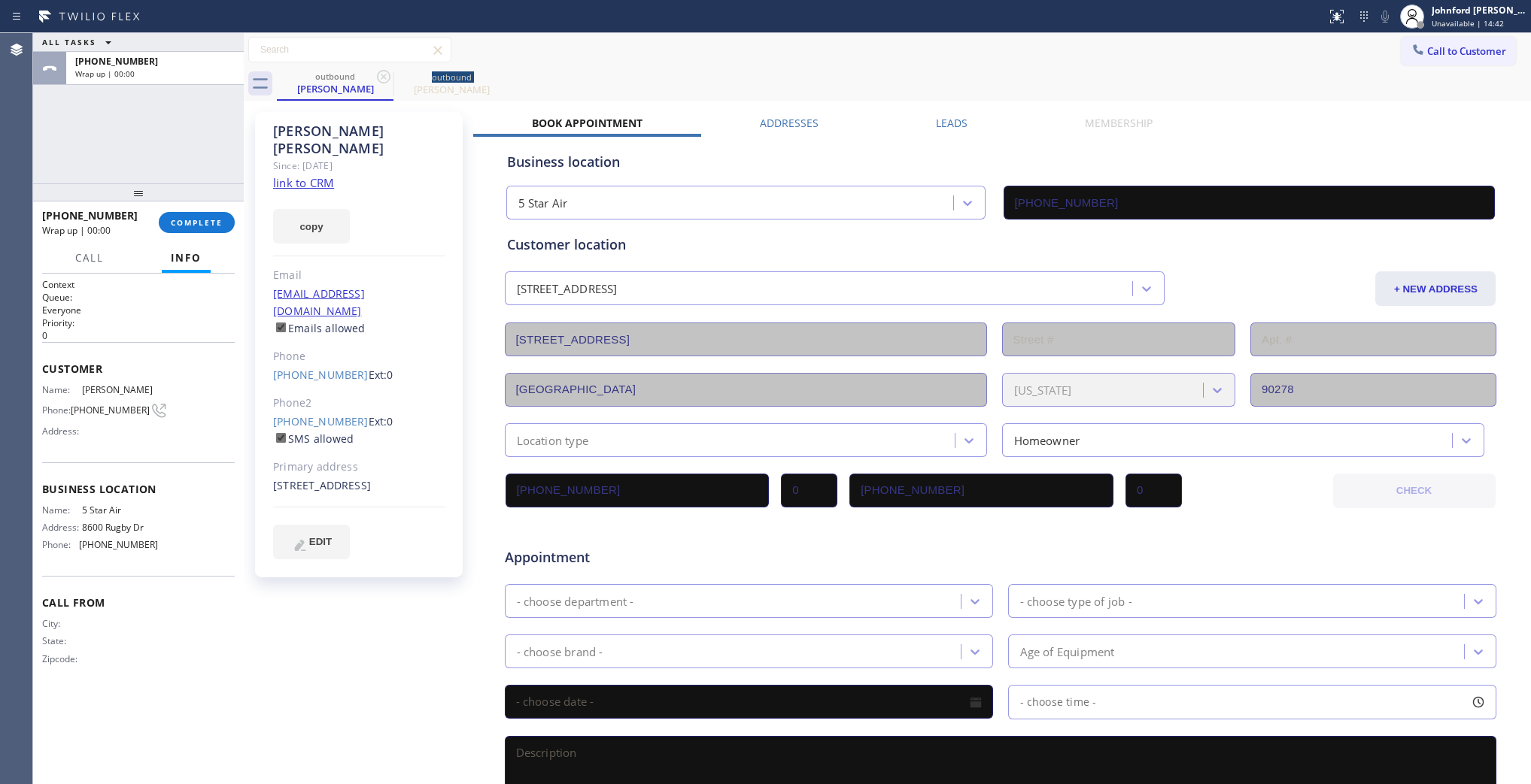
click at [388, 72] on icon at bounding box center [383, 77] width 13 height 13
click at [0, 0] on icon at bounding box center [0, 0] width 0 height 0
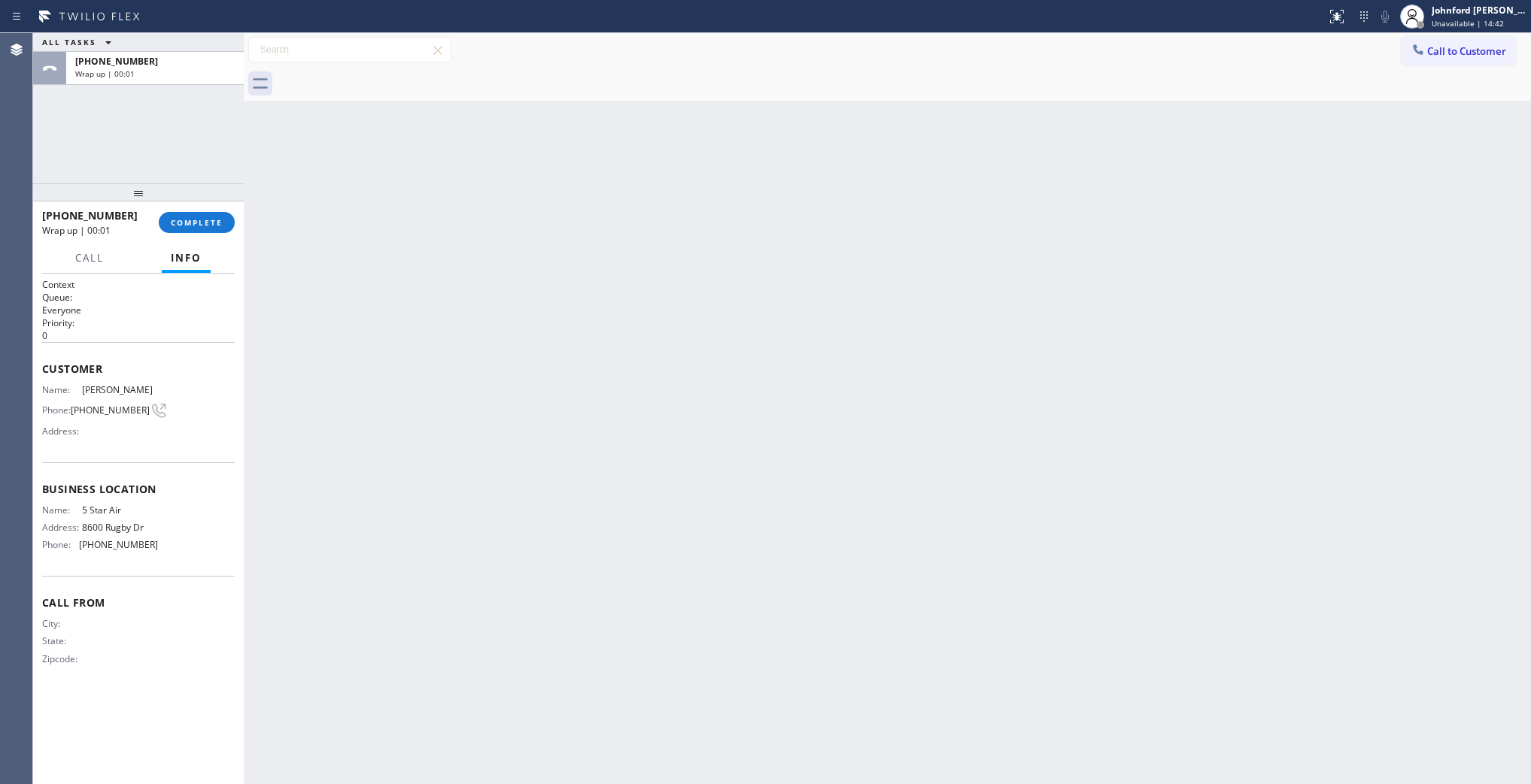
click at [388, 72] on div at bounding box center [904, 83] width 1255 height 34
click at [185, 222] on span "COMPLETE" at bounding box center [197, 222] width 52 height 11
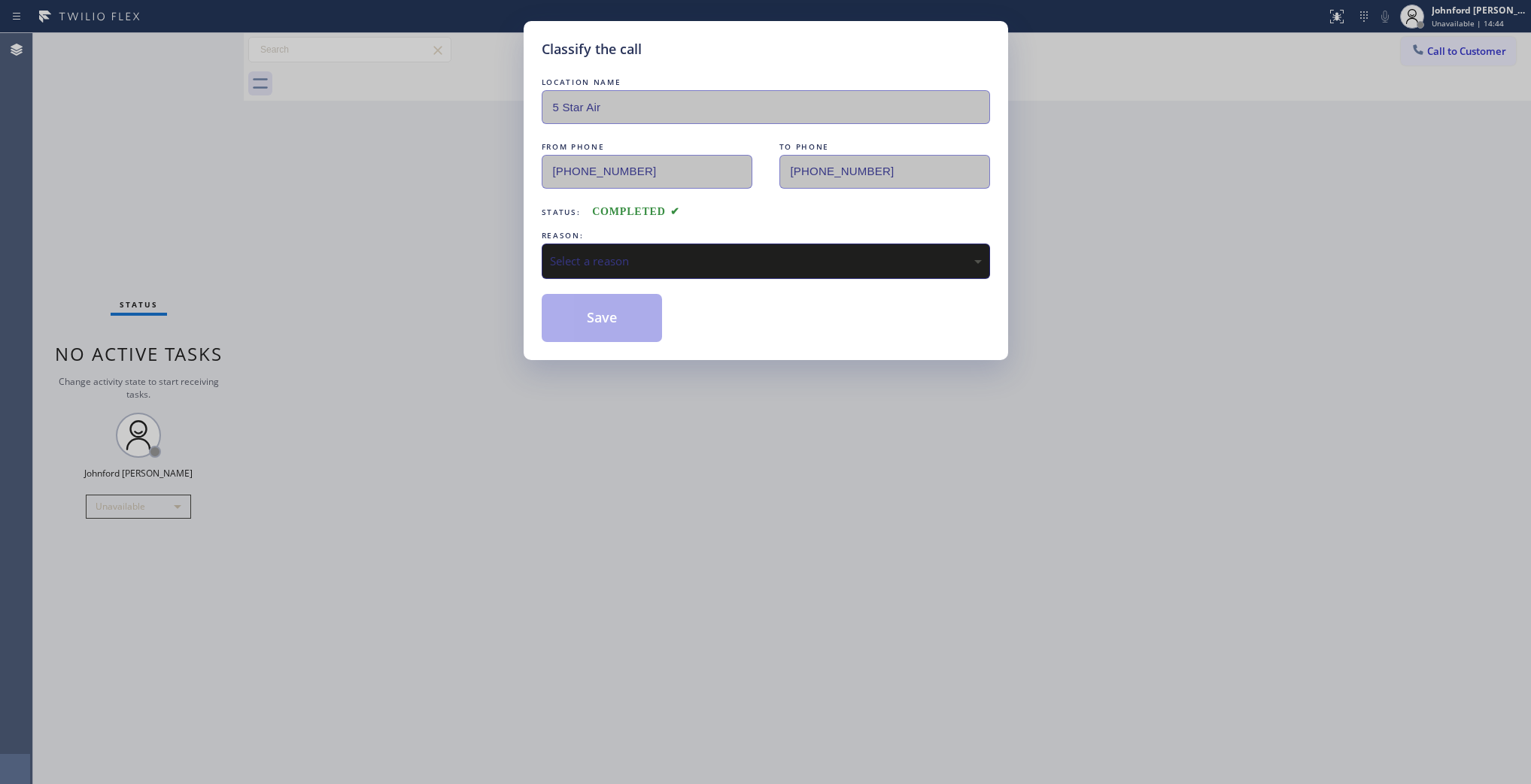
click at [578, 246] on div "Select a reason" at bounding box center [766, 261] width 448 height 35
click at [581, 322] on button "Save" at bounding box center [602, 317] width 121 height 48
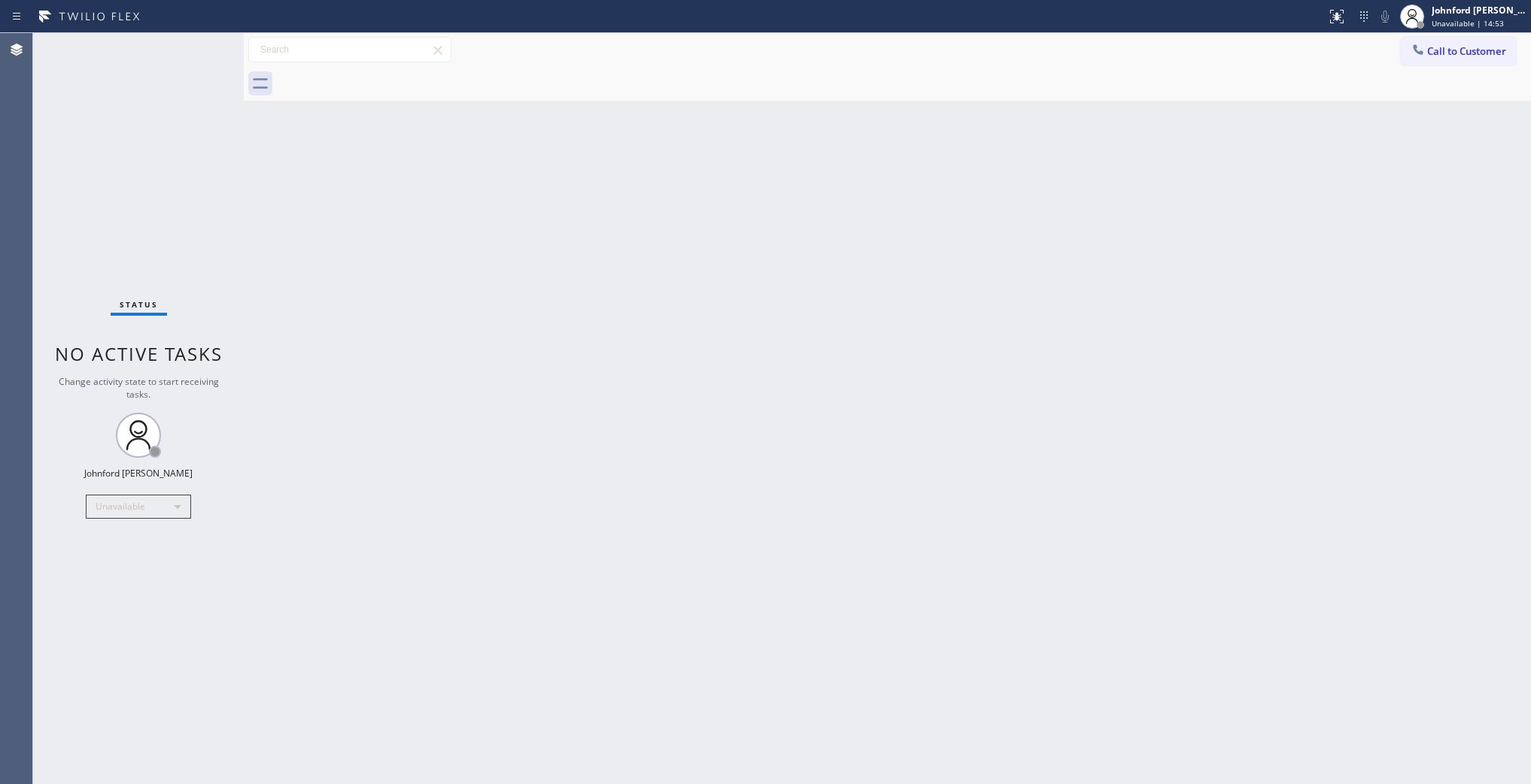
click at [1459, 45] on button "Call to Customer" at bounding box center [1459, 51] width 115 height 29
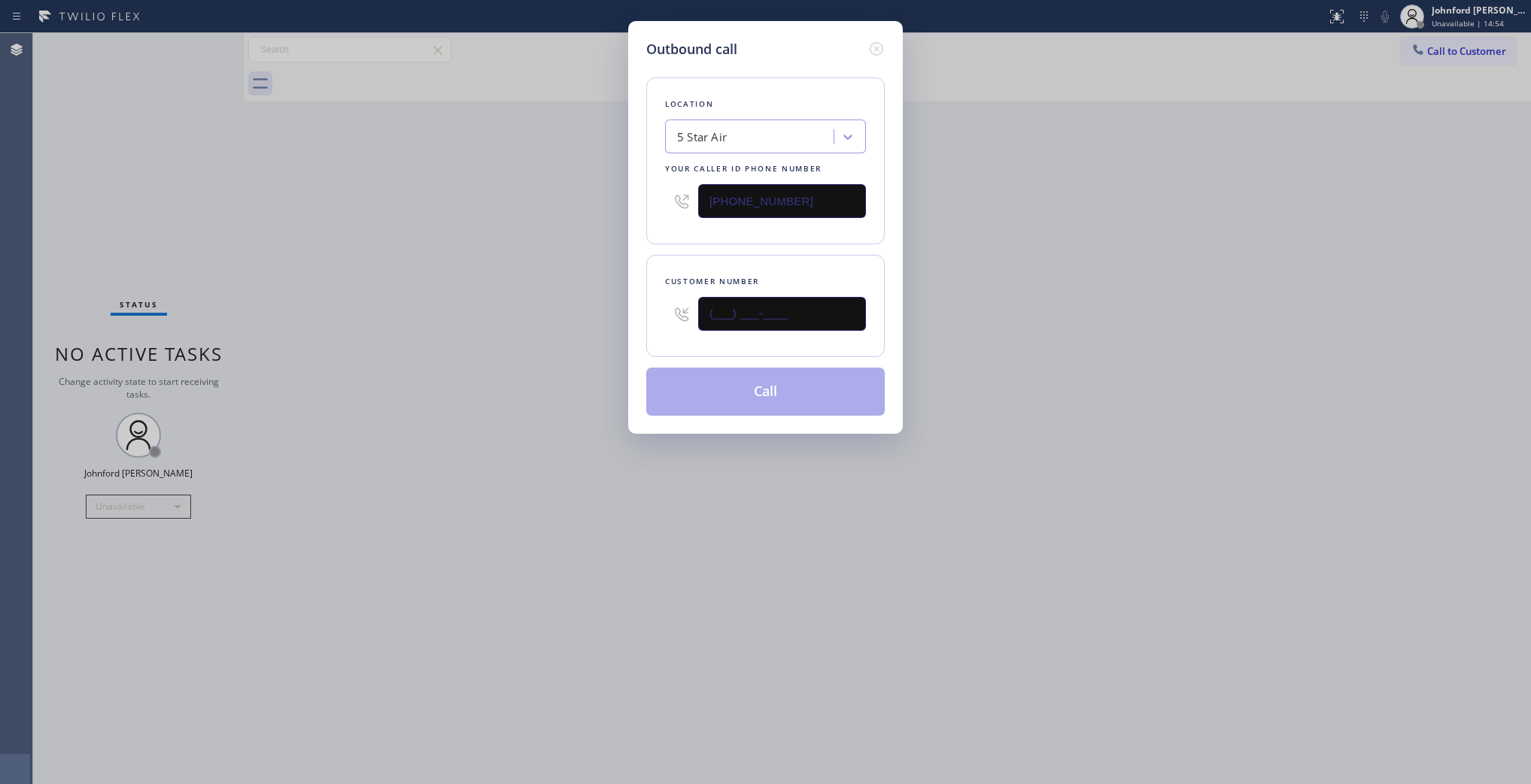
drag, startPoint x: 599, startPoint y: 311, endPoint x: 577, endPoint y: 311, distance: 22.0
click at [584, 311] on div "Outbound call Location 5 Star Air Your caller id phone number [PHONE_NUMBER] Cu…" at bounding box center [765, 392] width 1531 height 784
paste input "310) 261-3817"
type input "[PHONE_NUMBER]"
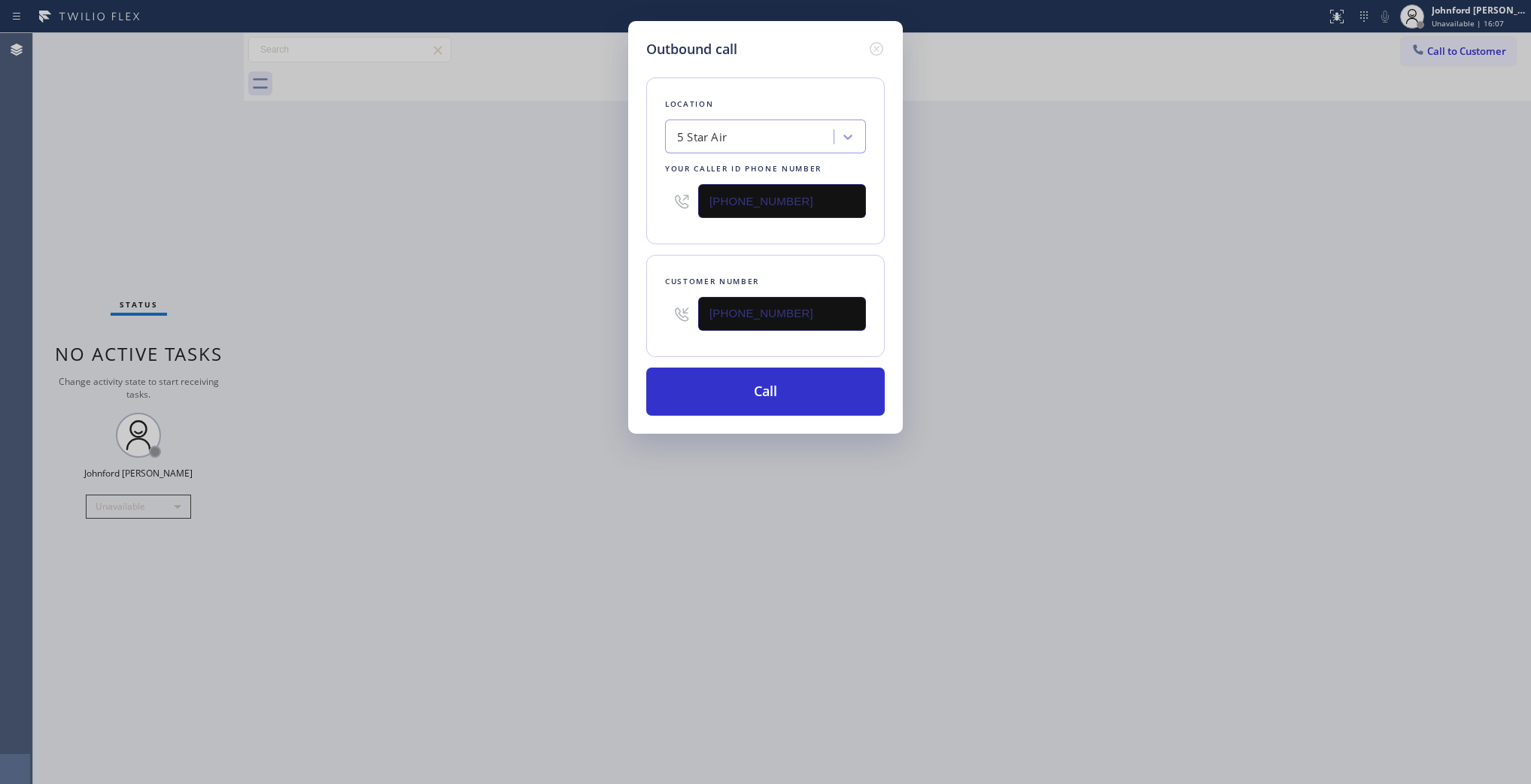
drag, startPoint x: 824, startPoint y: 197, endPoint x: 439, endPoint y: 224, distance: 385.9
click at [449, 205] on div "Outbound call Location 5 Star Air Your caller id phone number [PHONE_NUMBER] Cu…" at bounding box center [765, 392] width 1531 height 784
paste input "44) 654-0291"
type input "[PHONE_NUMBER]"
click at [439, 227] on div "Outbound call Location 5 Star Air Your caller id phone number [PHONE_NUMBER] Cu…" at bounding box center [765, 392] width 1531 height 784
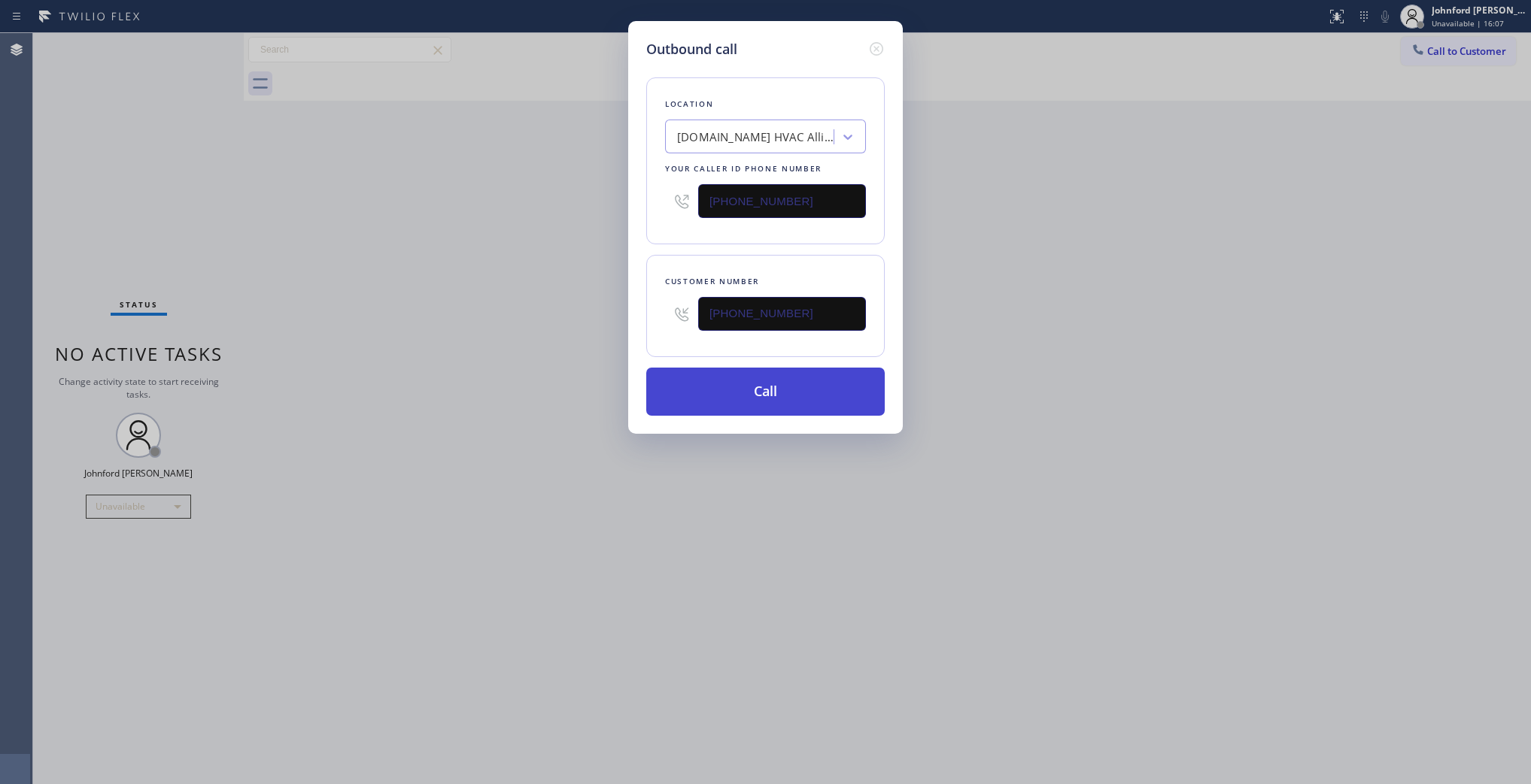
click at [777, 397] on button "Call" at bounding box center [765, 392] width 238 height 48
click at [1103, 335] on div "Outbound call Location [DOMAIN_NAME] HVAC Alliance Expert Your caller id phone …" at bounding box center [765, 392] width 1531 height 784
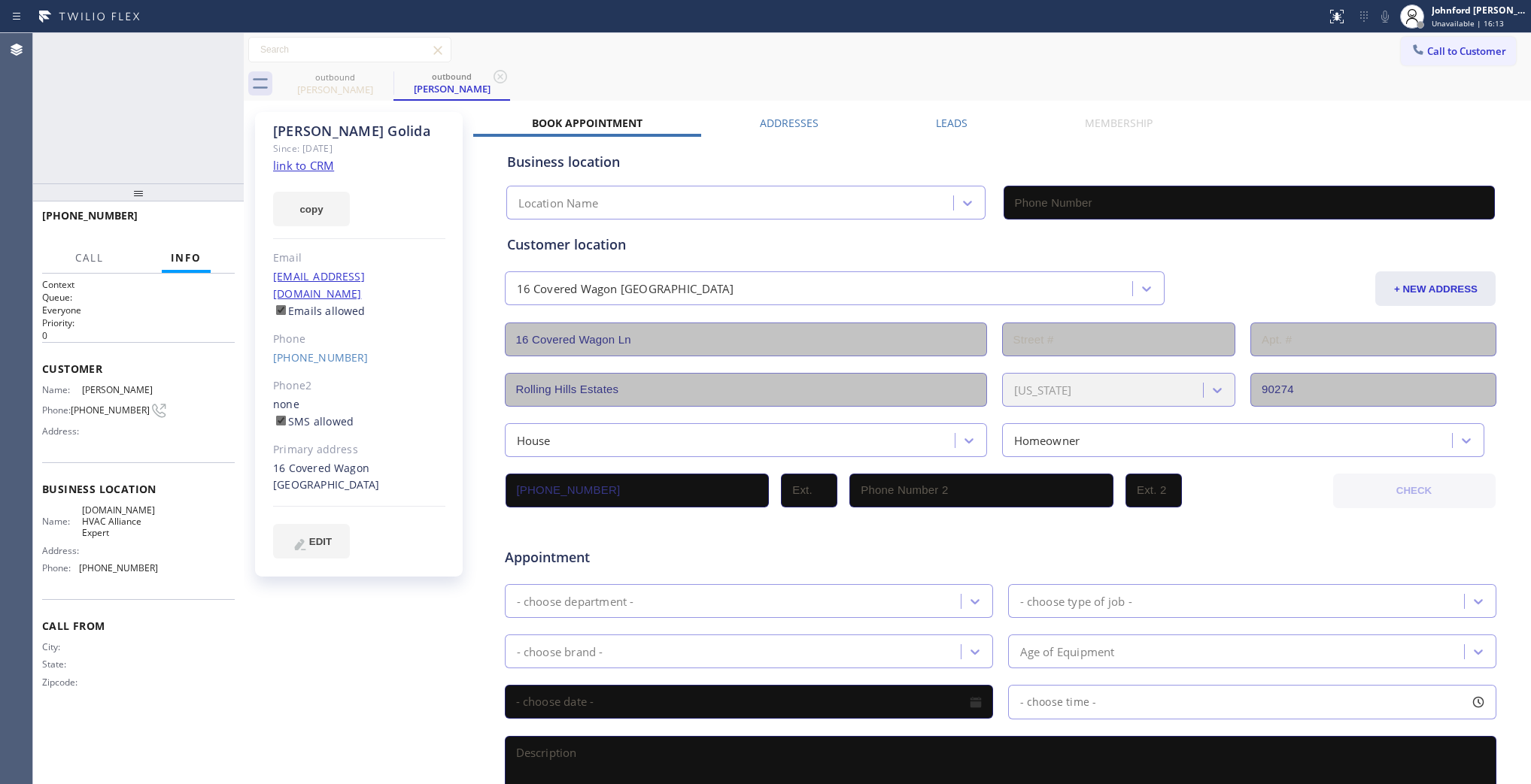
type input "[PHONE_NUMBER]"
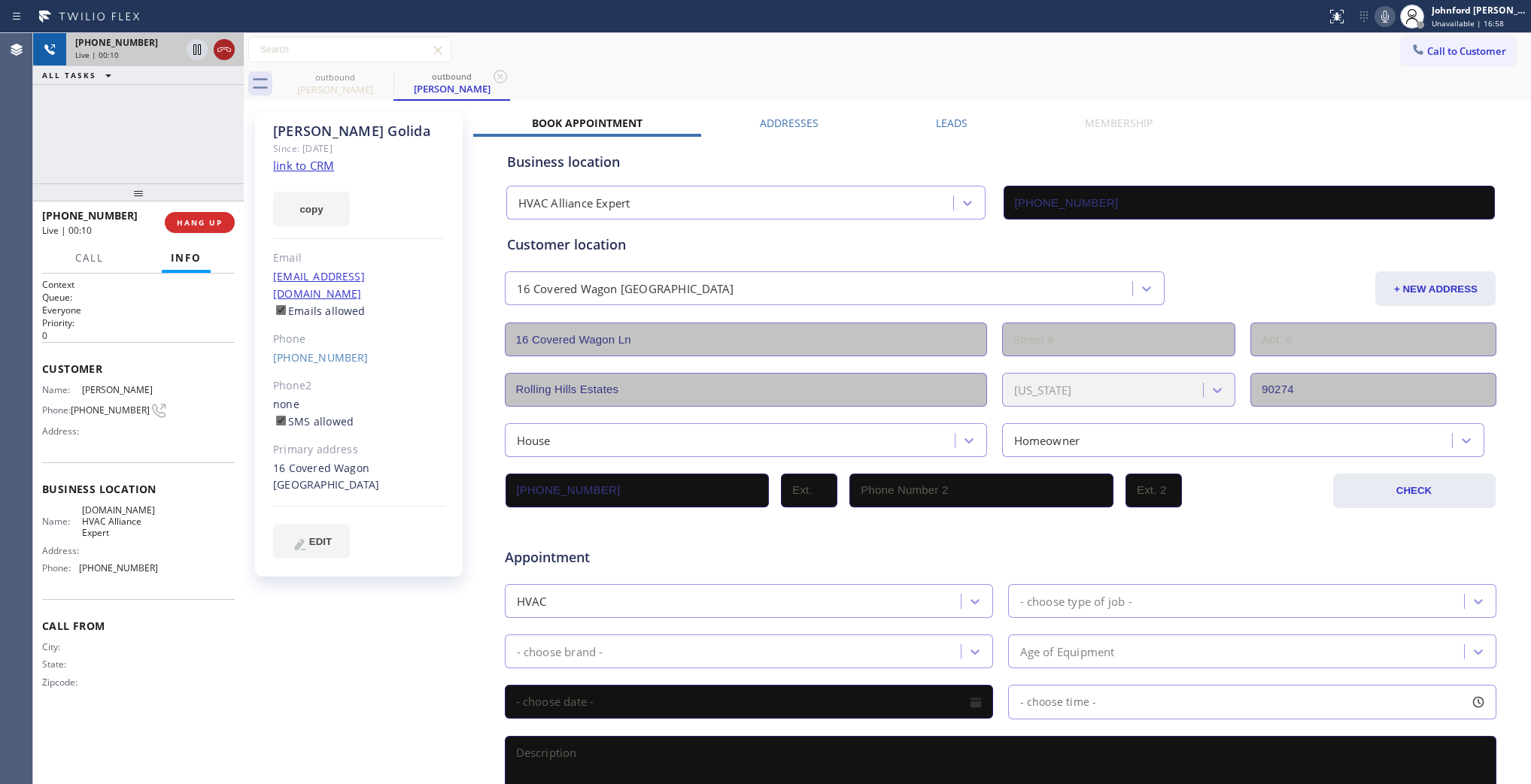
click at [228, 51] on icon at bounding box center [223, 49] width 18 height 18
click at [216, 220] on span "COMPLETE" at bounding box center [197, 222] width 52 height 11
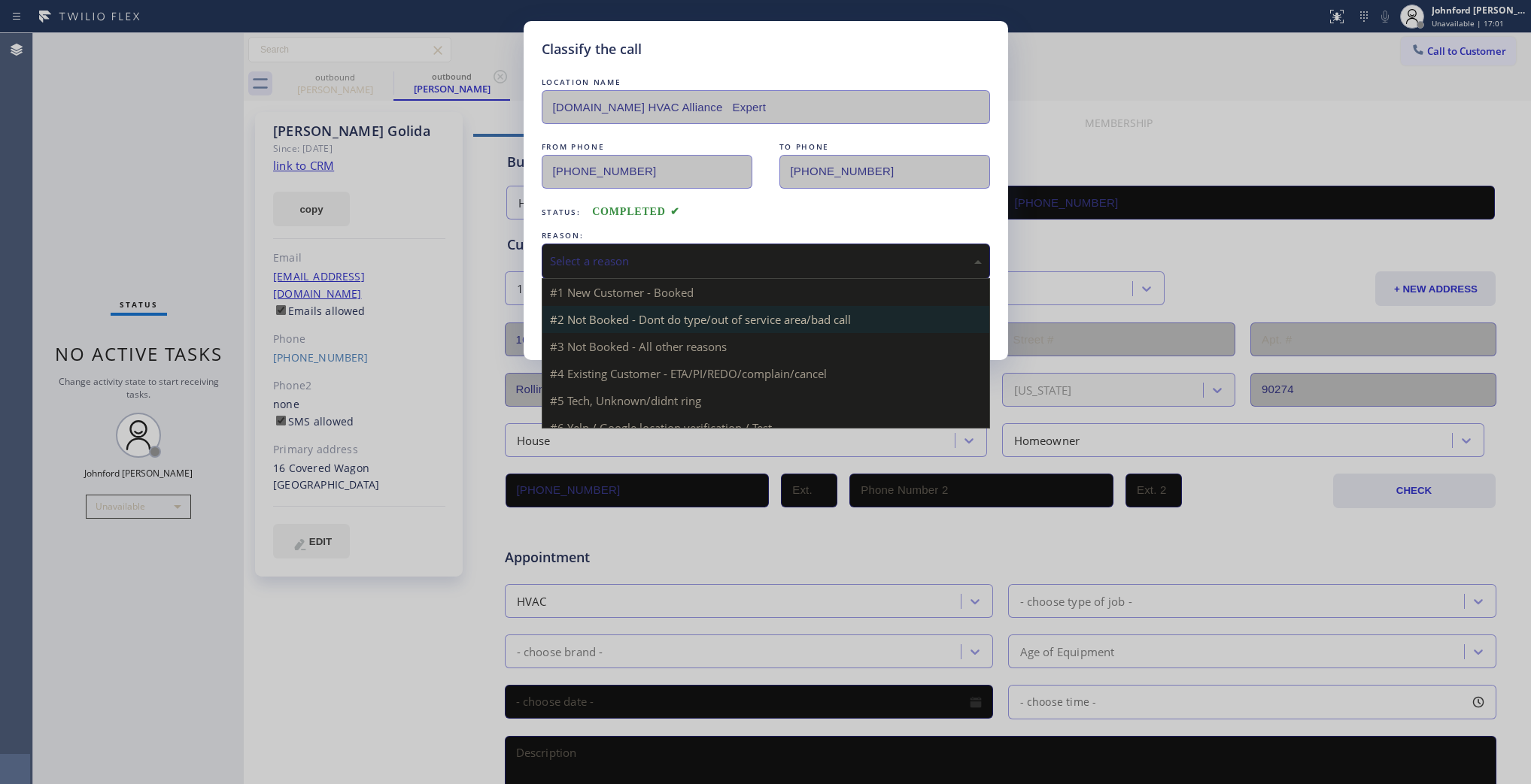
drag, startPoint x: 610, startPoint y: 253, endPoint x: 757, endPoint y: 320, distance: 161.5
click at [638, 253] on div "Select a reason" at bounding box center [766, 261] width 432 height 18
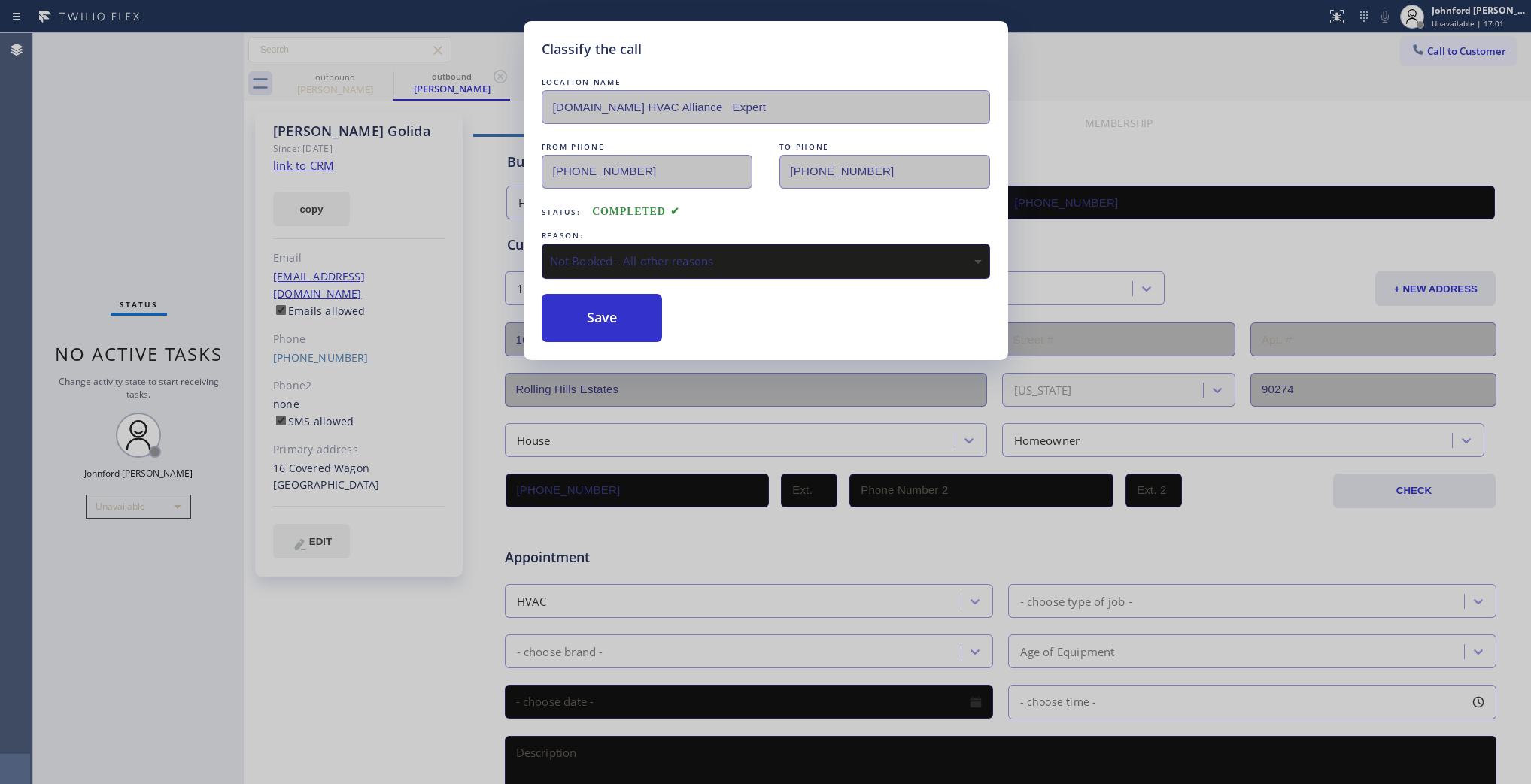
click at [633, 264] on div "Not Booked - All other reasons" at bounding box center [766, 261] width 432 height 18
click at [611, 265] on div "Not Booked - All other reasons" at bounding box center [766, 261] width 448 height 35
click at [596, 257] on div "Existing Customer - ETA/PI/REDO/complain/cancel" at bounding box center [766, 261] width 432 height 18
click at [589, 317] on button "Save" at bounding box center [602, 317] width 121 height 48
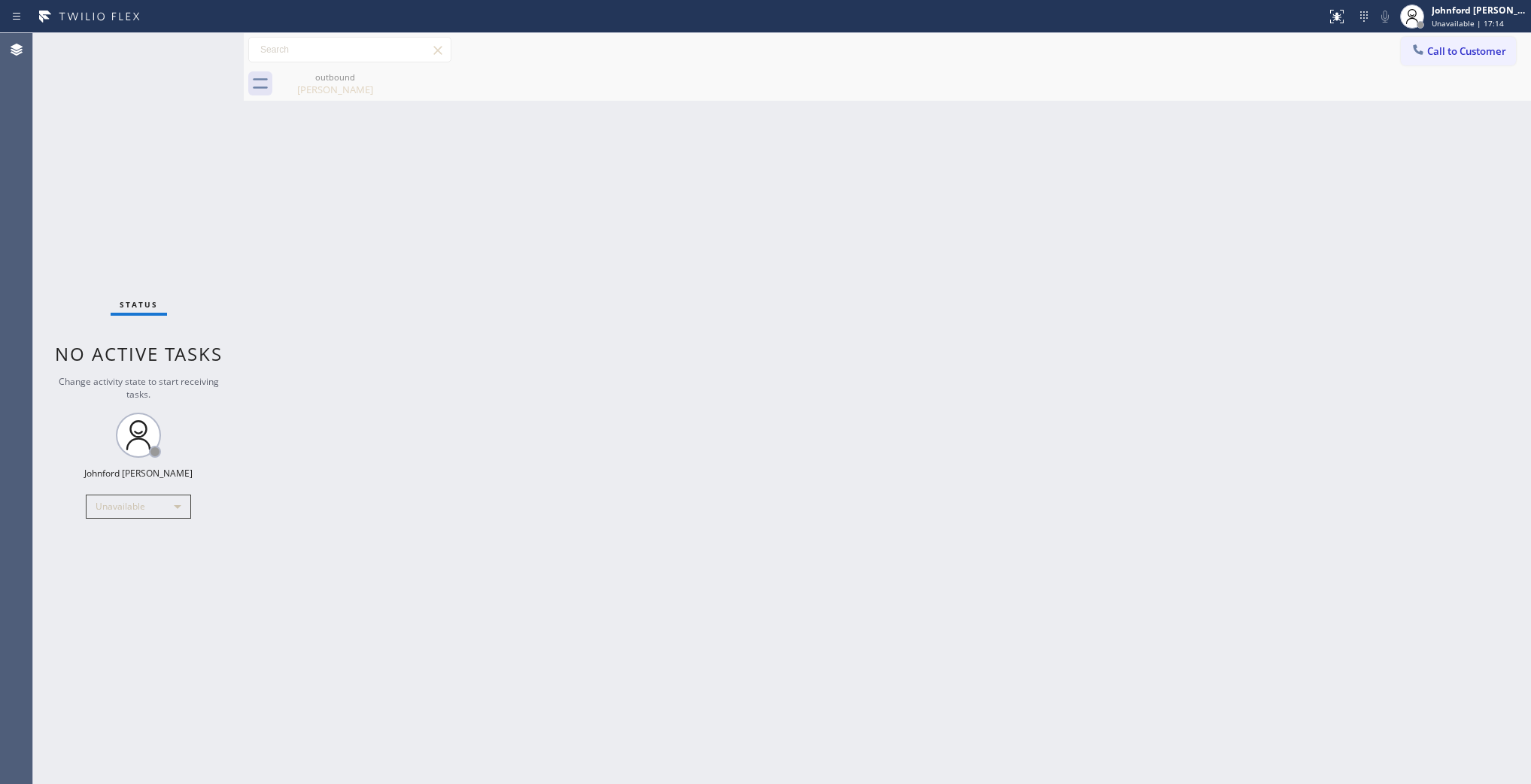
drag, startPoint x: 1036, startPoint y: 102, endPoint x: 975, endPoint y: 4, distance: 115.4
click at [1036, 99] on div "Back to Dashboard Change Sender ID Customers Technicians Select a contact Outbo…" at bounding box center [887, 408] width 1287 height 751
click at [1443, 53] on span "Call to Customer" at bounding box center [1467, 51] width 79 height 13
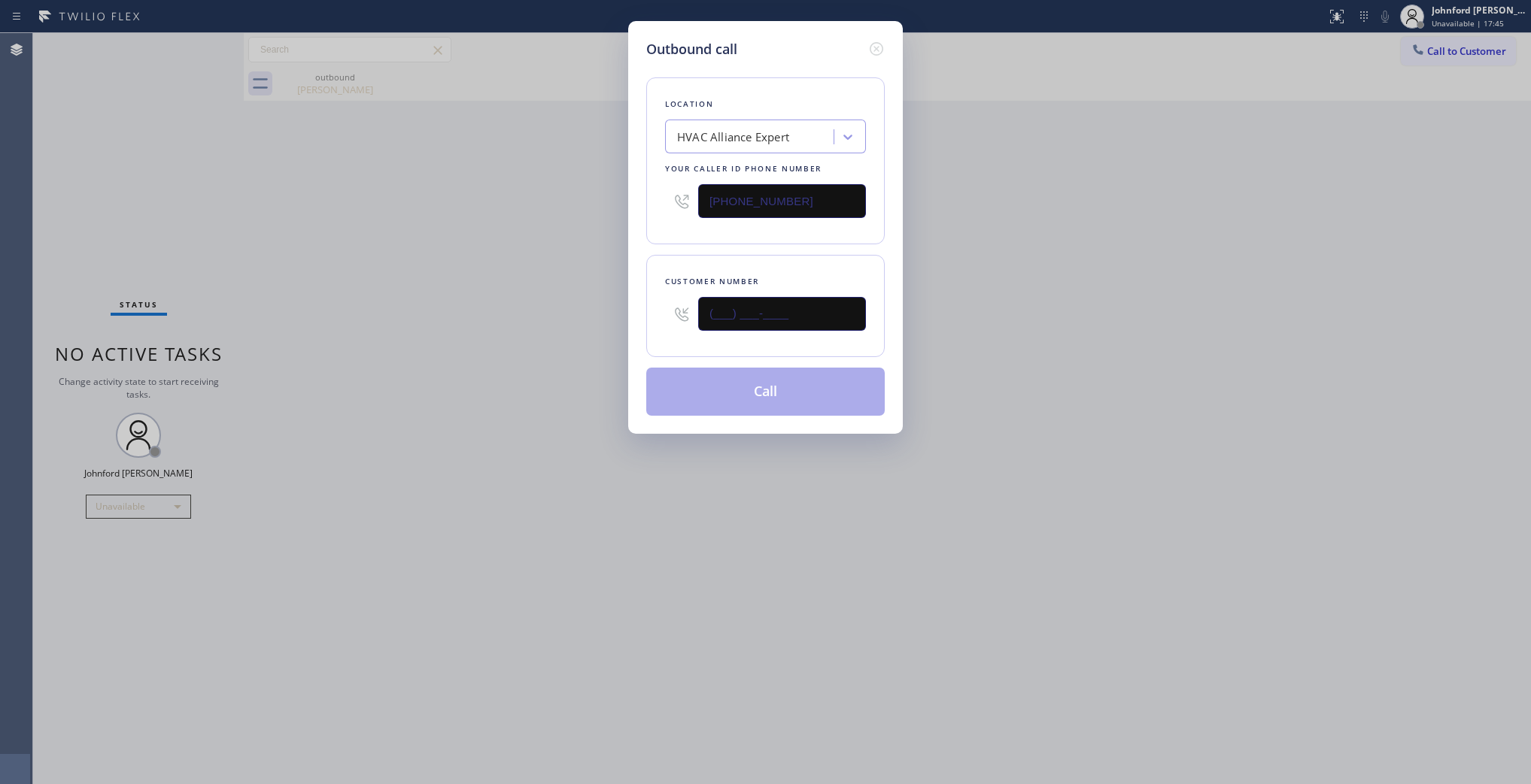
drag, startPoint x: 800, startPoint y: 314, endPoint x: 604, endPoint y: 320, distance: 196.1
click at [609, 318] on div "Outbound call Location HVAC Alliance Expert Your caller id phone number [PHONE_…" at bounding box center [765, 392] width 1531 height 784
paste input "415) 990-0760"
type input "[PHONE_NUMBER]"
click at [493, 337] on div "Outbound call Location HVAC Alliance Expert Your caller id phone number [PHONE_…" at bounding box center [765, 392] width 1531 height 784
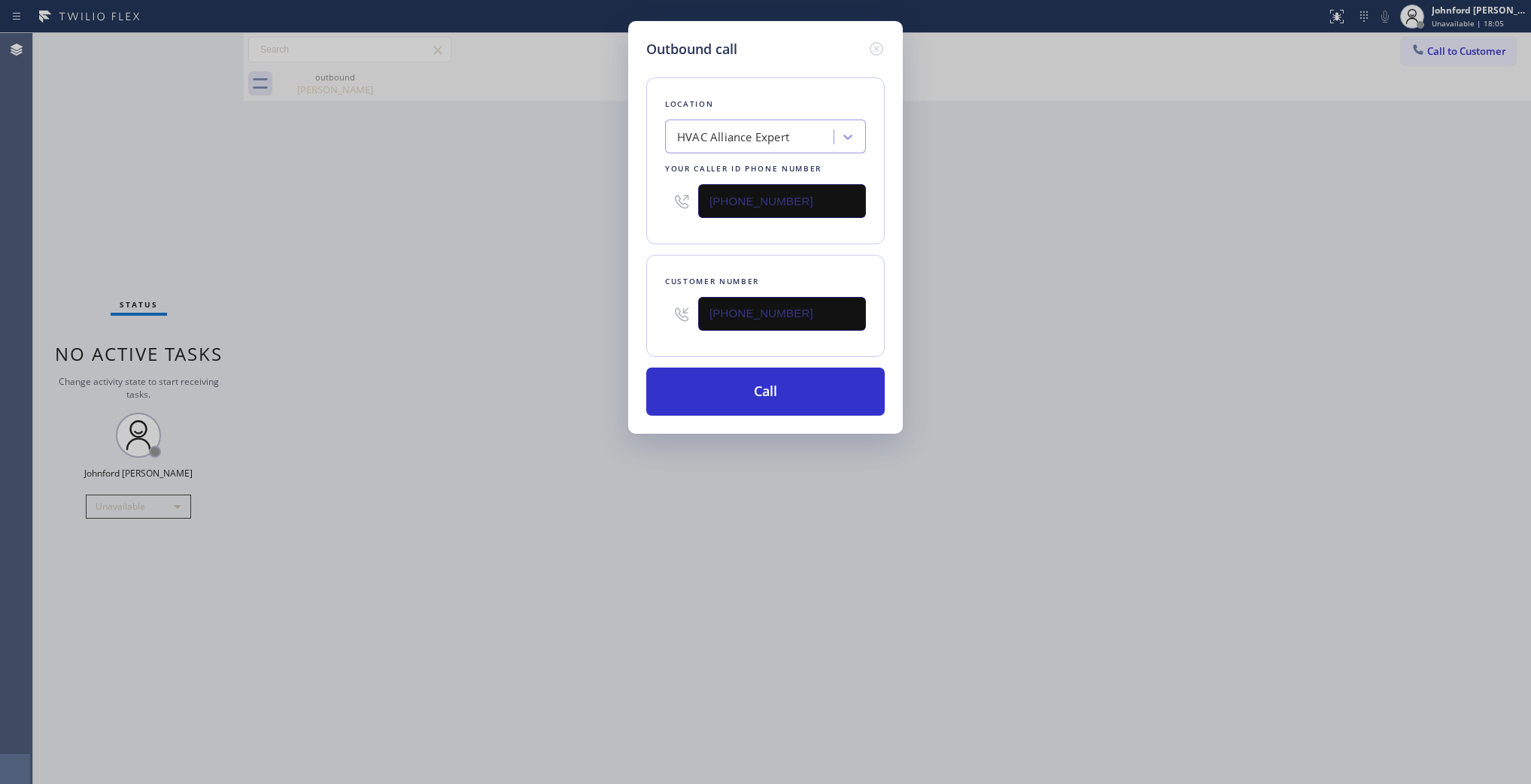
drag, startPoint x: 676, startPoint y: 204, endPoint x: 599, endPoint y: 215, distance: 77.8
click at [602, 215] on div "Outbound call Location HVAC Alliance Expert Your caller id phone number [PHONE_…" at bounding box center [765, 392] width 1531 height 784
paste input "415) 364-8160"
type input "[PHONE_NUMBER]"
click at [490, 284] on div "Outbound call Location HVAC Alliance Expert Your caller id phone number [PHONE_…" at bounding box center [765, 392] width 1531 height 784
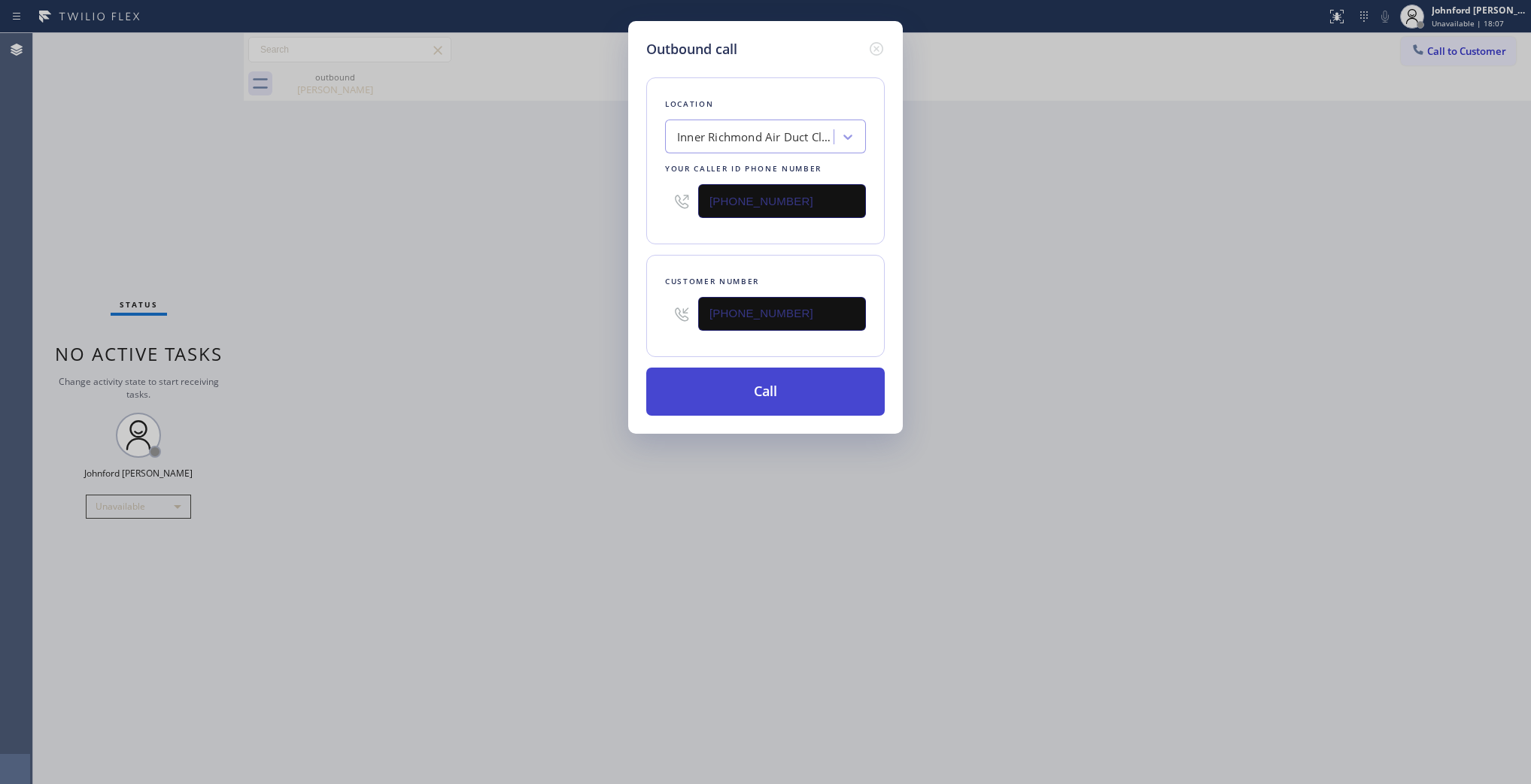
click at [707, 388] on button "Call" at bounding box center [765, 392] width 238 height 48
drag, startPoint x: 1087, startPoint y: 340, endPoint x: 1095, endPoint y: 207, distance: 133.2
click at [1094, 333] on div "Outbound call Location [GEOGRAPHIC_DATA] Air Duct Cleaning Your caller id phone…" at bounding box center [765, 392] width 1531 height 784
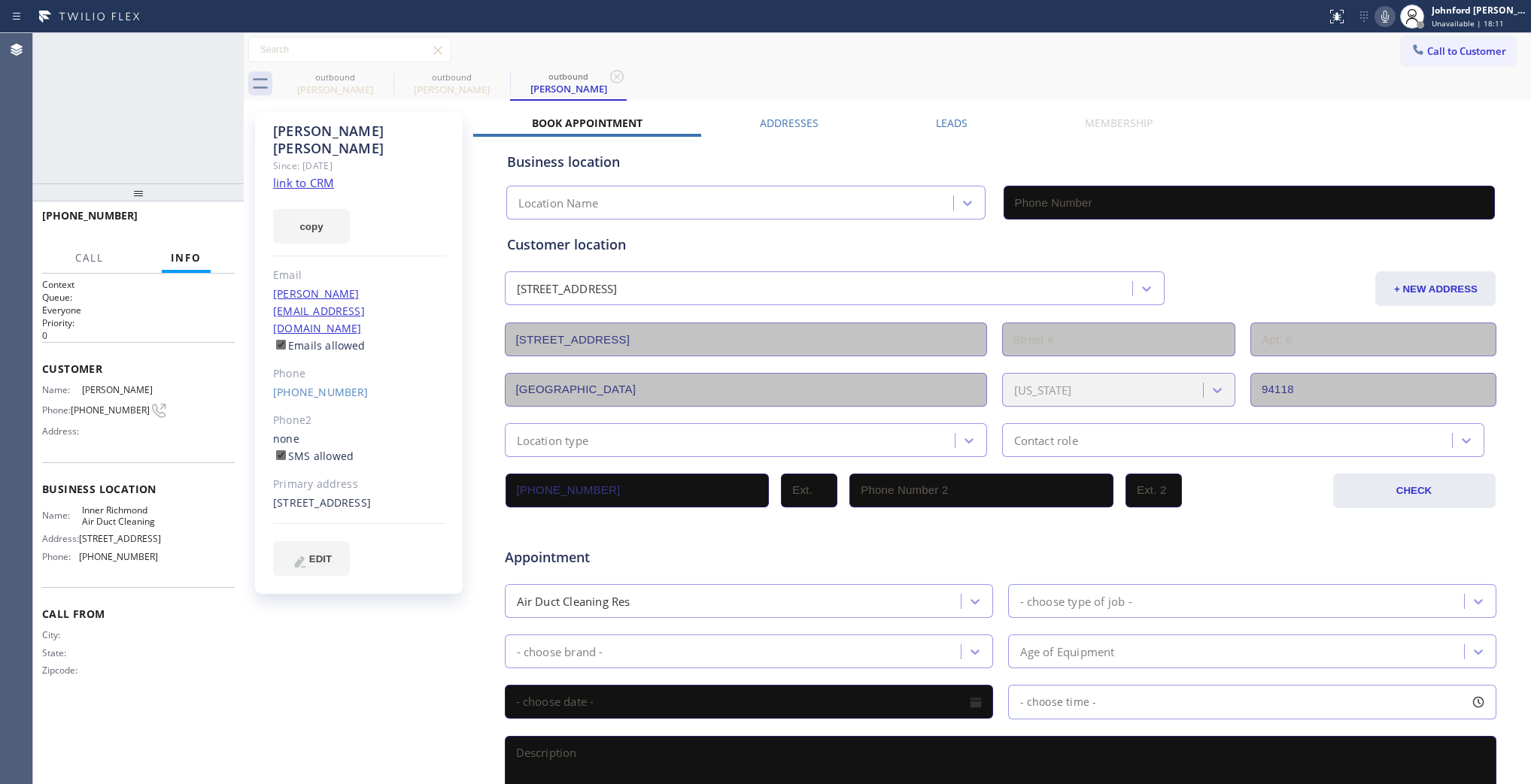
type input "[PHONE_NUMBER]"
click at [188, 223] on span "HANG UP" at bounding box center [200, 222] width 46 height 11
click at [316, 385] on link "[PHONE_NUMBER]" at bounding box center [320, 392] width 95 height 14
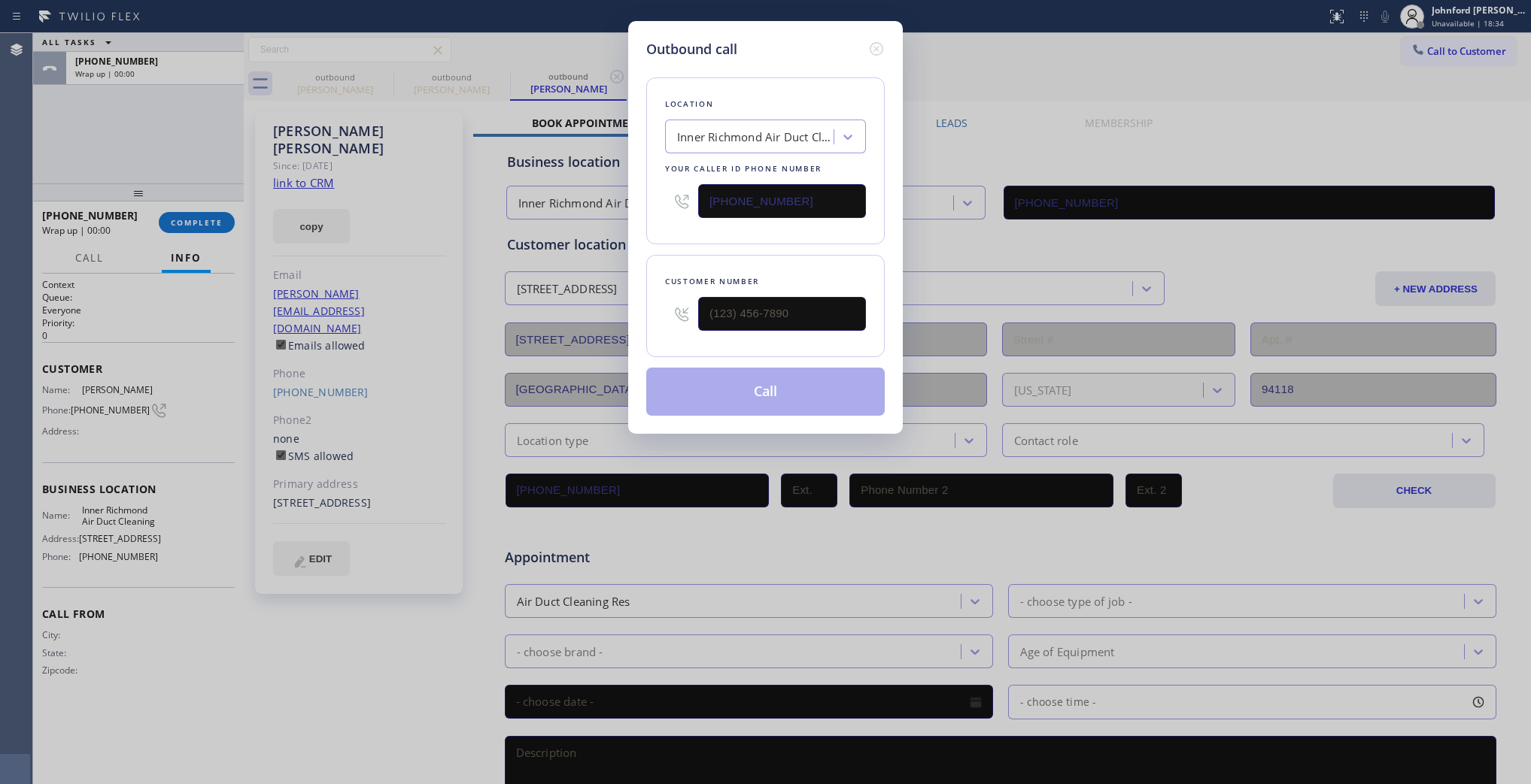
type input "[PHONE_NUMBER]"
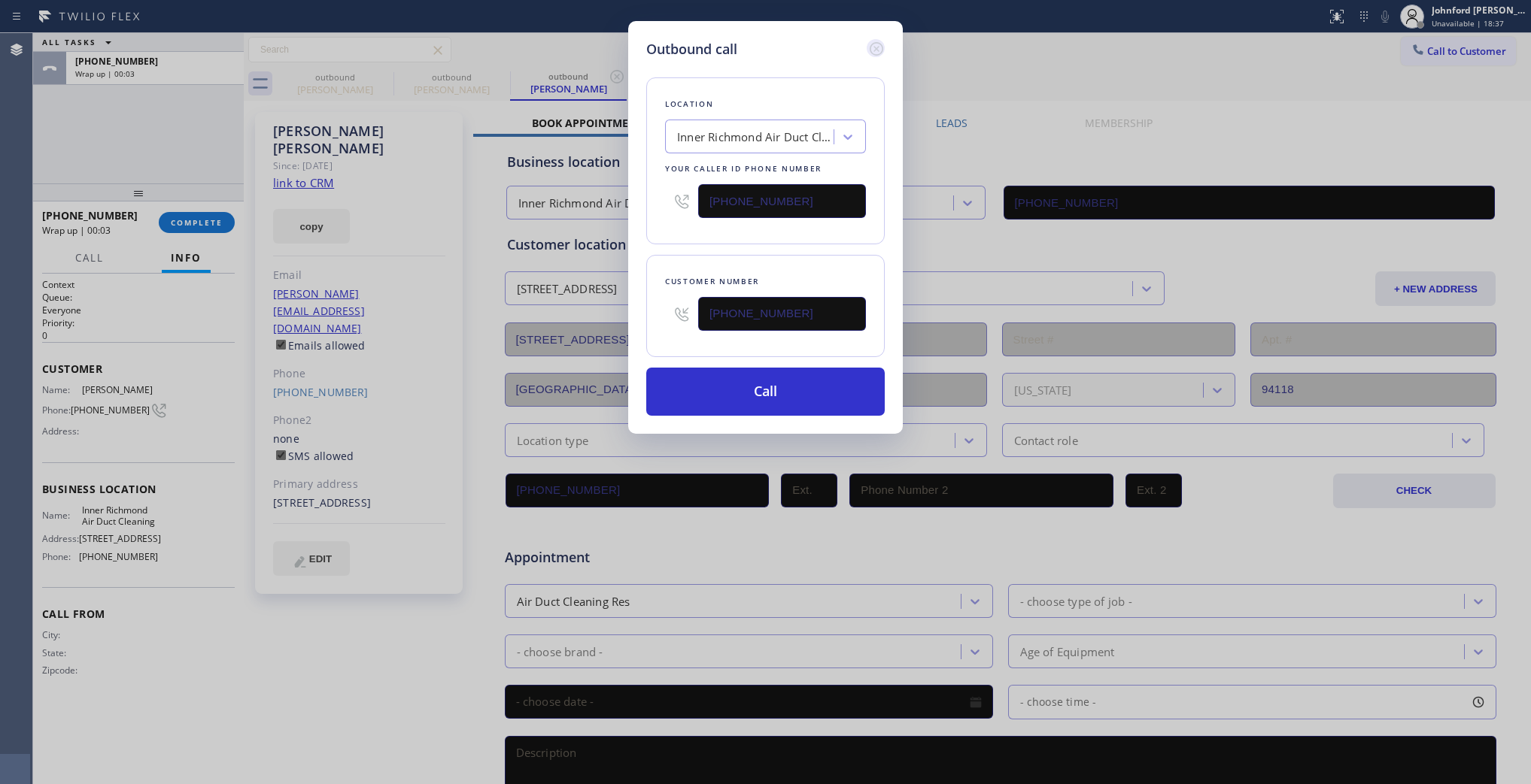
click at [874, 50] on icon at bounding box center [876, 48] width 18 height 18
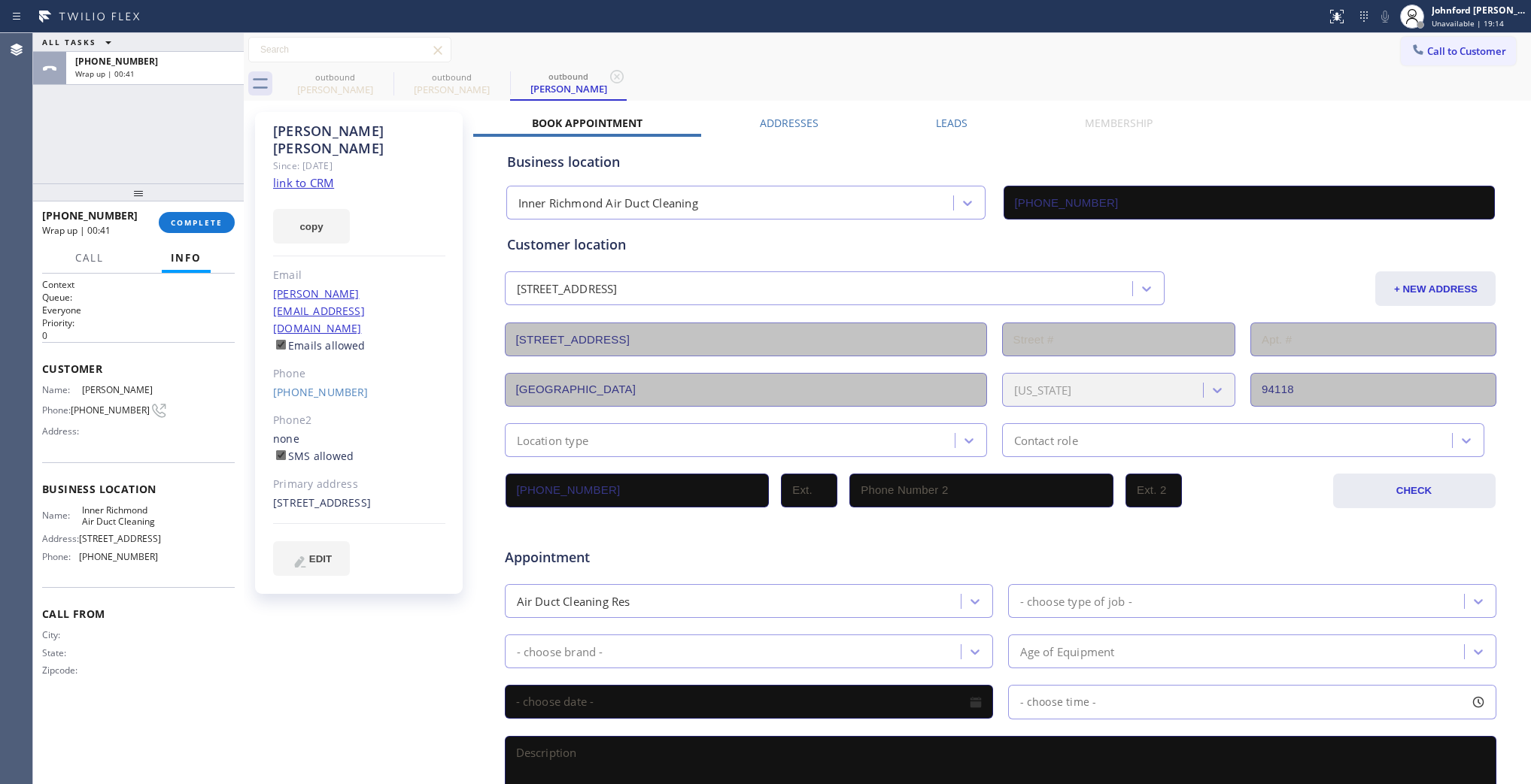
click at [206, 205] on div "[PHONE_NUMBER] Wrap up | 00:41 COMPLETE" at bounding box center [138, 222] width 193 height 39
click at [200, 223] on span "COMPLETE" at bounding box center [197, 222] width 52 height 11
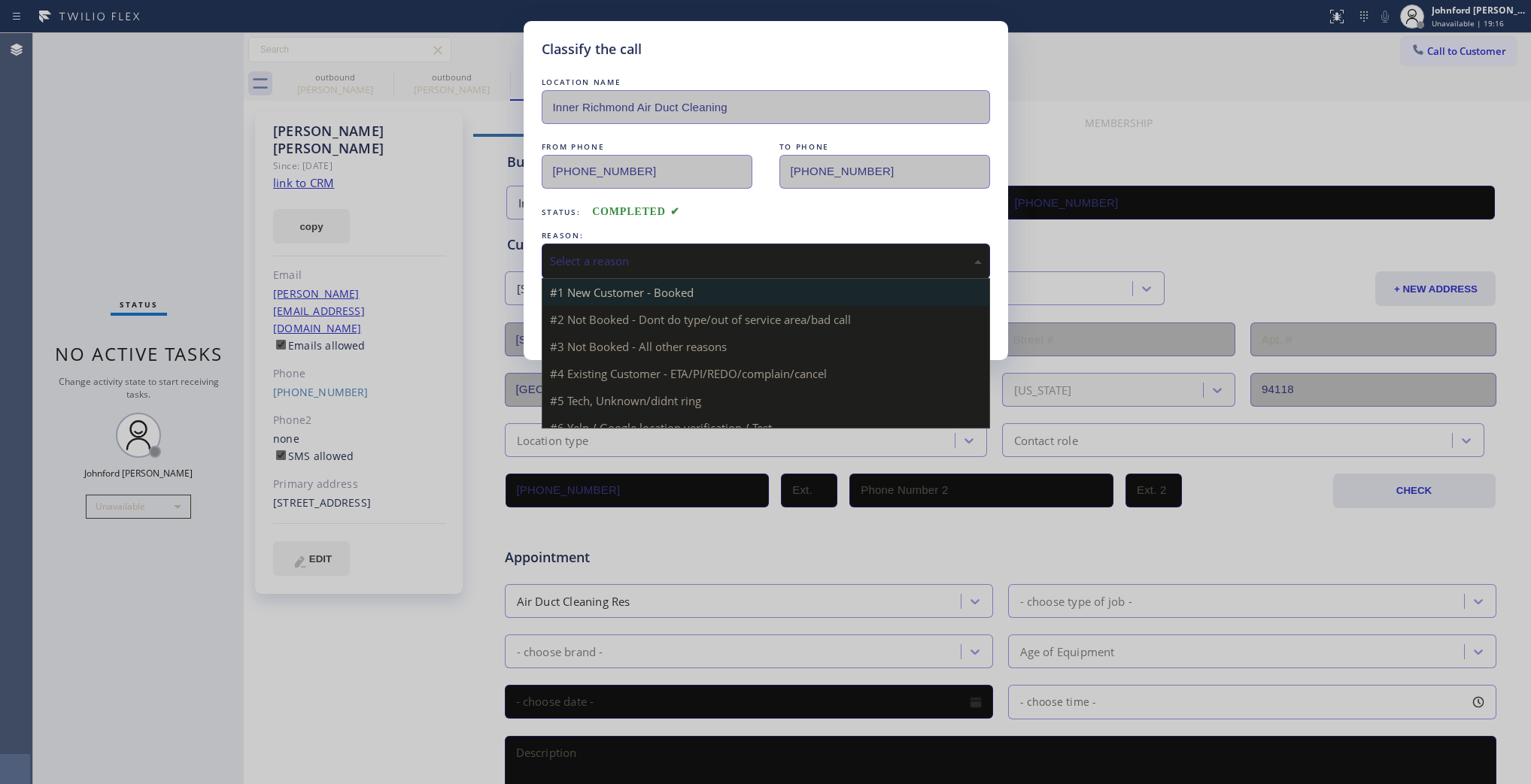
click at [664, 275] on div "Select a reason #1 New Customer - Booked #2 Not Booked - Dont do type/out of se…" at bounding box center [766, 261] width 448 height 35
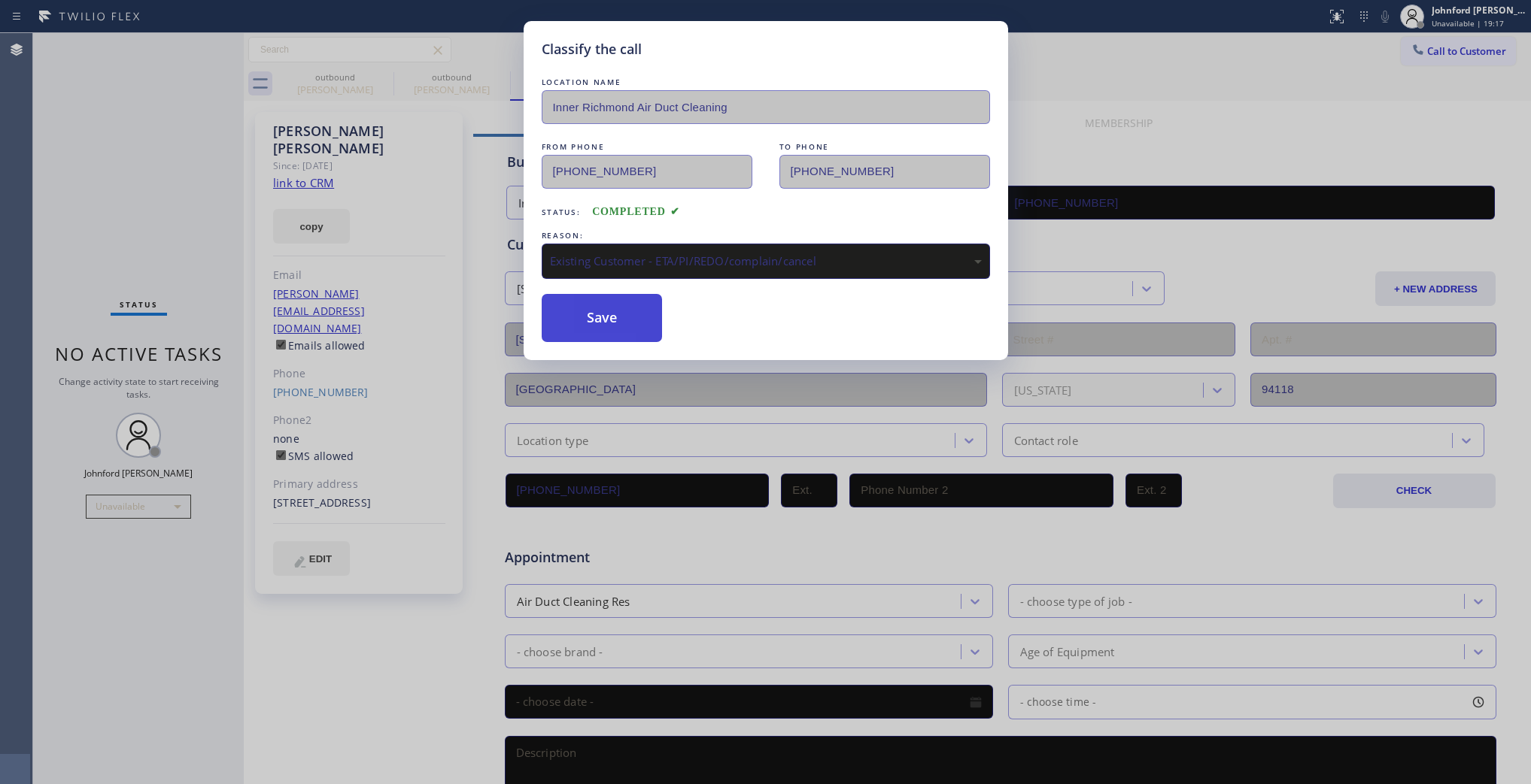
click at [636, 328] on button "Save" at bounding box center [602, 317] width 121 height 48
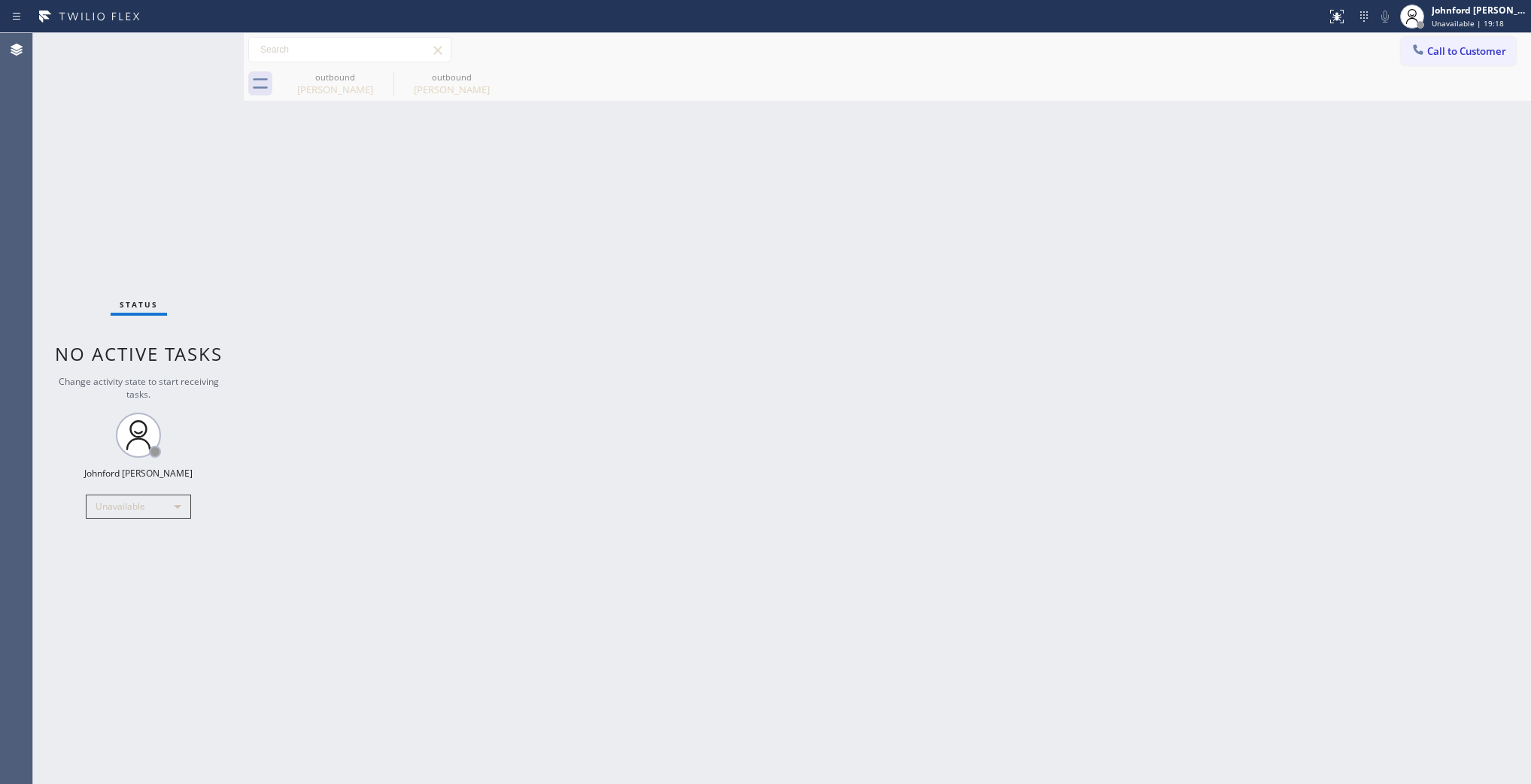
drag, startPoint x: 1427, startPoint y: 44, endPoint x: 1212, endPoint y: 91, distance: 220.1
click at [1423, 45] on button "Call to Customer" at bounding box center [1459, 51] width 115 height 29
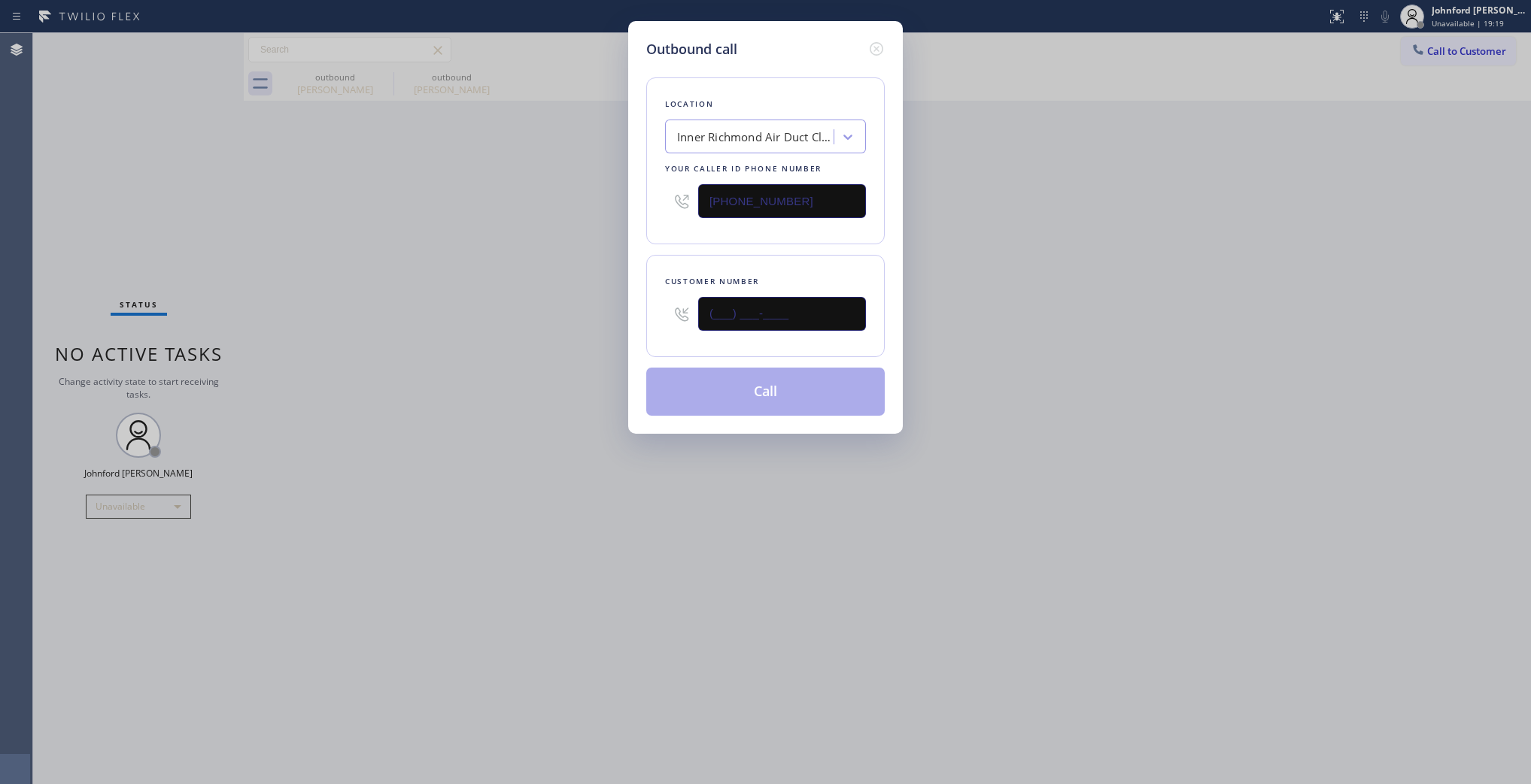
drag, startPoint x: 772, startPoint y: 323, endPoint x: 619, endPoint y: 318, distance: 153.1
click at [673, 325] on div "(___) ___-____" at bounding box center [765, 314] width 201 height 49
paste input "415) 309-2833"
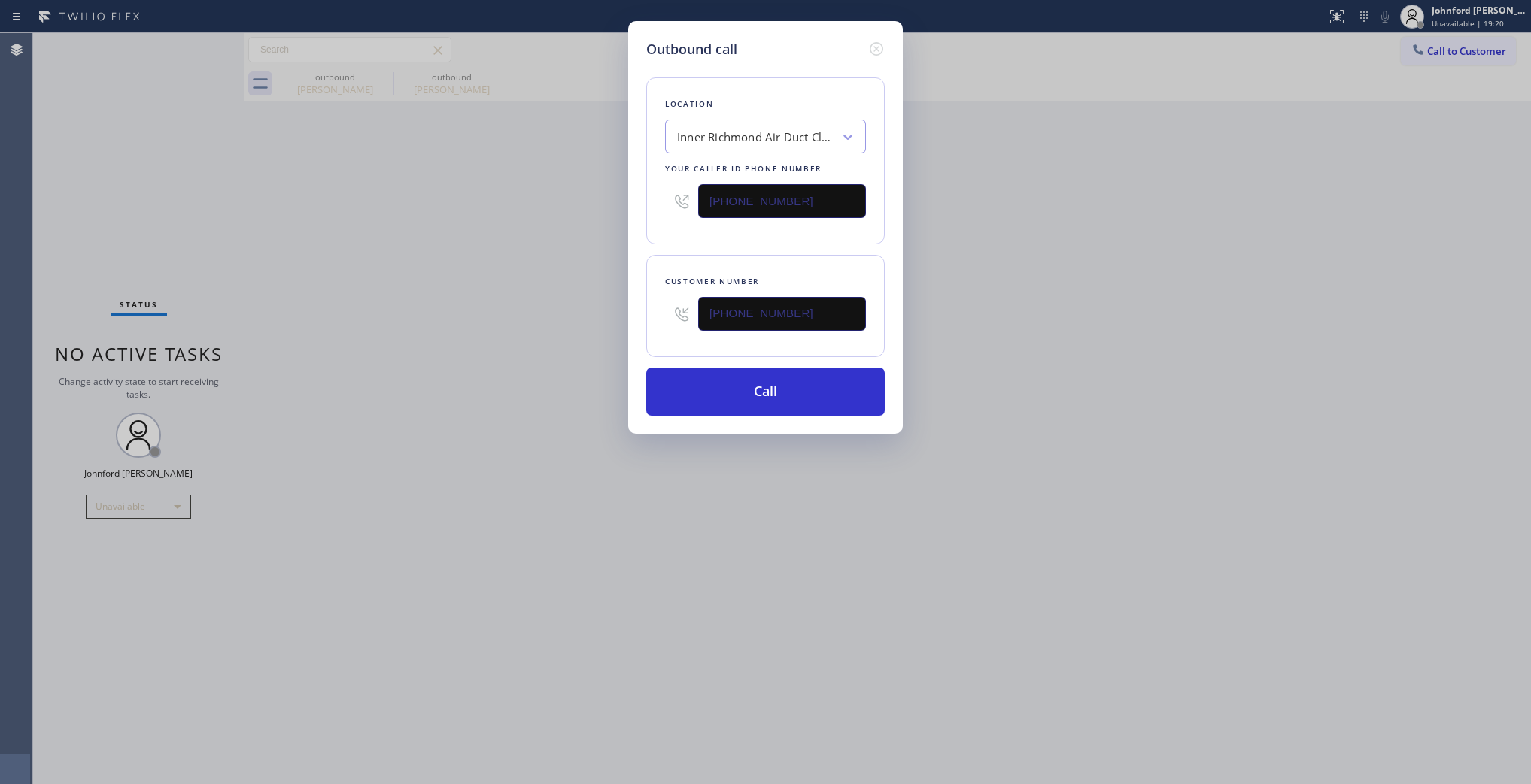
type input "[PHONE_NUMBER]"
drag, startPoint x: 811, startPoint y: 189, endPoint x: 527, endPoint y: 215, distance: 285.2
click at [568, 194] on div "Outbound call Location [GEOGRAPHIC_DATA] Air Duct Cleaning Your caller id phone…" at bounding box center [765, 392] width 1531 height 784
paste input "310) 340-1973"
click at [506, 227] on div "Outbound call Location [GEOGRAPHIC_DATA] Duct Cleaning Your caller id phone num…" at bounding box center [765, 392] width 1531 height 784
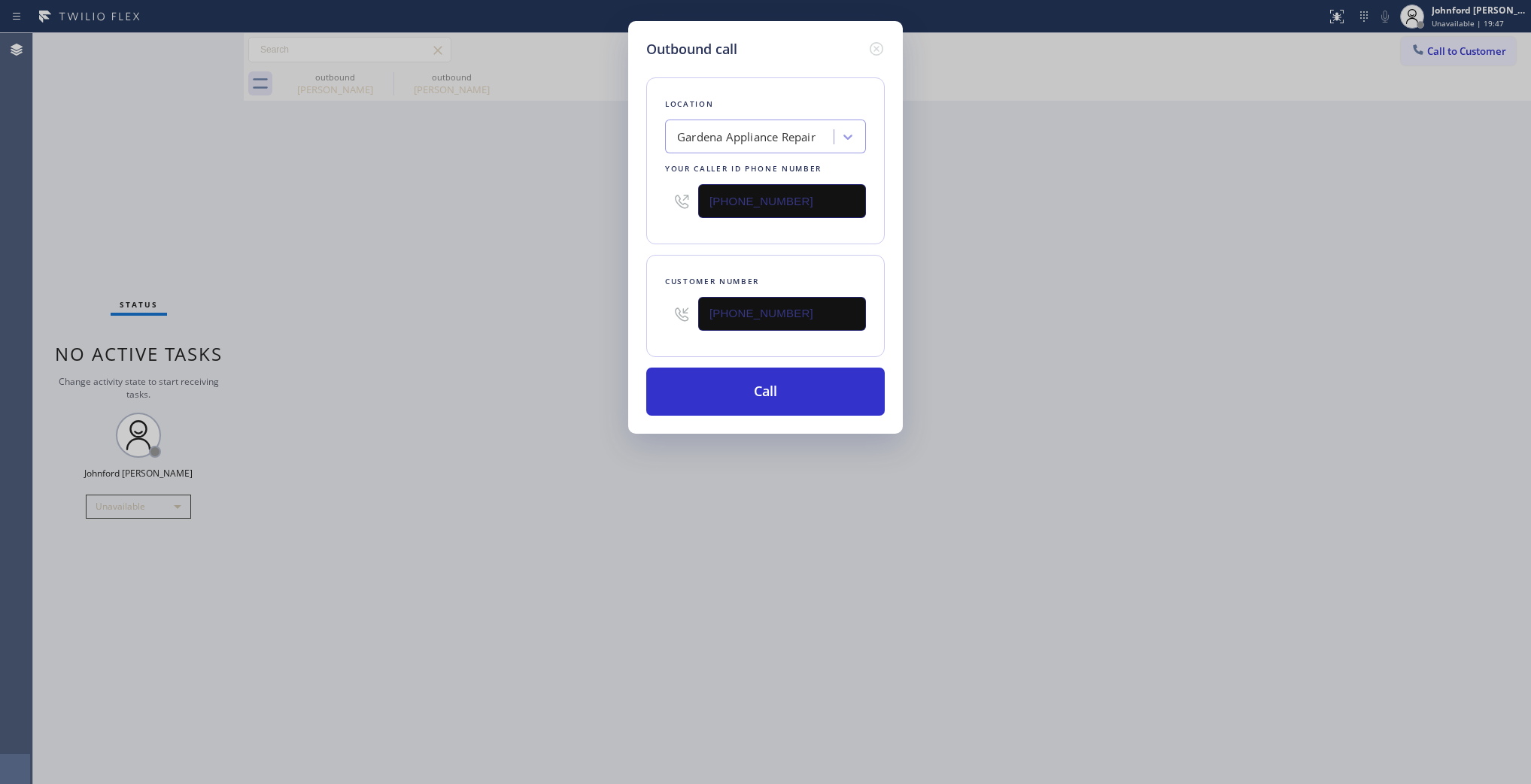
drag, startPoint x: 803, startPoint y: 211, endPoint x: 730, endPoint y: 208, distance: 73.1
click at [730, 208] on input "[PHONE_NUMBER]" at bounding box center [782, 201] width 168 height 34
paste input "10-3401"
paste input "text"
type input "[PHONE_NUMBER]"
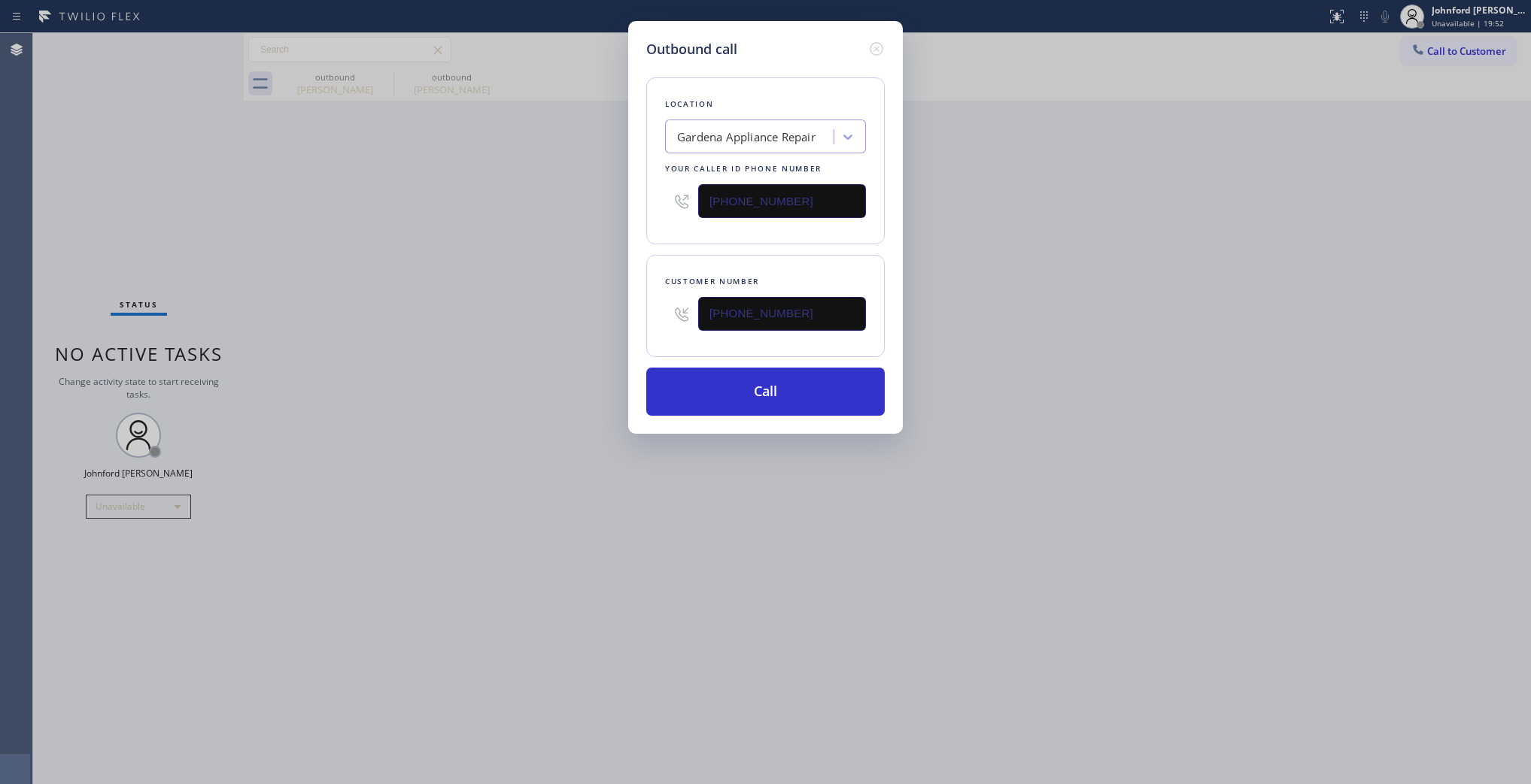
click at [519, 243] on div "Outbound call Location Gardena Appliance Repair Your caller id phone number [PH…" at bounding box center [765, 392] width 1531 height 784
click at [705, 381] on button "Call" at bounding box center [765, 392] width 238 height 48
click at [990, 393] on div "Outbound call Location Gardena Appliance Repair Your caller id phone number [PH…" at bounding box center [765, 392] width 1531 height 784
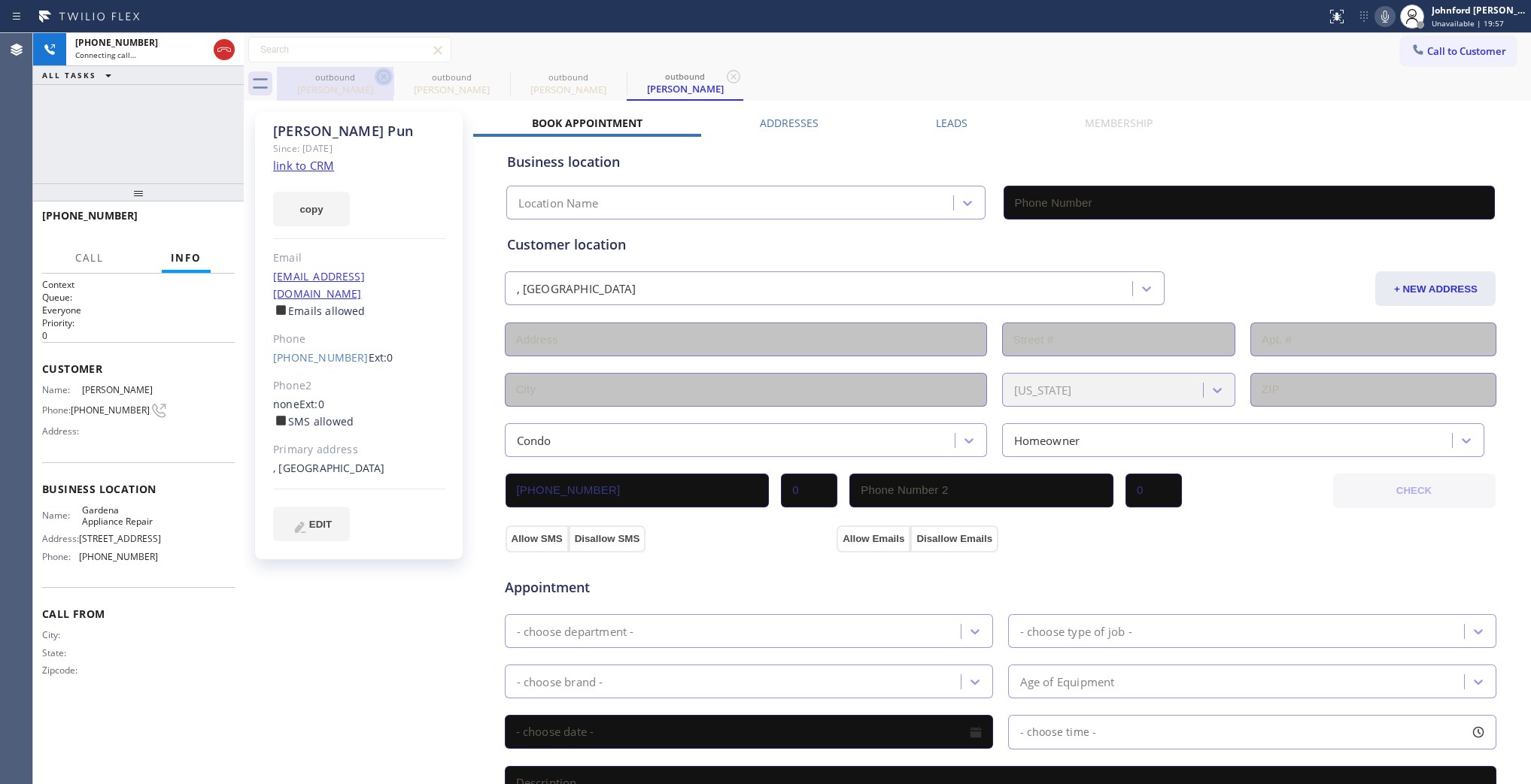
click at [386, 81] on icon at bounding box center [383, 76] width 18 height 18
click at [0, 0] on icon at bounding box center [0, 0] width 0 height 0
type input "[PHONE_NUMBER]"
click at [630, 70] on div "outbound [PERSON_NAME] outbound [PERSON_NAME]" at bounding box center [904, 83] width 1255 height 34
click at [1389, 24] on button at bounding box center [1385, 16] width 21 height 21
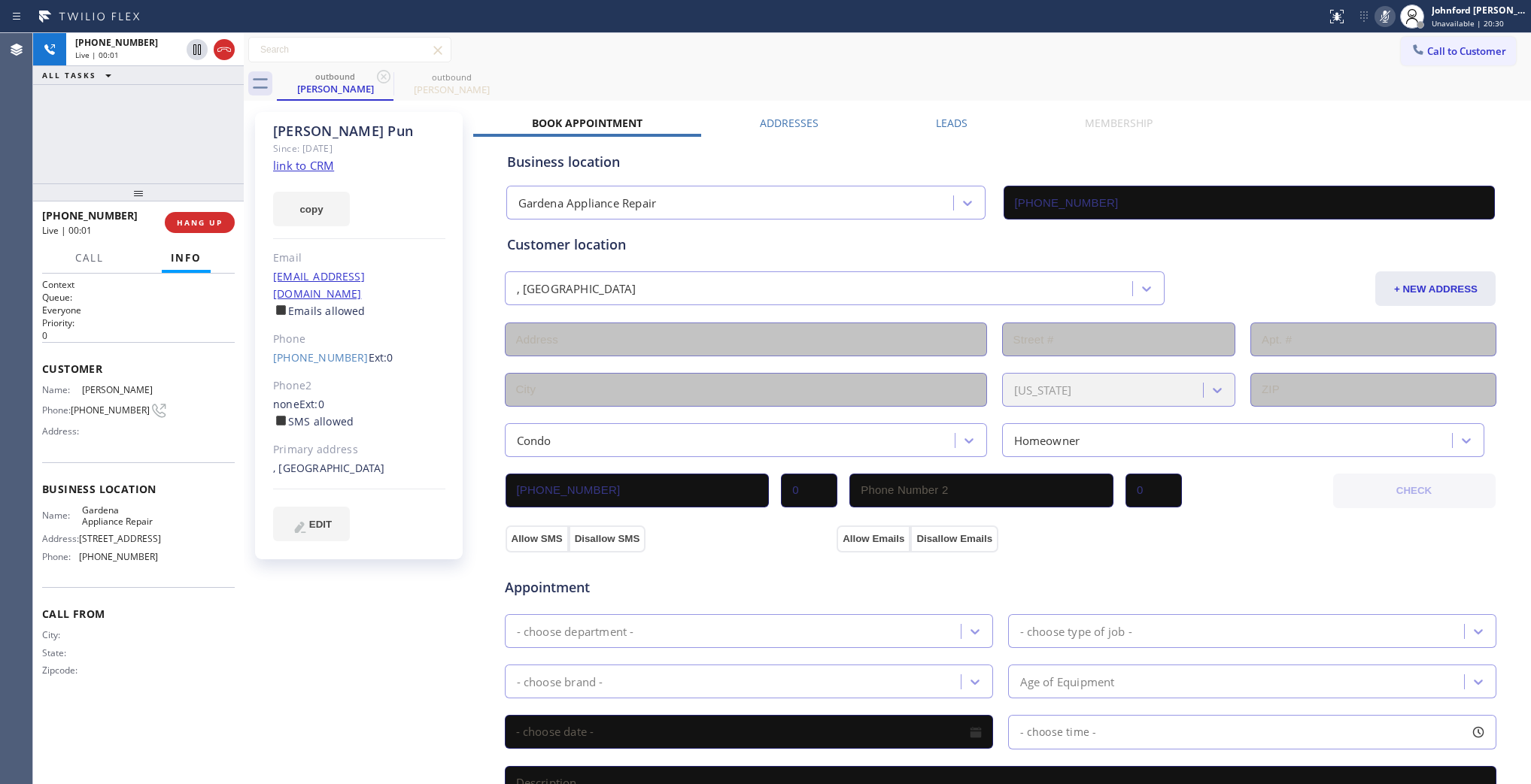
click at [1383, 17] on rect at bounding box center [1385, 15] width 11 height 11
click at [193, 219] on span "HANG UP" at bounding box center [200, 222] width 46 height 11
click at [194, 218] on span "HANG UP" at bounding box center [200, 222] width 46 height 11
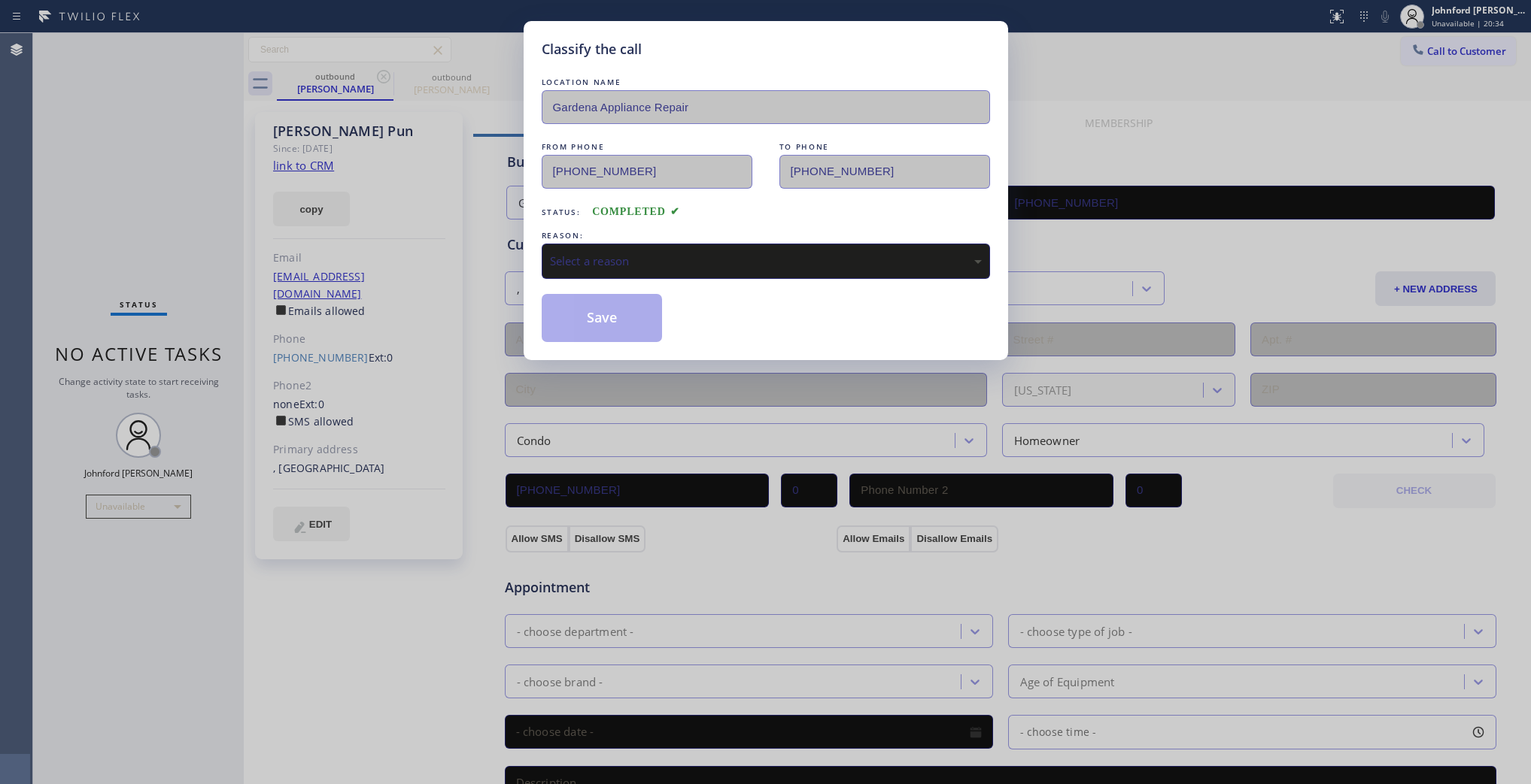
click at [671, 294] on div "Save" at bounding box center [766, 317] width 448 height 48
click at [683, 264] on div "Select a reason" at bounding box center [766, 261] width 432 height 18
click at [613, 325] on button "Save" at bounding box center [602, 317] width 121 height 48
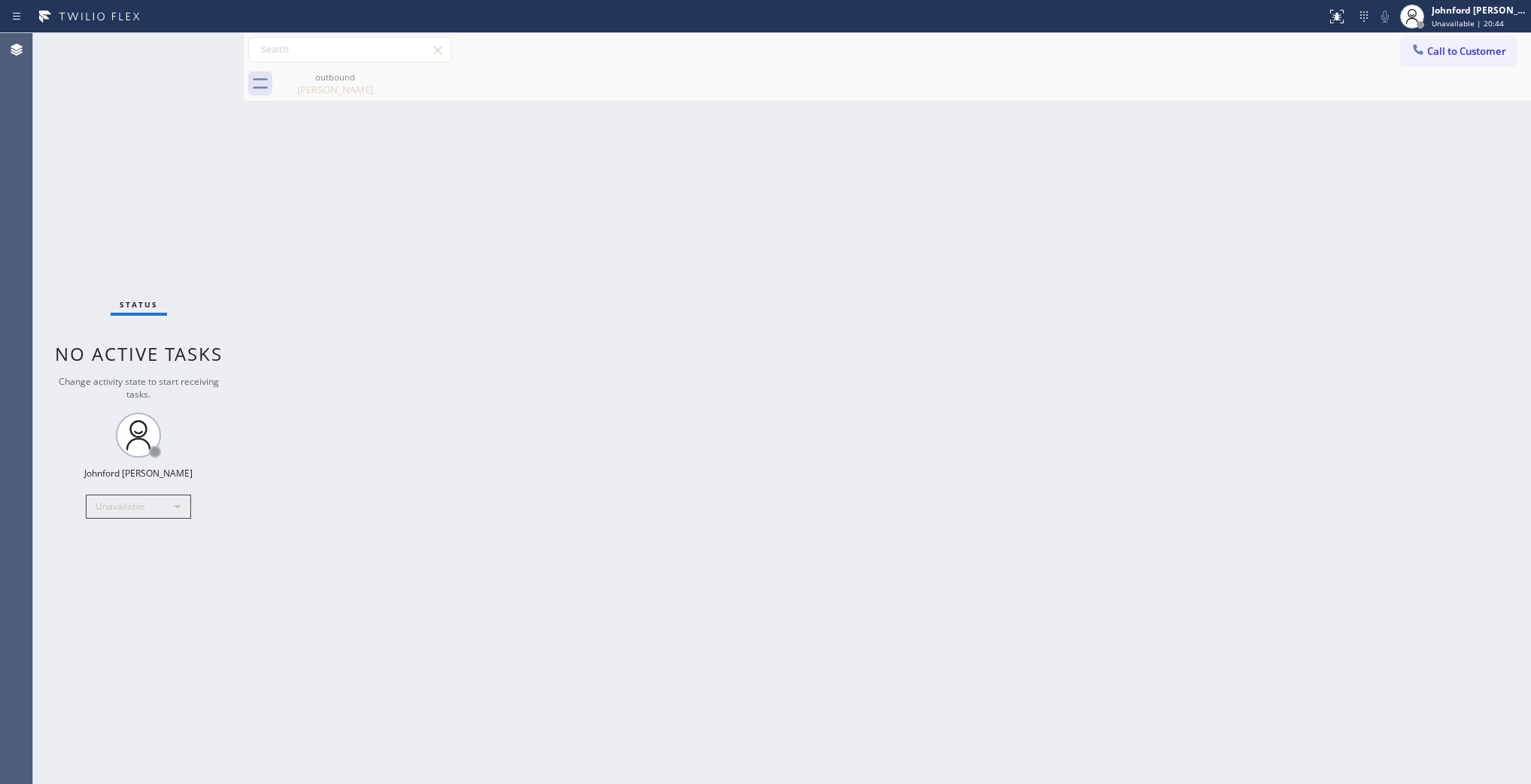
click at [1411, 34] on div "Call to Customer Outbound call Location Gardena Appliance Repair Your caller id…" at bounding box center [887, 50] width 1287 height 34
click at [1422, 50] on icon at bounding box center [1418, 50] width 15 height 15
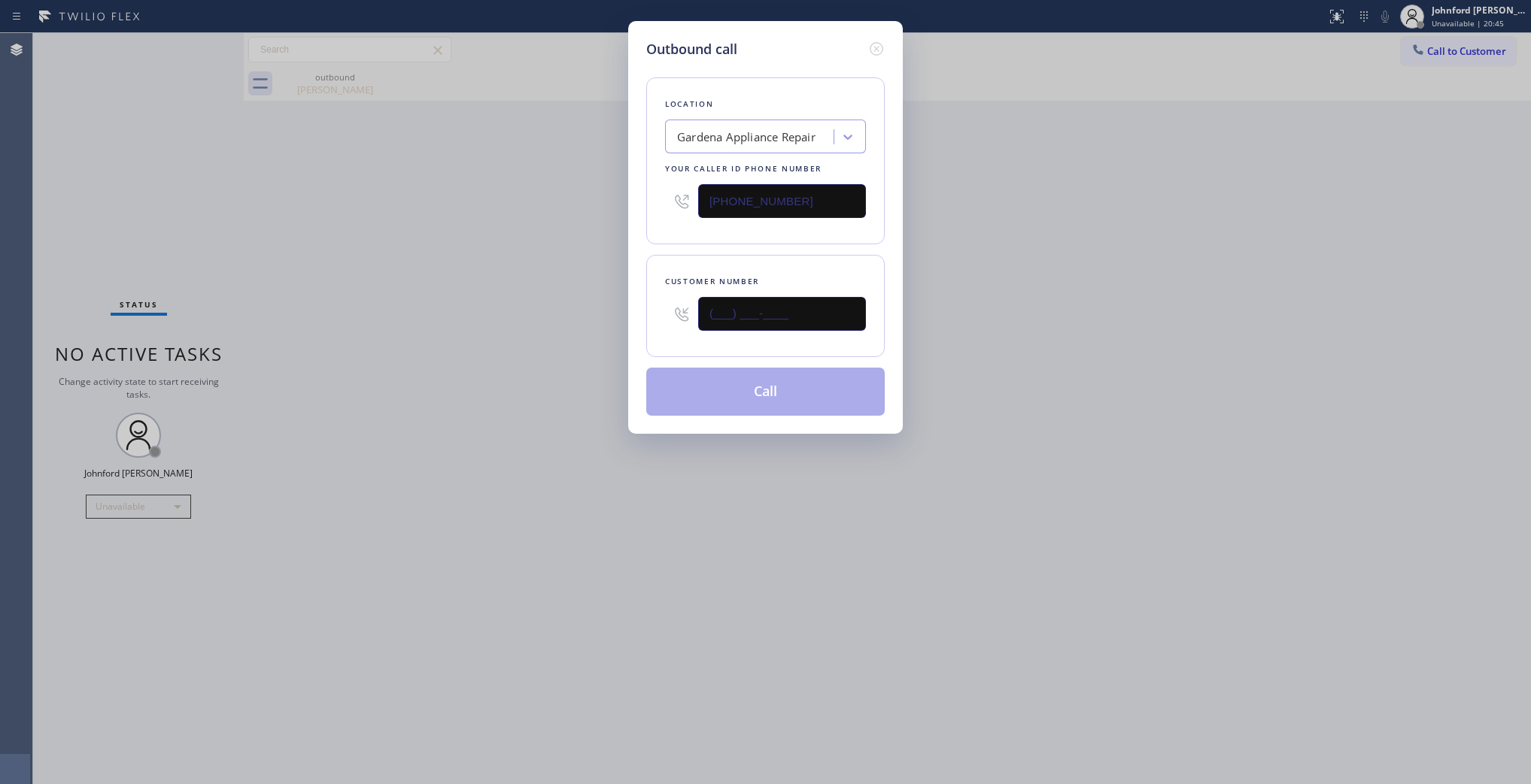
drag, startPoint x: 838, startPoint y: 314, endPoint x: 642, endPoint y: 314, distance: 196.0
click at [642, 314] on div "Outbound call Location Gardena Appliance Repair Your caller id phone number [PH…" at bounding box center [766, 227] width 275 height 413
paste input "415) 755-0803"
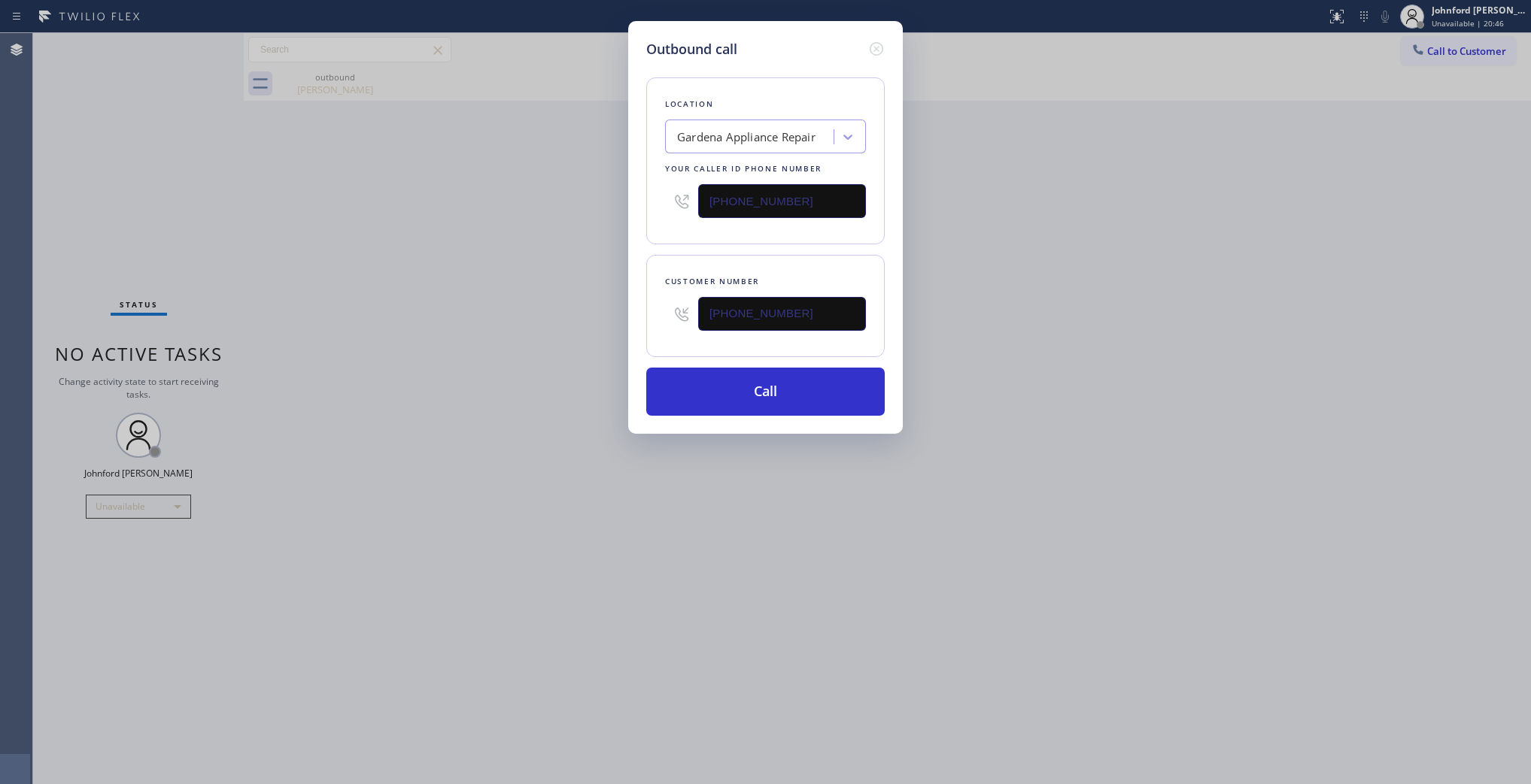
type input "[PHONE_NUMBER]"
drag, startPoint x: 838, startPoint y: 205, endPoint x: 607, endPoint y: 223, distance: 231.7
click at [670, 207] on div "[PHONE_NUMBER]" at bounding box center [765, 201] width 201 height 49
paste input "213) 699-2537"
type input "[PHONE_NUMBER]"
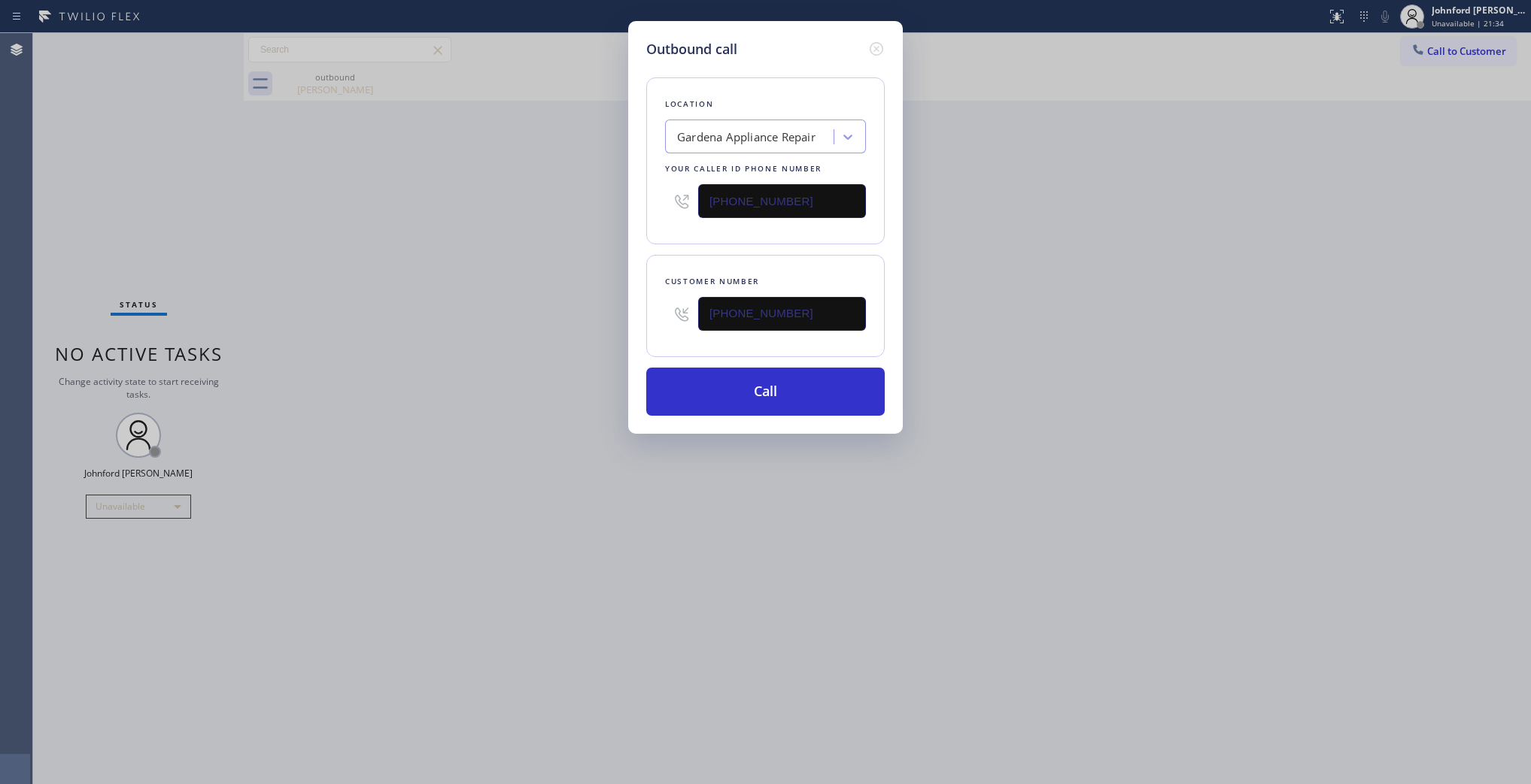
click at [547, 237] on div "Outbound call Location Gardena Appliance Repair Your caller id phone number [PH…" at bounding box center [765, 392] width 1531 height 784
drag, startPoint x: 708, startPoint y: 411, endPoint x: 815, endPoint y: 382, distance: 110.9
click at [712, 414] on div "Outbound call Location AC Service Crew [GEOGRAPHIC_DATA] Your caller id phone n…" at bounding box center [766, 227] width 275 height 413
click at [1094, 343] on div "Outbound call Location AC Service Crew [GEOGRAPHIC_DATA] Your caller id phone n…" at bounding box center [765, 392] width 1531 height 784
drag, startPoint x: 869, startPoint y: 392, endPoint x: 966, endPoint y: 359, distance: 102.5
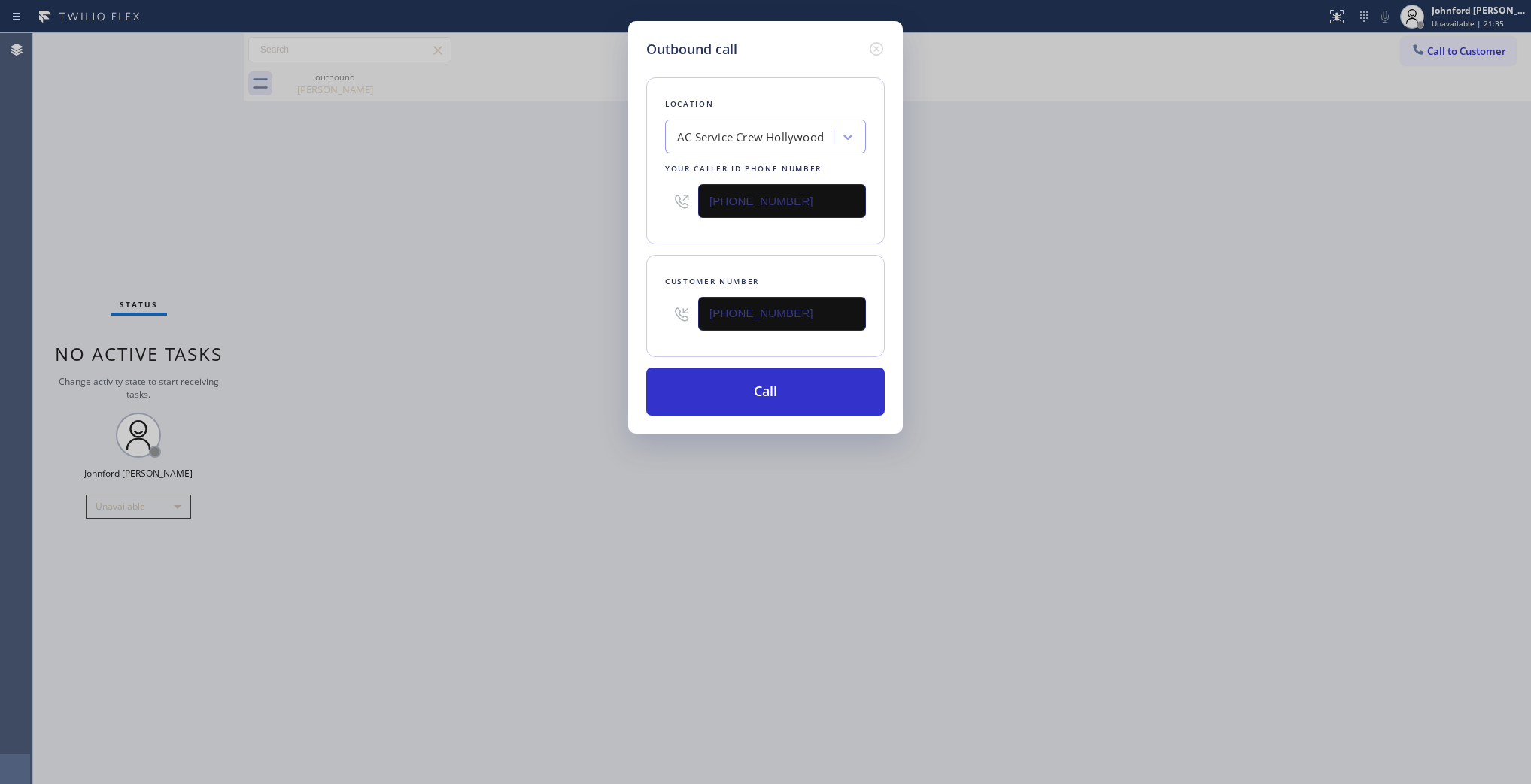
click at [866, 392] on button "Call" at bounding box center [765, 392] width 238 height 48
click at [1136, 317] on div "Outbound call Location AC Service Crew [GEOGRAPHIC_DATA] Your caller id phone n…" at bounding box center [765, 392] width 1531 height 784
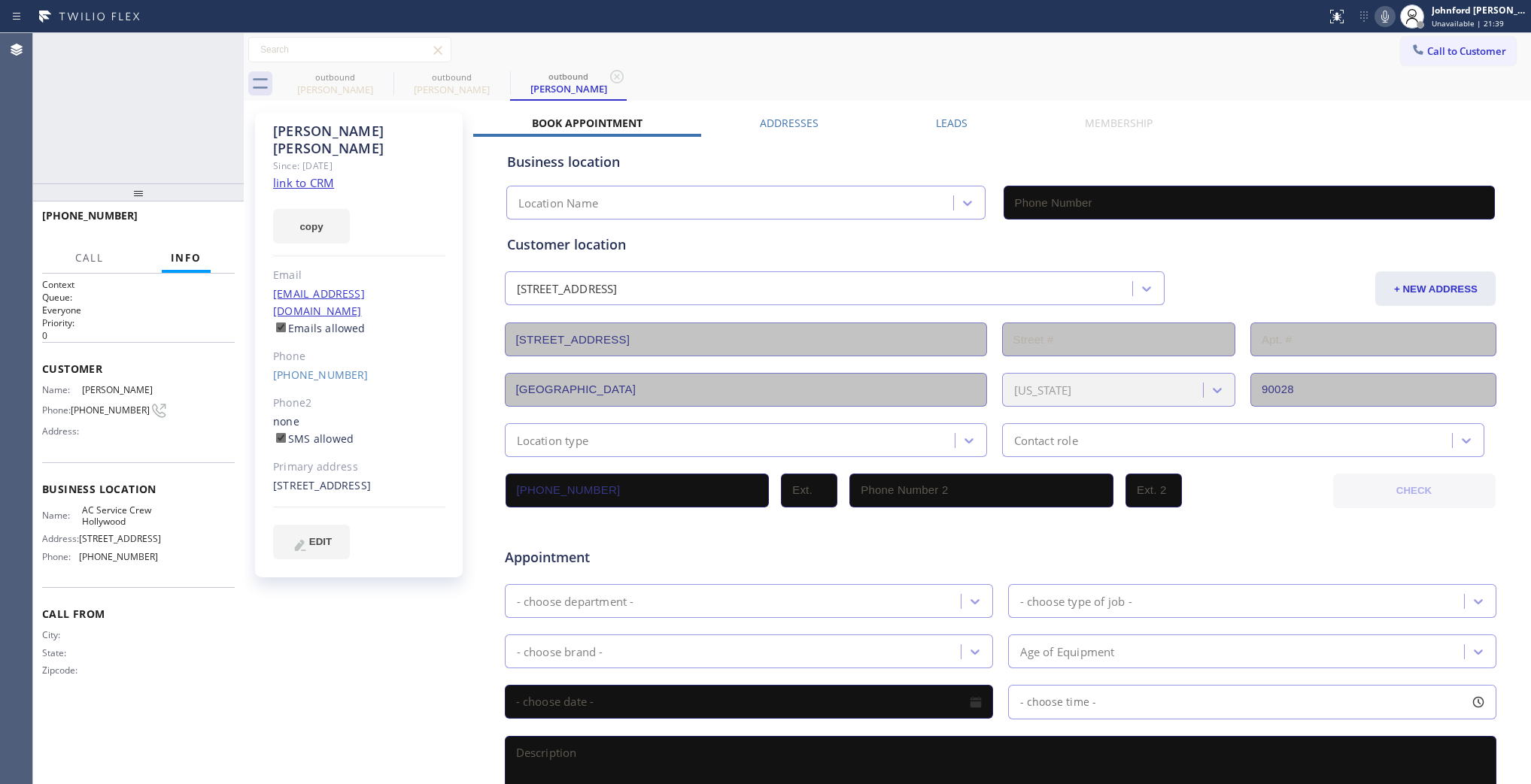
type input "[PHONE_NUMBER]"
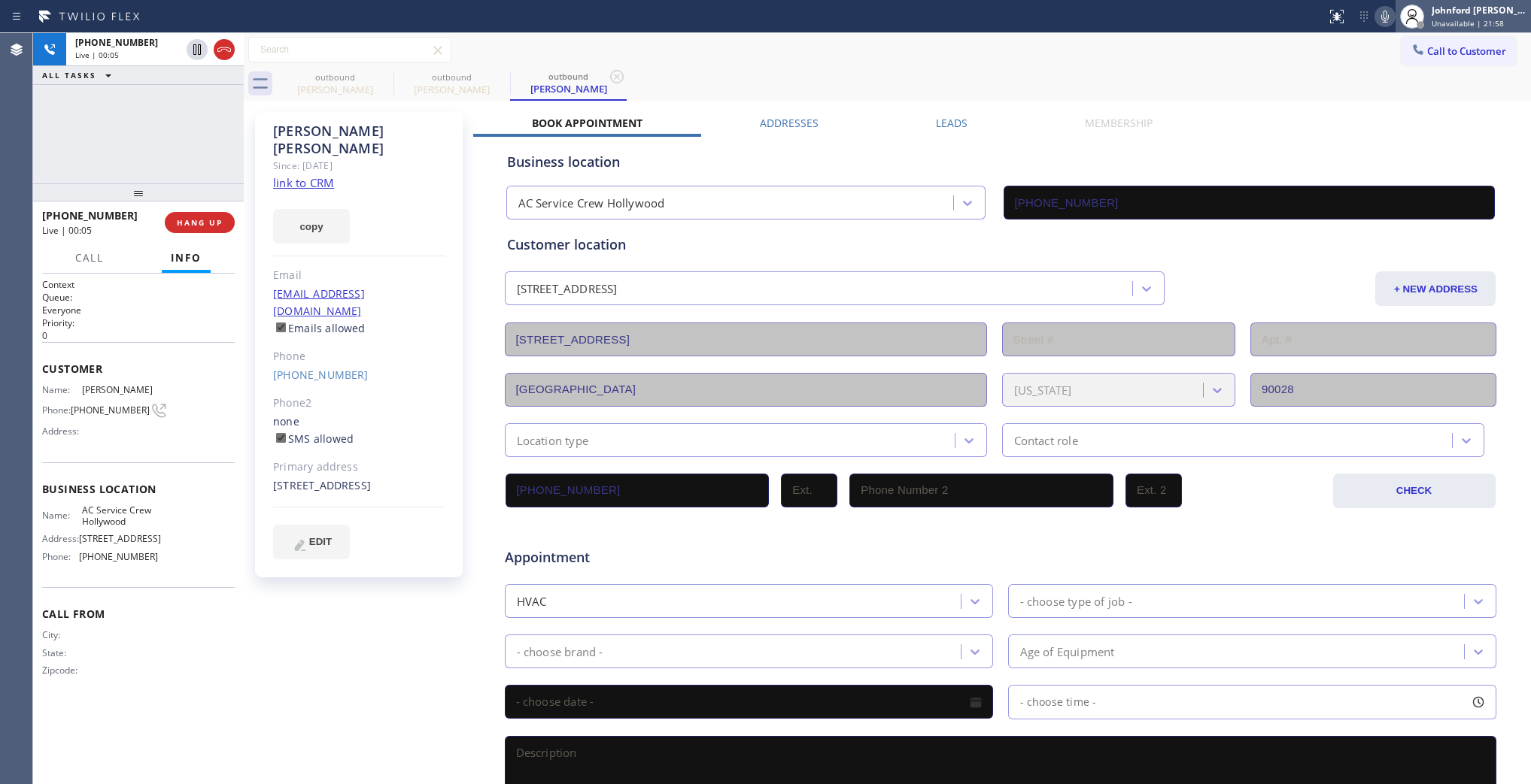
click at [1396, 18] on div at bounding box center [1412, 16] width 33 height 33
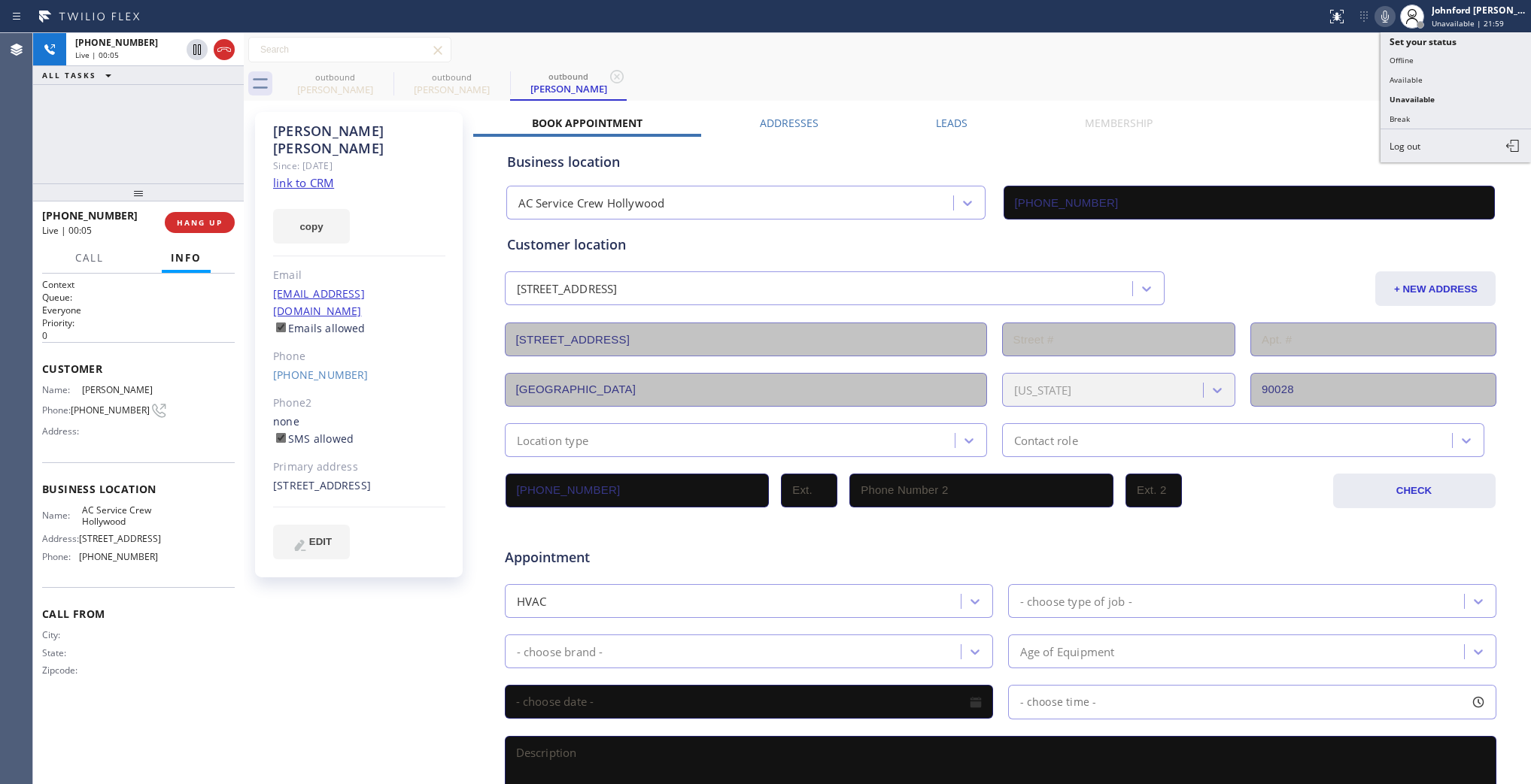
click at [1385, 18] on icon at bounding box center [1385, 17] width 8 height 12
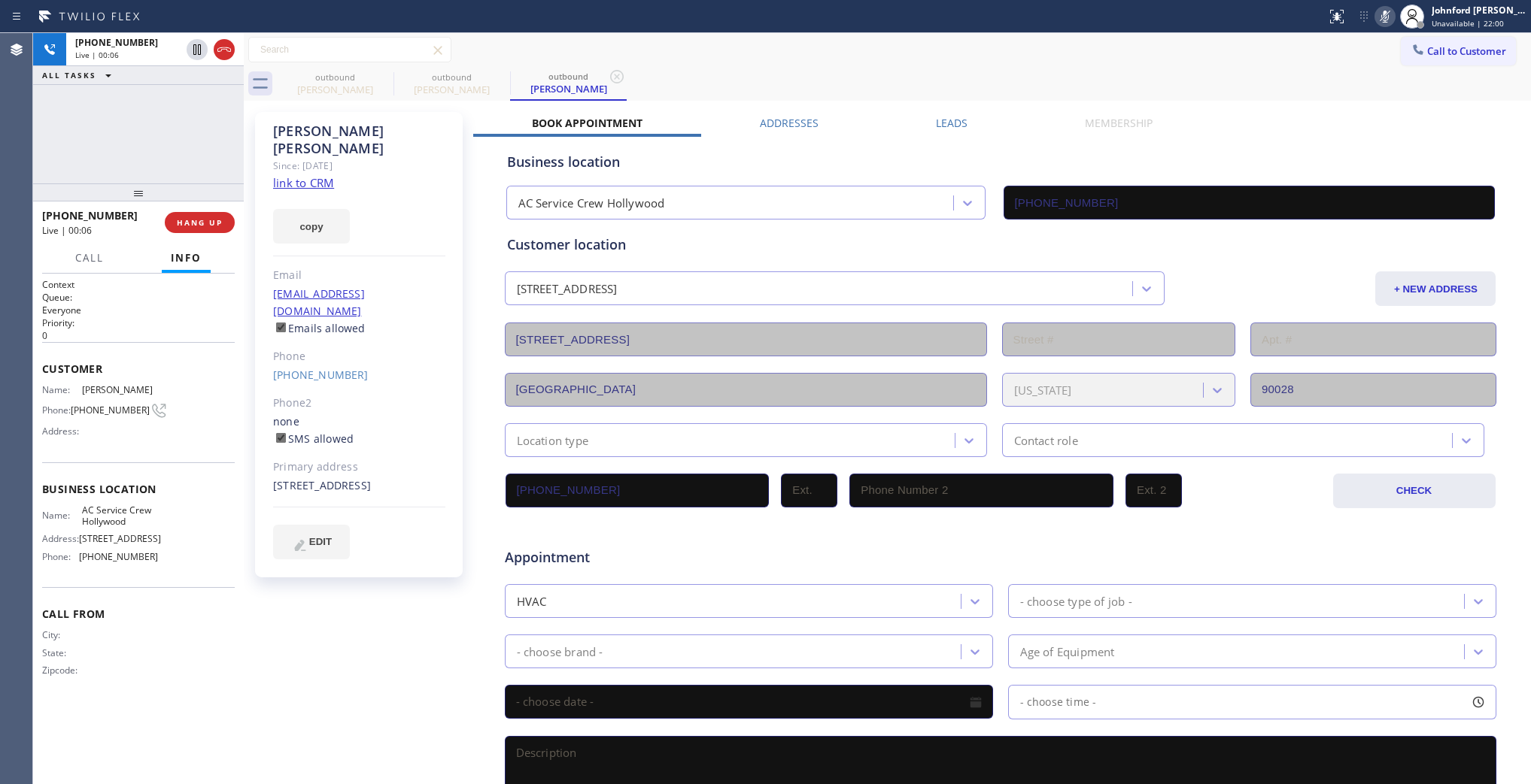
click at [1385, 18] on icon at bounding box center [1385, 17] width 8 height 12
click at [945, 116] on label "Leads" at bounding box center [952, 123] width 32 height 14
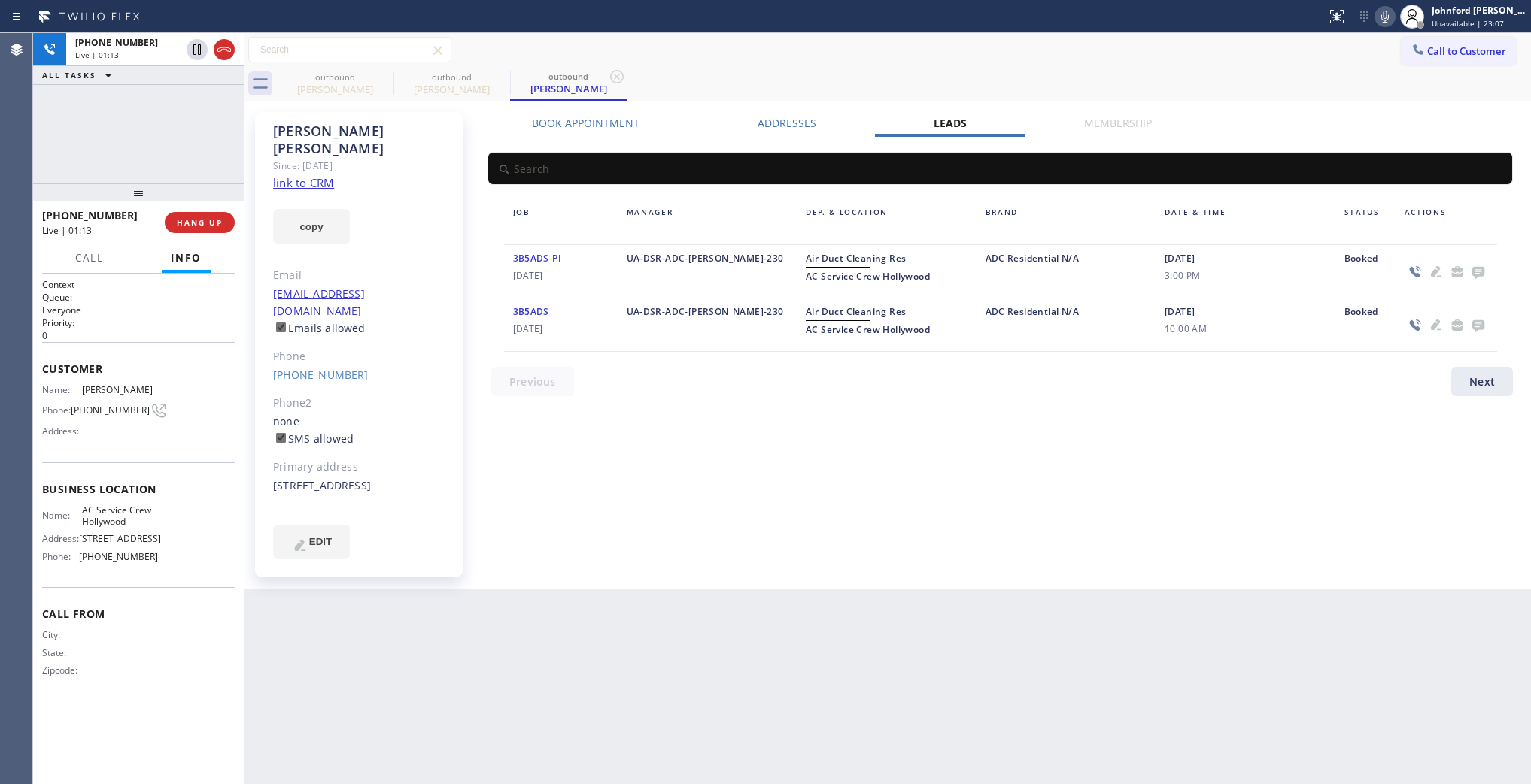
click at [784, 67] on div "outbound [PERSON_NAME] outbound [PERSON_NAME] outbound [PERSON_NAME]" at bounding box center [904, 83] width 1255 height 34
click at [120, 136] on div "[PHONE_NUMBER] Live | 01:14 ALL TASKS ALL TASKS ACTIVE TASKS TASKS IN WRAP UP" at bounding box center [138, 108] width 211 height 151
click at [189, 228] on button "HANG UP" at bounding box center [200, 222] width 70 height 21
click at [1475, 271] on icon at bounding box center [1478, 273] width 12 height 12
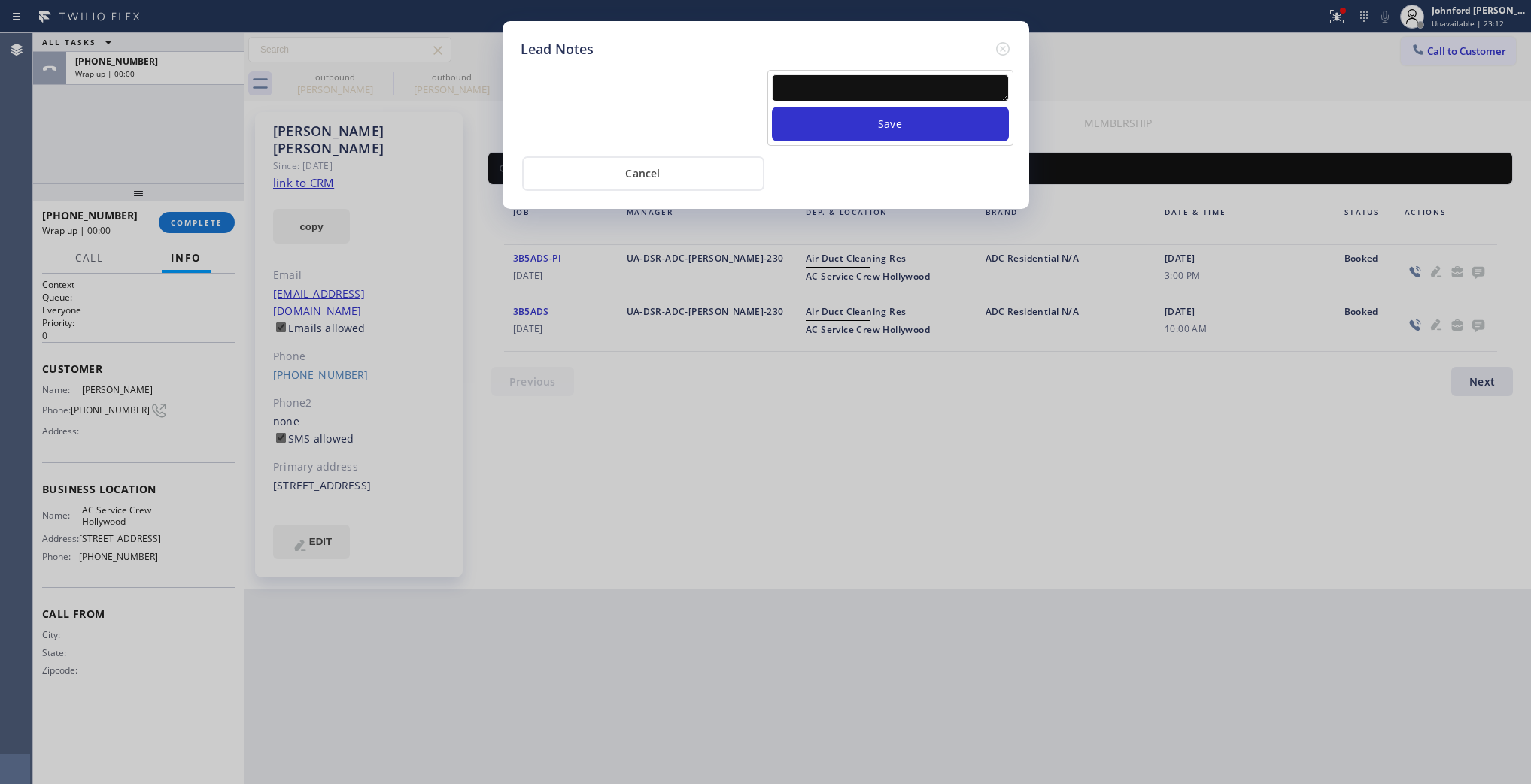
click at [886, 81] on textarea at bounding box center [890, 88] width 237 height 27
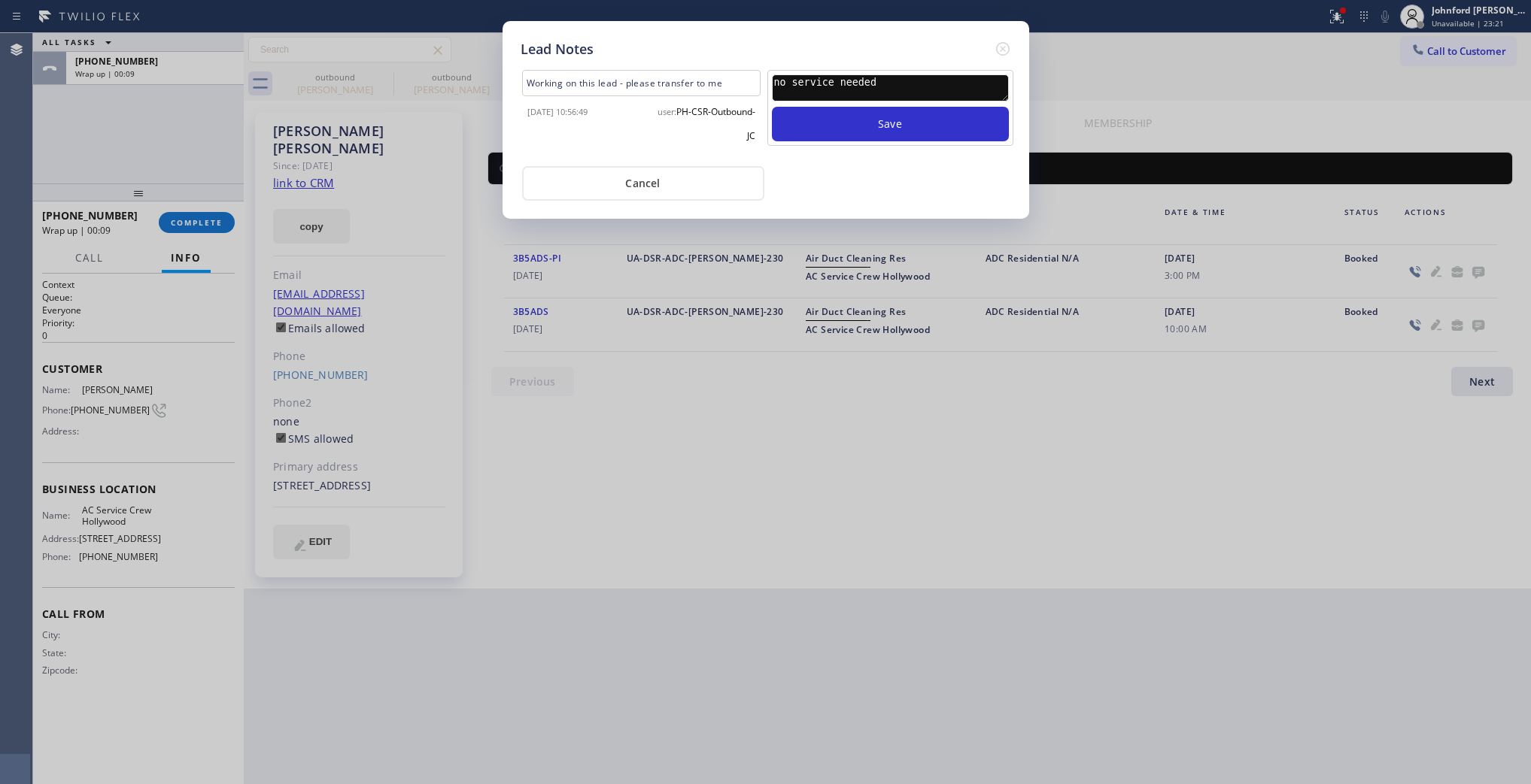
type textarea "no service needed"
click at [772, 107] on button "Save" at bounding box center [890, 124] width 237 height 35
click at [995, 43] on icon at bounding box center [1002, 49] width 13 height 13
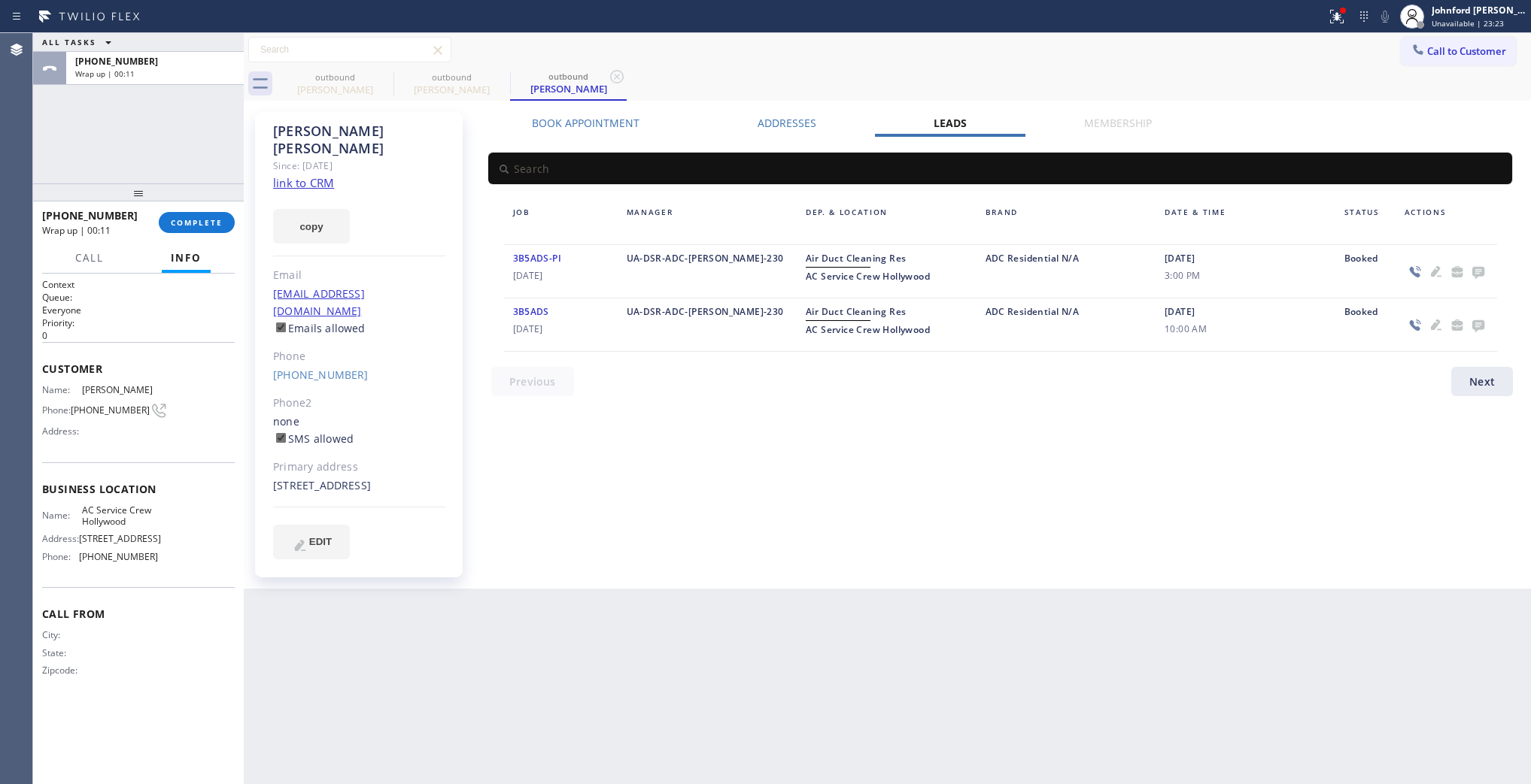
click at [1036, 49] on div "Call to Customer Outbound call Location AC Service Crew [GEOGRAPHIC_DATA] Your …" at bounding box center [887, 50] width 1287 height 26
click at [232, 216] on button "COMPLETE" at bounding box center [196, 222] width 76 height 21
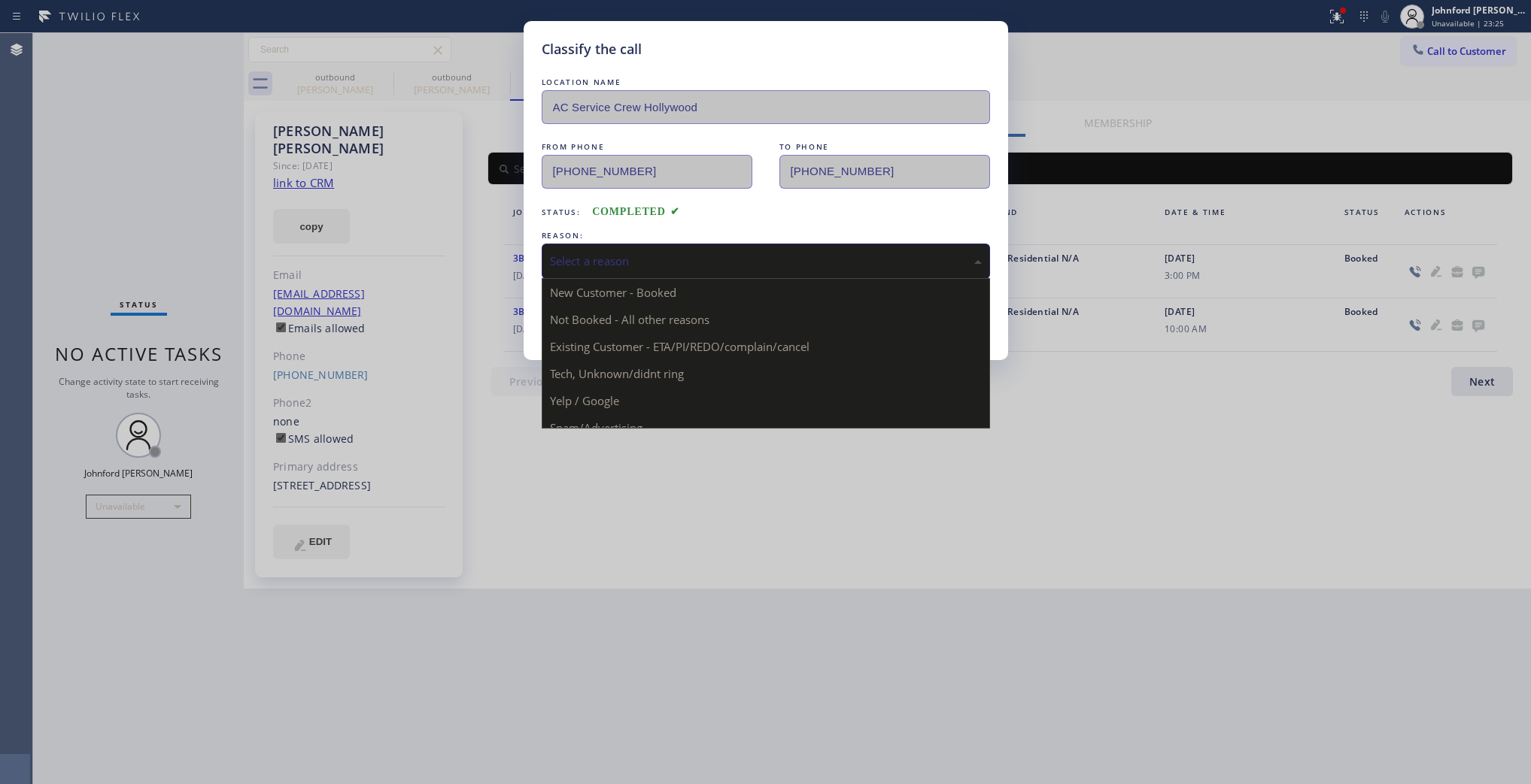
drag, startPoint x: 623, startPoint y: 245, endPoint x: 634, endPoint y: 245, distance: 11.0
click at [626, 245] on div "Select a reason" at bounding box center [766, 261] width 448 height 35
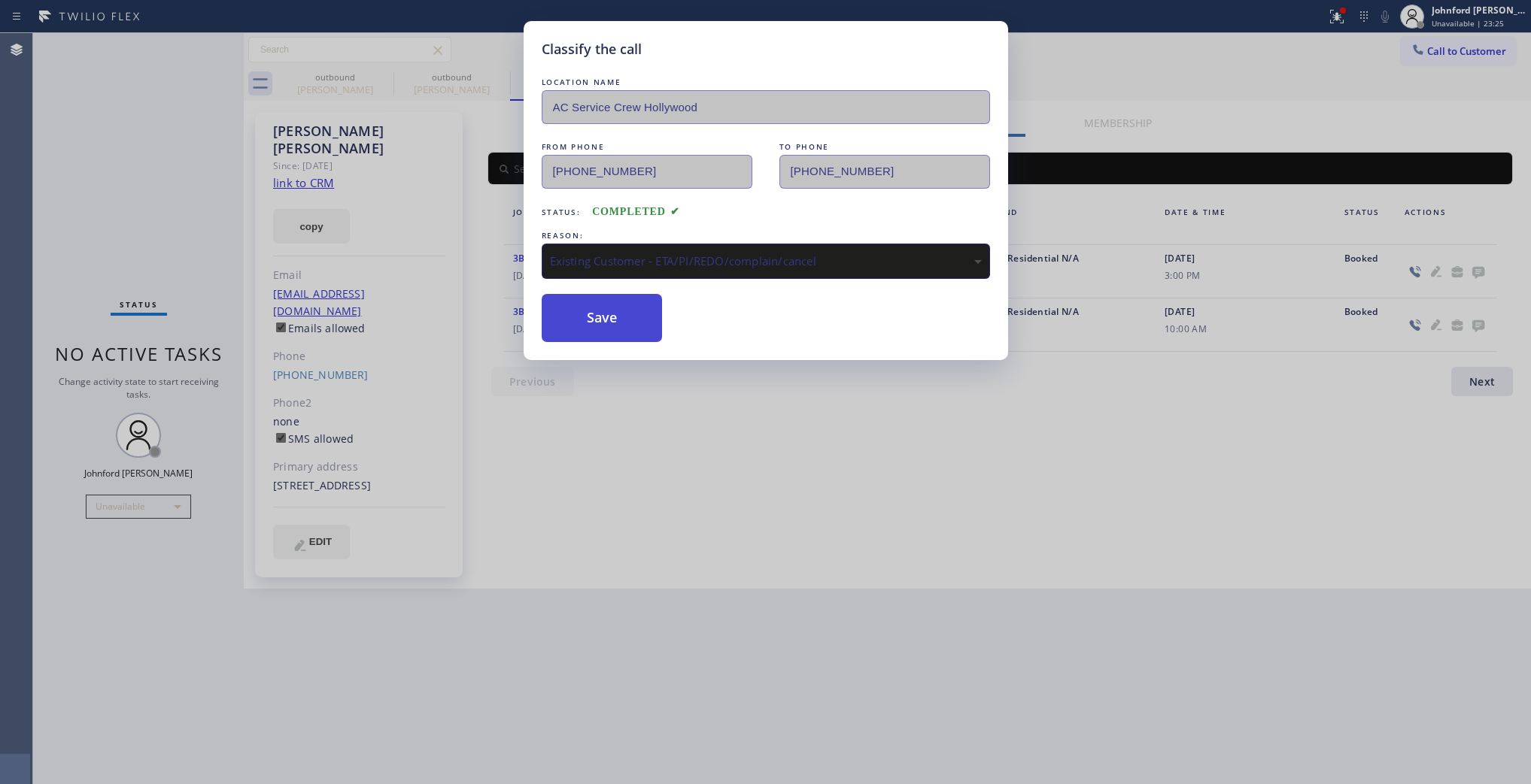
drag, startPoint x: 585, startPoint y: 321, endPoint x: 583, endPoint y: 311, distance: 10.2
click at [583, 317] on button "Save" at bounding box center [602, 317] width 121 height 48
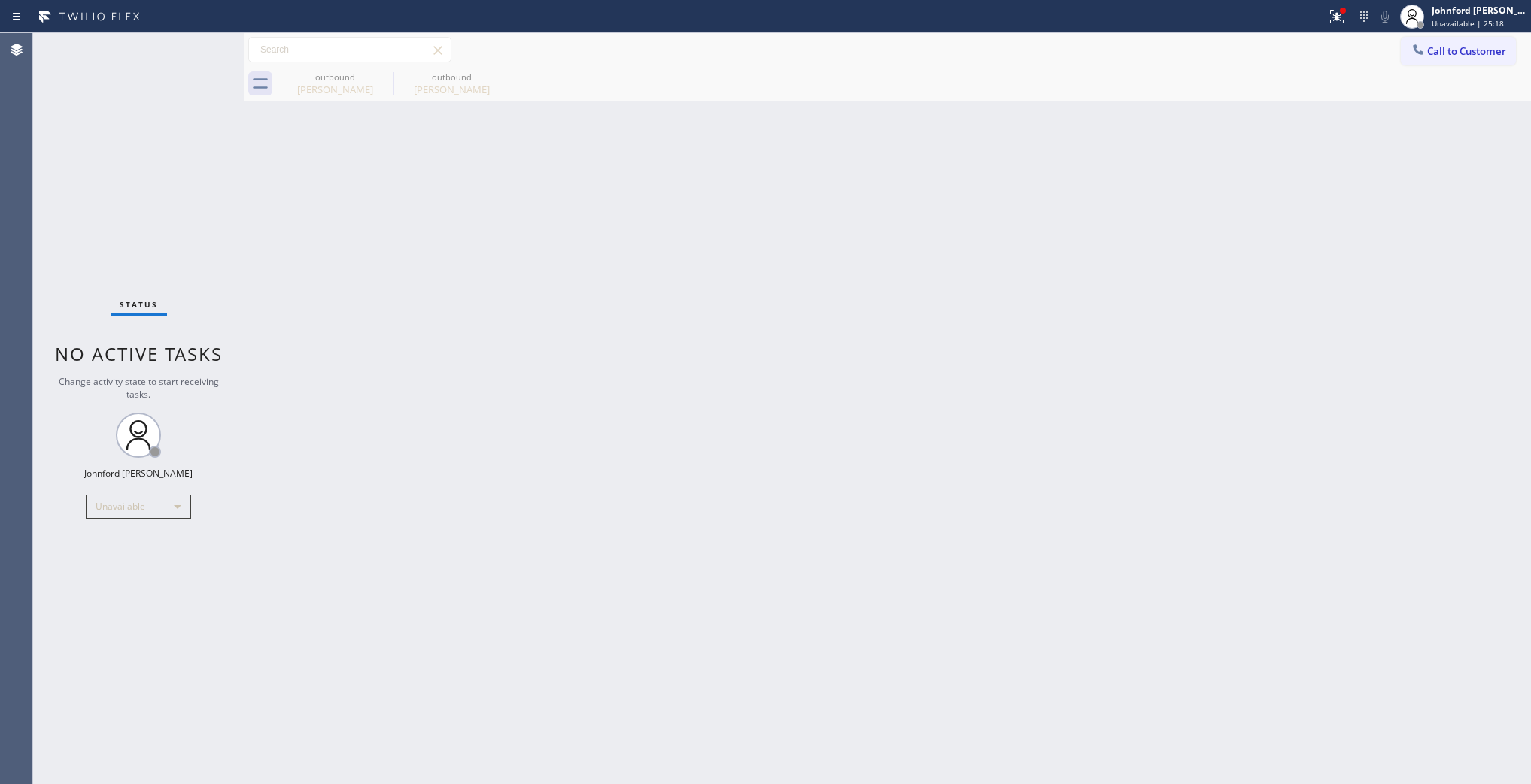
click at [99, 143] on div "Status No active tasks Change activity state to start receiving tasks. [PERSON_…" at bounding box center [138, 408] width 211 height 751
click at [103, 102] on div "Status No active tasks Change activity state to start receiving tasks. [PERSON_…" at bounding box center [138, 408] width 211 height 751
drag, startPoint x: 1254, startPoint y: 395, endPoint x: 1167, endPoint y: 186, distance: 226.4
click at [1254, 395] on div "Back to Dashboard Change Sender ID Customers Technicians Select a contact Outbo…" at bounding box center [887, 408] width 1287 height 751
click at [1420, 45] on icon at bounding box center [1418, 50] width 15 height 15
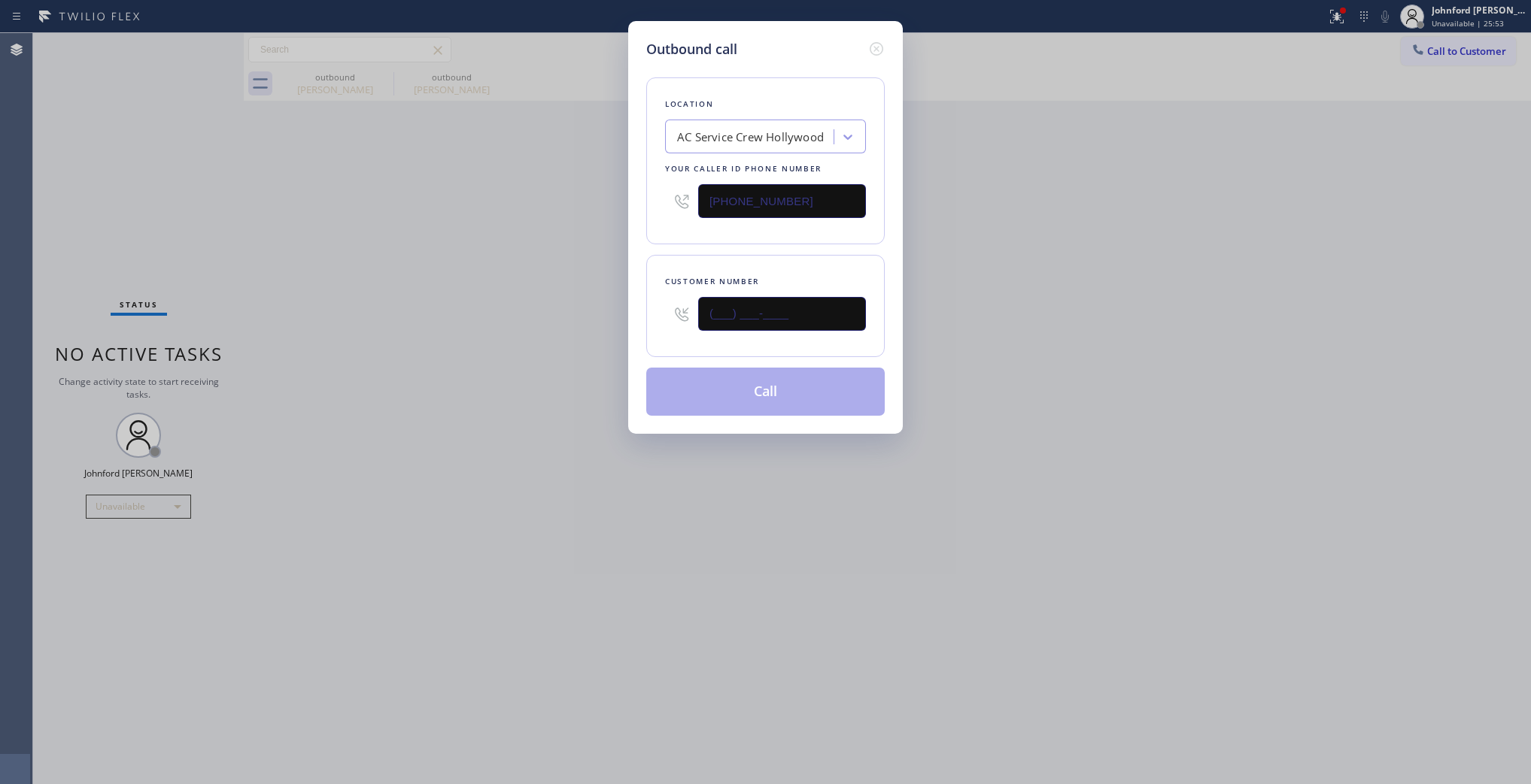
drag, startPoint x: 788, startPoint y: 316, endPoint x: 633, endPoint y: 309, distance: 155.2
click at [640, 309] on div "Outbound call Location AC Service Crew [GEOGRAPHIC_DATA] Your caller id phone n…" at bounding box center [766, 227] width 275 height 413
paste input "415) 377-9129"
type input "[PHONE_NUMBER]"
click at [521, 316] on div "Outbound call Location AC Service Crew [GEOGRAPHIC_DATA] Your caller id phone n…" at bounding box center [765, 392] width 1531 height 784
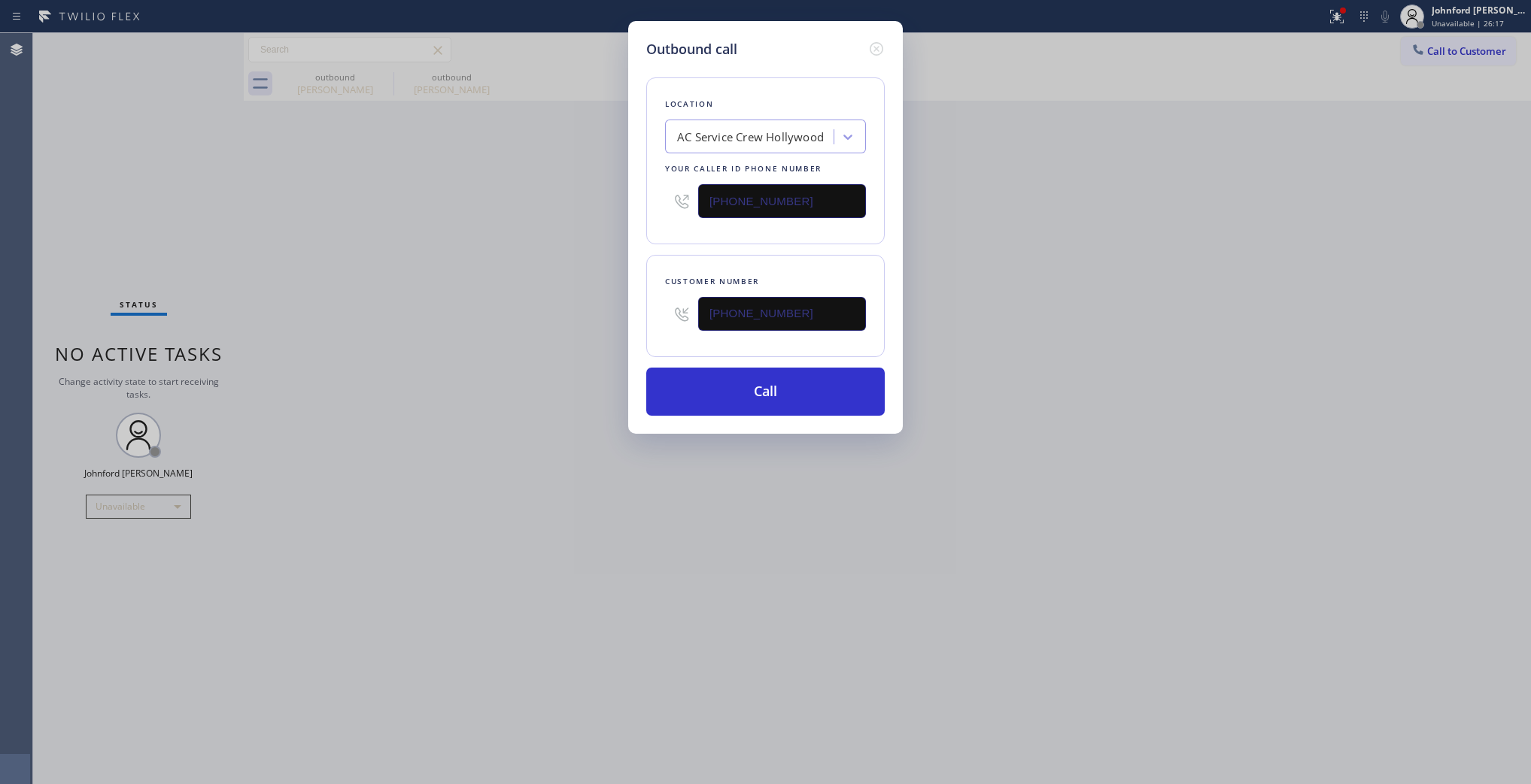
click at [693, 326] on div "[PHONE_NUMBER]" at bounding box center [765, 314] width 201 height 49
drag, startPoint x: 838, startPoint y: 201, endPoint x: 622, endPoint y: 203, distance: 216.0
click at [641, 197] on div "Outbound call Location AC Service Crew [GEOGRAPHIC_DATA] Your caller id phone n…" at bounding box center [766, 227] width 275 height 413
paste input "415) 849-4128"
type input "[PHONE_NUMBER]"
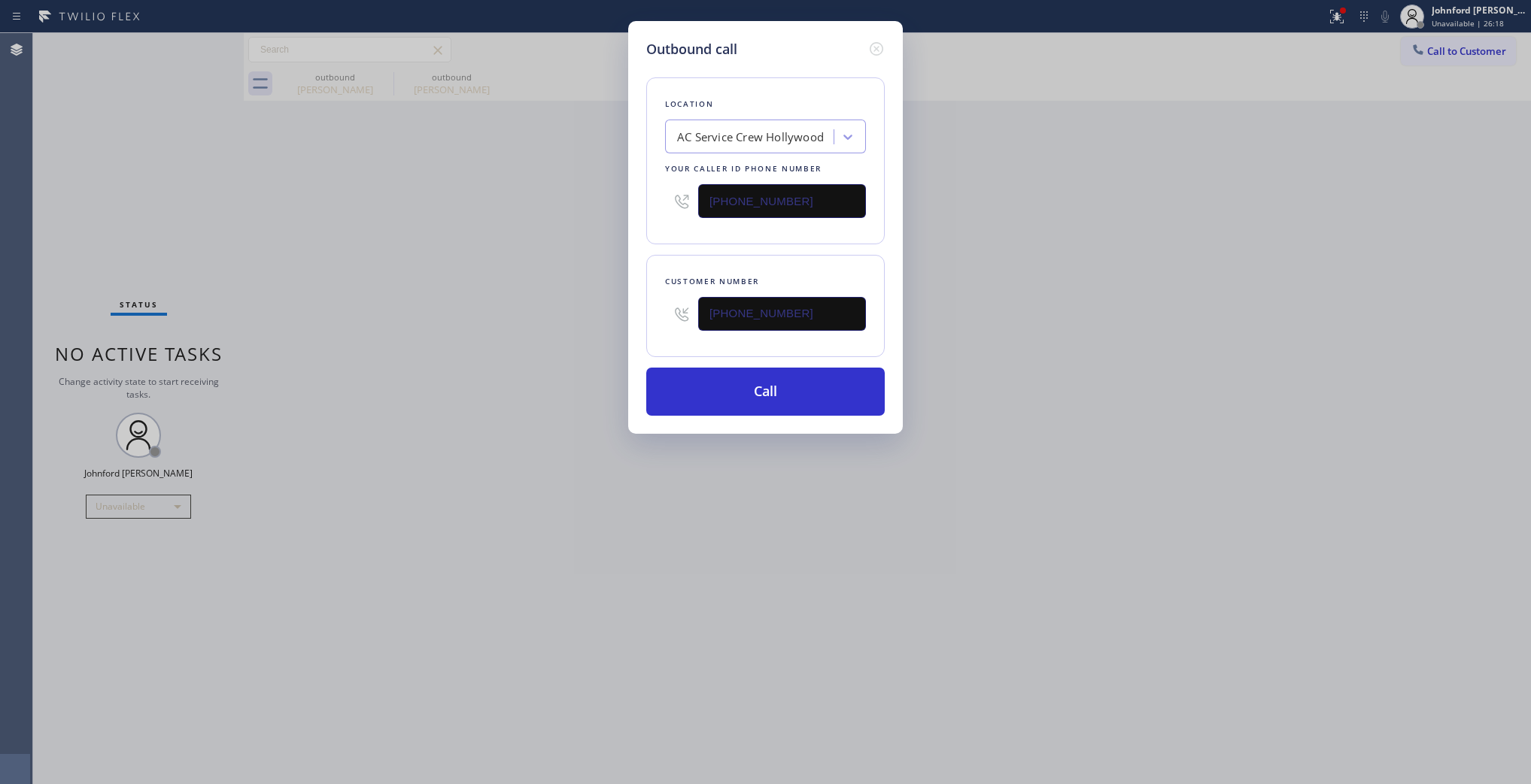
click at [486, 241] on div "Outbound call Location AC Service Crew [GEOGRAPHIC_DATA] Your caller id phone n…" at bounding box center [765, 392] width 1531 height 784
click at [739, 395] on button "Call" at bounding box center [765, 392] width 238 height 48
drag, startPoint x: 1005, startPoint y: 370, endPoint x: 1029, endPoint y: 155, distance: 216.3
click at [1009, 363] on div "Outbound call Location Pro Top HVAC Service [GEOGRAPHIC_DATA] Your caller id ph…" at bounding box center [765, 392] width 1531 height 784
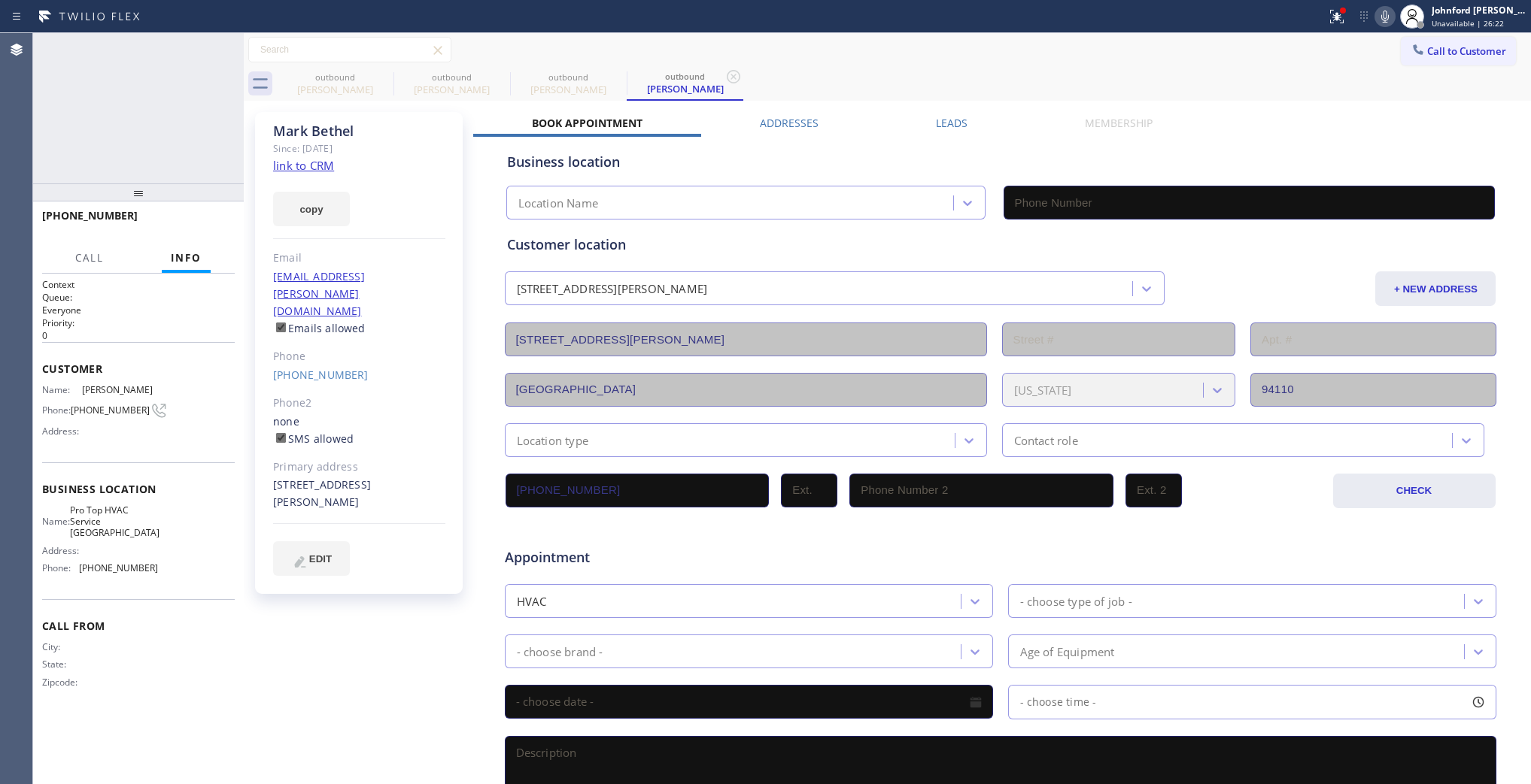
type input "[PHONE_NUMBER]"
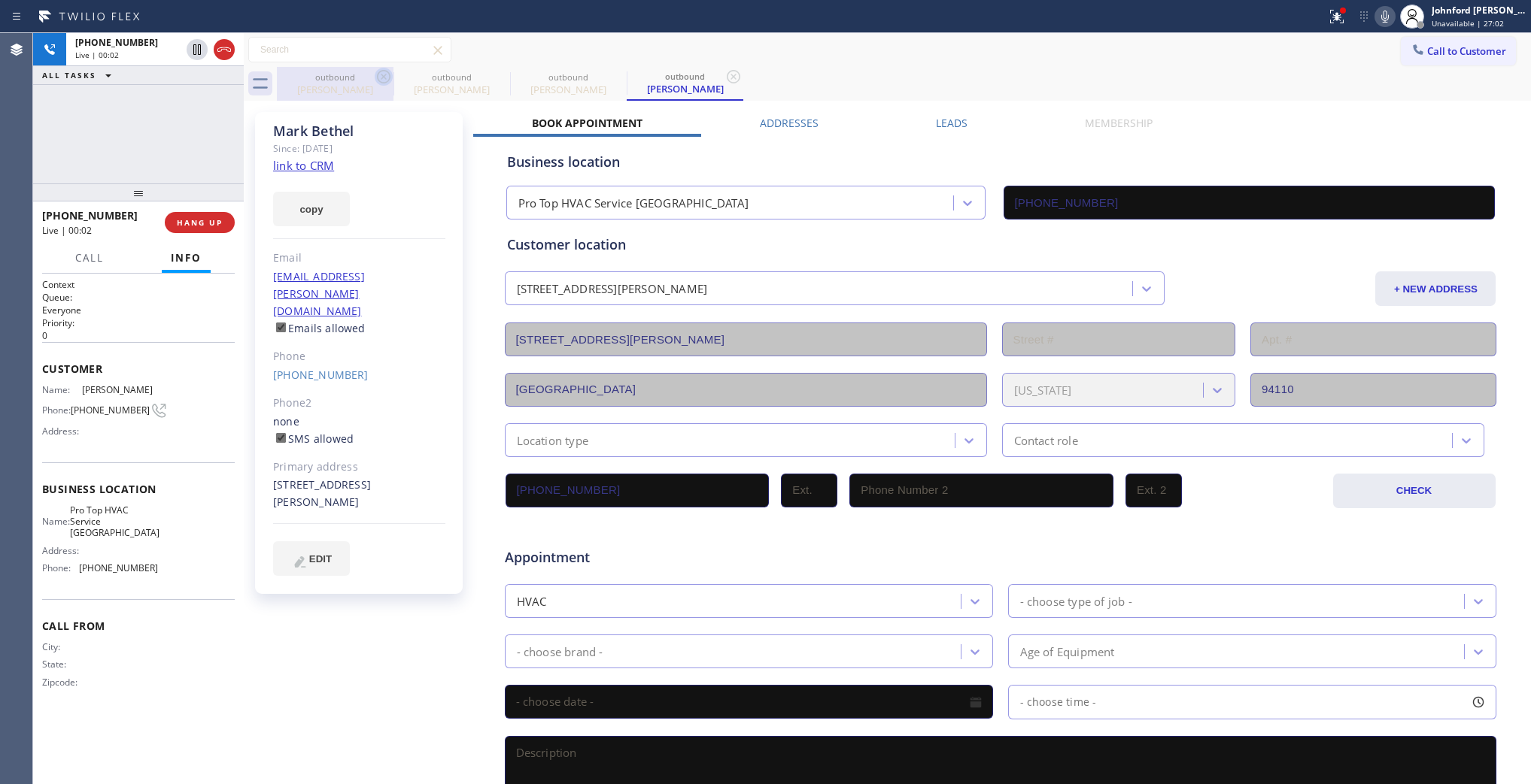
click at [389, 77] on icon at bounding box center [383, 77] width 13 height 13
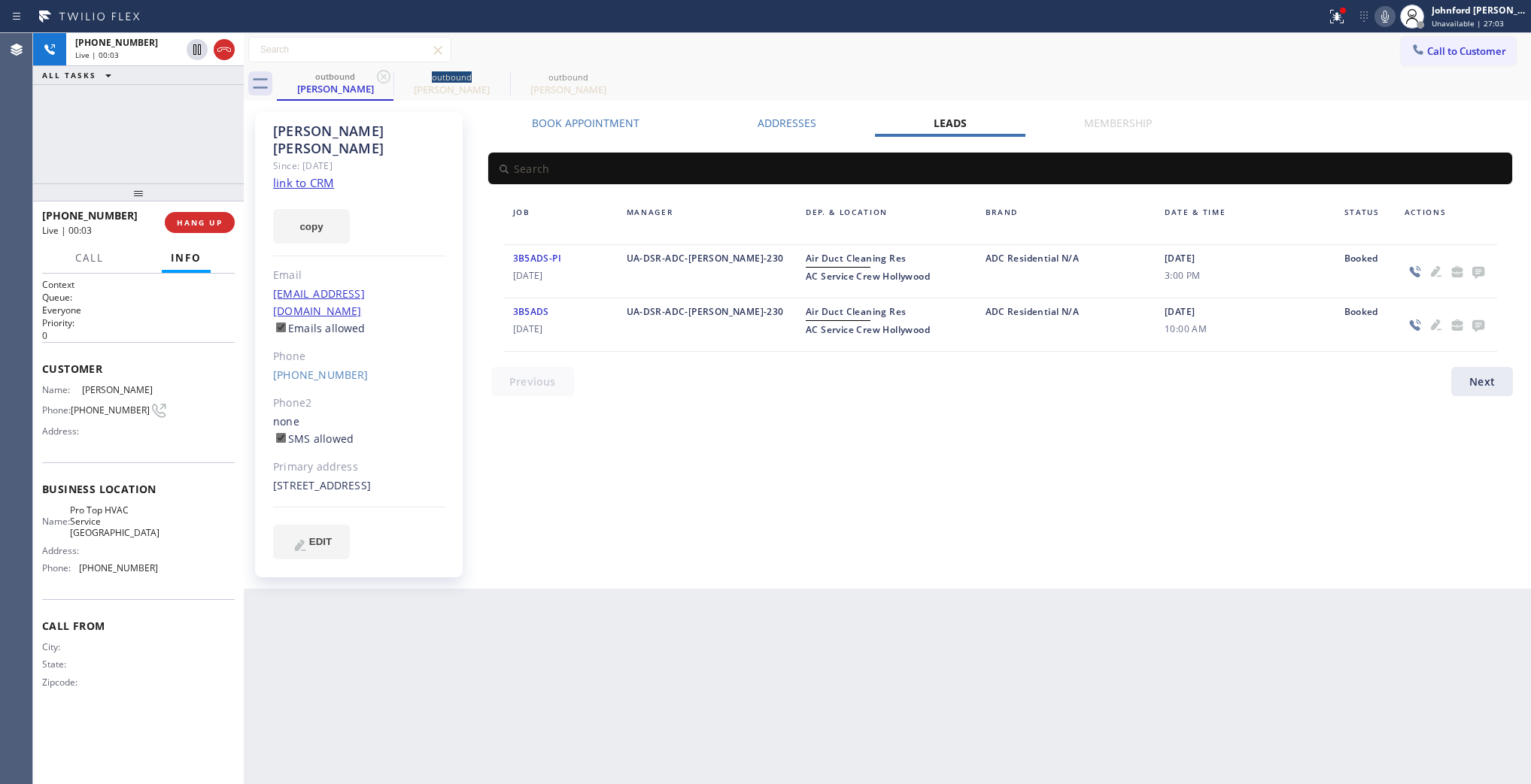
click at [389, 77] on icon at bounding box center [383, 77] width 13 height 13
type input "[PHONE_NUMBER]"
click at [0, 0] on icon at bounding box center [0, 0] width 0 height 0
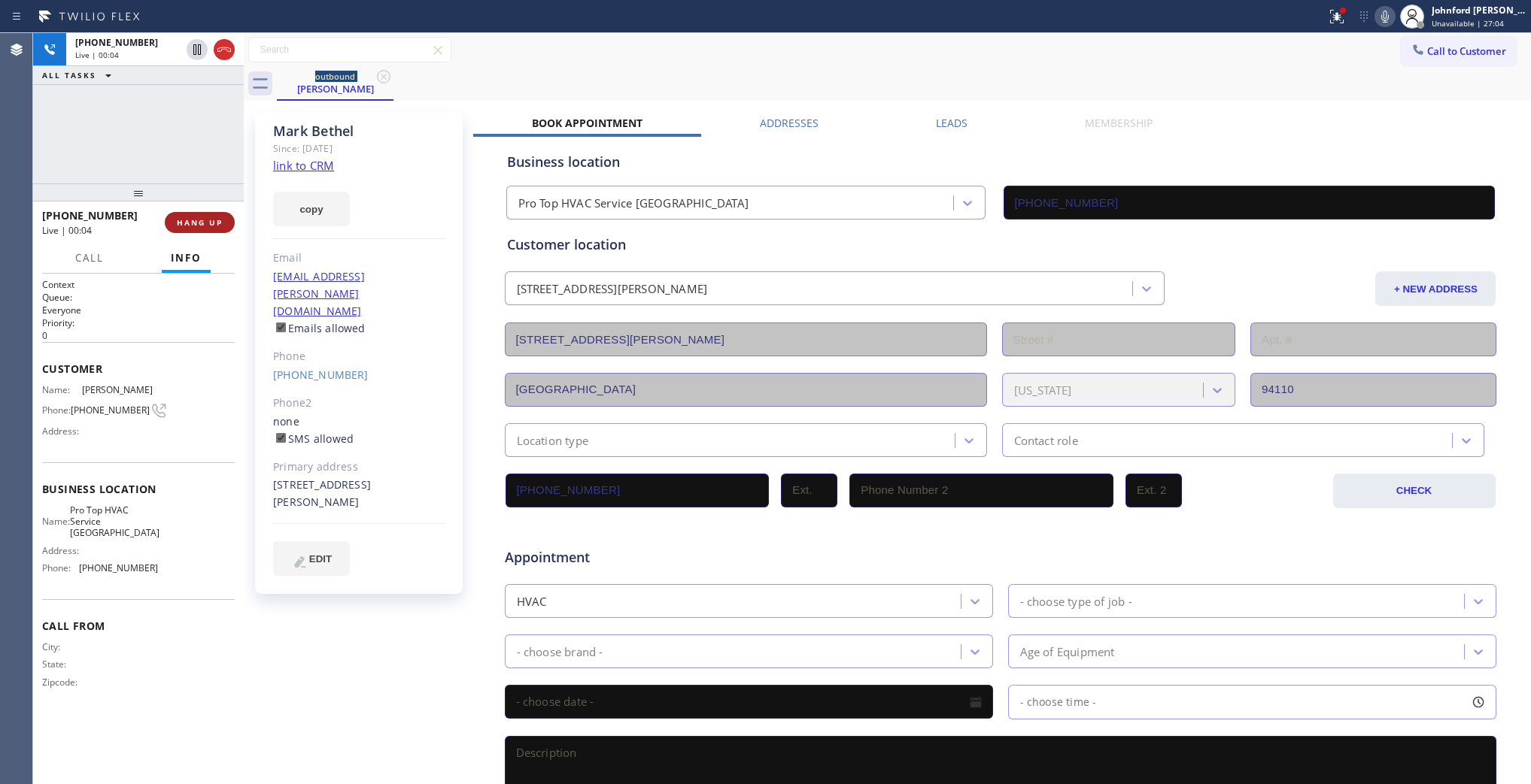
click at [201, 220] on span "HANG UP" at bounding box center [200, 222] width 46 height 11
click at [201, 219] on span "COMPLETE" at bounding box center [197, 222] width 52 height 11
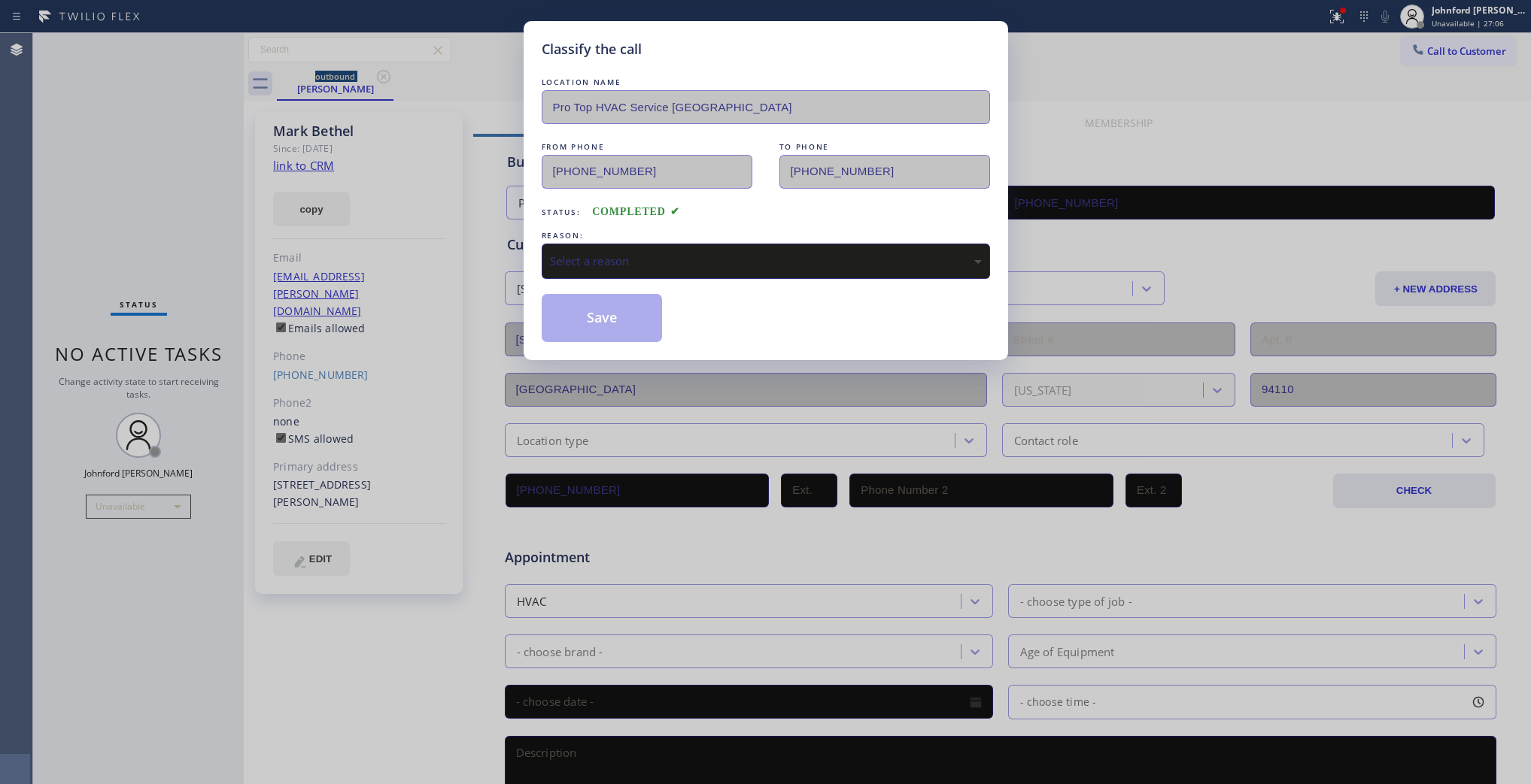
click at [566, 253] on div "Select a reason" at bounding box center [766, 261] width 432 height 18
click at [642, 323] on button "Save" at bounding box center [602, 317] width 121 height 48
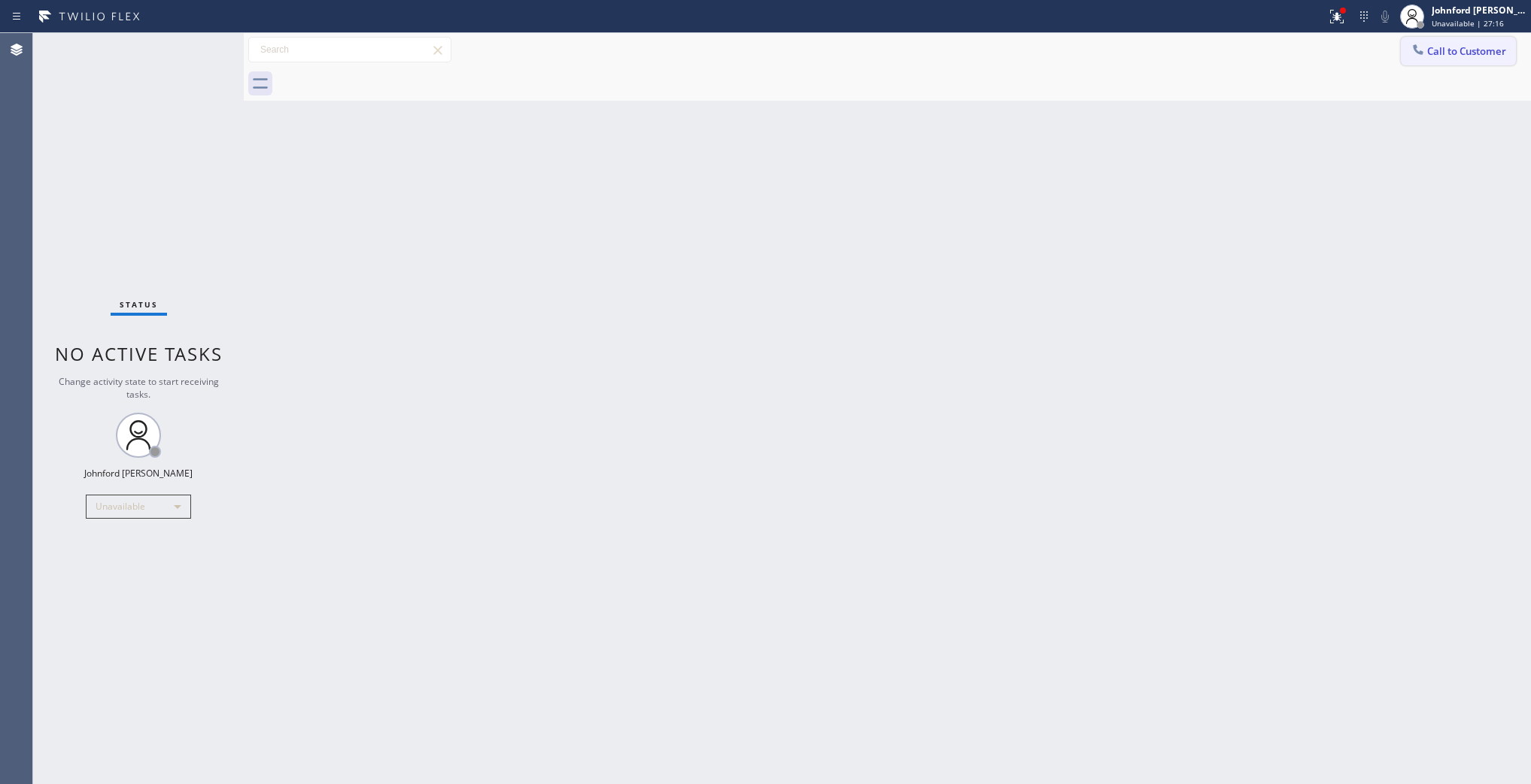
drag, startPoint x: 1427, startPoint y: 53, endPoint x: 1397, endPoint y: 65, distance: 32.3
click at [1427, 54] on span "Call to Customer" at bounding box center [1467, 51] width 79 height 13
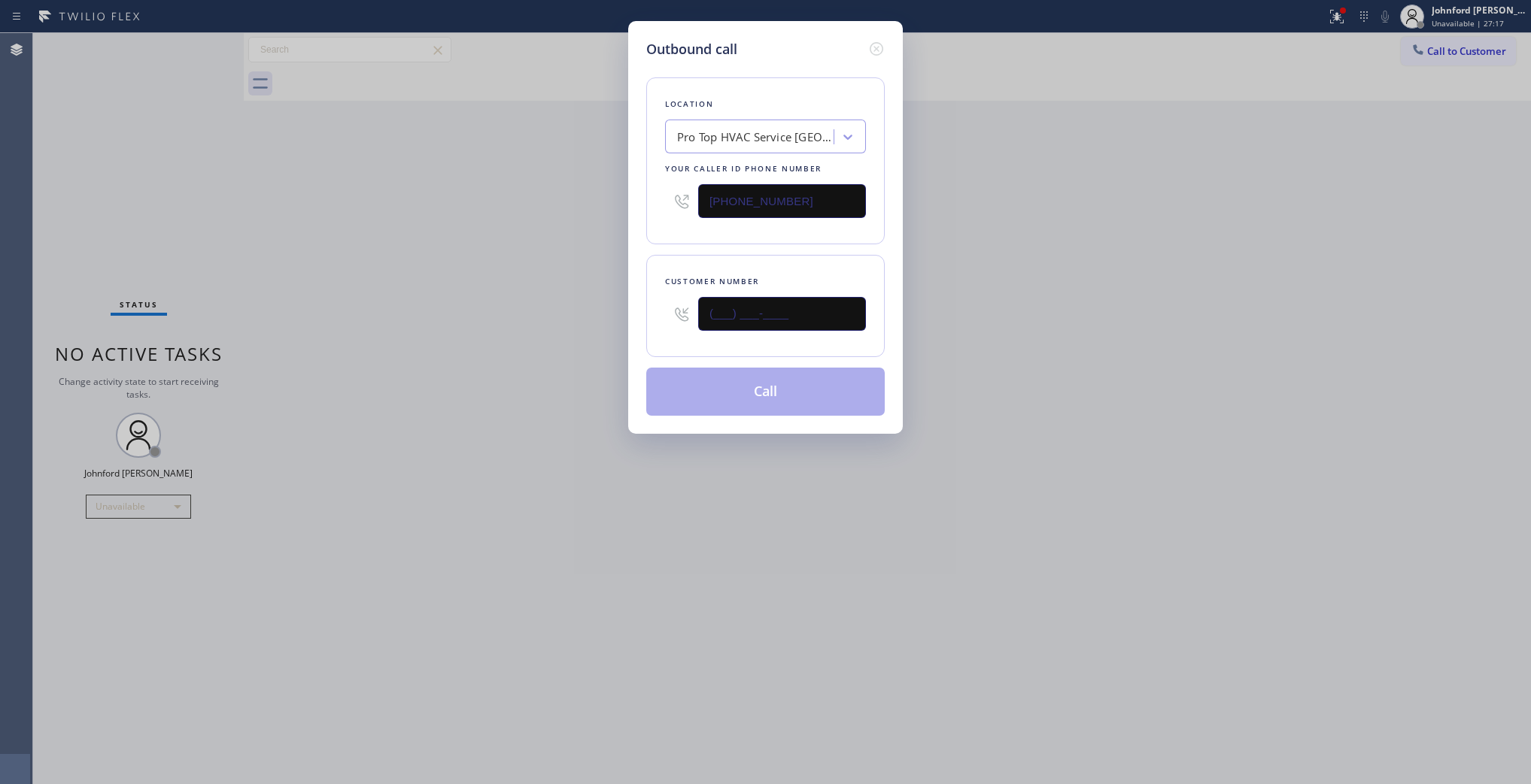
drag, startPoint x: 809, startPoint y: 299, endPoint x: 552, endPoint y: 317, distance: 257.6
click at [552, 317] on div "Outbound call Location Pro Top HVAC Service [GEOGRAPHIC_DATA] Your caller id ph…" at bounding box center [765, 392] width 1531 height 784
paste input "516) 413-2830"
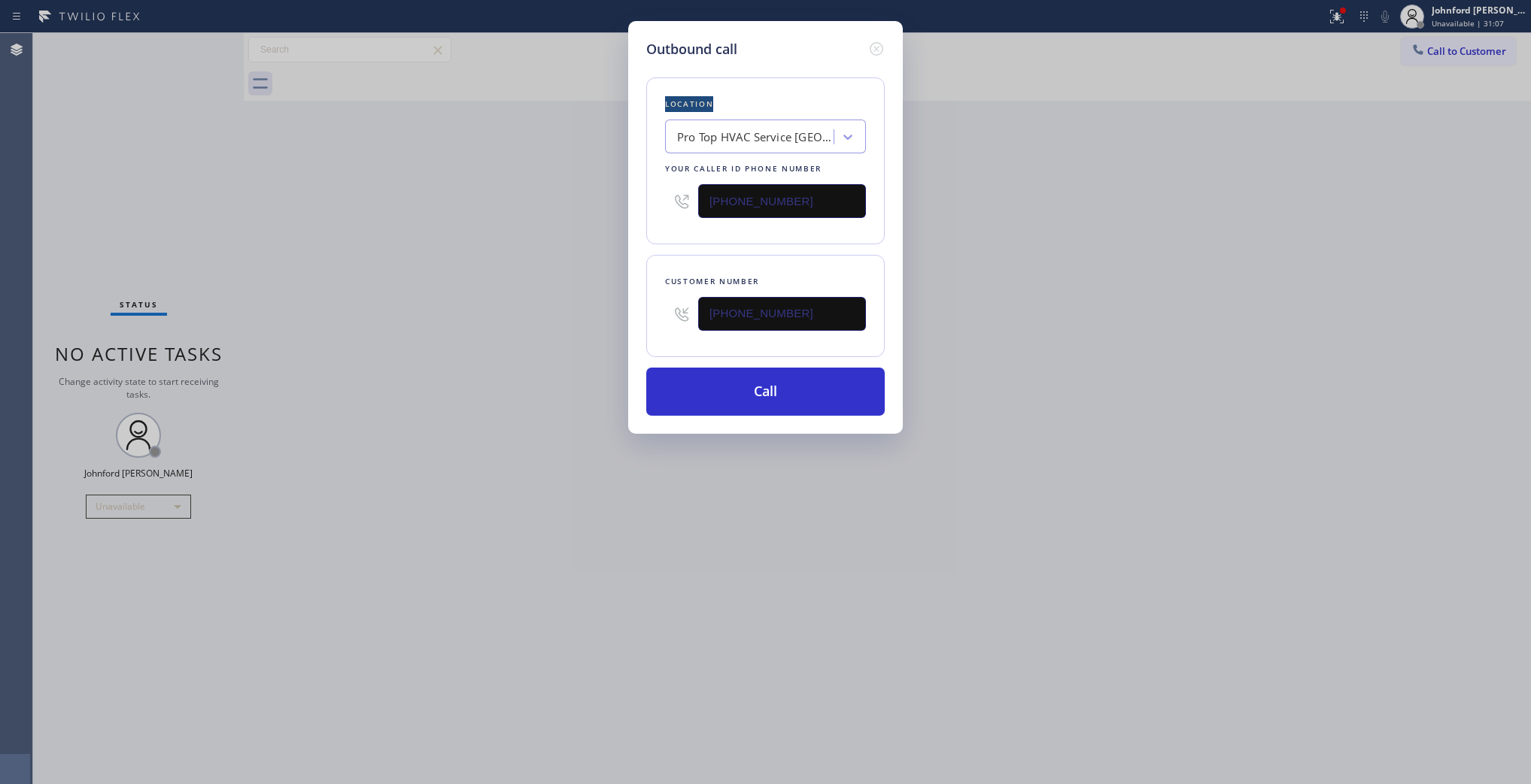
click at [1453, 55] on div "Outbound call Location Pro Top HVAC Service [GEOGRAPHIC_DATA] Your caller id ph…" at bounding box center [765, 392] width 1531 height 784
drag, startPoint x: 811, startPoint y: 313, endPoint x: 493, endPoint y: 320, distance: 318.1
click at [498, 320] on div "Outbound call Location Pro Top HVAC Service [GEOGRAPHIC_DATA] Your caller id ph…" at bounding box center [765, 392] width 1531 height 784
paste input "949) 689-5175"
type input "[PHONE_NUMBER]"
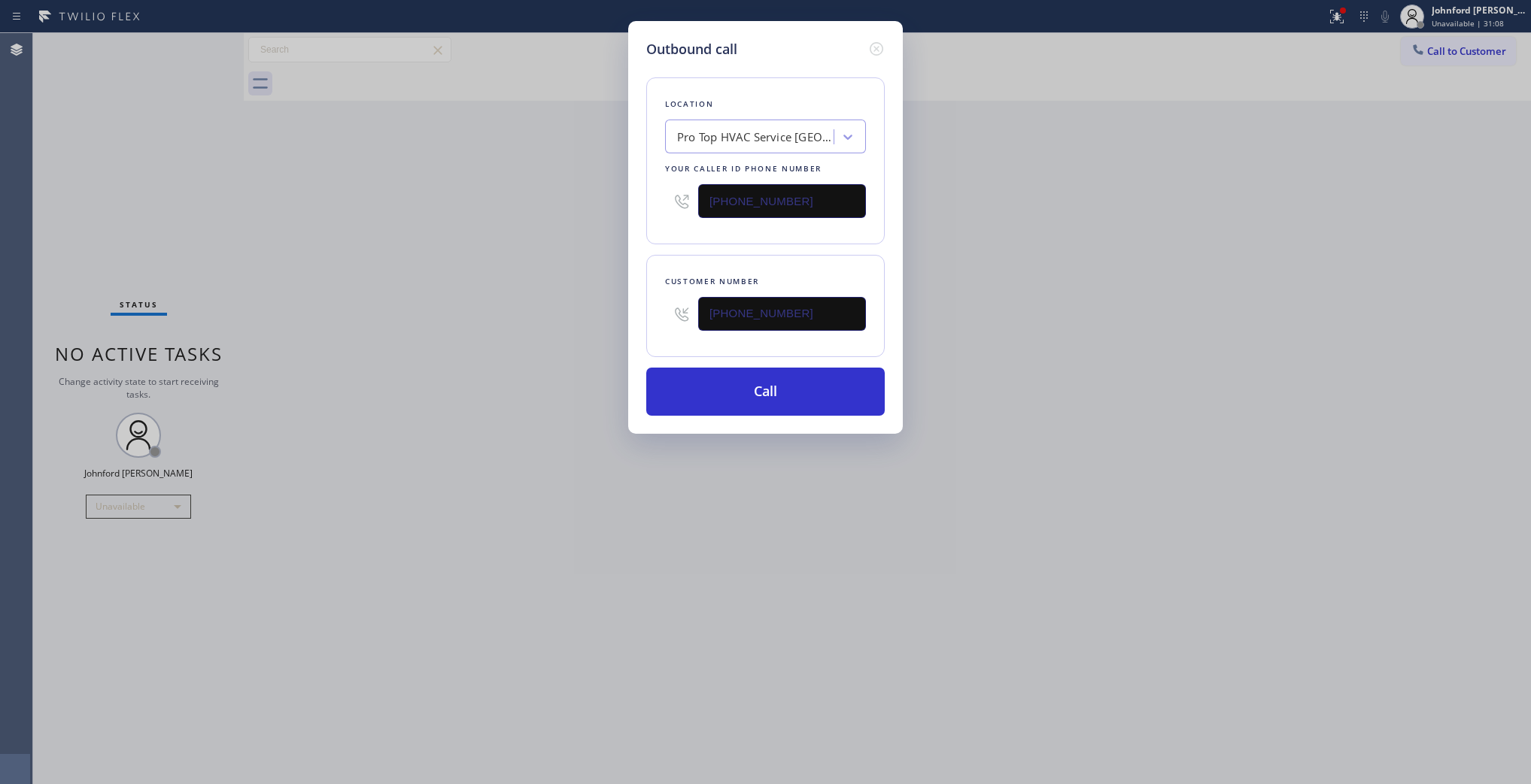
click at [1117, 278] on div "Outbound call Location Pro Top HVAC Service [GEOGRAPHIC_DATA] Your caller id ph…" at bounding box center [765, 392] width 1531 height 784
drag, startPoint x: 634, startPoint y: 193, endPoint x: 593, endPoint y: 200, distance: 41.6
click at [612, 196] on div "Outbound call Location Pro Top HVAC Service [GEOGRAPHIC_DATA] Your caller id ph…" at bounding box center [765, 392] width 1531 height 784
paste input "714) 912-8101"
type input "[PHONE_NUMBER]"
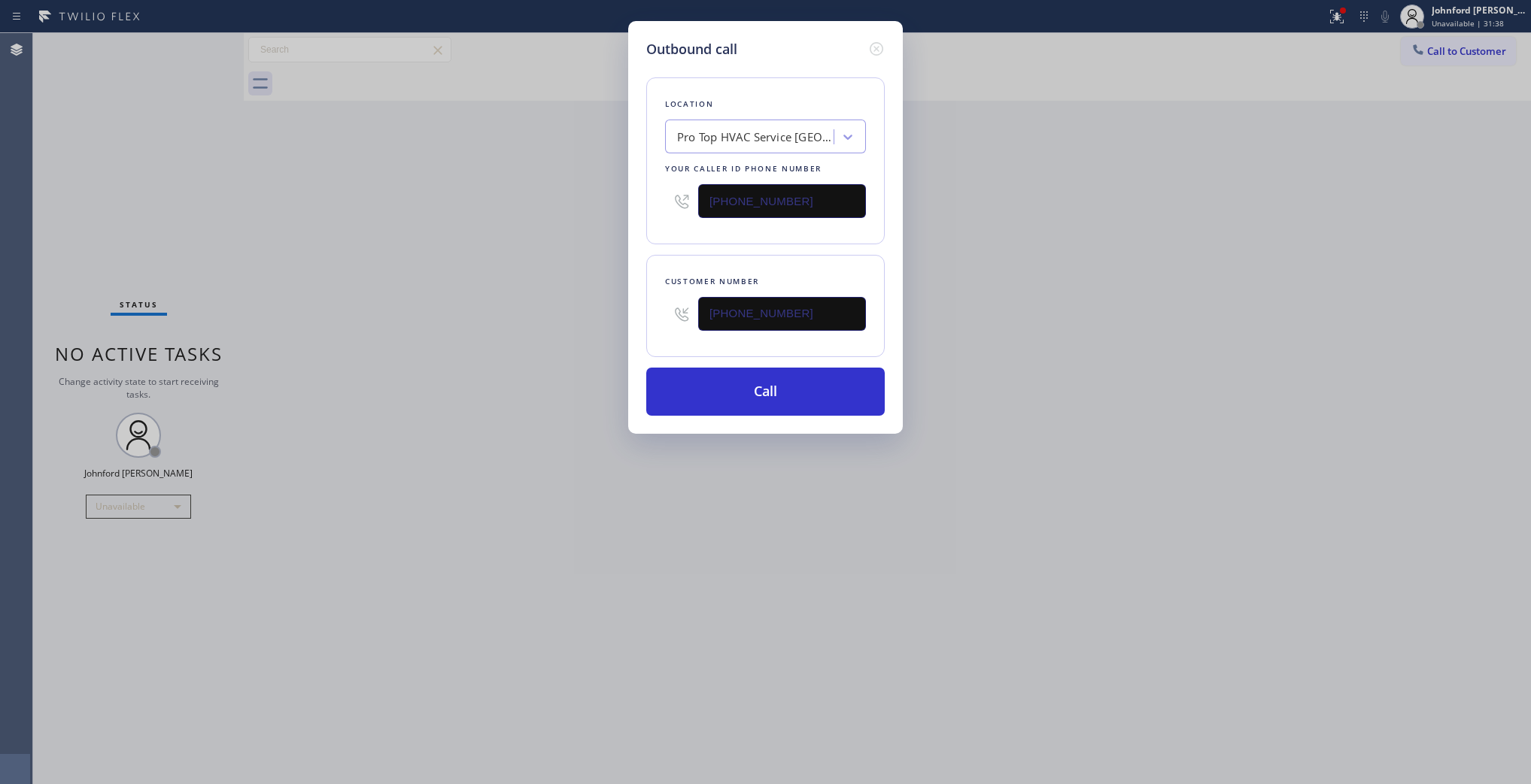
click at [570, 201] on div "Outbound call Location Pro Top HVAC Service [GEOGRAPHIC_DATA] Your caller id ph…" at bounding box center [765, 392] width 1531 height 784
click at [711, 404] on button "Call" at bounding box center [765, 392] width 238 height 48
drag, startPoint x: 1132, startPoint y: 326, endPoint x: 1143, endPoint y: 95, distance: 231.3
click at [1145, 305] on div "Outbound call Location KitchenAid Elite Appliance Repair Your caller id phone n…" at bounding box center [765, 392] width 1531 height 784
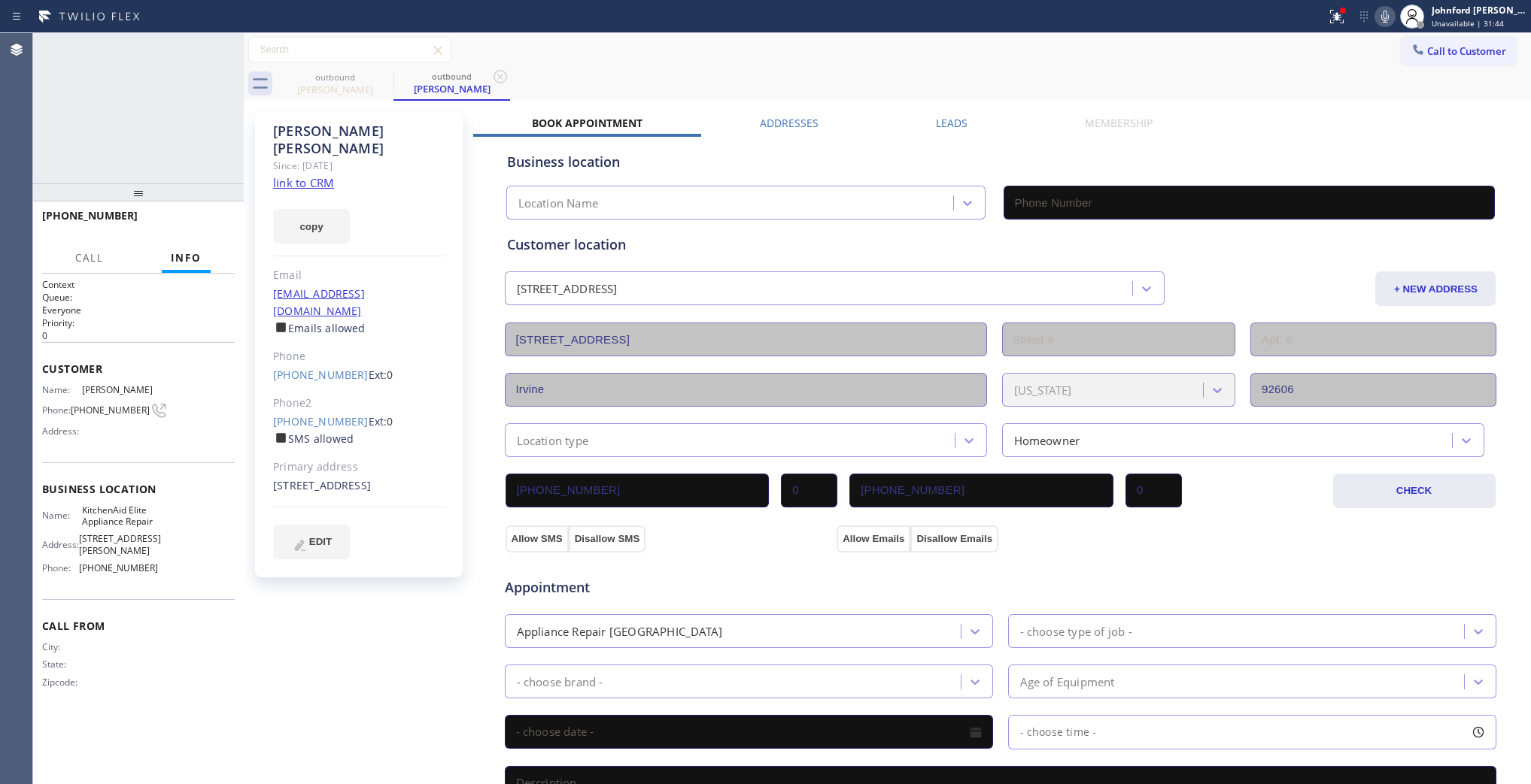
type input "[PHONE_NUMBER]"
click at [1382, 16] on icon at bounding box center [1384, 16] width 18 height 18
click at [1382, 16] on icon at bounding box center [1385, 17] width 8 height 12
click at [1332, 17] on icon at bounding box center [1336, 16] width 18 height 18
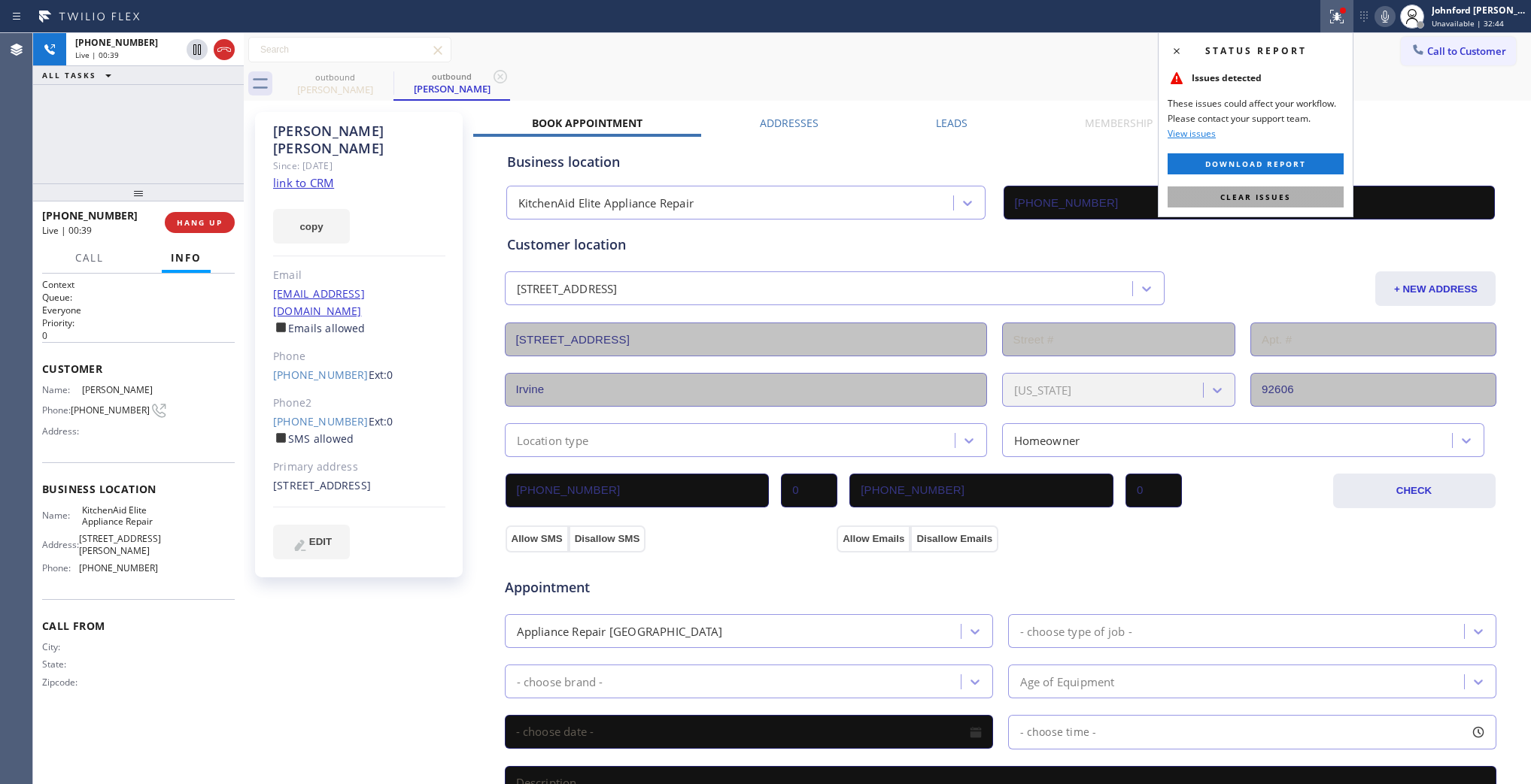
click at [1296, 203] on button "Clear issues" at bounding box center [1255, 196] width 176 height 21
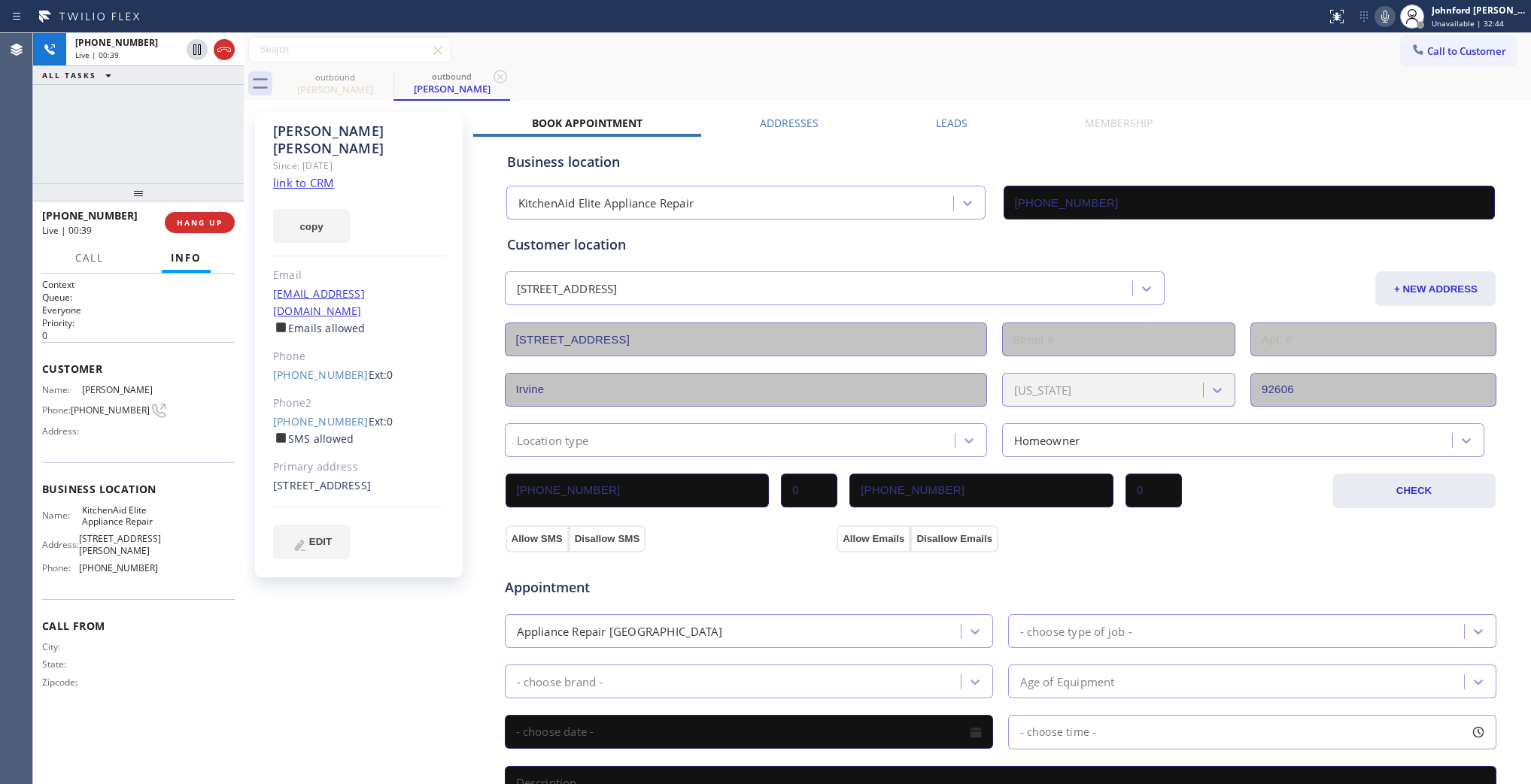
click at [1229, 87] on div "outbound [PERSON_NAME] outbound [PERSON_NAME]" at bounding box center [904, 83] width 1255 height 34
click at [1389, 19] on icon at bounding box center [1384, 16] width 18 height 18
click at [1389, 9] on icon at bounding box center [1384, 16] width 18 height 18
click at [1383, 13] on icon at bounding box center [1385, 17] width 8 height 12
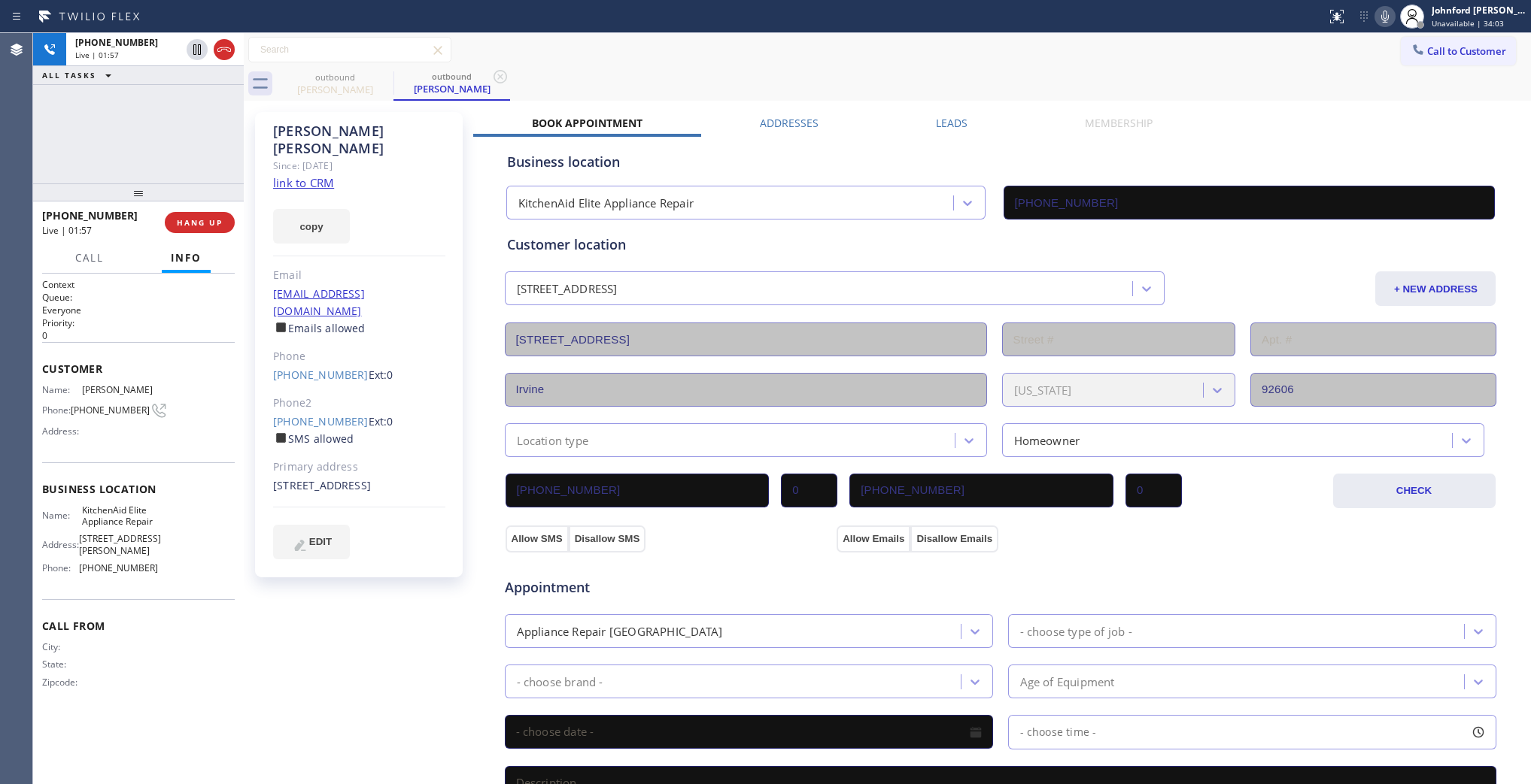
click at [1389, 15] on icon at bounding box center [1384, 16] width 18 height 18
click at [1383, 11] on icon at bounding box center [1385, 17] width 8 height 12
click at [1389, 19] on icon at bounding box center [1385, 17] width 8 height 12
click at [847, 85] on div "outbound [PERSON_NAME] outbound [PERSON_NAME]" at bounding box center [904, 83] width 1255 height 34
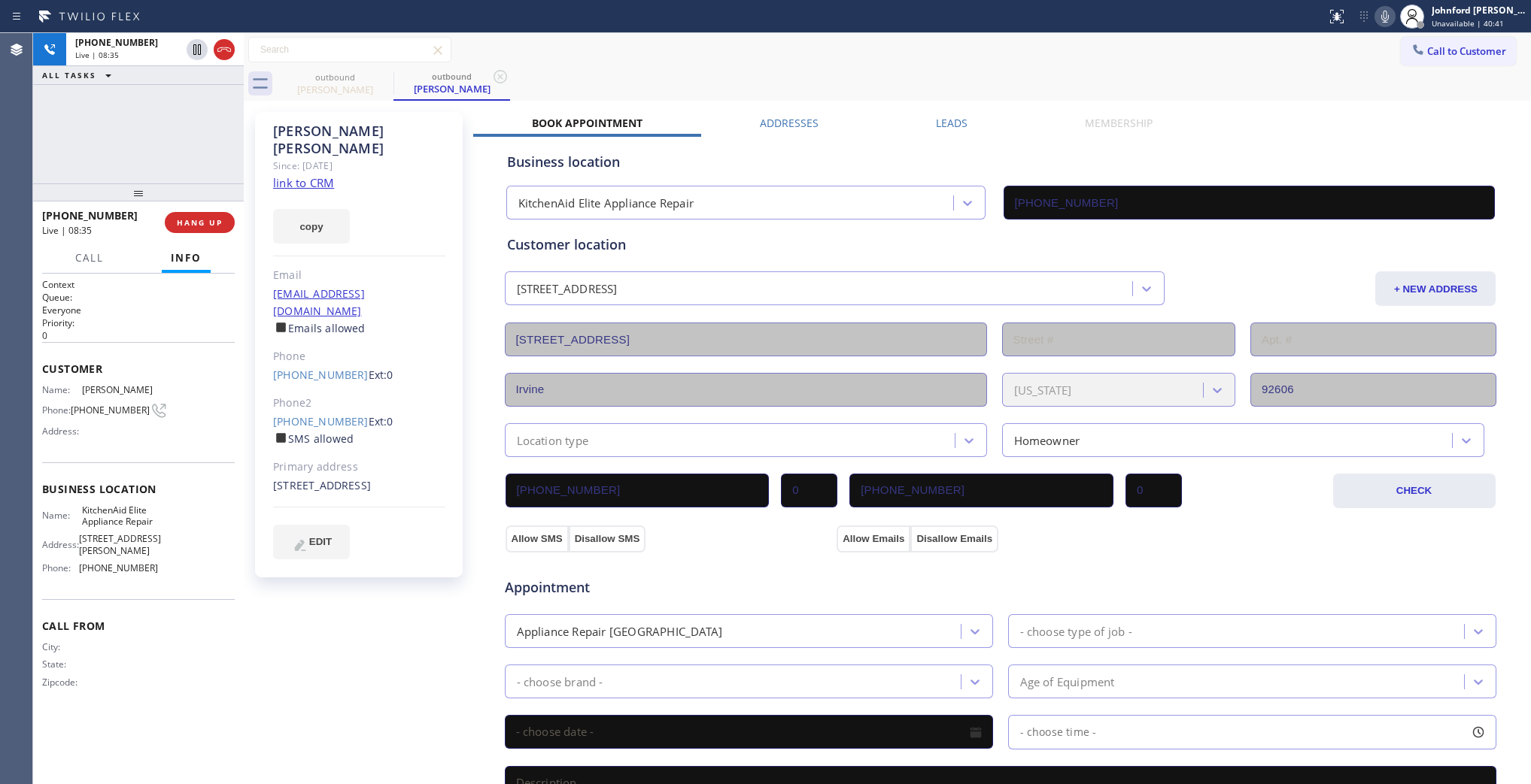
click at [1382, 19] on icon at bounding box center [1385, 17] width 8 height 12
click at [1382, 19] on icon at bounding box center [1384, 16] width 18 height 18
click at [1303, 67] on div "outbound [PERSON_NAME] outbound [PERSON_NAME]" at bounding box center [904, 83] width 1255 height 34
click at [862, 73] on div "outbound [PERSON_NAME] outbound [PERSON_NAME]" at bounding box center [904, 83] width 1255 height 34
click at [1384, 21] on icon at bounding box center [1385, 17] width 8 height 12
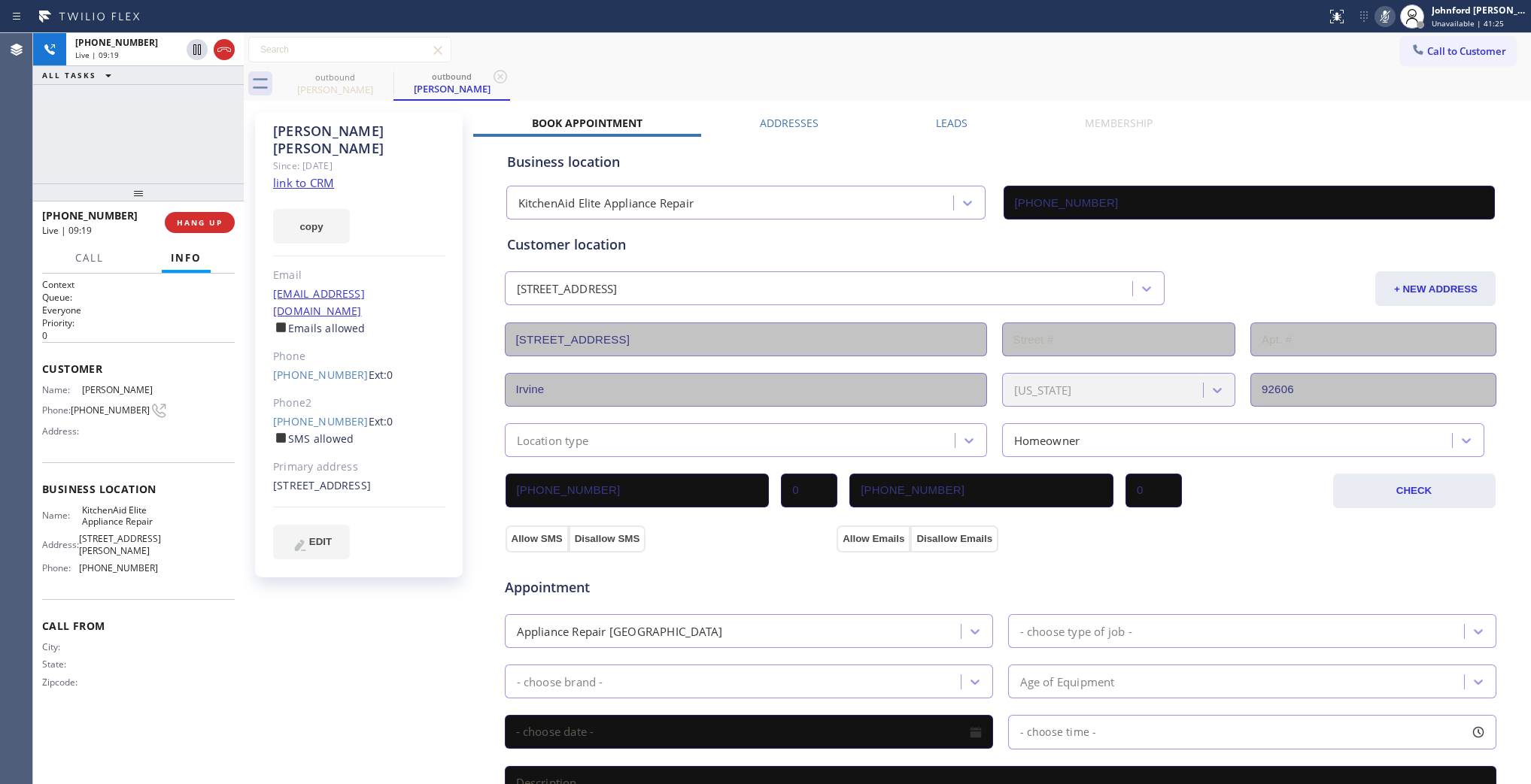
click at [1384, 21] on icon at bounding box center [1385, 17] width 8 height 12
click at [1323, 73] on div "outbound [PERSON_NAME] outbound [PERSON_NAME]" at bounding box center [904, 83] width 1255 height 34
click at [182, 215] on button "HANG UP" at bounding box center [200, 222] width 70 height 21
click at [164, 229] on button "COMPLETE" at bounding box center [196, 222] width 76 height 21
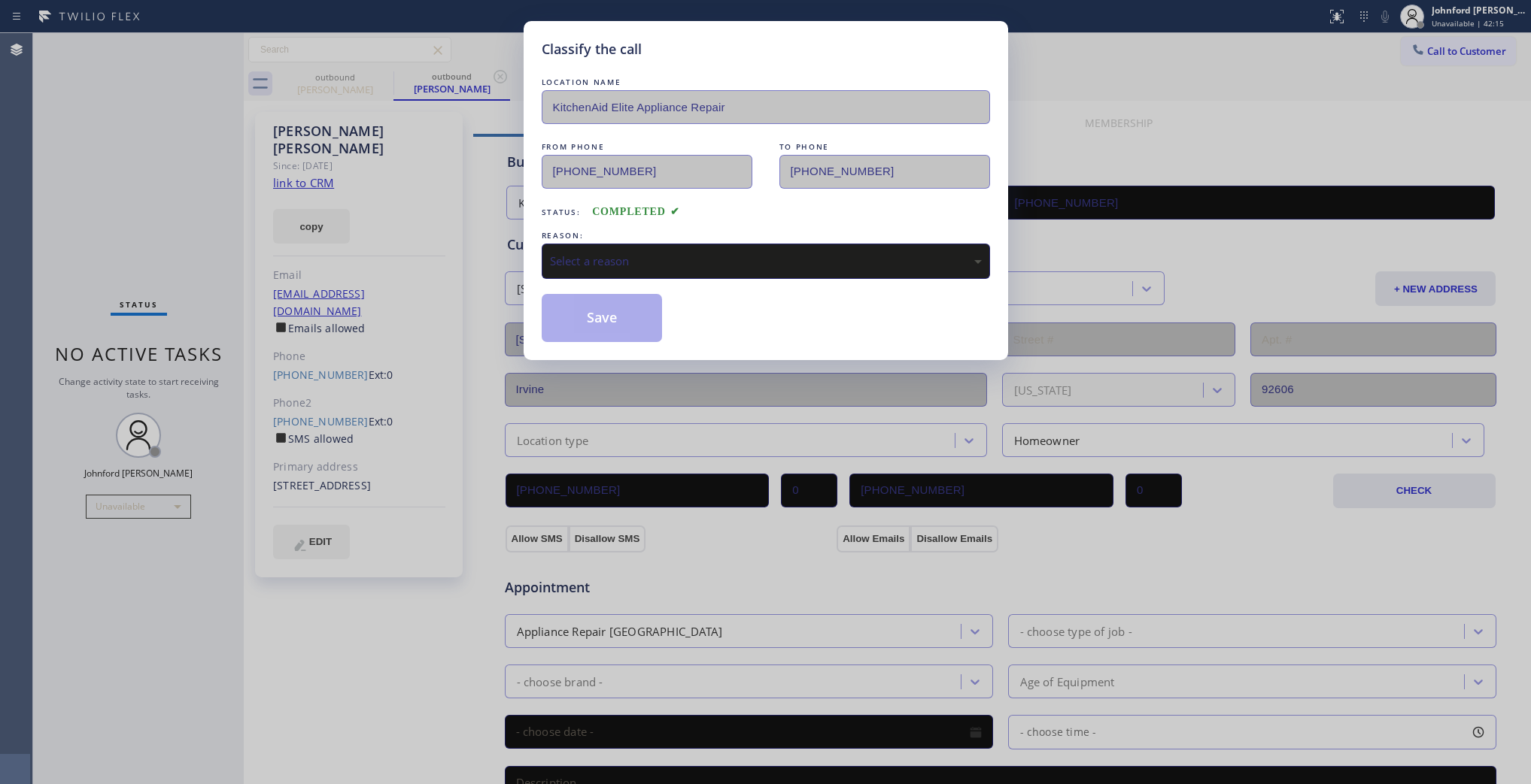
click at [581, 277] on div "LOCATION NAME KitchenAid Elite Appliance Repair FROM PHONE [PHONE_NUMBER] TO PH…" at bounding box center [766, 208] width 448 height 268
click at [594, 267] on div "Select a reason" at bounding box center [766, 261] width 448 height 35
click at [602, 275] on div "LOCATION NAME KitchenAid Elite Appliance Repair FROM PHONE [PHONE_NUMBER] TO PH…" at bounding box center [766, 208] width 448 height 268
click at [602, 269] on div "Not Booked - All other reasons" at bounding box center [766, 261] width 448 height 35
click at [602, 264] on div "Not Booked - All other reasons" at bounding box center [766, 261] width 432 height 18
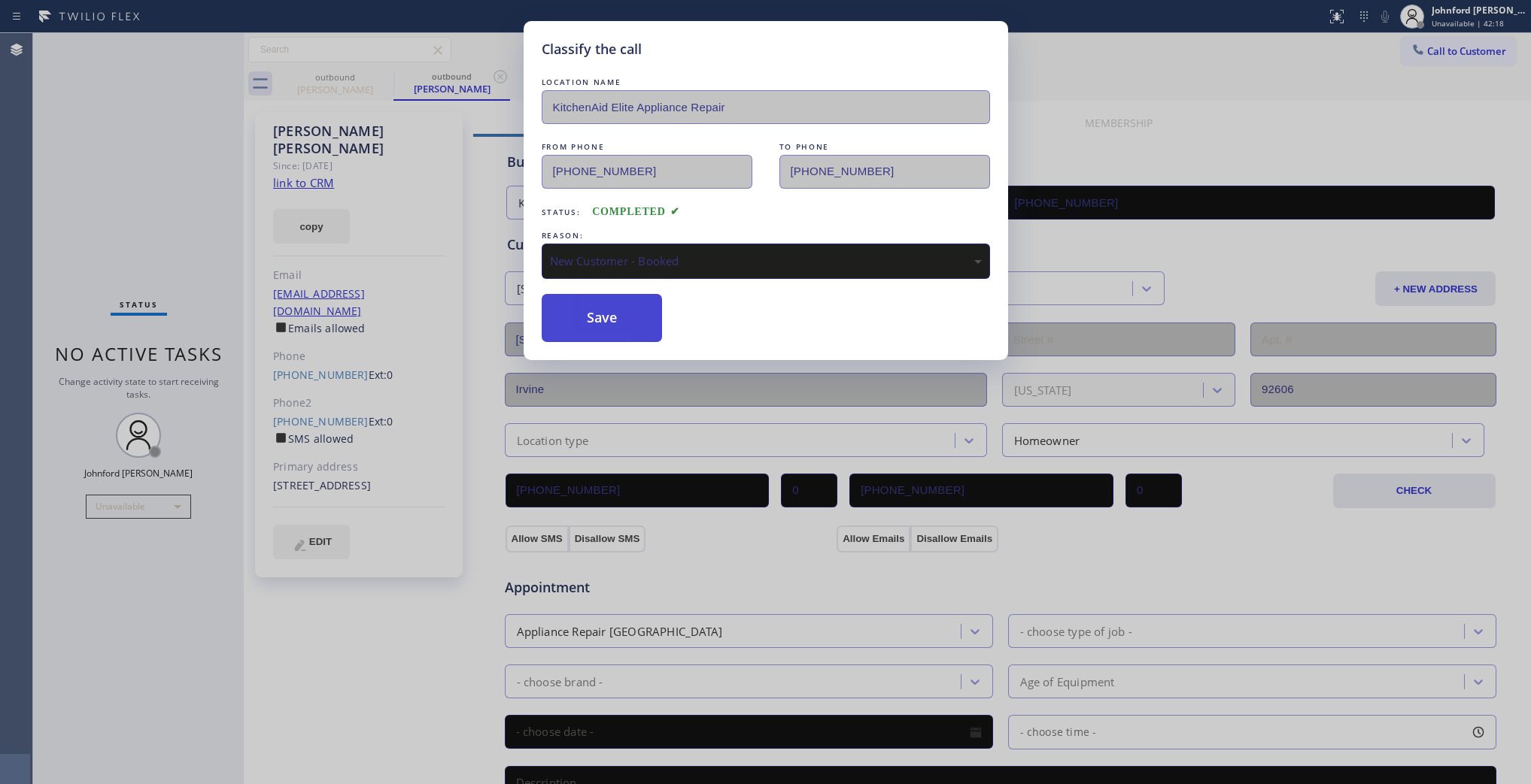
click at [607, 301] on button "Save" at bounding box center [602, 317] width 121 height 48
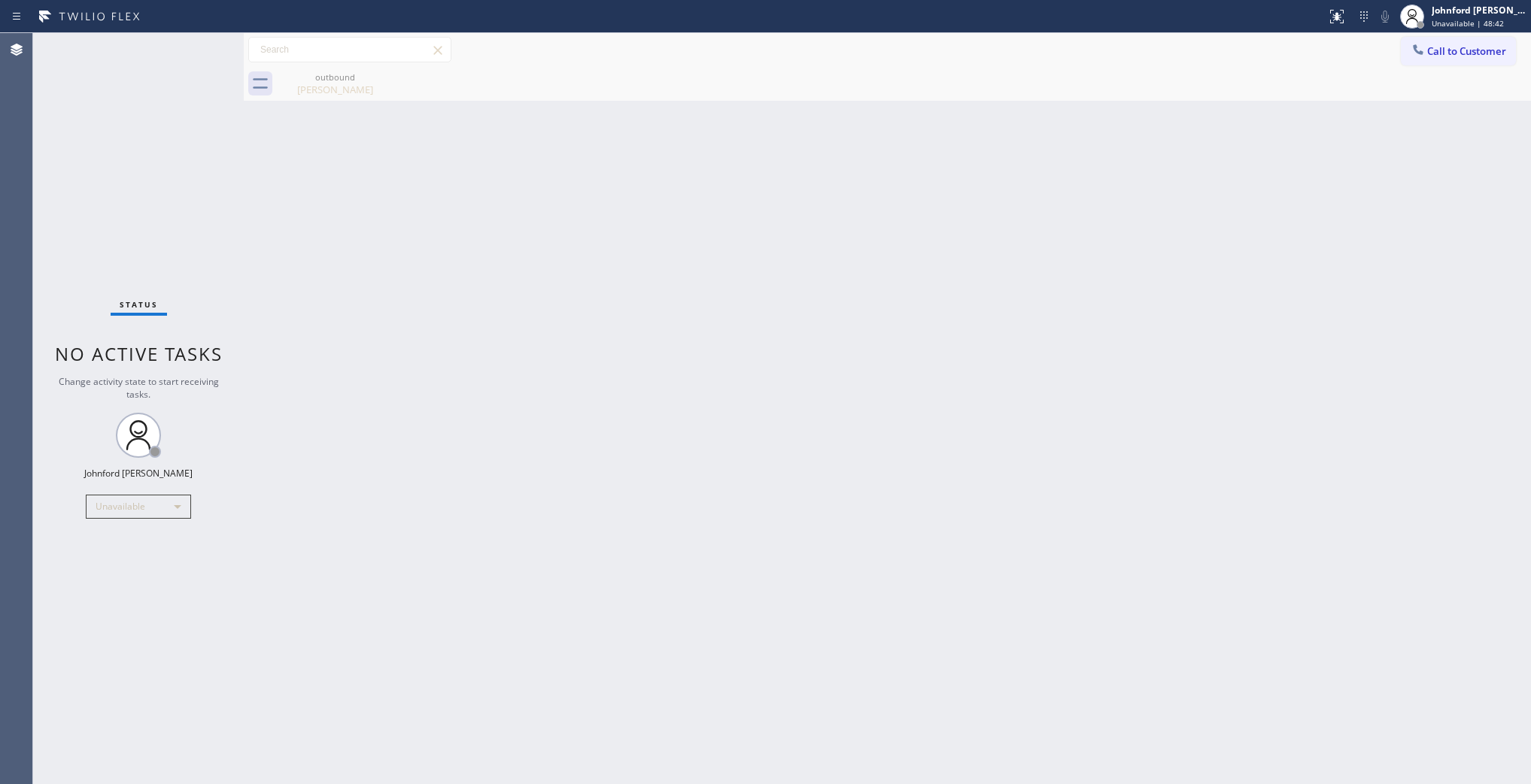
click at [1451, 51] on span "Call to Customer" at bounding box center [1467, 51] width 79 height 13
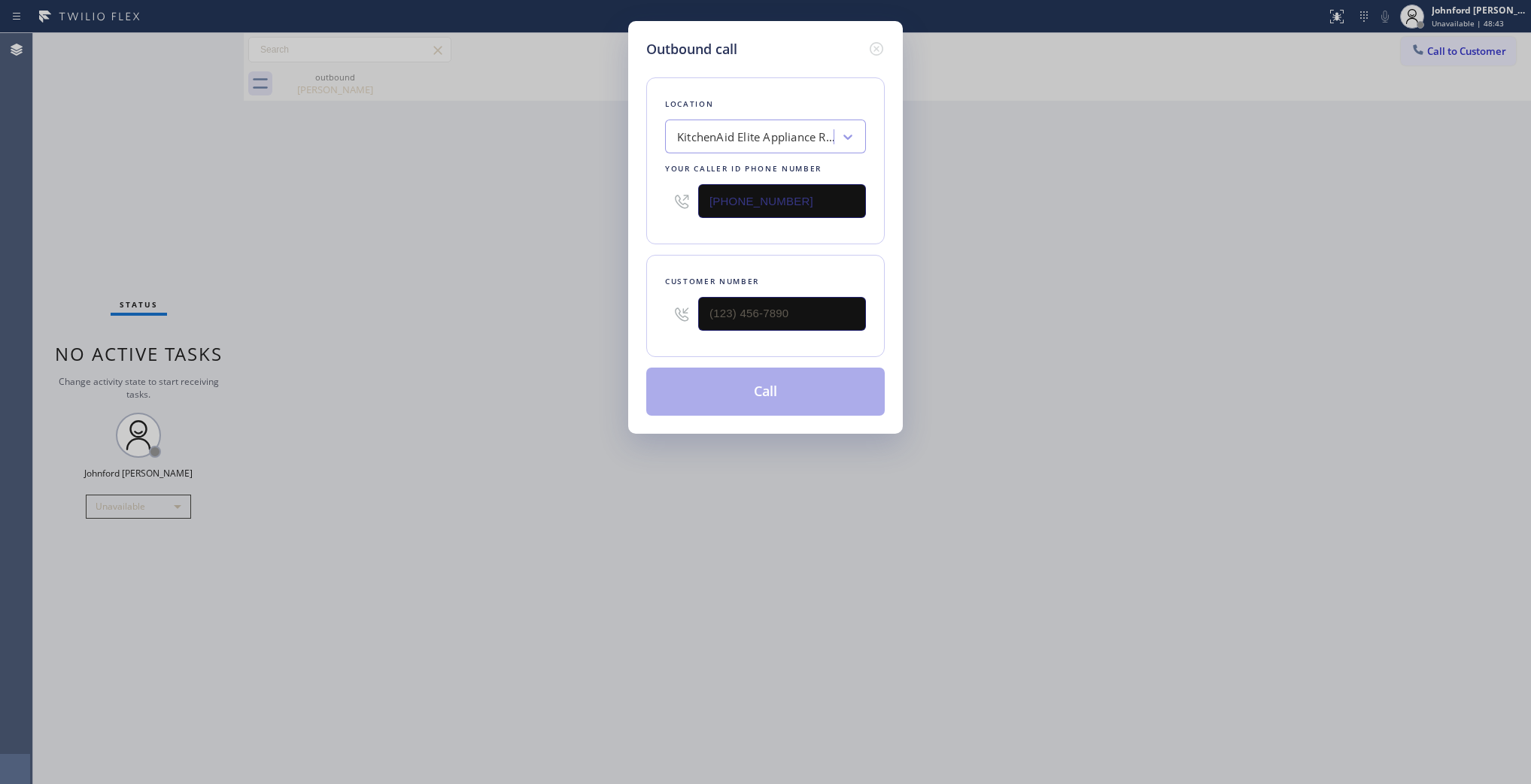
drag, startPoint x: 742, startPoint y: 205, endPoint x: 600, endPoint y: 205, distance: 142.0
click at [600, 205] on div "Outbound call Location KitchenAid Elite Appliance Repair Your caller id phone n…" at bounding box center [765, 392] width 1531 height 784
drag, startPoint x: 795, startPoint y: 200, endPoint x: 622, endPoint y: 200, distance: 173.0
click at [622, 200] on div "Outbound call Location KitchenAid Elite Appliance Repair Your caller id phone n…" at bounding box center [765, 392] width 1531 height 784
drag, startPoint x: 838, startPoint y: 194, endPoint x: 629, endPoint y: 194, distance: 209.0
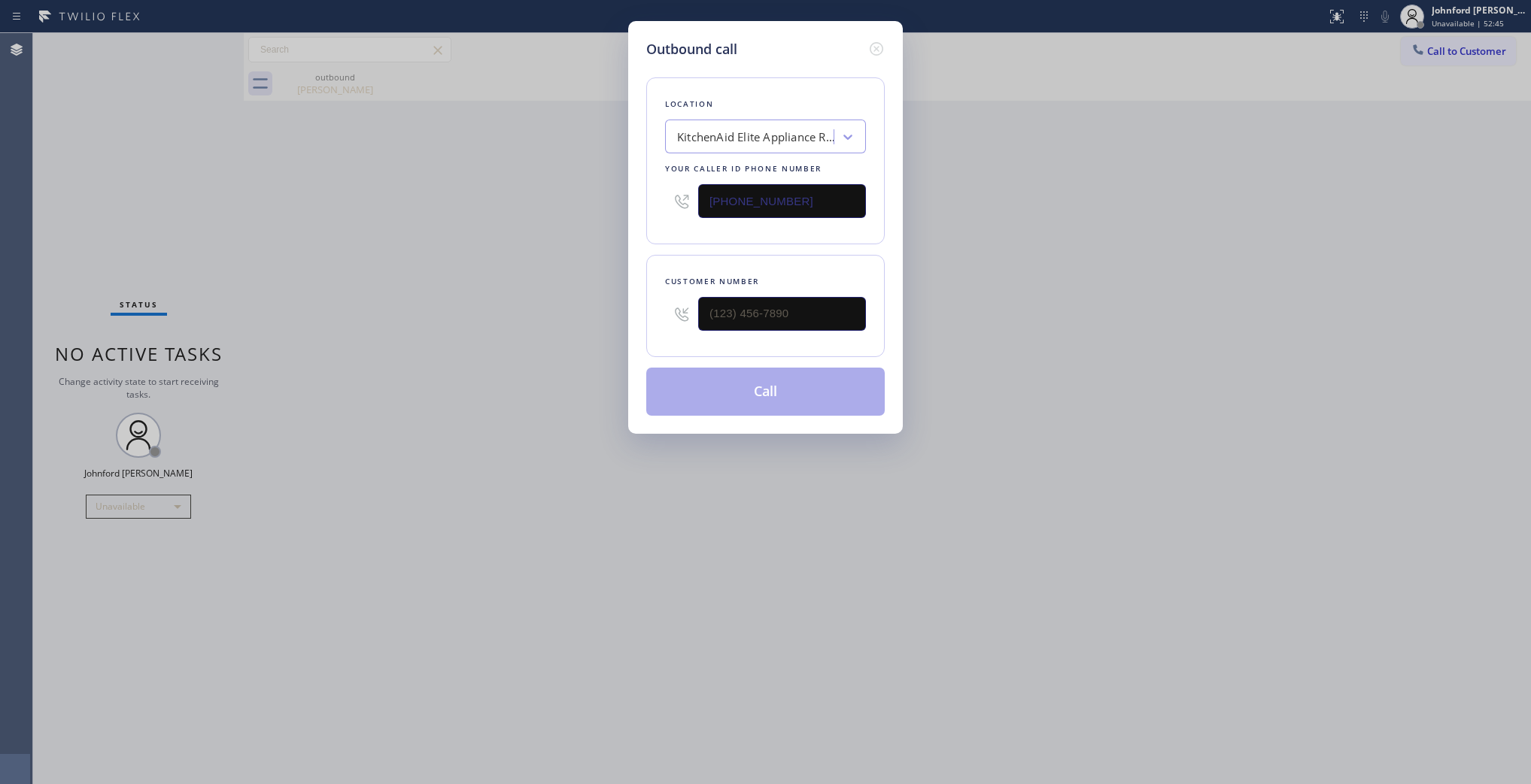
click at [629, 194] on div "Outbound call Location KitchenAid Elite Appliance Repair Your caller id phone n…" at bounding box center [766, 227] width 275 height 413
drag, startPoint x: 832, startPoint y: 216, endPoint x: 640, endPoint y: 207, distance: 192.2
click at [640, 207] on div "Outbound call Location KitchenAid Elite Appliance Repair Your caller id phone n…" at bounding box center [766, 227] width 275 height 413
click at [795, 186] on input "[PHONE_NUMBER]" at bounding box center [782, 201] width 168 height 34
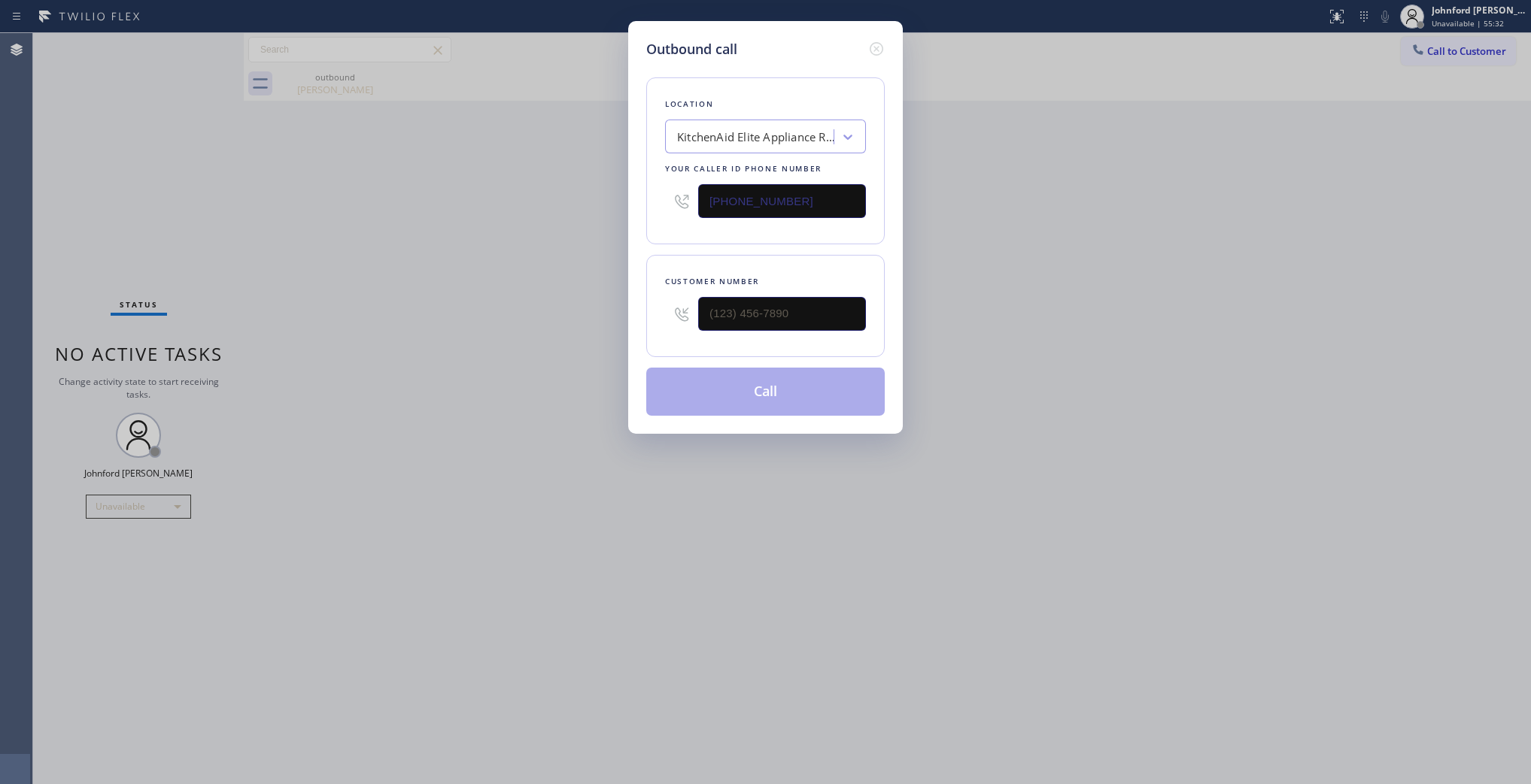
click at [795, 186] on input "[PHONE_NUMBER]" at bounding box center [782, 201] width 168 height 34
drag, startPoint x: 629, startPoint y: 201, endPoint x: 666, endPoint y: 156, distance: 58.3
click at [604, 201] on div "Outbound call Location KitchenAid Elite Appliance Repair Your caller id phone n…" at bounding box center [765, 392] width 1531 height 784
drag, startPoint x: 411, startPoint y: 487, endPoint x: 711, endPoint y: 306, distance: 350.4
click at [411, 487] on div "Outbound call Location KitchenAid Elite Appliance Repair Your caller id phone n…" at bounding box center [765, 392] width 1531 height 784
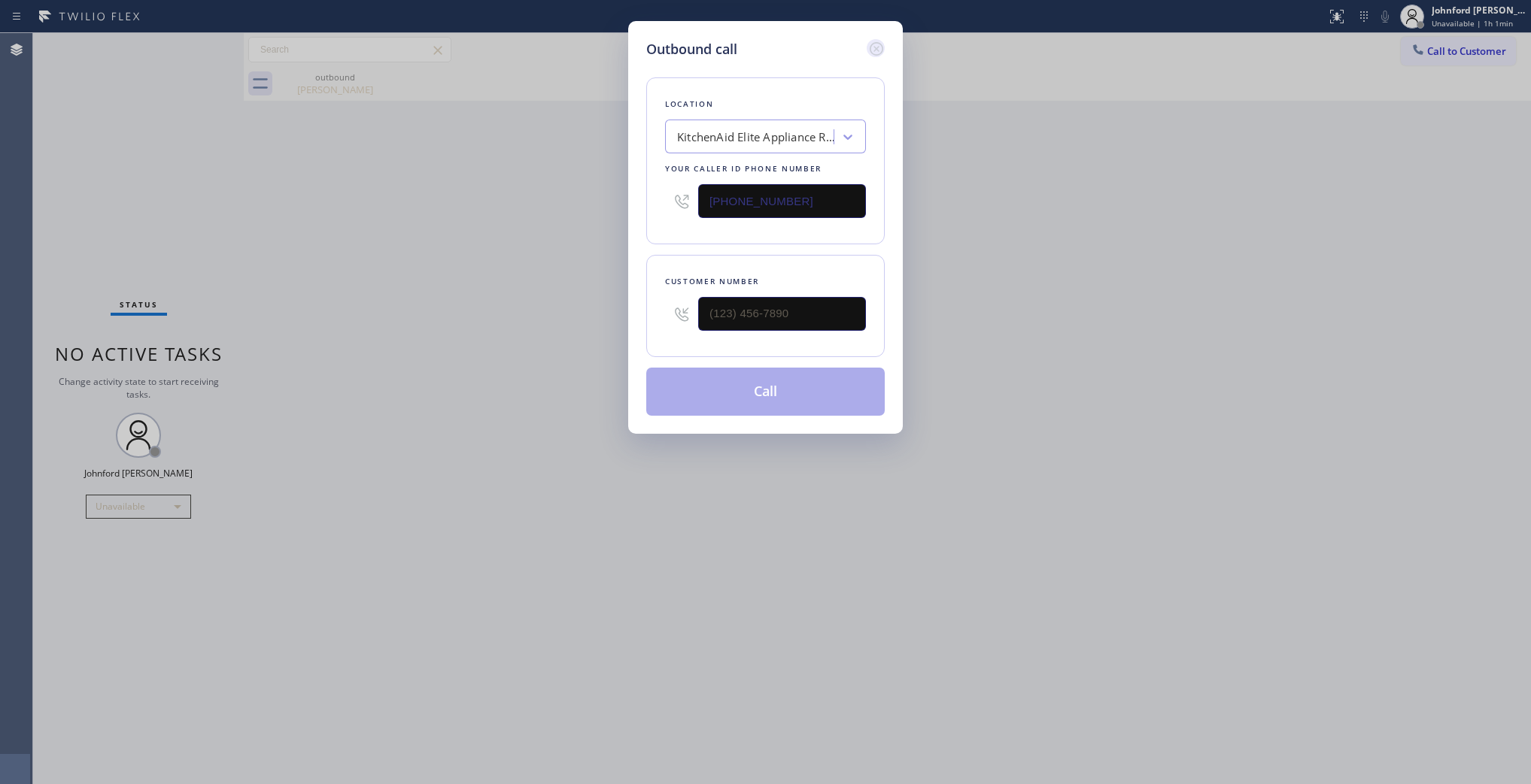
click at [875, 45] on icon at bounding box center [876, 48] width 18 height 18
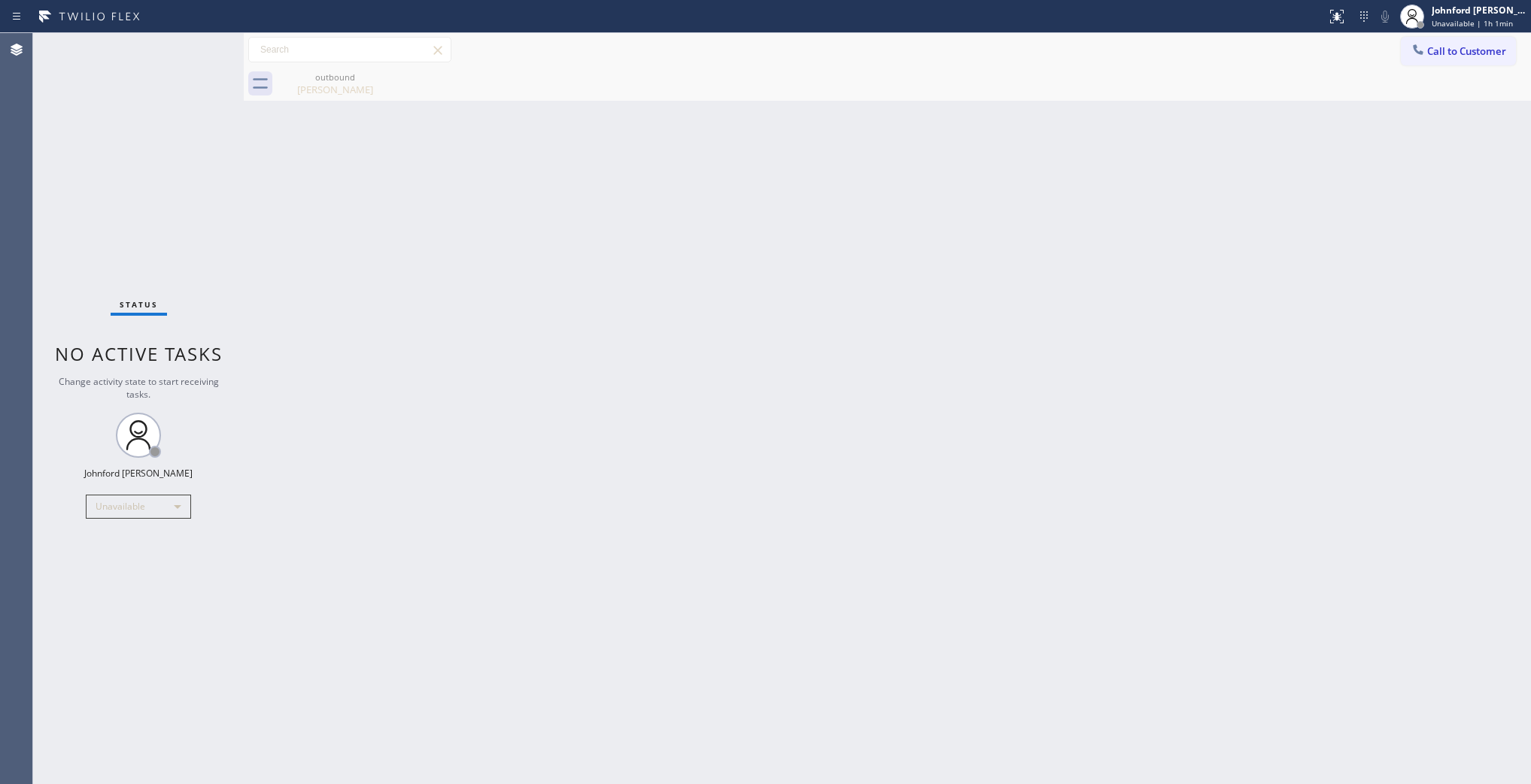
drag, startPoint x: 1127, startPoint y: 200, endPoint x: 939, endPoint y: 438, distance: 303.3
click at [1127, 200] on div "Back to Dashboard Change Sender ID Customers Technicians Select a contact Outbo…" at bounding box center [887, 408] width 1287 height 751
click at [784, 782] on div "Back to Dashboard Change Sender ID Customers Technicians Select a contact Outbo…" at bounding box center [887, 408] width 1287 height 751
click at [1198, 404] on div "Back to Dashboard Change Sender ID Customers Technicians Select a contact Outbo…" at bounding box center [887, 408] width 1287 height 751
click at [145, 502] on div "Unavailable" at bounding box center [138, 507] width 105 height 24
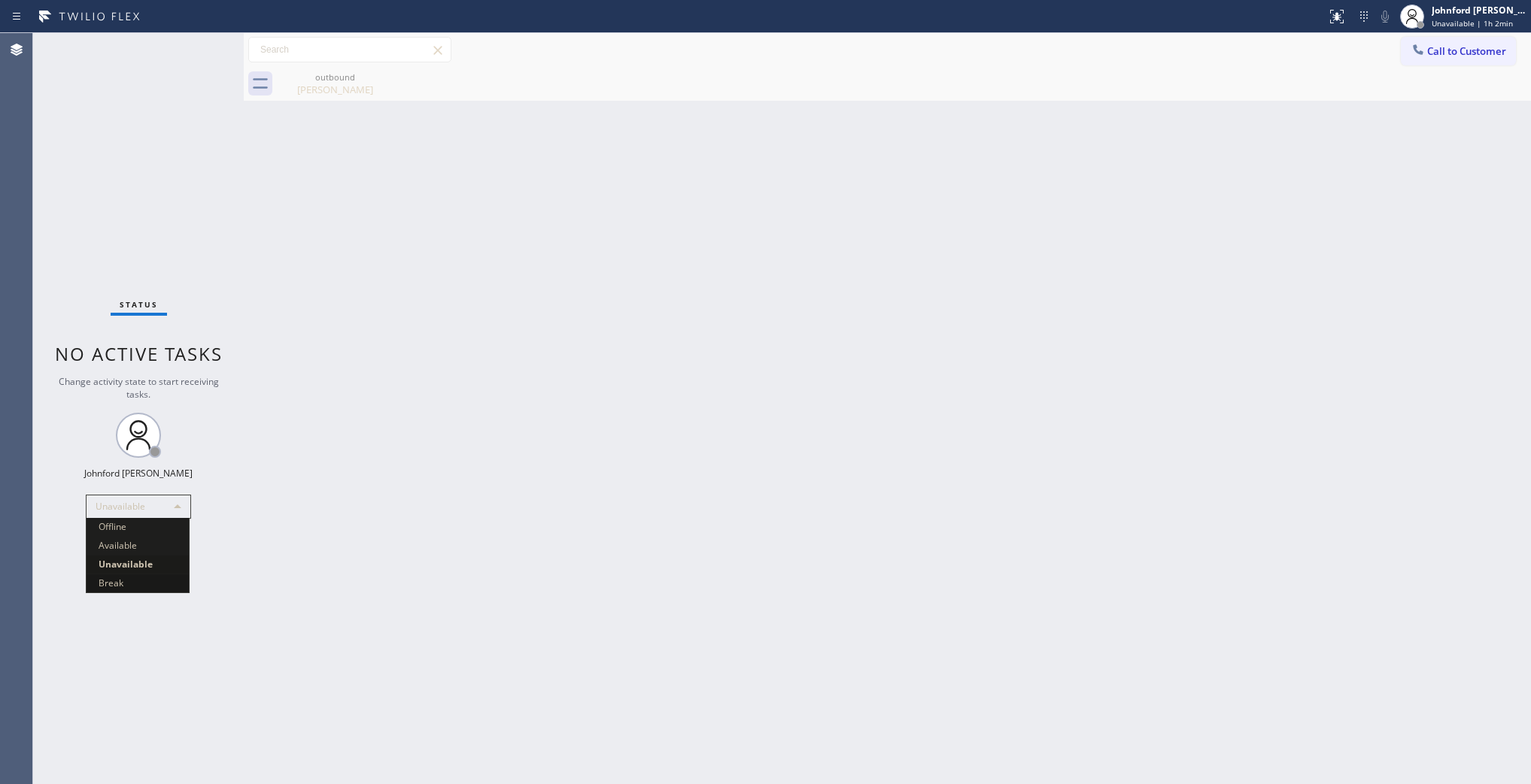
click at [103, 590] on li "Break" at bounding box center [137, 583] width 102 height 18
click at [608, 472] on div "Back to Dashboard Change Sender ID Customers Technicians Select a contact Outbo…" at bounding box center [887, 408] width 1287 height 751
